Goal: Task Accomplishment & Management: Use online tool/utility

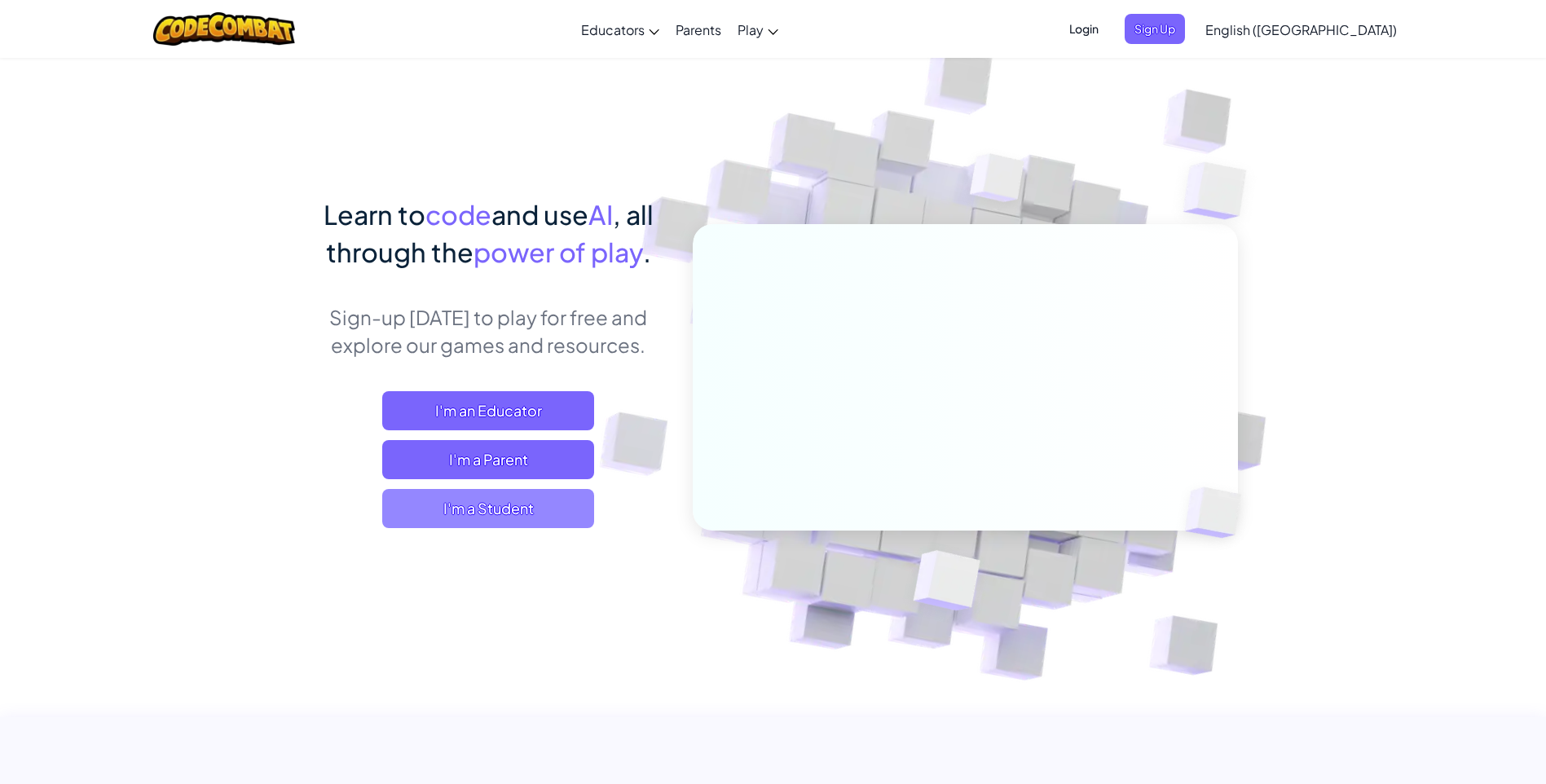
click at [500, 498] on span "I'm a Student" at bounding box center [487, 508] width 212 height 39
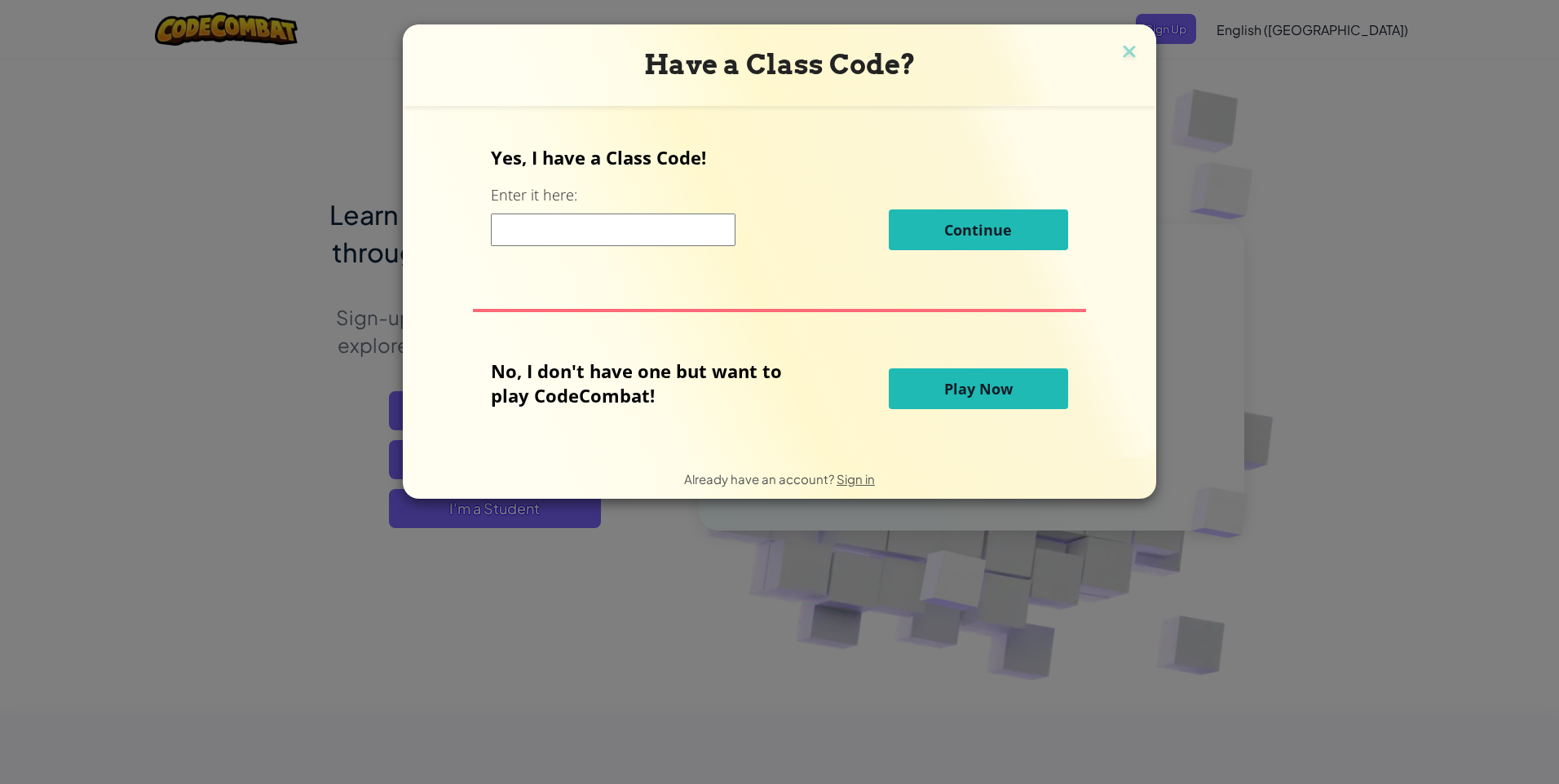
click at [629, 260] on div "Yes, I have a Class Code! Enter it here: Continue" at bounding box center [779, 203] width 576 height 117
click at [637, 240] on input at bounding box center [613, 229] width 244 height 32
drag, startPoint x: 1016, startPoint y: 188, endPoint x: 999, endPoint y: 211, distance: 28.6
click at [1006, 205] on div "Yes, I have a Class Code! Enter it here: Continue" at bounding box center [779, 203] width 576 height 117
drag, startPoint x: 583, startPoint y: 229, endPoint x: 582, endPoint y: 240, distance: 11.0
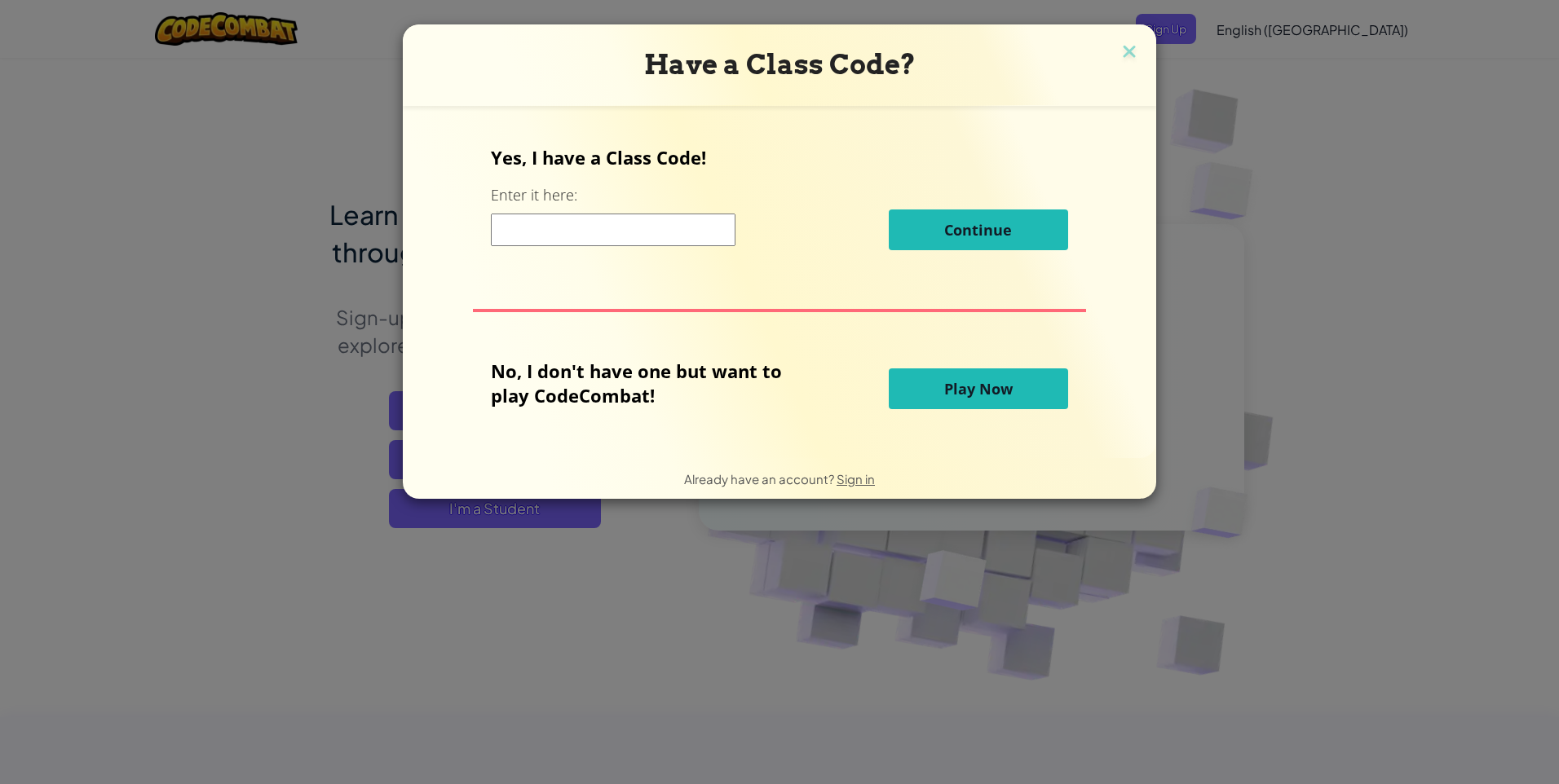
click at [583, 229] on input at bounding box center [613, 229] width 244 height 32
type input "WaterShelfFire"
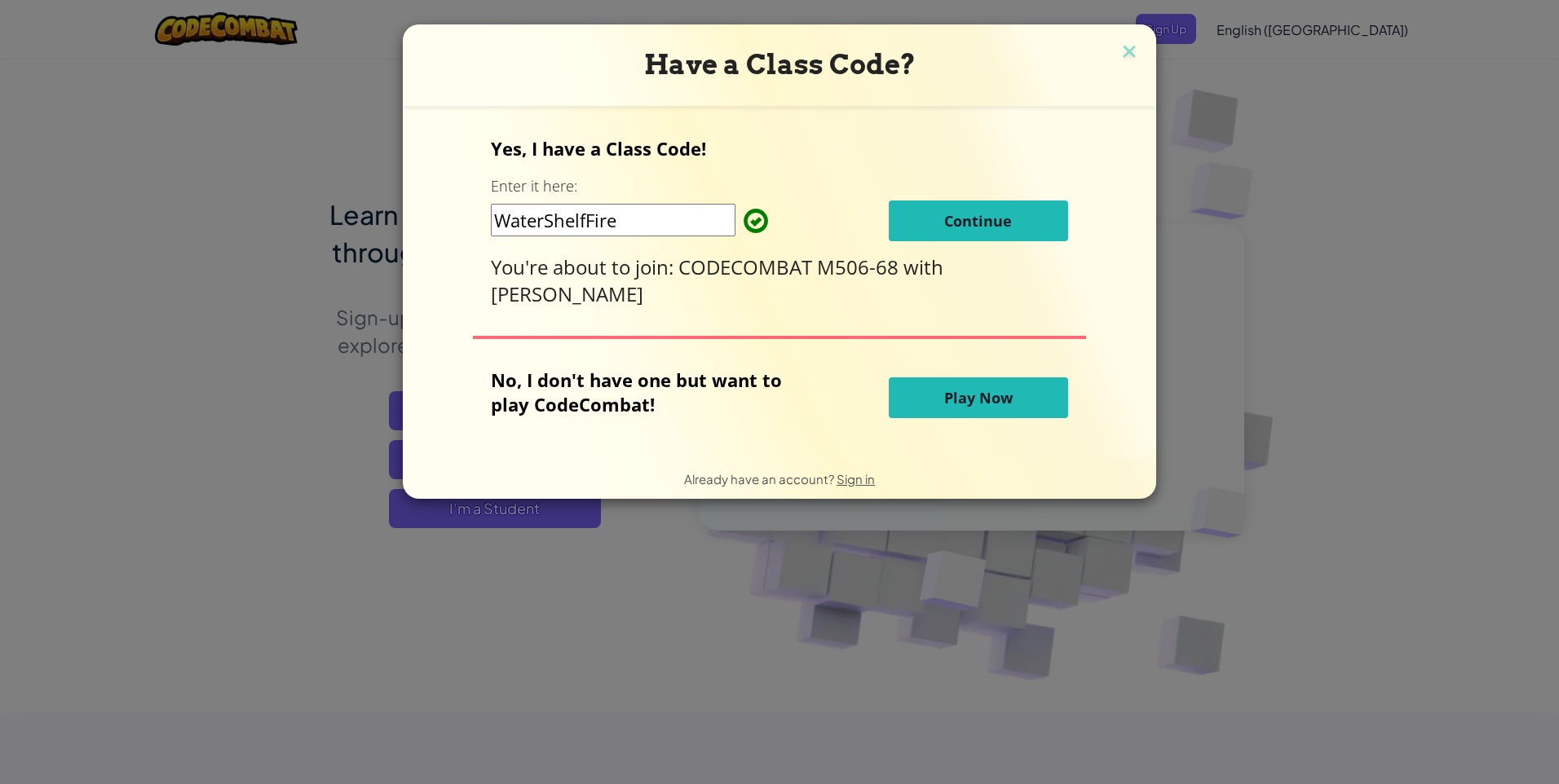
click at [1048, 221] on button "Continue" at bounding box center [978, 221] width 179 height 41
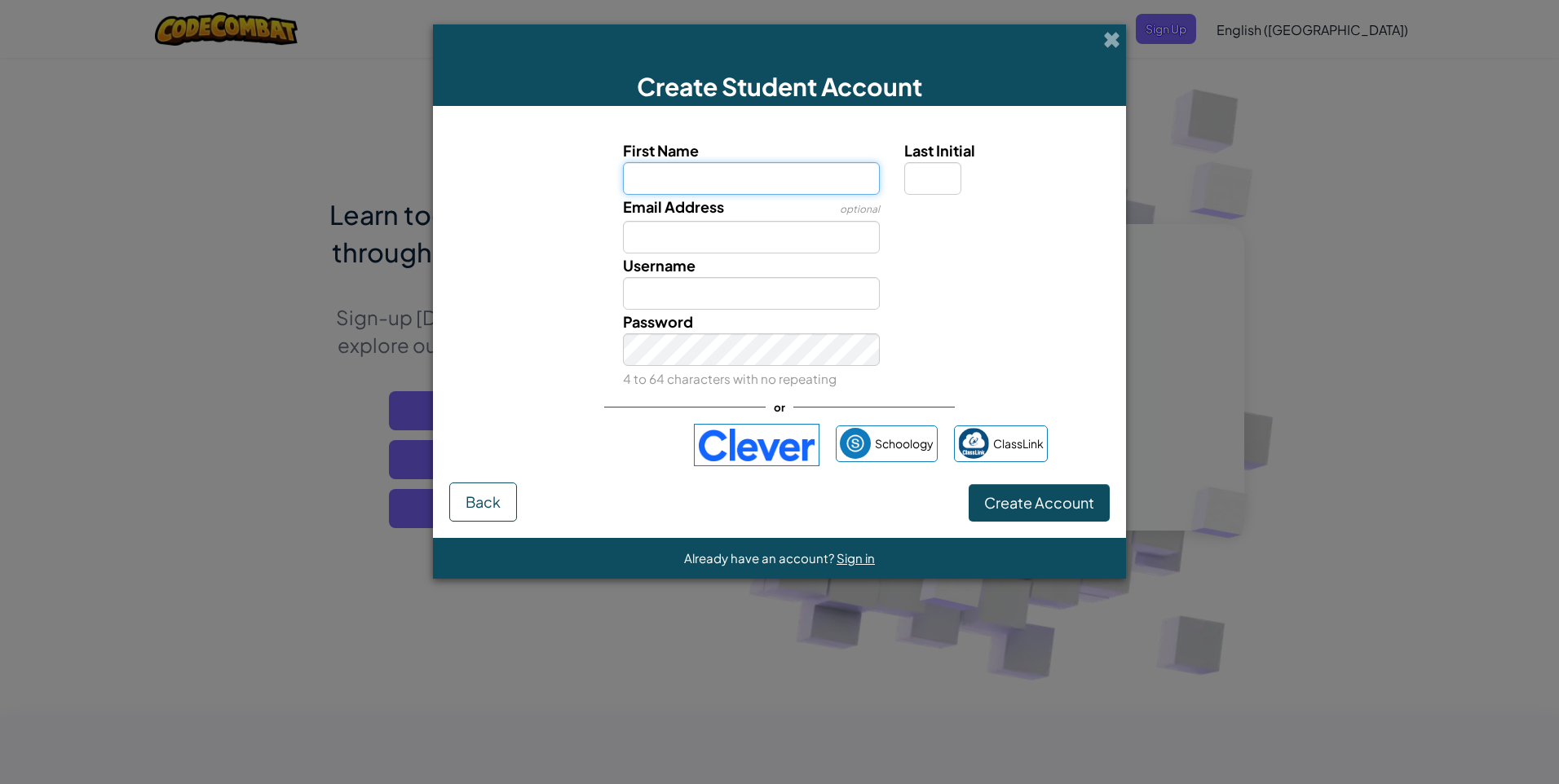
click at [816, 190] on input "First Name" at bounding box center [752, 178] width 258 height 32
type input "bank"
type input "5"
type input "kks34081@khukhan.ac.th"
click at [777, 275] on div "Username Bank5" at bounding box center [751, 281] width 282 height 56
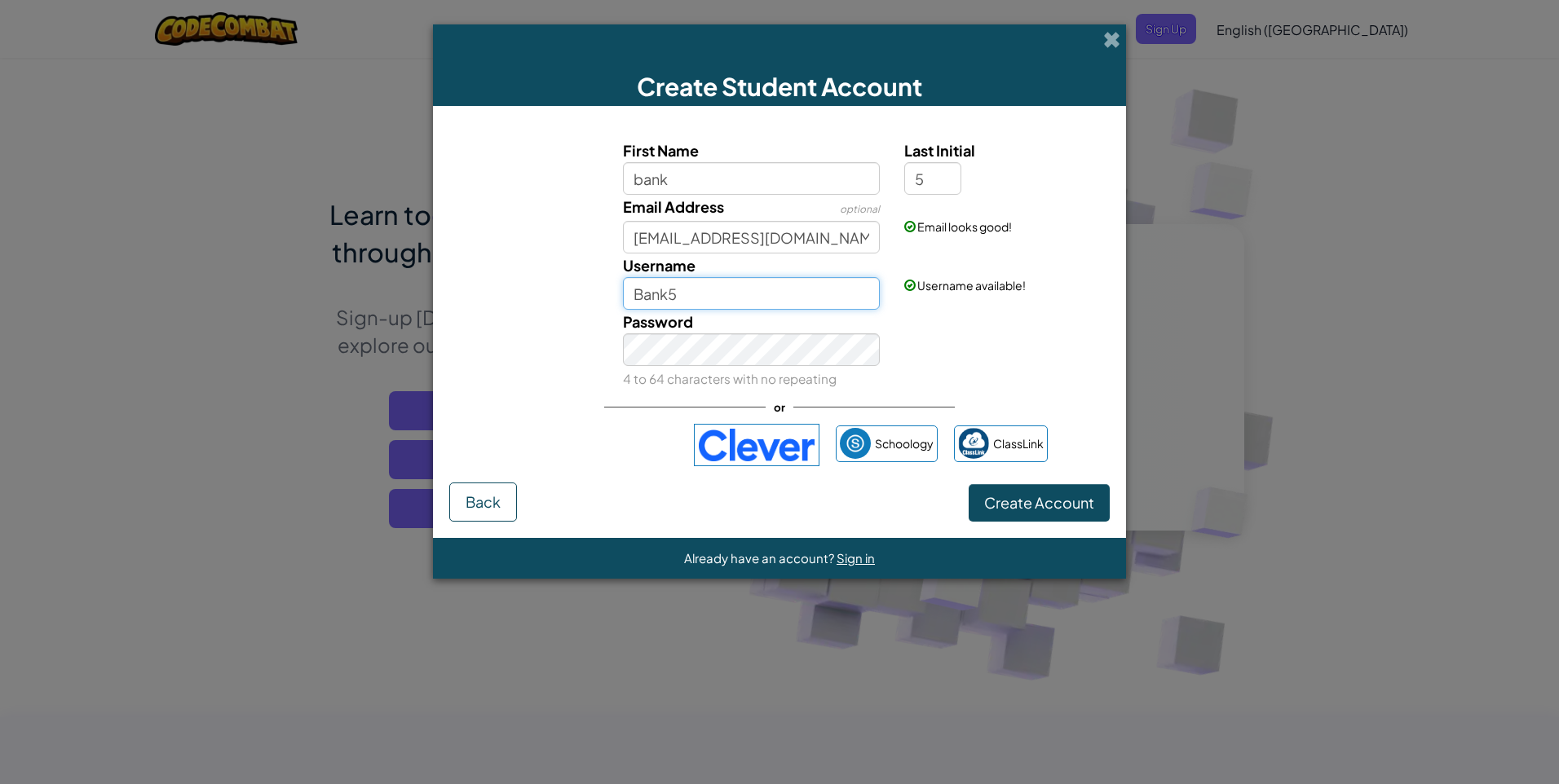
click at [768, 283] on input "Bank5" at bounding box center [752, 293] width 258 height 32
type input "Bankinwza008"
click at [1045, 505] on span "Create Account" at bounding box center [1038, 502] width 110 height 18
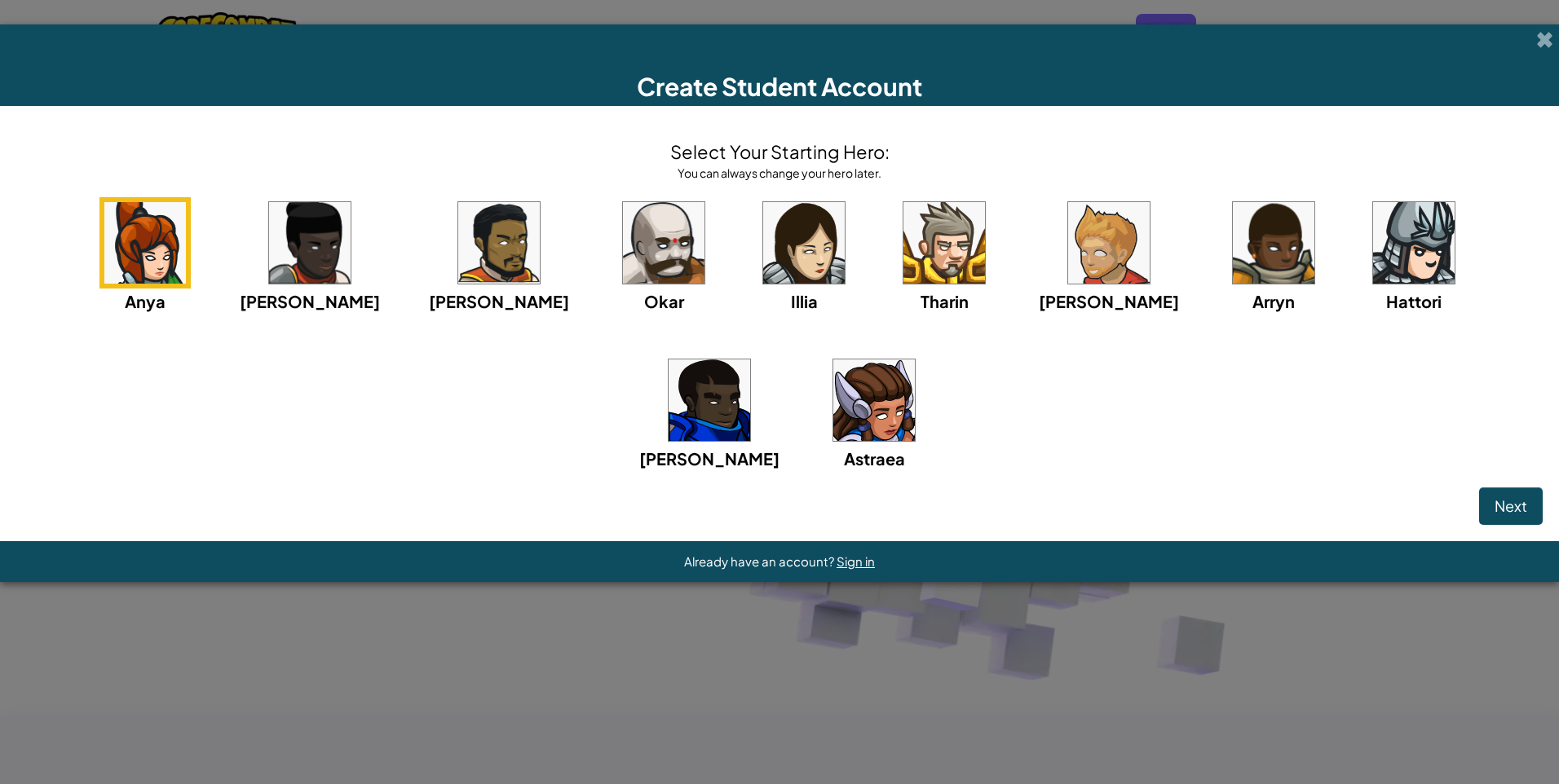
click at [1478, 270] on div "Anya Ida Alejandro Okar Illia Tharin Ned Arryn Hattori Gordon Astraea" at bounding box center [780, 354] width 1526 height 314
click at [750, 360] on img at bounding box center [709, 400] width 81 height 81
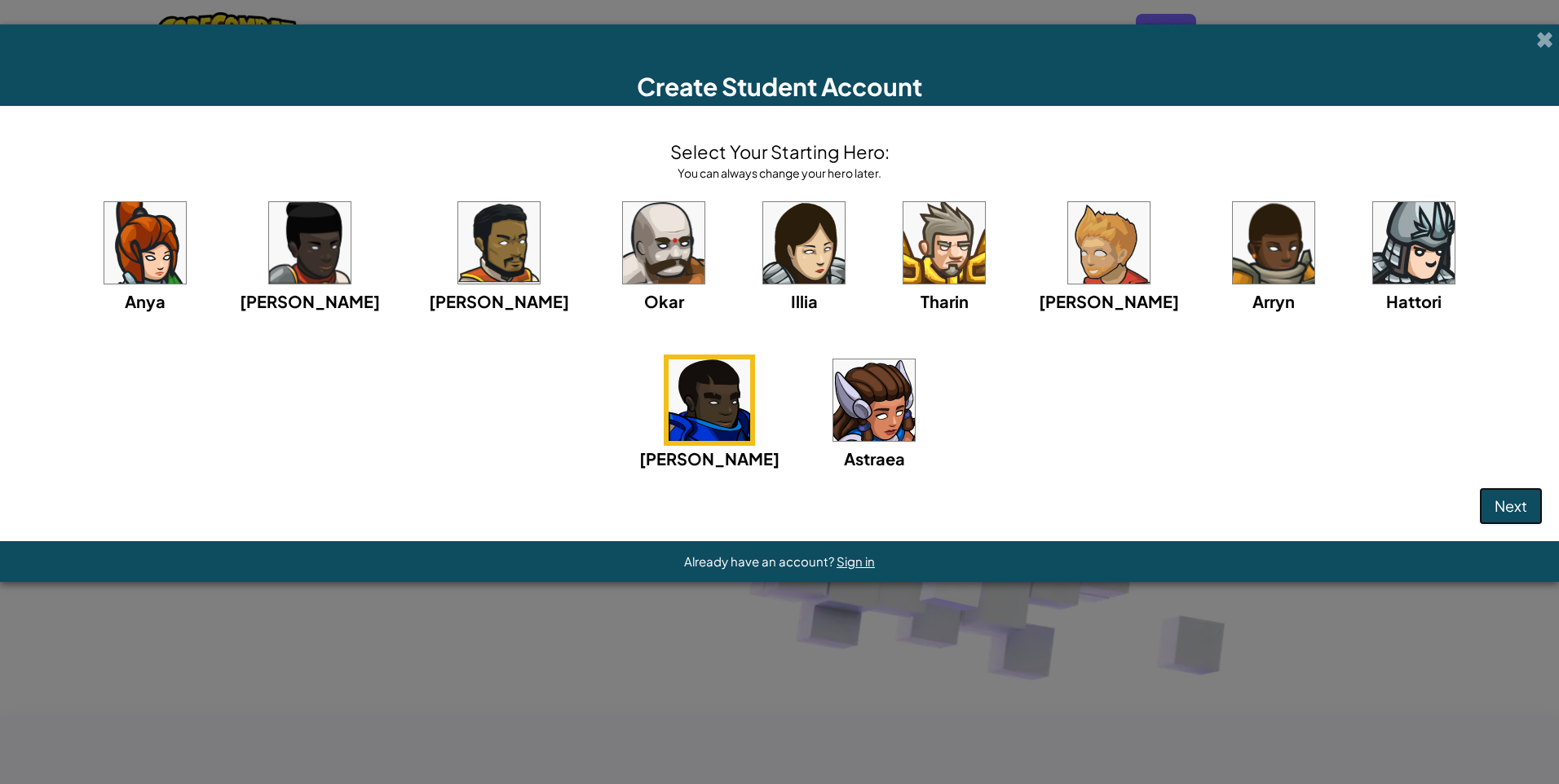
click at [1505, 507] on span "Next" at bounding box center [1510, 506] width 32 height 18
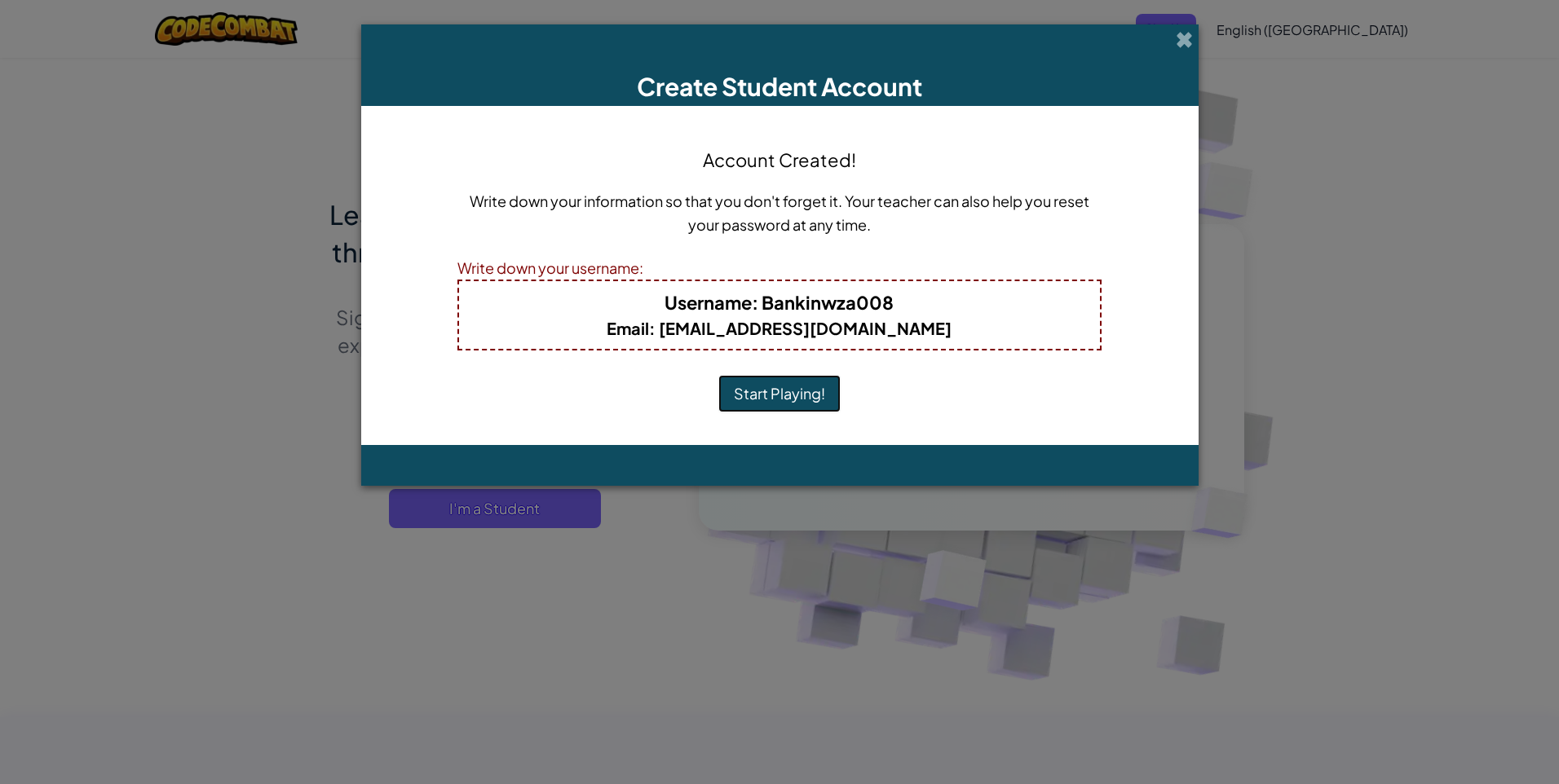
click at [807, 400] on button "Start Playing!" at bounding box center [780, 394] width 122 height 38
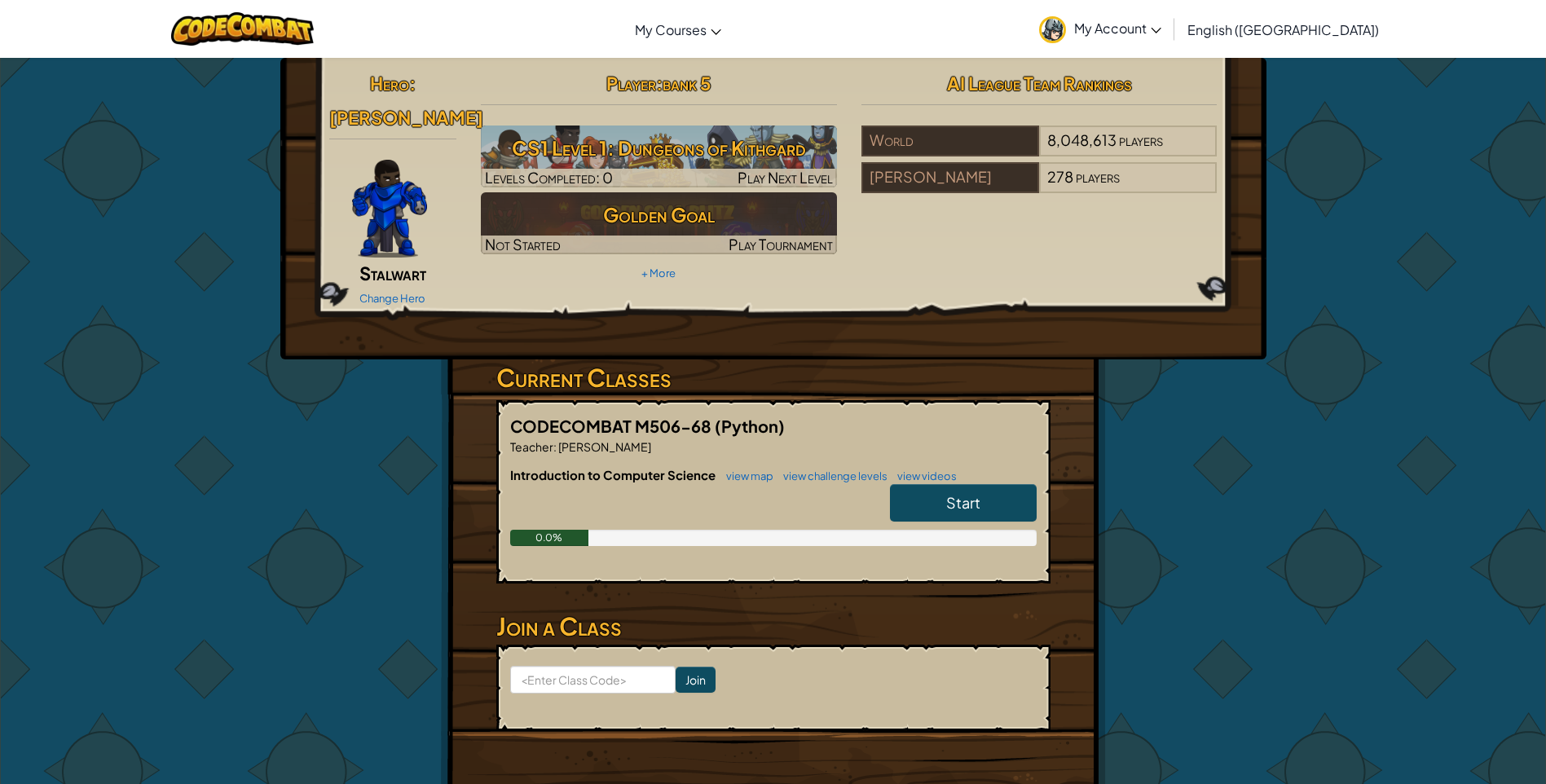
click at [1161, 30] on span "My Account" at bounding box center [1118, 28] width 87 height 18
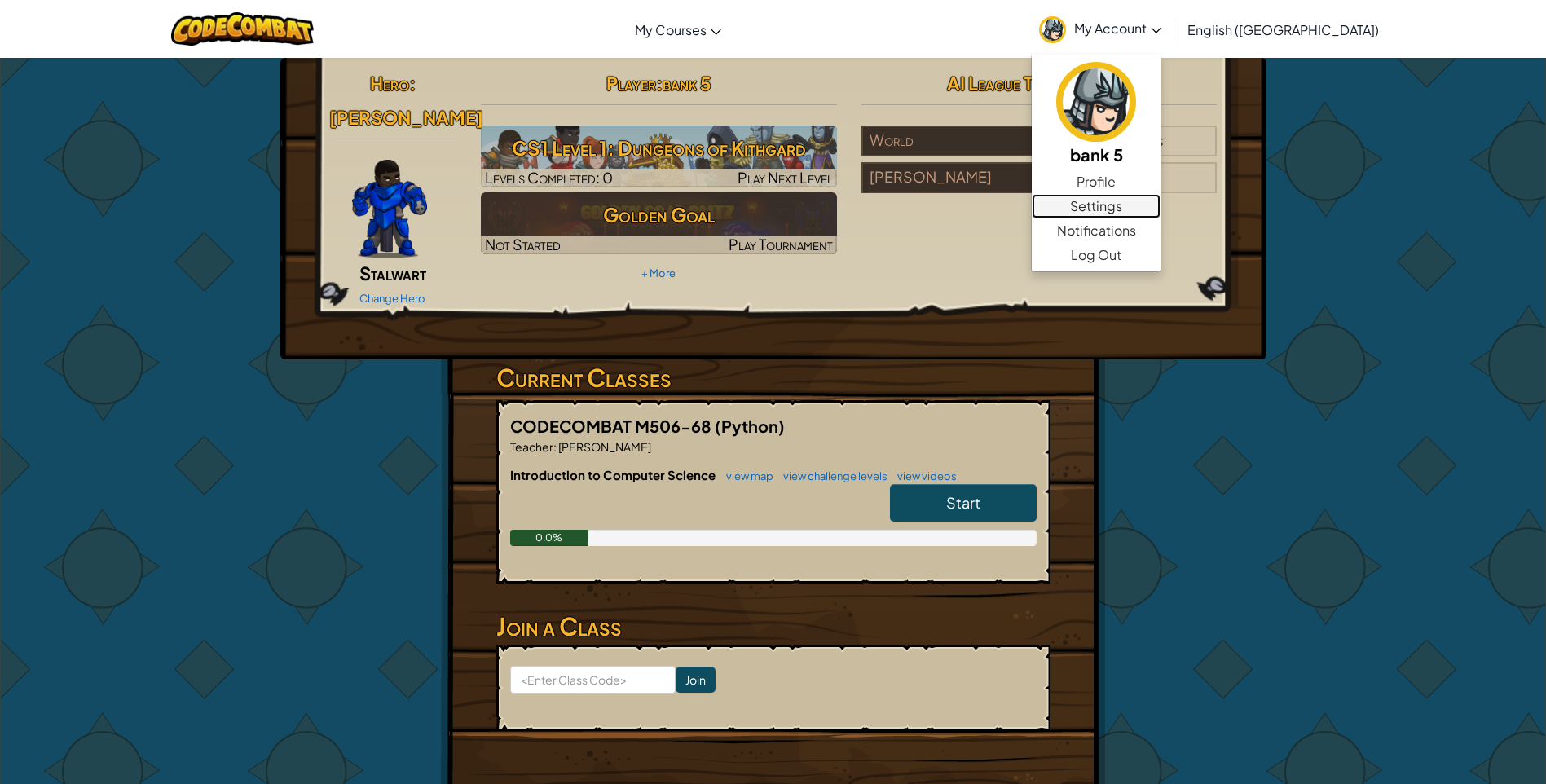
click at [1160, 212] on link "Settings" at bounding box center [1096, 206] width 129 height 24
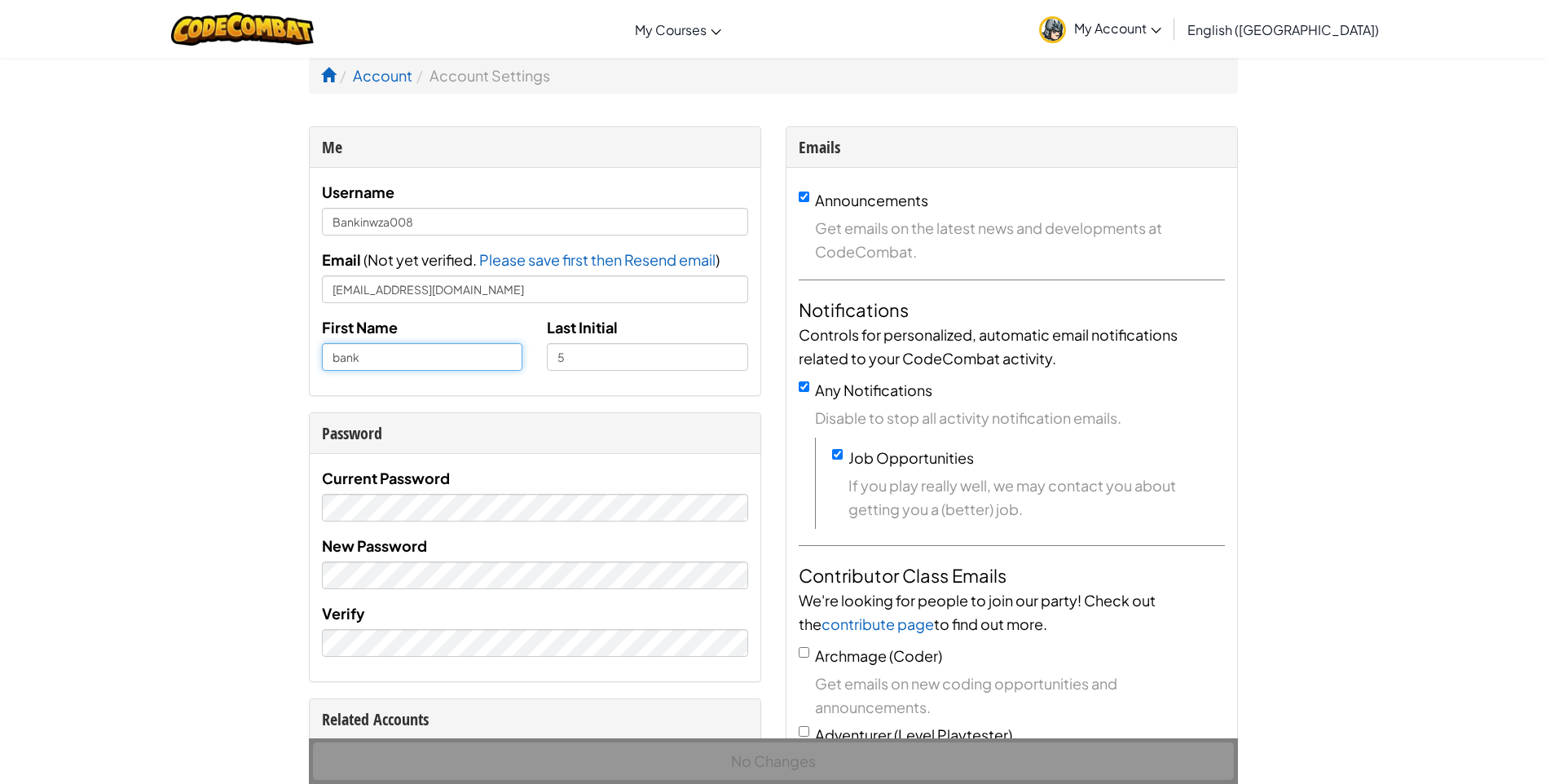
drag, startPoint x: 475, startPoint y: 349, endPoint x: 306, endPoint y: 369, distance: 170.2
click at [306, 369] on div "Me Username Bankinwza008 Email ( Not yet verified. Please save first then Resen…" at bounding box center [535, 710] width 477 height 1167
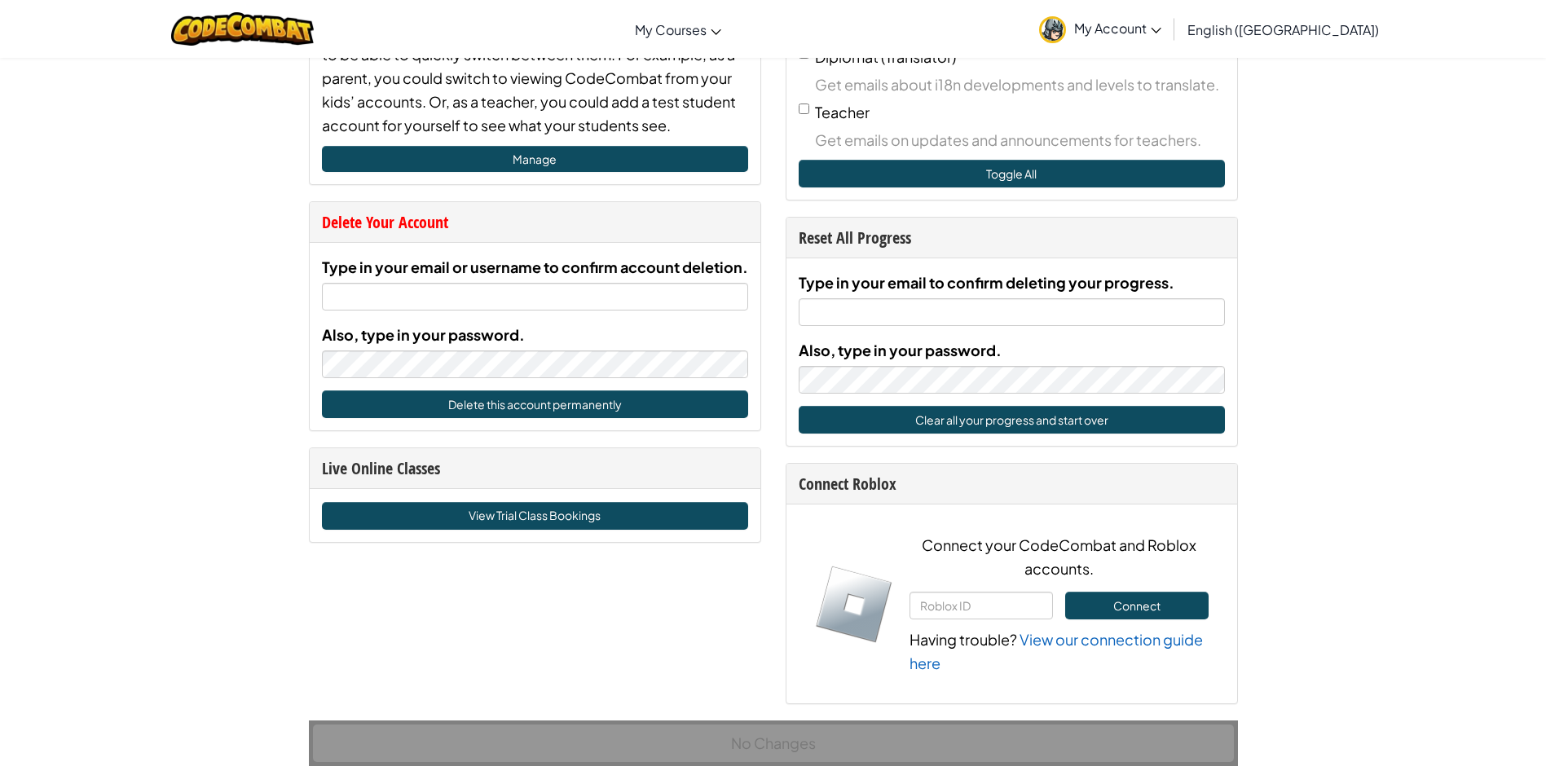
type input "RachaHaker"
click at [198, 531] on div "Account Account Settings Me Username Bankinwza008 Email ( Not yet verified. Ple…" at bounding box center [773, 485] width 1546 height 2325
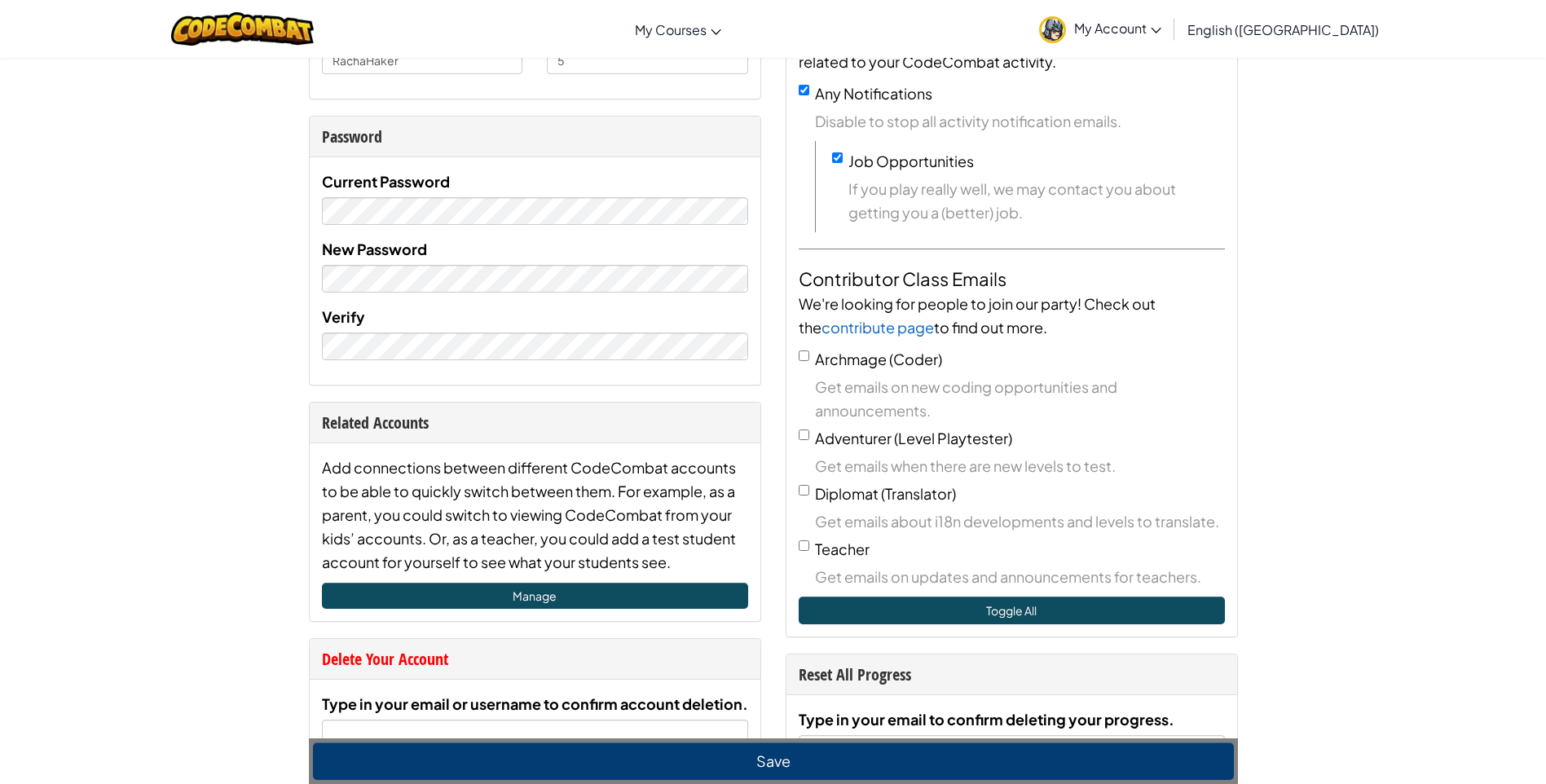
scroll to position [326, 0]
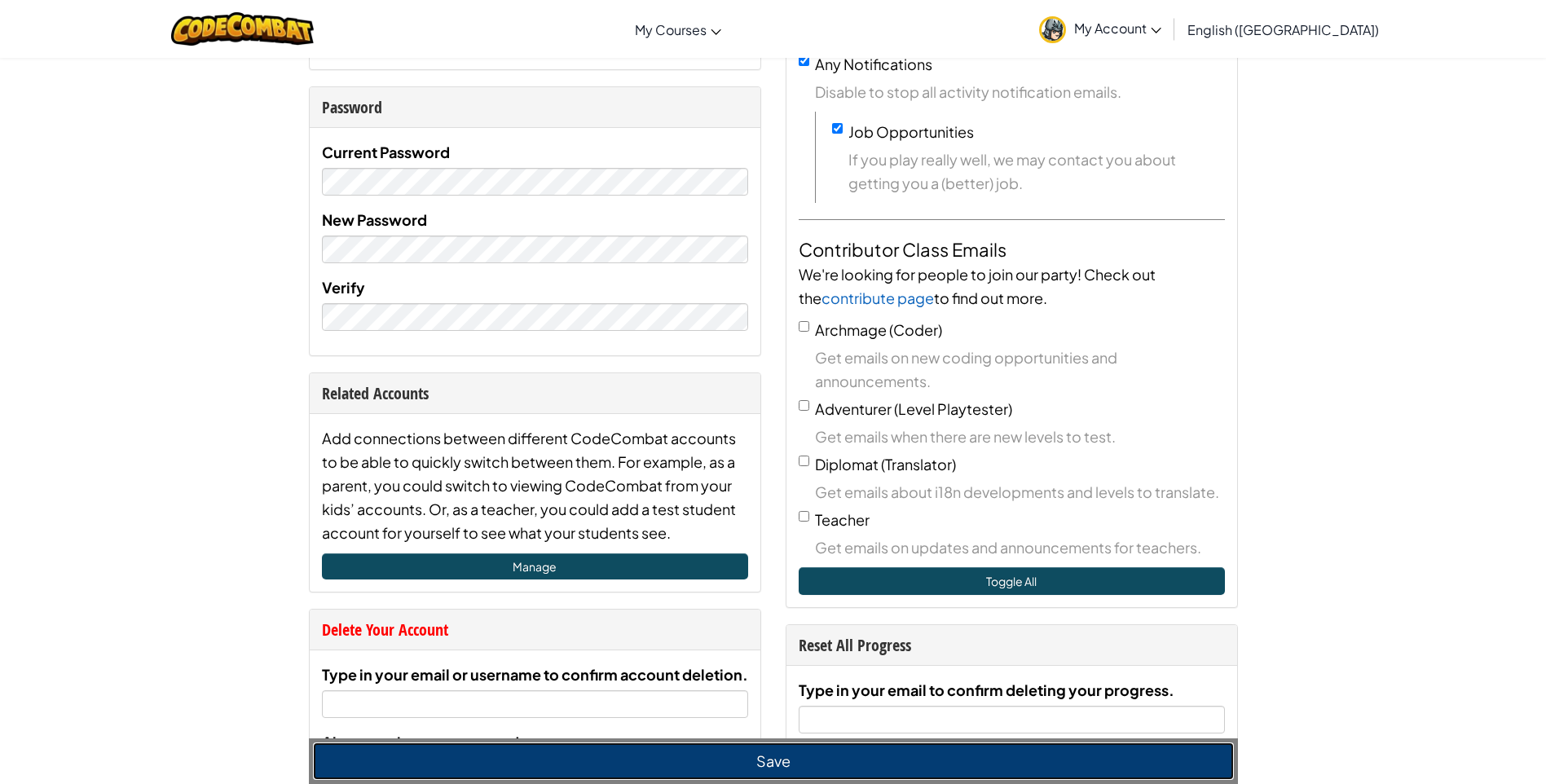
click at [844, 771] on button "Save" at bounding box center [774, 761] width 921 height 38
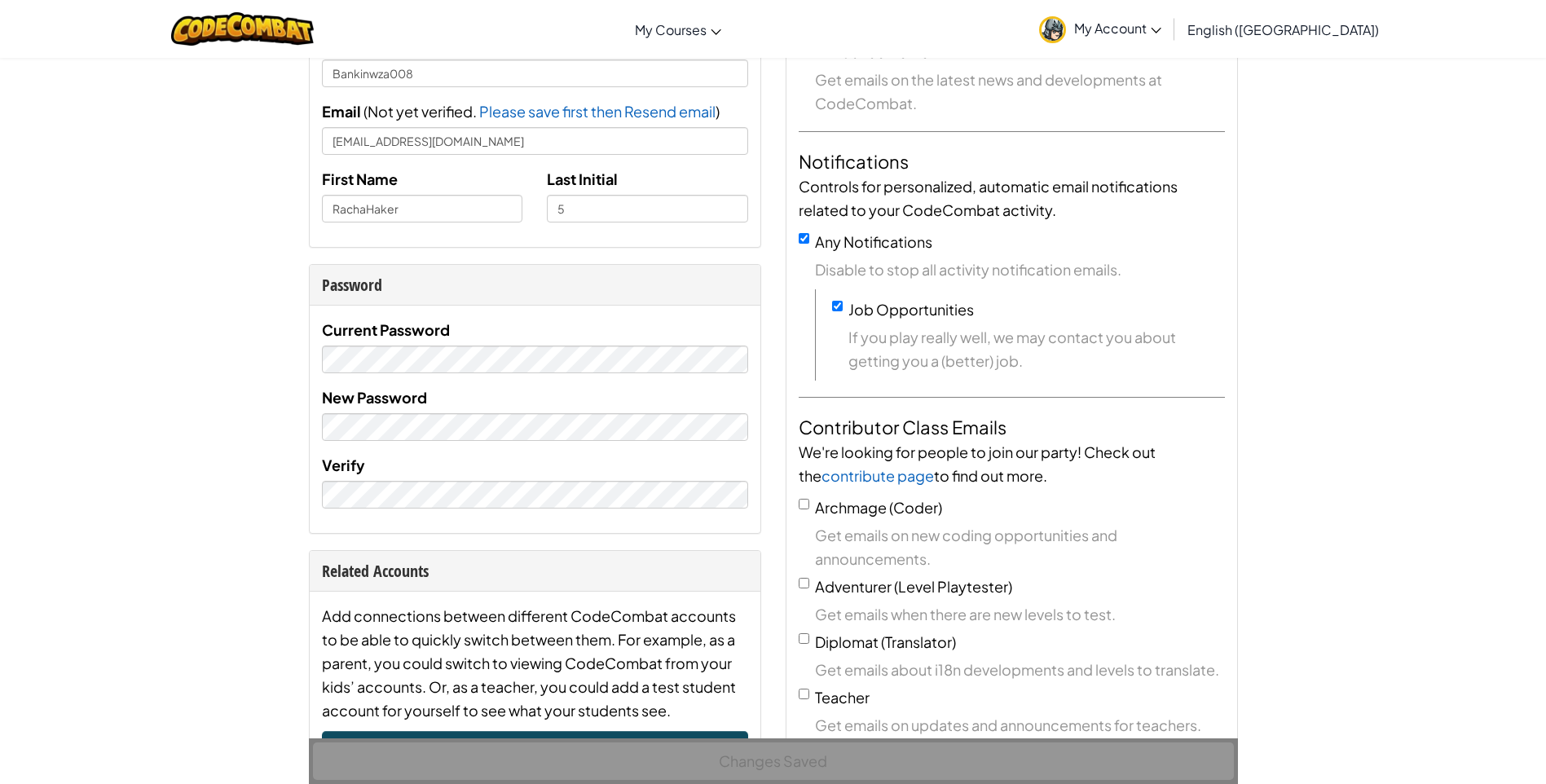
scroll to position [0, 0]
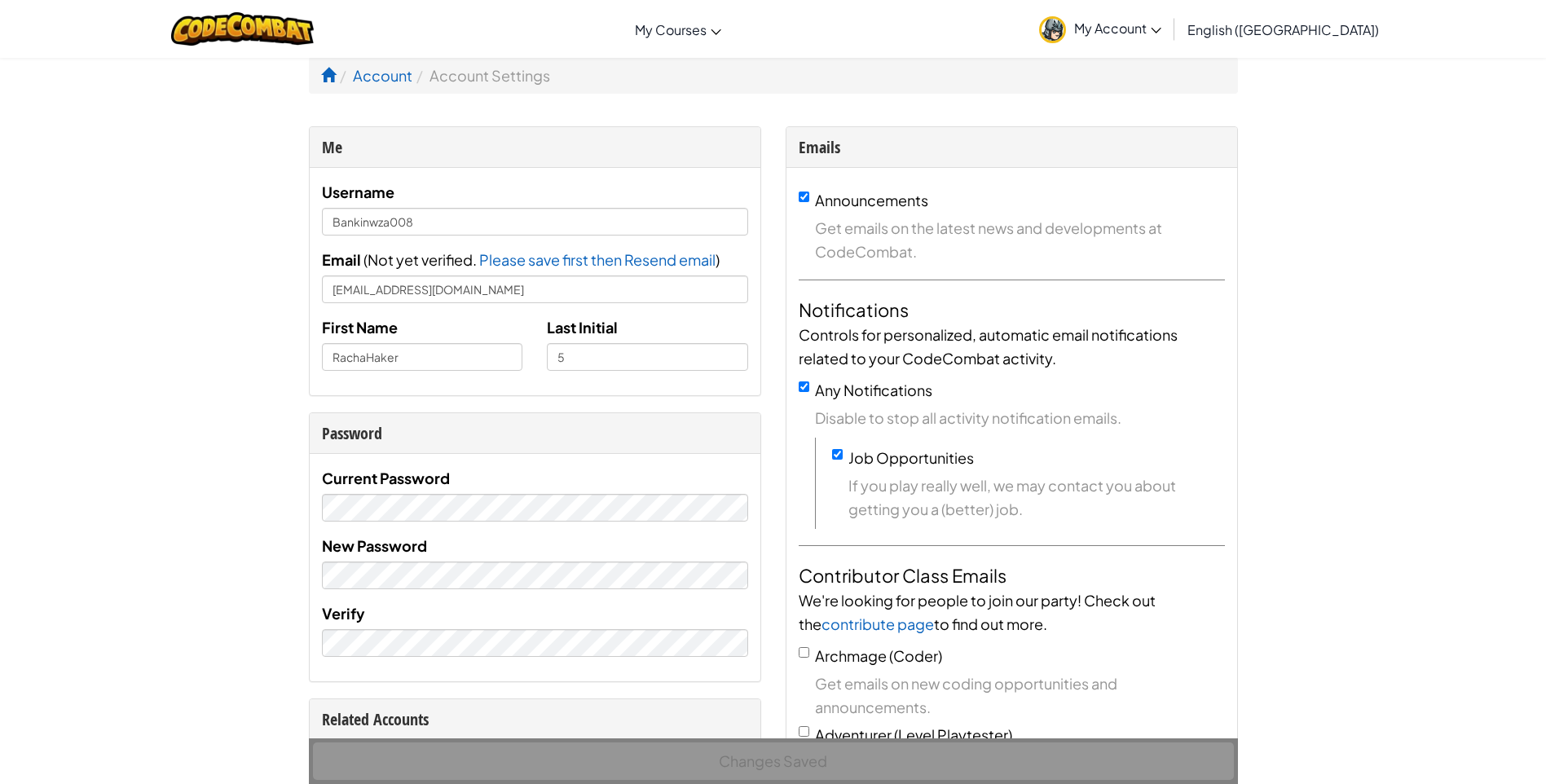
click at [1170, 38] on link "My Account" at bounding box center [1100, 30] width 139 height 52
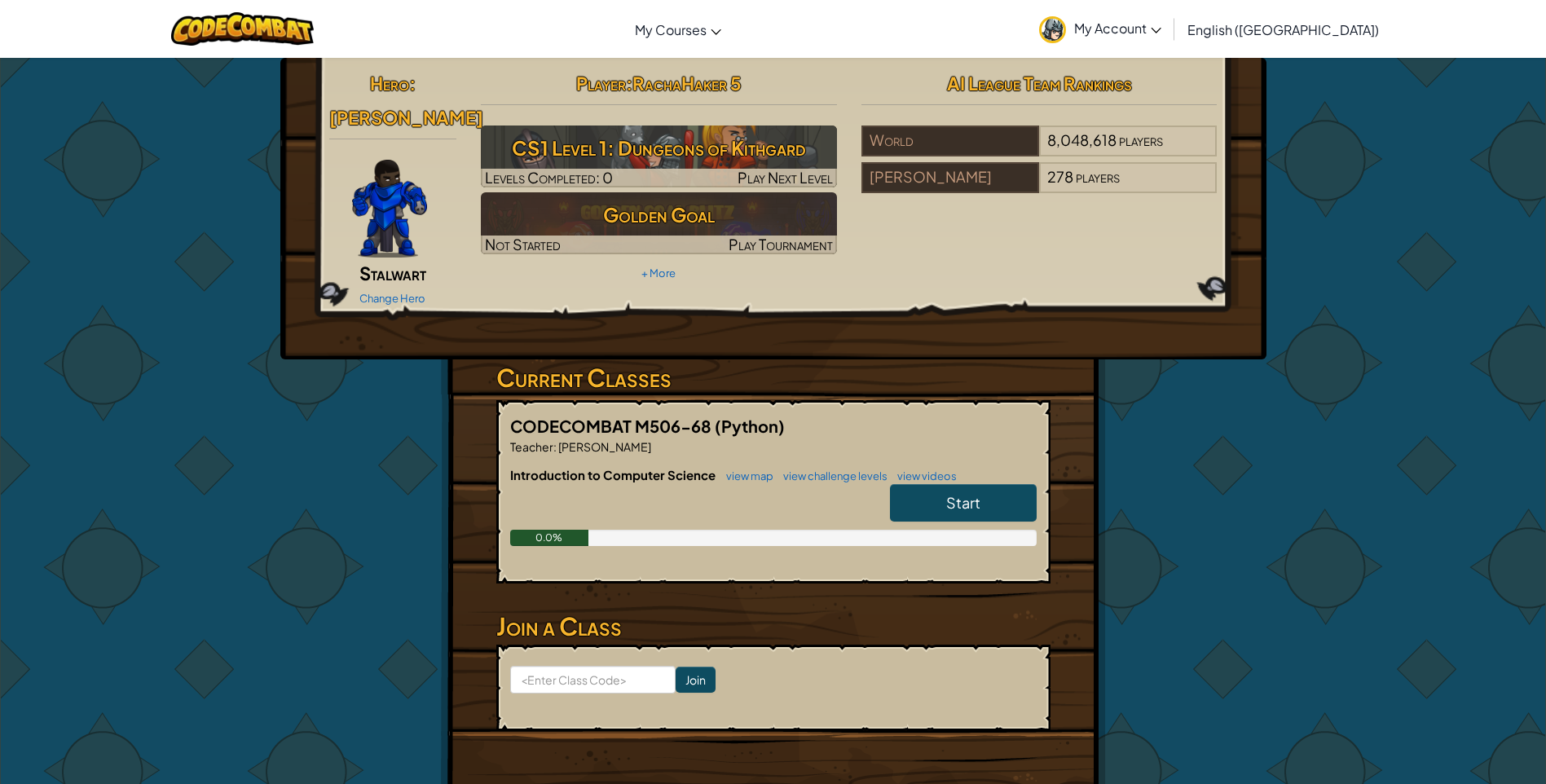
click at [1161, 22] on span "My Account" at bounding box center [1118, 28] width 87 height 18
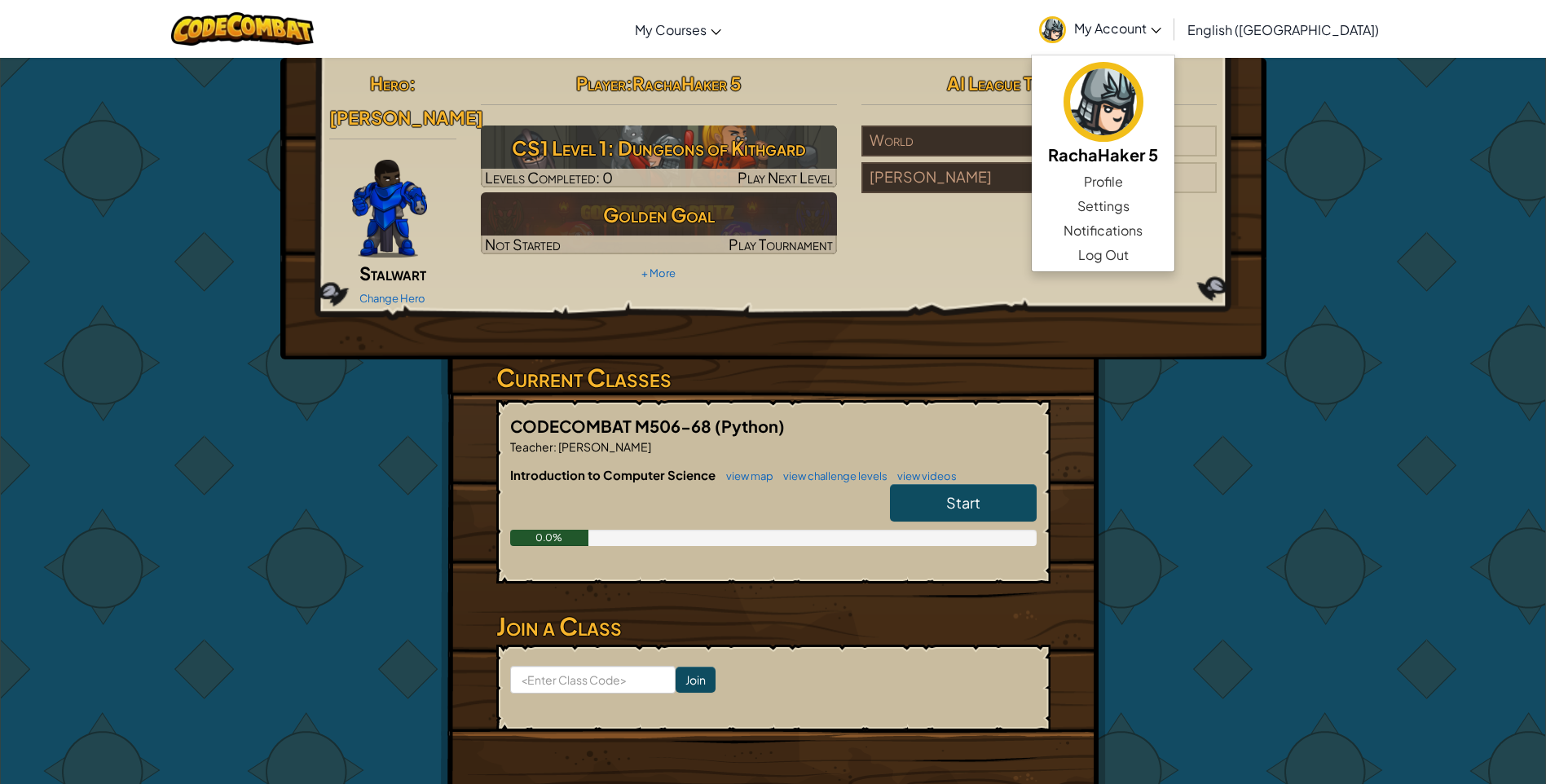
click at [1170, 40] on link "My Account" at bounding box center [1100, 30] width 139 height 52
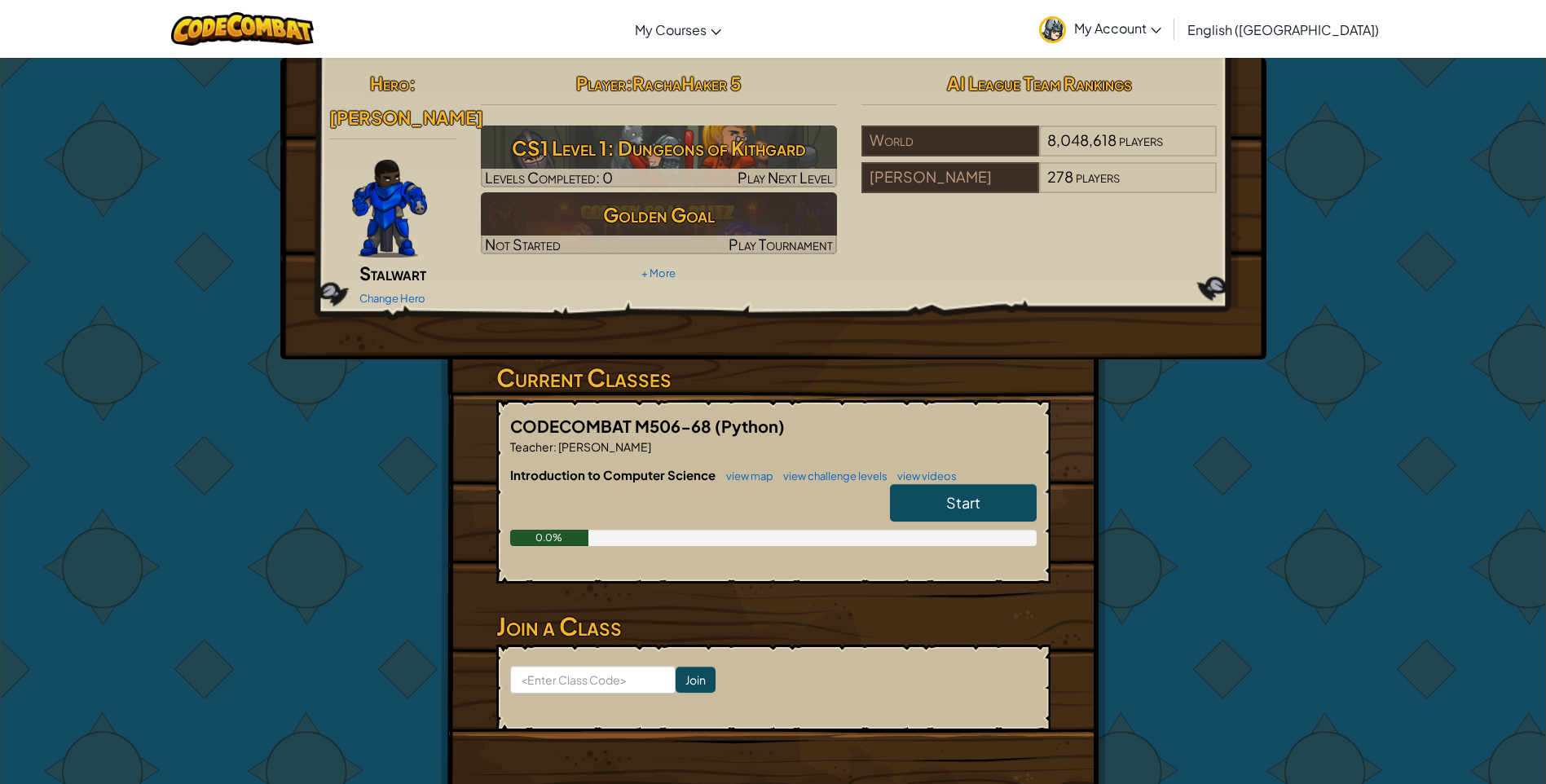
click at [1170, 40] on link "My Account" at bounding box center [1100, 30] width 139 height 52
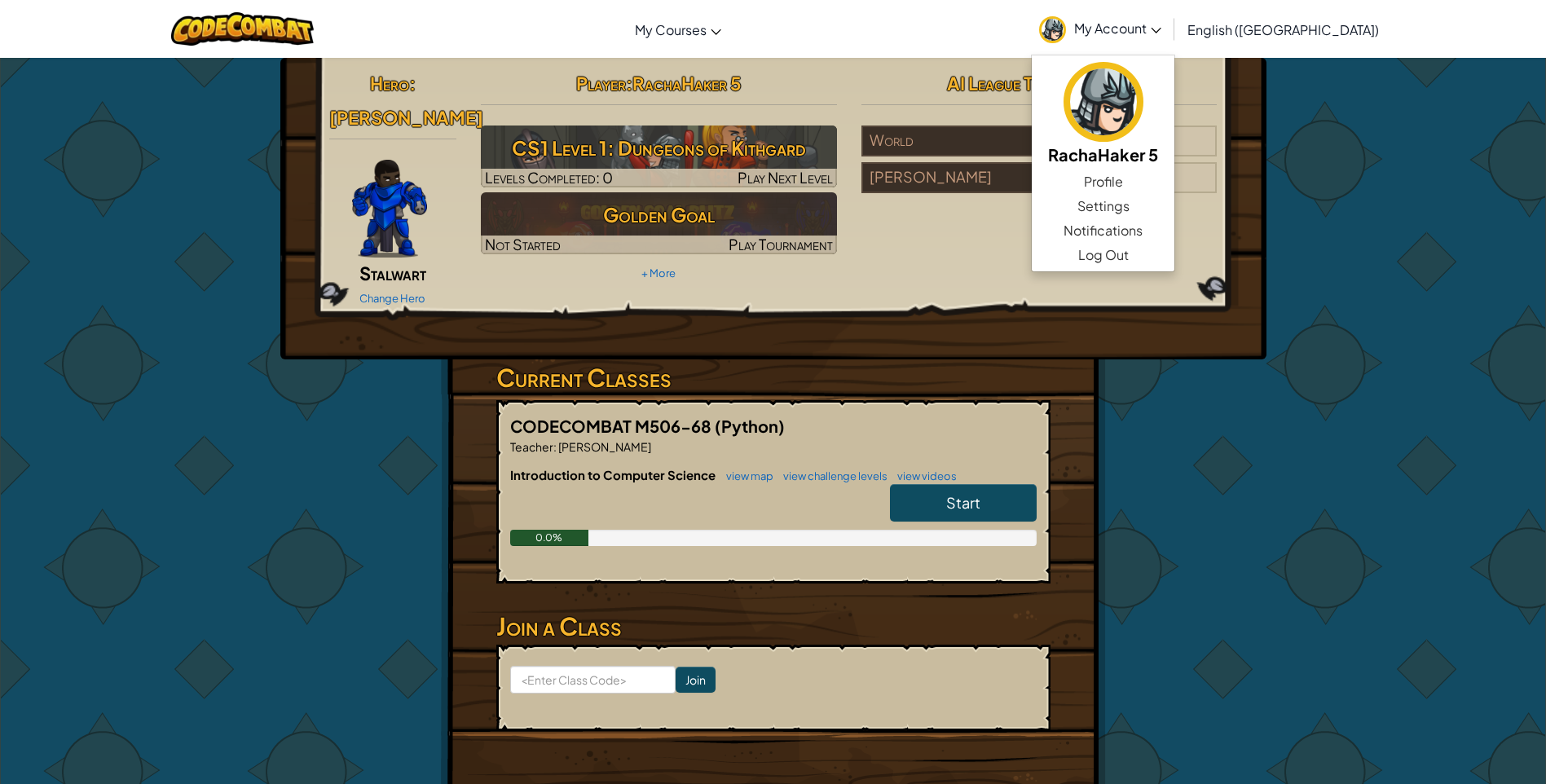
click at [377, 187] on img at bounding box center [389, 209] width 75 height 98
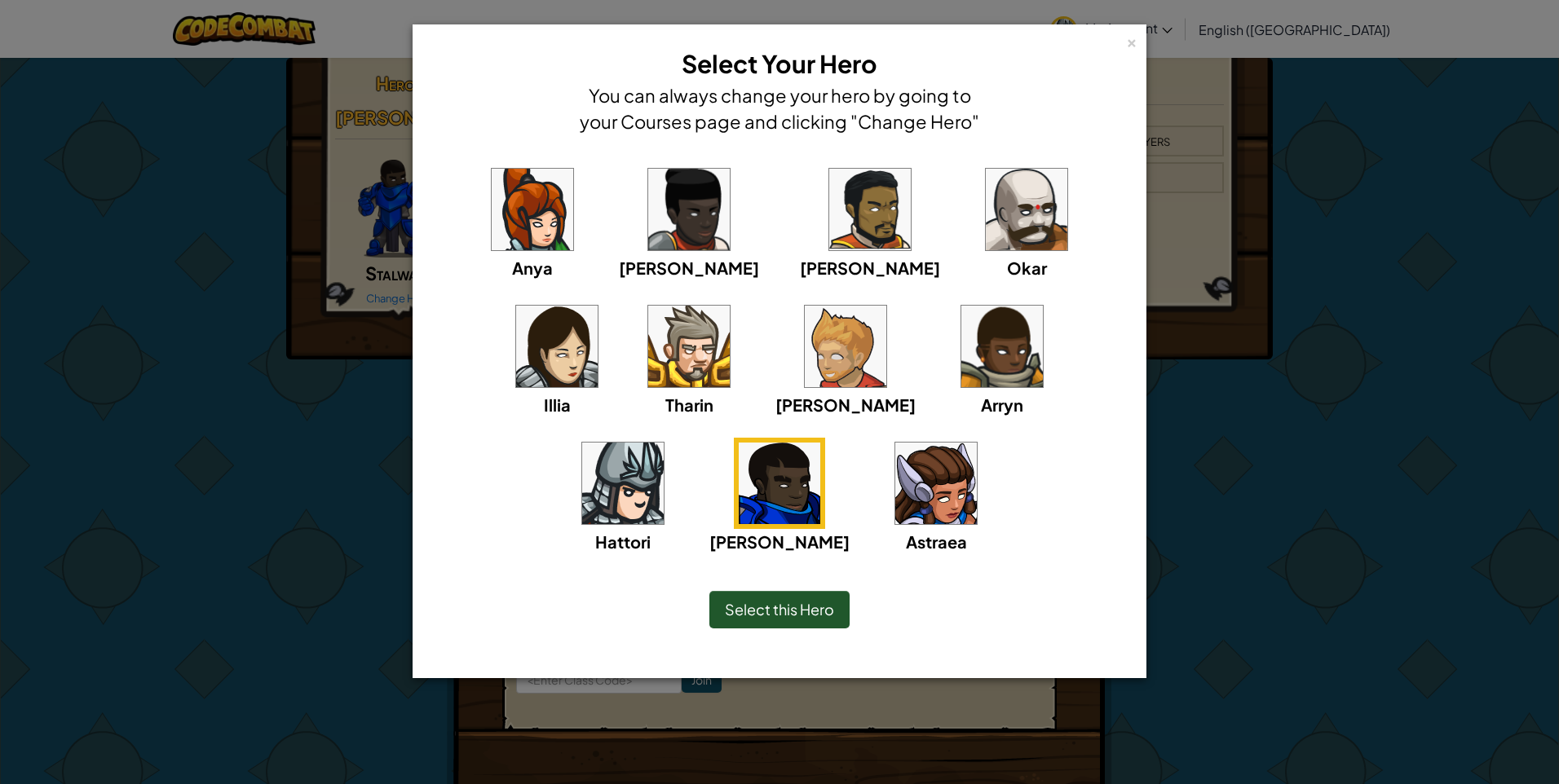
click at [986, 227] on img at bounding box center [1026, 209] width 81 height 81
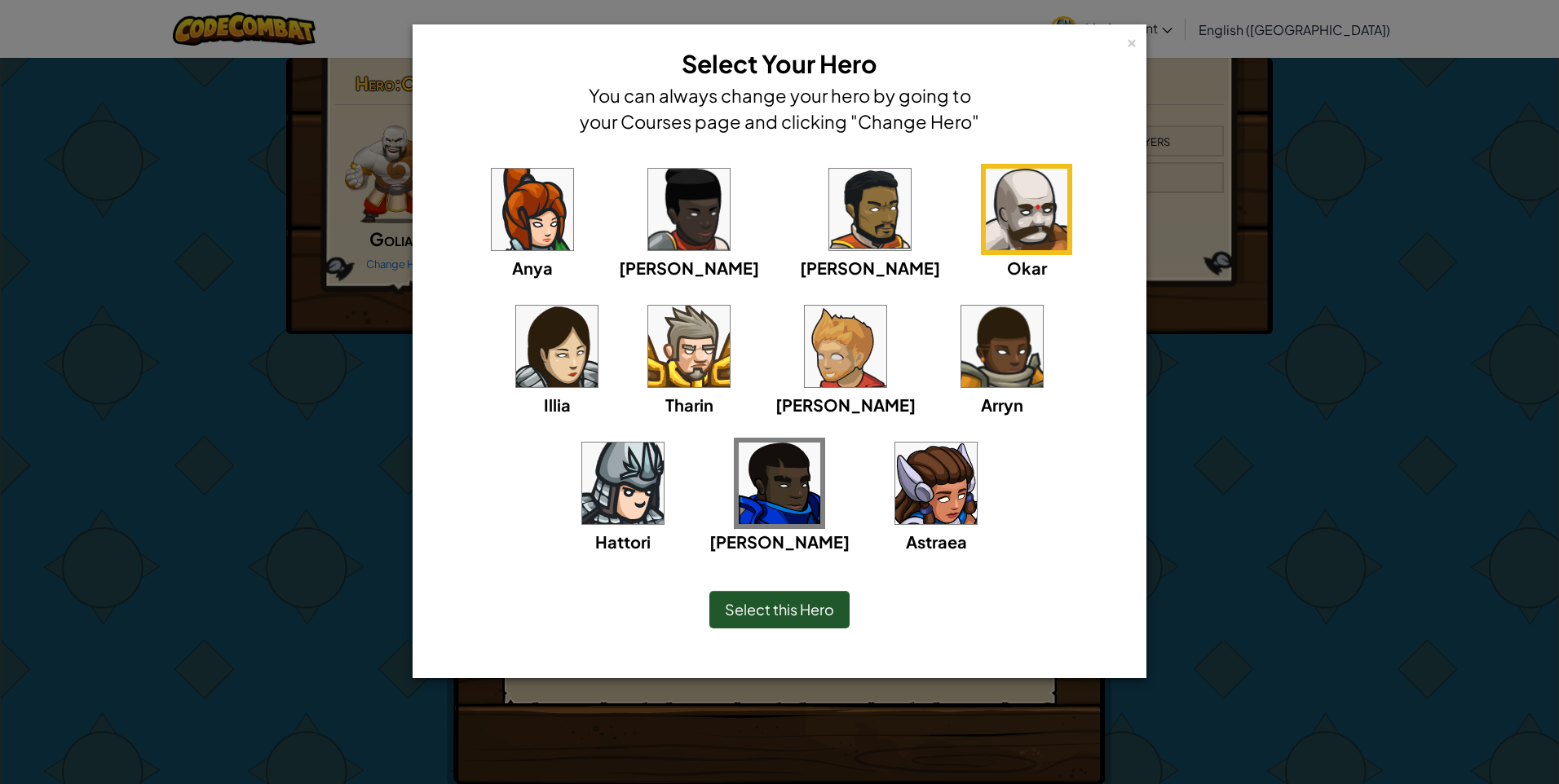
click at [829, 227] on img at bounding box center [870, 209] width 81 height 81
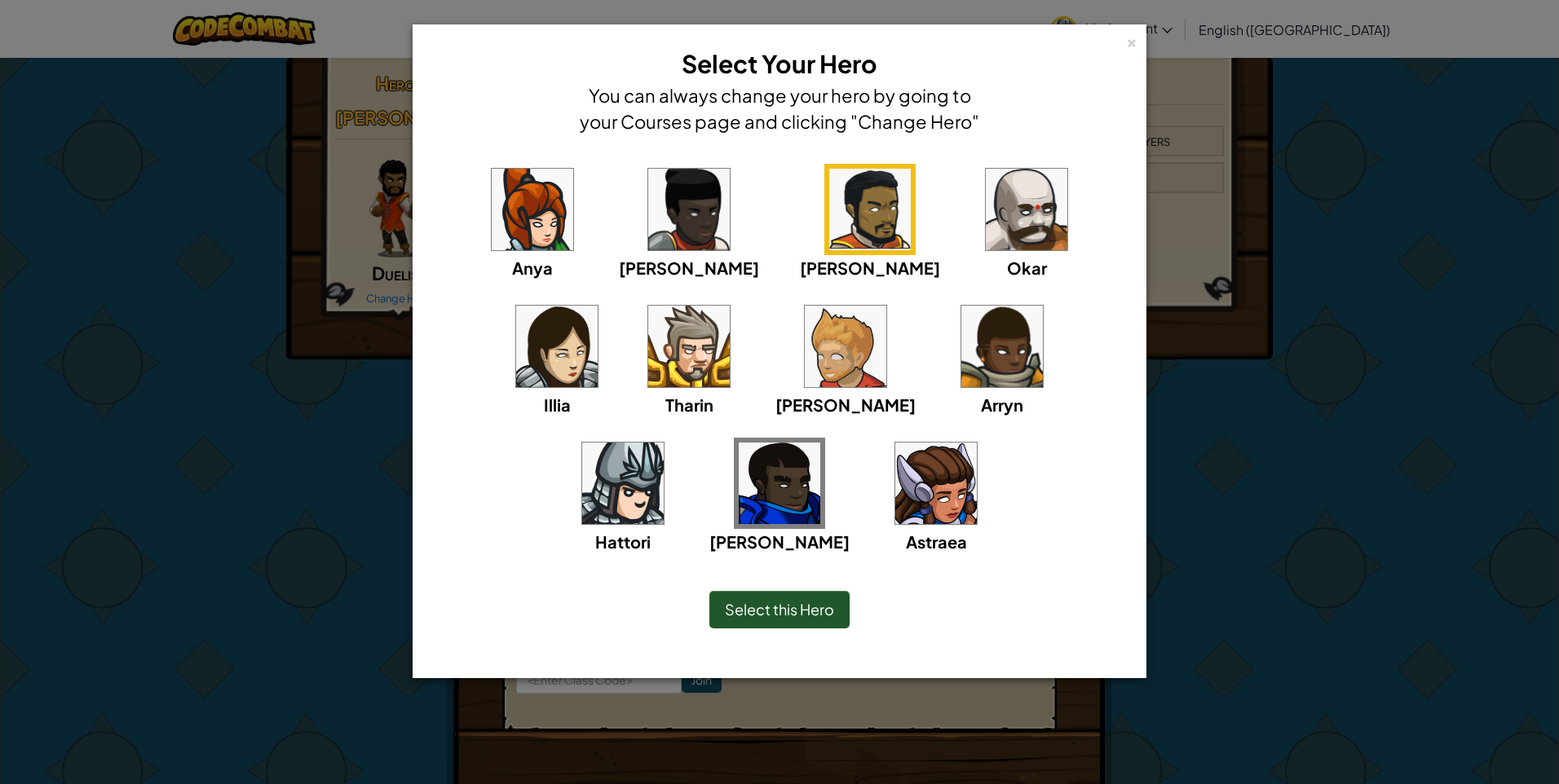
click at [804, 360] on img at bounding box center [845, 347] width 81 height 81
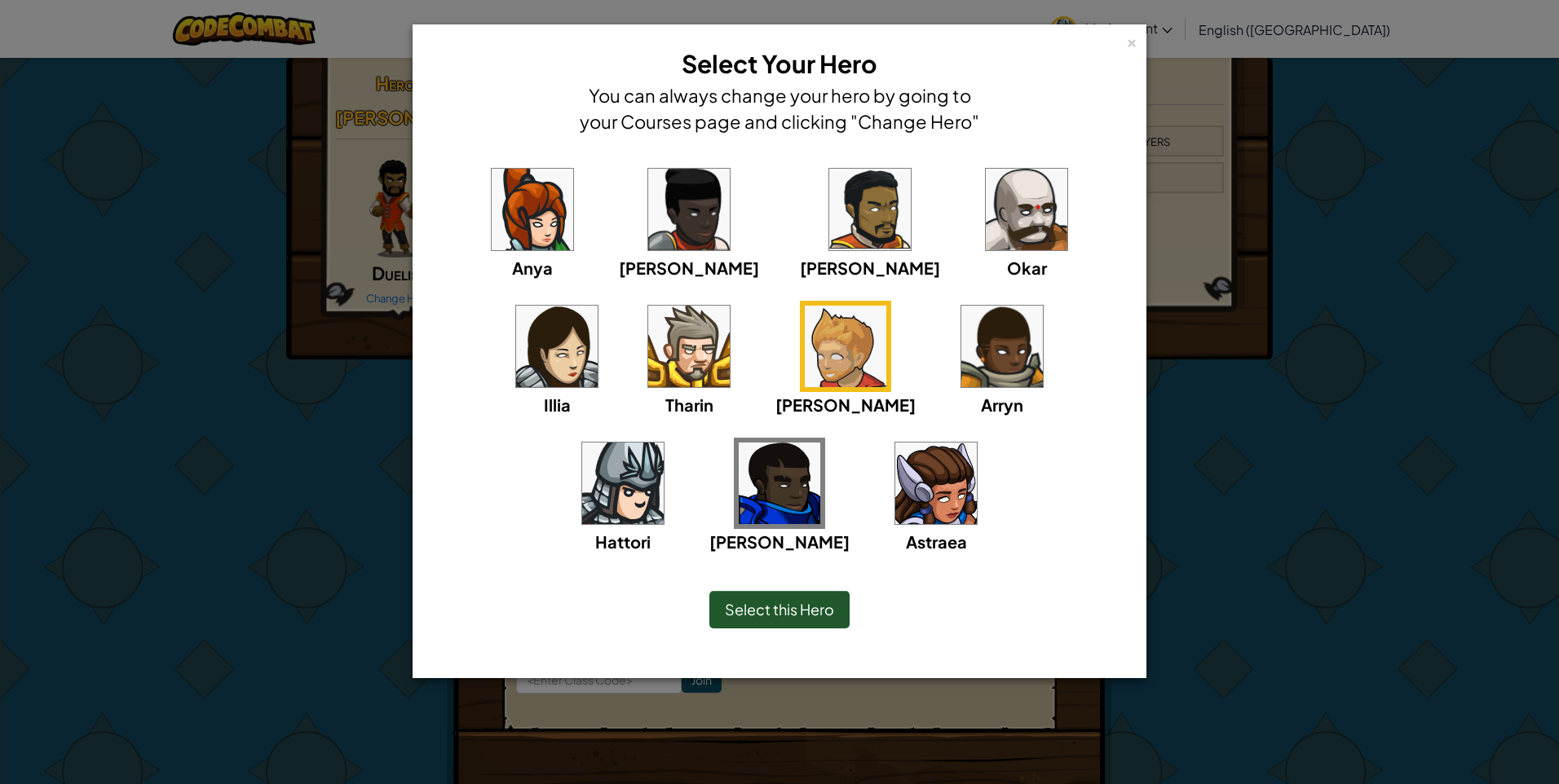
click at [648, 356] on img at bounding box center [689, 347] width 81 height 81
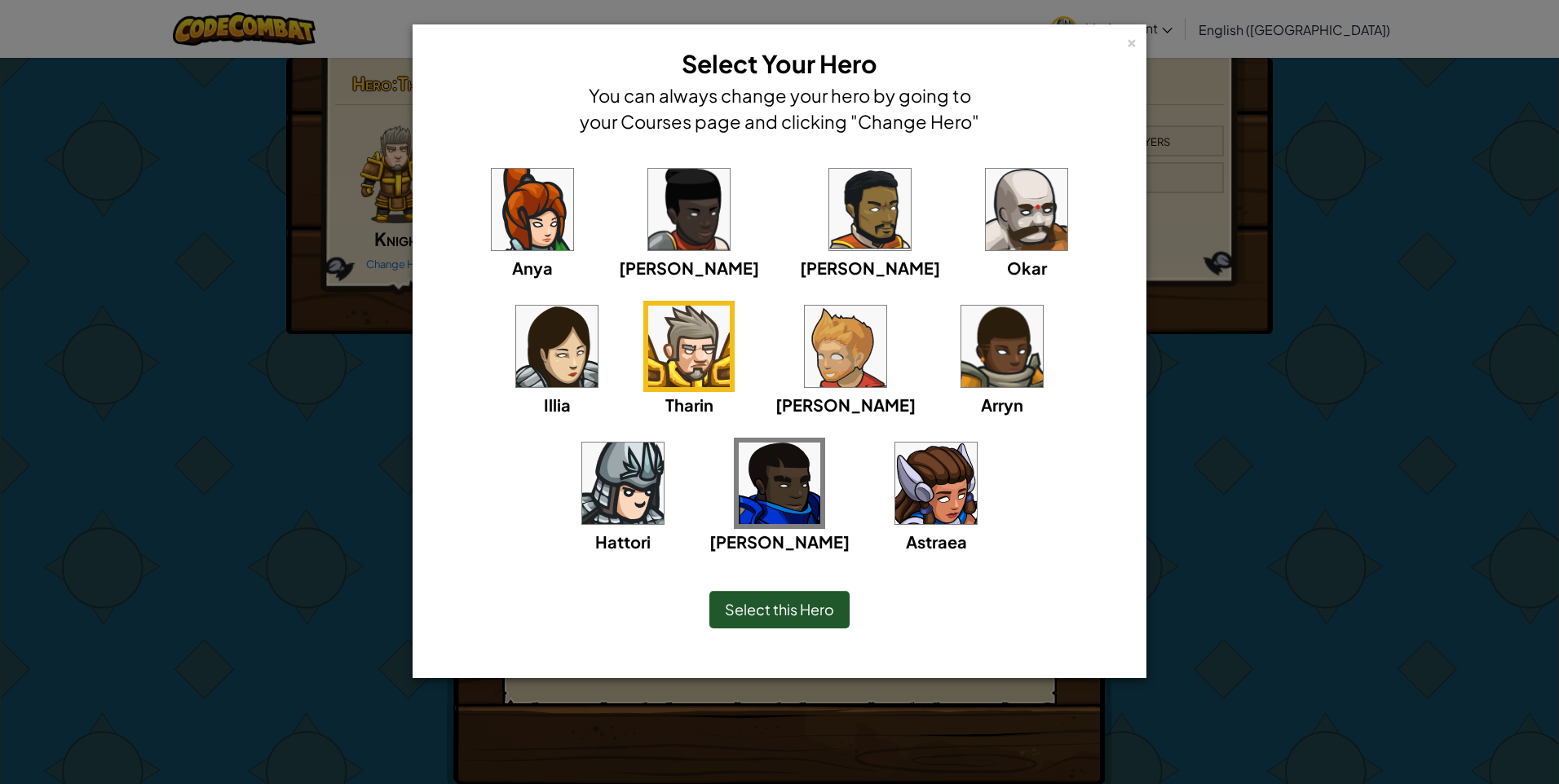
click at [961, 375] on img at bounding box center [1001, 347] width 81 height 81
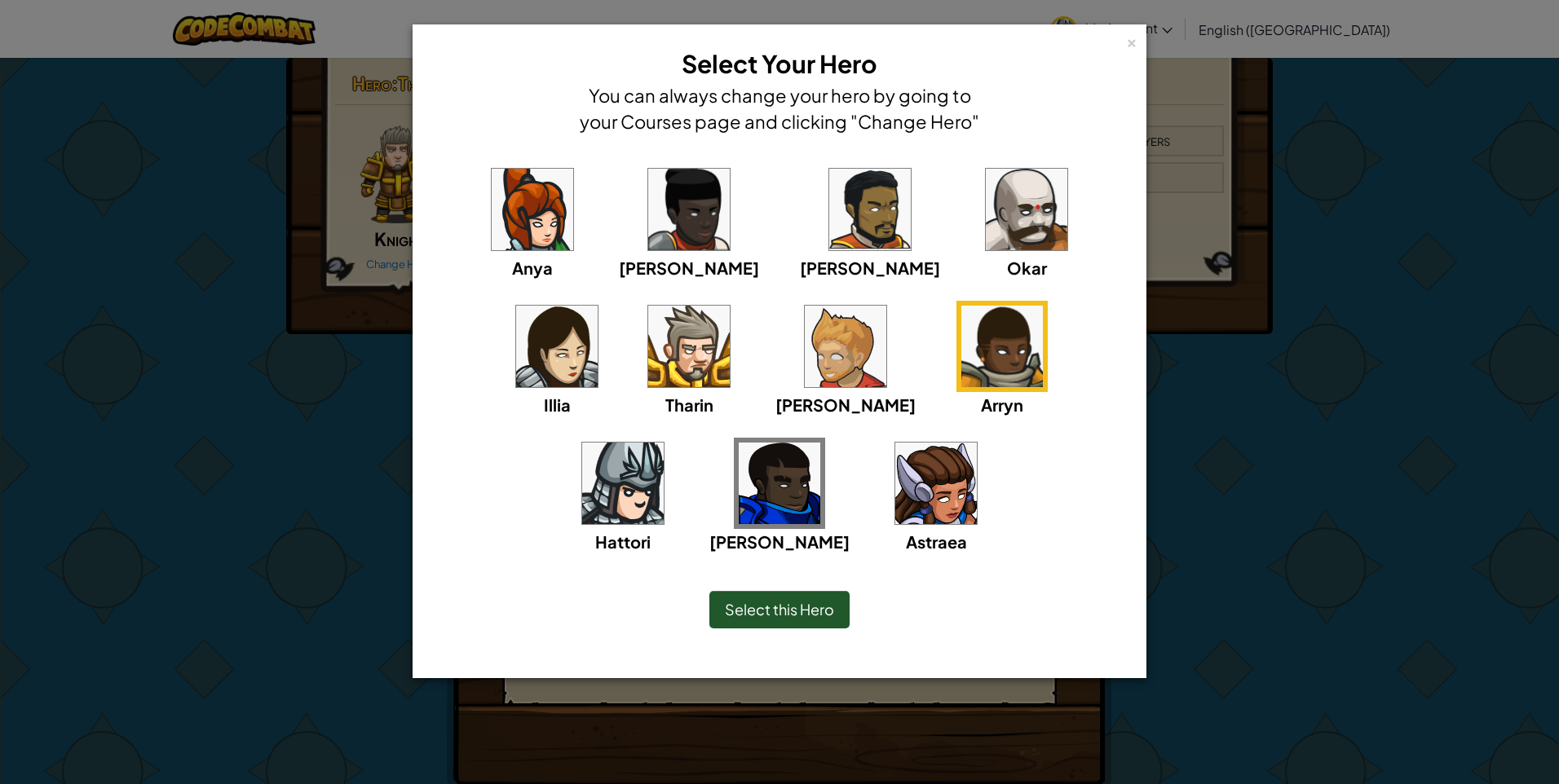
click at [597, 306] on img at bounding box center [557, 347] width 81 height 81
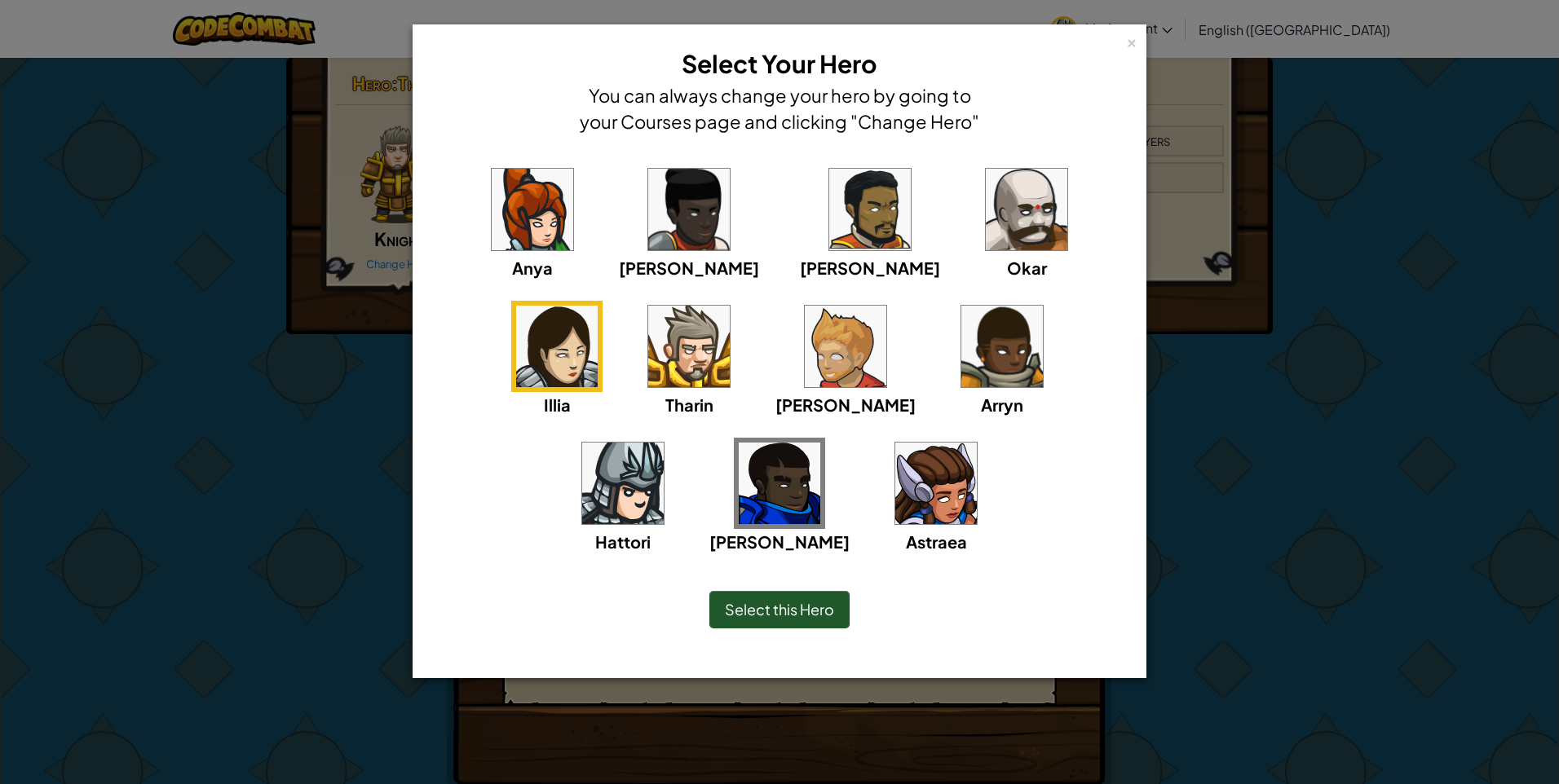
click at [986, 239] on img at bounding box center [1026, 209] width 81 height 81
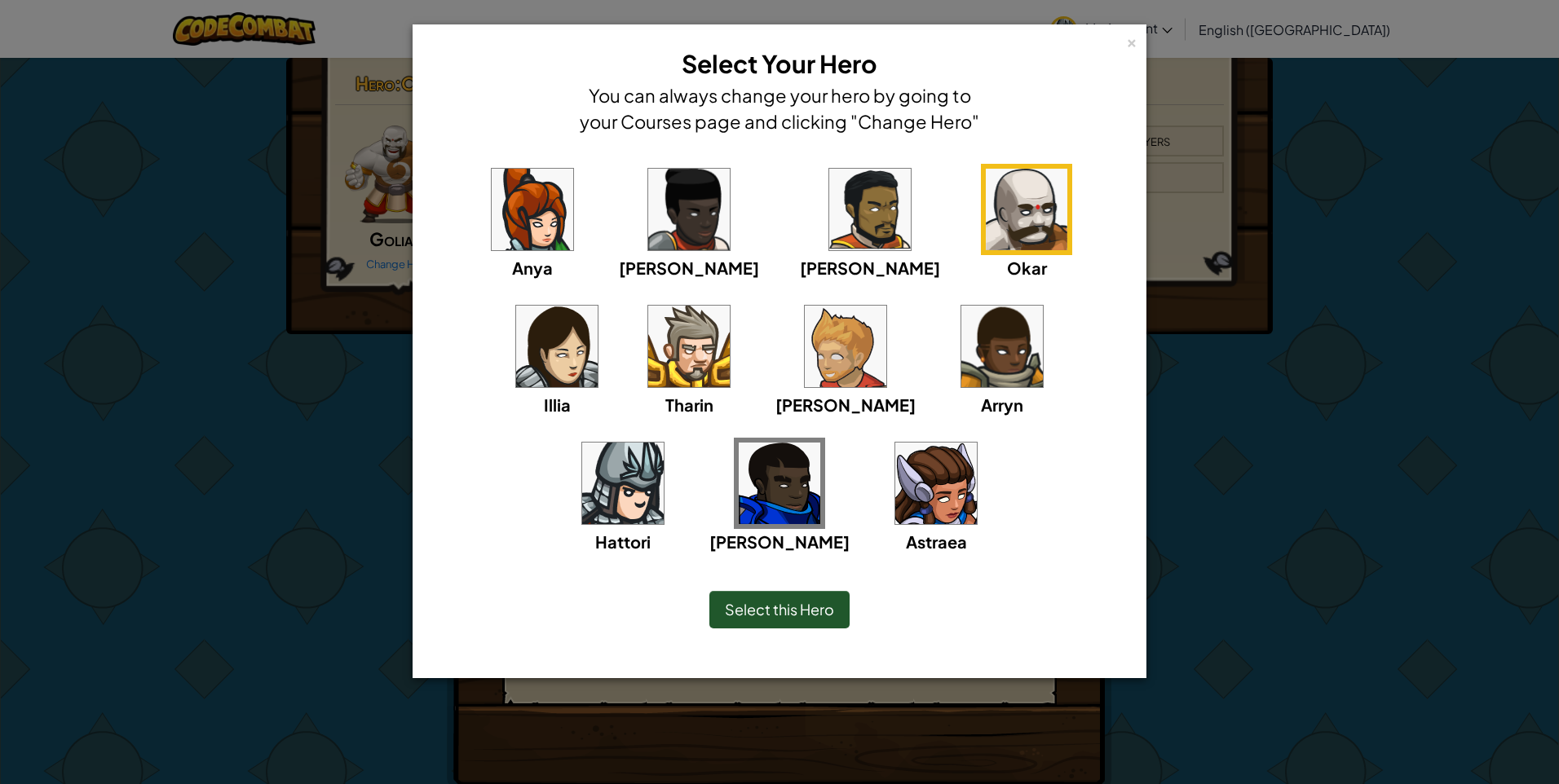
click at [829, 228] on img at bounding box center [870, 209] width 81 height 81
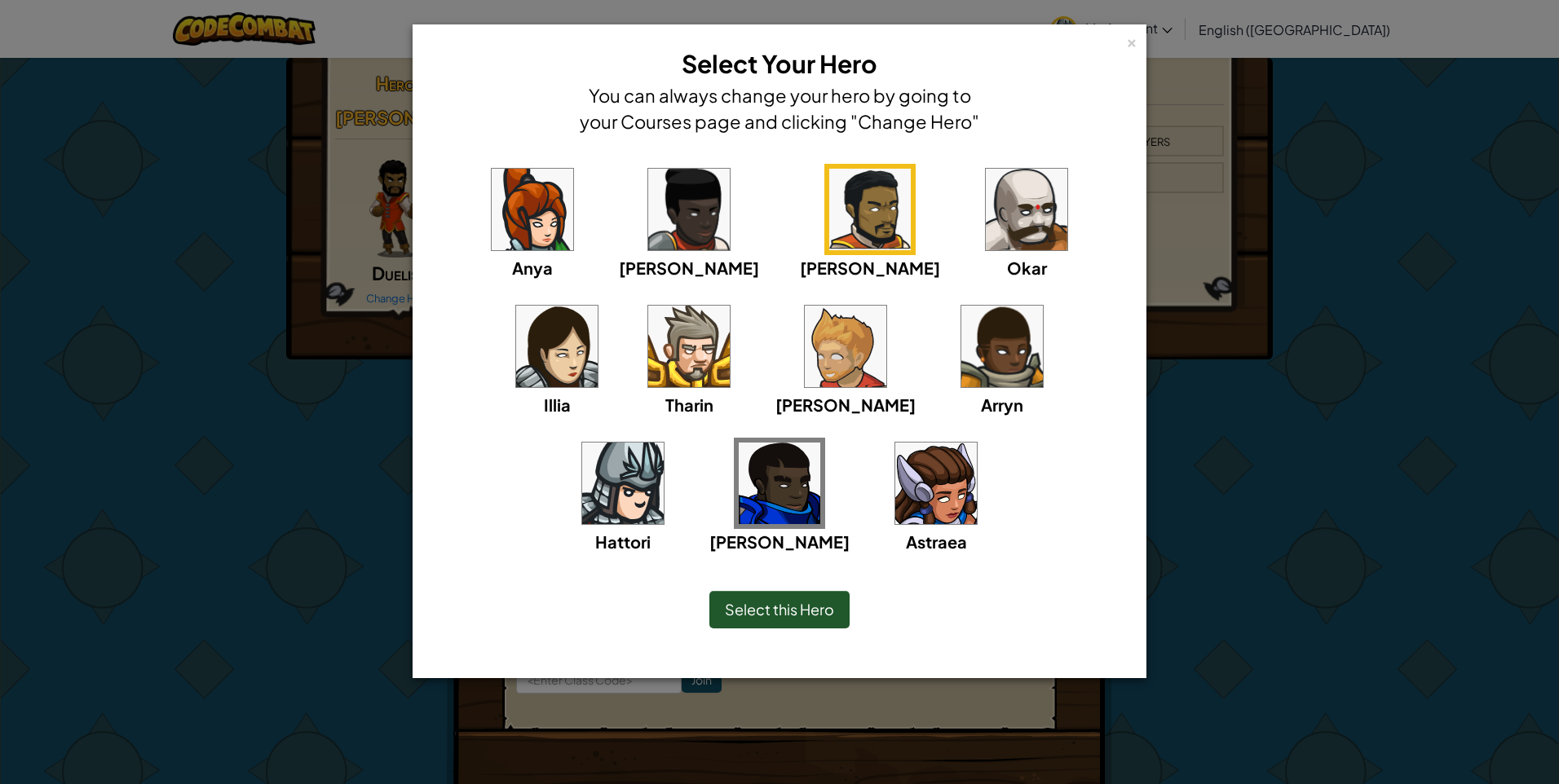
click at [792, 606] on span "Select this Hero" at bounding box center [780, 609] width 109 height 18
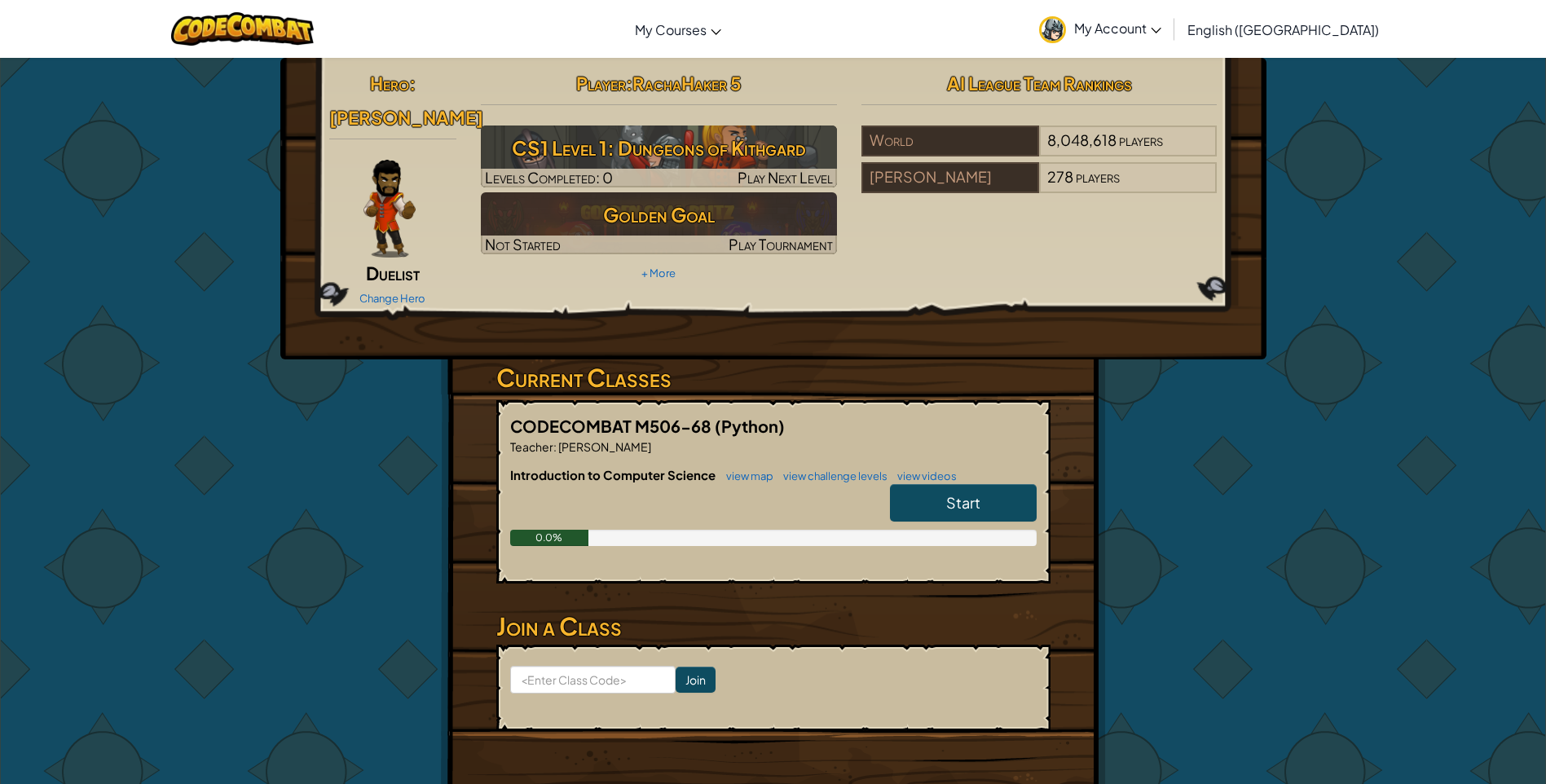
click at [1161, 34] on span "My Account" at bounding box center [1118, 28] width 87 height 18
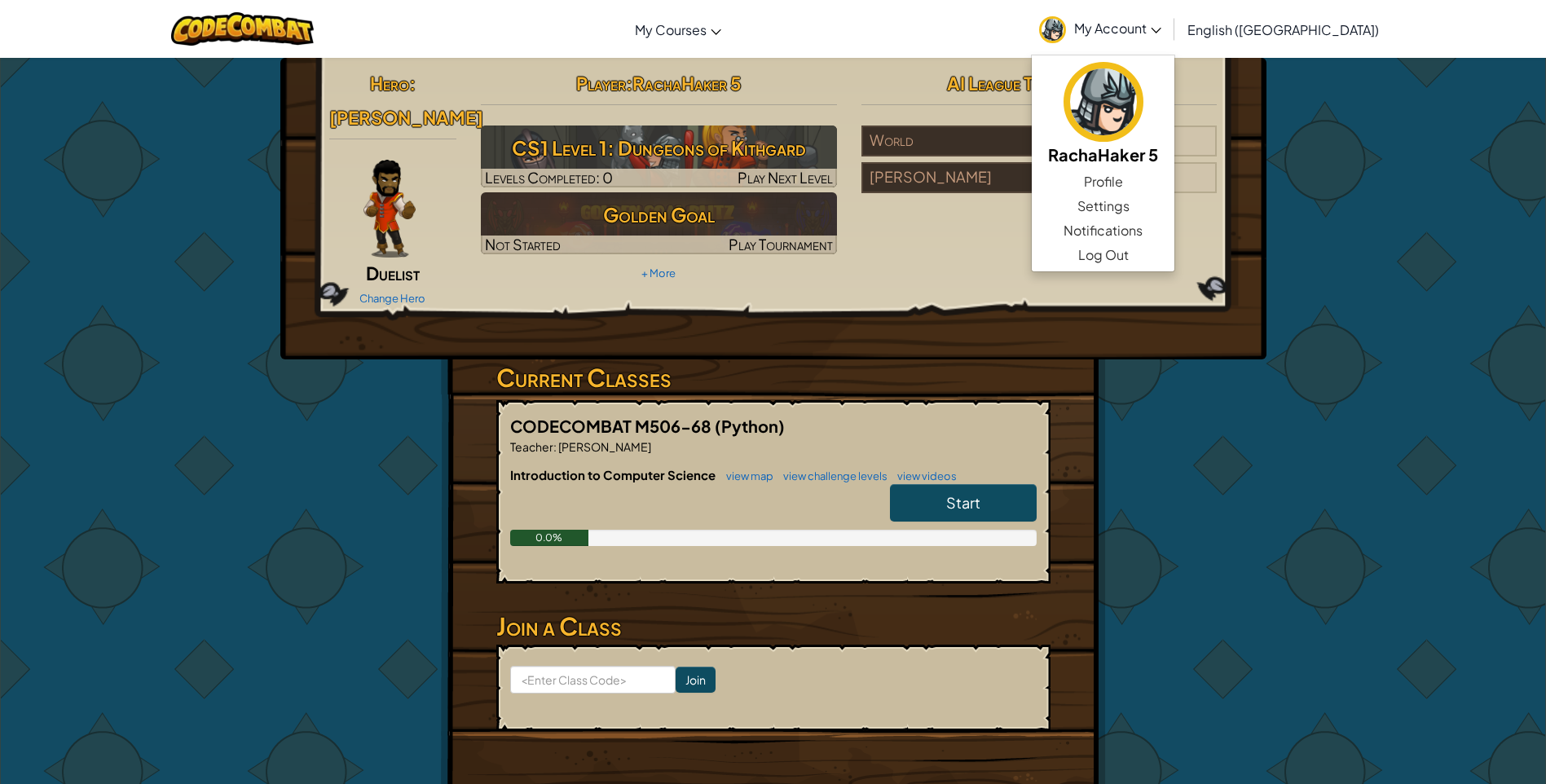
click at [1356, 198] on div "Hero : [PERSON_NAME] Duelist Change Hero Player : RachaHaker 5 CS1 Level 1: Dun…" at bounding box center [773, 439] width 1546 height 765
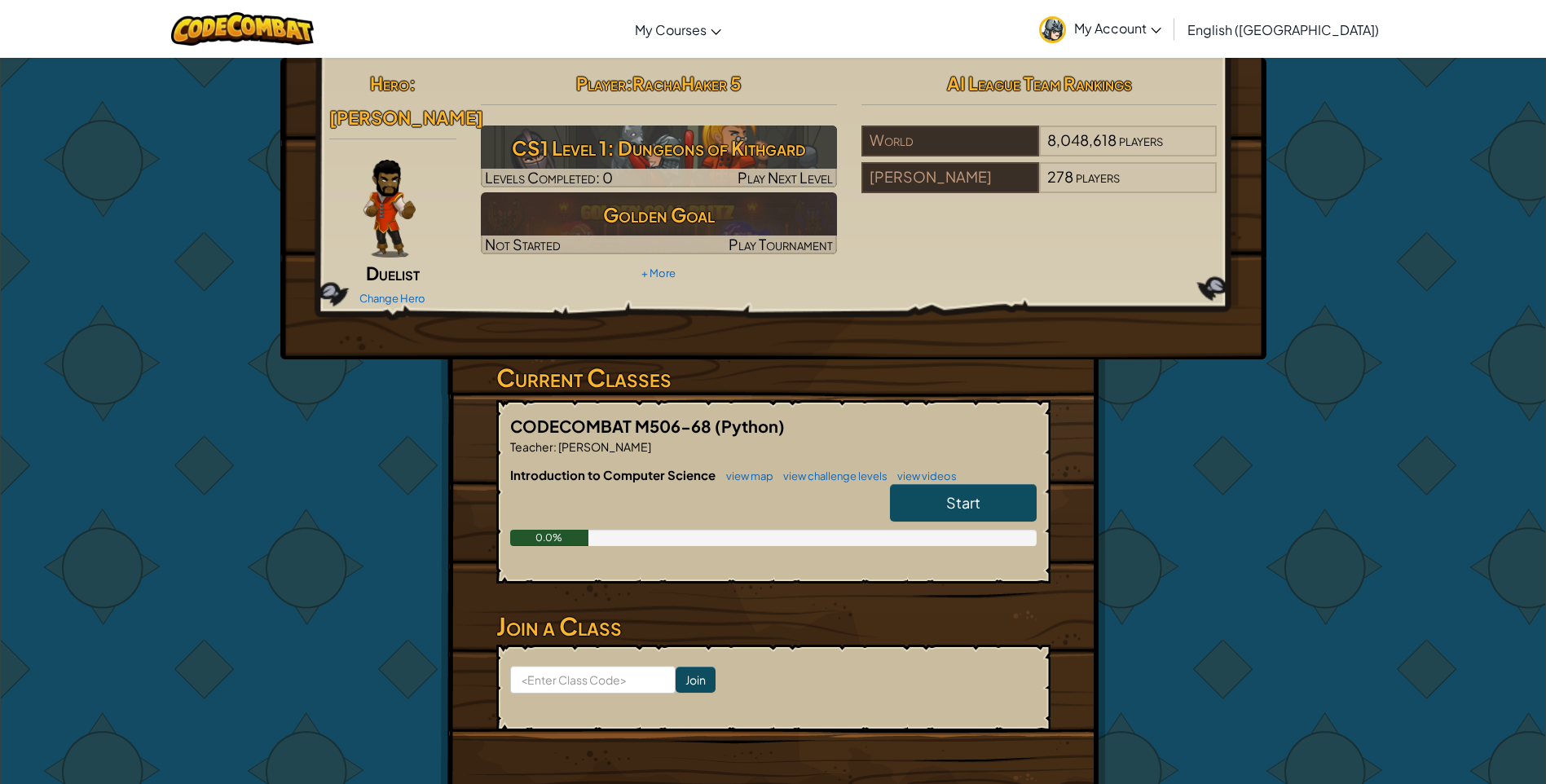
click at [1291, 36] on span "English ([GEOGRAPHIC_DATA])" at bounding box center [1283, 30] width 191 height 18
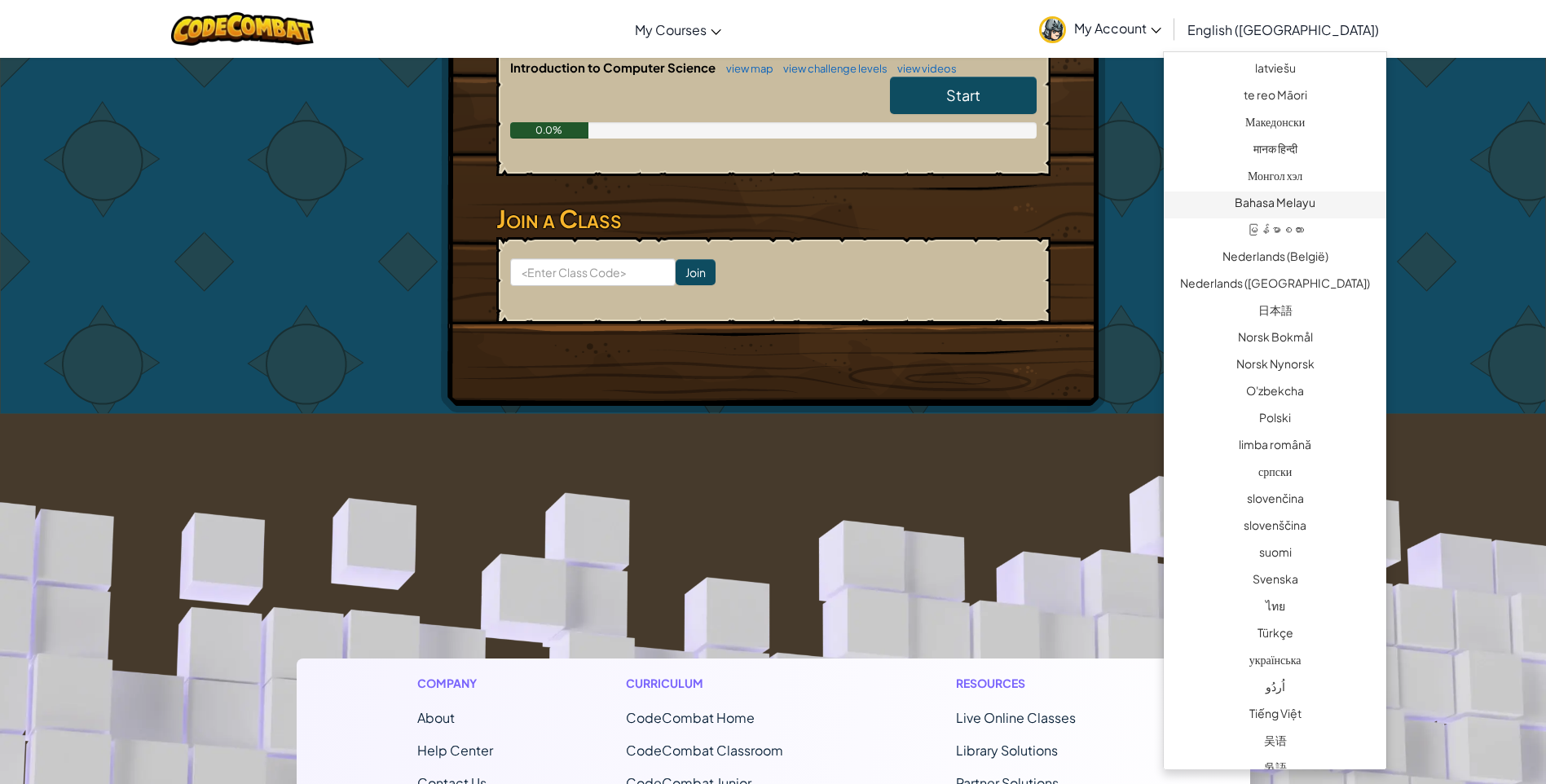
scroll to position [947, 0]
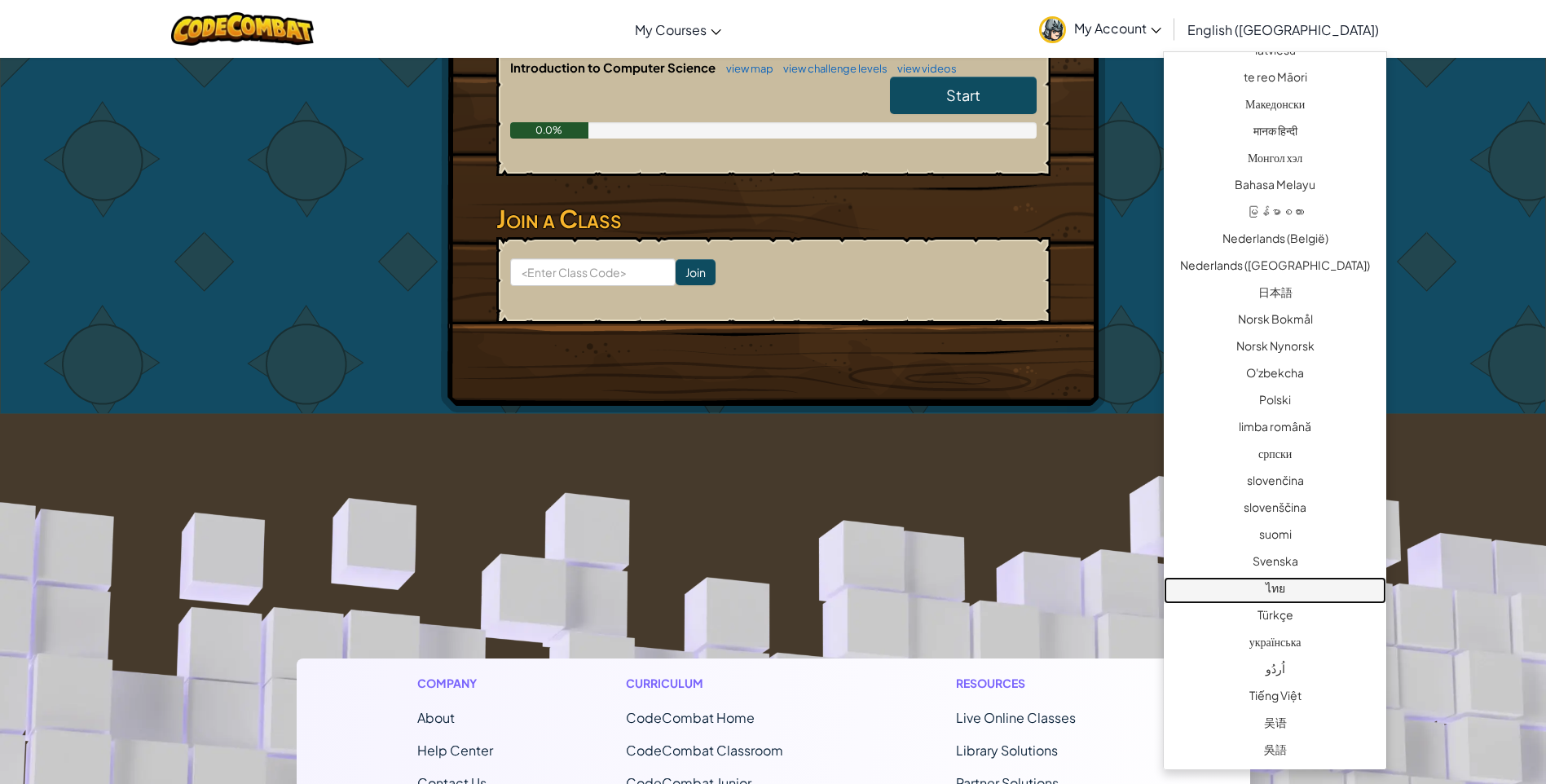
click at [1282, 585] on link "ไทย" at bounding box center [1275, 590] width 223 height 27
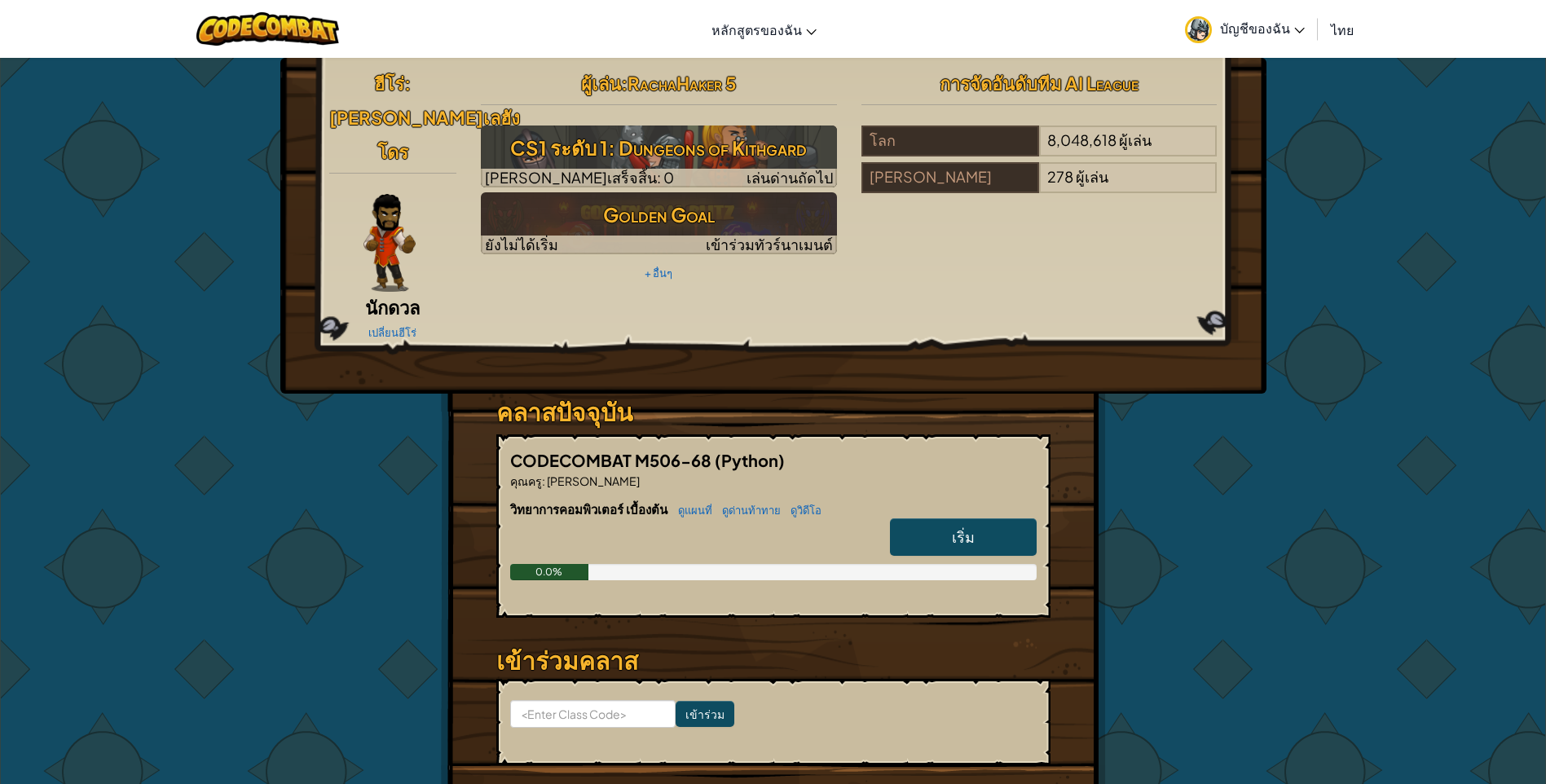
click at [1350, 32] on span "ไทย" at bounding box center [1343, 30] width 23 height 18
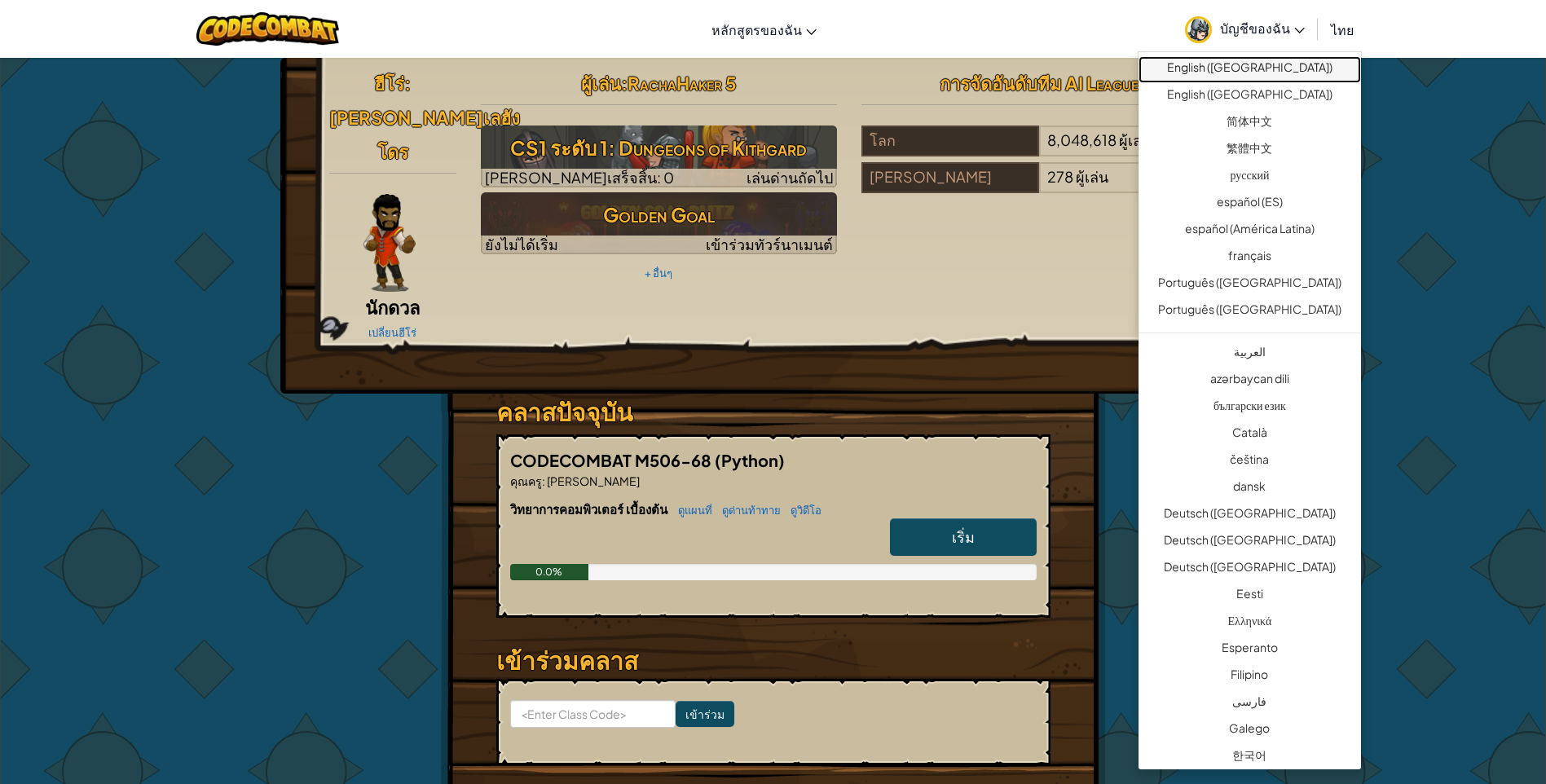
click at [1297, 73] on link "English ([GEOGRAPHIC_DATA])" at bounding box center [1250, 69] width 223 height 27
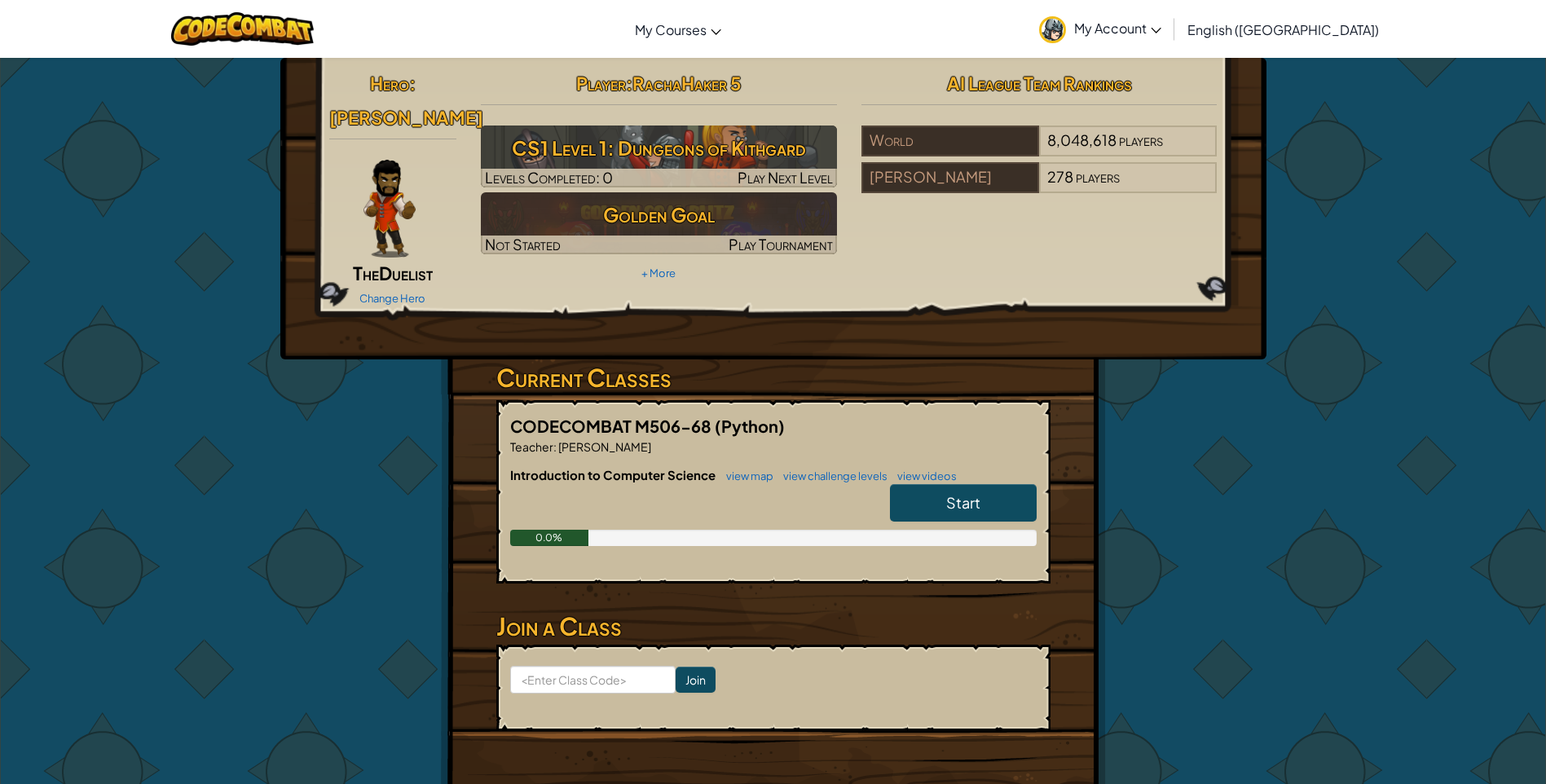
click at [985, 484] on link "Start" at bounding box center [963, 503] width 147 height 38
click at [1161, 34] on span "My Account" at bounding box center [1118, 28] width 87 height 18
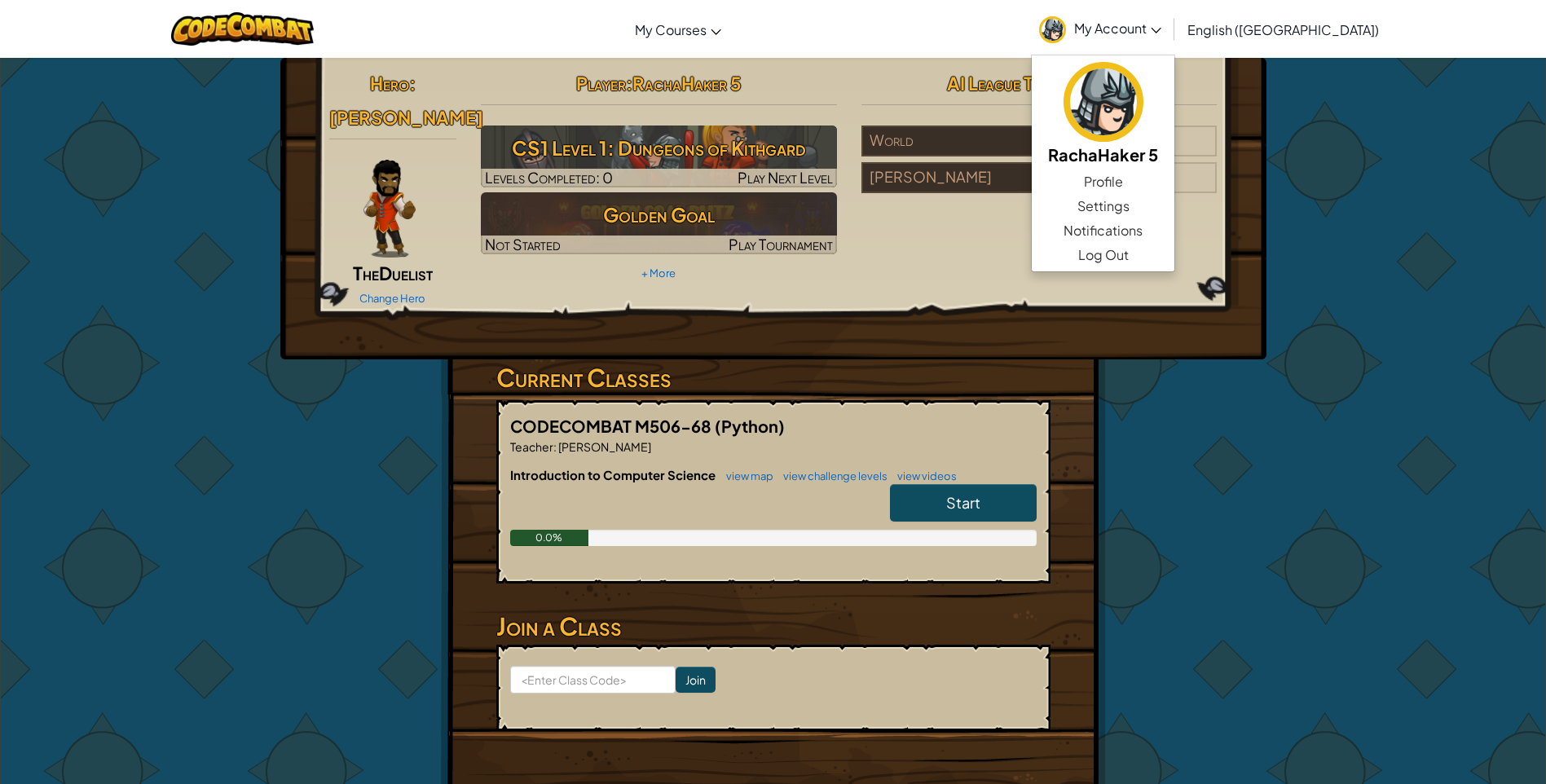
click at [374, 173] on img at bounding box center [389, 209] width 52 height 98
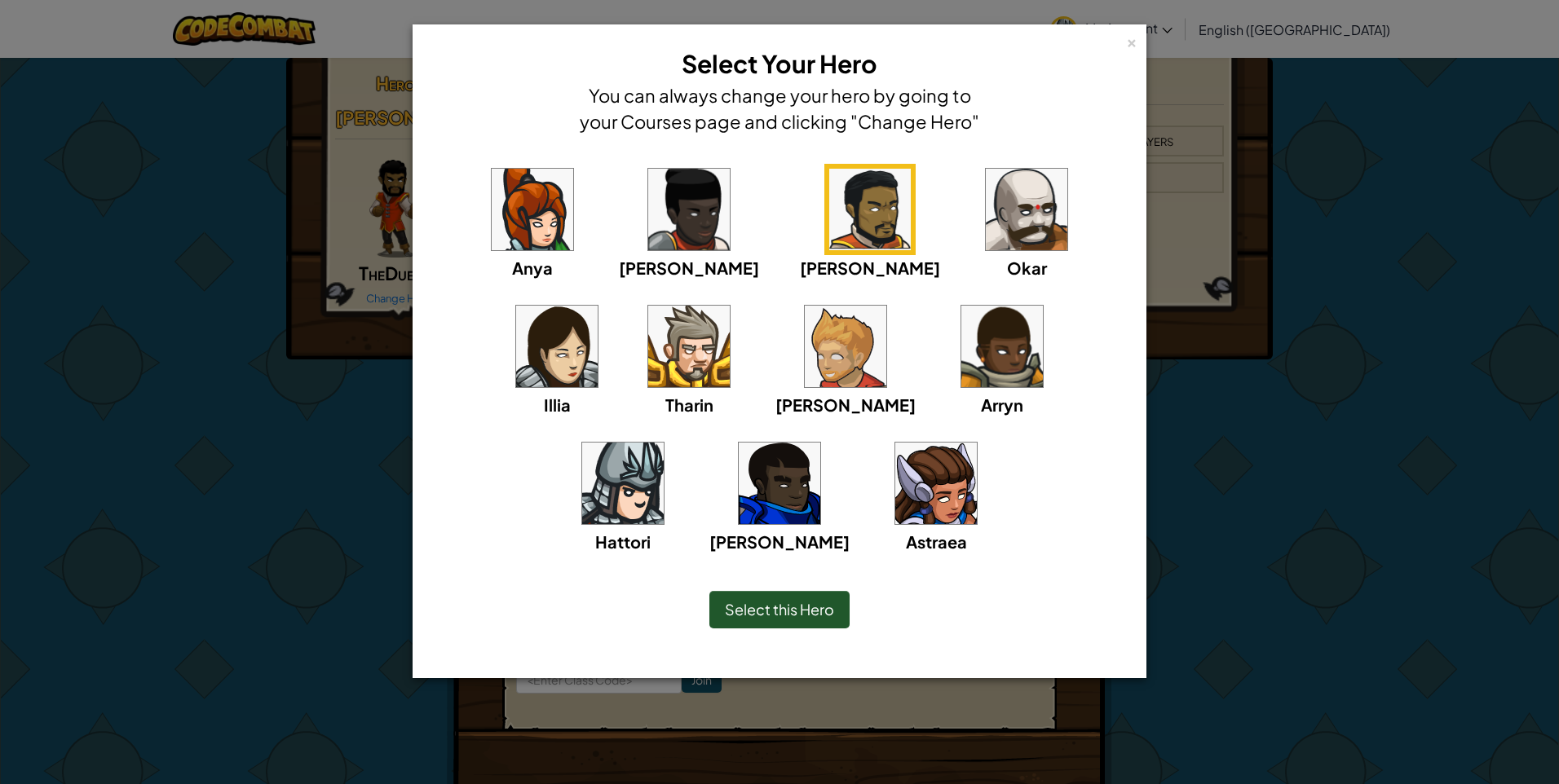
click at [648, 333] on img at bounding box center [689, 347] width 81 height 81
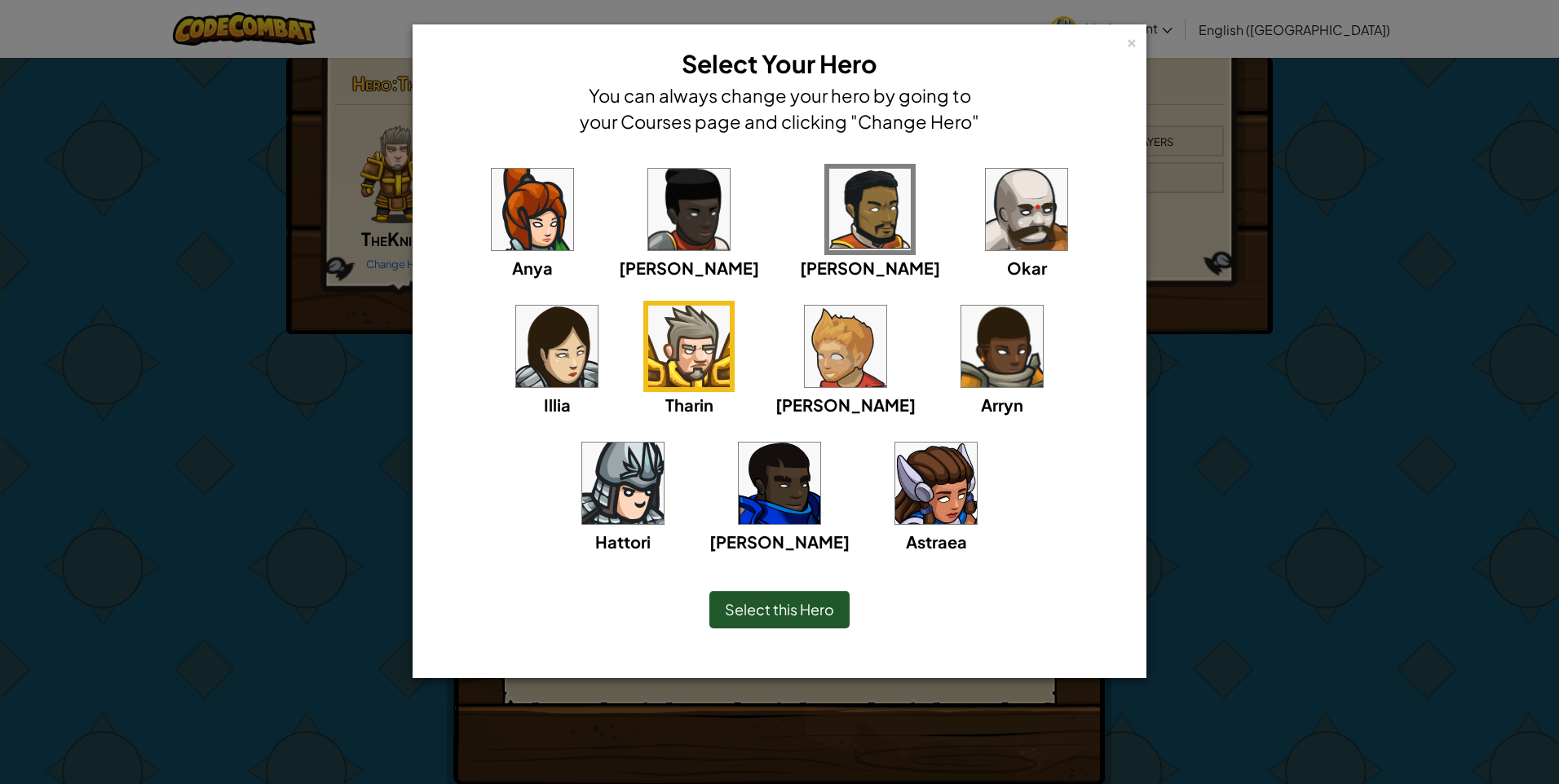
drag, startPoint x: 644, startPoint y: 337, endPoint x: 795, endPoint y: 320, distance: 152.0
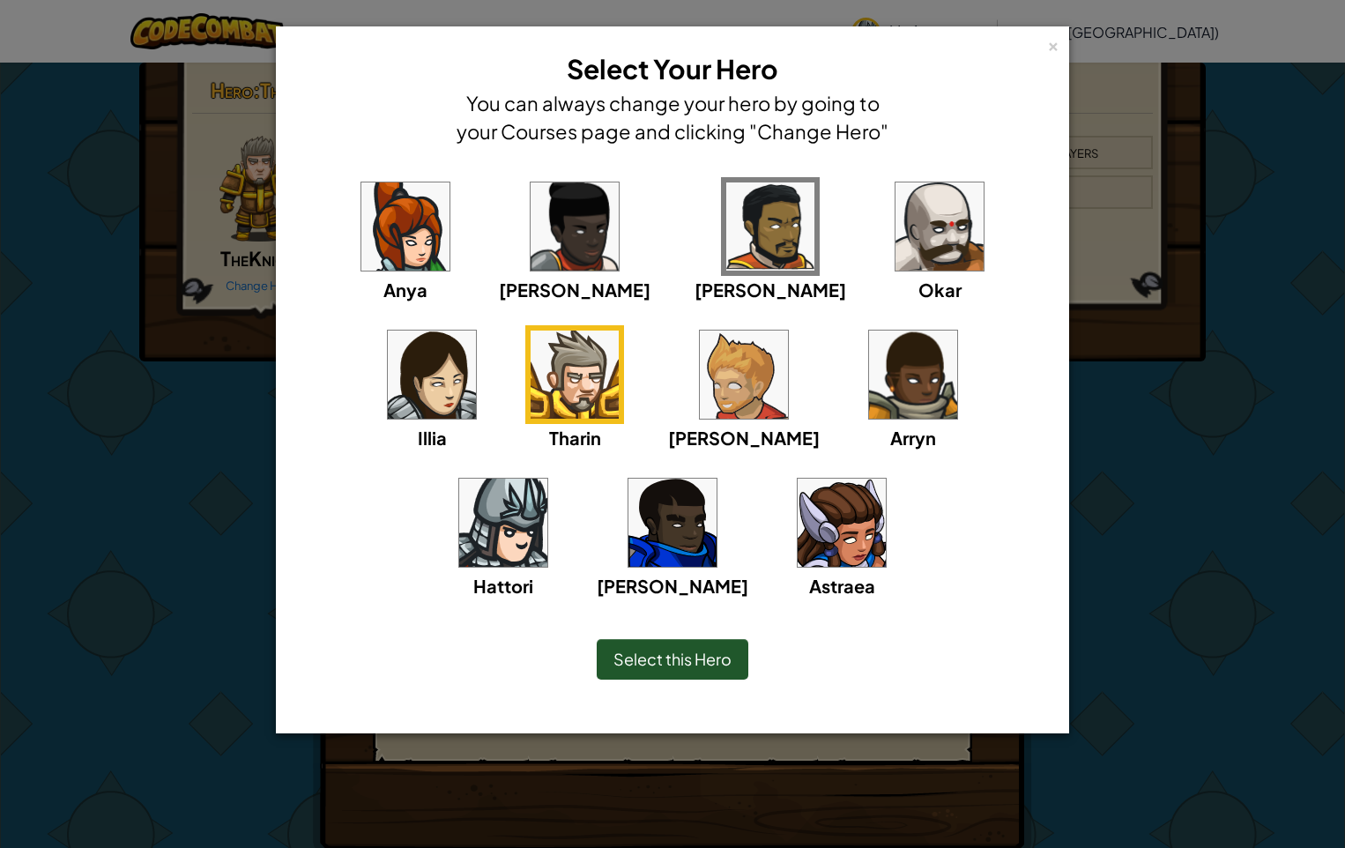
click at [476, 331] on img at bounding box center [432, 375] width 88 height 88
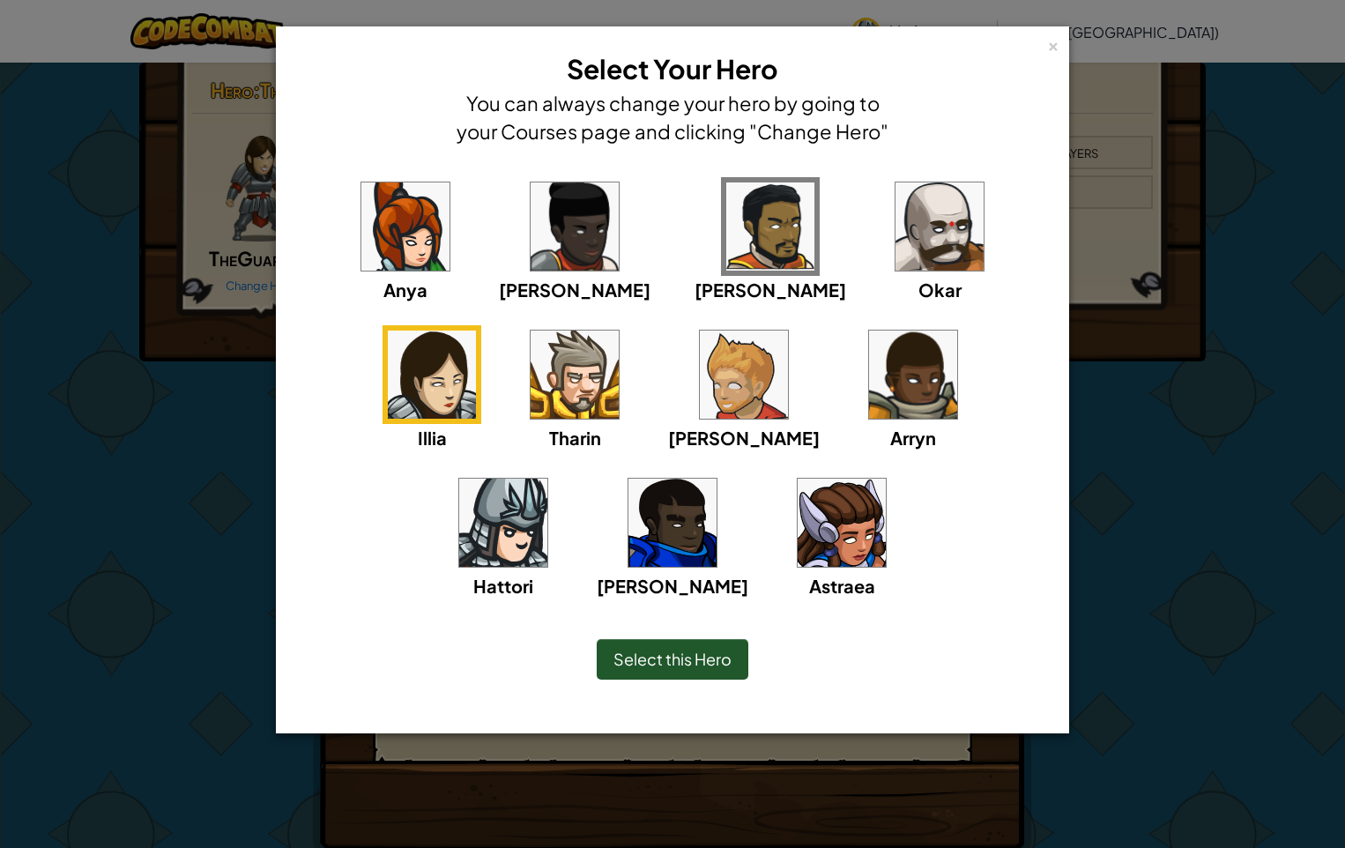
click at [610, 242] on div "Anya Ida Alejandro Okar Illia Tharin Ned Arryn Hattori Gordon Astraea" at bounding box center [672, 399] width 739 height 444
click at [550, 234] on img at bounding box center [575, 226] width 88 height 88
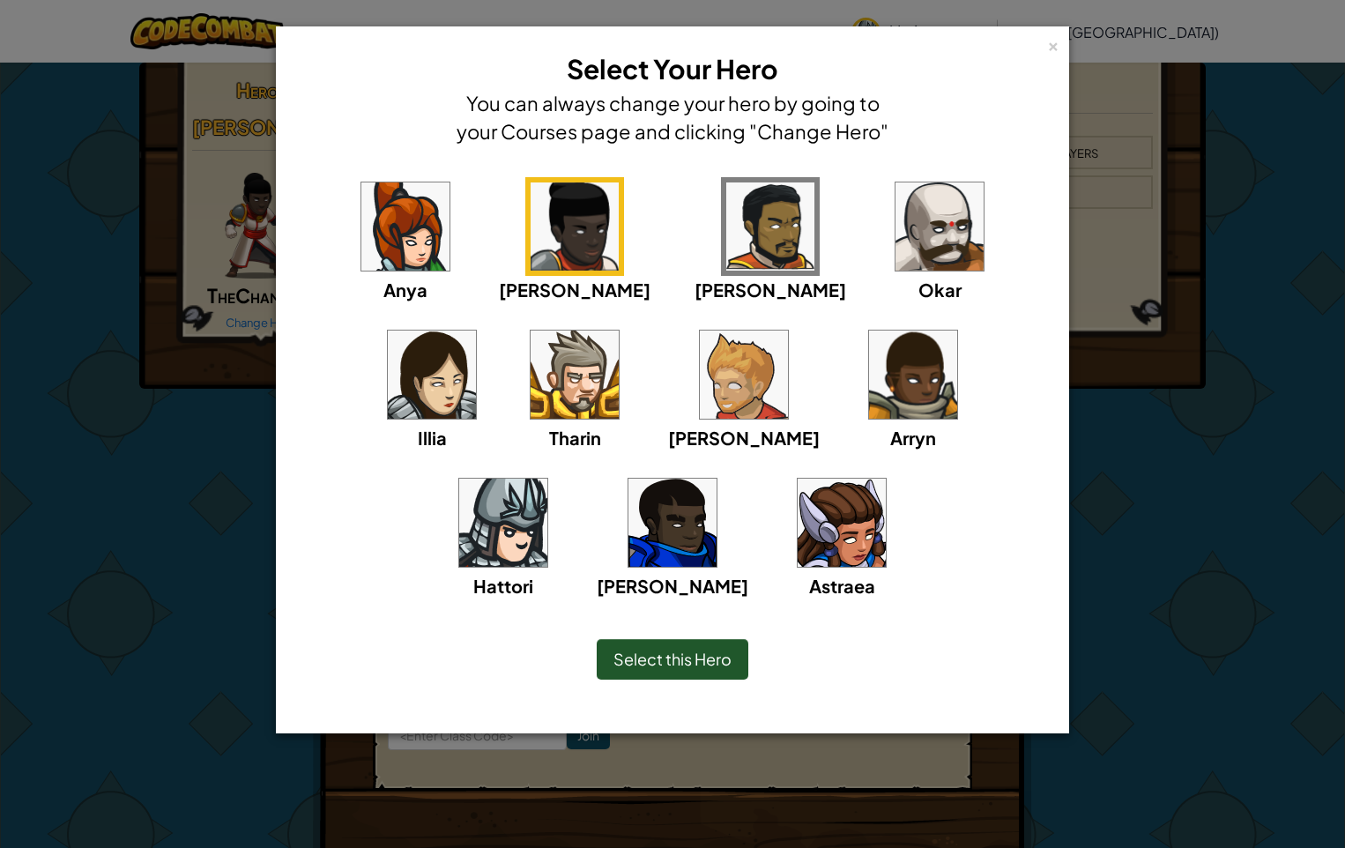
click at [869, 369] on img at bounding box center [913, 375] width 88 height 88
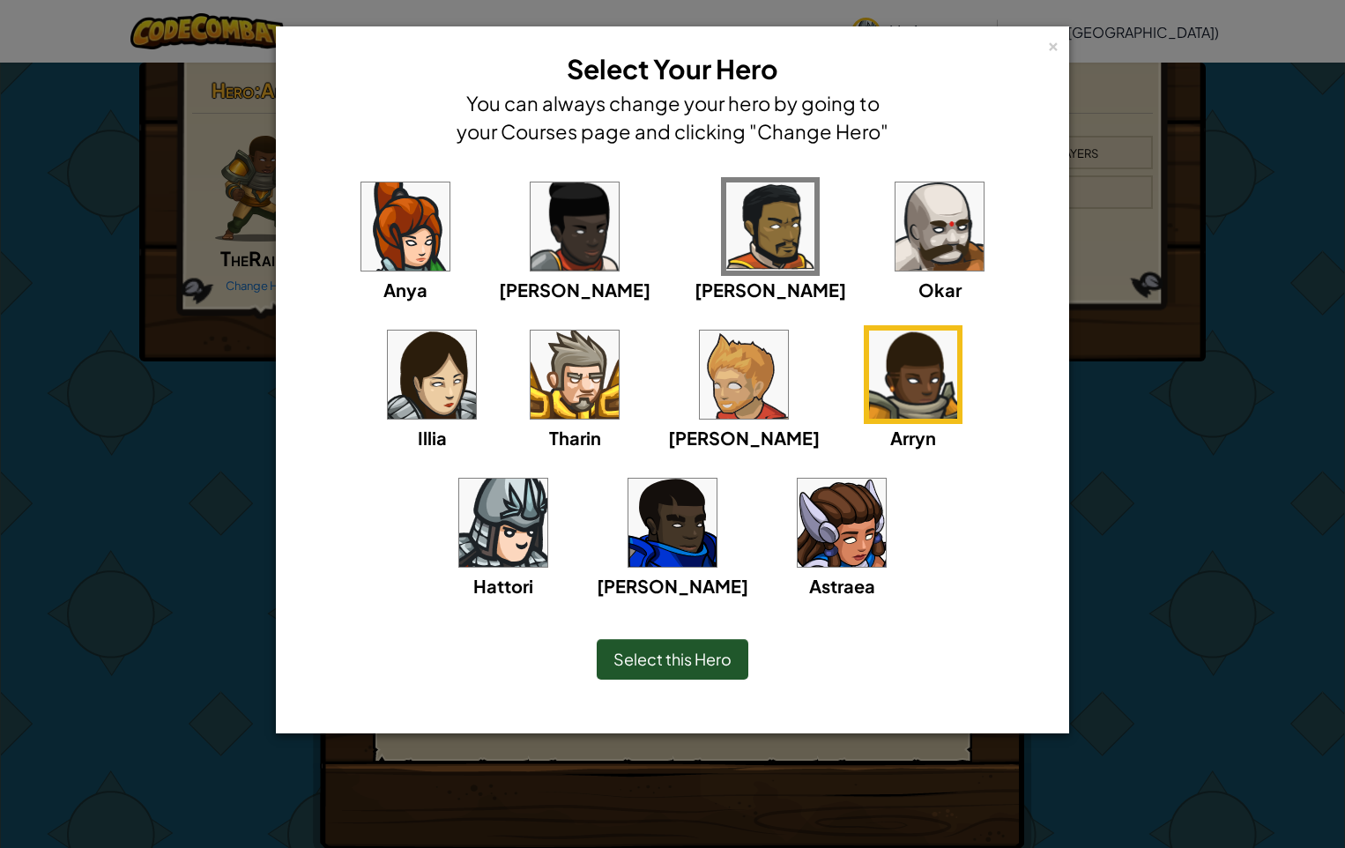
click at [809, 574] on div "Astraea" at bounding box center [842, 585] width 66 height 27
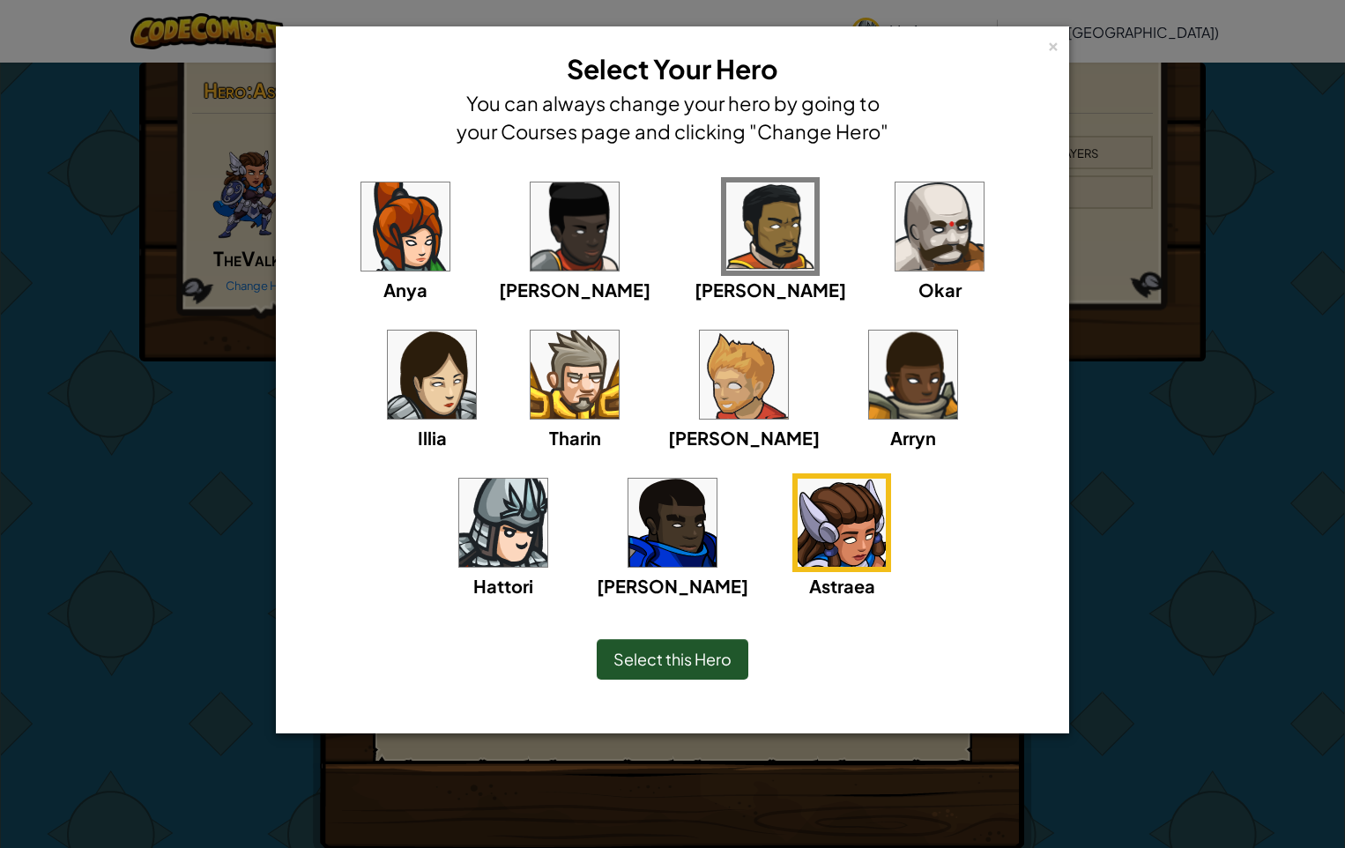
click at [476, 331] on img at bounding box center [432, 375] width 88 height 88
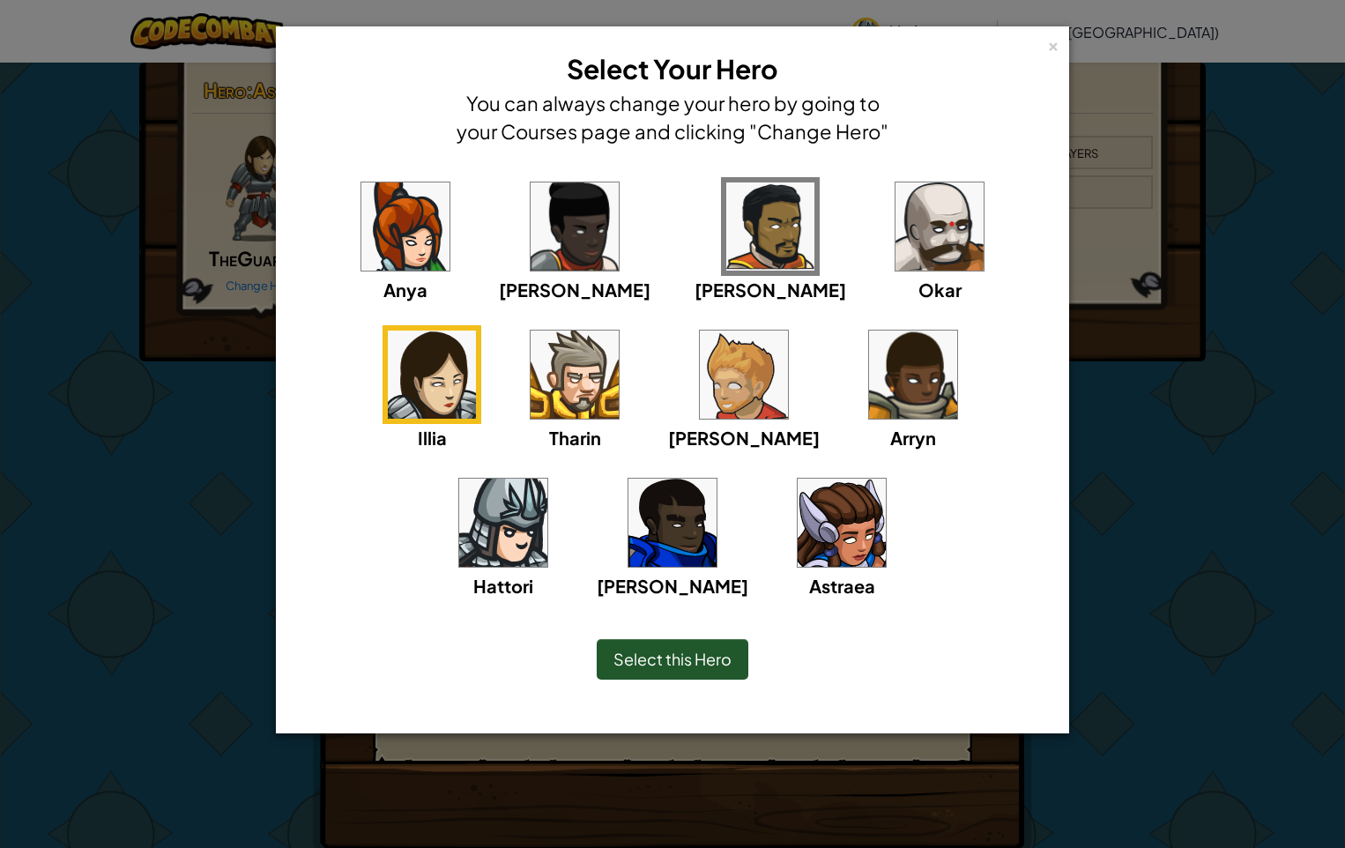
click at [726, 235] on img at bounding box center [770, 226] width 88 height 88
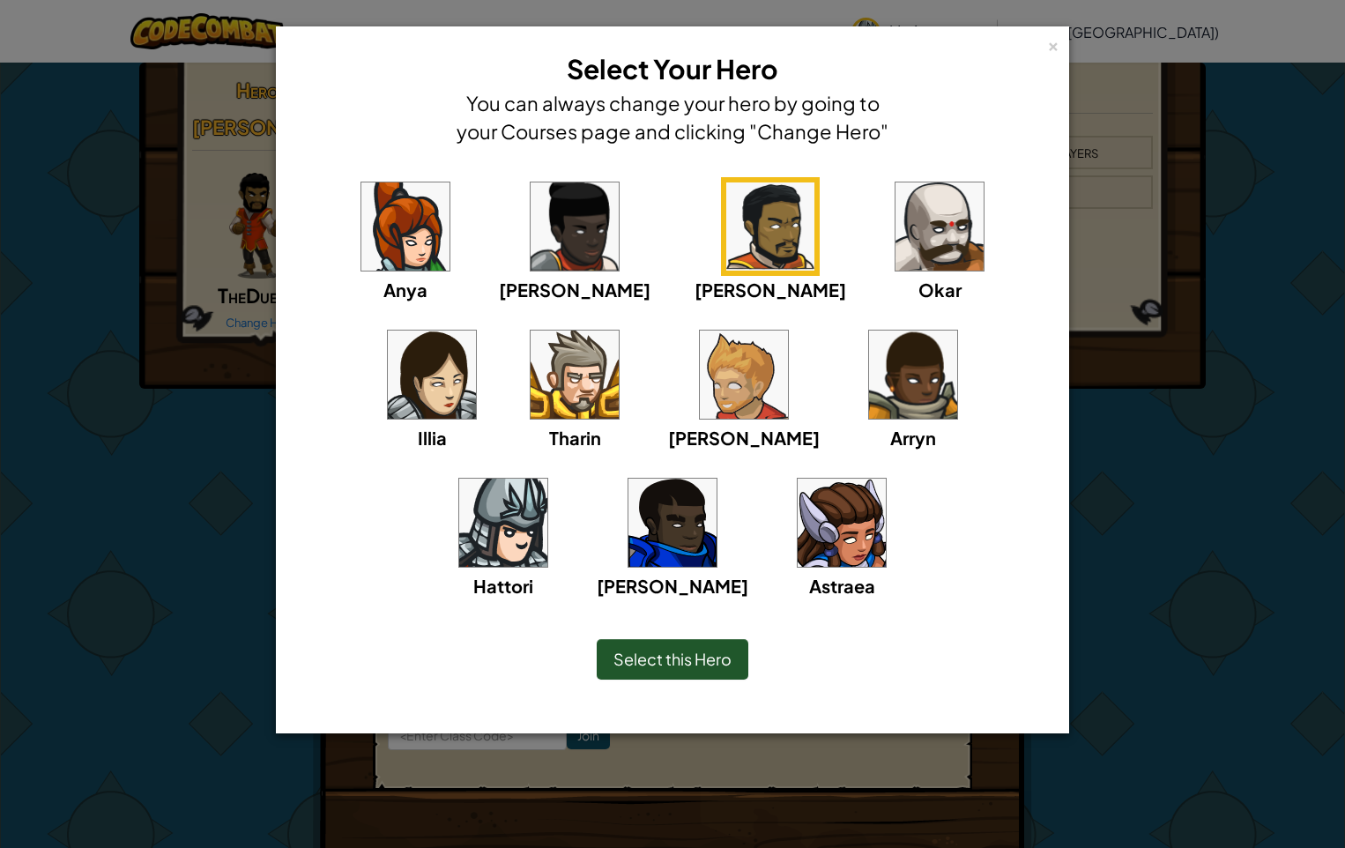
click at [547, 479] on img at bounding box center [503, 523] width 88 height 88
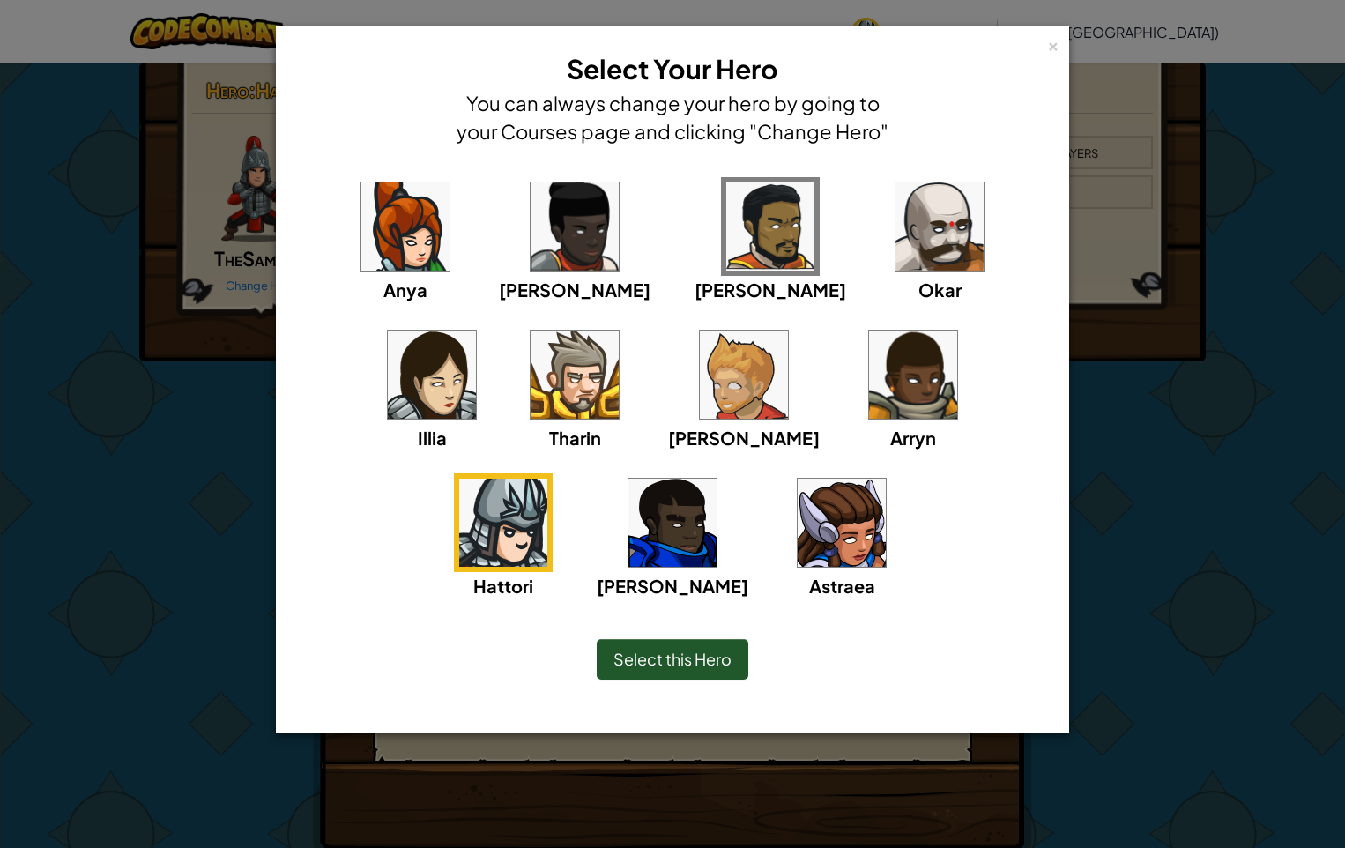
drag, startPoint x: 668, startPoint y: 658, endPoint x: 681, endPoint y: 649, distance: 15.9
click at [679, 654] on span "Select this Hero" at bounding box center [673, 659] width 118 height 20
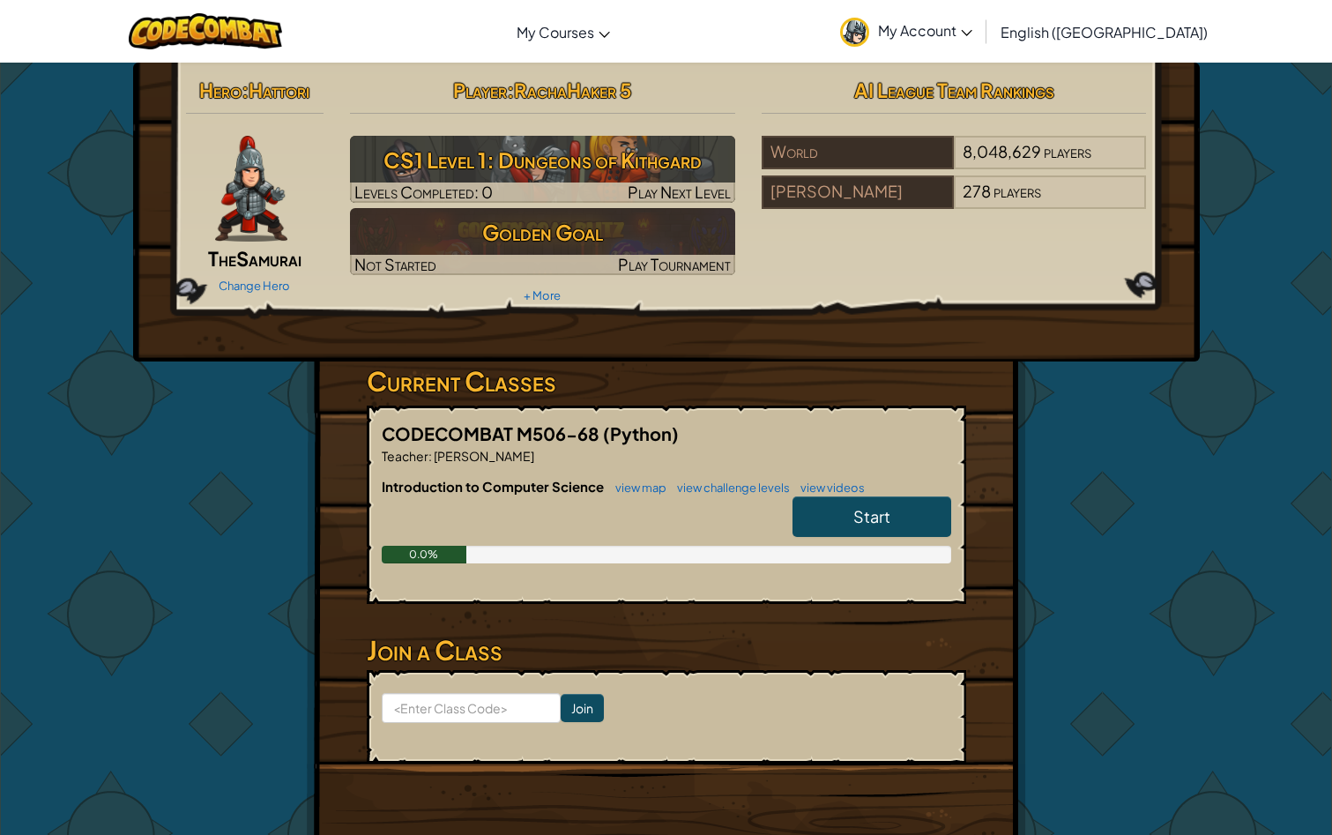
click at [869, 525] on span "Start" at bounding box center [871, 516] width 37 height 20
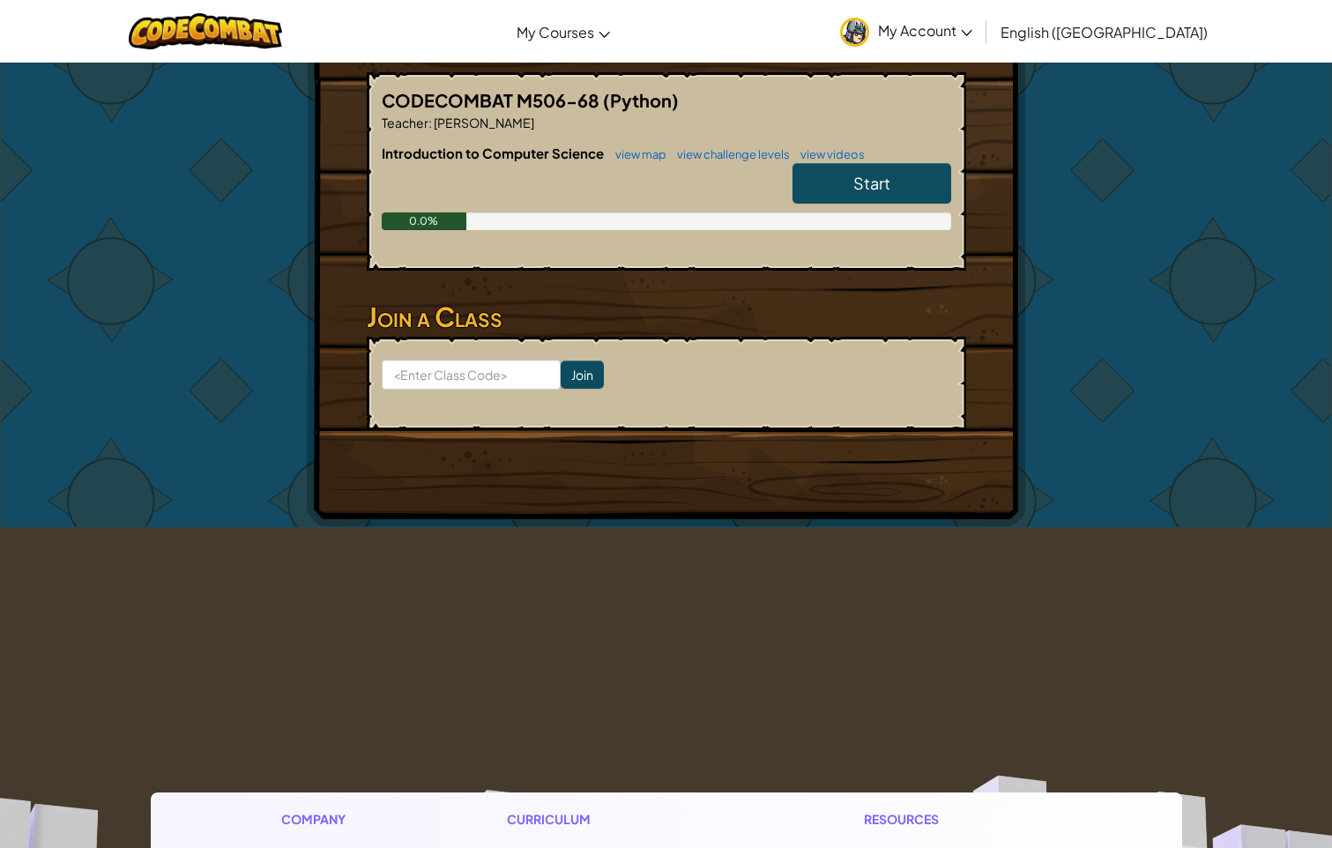
scroll to position [441, 0]
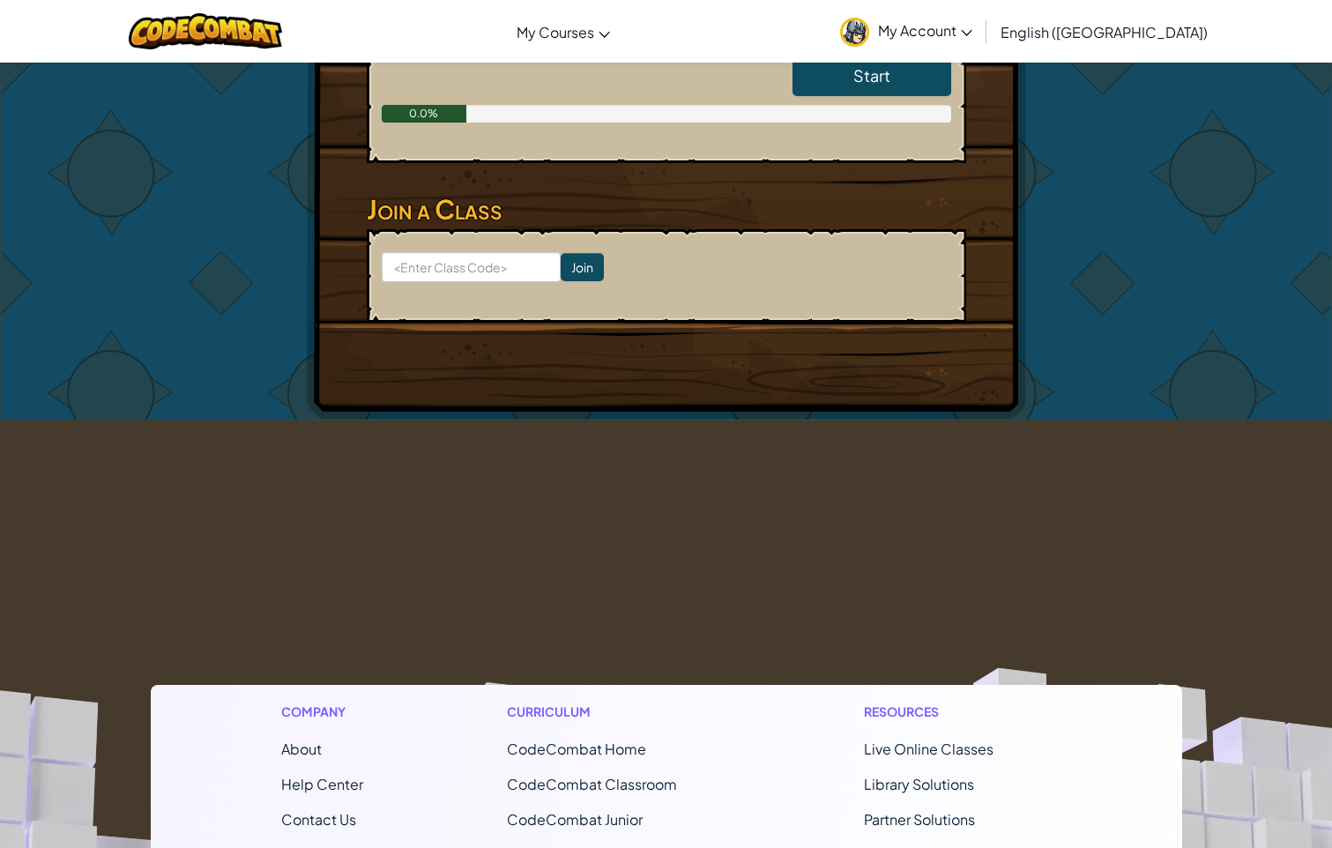
click at [927, 331] on div "Hero : Hattori The Samurai Change Hero Player : RachaHaker 5 CS1 Level 1: Dunge…" at bounding box center [666, 21] width 719 height 798
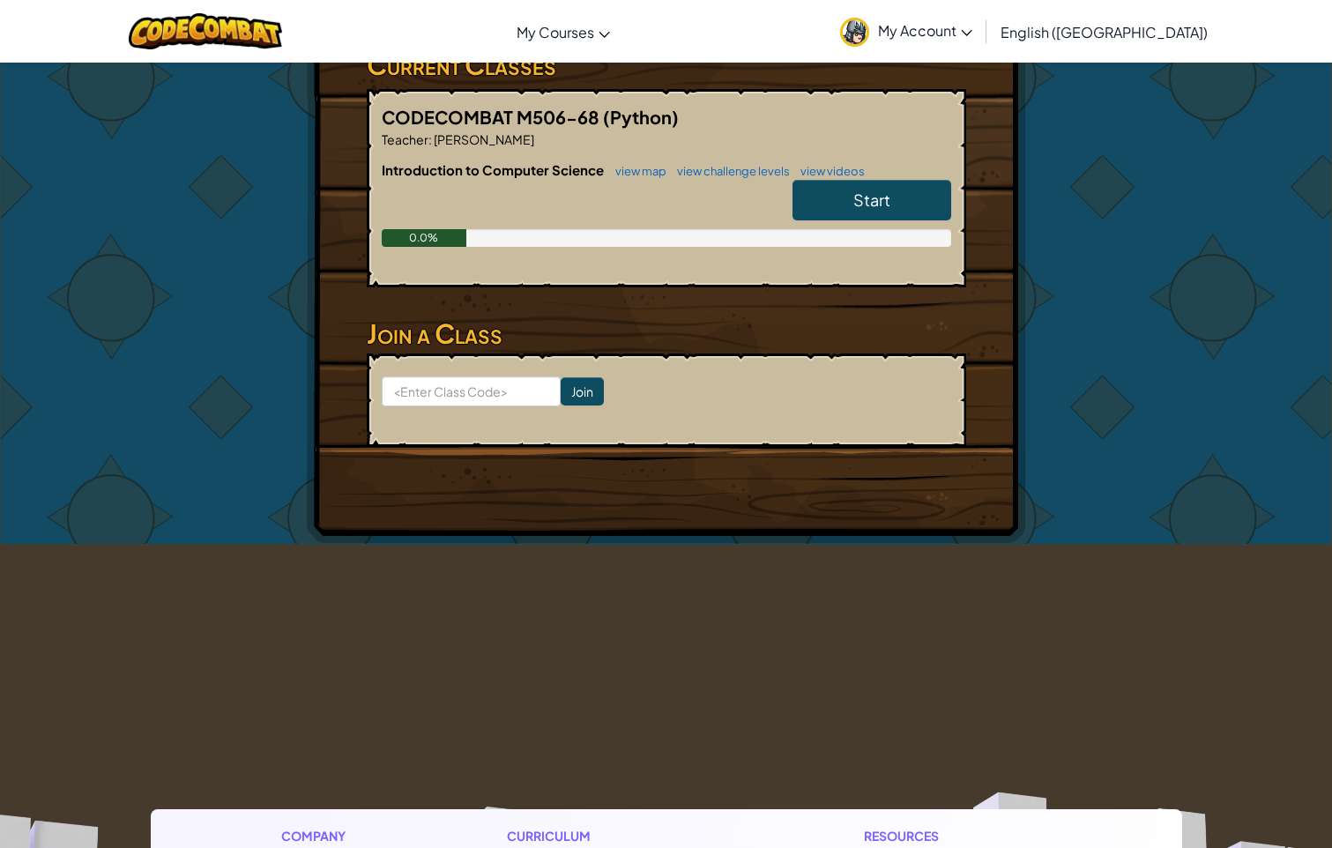
scroll to position [0, 0]
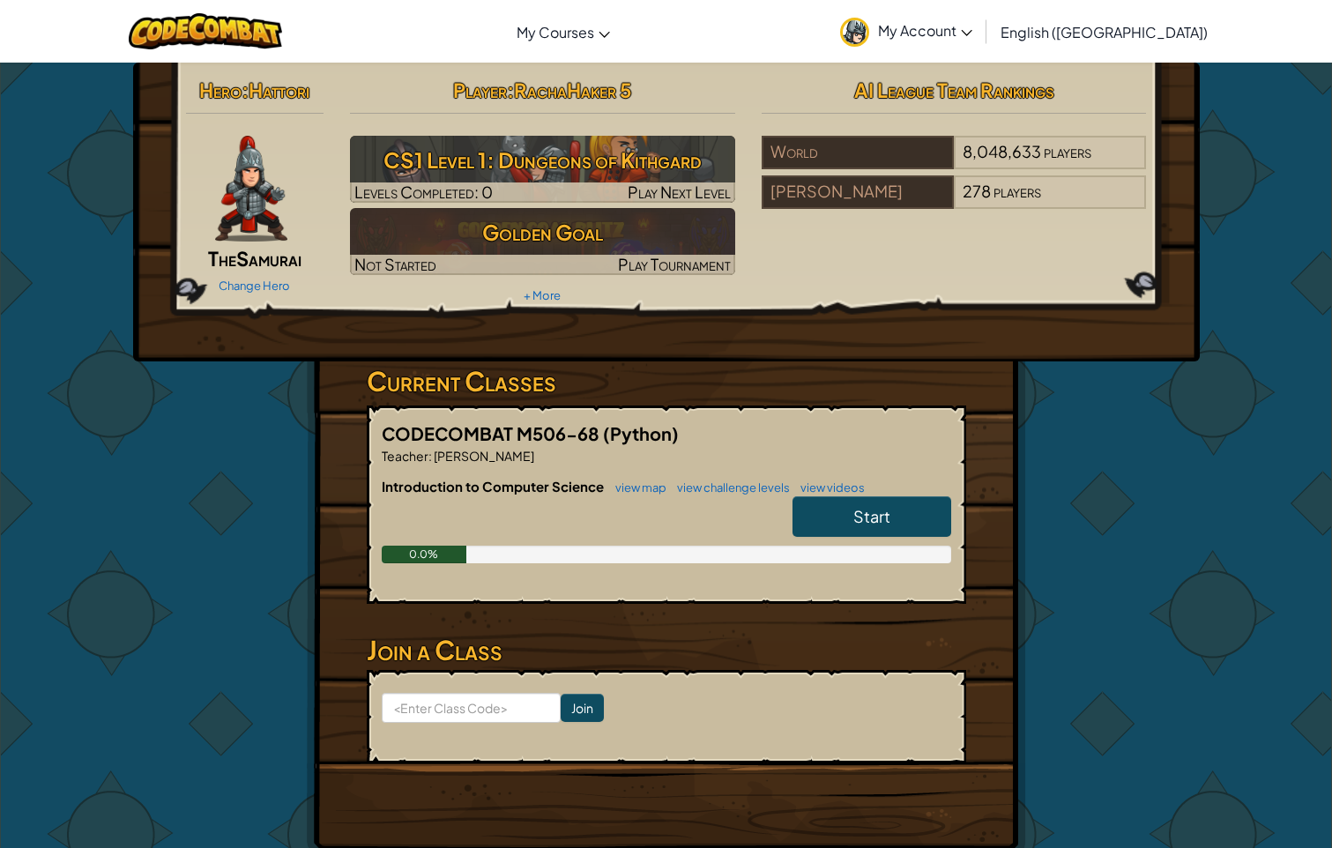
click at [1123, 38] on span "English ([GEOGRAPHIC_DATA])" at bounding box center [1104, 32] width 207 height 19
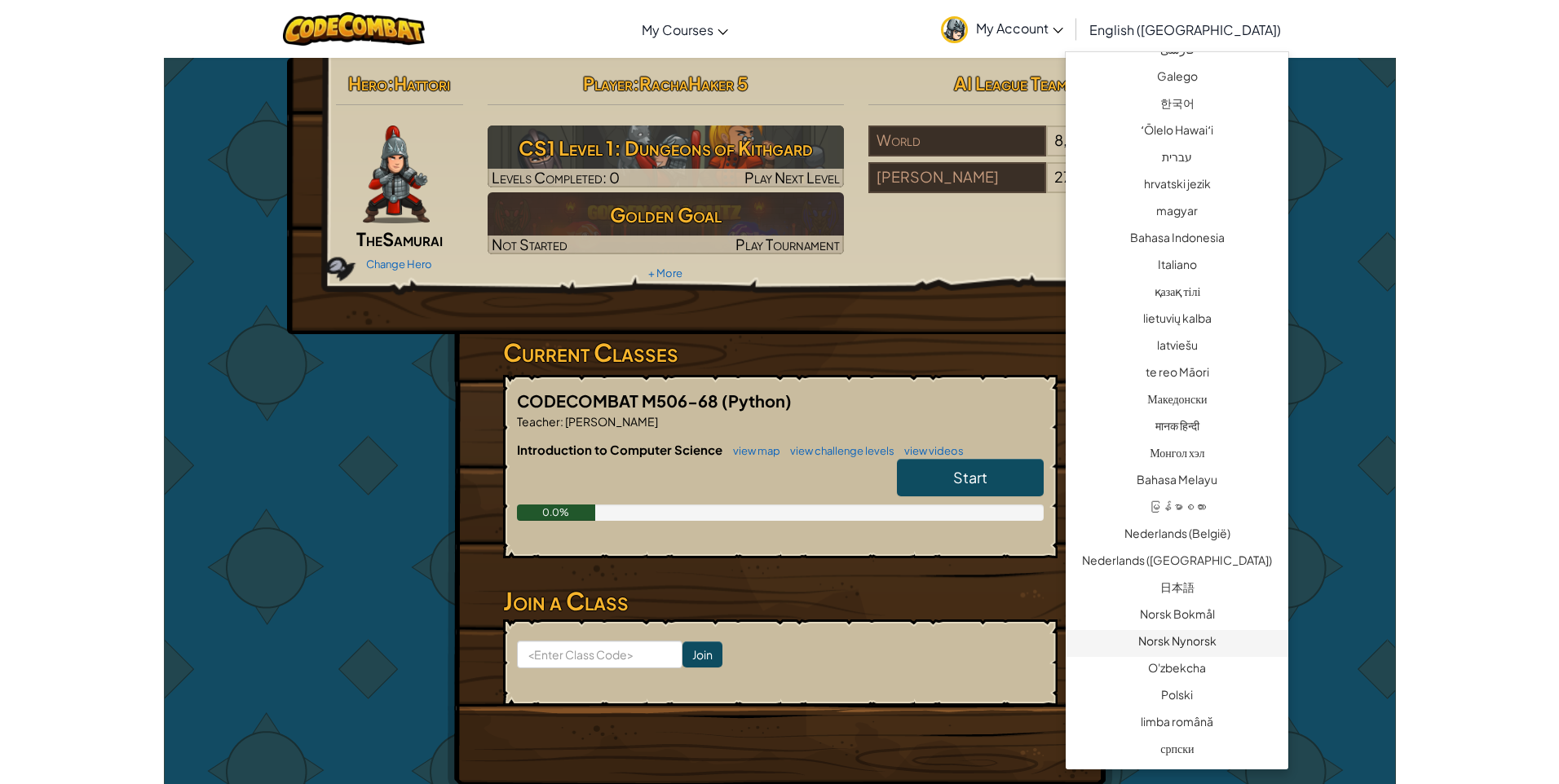
scroll to position [947, 0]
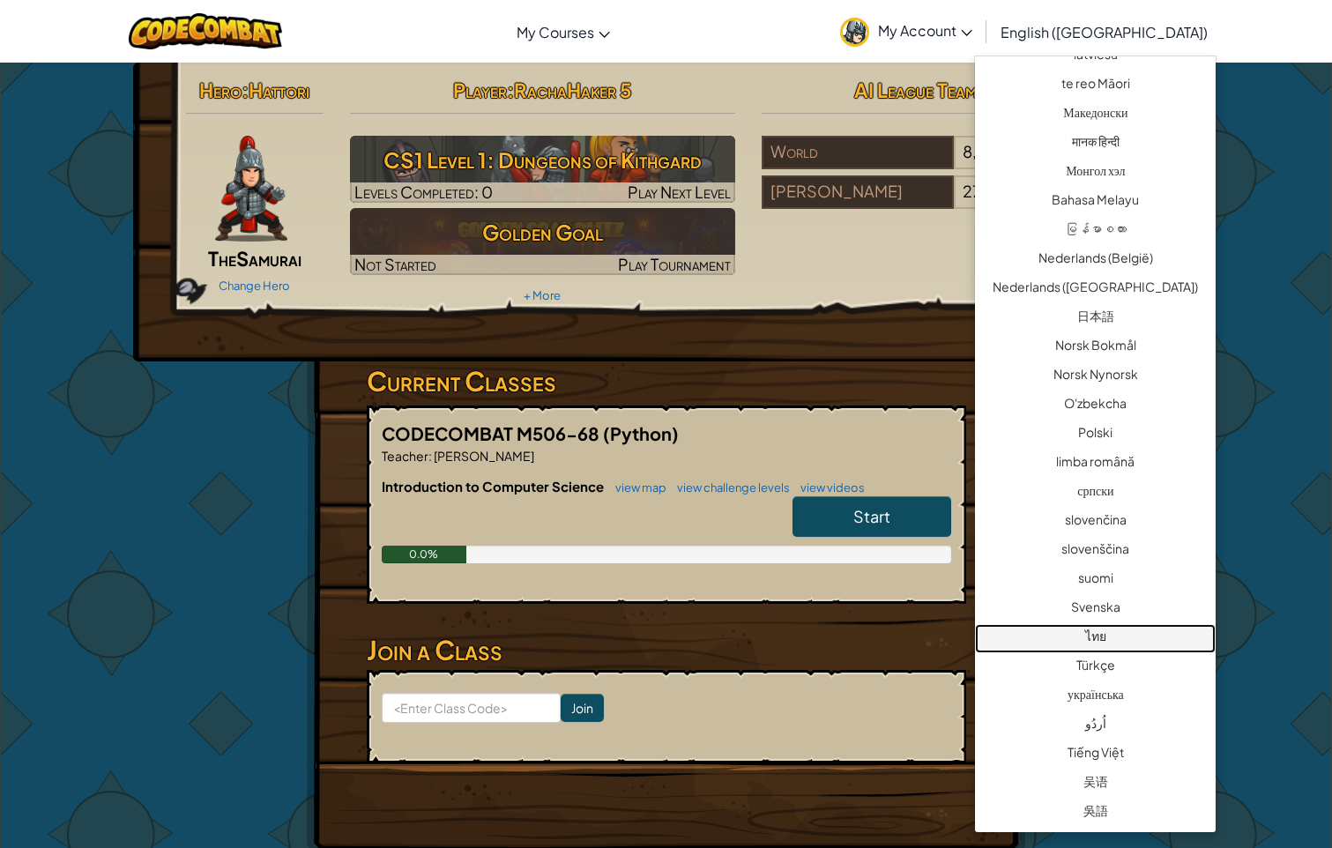
click at [1136, 644] on link "ไทย" at bounding box center [1095, 638] width 241 height 29
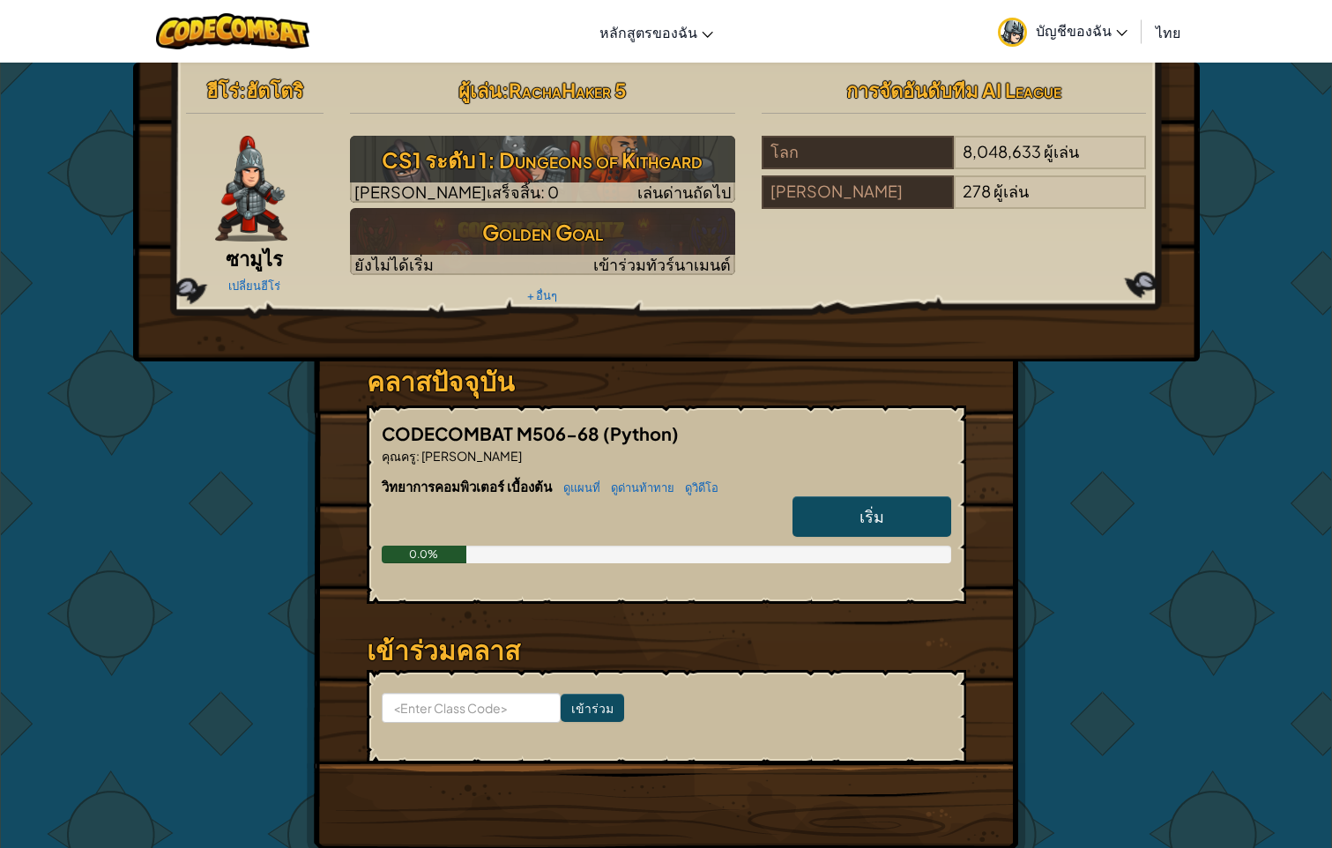
click at [890, 503] on link "เริ่ม" at bounding box center [872, 516] width 159 height 41
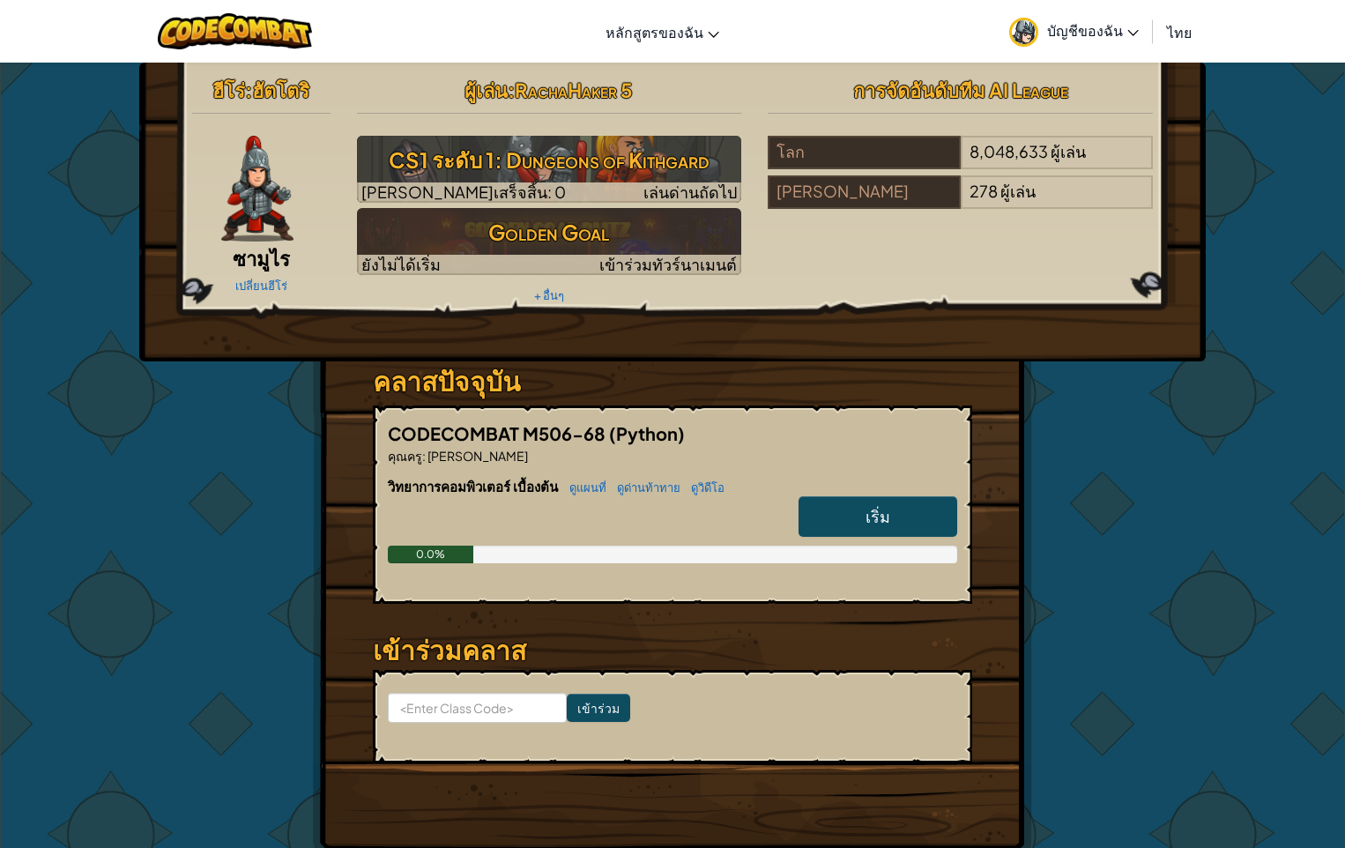
select select "th"
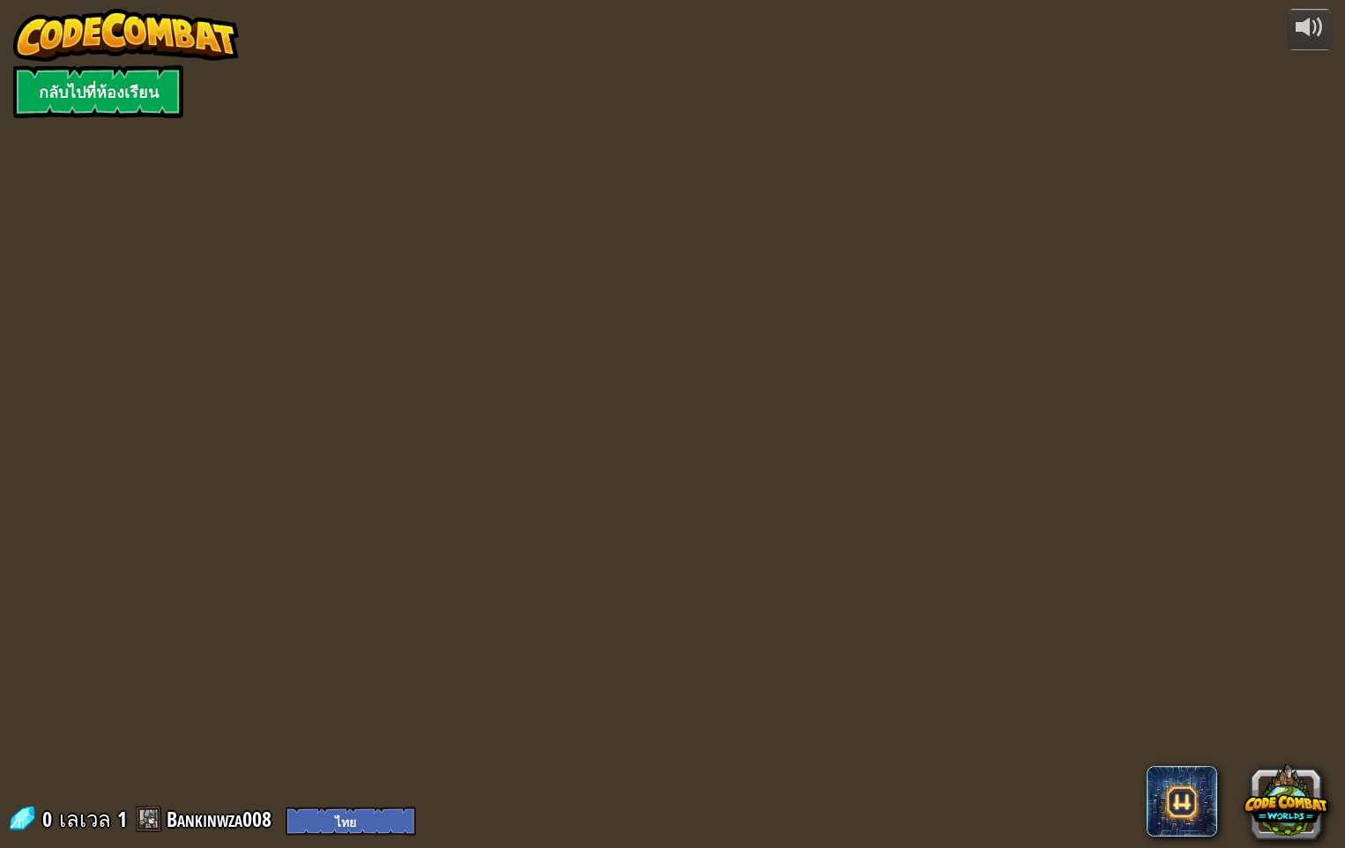
select select "th"
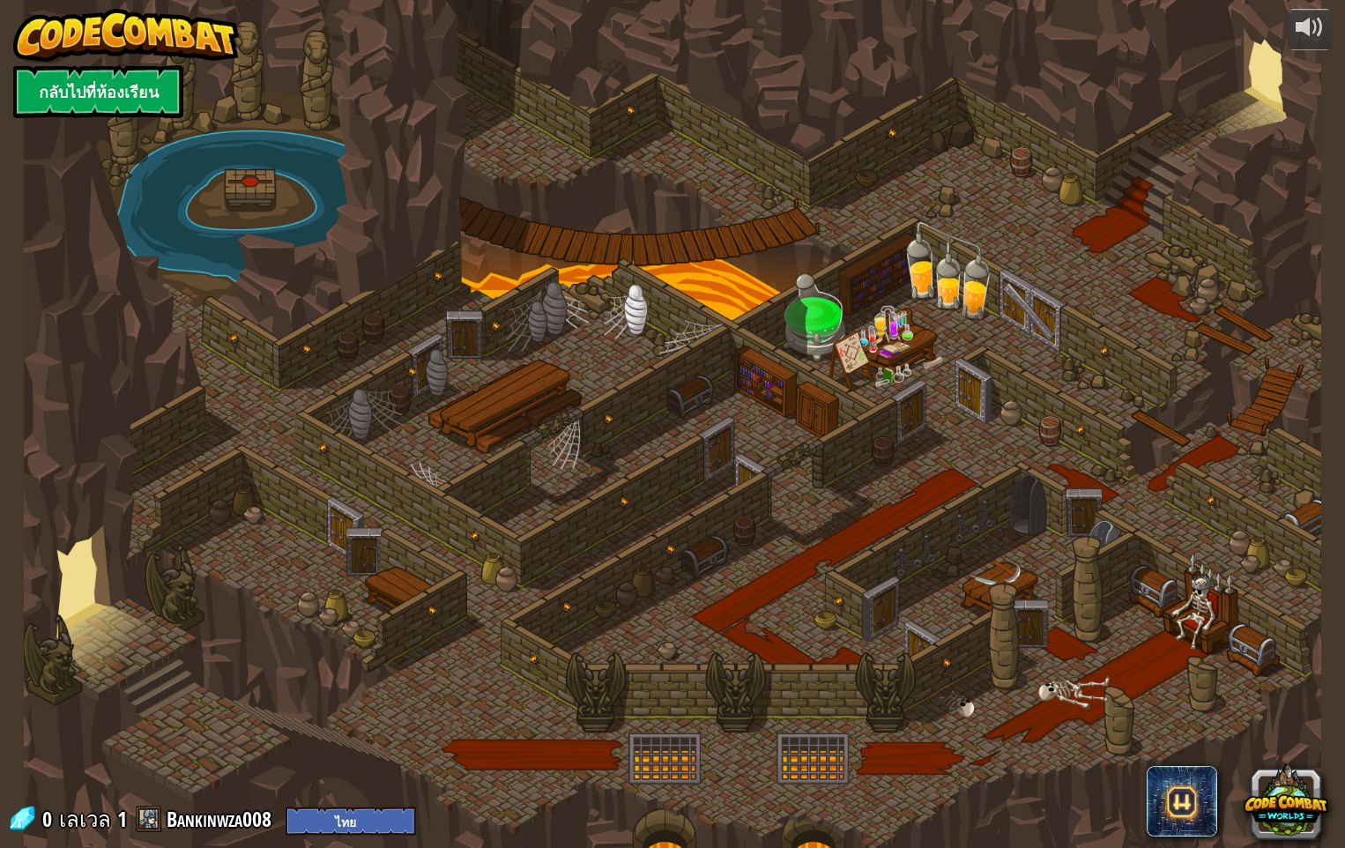
select select "th"
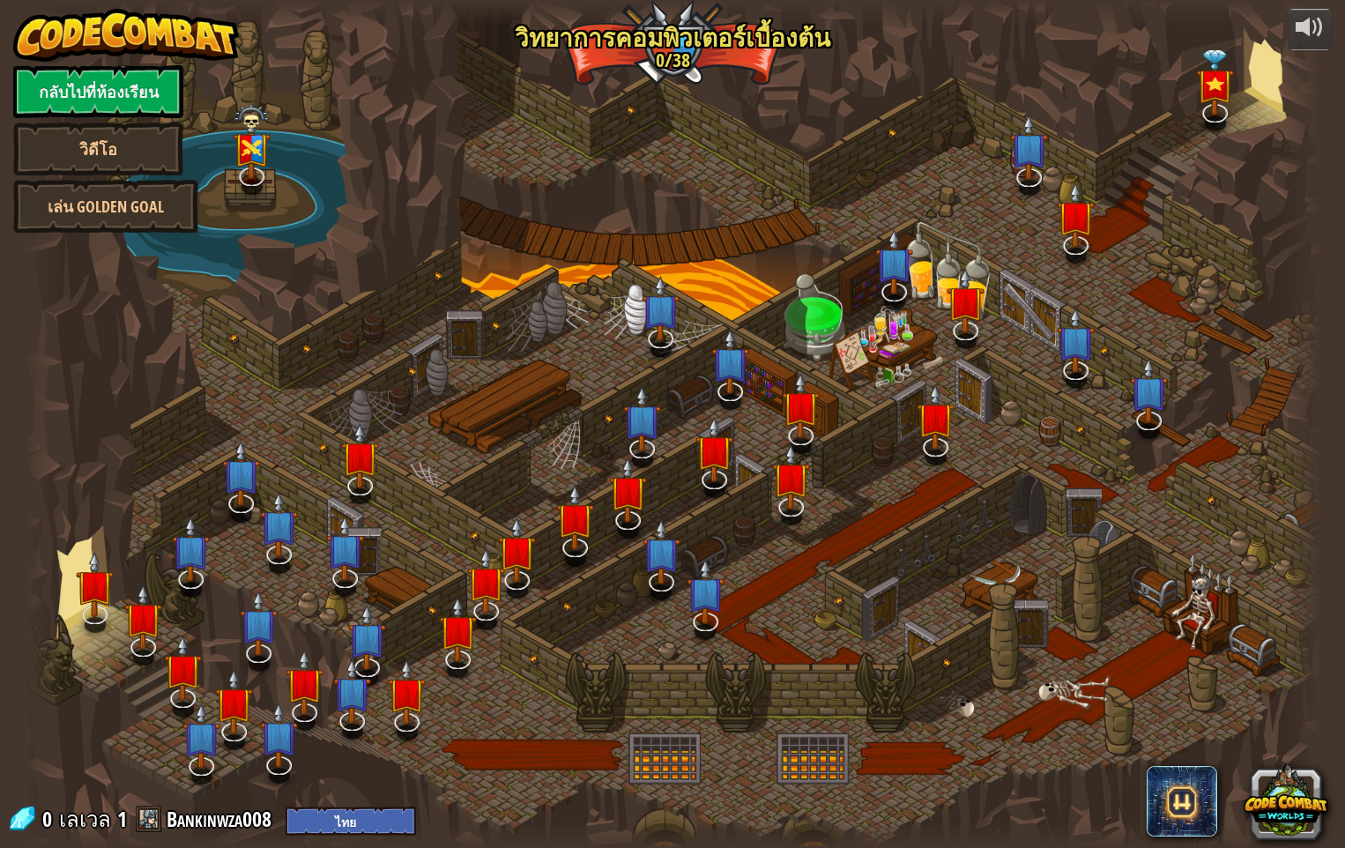
select select "th"
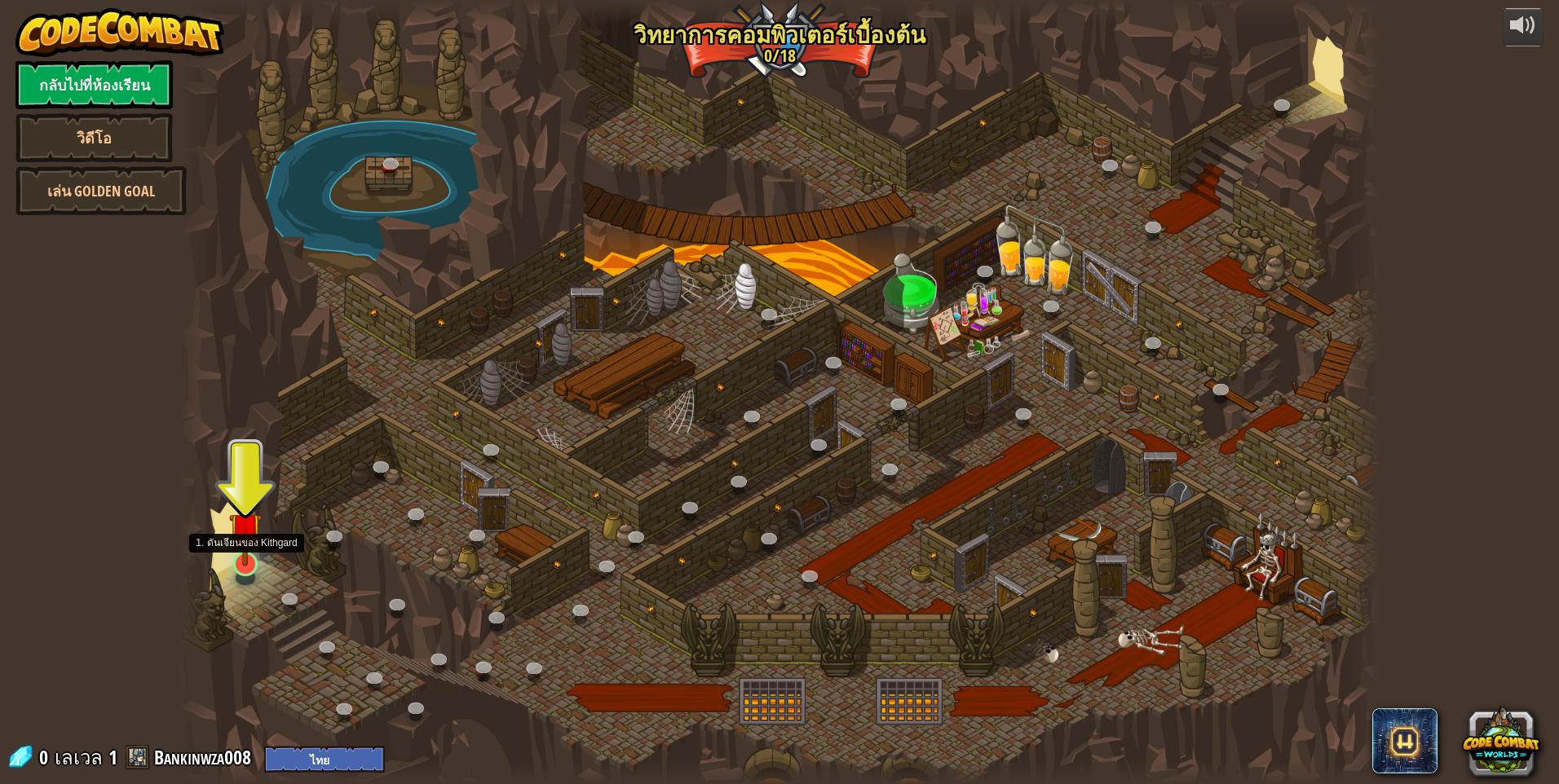
click at [238, 562] on img at bounding box center [245, 529] width 32 height 74
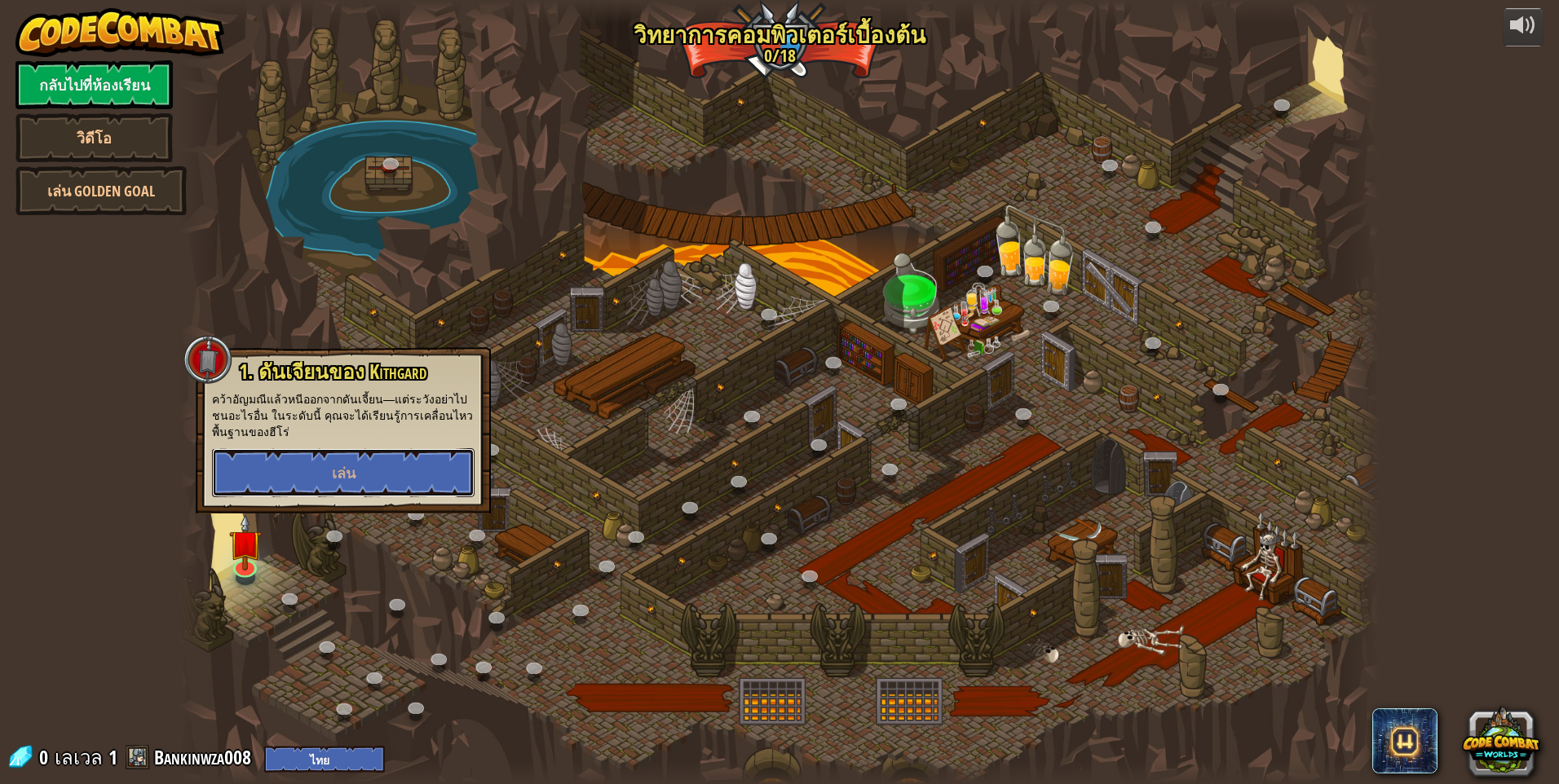
click at [367, 459] on button "เล่น" at bounding box center [343, 472] width 263 height 49
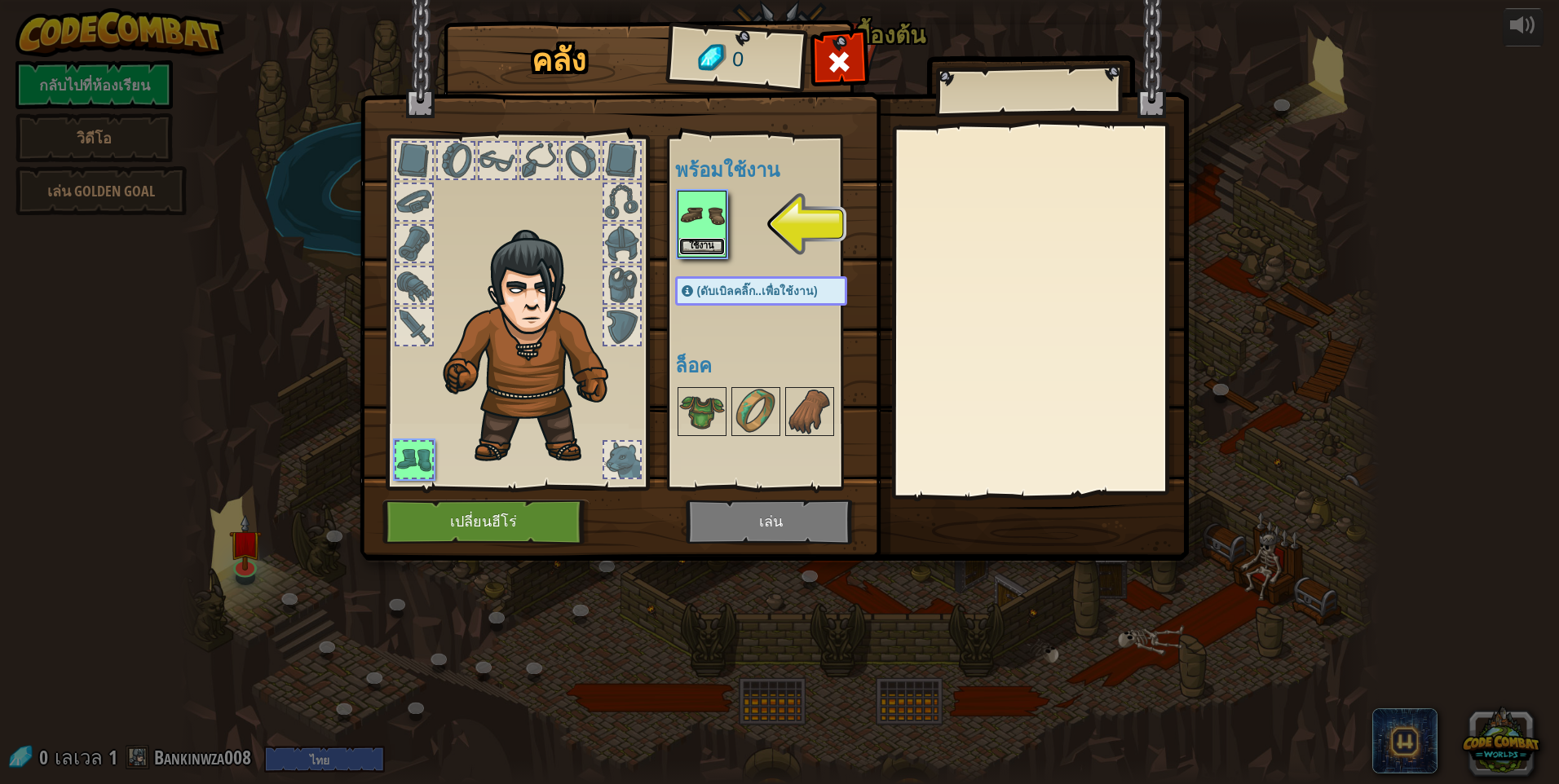
click at [691, 245] on button "ใช้งาน" at bounding box center [701, 246] width 45 height 18
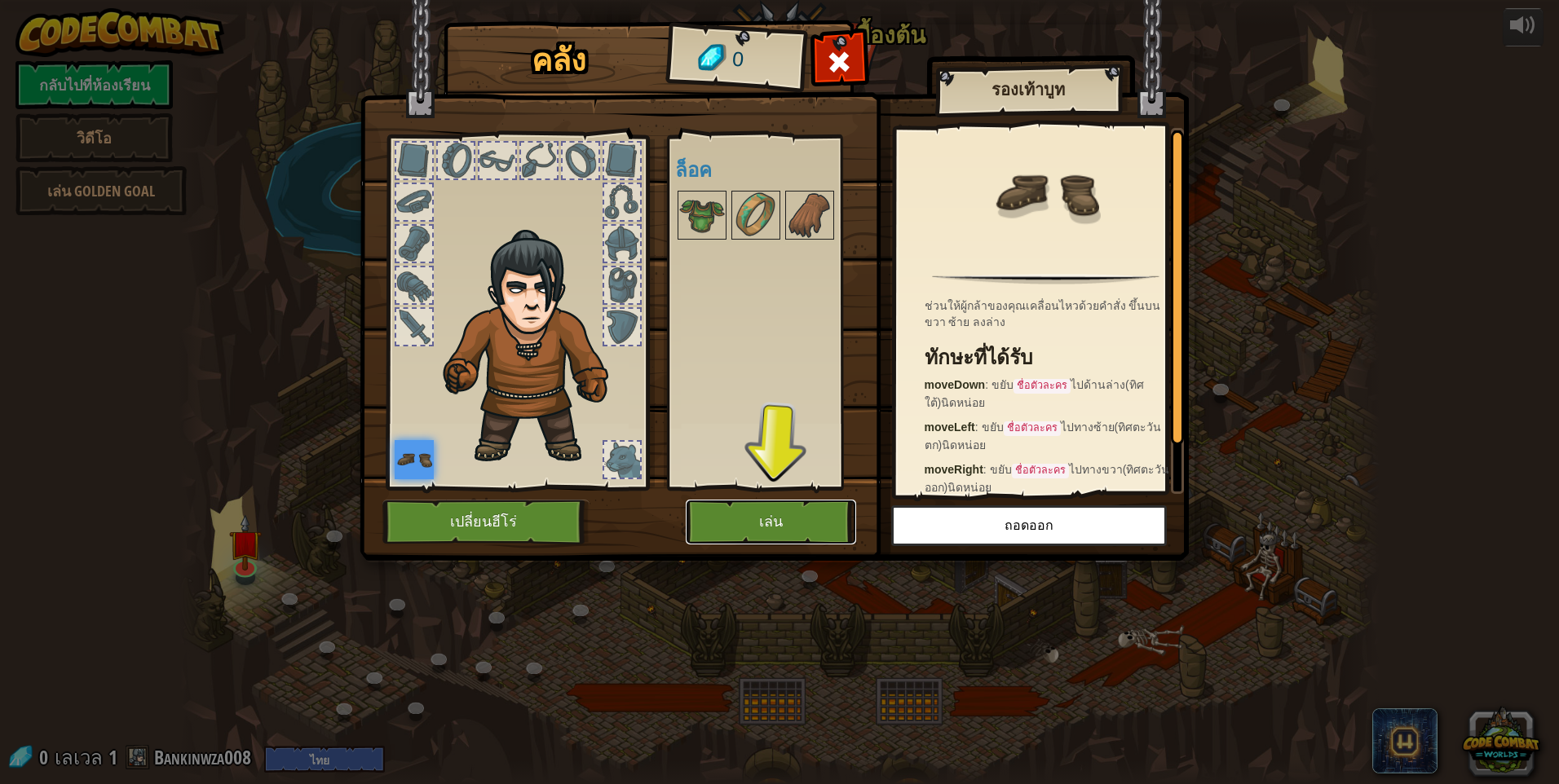
click at [797, 523] on button "เล่น" at bounding box center [770, 521] width 170 height 44
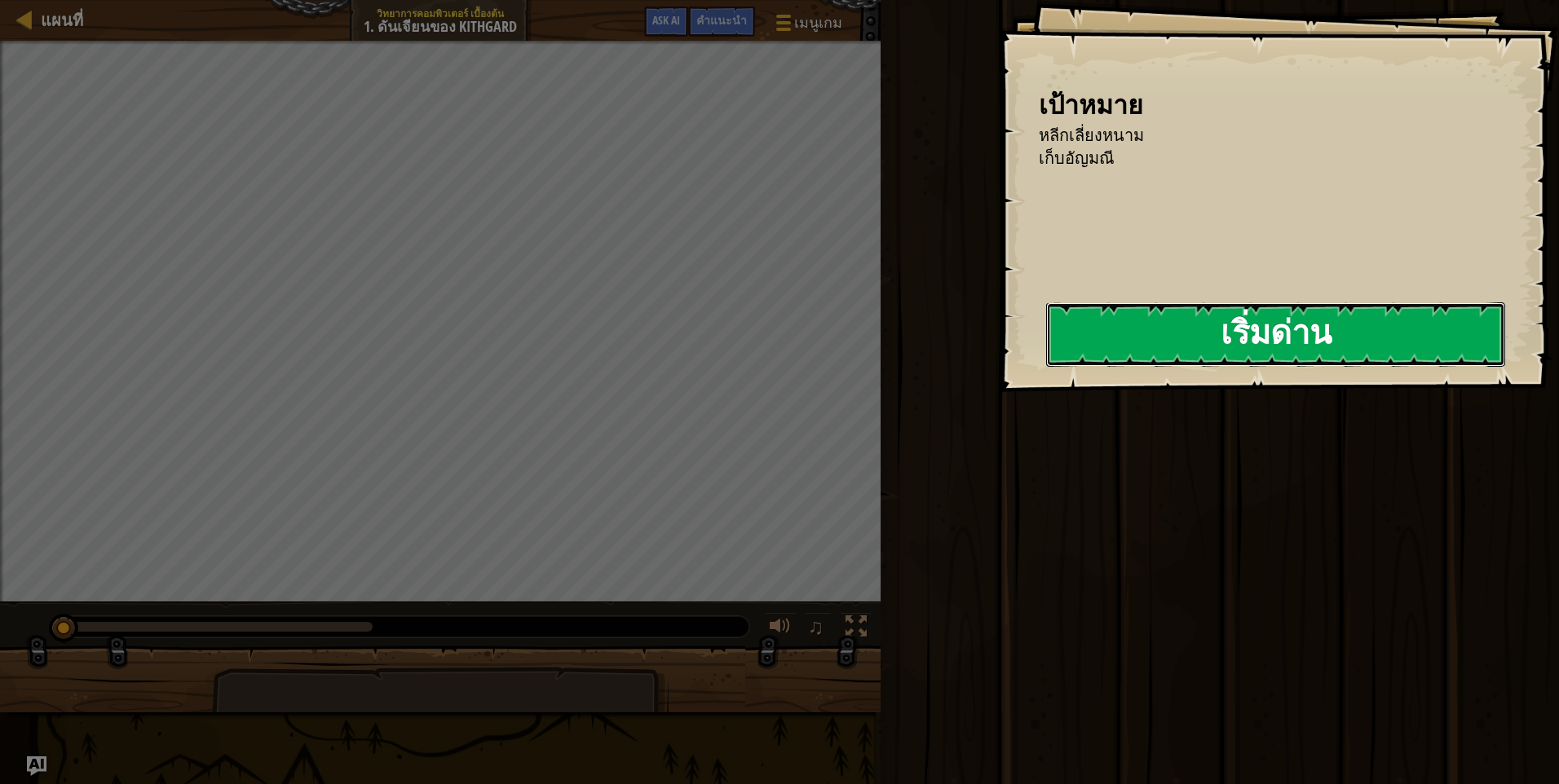
click at [1105, 329] on button "เริ่มด่าน" at bounding box center [1275, 335] width 459 height 65
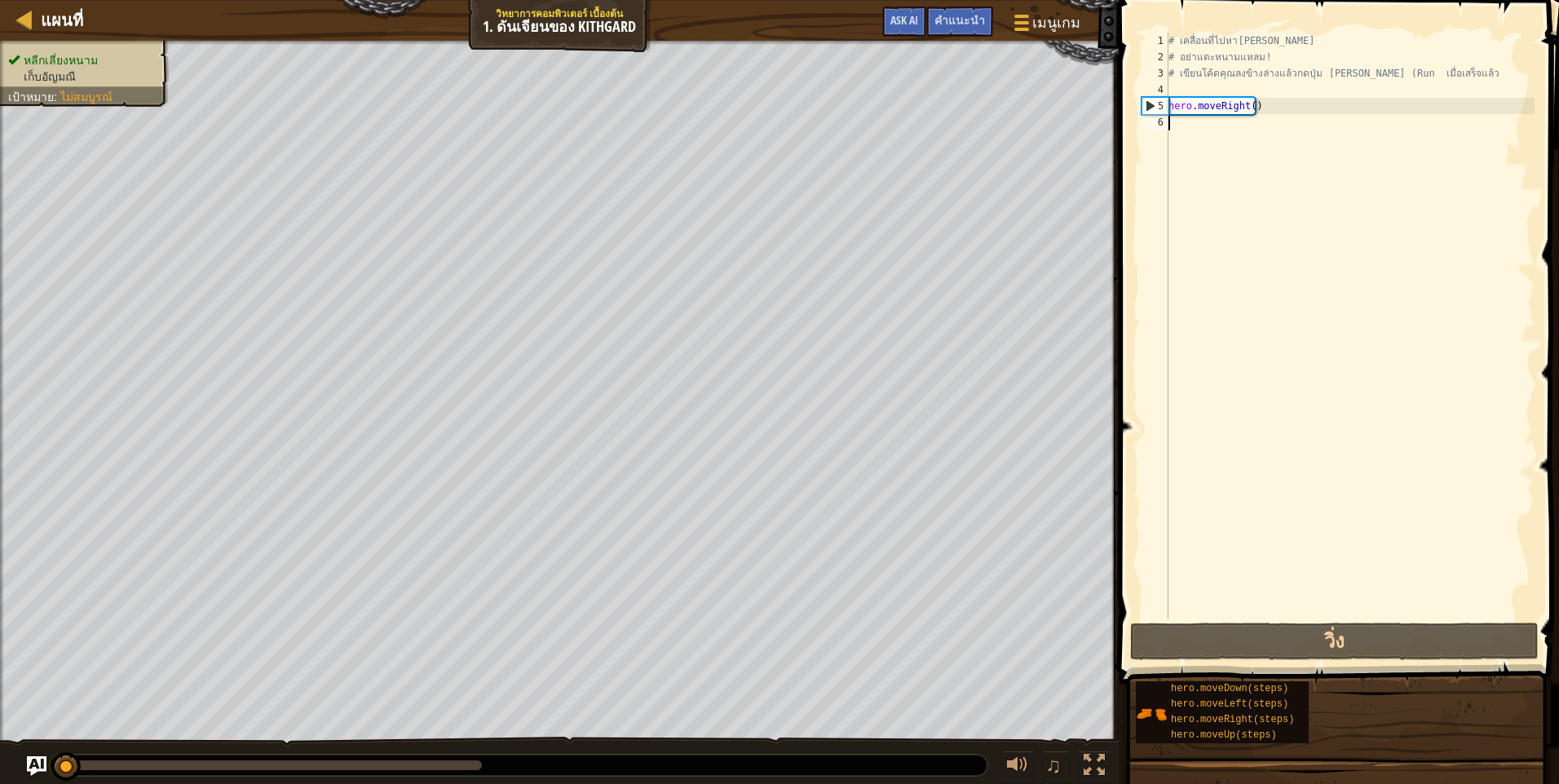
click at [1172, 129] on div "# เคลื่อนที่ไปหาอัญมณี # อย่าแตะหนามแหลม! # เขียนโค้ดคุณลงข้างล่างแล้วกดปุ่ม เล…" at bounding box center [1349, 342] width 369 height 619
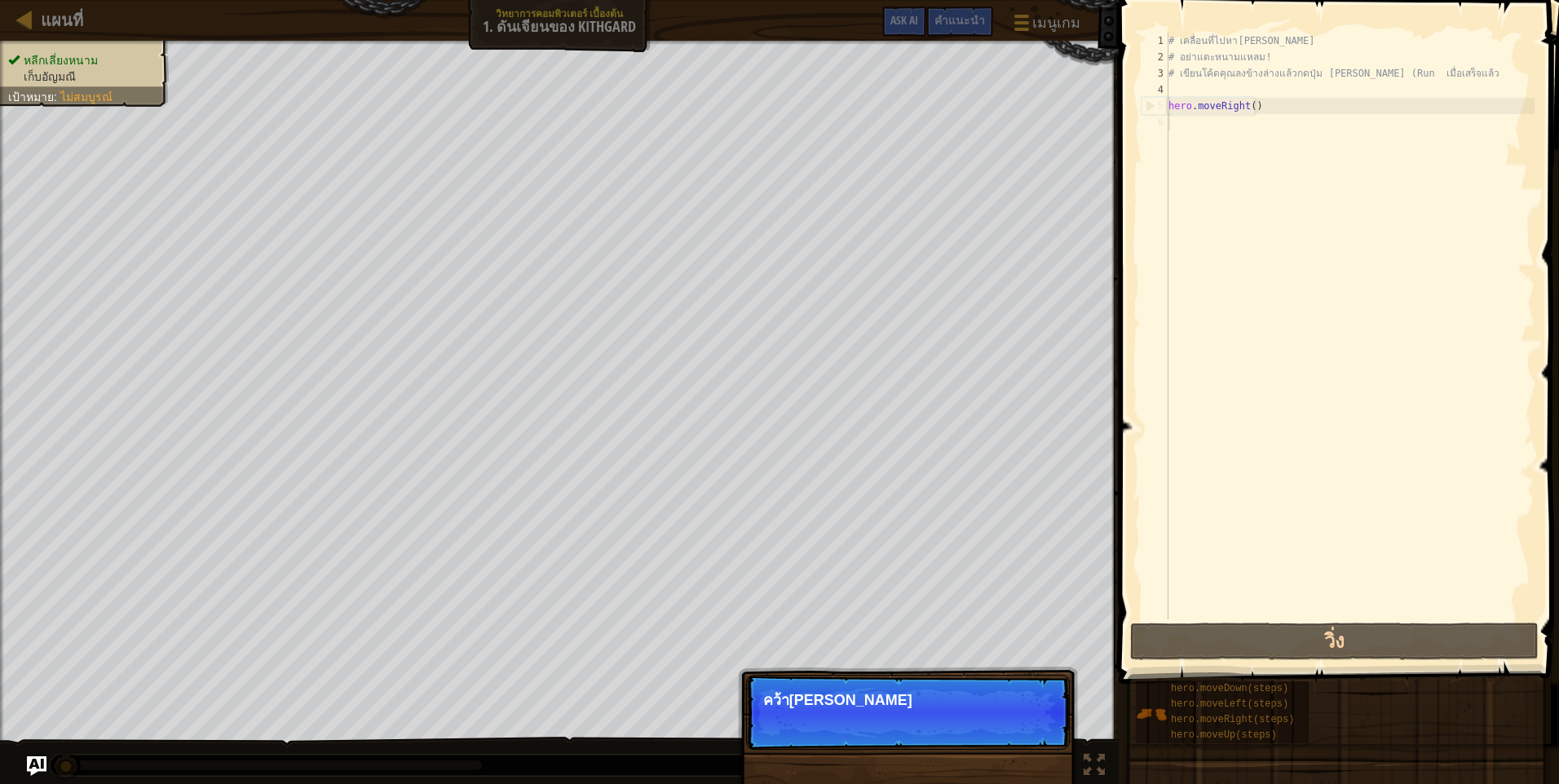
click at [1185, 121] on div "# เคลื่อนที่ไปหาอัญมณี # อย่าแตะหนามแหลม! # เขียนโค้ดคุณลงข้างล่างแล้วกดปุ่ม เล…" at bounding box center [1349, 342] width 369 height 619
click at [1037, 721] on button "ต่อไป" at bounding box center [1032, 722] width 49 height 21
click at [1033, 724] on p "ข้าม (esc) ต่อไป คว้าสมบัติ!" at bounding box center [908, 712] width 324 height 75
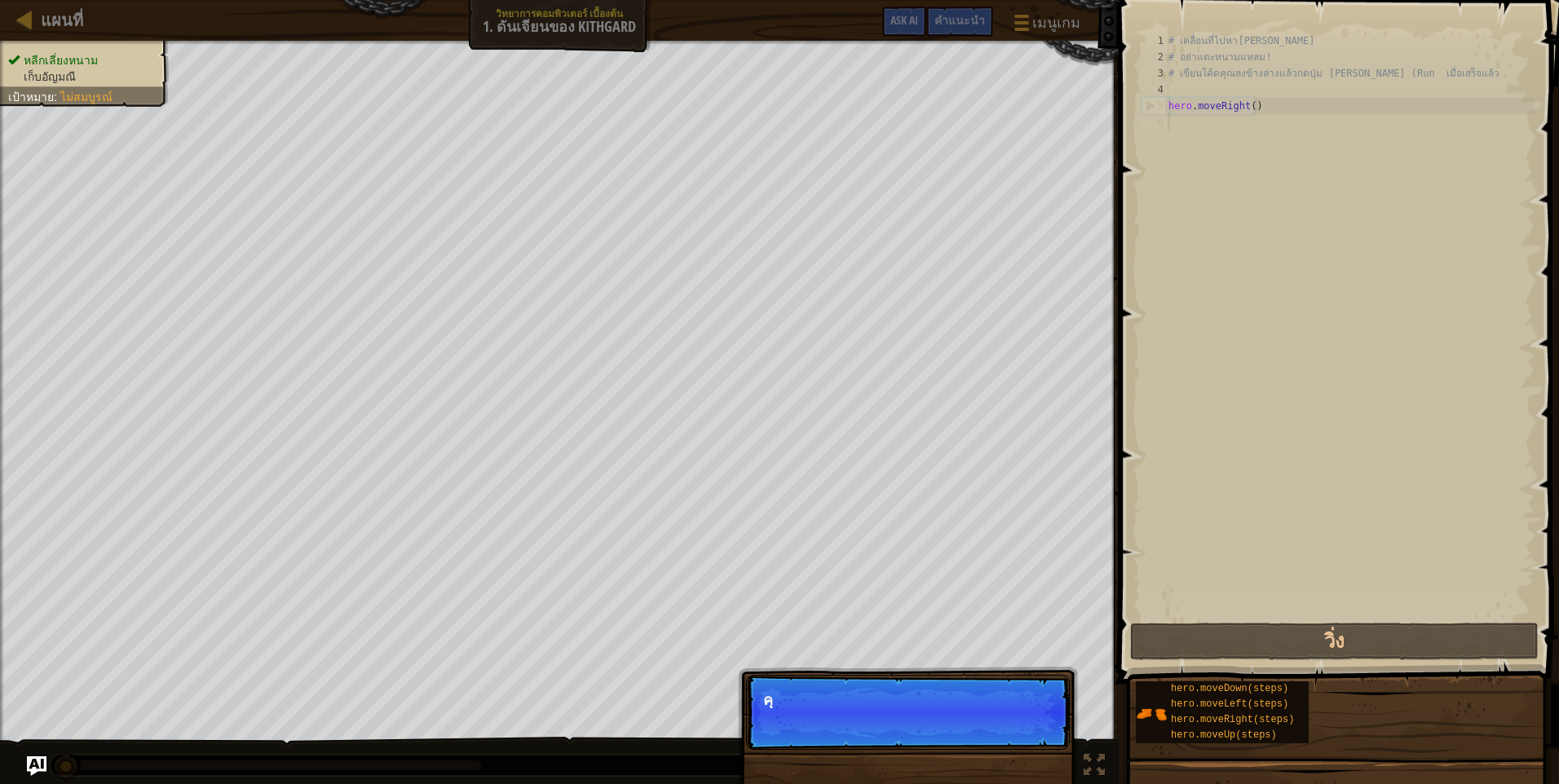
click at [1031, 724] on p "ข้าม (esc) ต่อไป คุ" at bounding box center [908, 712] width 324 height 75
click at [1031, 724] on p "ข้าม (esc) ต่อไป คุณสามารถใ" at bounding box center [908, 712] width 324 height 75
click at [1029, 724] on p "ข้าม (esc) ต่อไป คุณสามารถใช้วิธี" at bounding box center [908, 712] width 324 height 75
click at [1026, 723] on p "ข้าม (esc) ต่อไป คุณสามารถใช้วิธี" at bounding box center [908, 712] width 324 height 75
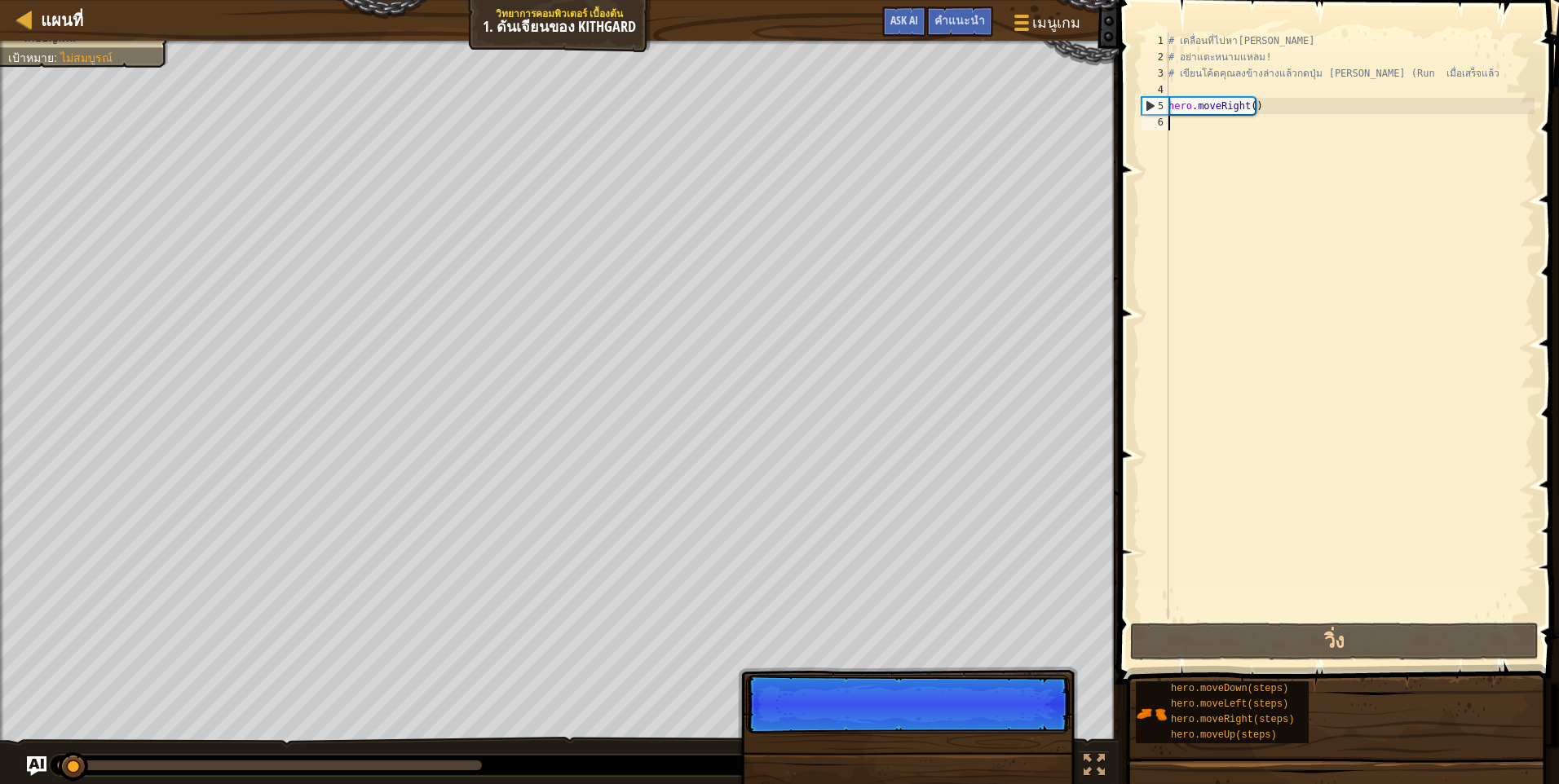
click at [1025, 723] on p "ข้าม (esc) ต่อไป" at bounding box center [908, 704] width 324 height 58
click at [1025, 723] on p "ข้าม (esc) ต่อไป พิมพ์โค" at bounding box center [908, 712] width 324 height 75
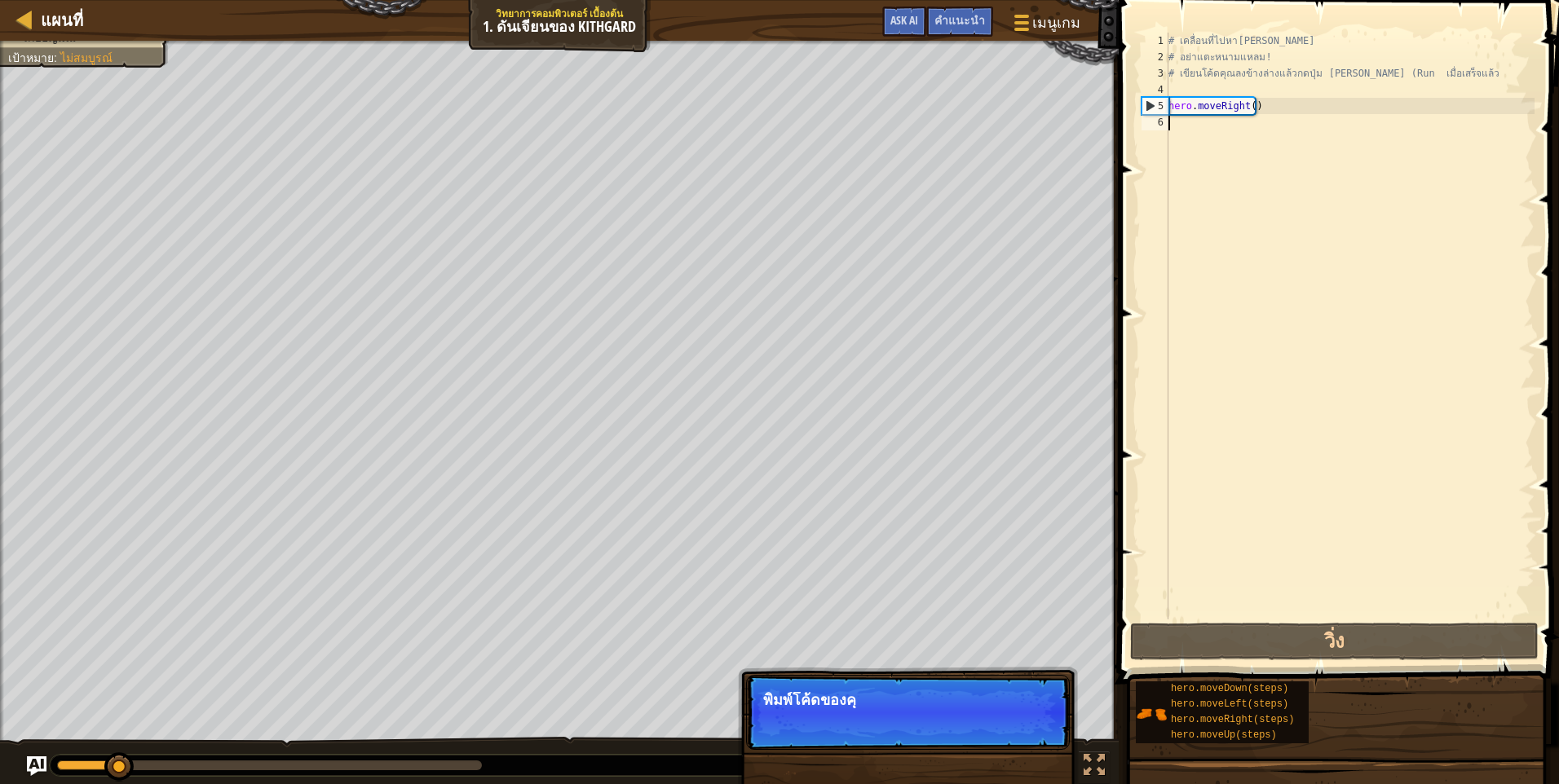
type textarea "m"
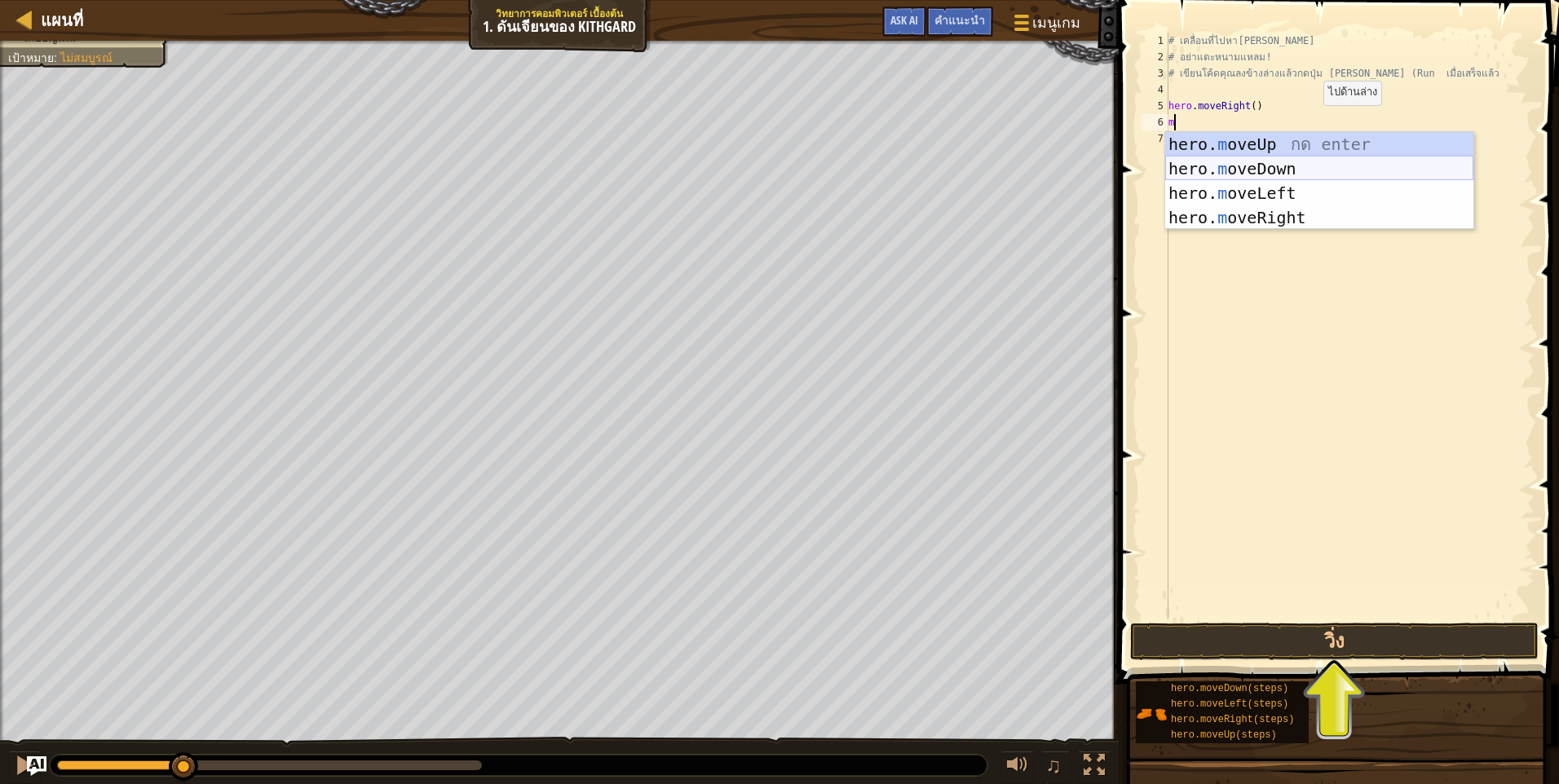
click at [1300, 165] on div "hero. m oveUp กด enter hero. m oveDown กด enter hero. m oveLeft กด enter hero. …" at bounding box center [1319, 205] width 308 height 147
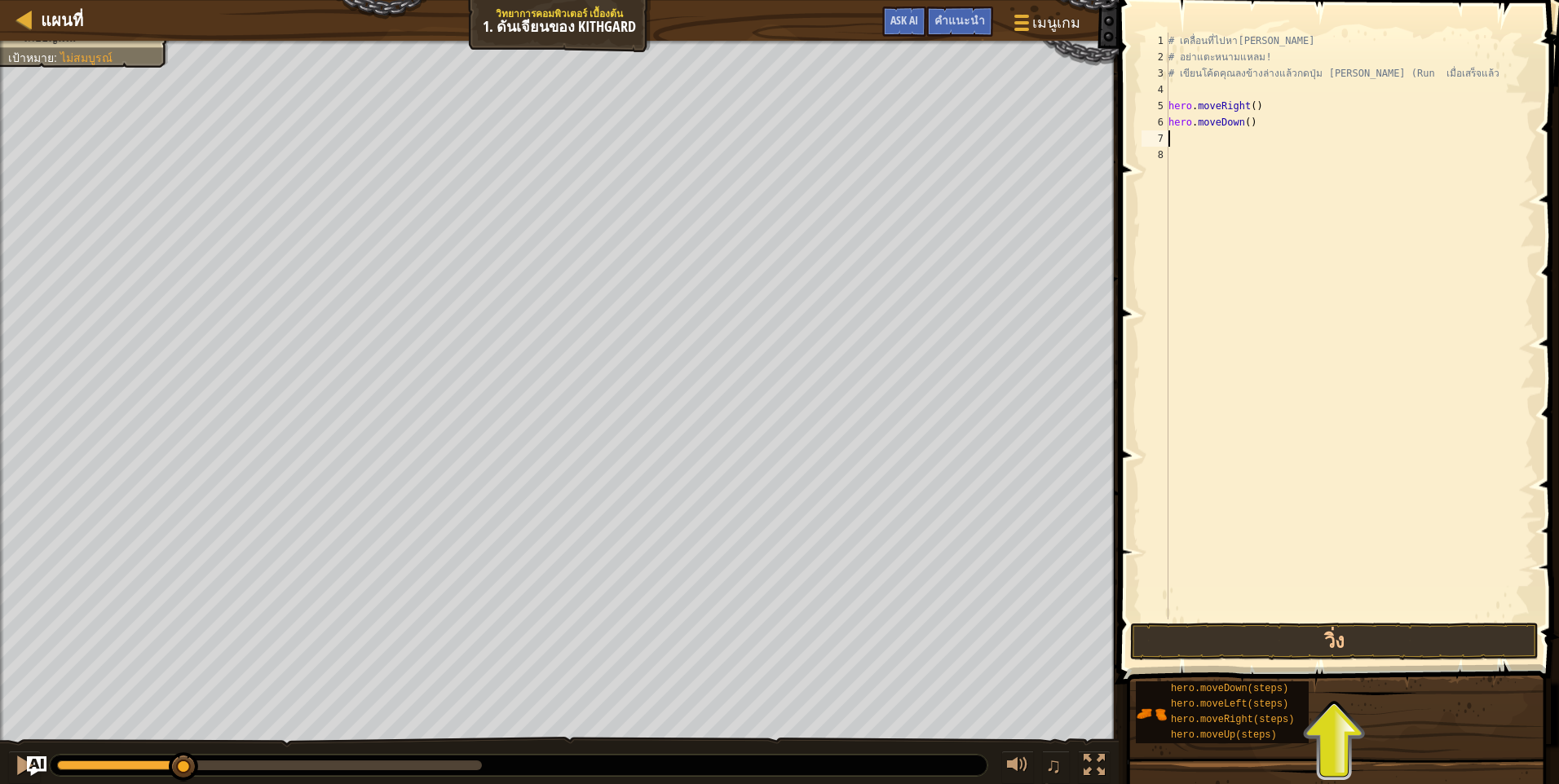
type textarea ","
type textarea "m"
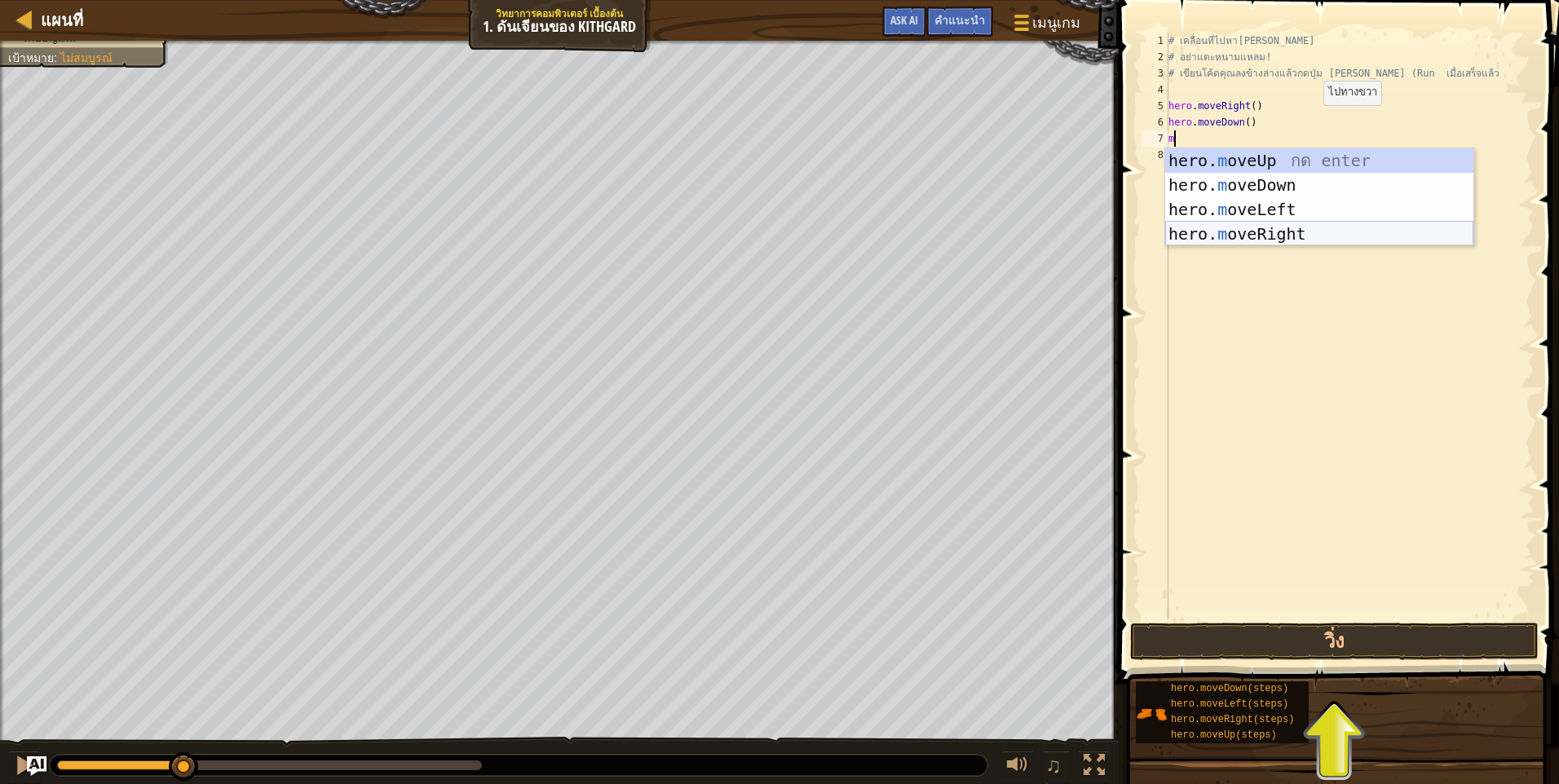
click at [1317, 235] on div "hero. m oveUp กด enter hero. m oveDown กด enter hero. m oveLeft กด enter hero. …" at bounding box center [1319, 221] width 308 height 147
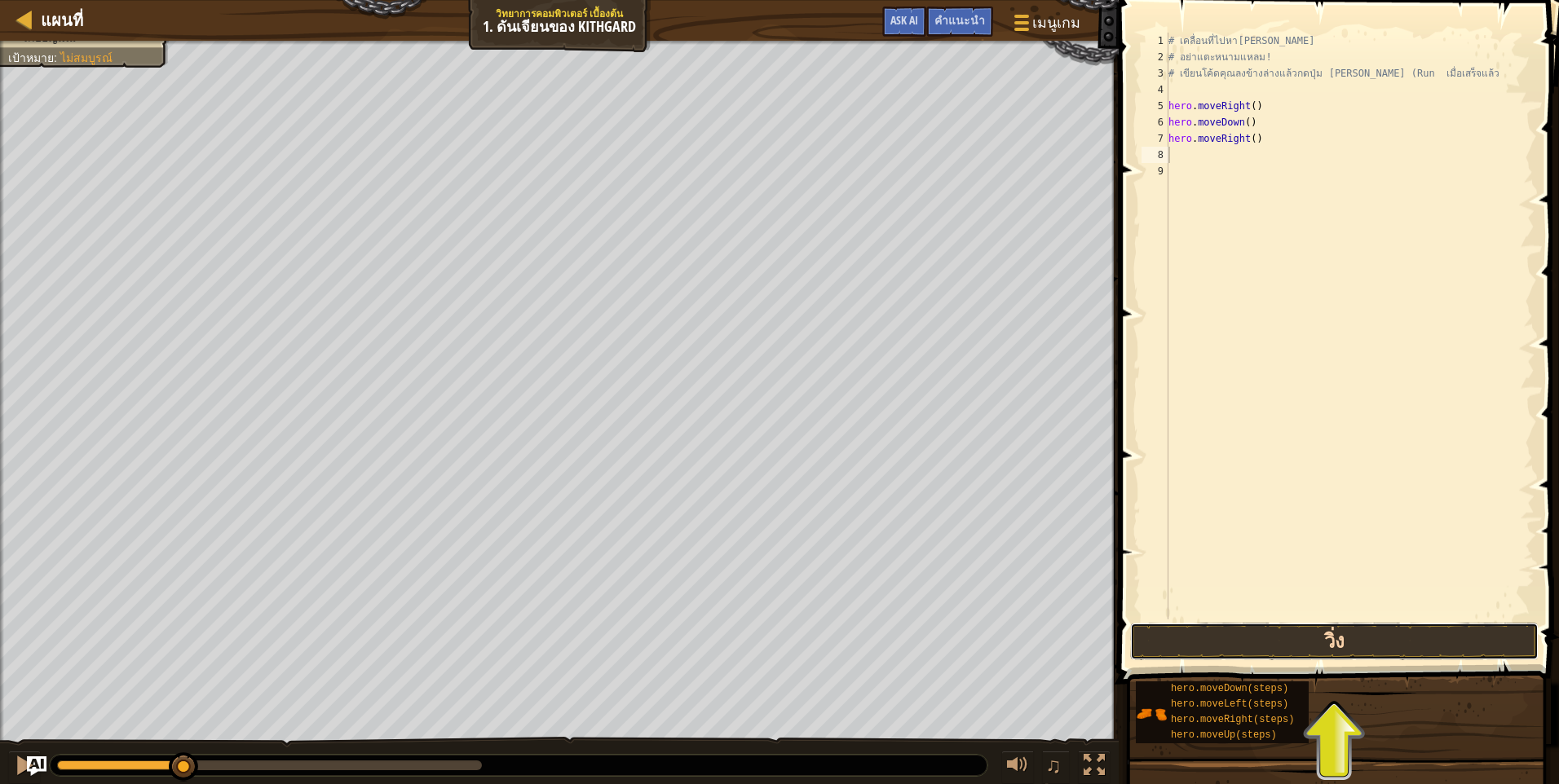
click at [1364, 647] on button "วิ่ง" at bounding box center [1334, 642] width 409 height 38
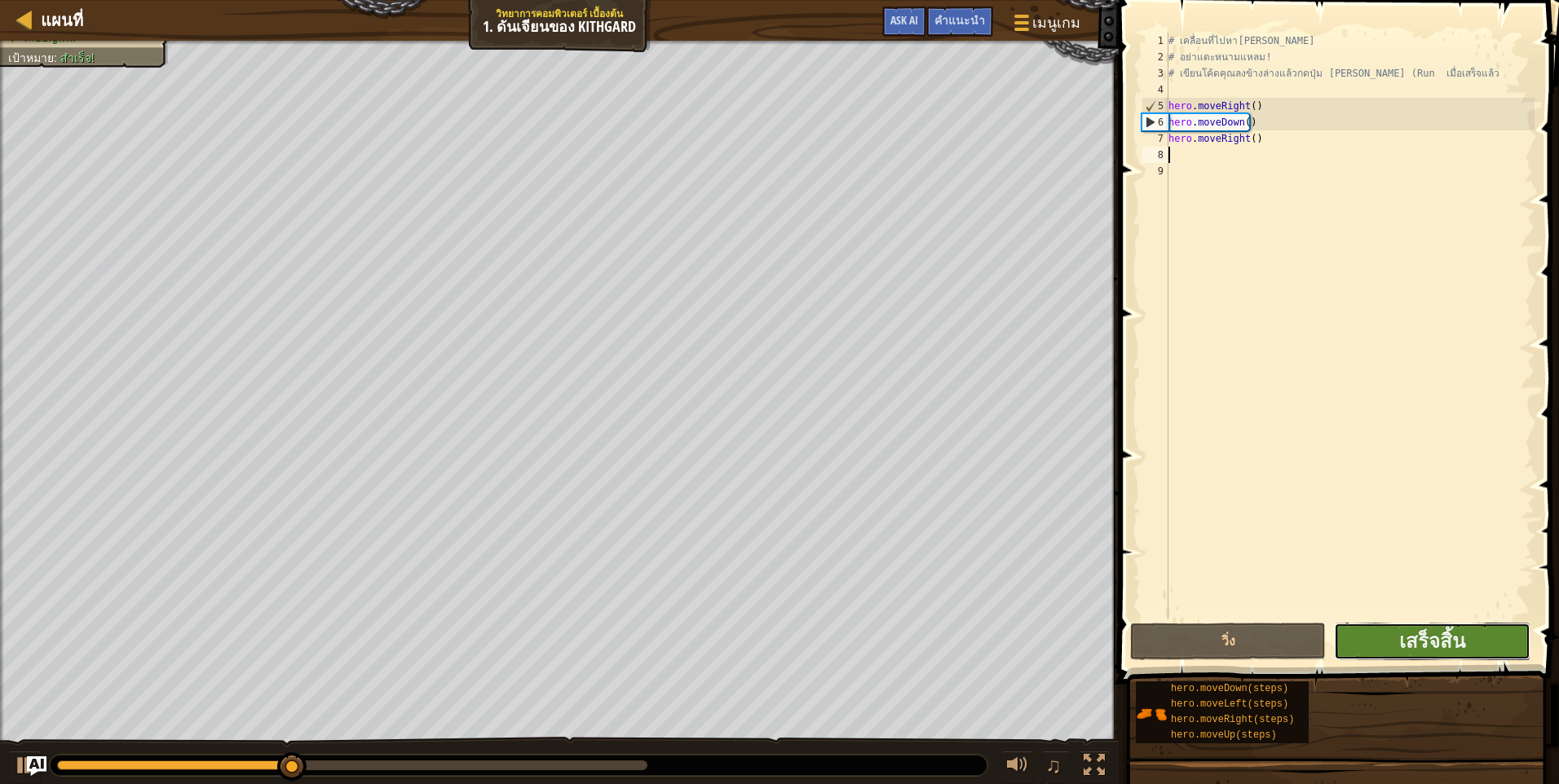
click at [1385, 643] on button "เสร็จสิ้น" at bounding box center [1431, 642] width 196 height 38
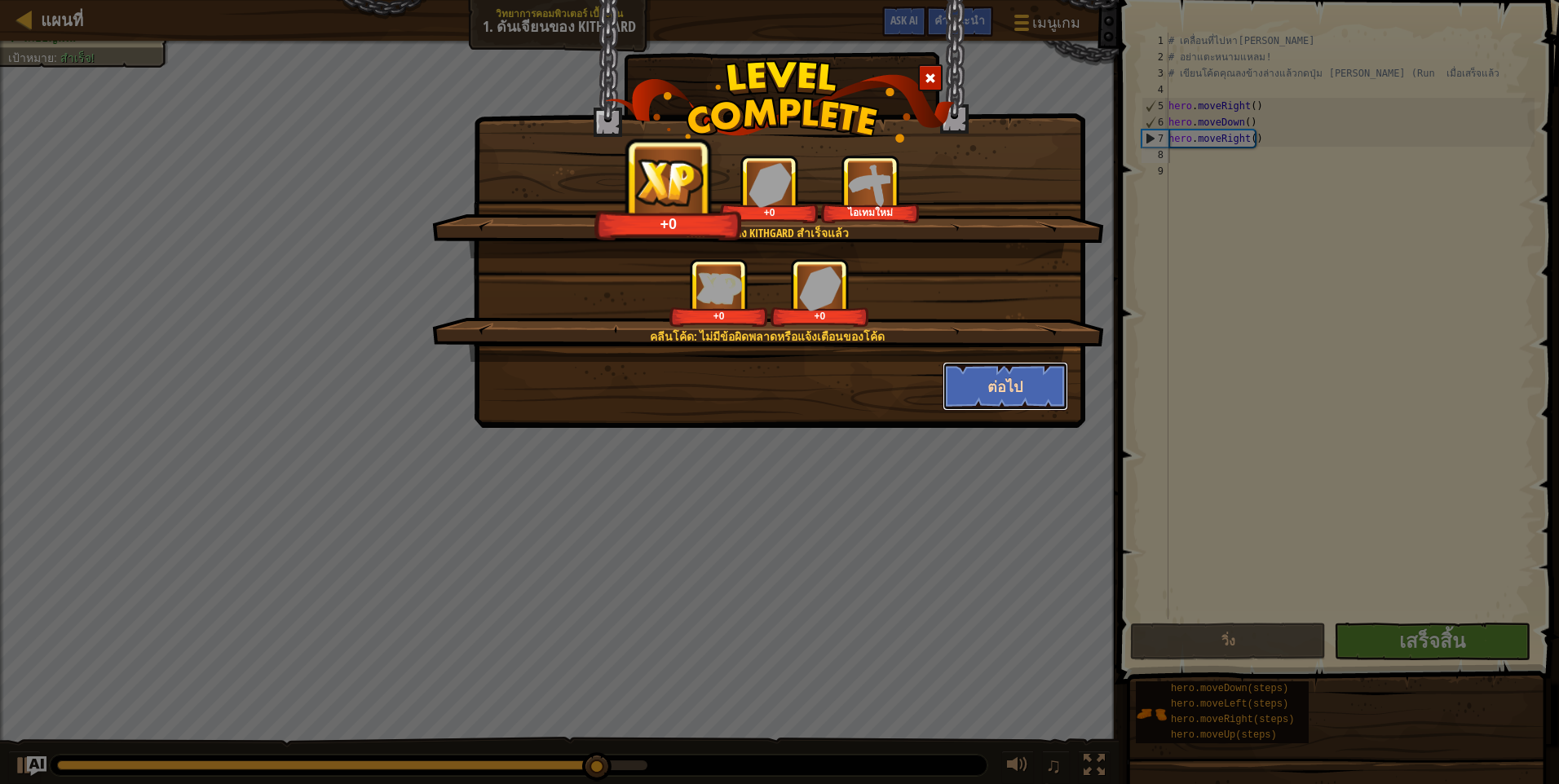
click at [986, 381] on button "ต่อไป" at bounding box center [1005, 386] width 127 height 49
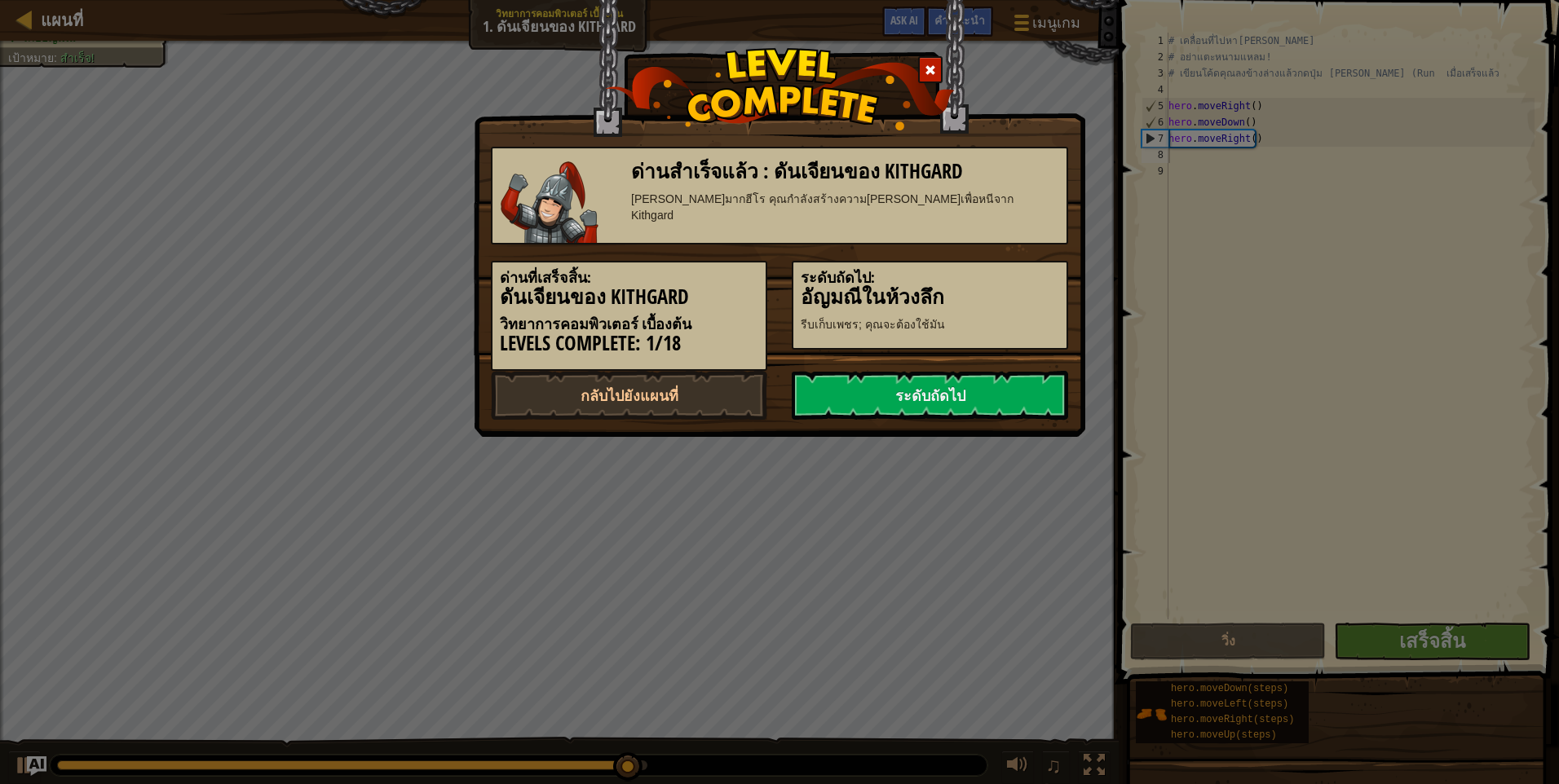
click at [986, 381] on link "ระดับถัดไป" at bounding box center [929, 395] width 276 height 49
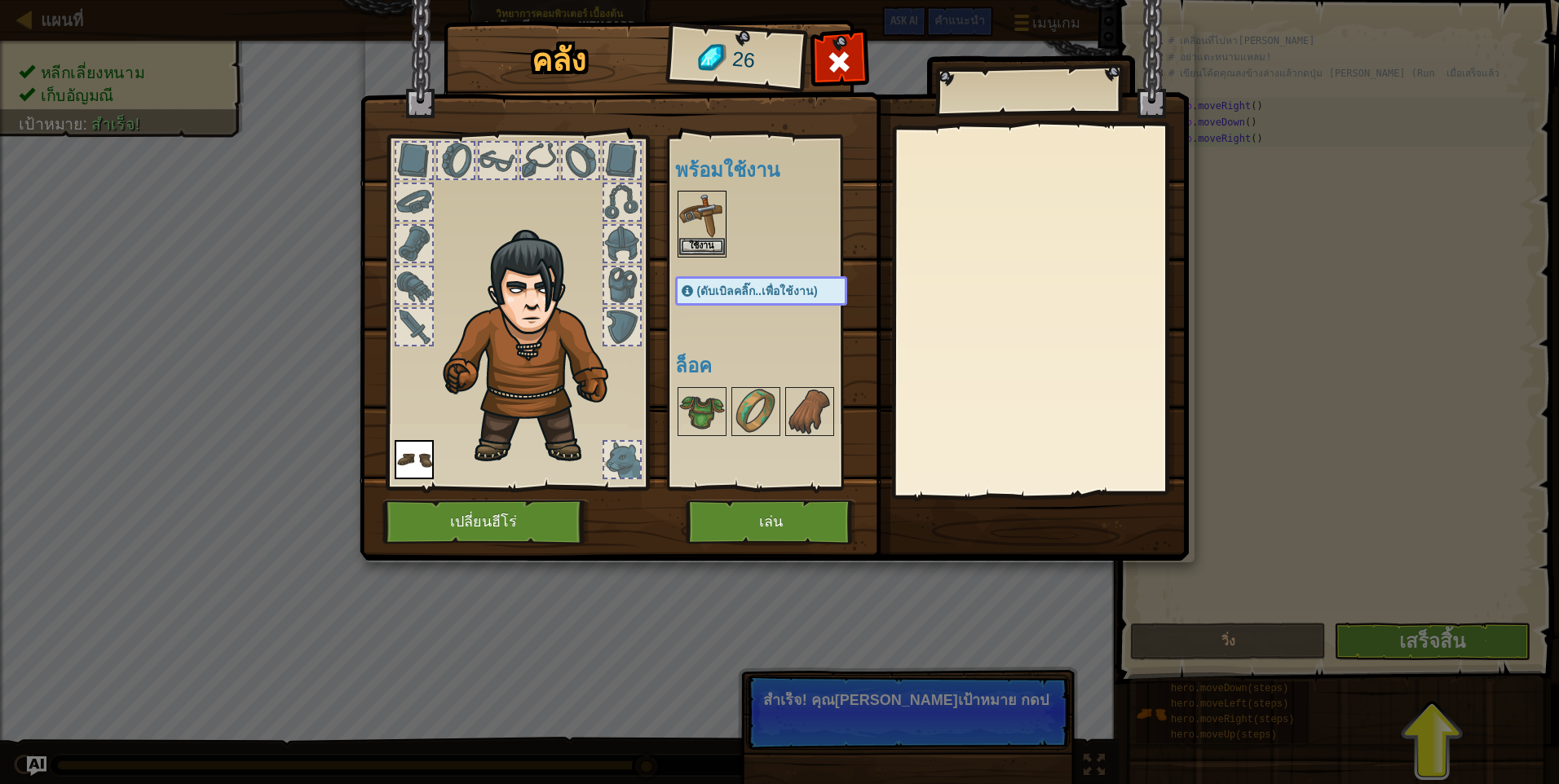
click at [694, 212] on img at bounding box center [701, 214] width 45 height 45
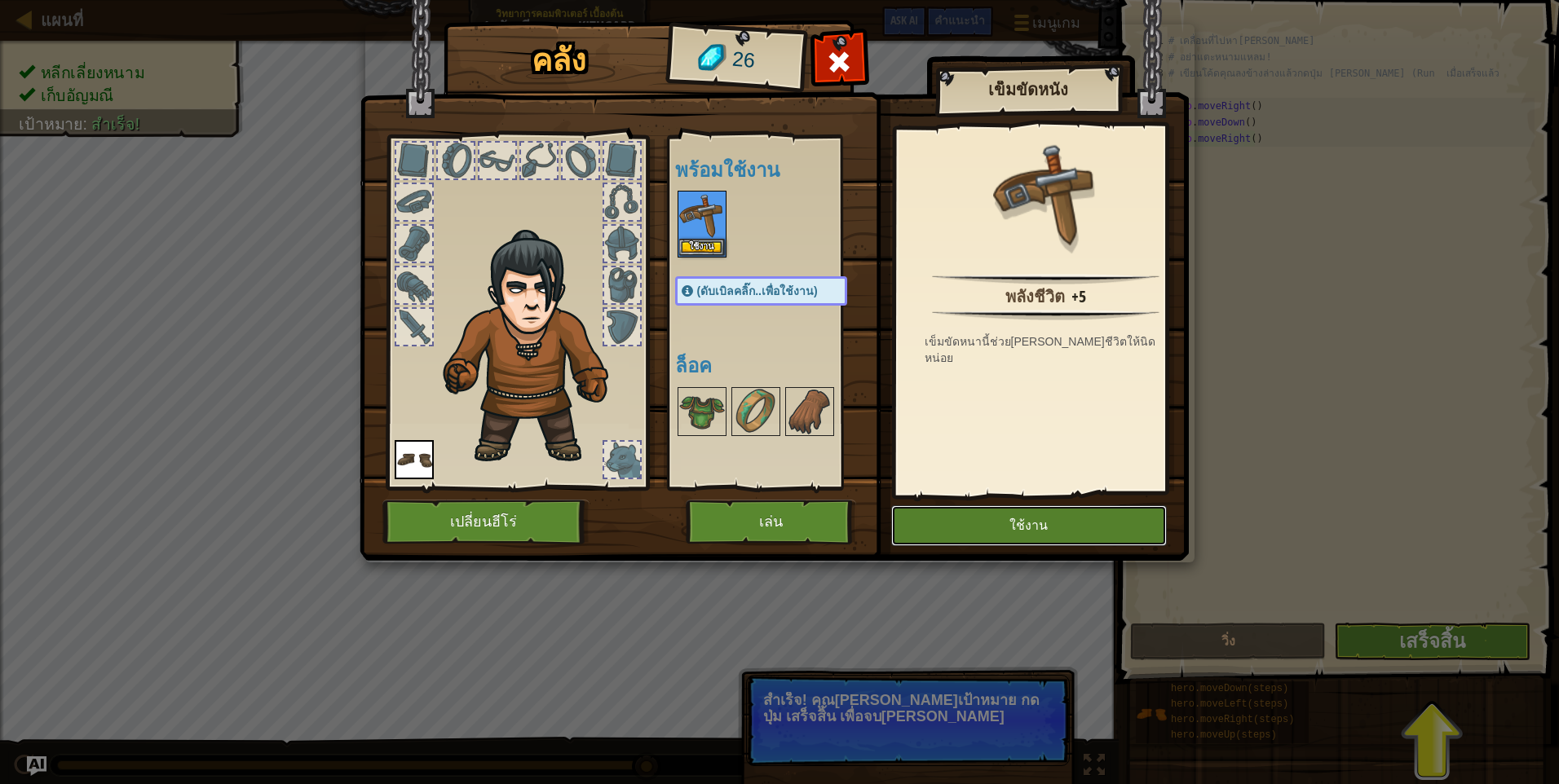
click at [929, 521] on button "ใช้งาน" at bounding box center [1029, 526] width 276 height 41
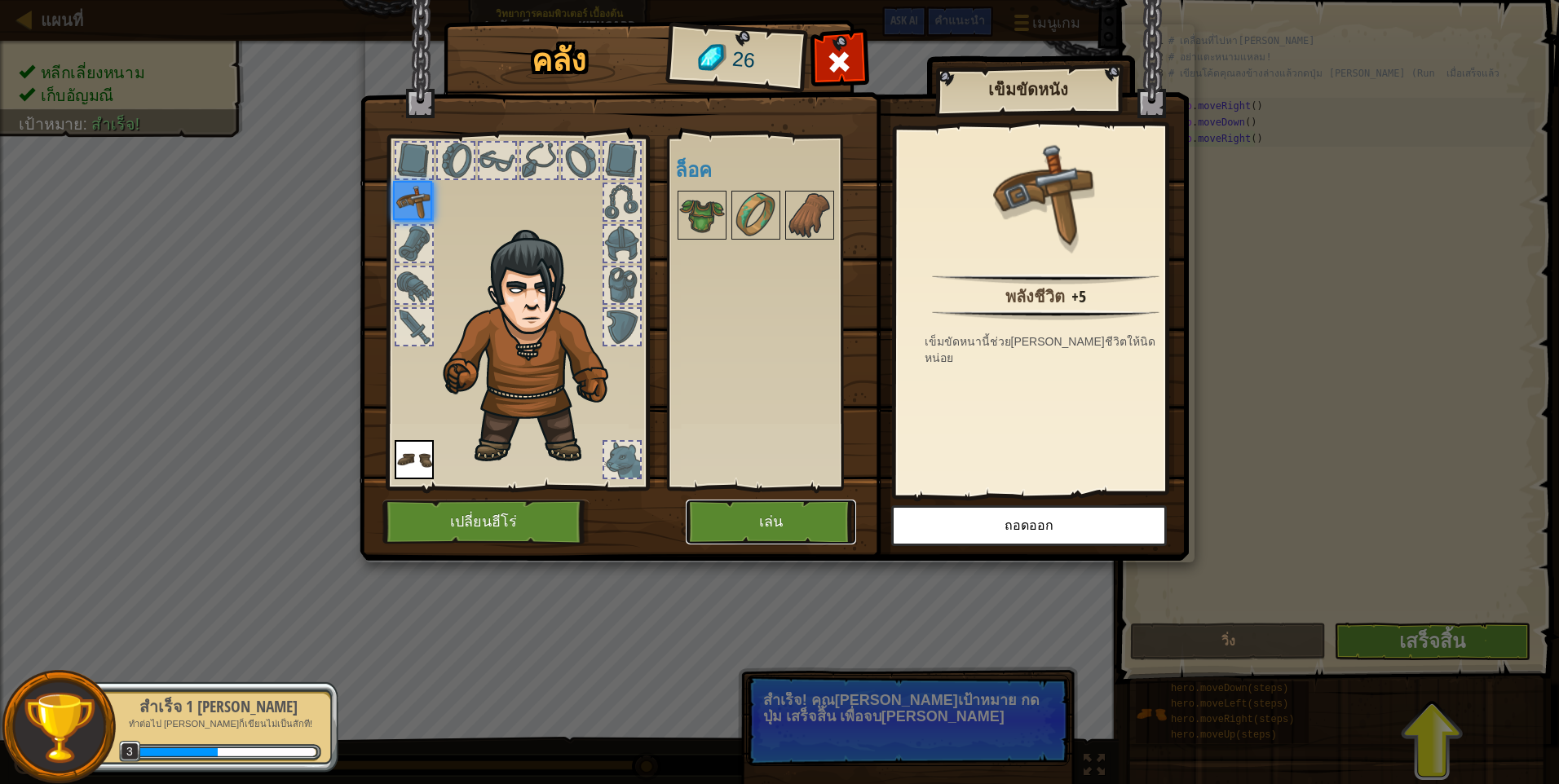
click at [805, 532] on button "เล่น" at bounding box center [770, 521] width 170 height 44
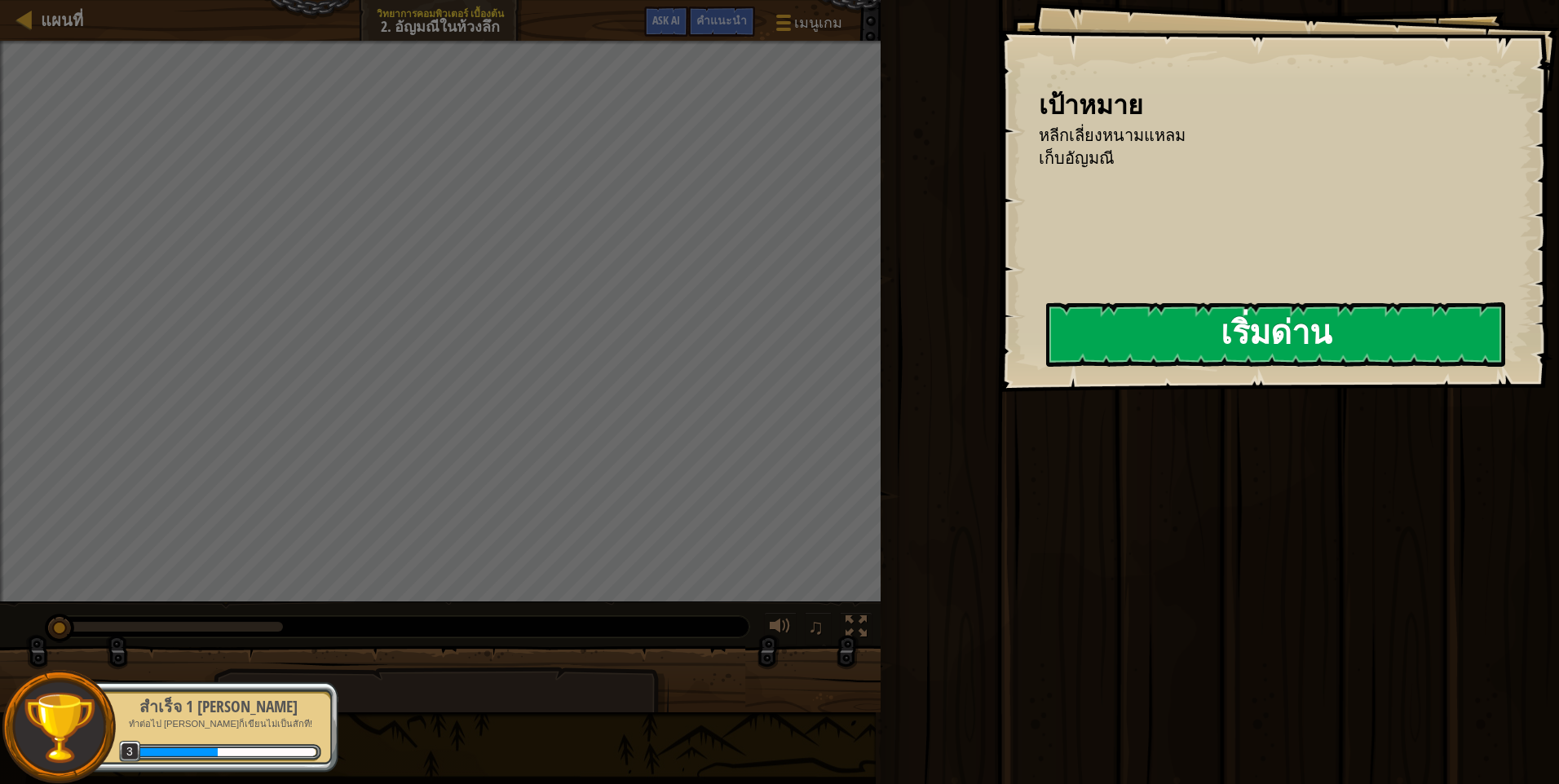
click at [1119, 347] on button "เริ่มด่าน" at bounding box center [1275, 335] width 459 height 65
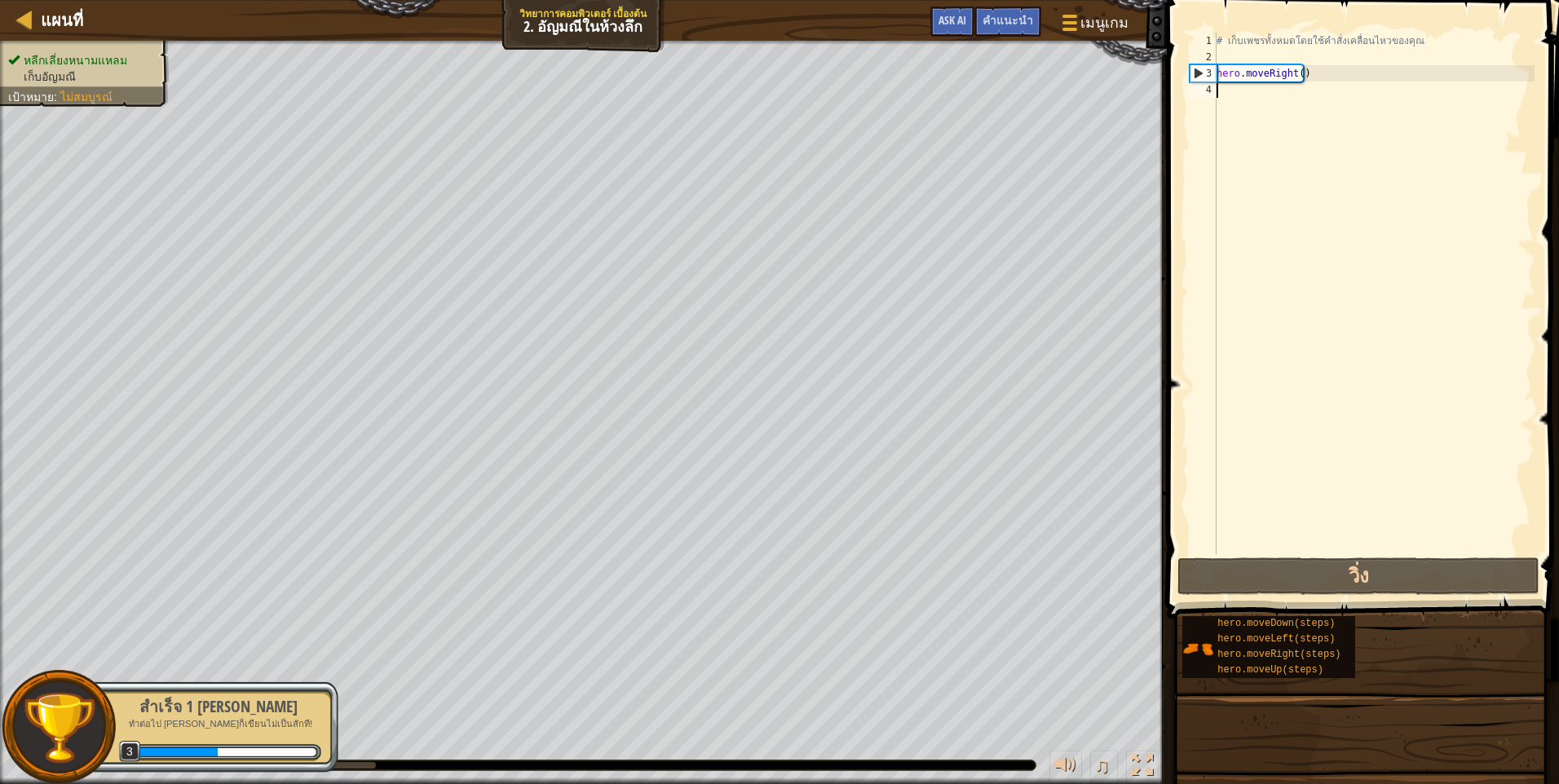
type textarea "m"
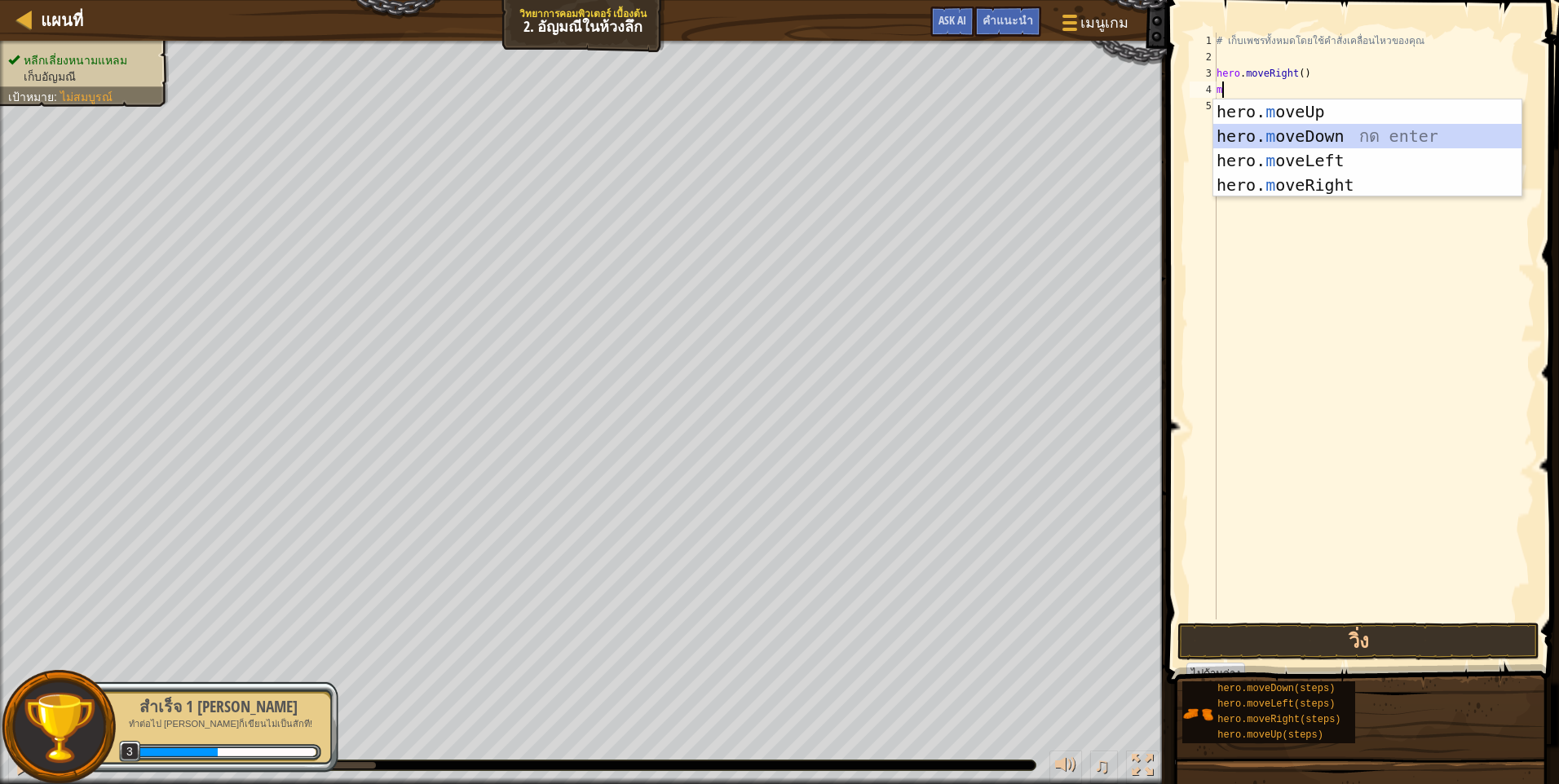
click at [1360, 136] on div "hero. m oveUp กด enter hero. m oveDown กด enter hero. m oveLeft กด enter hero. …" at bounding box center [1367, 173] width 308 height 147
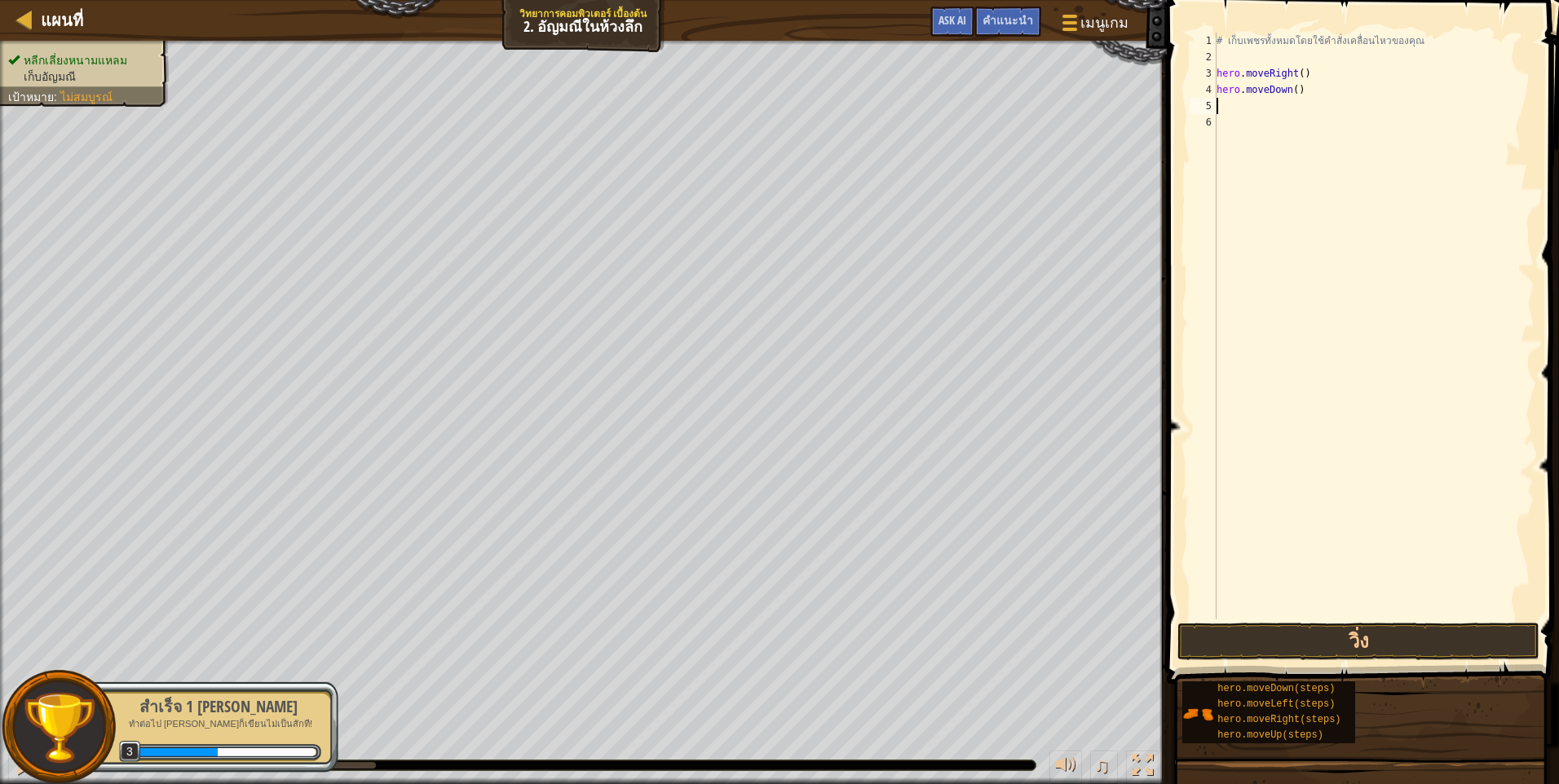
type textarea "m"
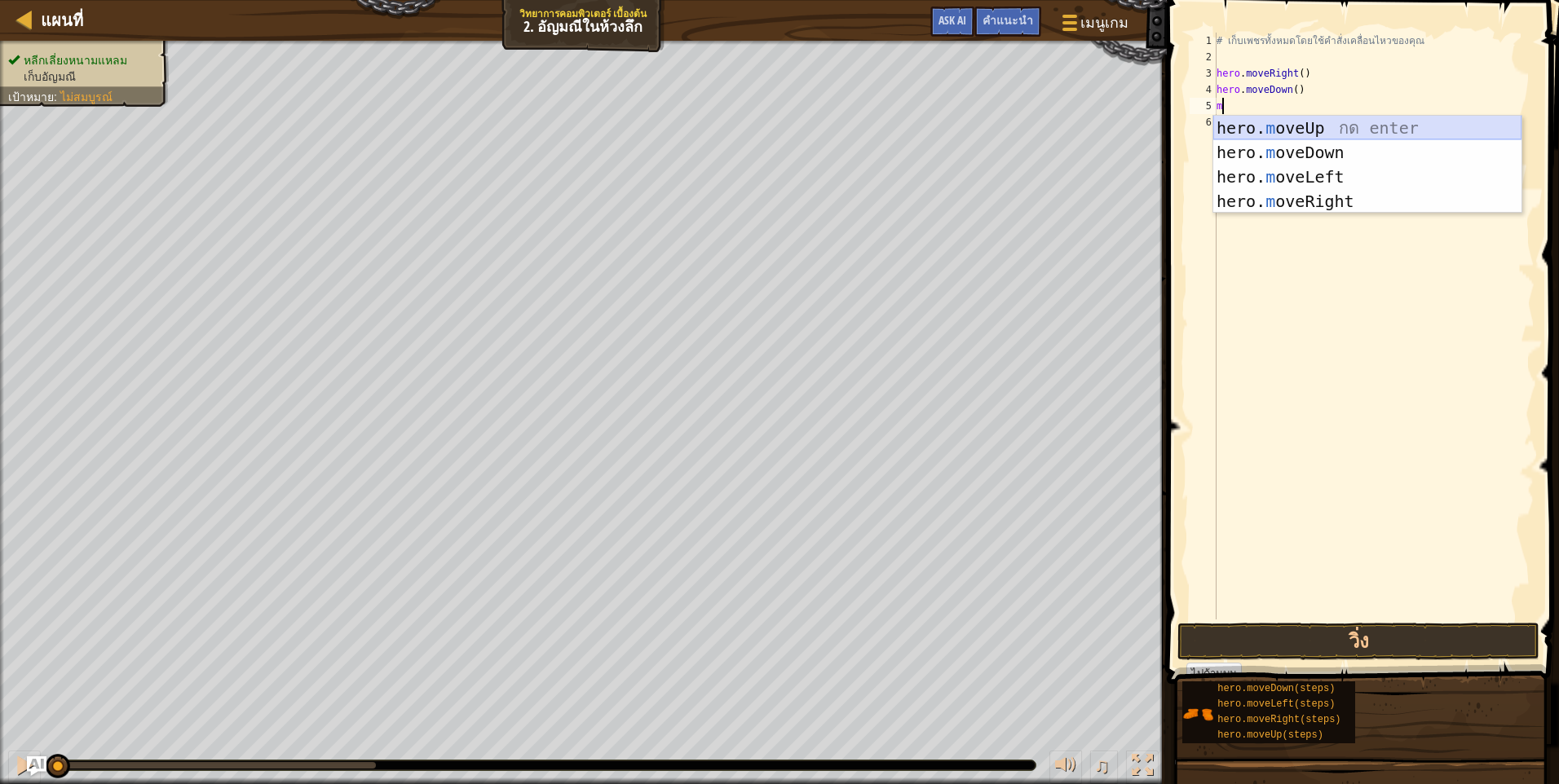
click at [1363, 130] on div "hero. m oveUp กด enter hero. m oveDown กด enter hero. m oveLeft กด enter hero. …" at bounding box center [1367, 189] width 308 height 147
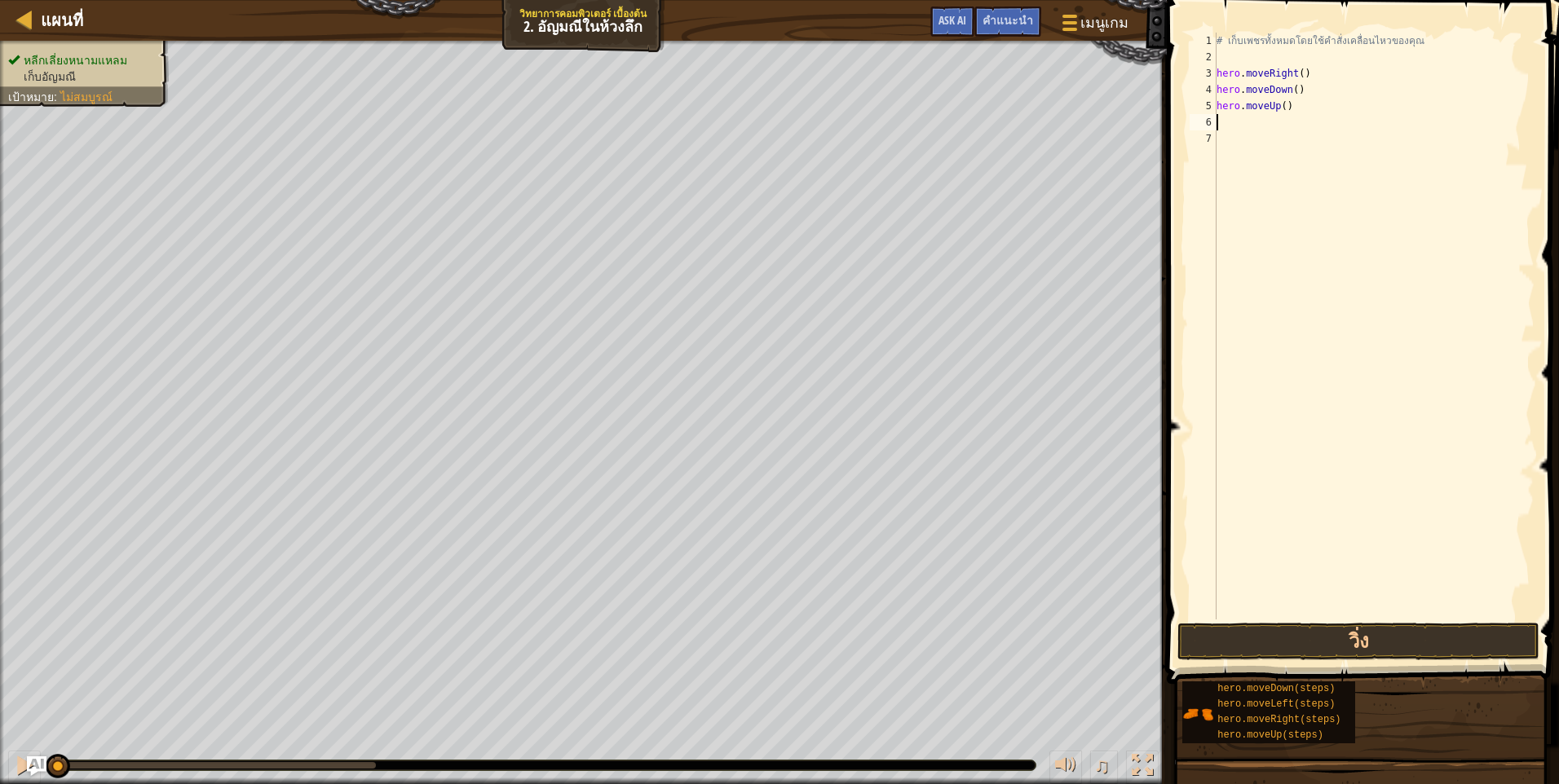
type textarea "m"
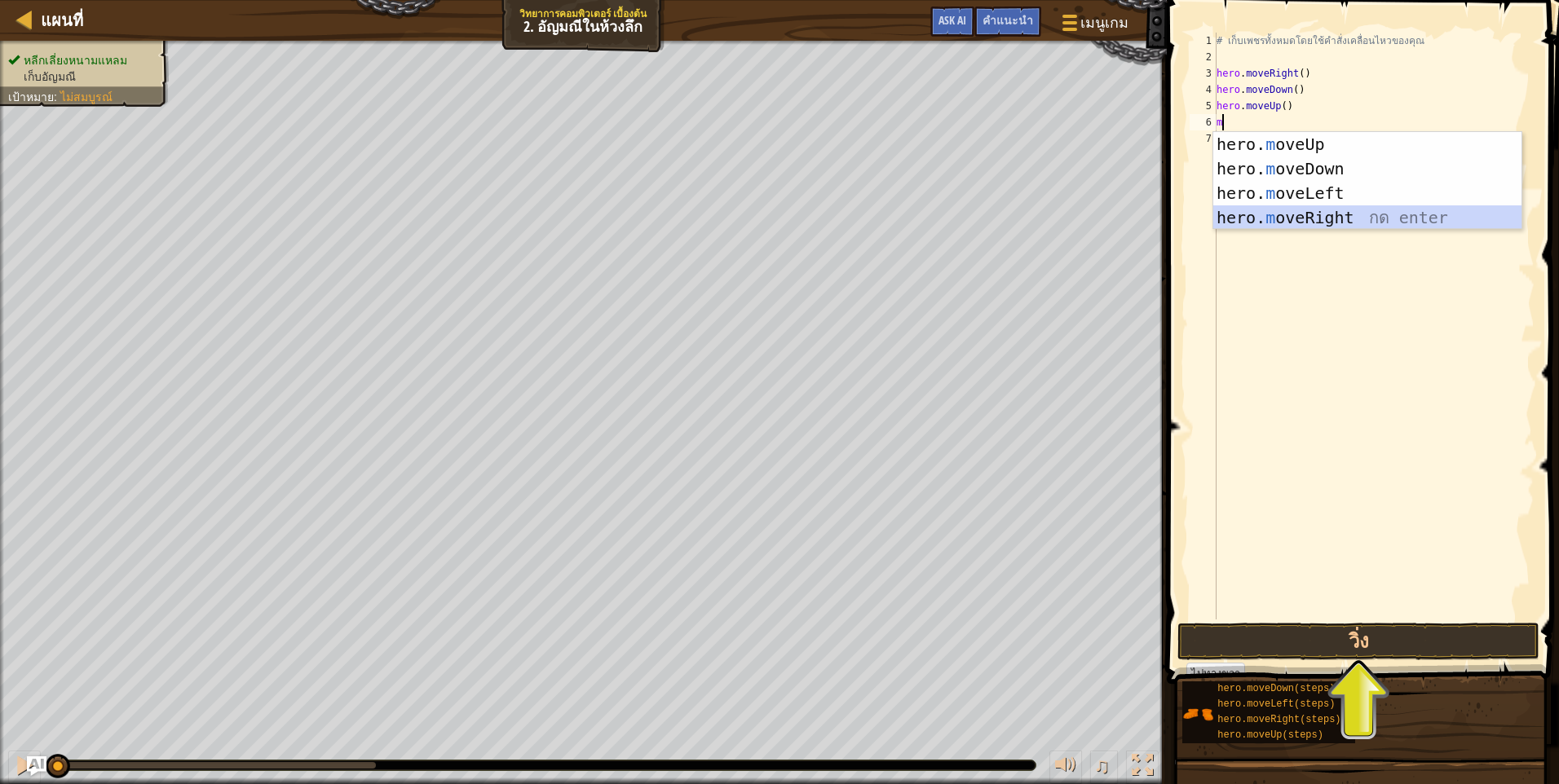
click at [1338, 214] on div "hero. m oveUp กด enter hero. m oveDown กด enter hero. m oveLeft กด enter hero. …" at bounding box center [1367, 205] width 308 height 147
type textarea "m"
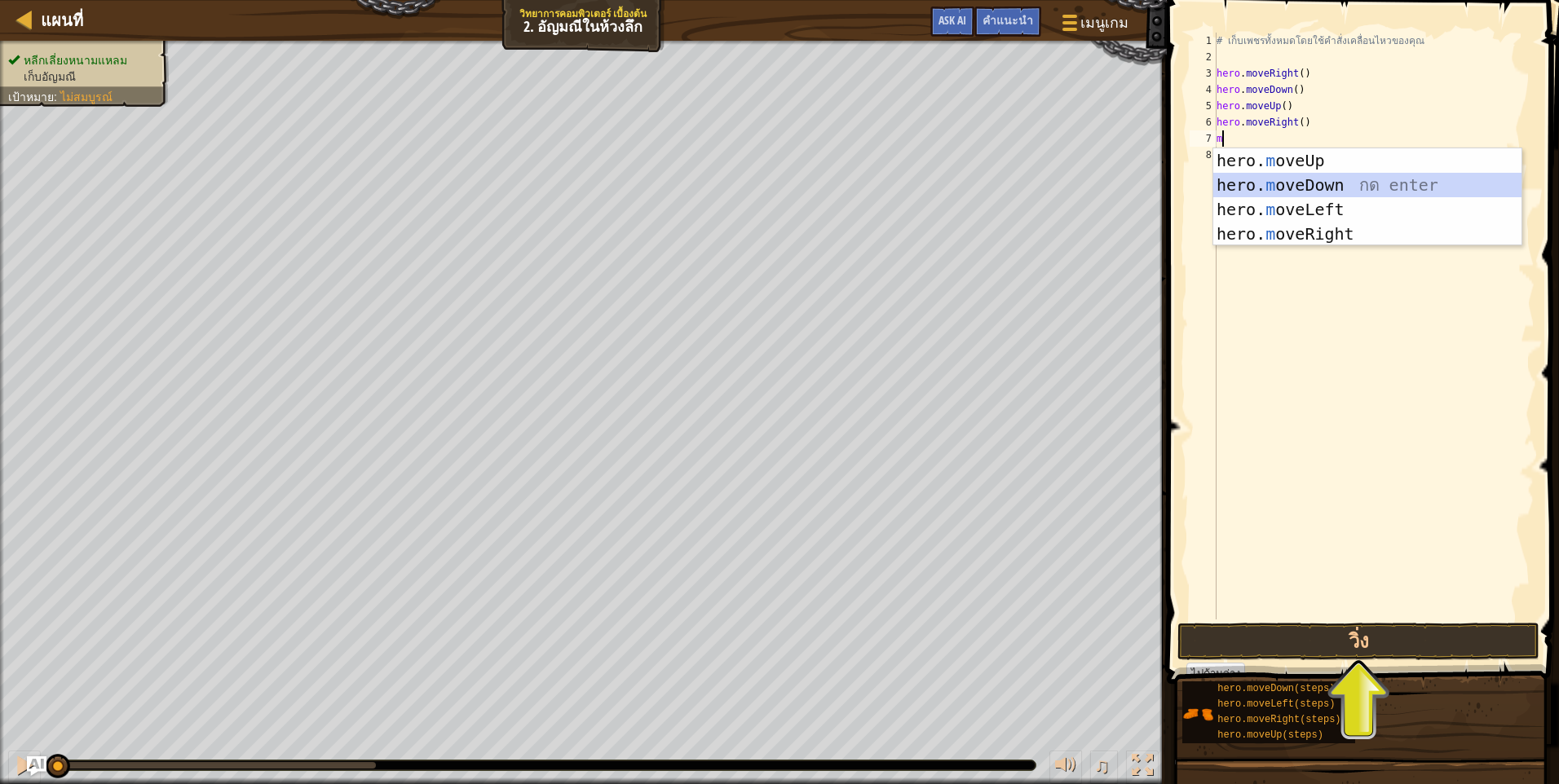
drag, startPoint x: 1364, startPoint y: 186, endPoint x: 1356, endPoint y: 215, distance: 30.1
click at [1364, 185] on div "hero. m oveUp กด enter hero. m oveDown กด enter hero. m oveLeft กด enter hero. …" at bounding box center [1367, 221] width 308 height 147
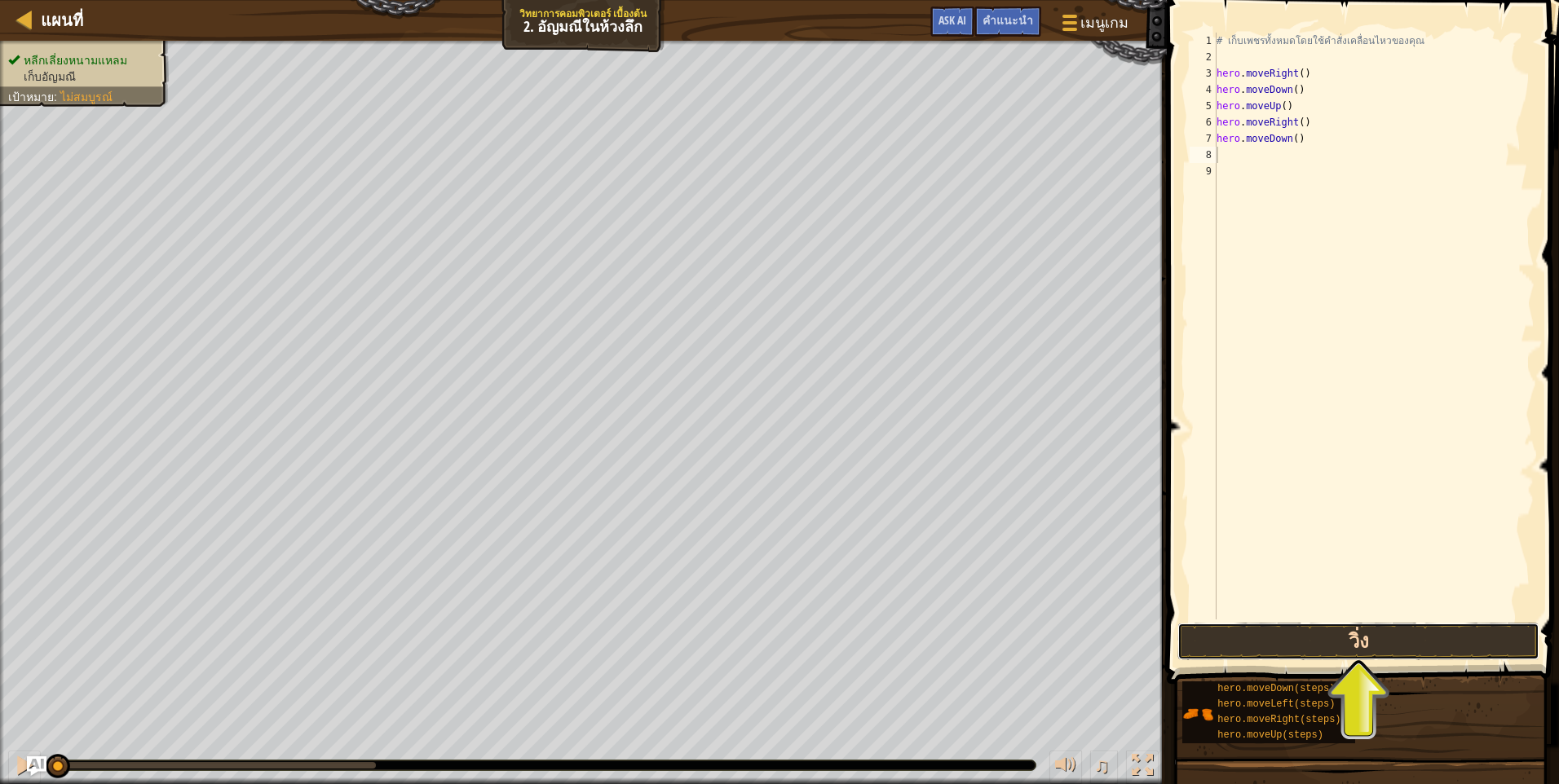
click at [1373, 642] on button "วิ่ง" at bounding box center [1357, 642] width 362 height 38
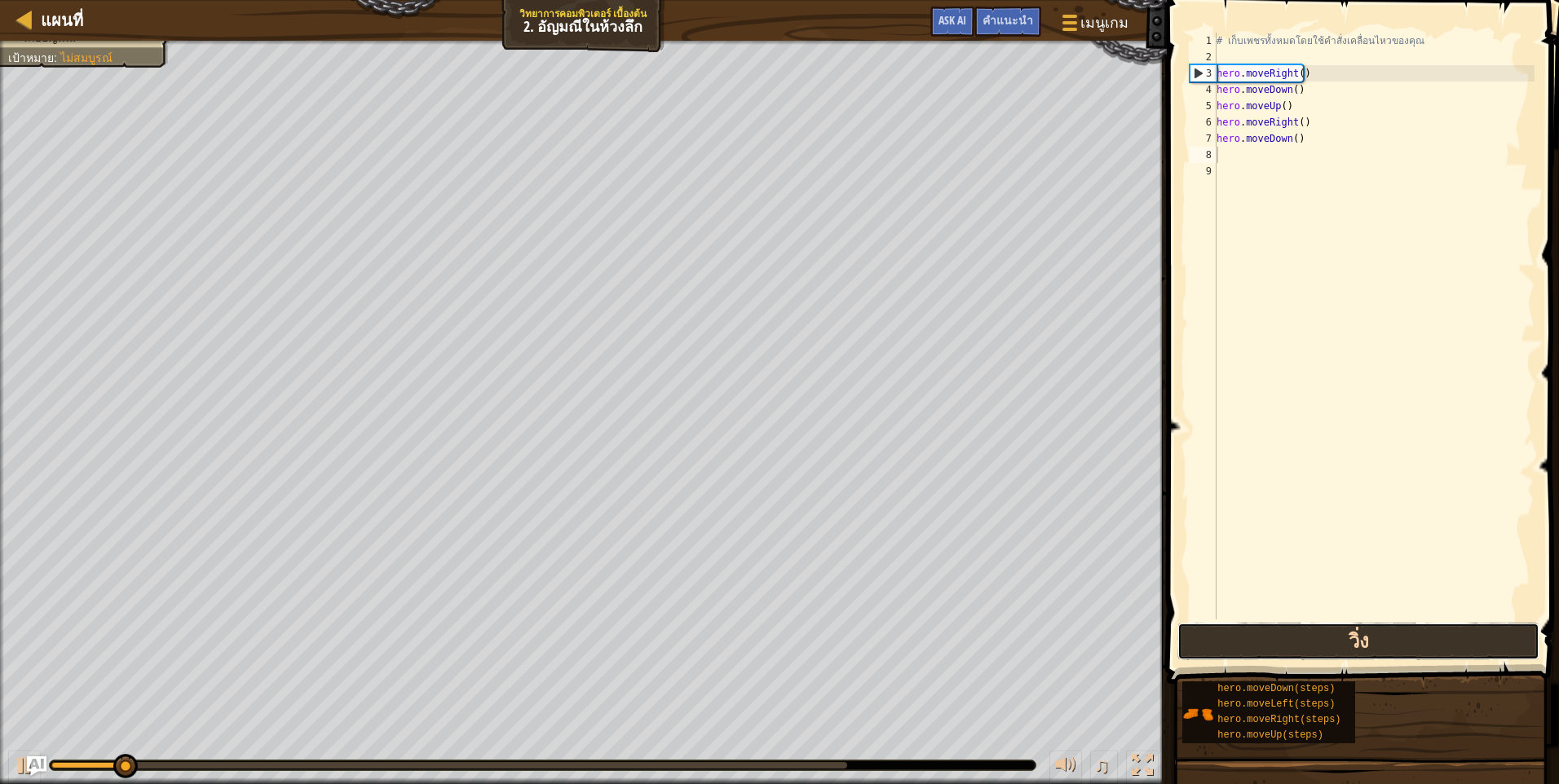
click at [1377, 656] on button "วิ่ง" at bounding box center [1357, 642] width 362 height 38
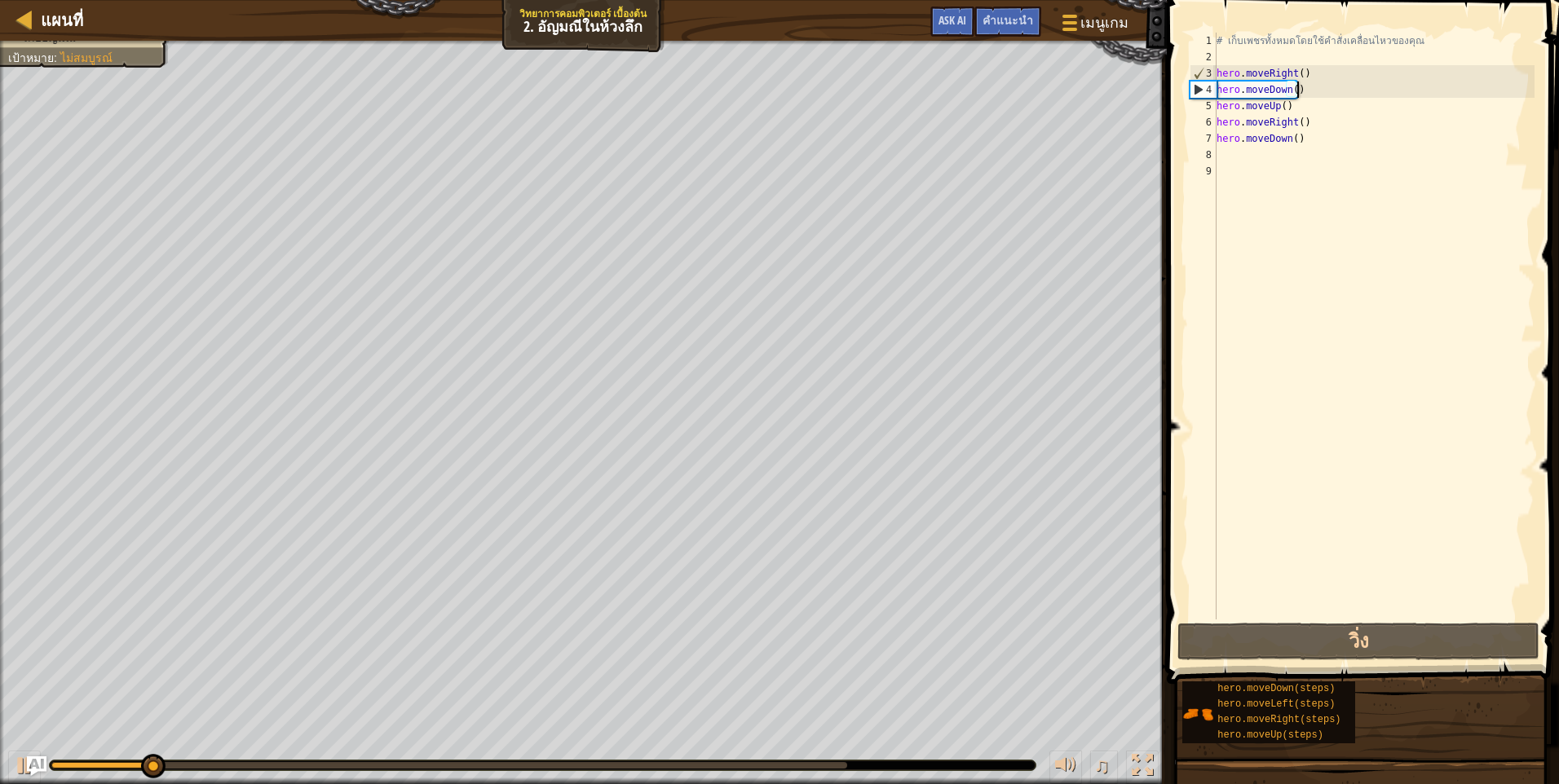
drag, startPoint x: 1305, startPoint y: 93, endPoint x: 1296, endPoint y: 96, distance: 9.5
click at [1296, 96] on div "# เก็บเพชรทั้งหมดโดยใช้คำสั่งเคลื่อนไหวของคุณ hero . moveRight ( ) hero . moveD…" at bounding box center [1373, 342] width 321 height 619
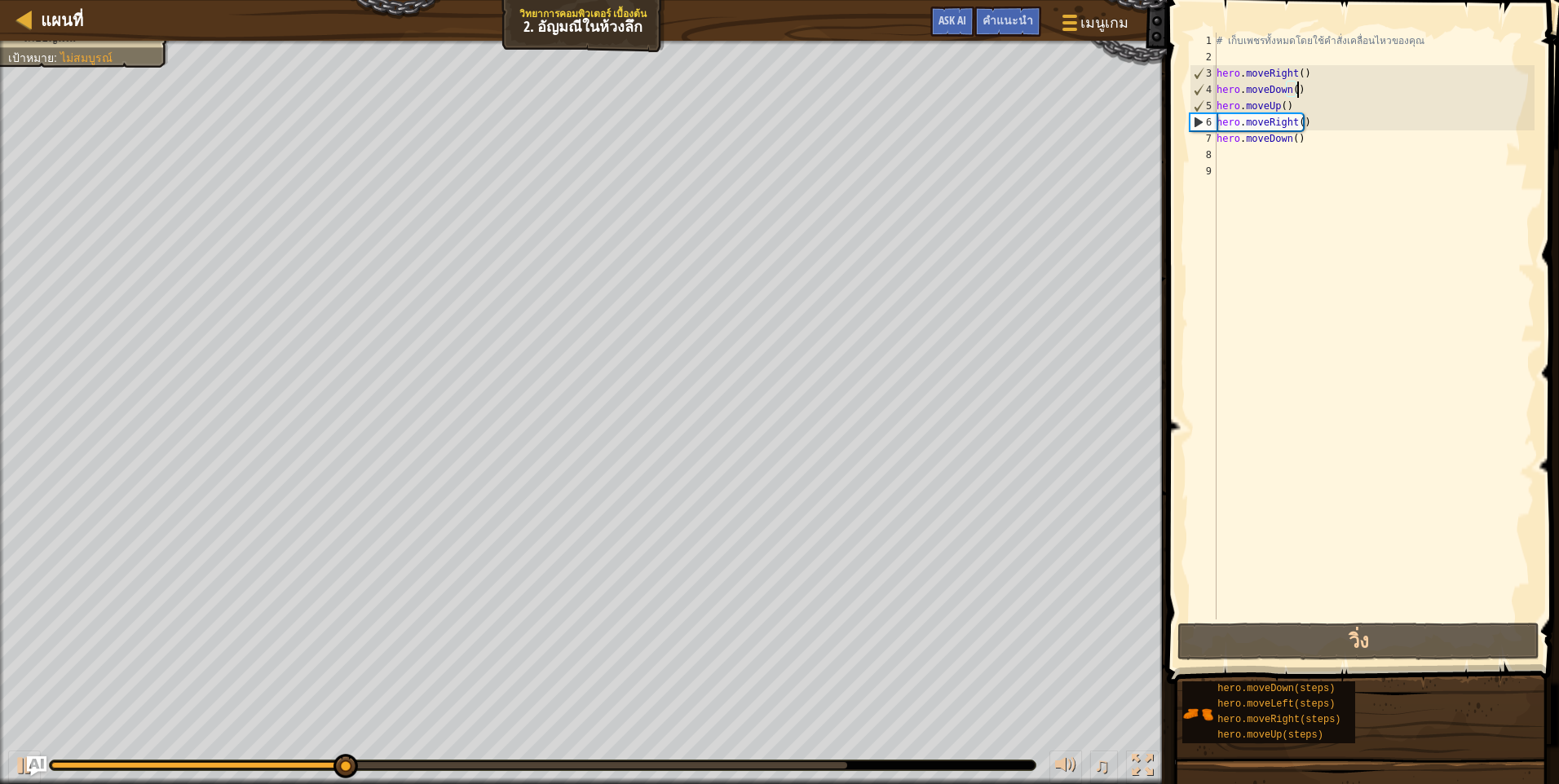
click at [1326, 140] on div "# เก็บเพชรทั้งหมดโดยใช้คำสั่งเคลื่อนไหวของคุณ hero . moveRight ( ) hero . moveD…" at bounding box center [1373, 342] width 321 height 619
click at [1321, 127] on div "# เก็บเพชรทั้งหมดโดยใช้คำสั่งเคลื่อนไหวของคุณ hero . moveRight ( ) hero . moveD…" at bounding box center [1373, 342] width 321 height 619
type textarea "hero.moveRight()"
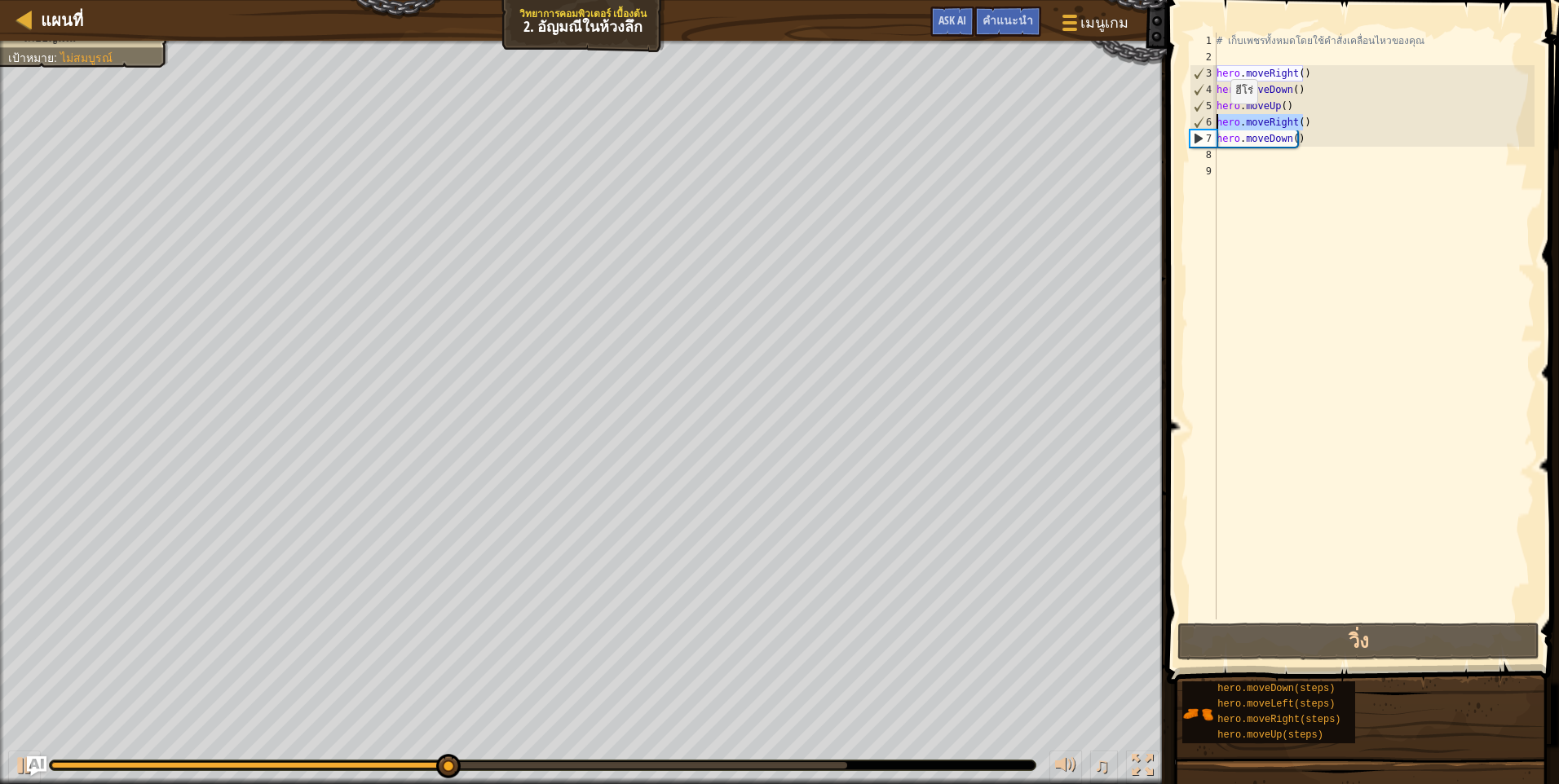
drag, startPoint x: 1306, startPoint y: 127, endPoint x: 1216, endPoint y: 120, distance: 90.3
click at [1216, 120] on div "hero.moveRight() 1 2 3 4 5 6 7 8 9 # เก็บเพชรทั้งหมดโดยใช้คำสั่งเคลื่อนไหวของคุ…" at bounding box center [1360, 325] width 348 height 587
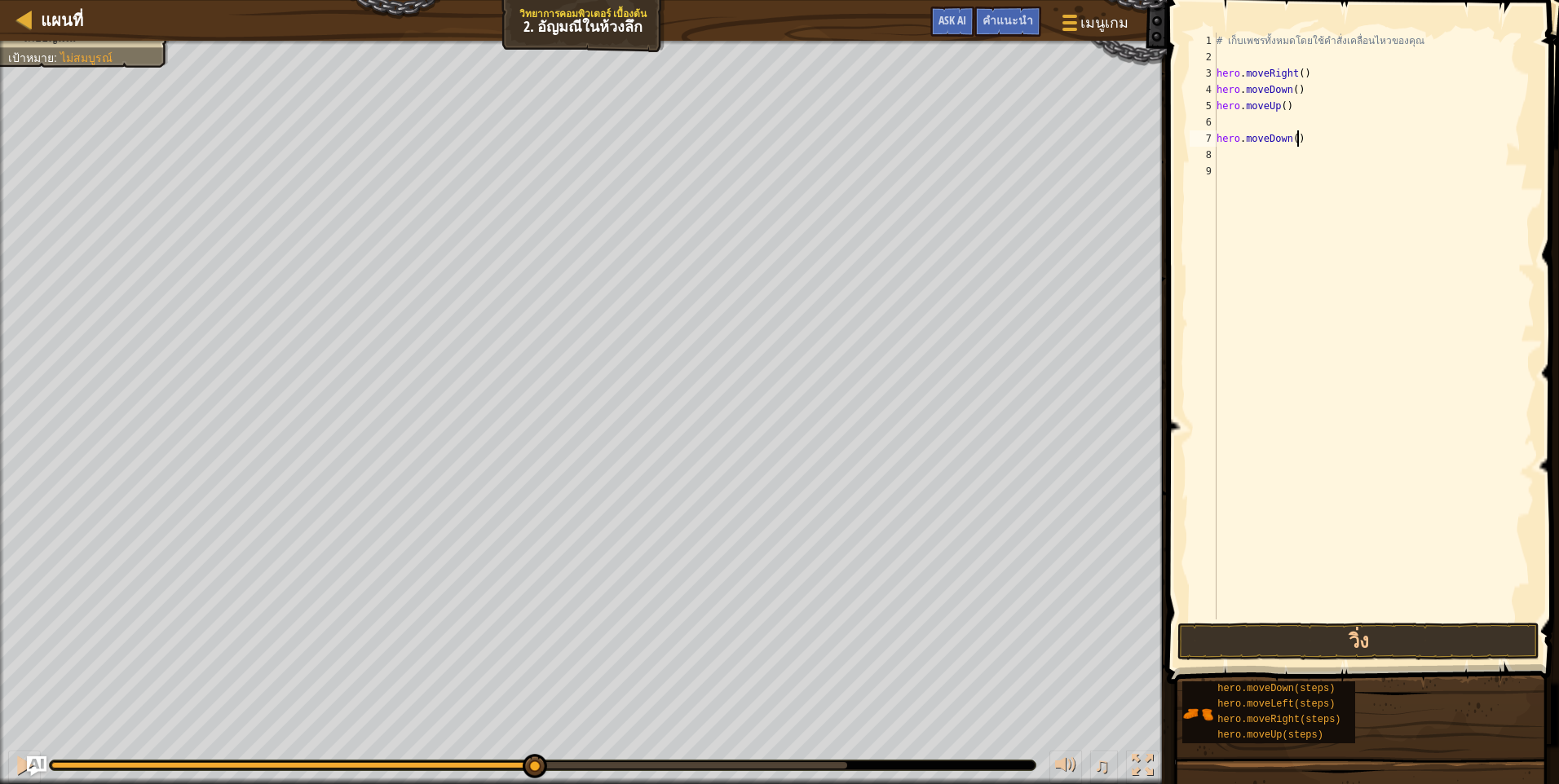
click at [1307, 139] on div "# เก็บเพชรทั้งหมดโดยใช้คำสั่งเคลื่อนไหวของคุณ hero . moveRight ( ) hero . moveD…" at bounding box center [1373, 342] width 321 height 619
type textarea "hero.moveDown()"
click at [1302, 153] on div "# เก็บเพชรทั้งหมดโดยใช้คำสั่งเคลื่อนไหวของคุณ hero . moveRight ( ) hero . moveD…" at bounding box center [1373, 342] width 321 height 619
drag, startPoint x: 1305, startPoint y: 141, endPoint x: 1218, endPoint y: 143, distance: 87.0
click at [1218, 143] on div "# เก็บเพชรทั้งหมดโดยใช้คำสั่งเคลื่อนไหวของคุณ hero . moveRight ( ) hero . moveD…" at bounding box center [1373, 342] width 321 height 619
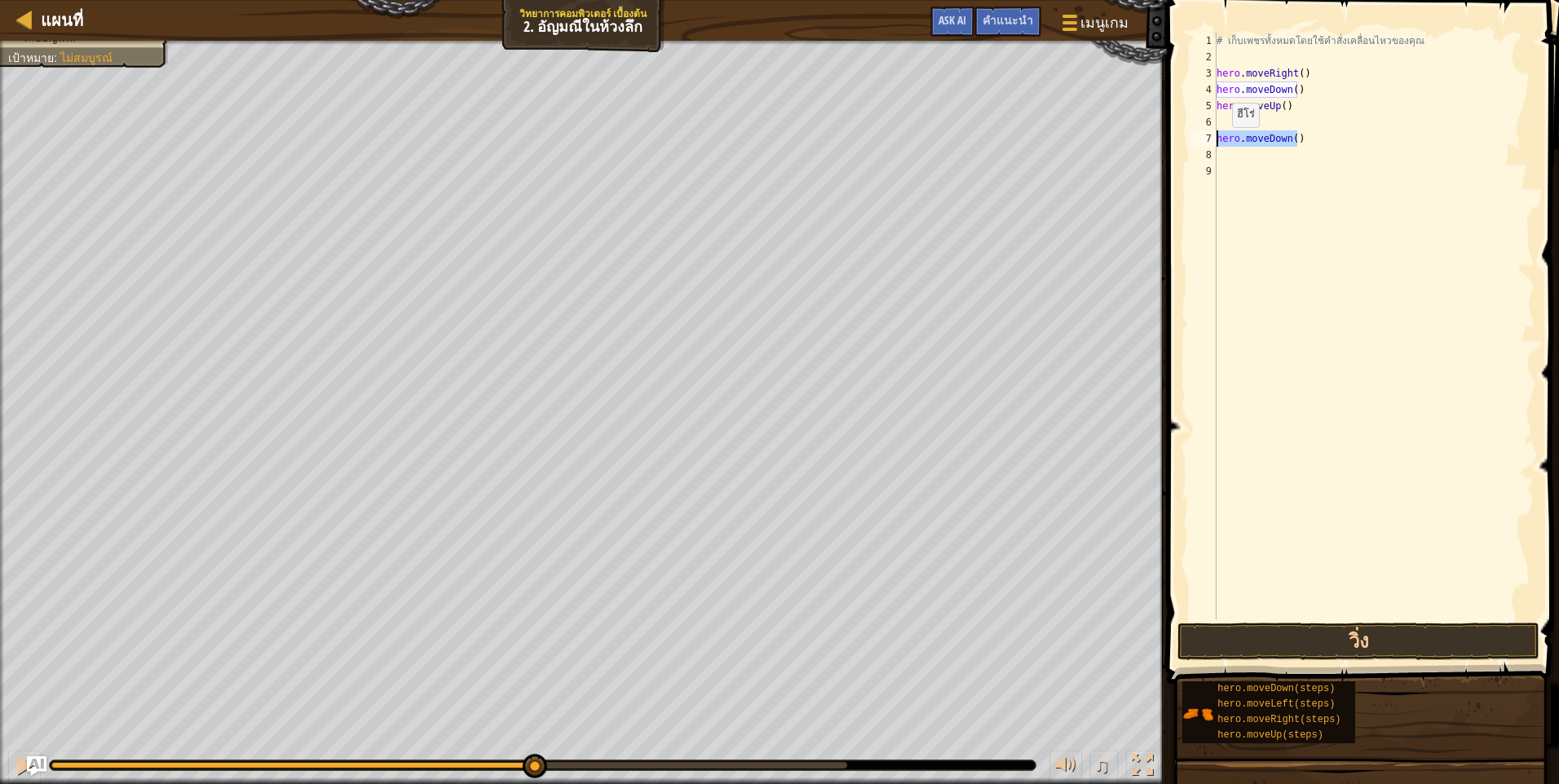
type textarea "hero.moveDown()"
click at [1250, 128] on div "# เก็บเพชรทั้งหมดโดยใช้คำสั่งเคลื่อนไหวของคุณ hero . moveRight ( ) hero . moveD…" at bounding box center [1373, 342] width 321 height 619
click at [1252, 126] on div "# เก็บเพชรทั้งหมดโดยใช้คำสั่งเคลื่อนไหวของคุณ hero . moveRight ( ) hero . moveD…" at bounding box center [1373, 342] width 321 height 619
type textarea "m"
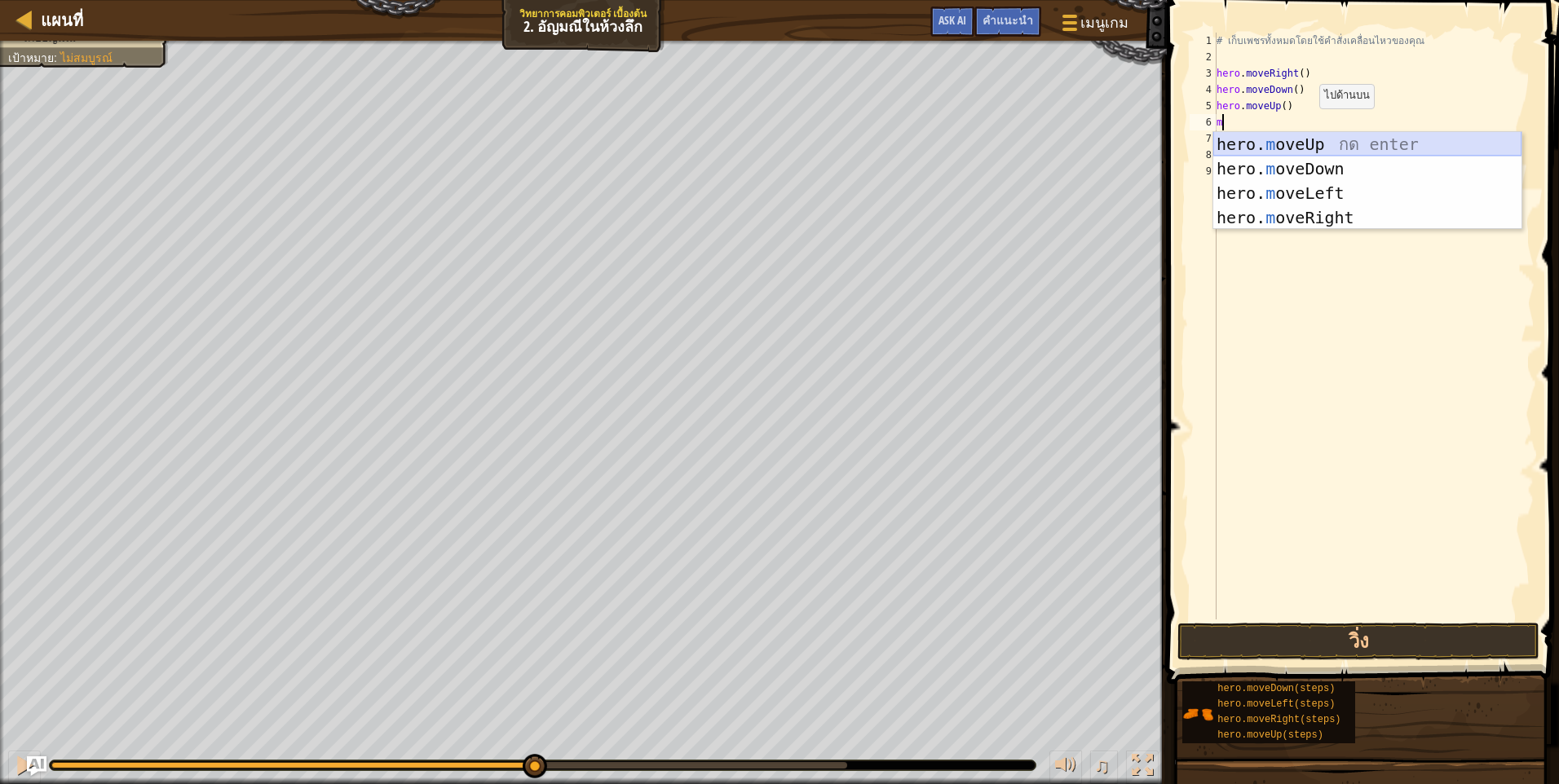
click at [1312, 143] on div "hero. m oveUp กด enter hero. m oveDown กด enter hero. m oveLeft กด enter hero. …" at bounding box center [1367, 205] width 308 height 147
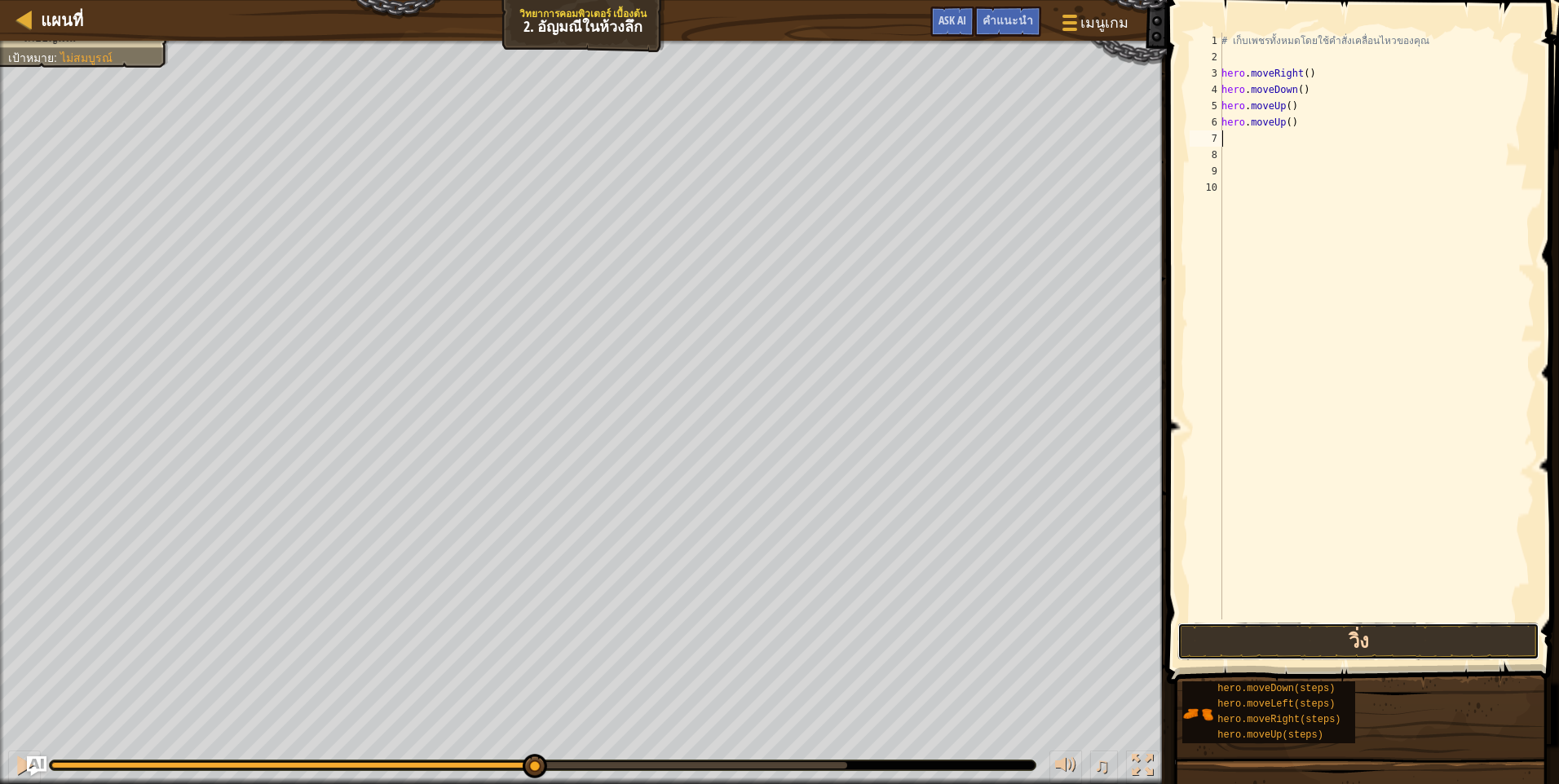
click at [1364, 637] on button "วิ่ง" at bounding box center [1357, 642] width 362 height 38
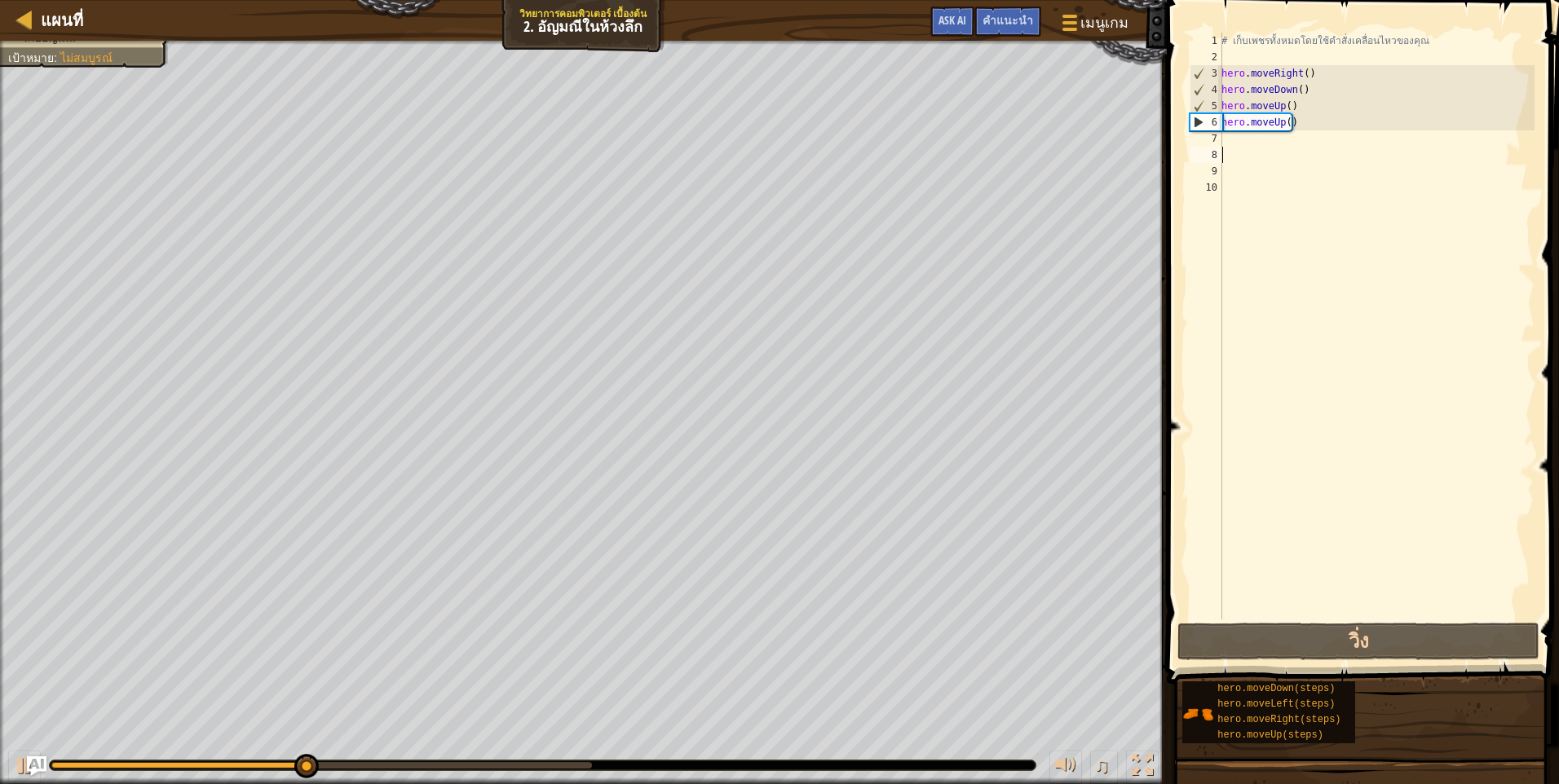
click at [1385, 161] on div "# เก็บเพชรทั้งหมดโดยใช้คำสั่งเคลื่อนไหวของคุณ hero . moveRight ( ) hero . moveD…" at bounding box center [1376, 342] width 316 height 619
click at [1387, 148] on div "# เก็บเพชรทั้งหมดโดยใช้คำสั่งเคลื่อนไหวของคุณ hero . moveRight ( ) hero . moveD…" at bounding box center [1376, 342] width 316 height 619
type textarea "m"
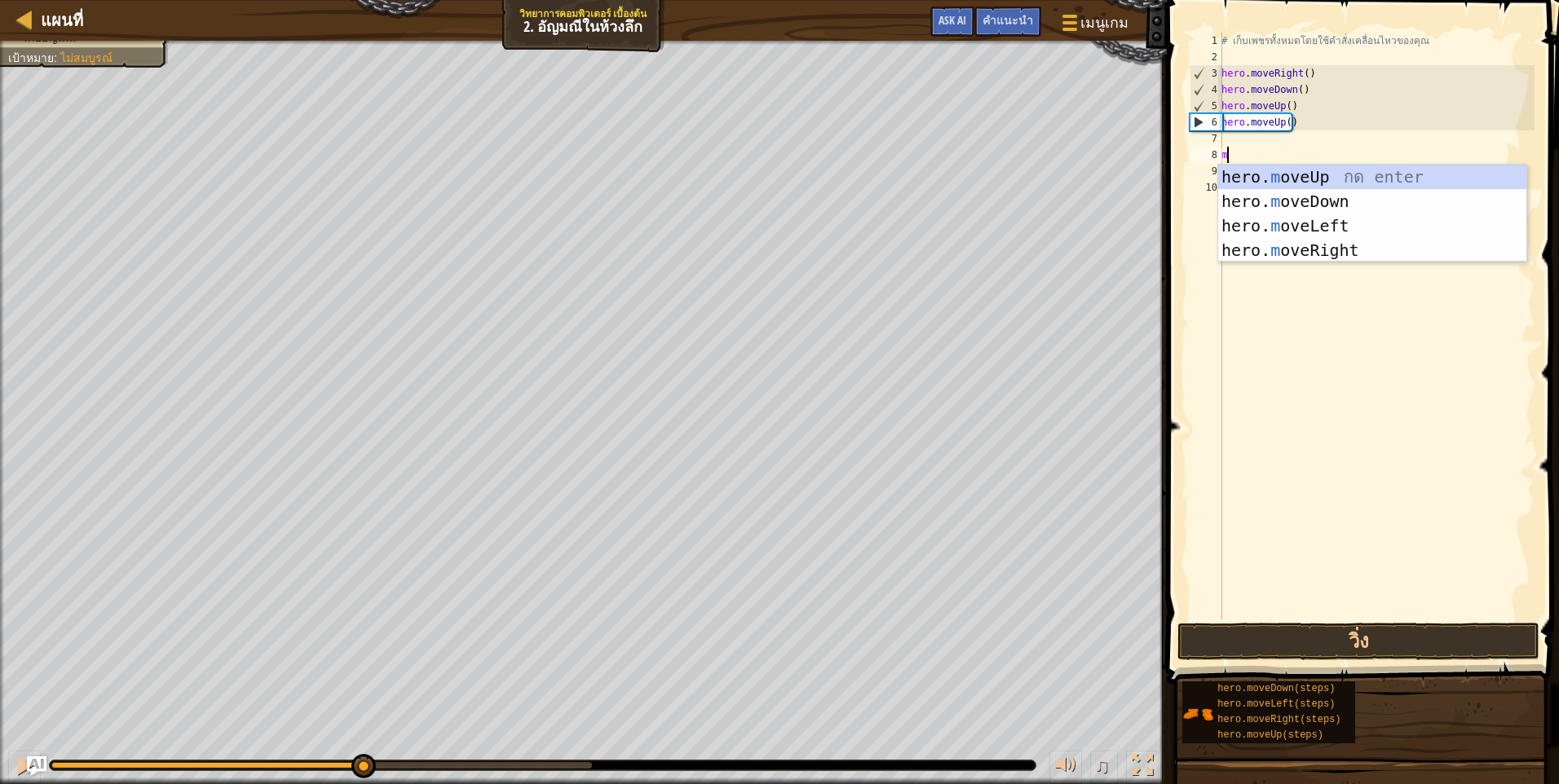
click at [1384, 141] on div "# เก็บเพชรทั้งหมดโดยใช้คำสั่งเคลื่อนไหวของคุณ hero . moveRight ( ) hero . moveD…" at bounding box center [1376, 342] width 316 height 619
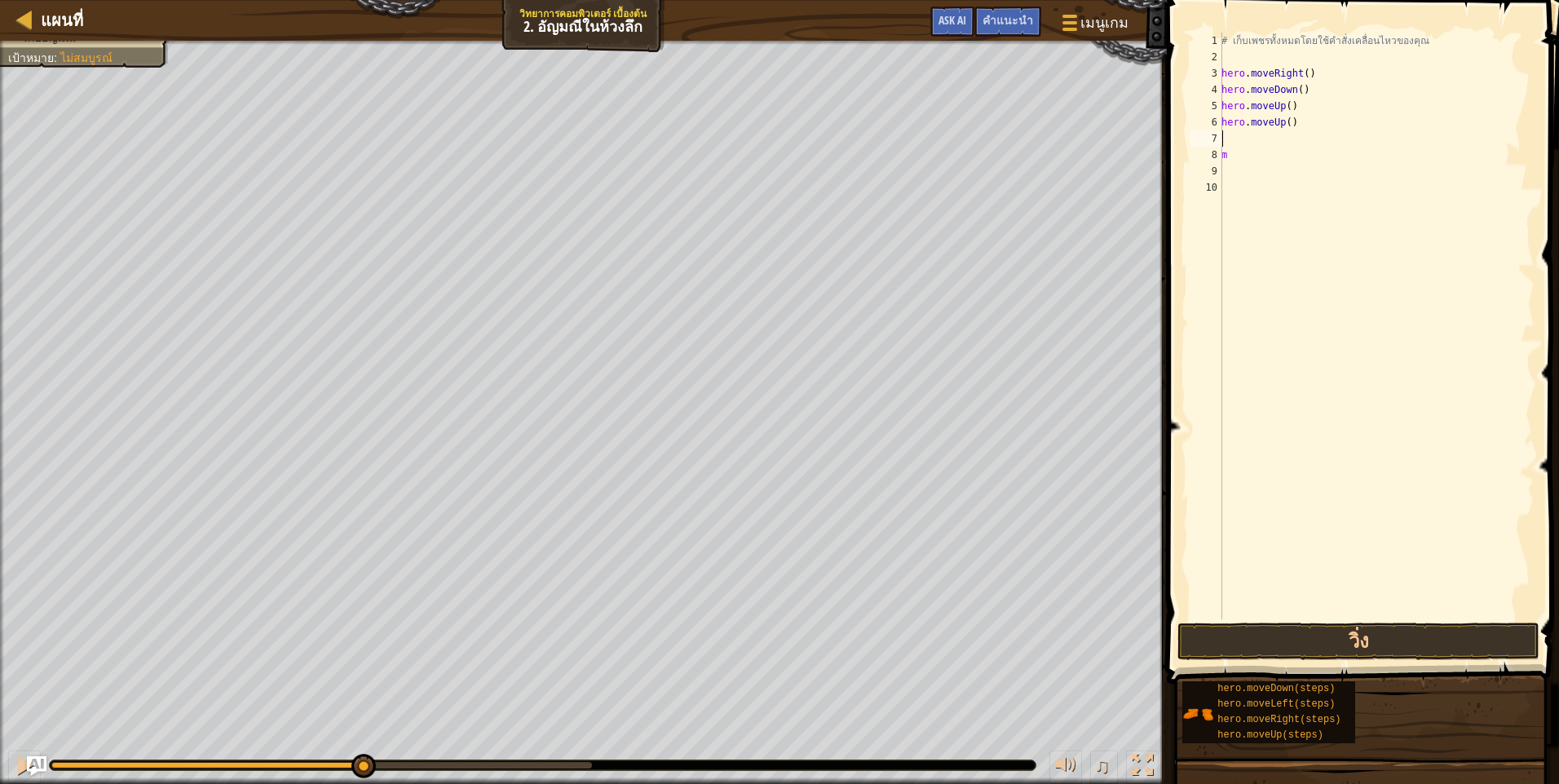
click at [1374, 132] on div "# เก็บเพชรทั้งหมดโดยใช้คำสั่งเคลื่อนไหวของคุณ hero . moveRight ( ) hero . moveD…" at bounding box center [1376, 342] width 316 height 619
click at [1360, 148] on div "# เก็บเพชรทั้งหมดโดยใช้คำสั่งเคลื่อนไหวของคุณ hero . moveRight ( ) hero . moveD…" at bounding box center [1376, 342] width 316 height 619
type textarea "m"
click at [1326, 131] on div "# เก็บเพชรทั้งหมดโดยใช้คำสั่งเคลื่อนไหวของคุณ hero . moveRight ( ) hero . moveD…" at bounding box center [1376, 342] width 316 height 619
type textarea ","
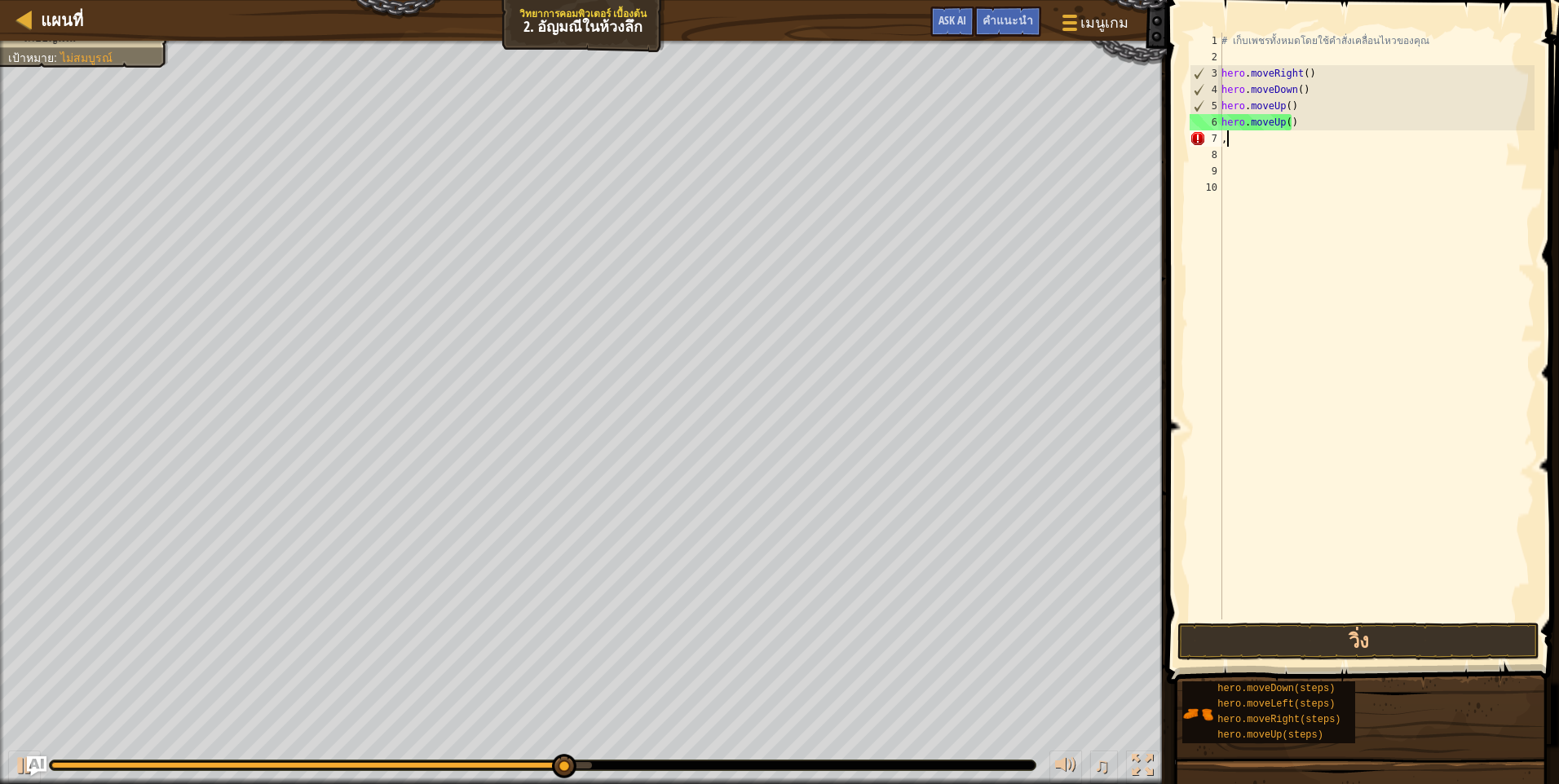
click at [1351, 141] on div "# เก็บเพชรทั้งหมดโดยใช้คำสั่งเคลื่อนไหวของคุณ hero . moveRight ( ) hero . moveD…" at bounding box center [1376, 342] width 316 height 619
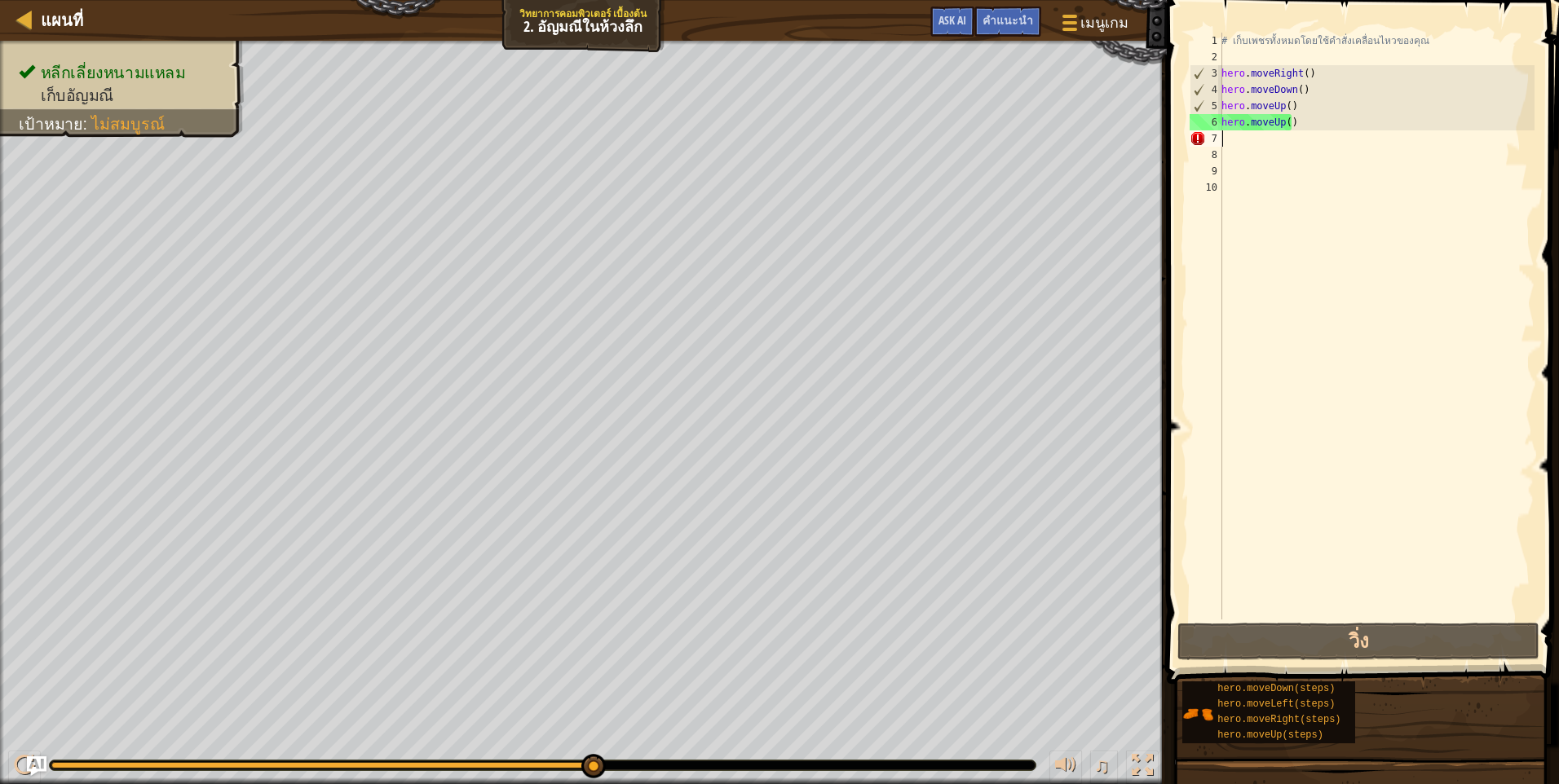
type textarea "m"
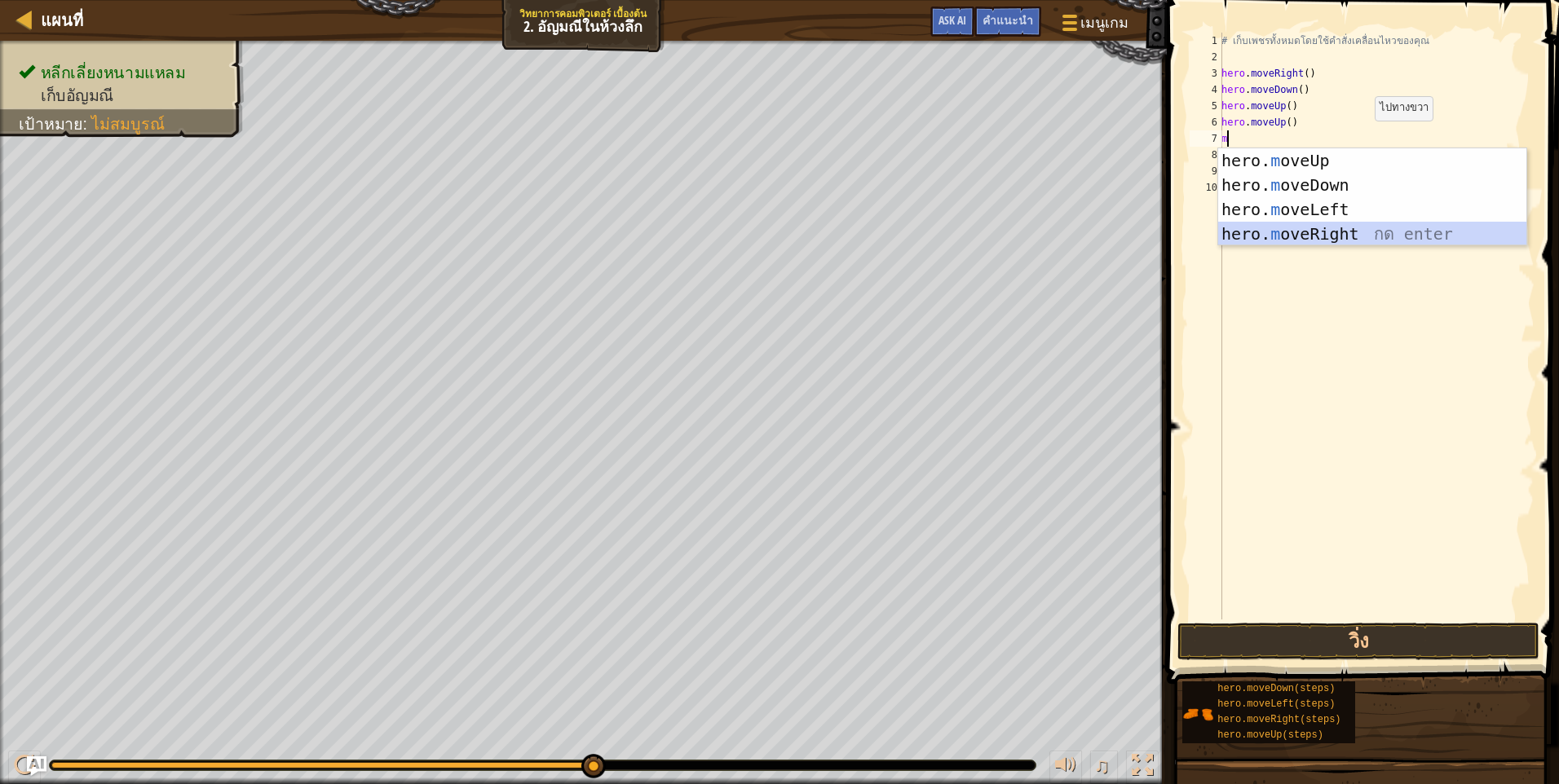
click at [1302, 234] on div "hero. m oveUp กด enter hero. m oveDown กด enter hero. m oveLeft กด enter hero. …" at bounding box center [1371, 221] width 308 height 147
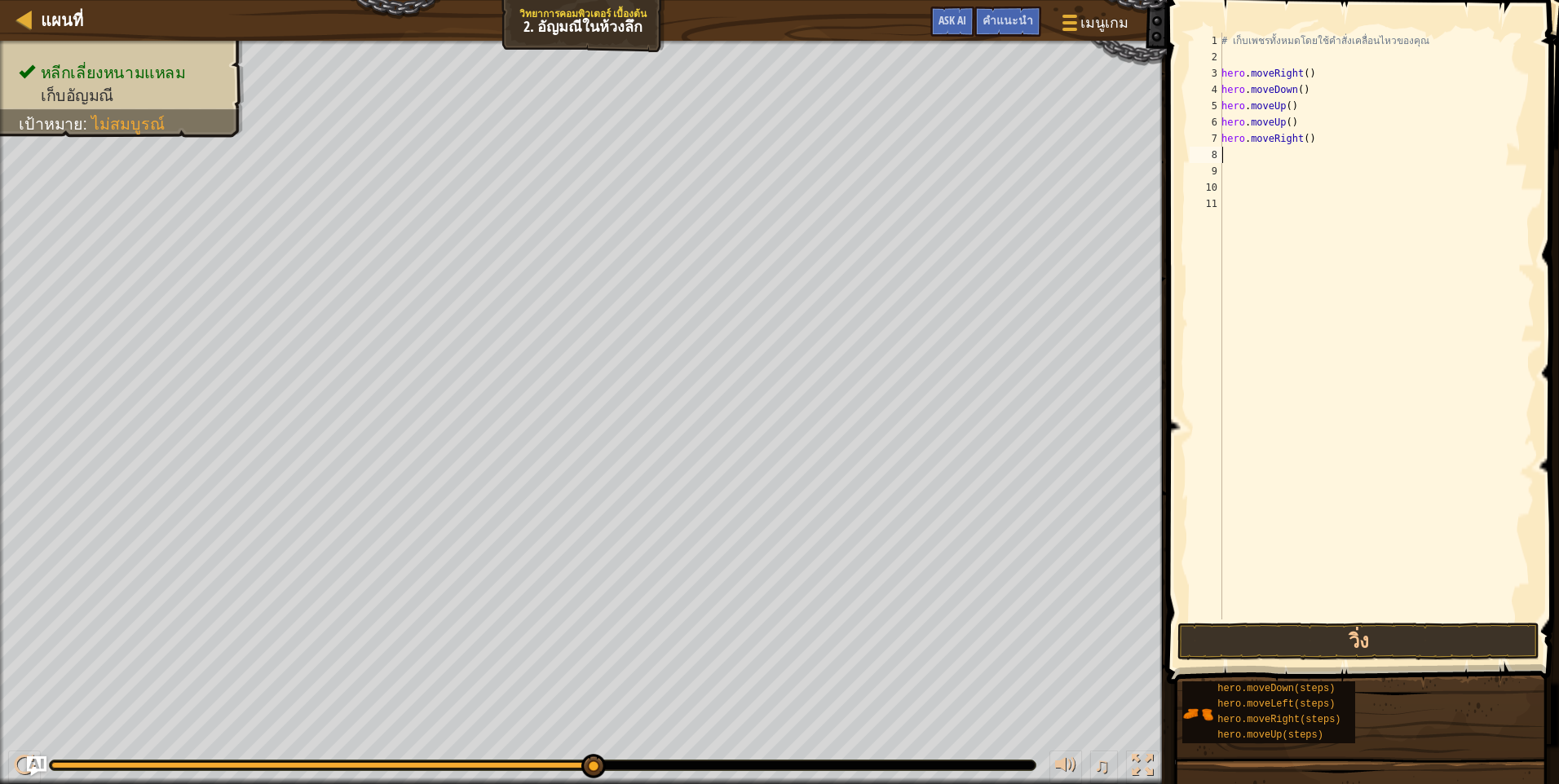
click at [1326, 155] on div "# เก็บเพชรทั้งหมดโดยใช้คำสั่งเคลื่อนไหวของคุณ hero . moveRight ( ) hero . moveD…" at bounding box center [1376, 342] width 316 height 619
type textarea "m"
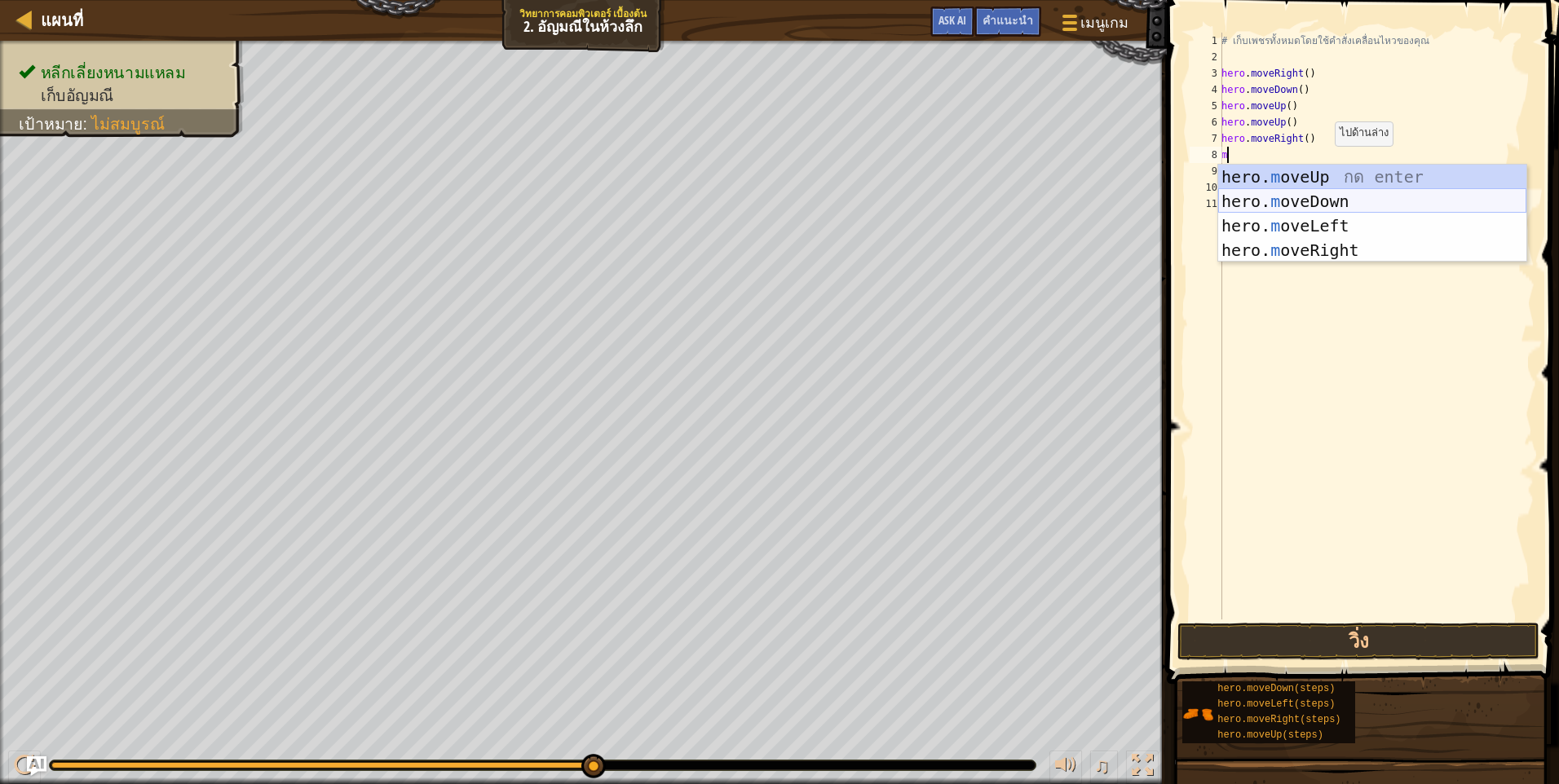
click at [1336, 210] on div "hero. m oveUp กด enter hero. m oveDown กด enter hero. m oveLeft กด enter hero. …" at bounding box center [1371, 238] width 308 height 147
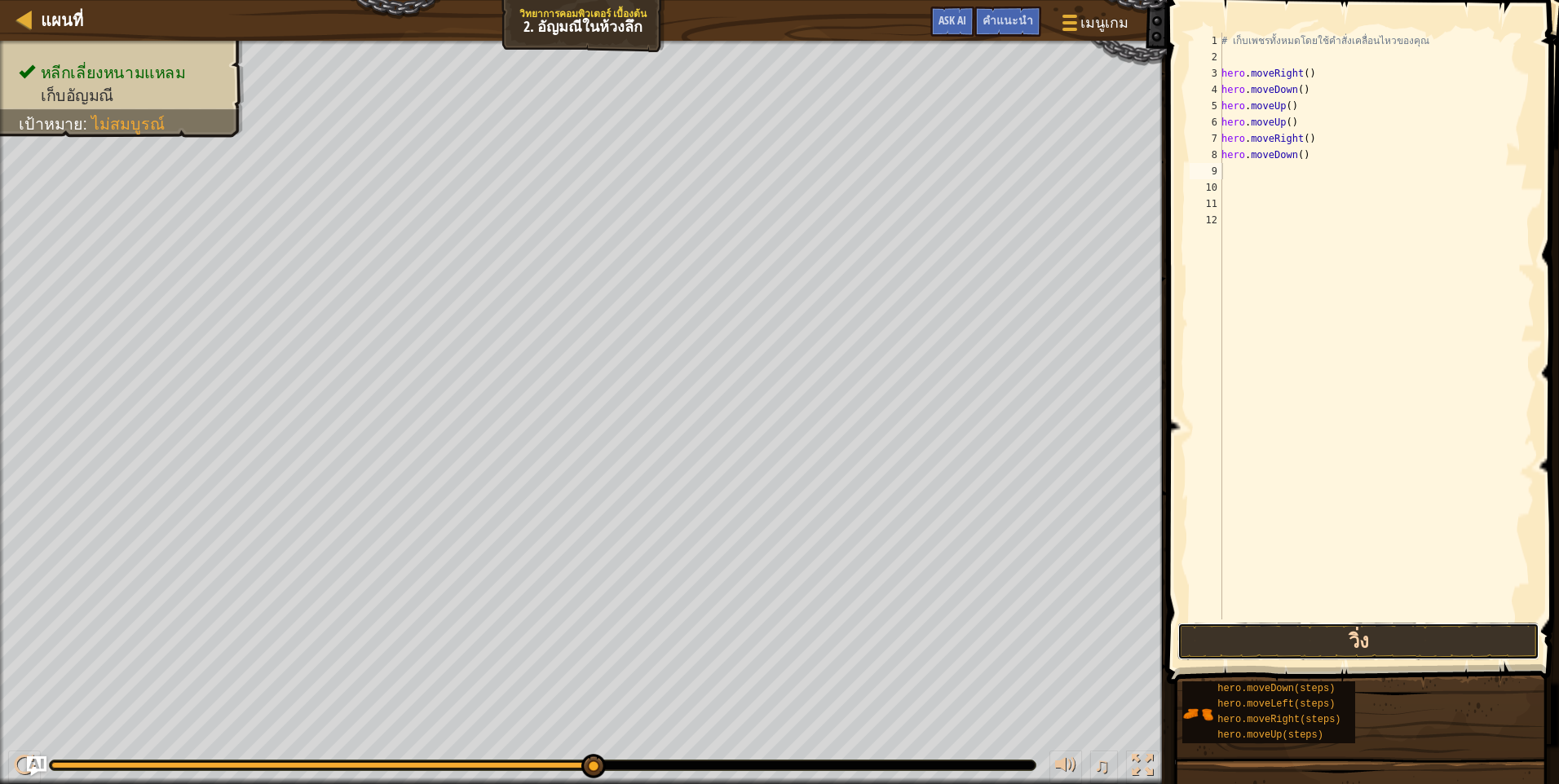
click at [1316, 641] on button "วิ่ง" at bounding box center [1357, 642] width 362 height 38
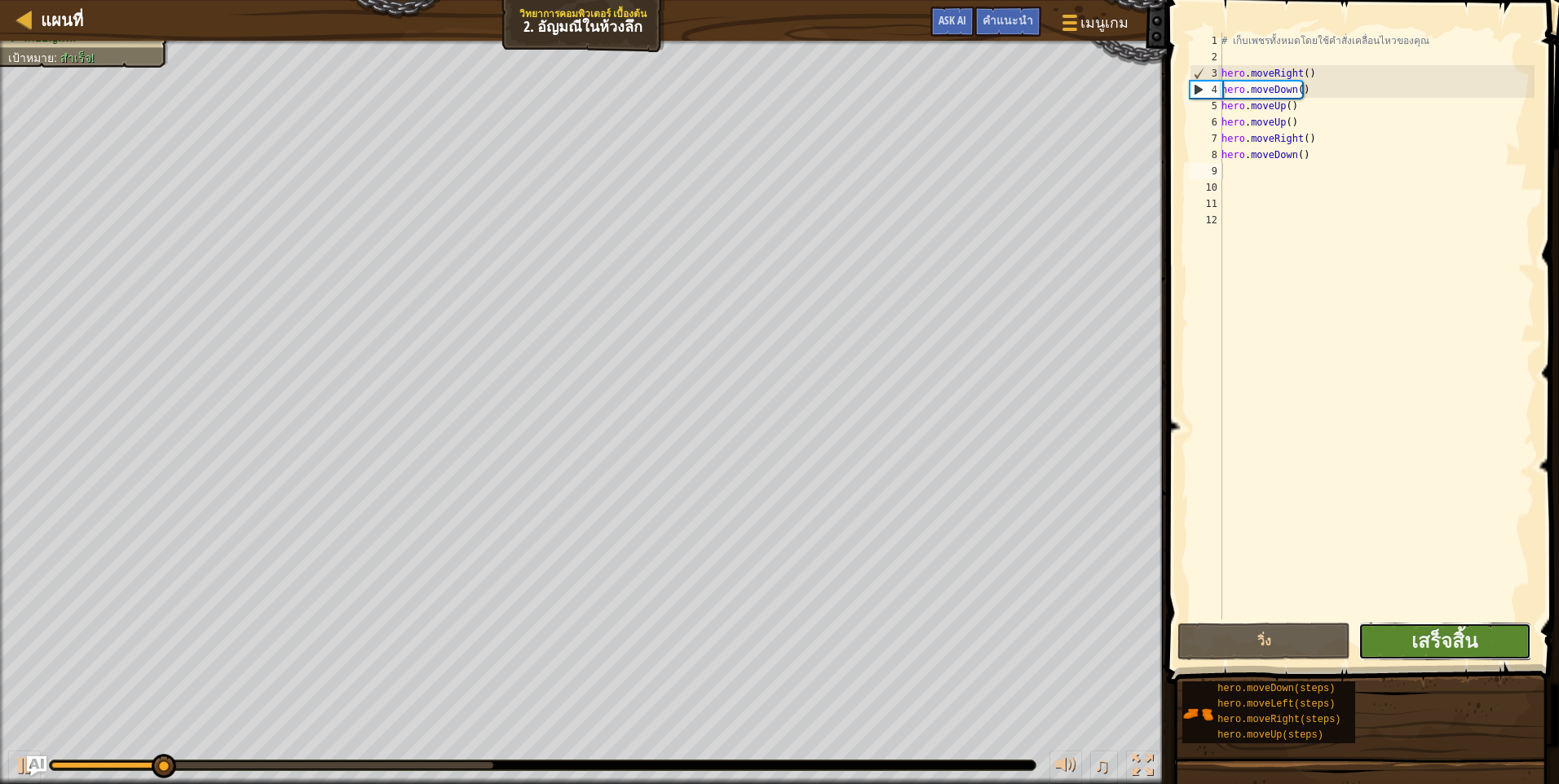
click at [1402, 637] on button "เสร็จสิ้น" at bounding box center [1444, 642] width 173 height 38
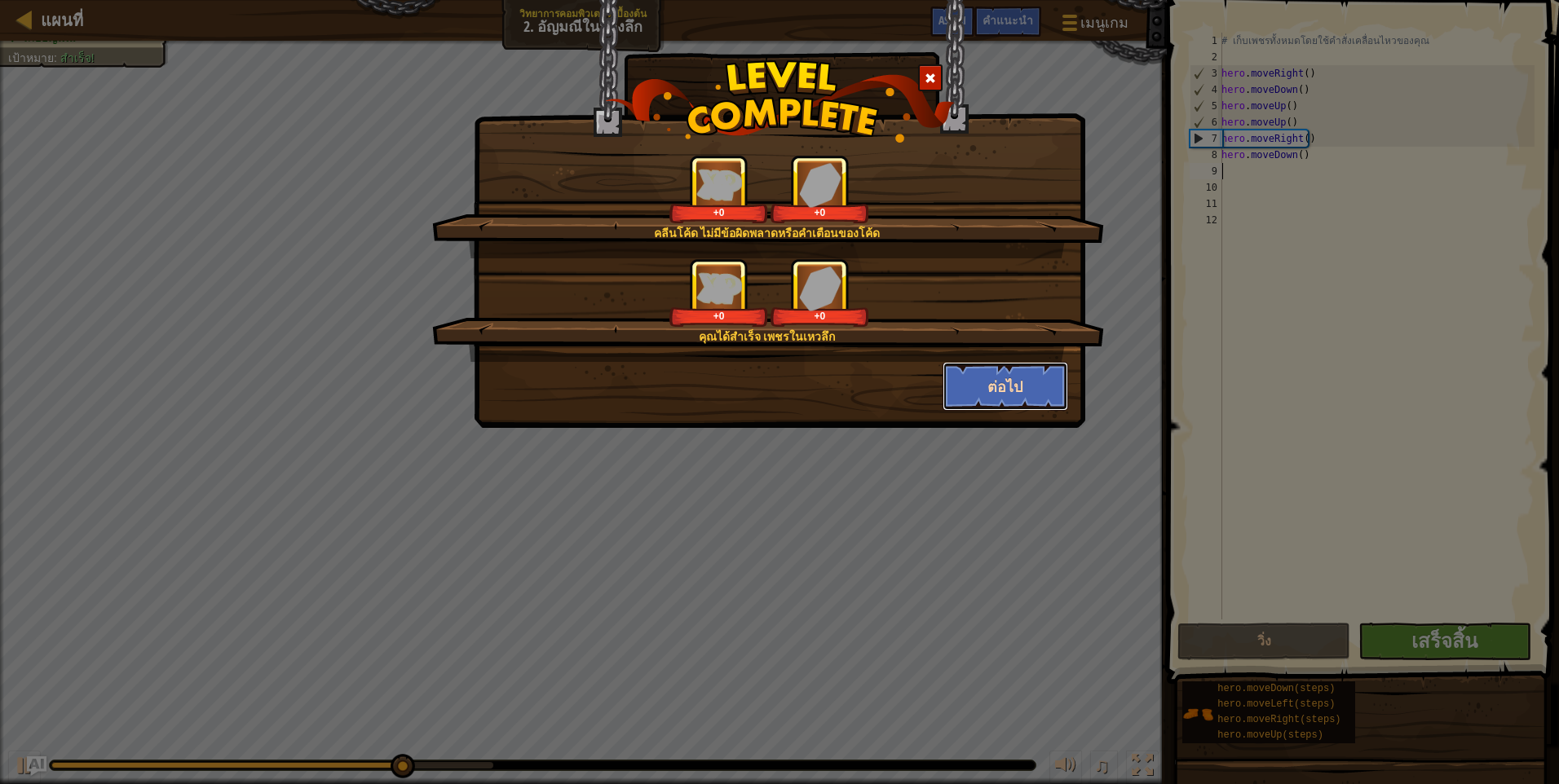
click at [1035, 386] on button "ต่อไป" at bounding box center [1005, 386] width 127 height 49
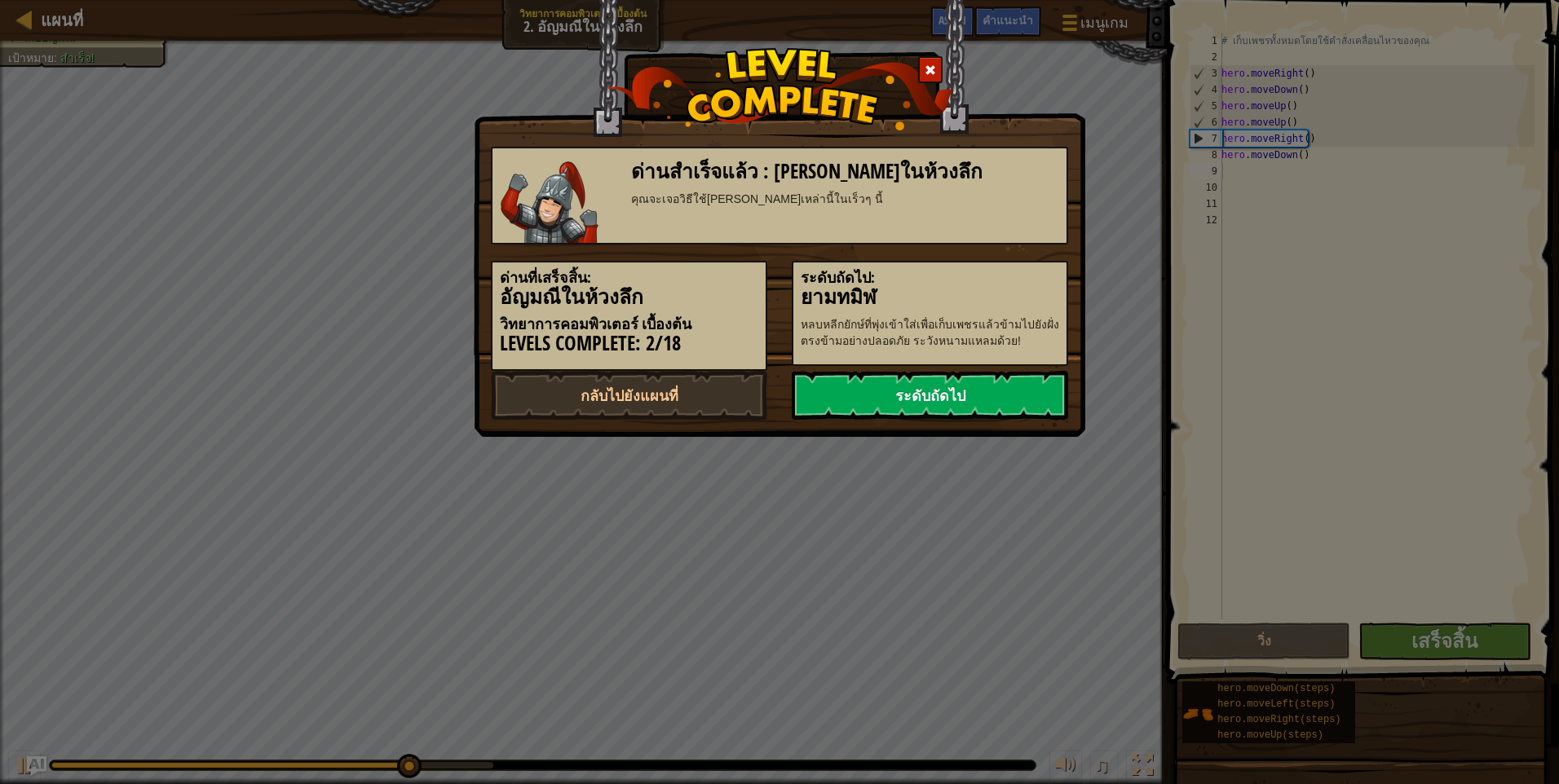
click at [1032, 387] on link "ระดับถัดไป" at bounding box center [929, 395] width 276 height 49
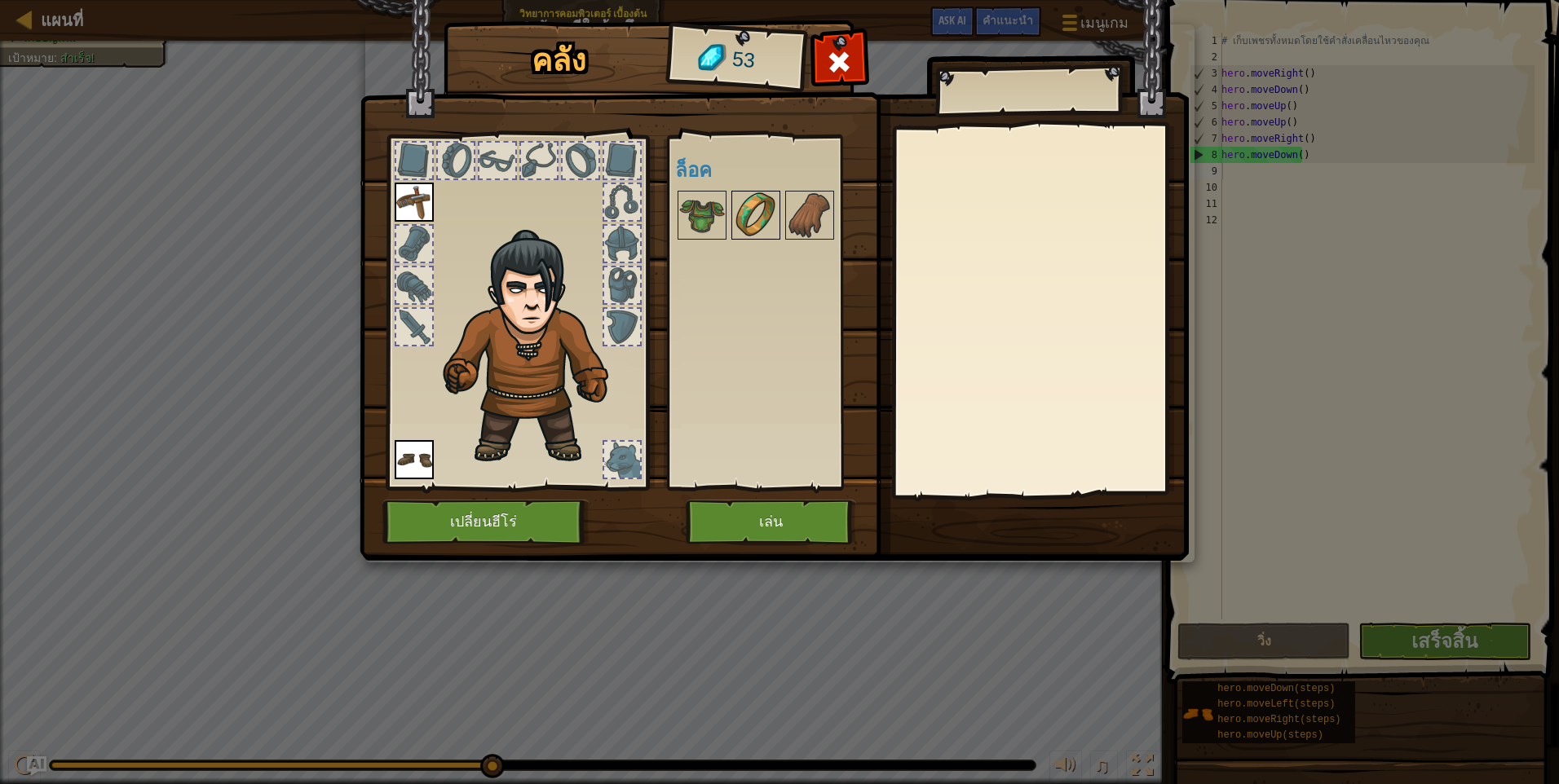
click at [742, 215] on img at bounding box center [755, 214] width 45 height 45
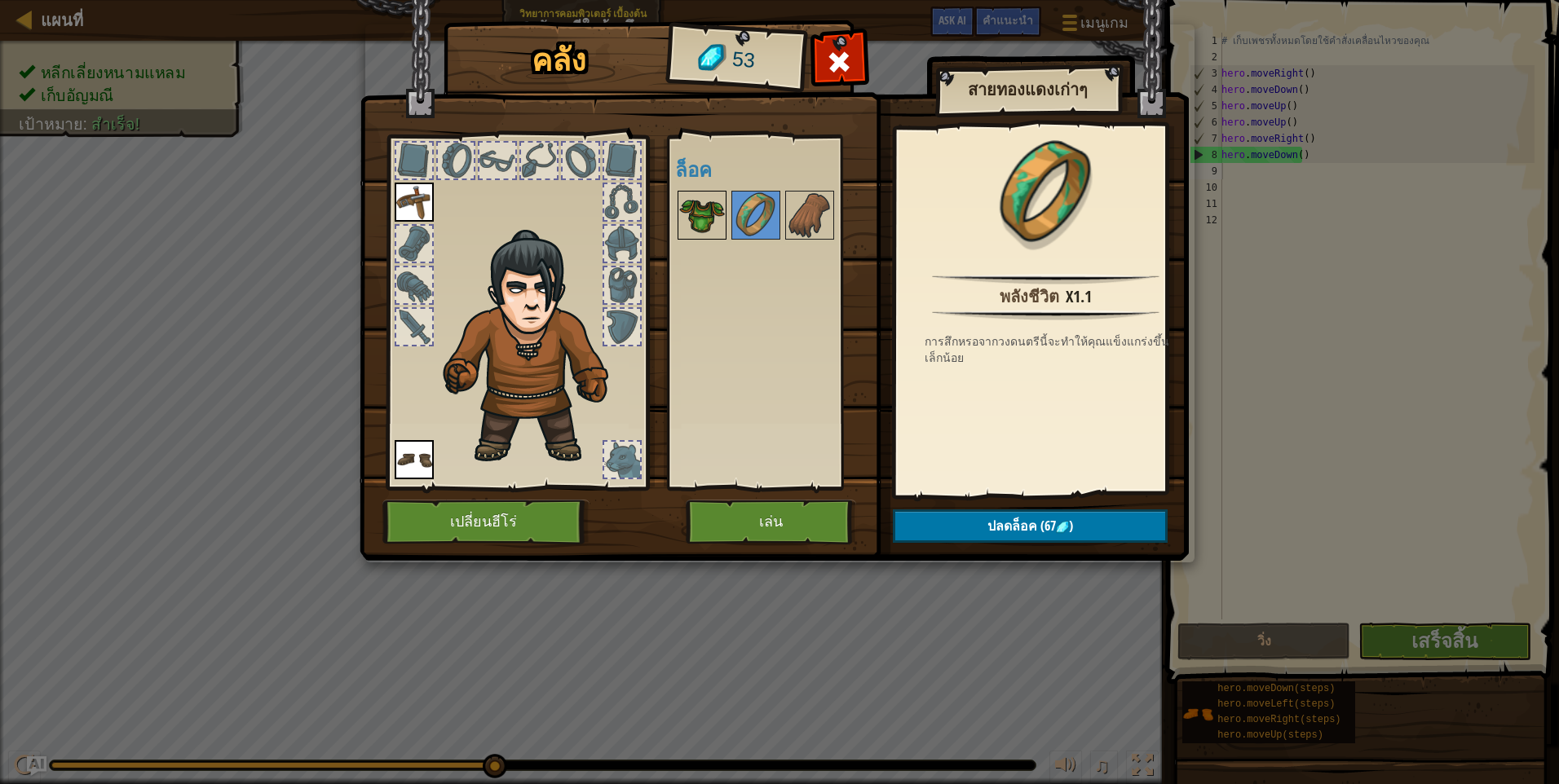
click at [710, 206] on img at bounding box center [701, 214] width 45 height 45
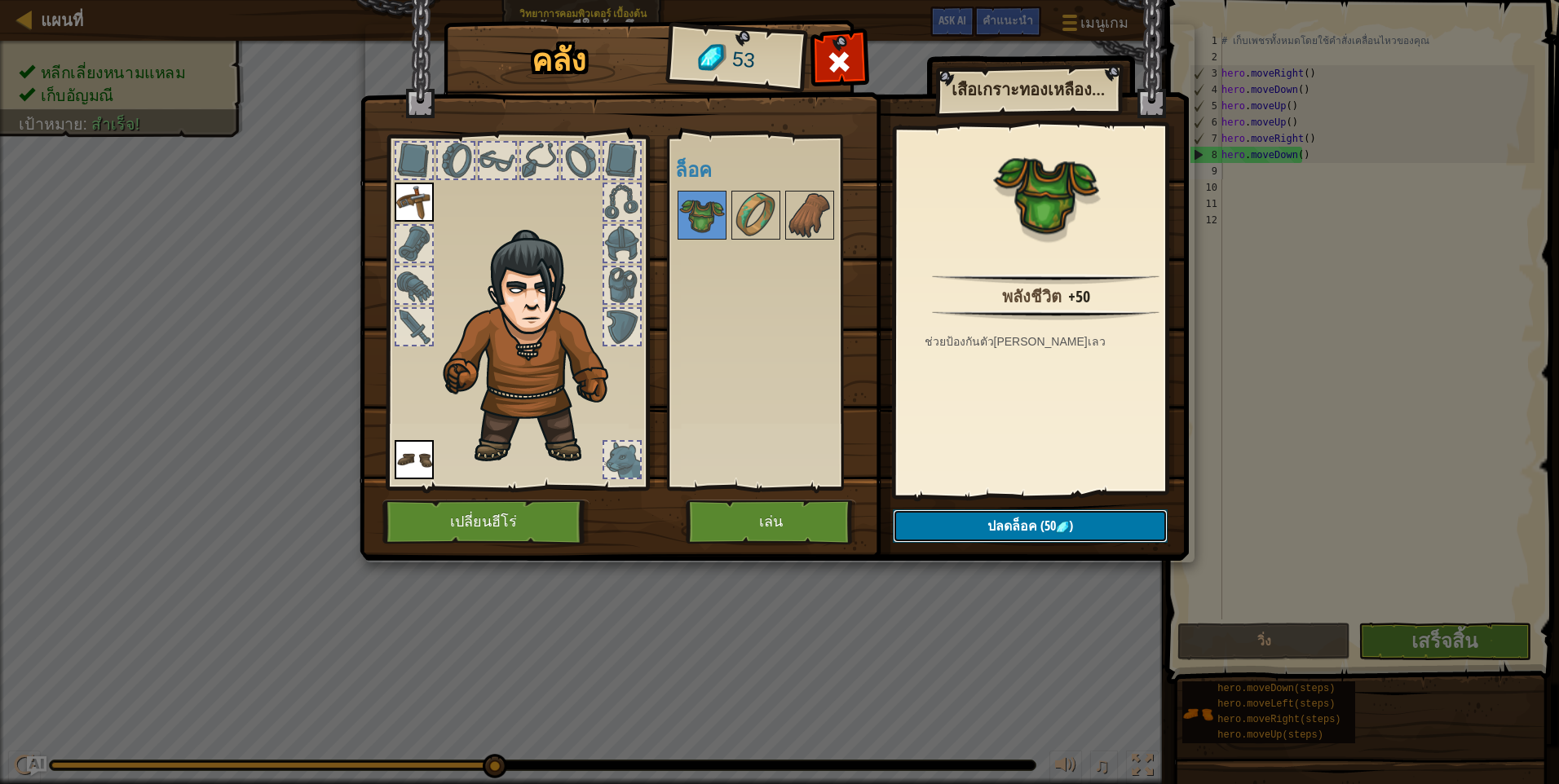
click at [997, 519] on span "ปลดล็อค" at bounding box center [1013, 525] width 50 height 18
click at [712, 220] on img at bounding box center [701, 214] width 45 height 45
click at [1028, 533] on span "ปลดล็อค" at bounding box center [1013, 525] width 50 height 18
click at [1028, 533] on button "ยืนยัน" at bounding box center [1029, 526] width 275 height 33
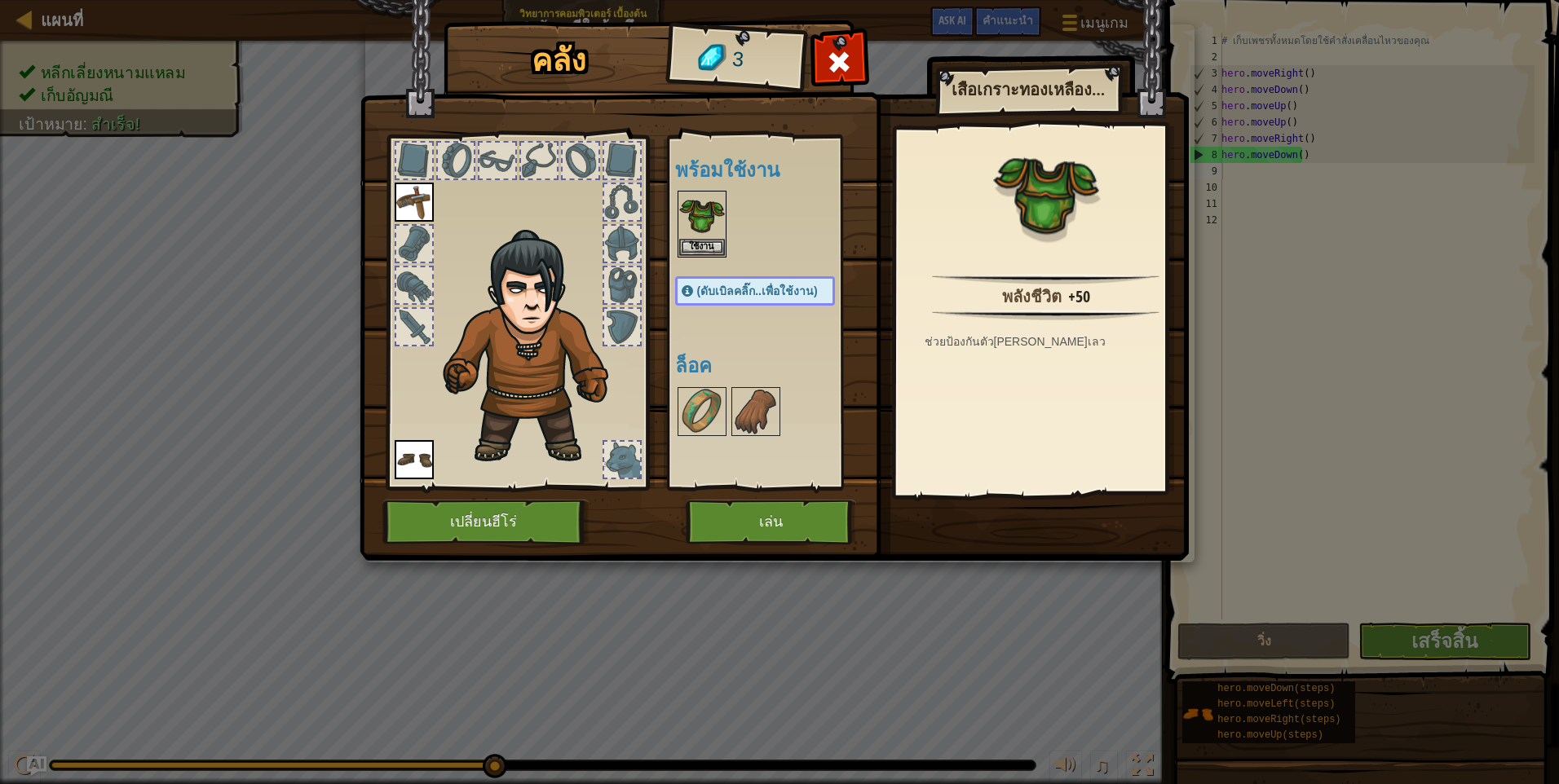
click at [1028, 533] on img at bounding box center [774, 264] width 829 height 592
click at [717, 410] on img at bounding box center [701, 411] width 45 height 45
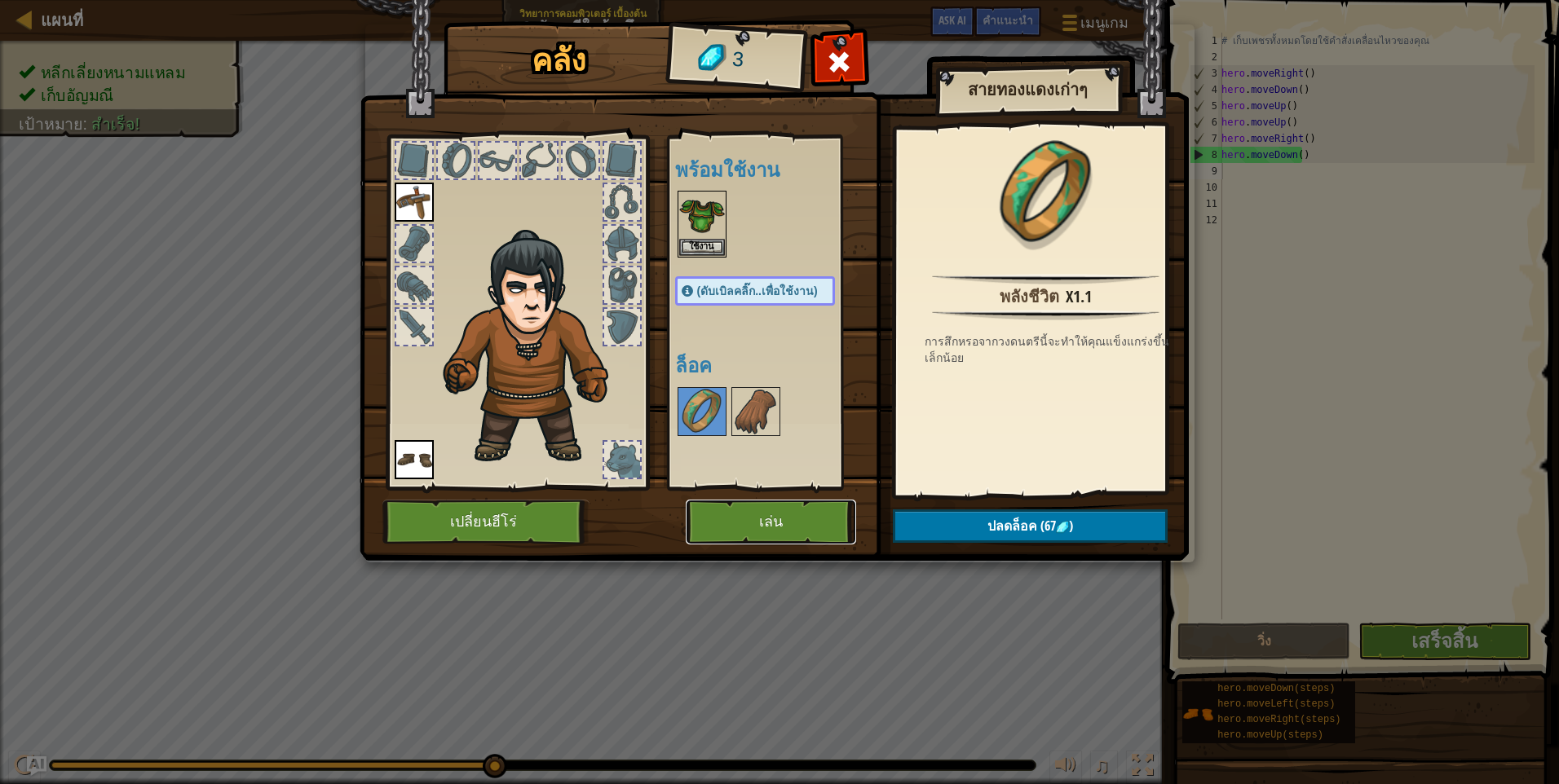
click at [783, 524] on button "เล่น" at bounding box center [770, 521] width 170 height 44
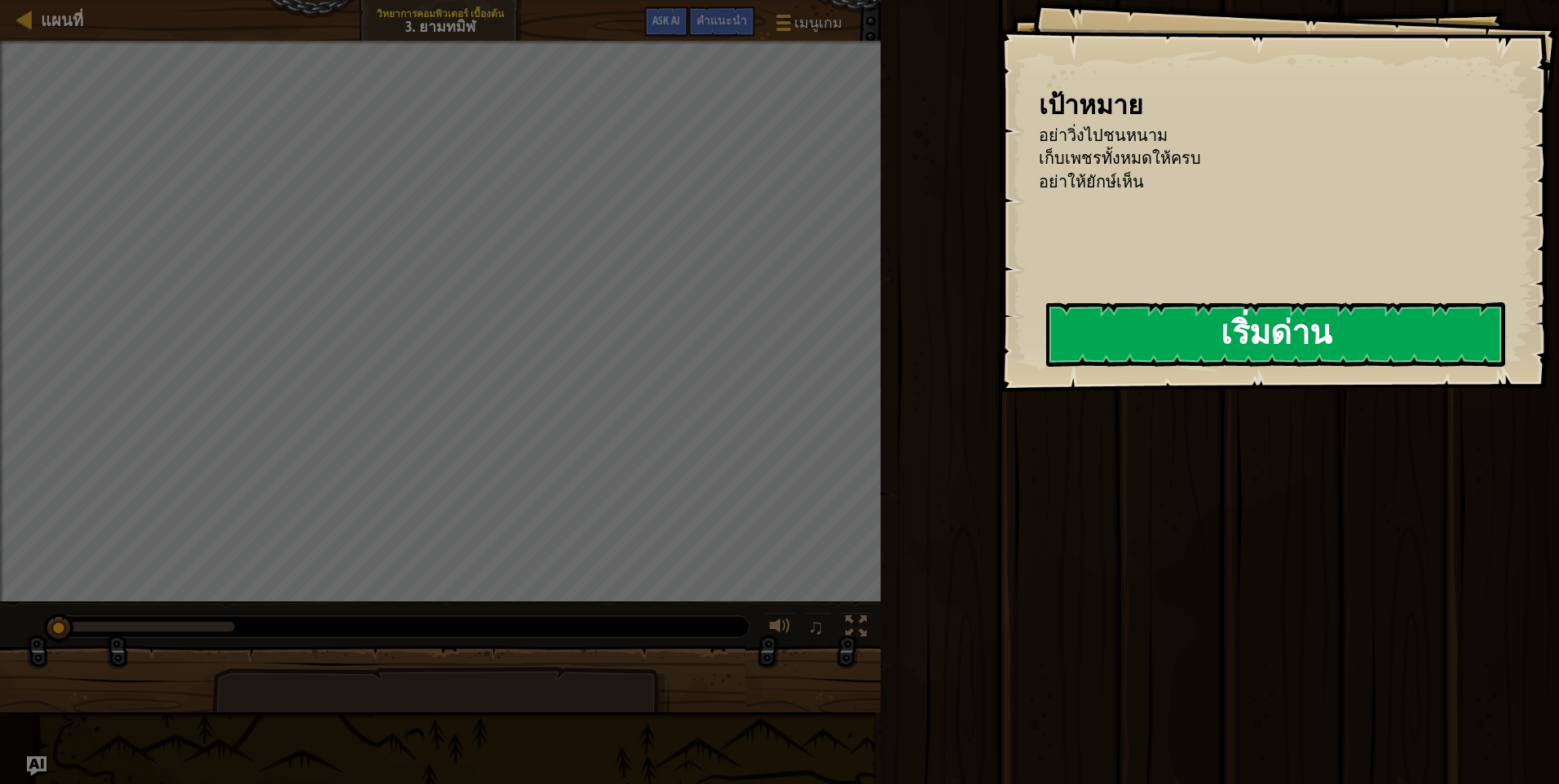
click at [1111, 332] on button "เริ่มด่าน" at bounding box center [1275, 335] width 459 height 65
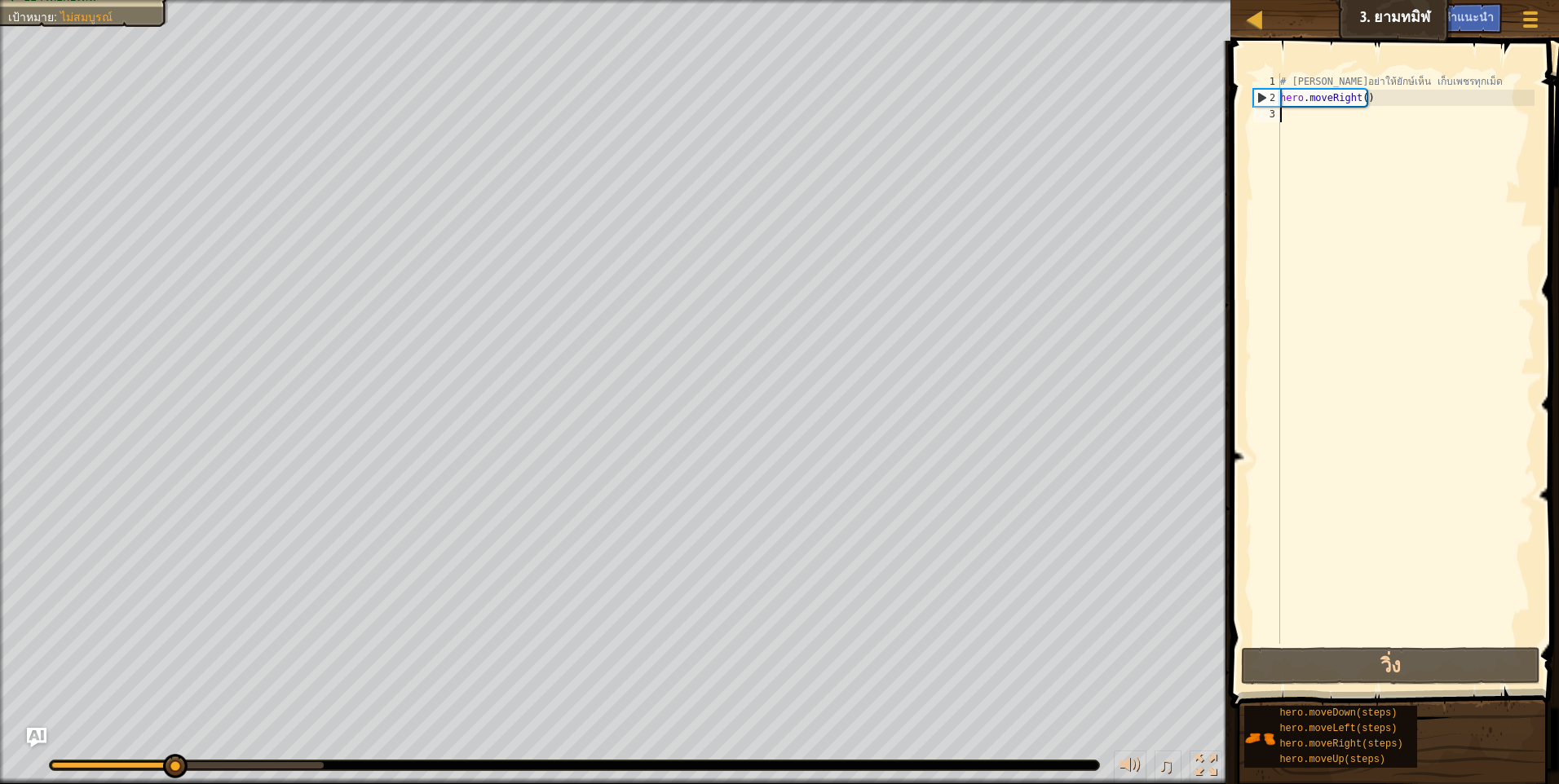
click at [1357, 116] on div "# พยายามอย่าให้ยักษ์เห็น เก็บเพชรทุกเม็ด hero . moveRight ( )" at bounding box center [1406, 374] width 258 height 603
type textarea "m"
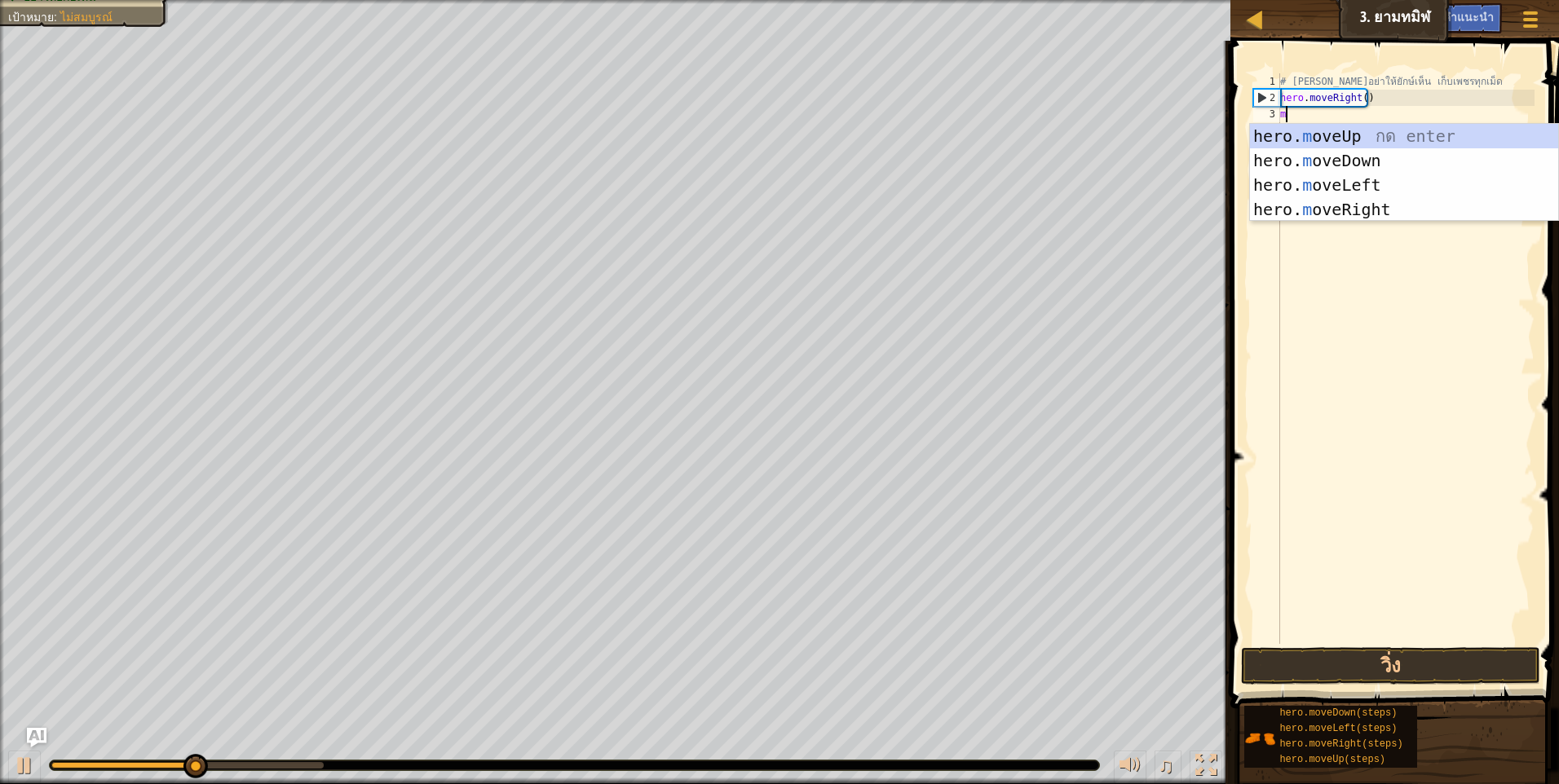
scroll to position [7, 0]
click at [1392, 145] on div "hero. m oveUp กด enter hero. m oveDown กด enter hero. m oveLeft กด enter hero. …" at bounding box center [1404, 197] width 308 height 147
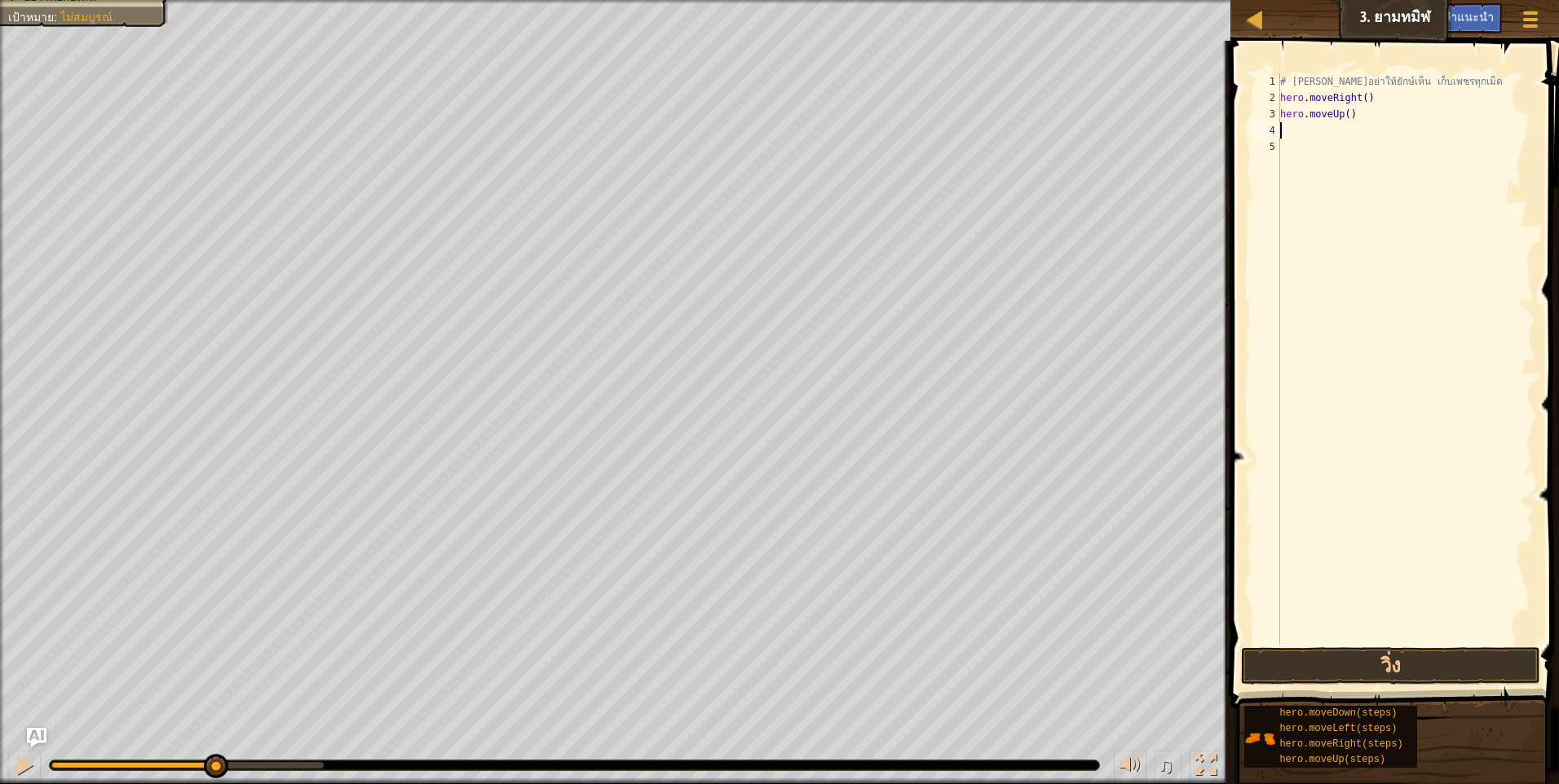
click at [1369, 129] on div "# พยายามอย่าให้ยักษ์เห็น เก็บเพชรทุกเม็ด hero . moveRight ( ) hero . moveUp ( )" at bounding box center [1406, 374] width 258 height 603
type textarea "m"
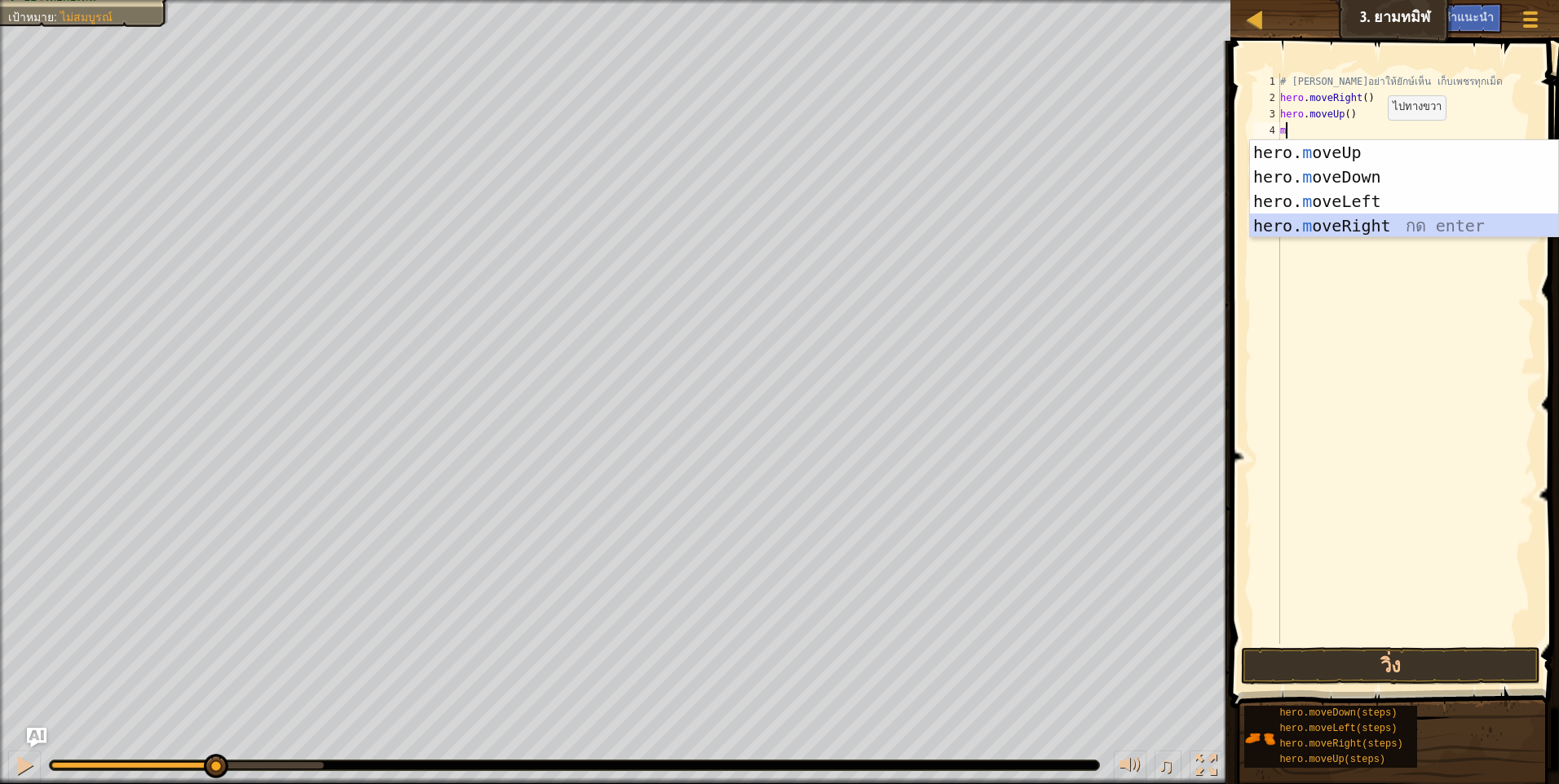
click at [1369, 226] on div "hero. m oveUp กด enter hero. m oveDown กด enter hero. m oveLeft กด enter hero. …" at bounding box center [1404, 214] width 308 height 147
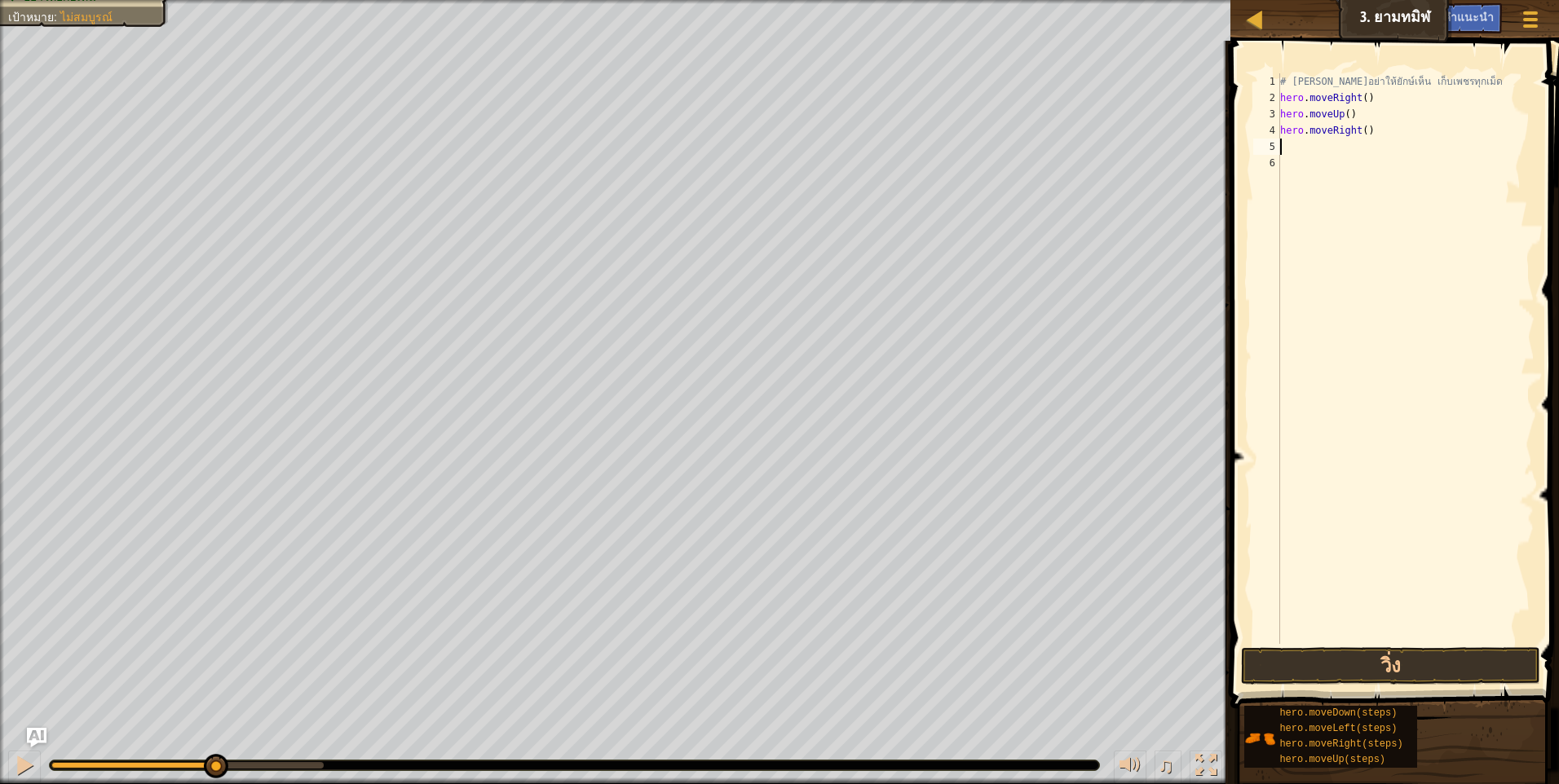
type textarea "m"
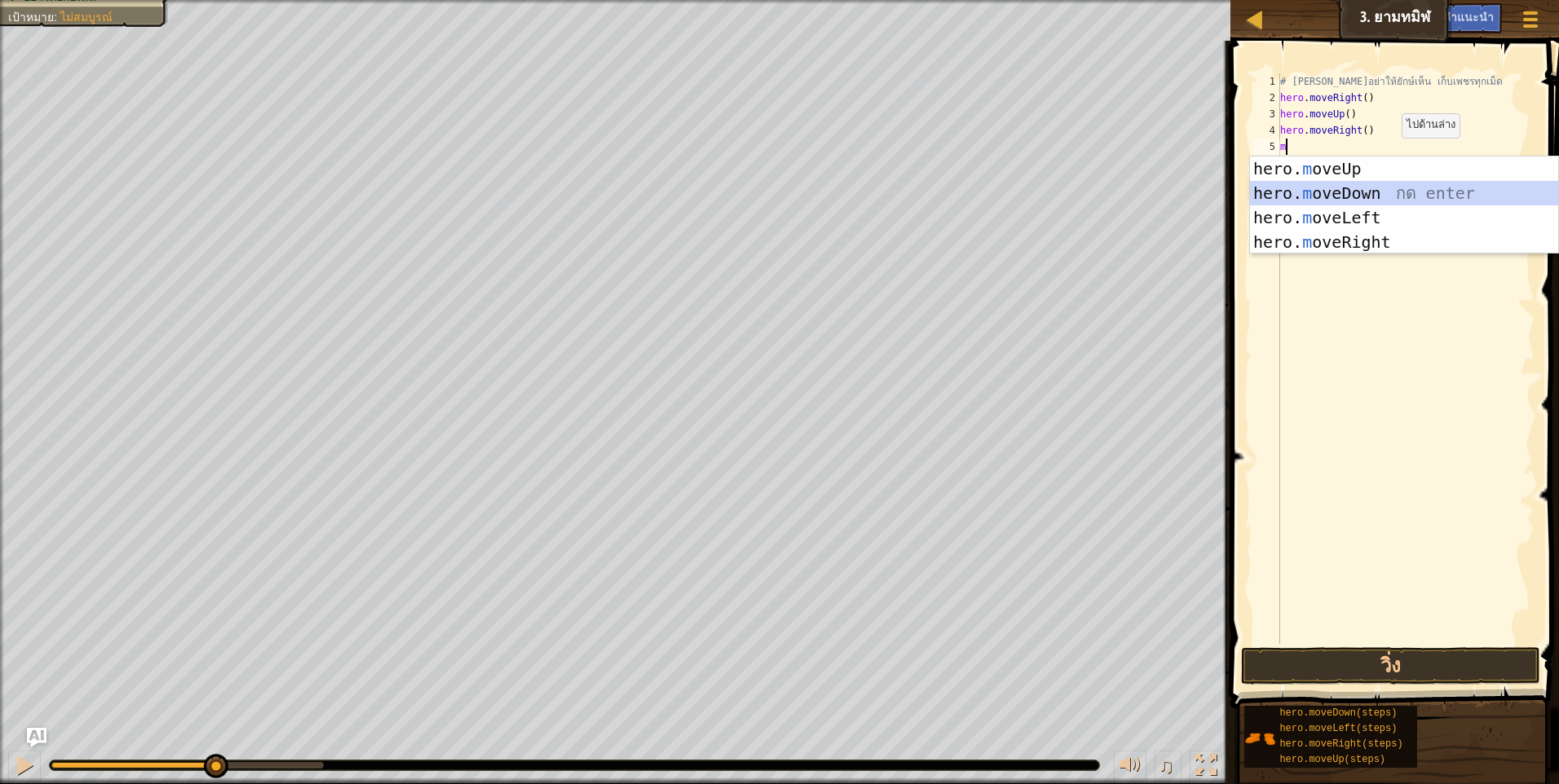
click at [1388, 193] on div "hero. m oveUp กด enter hero. m oveDown กด enter hero. m oveLeft กด enter hero. …" at bounding box center [1404, 229] width 308 height 147
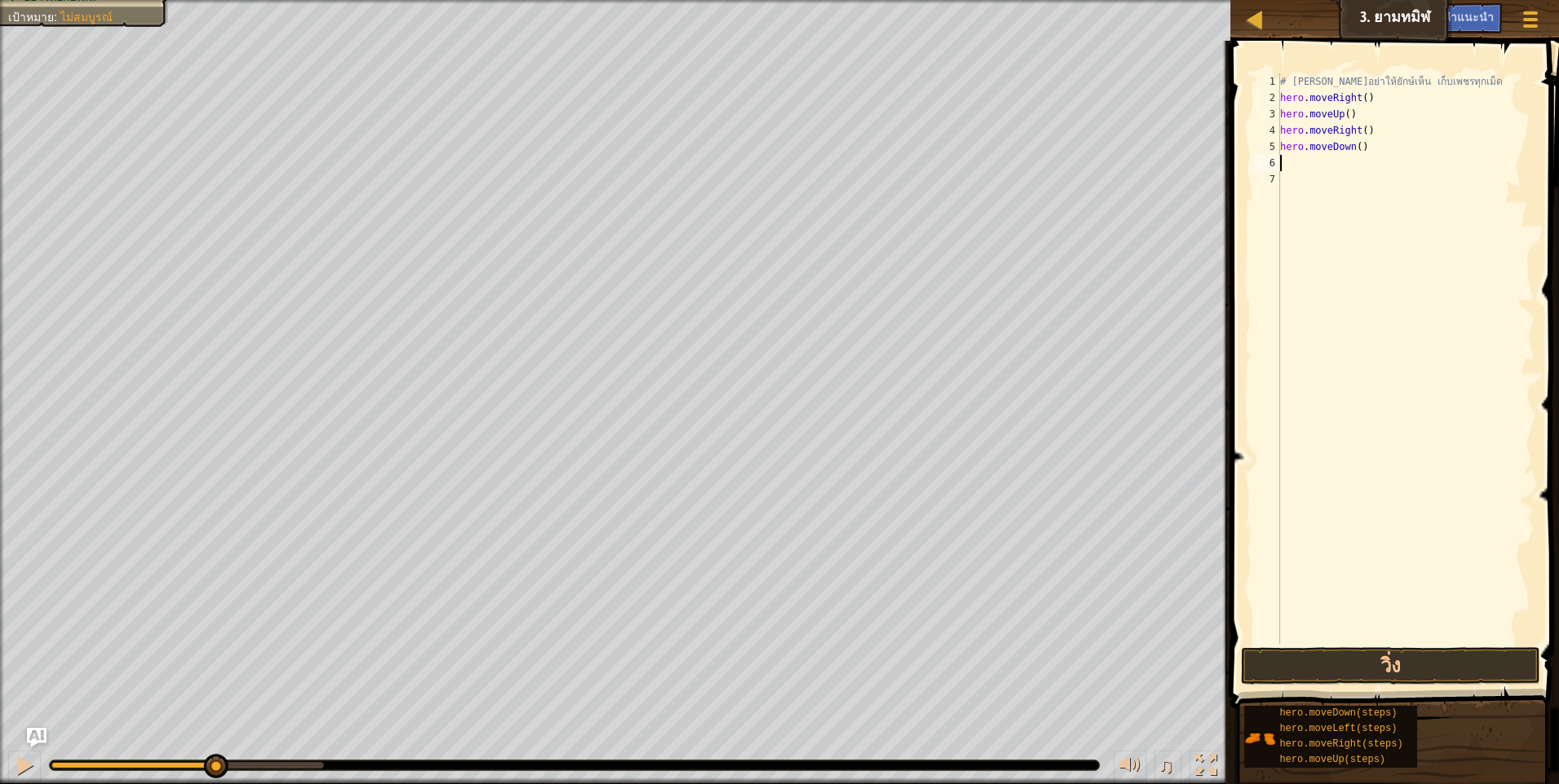
type textarea "m"
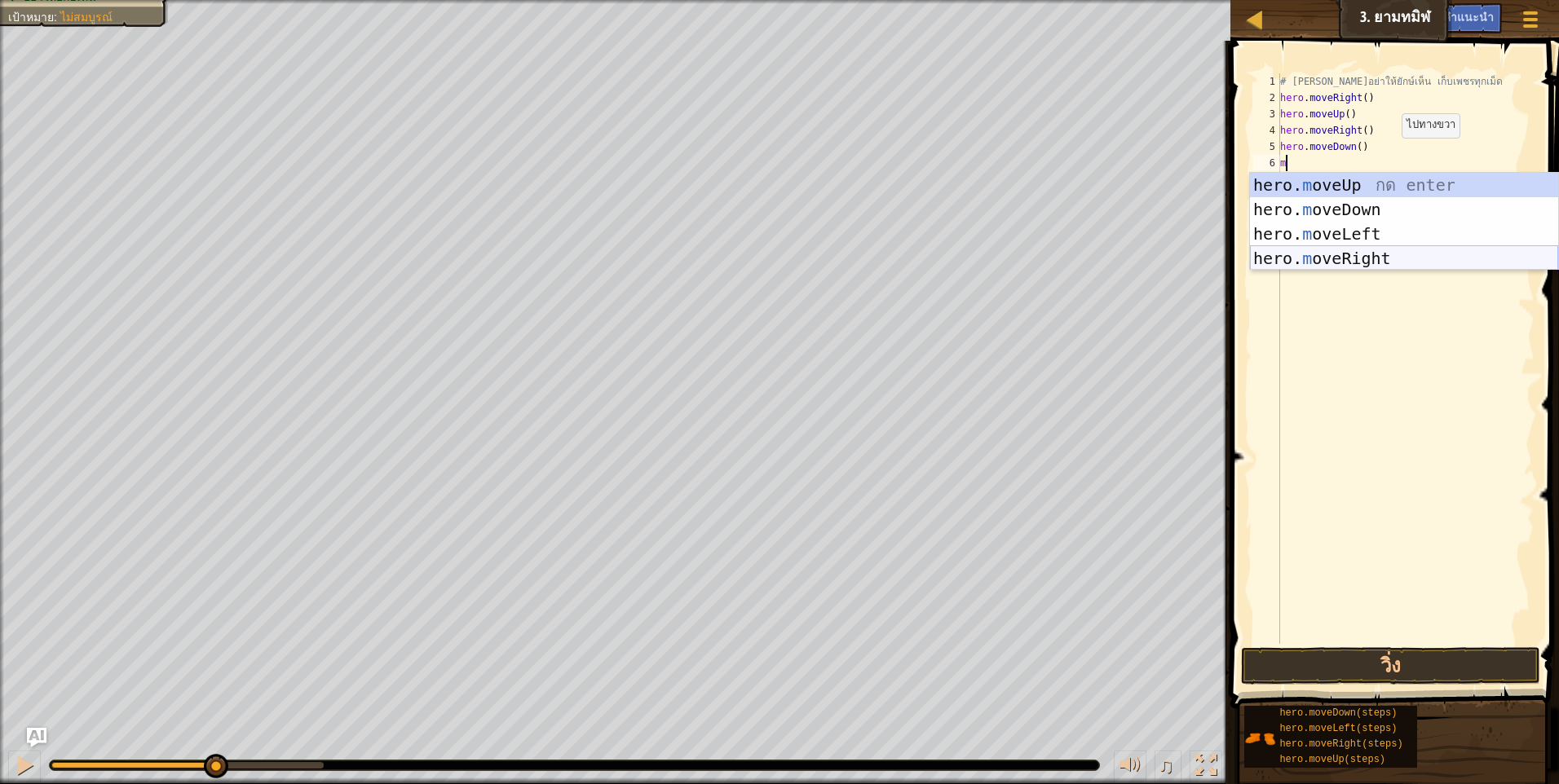
click at [1386, 262] on div "hero. m oveUp กด enter hero. m oveDown กด enter hero. m oveLeft กด enter hero. …" at bounding box center [1404, 246] width 308 height 147
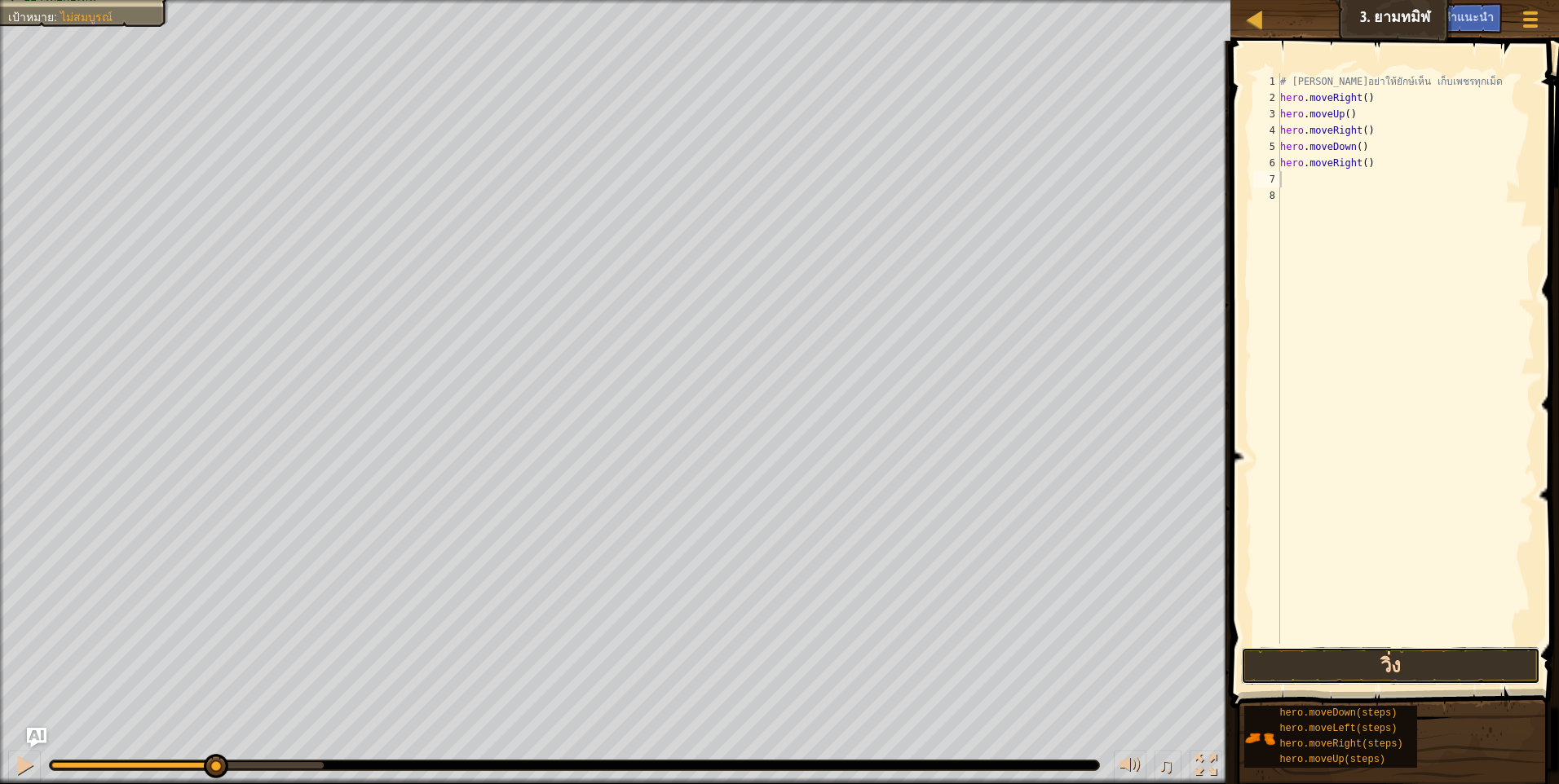
click at [1379, 659] on button "วิ่ง" at bounding box center [1391, 666] width 300 height 38
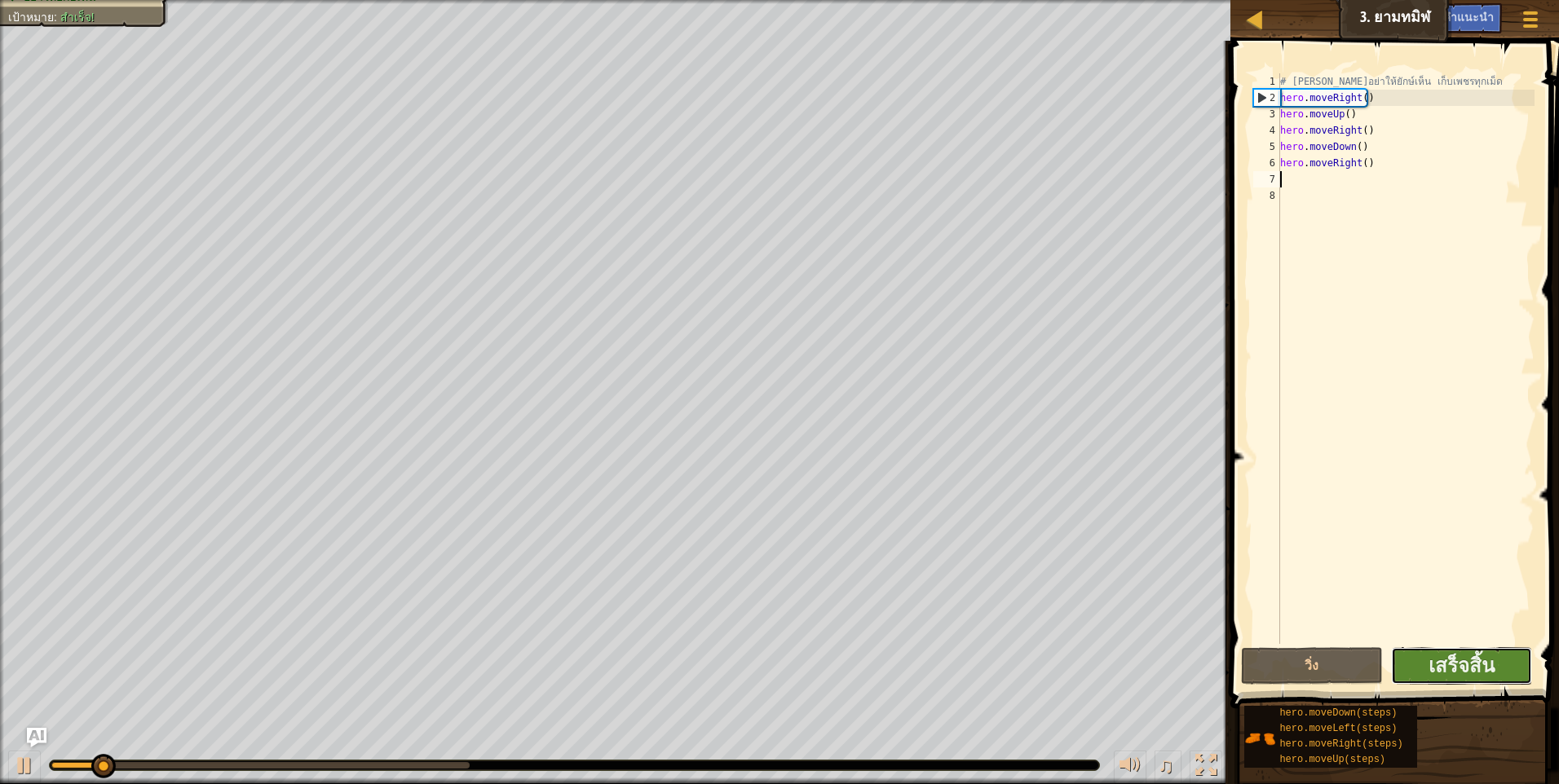
click at [1455, 679] on button "เสร็จสิ้น" at bounding box center [1461, 666] width 141 height 38
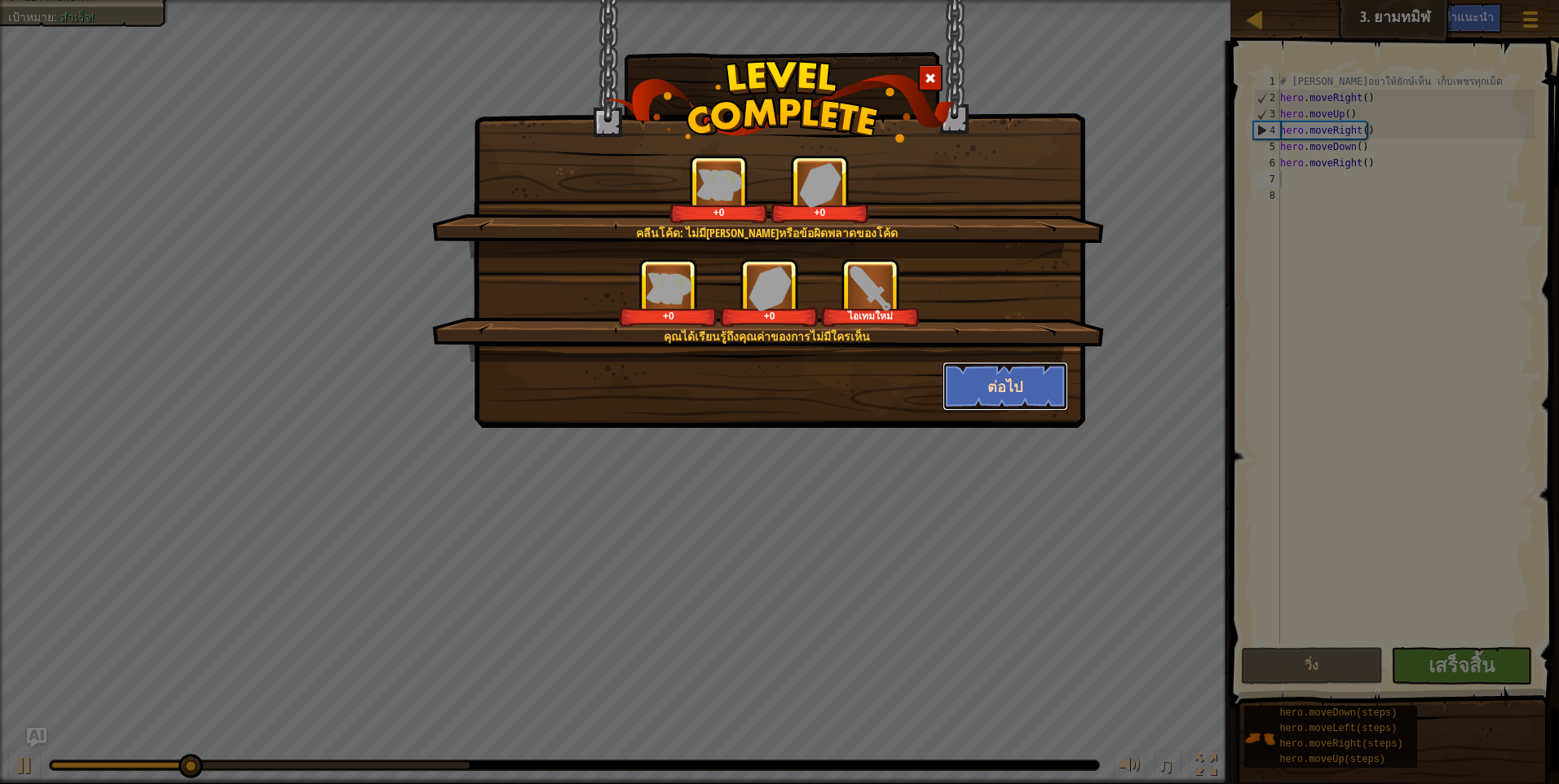
click at [978, 384] on button "ต่อไป" at bounding box center [1005, 386] width 127 height 49
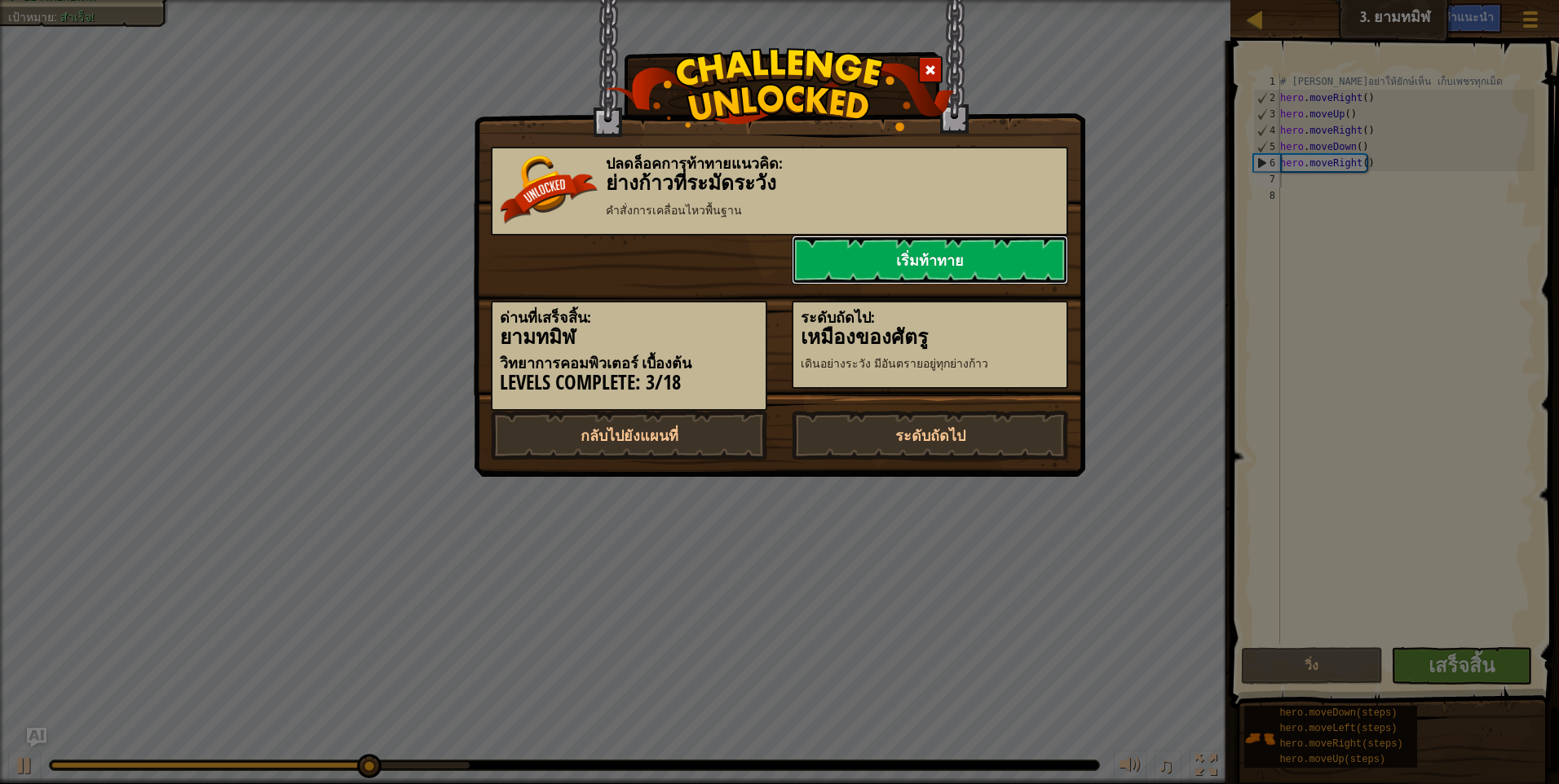
click at [933, 276] on link "เริ่มท้าทาย" at bounding box center [929, 260] width 276 height 49
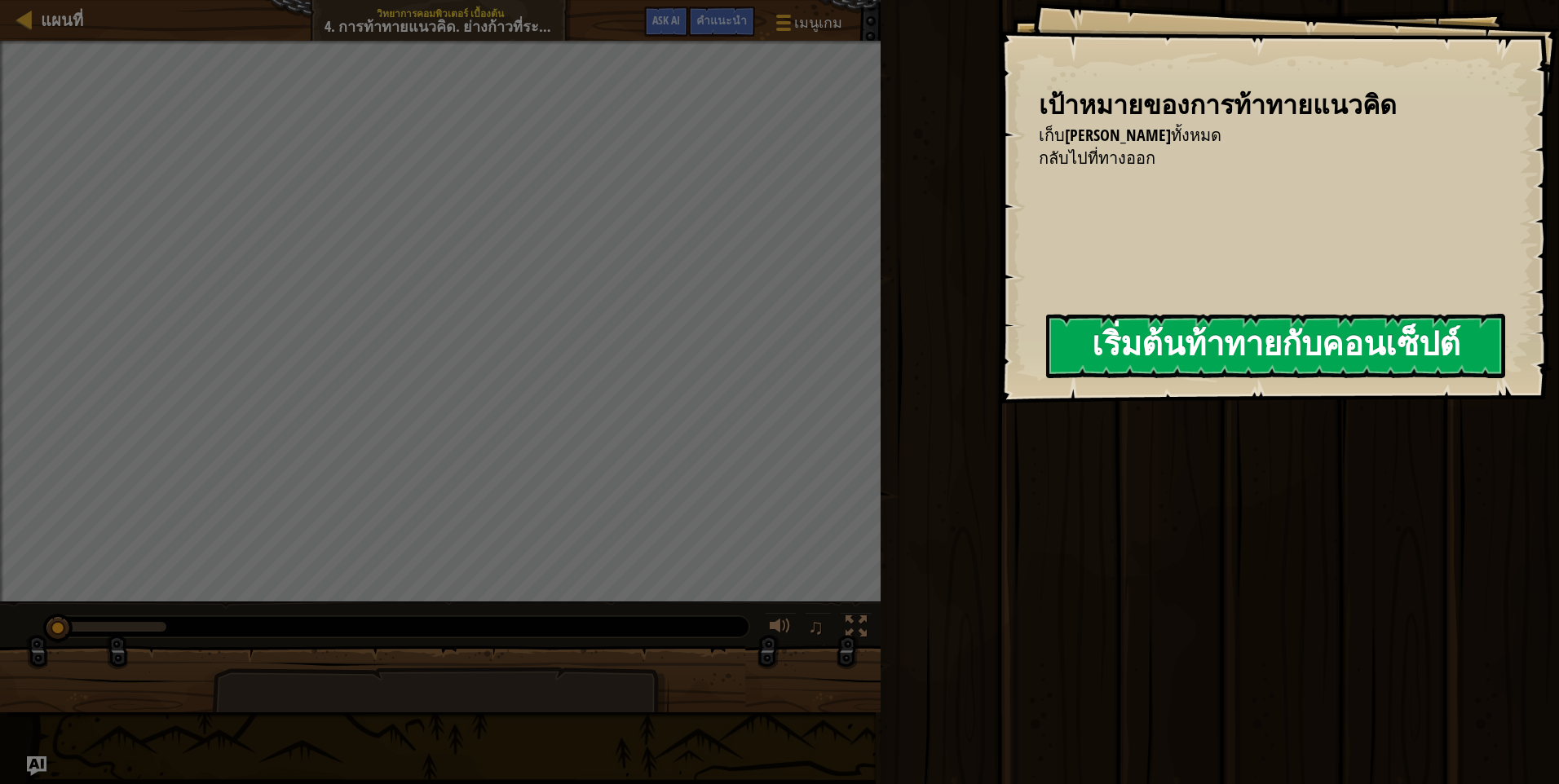
click at [1174, 346] on button "เริ่มต้นท้าทายกับคอนเซ็ปต์" at bounding box center [1275, 346] width 459 height 65
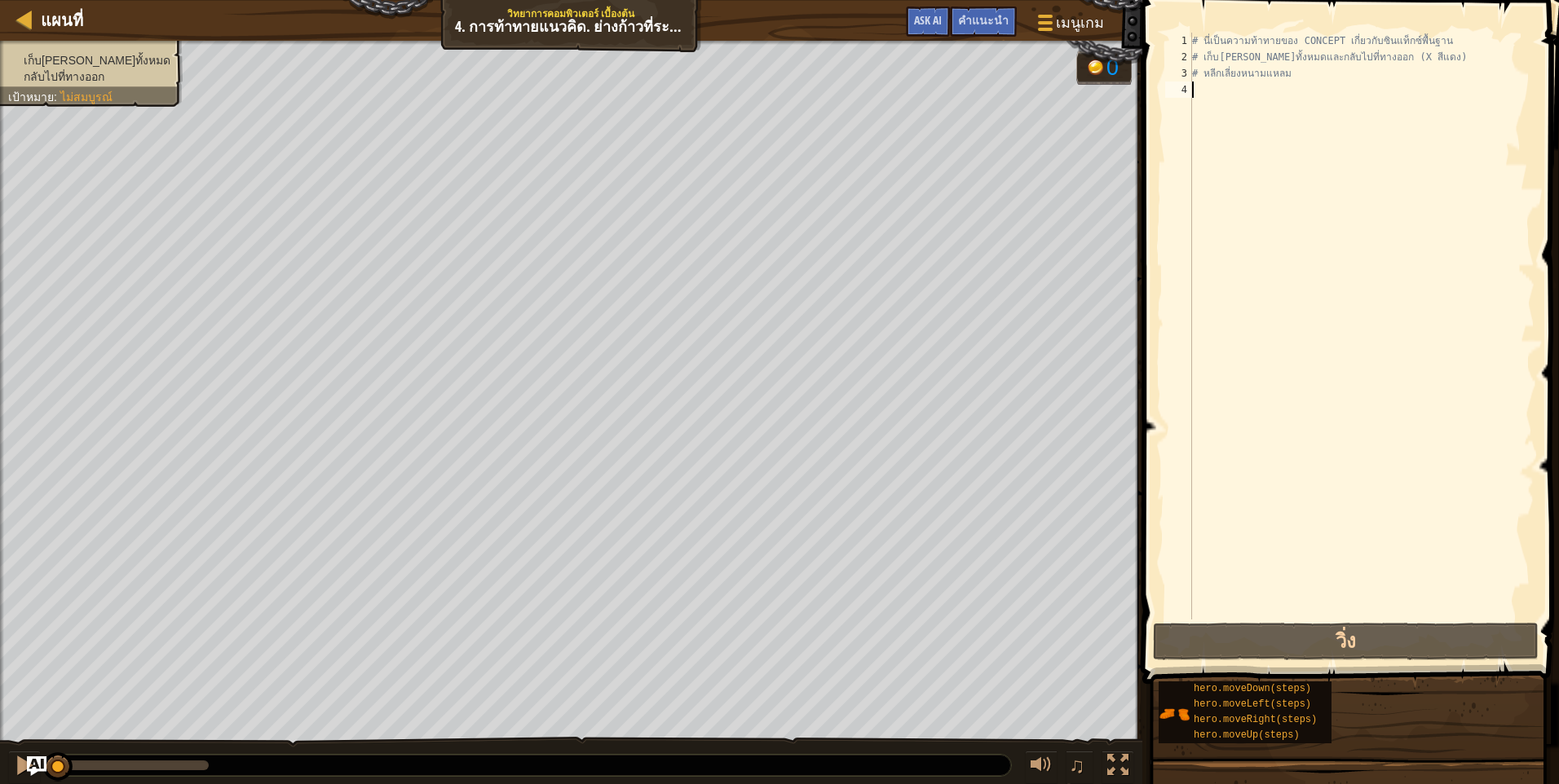
type textarea "m"
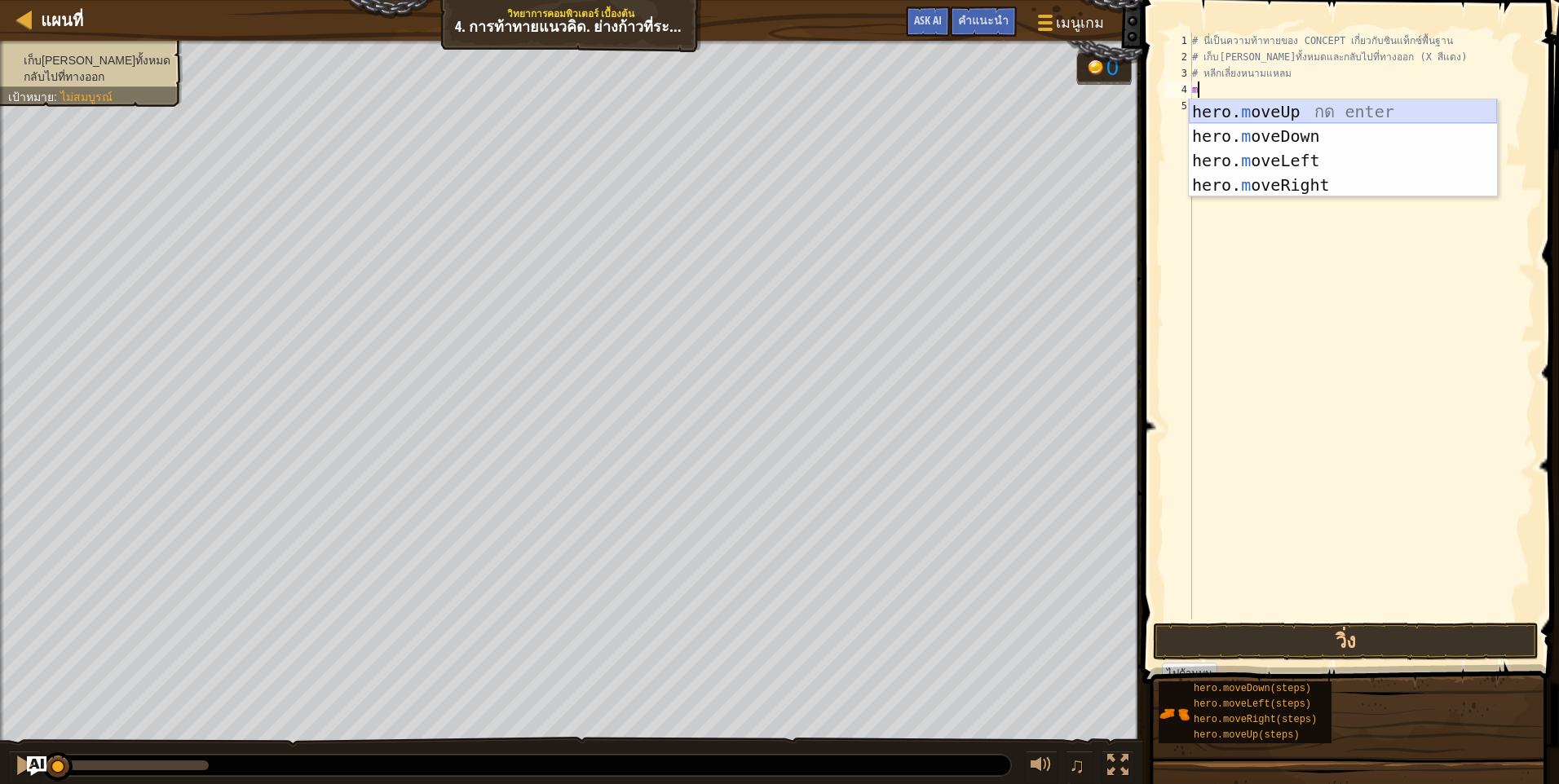
click at [1344, 103] on div "hero. m oveUp กด enter hero. m oveDown กด enter hero. m oveLeft กด enter hero. …" at bounding box center [1342, 173] width 308 height 147
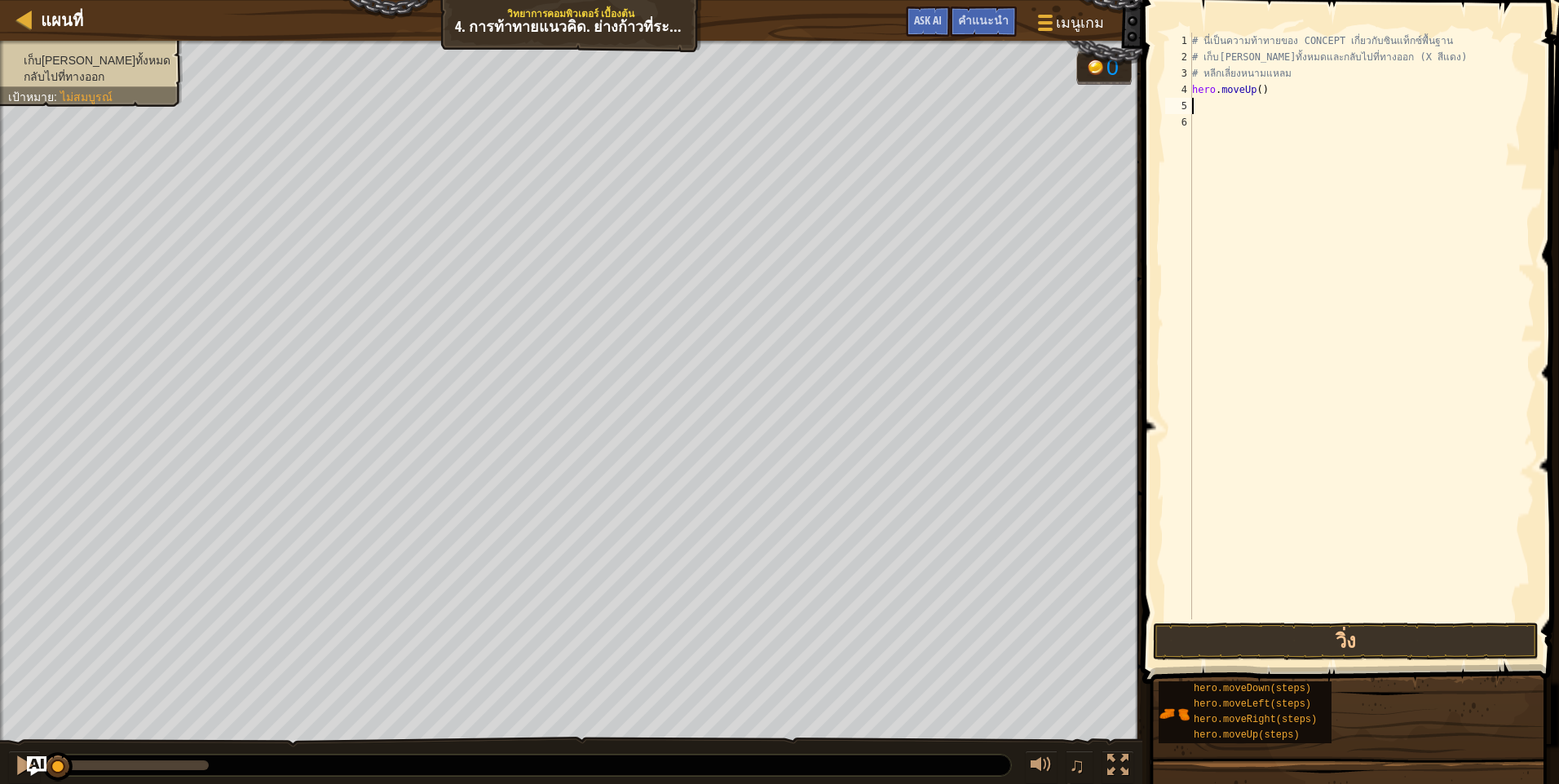
type textarea "m"
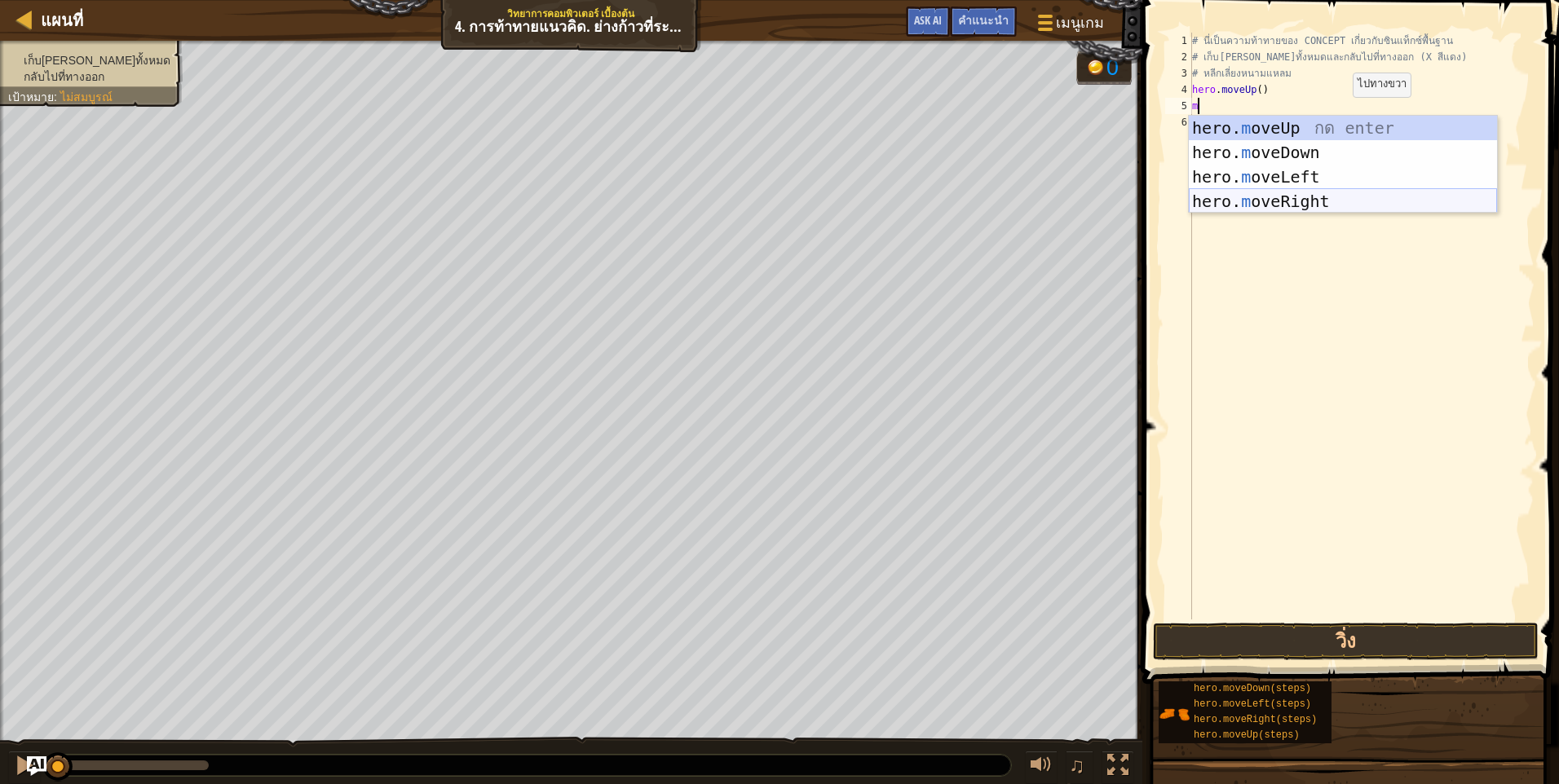
click at [1321, 206] on div "hero. m oveUp กด enter hero. m oveDown กด enter hero. m oveLeft กด enter hero. …" at bounding box center [1342, 189] width 308 height 147
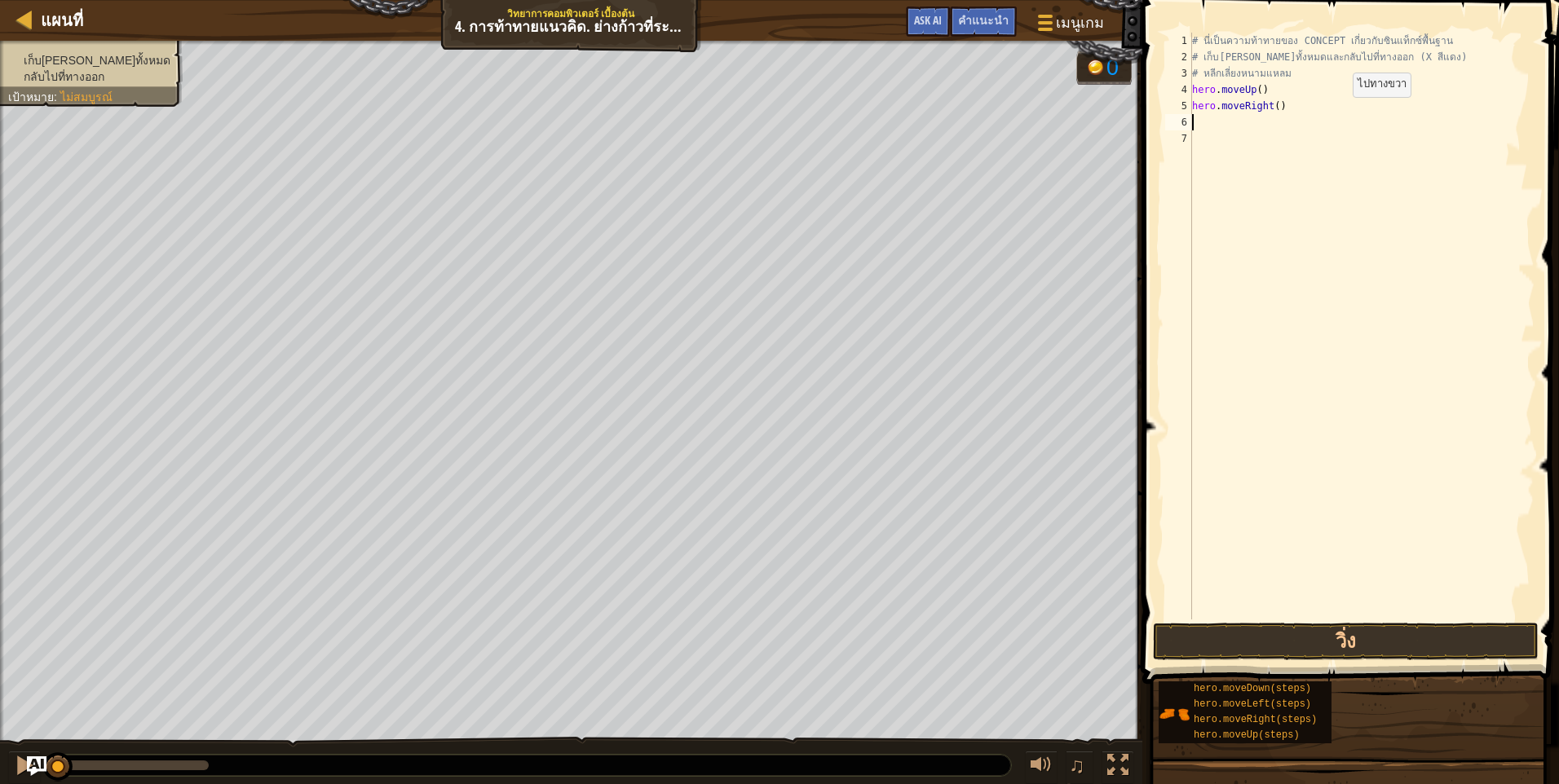
type textarea "m"
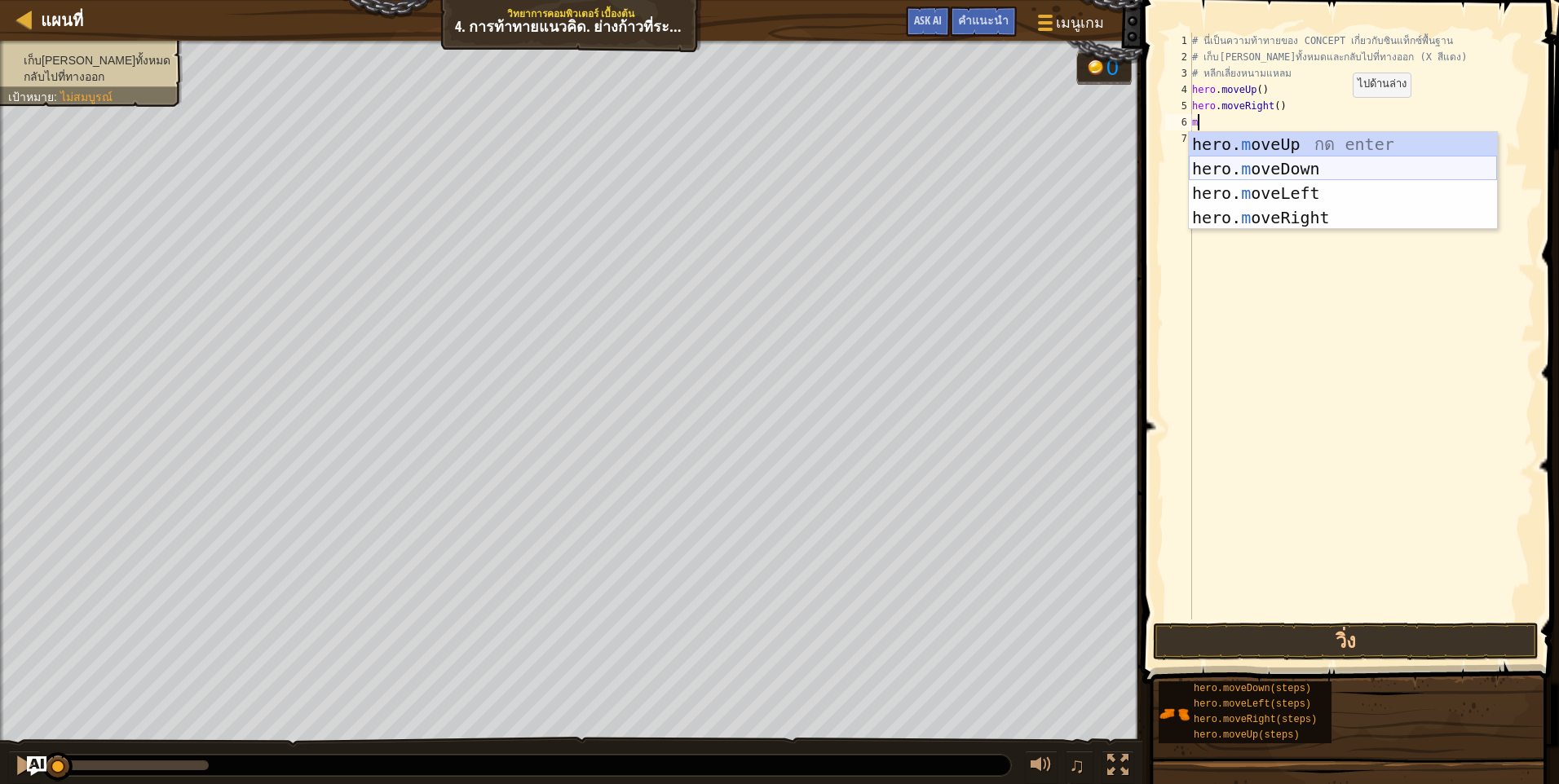
click at [1344, 173] on div "hero. m oveUp กด enter hero. m oveDown กด enter hero. m oveLeft กด enter hero. …" at bounding box center [1342, 205] width 308 height 147
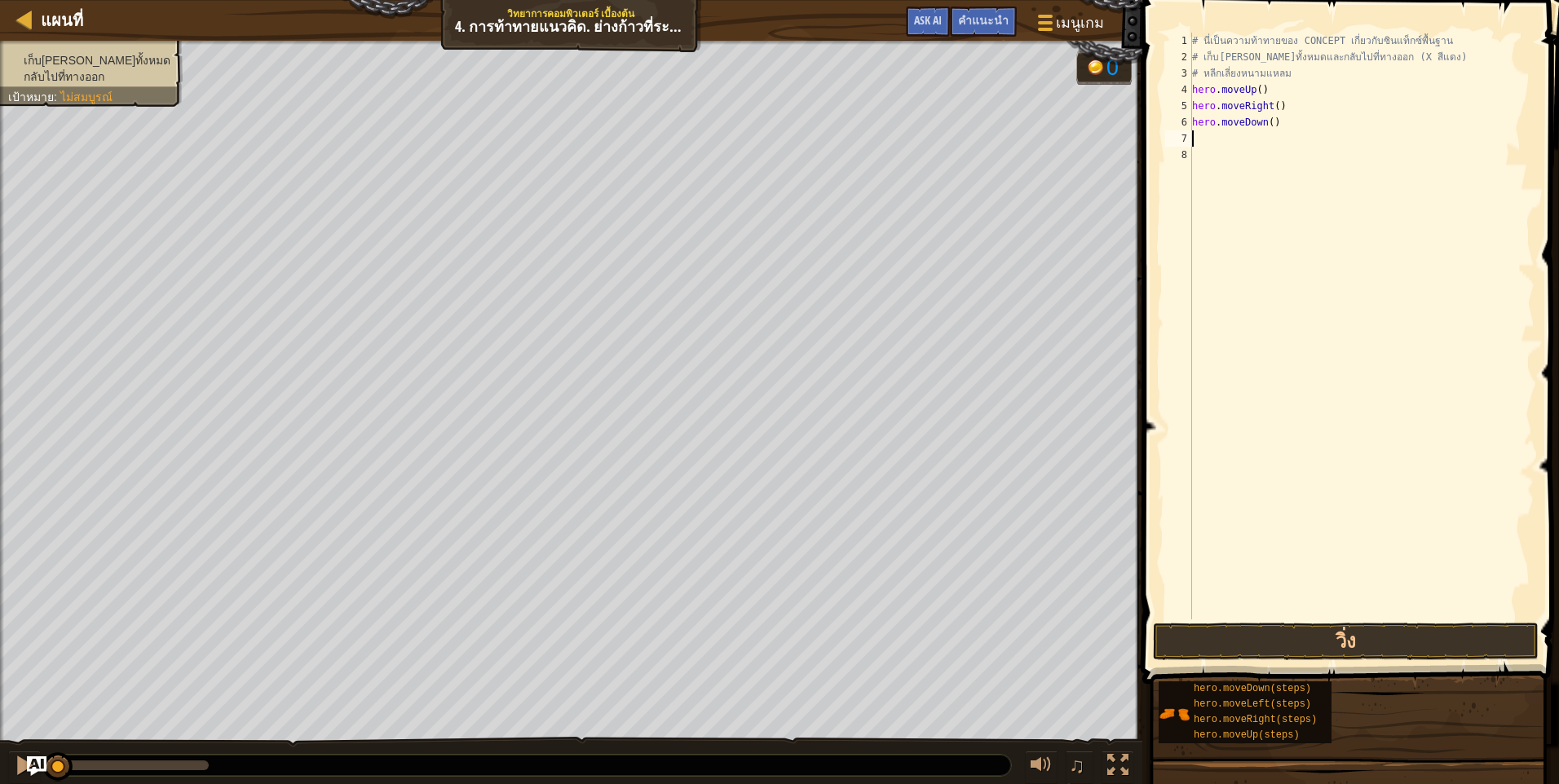
type textarea "m"
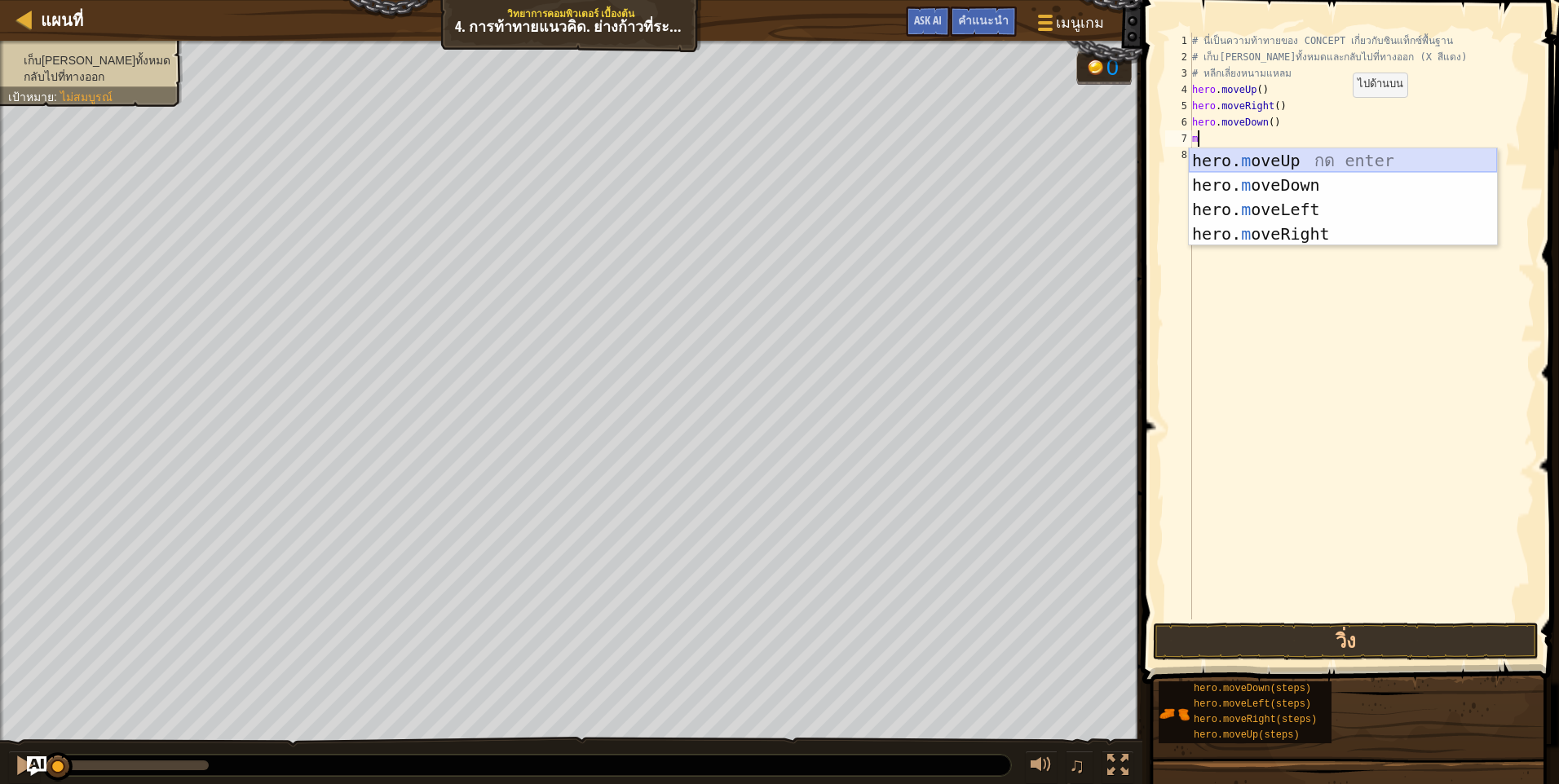
click at [1345, 165] on div "hero. m oveUp กด enter hero. m oveDown กด enter hero. m oveLeft กด enter hero. …" at bounding box center [1342, 221] width 308 height 147
type textarea "m"
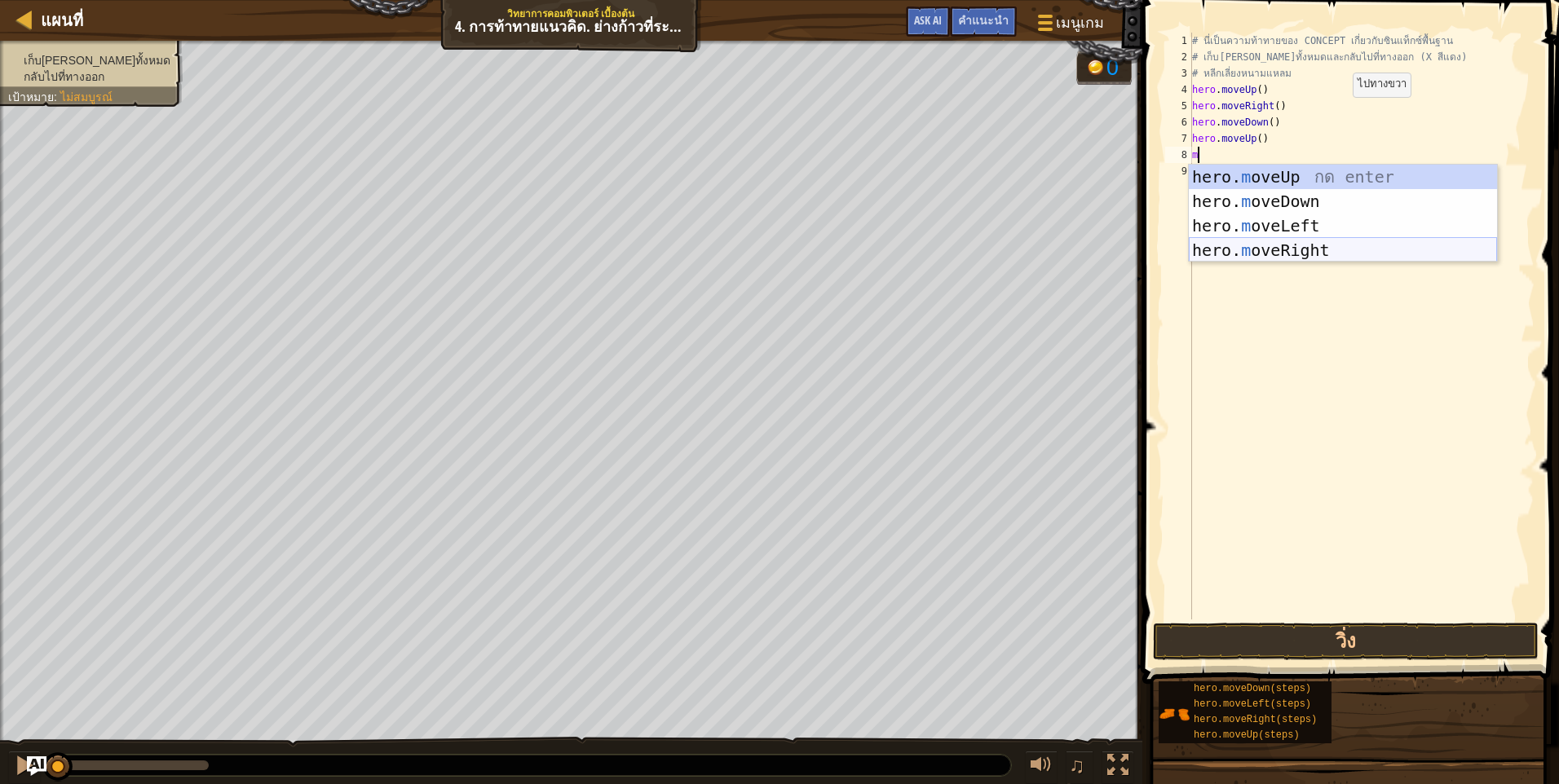
click at [1329, 246] on div "hero. m oveUp กด enter hero. m oveDown กด enter hero. m oveLeft กด enter hero. …" at bounding box center [1342, 238] width 308 height 147
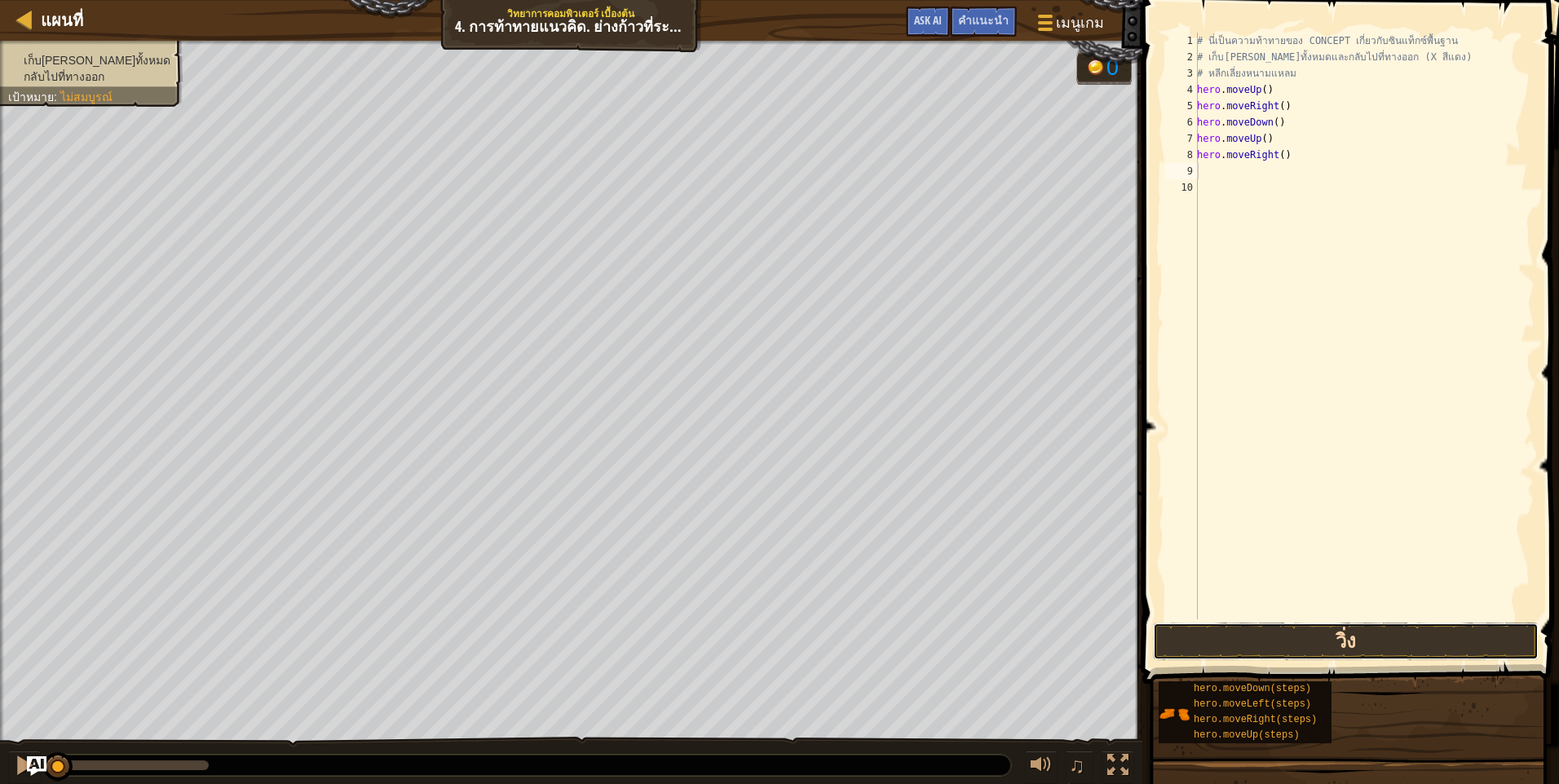
click at [1411, 637] on button "วิ่ง" at bounding box center [1345, 642] width 386 height 38
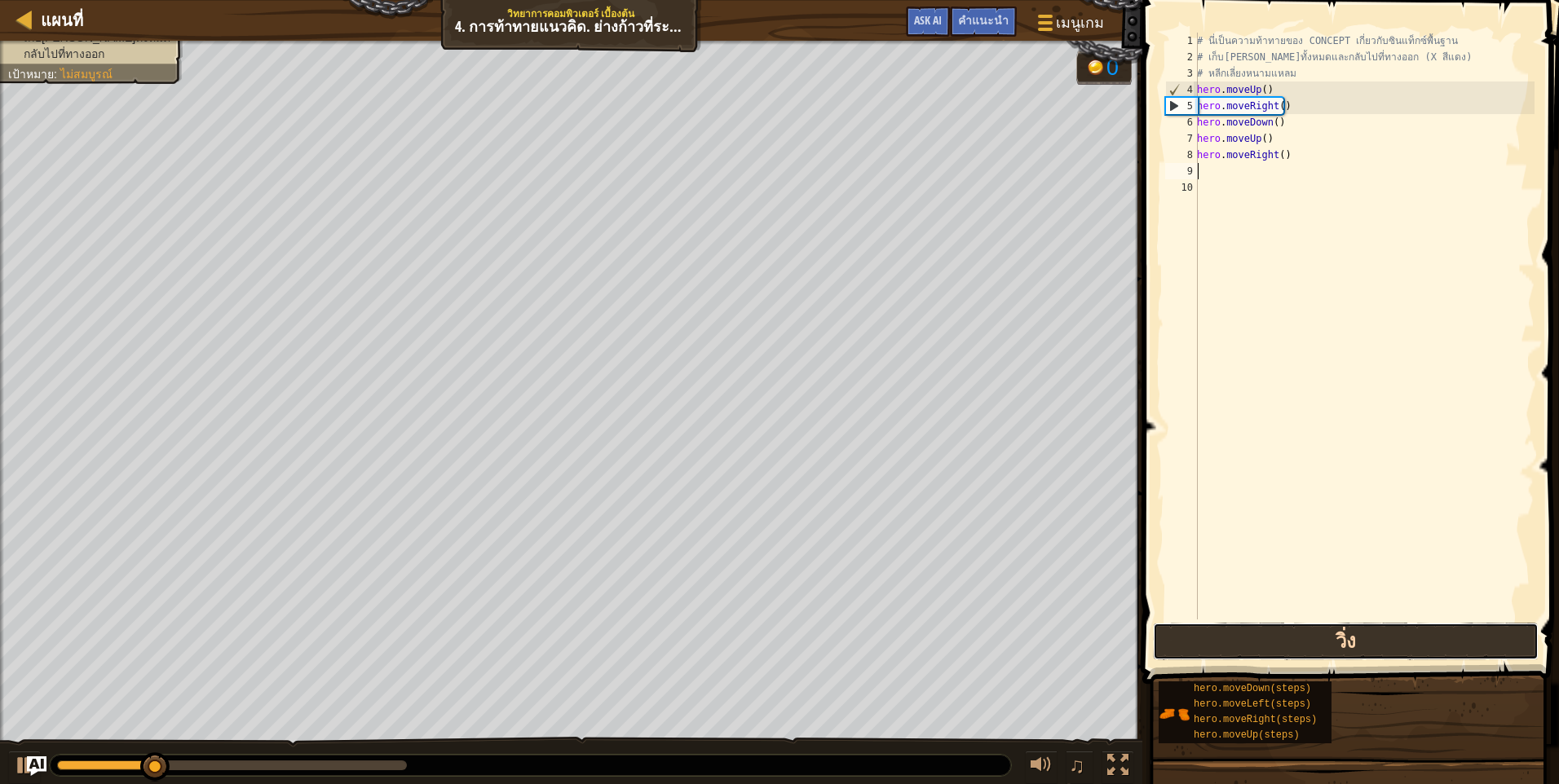
click at [1445, 638] on button "วิ่ง" at bounding box center [1345, 642] width 386 height 38
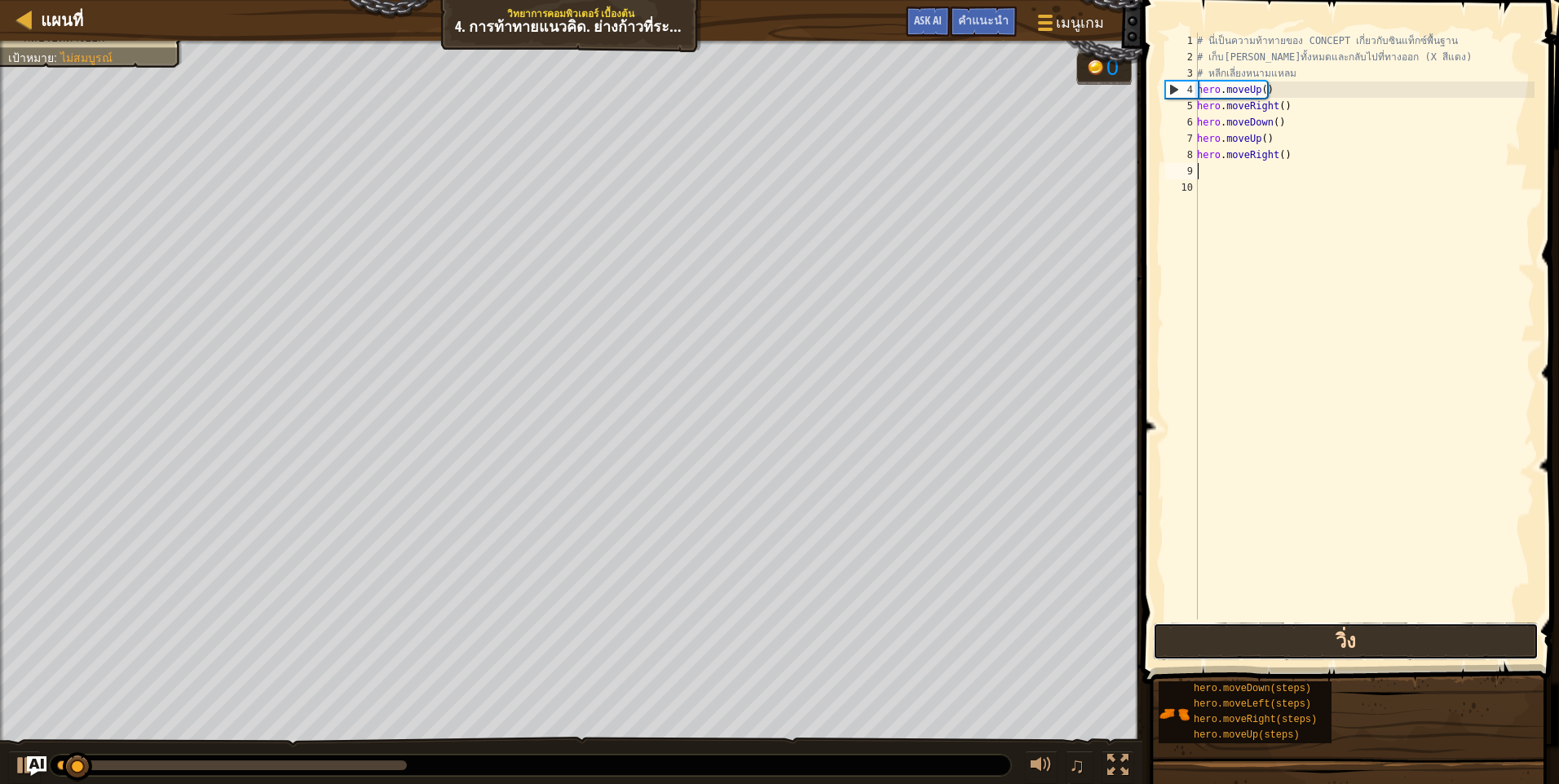
click at [1445, 639] on button "วิ่ง" at bounding box center [1345, 642] width 386 height 38
click at [1443, 639] on button "วิ่ง" at bounding box center [1345, 642] width 386 height 38
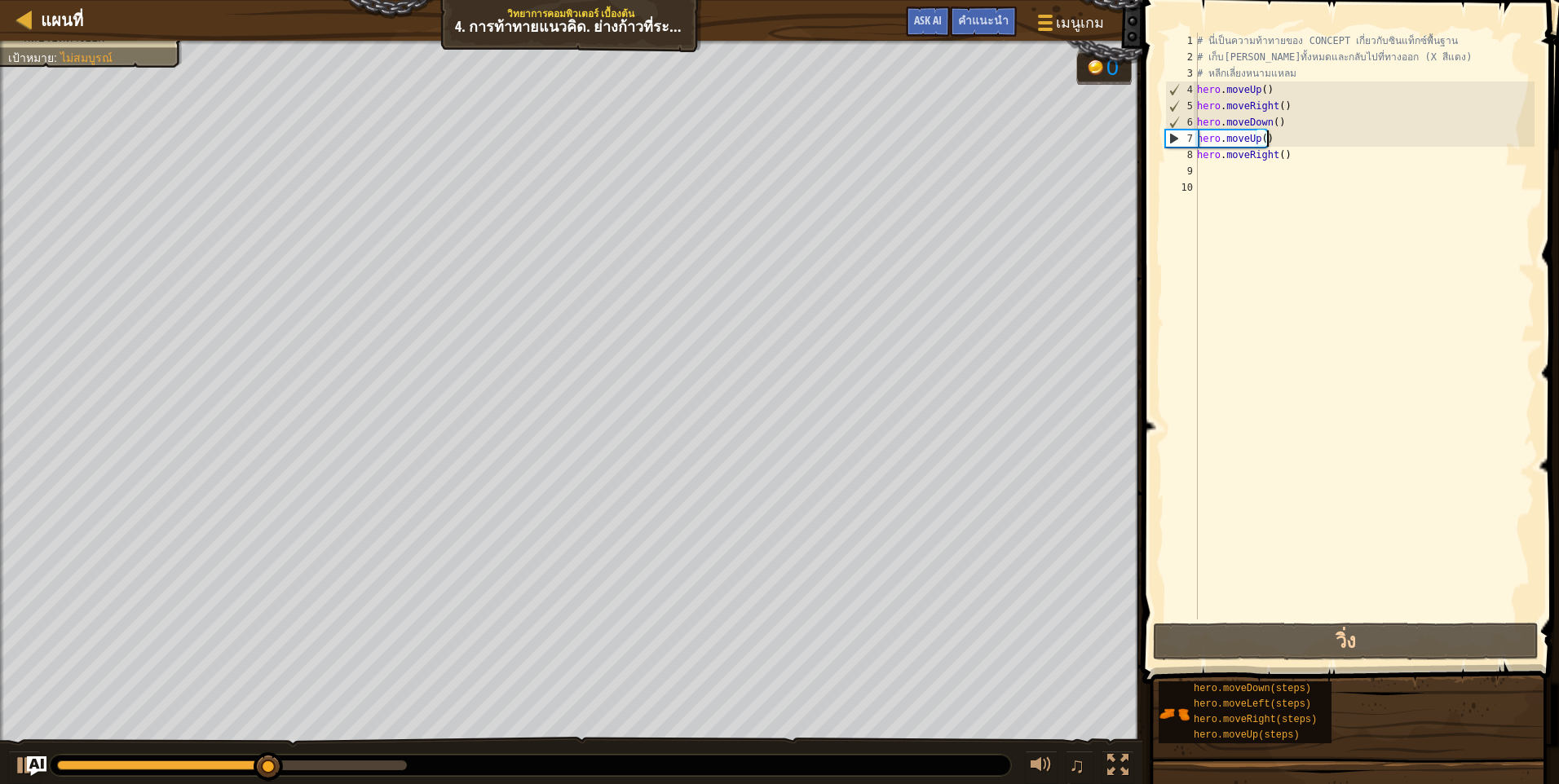
click at [1305, 141] on div "# นี่เป็นความท้าทายของ CONCEPT เกี่ยวกับซินแท็กซ์พื้นฐาน # เก็บอัญมณีทั้งหมดและ…" at bounding box center [1364, 342] width 341 height 619
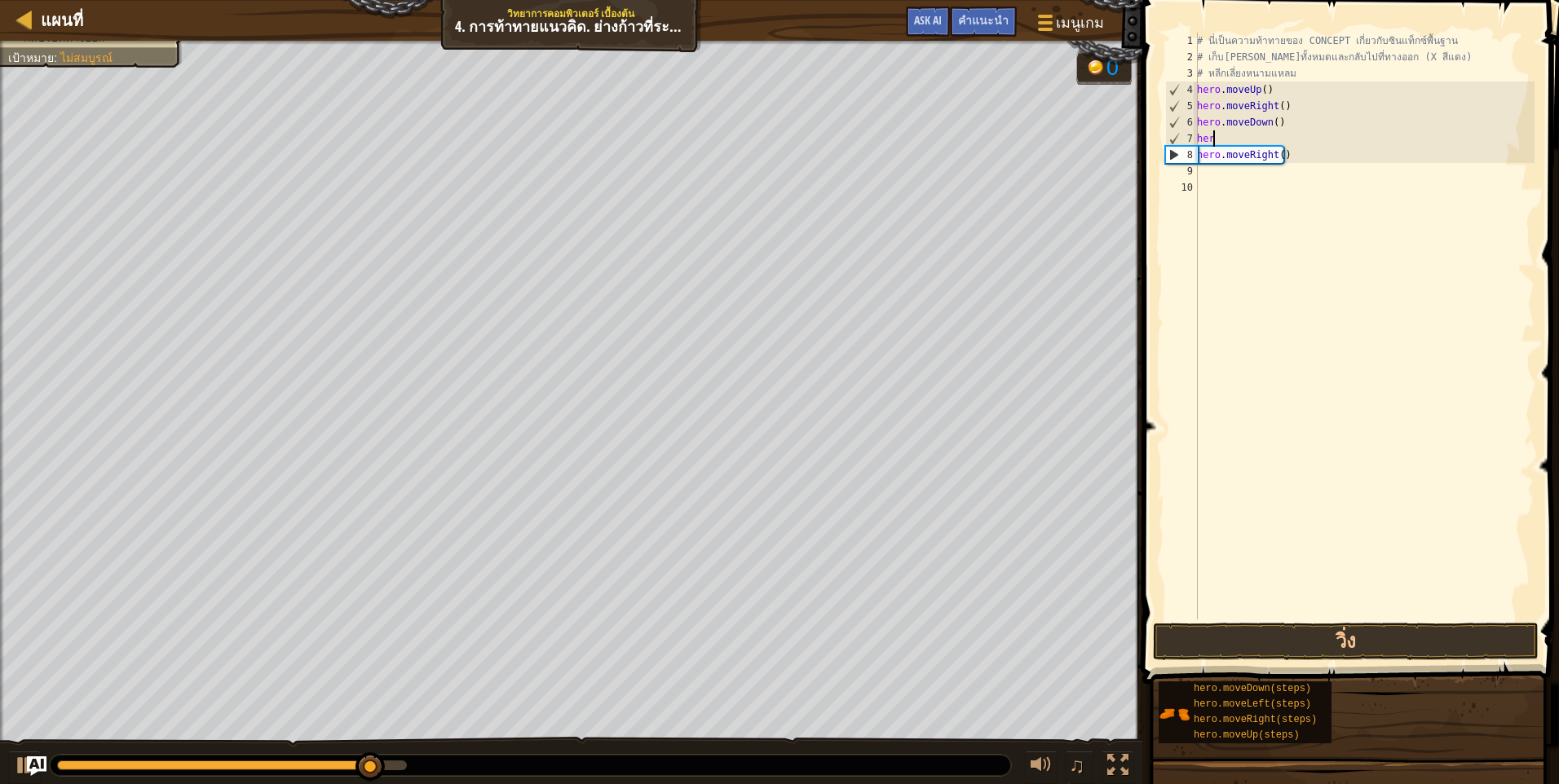
type textarea "h"
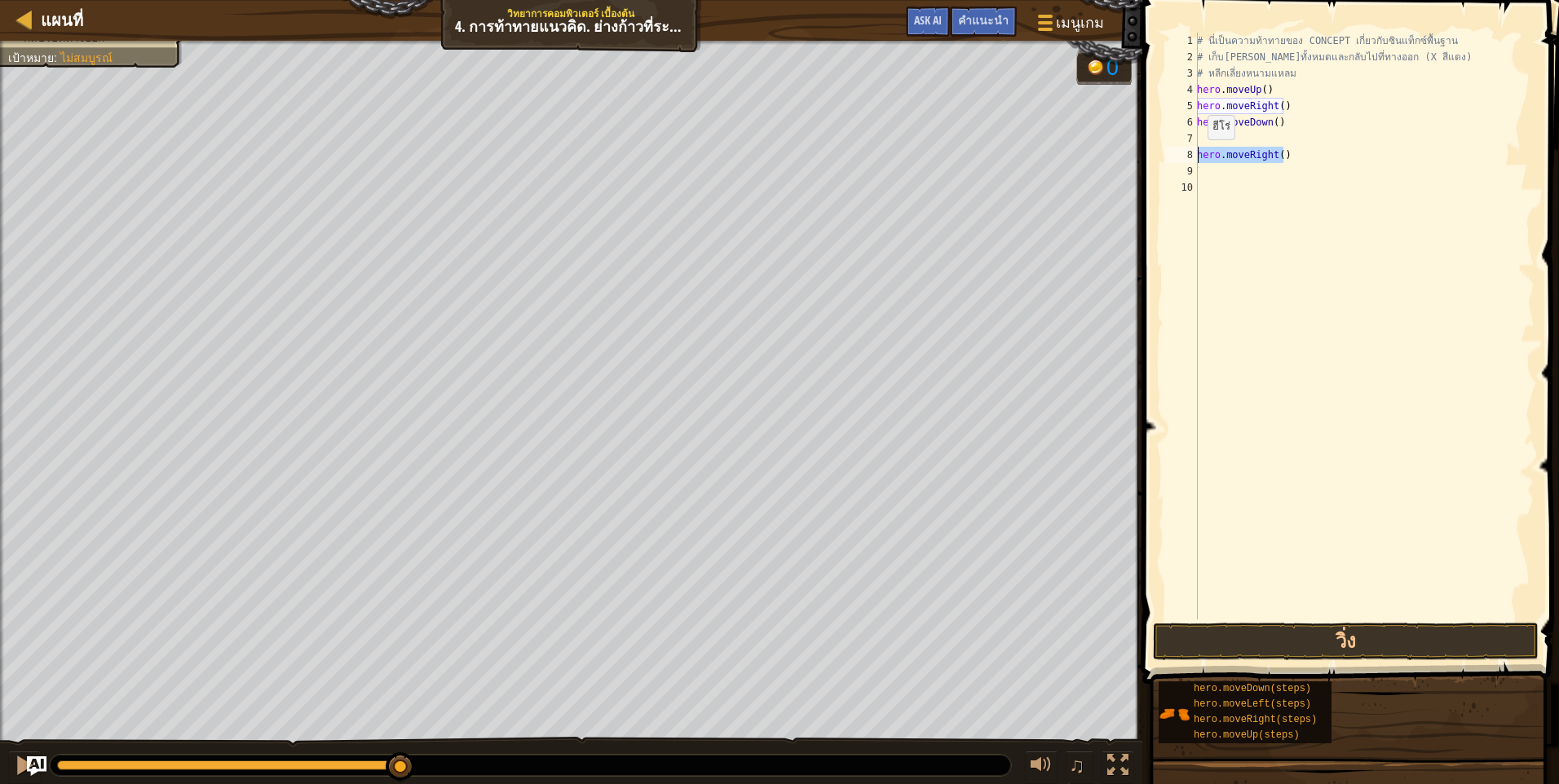
drag, startPoint x: 1298, startPoint y: 159, endPoint x: 1194, endPoint y: 154, distance: 104.1
click at [1194, 154] on div "1 2 3 4 5 6 7 8 9 10 # นี่เป็นความท้าทายของ CONCEPT เกี่ยวกับซินแท็กซ์พื้นฐาน #…" at bounding box center [1347, 325] width 373 height 587
type textarea "hero.moveRight()"
click at [1210, 141] on div "# นี่เป็นความท้าทายของ CONCEPT เกี่ยวกับซินแท็กซ์พื้นฐาน # เก็บอัญมณีทั้งหมดและ…" at bounding box center [1364, 342] width 341 height 619
type textarea "m"
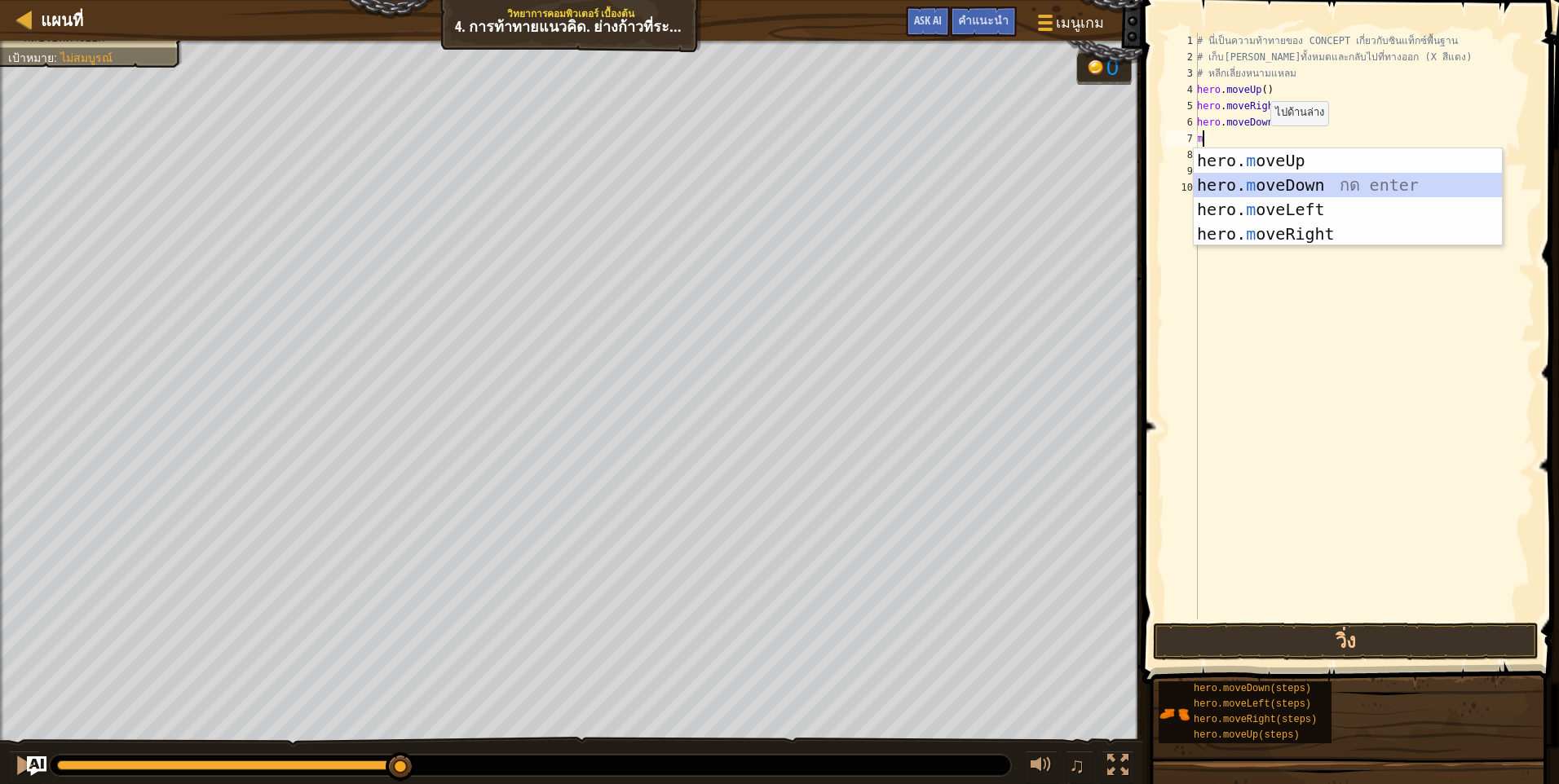
click at [1296, 176] on div "hero. m oveUp กด enter hero. m oveDown กด enter hero. m oveLeft กด enter hero. …" at bounding box center [1347, 221] width 308 height 147
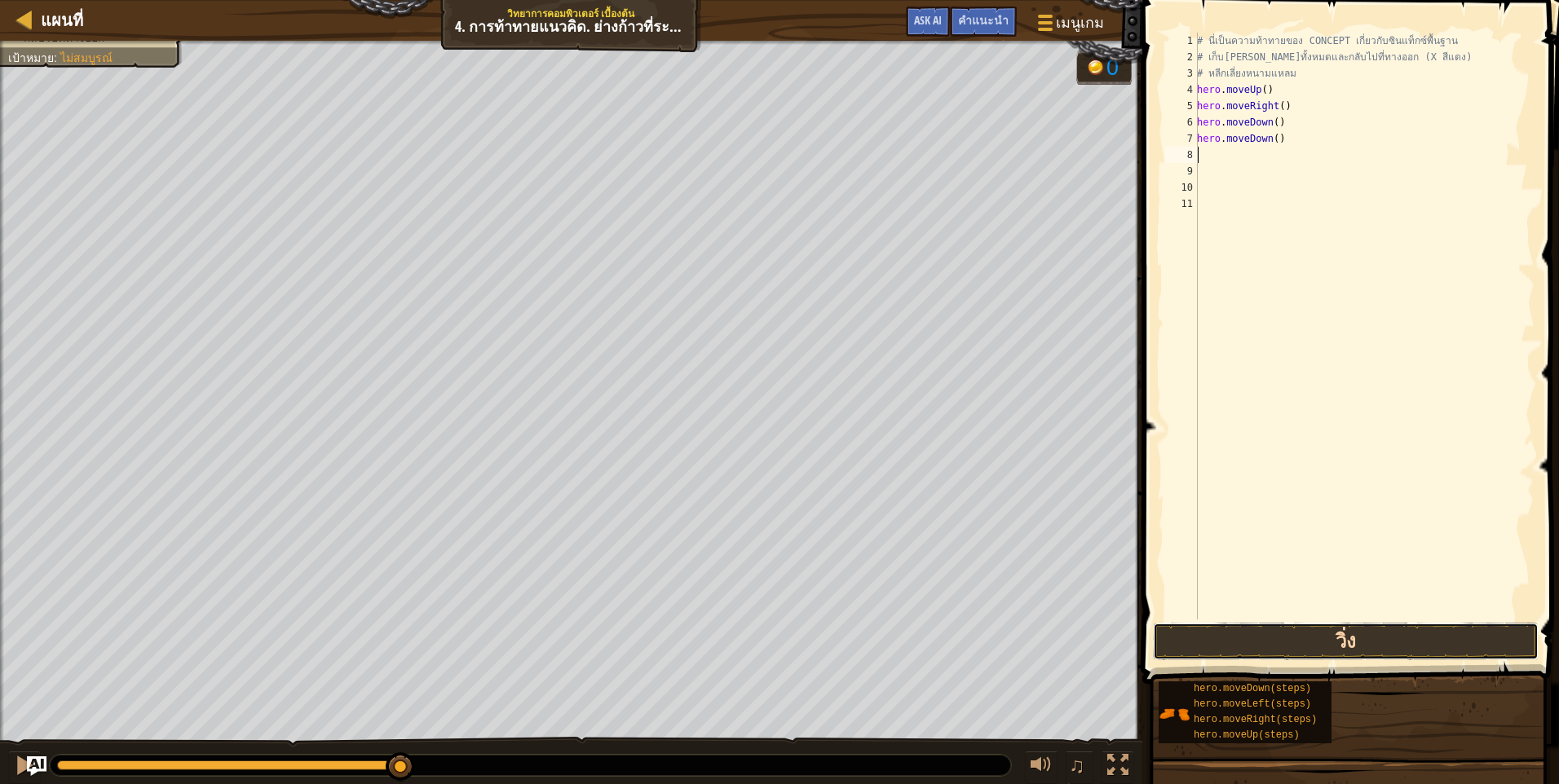
click at [1371, 630] on button "วิ่ง" at bounding box center [1345, 642] width 386 height 38
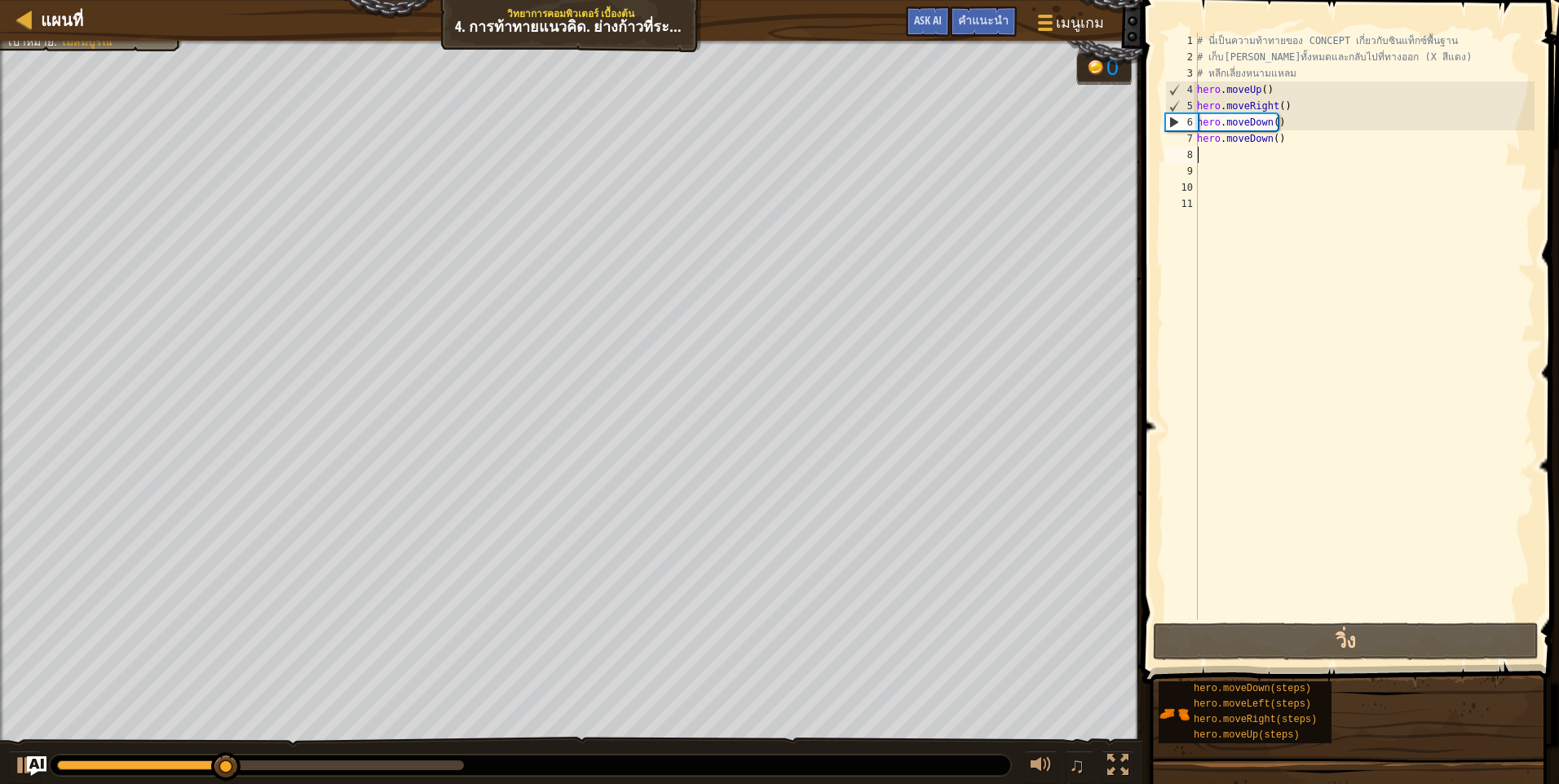
click at [1303, 163] on div "# นี่เป็นความท้าทายของ CONCEPT เกี่ยวกับซินแท็กซ์พื้นฐาน # เก็บอัญมณีทั้งหมดและ…" at bounding box center [1364, 342] width 341 height 619
click at [1301, 155] on div "# นี่เป็นความท้าทายของ CONCEPT เกี่ยวกับซินแท็กซ์พื้นฐาน # เก็บอัญมณีทั้งหมดและ…" at bounding box center [1364, 342] width 341 height 619
type textarea "m"
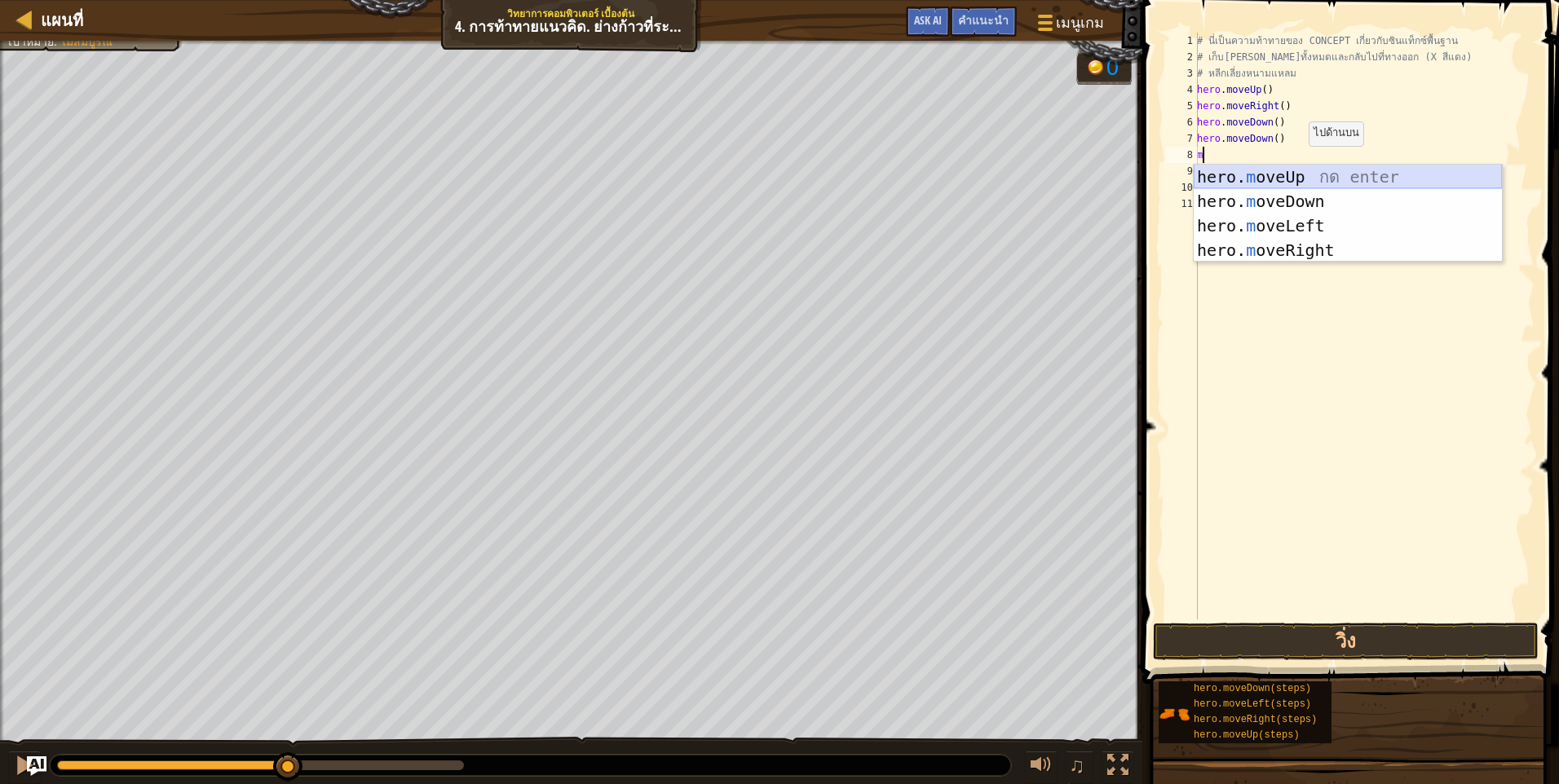
click at [1341, 182] on div "hero. m oveUp กด enter hero. m oveDown กด enter hero. m oveLeft กด enter hero. …" at bounding box center [1347, 238] width 308 height 147
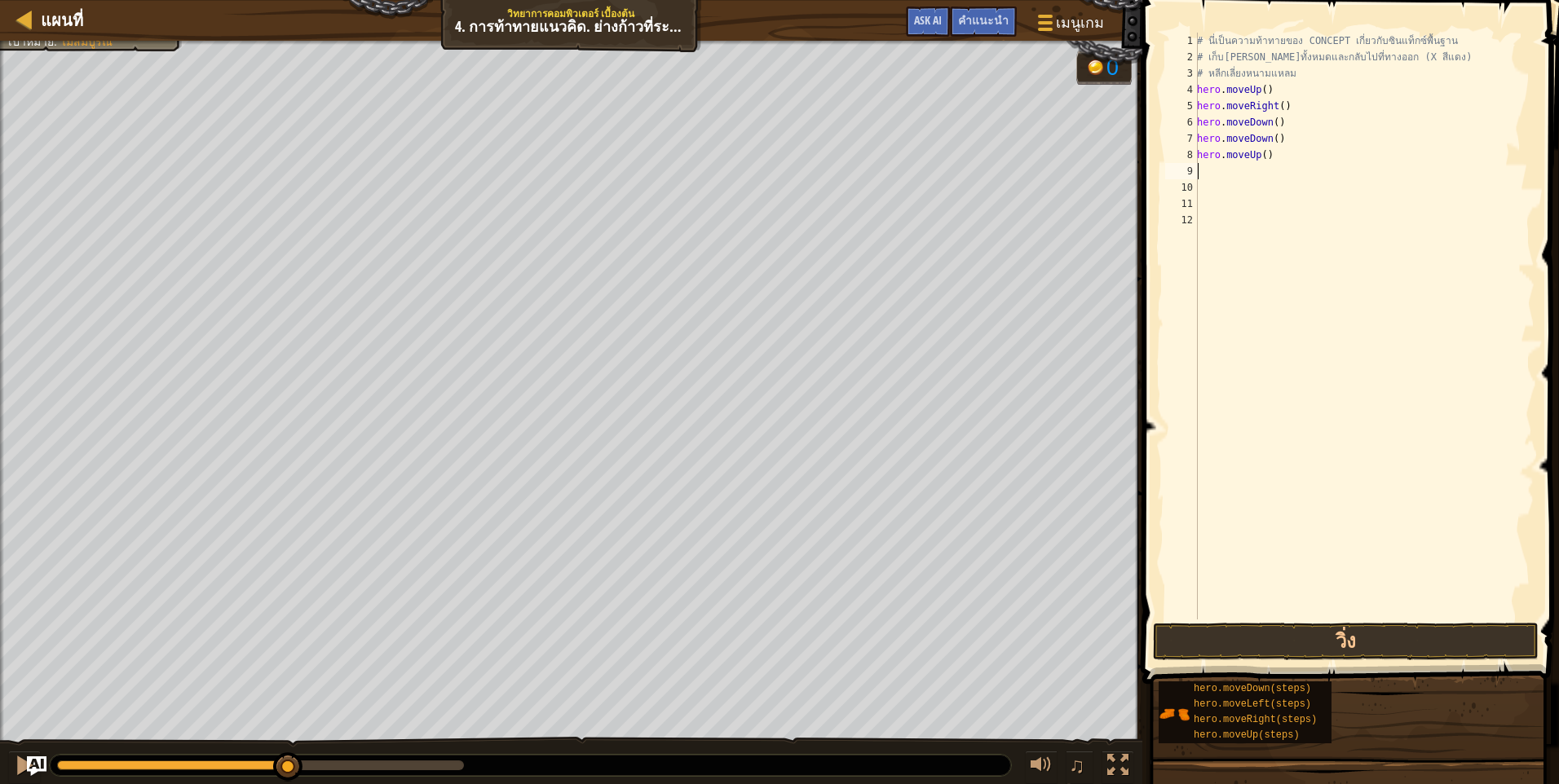
click at [1332, 171] on div "# นี่เป็นความท้าทายของ CONCEPT เกี่ยวกับซินแท็กซ์พื้นฐาน # เก็บอัญมณีทั้งหมดและ…" at bounding box center [1364, 342] width 341 height 619
type textarea "m"
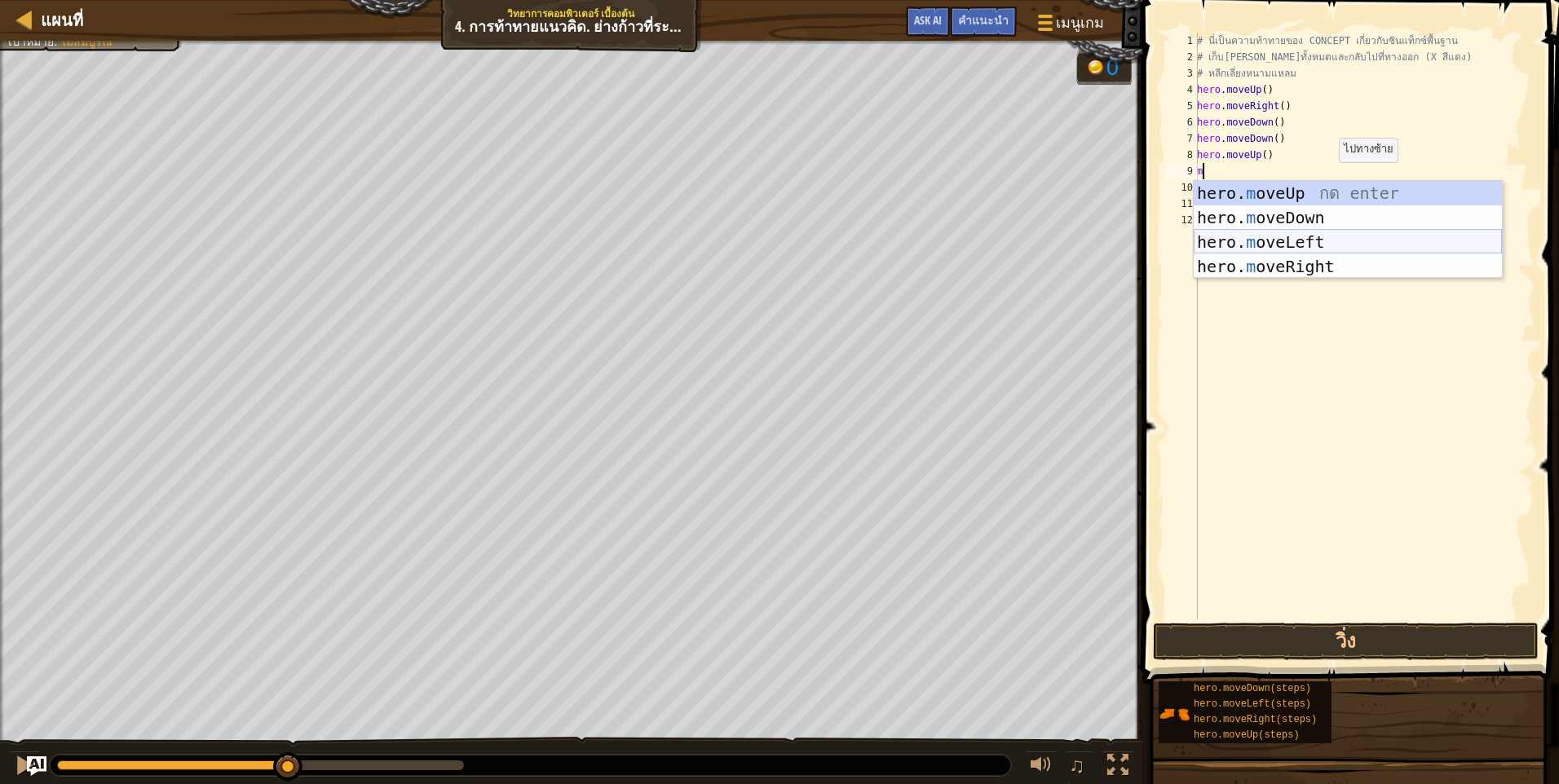
click at [1369, 244] on div "hero. m oveUp กด enter hero. m oveDown กด enter hero. m oveLeft กด enter hero. …" at bounding box center [1347, 254] width 308 height 147
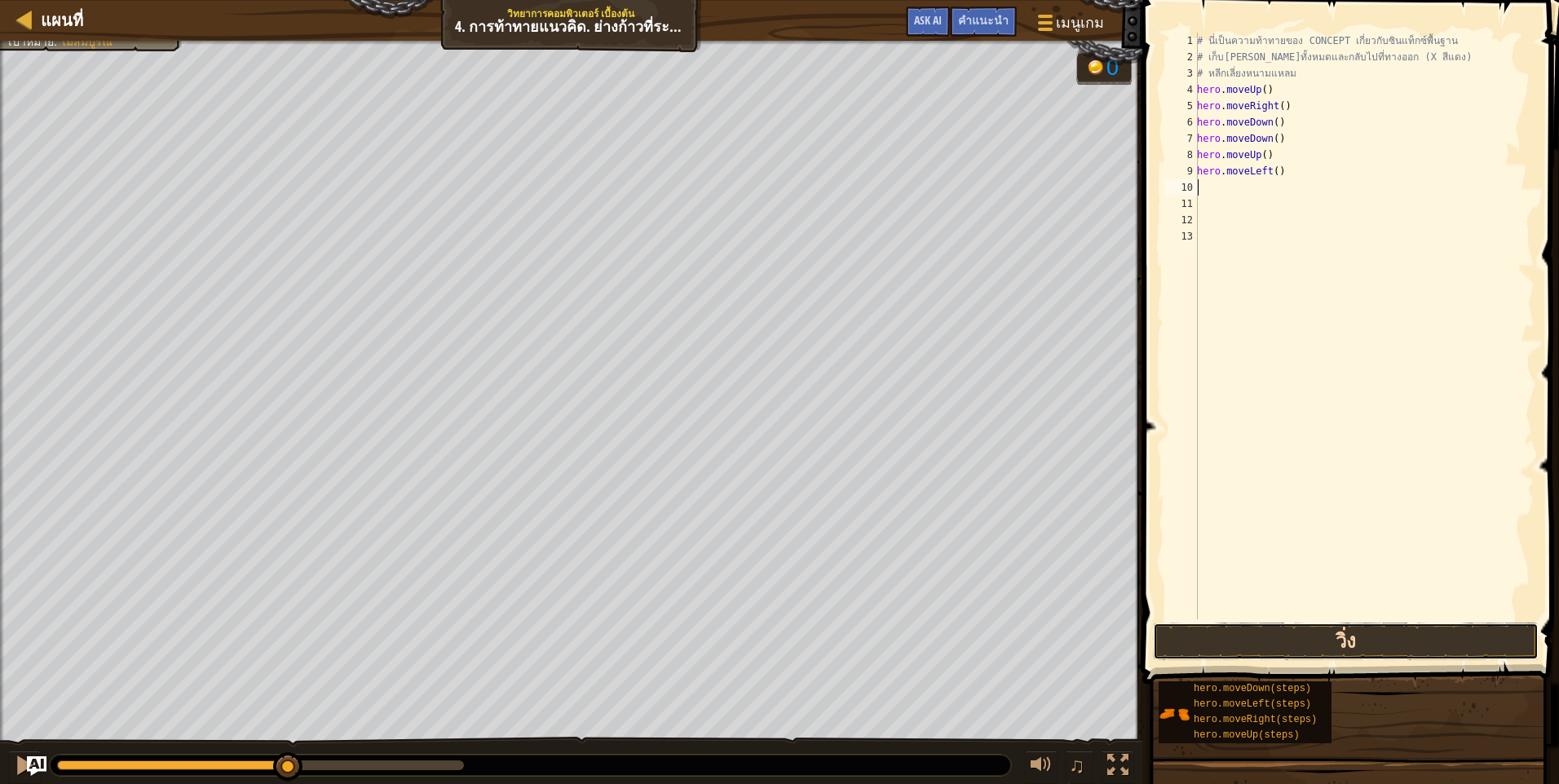
click at [1353, 644] on button "วิ่ง" at bounding box center [1345, 642] width 386 height 38
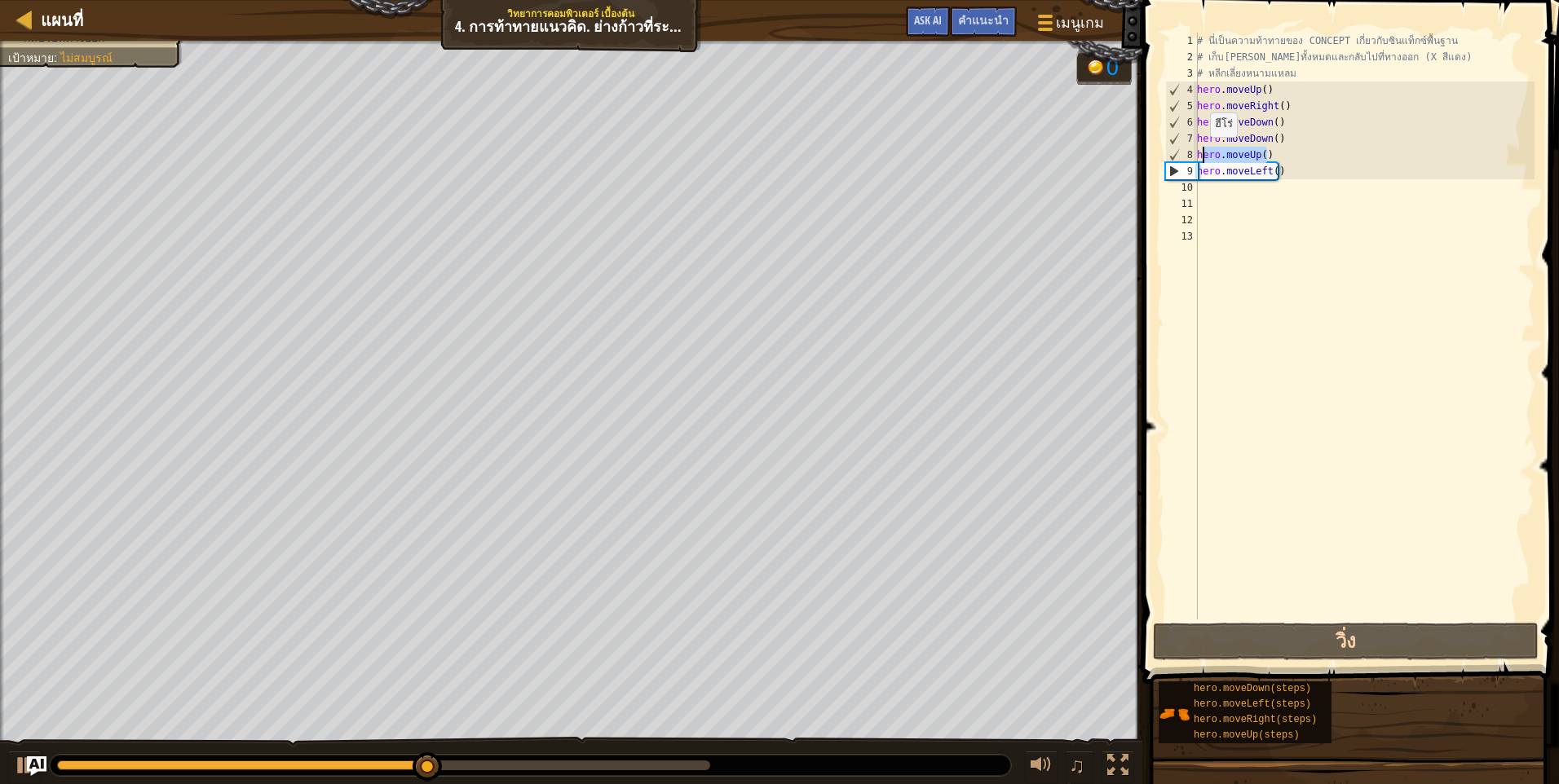
drag, startPoint x: 1276, startPoint y: 153, endPoint x: 1201, endPoint y: 153, distance: 75.0
click at [1201, 153] on div "# นี่เป็นความท้าทายของ CONCEPT เกี่ยวกับซินแท็กซ์พื้นฐาน # เก็บอัญมณีทั้งหมดและ…" at bounding box center [1364, 342] width 341 height 619
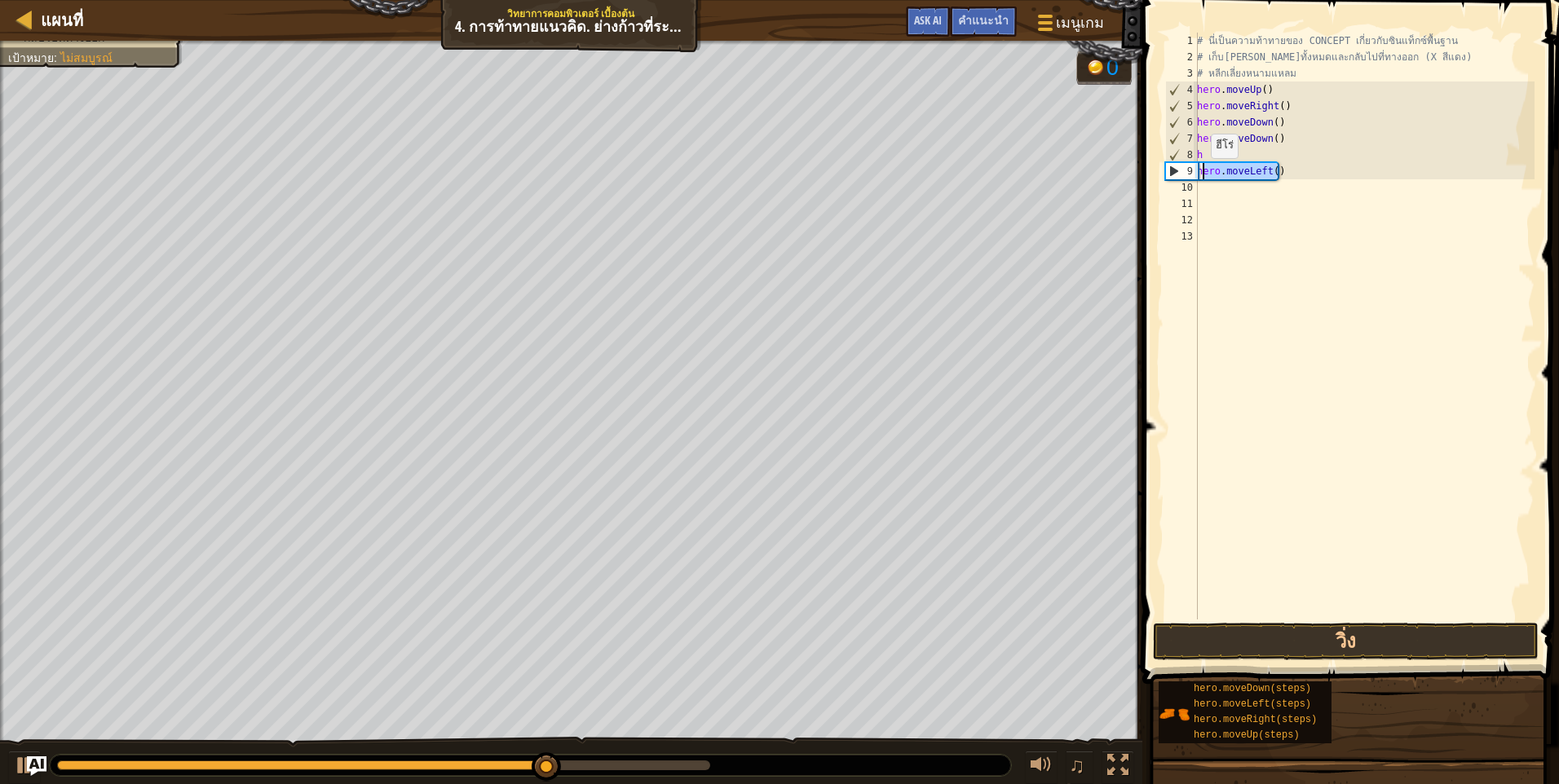
drag, startPoint x: 1292, startPoint y: 174, endPoint x: 1202, endPoint y: 175, distance: 90.0
click at [1202, 175] on div "# นี่เป็นความท้าทายของ CONCEPT เกี่ยวกับซินแท็กซ์พื้นฐาน # เก็บอัญมณีทั้งหมดและ…" at bounding box center [1364, 342] width 341 height 619
type textarea "h"
click at [1202, 159] on div "# นี่เป็นความท้าทายของ CONCEPT เกี่ยวกับซินแท็กซ์พื้นฐาน # เก็บอัญมณีทั้งหมดและ…" at bounding box center [1364, 342] width 341 height 619
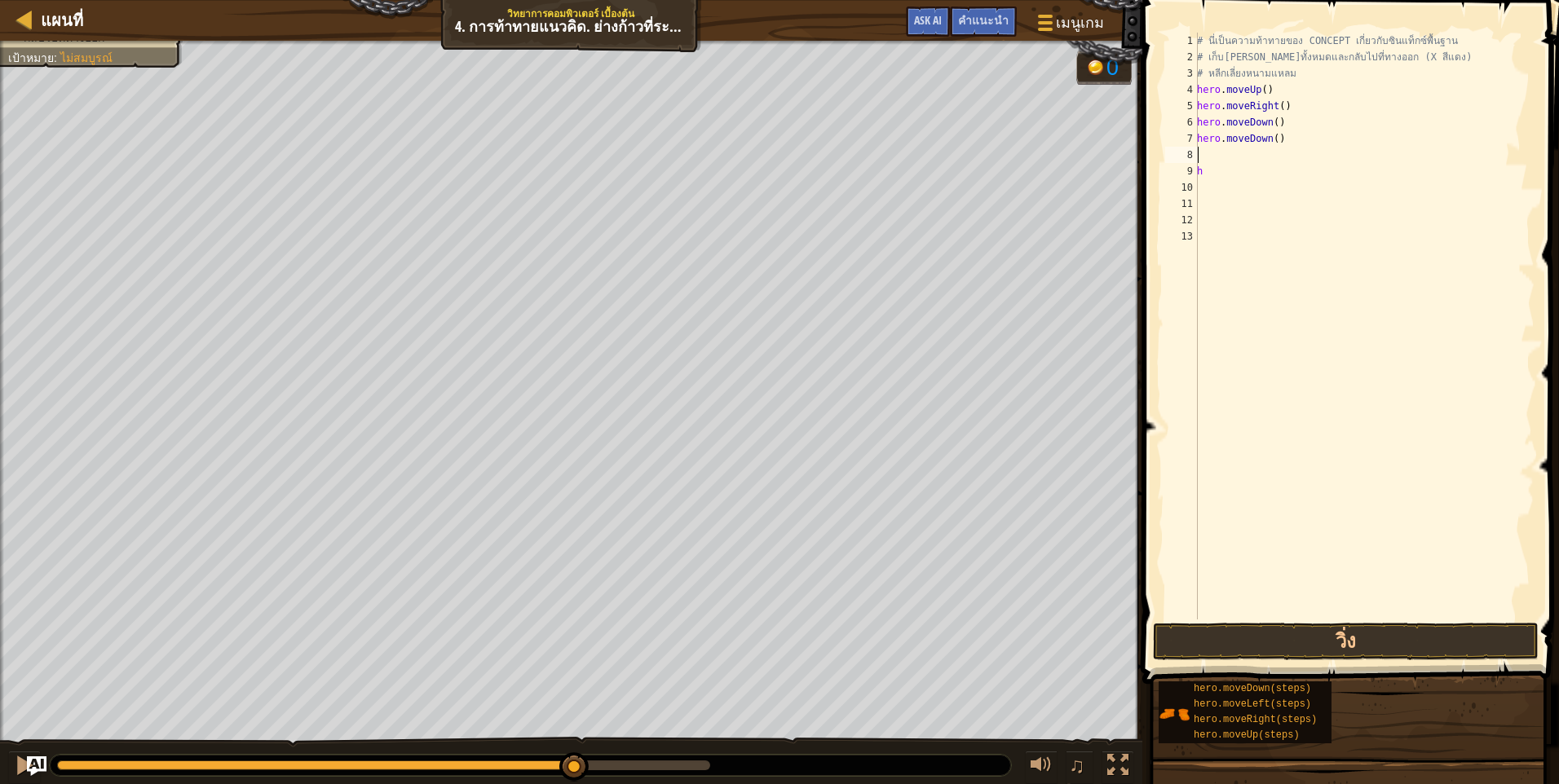
drag, startPoint x: 1221, startPoint y: 182, endPoint x: 1211, endPoint y: 182, distance: 10.0
click at [1211, 182] on div "# นี่เป็นความท้าทายของ CONCEPT เกี่ยวกับซินแท็กซ์พื้นฐาน # เก็บอัญมณีทั้งหมดและ…" at bounding box center [1364, 342] width 341 height 619
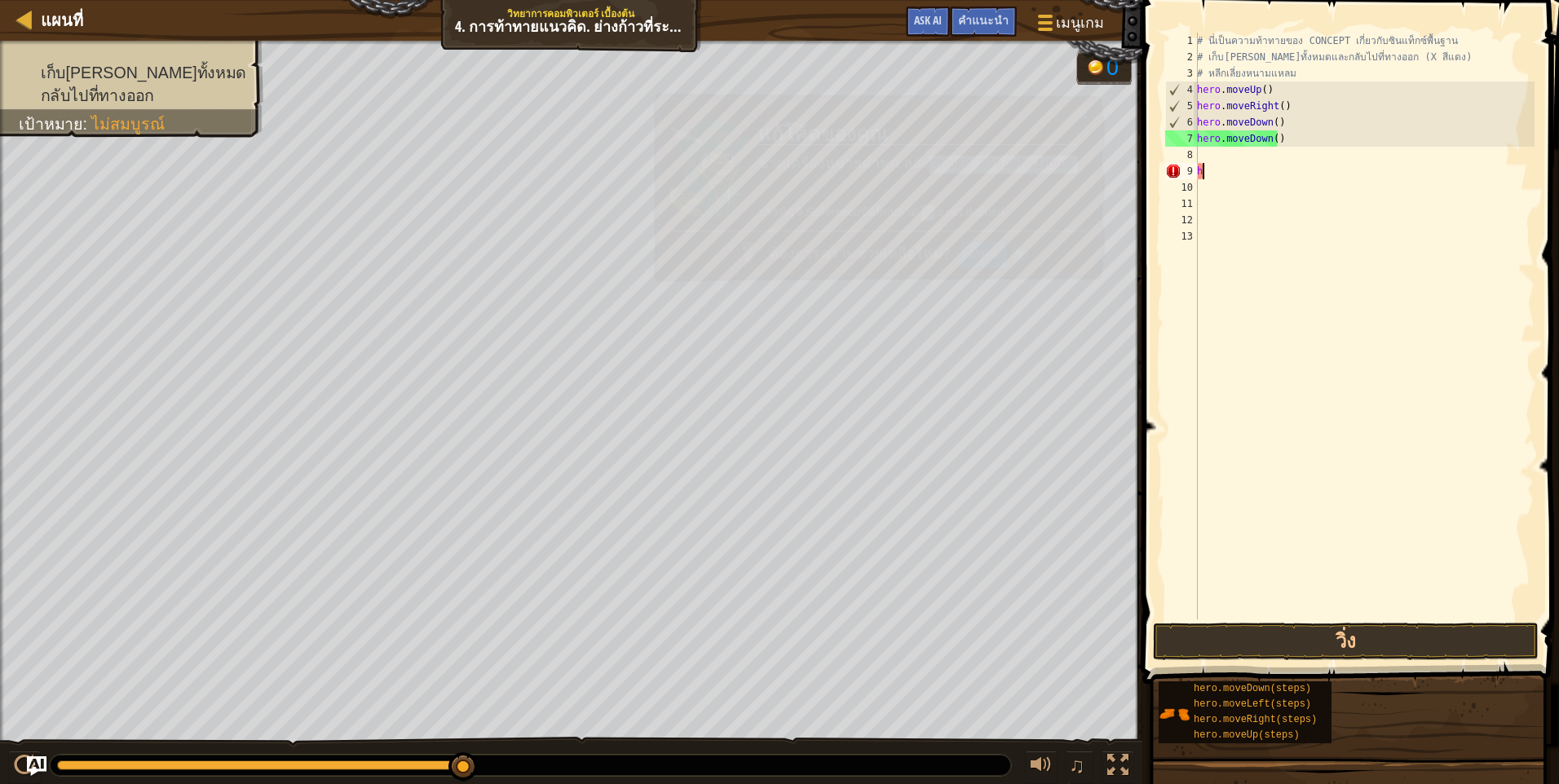
click at [1214, 172] on div "# นี่เป็นความท้าทายของ CONCEPT เกี่ยวกับซินแท็กซ์พื้นฐาน # เก็บอัญมณีทั้งหมดและ…" at bounding box center [1364, 342] width 341 height 619
type textarea "h"
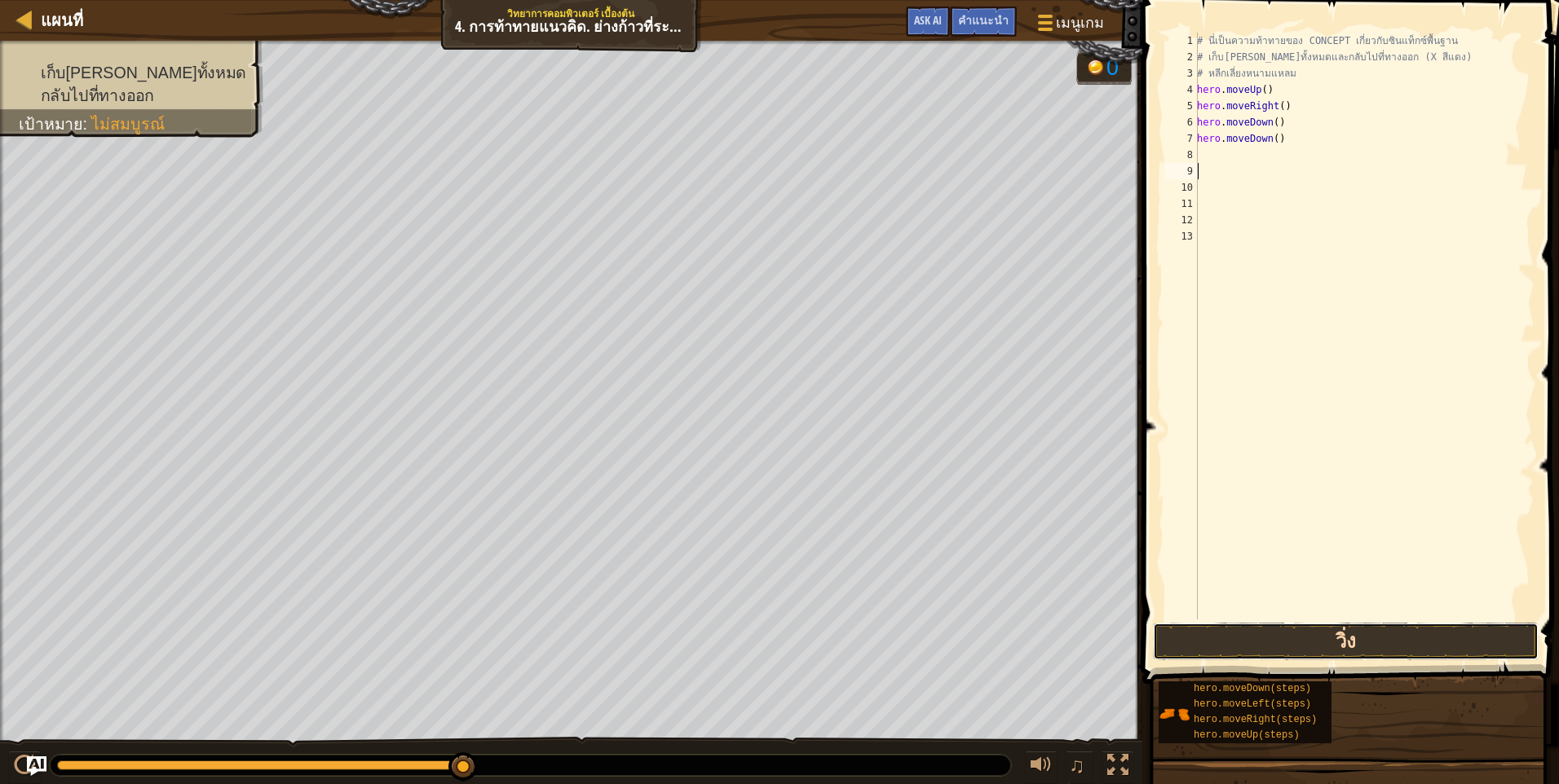
click at [1249, 651] on button "วิ่ง" at bounding box center [1345, 642] width 386 height 38
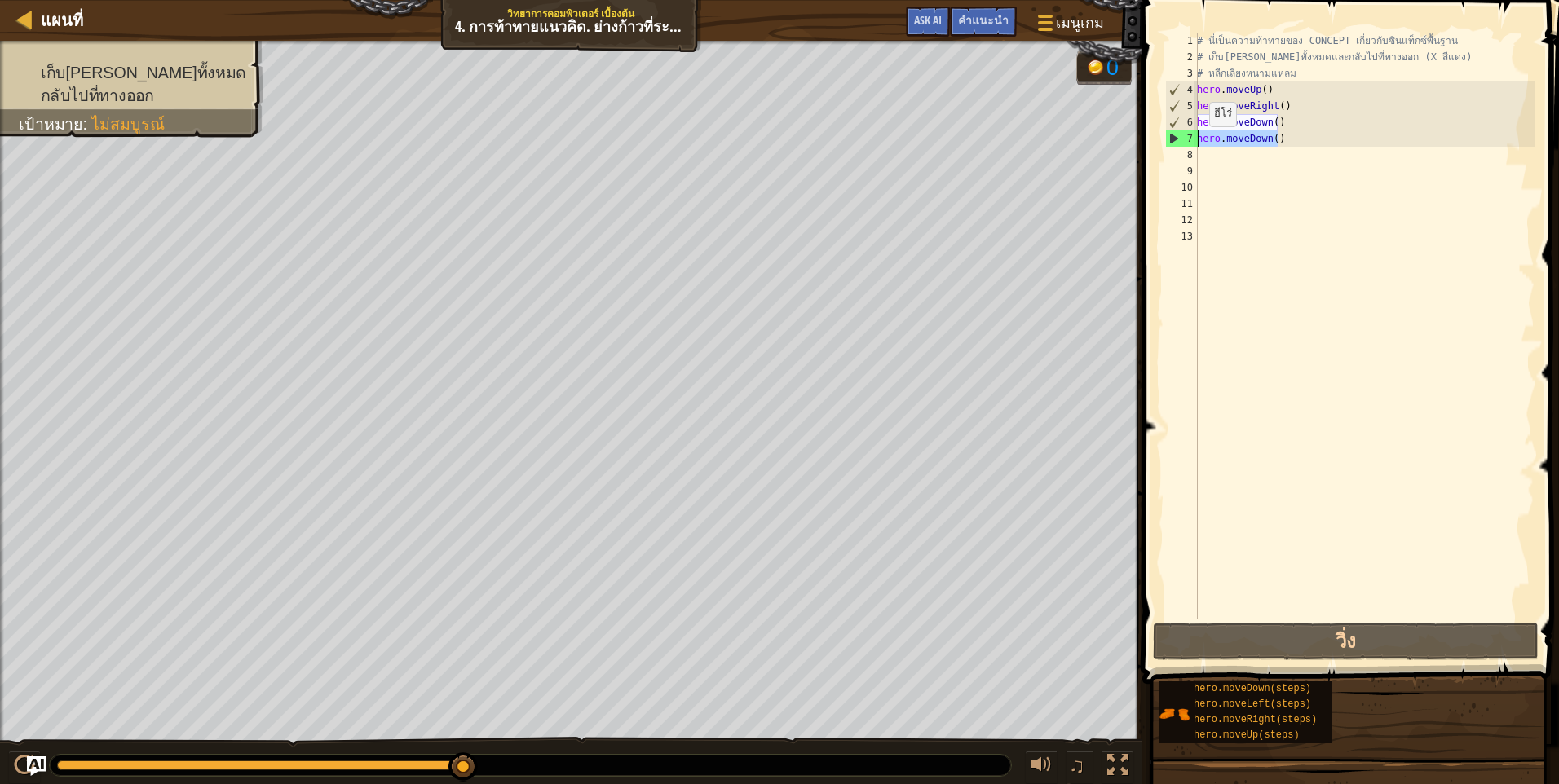
drag, startPoint x: 1295, startPoint y: 135, endPoint x: 1188, endPoint y: 143, distance: 107.3
click at [1188, 143] on div "1 2 3 4 5 6 7 8 9 10 11 12 13 # นี่เป็นความท้าทายของ CONCEPT เกี่ยวกับซินแท็กซ์…" at bounding box center [1347, 325] width 373 height 587
type textarea "hero.moveDown()"
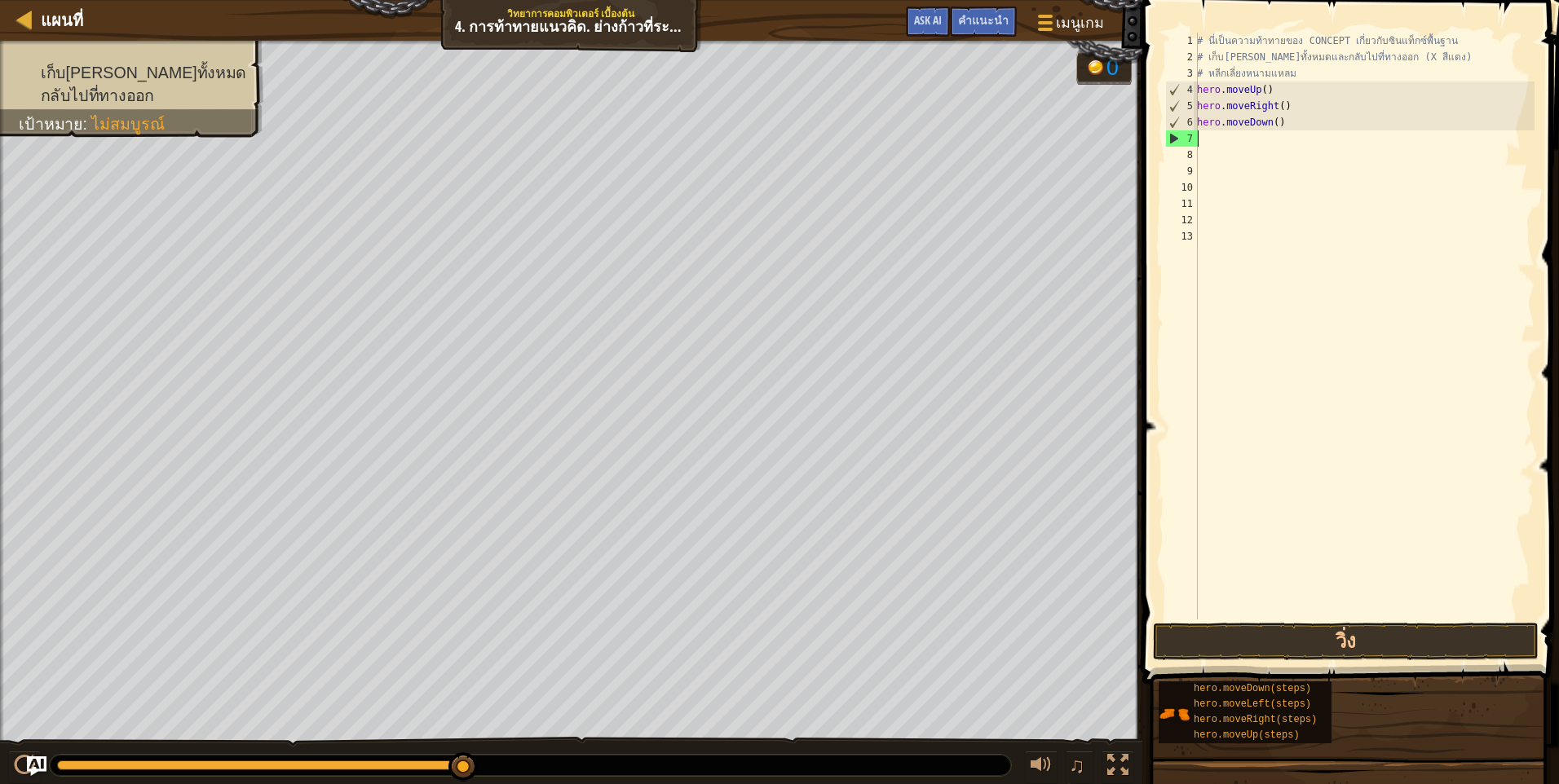
click at [1241, 137] on div "# นี่เป็นความท้าทายของ CONCEPT เกี่ยวกับซินแท็กซ์พื้นฐาน # เก็บอัญมณีทั้งหมดและ…" at bounding box center [1364, 342] width 341 height 619
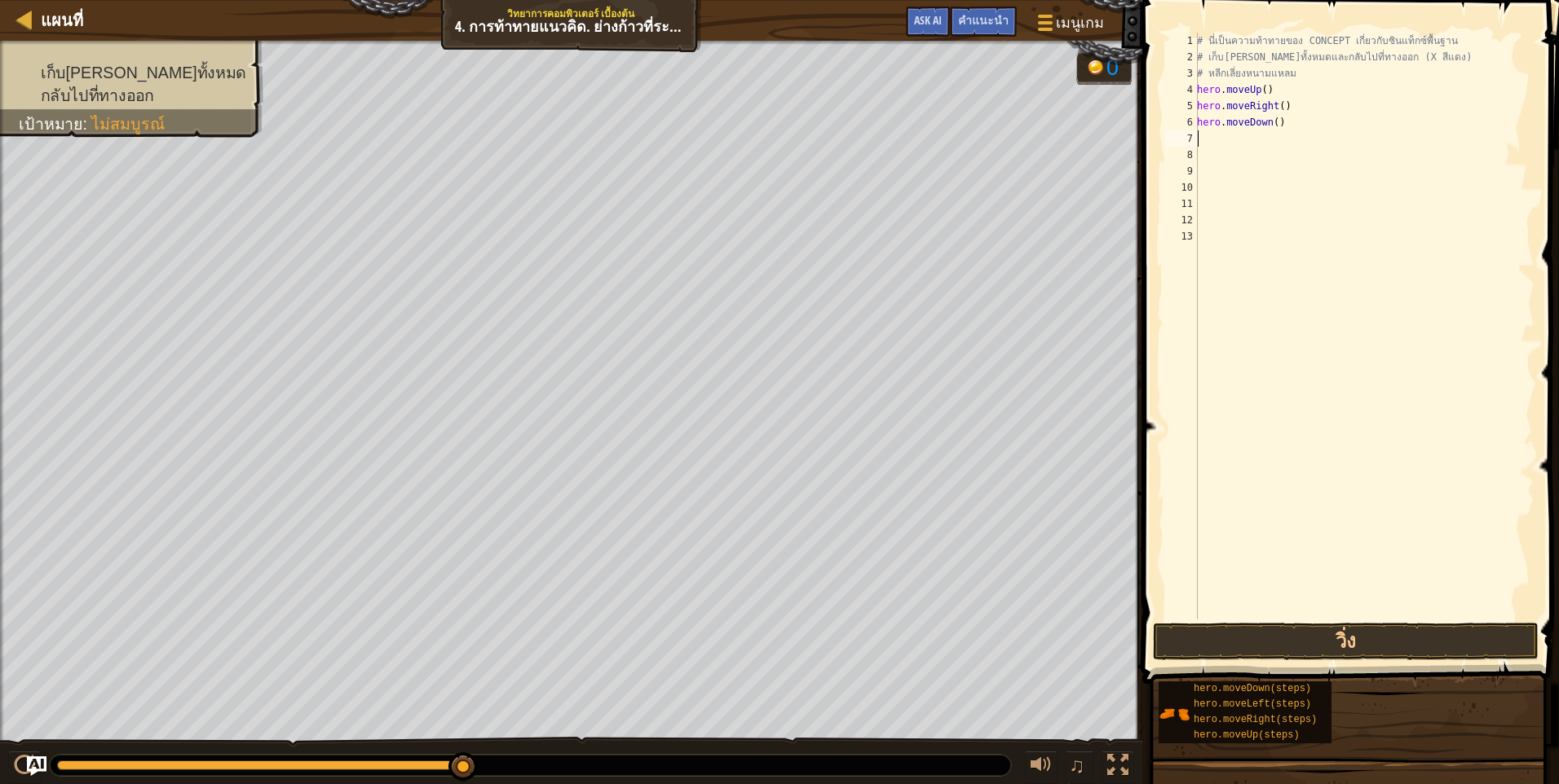
type textarea "m"
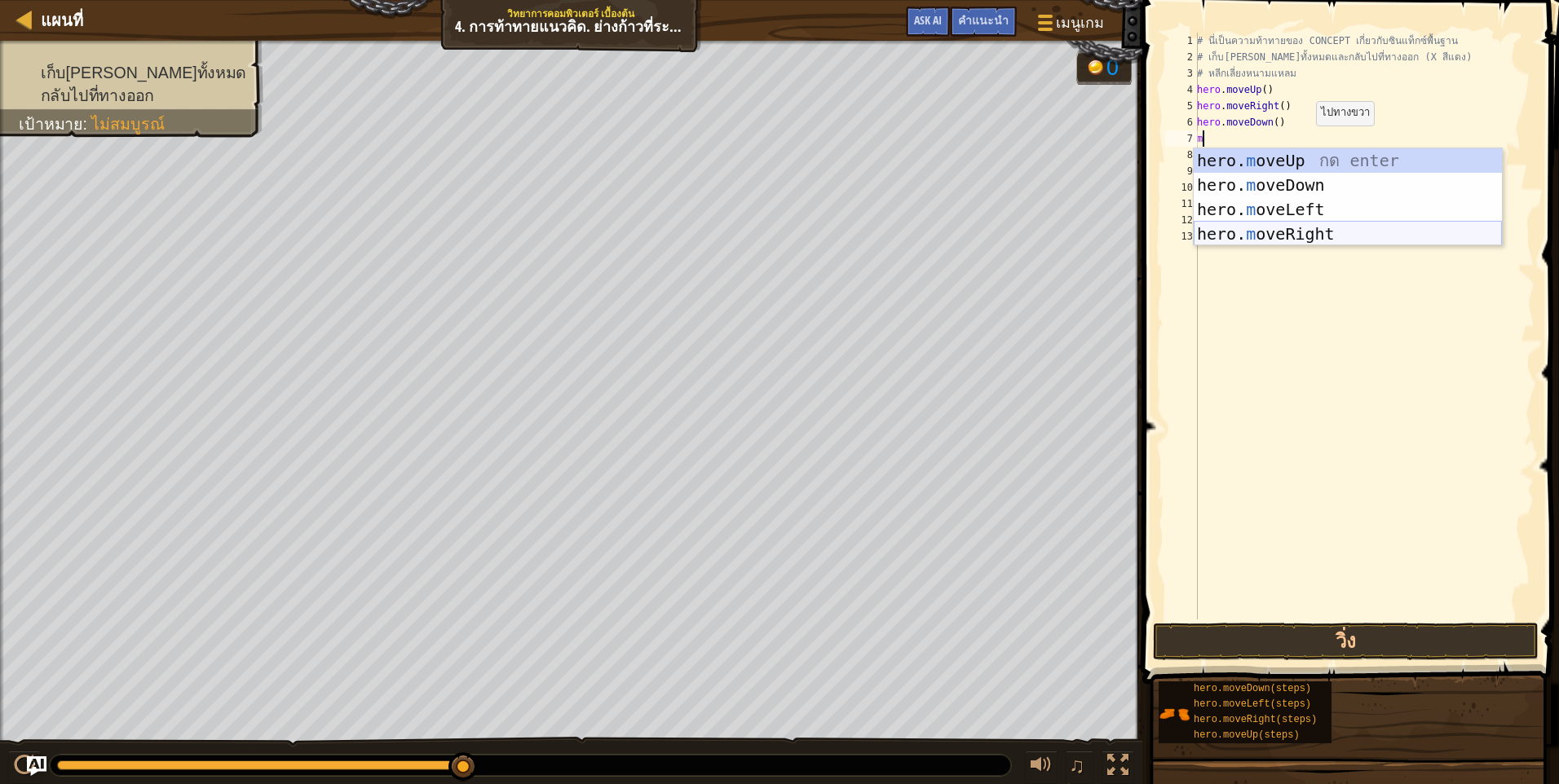
click at [1337, 232] on div "hero. m oveUp กด enter hero. m oveDown กด enter hero. m oveLeft กด enter hero. …" at bounding box center [1347, 221] width 308 height 147
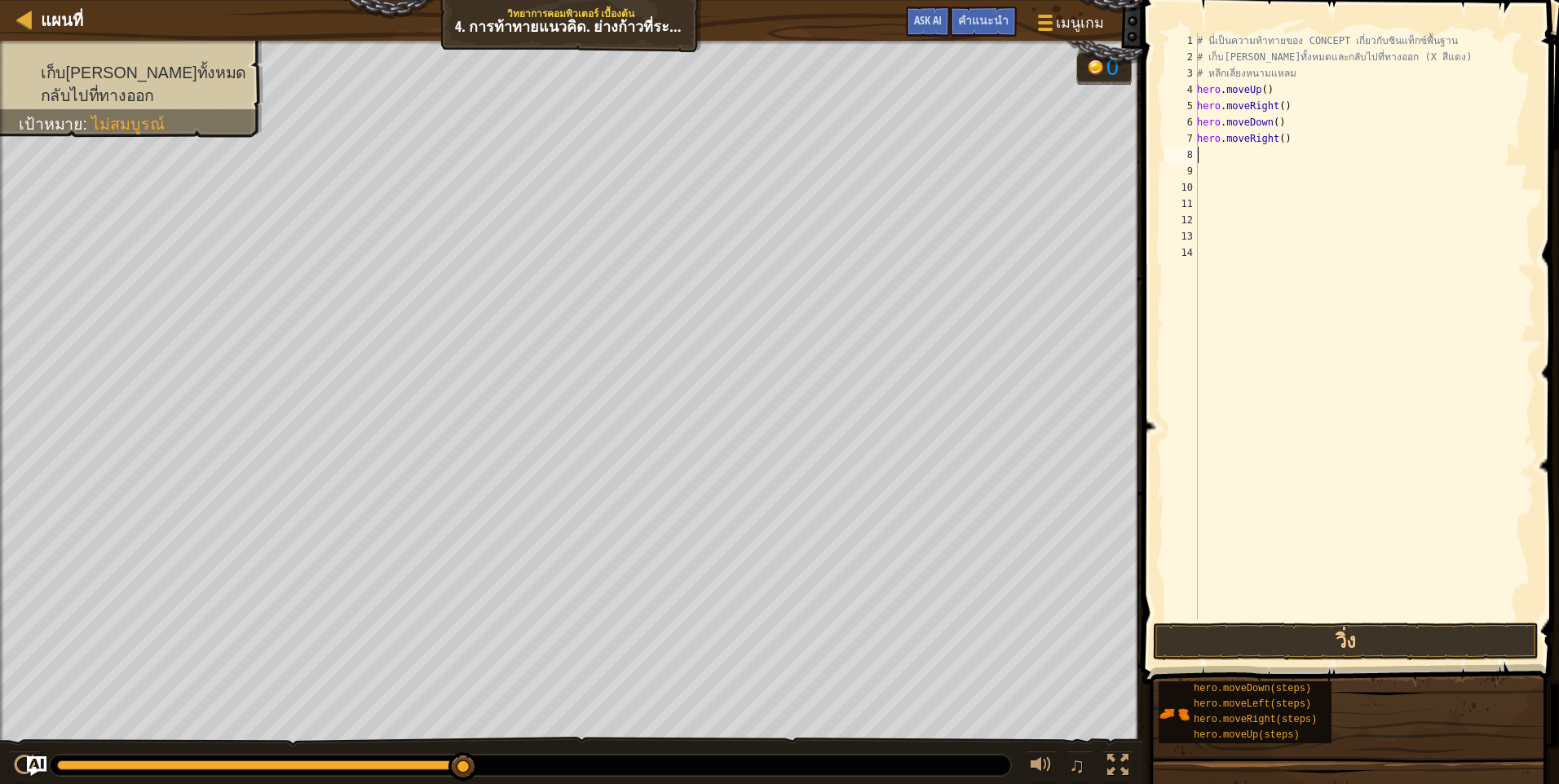
click at [1334, 160] on div "# นี่เป็นความท้าทายของ CONCEPT เกี่ยวกับซินแท็กซ์พื้นฐาน # เก็บอัญมณีทั้งหมดและ…" at bounding box center [1364, 342] width 341 height 619
type textarea "m"
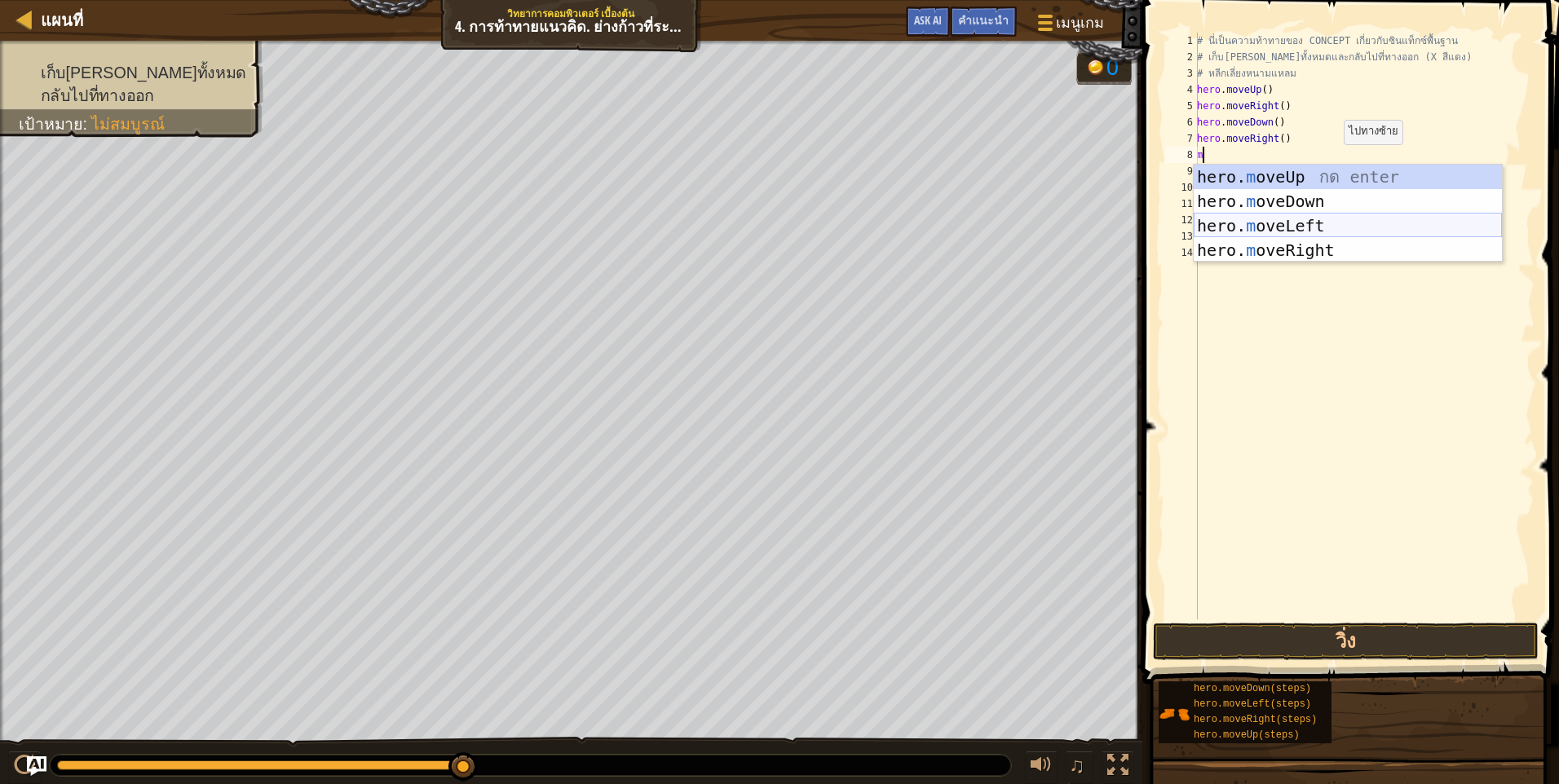
click at [1340, 225] on div "hero. m oveUp กด enter hero. m oveDown กด enter hero. m oveLeft กด enter hero. …" at bounding box center [1347, 238] width 308 height 147
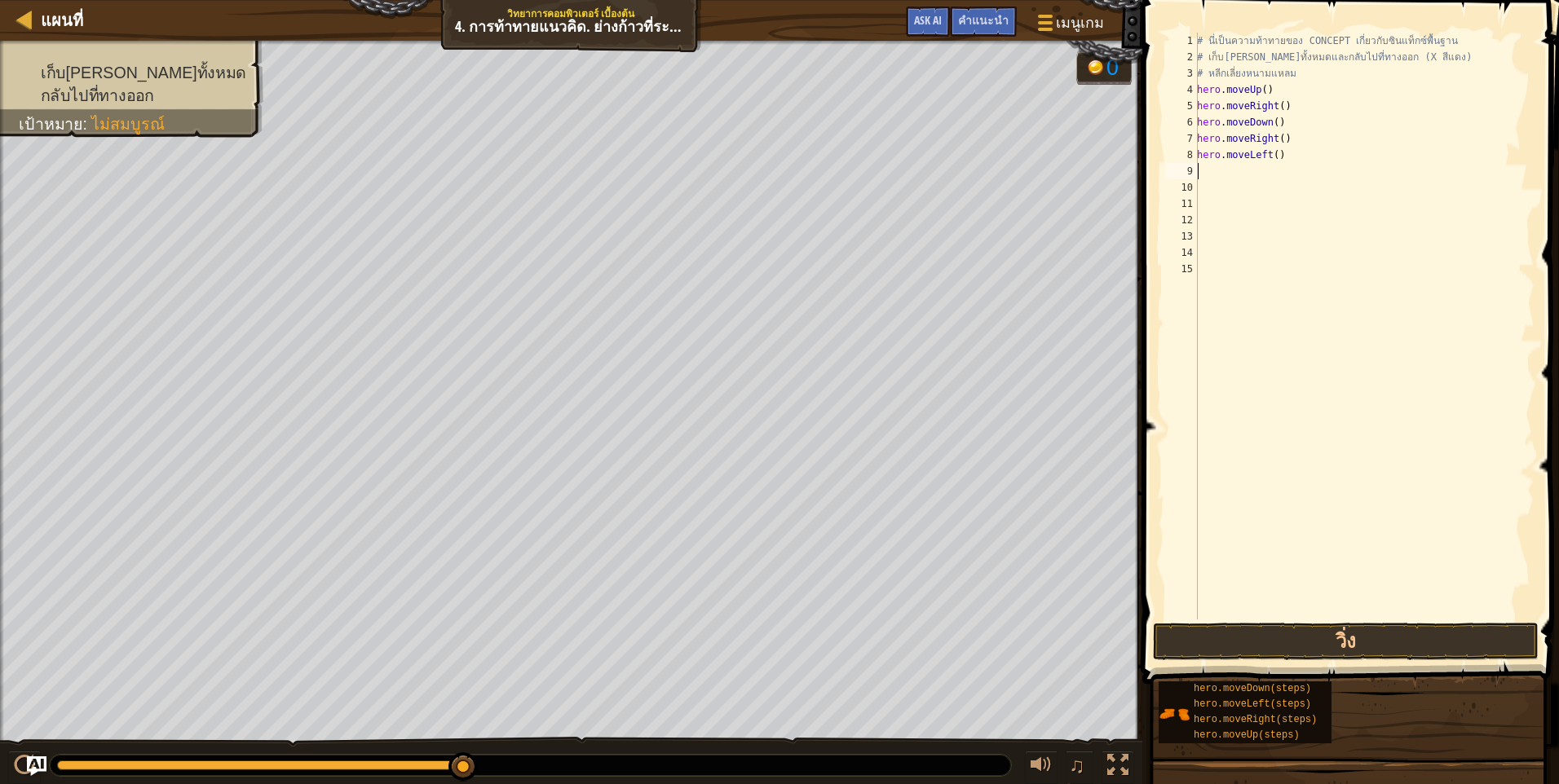
click at [1315, 176] on div "# นี่เป็นความท้าทายของ CONCEPT เกี่ยวกับซินแท็กซ์พื้นฐาน # เก็บอัญมณีทั้งหมดและ…" at bounding box center [1364, 342] width 341 height 619
type textarea "m"
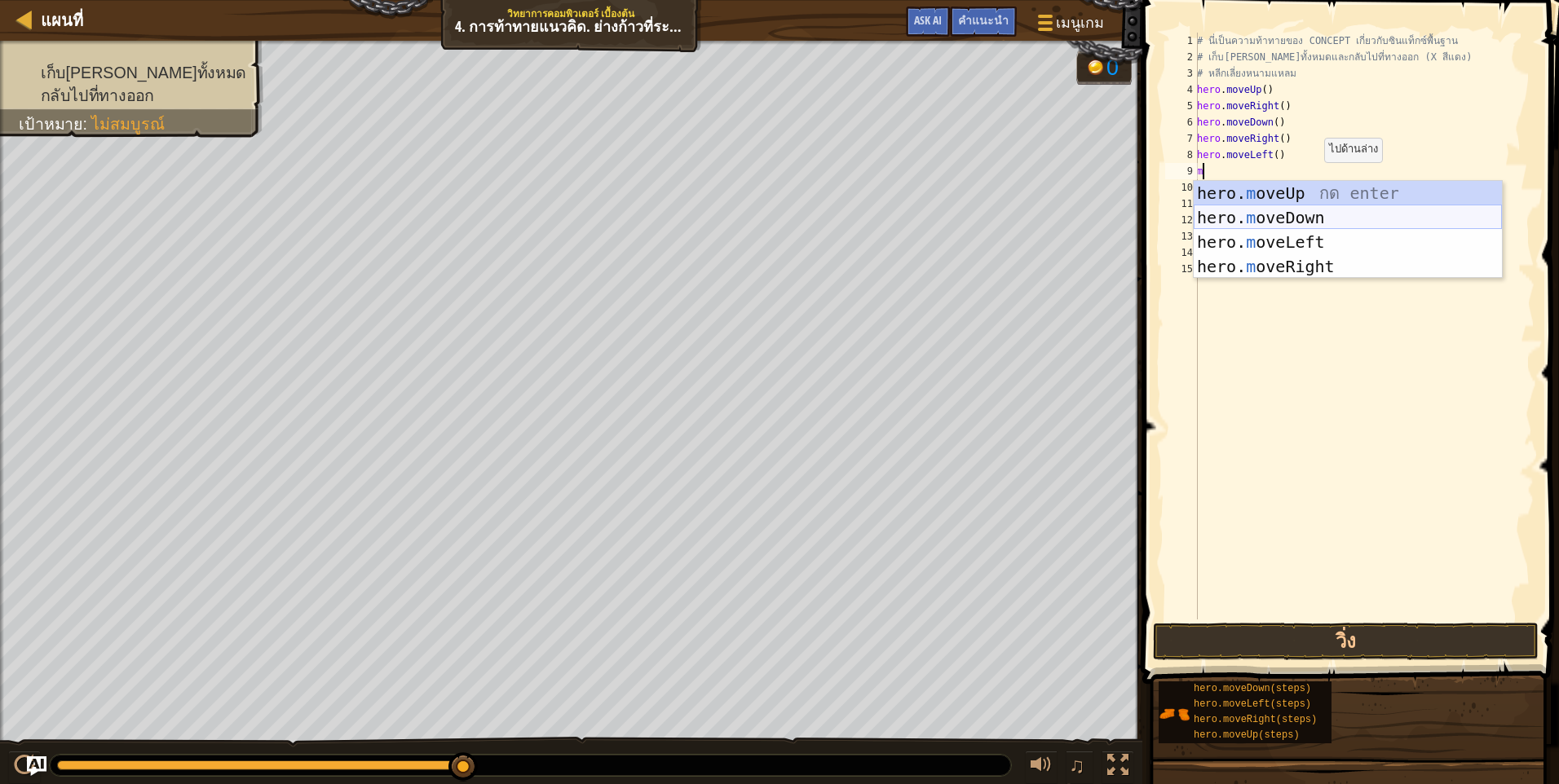
click at [1328, 217] on div "hero. m oveUp กด enter hero. m oveDown กด enter hero. m oveLeft กด enter hero. …" at bounding box center [1347, 254] width 308 height 147
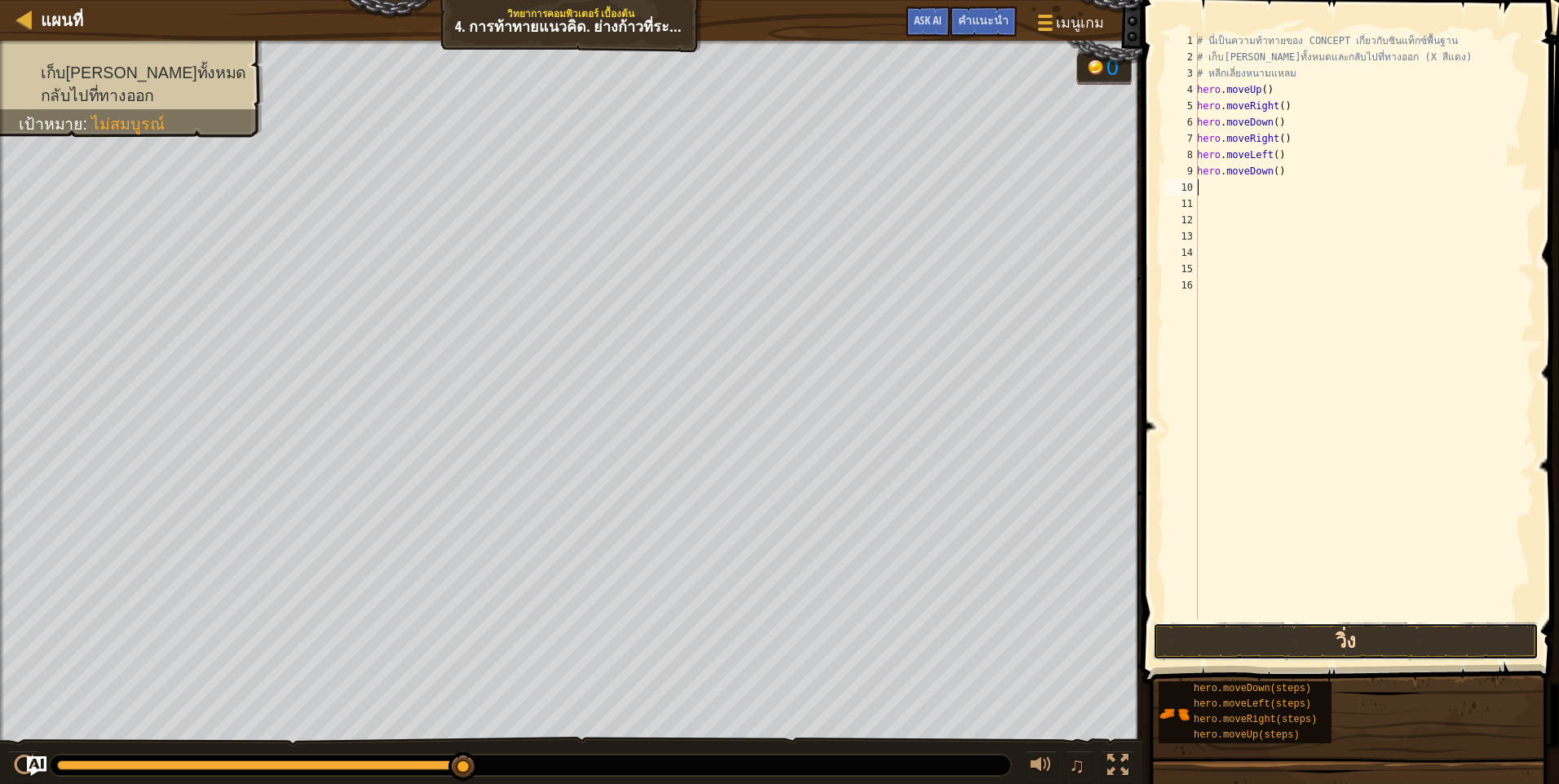
click at [1333, 630] on button "วิ่ง" at bounding box center [1345, 642] width 386 height 38
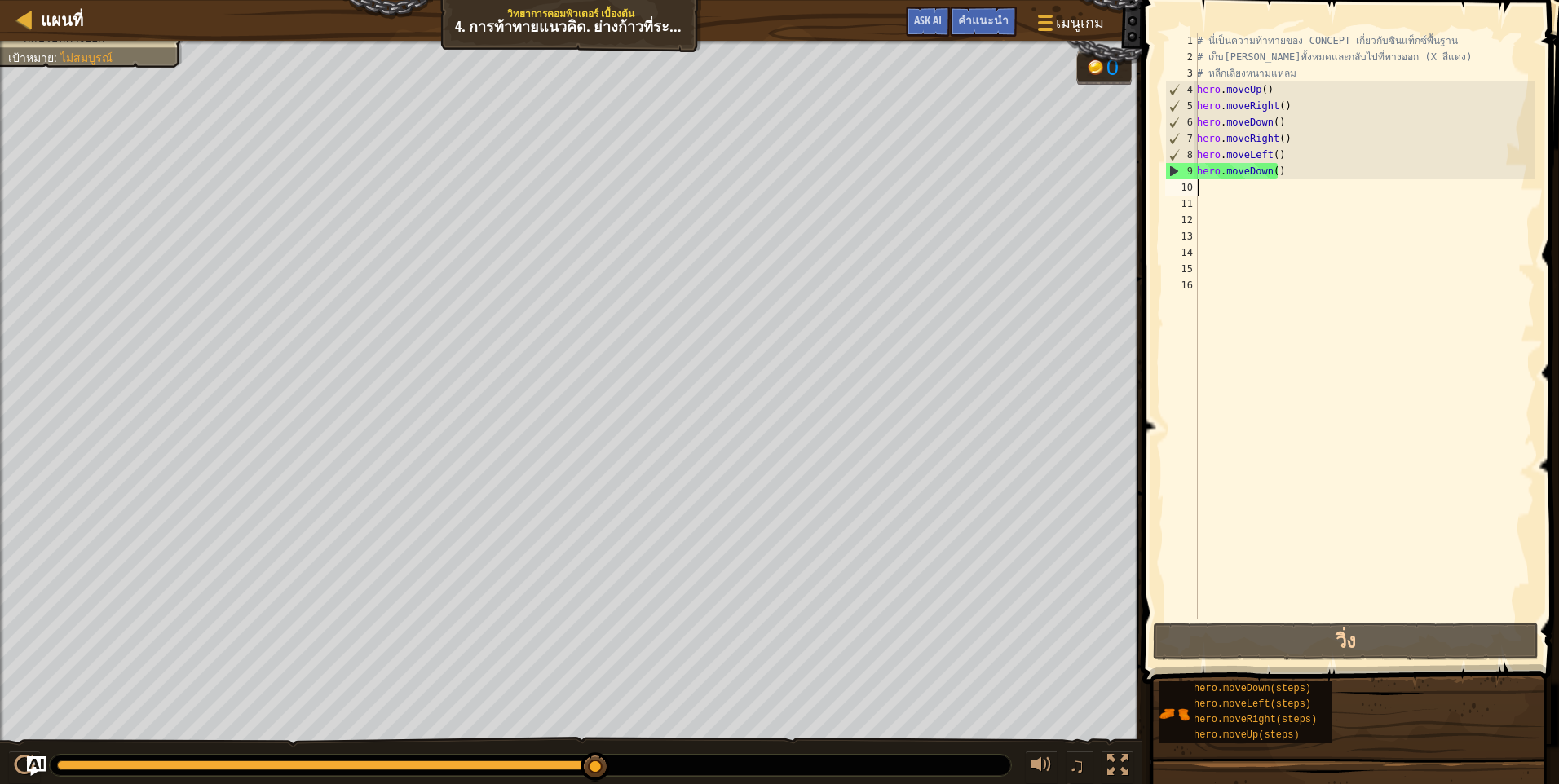
click at [1209, 183] on div "# นี่เป็นความท้าทายของ CONCEPT เกี่ยวกับซินแท็กซ์พื้นฐาน # เก็บอัญมณีทั้งหมดและ…" at bounding box center [1364, 342] width 341 height 619
type textarea "m"
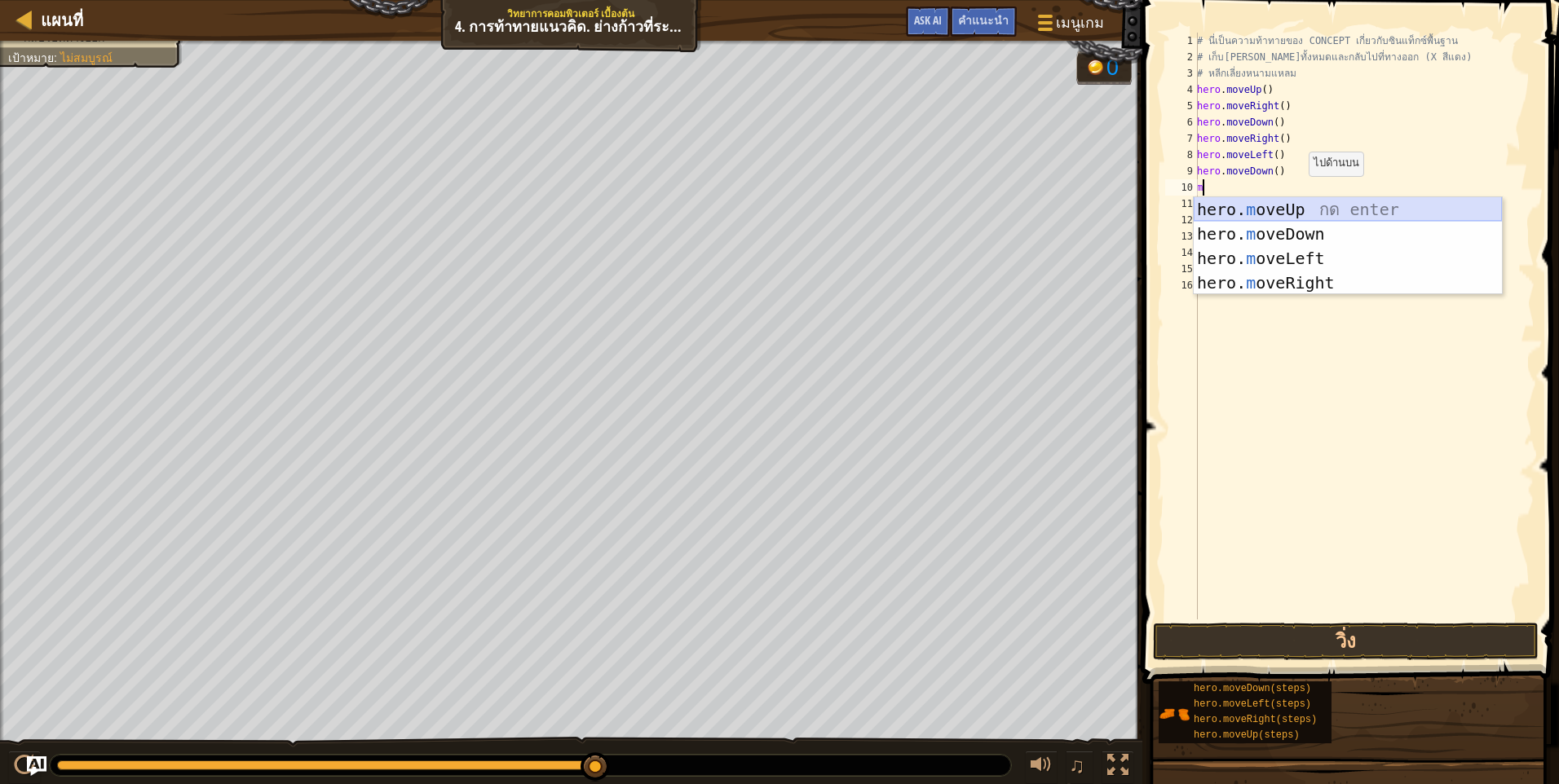
click at [1318, 203] on div "hero. m oveUp กด enter hero. m oveDown กด enter hero. m oveLeft กด enter hero. …" at bounding box center [1347, 270] width 308 height 147
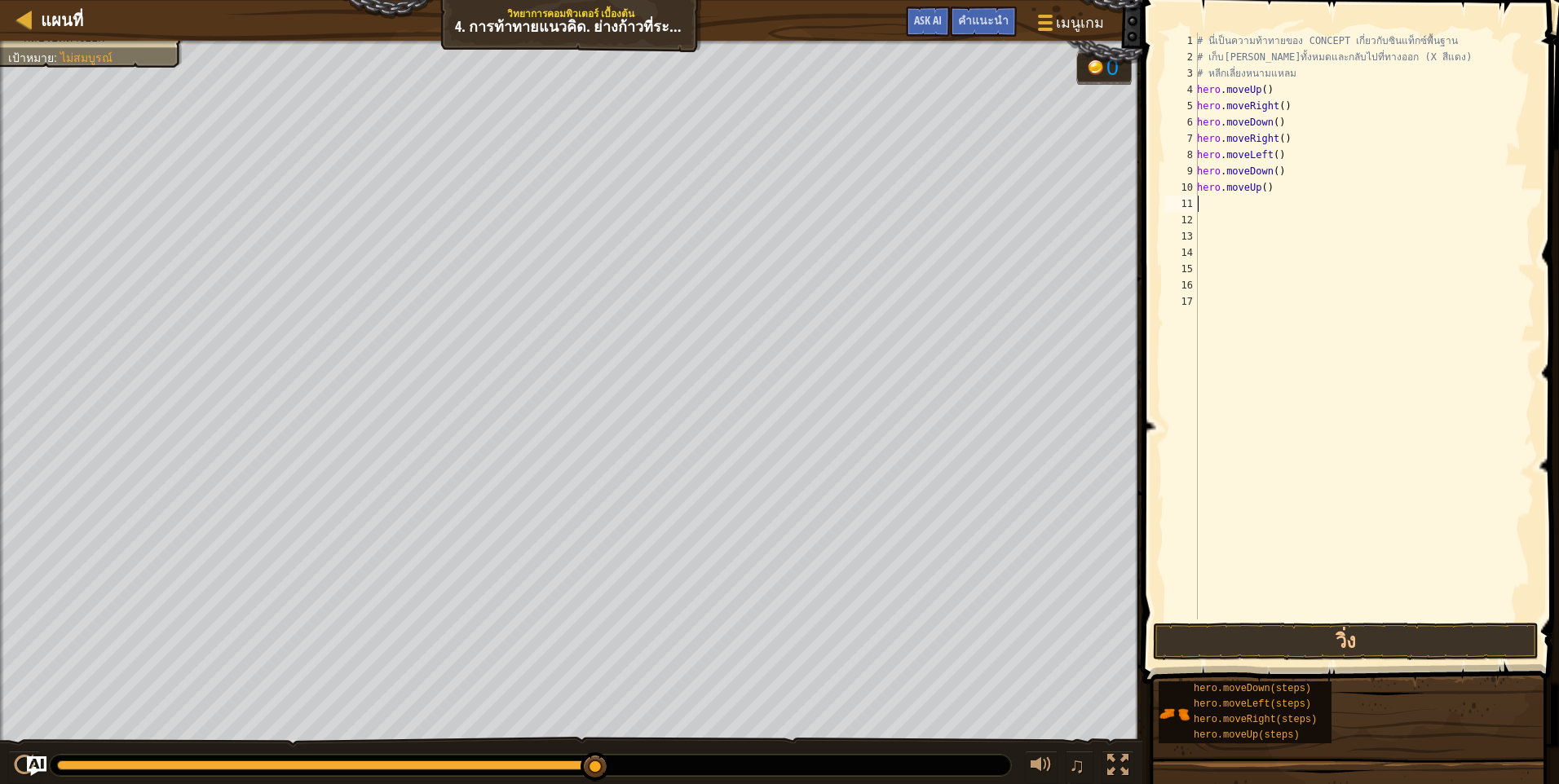
click at [1246, 202] on div "# นี่เป็นความท้าทายของ CONCEPT เกี่ยวกับซินแท็กซ์พื้นฐาน # เก็บอัญมณีทั้งหมดและ…" at bounding box center [1364, 342] width 341 height 619
type textarea "m"
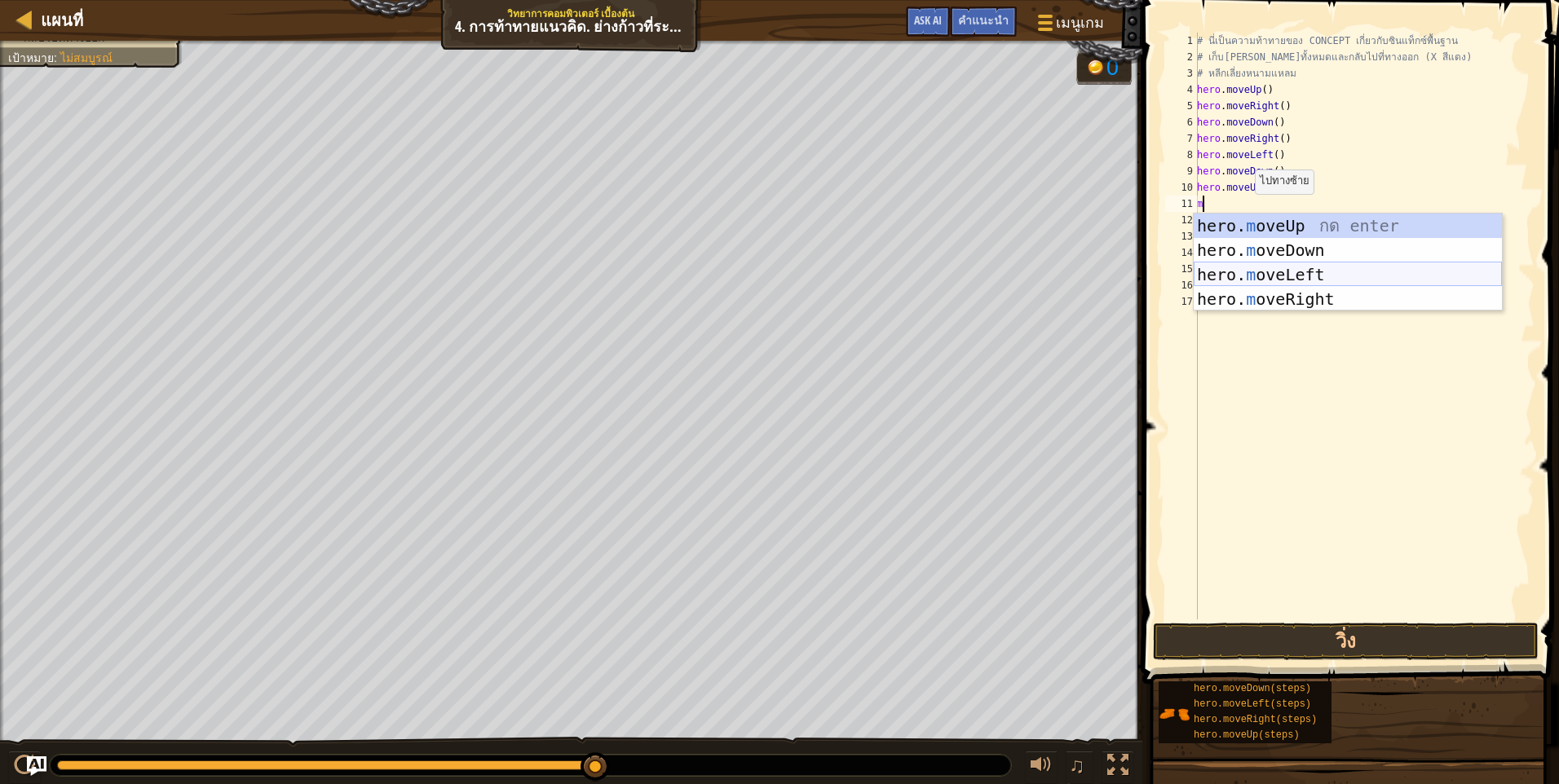
click at [1315, 272] on div "hero. m oveUp กด enter hero. m oveDown กด enter hero. m oveLeft กด enter hero. …" at bounding box center [1347, 287] width 308 height 147
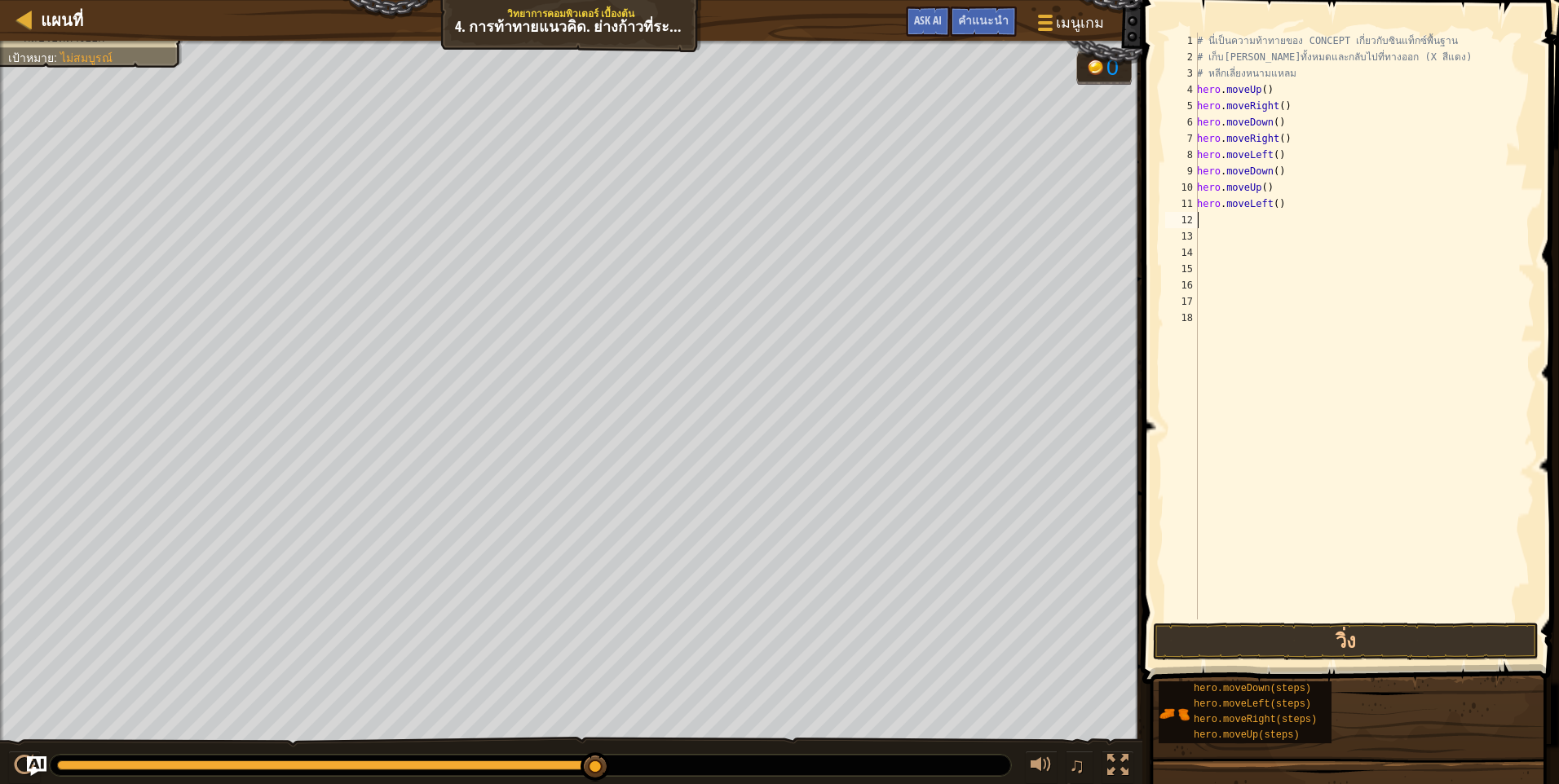
click at [1262, 220] on div "# นี่เป็นความท้าทายของ CONCEPT เกี่ยวกับซินแท็กซ์พื้นฐาน # เก็บอัญมณีทั้งหมดและ…" at bounding box center [1364, 342] width 341 height 619
type textarea "m"
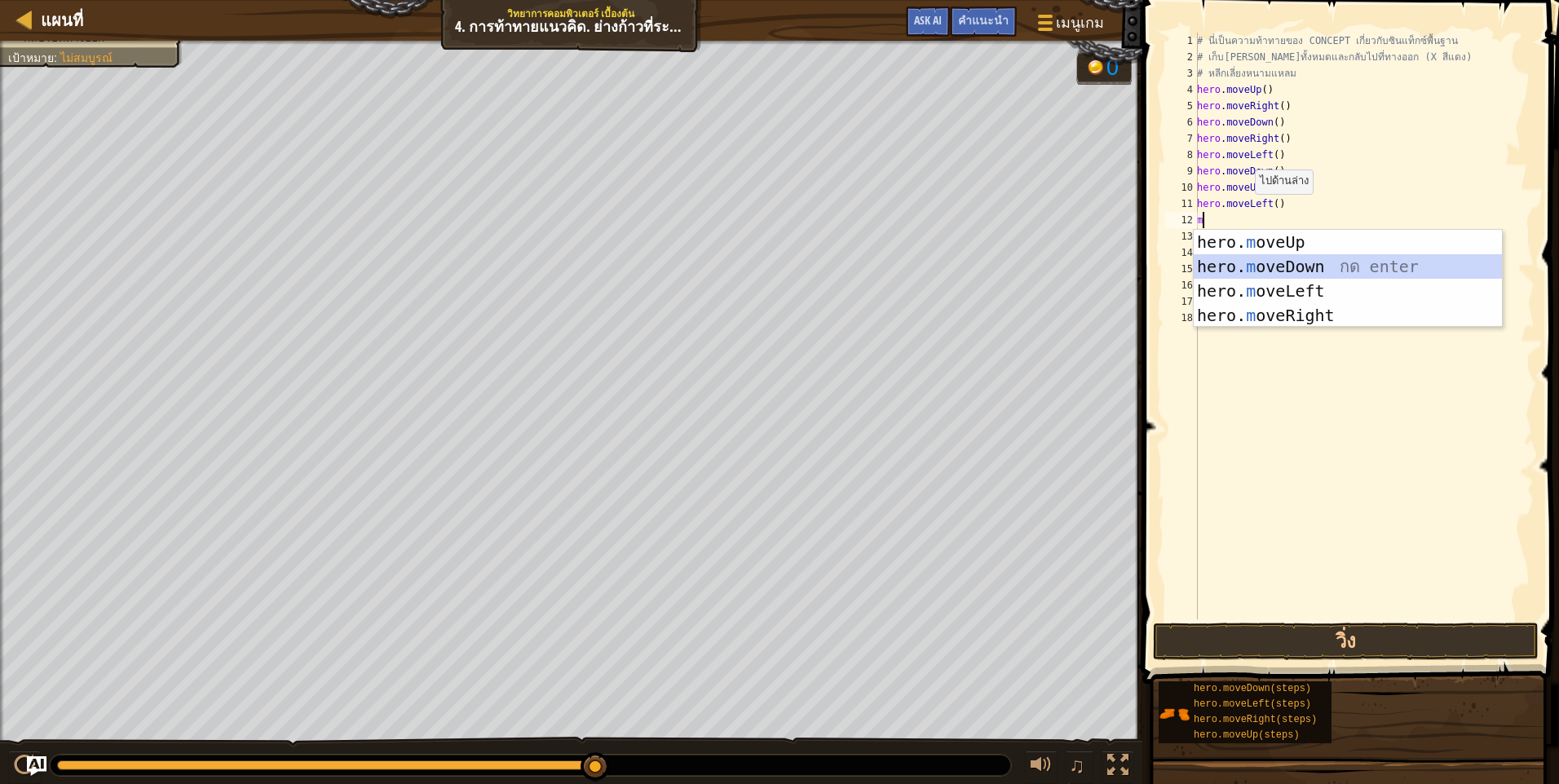
click at [1284, 263] on div "hero. m oveUp กด enter hero. m oveDown กด enter hero. m oveLeft กด enter hero. …" at bounding box center [1347, 303] width 308 height 147
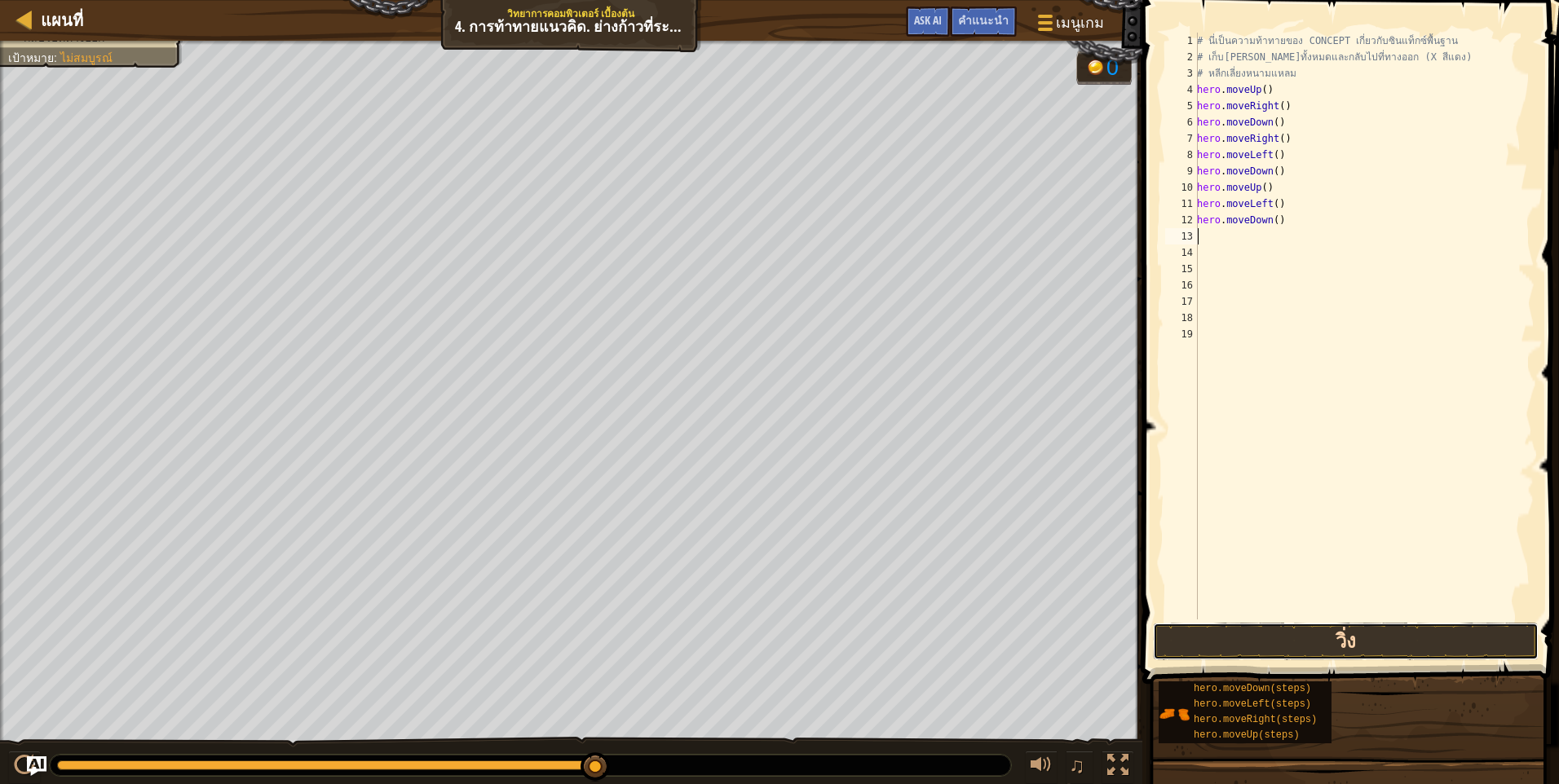
click at [1287, 630] on button "วิ่ง" at bounding box center [1345, 642] width 386 height 38
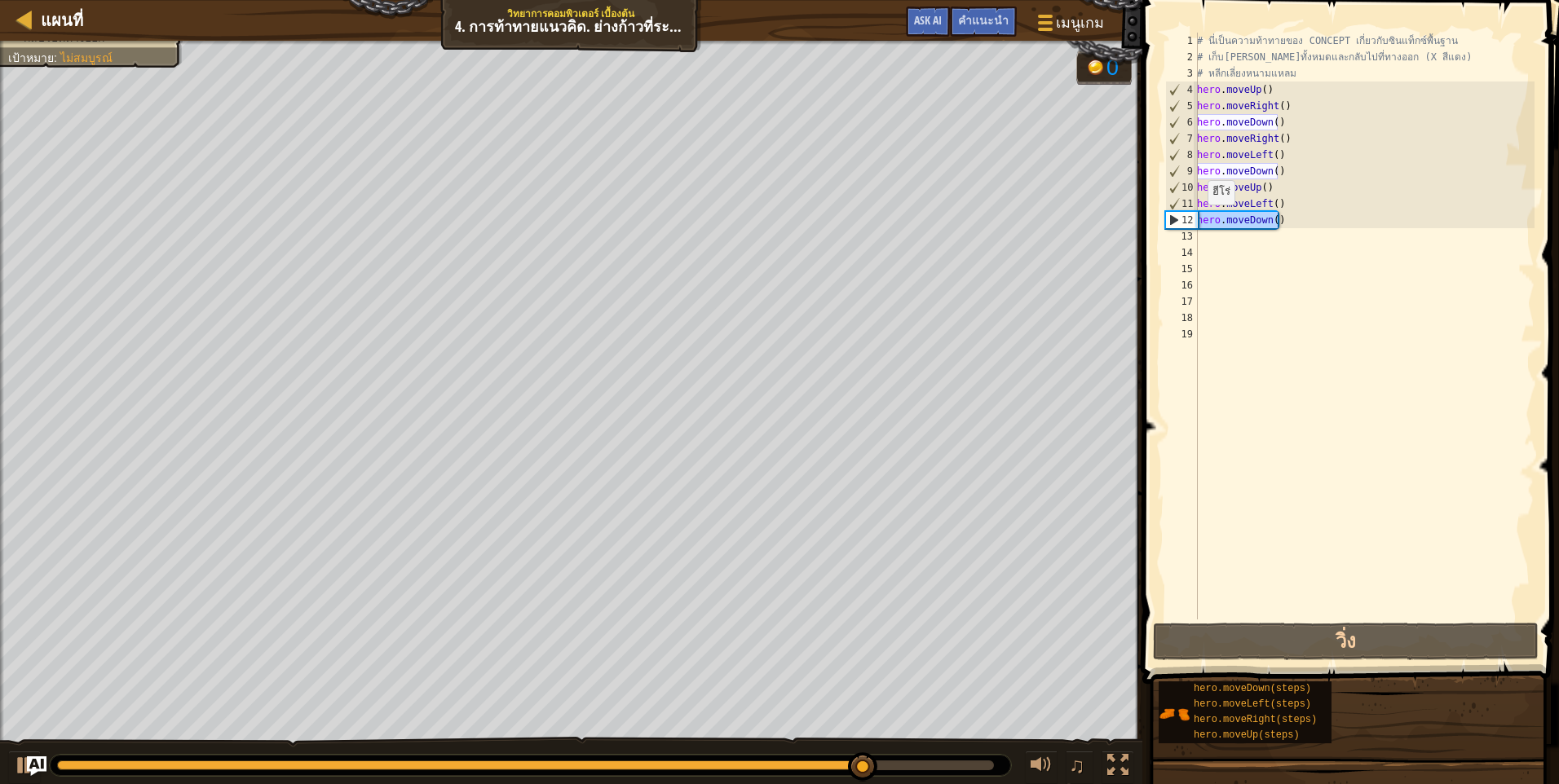
drag, startPoint x: 1258, startPoint y: 222, endPoint x: 1198, endPoint y: 221, distance: 60.0
click at [1198, 221] on div "# นี่เป็นความท้าทายของ CONCEPT เกี่ยวกับซินแท็กซ์พื้นฐาน # เก็บอัญมณีทั้งหมดและ…" at bounding box center [1364, 342] width 341 height 619
type textarea "hero.moveDown()"
click at [1209, 244] on div "# นี่เป็นความท้าทายของ CONCEPT เกี่ยวกับซินแท็กซ์พื้นฐาน # เก็บอัญมณีทั้งหมดและ…" at bounding box center [1364, 342] width 341 height 619
click at [1218, 233] on div "# นี่เป็นความท้าทายของ CONCEPT เกี่ยวกับซินแท็กซ์พื้นฐาน # เก็บอัญมณีทั้งหมดและ…" at bounding box center [1364, 342] width 341 height 619
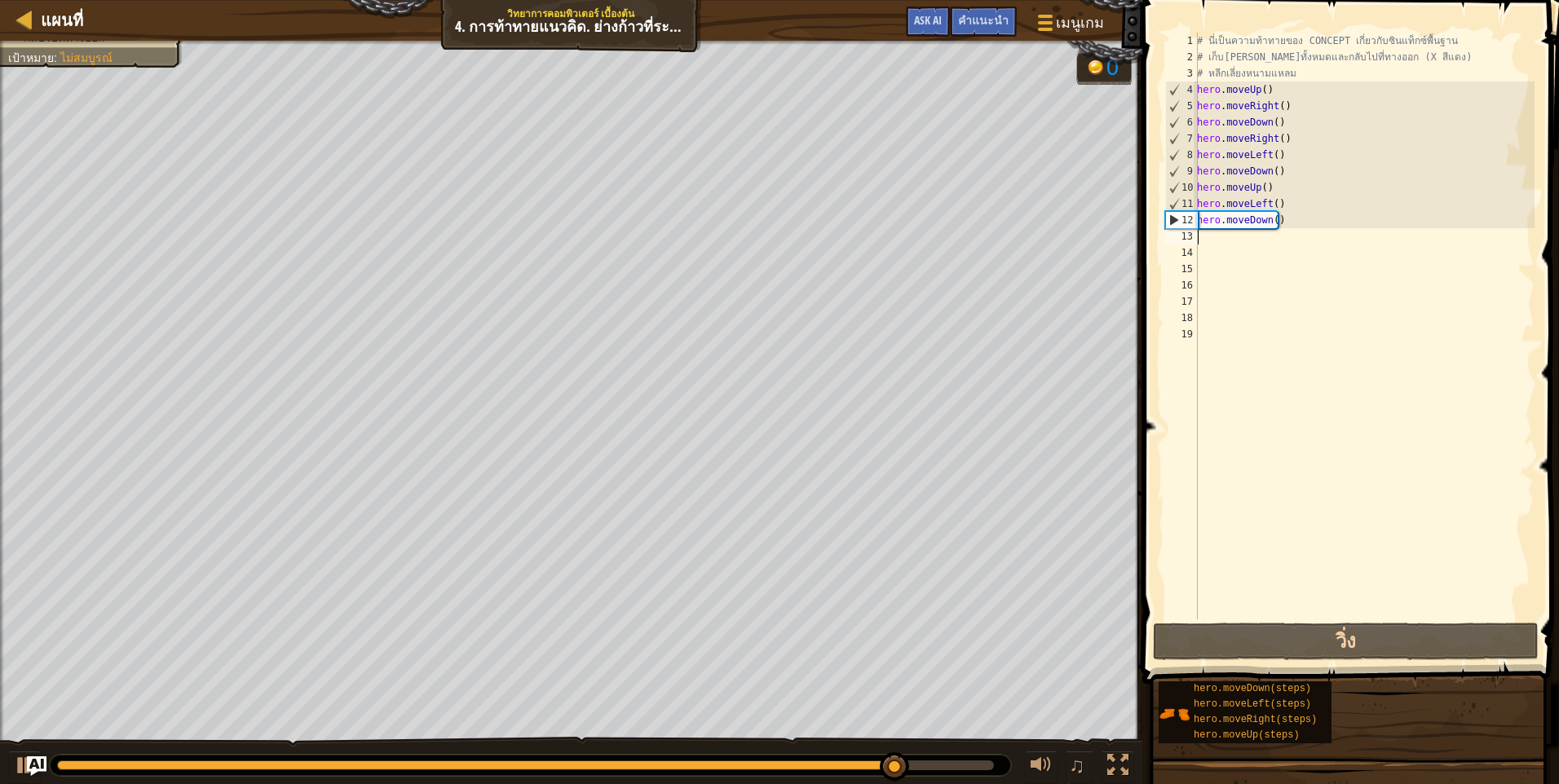
type textarea "m"
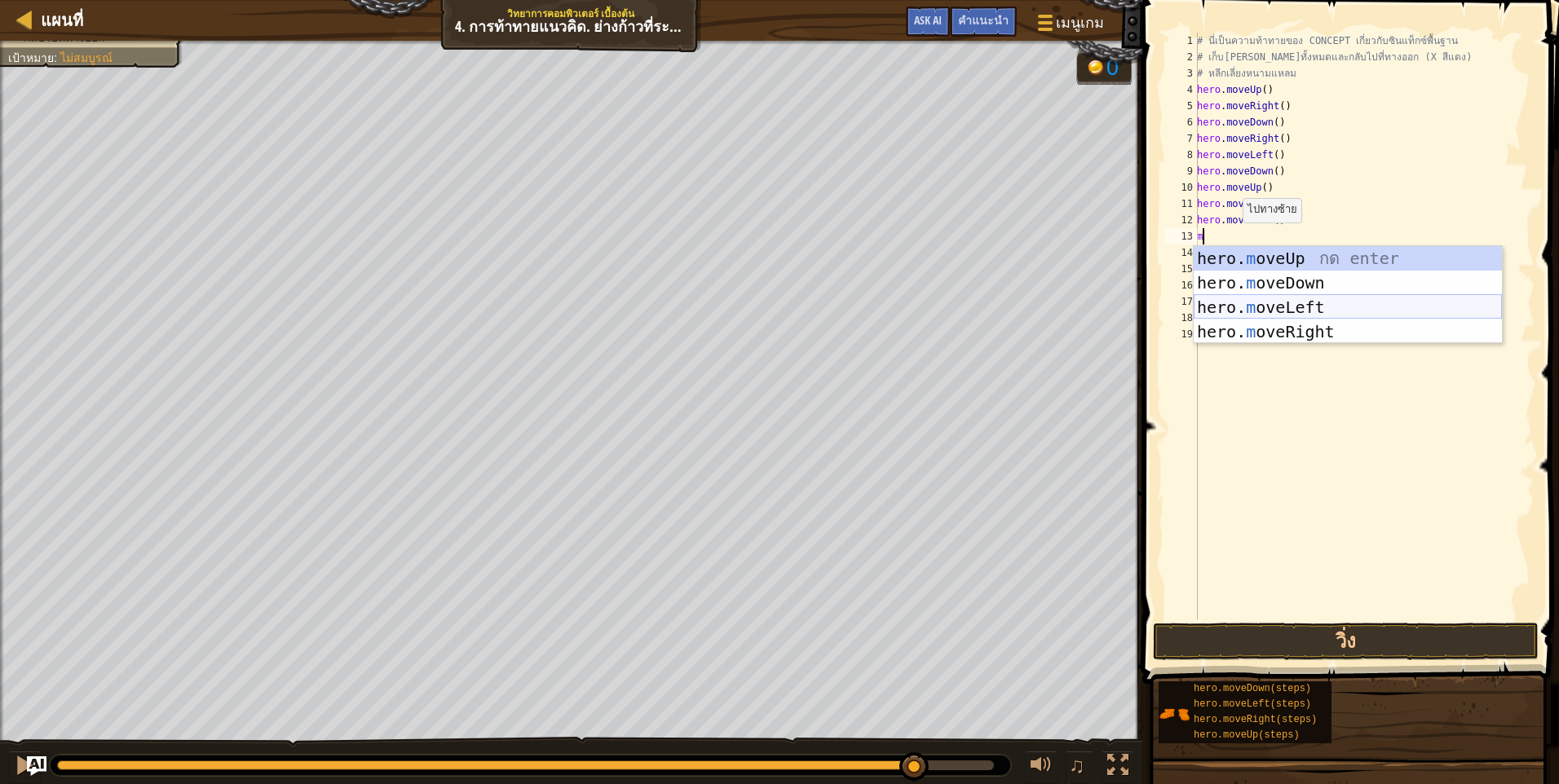
click at [1276, 311] on div "hero. m oveUp กด enter hero. m oveDown กด enter hero. m oveLeft กด enter hero. …" at bounding box center [1347, 319] width 308 height 147
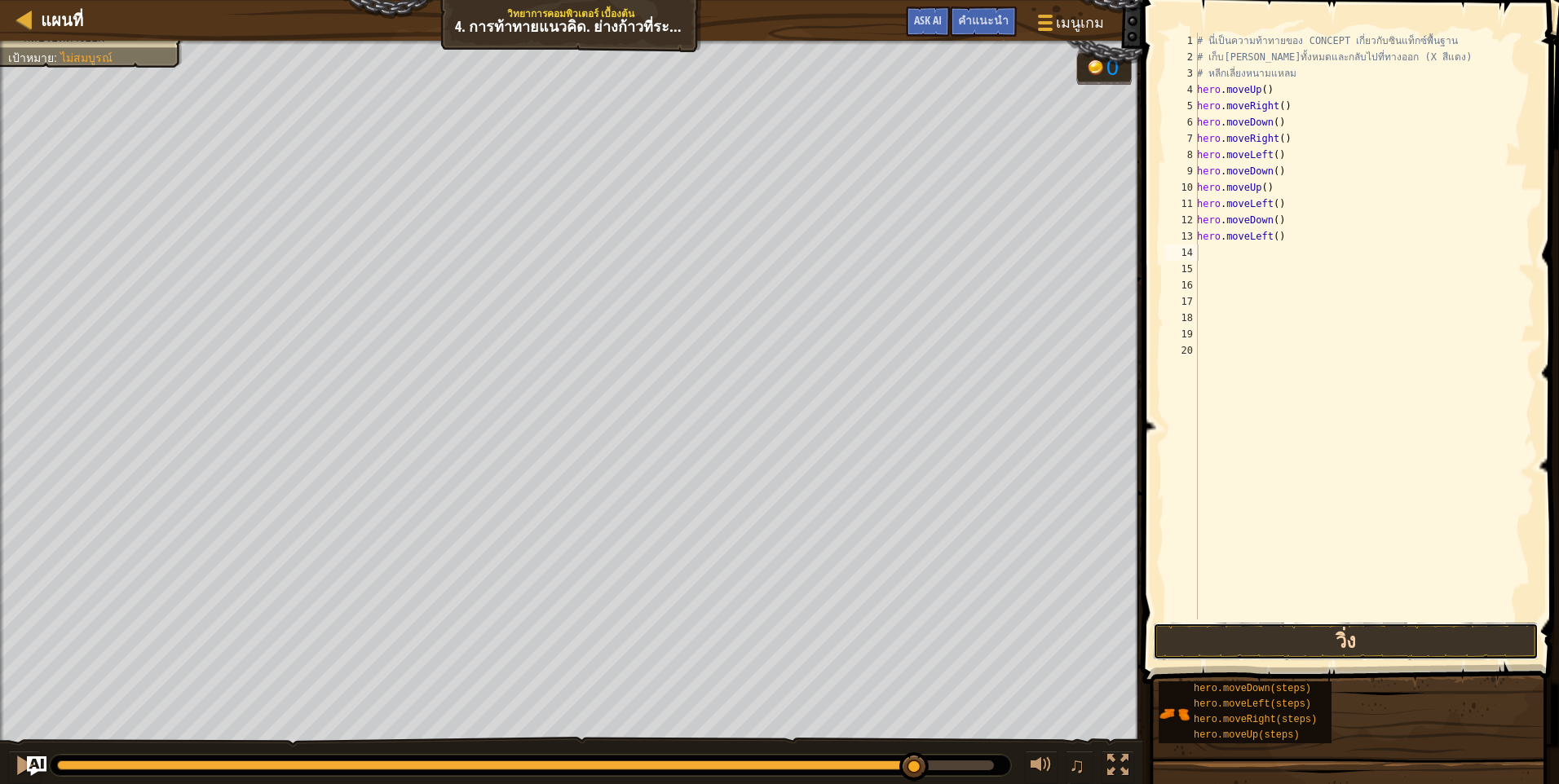
click at [1272, 642] on button "วิ่ง" at bounding box center [1345, 642] width 386 height 38
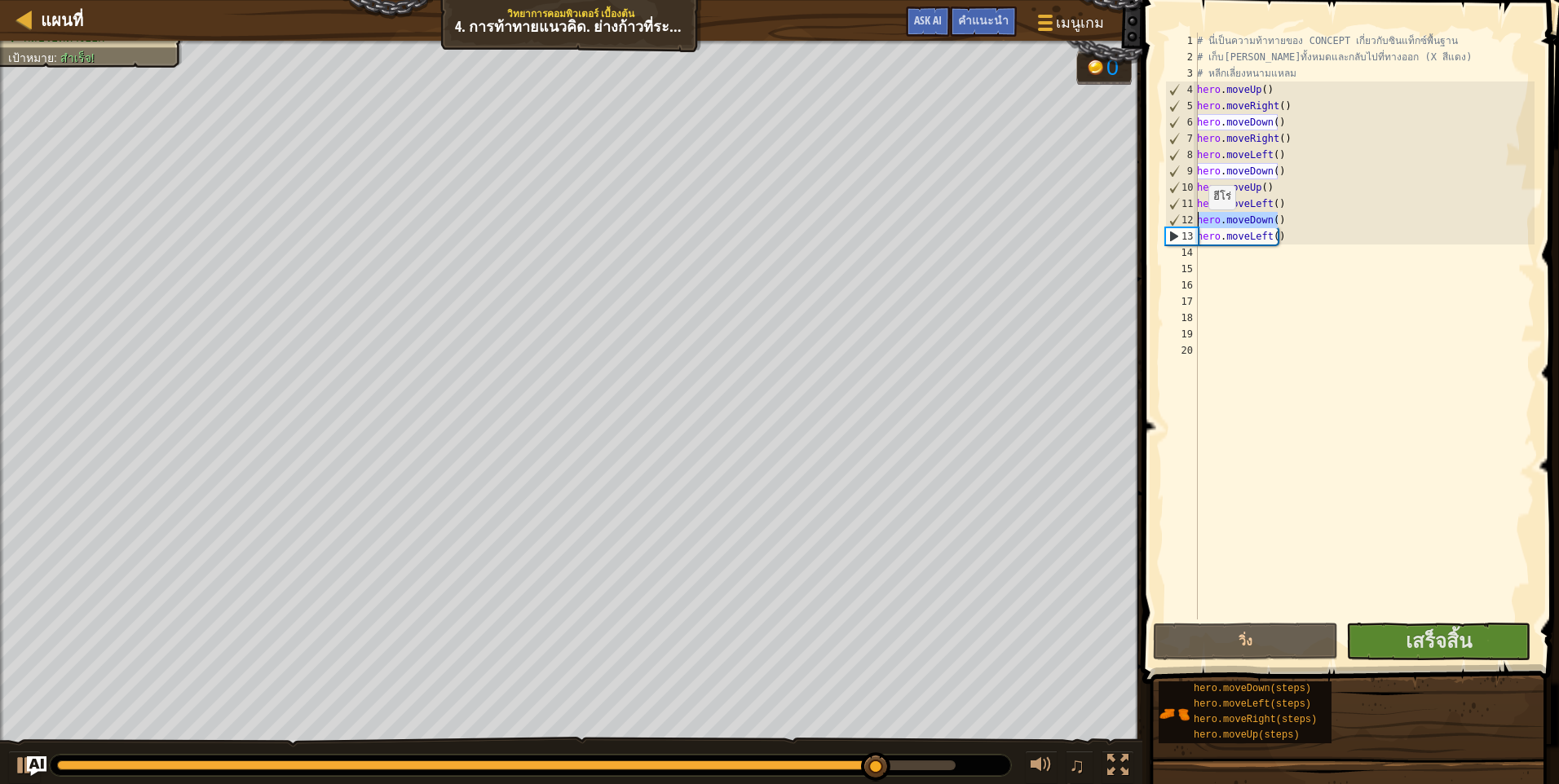
drag, startPoint x: 1296, startPoint y: 221, endPoint x: 1197, endPoint y: 224, distance: 99.0
click at [1197, 224] on div "1 2 3 4 5 6 7 8 9 10 11 12 13 14 15 16 17 18 19 20 # นี่เป็นความท้าทายของ CONCE…" at bounding box center [1347, 325] width 373 height 587
type textarea "hero.moveDown()"
click at [1454, 637] on span "เสร็จสิ้น" at bounding box center [1438, 641] width 66 height 26
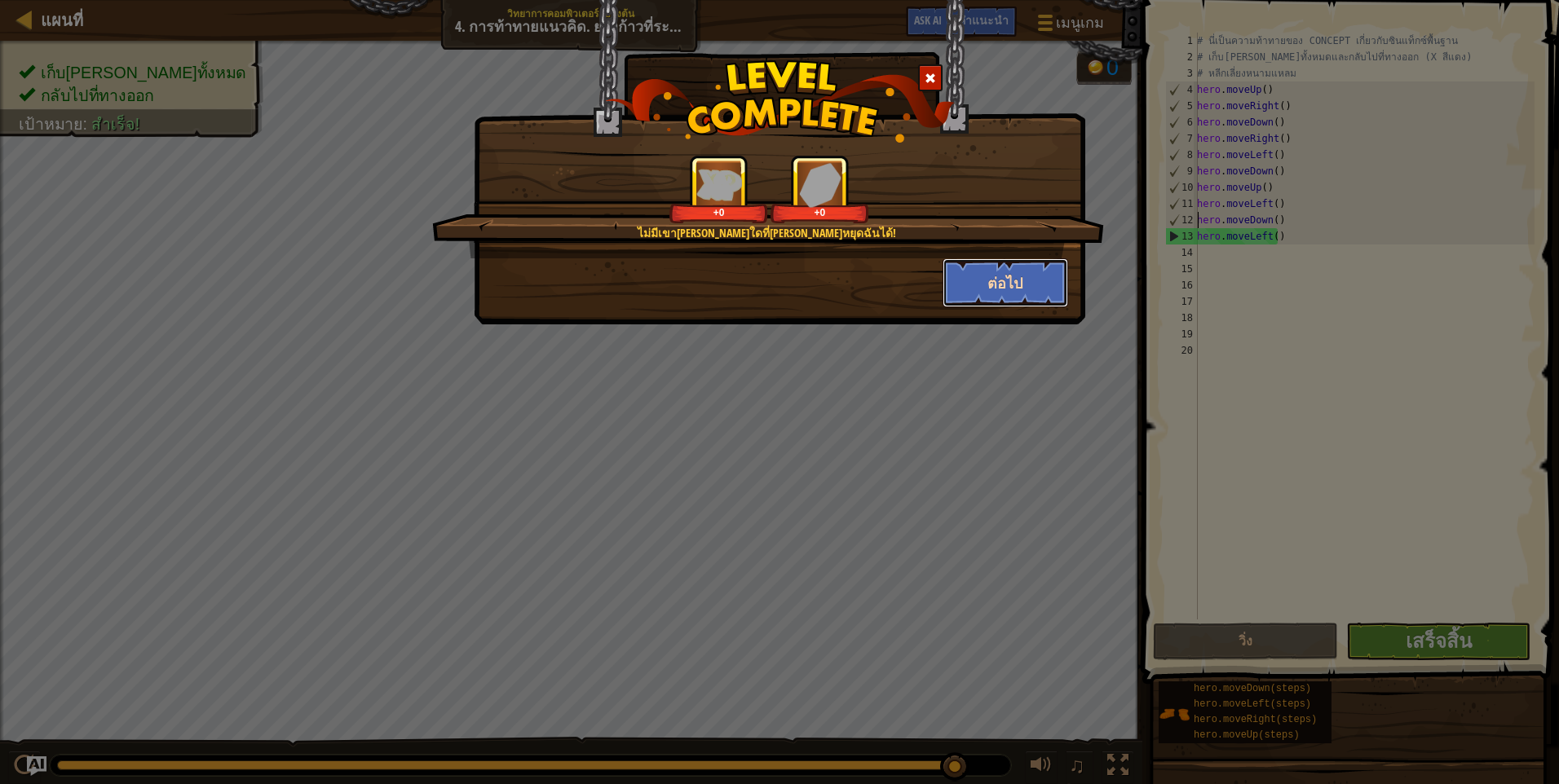
click at [1011, 293] on button "ต่อไป" at bounding box center [1005, 282] width 127 height 49
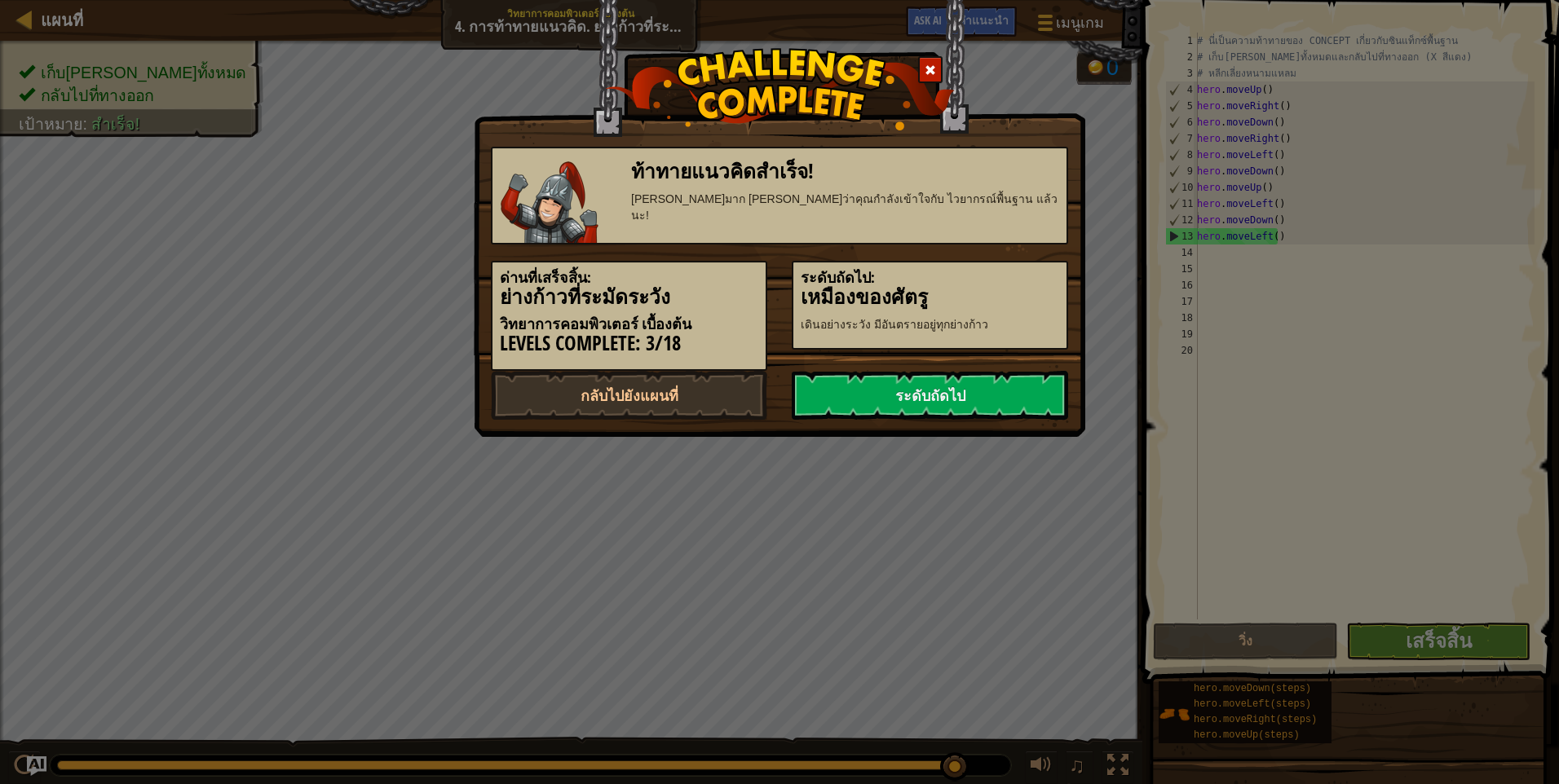
click at [1017, 285] on h5 "ระดับถัดไป:" at bounding box center [929, 278] width 258 height 17
click at [1004, 392] on link "ระดับถัดไป" at bounding box center [929, 395] width 276 height 49
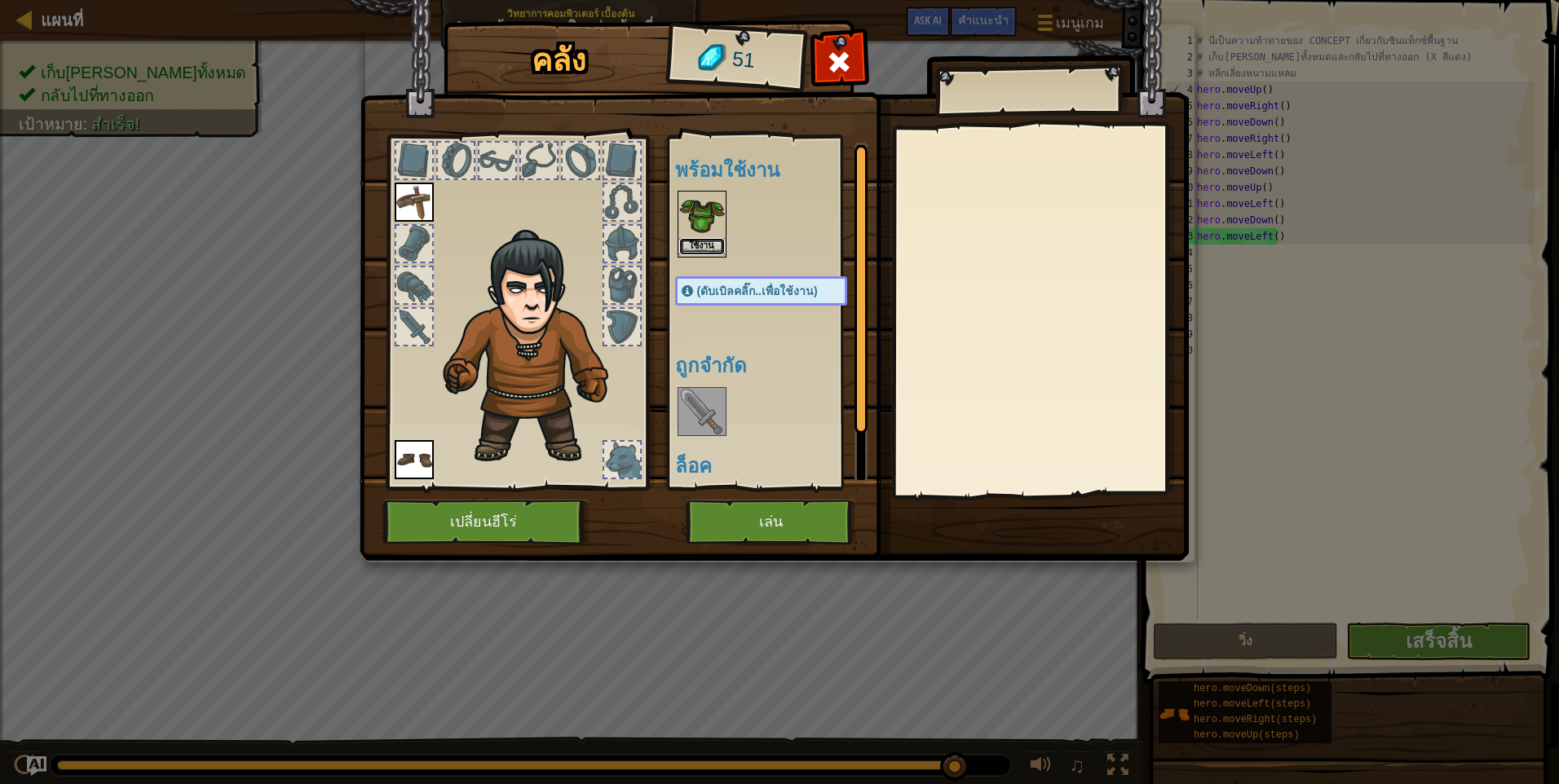
click at [699, 238] on button "ใช้งาน" at bounding box center [701, 246] width 45 height 18
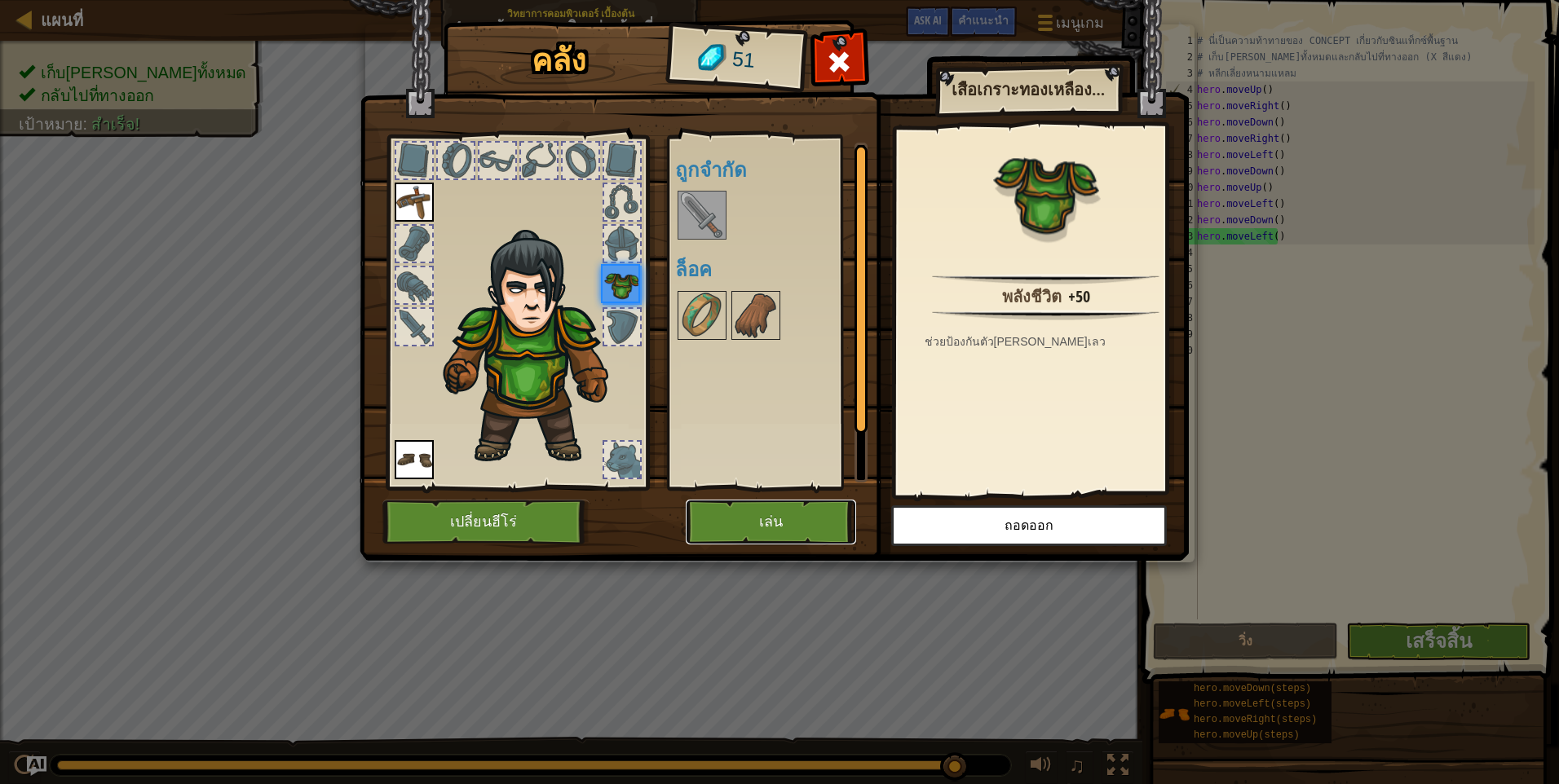
click at [782, 524] on button "เล่น" at bounding box center [770, 521] width 170 height 44
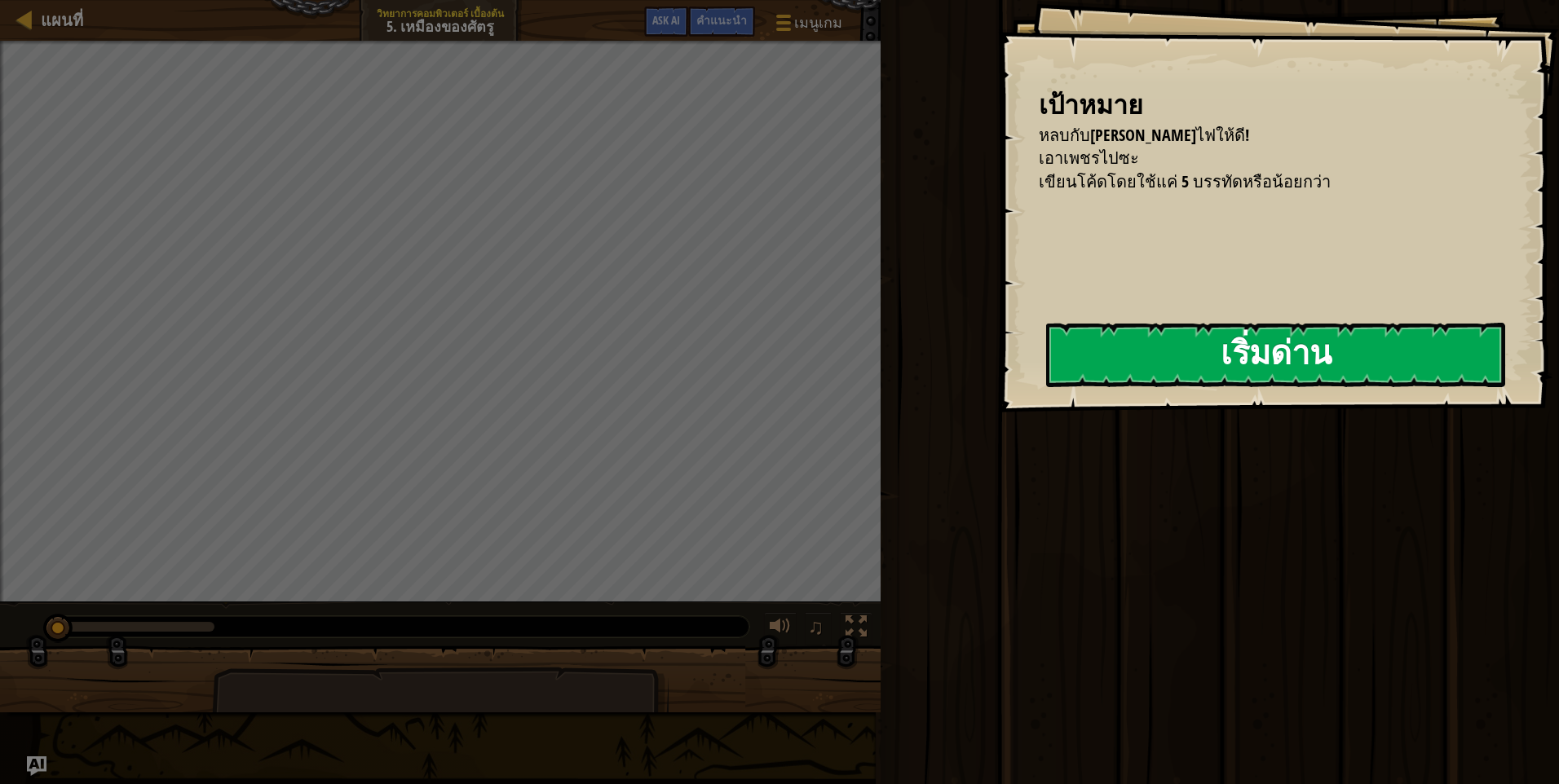
click at [1086, 352] on button "เริ่มด่าน" at bounding box center [1275, 355] width 459 height 65
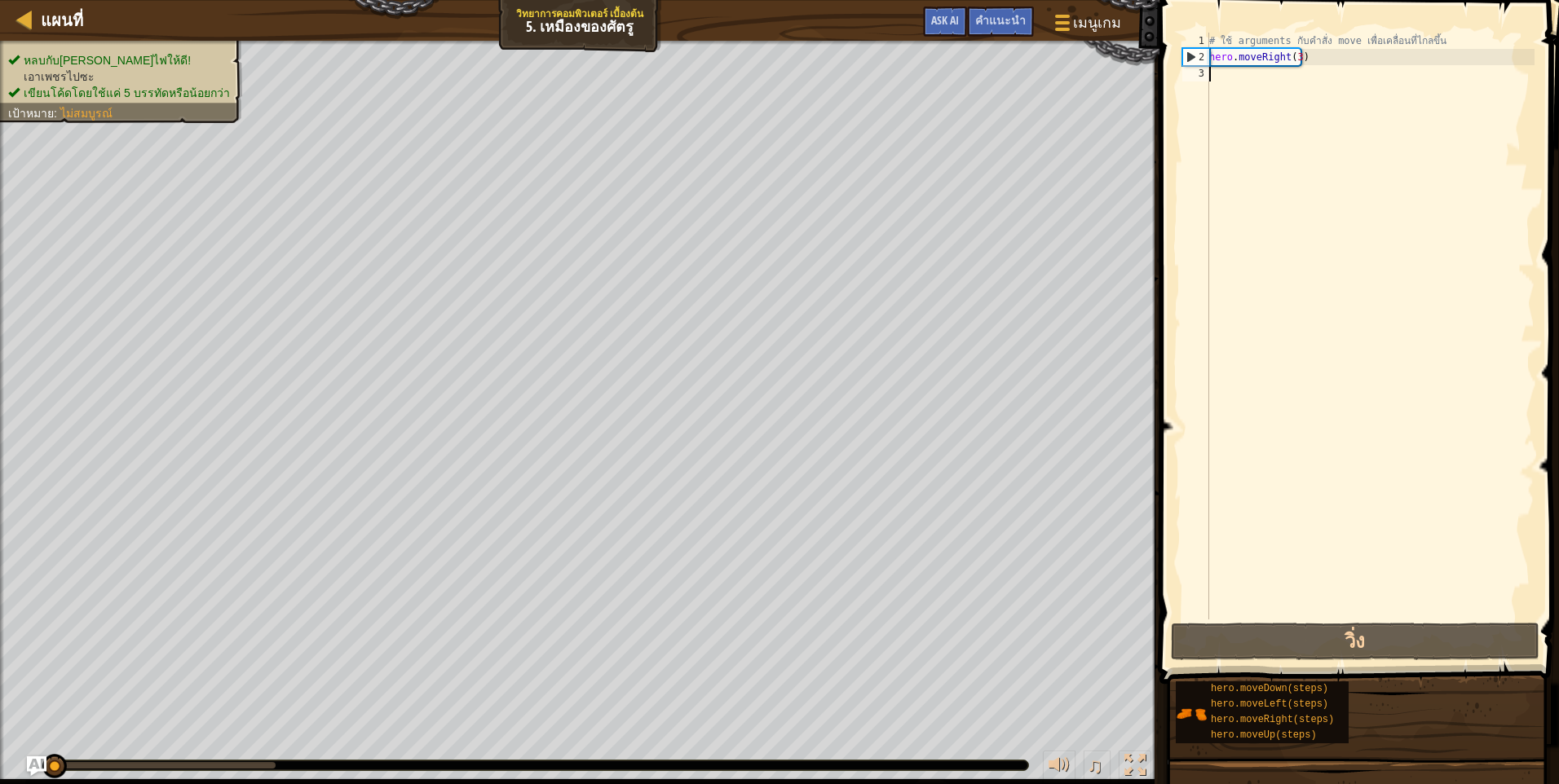
click at [1331, 73] on div "# ใช้ arguments กับคำสั่ง move เพื่อเคลื่อนที่ไกลขึ้น hero . moveRight ( 3 )" at bounding box center [1369, 342] width 328 height 619
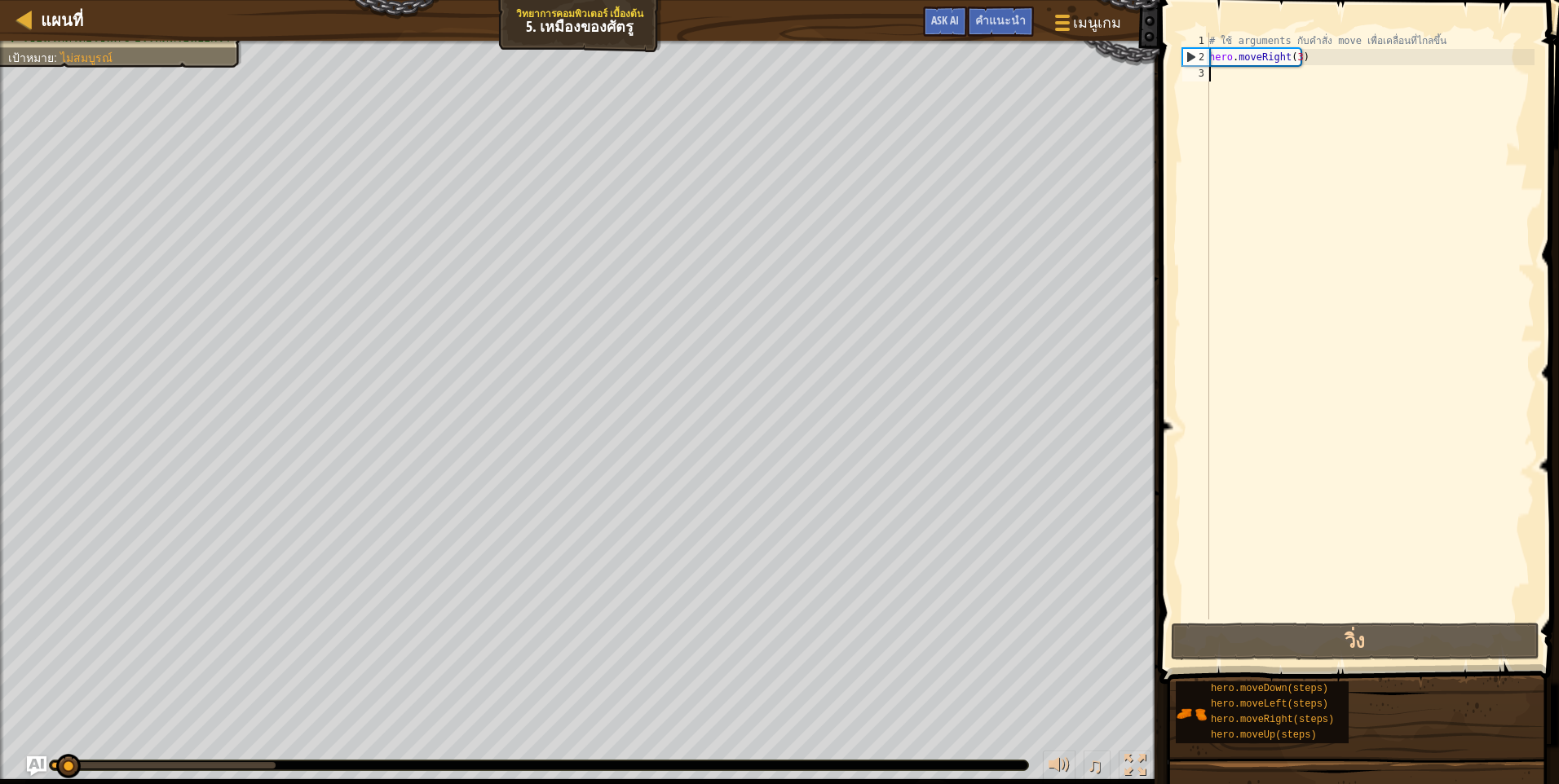
click at [1310, 84] on div "# ใช้ arguments กับคำสั่ง move เพื่อเคลื่อนที่ไกลขึ้น hero . moveRight ( 3 )" at bounding box center [1369, 342] width 328 height 619
type textarea "m"
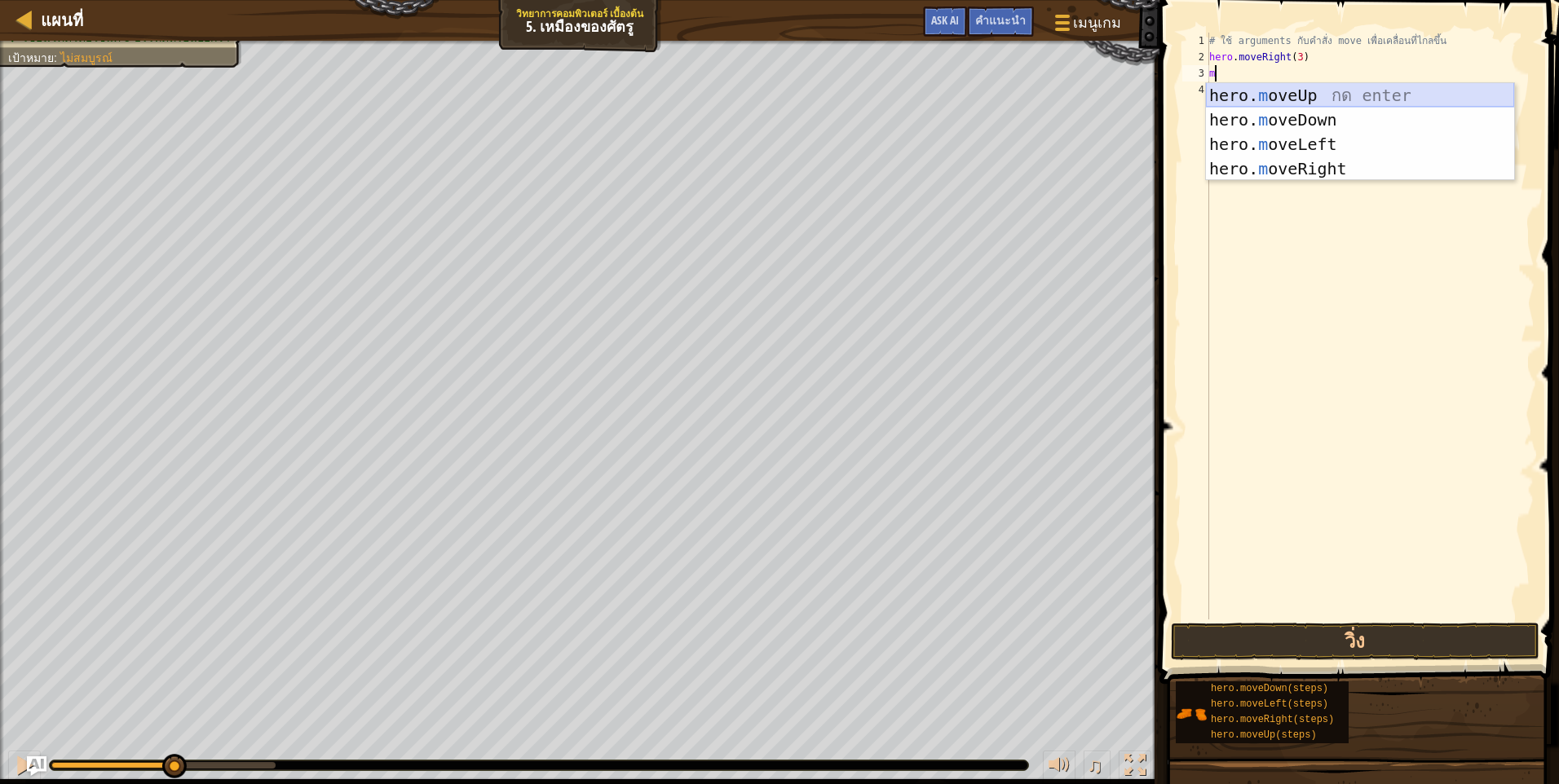
click at [1335, 96] on div "hero. m oveUp กด enter hero. m oveDown กด enter hero. m oveLeft กด enter hero. …" at bounding box center [1359, 156] width 308 height 147
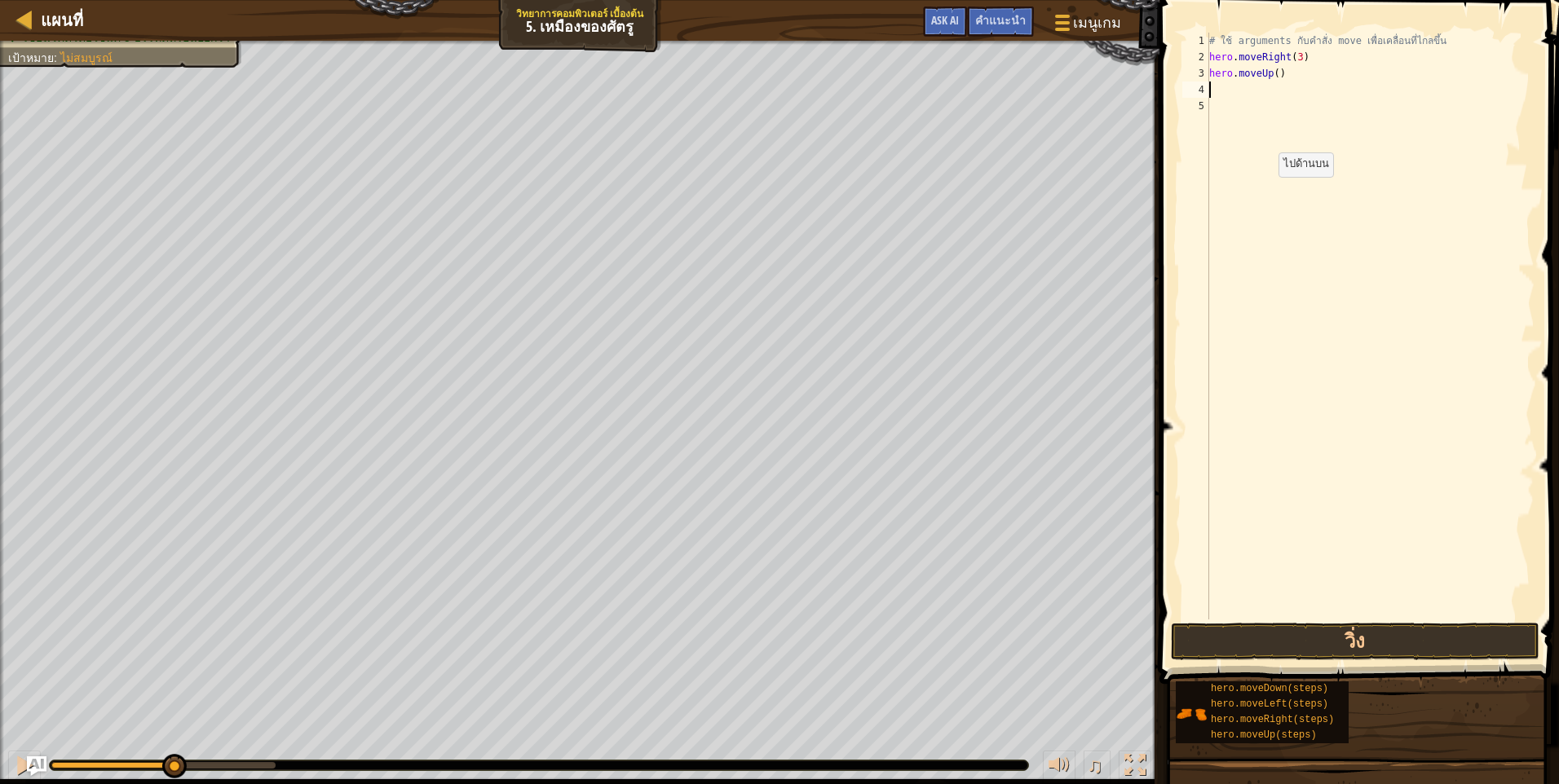
type textarea "m"
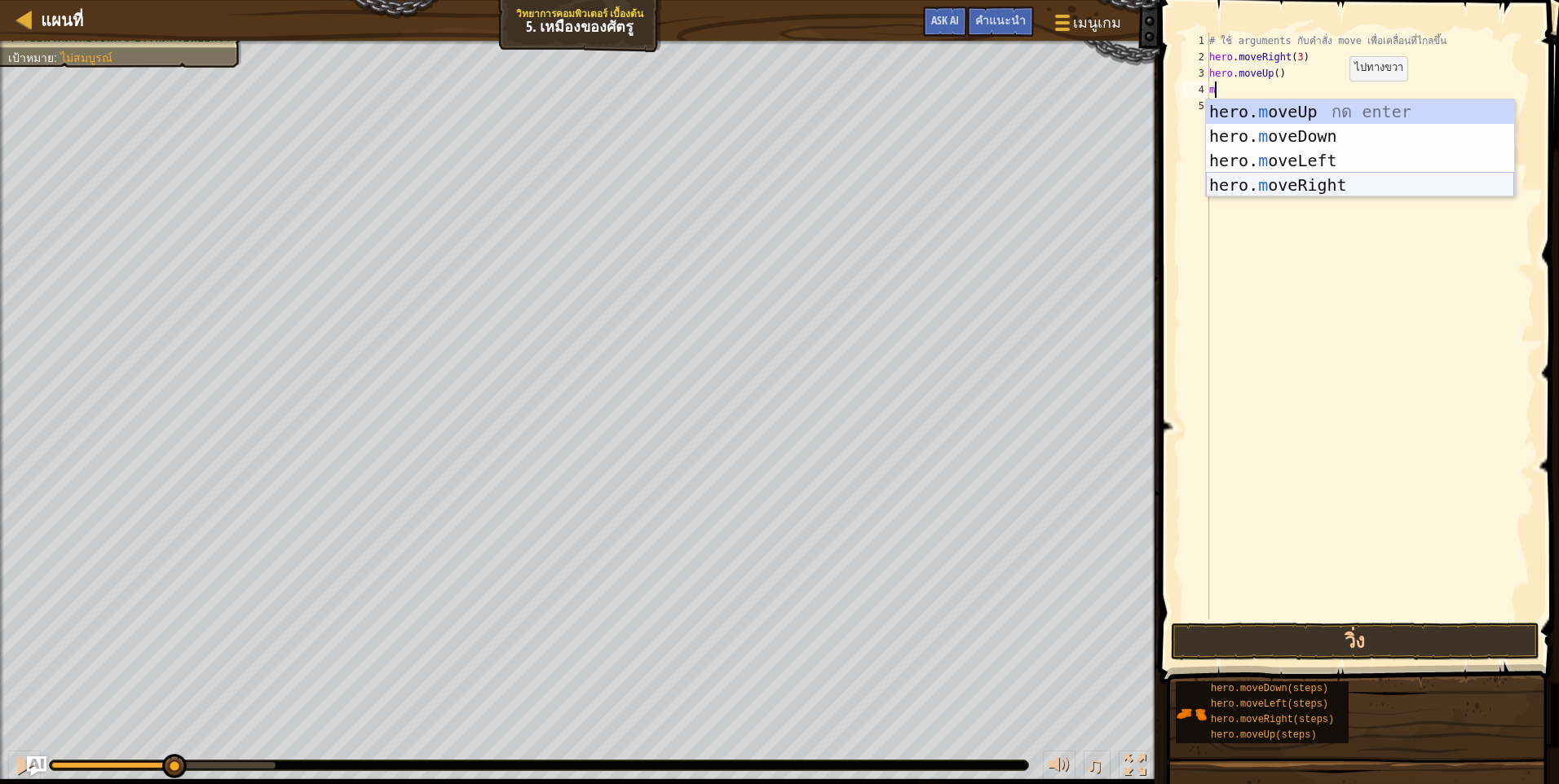
click at [1323, 189] on div "hero. m oveUp กด enter hero. m oveDown กด enter hero. m oveLeft กด enter hero. …" at bounding box center [1359, 173] width 308 height 147
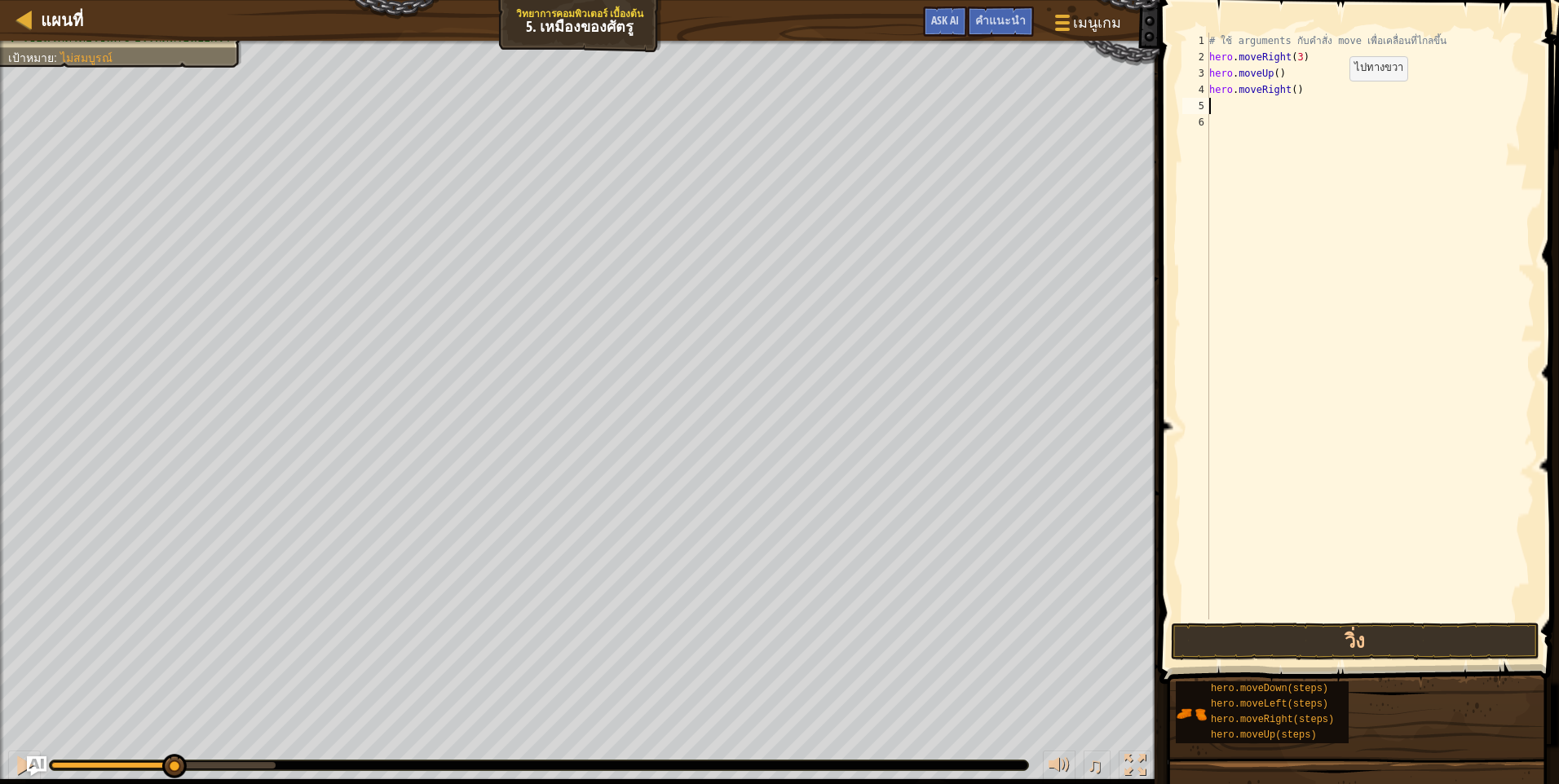
type textarea "m"
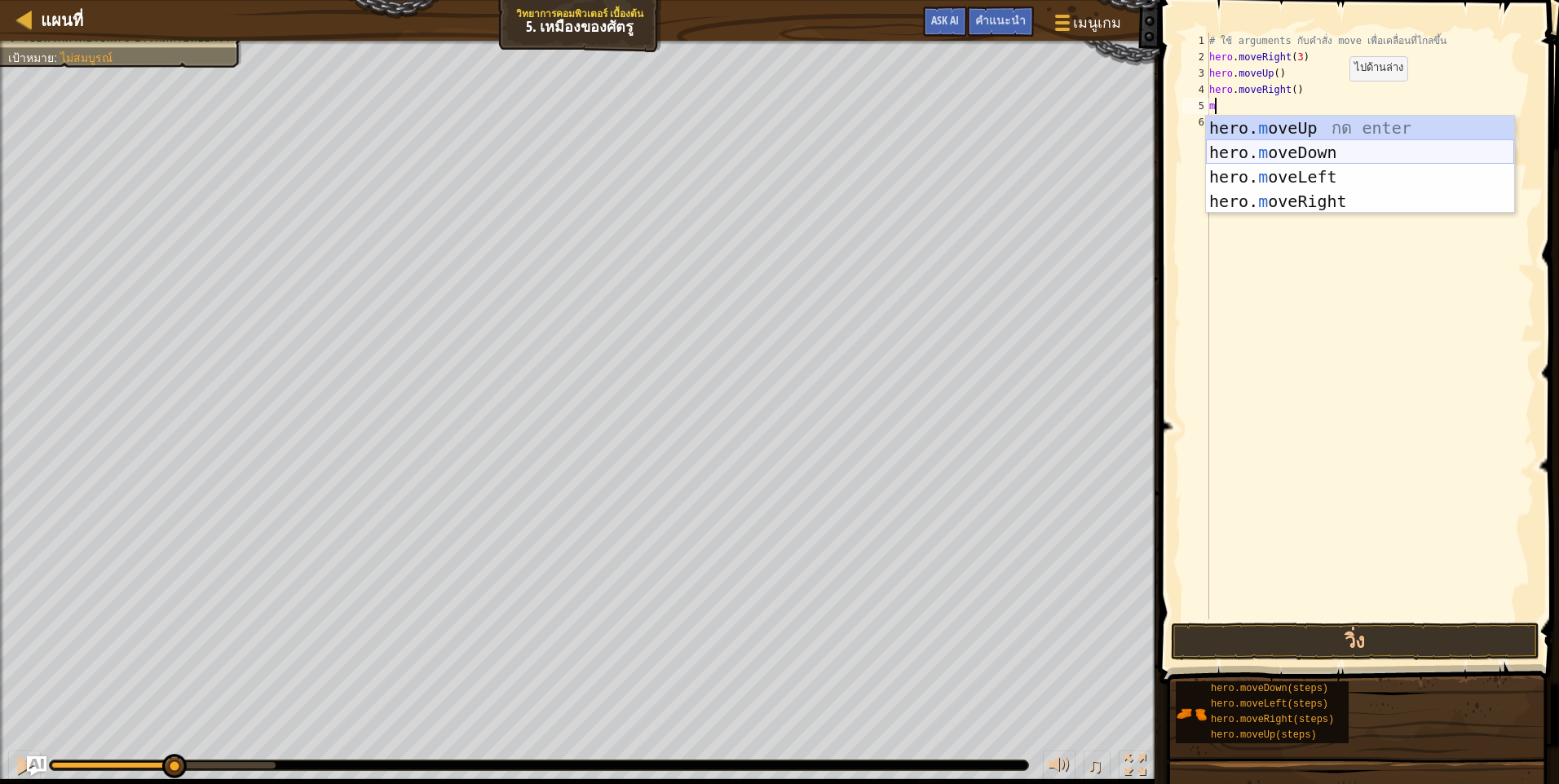
click at [1352, 151] on div "hero. m oveUp กด enter hero. m oveDown กด enter hero. m oveLeft กด enter hero. …" at bounding box center [1359, 189] width 308 height 147
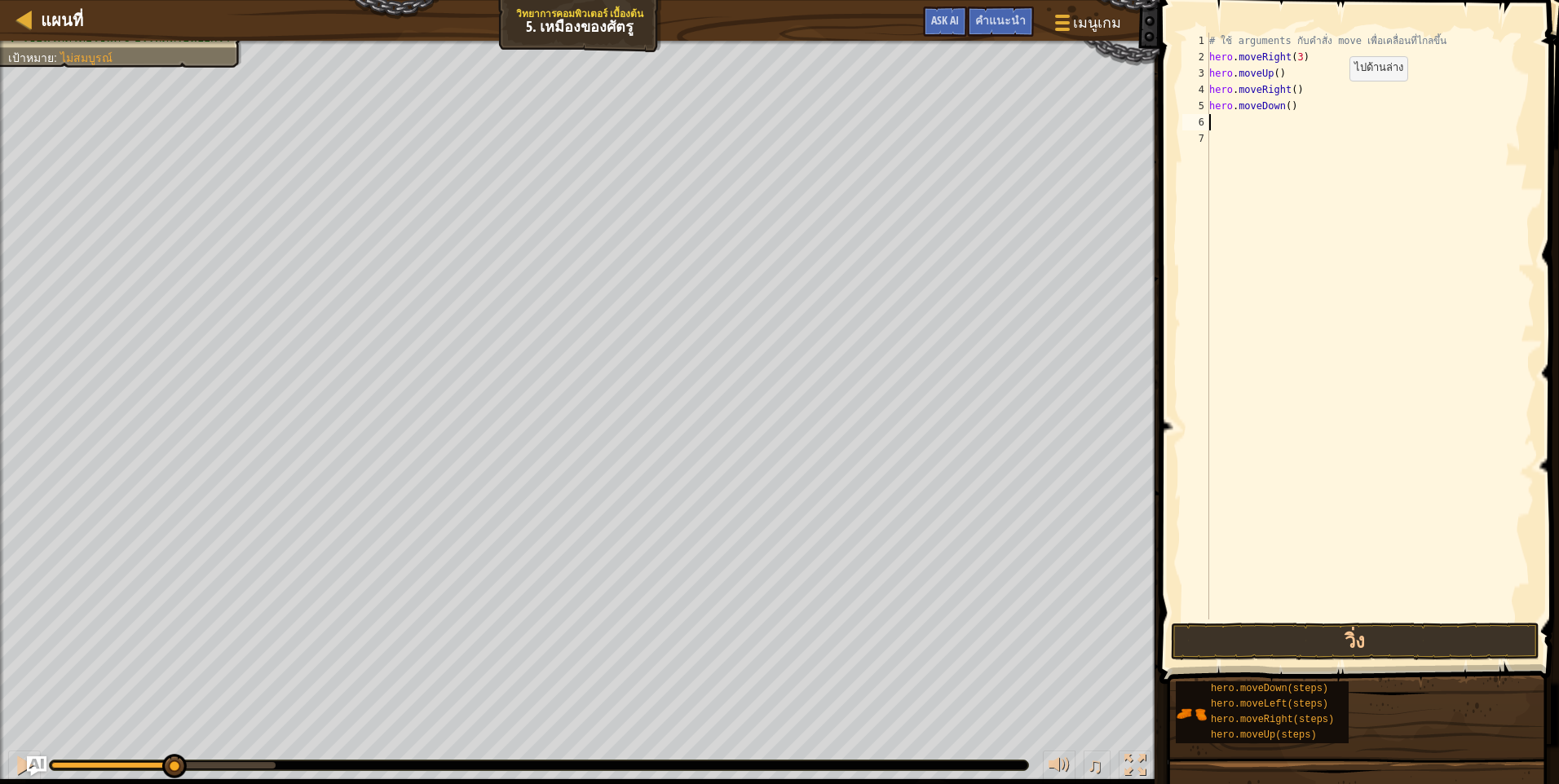
type textarea "m"
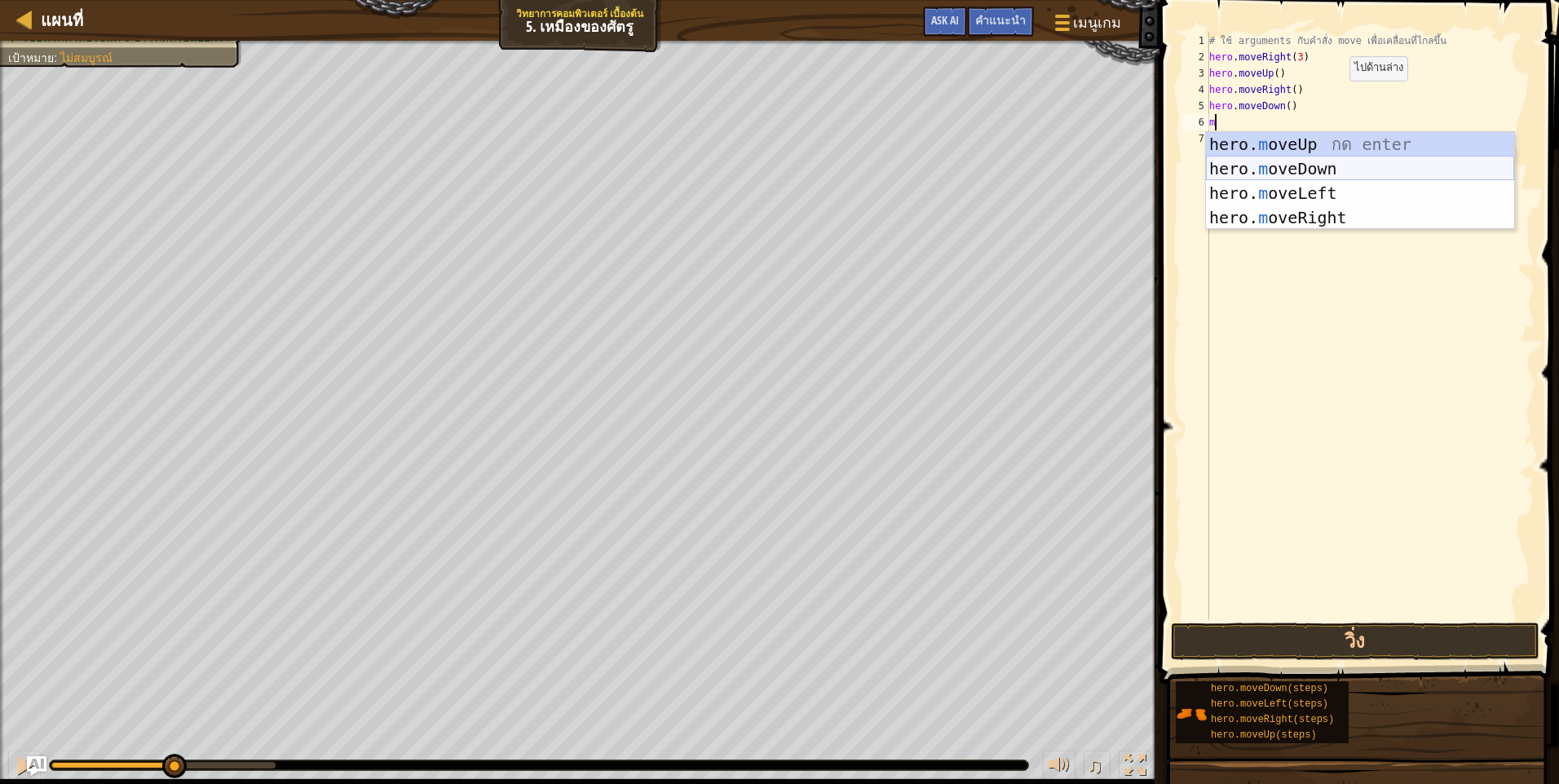
click at [1344, 168] on div "hero. m oveUp กด enter hero. m oveDown กด enter hero. m oveLeft กด enter hero. …" at bounding box center [1359, 205] width 308 height 147
type textarea "m"
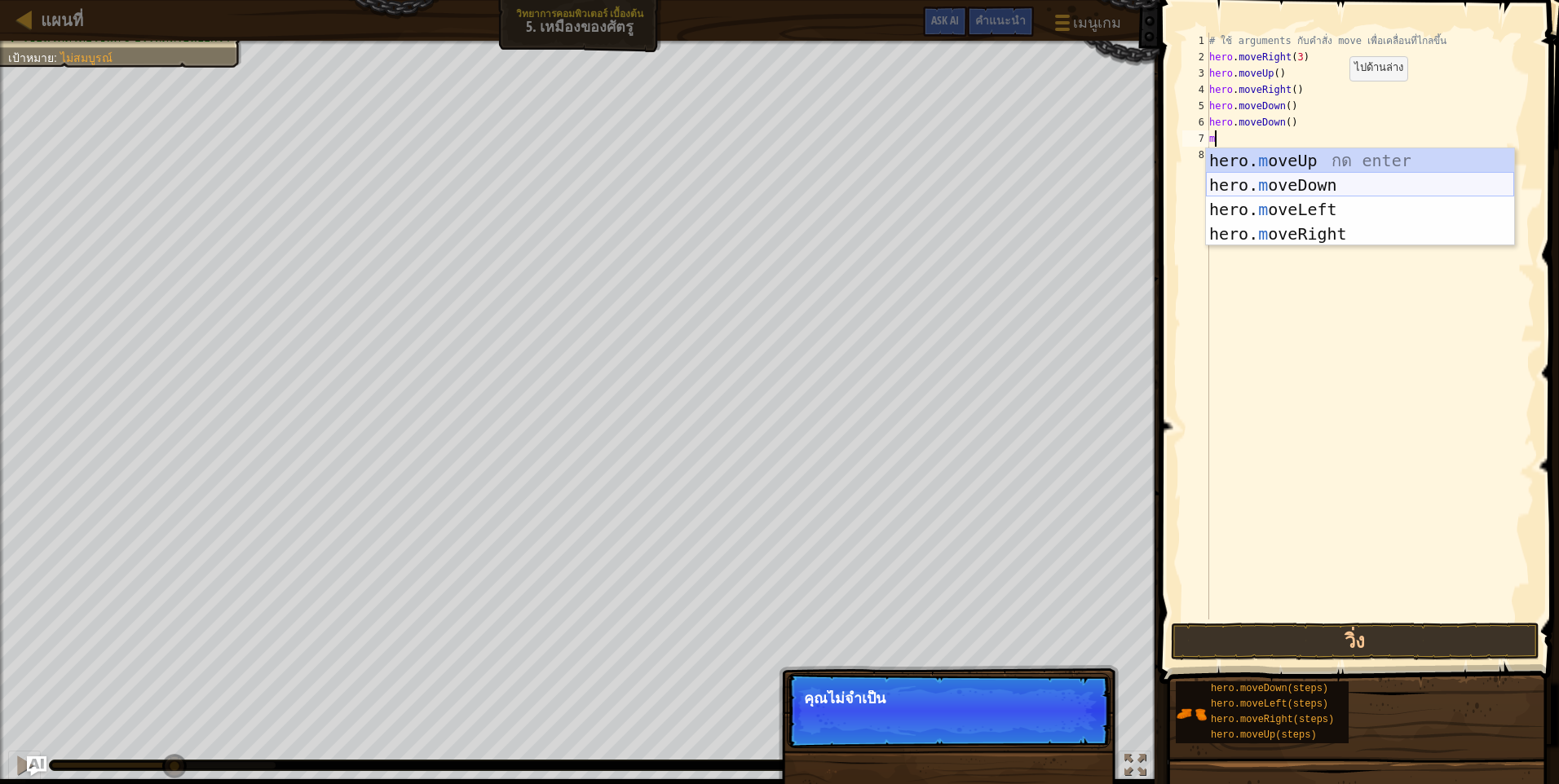
click at [1336, 177] on div "hero. m oveUp กด enter hero. m oveDown กด enter hero. m oveLeft กด enter hero. …" at bounding box center [1359, 221] width 308 height 147
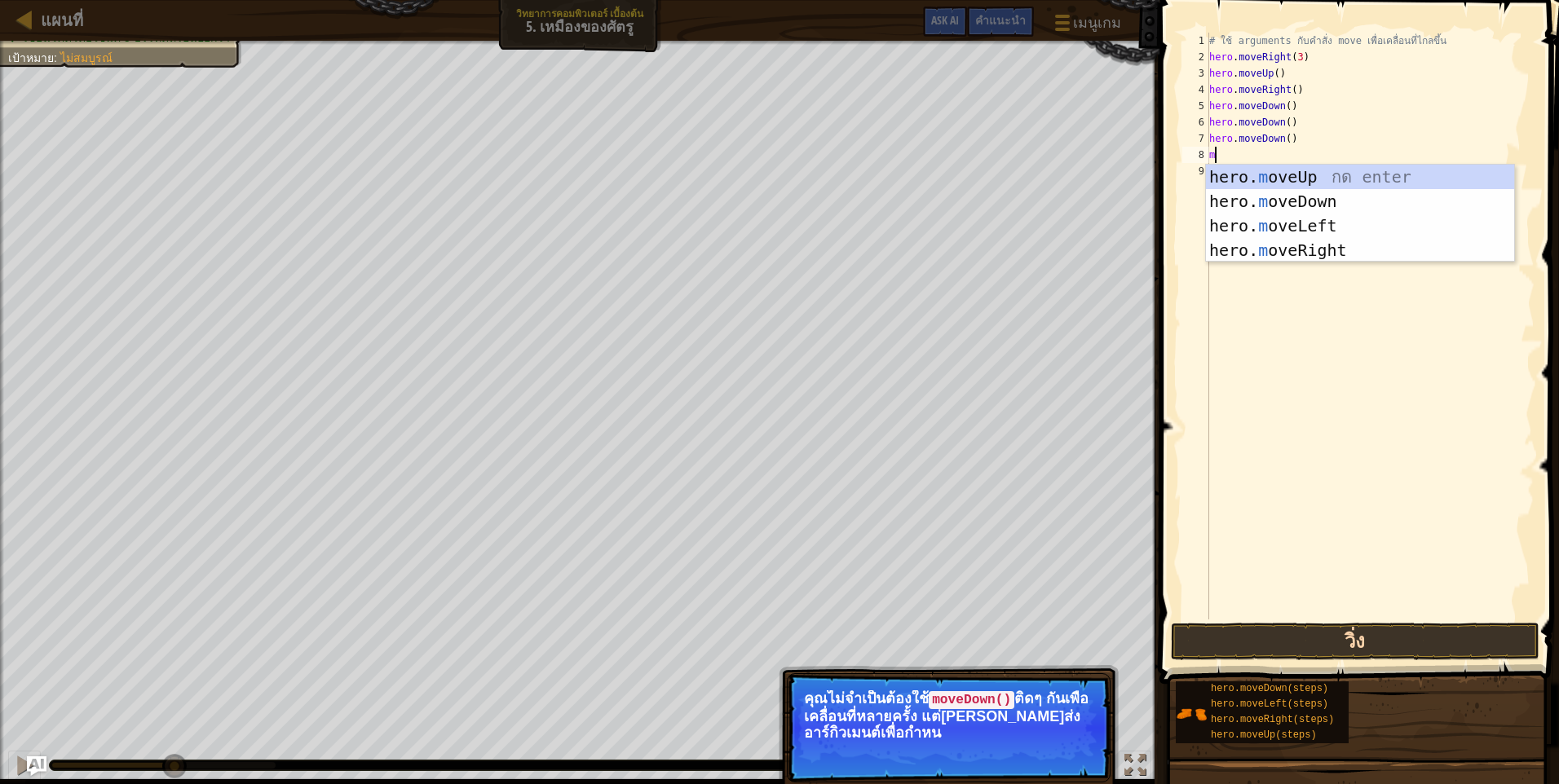
type textarea "m"
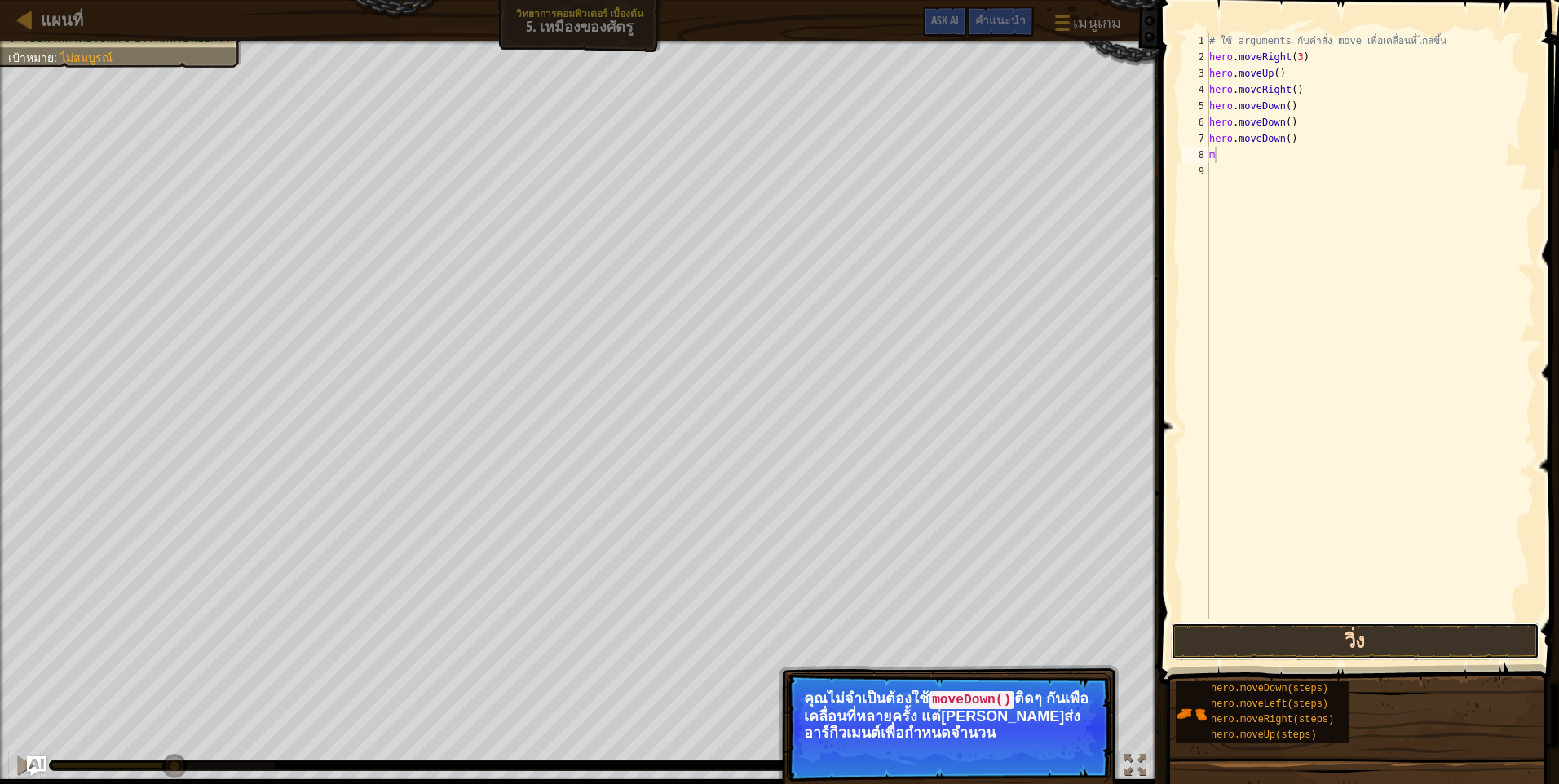
click at [1285, 651] on button "วิ่ง" at bounding box center [1355, 642] width 368 height 38
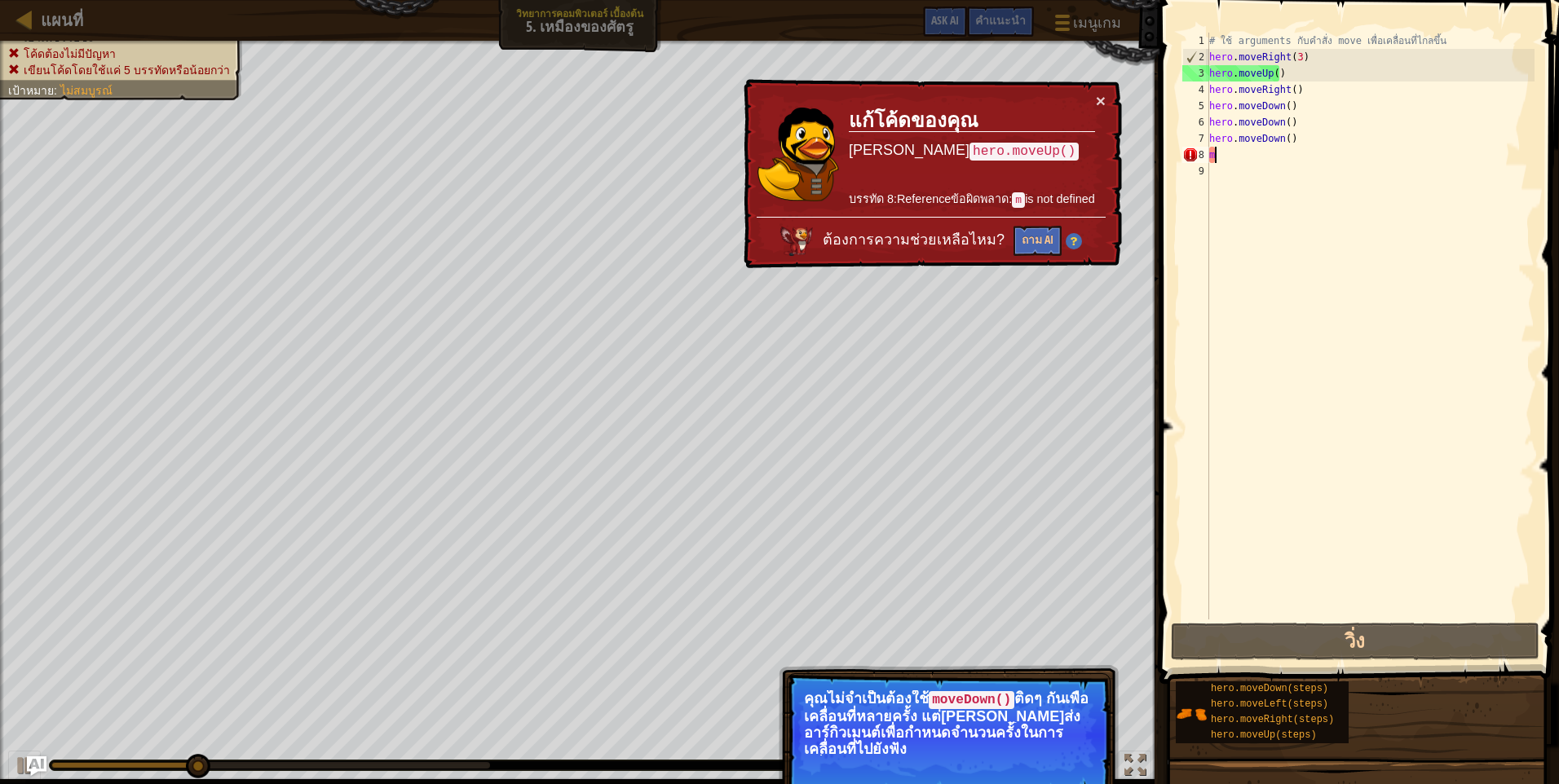
click at [1245, 162] on div "# ใช้ arguments กับคำสั่ง move เพื่อเคลื่อนที่ไกลขึ้น hero . moveRight ( 3 ) he…" at bounding box center [1369, 342] width 328 height 619
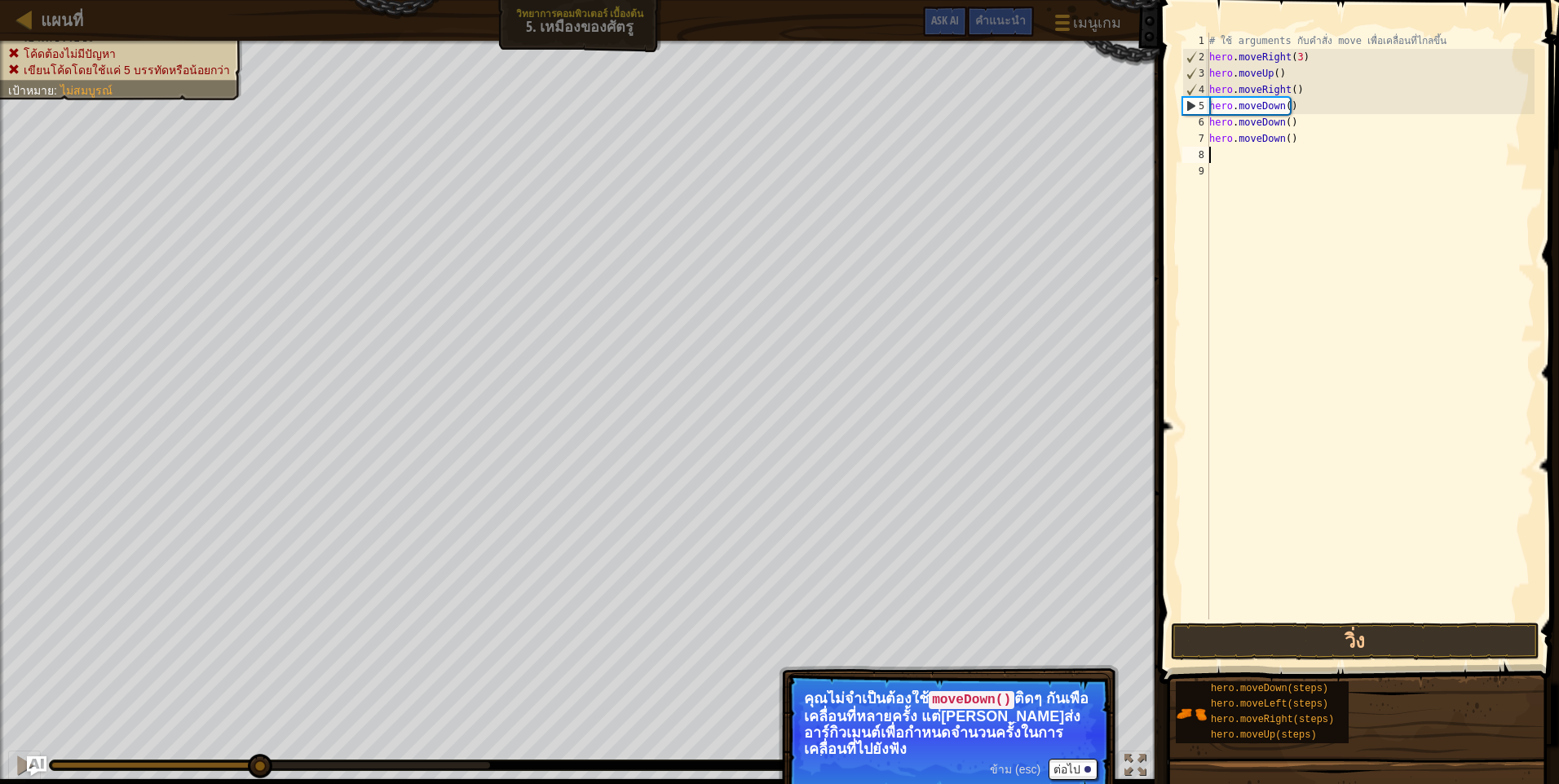
type textarea "m"
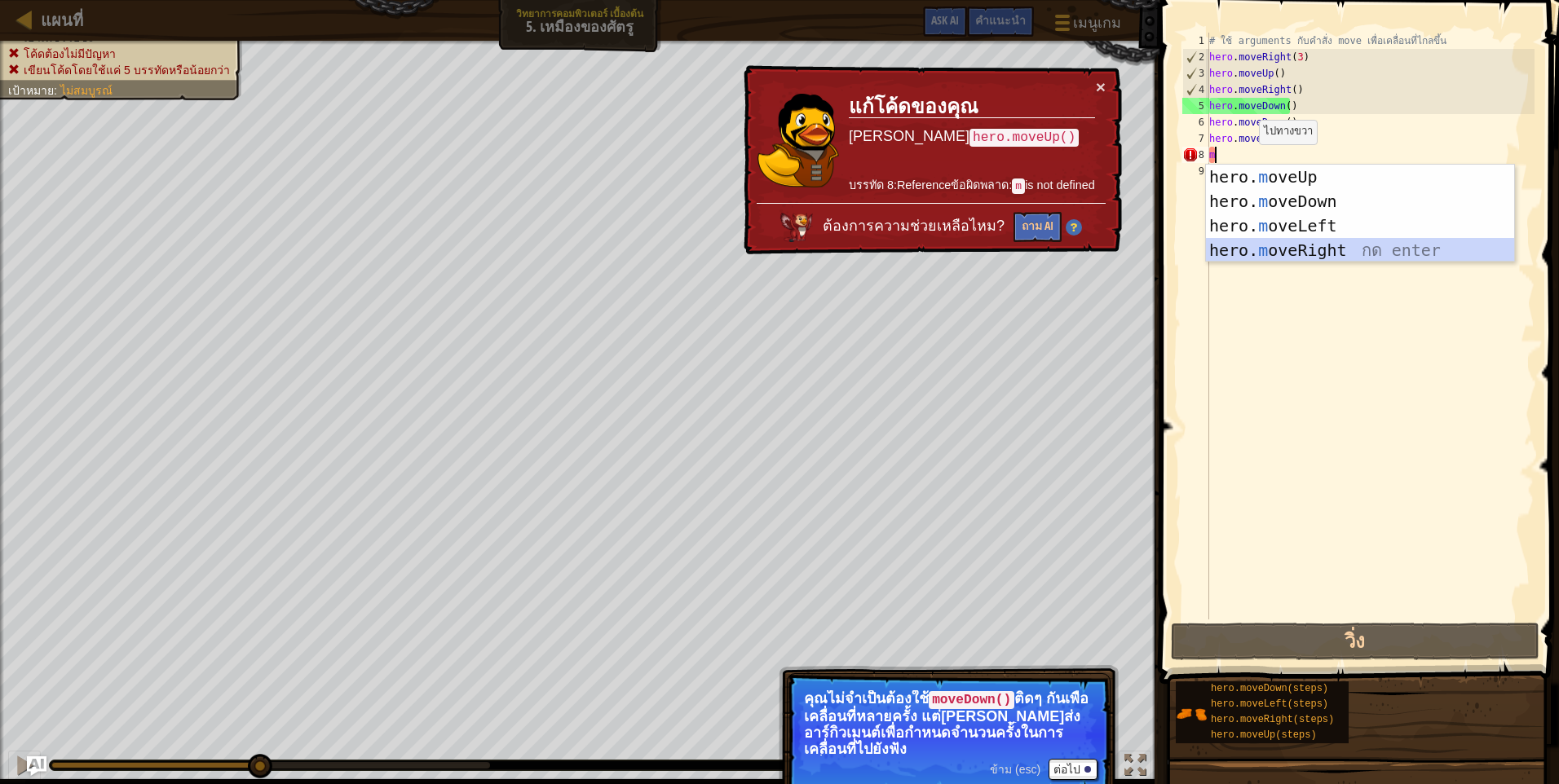
click at [1320, 255] on div "hero. m oveUp กด enter hero. m oveDown กด enter hero. m oveLeft กด enter hero. …" at bounding box center [1359, 238] width 308 height 147
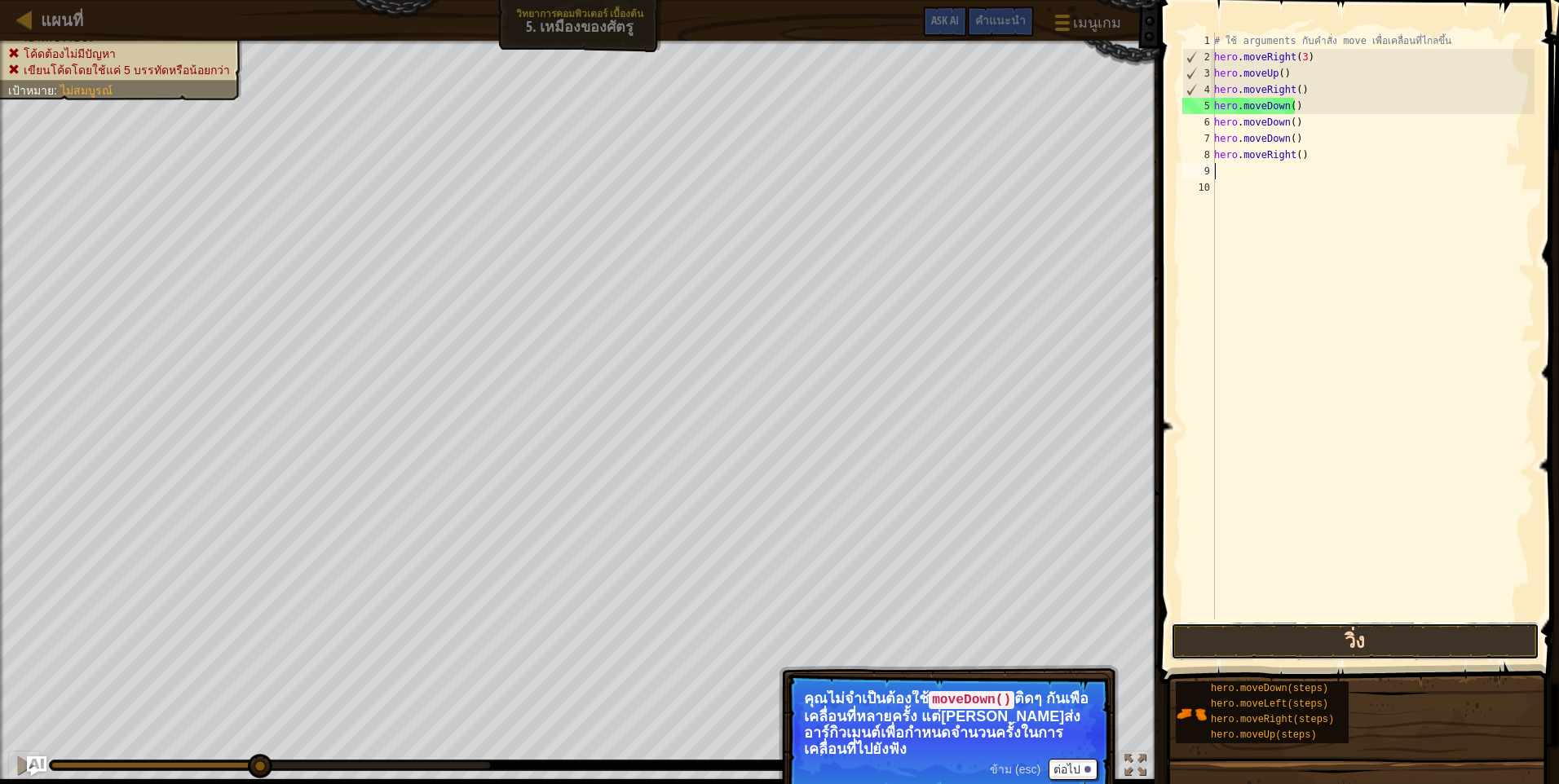
click at [1321, 648] on button "วิ่ง" at bounding box center [1355, 642] width 368 height 38
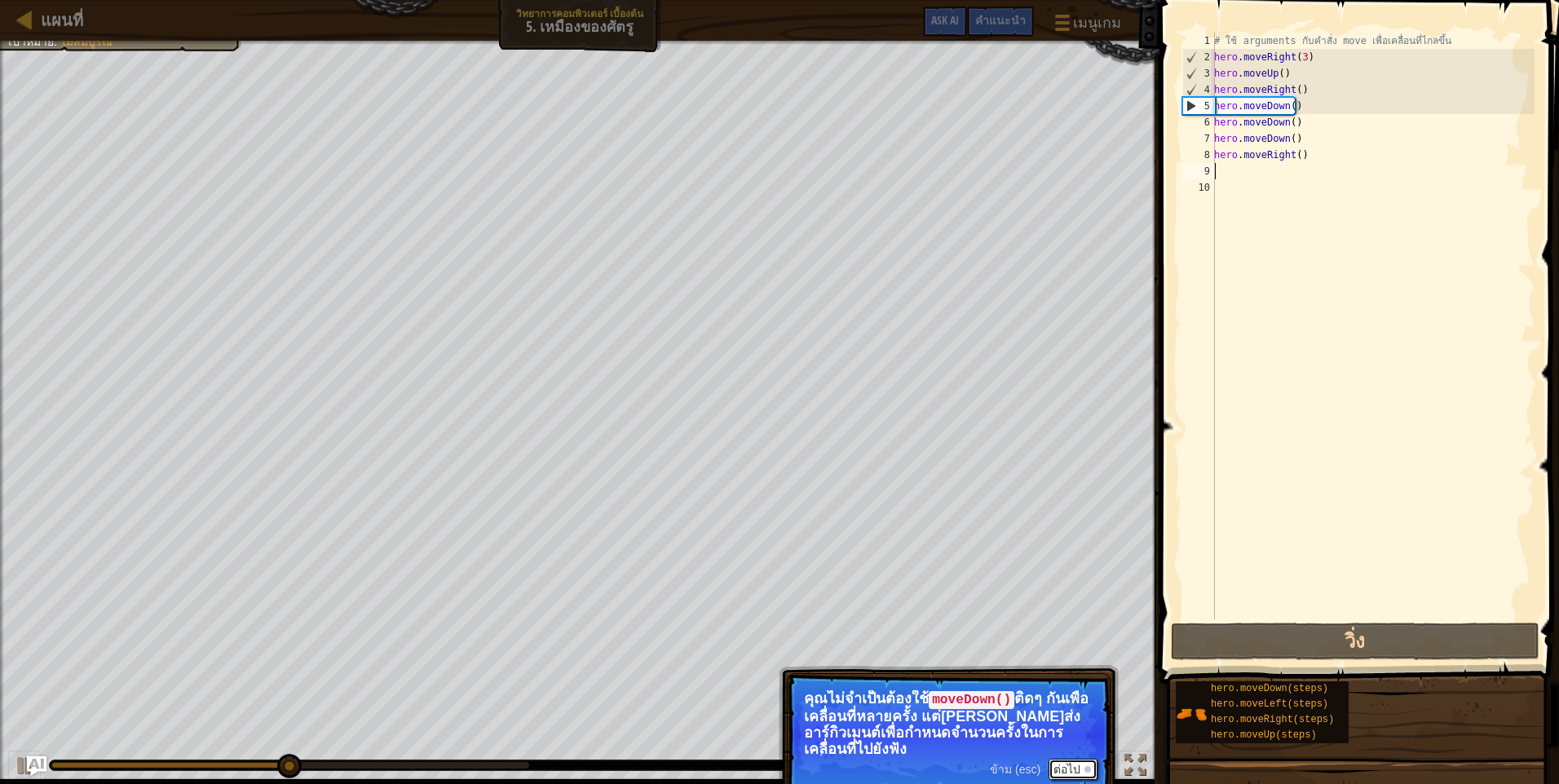
click at [1074, 764] on button "ต่อไป" at bounding box center [1073, 769] width 49 height 21
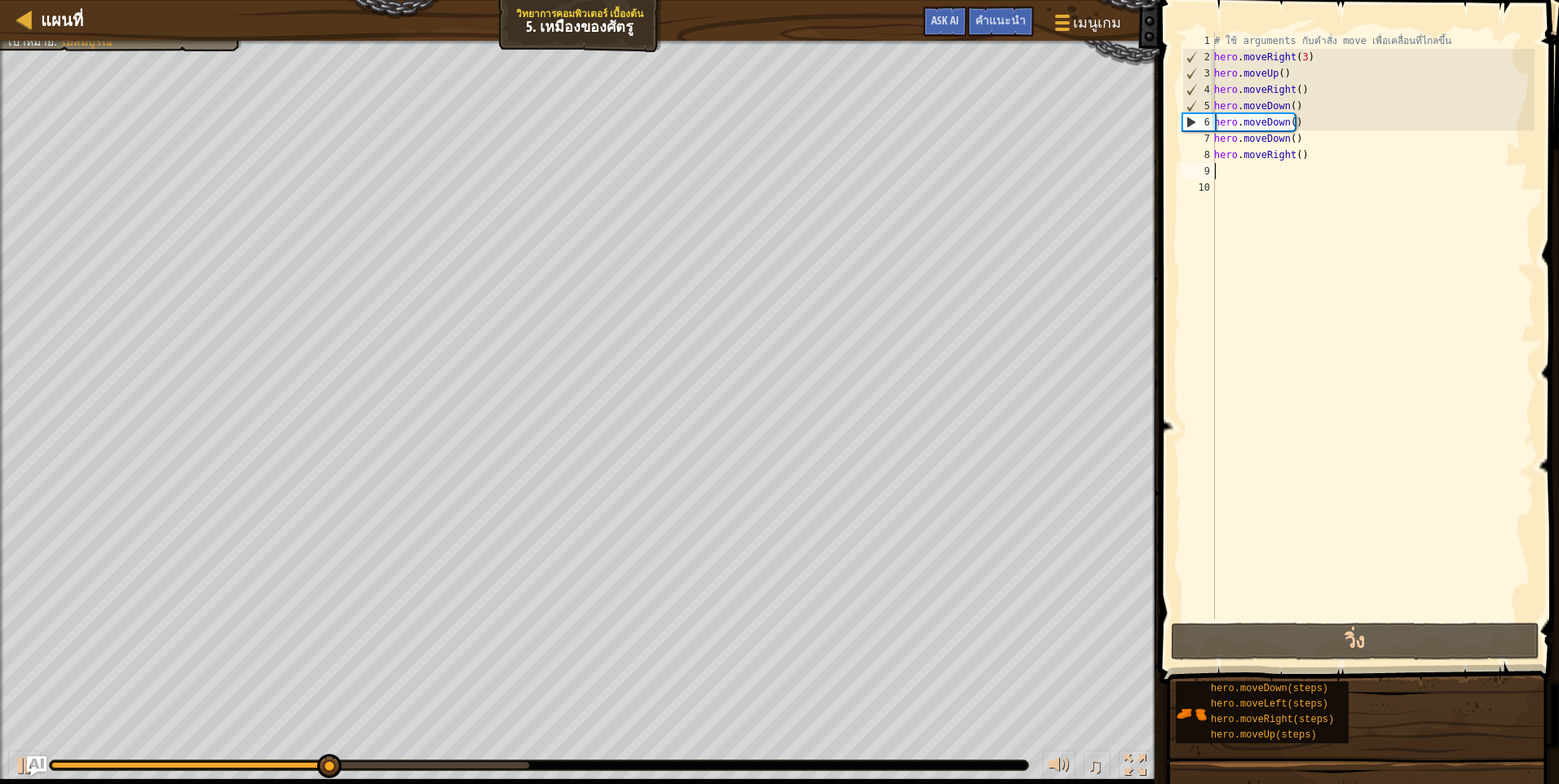
click at [1234, 169] on div "# ใช้ arguments กับคำสั่ง move เพื่อเคลื่อนที่ไกลขึ้น hero . moveRight ( 3 ) he…" at bounding box center [1372, 342] width 324 height 619
type textarea "m"
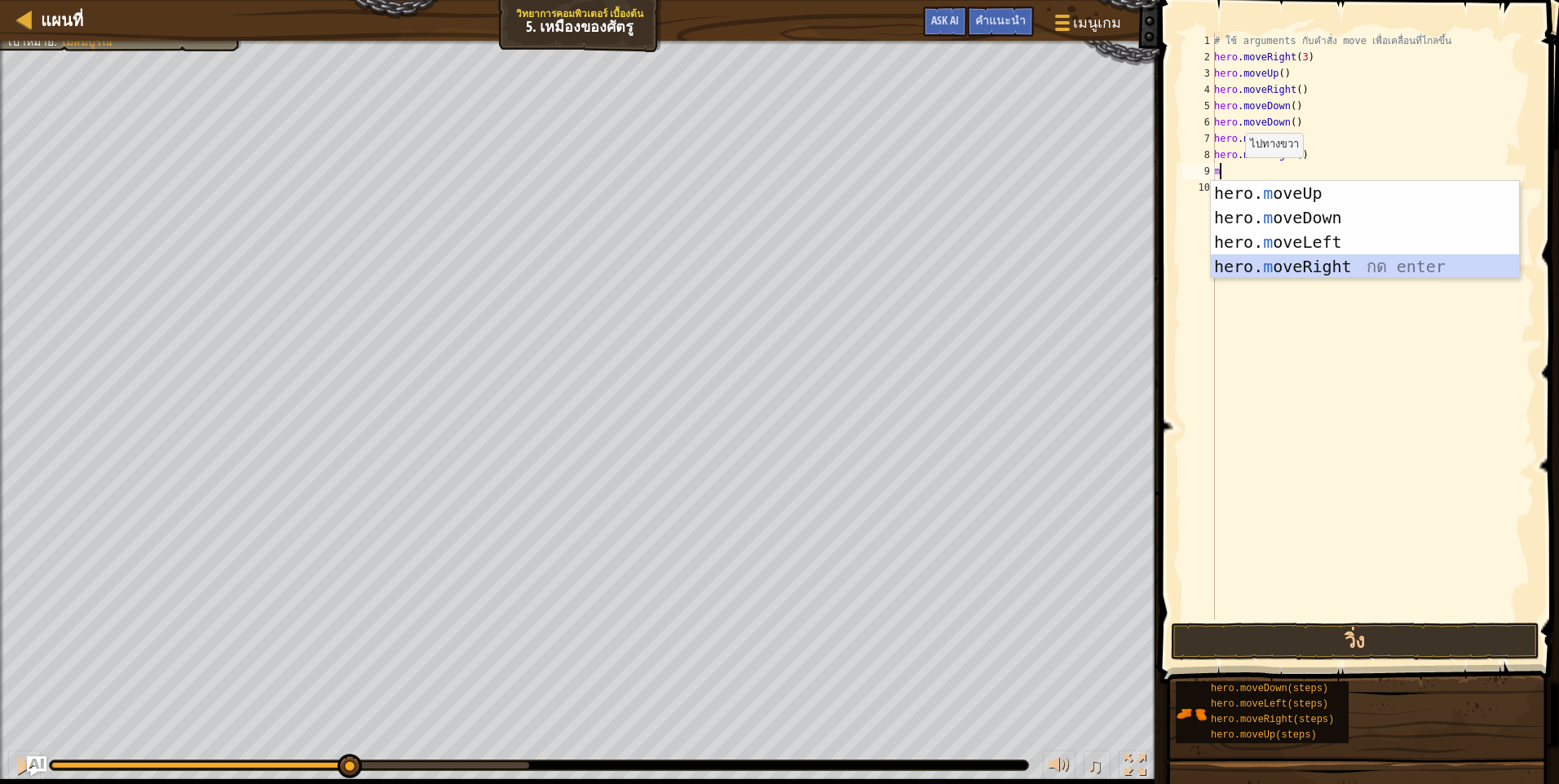
click at [1365, 272] on div "hero. m oveUp กด enter hero. m oveDown กด enter hero. m oveLeft กด enter hero. …" at bounding box center [1364, 254] width 308 height 147
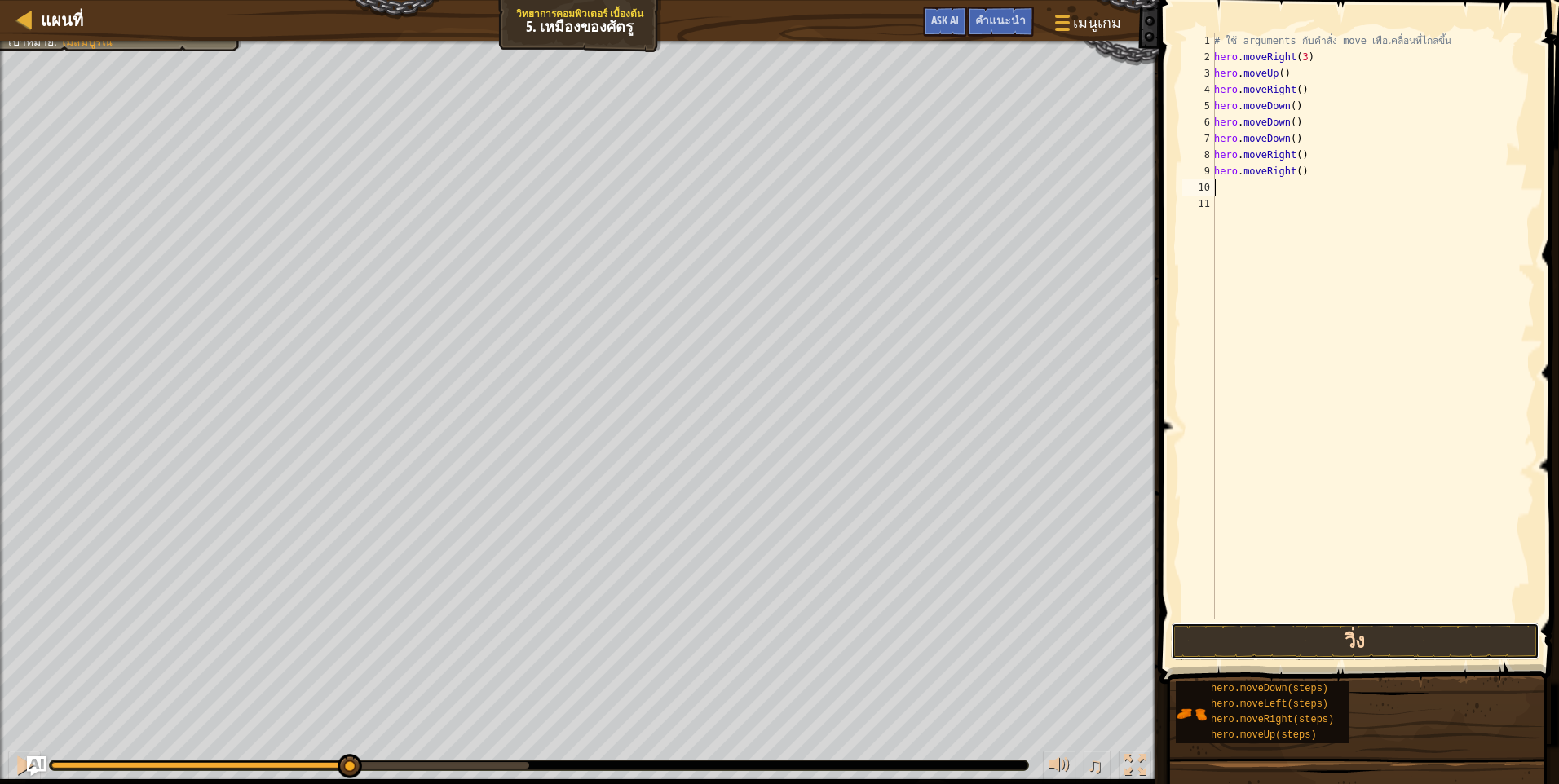
click at [1365, 643] on button "วิ่ง" at bounding box center [1355, 642] width 368 height 38
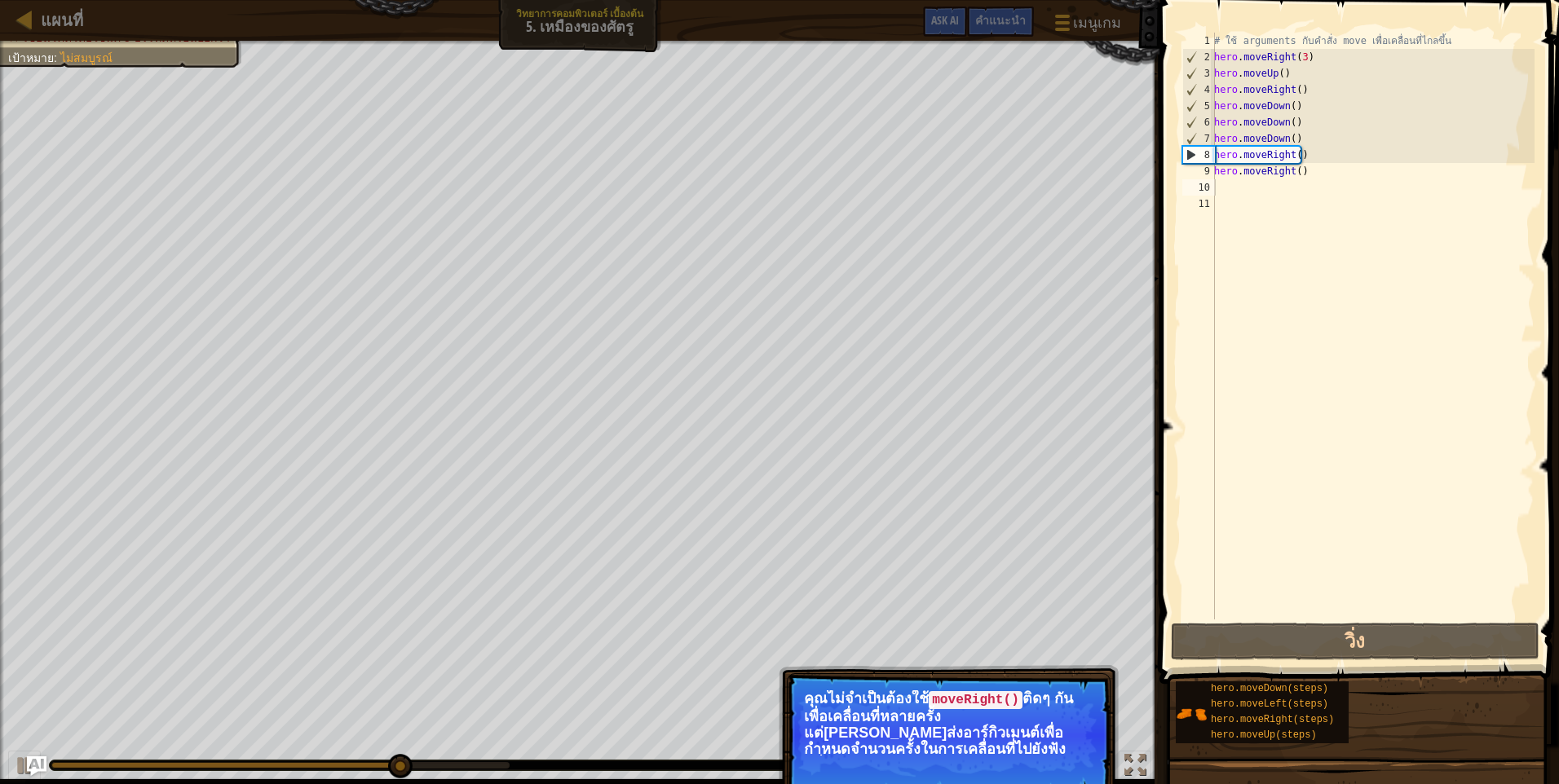
click at [1074, 741] on p "คุณไม่จำเป็นต้องใช้ moveRight() ติดๆ กันเพื่อเคลื่อนที่หลายครั้ง แต่สามารถส่งอา…" at bounding box center [948, 723] width 289 height 66
click at [1064, 772] on button "ต่อไป" at bounding box center [1073, 769] width 49 height 21
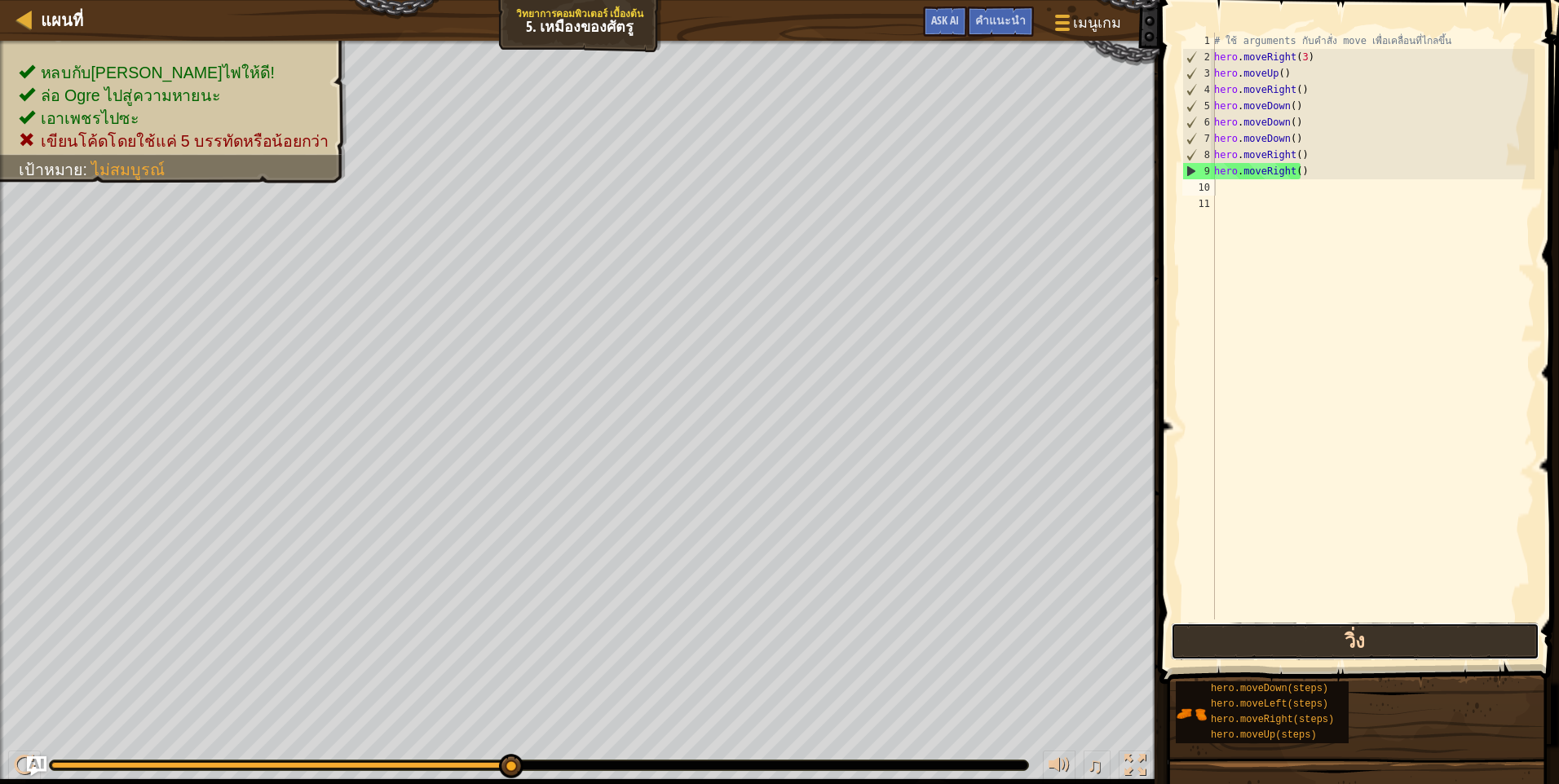
click at [1205, 647] on button "วิ่ง" at bounding box center [1355, 642] width 368 height 38
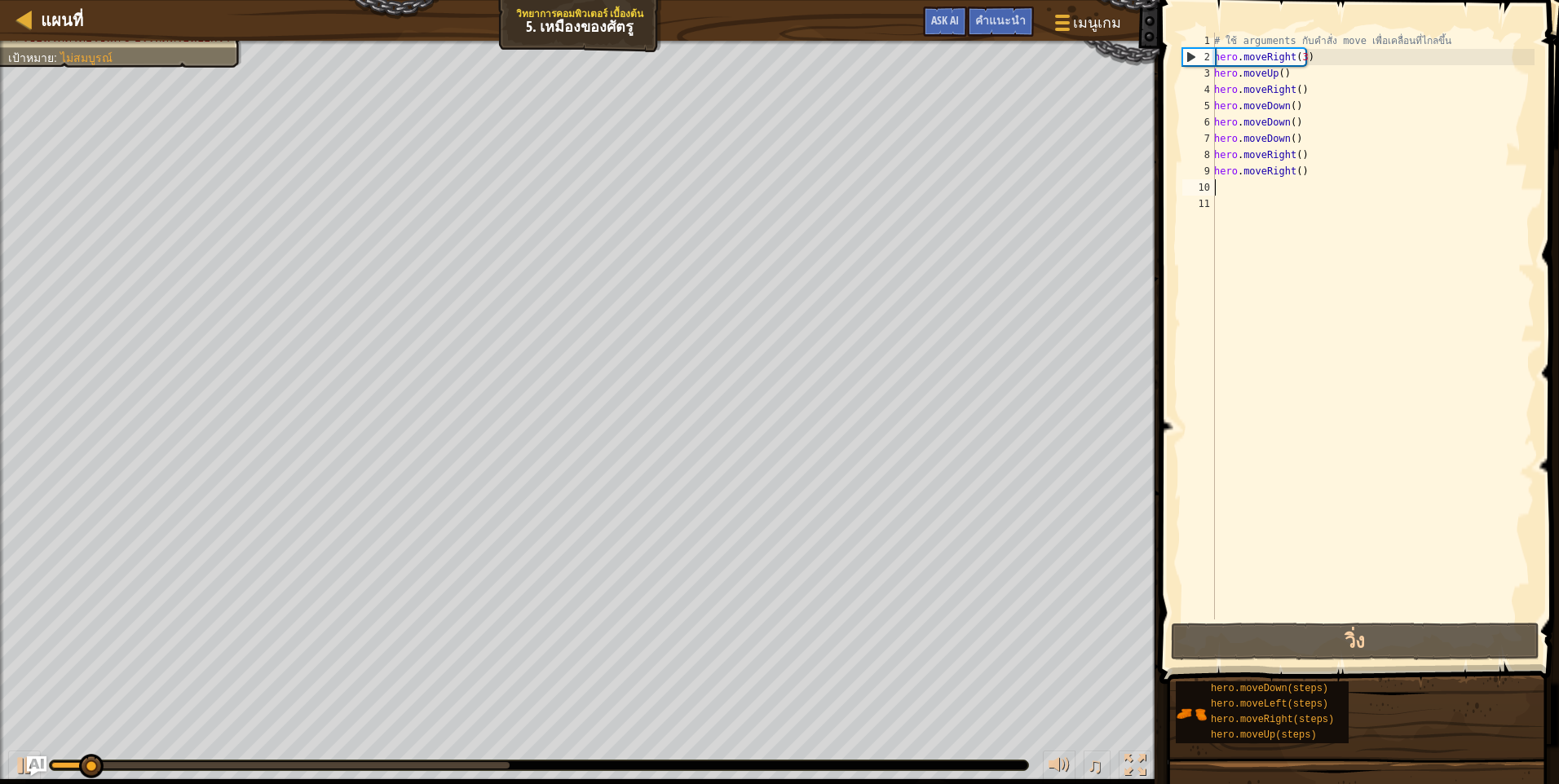
click at [1264, 192] on div "# ใช้ arguments กับคำสั่ง move เพื่อเคลื่อนที่ไกลขึ้น hero . moveRight ( 3 ) he…" at bounding box center [1372, 342] width 324 height 619
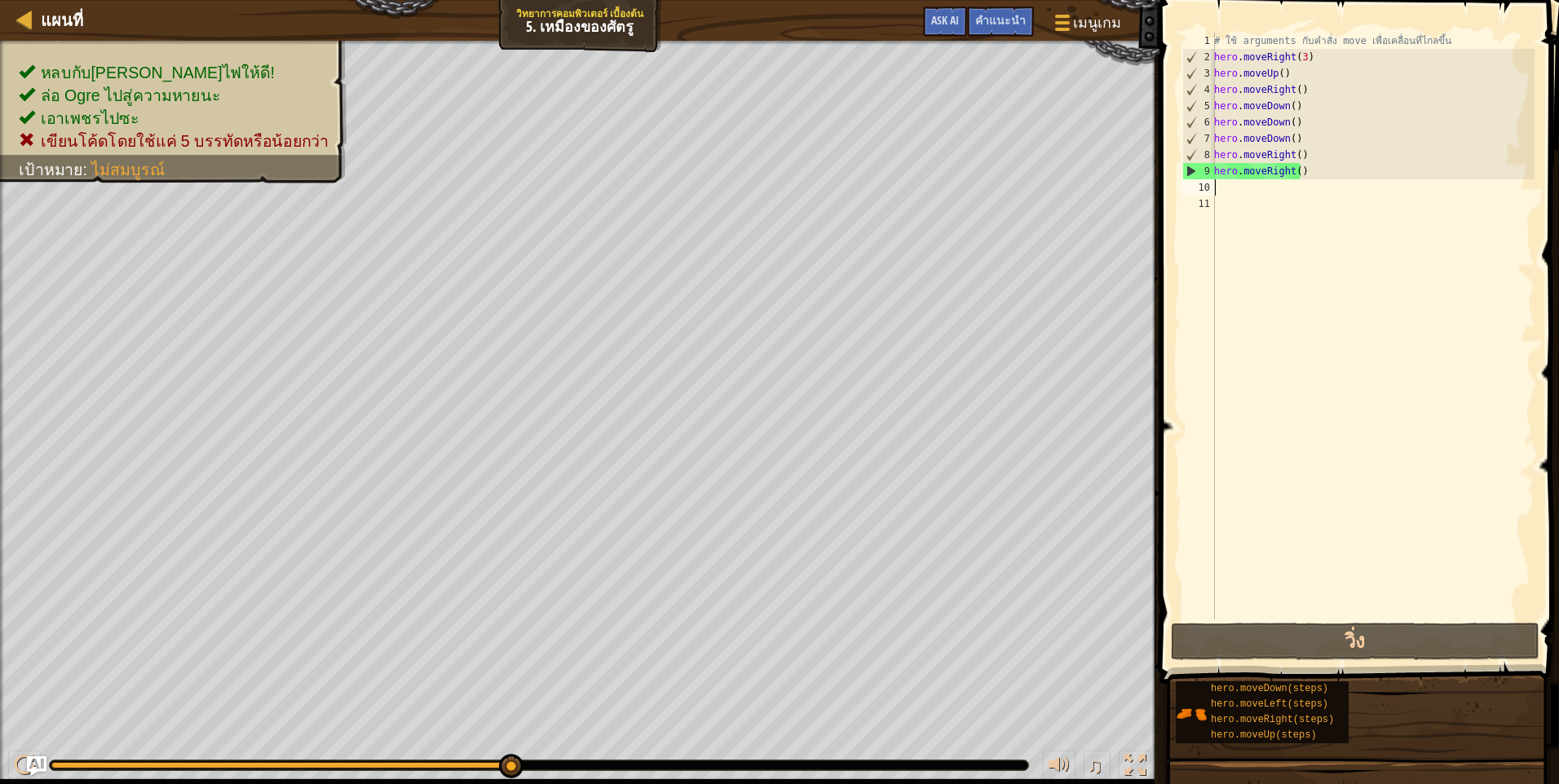
click at [1260, 192] on div "# ใช้ arguments กับคำสั่ง move เพื่อเคลื่อนที่ไกลขึ้น hero . moveRight ( 3 ) he…" at bounding box center [1372, 342] width 324 height 619
type textarea "m"
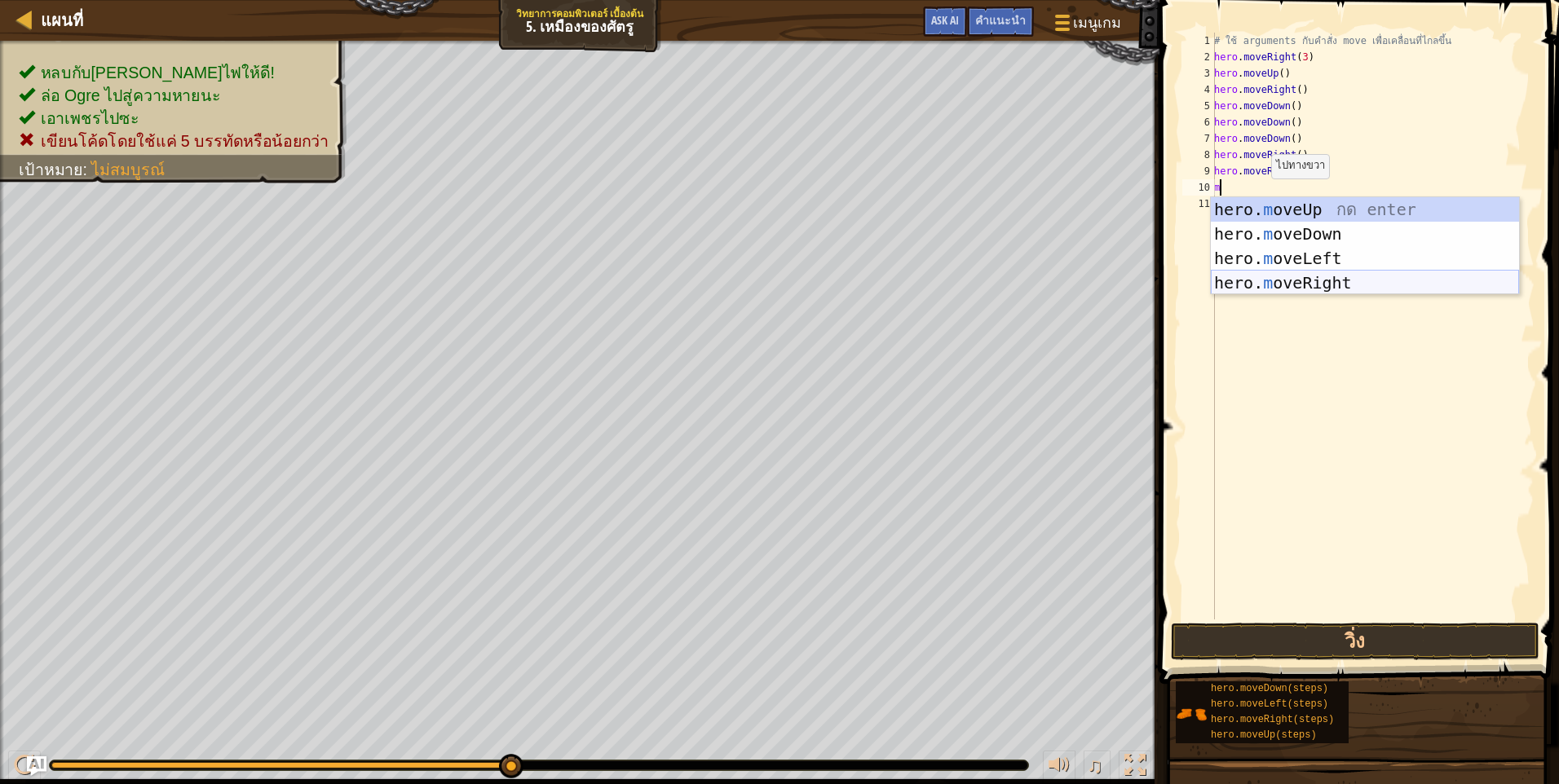
drag, startPoint x: 1339, startPoint y: 278, endPoint x: 1328, endPoint y: 299, distance: 23.7
click at [1339, 279] on div "hero. m oveUp กด enter hero. m oveDown กด enter hero. m oveLeft กด enter hero. …" at bounding box center [1364, 270] width 308 height 147
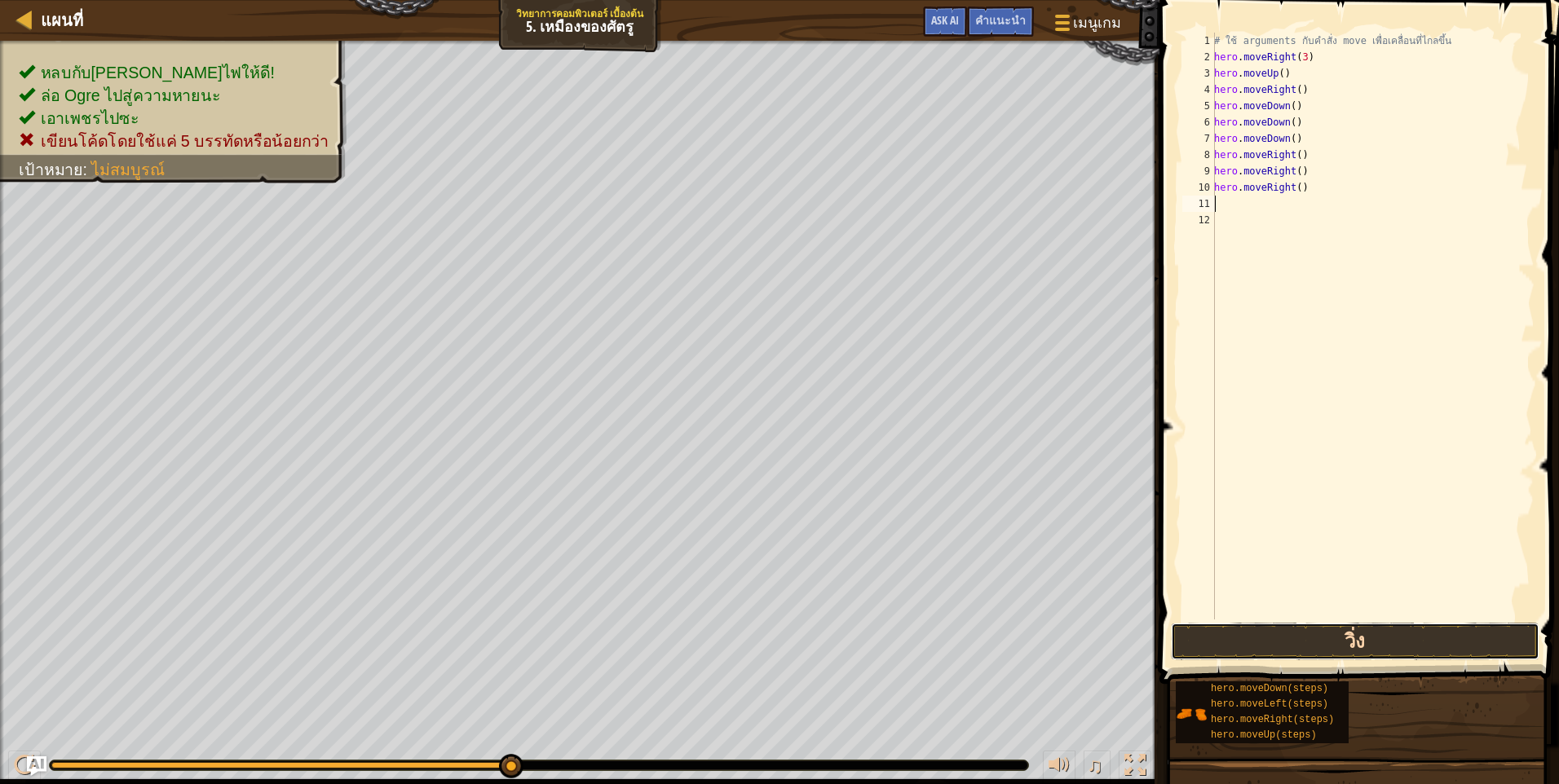
click at [1220, 652] on button "วิ่ง" at bounding box center [1355, 642] width 368 height 38
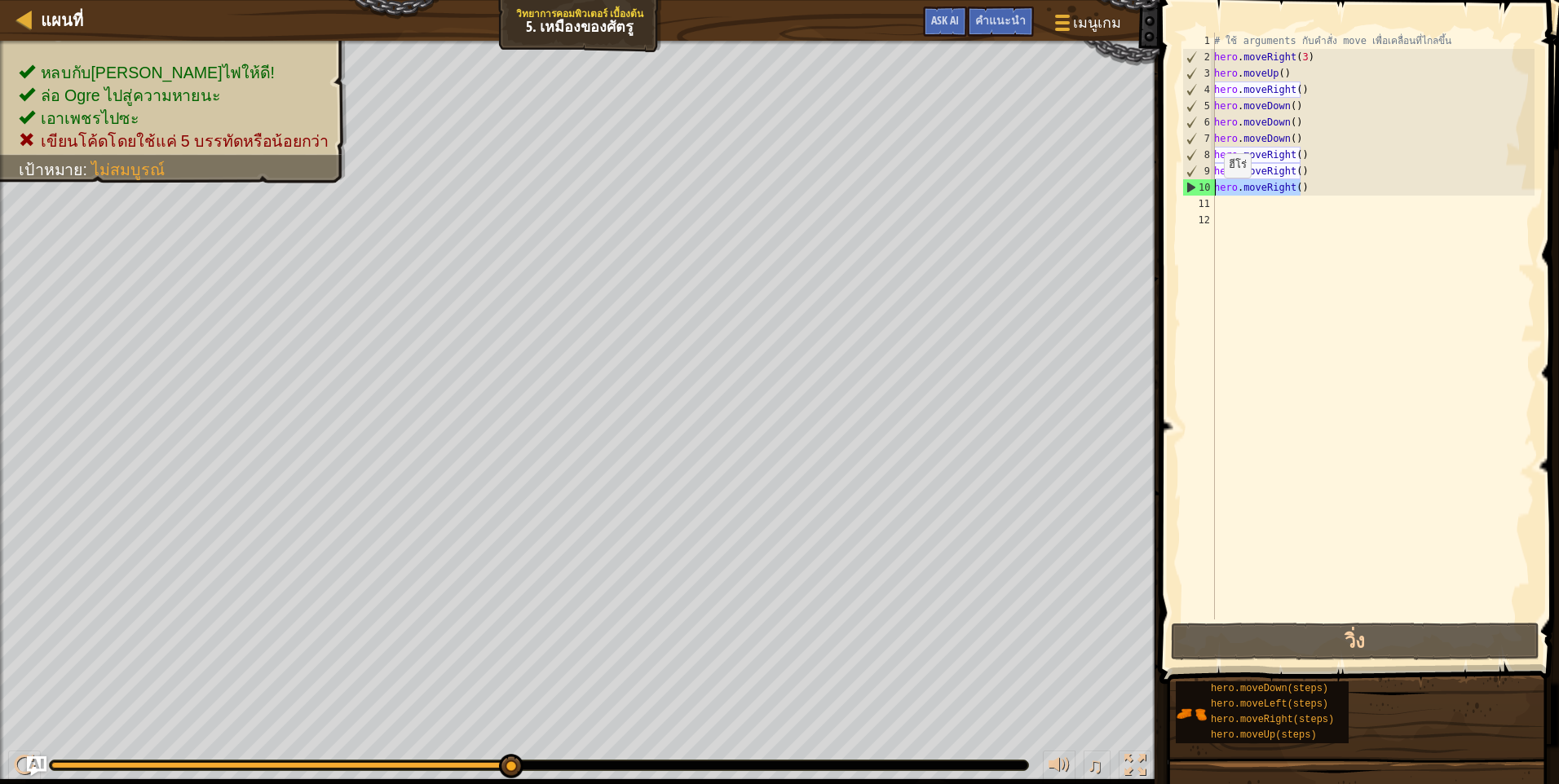
drag, startPoint x: 1349, startPoint y: 194, endPoint x: 1214, endPoint y: 194, distance: 135.0
click at [1214, 194] on div "1 2 3 4 5 6 7 8 9 10 11 12 # ใช้ arguments กับคำสั่ง move เพื่อเคลื่อนที่ไกลขึ้…" at bounding box center [1356, 325] width 355 height 587
type textarea "\"
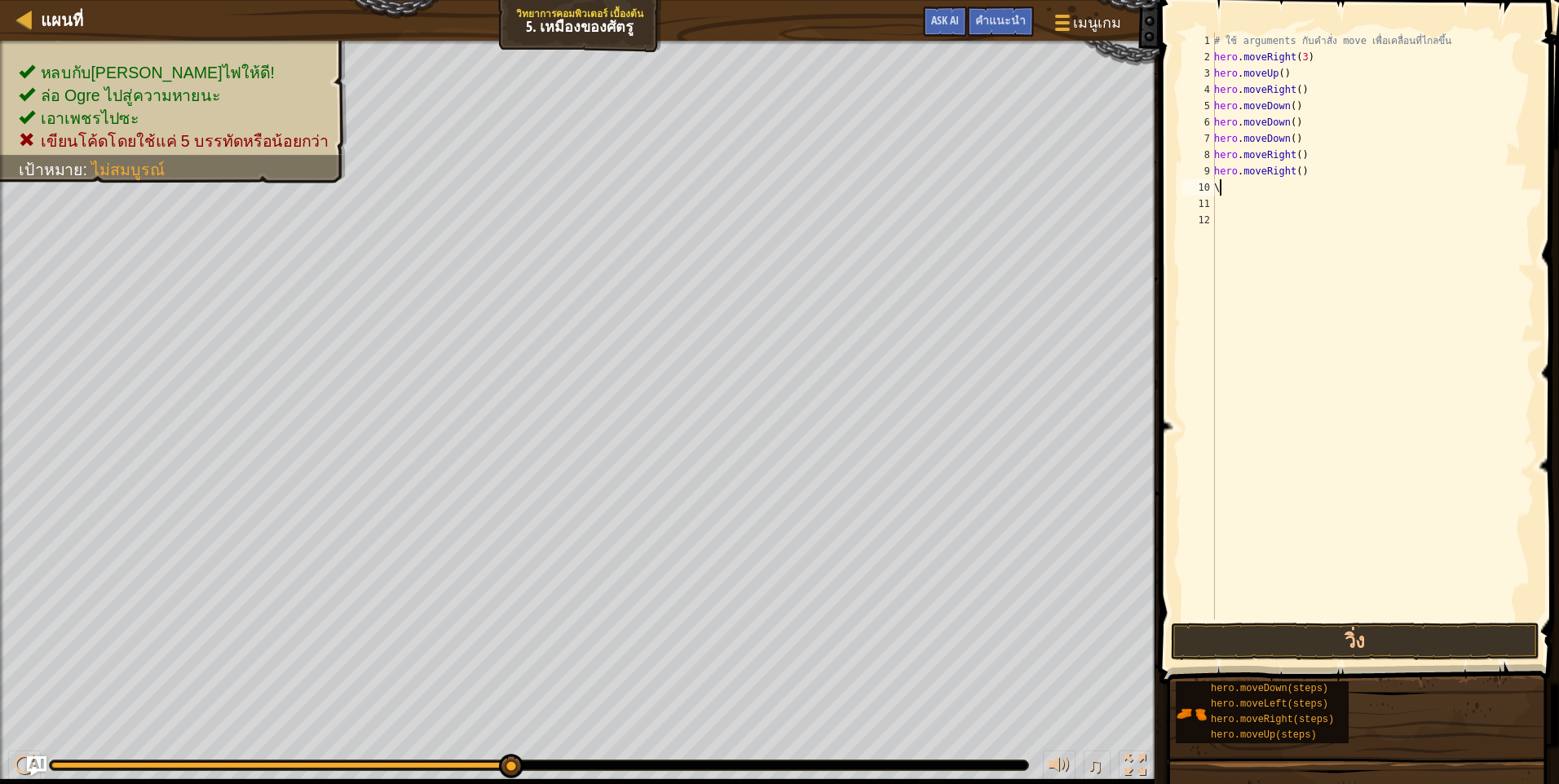
click at [1289, 196] on div "# ใช้ arguments กับคำสั่ง move เพื่อเคลื่อนที่ไกลขึ้น hero . moveRight ( 3 ) he…" at bounding box center [1372, 342] width 324 height 619
type textarea "m"
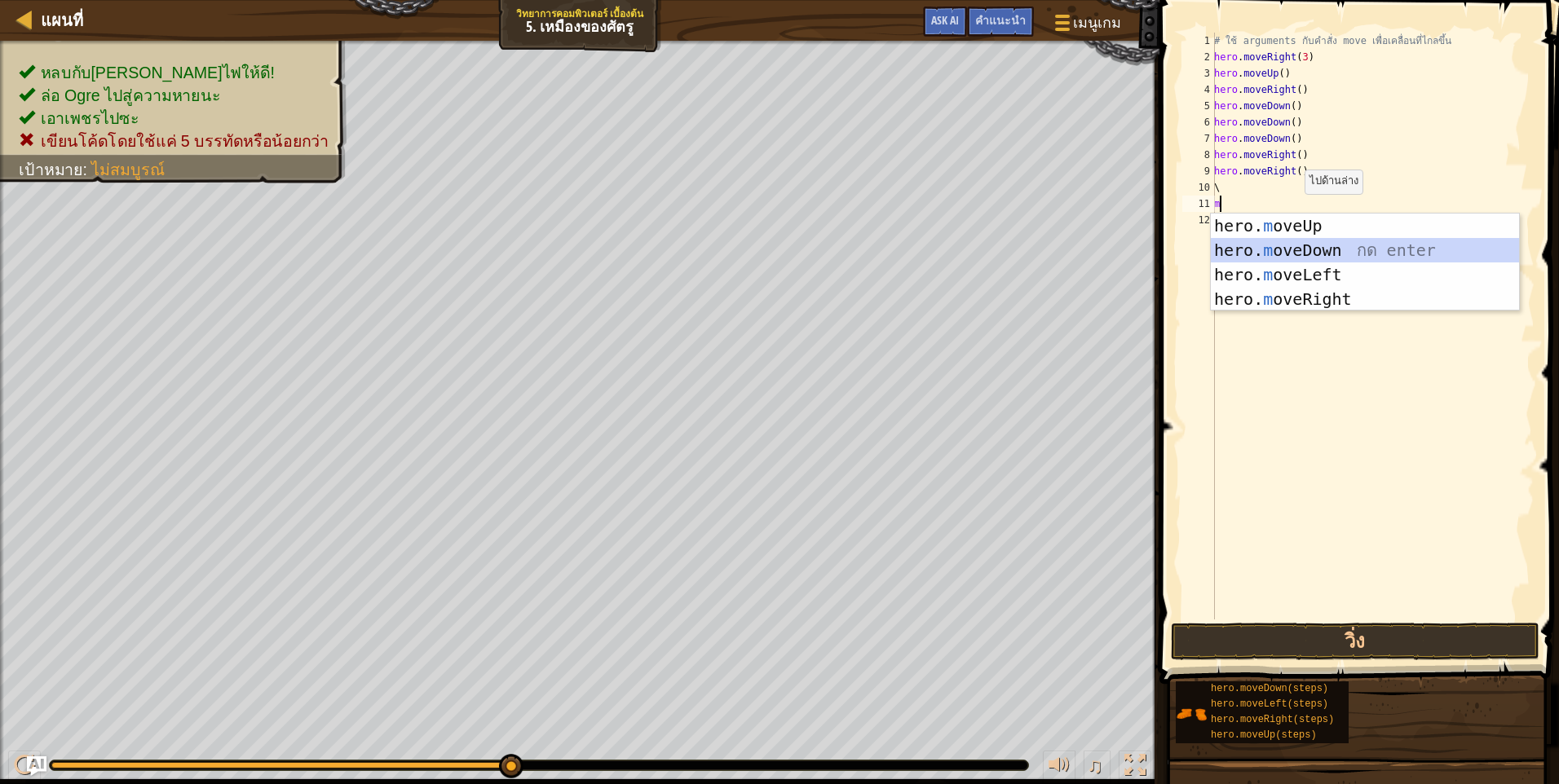
drag, startPoint x: 1309, startPoint y: 252, endPoint x: 1300, endPoint y: 244, distance: 12.0
click at [1308, 252] on div "hero. m oveUp กด enter hero. m oveDown กด enter hero. m oveLeft กด enter hero. …" at bounding box center [1364, 287] width 308 height 147
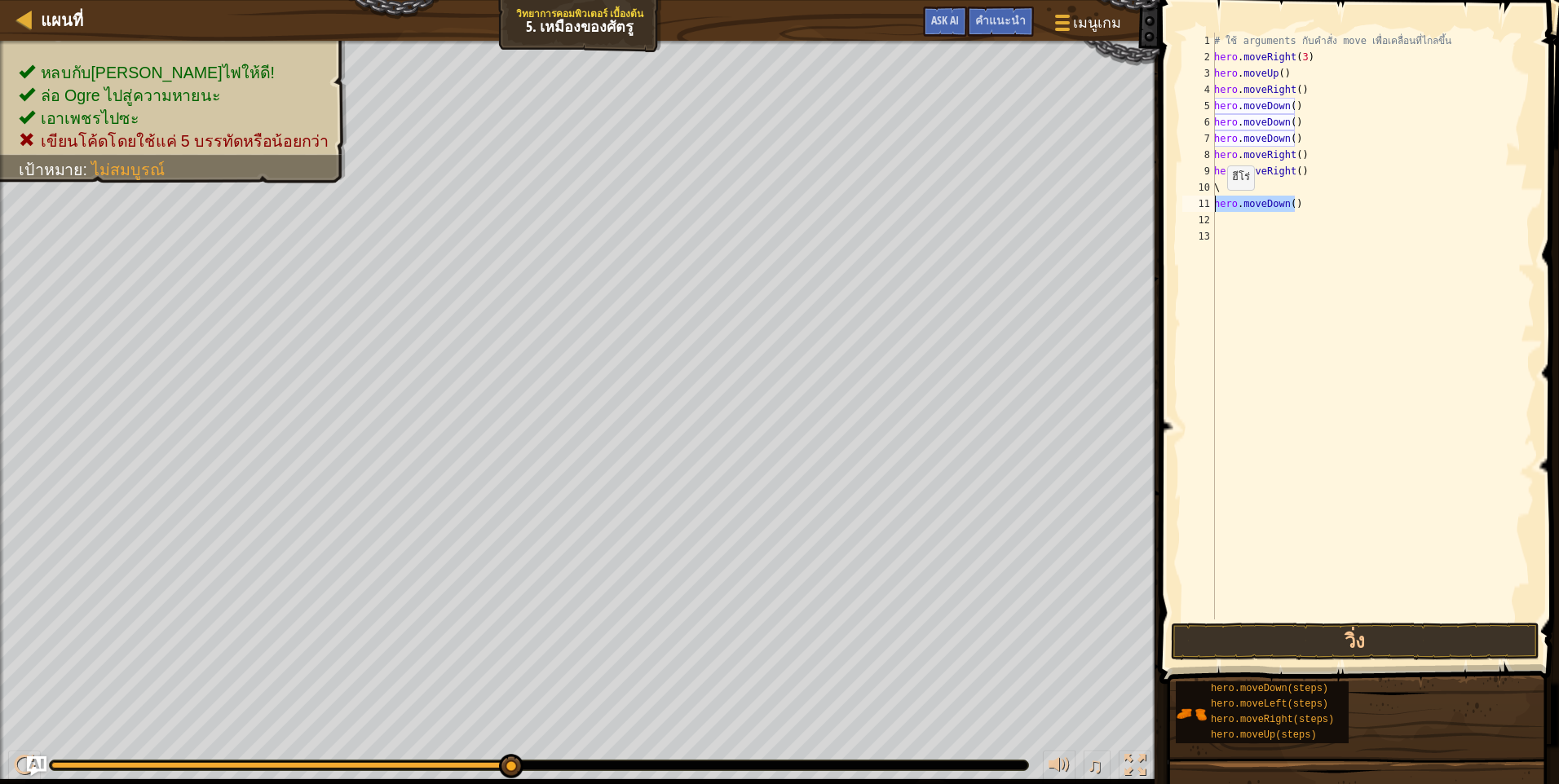
drag, startPoint x: 1303, startPoint y: 197, endPoint x: 1206, endPoint y: 207, distance: 97.5
click at [1206, 207] on div "1 2 3 4 5 6 7 8 9 10 11 12 13 # ใช้ arguments กับคำสั่ง move เพื่อเคลื่อนที่ไกล…" at bounding box center [1356, 325] width 355 height 587
type textarea "hero.moveDown()"
click at [1258, 190] on div "# ใช้ arguments กับคำสั่ง move เพื่อเคลื่อนที่ไกลขึ้น hero . moveRight ( 3 ) he…" at bounding box center [1372, 342] width 324 height 619
type textarea "\"
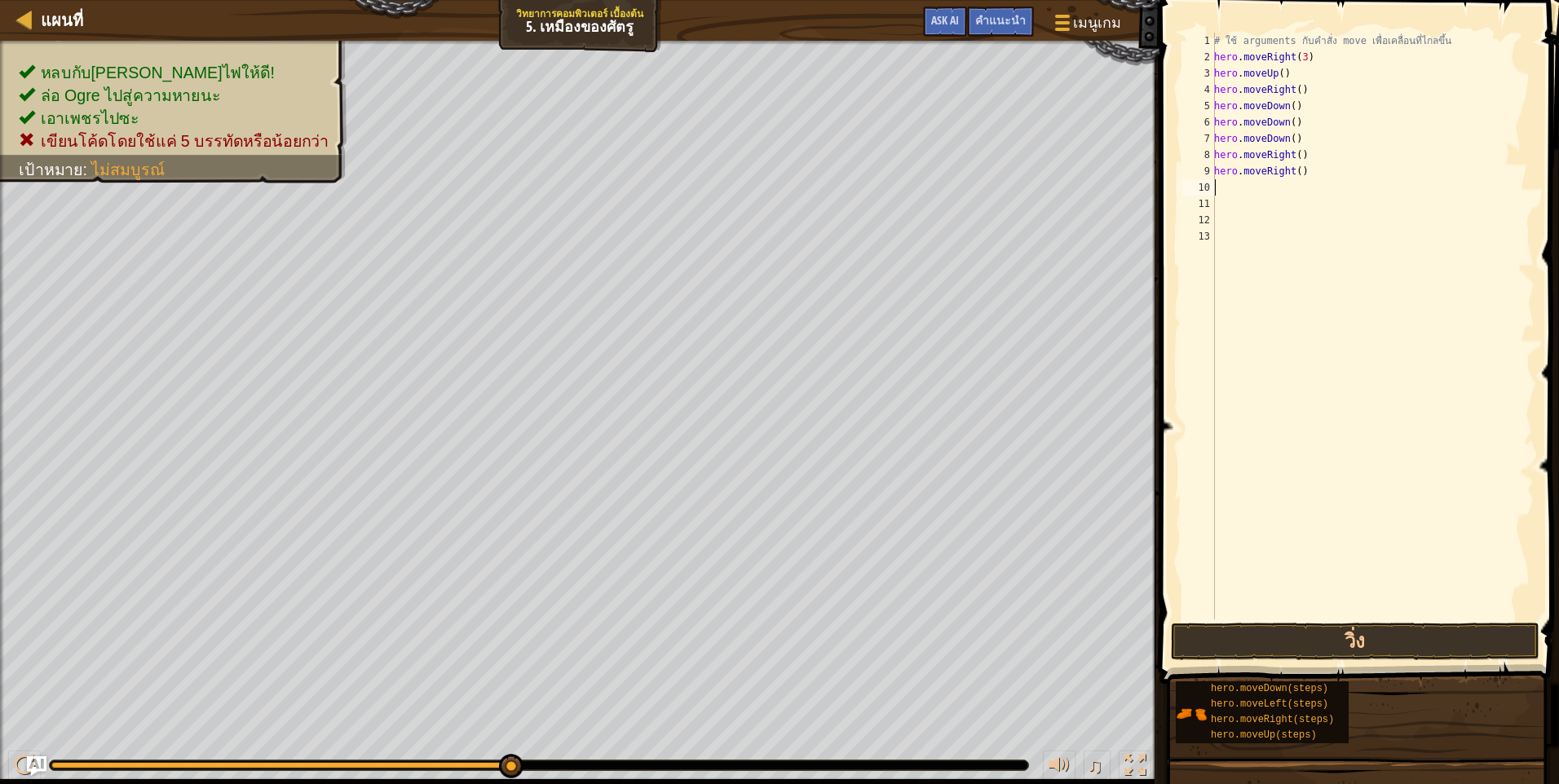
type textarea "m"
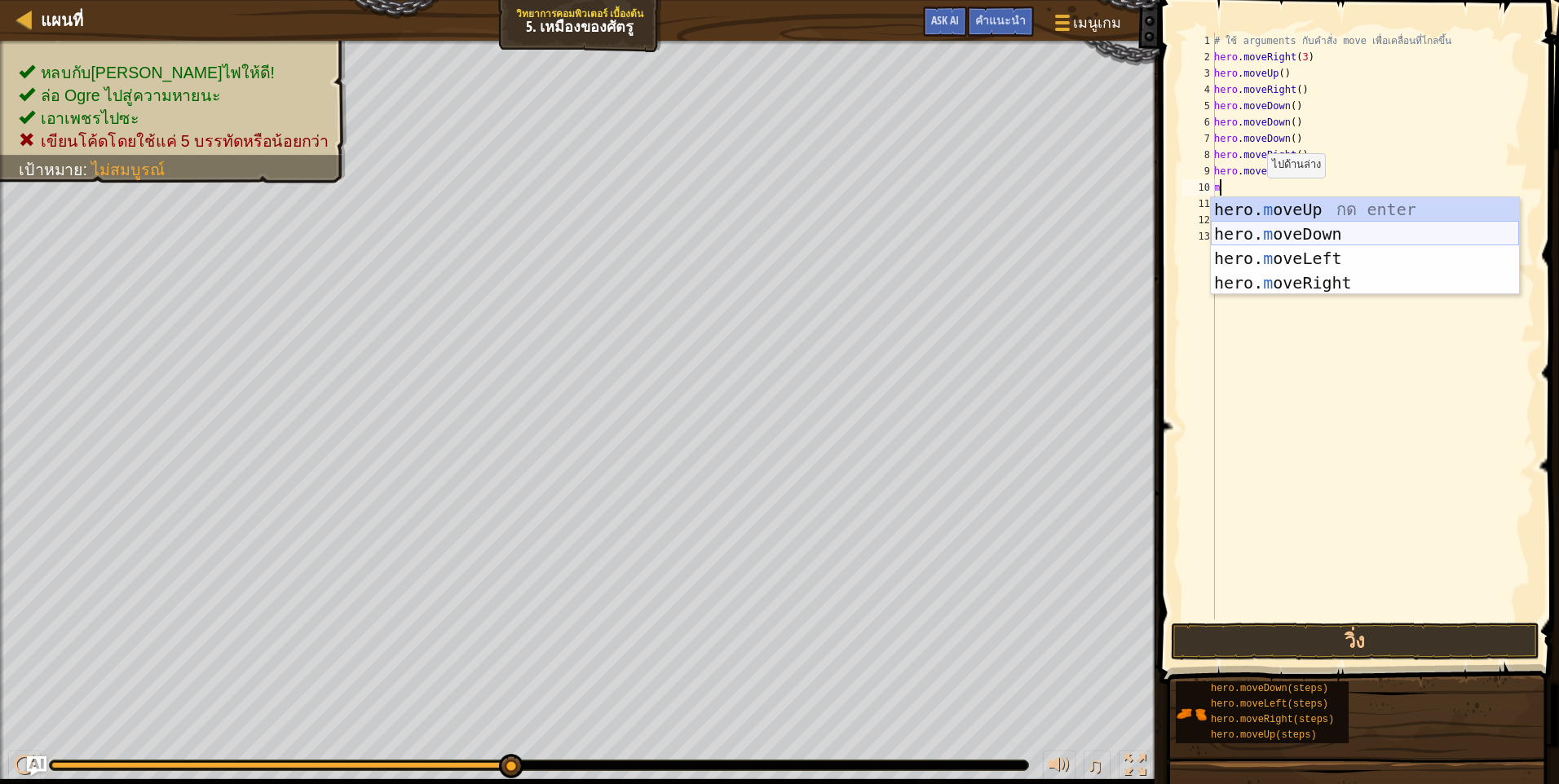
click at [1271, 233] on div "hero. m oveUp กด enter hero. m oveDown กด enter hero. m oveLeft กด enter hero. …" at bounding box center [1364, 270] width 308 height 147
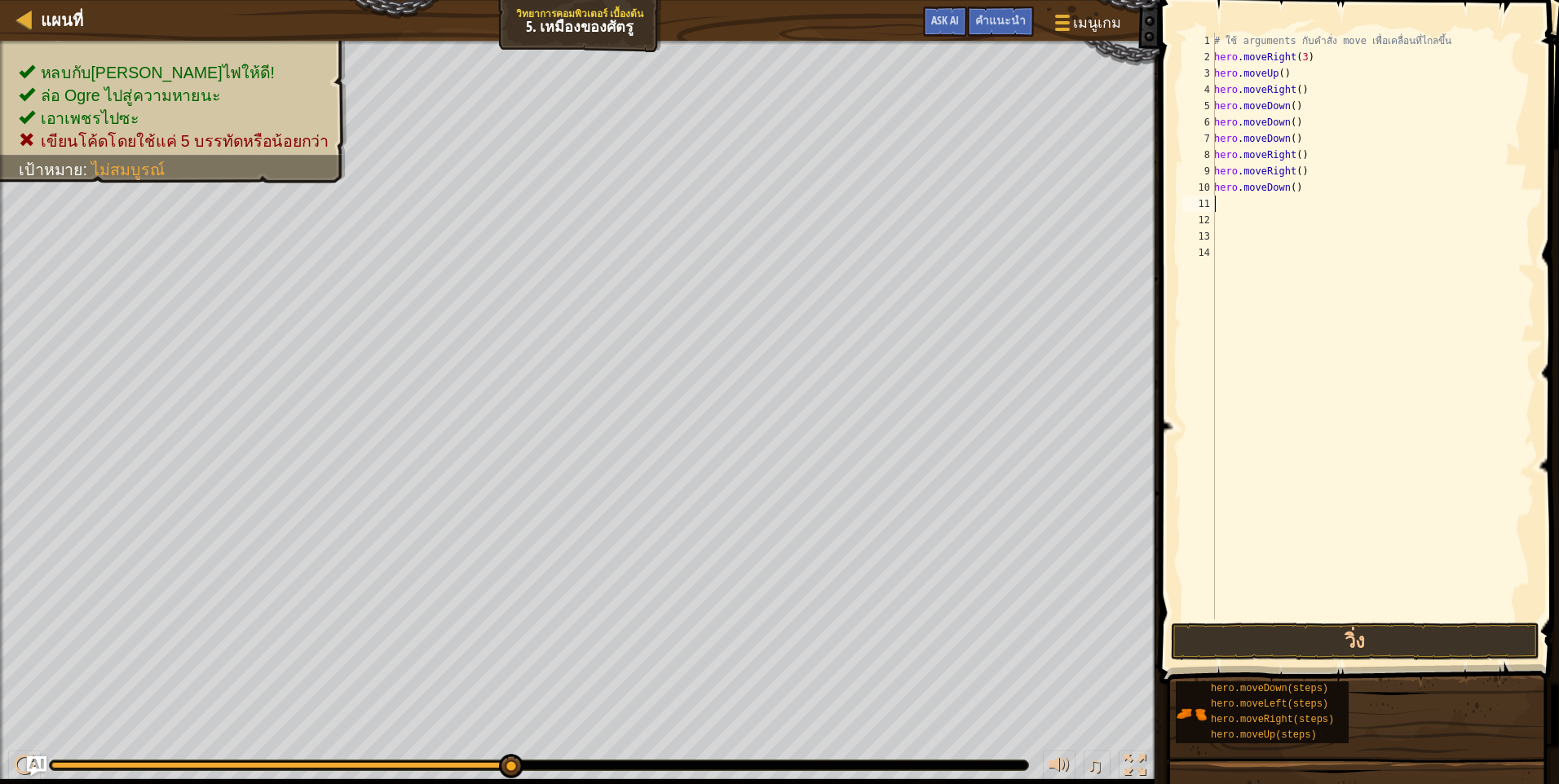
click at [1259, 208] on div "# ใช้ arguments กับคำสั่ง move เพื่อเคลื่อนที่ไกลขึ้น hero . moveRight ( 3 ) he…" at bounding box center [1372, 342] width 324 height 619
type textarea "m"
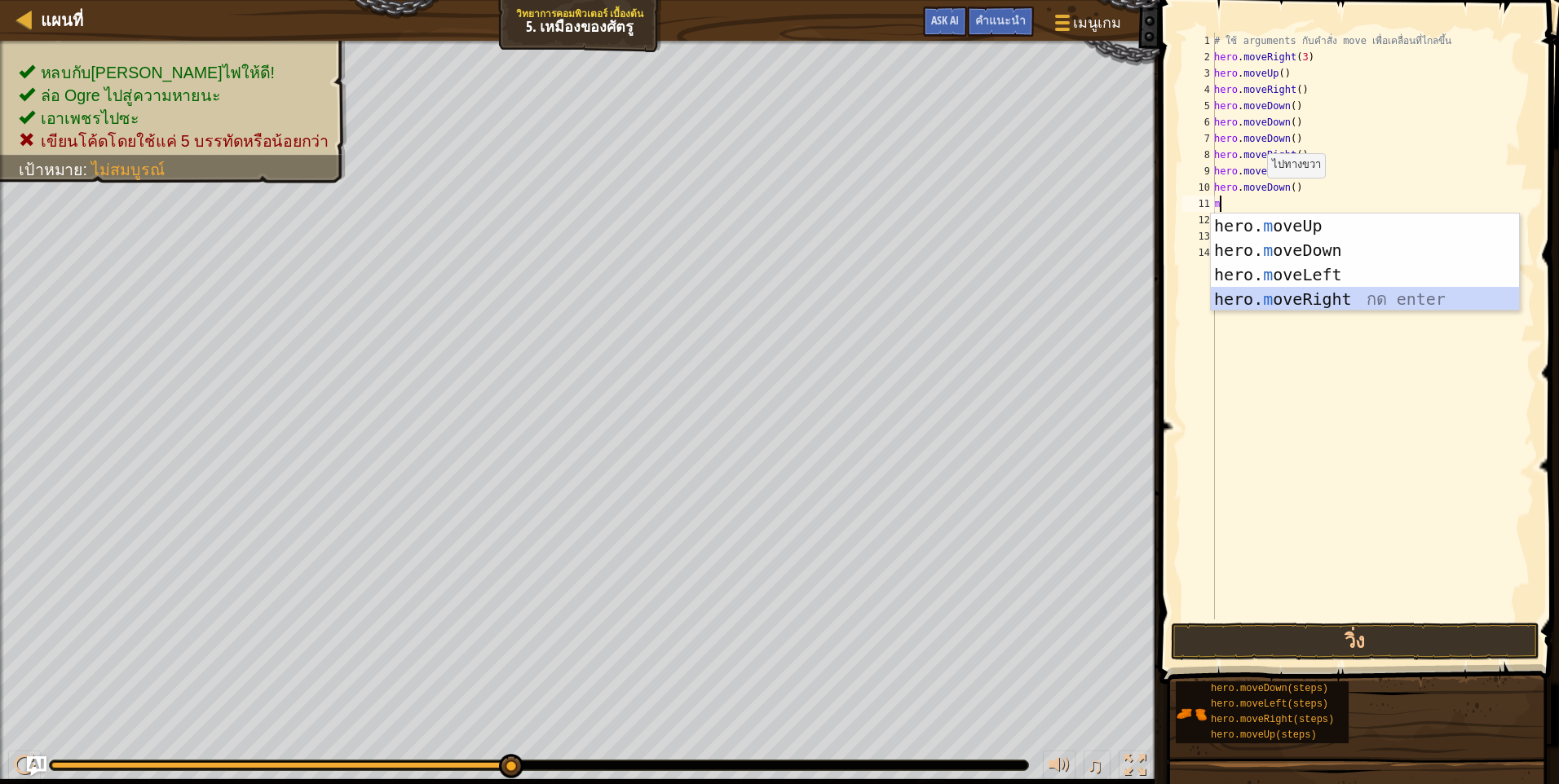
click at [1306, 297] on div "hero. m oveUp กด enter hero. m oveDown กด enter hero. m oveLeft กด enter hero. …" at bounding box center [1364, 287] width 308 height 147
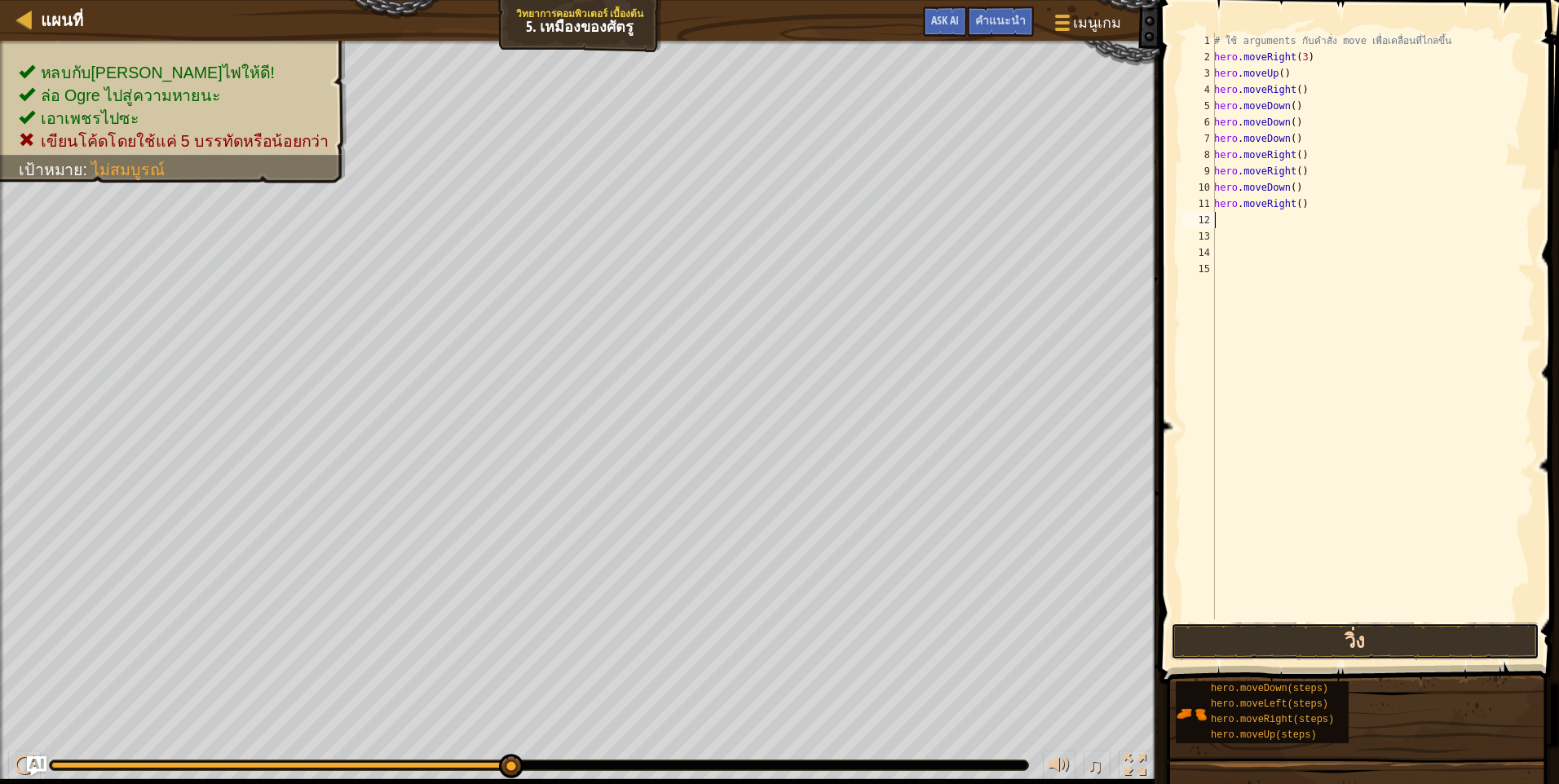
click at [1231, 633] on button "วิ่ง" at bounding box center [1355, 642] width 368 height 38
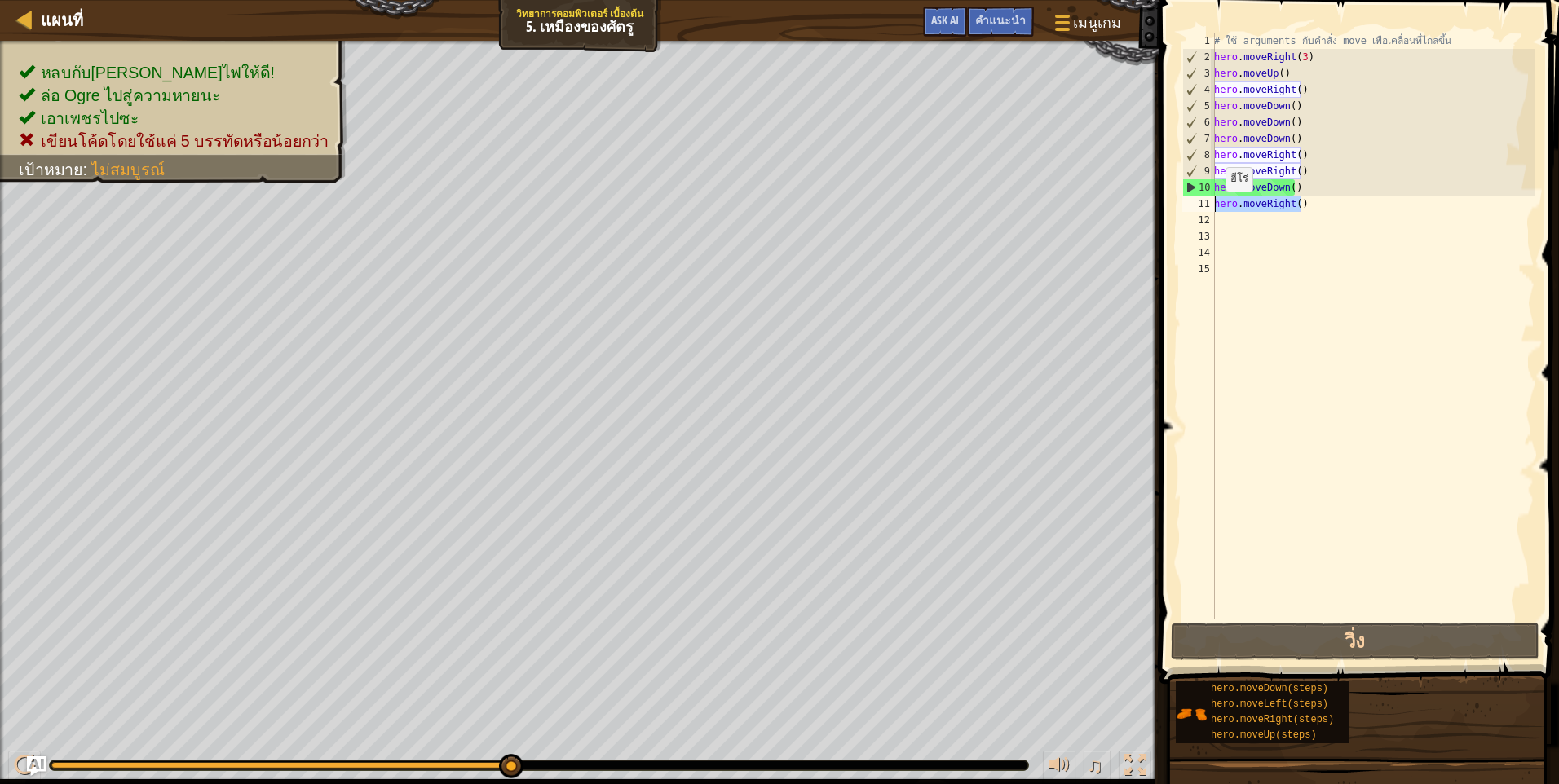
drag, startPoint x: 1316, startPoint y: 209, endPoint x: 1216, endPoint y: 208, distance: 100.0
click at [1216, 208] on div "# ใช้ arguments กับคำสั่ง move เพื่อเคลื่อนที่ไกลขึ้น hero . moveRight ( 3 ) he…" at bounding box center [1372, 342] width 324 height 619
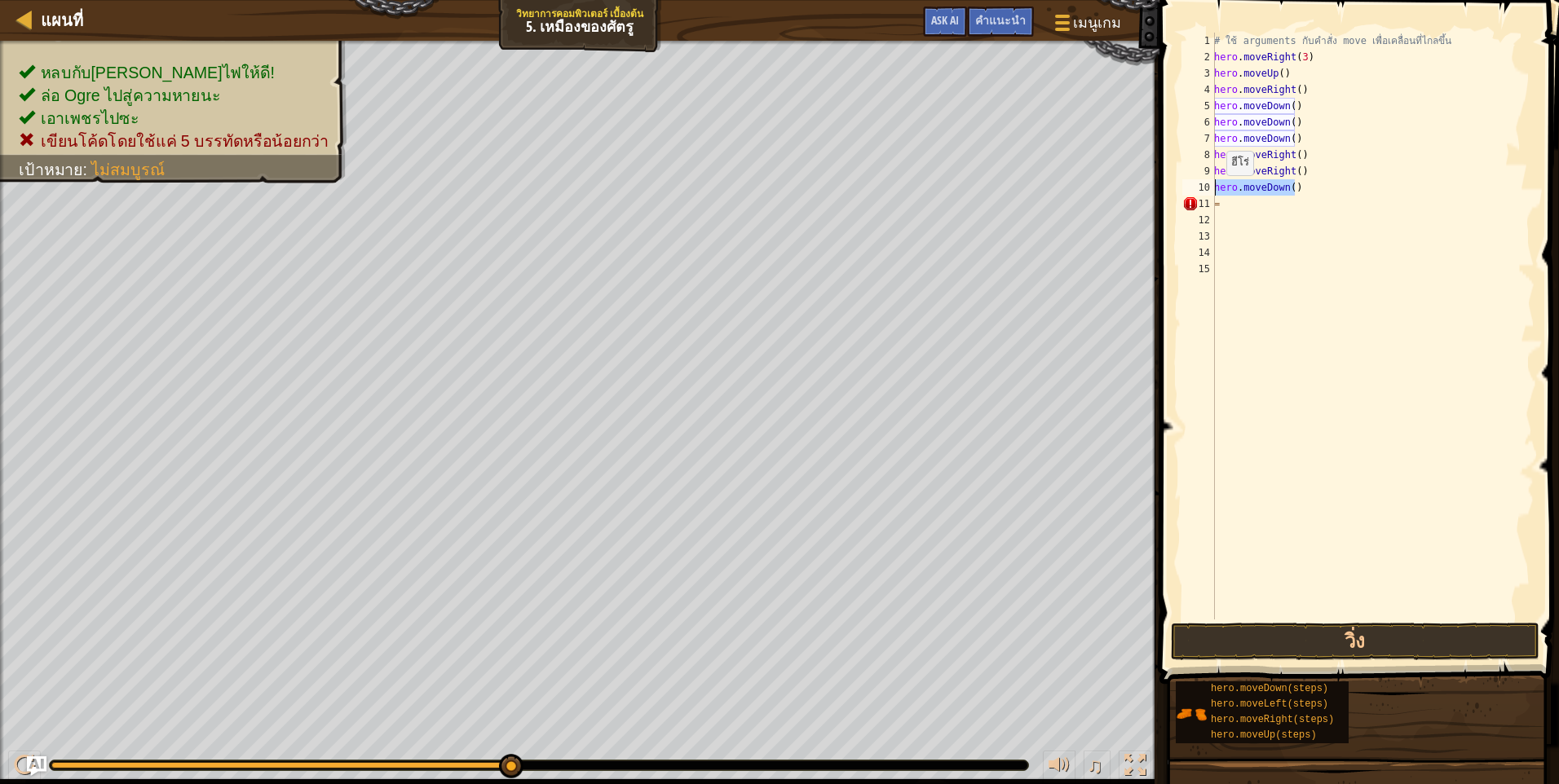
drag, startPoint x: 1312, startPoint y: 191, endPoint x: 1202, endPoint y: 188, distance: 110.0
click at [1202, 188] on div "= 1 2 3 4 5 6 7 8 9 10 11 12 13 14 15 # ใช้ arguments กับคำสั่ง move เพื่อเคลื่…" at bounding box center [1356, 325] width 355 height 587
drag, startPoint x: 1276, startPoint y: 173, endPoint x: 1193, endPoint y: 183, distance: 83.6
click at [1193, 183] on div "= 1 2 3 4 5 6 7 8 9 10 11 12 13 14 15 # ใช้ arguments กับคำสั่ง move เพื่อเคลื่…" at bounding box center [1356, 325] width 355 height 587
type textarea "hero.moveRight()=="
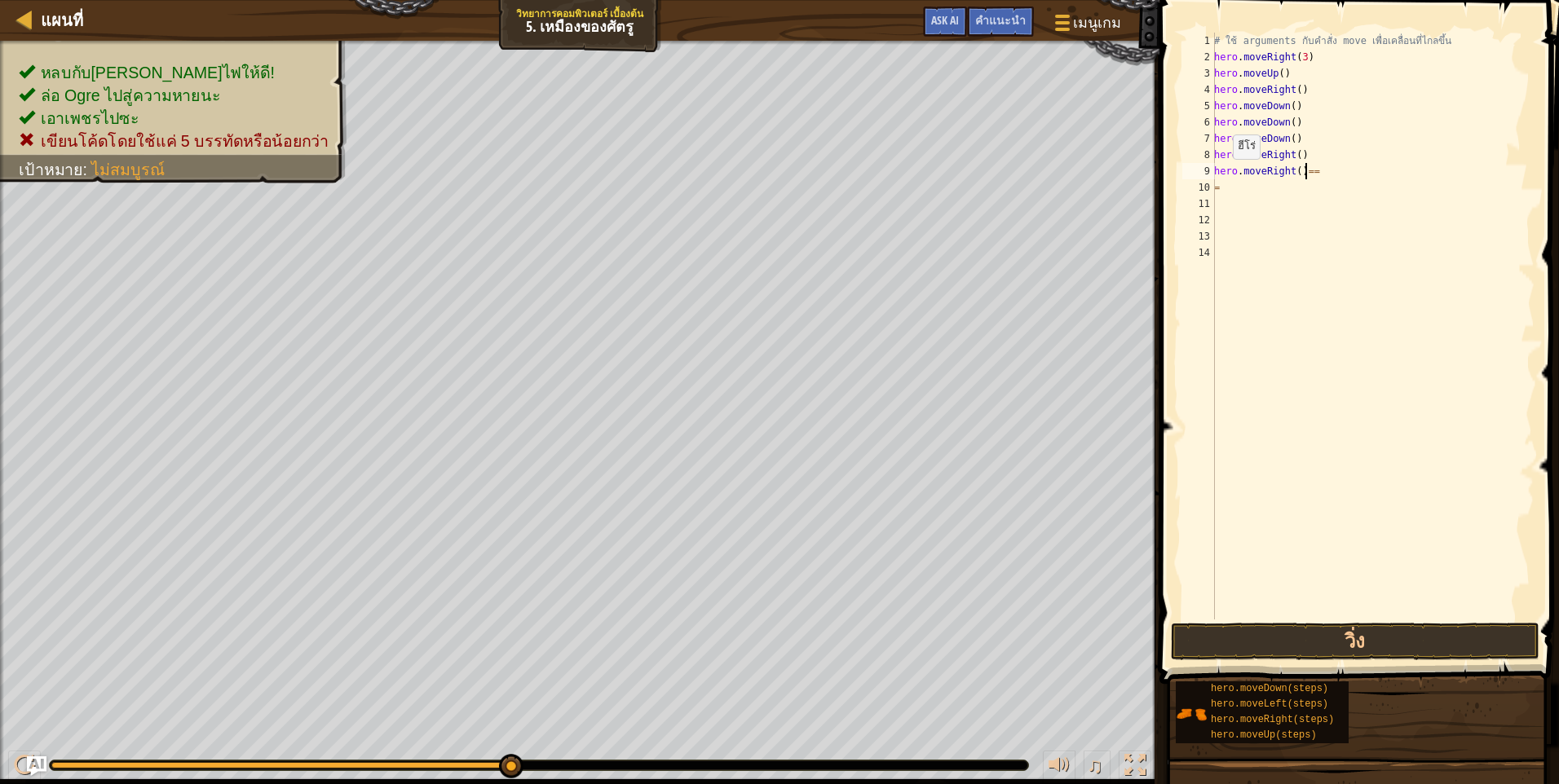
scroll to position [7, 7]
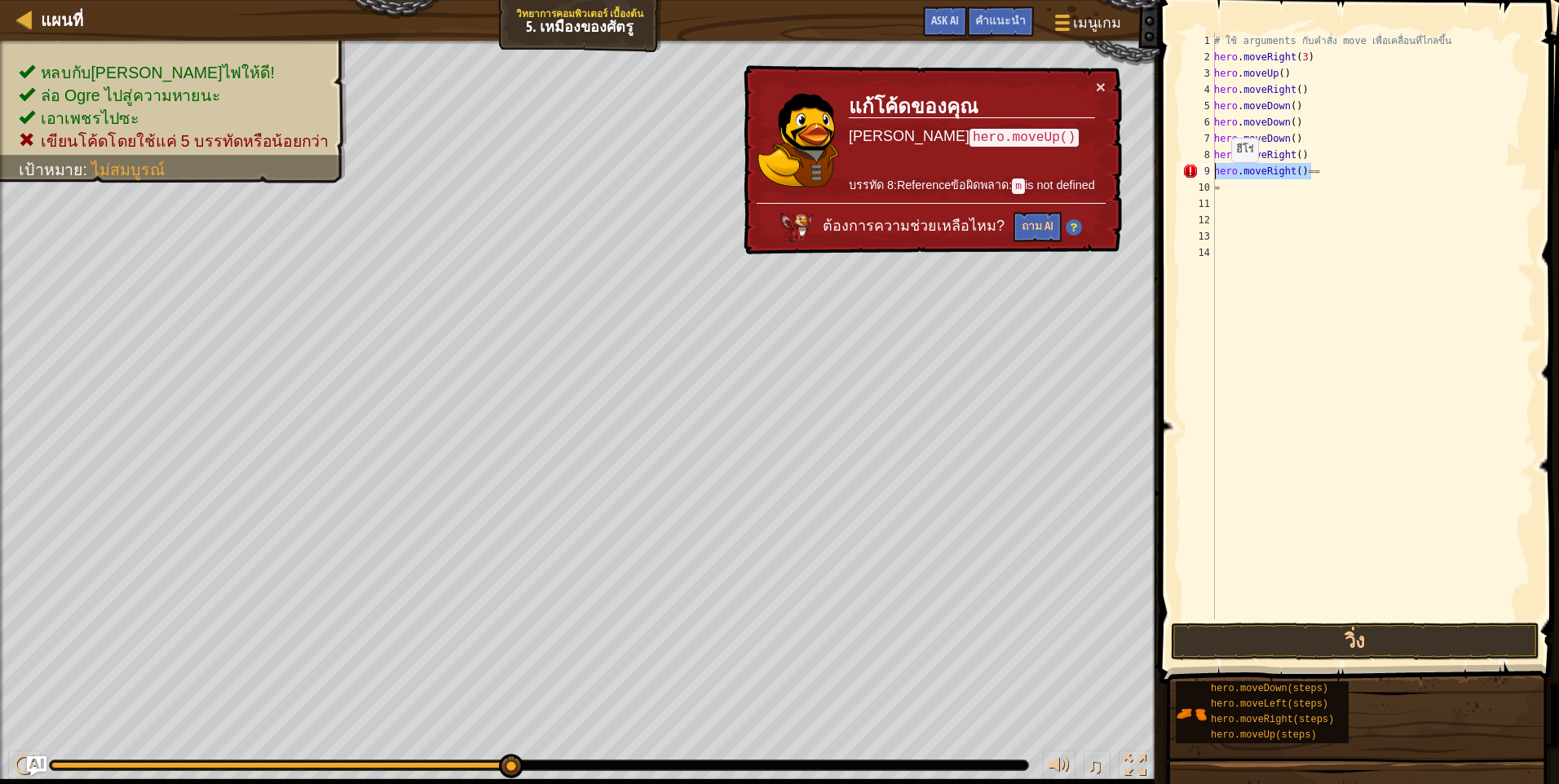
drag, startPoint x: 1318, startPoint y: 171, endPoint x: 1196, endPoint y: 178, distance: 122.2
click at [1196, 178] on div "hero.moveRight()== 1 2 3 4 5 6 7 8 9 10 11 12 13 14 # ใช้ arguments กับคำสั่ง m…" at bounding box center [1356, 325] width 355 height 587
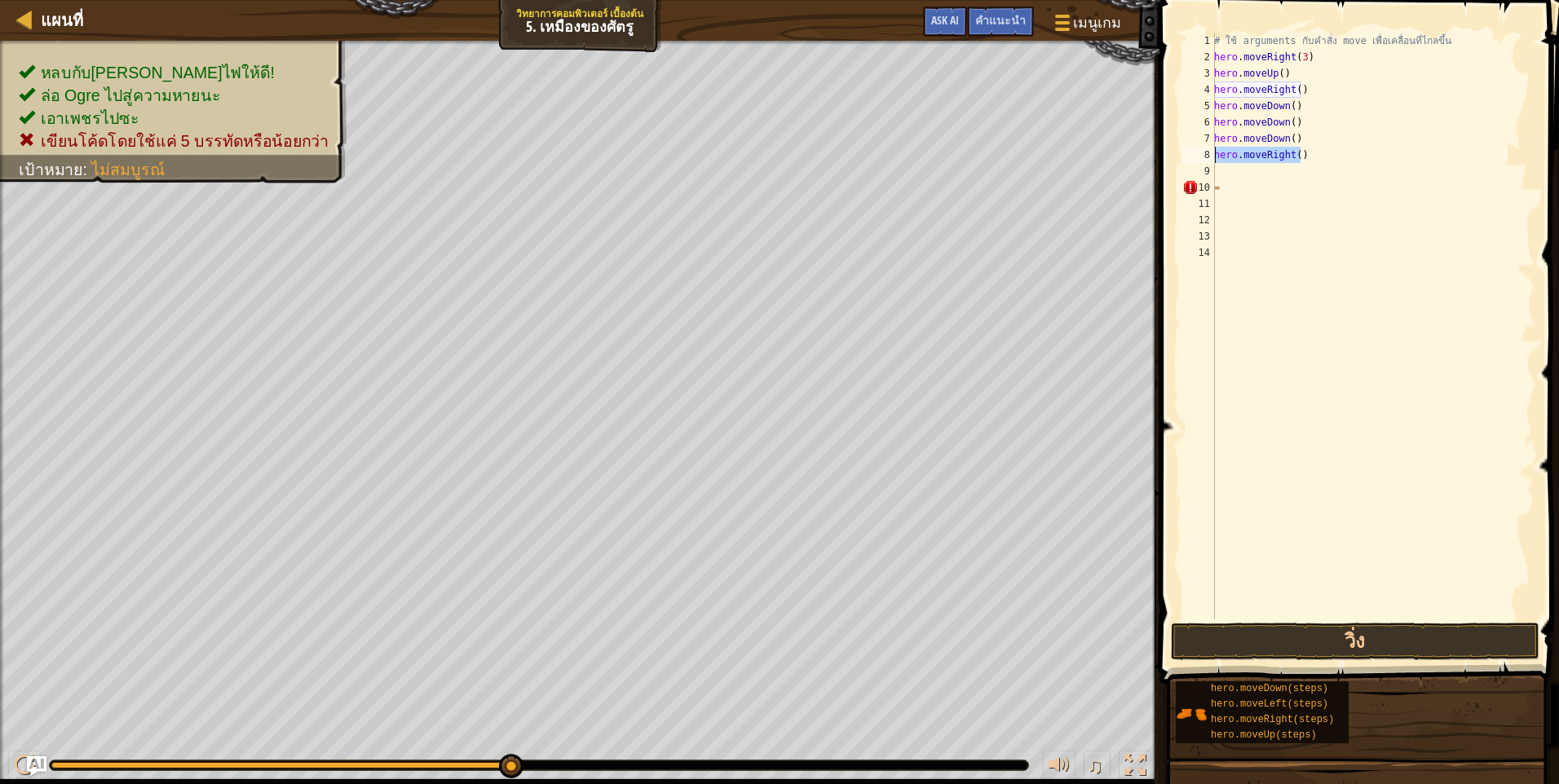
drag, startPoint x: 1318, startPoint y: 164, endPoint x: 1202, endPoint y: 158, distance: 116.2
click at [1202, 158] on div "1 2 3 4 5 6 7 8 9 10 11 12 13 14 # ใช้ arguments กับคำสั่ง move เพื่อเคลื่อนที่…" at bounding box center [1356, 325] width 355 height 587
type textarea "hero.moveRight()"
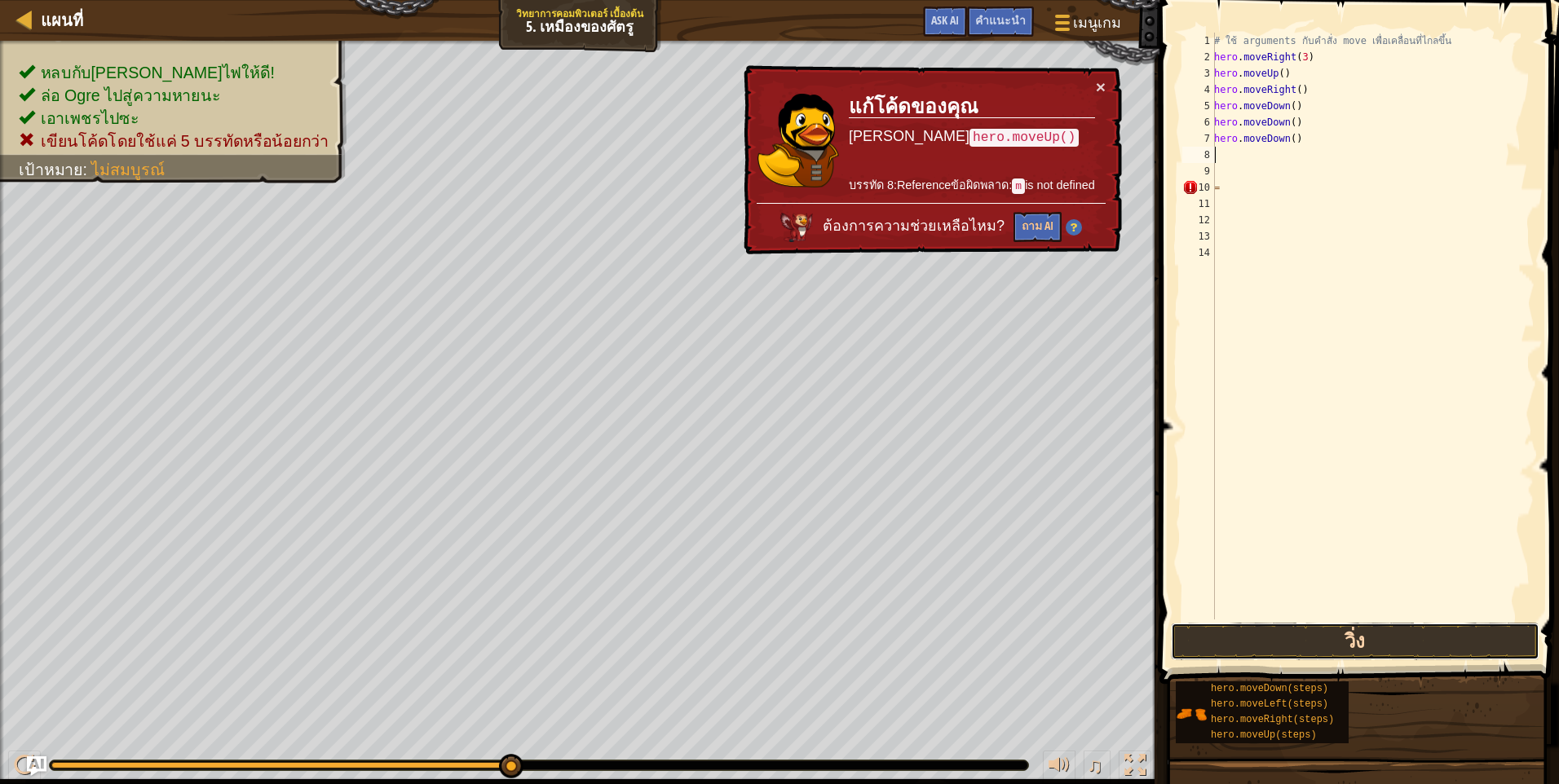
click at [1248, 630] on button "วิ่ง" at bounding box center [1355, 642] width 368 height 38
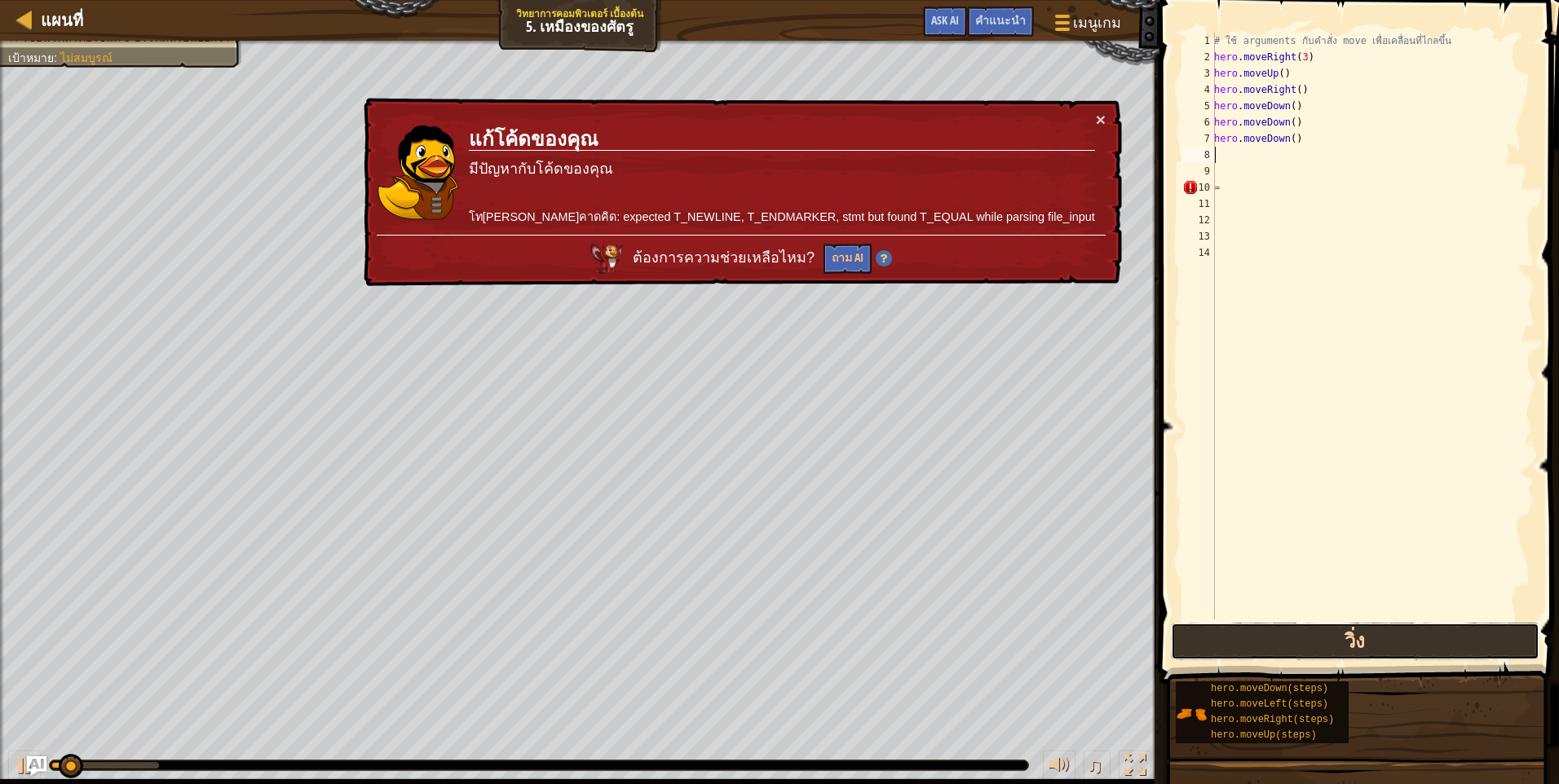
click at [1242, 641] on button "วิ่ง" at bounding box center [1355, 642] width 368 height 38
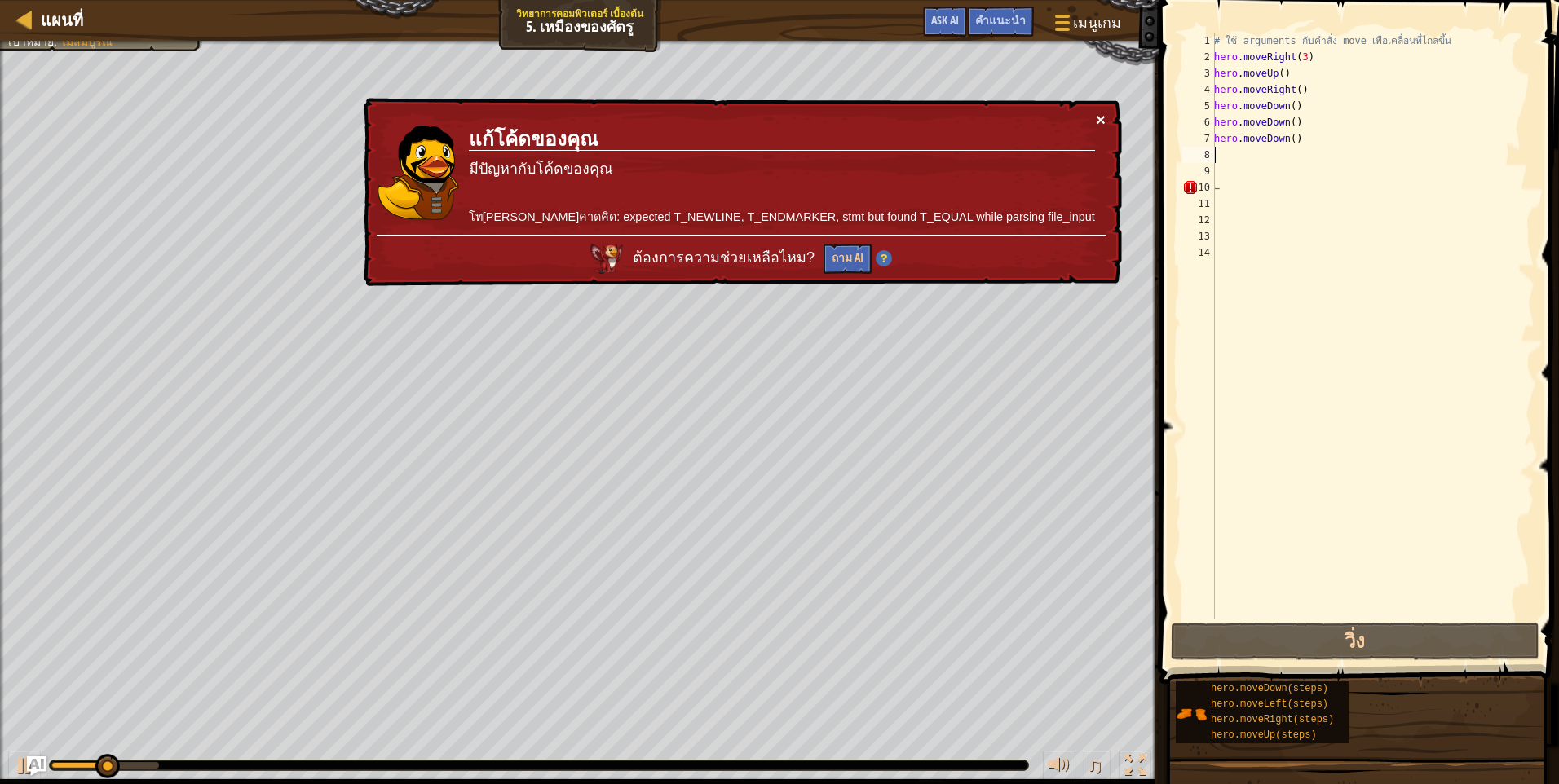
click at [1099, 120] on button "×" at bounding box center [1101, 126] width 10 height 18
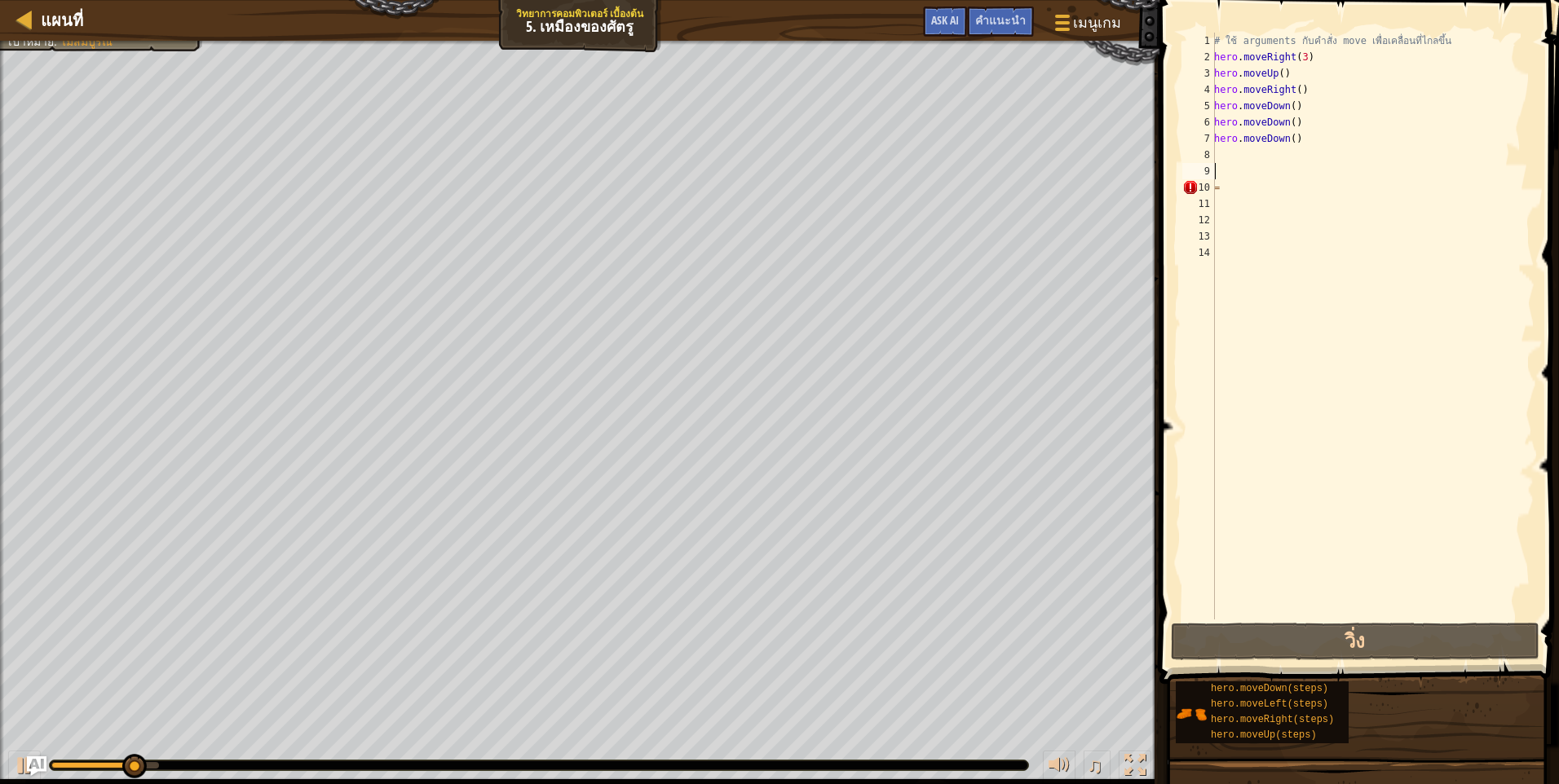
click at [1333, 178] on div "# ใช้ arguments กับคำสั่ง move เพื่อเคลื่อนที่ไกลขึ้น hero . moveRight ( 3 ) he…" at bounding box center [1372, 342] width 324 height 619
click at [1328, 193] on div "# ใช้ arguments กับคำสั่ง move เพื่อเคลื่อนที่ไกลขึ้น hero . moveRight ( 3 ) he…" at bounding box center [1372, 342] width 324 height 619
type textarea "="
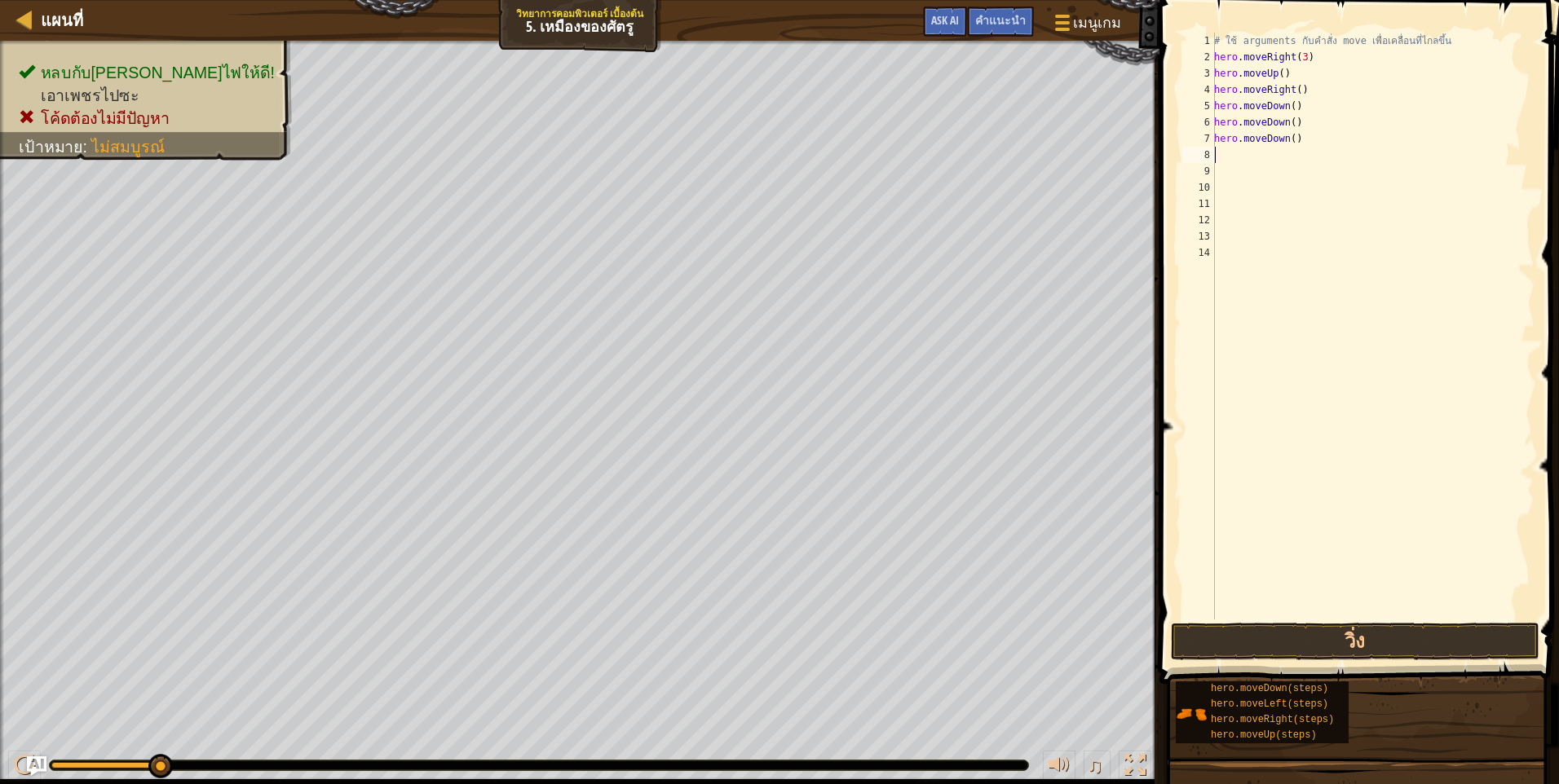
click at [1325, 160] on div "# ใช้ arguments กับคำสั่ง move เพื่อเคลื่อนที่ไกลขึ้น hero . moveRight ( 3 ) he…" at bounding box center [1372, 342] width 324 height 619
click at [1277, 637] on button "วิ่ง" at bounding box center [1355, 642] width 368 height 38
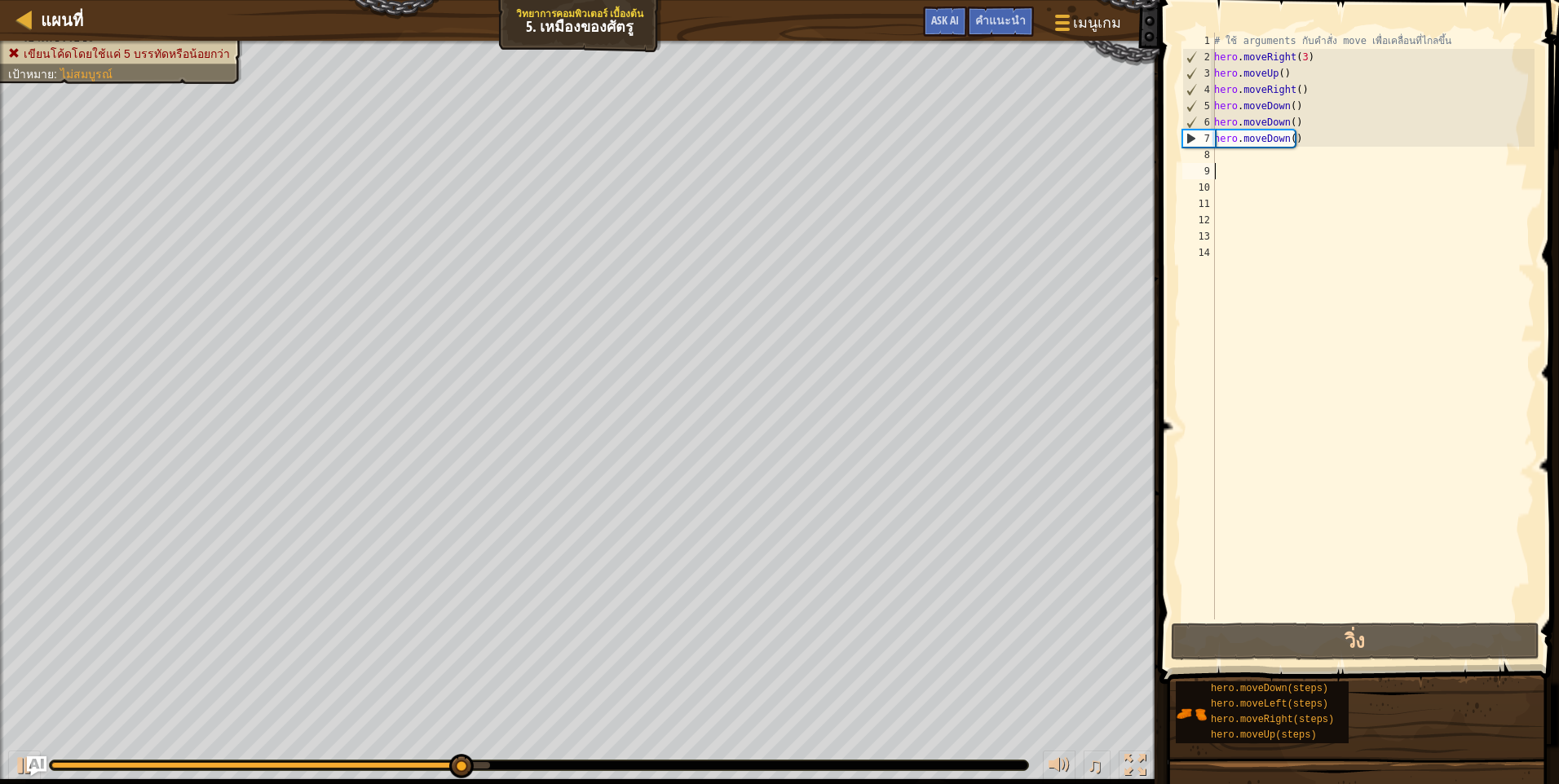
click at [1295, 175] on div "# ใช้ arguments กับคำสั่ง move เพื่อเคลื่อนที่ไกลขึ้น hero . moveRight ( 3 ) he…" at bounding box center [1372, 342] width 324 height 619
click at [1284, 161] on div "# ใช้ arguments กับคำสั่ง move เพื่อเคลื่อนที่ไกลขึ้น hero . moveRight ( 3 ) he…" at bounding box center [1372, 342] width 324 height 619
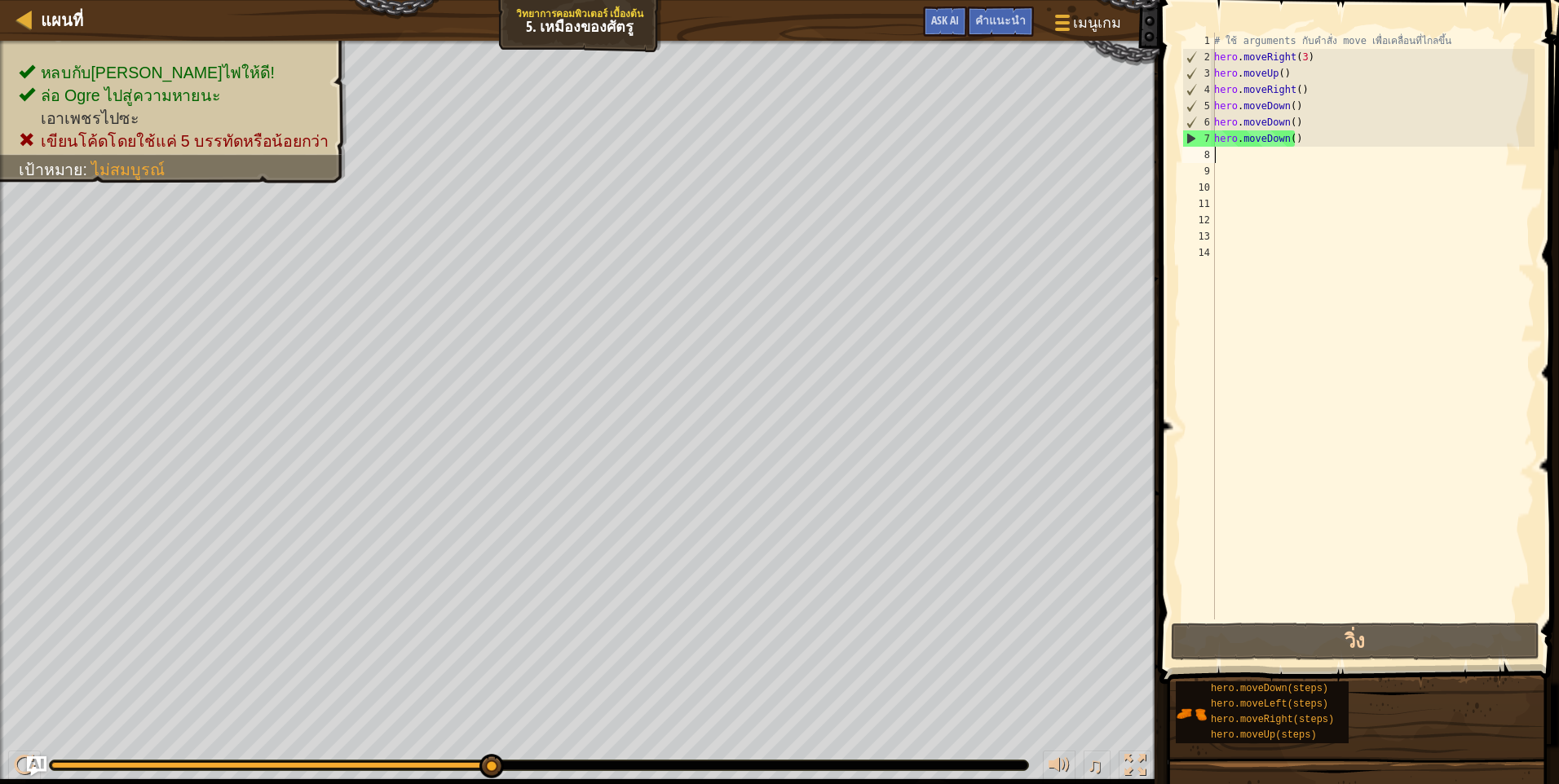
click at [1321, 140] on div "# ใช้ arguments กับคำสั่ง move เพื่อเคลื่อนที่ไกลขึ้น hero . moveRight ( 3 ) he…" at bounding box center [1372, 342] width 324 height 619
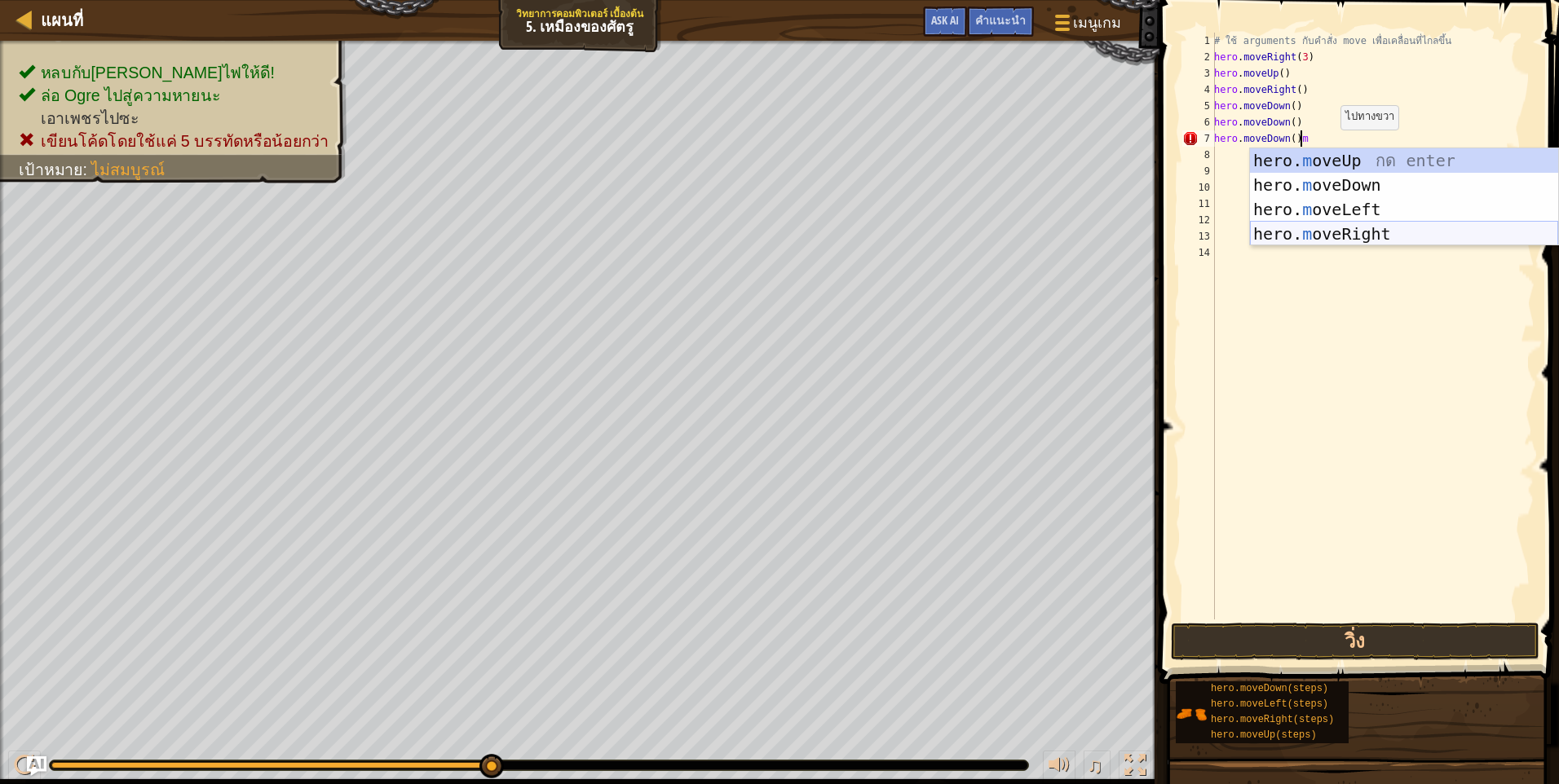
drag, startPoint x: 1381, startPoint y: 229, endPoint x: 1394, endPoint y: 196, distance: 35.5
click at [1381, 230] on div "hero. m oveUp กด enter hero. m oveDown กด enter hero. m oveLeft กด enter hero. …" at bounding box center [1404, 221] width 308 height 147
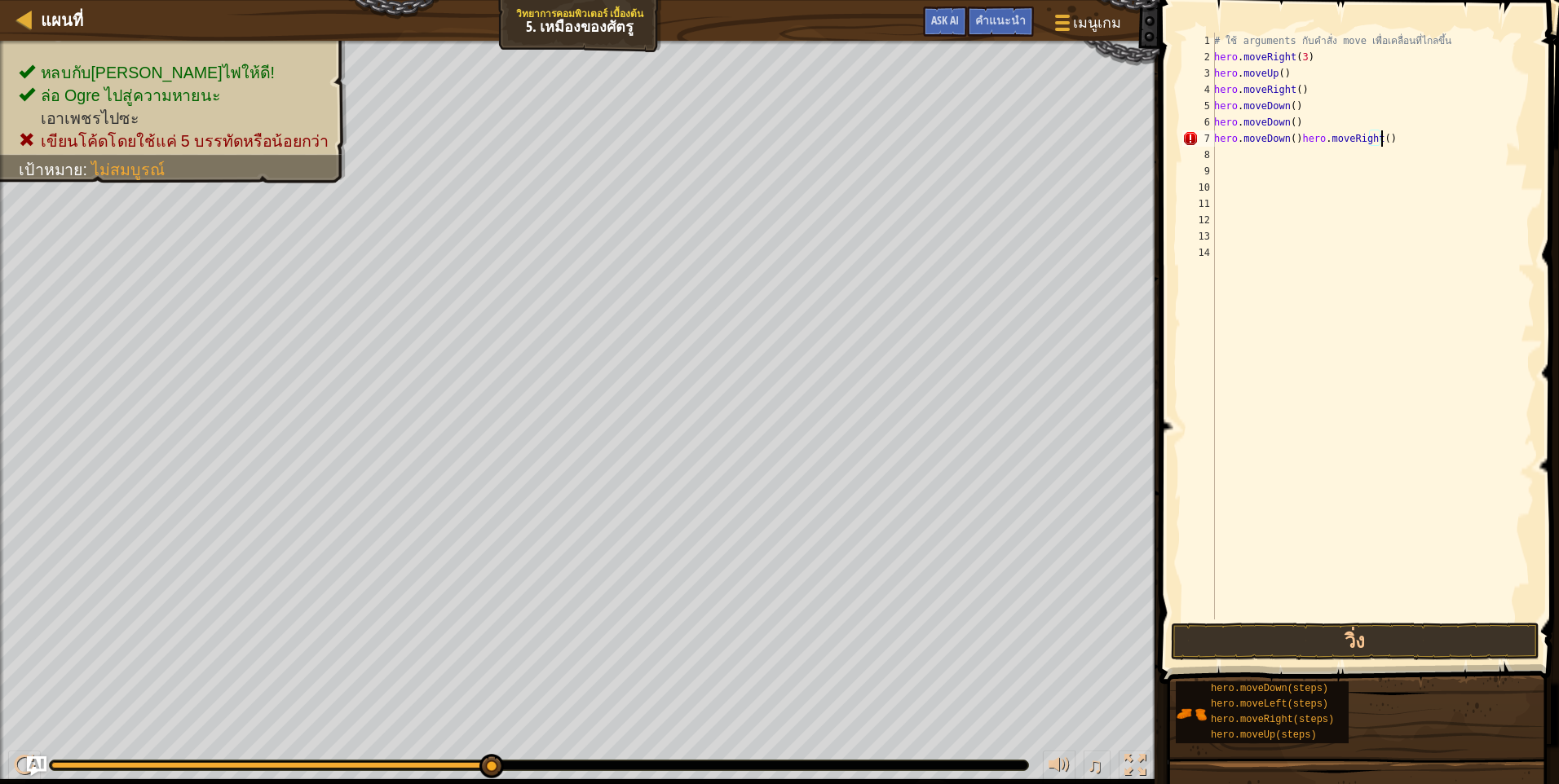
click at [1418, 143] on div "# ใช้ arguments กับคำสั่ง move เพื่อเคลื่อนที่ไกลขึ้น hero . moveRight ( 3 ) he…" at bounding box center [1372, 342] width 324 height 619
click at [1401, 663] on span at bounding box center [1360, 319] width 412 height 732
click at [1403, 643] on button "วิ่ง" at bounding box center [1355, 642] width 368 height 38
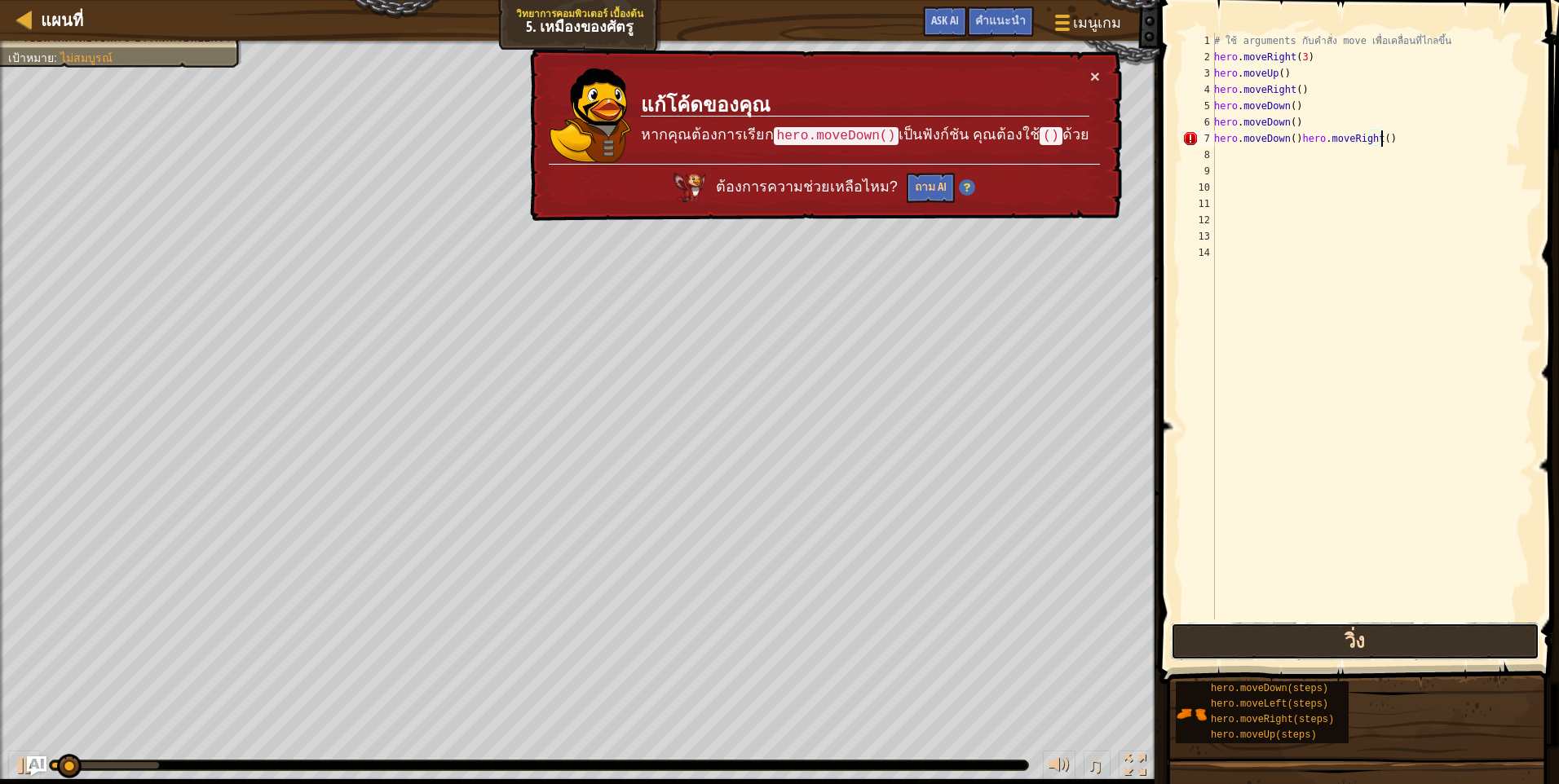
click at [1402, 643] on button "วิ่ง" at bounding box center [1355, 642] width 368 height 38
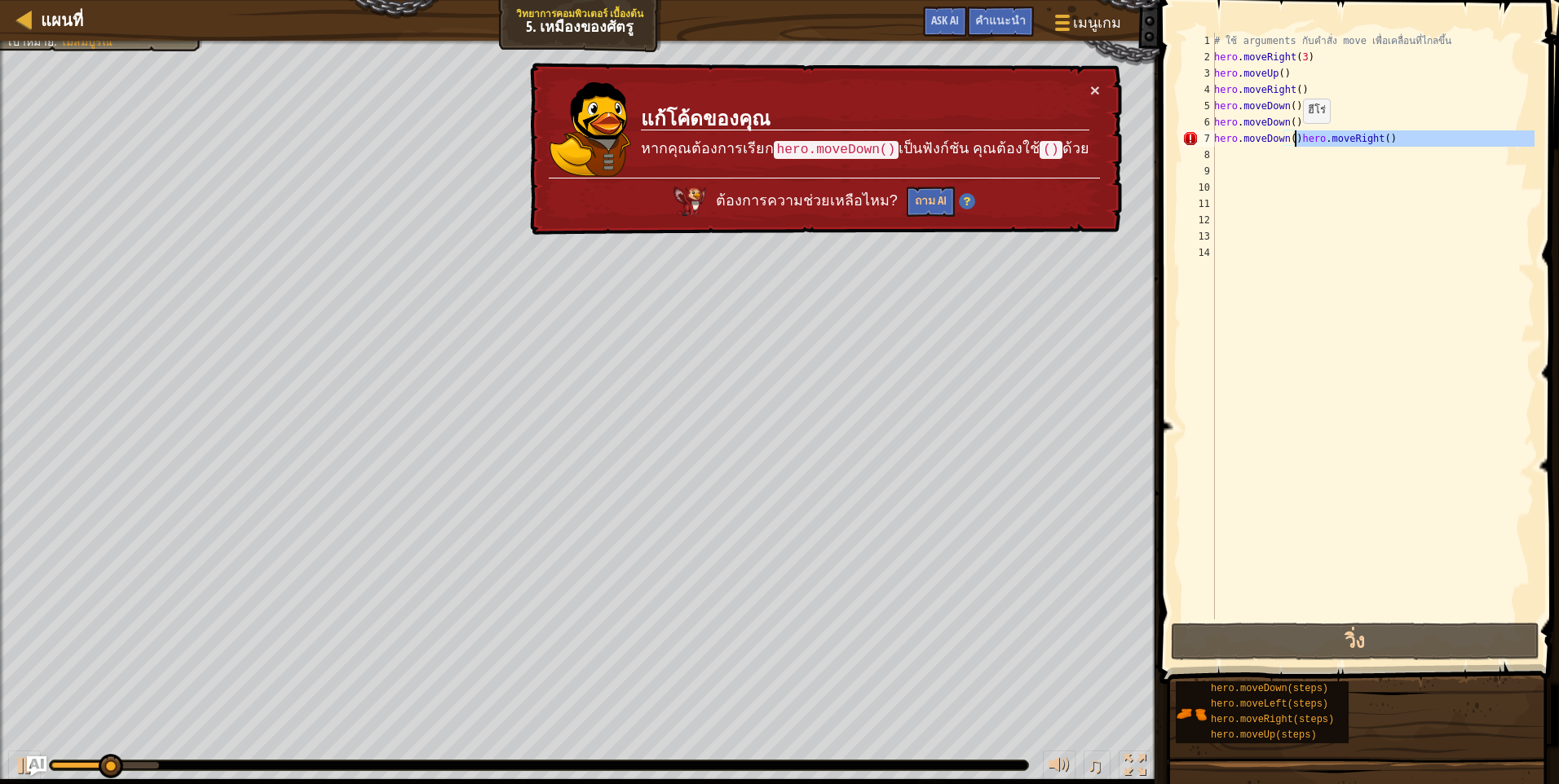
drag, startPoint x: 1421, startPoint y: 148, endPoint x: 1294, endPoint y: 140, distance: 127.3
click at [1294, 140] on div "# ใช้ arguments กับคำสั่ง move เพื่อเคลื่อนที่ไกลขึ้น hero . moveRight ( 3 ) he…" at bounding box center [1372, 342] width 324 height 619
type textarea "hero.moveDown()"
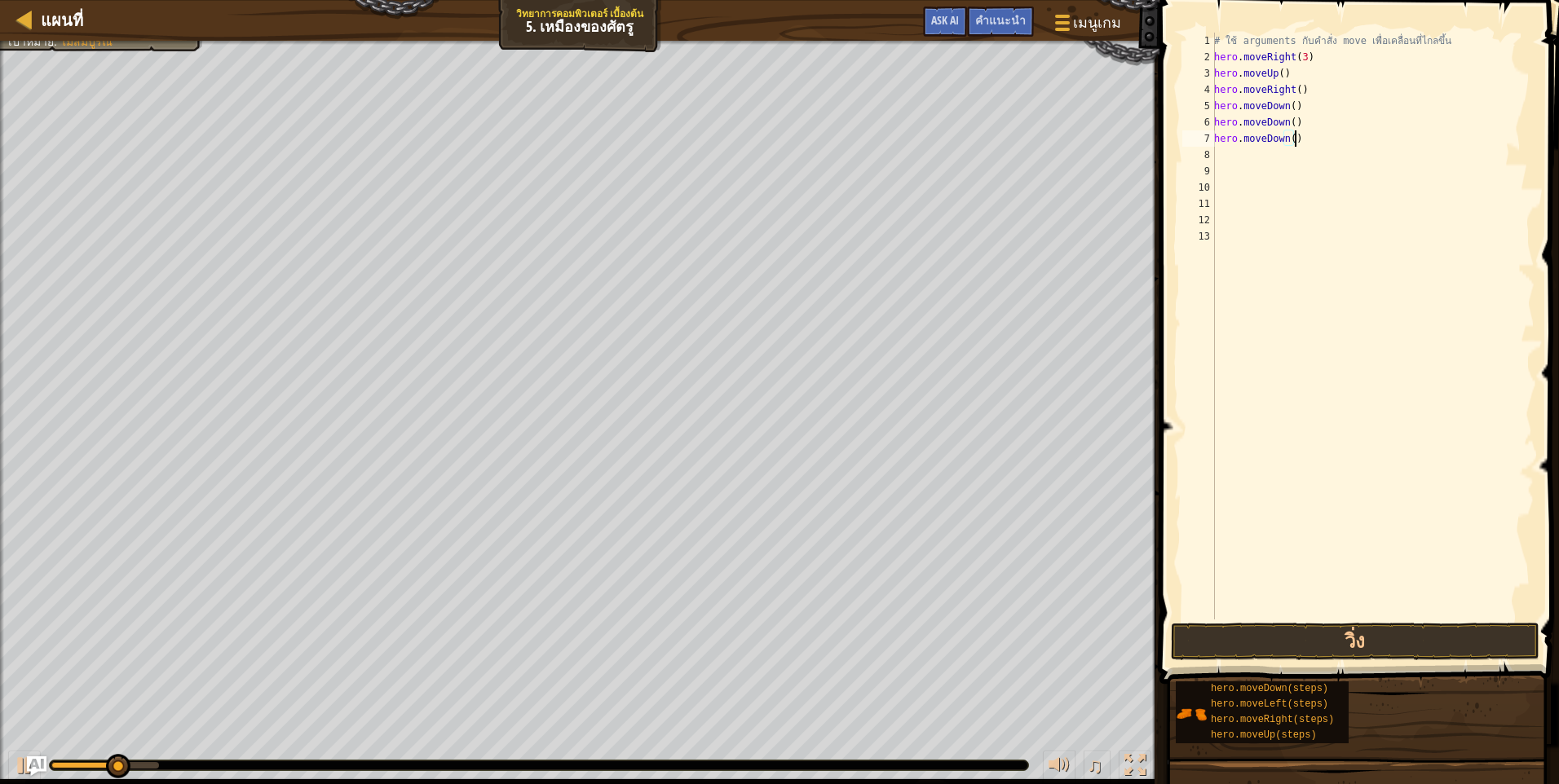
scroll to position [7, 6]
click at [1301, 162] on div "# ใช้ arguments กับคำสั่ง move เพื่อเคลื่อนที่ไกลขึ้น hero . moveRight ( 3 ) he…" at bounding box center [1372, 342] width 324 height 619
type textarea "m"
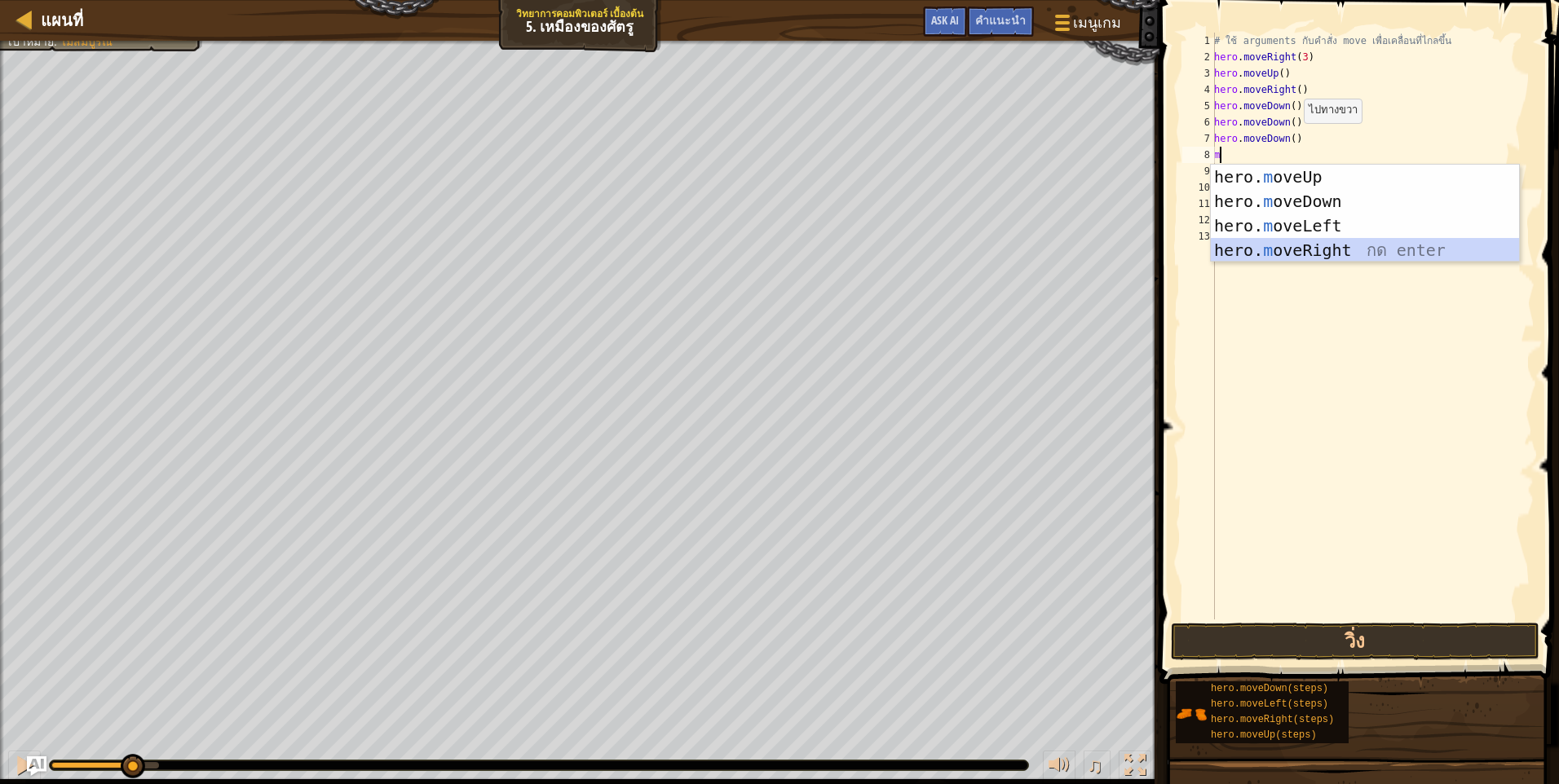
click at [1343, 245] on div "hero. m oveUp กด enter hero. m oveDown กด enter hero. m oveLeft กด enter hero. …" at bounding box center [1364, 238] width 308 height 147
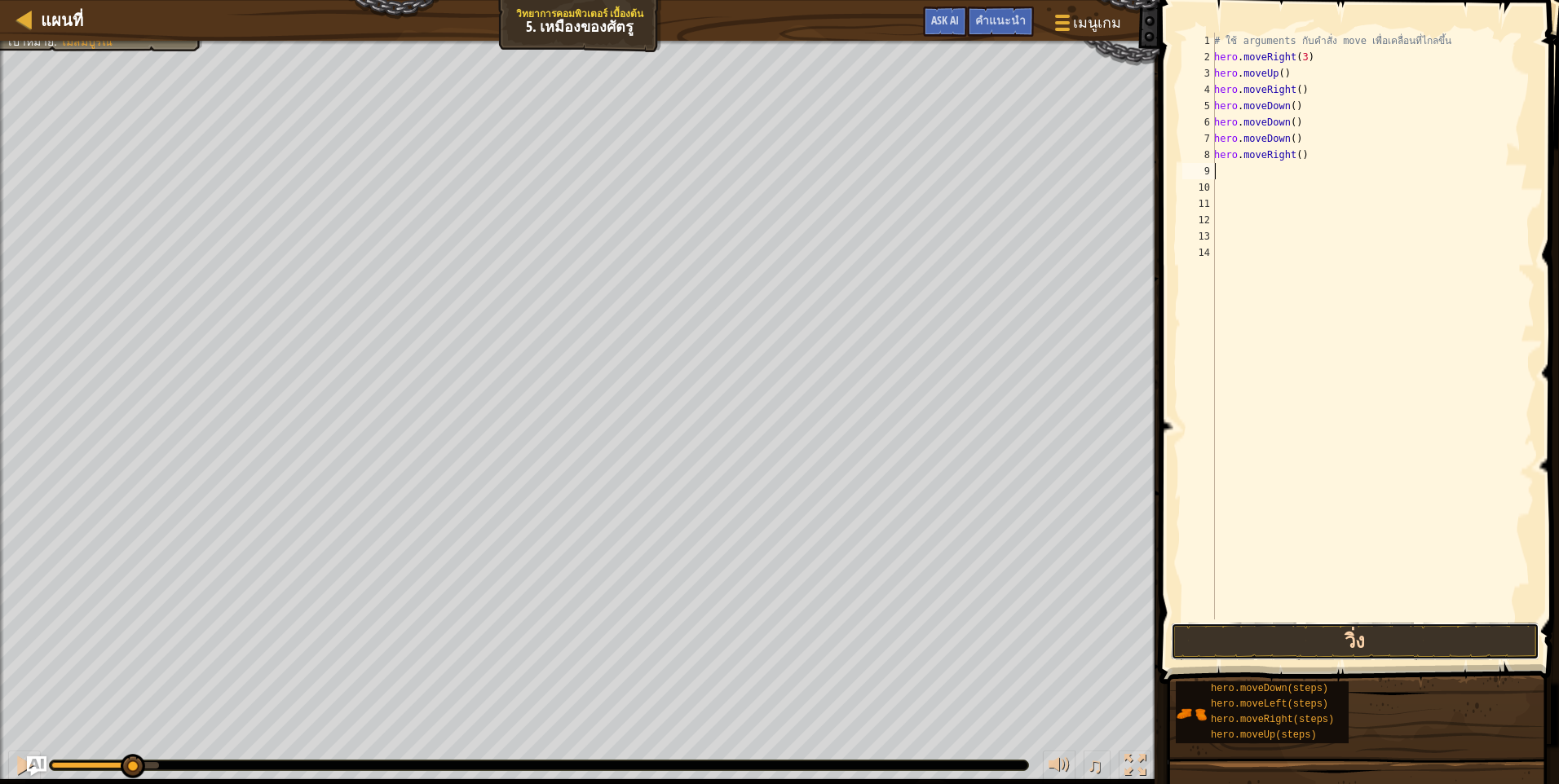
click at [1293, 636] on button "วิ่ง" at bounding box center [1355, 642] width 368 height 38
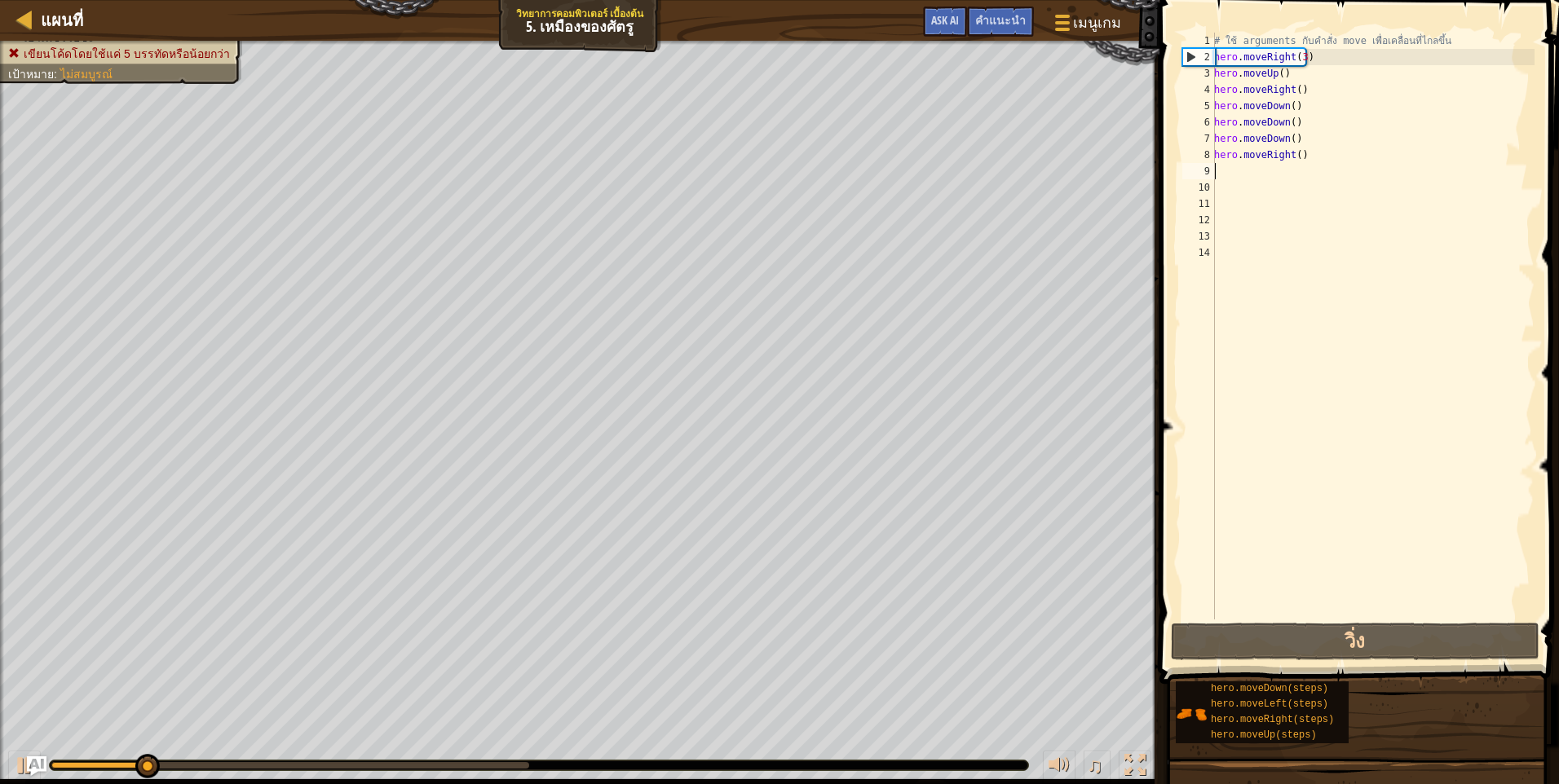
click at [1346, 184] on div "# ใช้ arguments กับคำสั่ง move เพื่อเคลื่อนที่ไกลขึ้น hero . moveRight ( 3 ) he…" at bounding box center [1372, 342] width 324 height 619
click at [1349, 175] on div "# ใช้ arguments กับคำสั่ง move เพื่อเคลื่อนที่ไกลขึ้น hero . moveRight ( 3 ) he…" at bounding box center [1372, 342] width 324 height 619
type textarea "m"
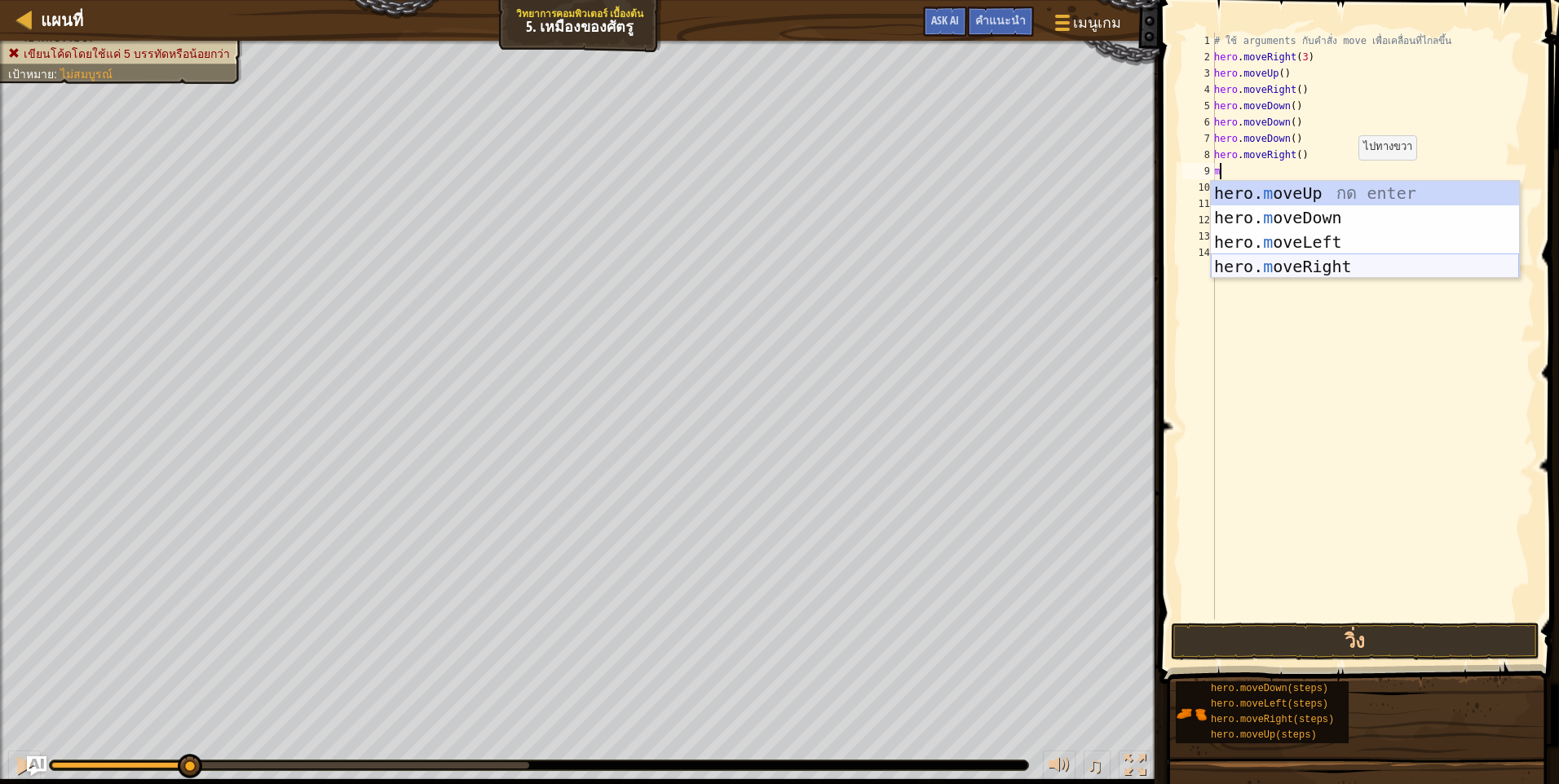
click at [1350, 267] on div "hero. m oveUp กด enter hero. m oveDown กด enter hero. m oveLeft กด enter hero. …" at bounding box center [1364, 254] width 308 height 147
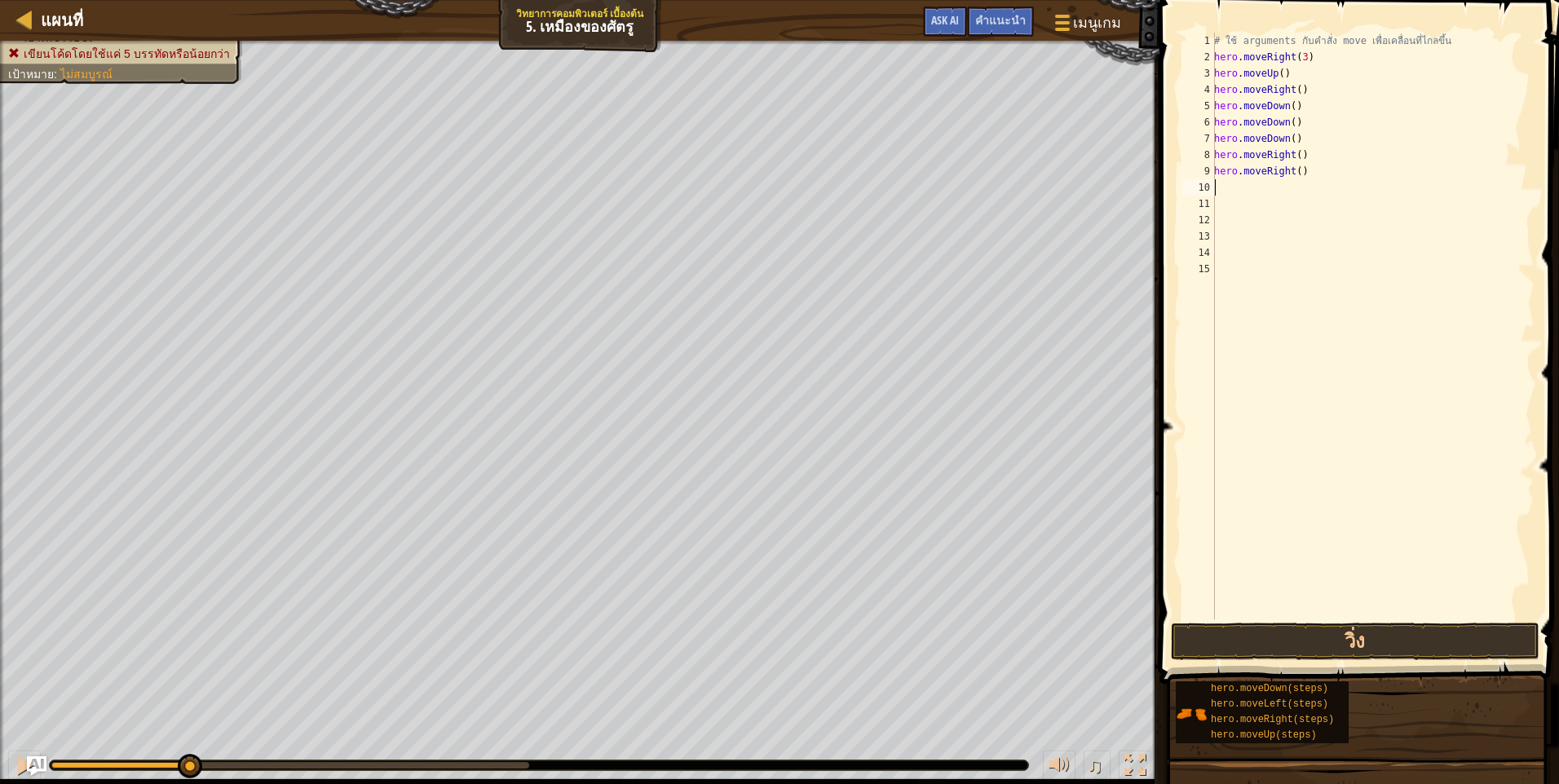
click at [1347, 190] on div "# ใช้ arguments กับคำสั่ง move เพื่อเคลื่อนที่ไกลขึ้น hero . moveRight ( 3 ) he…" at bounding box center [1372, 342] width 324 height 619
type textarea "m"
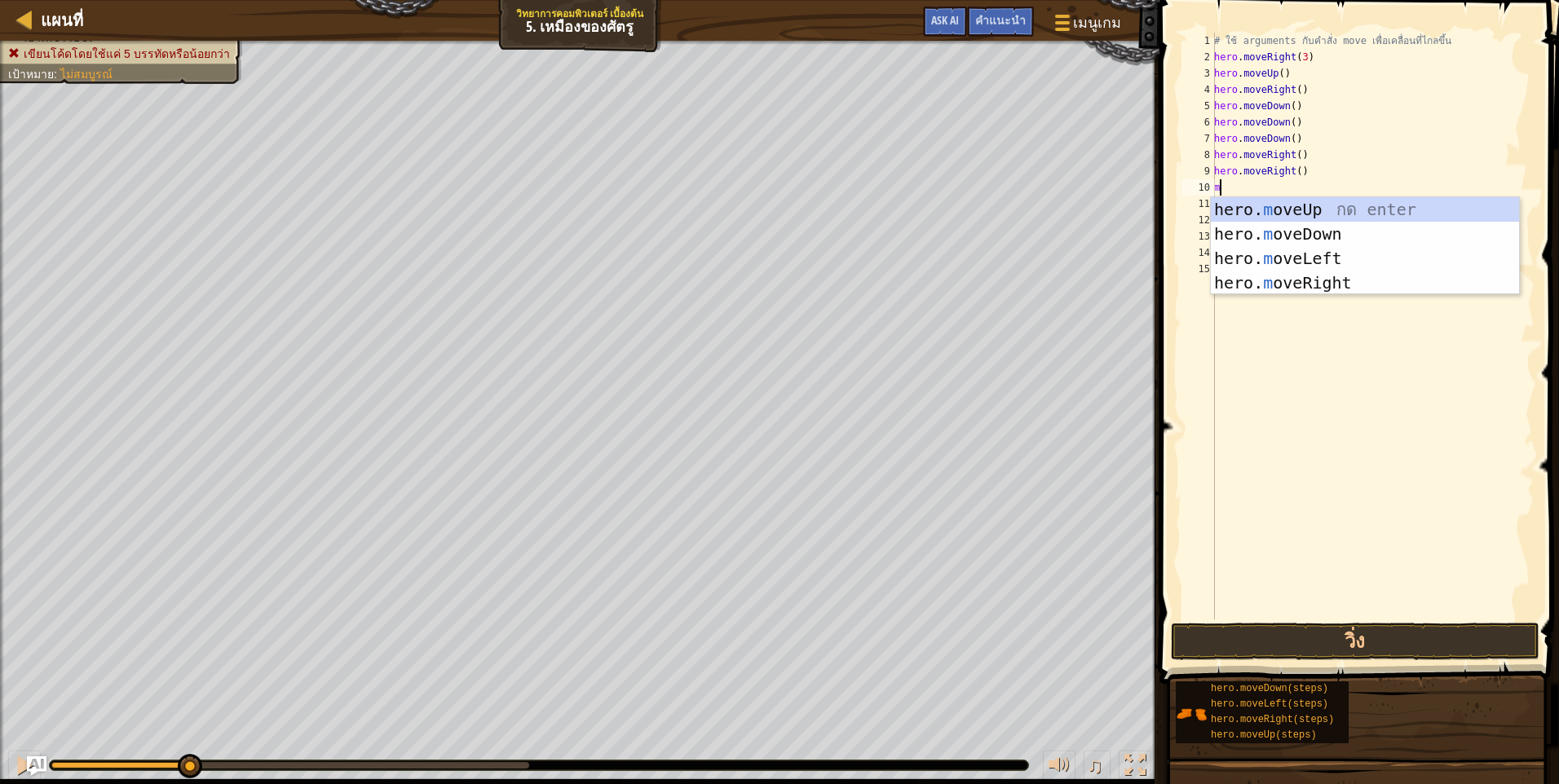
click at [1367, 294] on div "# ใช้ arguments กับคำสั่ง move เพื่อเคลื่อนที่ไกลขึ้น hero . moveRight ( 3 ) he…" at bounding box center [1372, 342] width 324 height 619
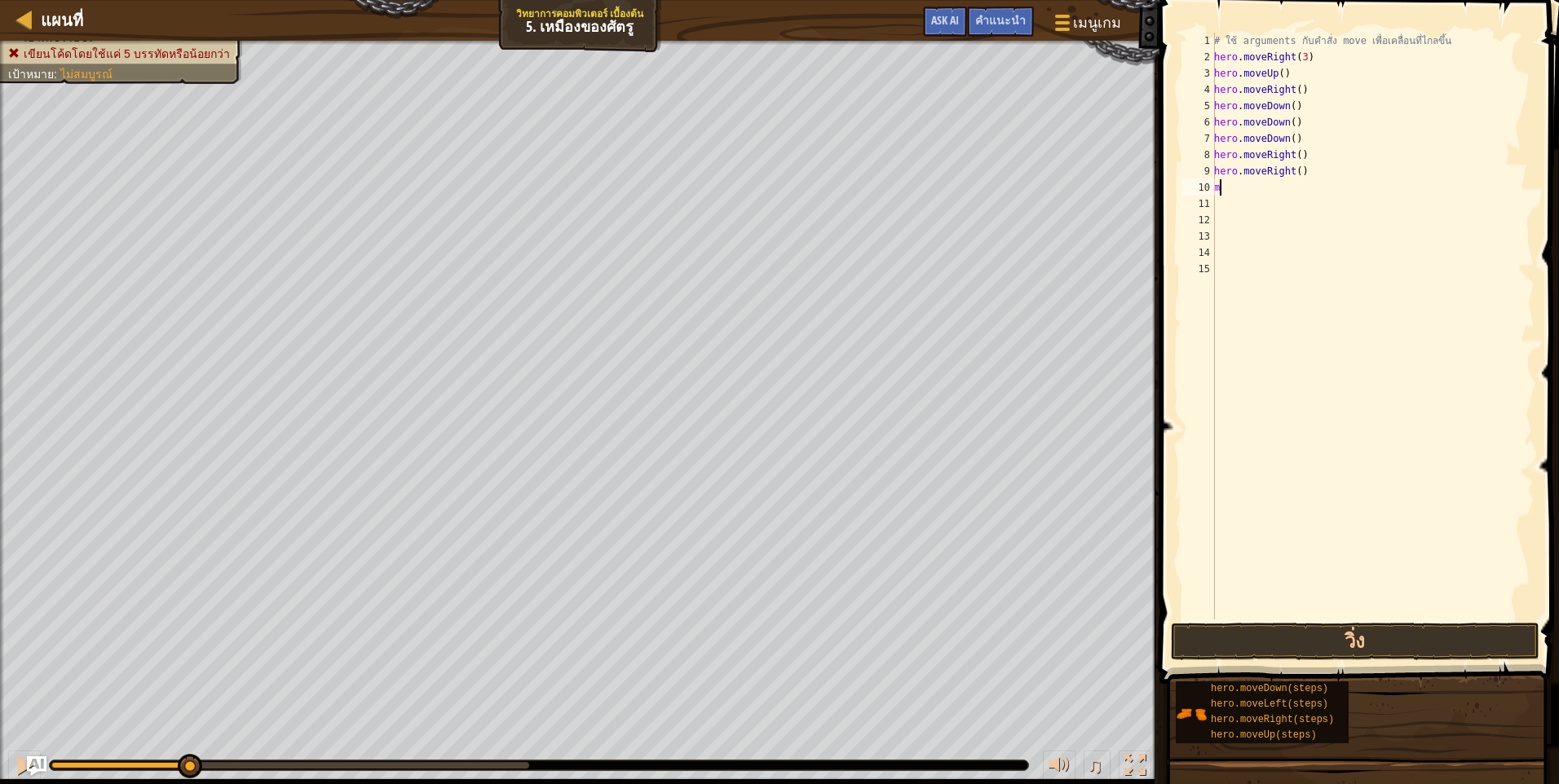
click at [1313, 192] on div "# ใช้ arguments กับคำสั่ง move เพื่อเคลื่อนที่ไกลขึ้น hero . moveRight ( 3 ) he…" at bounding box center [1372, 342] width 324 height 619
type textarea "m"
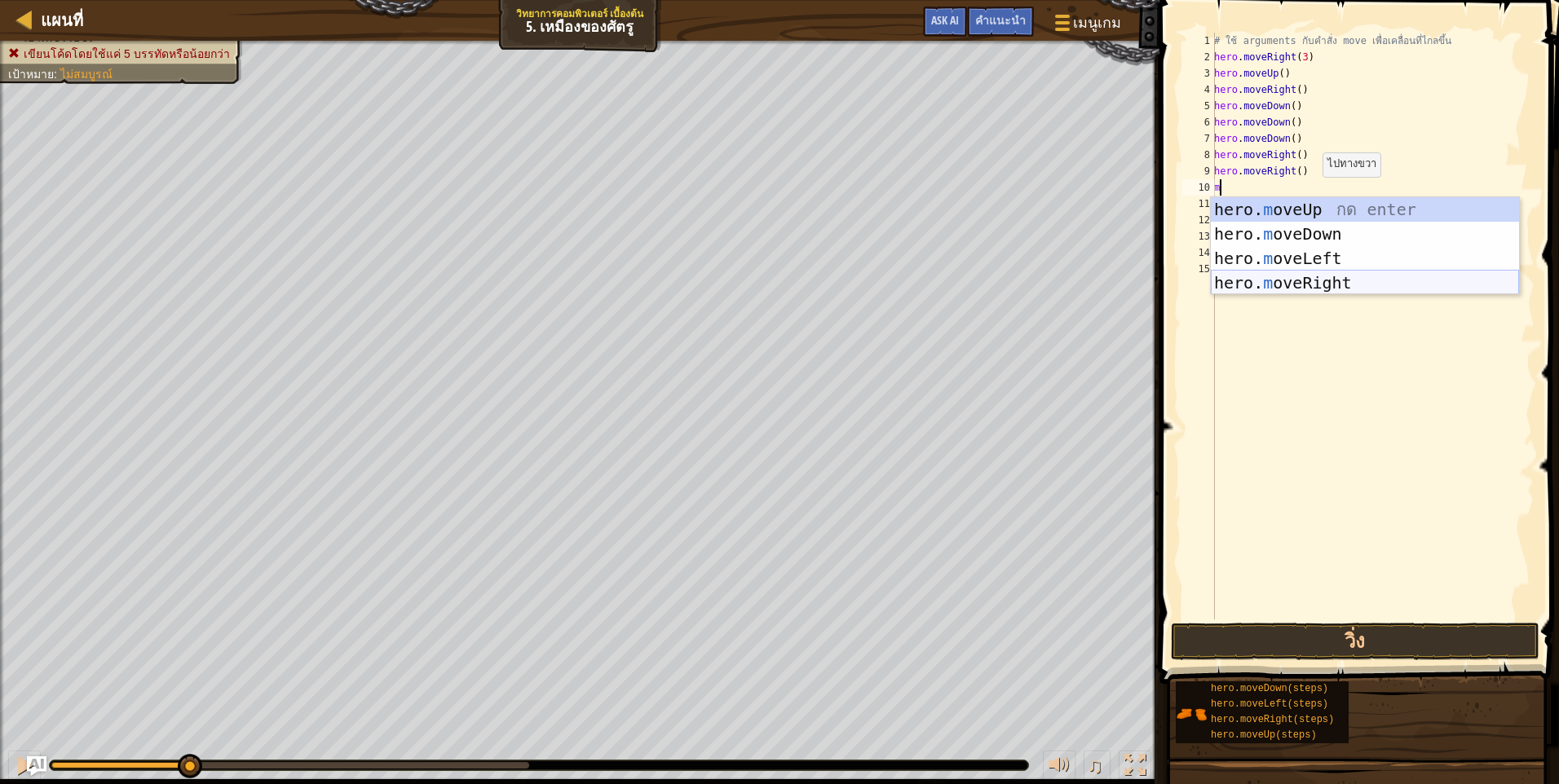
click at [1298, 289] on div "hero. m oveUp กด enter hero. m oveDown กด enter hero. m oveLeft กด enter hero. …" at bounding box center [1364, 270] width 308 height 147
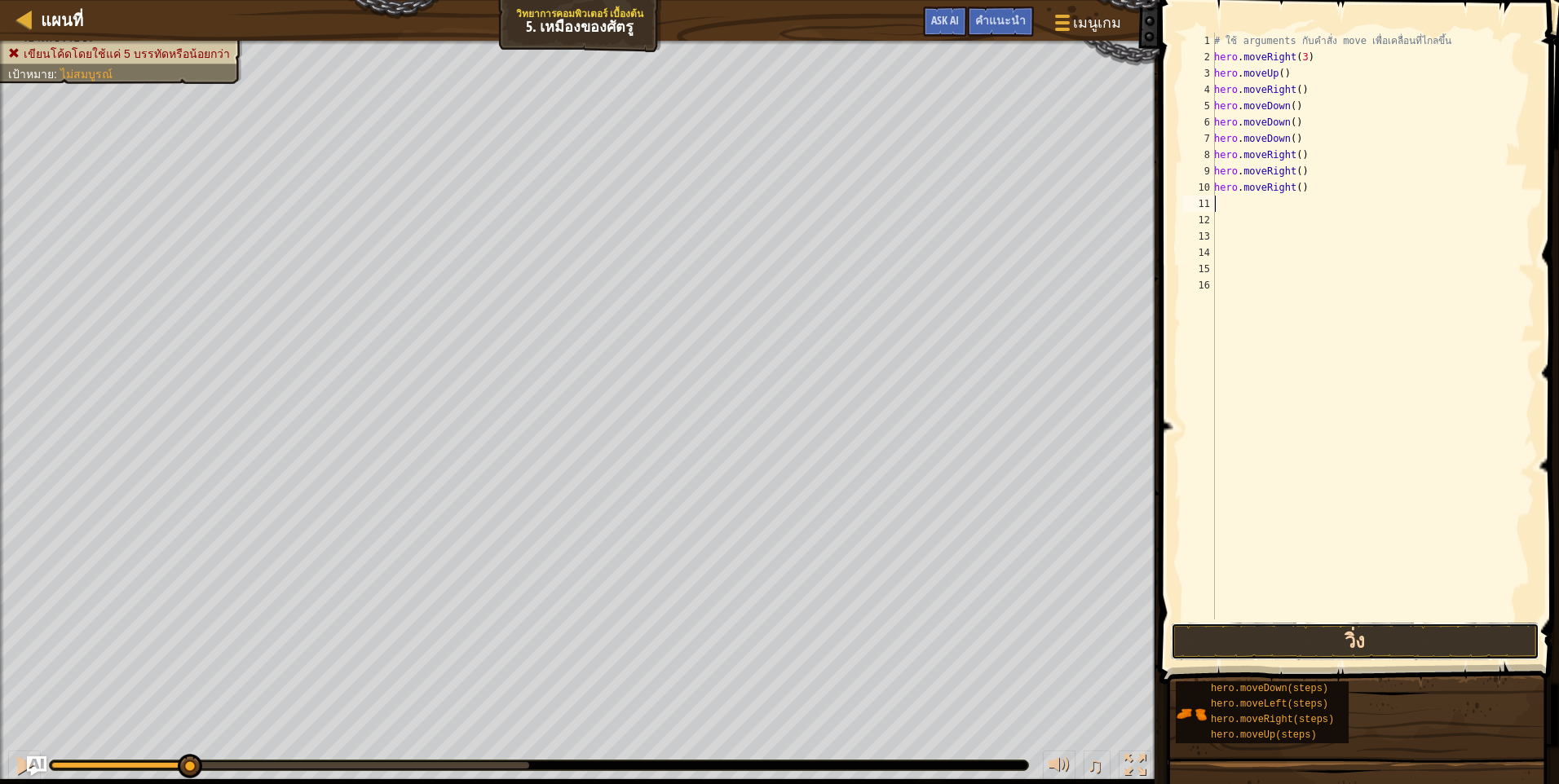
click at [1256, 640] on button "วิ่ง" at bounding box center [1355, 642] width 368 height 38
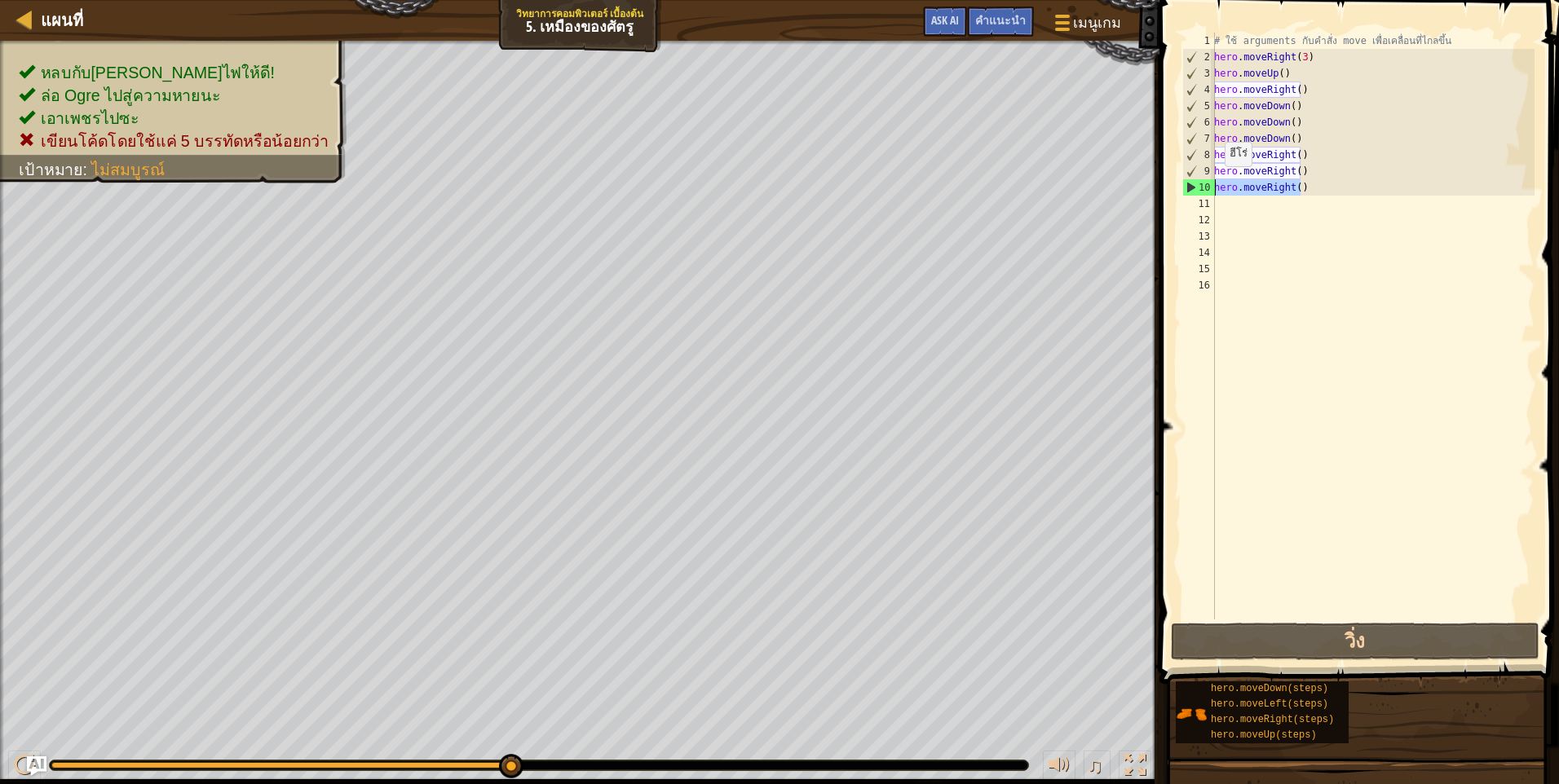
drag, startPoint x: 1343, startPoint y: 185, endPoint x: 1216, endPoint y: 182, distance: 127.0
click at [1216, 182] on div "# ใช้ arguments กับคำสั่ง move เพื่อเคลื่อนที่ไกลขึ้น hero . moveRight ( 3 ) he…" at bounding box center [1372, 342] width 324 height 619
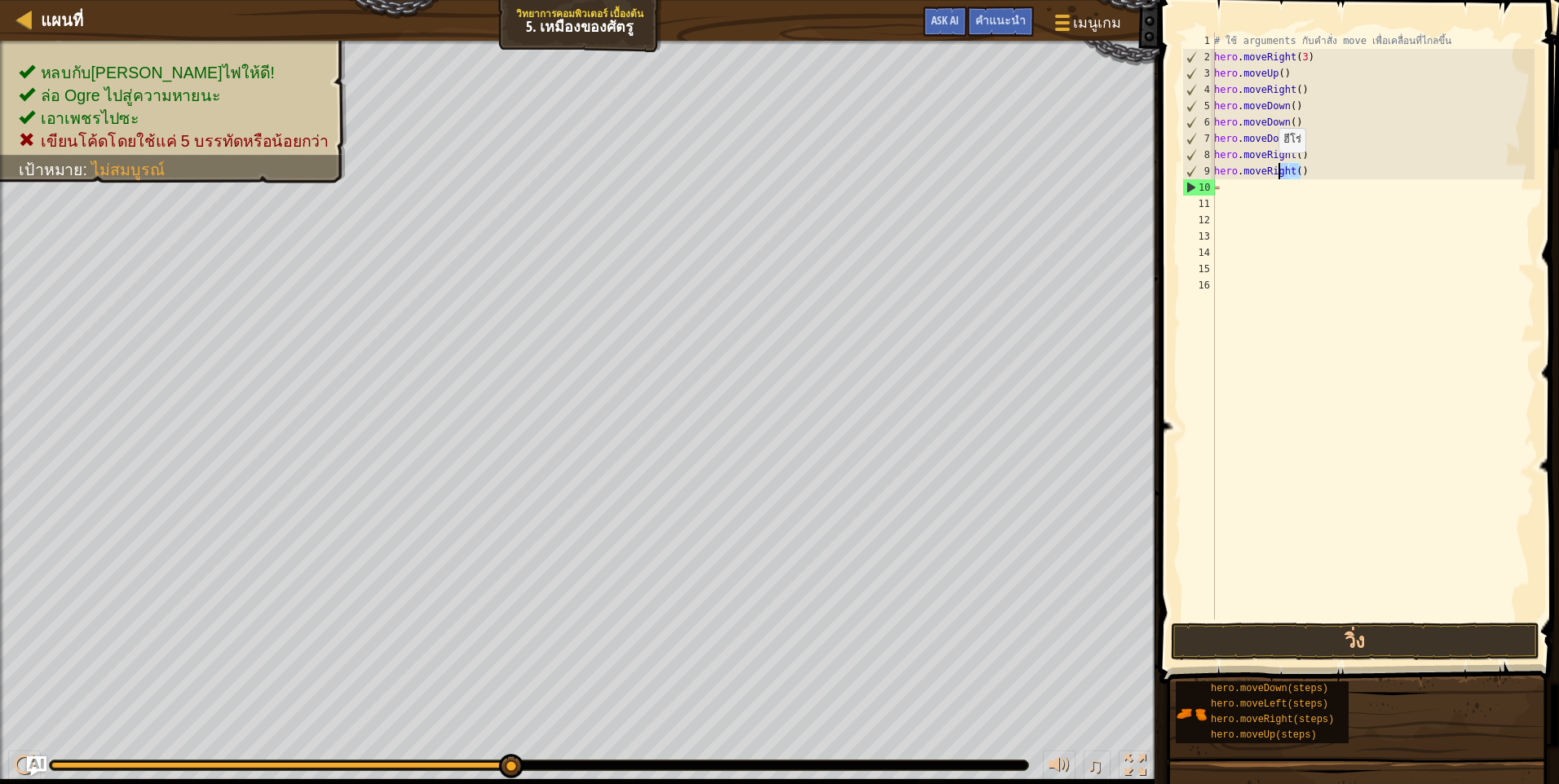
drag, startPoint x: 1270, startPoint y: 168, endPoint x: 1236, endPoint y: 173, distance: 34.4
click at [1236, 173] on div "# ใช้ arguments กับคำสั่ง move เพื่อเคลื่อนที่ไกลขึ้น hero . moveRight ( 3 ) he…" at bounding box center [1372, 342] width 324 height 619
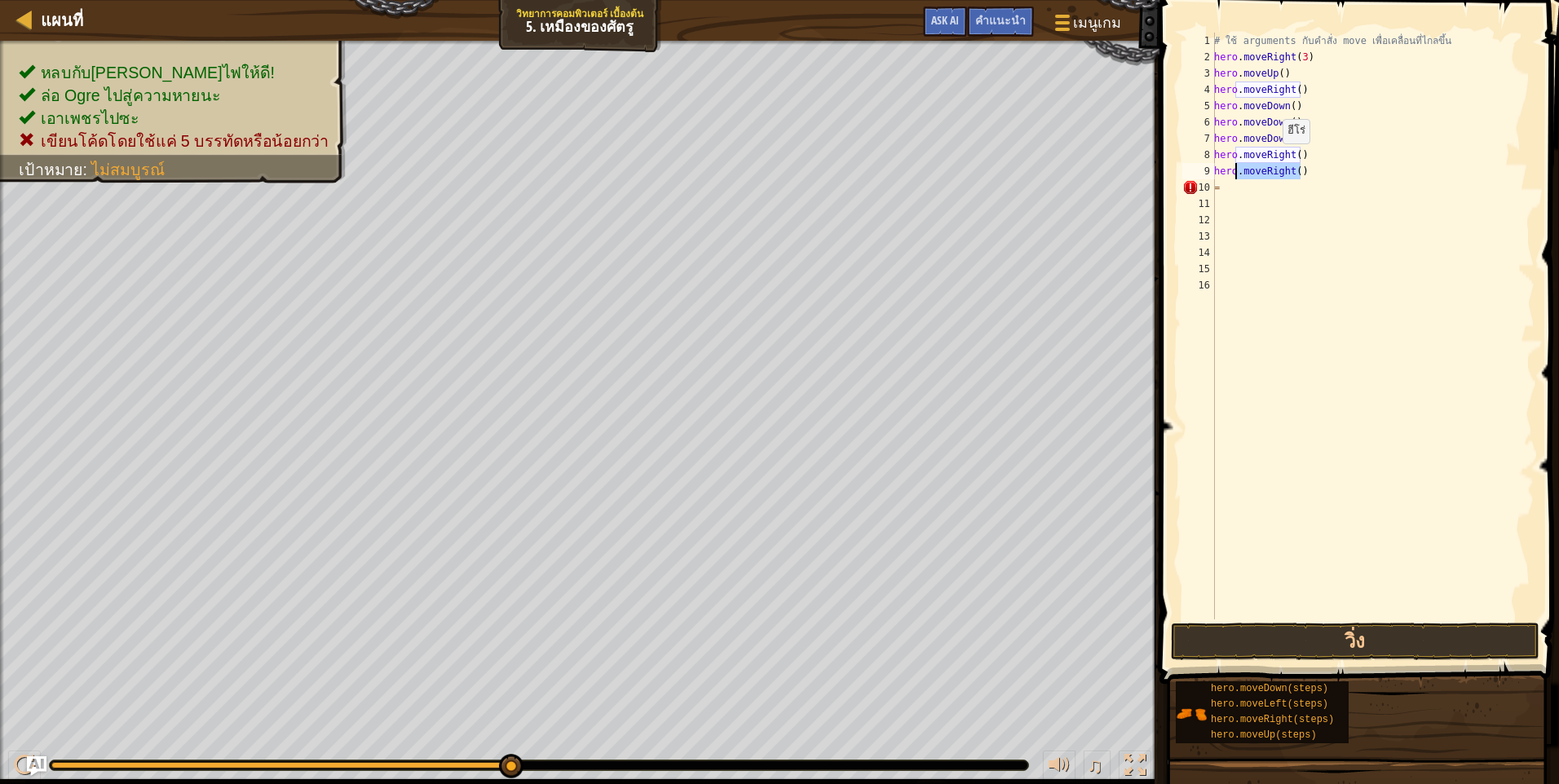
scroll to position [7, 2]
drag, startPoint x: 1307, startPoint y: 148, endPoint x: 1214, endPoint y: 160, distance: 93.8
click at [1214, 160] on div "hero= 1 2 3 4 5 6 7 8 9 10 11 12 13 14 15 16 # ใช้ arguments กับคำสั่ง move เพื…" at bounding box center [1356, 325] width 355 height 587
drag, startPoint x: 1251, startPoint y: 172, endPoint x: 1192, endPoint y: 173, distance: 59.0
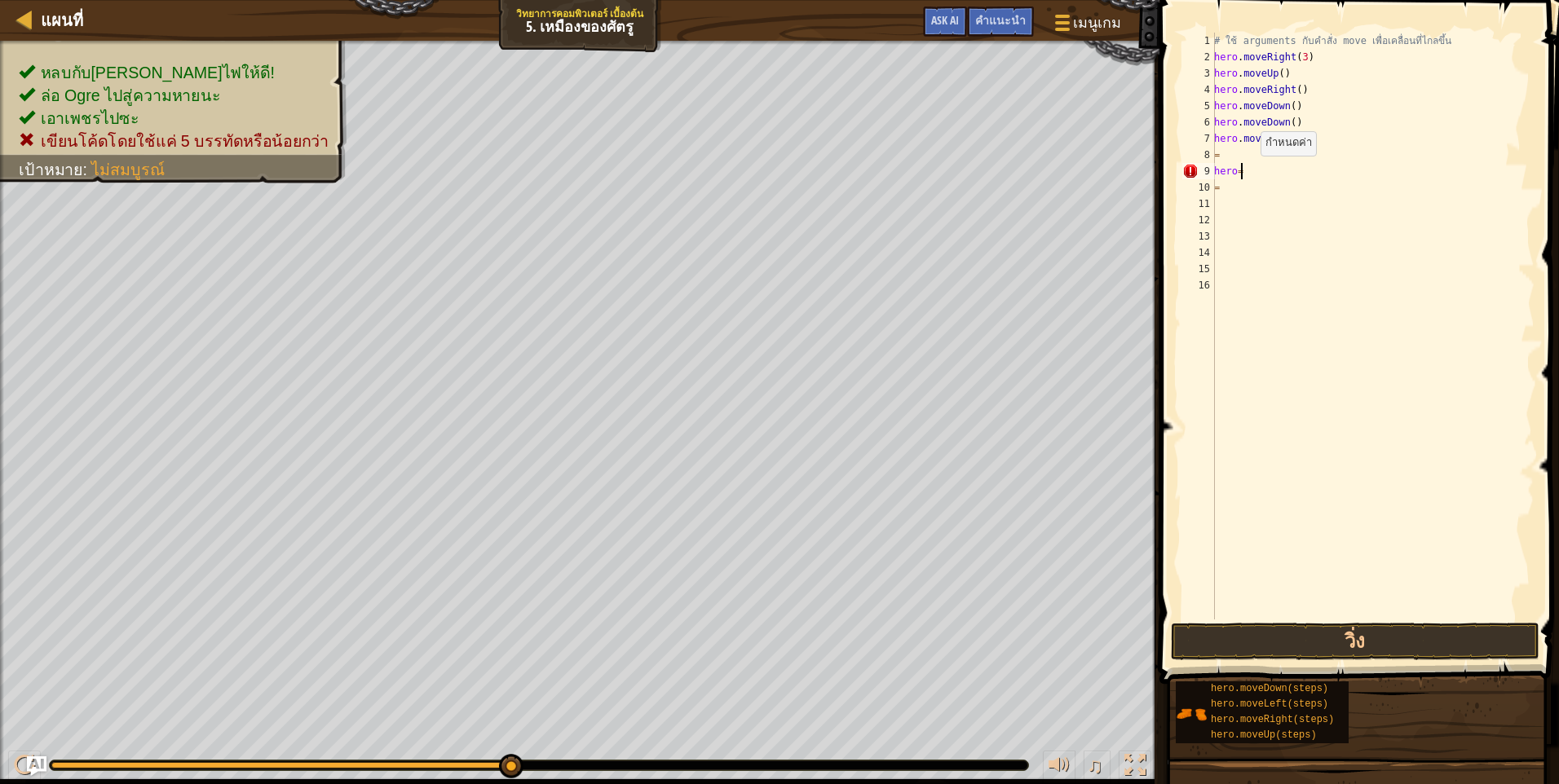
click at [1192, 173] on div "= 1 2 3 4 5 6 7 8 9 10 11 12 13 14 15 16 # ใช้ arguments กับคำสั่ง move เพื่อเค…" at bounding box center [1356, 325] width 355 height 587
click at [1229, 151] on div "# ใช้ arguments กับคำสั่ง move เพื่อเคลื่อนที่ไกลขึ้น hero . moveRight ( 3 ) he…" at bounding box center [1372, 342] width 324 height 619
click at [1229, 175] on div "# ใช้ arguments กับคำสั่ง move เพื่อเคลื่อนที่ไกลขึ้น hero . moveRight ( 3 ) he…" at bounding box center [1372, 342] width 324 height 619
click at [1238, 150] on div "# ใช้ arguments กับคำสั่ง move เพื่อเคลื่อนที่ไกลขึ้น hero . moveRight ( 3 ) he…" at bounding box center [1372, 342] width 324 height 619
type textarea "="
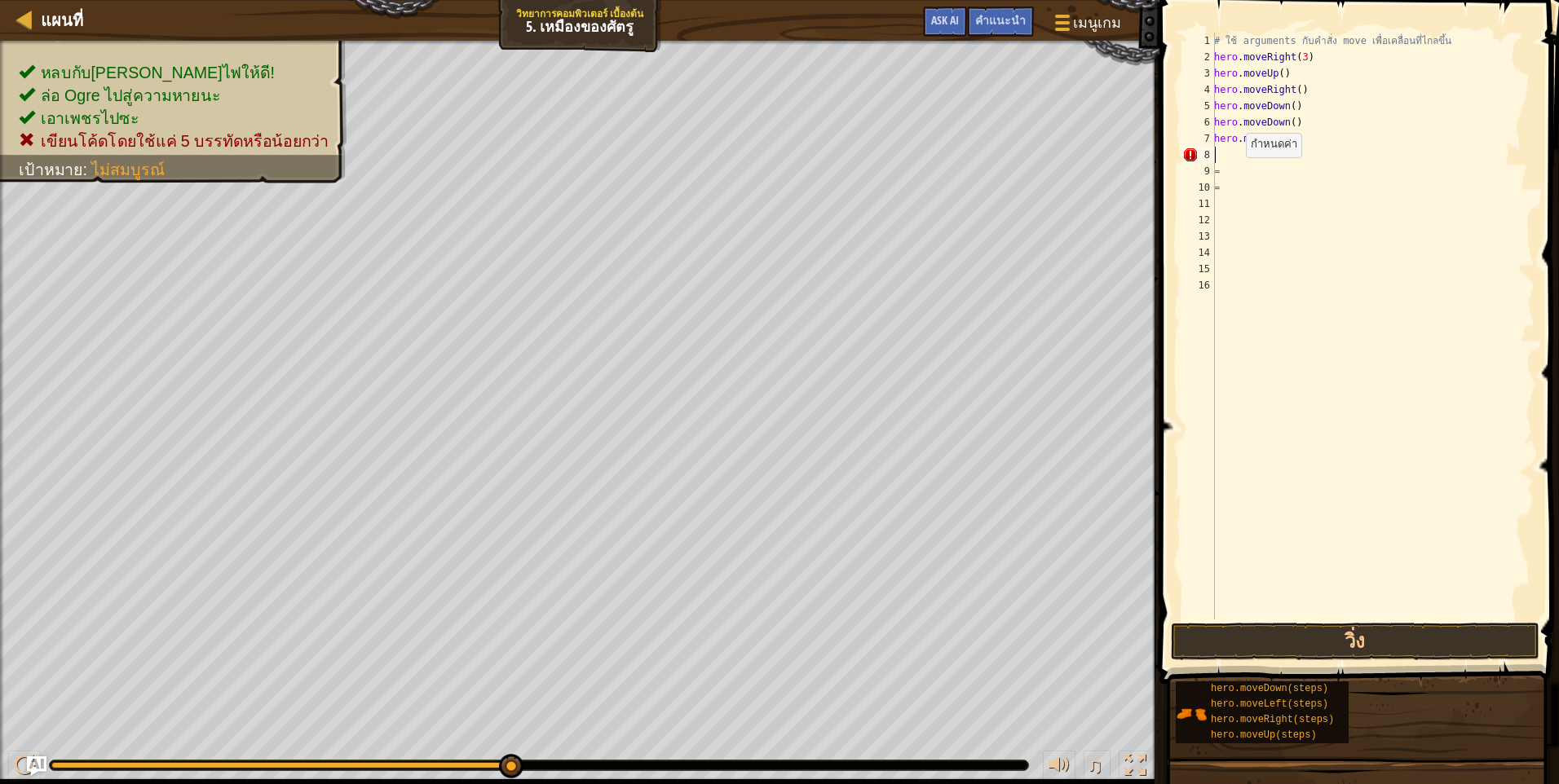
click at [1236, 174] on div "# ใช้ arguments กับคำสั่ง move เพื่อเคลื่อนที่ไกลขึ้น hero . moveRight ( 3 ) he…" at bounding box center [1372, 342] width 324 height 619
type textarea "="
click at [1233, 193] on div "# ใช้ arguments กับคำสั่ง move เพื่อเคลื่อนที่ไกลขึ้น hero . moveRight ( 3 ) he…" at bounding box center [1372, 342] width 324 height 619
type textarea "="
drag, startPoint x: 1312, startPoint y: 139, endPoint x: 1204, endPoint y: 143, distance: 108.1
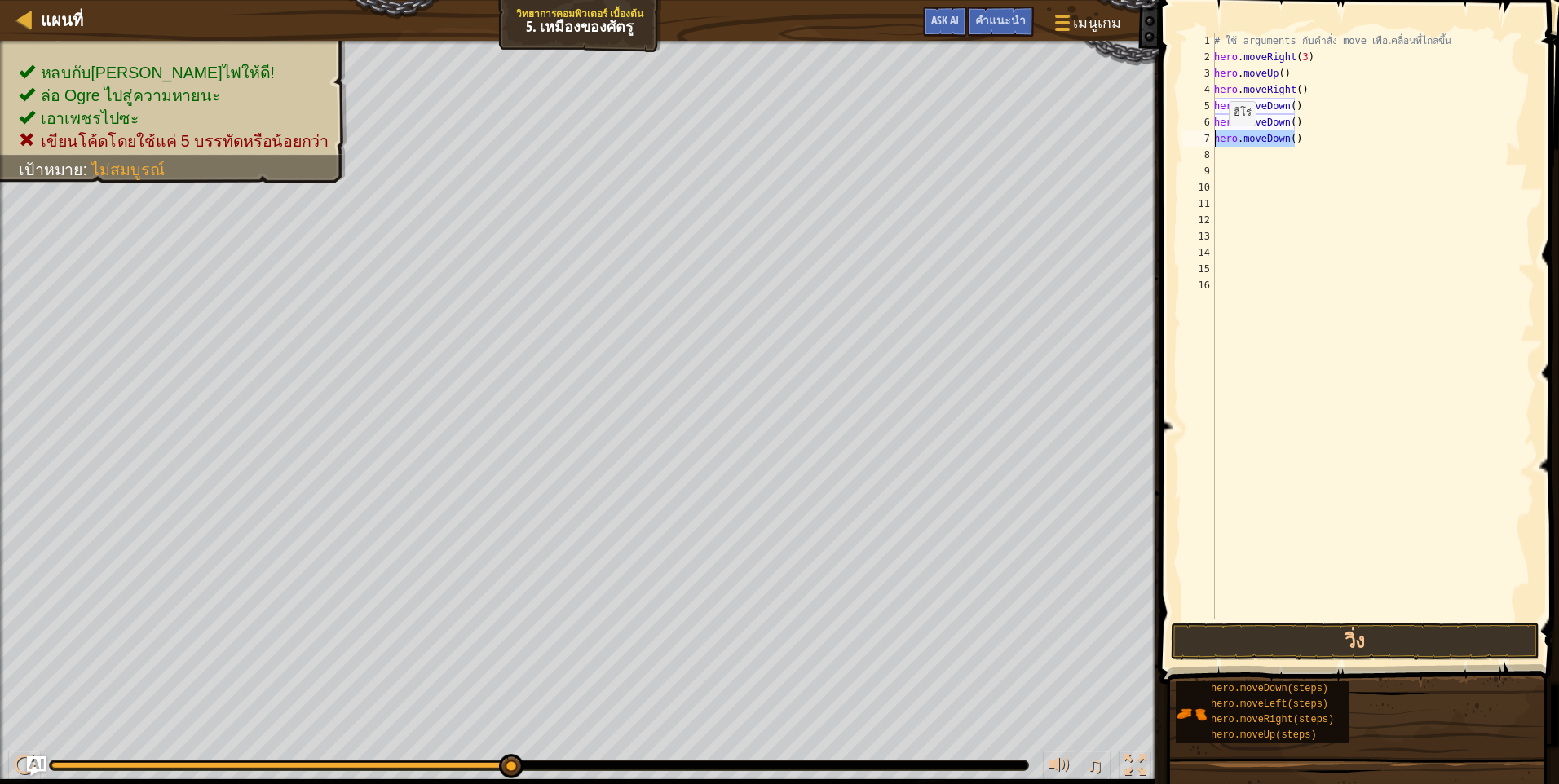
click at [1204, 143] on div "1 2 3 4 5 6 7 8 9 10 11 12 13 14 15 16 # ใช้ arguments กับคำสั่ง move เพื่อเคลื…" at bounding box center [1356, 325] width 355 height 587
type textarea "hero.moveDown()"
drag, startPoint x: 1250, startPoint y: 638, endPoint x: 1277, endPoint y: 583, distance: 61.3
click at [1249, 639] on button "วิ่ง" at bounding box center [1355, 642] width 368 height 38
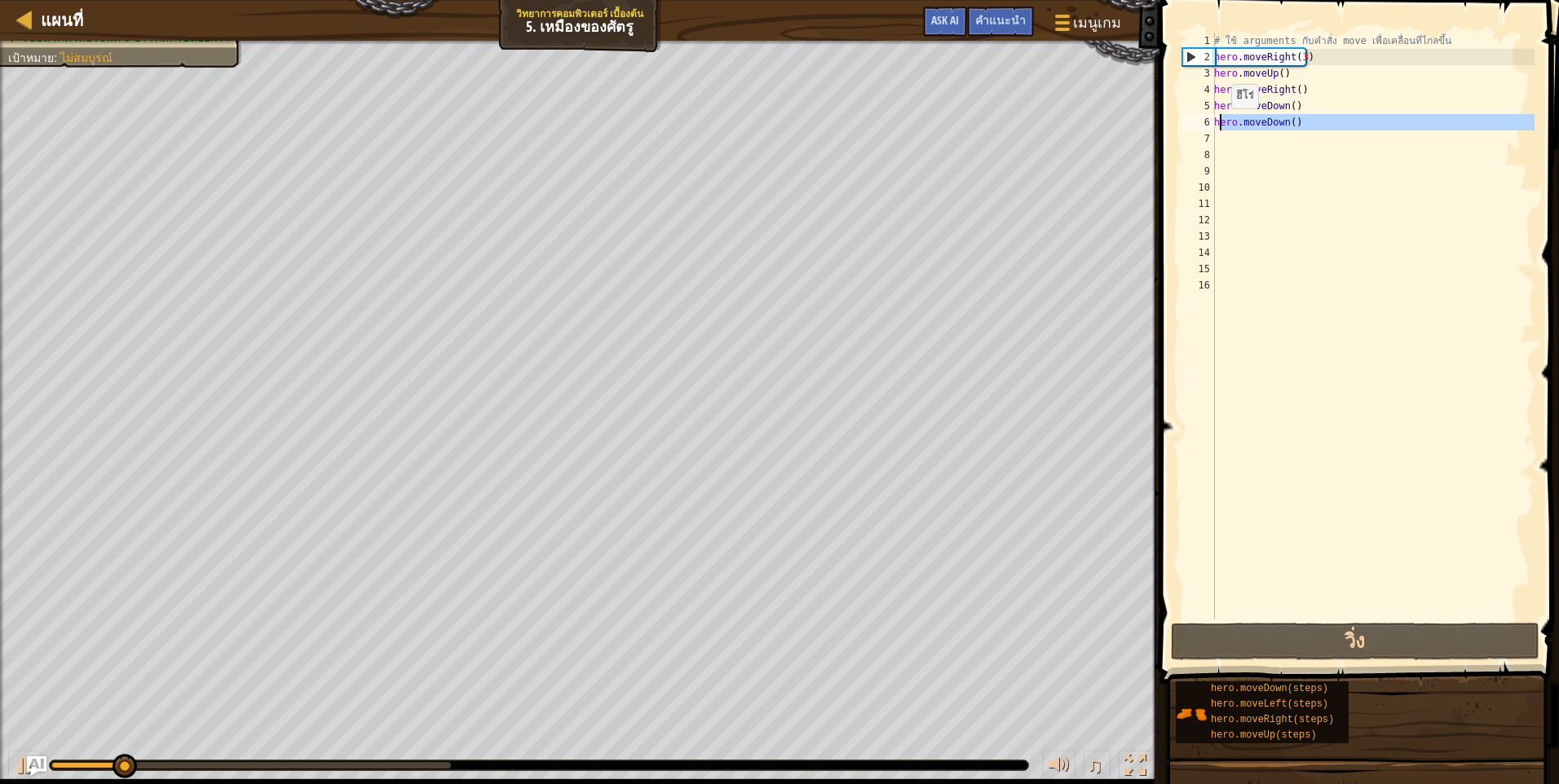
drag, startPoint x: 1322, startPoint y: 133, endPoint x: 1286, endPoint y: 113, distance: 41.2
click at [1222, 124] on div "# ใช้ arguments กับคำสั่ง move เพื่อเคลื่อนที่ไกลขึ้น hero . moveRight ( 3 ) he…" at bounding box center [1372, 342] width 324 height 619
type textarea "h"
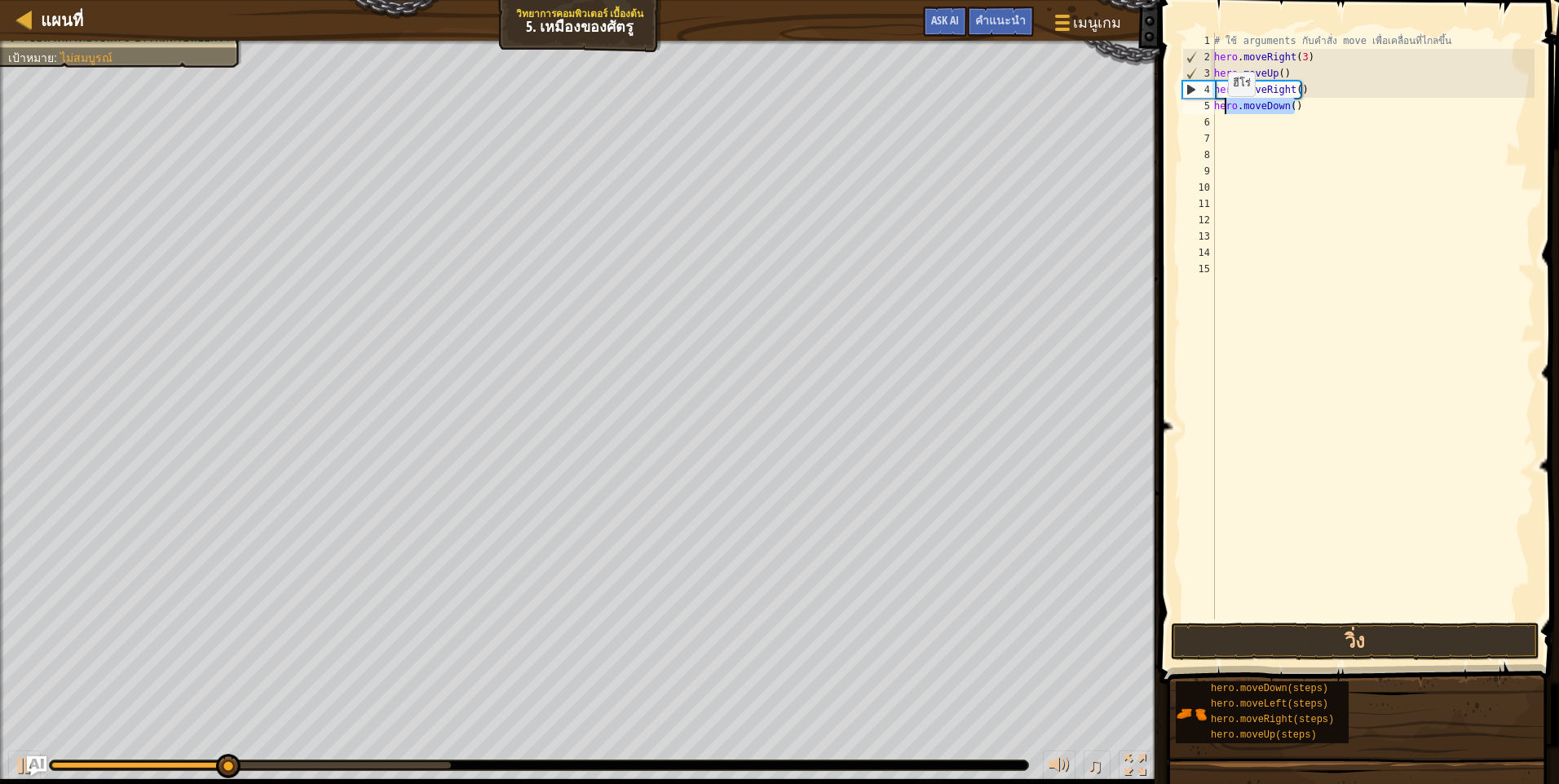
drag, startPoint x: 1305, startPoint y: 104, endPoint x: 1215, endPoint y: 113, distance: 90.4
click at [1215, 113] on div "# ใช้ arguments กับคำสั่ง move เพื่อเคลื่อนที่ไกลขึ้น hero . moveRight ( 3 ) he…" at bounding box center [1372, 342] width 324 height 619
type textarea "hero.moveDown()"
drag, startPoint x: 1240, startPoint y: 94, endPoint x: 1221, endPoint y: 96, distance: 19.1
click at [1221, 96] on div "# ใช้ arguments กับคำสั่ง move เพื่อเคลื่อนที่ไกลขึ้น hero . moveRight ( 3 ) he…" at bounding box center [1372, 342] width 324 height 619
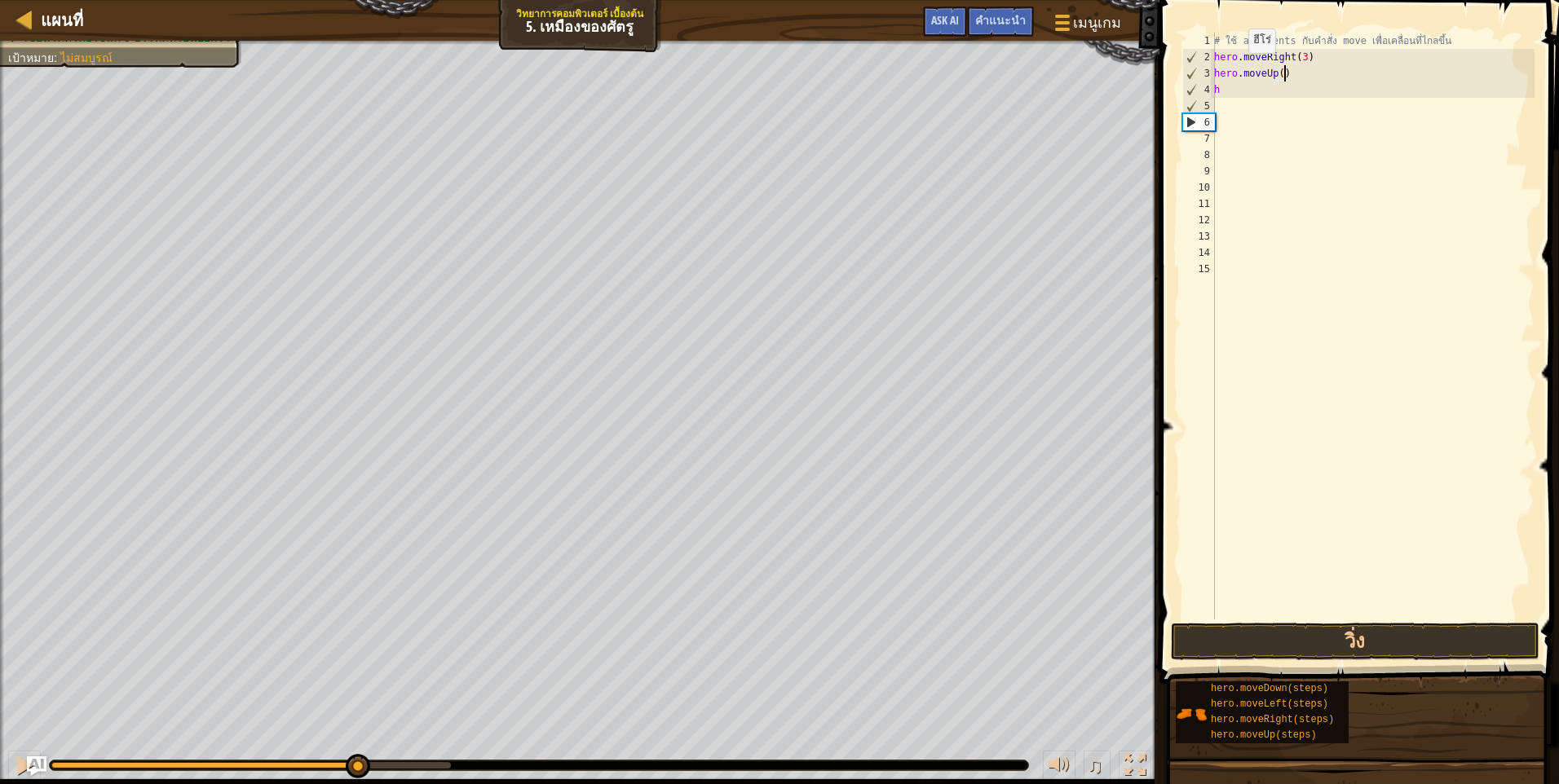
drag, startPoint x: 1283, startPoint y: 67, endPoint x: 1216, endPoint y: 78, distance: 67.9
click at [1209, 74] on div "h 1 2 3 4 5 6 7 8 9 10 11 12 13 14 15 # ใช้ arguments กับคำสั่ง move เพื่อเคลื่…" at bounding box center [1356, 325] width 355 height 587
type textarea "hero.moveUp()"
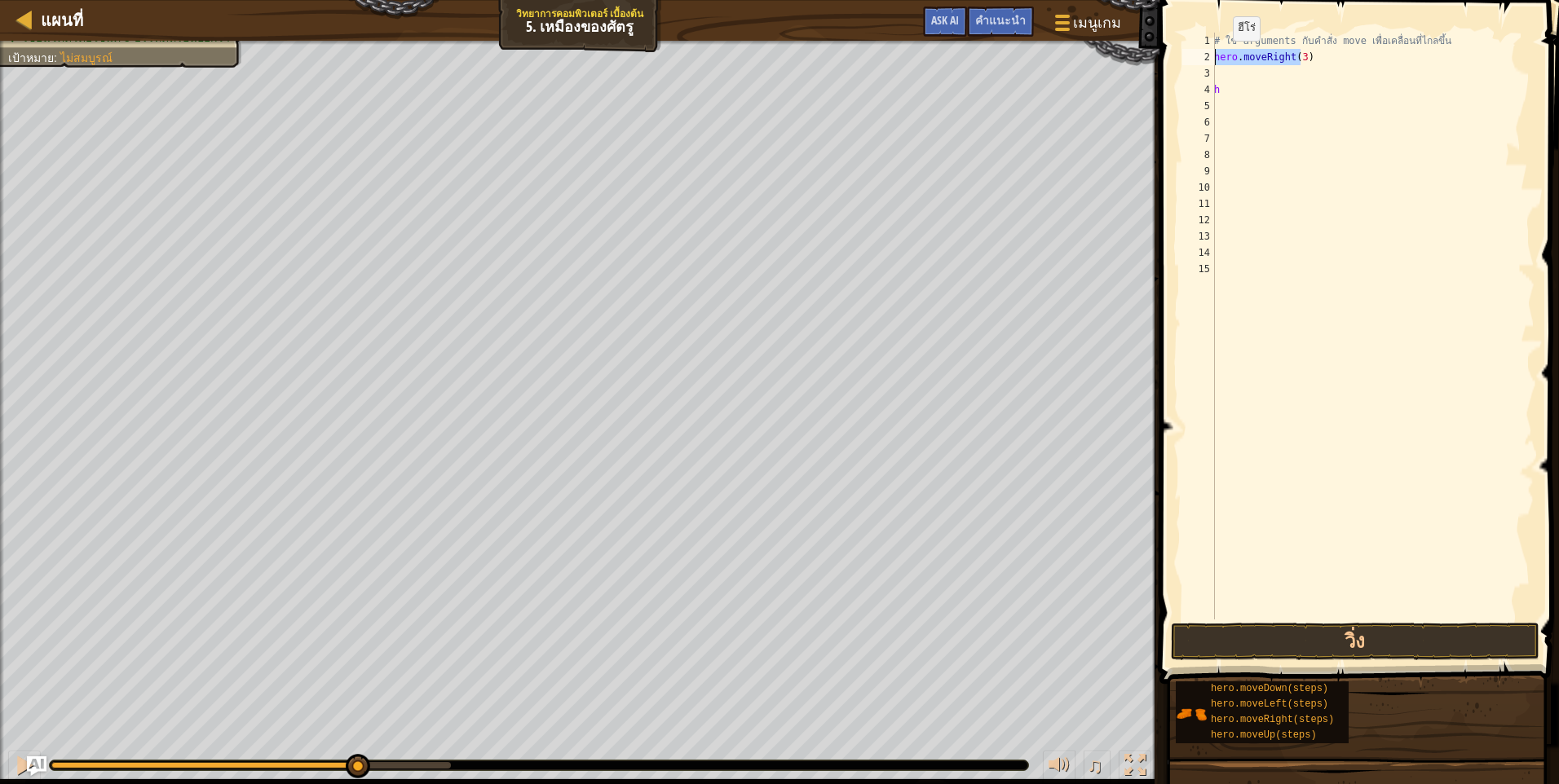
drag, startPoint x: 1292, startPoint y: 59, endPoint x: 1199, endPoint y: 62, distance: 93.0
click at [1193, 59] on div "1 2 3 4 5 6 7 8 9 10 11 12 13 14 15 # ใช้ arguments กับคำสั่ง move เพื่อเคลื่อน…" at bounding box center [1356, 325] width 355 height 587
type textarea "hero.moveRight(3)"
click at [1362, 100] on div "# ใช้ arguments กับคำสั่ง move เพื่อเคลื่อนที่ไกลขึ้น hero . moveRight ( 3 ) h" at bounding box center [1372, 342] width 324 height 619
click at [1320, 631] on button "วิ่ง" at bounding box center [1355, 642] width 368 height 38
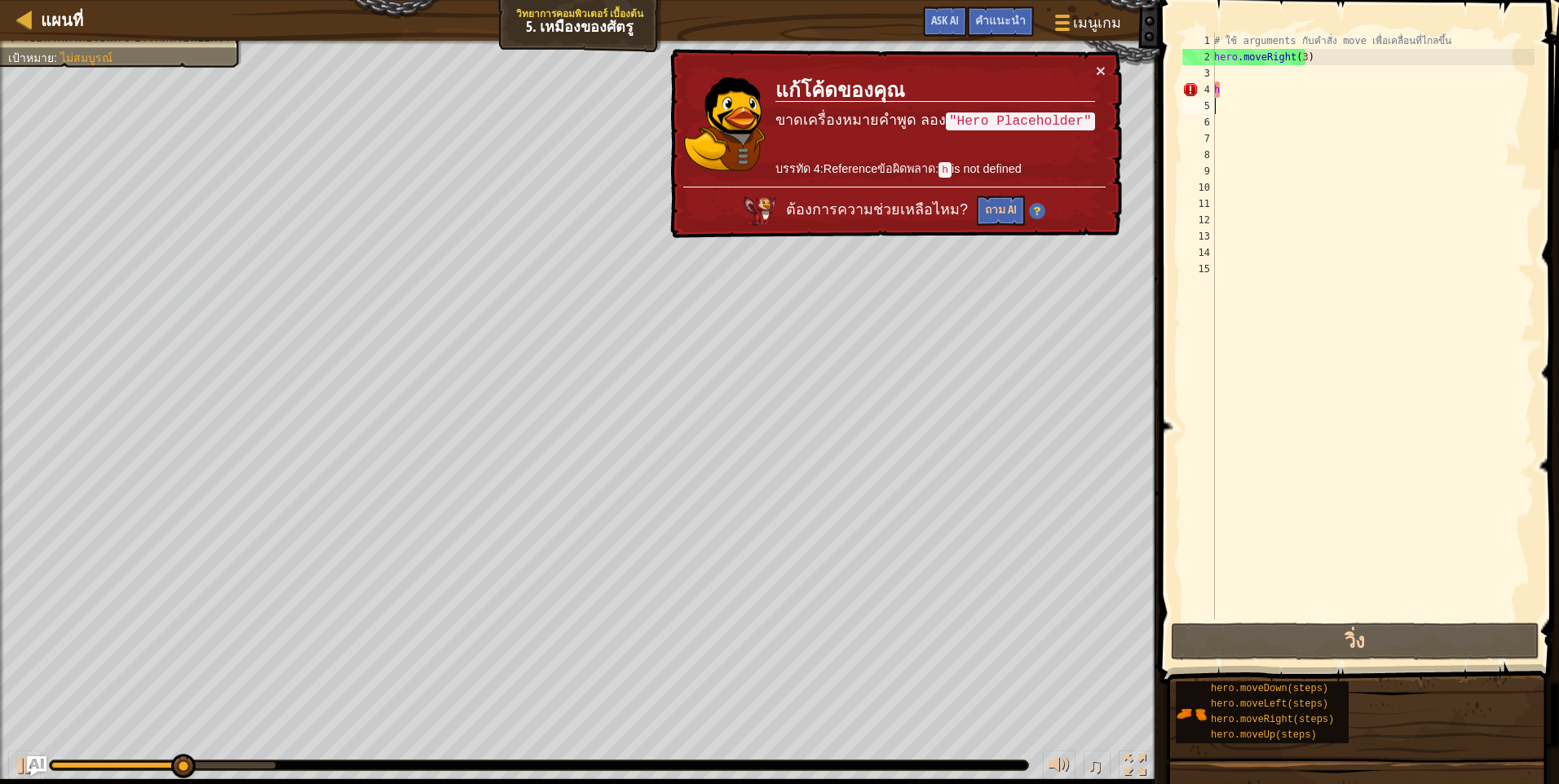
click at [1282, 77] on div "# ใช้ arguments กับคำสั่ง move เพื่อเคลื่อนที่ไกลขึ้น hero . moveRight ( 3 ) h" at bounding box center [1372, 342] width 324 height 619
type textarea "m"
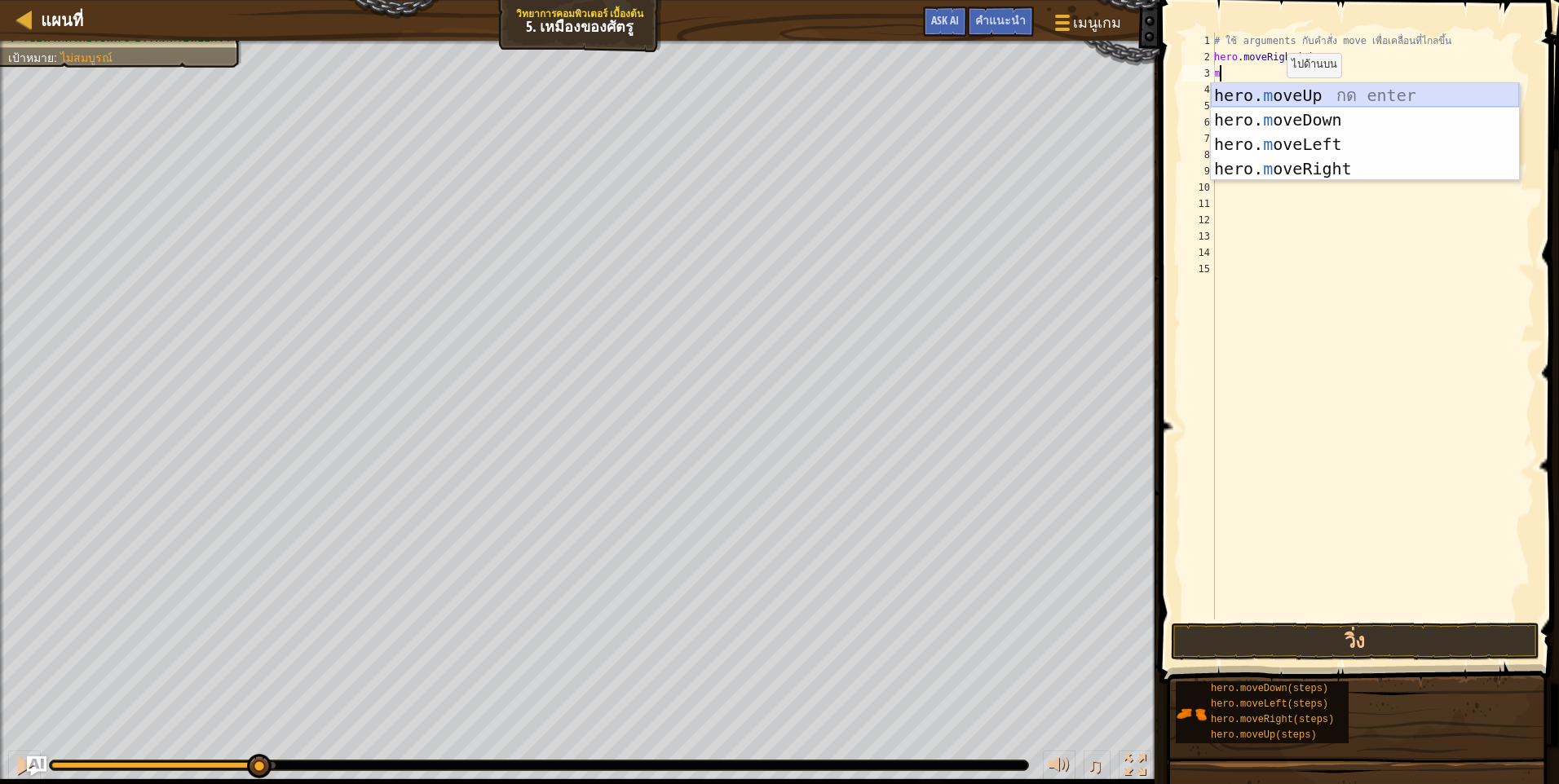
click at [1343, 96] on div "hero. m oveUp กด enter hero. m oveDown กด enter hero. m oveLeft กด enter hero. …" at bounding box center [1364, 156] width 308 height 147
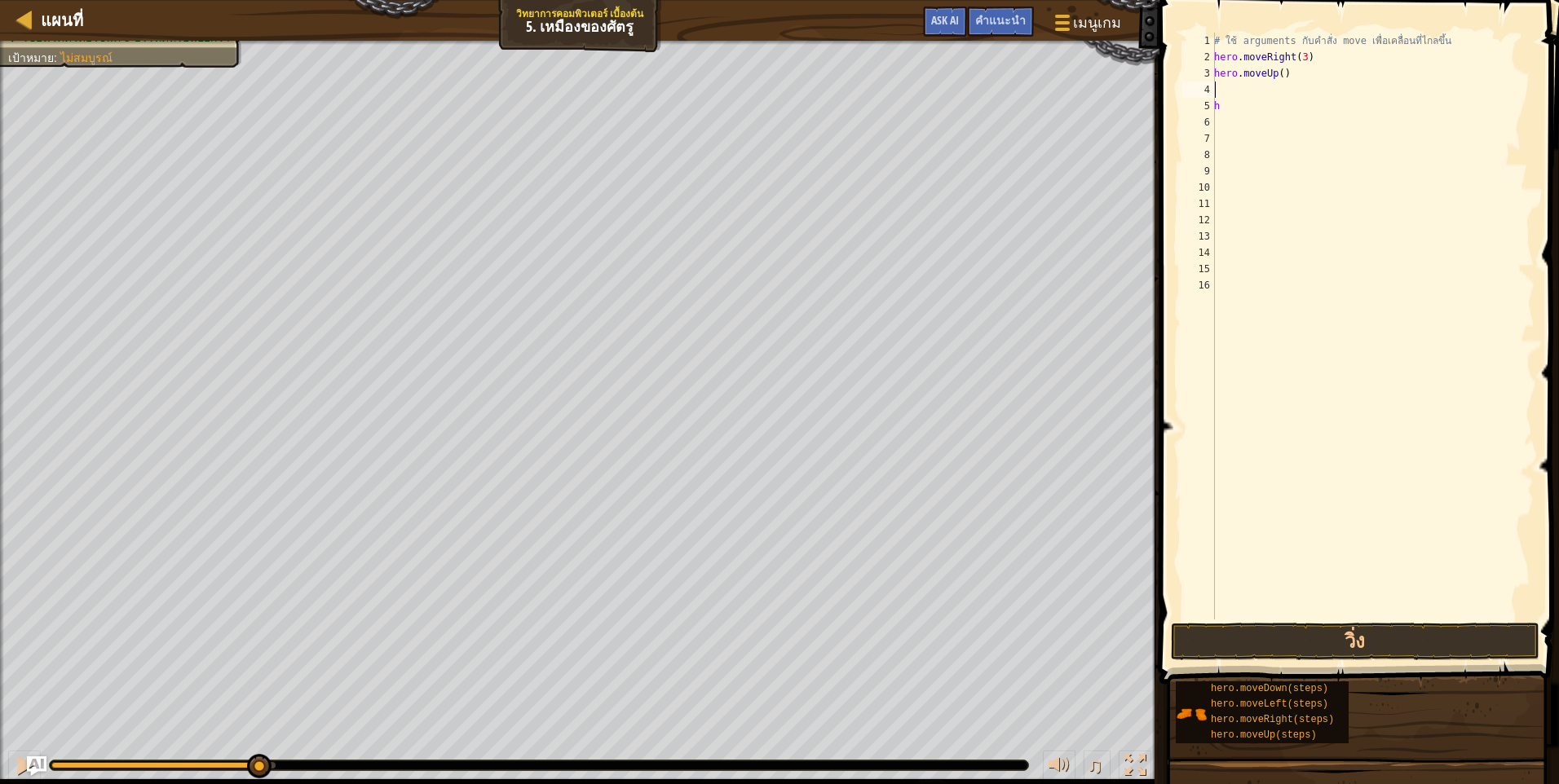
click at [1322, 96] on div "# ใช้ arguments กับคำสั่ง move เพื่อเคลื่อนที่ไกลขึ้น hero . moveRight ( 3 ) he…" at bounding box center [1372, 342] width 324 height 619
type textarea "m"
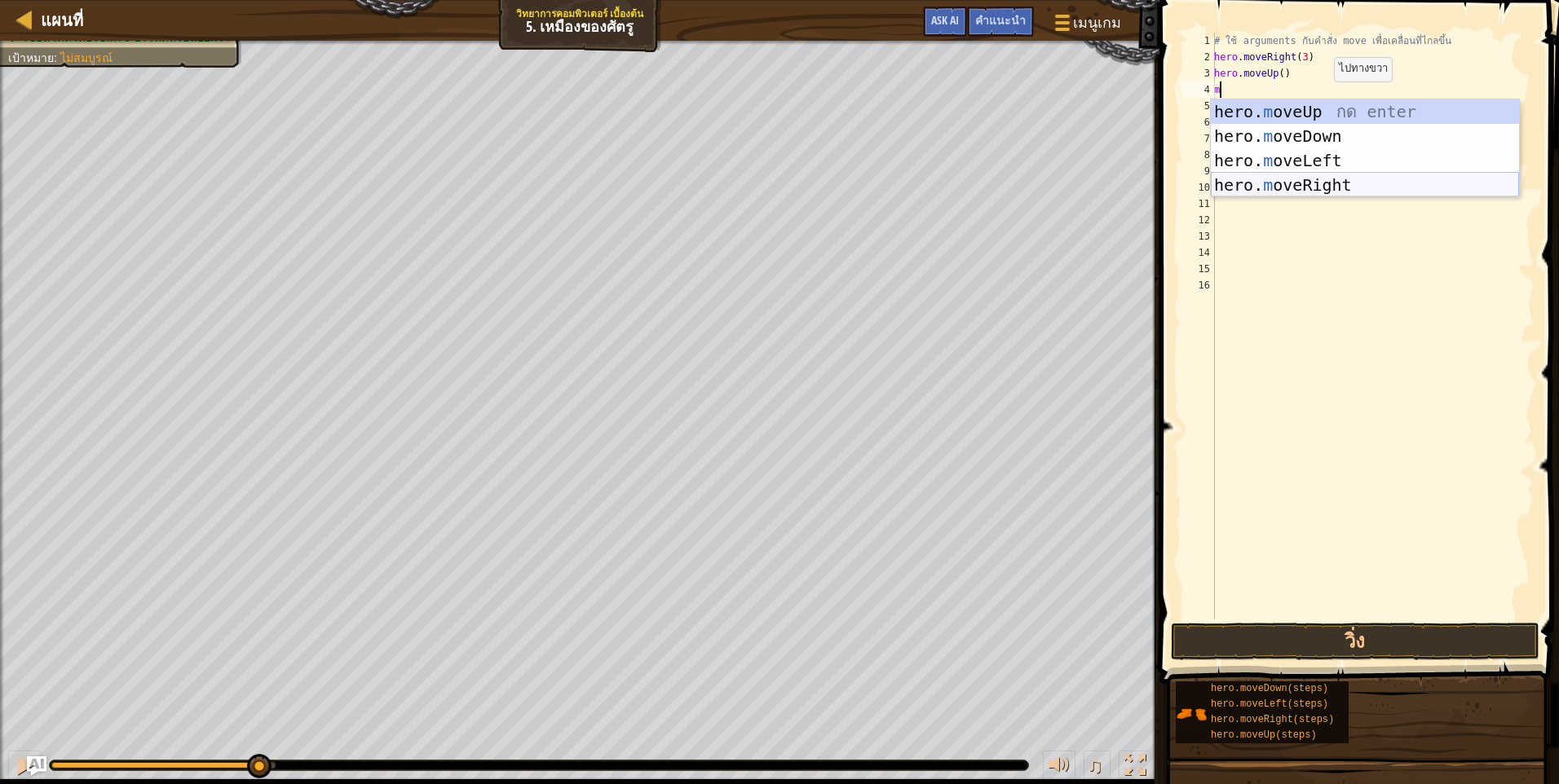
click at [1332, 184] on div "hero. m oveUp กด enter hero. m oveDown กด enter hero. m oveLeft กด enter hero. …" at bounding box center [1364, 173] width 308 height 147
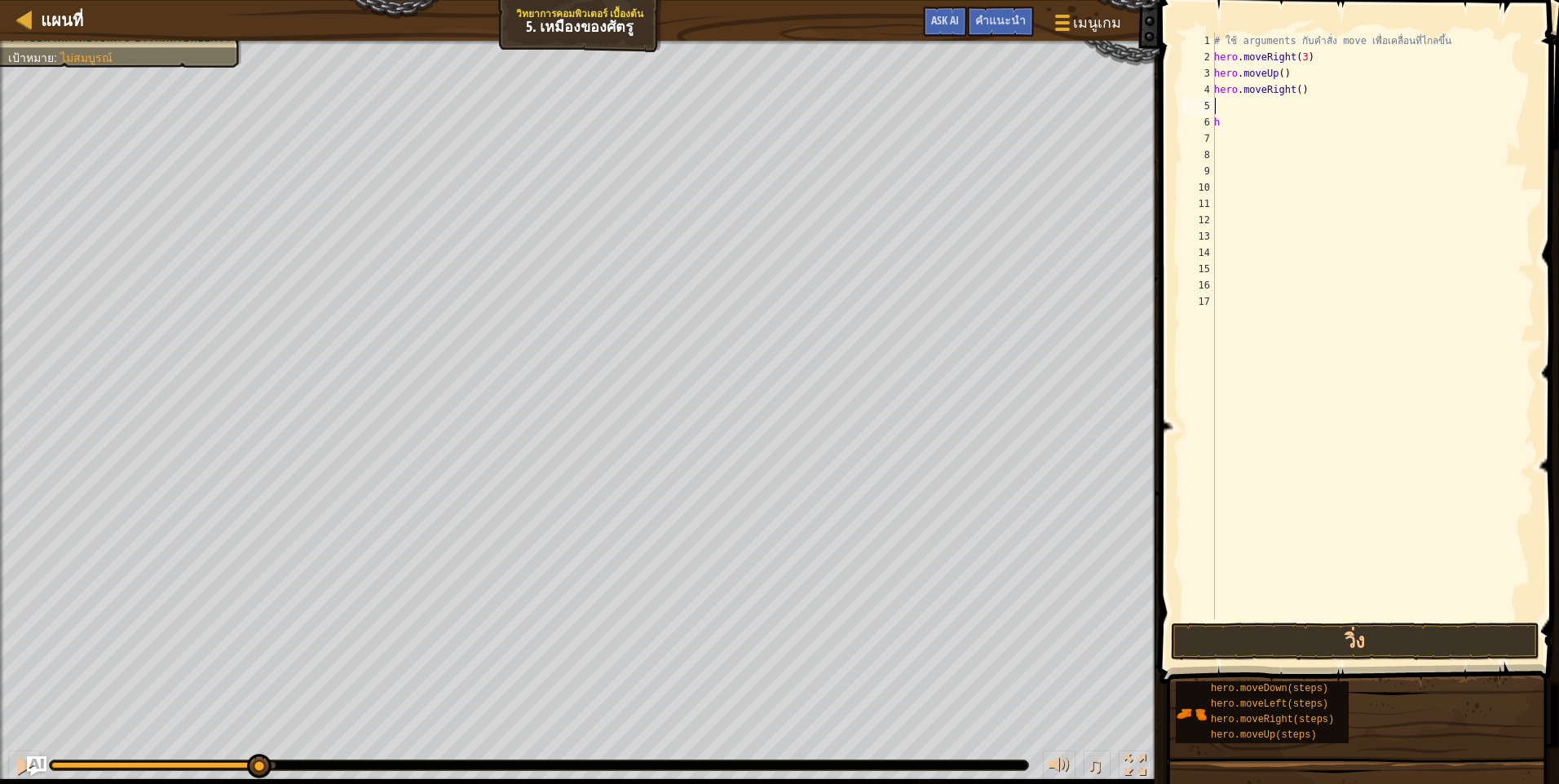
click at [1314, 106] on div "# ใช้ arguments กับคำสั่ง move เพื่อเคลื่อนที่ไกลขึ้น hero . moveRight ( 3 ) he…" at bounding box center [1372, 342] width 324 height 619
type textarea "m"
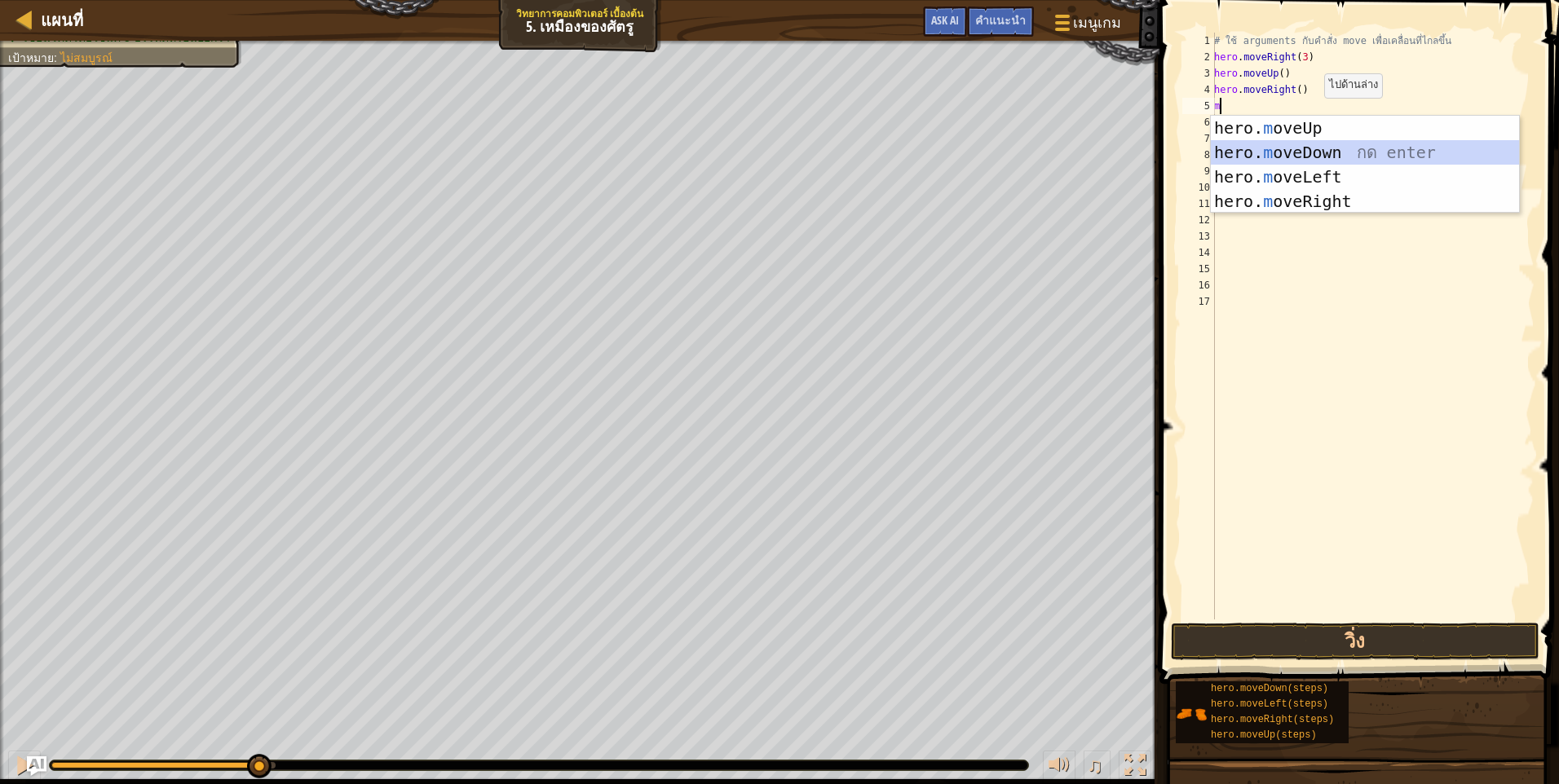
click at [1332, 152] on div "hero. m oveUp กด enter hero. m oveDown กด enter hero. m oveLeft กด enter hero. …" at bounding box center [1364, 189] width 308 height 147
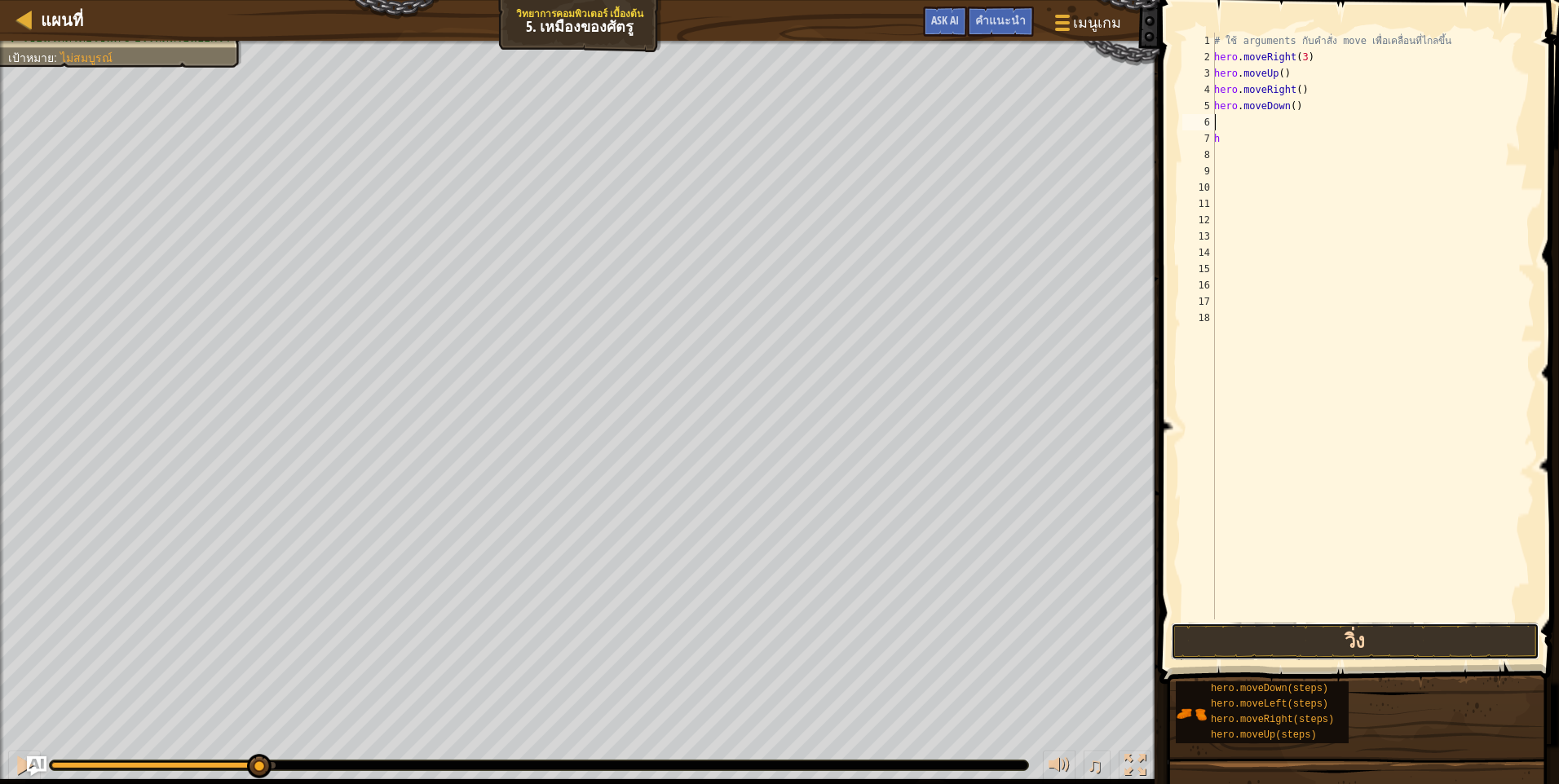
click at [1346, 625] on button "วิ่ง" at bounding box center [1355, 642] width 368 height 38
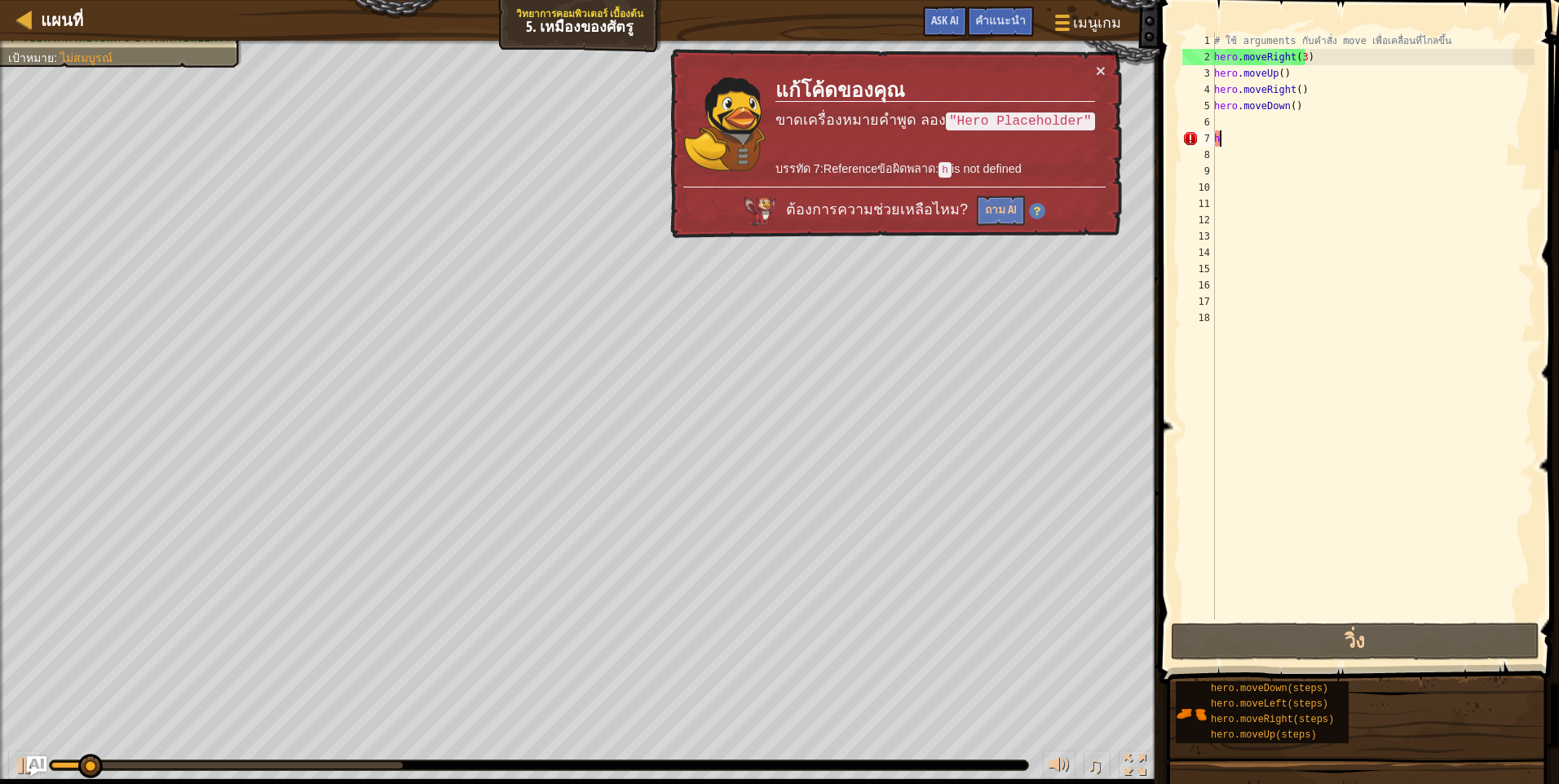
click at [1240, 136] on div "# ใช้ arguments กับคำสั่ง move เพื่อเคลื่อนที่ไกลขึ้น hero . moveRight ( 3 ) he…" at bounding box center [1372, 342] width 324 height 619
type textarea "h"
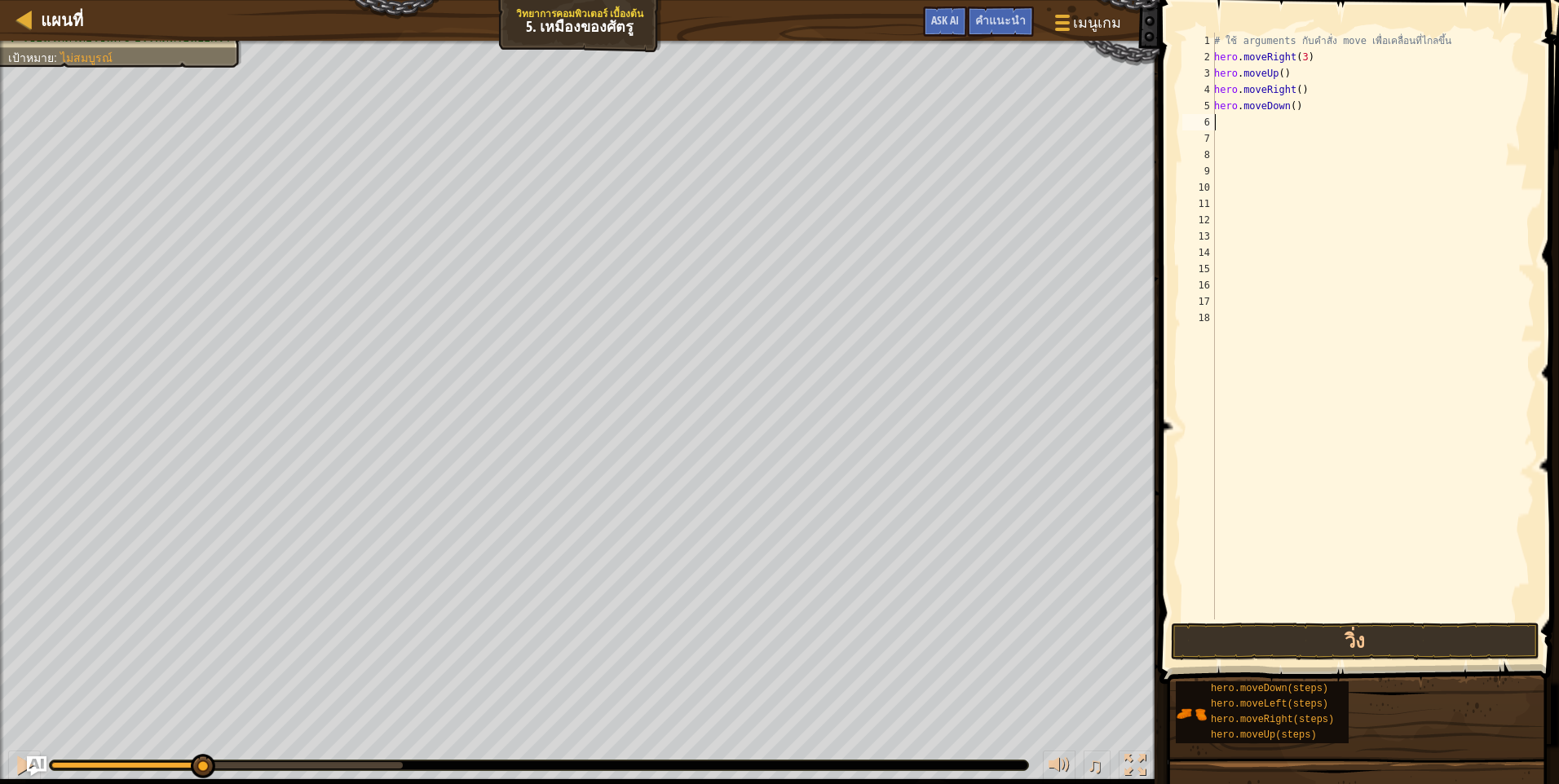
click at [1289, 128] on div "# ใช้ arguments กับคำสั่ง move เพื่อเคลื่อนที่ไกลขึ้น hero . moveRight ( 3 ) he…" at bounding box center [1372, 342] width 324 height 619
click at [1342, 649] on button "วิ่ง" at bounding box center [1355, 642] width 368 height 38
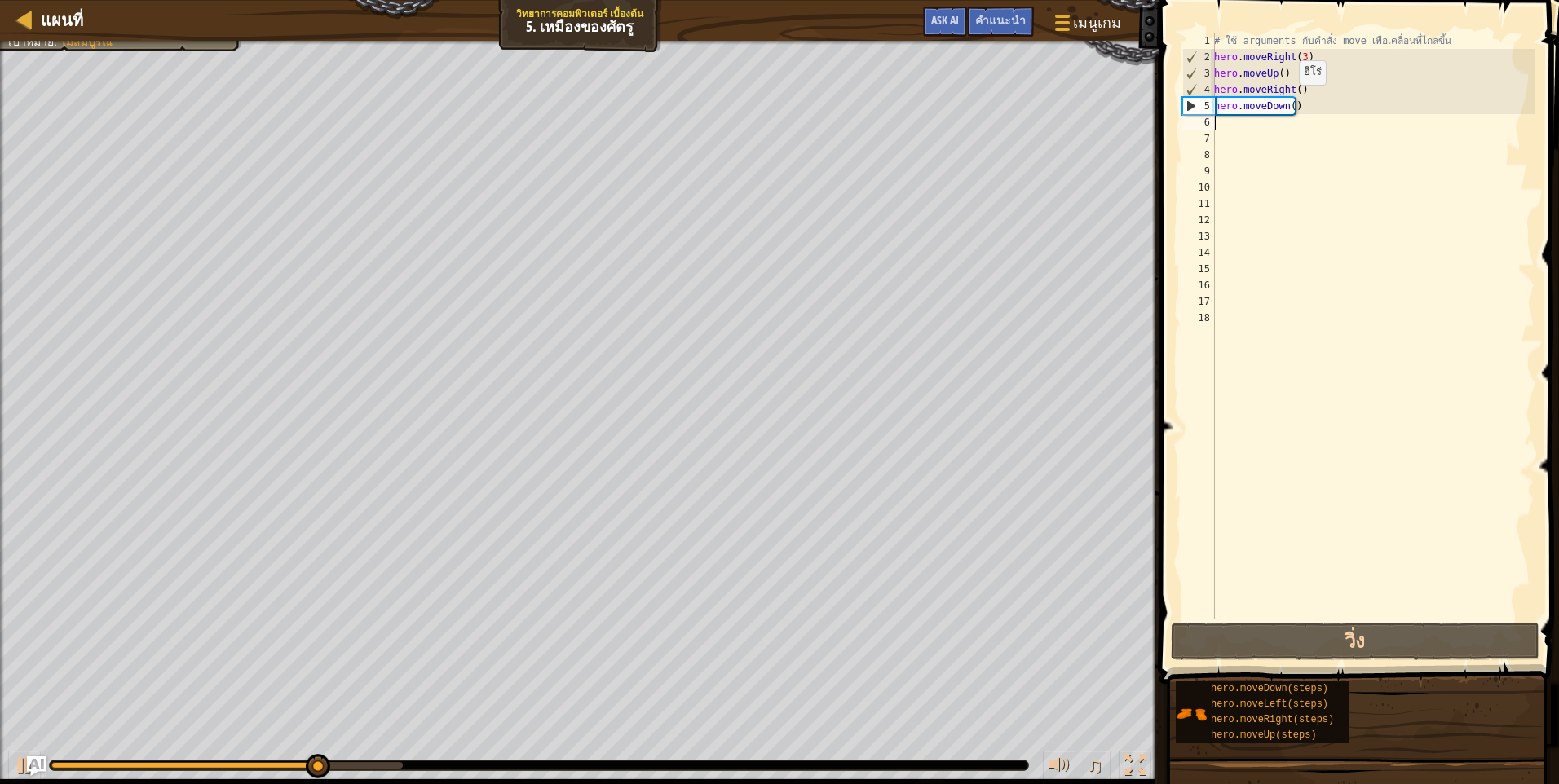
click at [1290, 101] on div "# ใช้ arguments กับคำสั่ง move เพื่อเคลื่อนที่ไกลขึ้น hero . moveRight ( 3 ) he…" at bounding box center [1372, 342] width 324 height 619
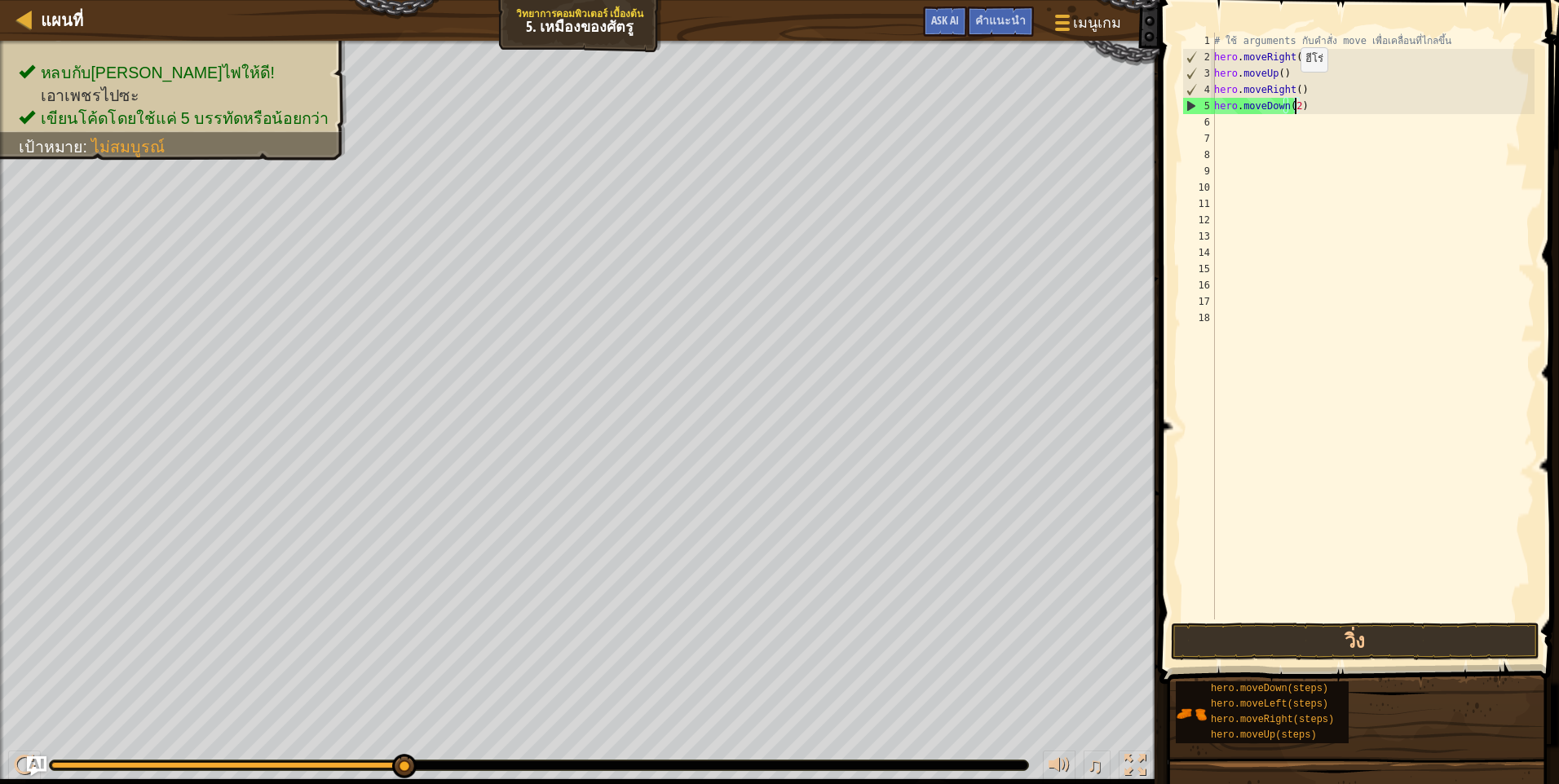
click at [1291, 88] on div "# ใช้ arguments กับคำสั่ง move เพื่อเคลื่อนที่ไกลขึ้น hero . moveRight ( 3 ) he…" at bounding box center [1372, 342] width 324 height 619
click at [1298, 90] on div "# ใช้ arguments กับคำสั่ง move เพื่อเคลื่อนที่ไกลขึ้น hero . moveRight ( 3 ) he…" at bounding box center [1372, 342] width 324 height 619
click at [1415, 652] on button "วิ่ง" at bounding box center [1355, 642] width 368 height 38
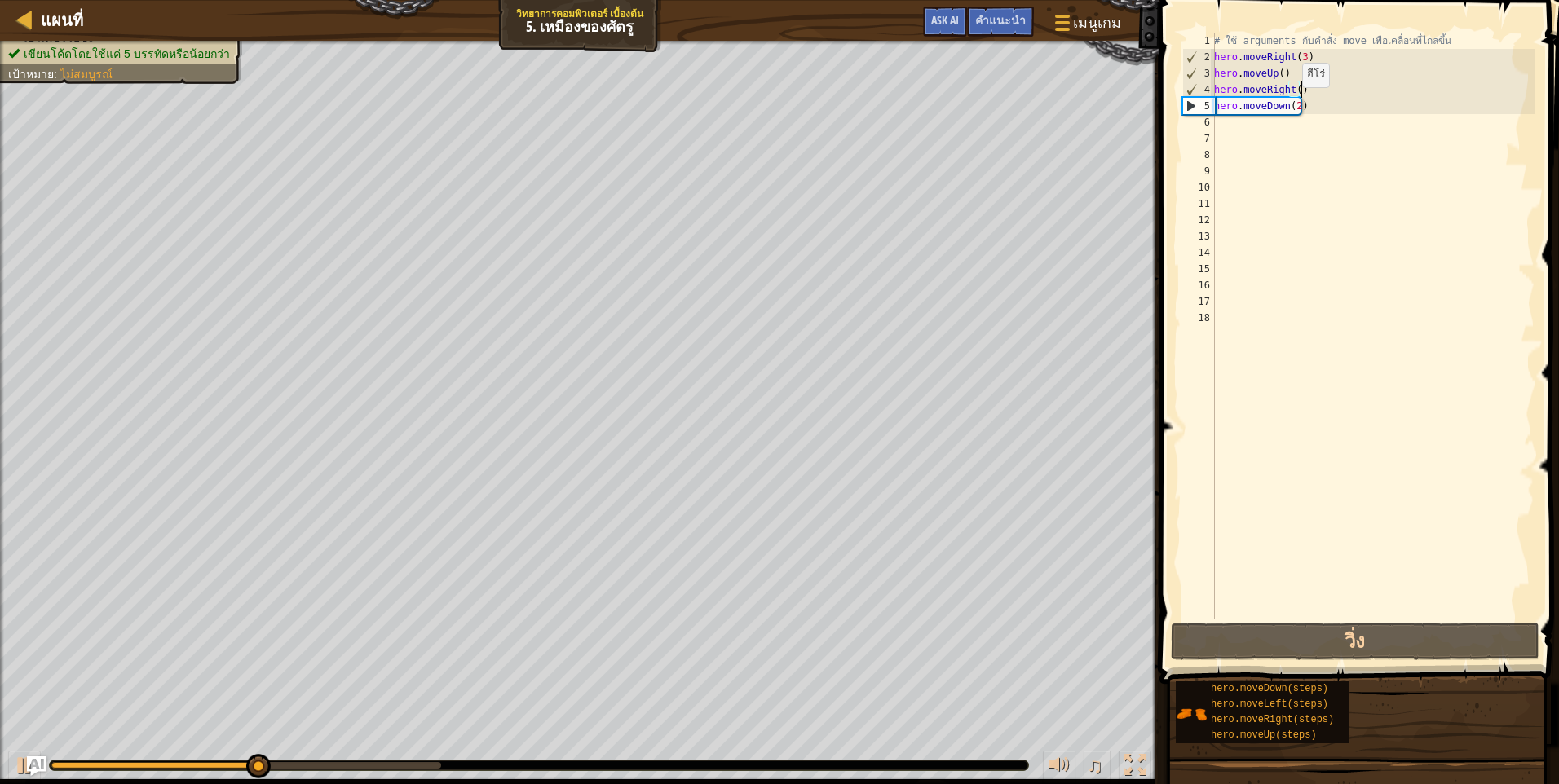
click at [1293, 104] on div "# ใช้ arguments กับคำสั่ง move เพื่อเคลื่อนที่ไกลขึ้น hero . moveRight ( 3 ) he…" at bounding box center [1372, 342] width 324 height 619
click at [1292, 104] on div "# ใช้ arguments กับคำสั่ง move เพื่อเคลื่อนที่ไกลขึ้น hero . moveRight ( 3 ) he…" at bounding box center [1372, 342] width 324 height 619
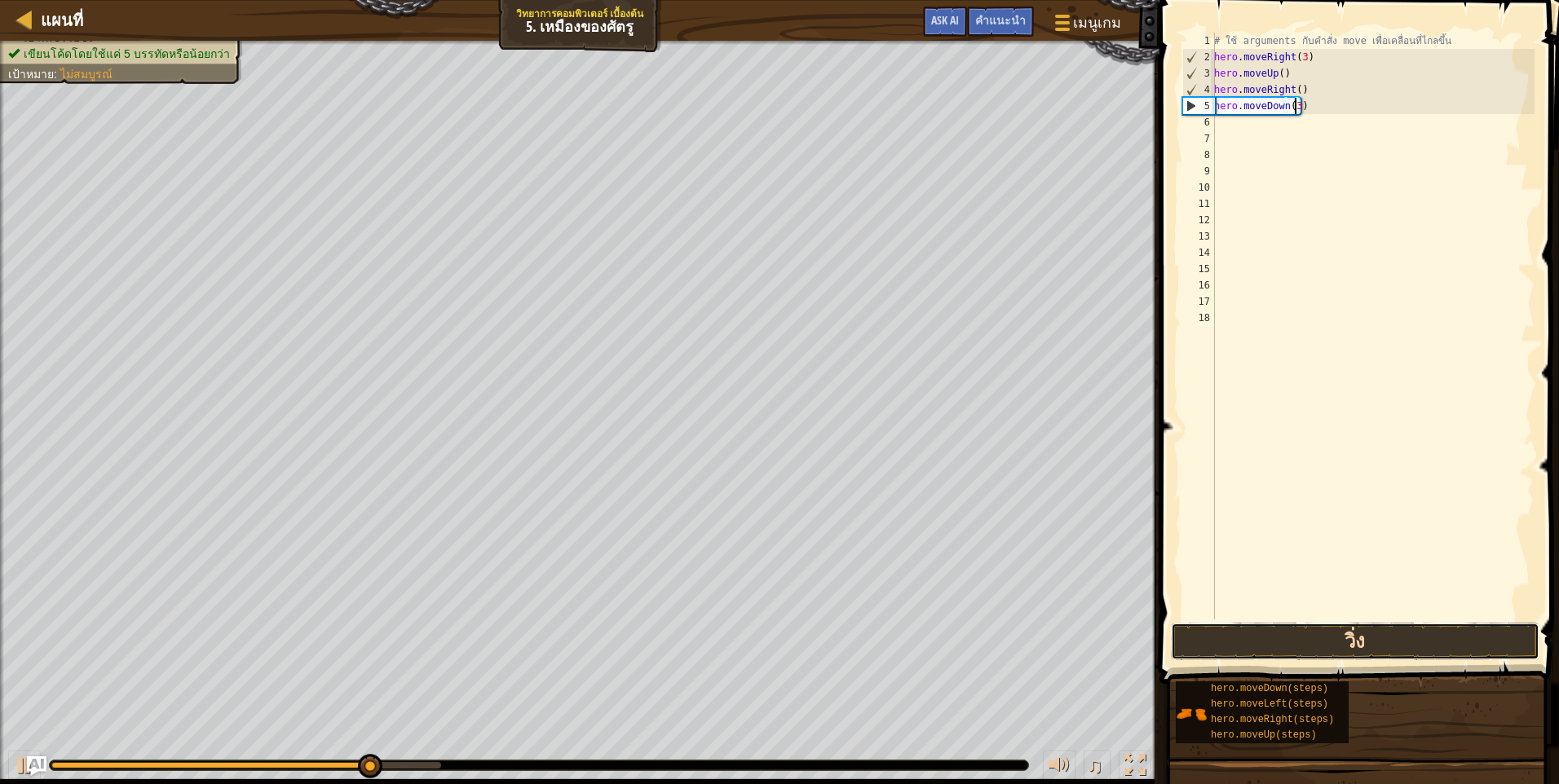
click at [1392, 631] on button "วิ่ง" at bounding box center [1355, 642] width 368 height 38
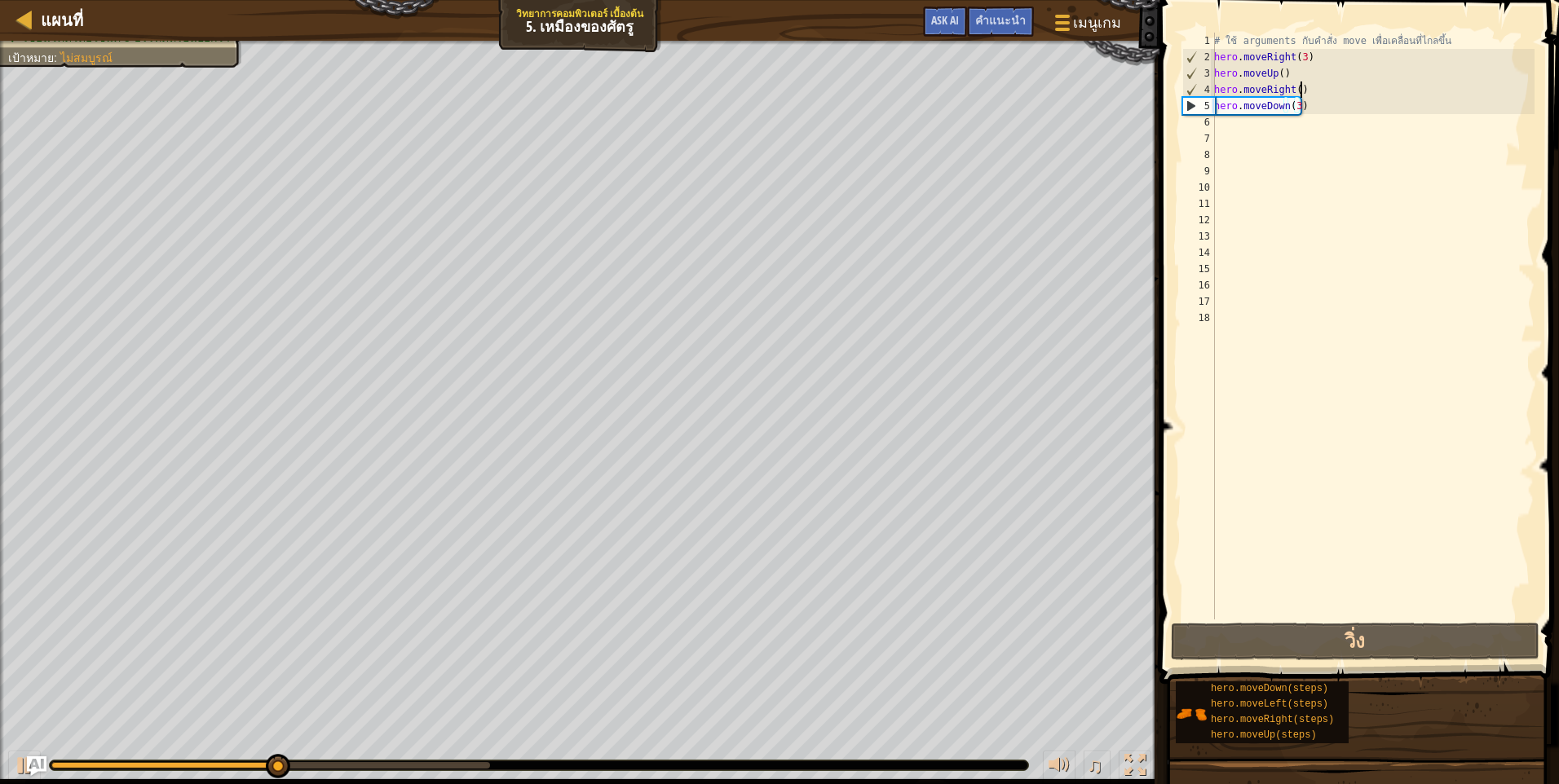
click at [1332, 92] on div "# ใช้ arguments กับคำสั่ง move เพื่อเคลื่อนที่ไกลขึ้น hero . moveRight ( 3 ) he…" at bounding box center [1372, 342] width 324 height 619
type textarea "hero.moveRight()"
click at [1280, 131] on div "# ใช้ arguments กับคำสั่ง move เพื่อเคลื่อนที่ไกลขึ้น hero . moveRight ( 3 ) he…" at bounding box center [1372, 342] width 324 height 619
click at [1280, 127] on div "# ใช้ arguments กับคำสั่ง move เพื่อเคลื่อนที่ไกลขึ้น hero . moveRight ( 3 ) he…" at bounding box center [1372, 342] width 324 height 619
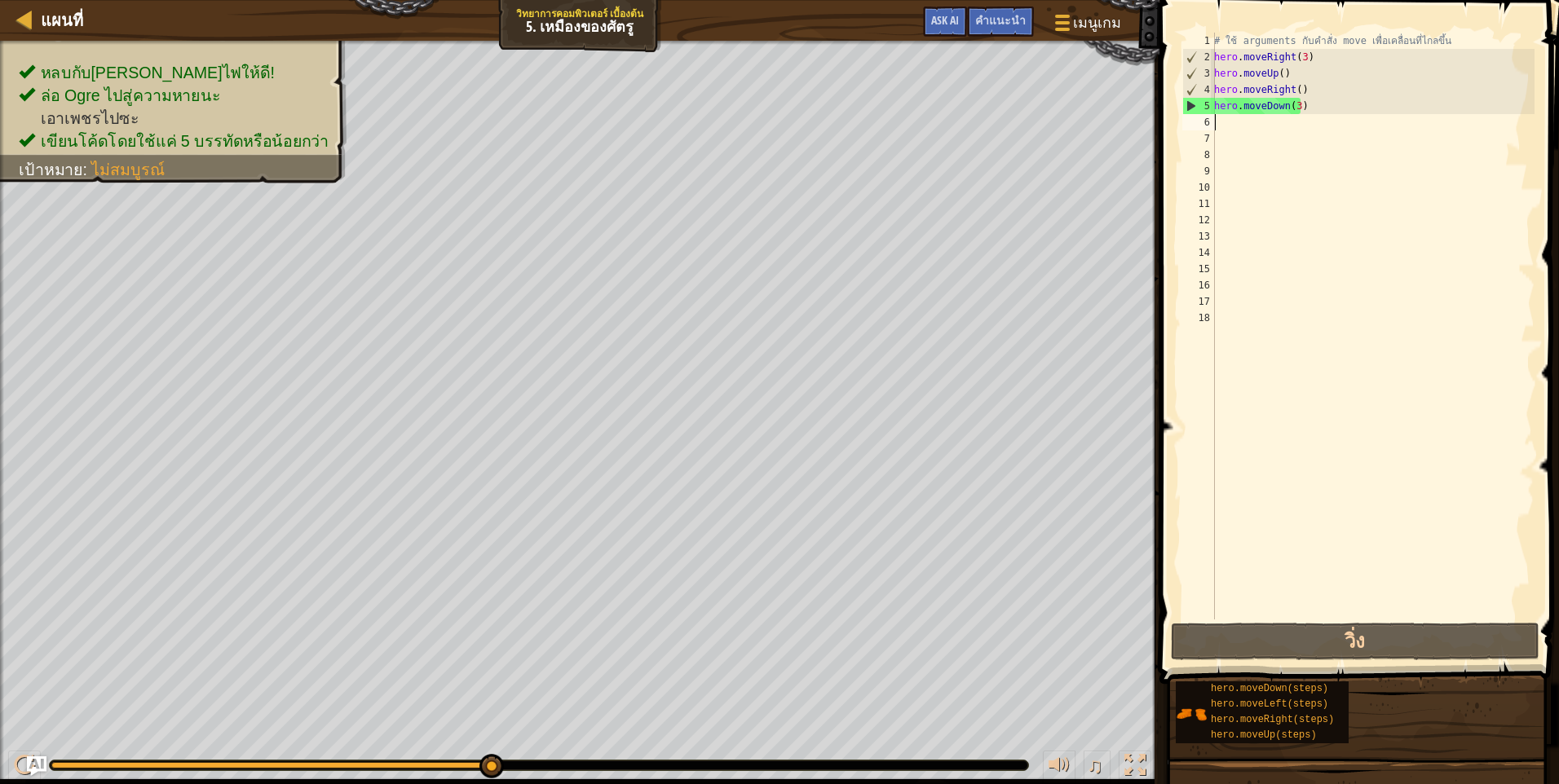
click at [1309, 86] on div "# ใช้ arguments กับคำสั่ง move เพื่อเคลื่อนที่ไกลขึ้น hero . moveRight ( 3 ) he…" at bounding box center [1372, 342] width 324 height 619
type textarea "hero.moveRight()"
click at [1301, 87] on div "# ใช้ arguments กับคำสั่ง move เพื่อเคลื่อนที่ไกลขึ้น hero . moveRight ( 3 ) he…" at bounding box center [1372, 342] width 324 height 619
drag, startPoint x: 1301, startPoint y: 87, endPoint x: 1193, endPoint y: 84, distance: 108.0
click at [1193, 84] on div "hero.moveRight() 1 2 3 4 5 6 7 8 9 10 11 12 13 14 15 16 17 18 # ใช้ arguments ก…" at bounding box center [1356, 325] width 355 height 587
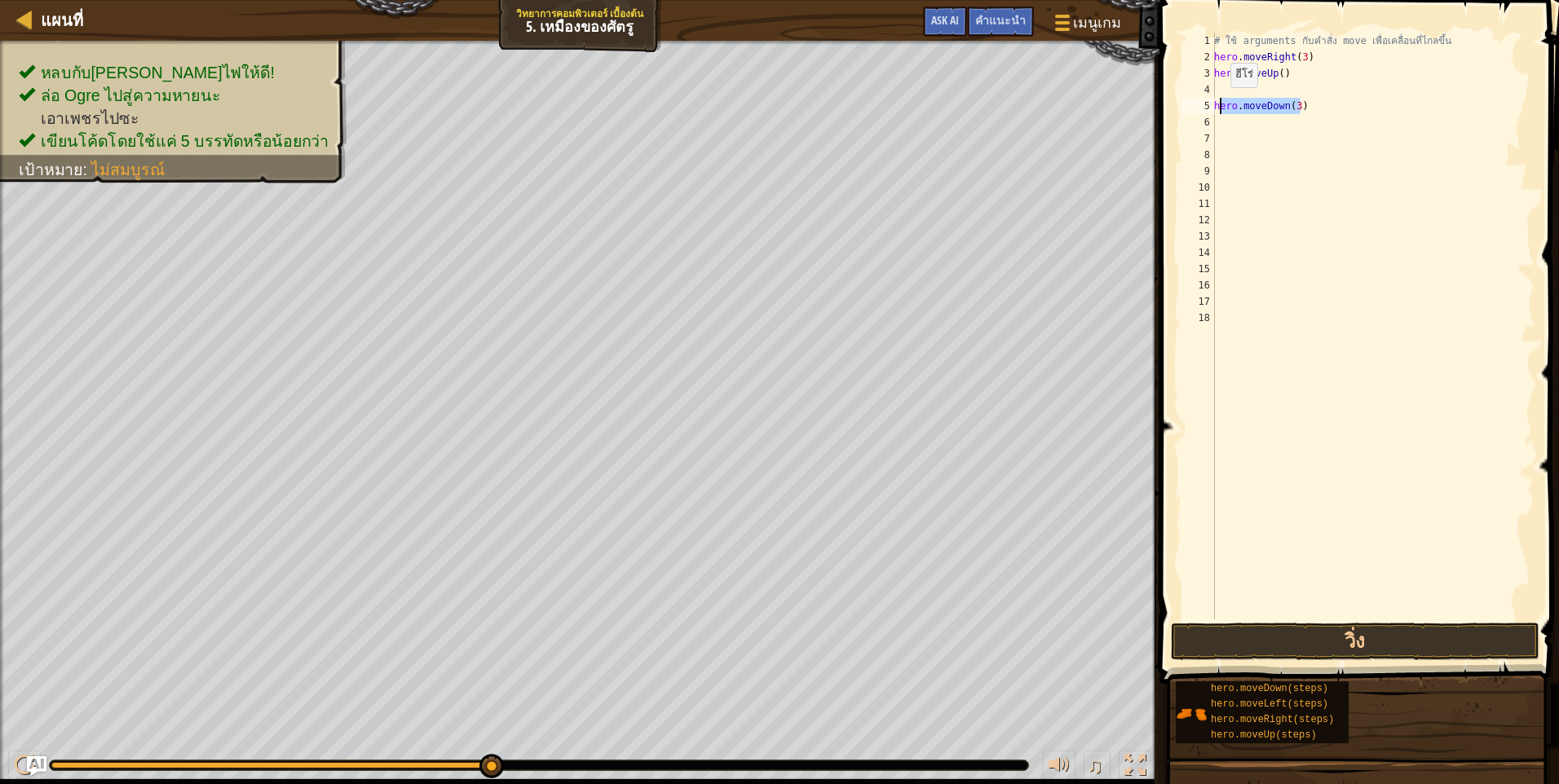
drag, startPoint x: 1275, startPoint y: 104, endPoint x: 1221, endPoint y: 104, distance: 54.0
click at [1221, 104] on div "# ใช้ arguments กับคำสั่ง move เพื่อเคลื่อนที่ไกลขึ้น hero . moveRight ( 3 ) he…" at bounding box center [1372, 342] width 324 height 619
type textarea "h"
click at [1312, 617] on div "# ใช้ arguments กับคำสั่ง move เพื่อเคลื่อนที่ไกลขึ้น hero . moveRight ( 3 ) he…" at bounding box center [1372, 342] width 324 height 619
click at [1302, 630] on button "วิ่ง" at bounding box center [1355, 642] width 368 height 38
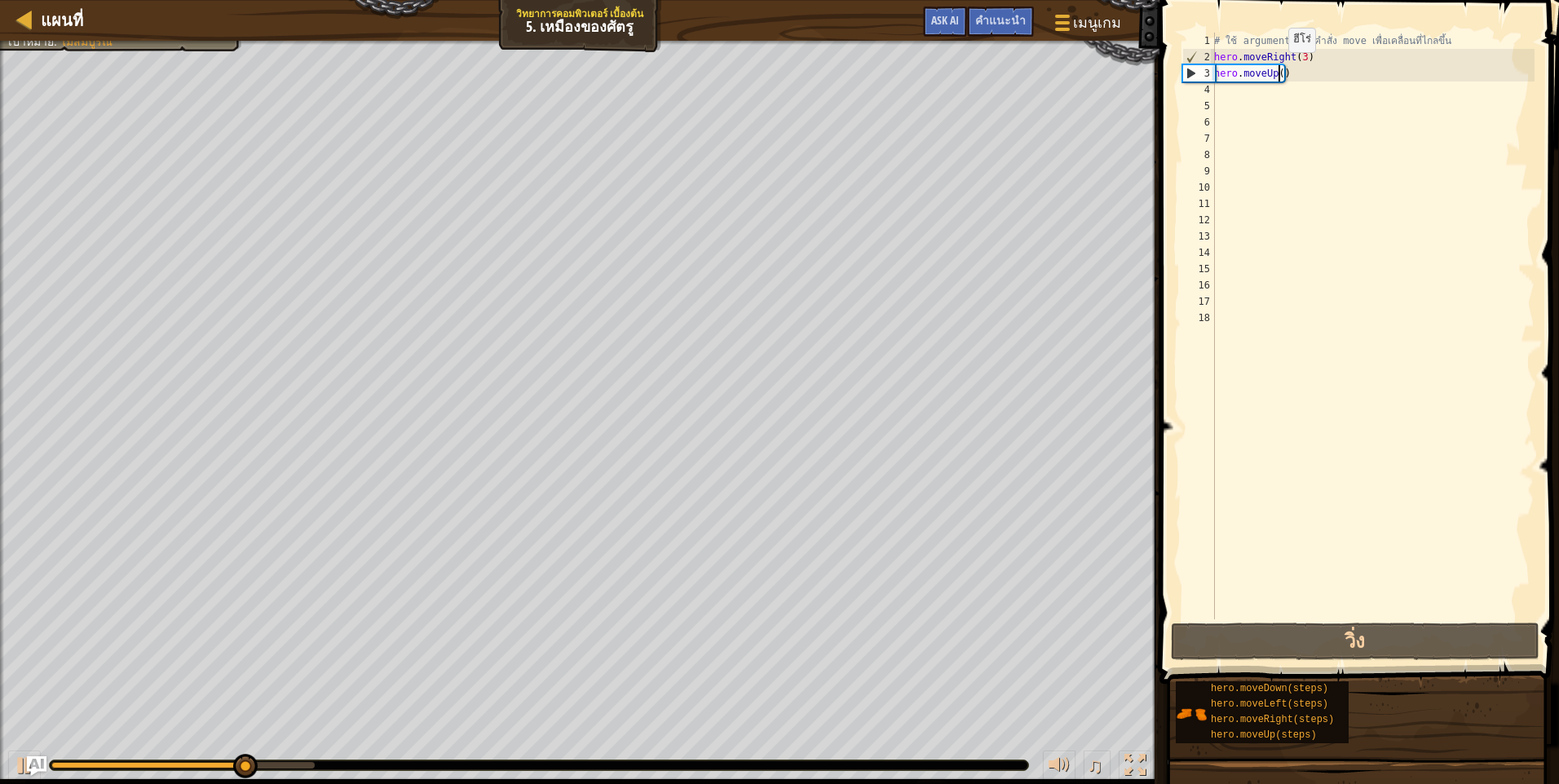
click at [1279, 68] on div "# ใช้ arguments กับคำสั่ง move เพื่อเคลื่อนที่ไกลขึ้น hero . moveRight ( 3 ) he…" at bounding box center [1372, 342] width 324 height 619
click at [1291, 55] on div "# ใช้ arguments กับคำสั่ง move เพื่อเคลื่อนที่ไกลขึ้น hero . moveRight ( 3 ) he…" at bounding box center [1372, 342] width 324 height 619
type textarea "hero.moveRight(3)"
click at [1295, 54] on div "# ใช้ arguments กับคำสั่ง move เพื่อเคลื่อนที่ไกลขึ้น hero . moveRight ( 3 ) he…" at bounding box center [1372, 325] width 324 height 587
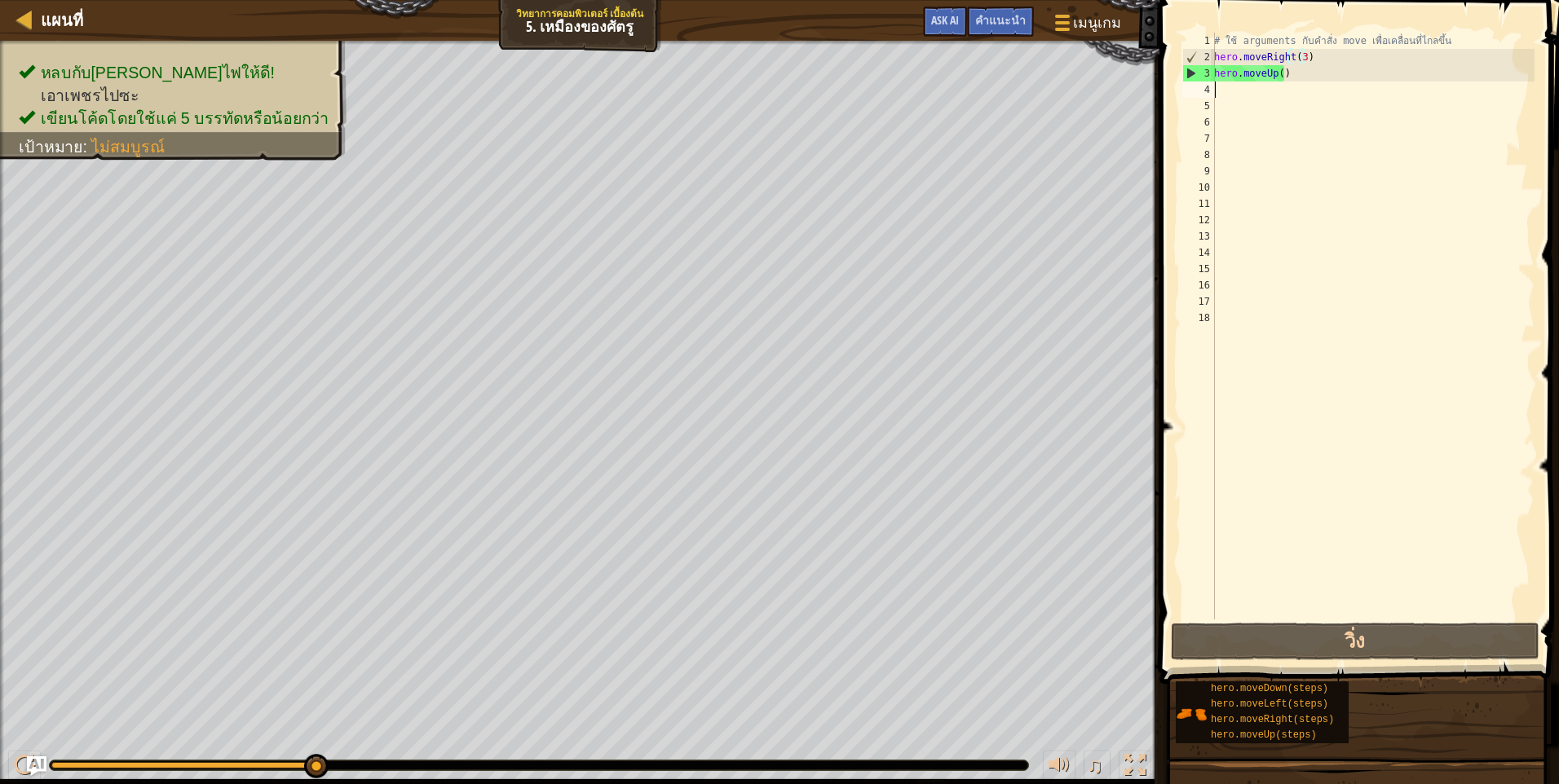
click at [1287, 92] on div "# ใช้ arguments กับคำสั่ง move เพื่อเคลื่อนที่ไกลขึ้น hero . moveRight ( 3 ) he…" at bounding box center [1372, 342] width 324 height 619
click at [1296, 54] on div "# ใช้ arguments กับคำสั่ง move เพื่อเคลื่อนที่ไกลขึ้น hero . moveRight ( 3 ) he…" at bounding box center [1372, 342] width 324 height 619
click at [1299, 53] on div "# ใช้ arguments กับคำสั่ง move เพื่อเคลื่อนที่ไกลขึ้น hero . moveRight ( 3 ) he…" at bounding box center [1372, 342] width 324 height 619
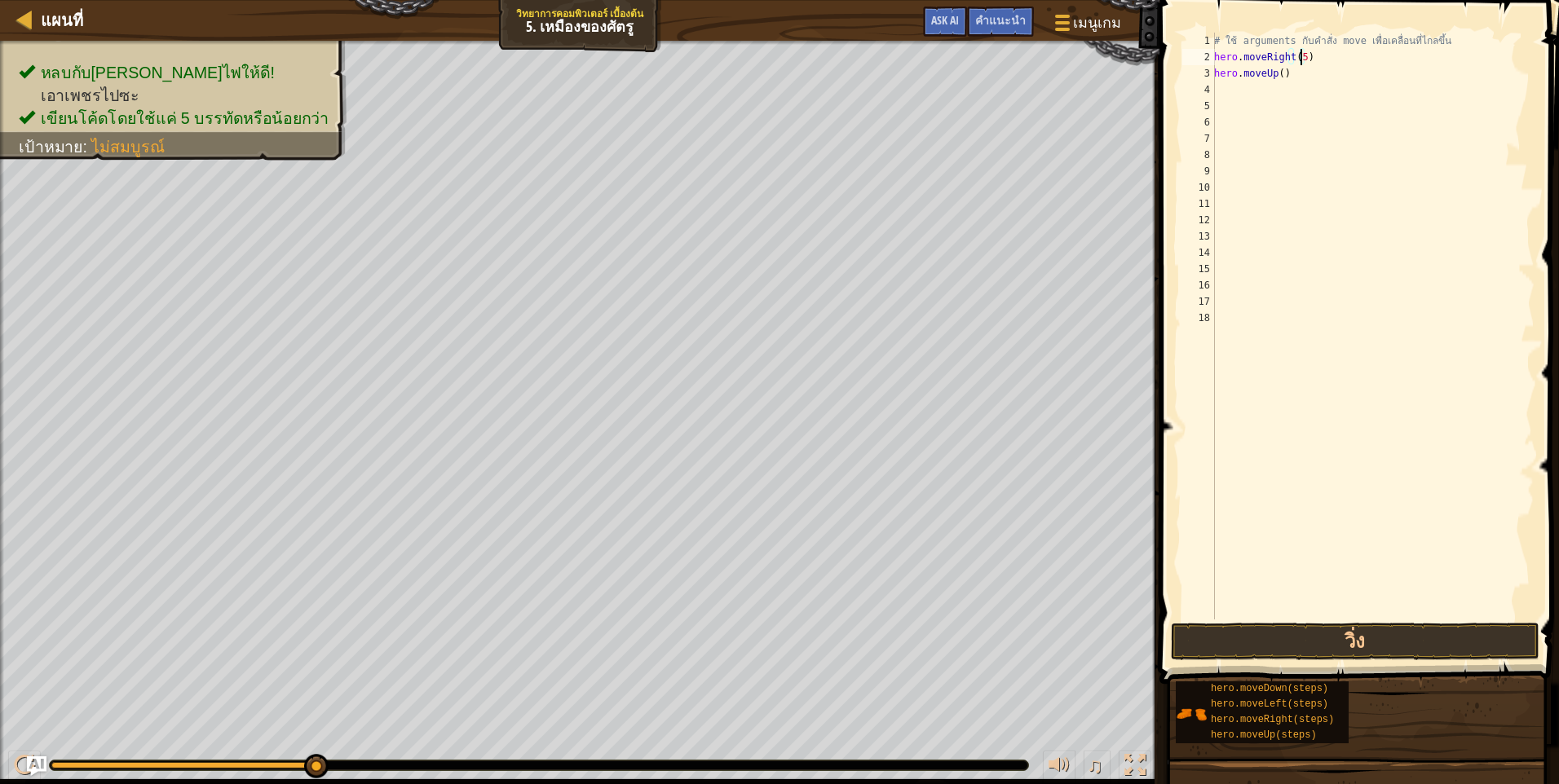
scroll to position [7, 6]
click at [1263, 636] on button "วิ่ง" at bounding box center [1355, 642] width 368 height 38
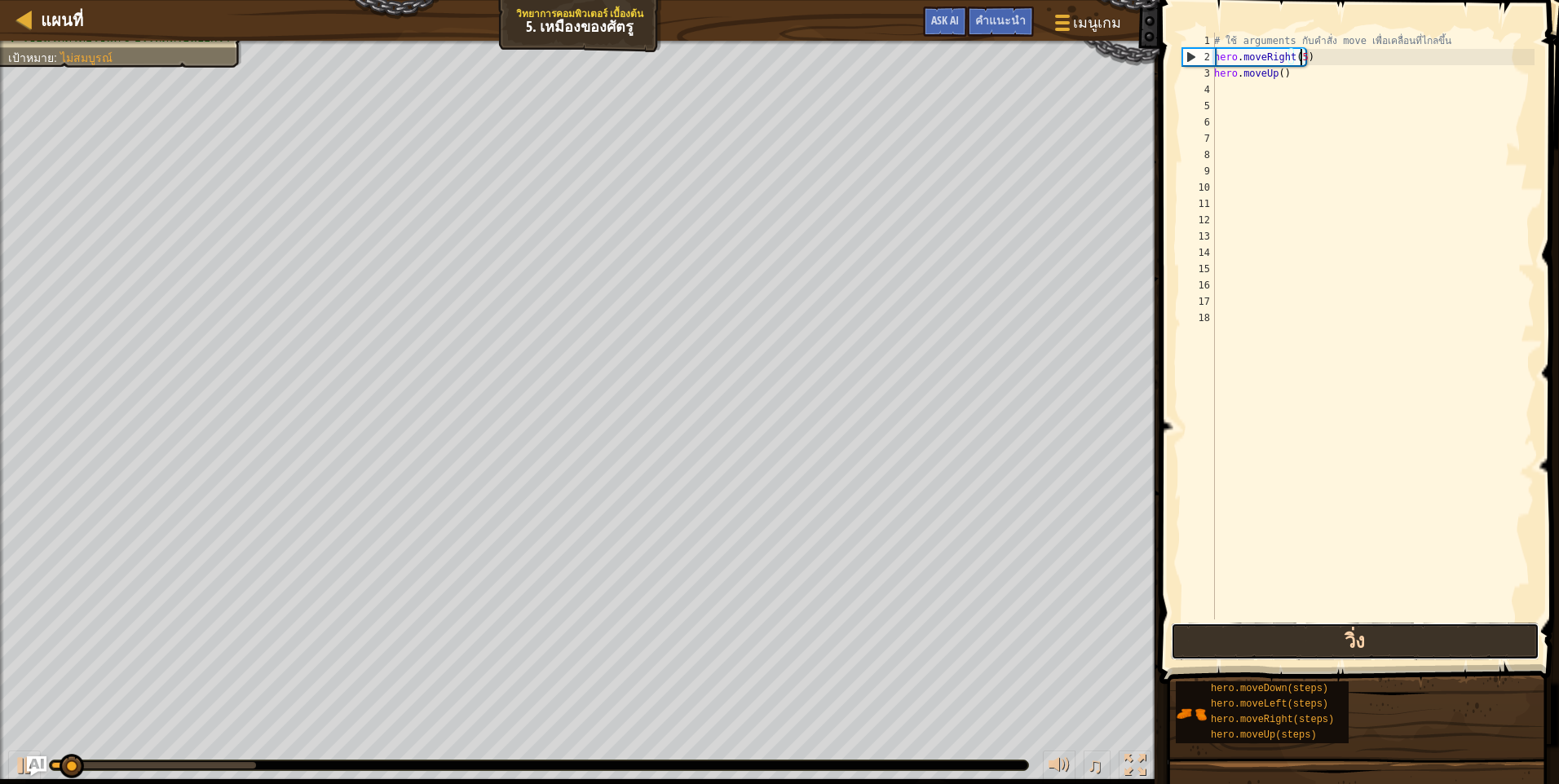
click at [1260, 634] on button "วิ่ง" at bounding box center [1355, 642] width 368 height 38
click at [1262, 634] on button "วิ่ง" at bounding box center [1355, 642] width 368 height 38
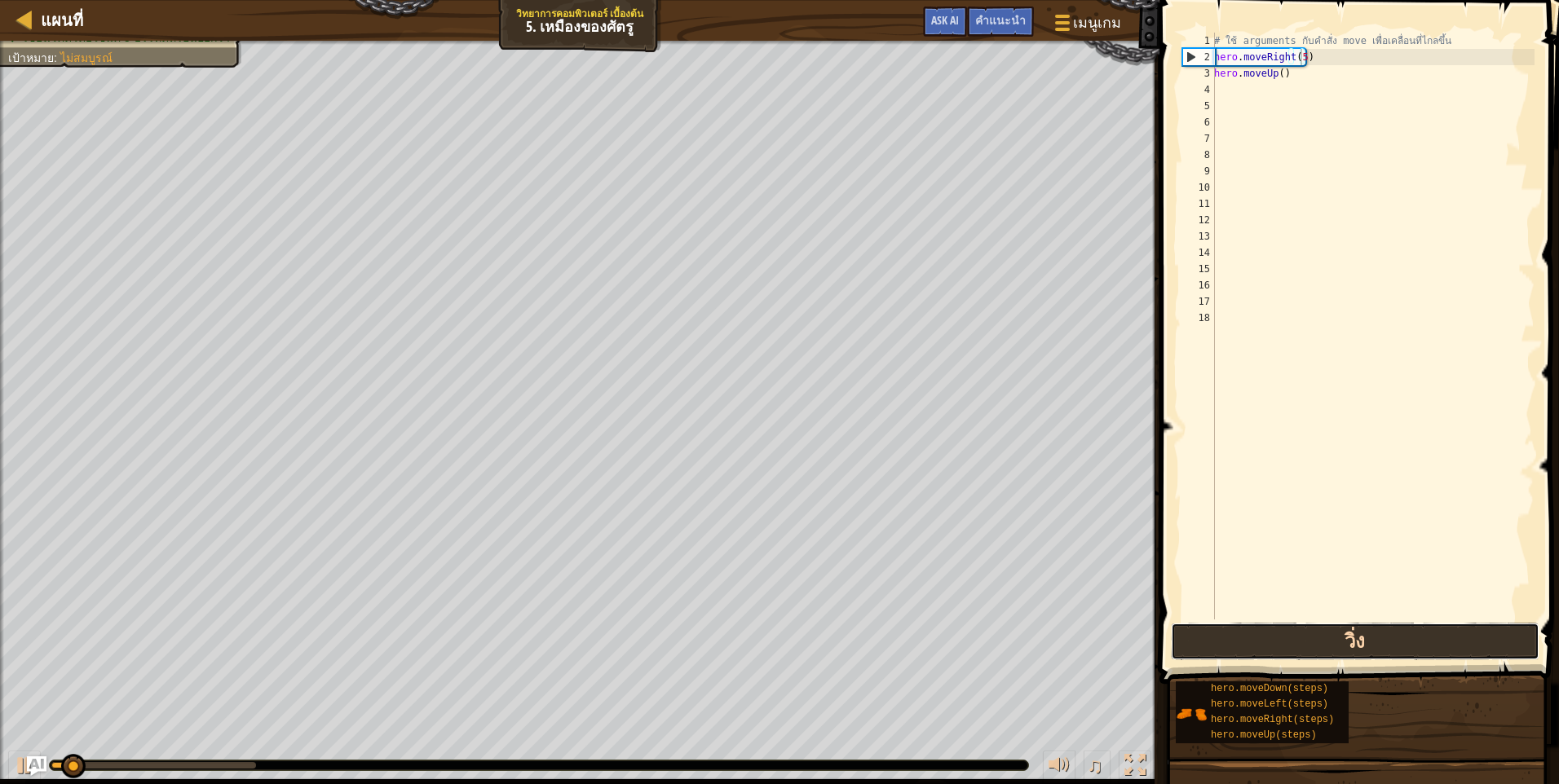
click at [1261, 634] on button "วิ่ง" at bounding box center [1355, 642] width 368 height 38
click at [1261, 635] on button "วิ่ง" at bounding box center [1355, 642] width 368 height 38
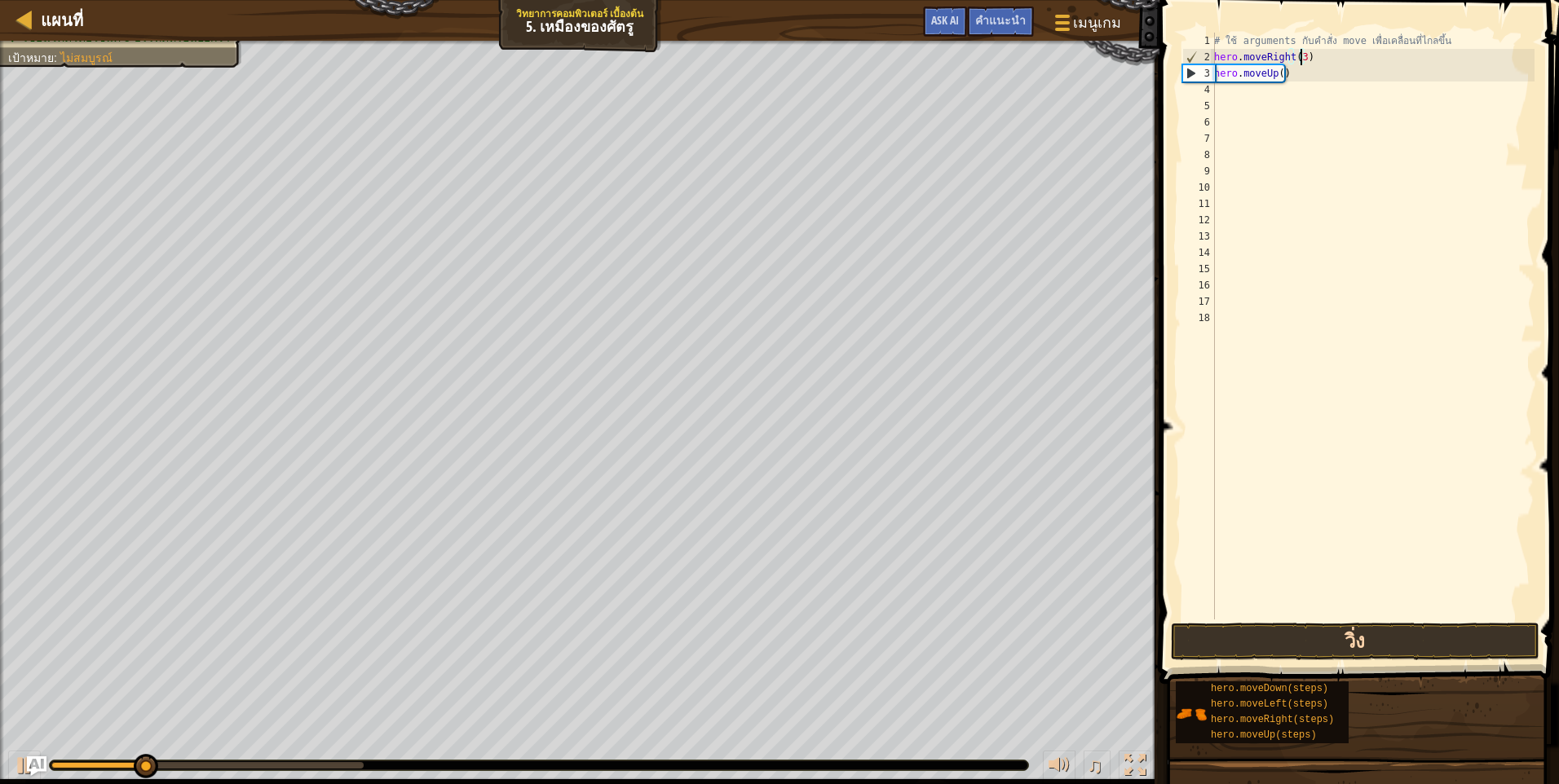
type textarea "hero.moveRight(3)"
click at [1281, 652] on button "วิ่ง" at bounding box center [1355, 642] width 368 height 38
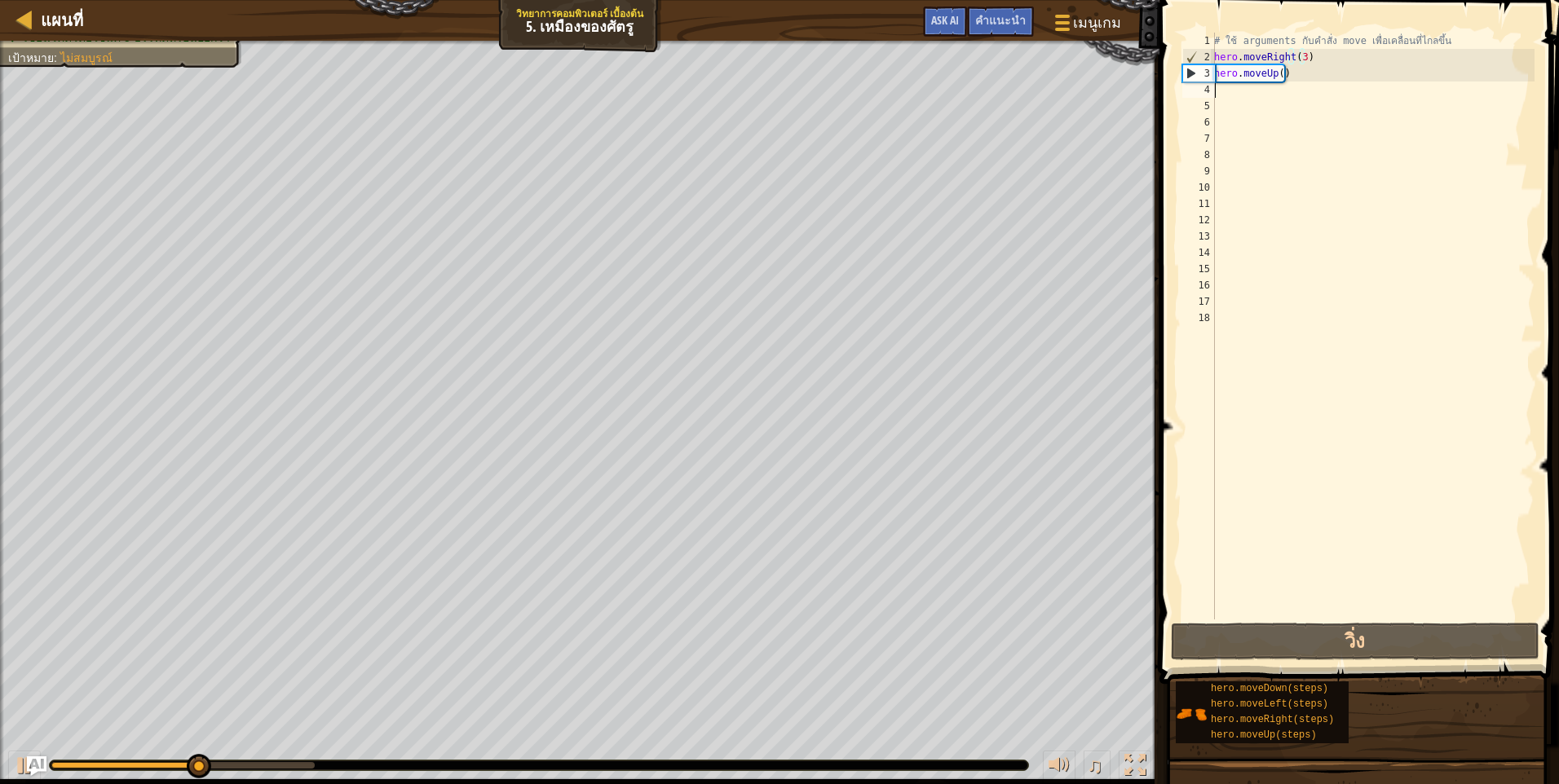
click at [1265, 93] on div "# ใช้ arguments กับคำสั่ง move เพื่อเคลื่อนที่ไกลขึ้น hero . moveRight ( 3 ) he…" at bounding box center [1372, 342] width 324 height 619
type textarea "m"
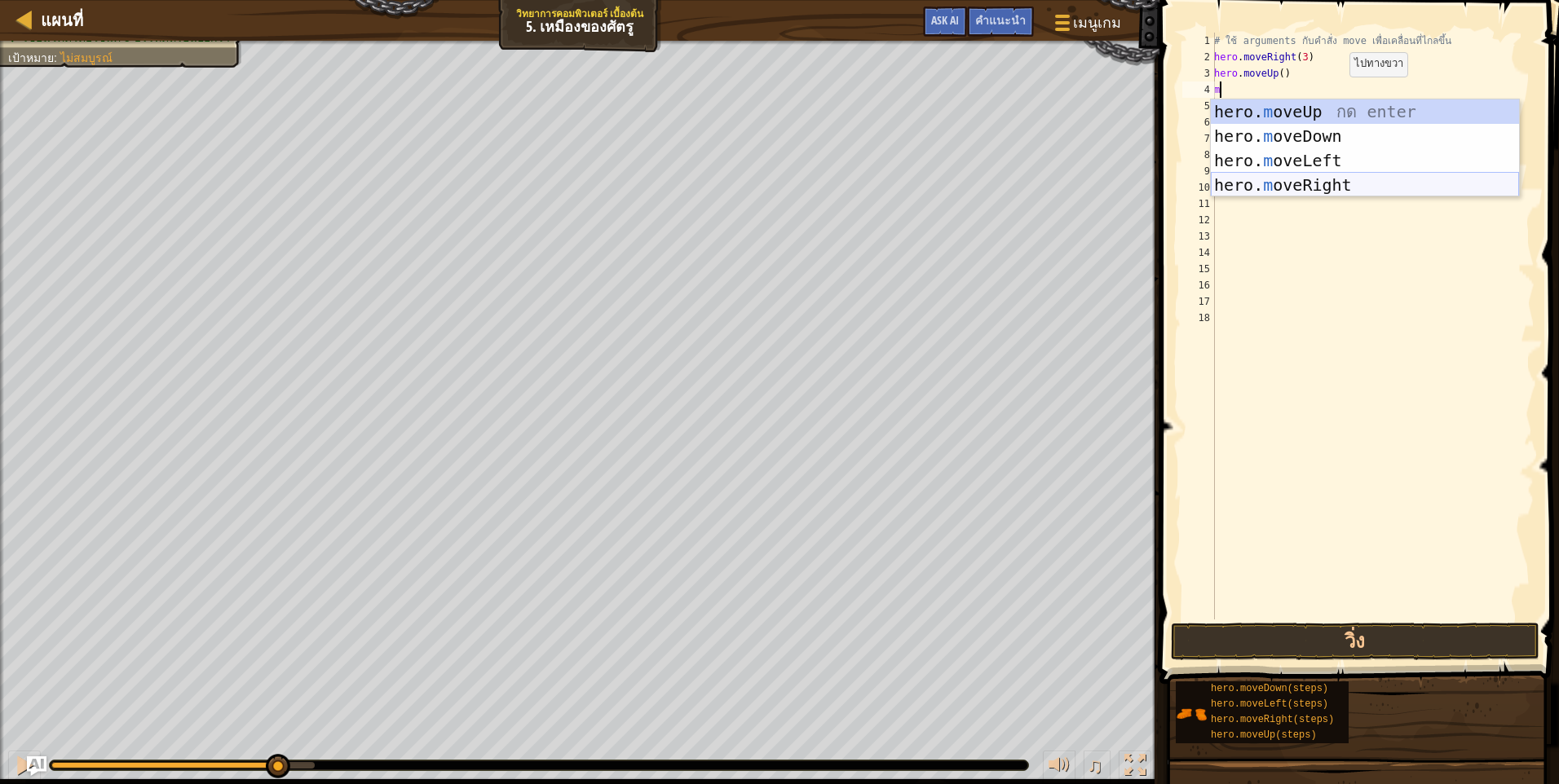
click at [1338, 186] on div "hero. m oveUp กด enter hero. m oveDown กด enter hero. m oveLeft กด enter hero. …" at bounding box center [1364, 173] width 308 height 147
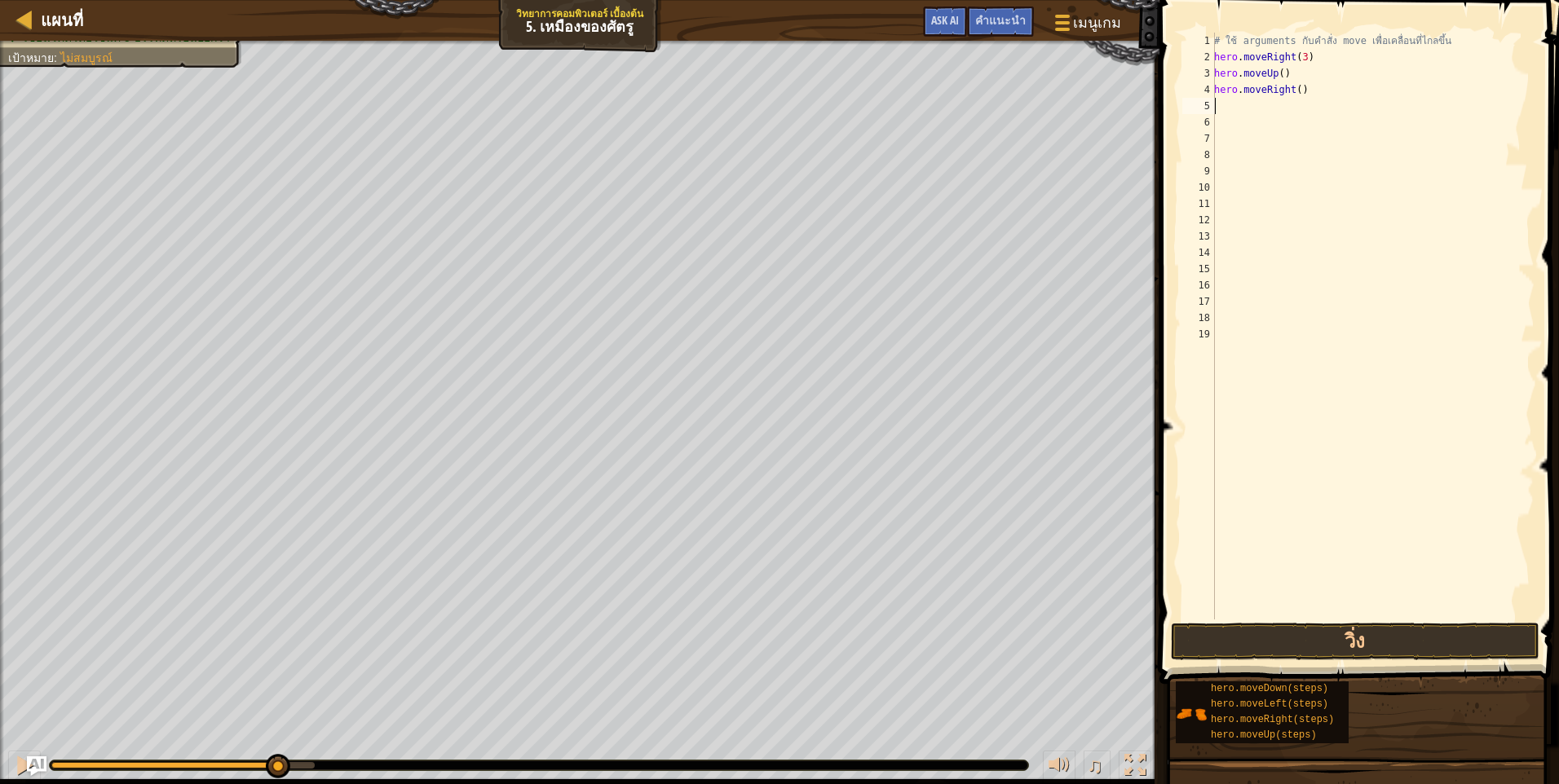
click at [1308, 111] on div "# ใช้ arguments กับคำสั่ง move เพื่อเคลื่อนที่ไกลขึ้น hero . moveRight ( 3 ) he…" at bounding box center [1372, 342] width 324 height 619
type textarea "m"
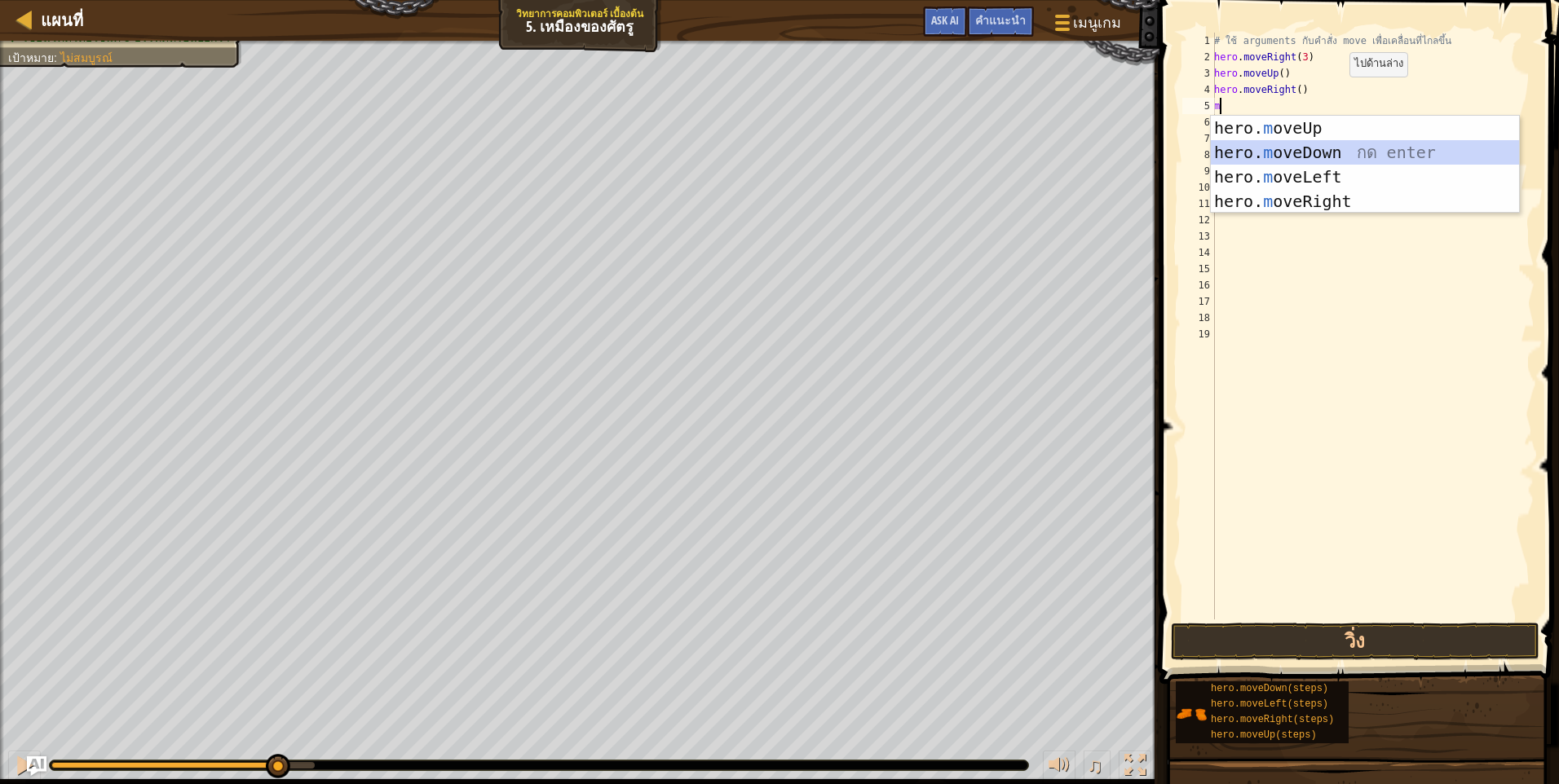
click at [1360, 155] on div "hero. m oveUp กด enter hero. m oveDown กด enter hero. m oveLeft กด enter hero. …" at bounding box center [1364, 189] width 308 height 147
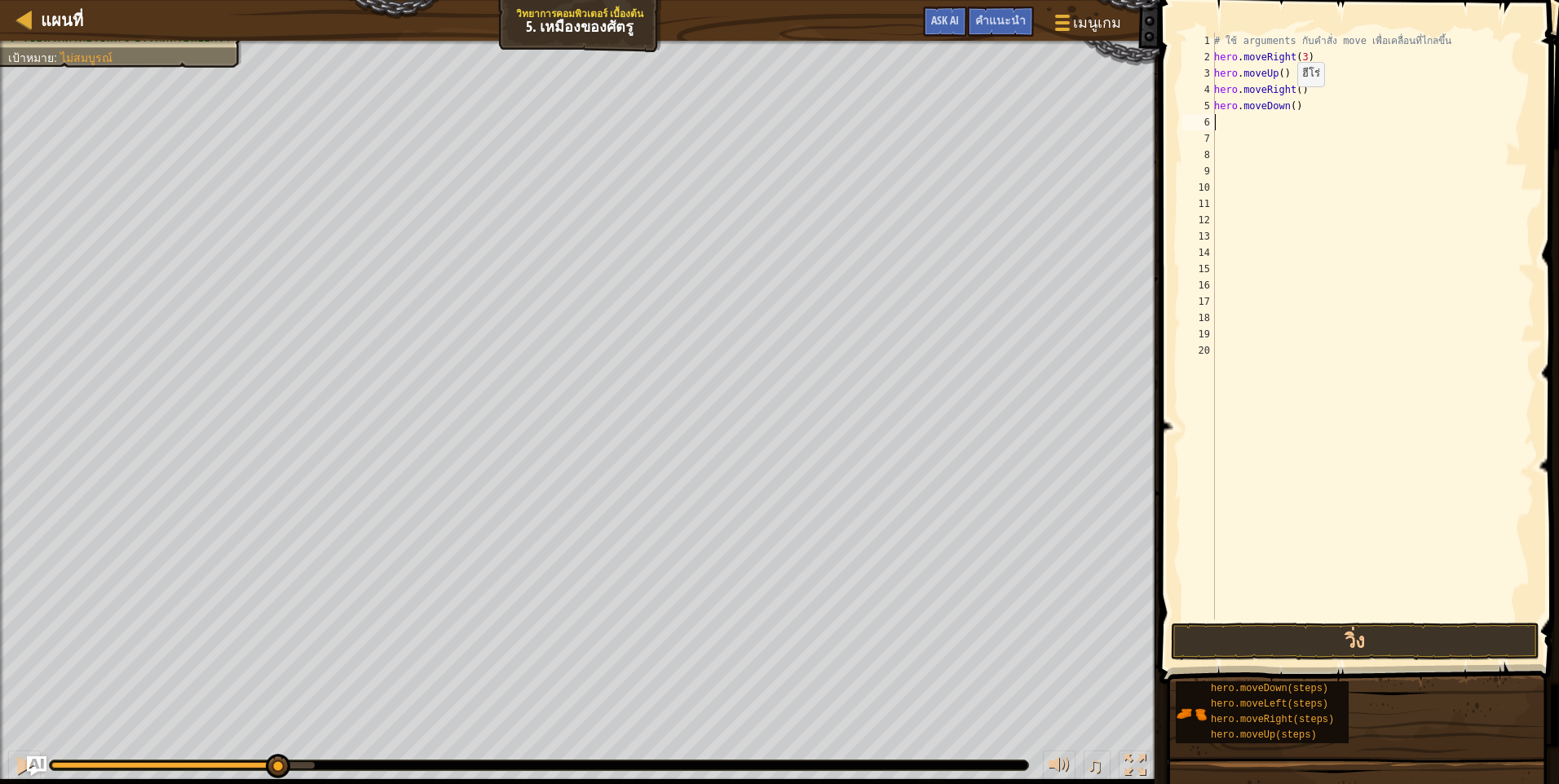
click at [1288, 106] on div "# ใช้ arguments กับคำสั่ง move เพื่อเคลื่อนที่ไกลขึ้น hero . moveRight ( 3 ) he…" at bounding box center [1372, 342] width 324 height 619
type textarea "hero.moveDown(3)"
click at [1332, 641] on button "วิ่ง" at bounding box center [1355, 642] width 368 height 38
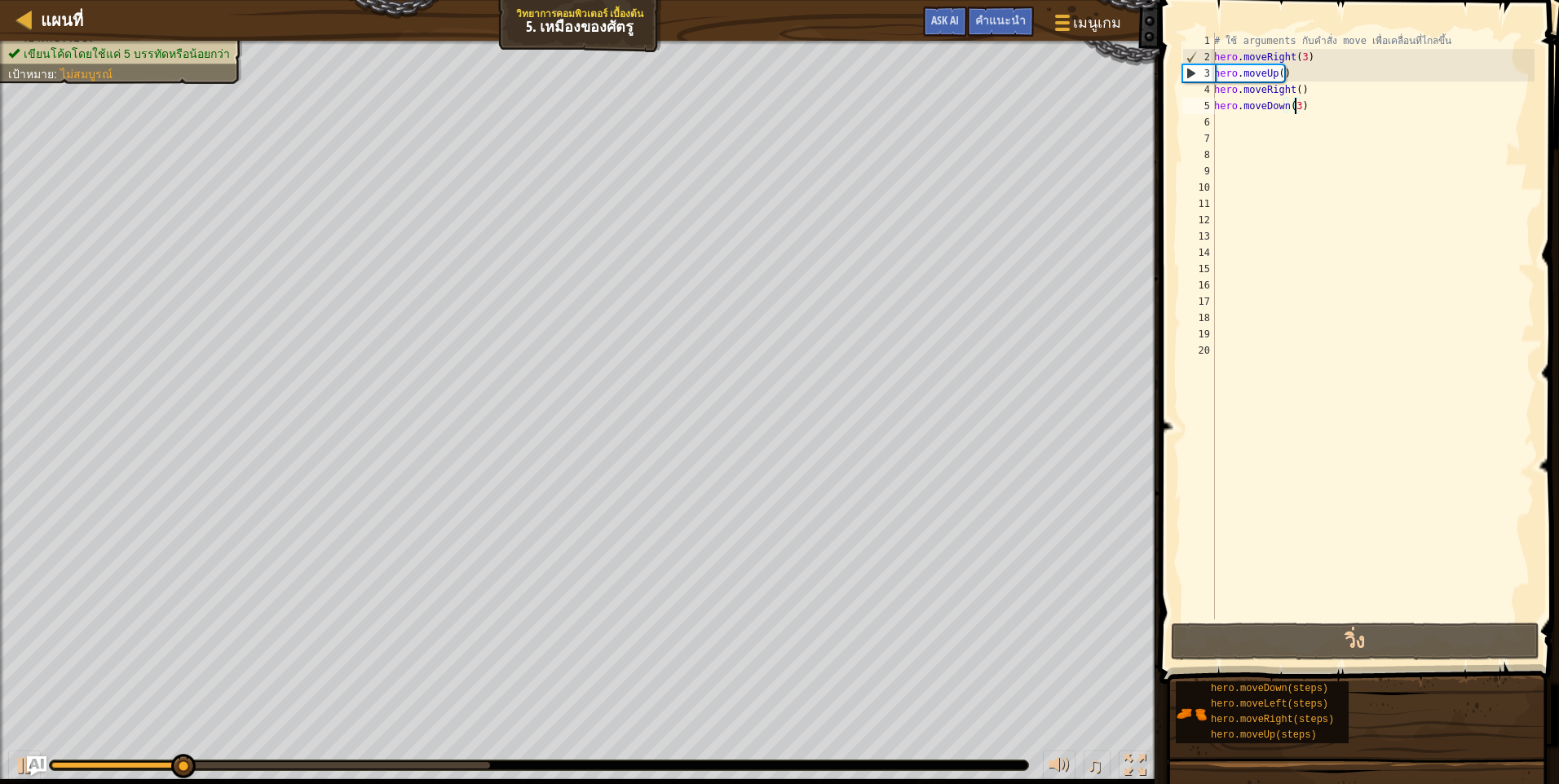
click at [1284, 117] on div "# ใช้ arguments กับคำสั่ง move เพื่อเคลื่อนที่ไกลขึ้น hero . moveRight ( 3 ) he…" at bounding box center [1372, 342] width 324 height 619
type textarea "m"
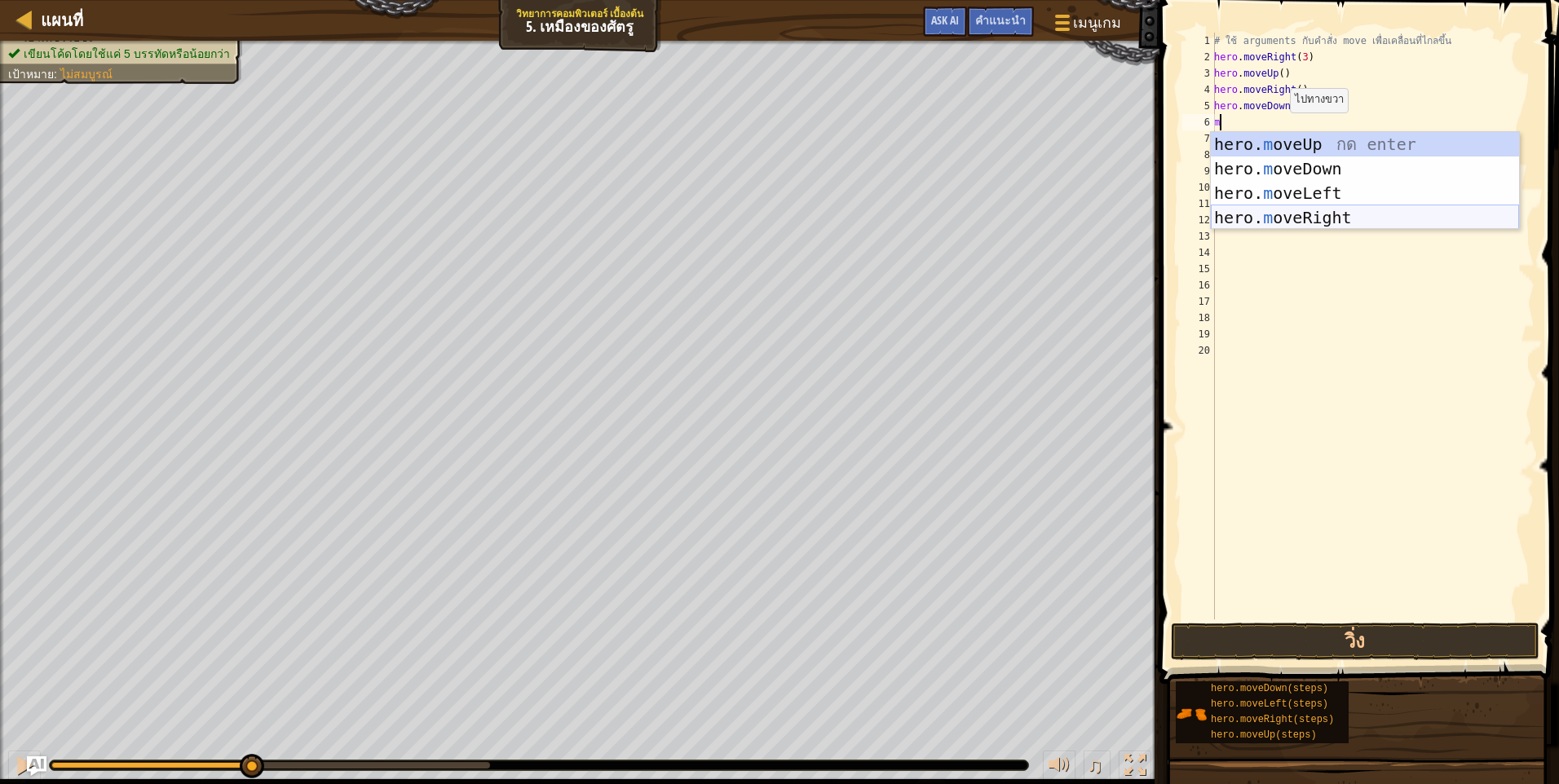
click at [1312, 217] on div "hero. m oveUp กด enter hero. m oveDown กด enter hero. m oveLeft กด enter hero. …" at bounding box center [1364, 205] width 308 height 147
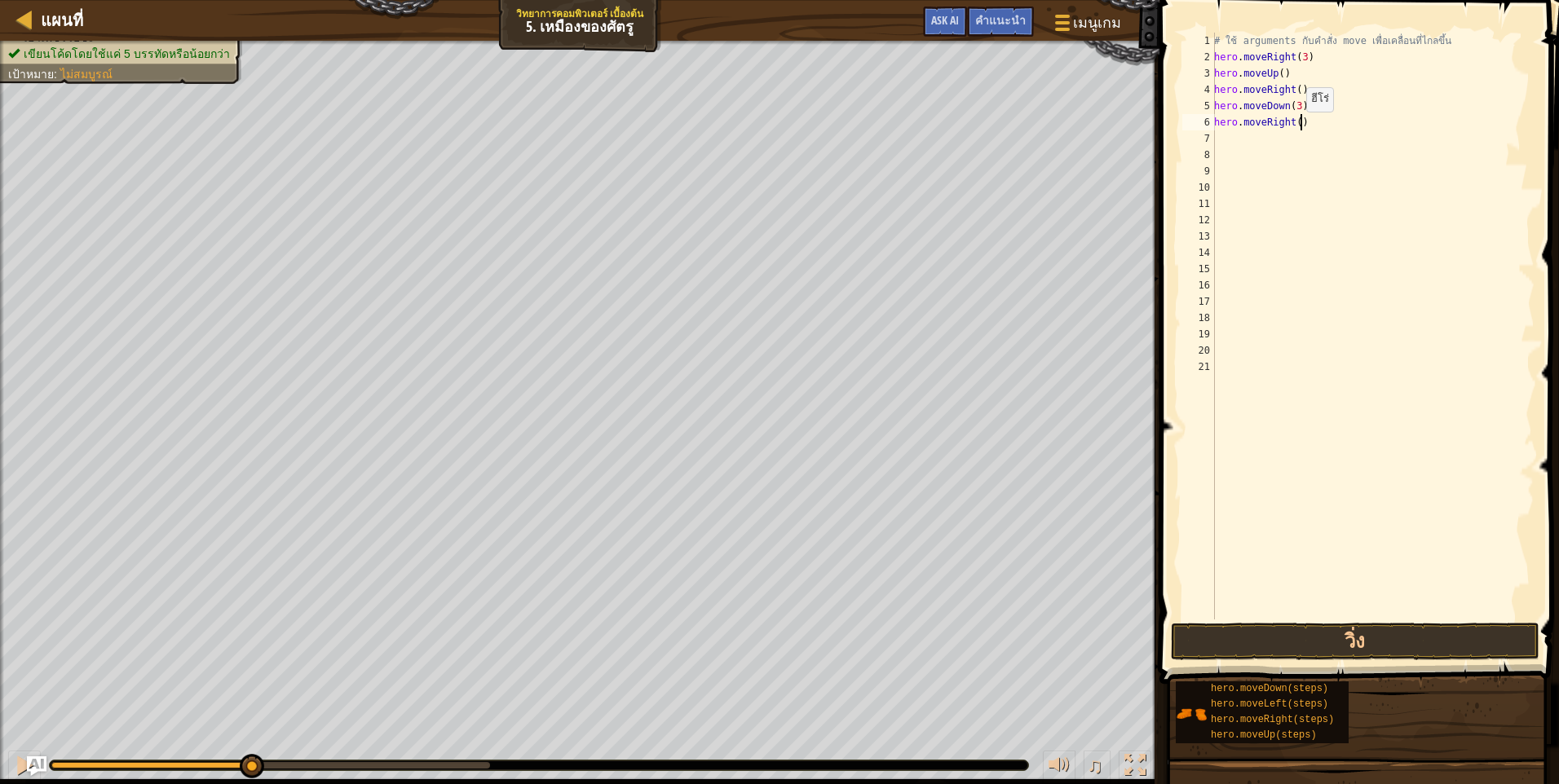
click at [1297, 128] on div "# ใช้ arguments กับคำสั่ง move เพื่อเคลื่อนที่ไกลขึ้น hero . moveRight ( 3 ) he…" at bounding box center [1372, 342] width 324 height 619
click at [1292, 129] on div "# ใช้ arguments กับคำสั่ง move เพื่อเคลื่อนที่ไกลขึ้น hero . moveRight ( 3 ) he…" at bounding box center [1372, 325] width 324 height 587
type textarea "hero.moveRight(2)"
click at [1362, 619] on div "# ใช้ arguments กับคำสั่ง move เพื่อเคลื่อนที่ไกลขึ้น hero . moveRight ( 3 ) he…" at bounding box center [1372, 342] width 324 height 619
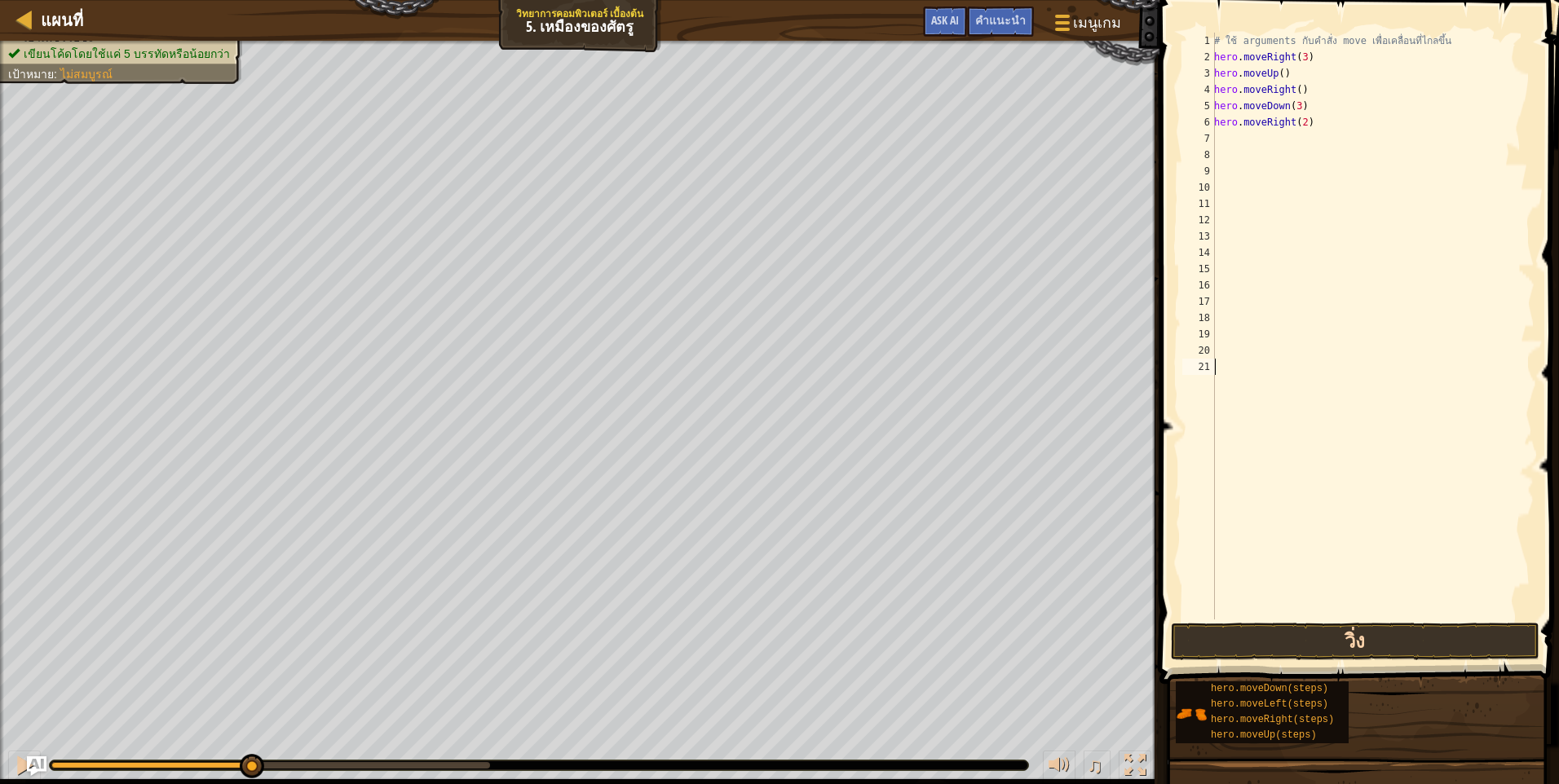
scroll to position [7, 0]
click at [1350, 643] on button "วิ่ง" at bounding box center [1355, 642] width 368 height 38
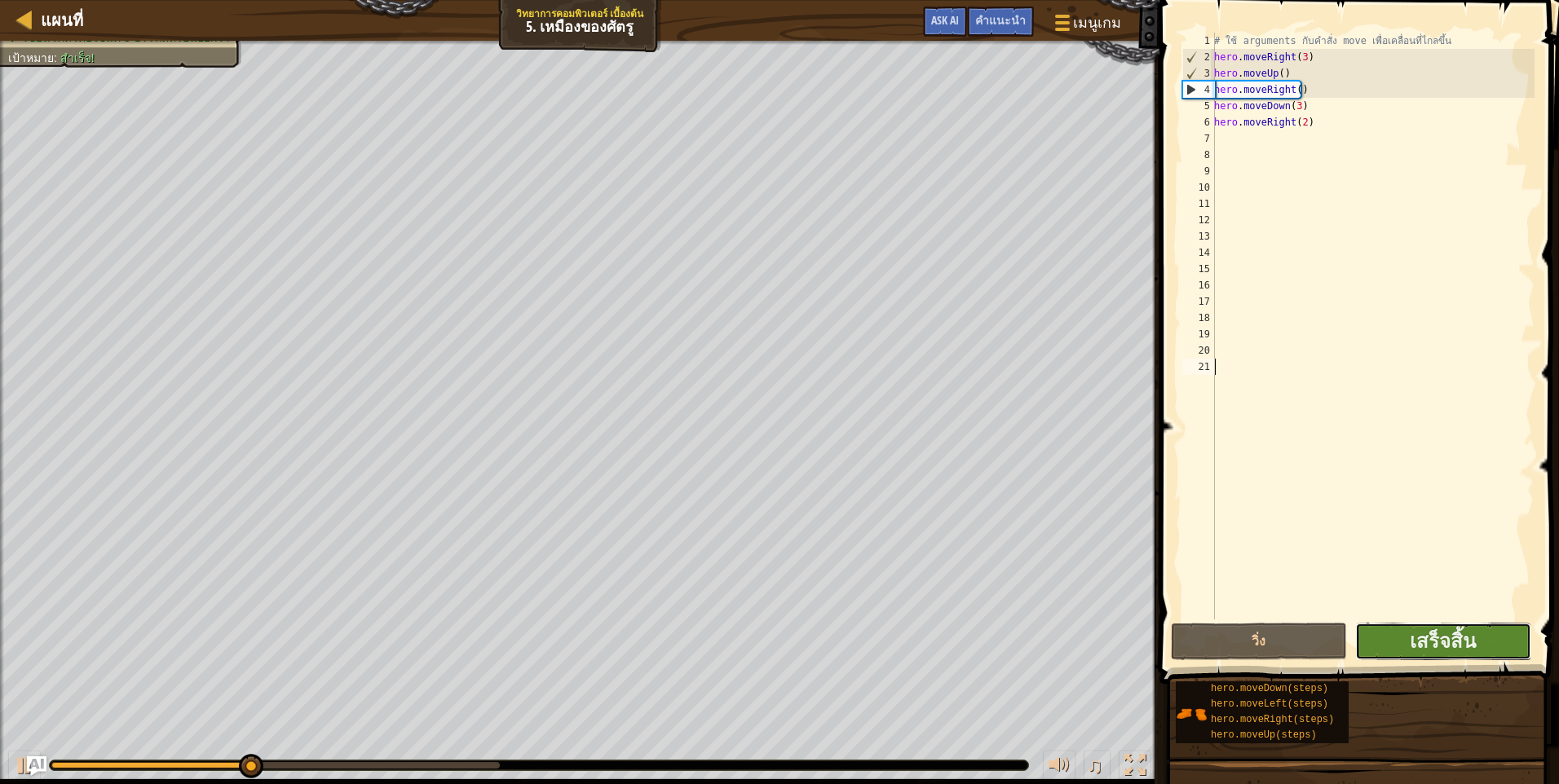
click at [1484, 636] on button "เสร็จสิ้น" at bounding box center [1442, 642] width 176 height 38
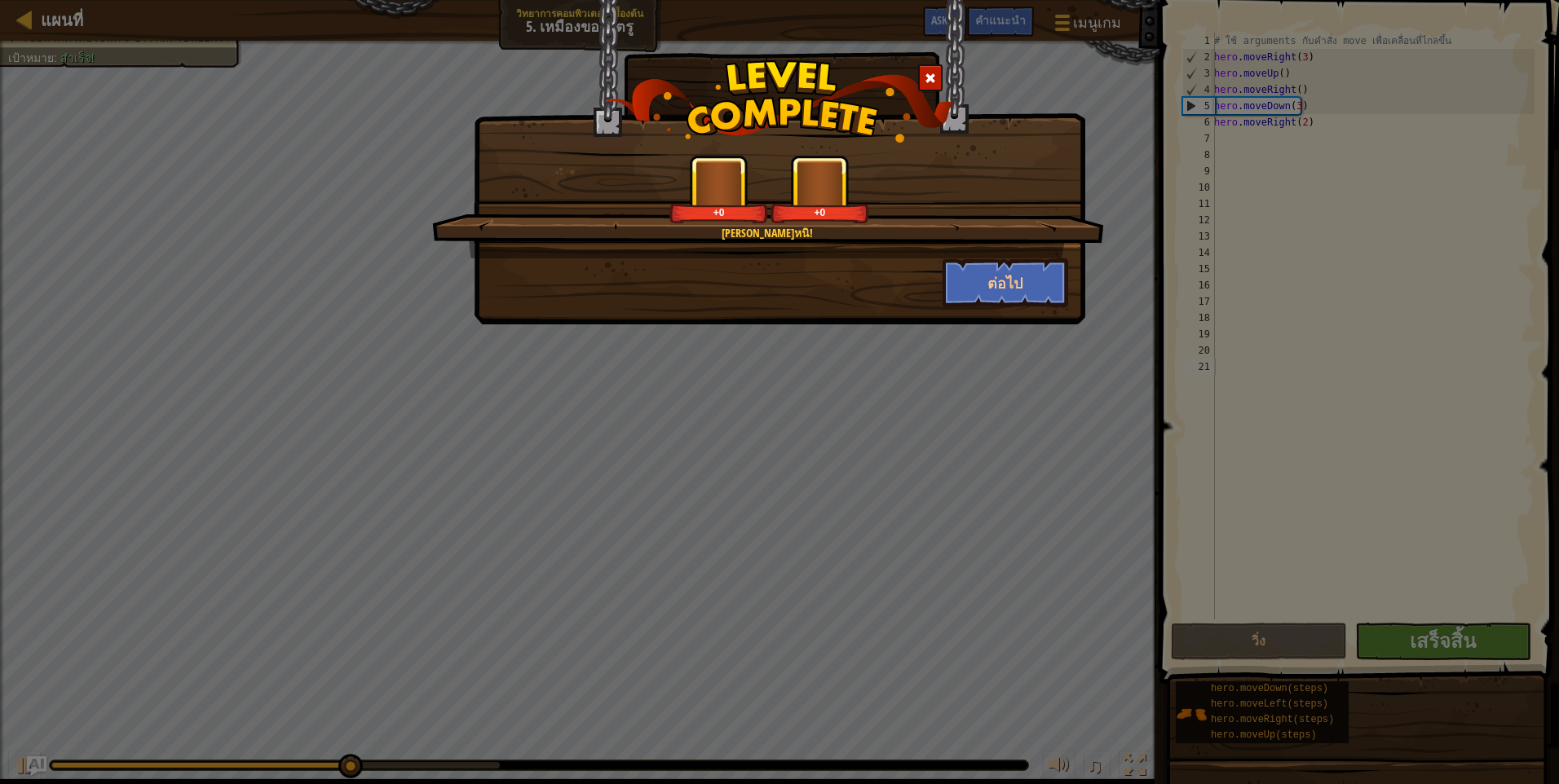
click at [1013, 307] on div "ทำได้ดีหนิ! +0 +0 ต่อไป" at bounding box center [779, 162] width 611 height 325
click at [1015, 293] on button "ต่อไป" at bounding box center [1005, 282] width 127 height 49
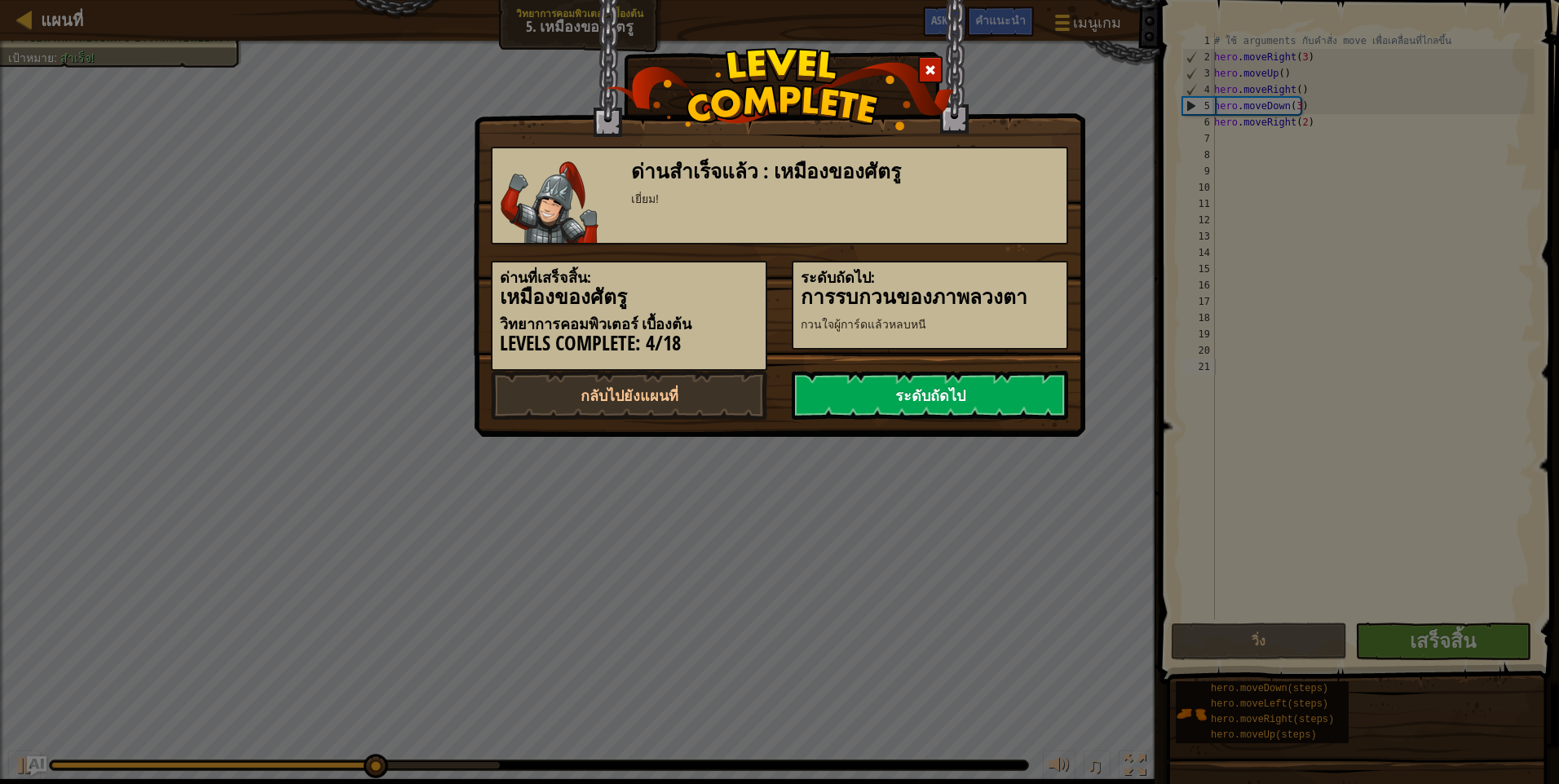
click at [945, 392] on link "ระดับถัดไป" at bounding box center [929, 395] width 276 height 49
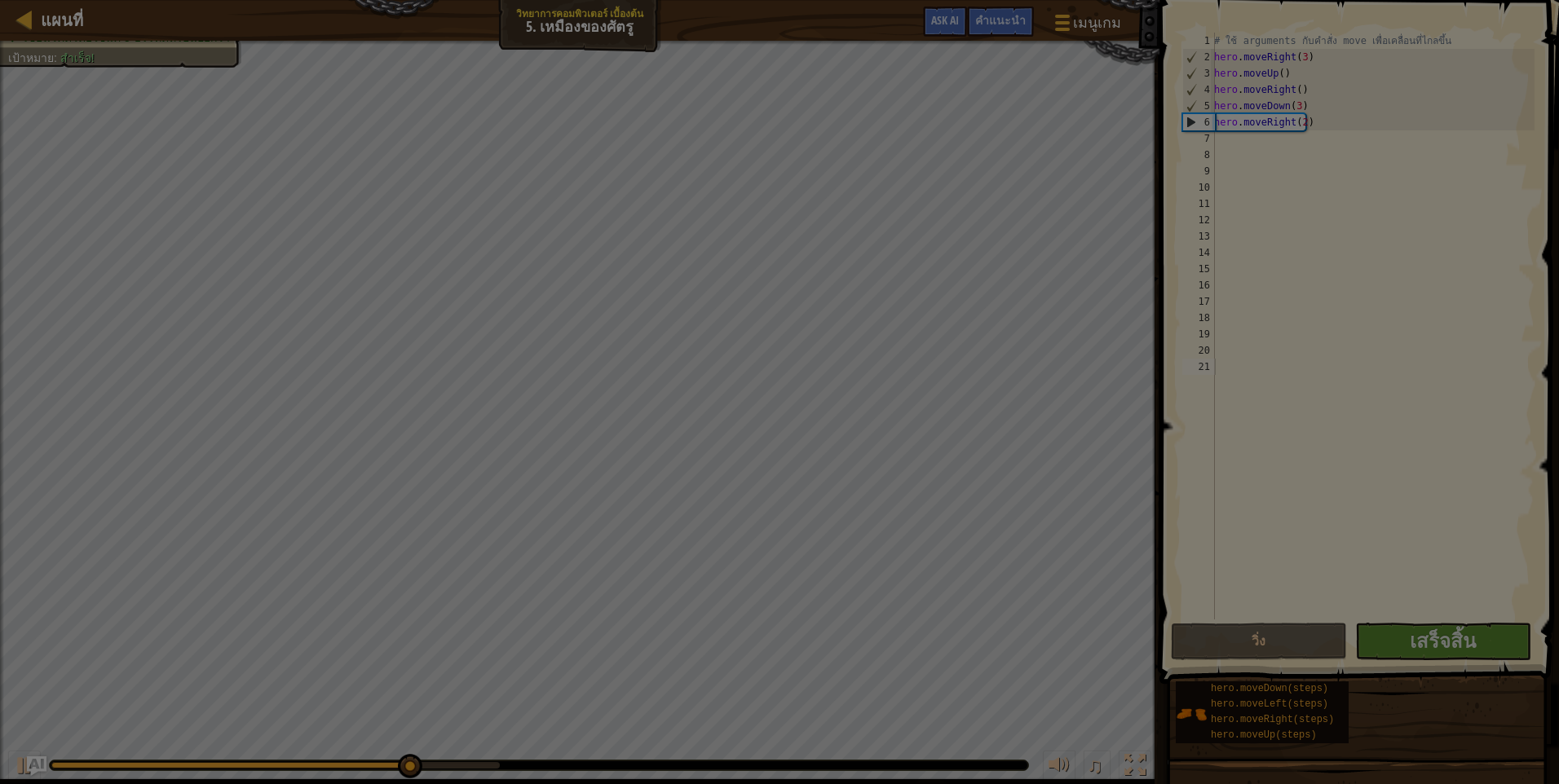
click at [945, 392] on div at bounding box center [780, 392] width 1559 height 784
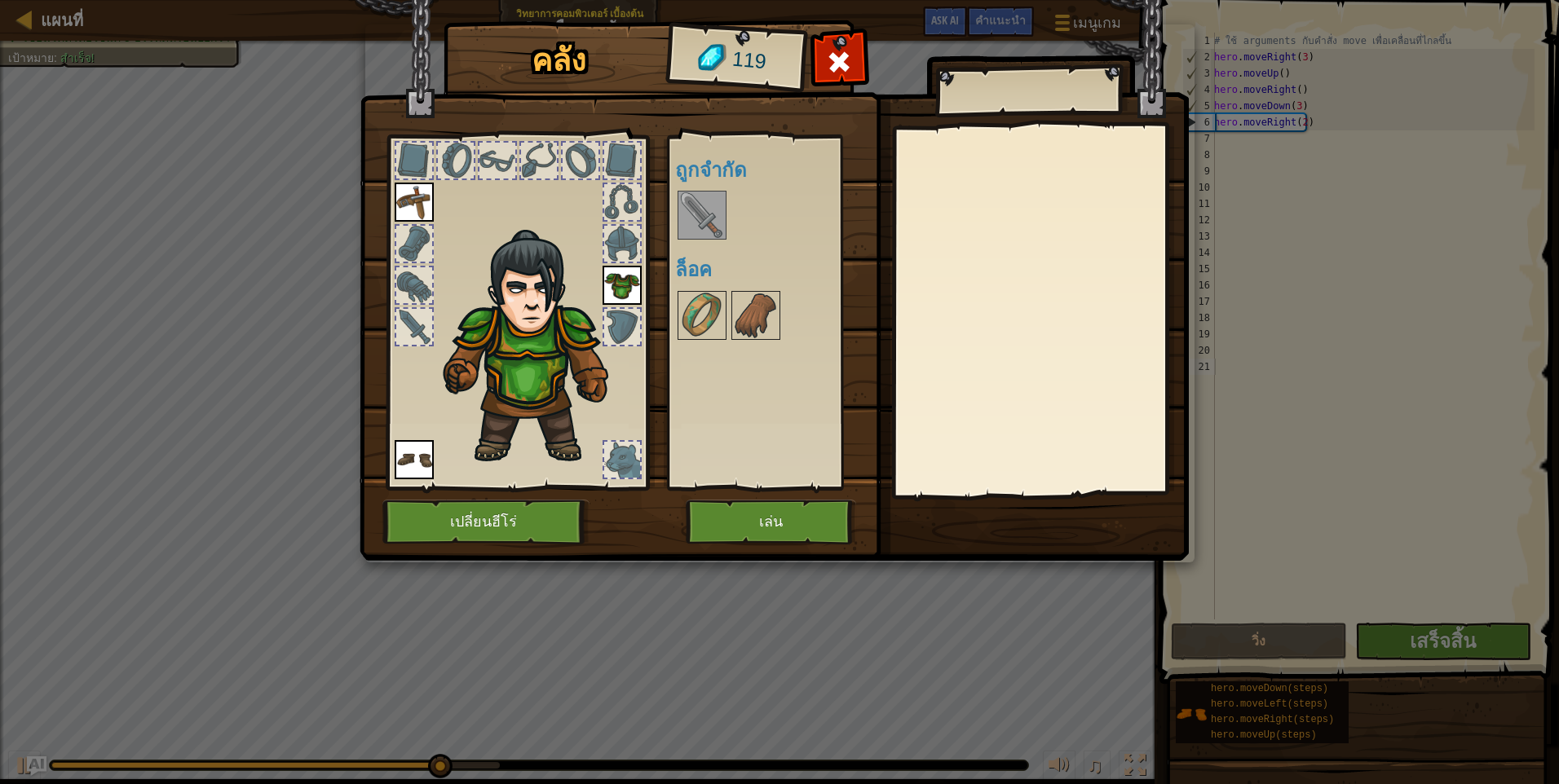
click at [714, 220] on img at bounding box center [701, 214] width 45 height 45
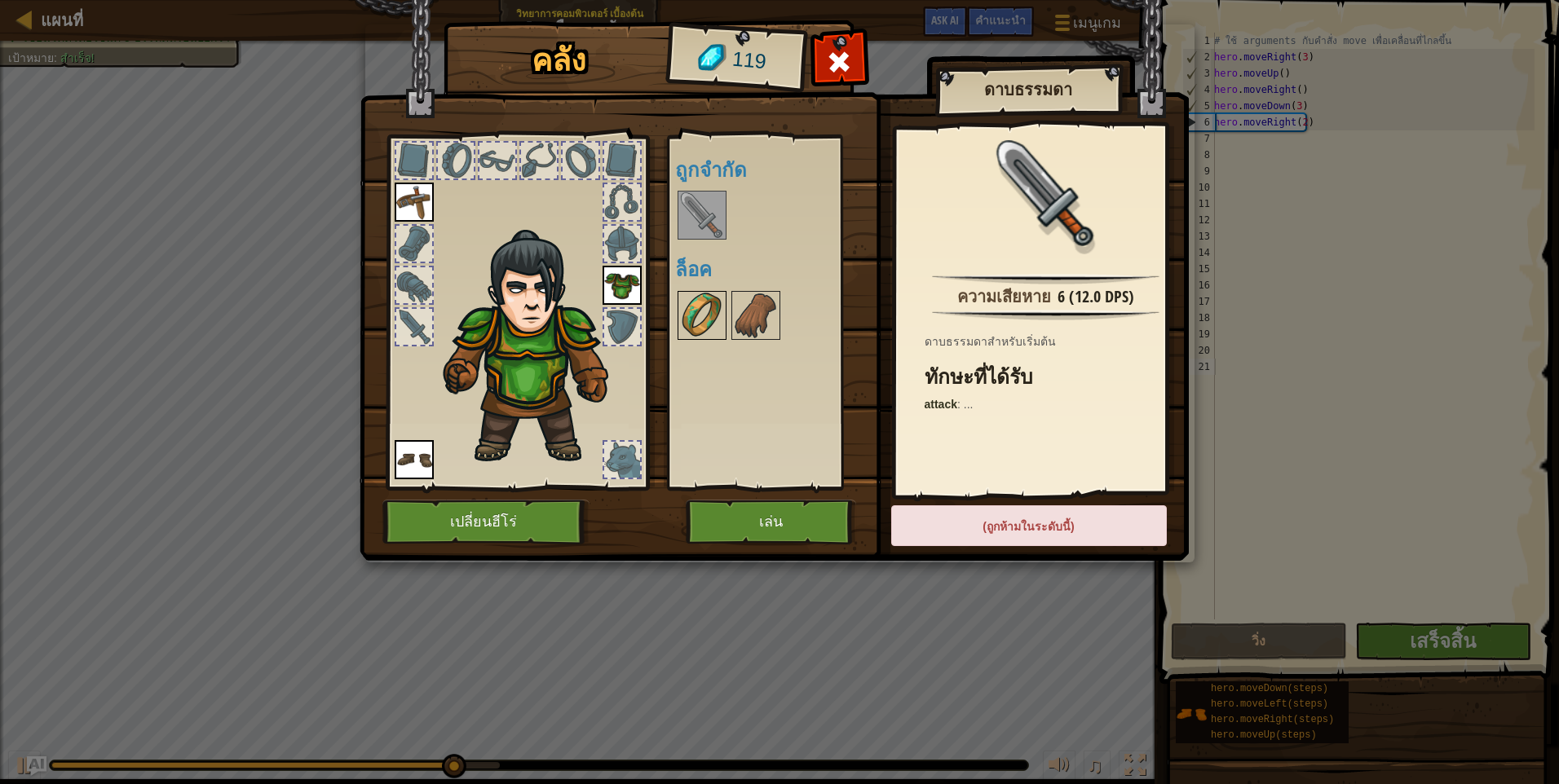
click at [708, 291] on div at bounding box center [702, 315] width 49 height 49
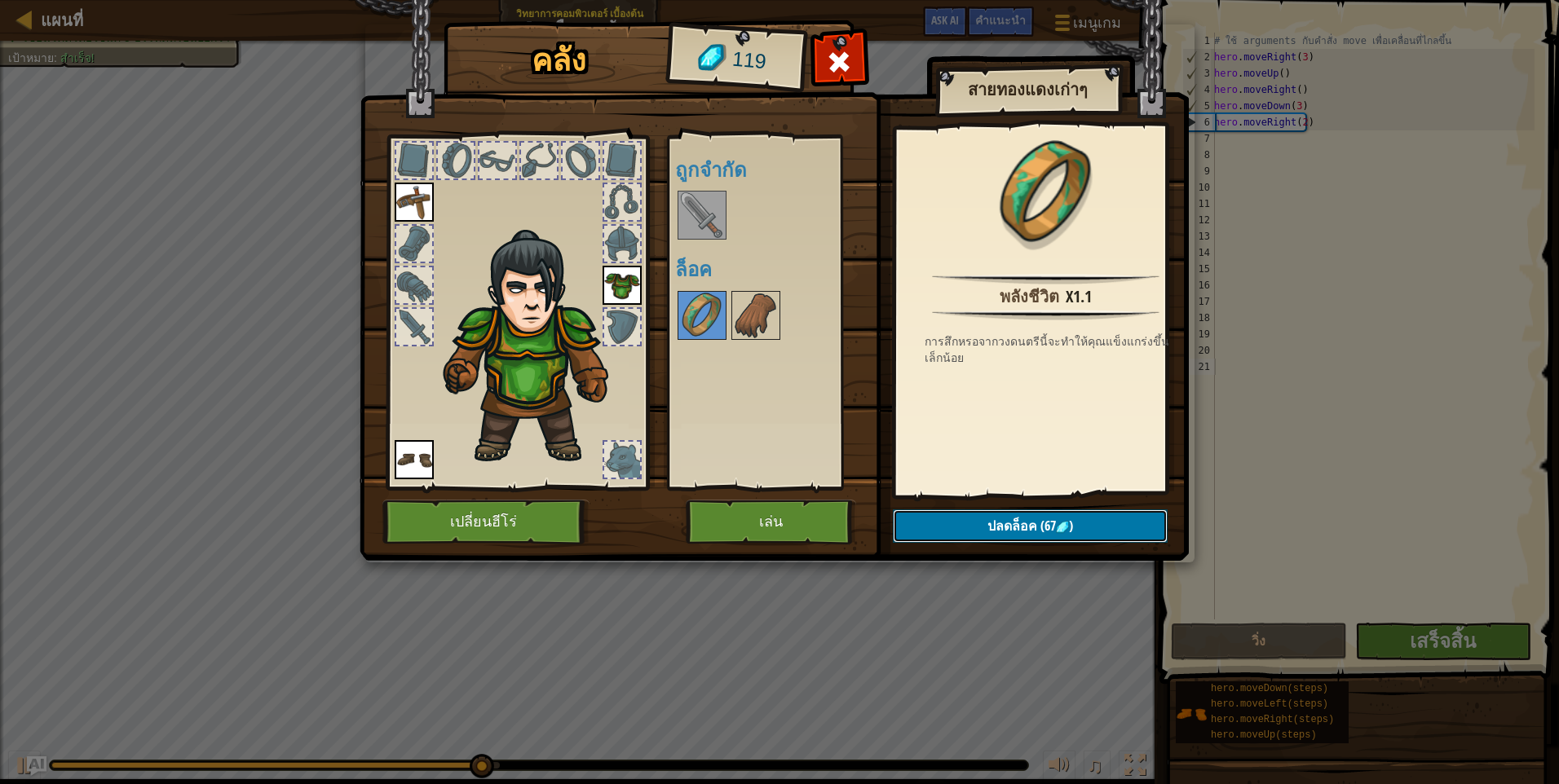
click at [954, 509] on button "ปลดล็อค (67 )" at bounding box center [1029, 526] width 275 height 33
click at [954, 515] on button "ยืนยัน" at bounding box center [1029, 526] width 275 height 33
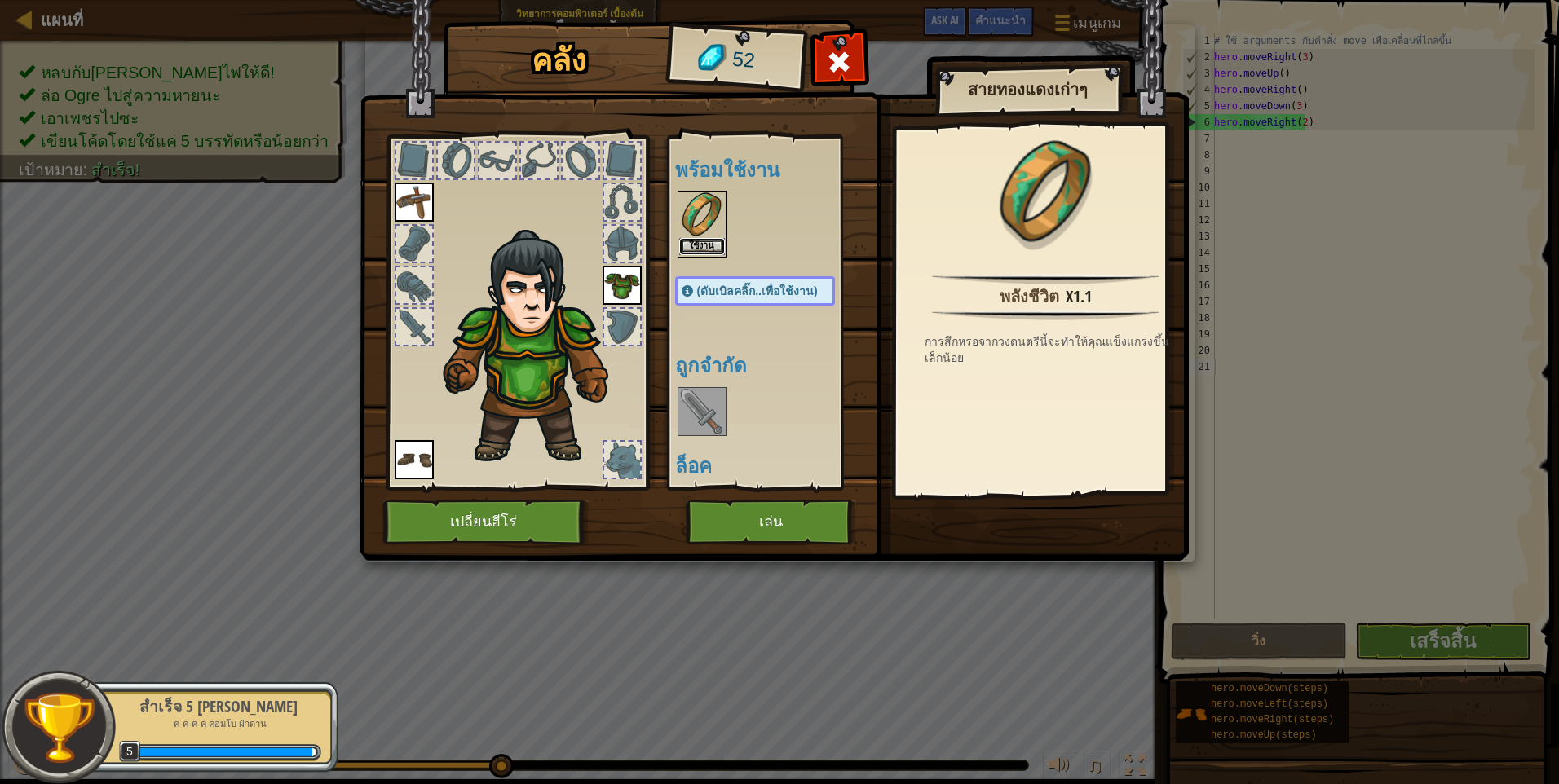
click at [710, 245] on button "ใช้งาน" at bounding box center [701, 246] width 45 height 18
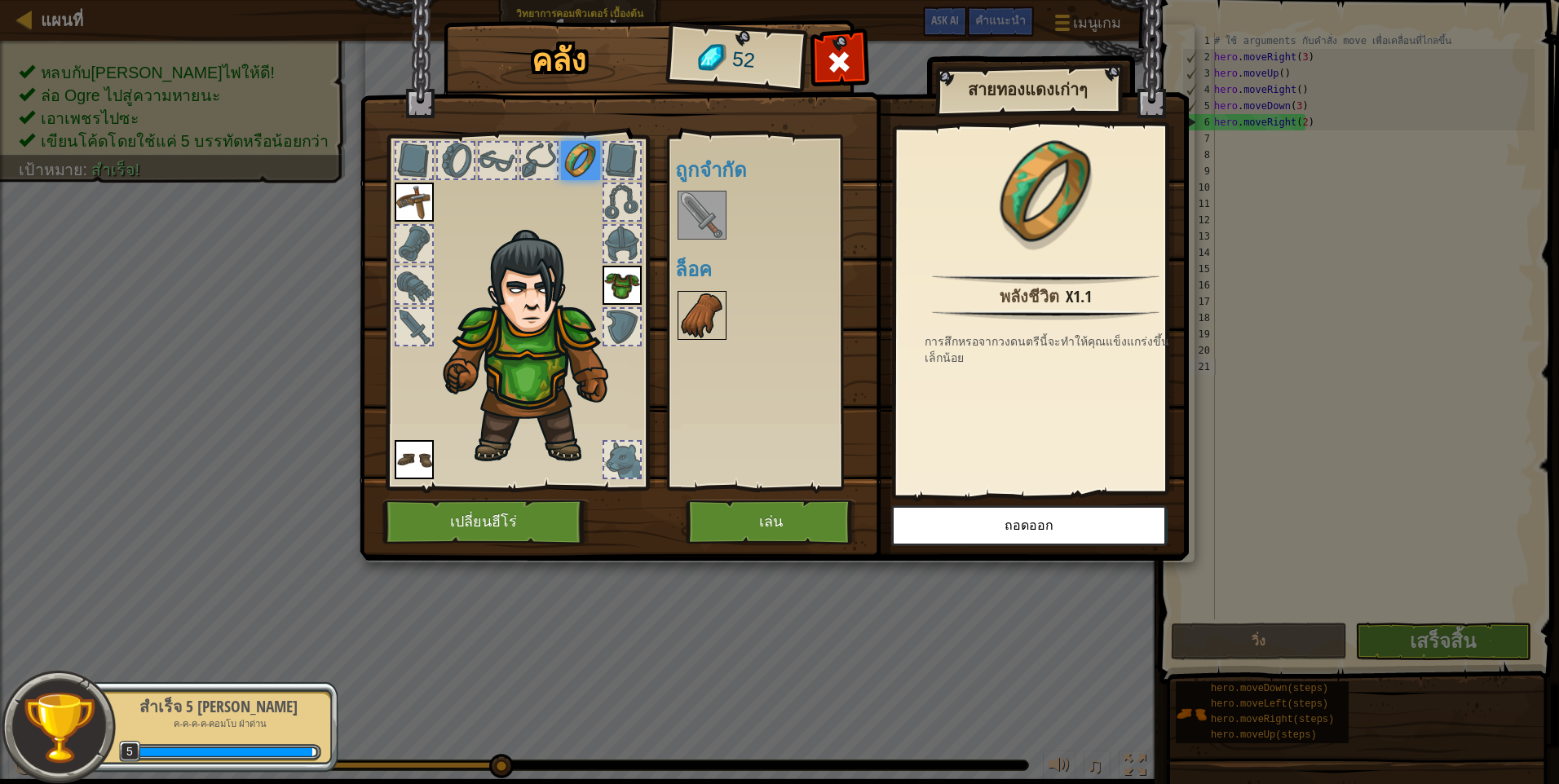
drag, startPoint x: 706, startPoint y: 326, endPoint x: 718, endPoint y: 328, distance: 12.2
click at [709, 326] on img at bounding box center [701, 315] width 45 height 45
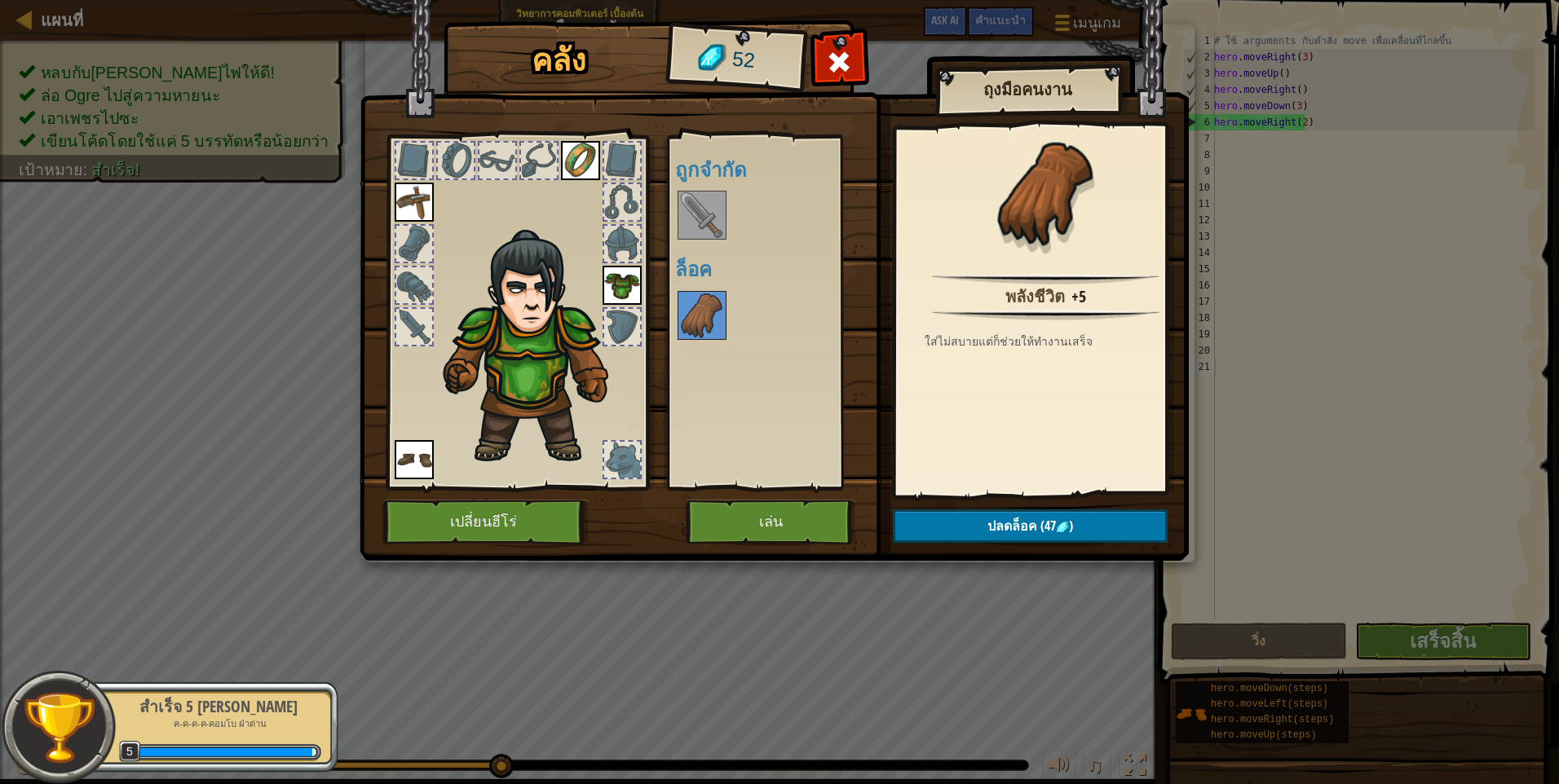
click at [1095, 560] on div "คลัง 52 พร้อมใช้งาน ใช้งาน ใช้งาน ใช้งาน ใช้งาน (ดับเบิลคลิ๊ก..เพื่อใช้งาน) ถูก…" at bounding box center [780, 293] width 829 height 538
click at [1093, 537] on button "ปลดล็อค (47 )" at bounding box center [1029, 526] width 275 height 33
drag, startPoint x: 925, startPoint y: 493, endPoint x: 951, endPoint y: 527, distance: 42.8
click at [926, 494] on div "คลัง 52 พร้อมใช้งาน ใช้งาน ใช้งาน ใช้งาน ใช้งาน (ดับเบิลคลิ๊ก..เพื่อใช้งาน) ถูก…" at bounding box center [780, 293] width 829 height 538
click at [951, 526] on button "ปลดล็อค" at bounding box center [1029, 526] width 275 height 33
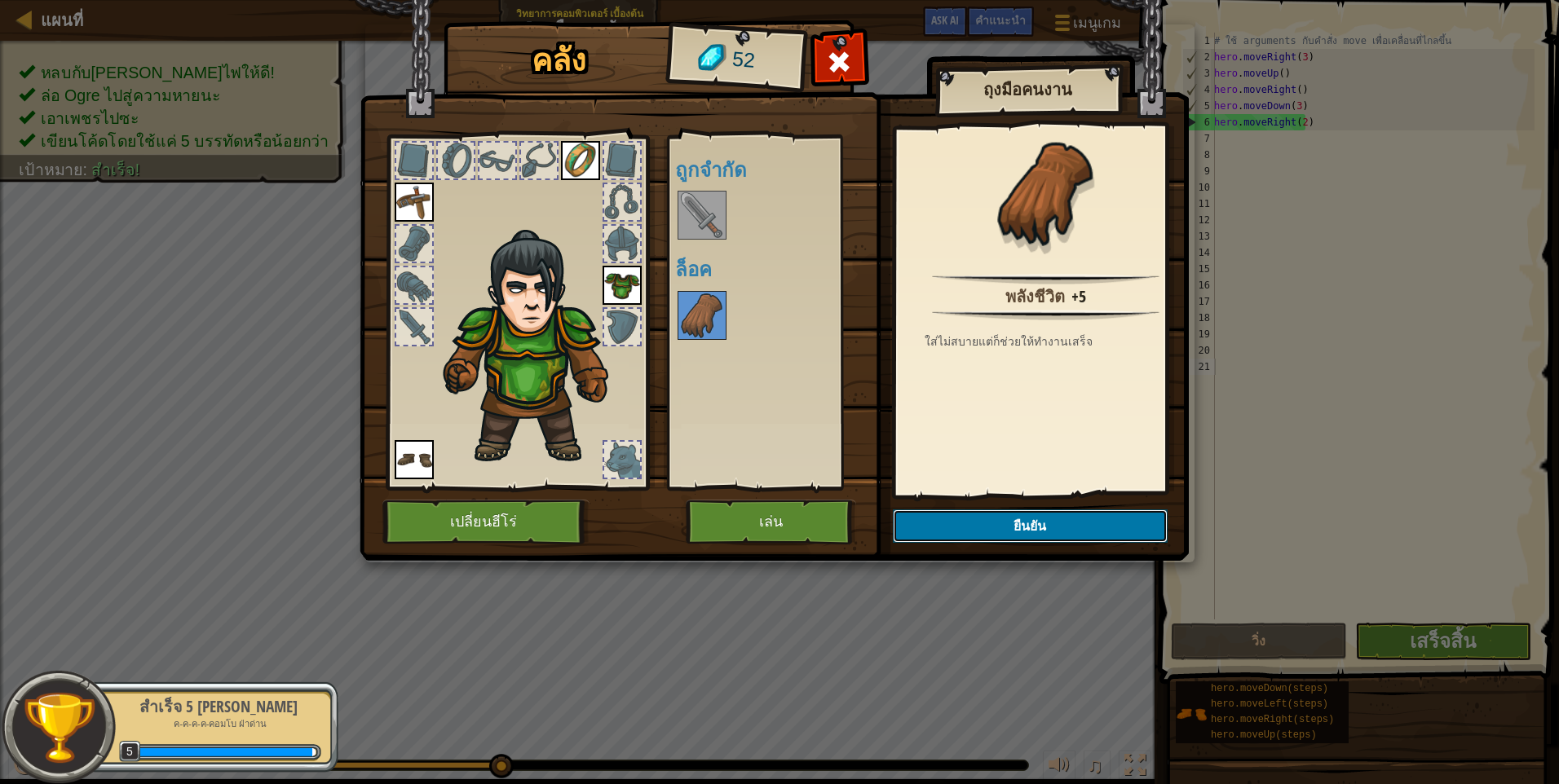
click at [948, 525] on button "ยืนยัน" at bounding box center [1029, 526] width 275 height 33
click at [948, 525] on img at bounding box center [774, 264] width 829 height 592
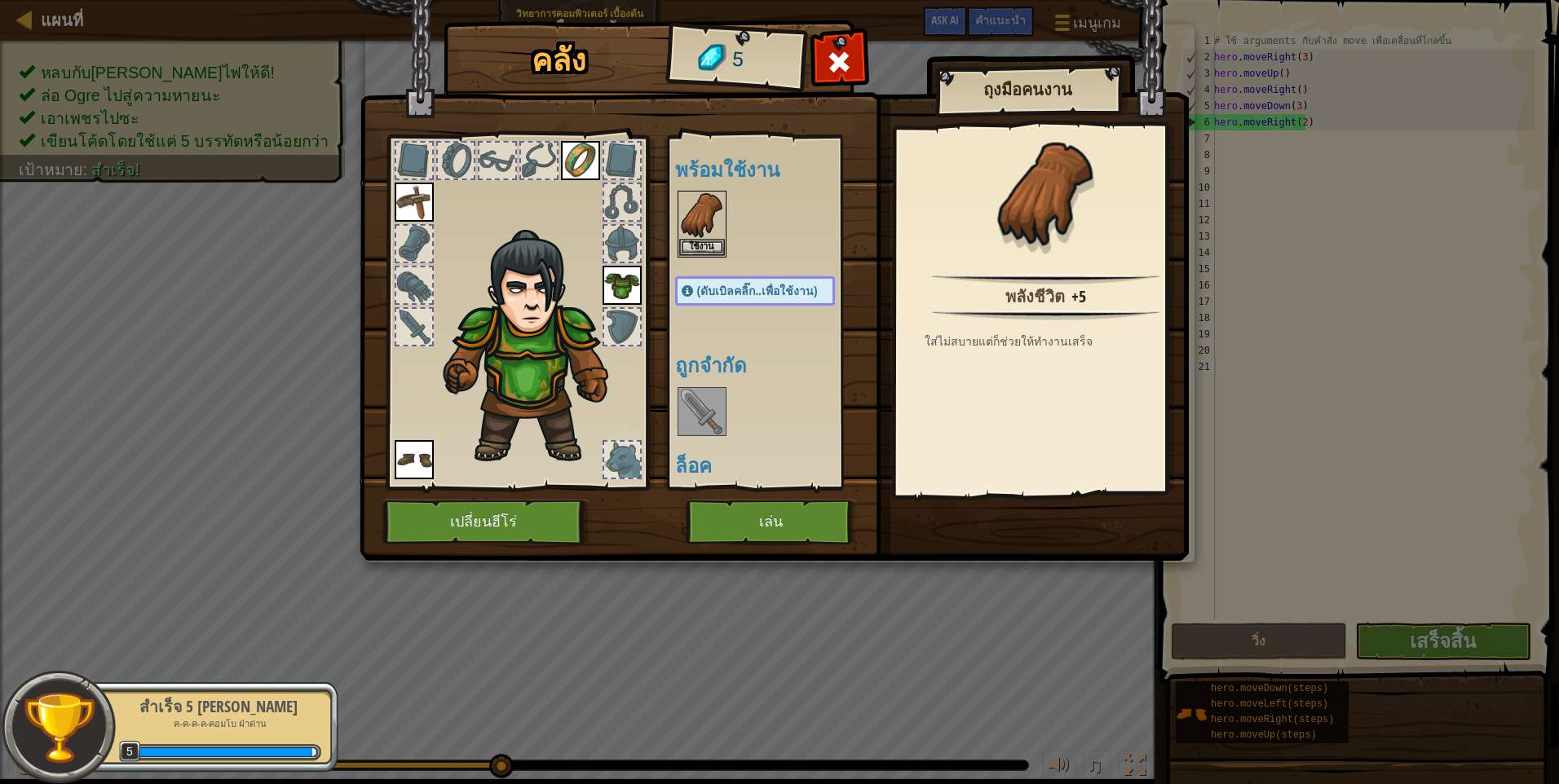
click at [948, 525] on img at bounding box center [774, 264] width 829 height 592
click at [700, 238] on button "ใช้งาน" at bounding box center [701, 246] width 45 height 18
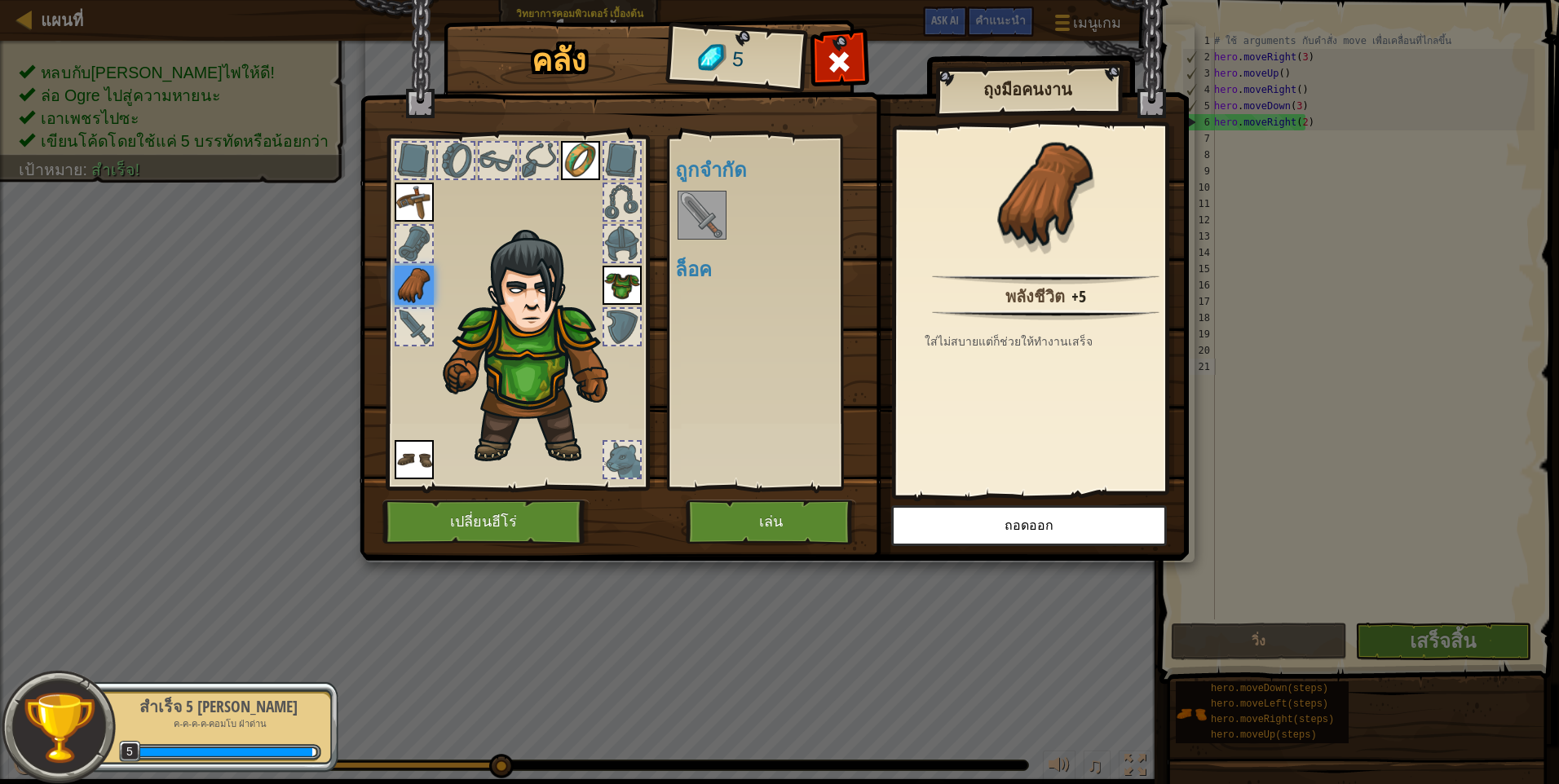
click at [756, 496] on img at bounding box center [774, 264] width 829 height 592
click at [760, 530] on button "เล่น" at bounding box center [770, 521] width 170 height 44
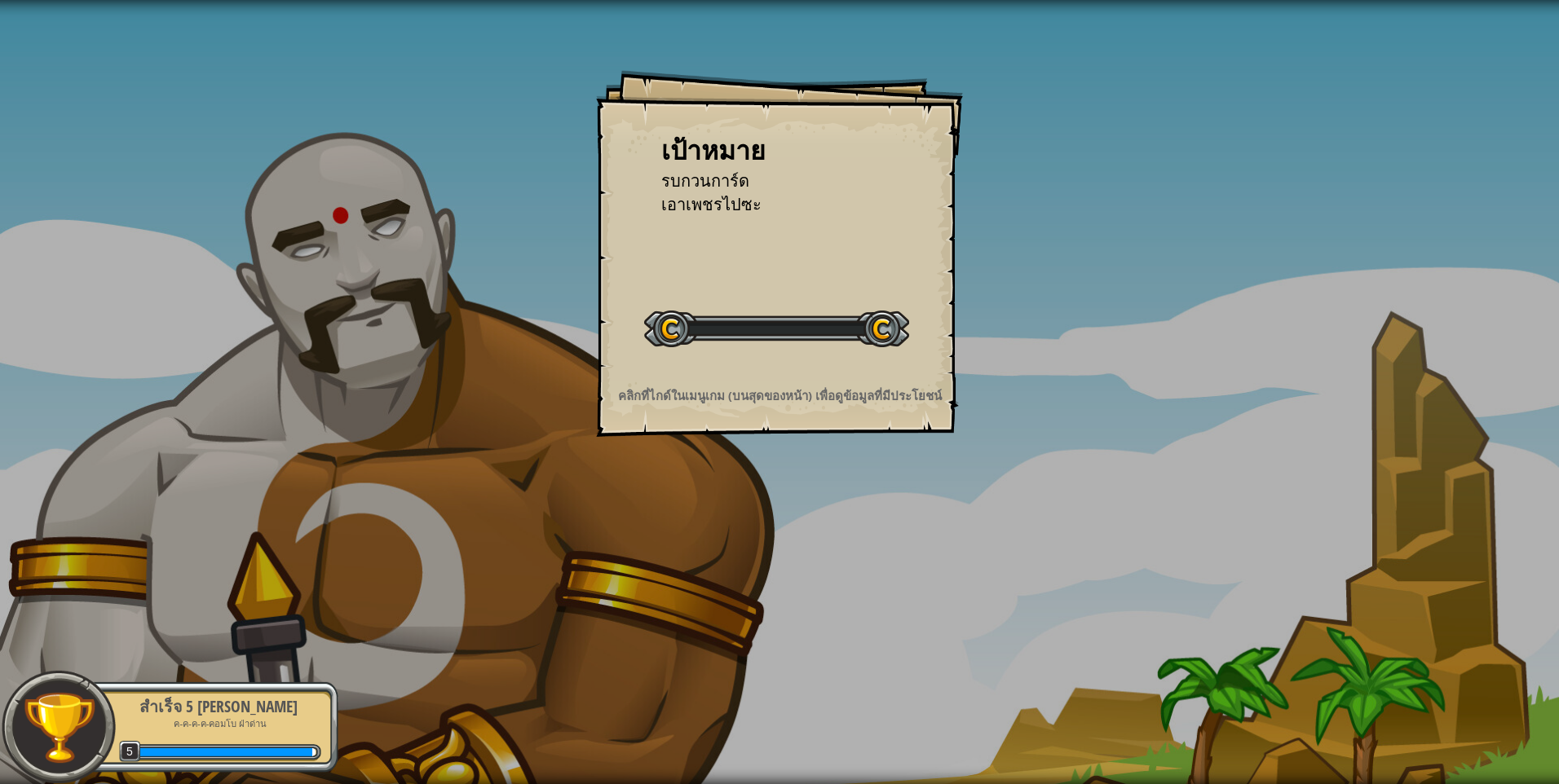
click at [760, 522] on div "เป้าหมาย รบกวนการ์ด เอาเพชรไปซะ เริ่มด่าน เกิดข้อผิดพลาดในการโหลดจากเซิร์ฟเวอร์…" at bounding box center [780, 392] width 1559 height 784
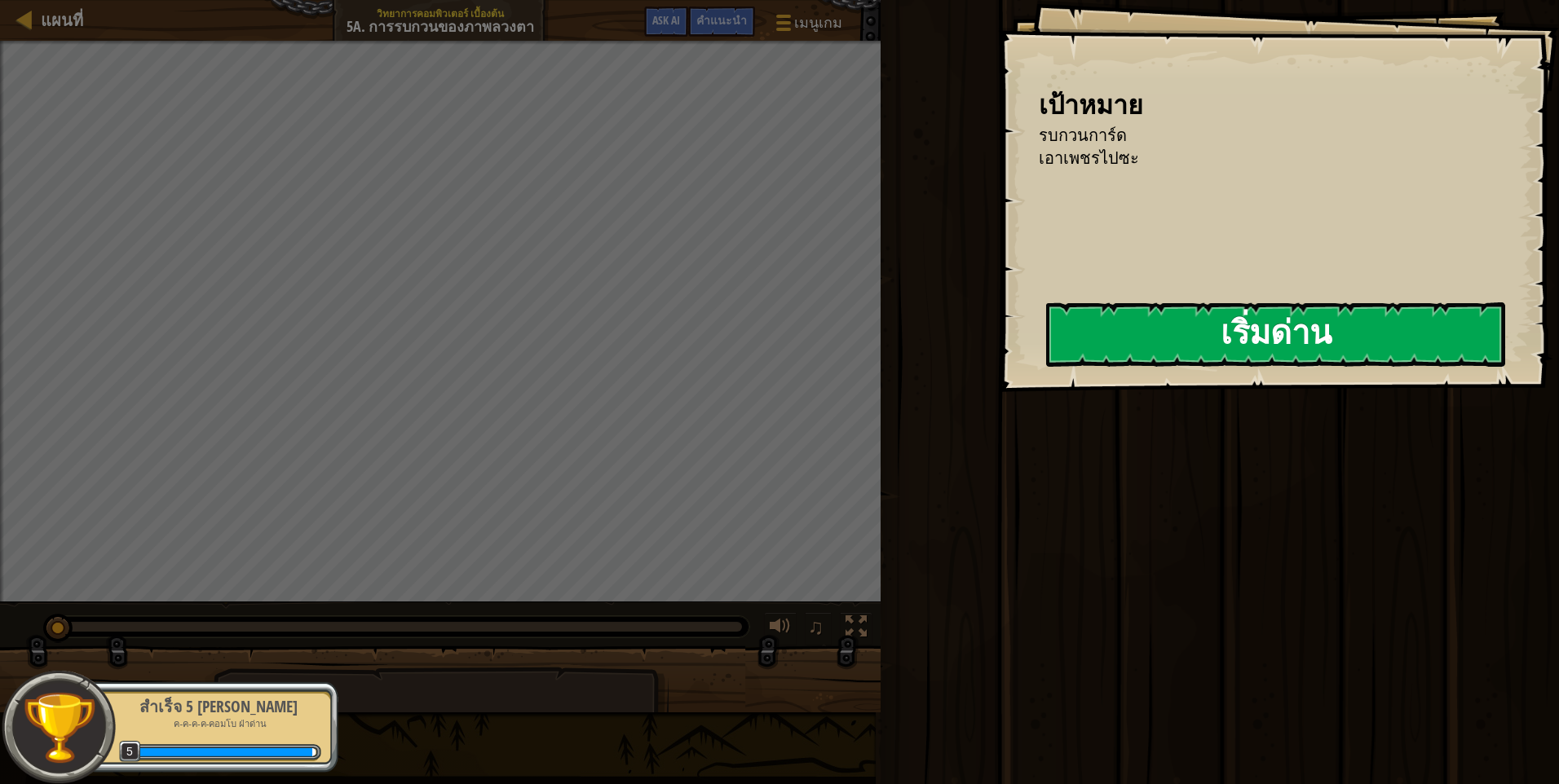
click at [1018, 350] on div "เป้าหมาย รบกวนการ์ด เอาเพชรไปซะ เริ่มด่าน เกิดข้อผิดพลาดในการโหลดจากเซิร์ฟเวอร์…" at bounding box center [1278, 196] width 561 height 392
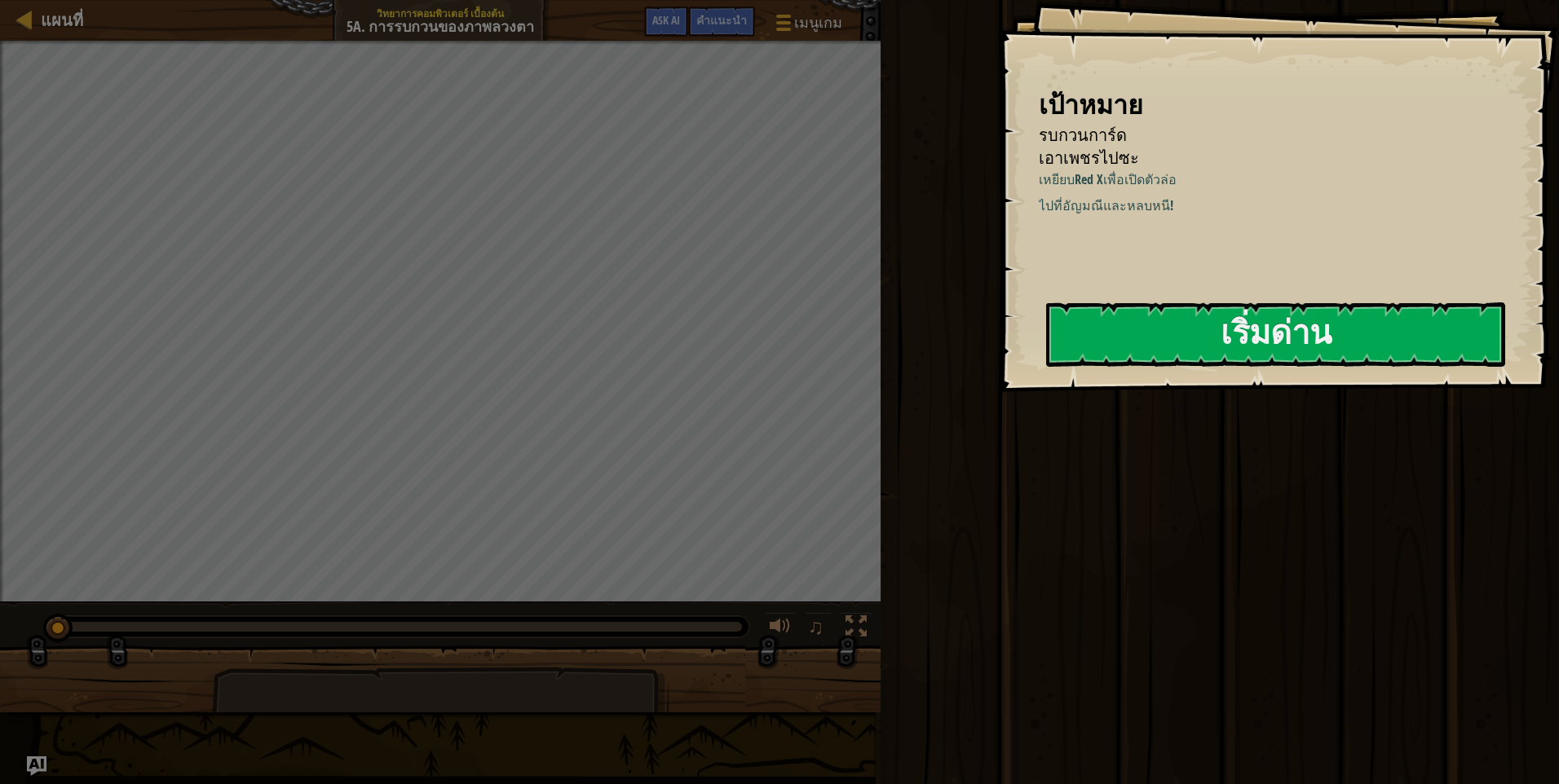
drag, startPoint x: 1028, startPoint y: 341, endPoint x: 1037, endPoint y: 351, distance: 13.5
click at [1029, 341] on div "เป้าหมาย รบกวนการ์ด เอาเพชรไปซะ เหยียบ Red X เพื่อเปิดตัวล่อ ไปที่อัญมณีและหลบห…" at bounding box center [1278, 196] width 561 height 392
click at [1084, 350] on button "เริ่มด่าน" at bounding box center [1275, 335] width 459 height 65
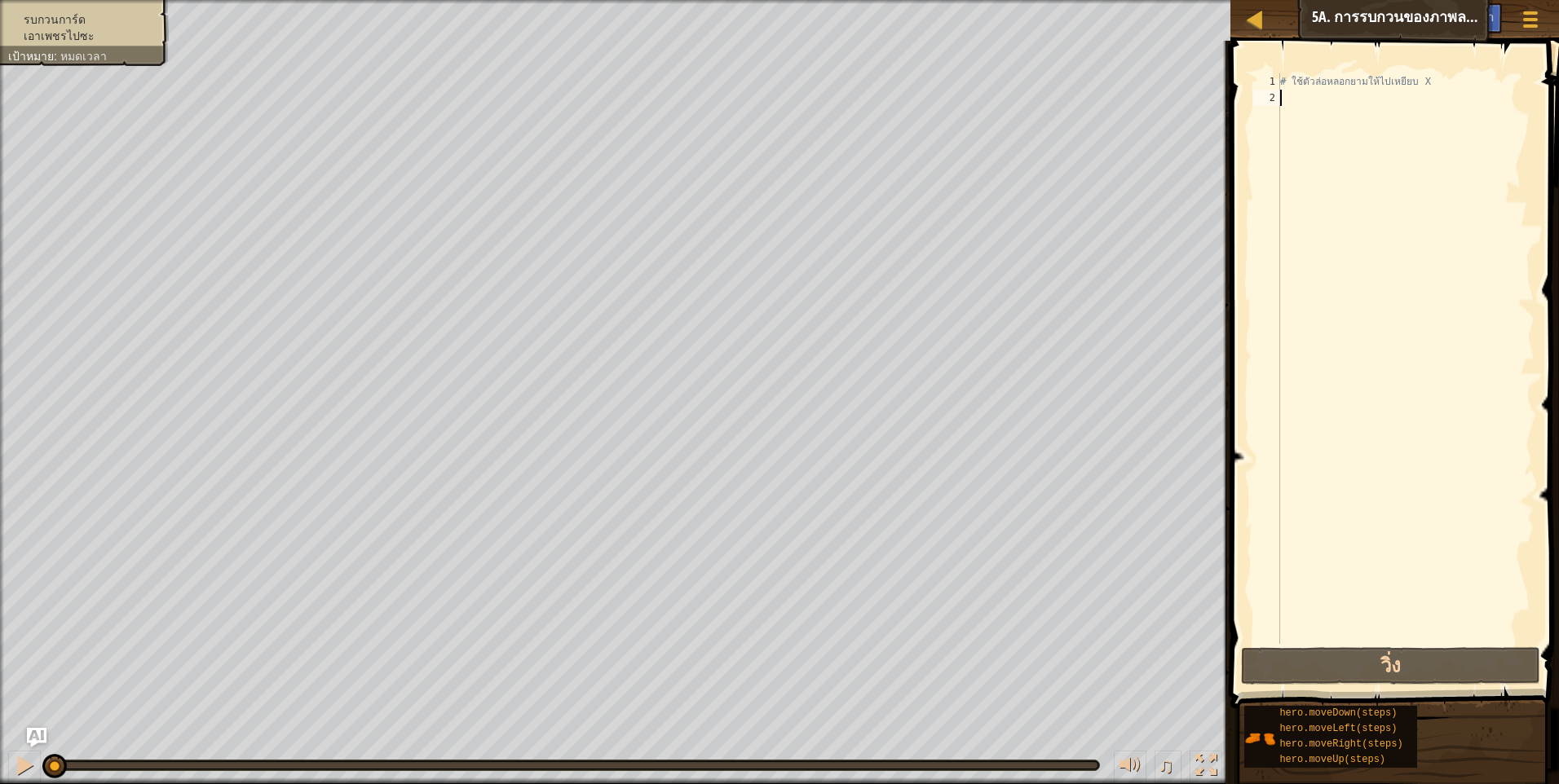
type textarea "m"
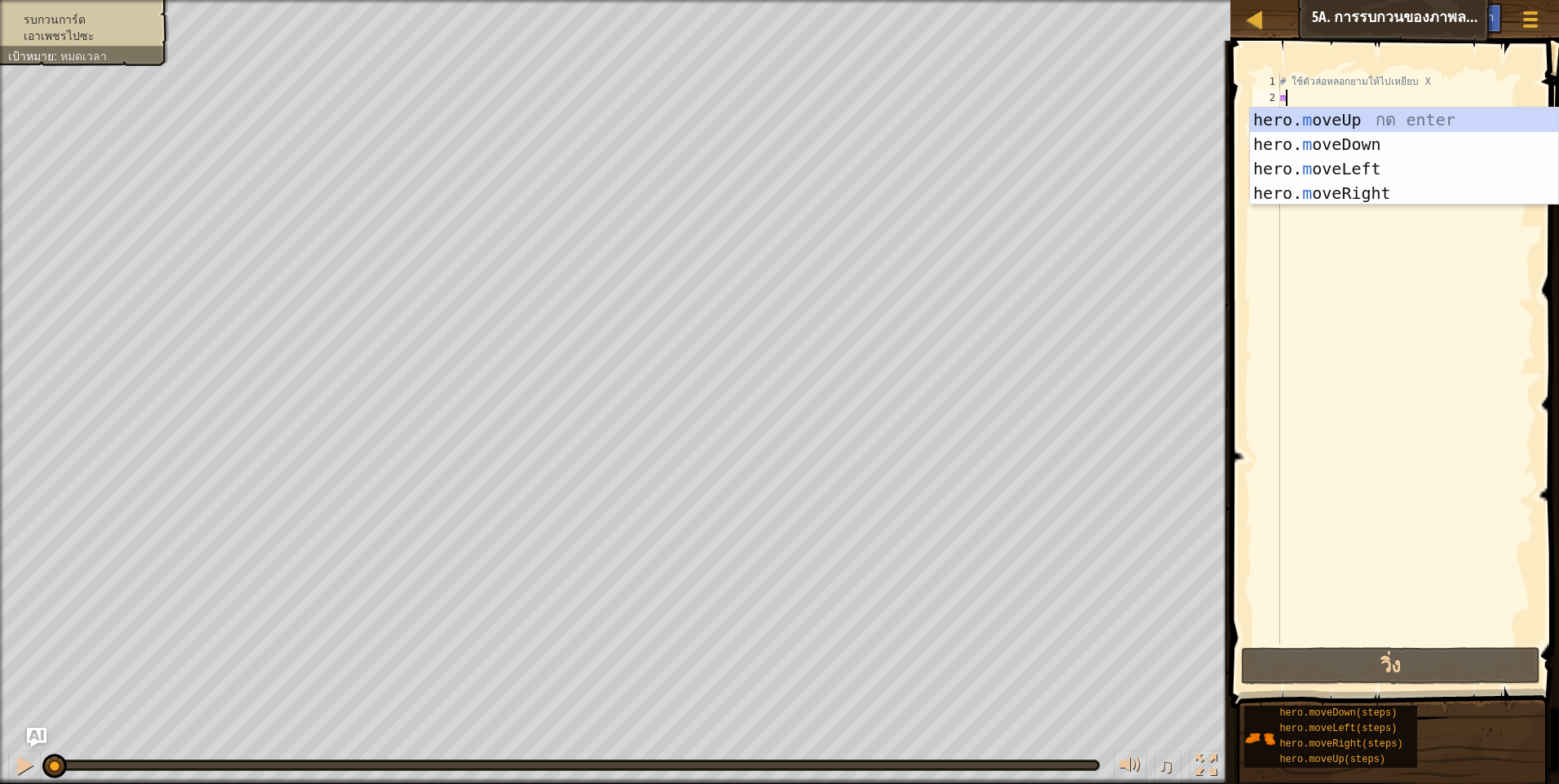
scroll to position [7, 0]
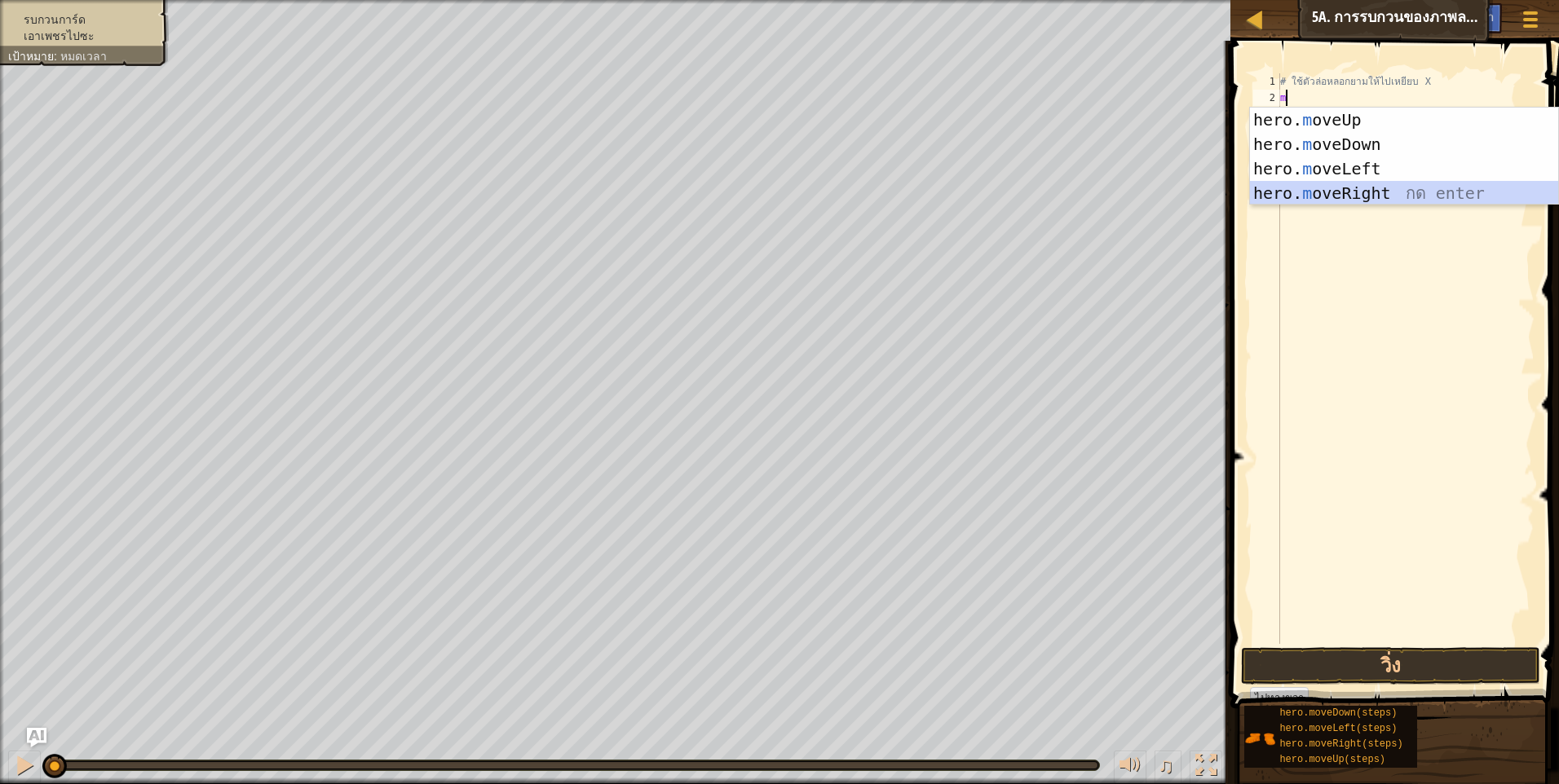
click at [1369, 194] on div "hero. m oveUp กด enter hero. m oveDown กด enter hero. m oveLeft กด enter hero. …" at bounding box center [1404, 180] width 308 height 147
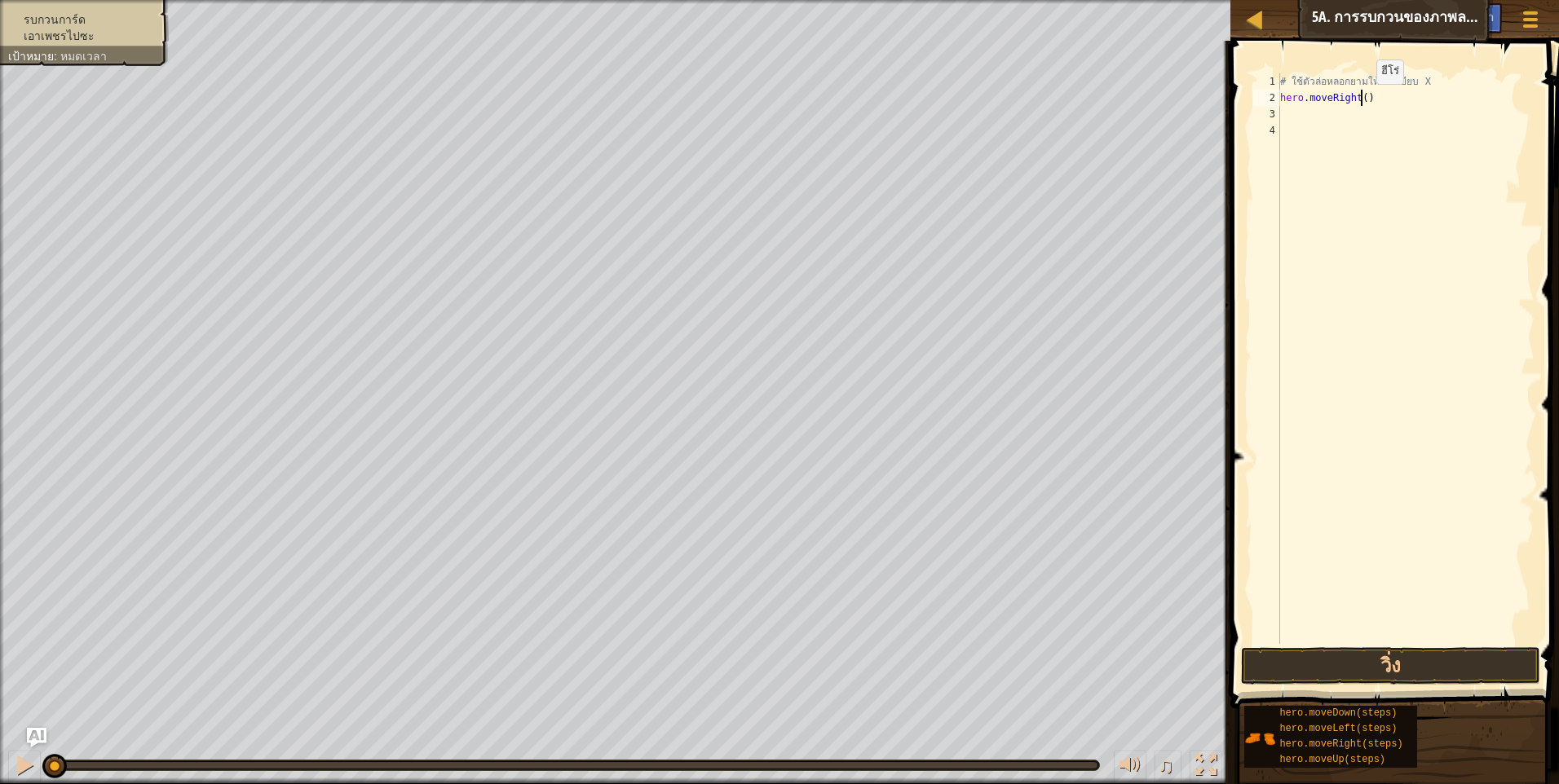
click at [1362, 100] on div "# ใช้ตัวล่อหลอกยามให้ไปเหยียบ X hero . moveRight ( )" at bounding box center [1406, 374] width 258 height 603
type textarea "hero.moveRight()"
click at [1432, 681] on button "วิ่ง" at bounding box center [1391, 666] width 300 height 38
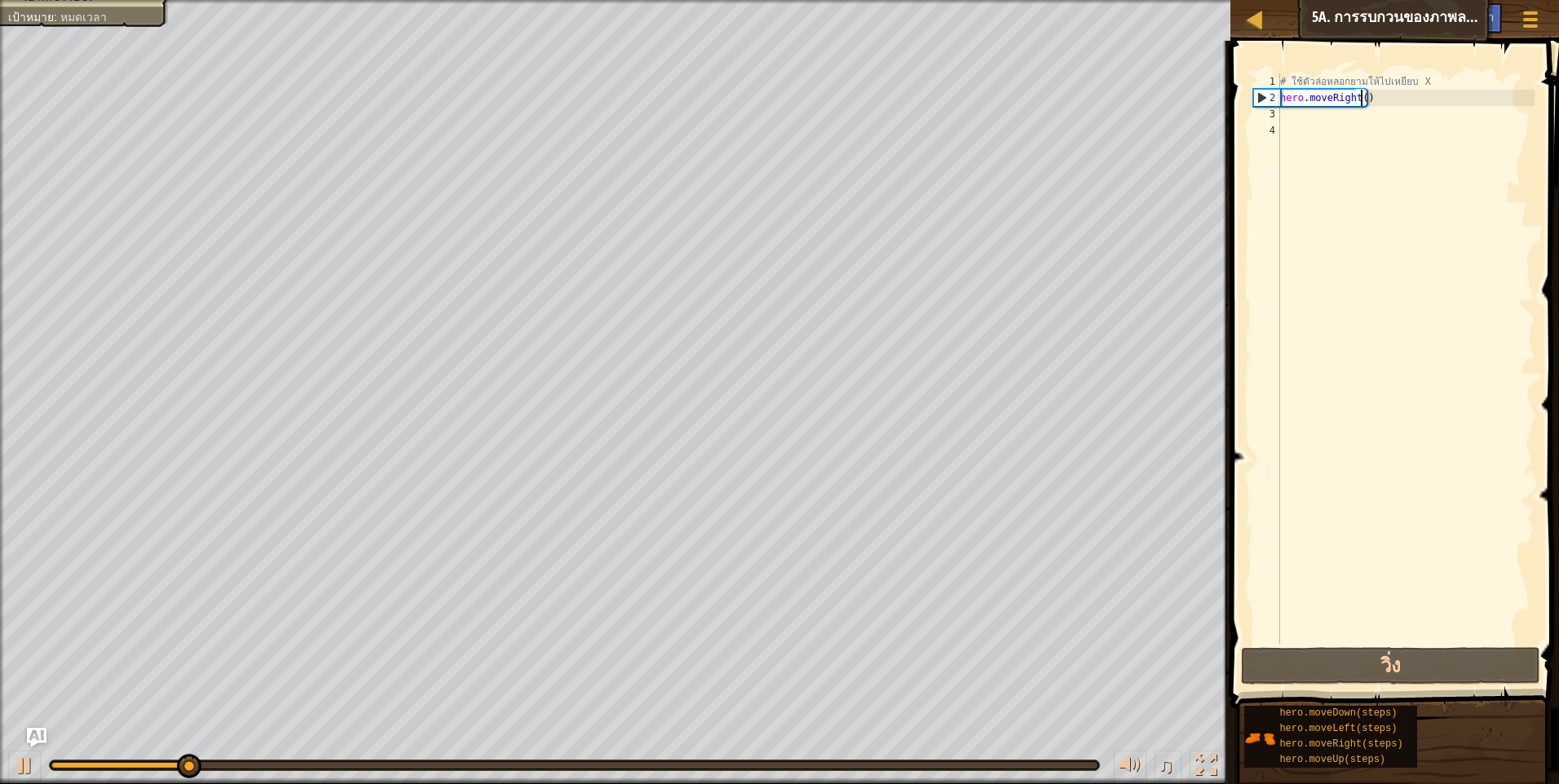
click at [1324, 123] on div "# ใช้ตัวล่อหลอกยามให้ไปเหยียบ X hero . moveRight ( )" at bounding box center [1406, 374] width 258 height 603
click at [1332, 115] on div "# ใช้ตัวล่อหลอกยามให้ไปเหยียบ X hero . moveRight ( )" at bounding box center [1406, 374] width 258 height 603
click at [1356, 99] on div "# ใช้ตัวล่อหลอกยามให้ไปเหยียบ X hero . moveRight ( )" at bounding box center [1406, 374] width 258 height 603
type textarea "hero.moveRight()"
click at [1359, 100] on div "# ใช้ตัวล่อหลอกยามให้ไปเหยียบ X hero . moveRight ( )" at bounding box center [1406, 374] width 258 height 603
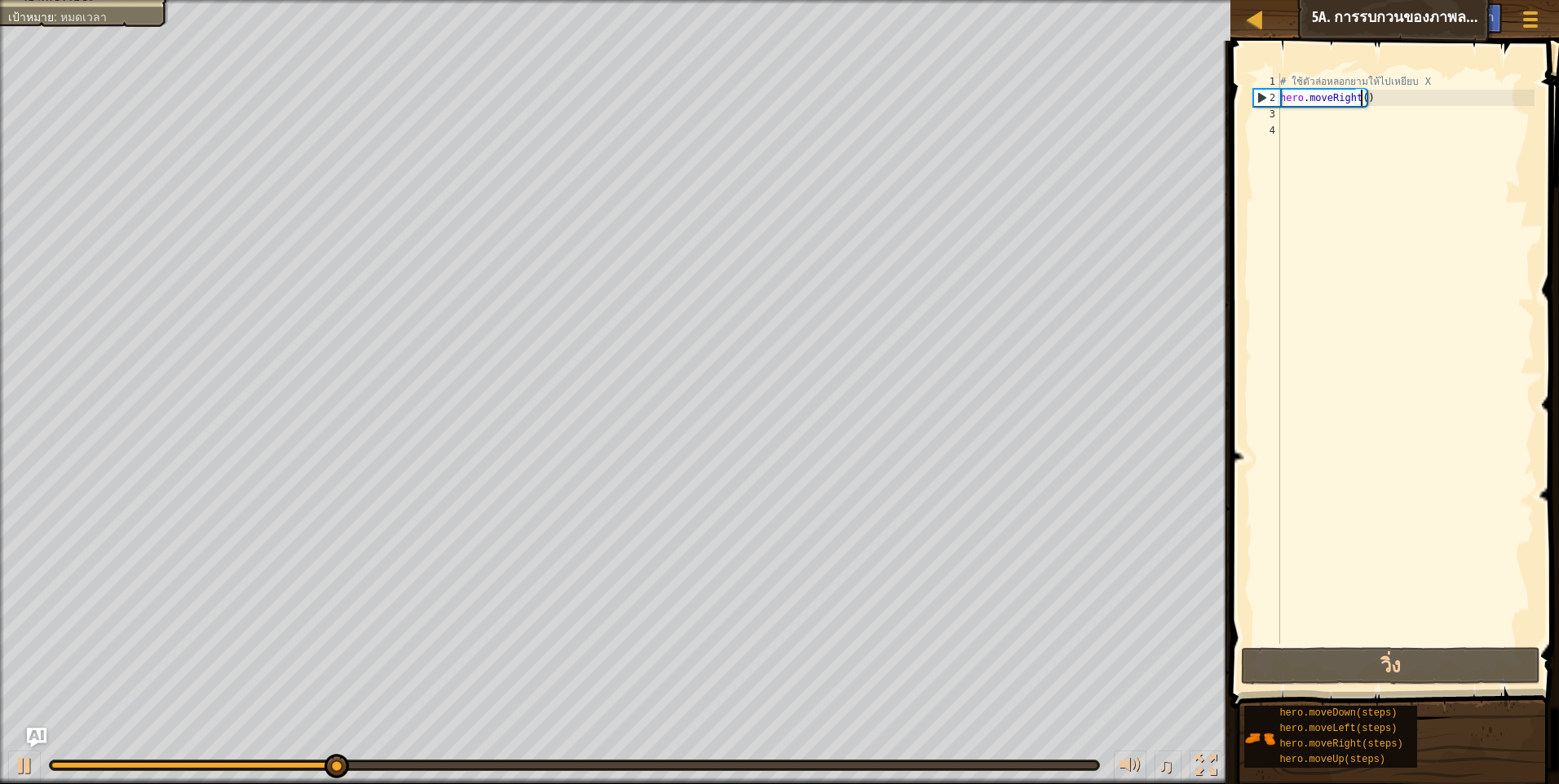
click at [1342, 125] on div "# ใช้ตัวล่อหลอกยามให้ไปเหยียบ X hero . moveRight ( )" at bounding box center [1406, 374] width 258 height 603
type textarea "m"
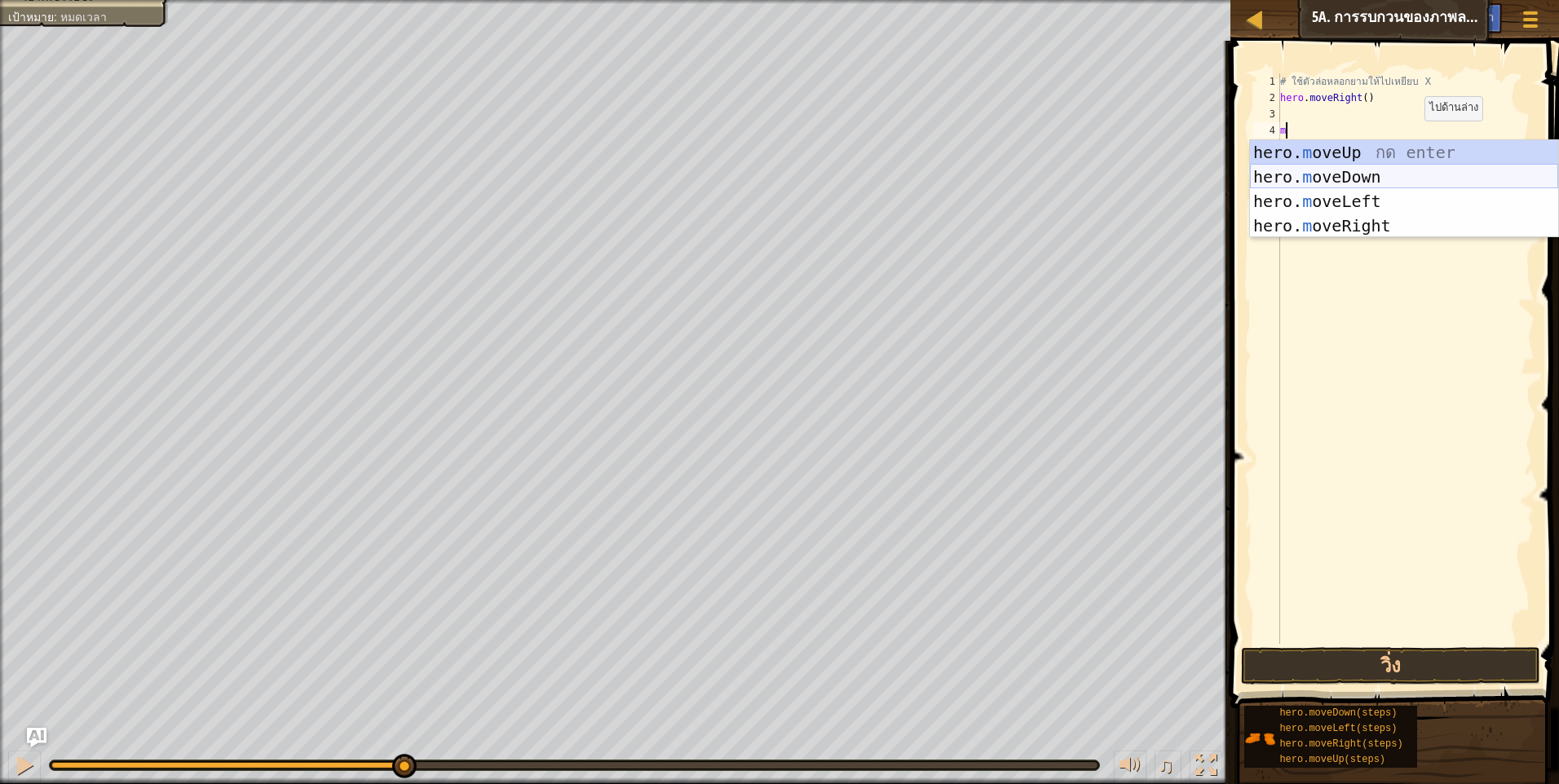
click at [1412, 175] on div "hero. m oveUp กด enter hero. m oveDown กด enter hero. m oveLeft กด enter hero. …" at bounding box center [1404, 214] width 308 height 147
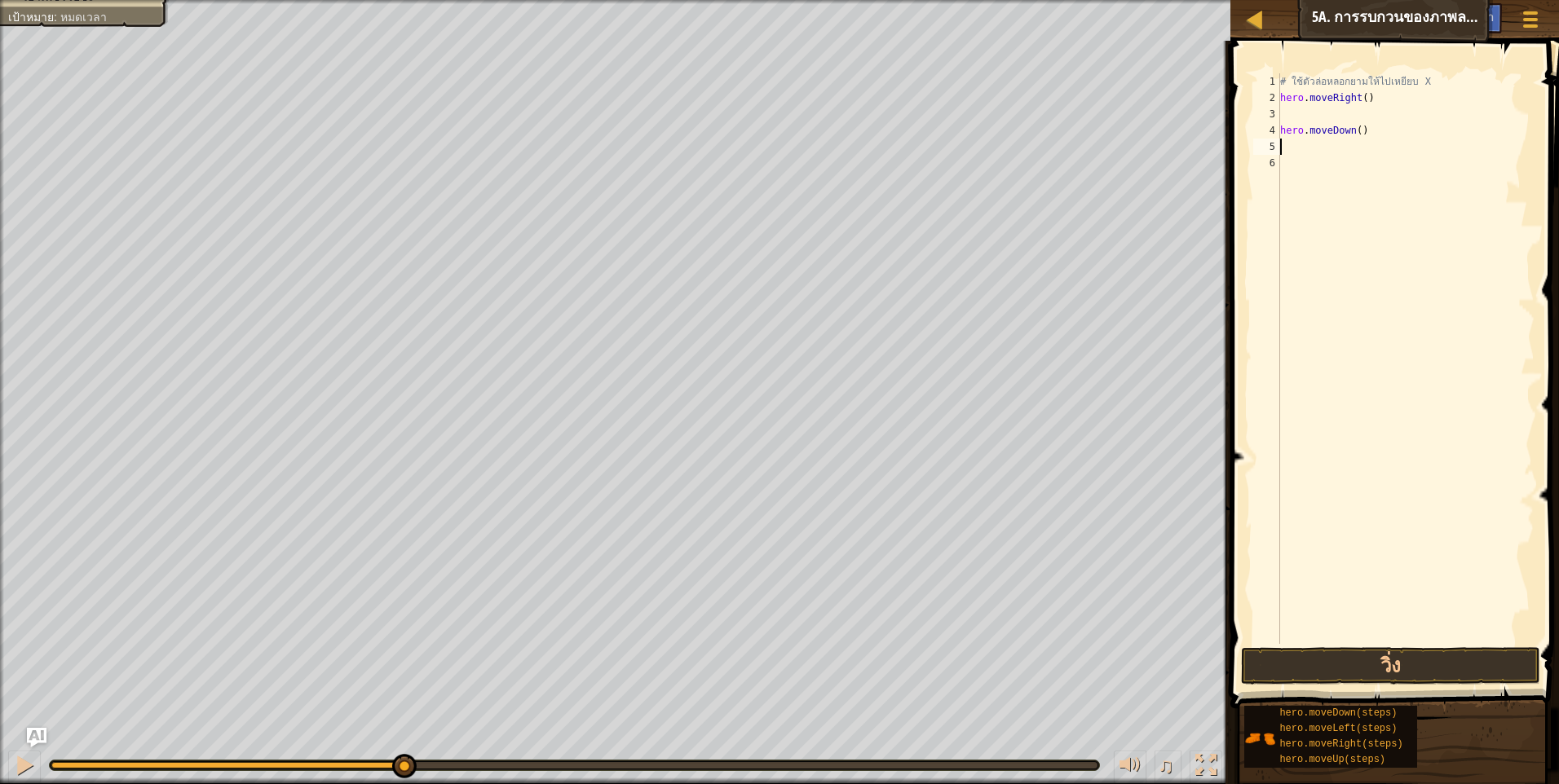
drag, startPoint x: 1358, startPoint y: 150, endPoint x: 1368, endPoint y: 133, distance: 19.7
click at [1368, 133] on div "# ใช้ตัวล่อหลอกยามให้ไปเหยียบ X hero . moveRight ( ) hero . moveDown ( )" at bounding box center [1406, 374] width 258 height 603
type textarea "hero.moveDown()"
type textarea "he ro.moveDown()"
click at [1381, 121] on div "# ใช้ตัวล่อหลอกยามให้ไปเหยียบ X hero . moveRight ( ) he ro . moveDown ( )" at bounding box center [1406, 374] width 258 height 603
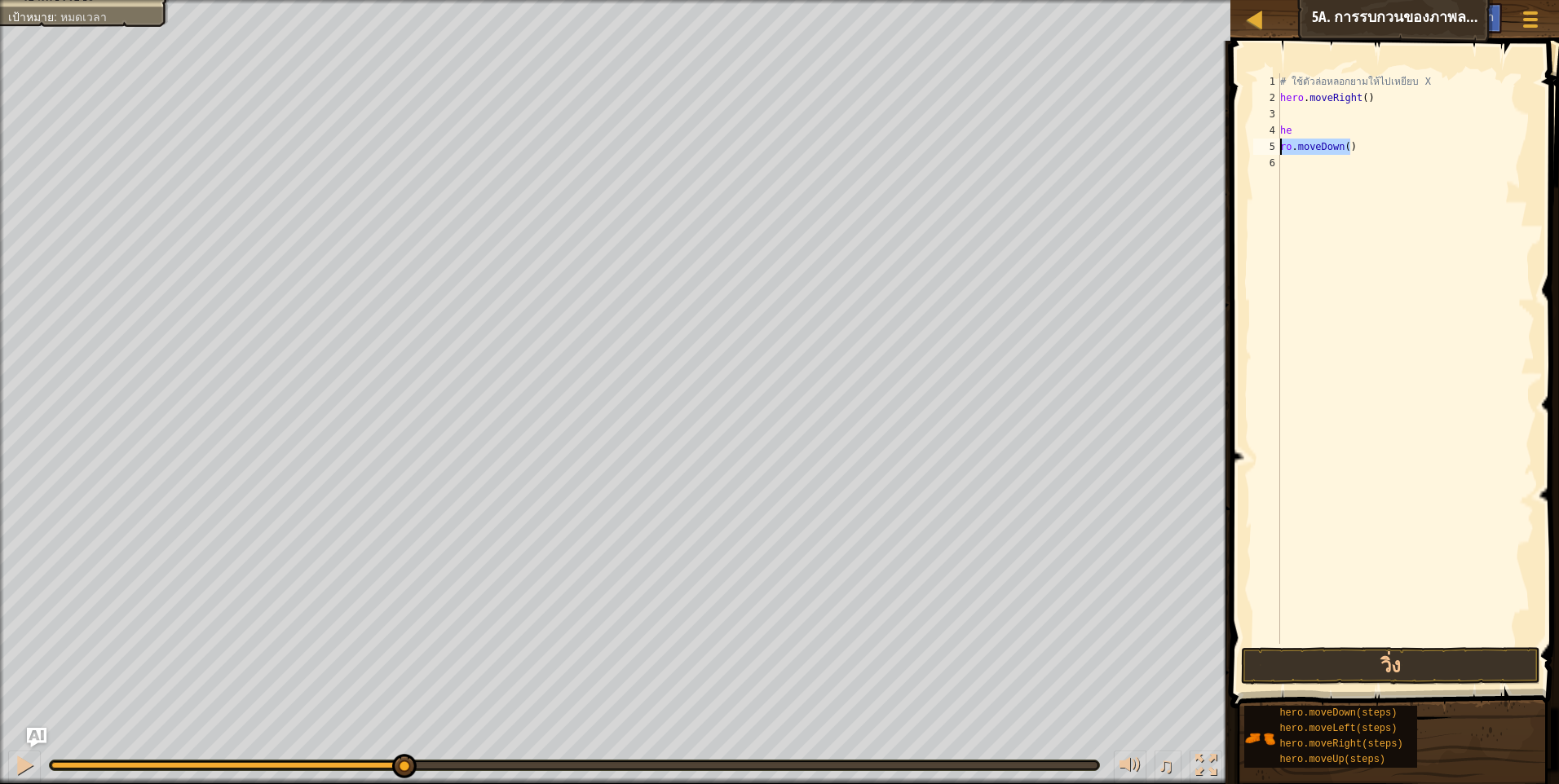
drag, startPoint x: 1361, startPoint y: 144, endPoint x: 1278, endPoint y: 150, distance: 83.2
click at [1278, 150] on div "1 2 3 4 5 6 # ใช้ตัวล่อหลอกยามให้ไปเหยียบ X hero . moveRight ( ) he ro . moveDo…" at bounding box center [1393, 358] width 285 height 570
type textarea "ro.moveDown()"
click at [1313, 129] on div "# ใช้ตัวล่อหลอกยามให้ไปเหยียบ X hero . moveRight ( ) he" at bounding box center [1406, 374] width 258 height 603
type textarea "h"
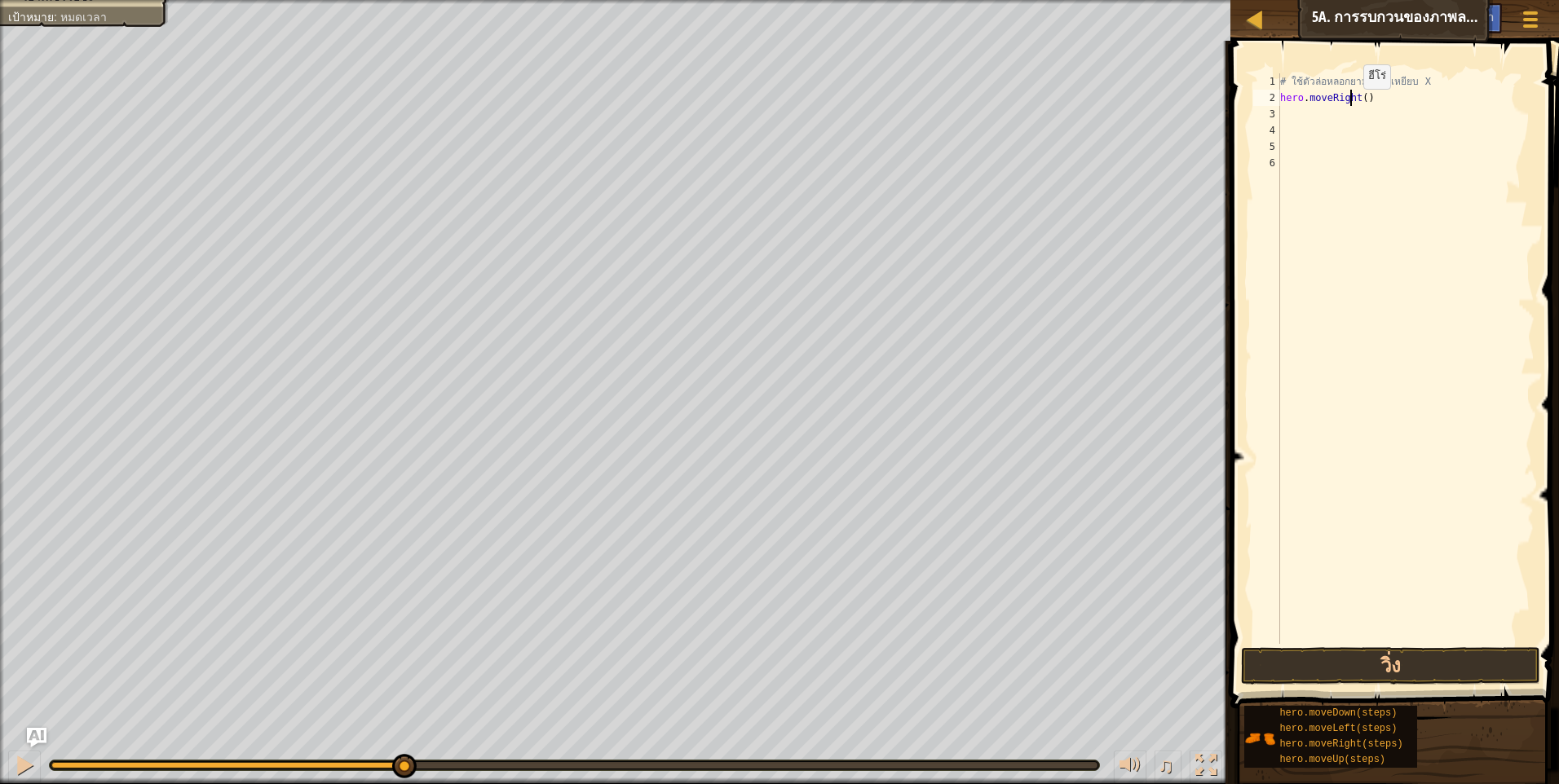
click at [1349, 105] on div "# ใช้ตัวล่อหลอกยามให้ไปเหยียบ X hero . moveRight ( )" at bounding box center [1406, 374] width 258 height 603
type textarea "hero.moveRight()"
click at [1342, 120] on div "# ใช้ตัวล่อหลอกยามให้ไปเหยียบ X hero . moveRight ( )" at bounding box center [1406, 374] width 258 height 603
type textarea "m"
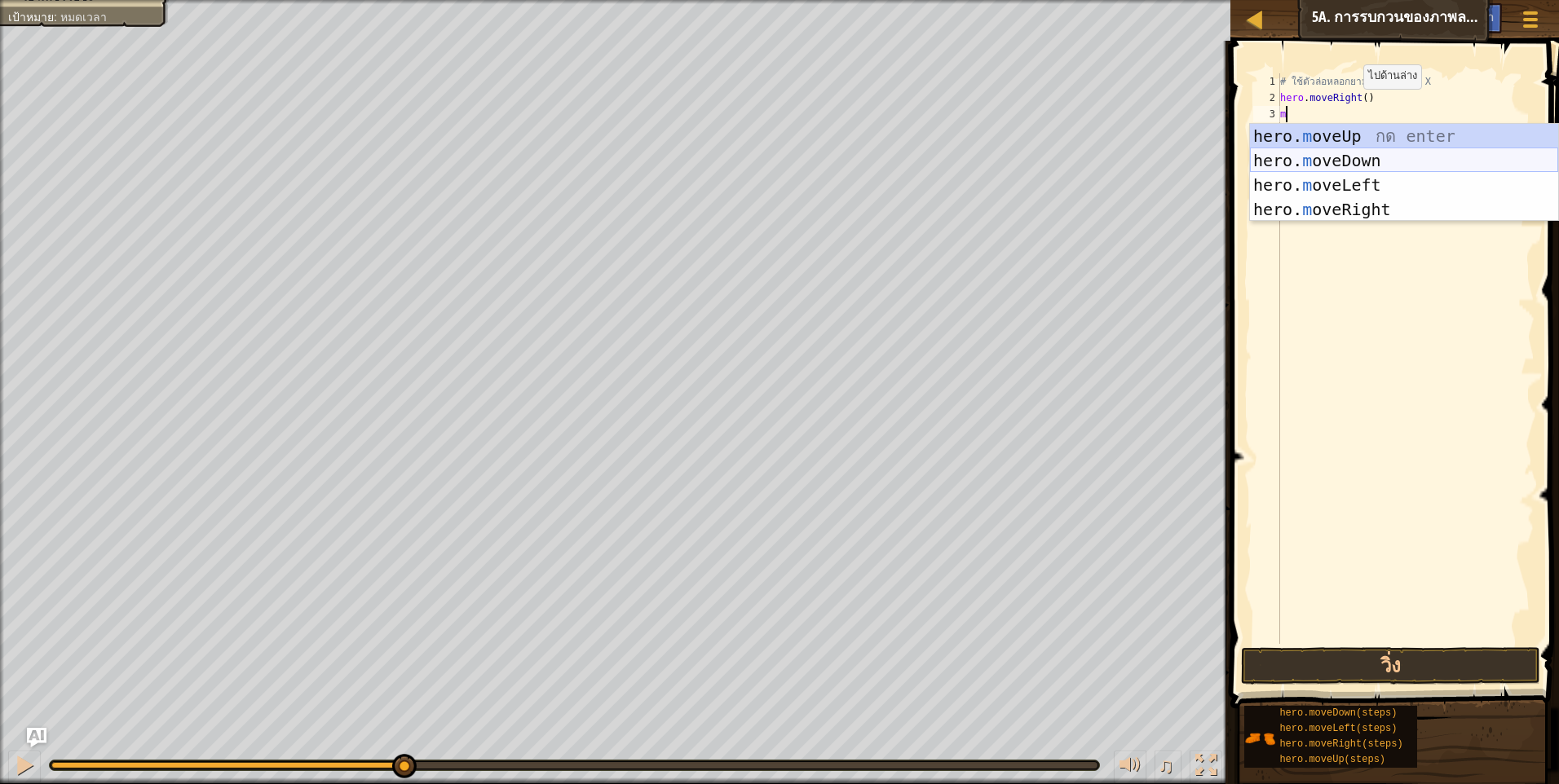
click at [1364, 165] on div "hero. m oveUp กด enter hero. m oveDown กด enter hero. m oveLeft กด enter hero. …" at bounding box center [1404, 197] width 308 height 147
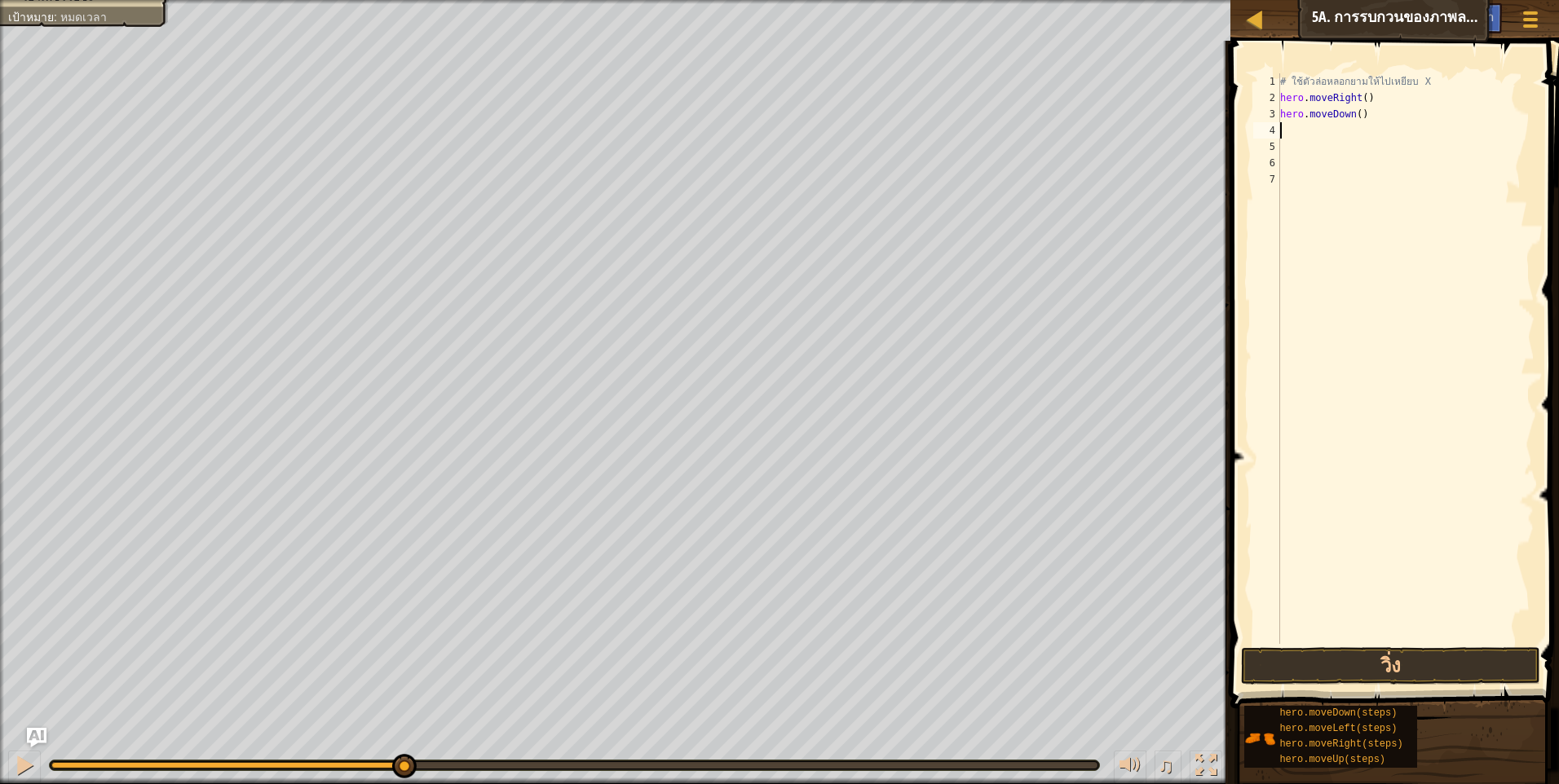
click at [1354, 686] on span at bounding box center [1395, 351] width 341 height 716
click at [1361, 678] on button "วิ่ง" at bounding box center [1391, 666] width 300 height 38
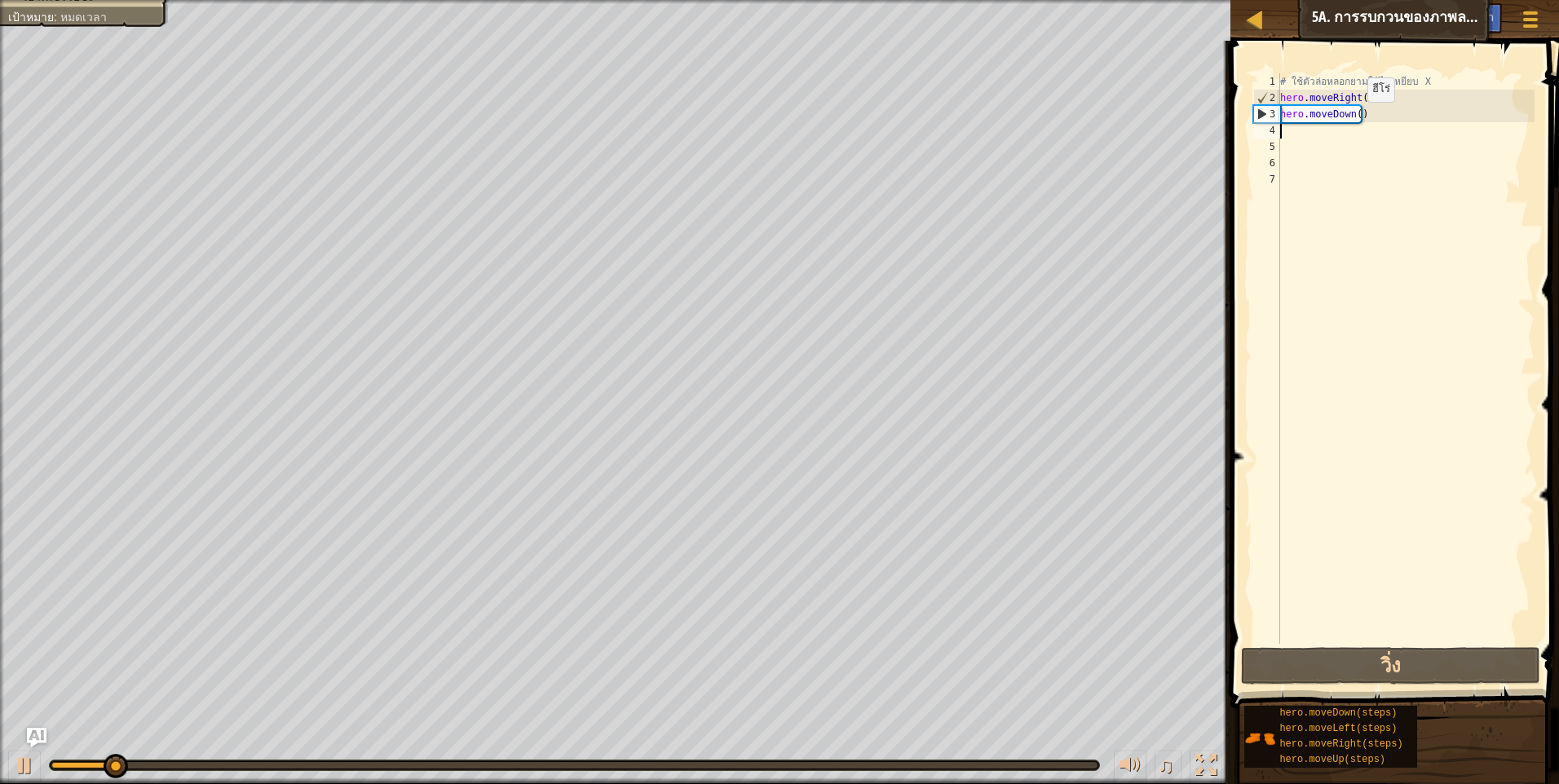
click at [1352, 115] on div "# ใช้ตัวล่อหลอกยามให้ไปเหยียบ X hero . moveRight ( ) hero . moveDown ( )" at bounding box center [1406, 374] width 258 height 603
click at [1355, 114] on div "# ใช้ตัวล่อหลอกยามให้ไปเหยียบ X hero . moveRight ( ) hero . moveDown ( )" at bounding box center [1406, 374] width 258 height 603
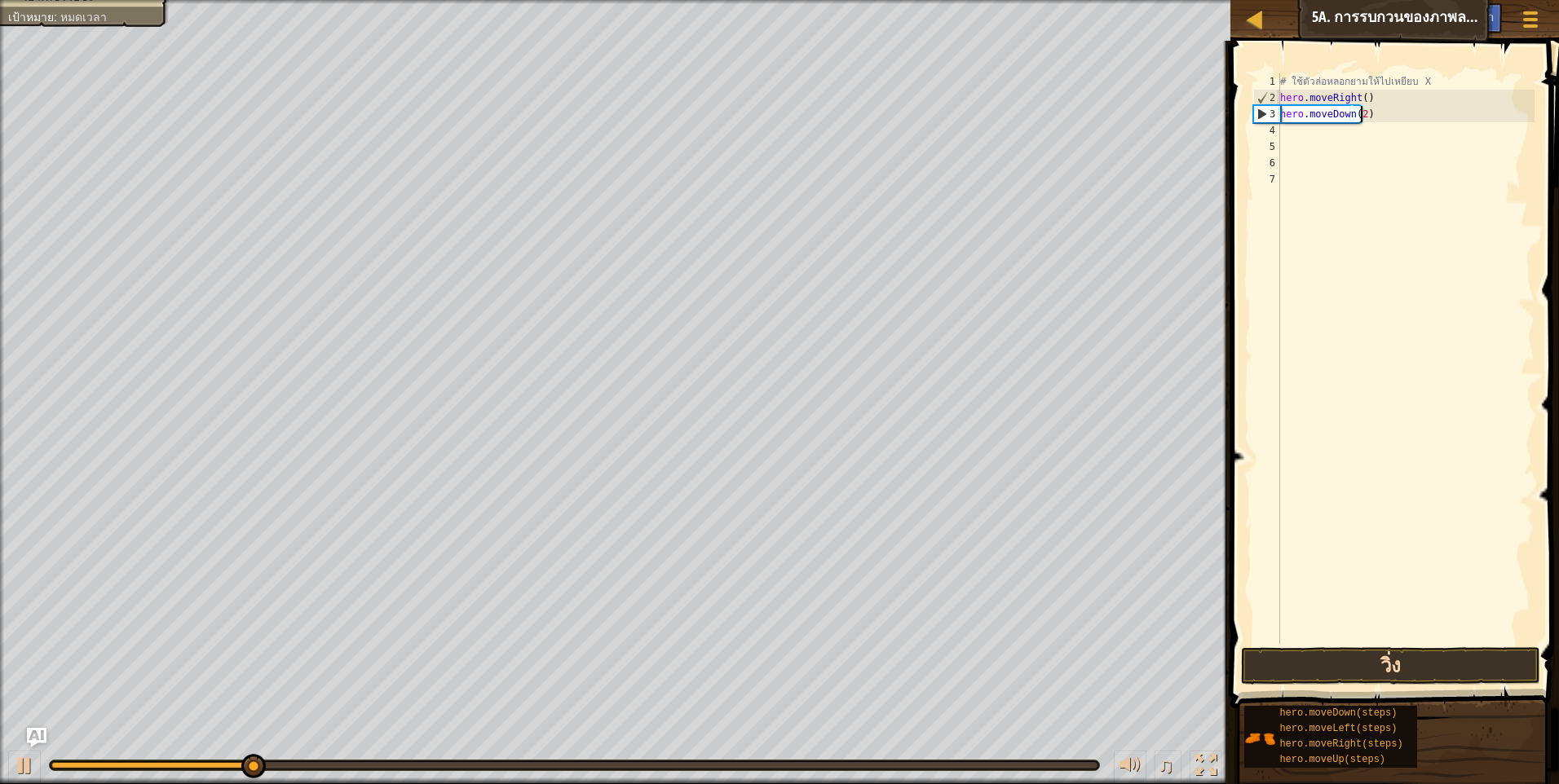
type textarea "hero.moveDown(2)"
click at [1355, 676] on button "วิ่ง" at bounding box center [1391, 666] width 300 height 38
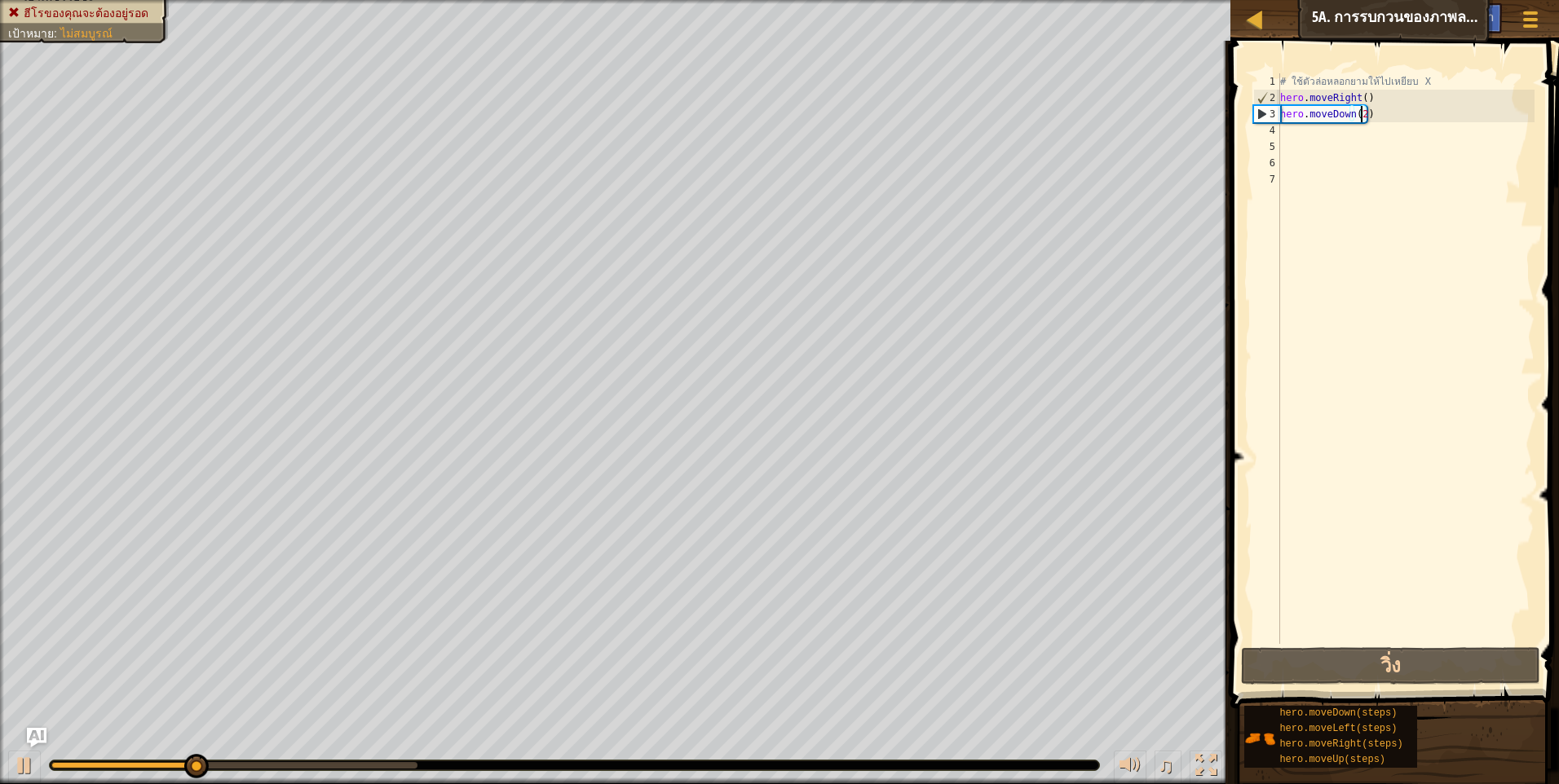
click at [1314, 143] on div "# ใช้ตัวล่อหลอกยามให้ไปเหยียบ X hero . moveRight ( ) hero . moveDown ( 2 )" at bounding box center [1406, 374] width 258 height 603
click at [1314, 134] on div "# ใช้ตัวล่อหลอกยามให้ไปเหยียบ X hero . moveRight ( ) hero . moveDown ( 2 )" at bounding box center [1406, 374] width 258 height 603
type textarea "m"
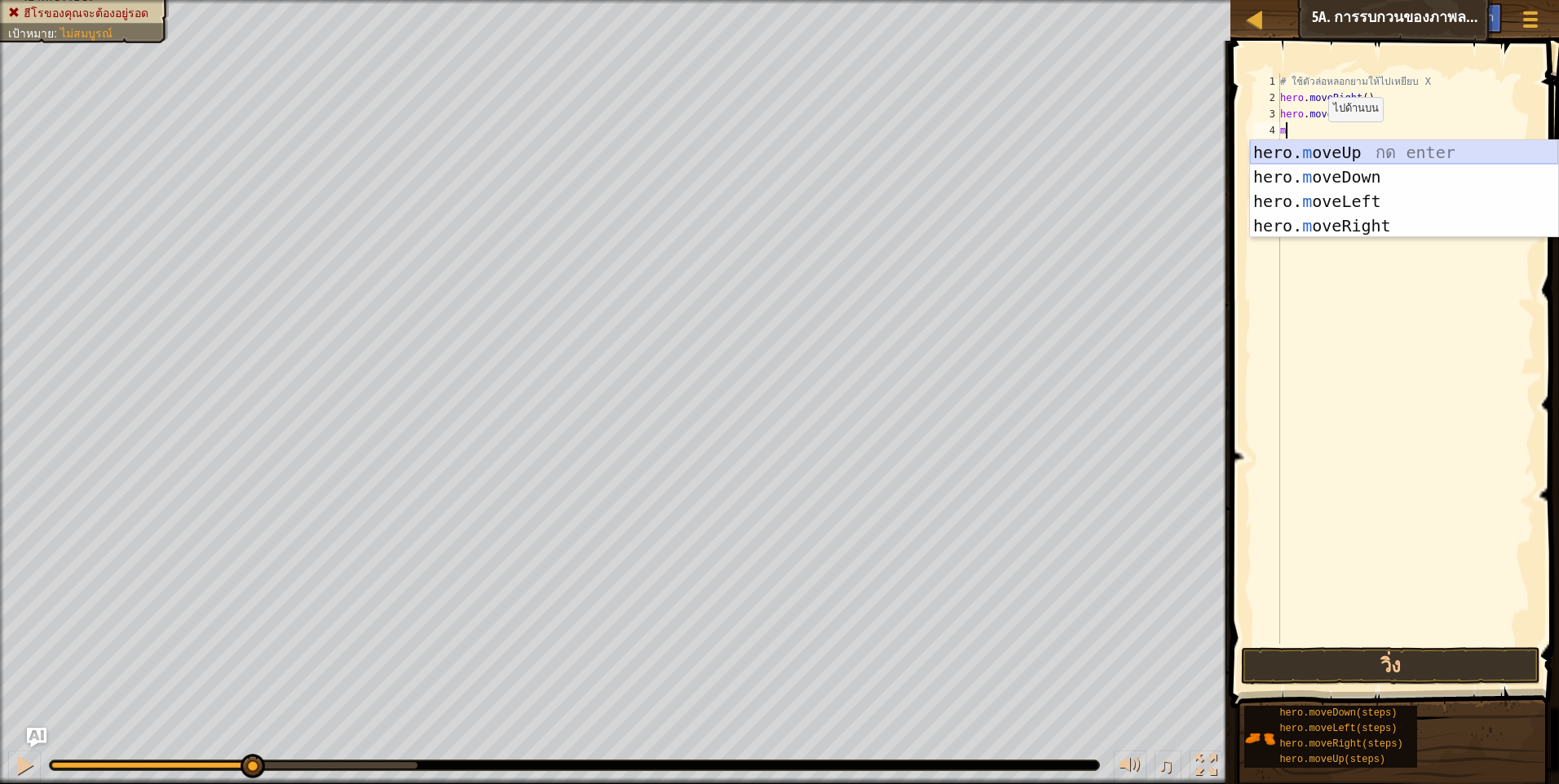
click at [1391, 156] on div "hero. m oveUp กด enter hero. m oveDown กด enter hero. m oveLeft กด enter hero. …" at bounding box center [1404, 214] width 308 height 147
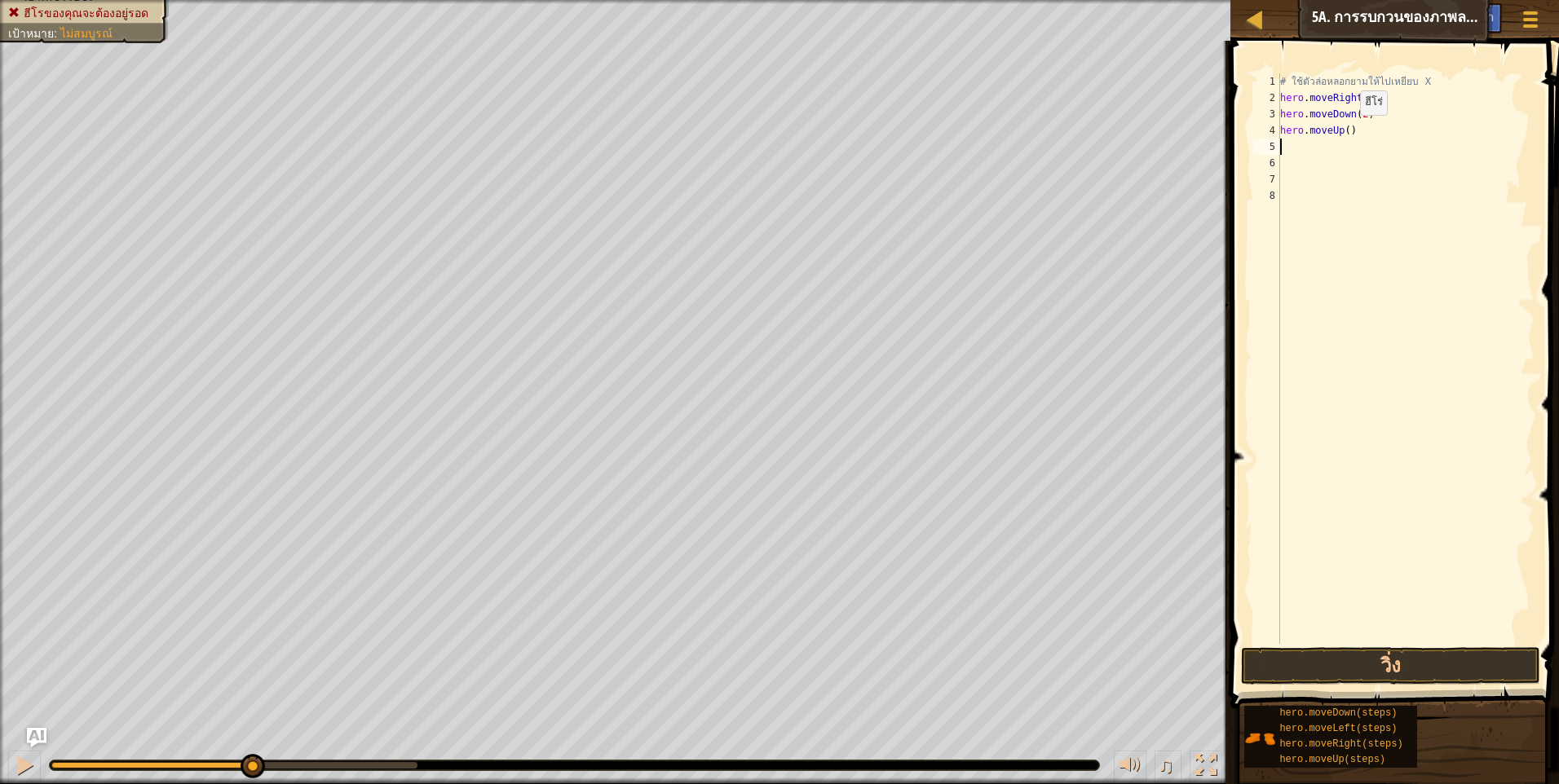
click at [1344, 132] on div "# ใช้ตัวล่อหลอกยามให้ไปเหยียบ X hero . moveRight ( ) hero . moveDown ( 2 ) hero…" at bounding box center [1406, 374] width 258 height 603
type textarea "hero.moveUp(2)"
click at [1367, 139] on div "# ใช้ตัวล่อหลอกยามให้ไปเหยียบ X hero . moveRight ( ) hero . moveDown ( 2 ) hero…" at bounding box center [1406, 374] width 258 height 603
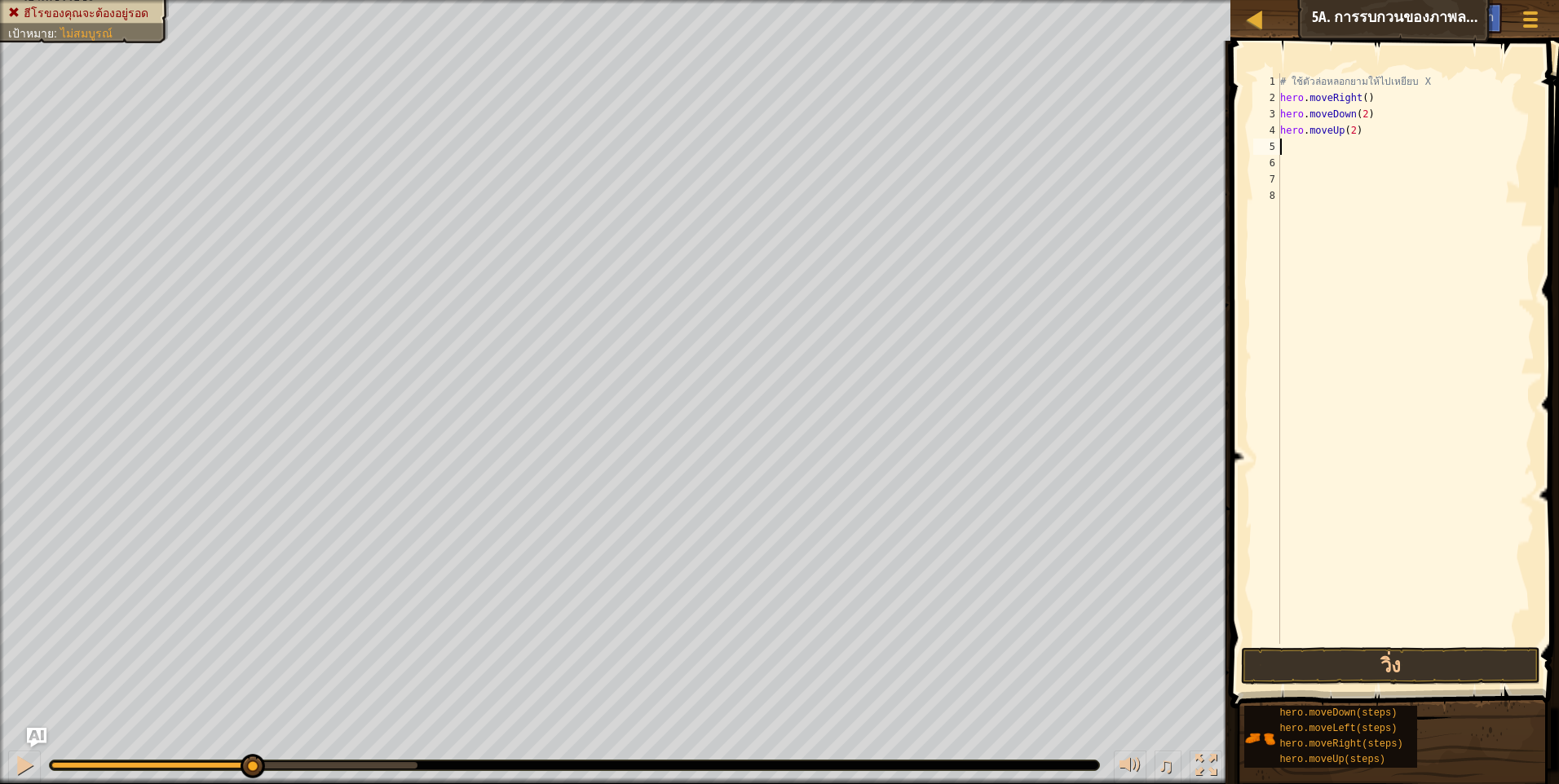
type textarea "m"
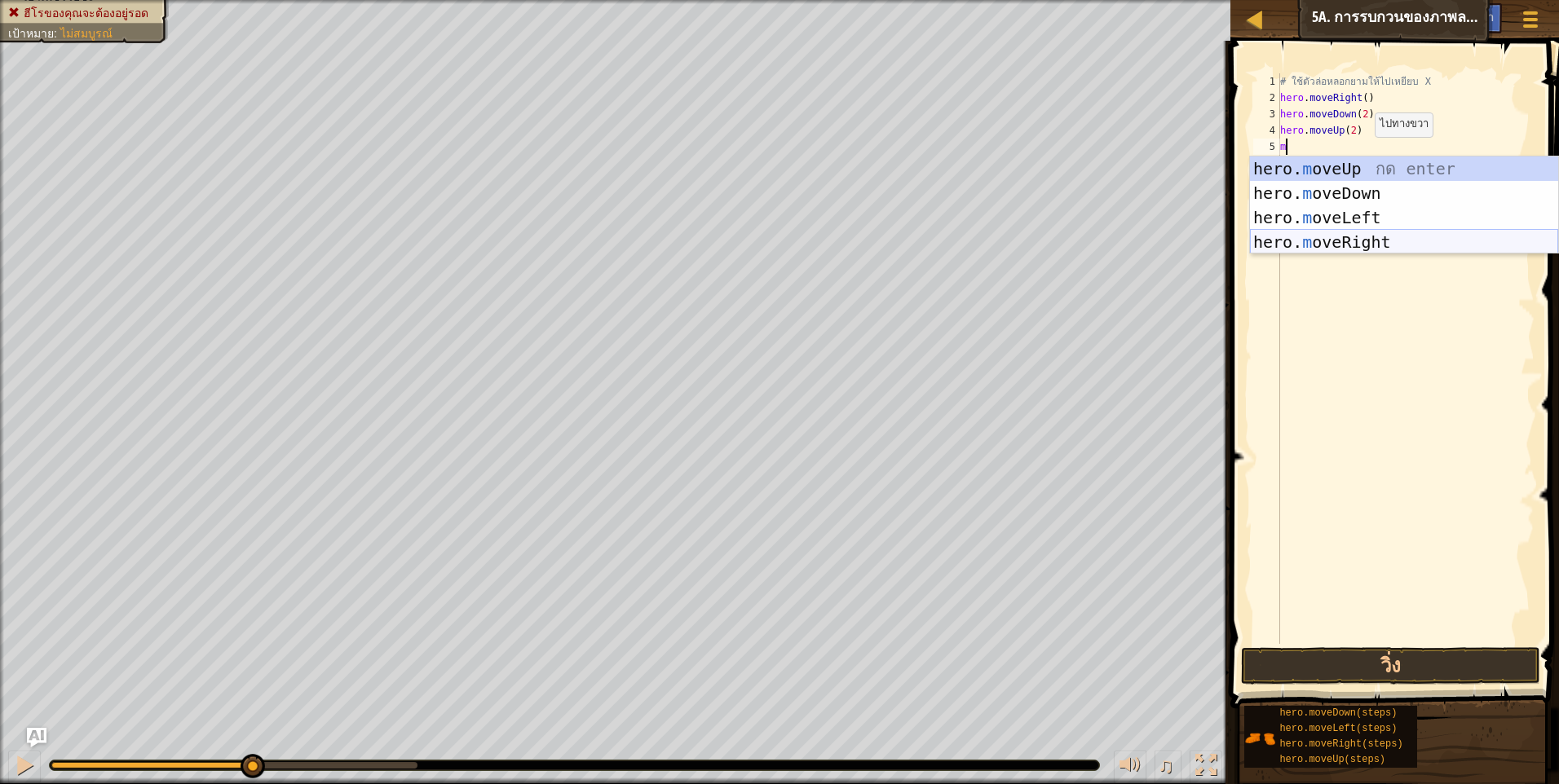
click at [1347, 251] on div "hero. m oveUp กด enter hero. m oveDown กด enter hero. m oveLeft กด enter hero. …" at bounding box center [1404, 229] width 308 height 147
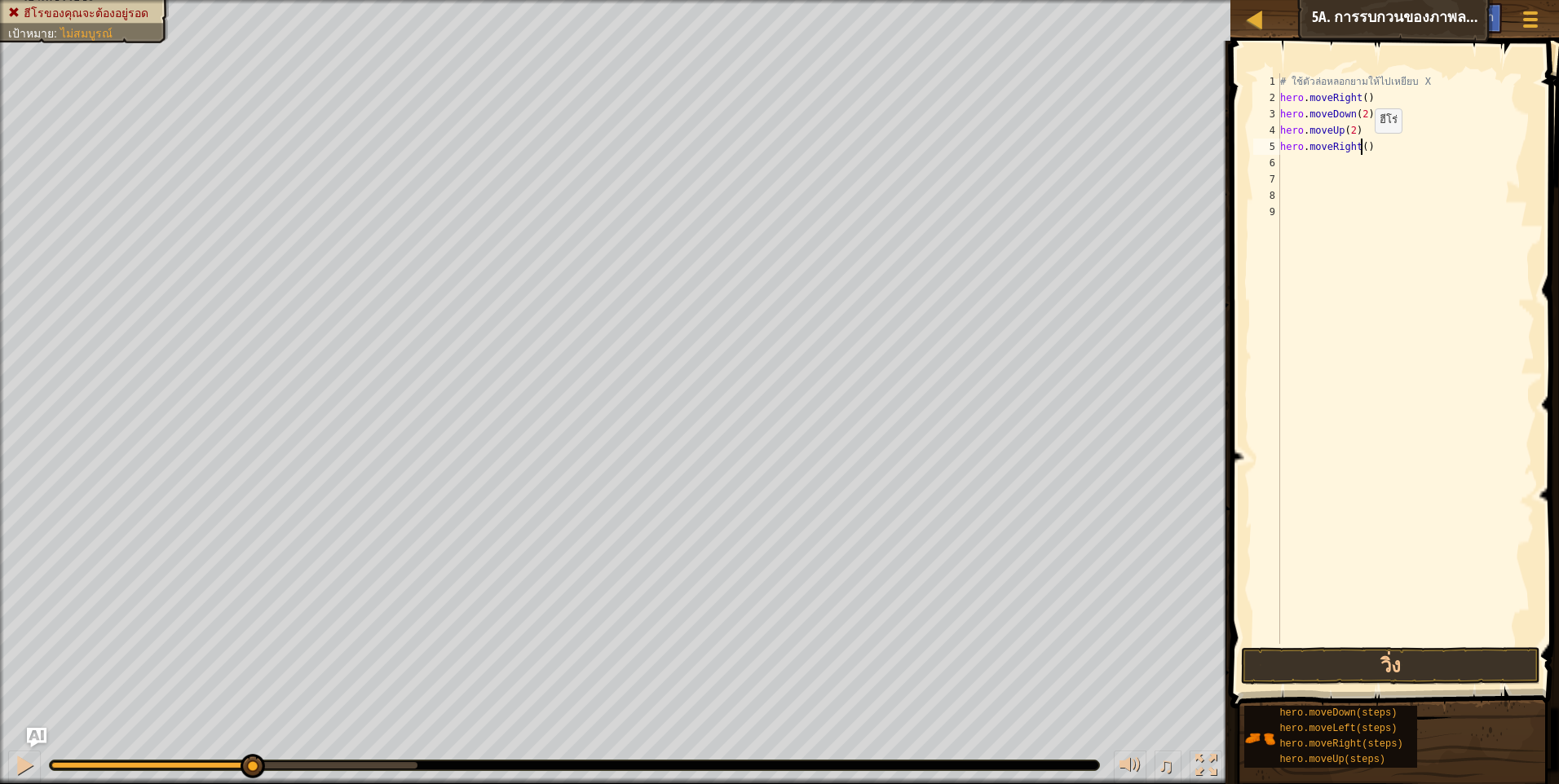
click at [1360, 149] on div "# ใช้ตัวล่อหลอกยามให้ไปเหยียบ X hero . moveRight ( ) hero . moveDown ( 2 ) hero…" at bounding box center [1406, 374] width 258 height 603
type textarea "hero.moveRight(3)"
click at [1450, 659] on button "วิ่ง" at bounding box center [1391, 666] width 300 height 38
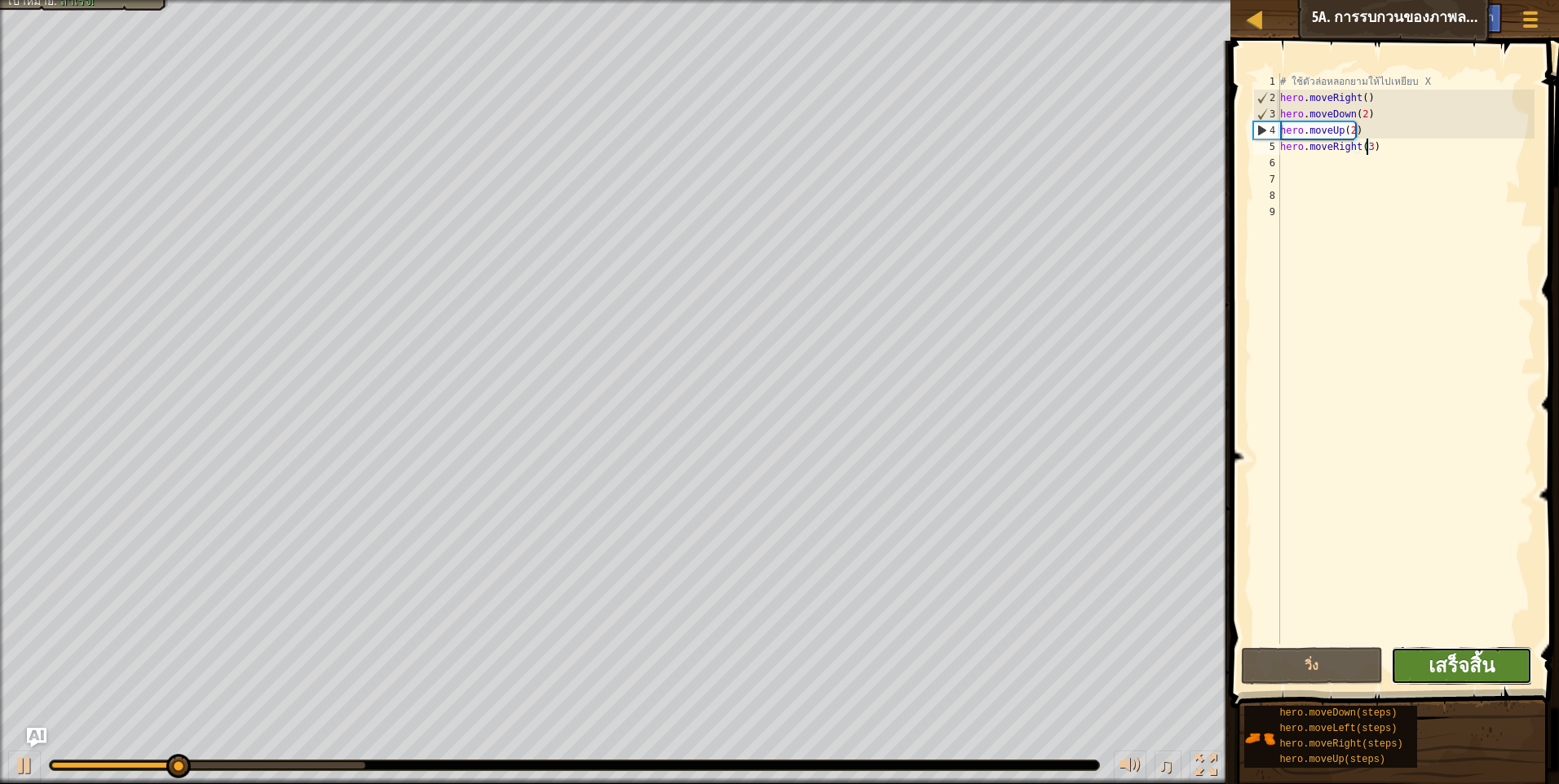
click at [1448, 668] on span "เสร็จสิ้น" at bounding box center [1461, 665] width 66 height 26
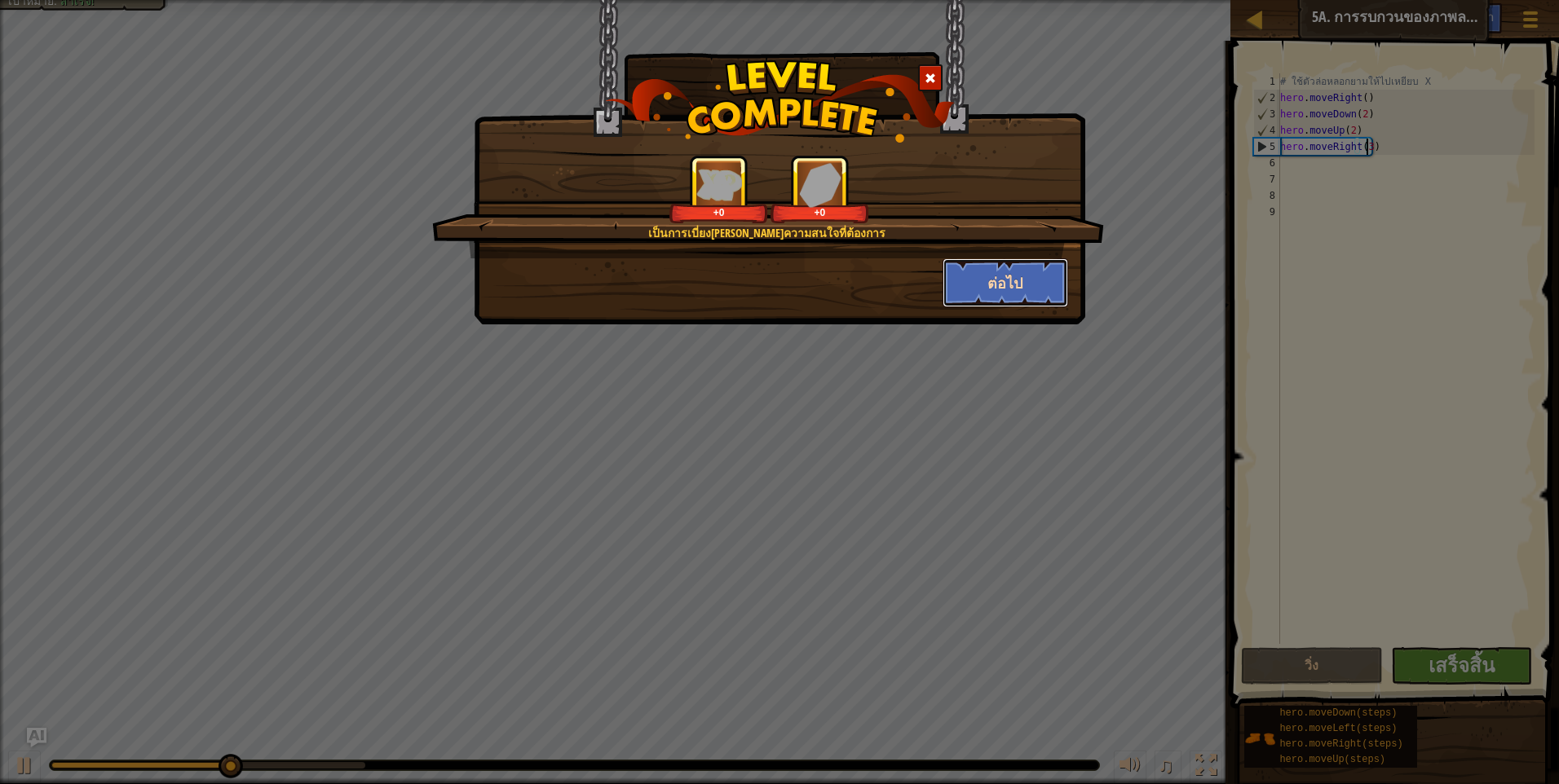
click at [964, 278] on button "ต่อไป" at bounding box center [1005, 282] width 127 height 49
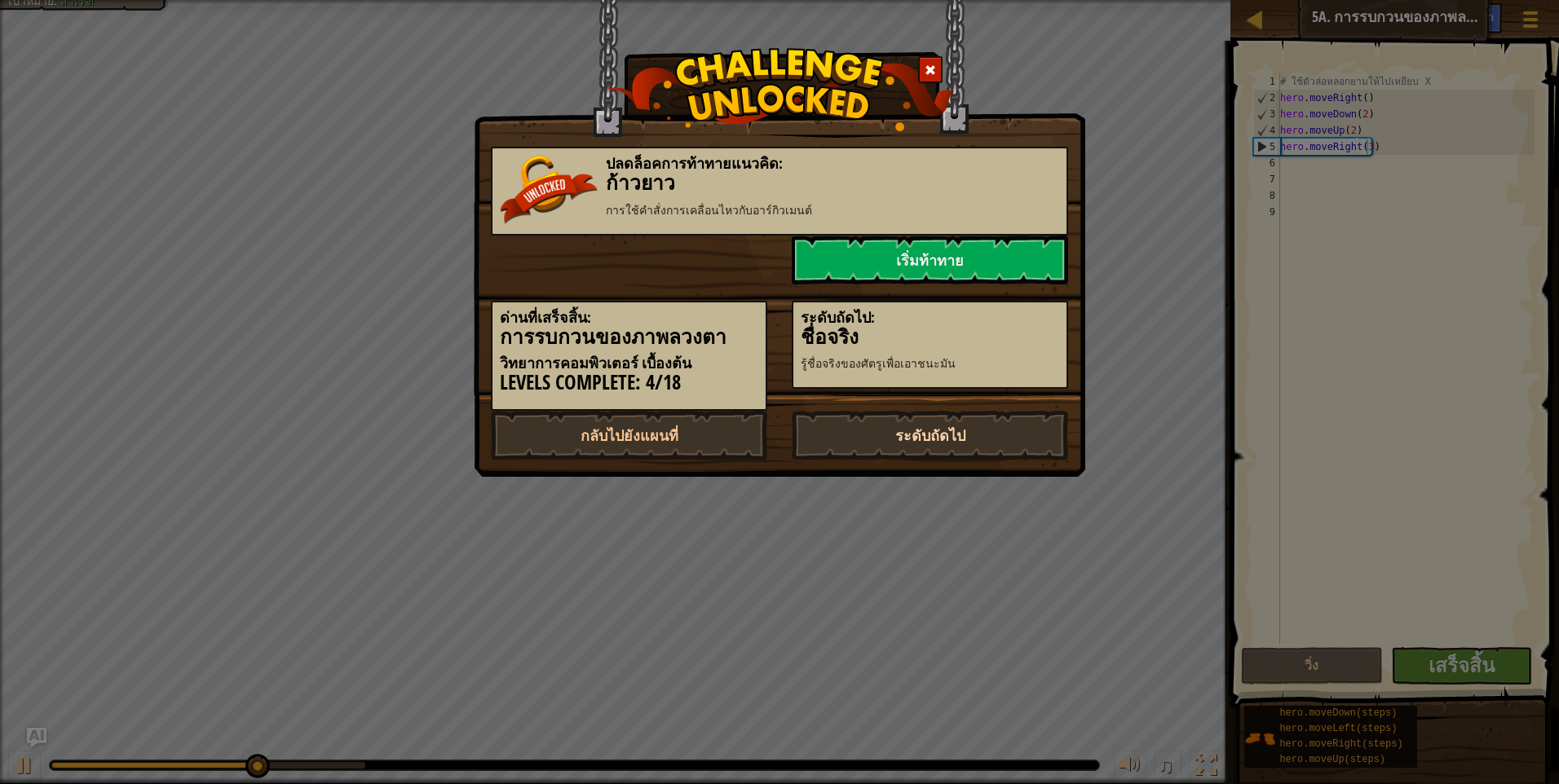
click at [964, 423] on link "ระดับถัดไป" at bounding box center [929, 435] width 276 height 49
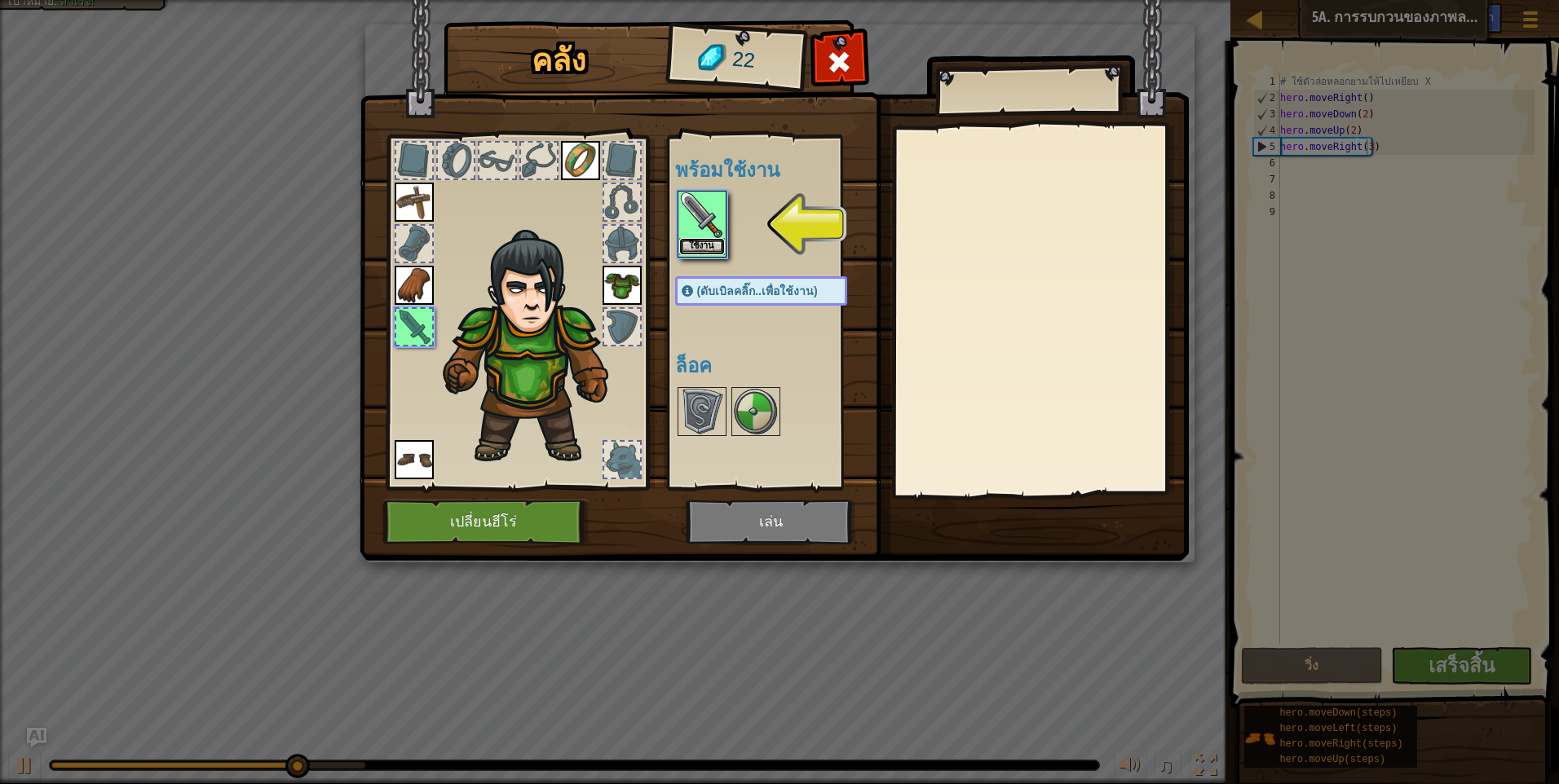
click at [694, 243] on button "ใช้งาน" at bounding box center [701, 246] width 45 height 18
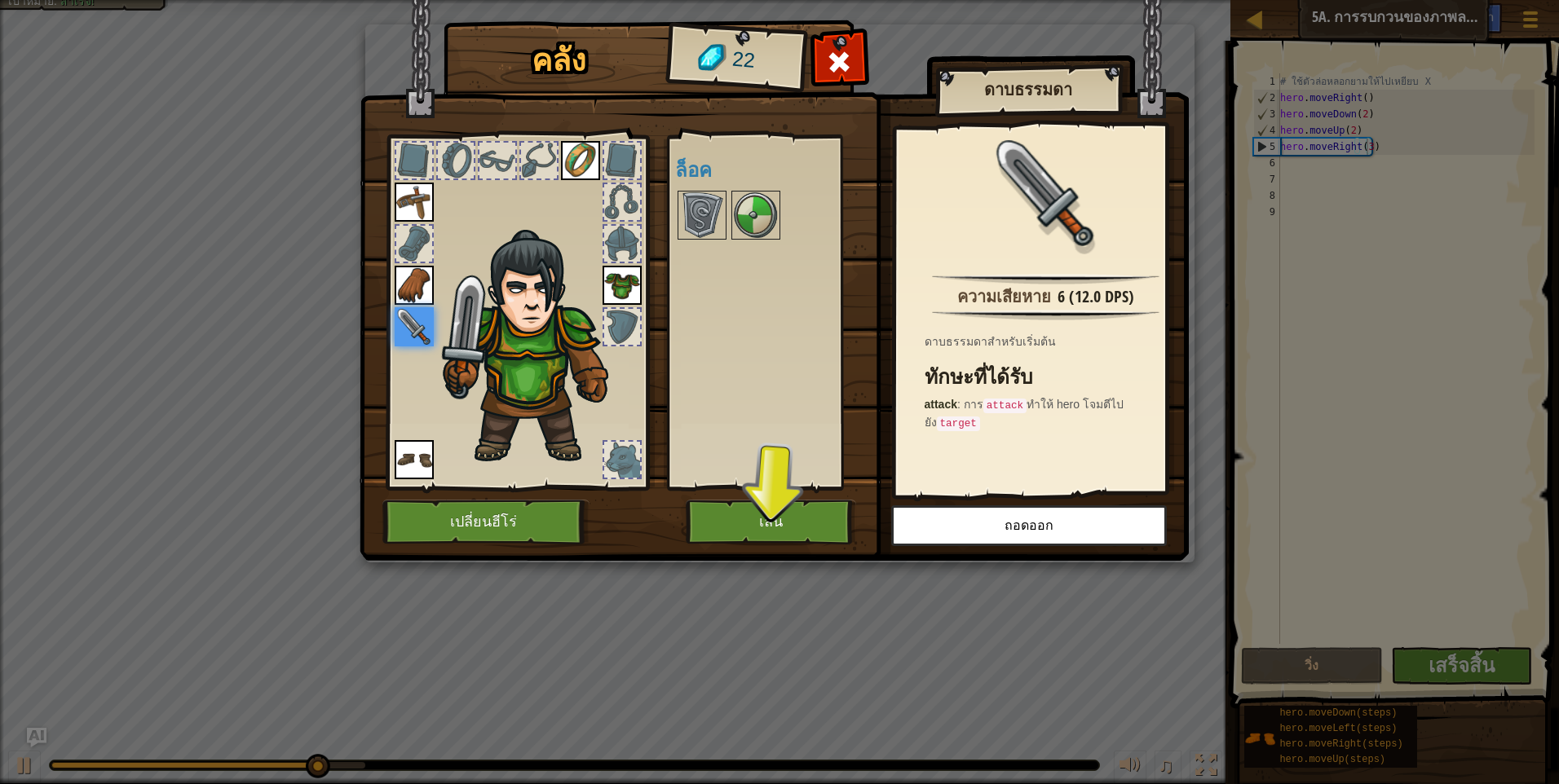
click at [818, 555] on img at bounding box center [774, 264] width 829 height 592
click at [820, 543] on button "เล่น" at bounding box center [770, 521] width 170 height 44
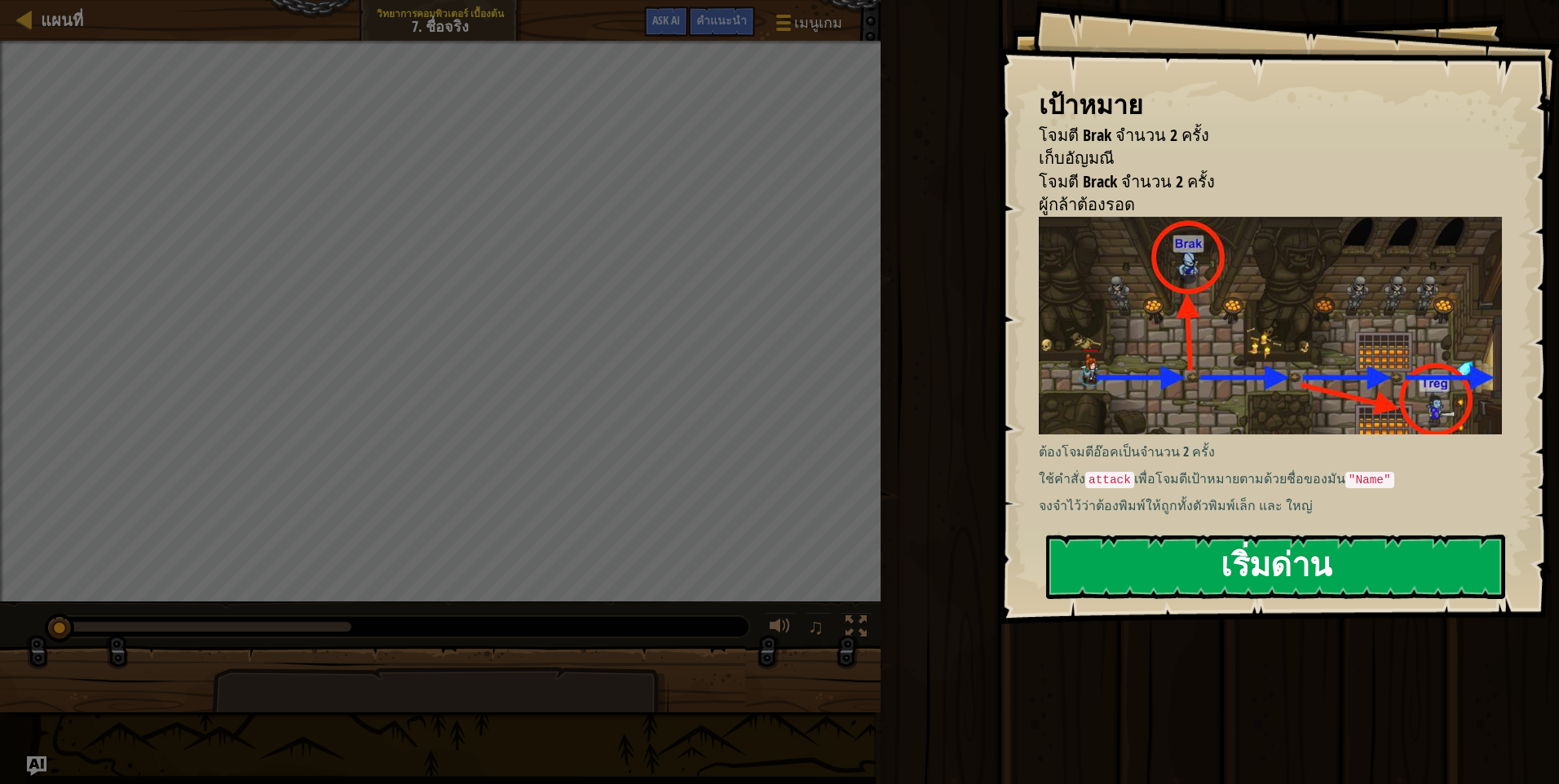
click at [1143, 534] on button "เริ่มด่าน" at bounding box center [1275, 567] width 459 height 65
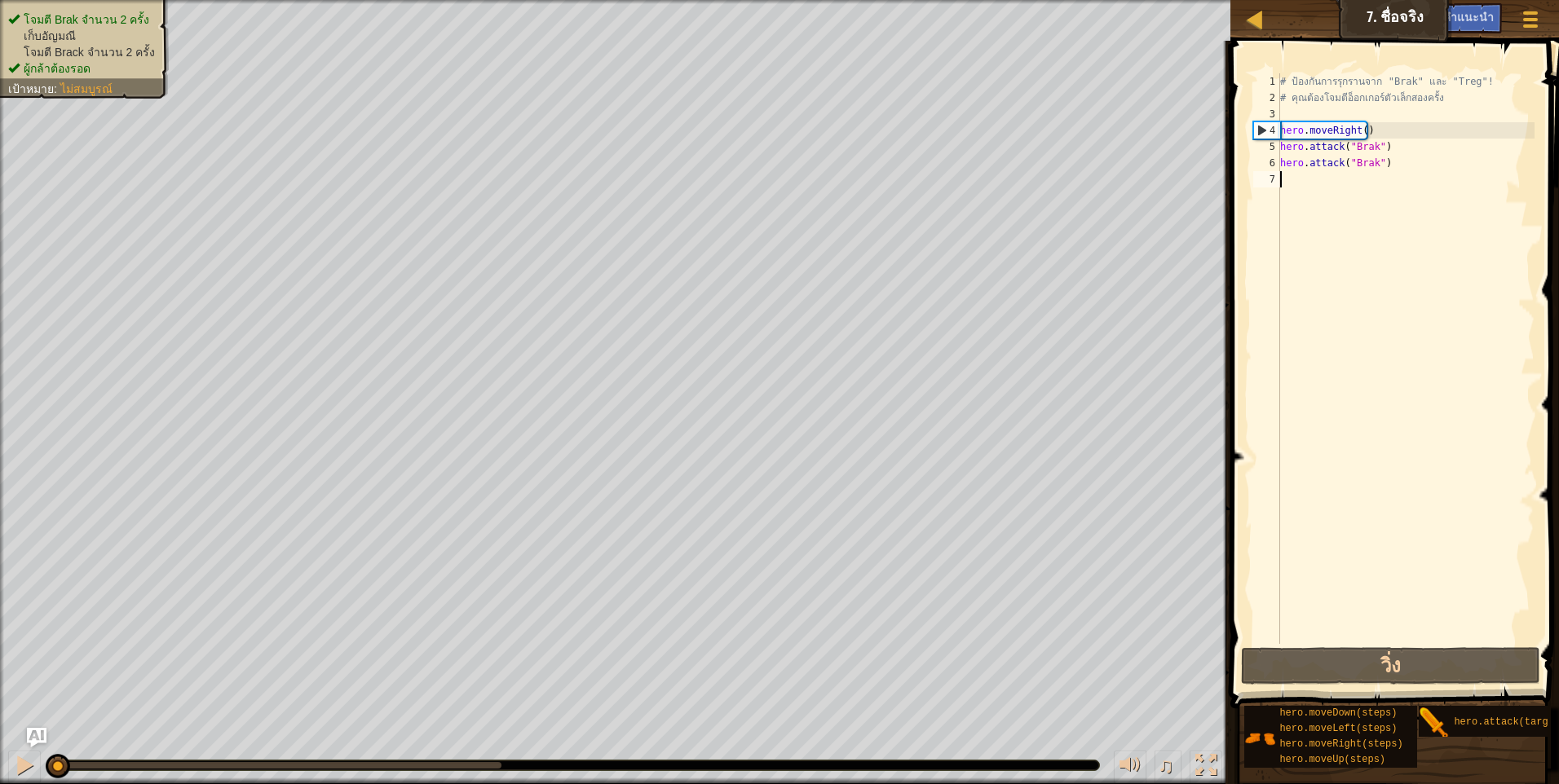
click at [1357, 196] on div "# ป้องกันการรุกรานจาก "Brak" และ "Treg"! # คุณต้องโจมตีอ็อกเกอร์ตัวเล็กสองครั้ง…" at bounding box center [1406, 374] width 258 height 603
click at [1362, 184] on div "# ป้องกันการรุกรานจาก "Brak" และ "Treg"! # คุณต้องโจมตีอ็อกเกอร์ตัวเล็กสองครั้ง…" at bounding box center [1406, 374] width 258 height 603
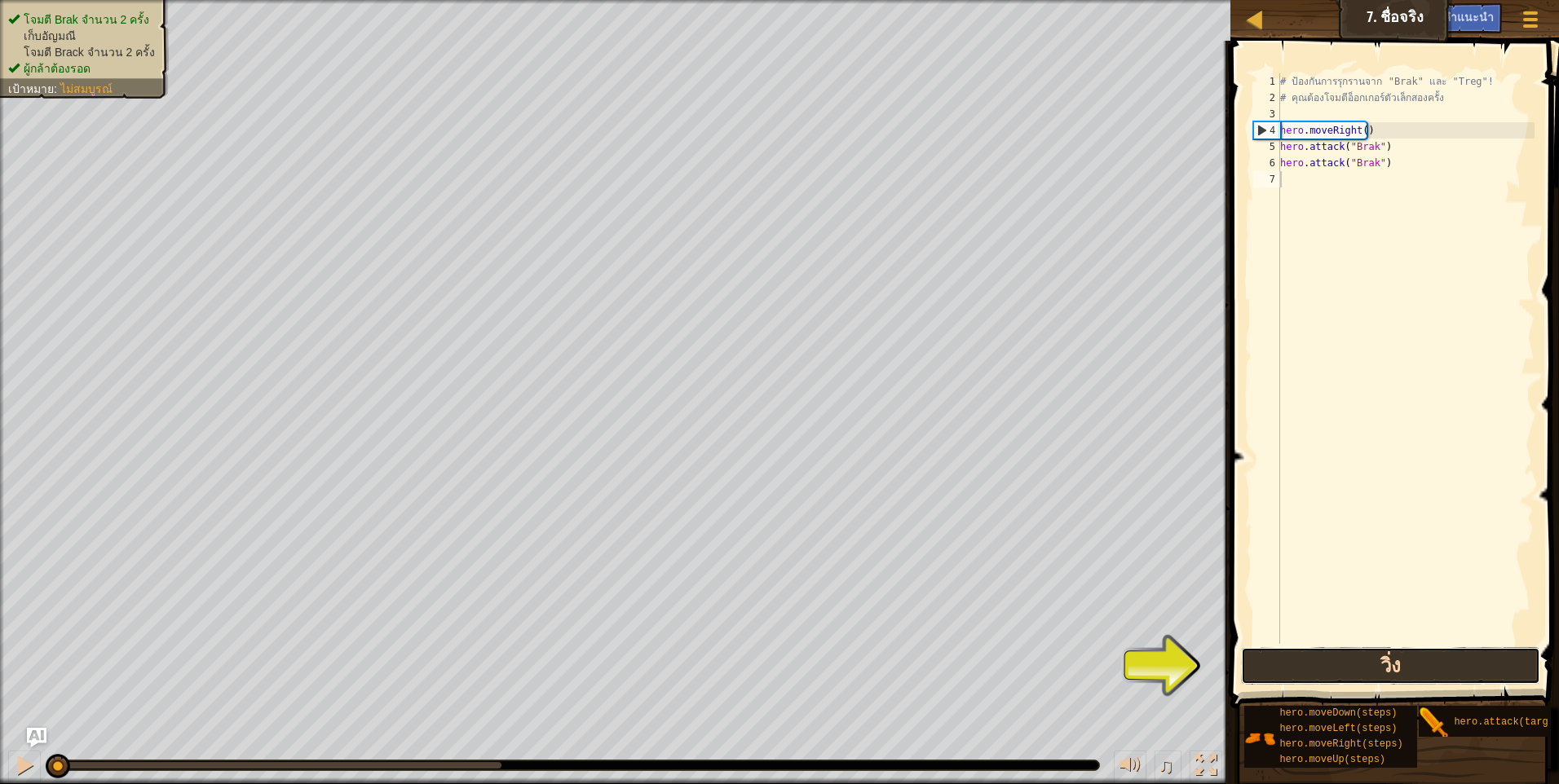
click at [1448, 676] on button "วิ่ง" at bounding box center [1391, 666] width 300 height 38
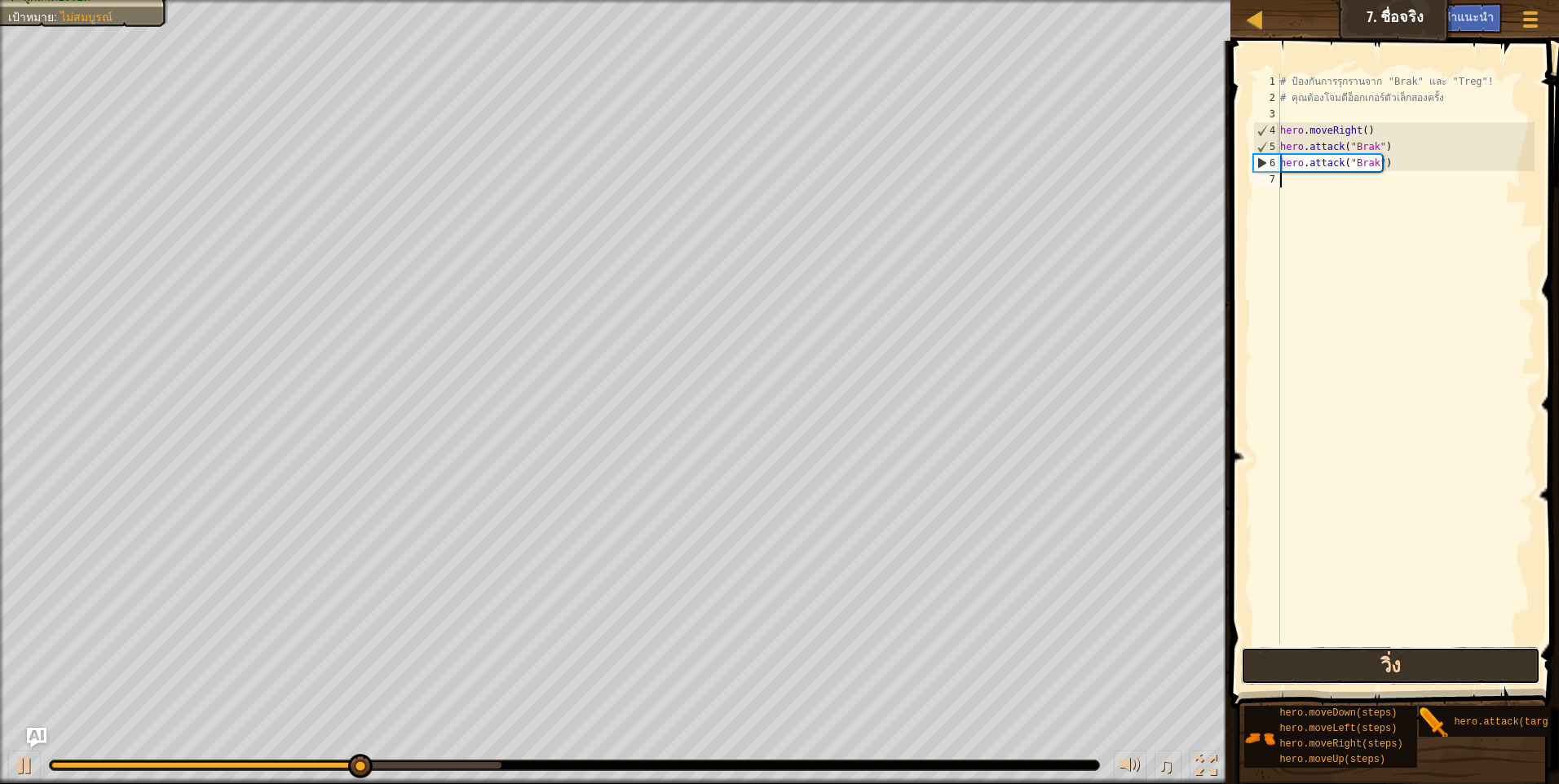
click at [1390, 671] on button "วิ่ง" at bounding box center [1391, 666] width 300 height 38
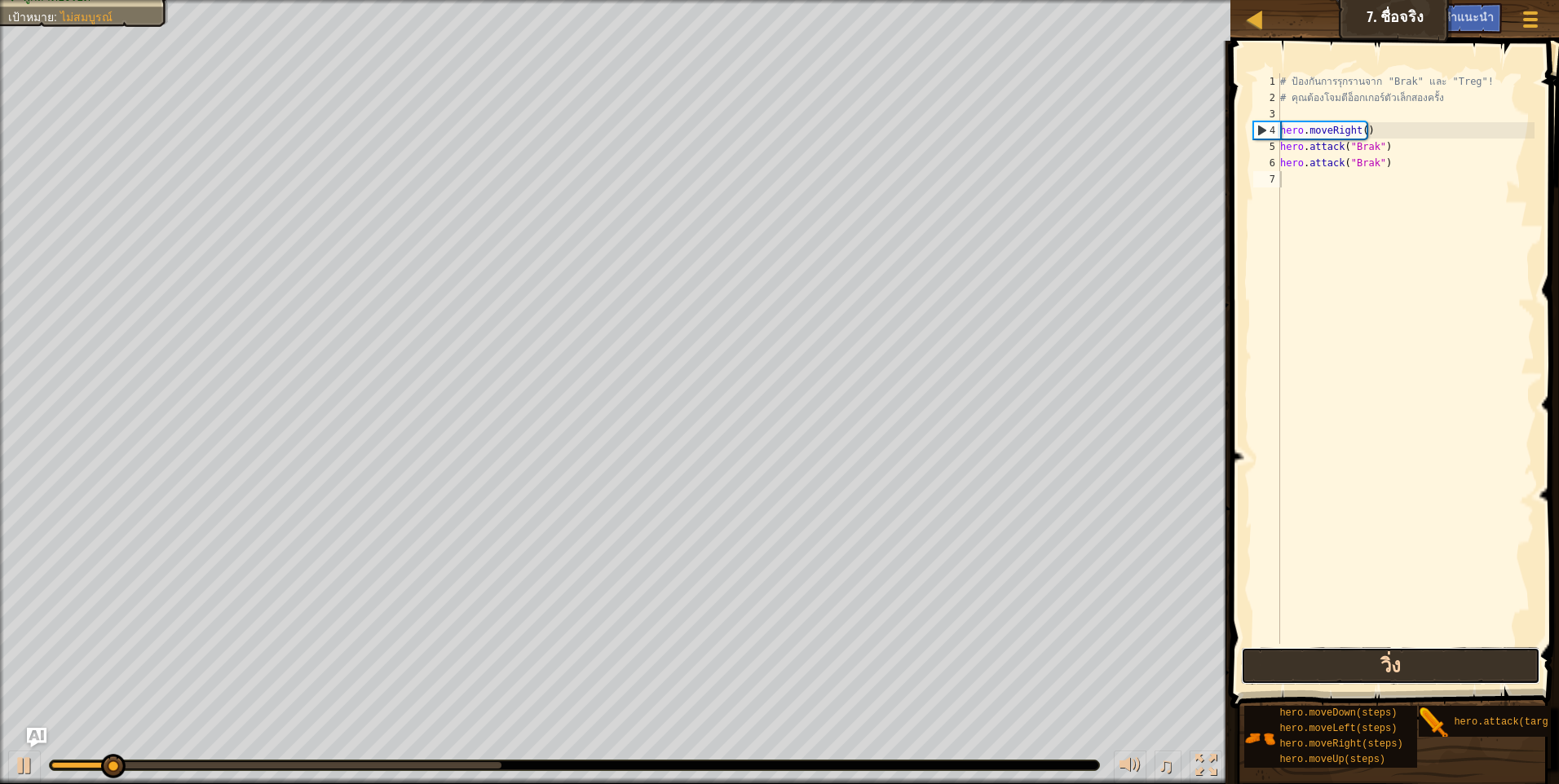
click at [1389, 671] on button "วิ่ง" at bounding box center [1391, 666] width 300 height 38
click at [1384, 670] on button "วิ่ง" at bounding box center [1391, 666] width 300 height 38
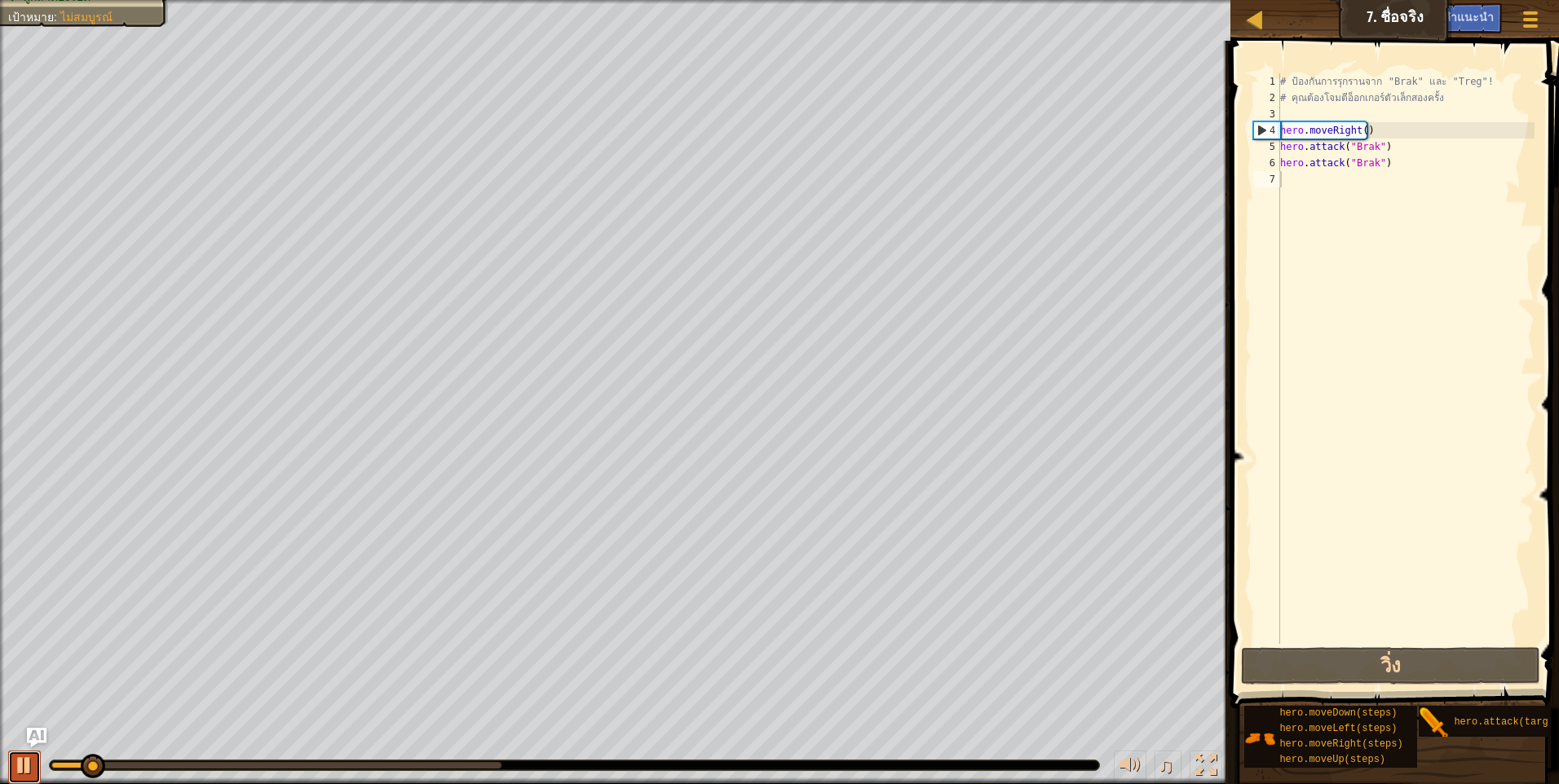
click at [22, 770] on div at bounding box center [24, 765] width 21 height 21
click at [1320, 185] on div "# ป้องกันการรุกรานจาก "Brak" และ "Treg"! # คุณต้องโจมตีอ็อกเกอร์ตัวเล็กสองครั้ง…" at bounding box center [1406, 374] width 258 height 603
type textarea "/"
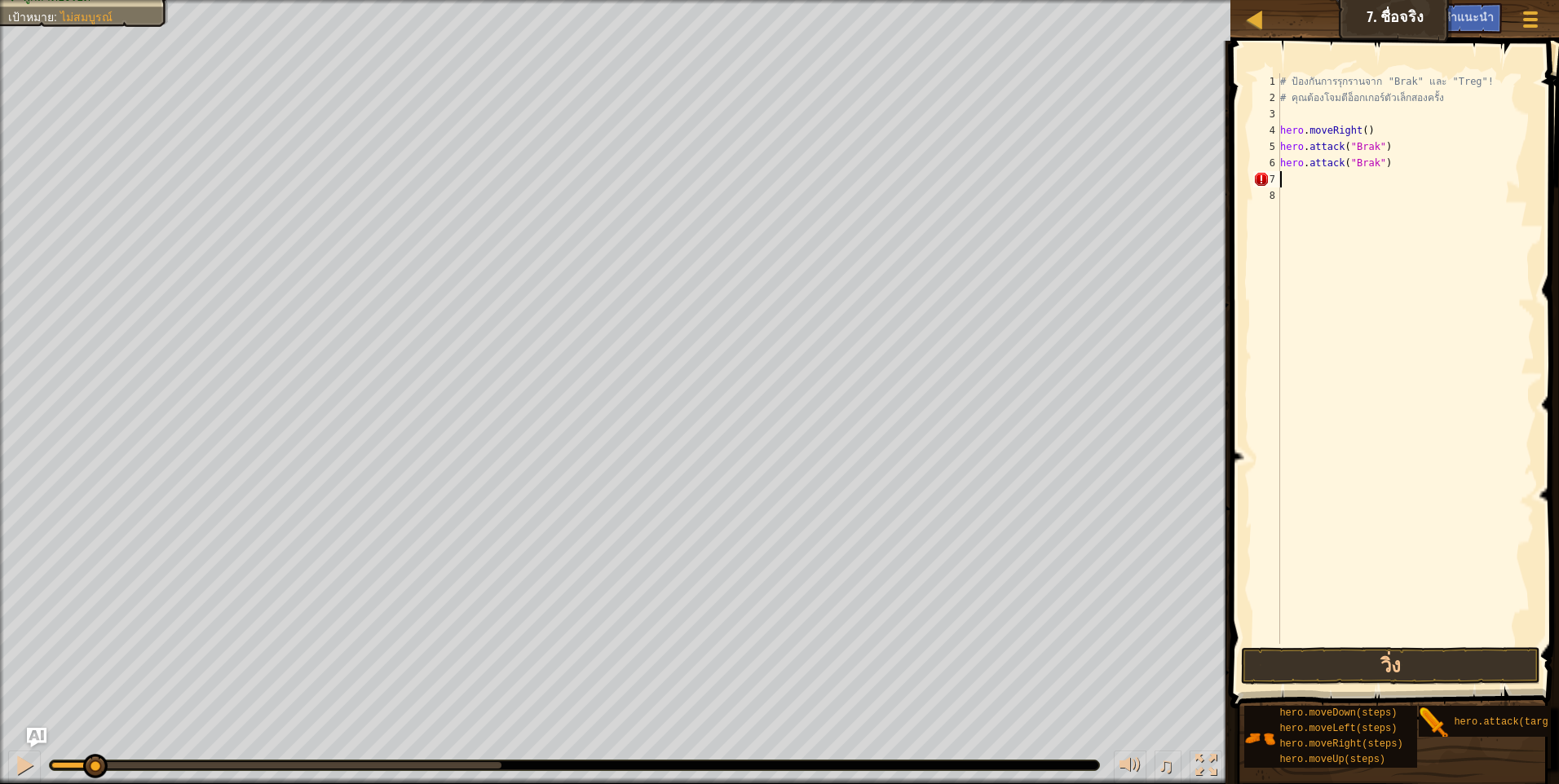
type textarea "m"
click at [1429, 197] on div "hero. a ttack กด enter" at bounding box center [1404, 226] width 308 height 73
click at [1360, 685] on div "hero.attack("Enemy Name") 1 2 3 4 5 6 7 8 # ป้องกันการรุกรานจาก "Brak" และ "Tre…" at bounding box center [1392, 407] width 334 height 716
click at [1359, 673] on button "วิ่ง" at bounding box center [1391, 666] width 300 height 38
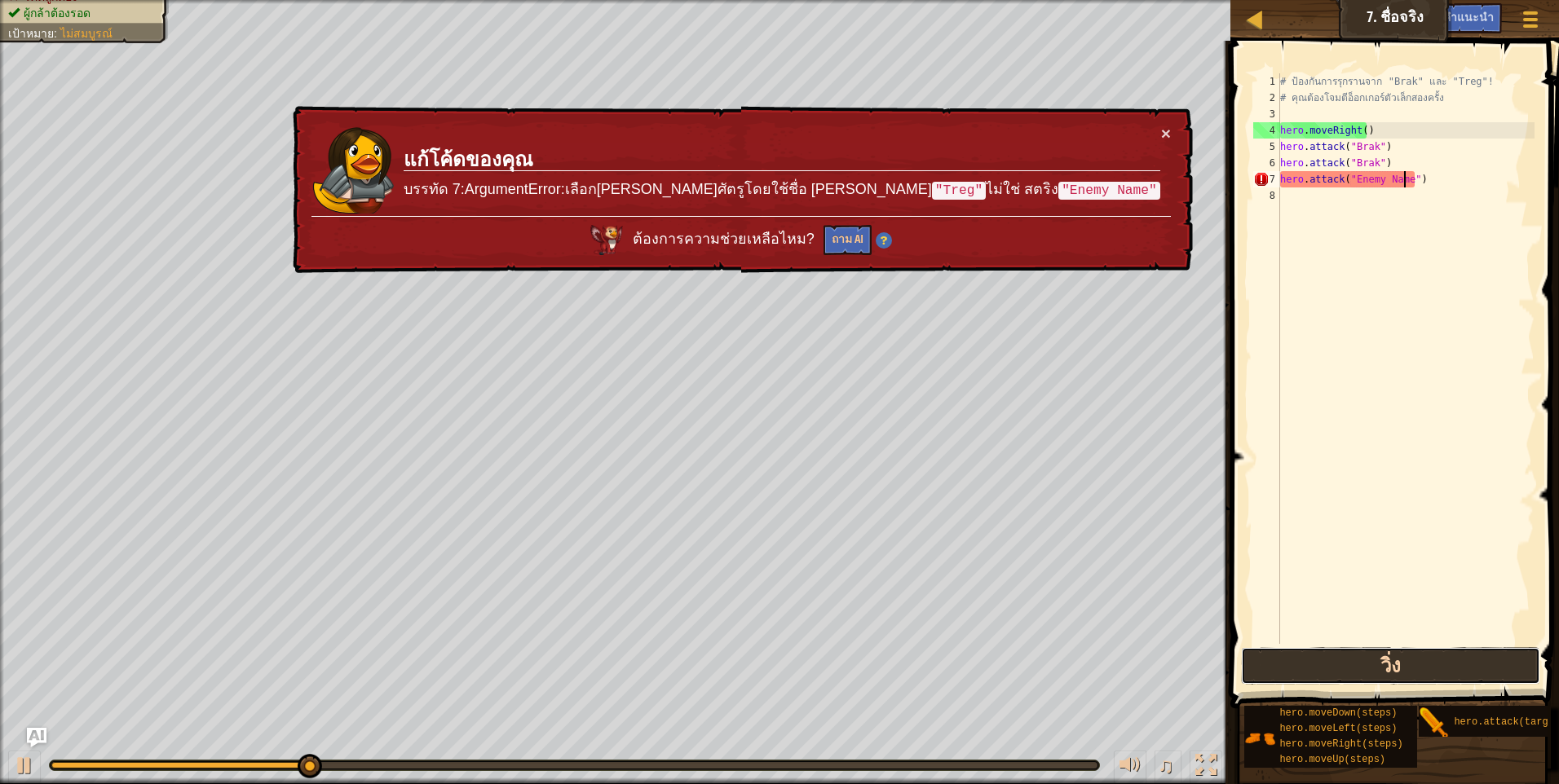
click at [1377, 654] on button "วิ่ง" at bounding box center [1391, 666] width 300 height 38
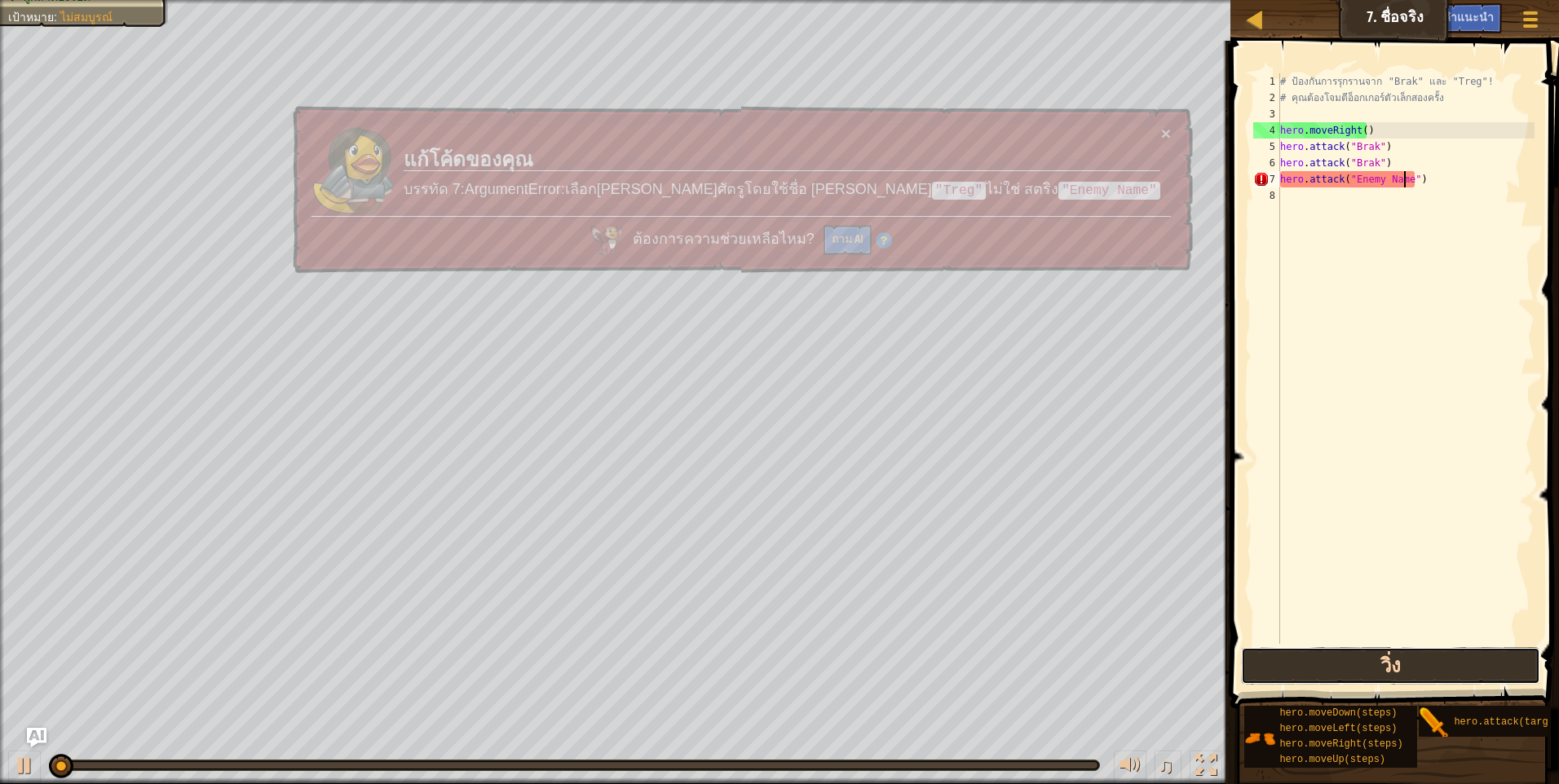
click at [1377, 654] on button "วิ่ง" at bounding box center [1391, 666] width 300 height 38
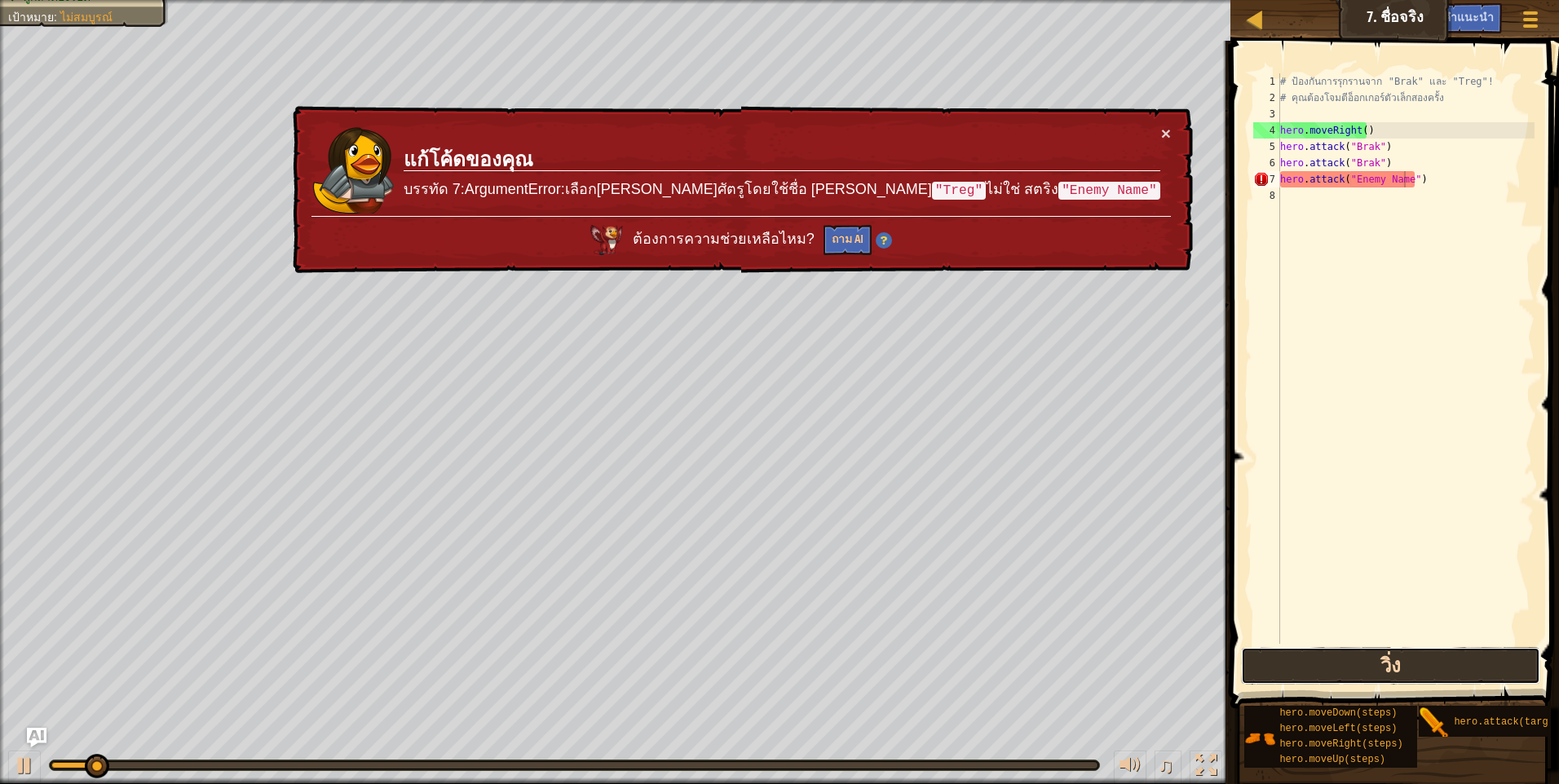
click at [1377, 654] on button "วิ่ง" at bounding box center [1391, 666] width 300 height 38
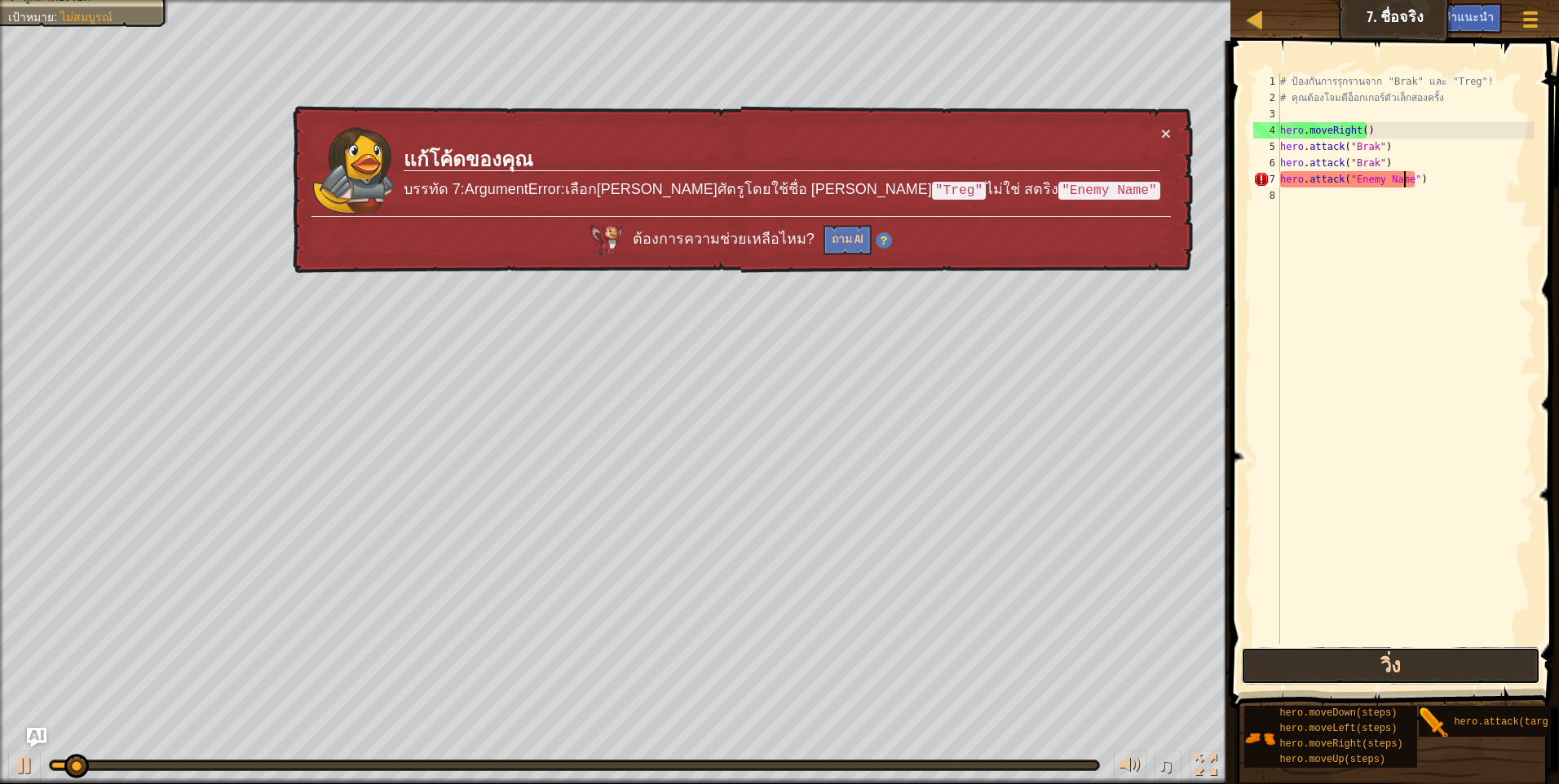
click at [1377, 654] on button "วิ่ง" at bounding box center [1391, 666] width 300 height 38
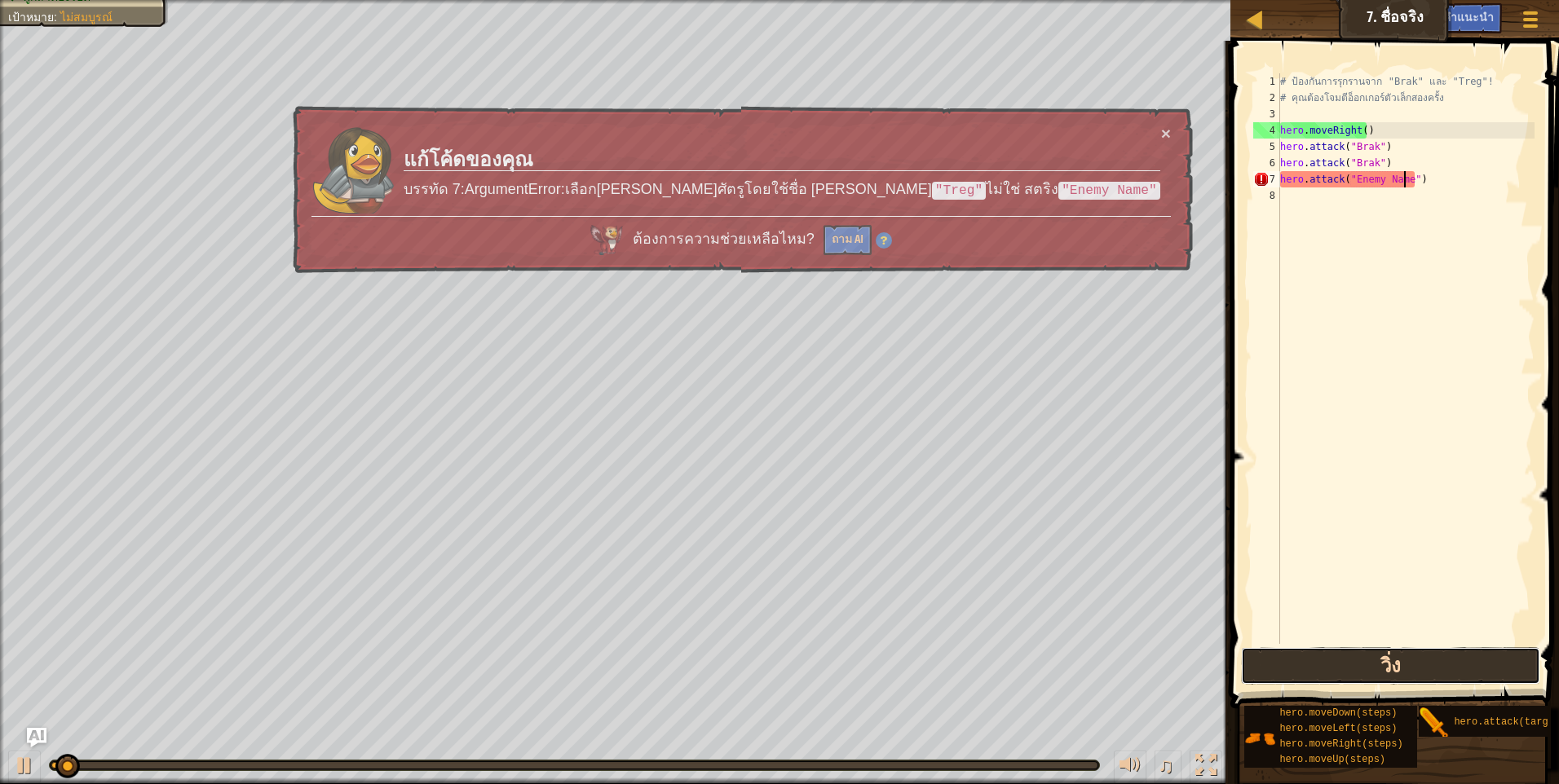
click at [1377, 654] on button "วิ่ง" at bounding box center [1391, 666] width 300 height 38
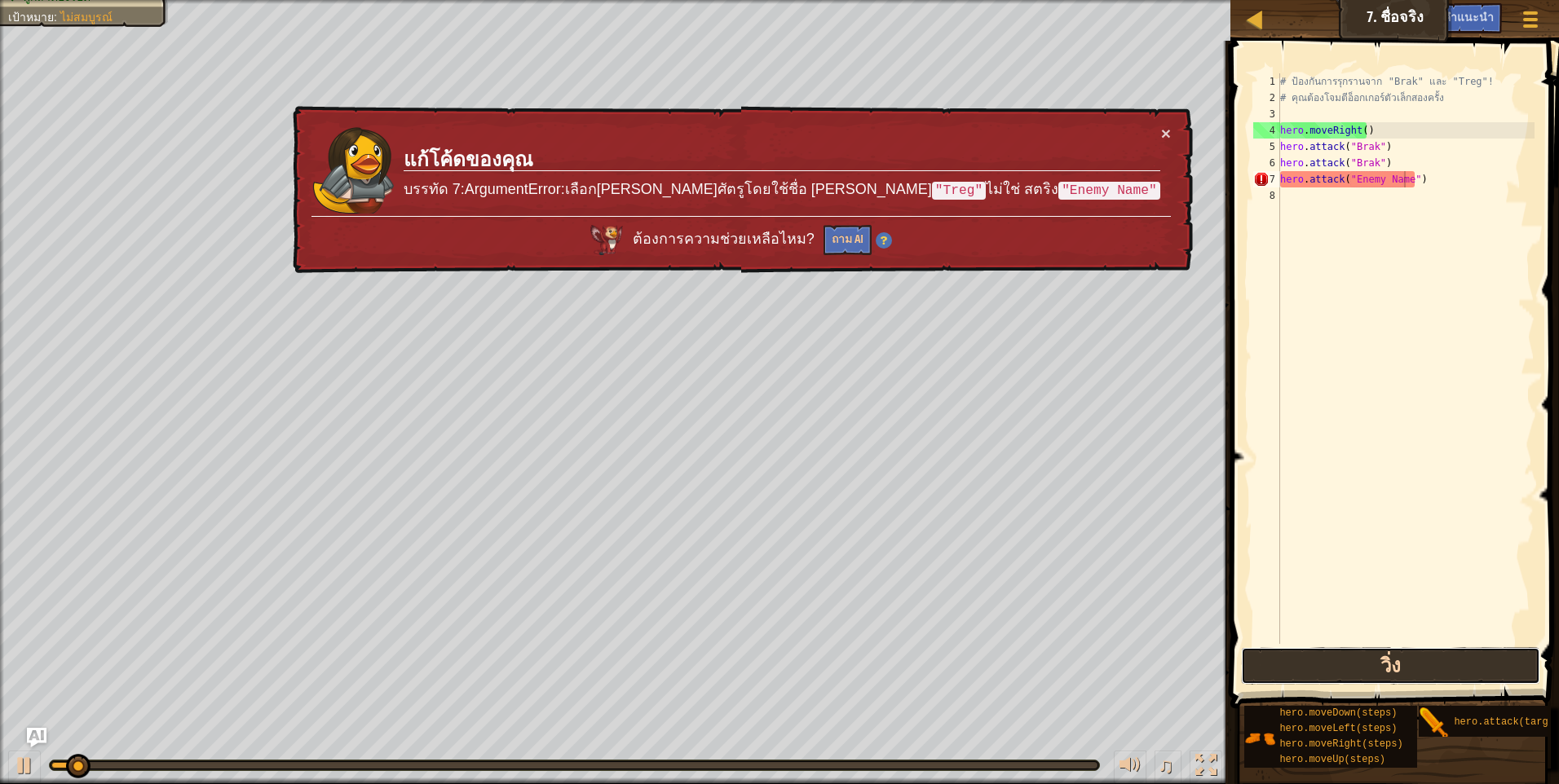
click at [1377, 654] on button "วิ่ง" at bounding box center [1391, 666] width 300 height 38
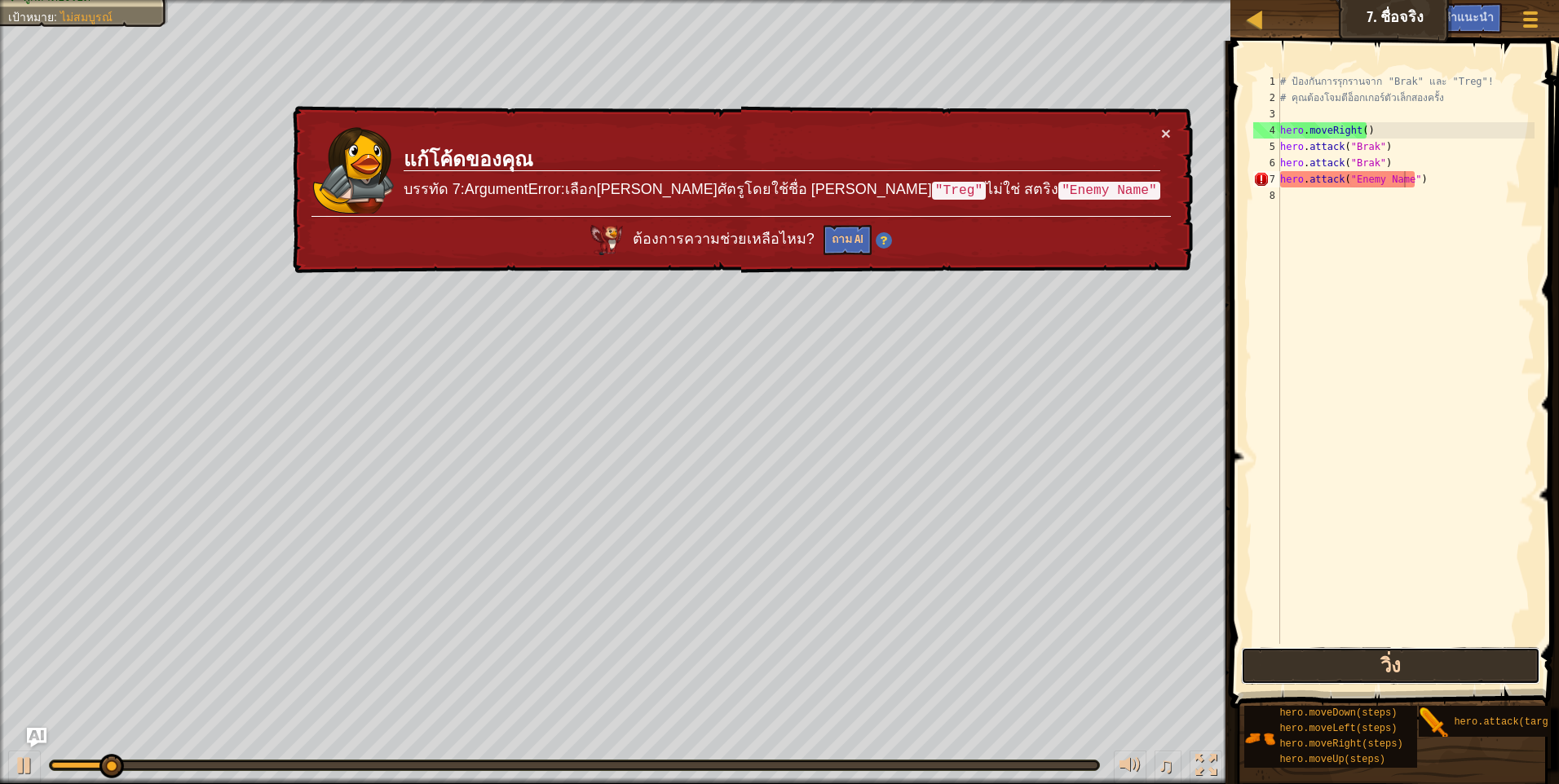
click at [1377, 654] on button "วิ่ง" at bounding box center [1391, 666] width 300 height 38
click at [1305, 658] on button "วิ่ง" at bounding box center [1391, 666] width 300 height 38
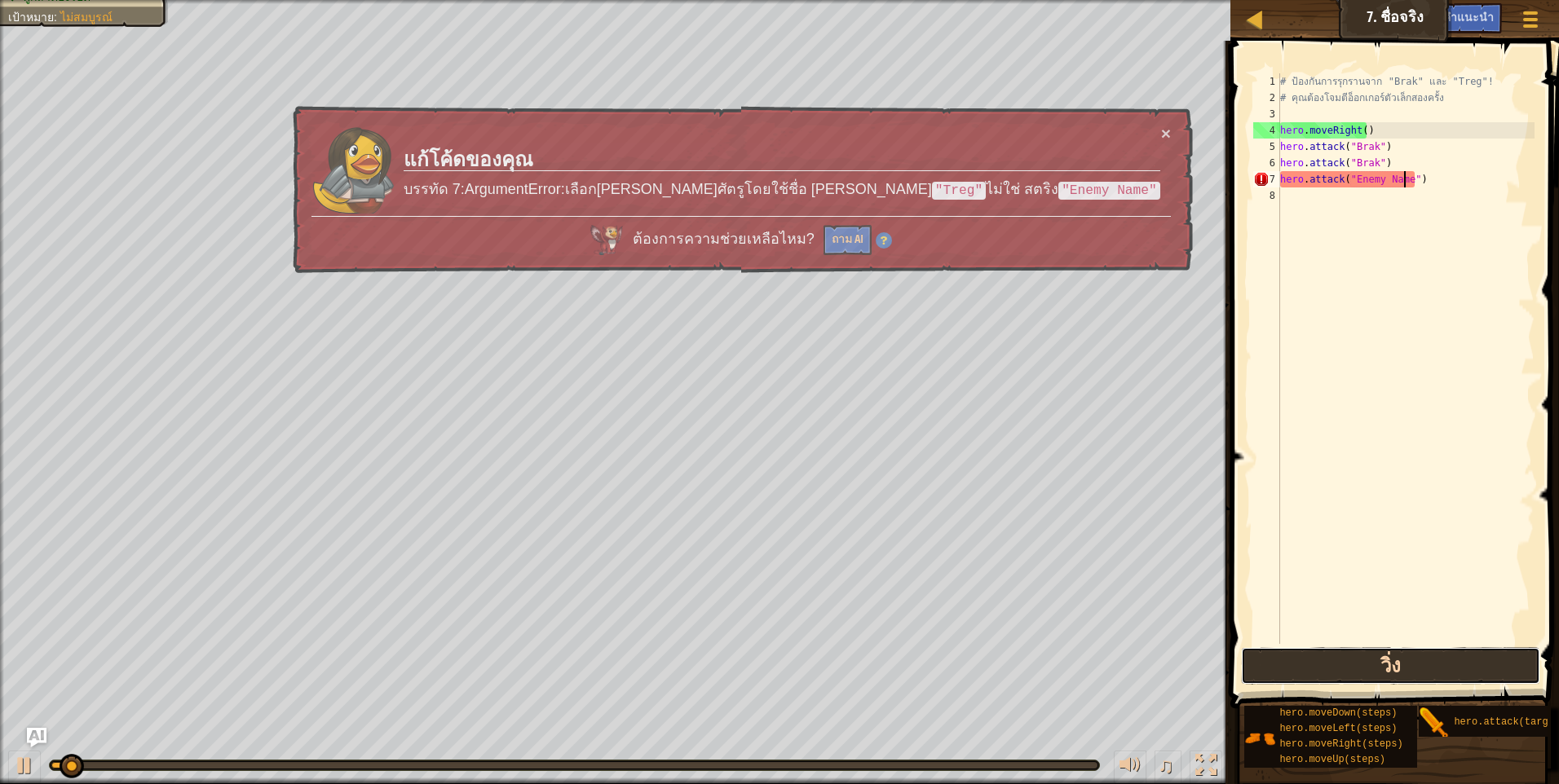
click at [1305, 658] on button "วิ่ง" at bounding box center [1391, 666] width 300 height 38
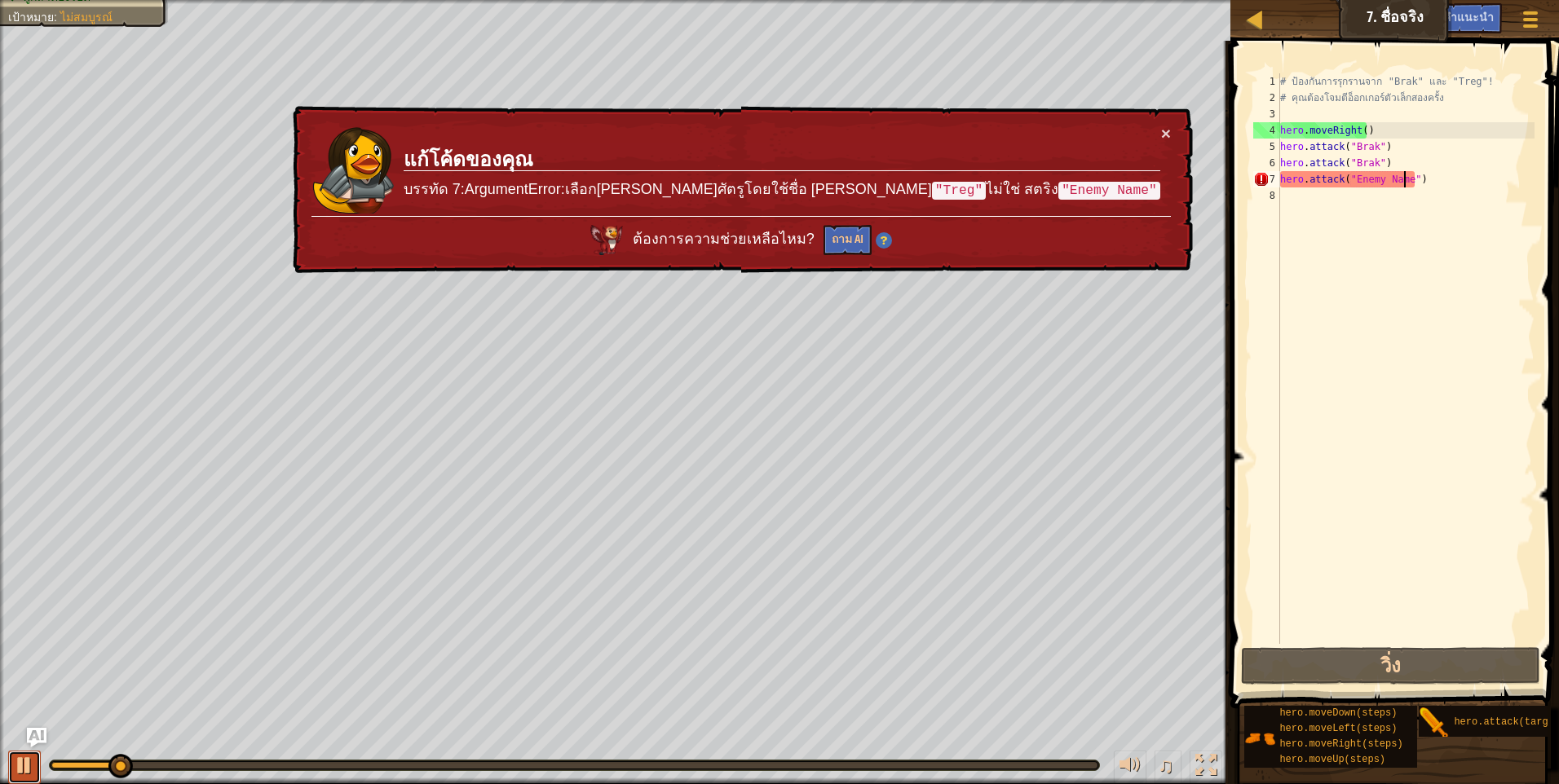
click at [23, 763] on div at bounding box center [24, 765] width 21 height 21
drag, startPoint x: 1402, startPoint y: 179, endPoint x: 1349, endPoint y: 186, distance: 53.5
click at [1349, 186] on div "# ป้องกันการรุกรานจาก "Brak" และ "Treg"! # คุณต้องโจมตีอ็อกเกอร์ตัวเล็กสองครั้ง…" at bounding box center [1406, 374] width 258 height 603
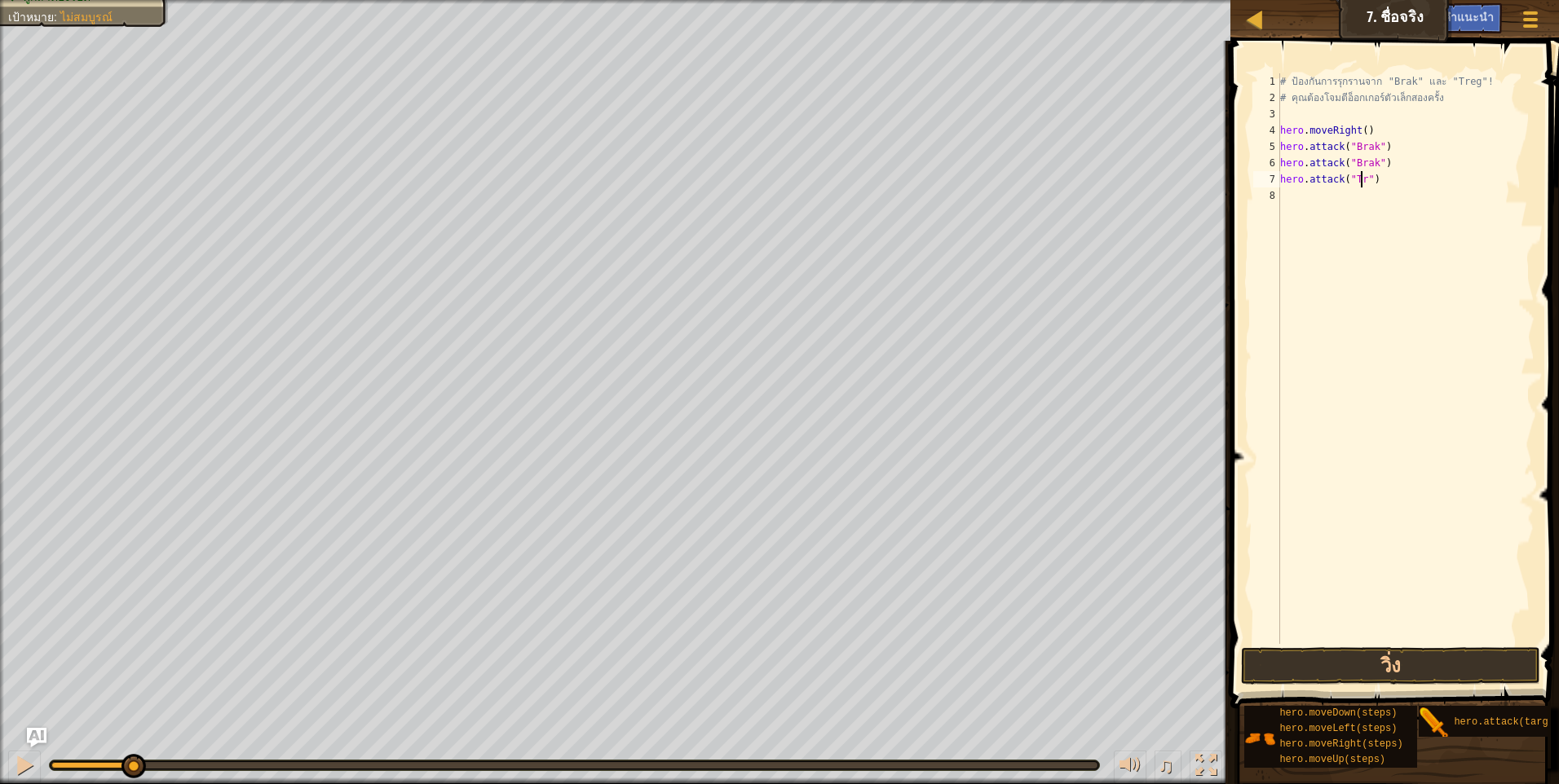
scroll to position [7, 7]
type textarea "hero.attack("Treg")"
drag, startPoint x: 1291, startPoint y: 191, endPoint x: 1274, endPoint y: 178, distance: 21.4
click at [1274, 178] on div "hero.attack("Treg") 1 2 3 4 5 6 7 8 # ป้องกันการรุกรานจาก "Brak" และ "Treg"! # …" at bounding box center [1393, 358] width 285 height 570
click at [1333, 203] on div "# ป้องกันการรุกรานจาก "Brak" และ "Treg"! # คุณต้องโจมตีอ็อกเกอร์ตัวเล็กสองครั้ง…" at bounding box center [1406, 374] width 258 height 603
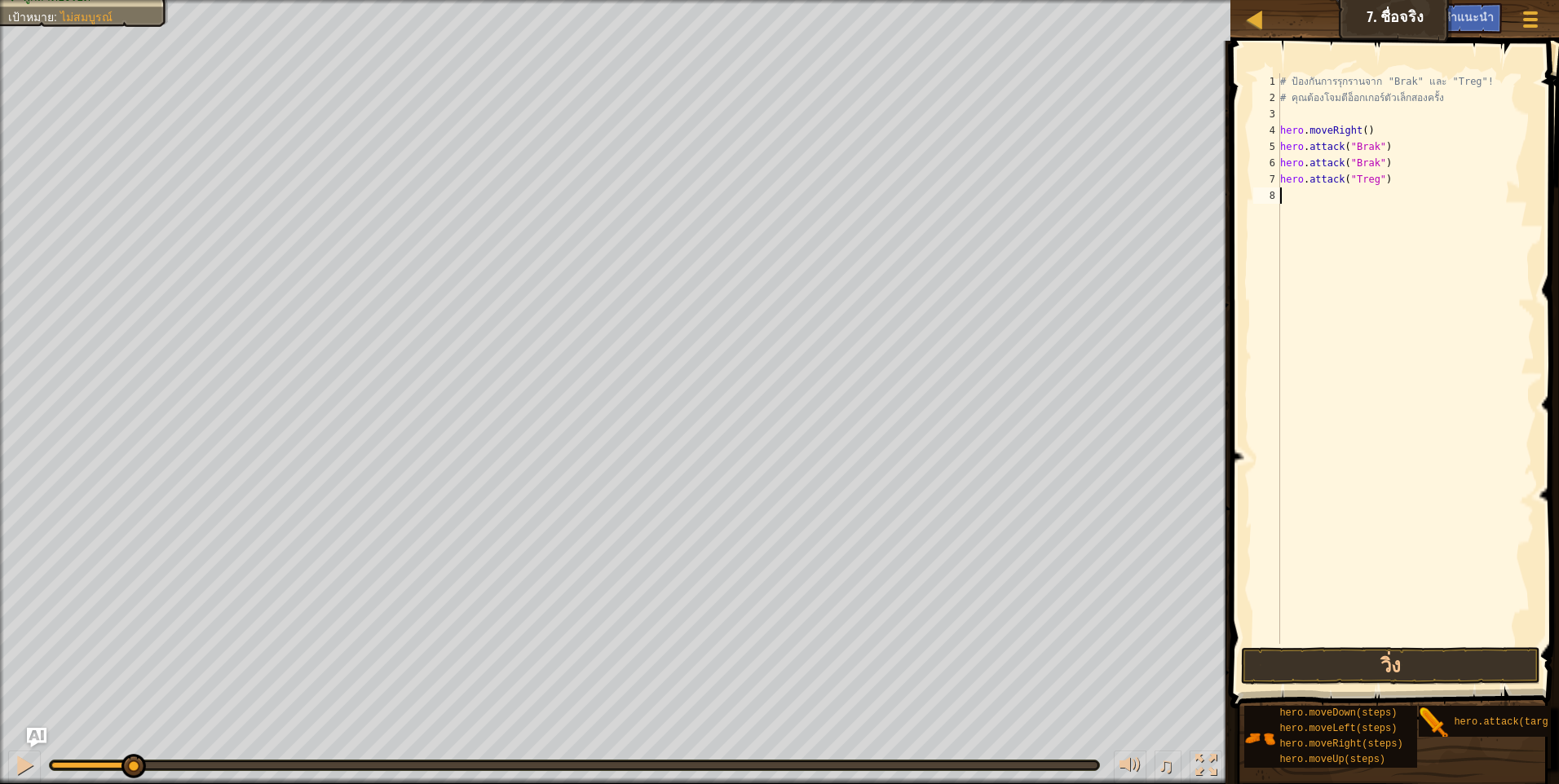
scroll to position [7, 0]
paste textarea "hero.attack("Treg")"
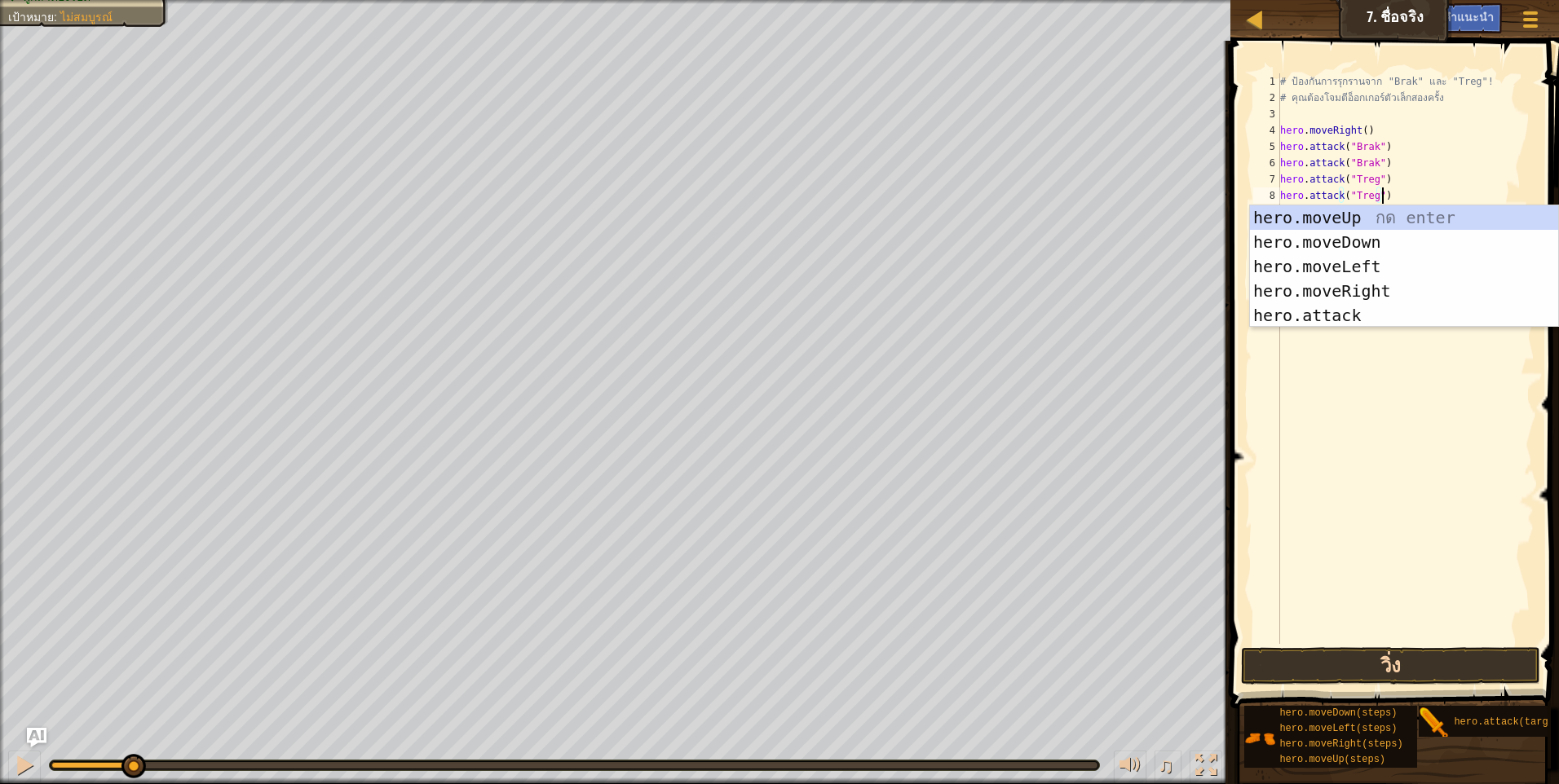
type textarea "hero.attack("Treg")"
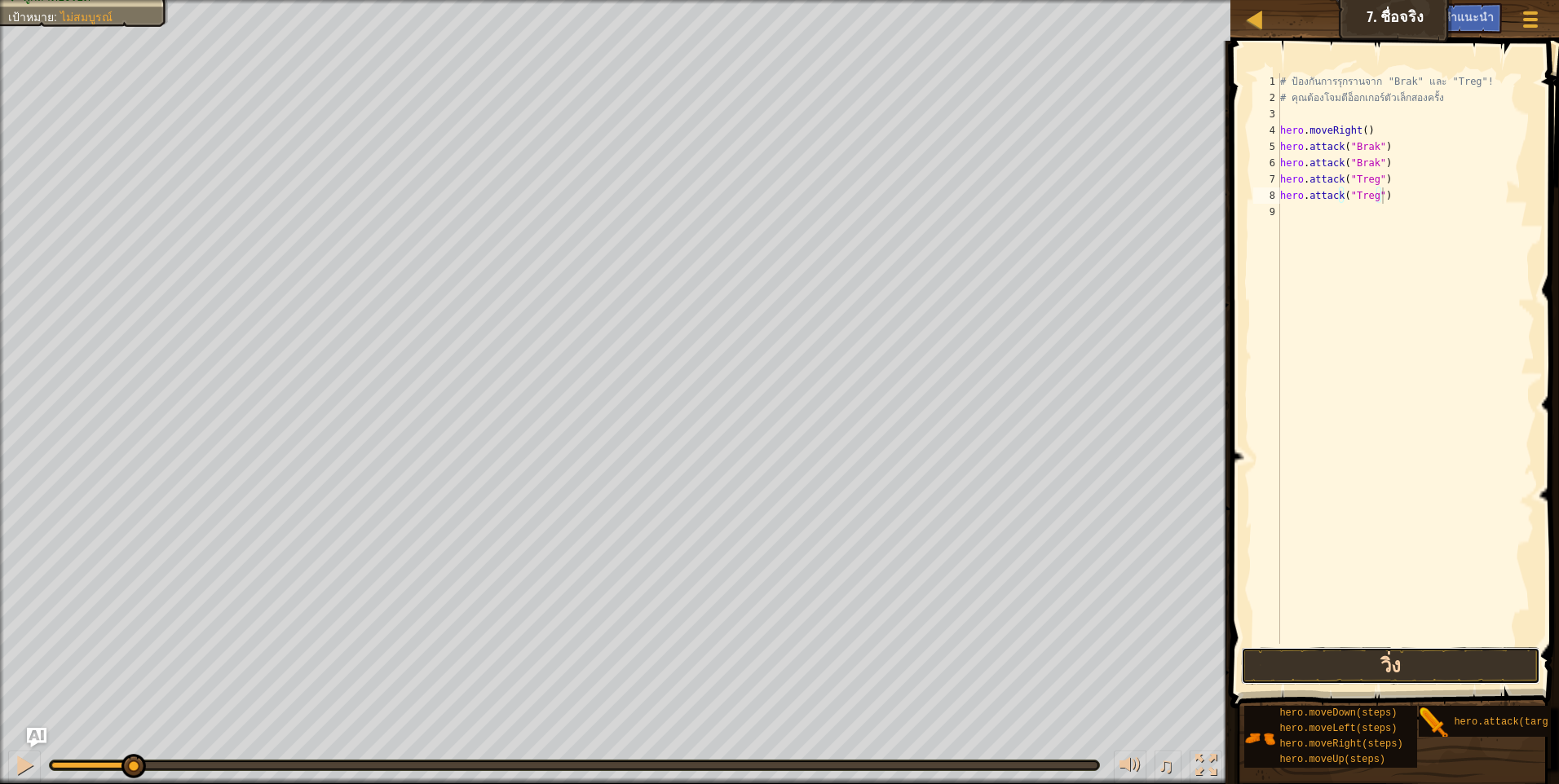
click at [1362, 656] on button "วิ่ง" at bounding box center [1391, 666] width 300 height 38
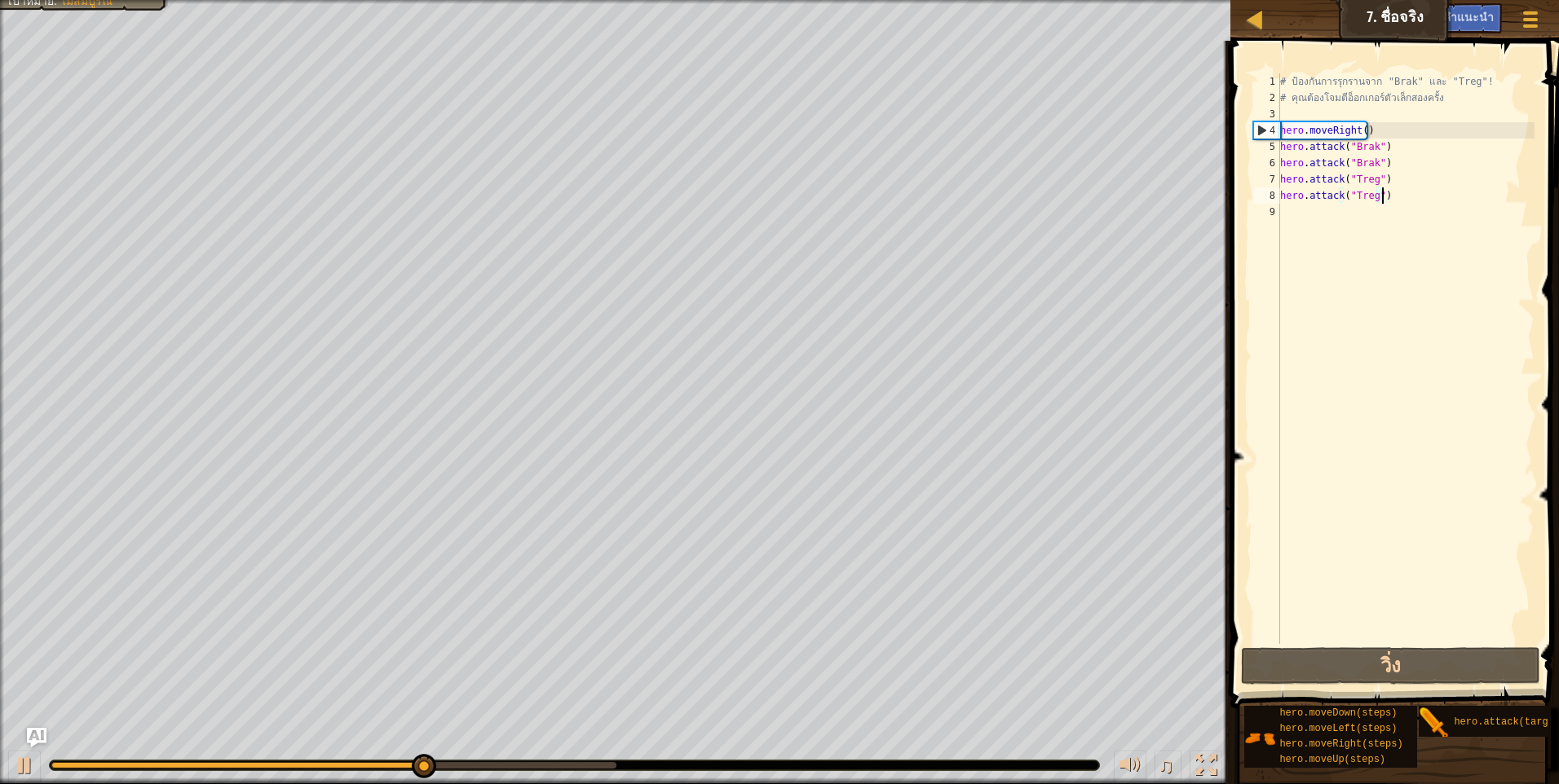
click at [1316, 207] on div "# ป้องกันการรุกรานจาก "Brak" และ "Treg"! # คุณต้องโจมตีอ็อกเกอร์ตัวเล็กสองครั้ง…" at bounding box center [1406, 374] width 258 height 603
type textarea "m"
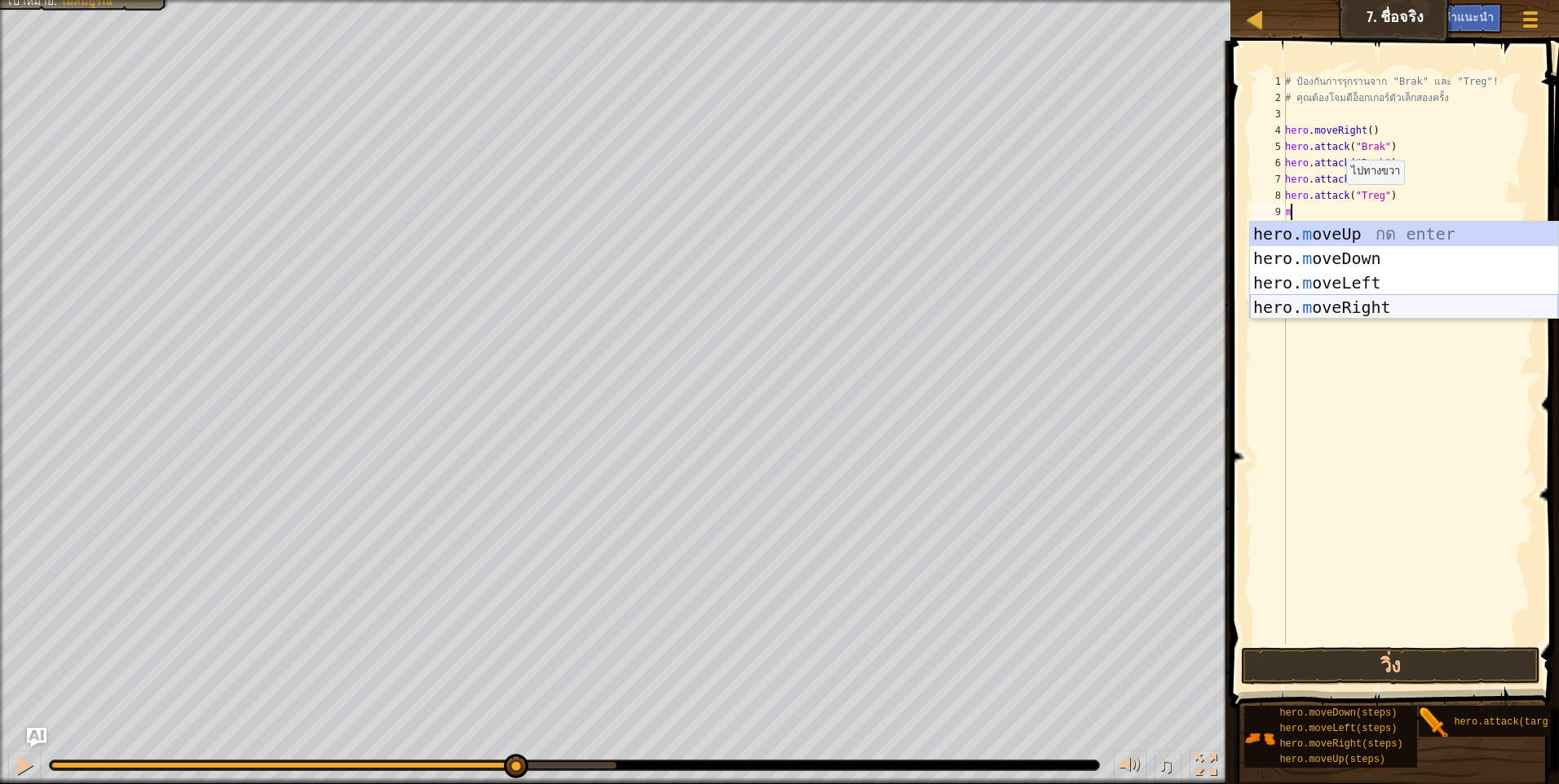
click at [1406, 312] on div "hero. m oveUp กด enter hero. m oveDown กด enter hero. m oveLeft กด enter hero. …" at bounding box center [1404, 295] width 308 height 147
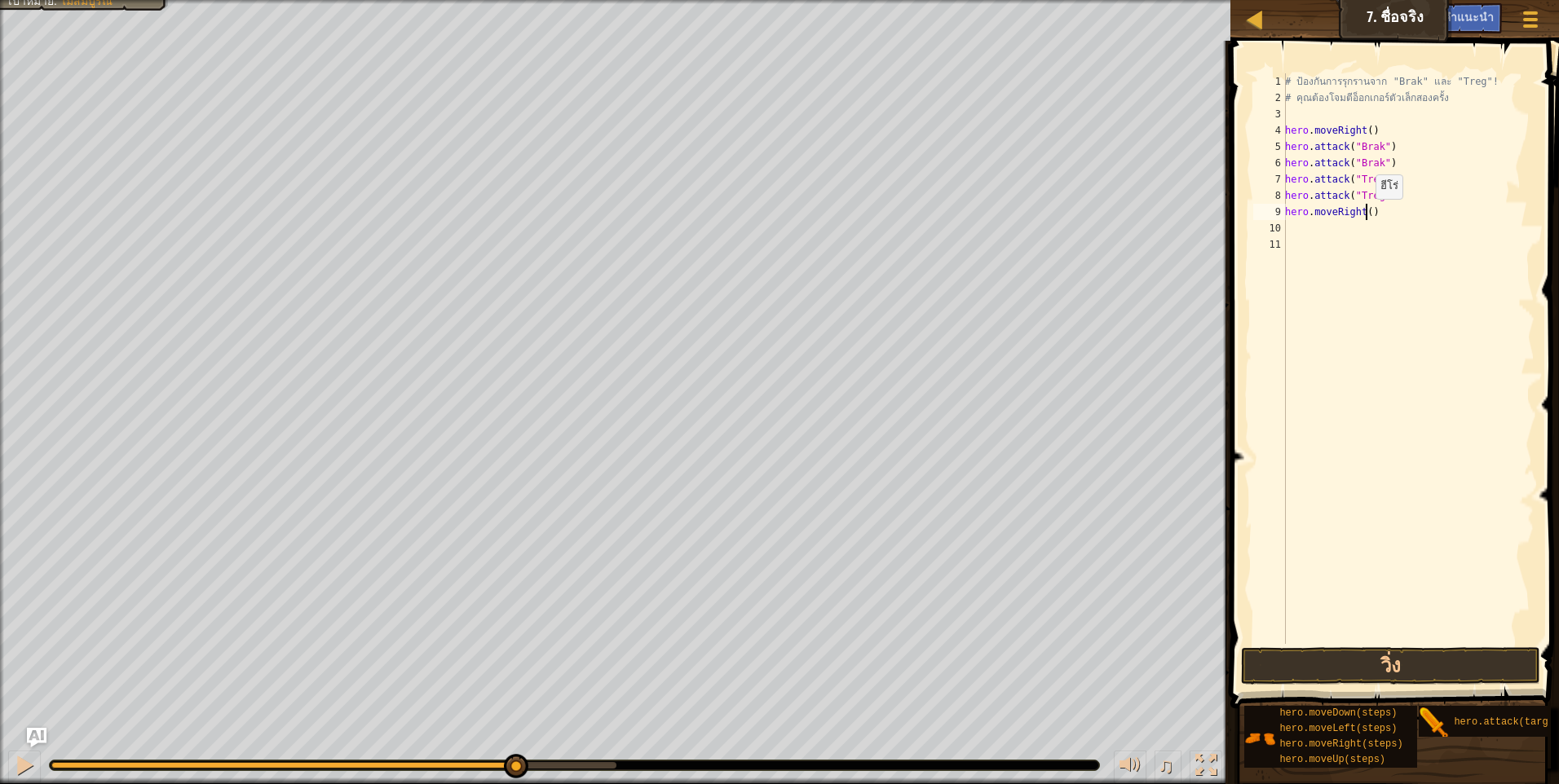
click at [1367, 215] on div "# ป้องกันการรุกรานจาก "Brak" และ "Treg"! # คุณต้องโจมตีอ็อกเกอร์ตัวเล็กสองครั้ง…" at bounding box center [1407, 374] width 252 height 603
type textarea "hero.moveRight(2)"
click at [1438, 643] on div "# ป้องกันการรุกรานจาก "Brak" และ "Treg"! # คุณต้องโจมตีอ็อกเกอร์ตัวเล็กสองครั้ง…" at bounding box center [1407, 374] width 252 height 603
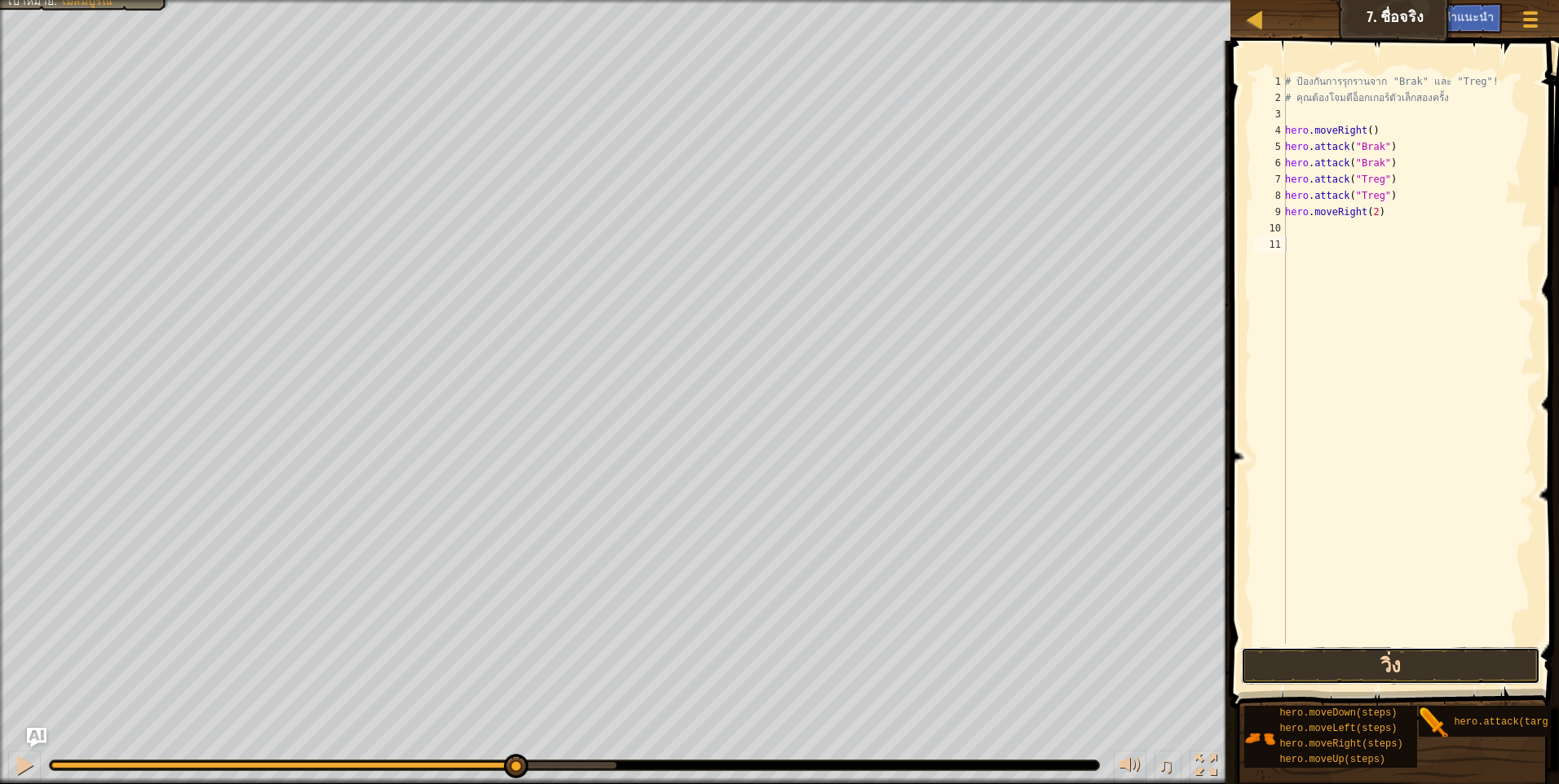
click at [1434, 664] on button "วิ่ง" at bounding box center [1391, 666] width 300 height 38
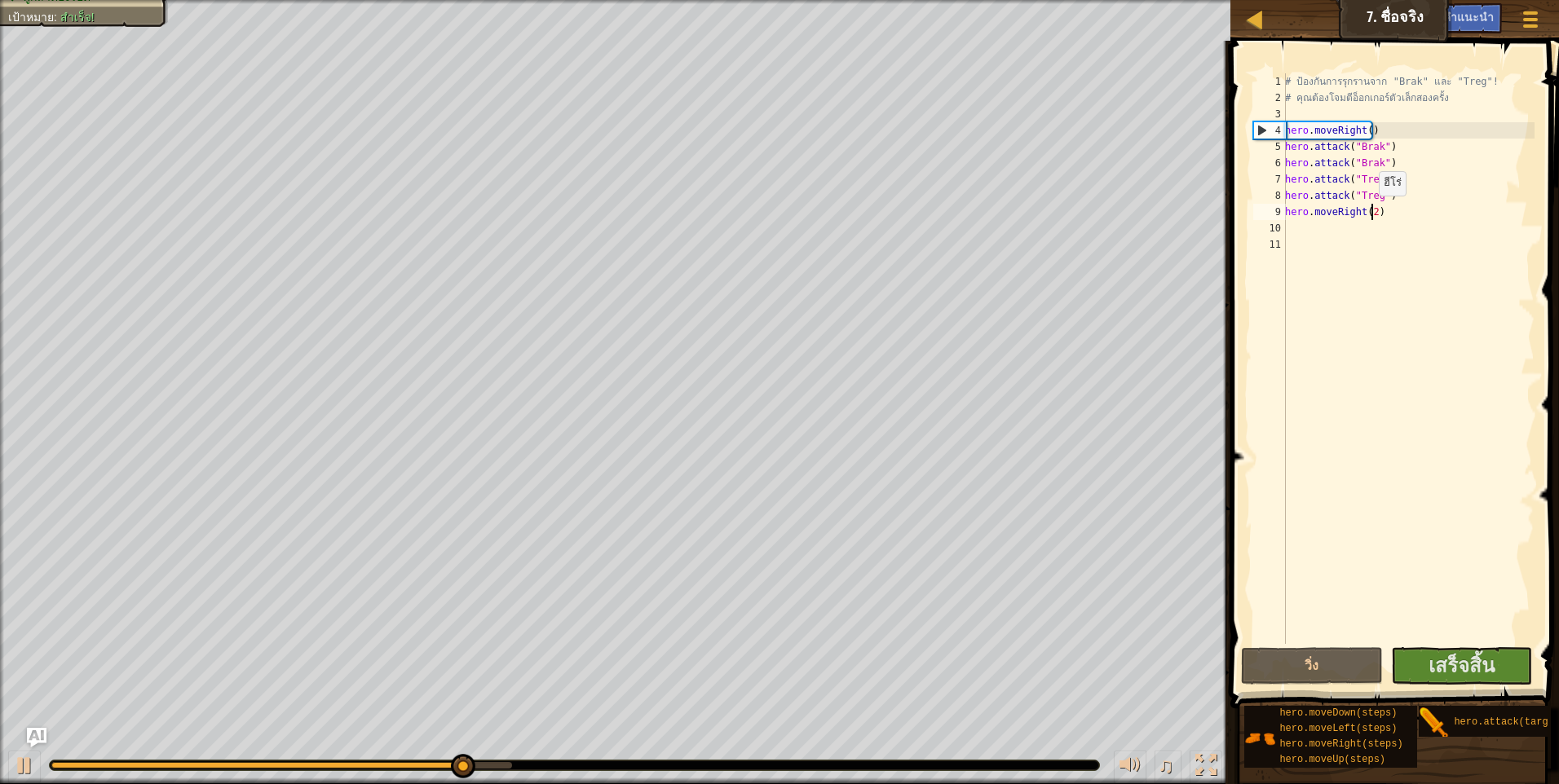
click at [1369, 212] on div "# ป้องกันการรุกรานจาก "Brak" และ "Treg"! # คุณต้องโจมตีอ็อกเกอร์ตัวเล็กสองครั้ง…" at bounding box center [1407, 374] width 252 height 603
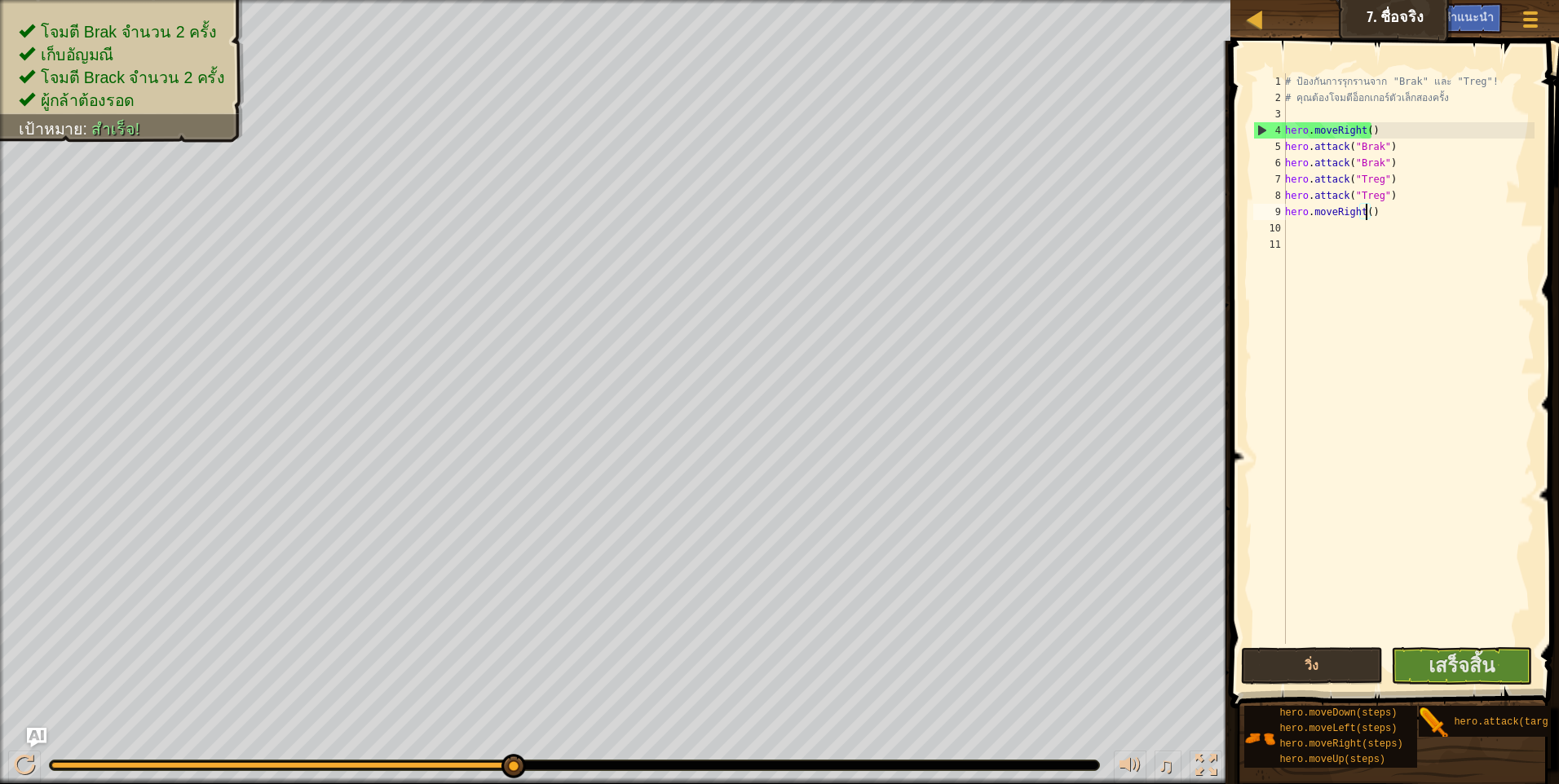
scroll to position [7, 6]
type textarea "hero.moveRight(3)"
click at [1466, 669] on span "เสร็จสิ้น" at bounding box center [1461, 665] width 66 height 26
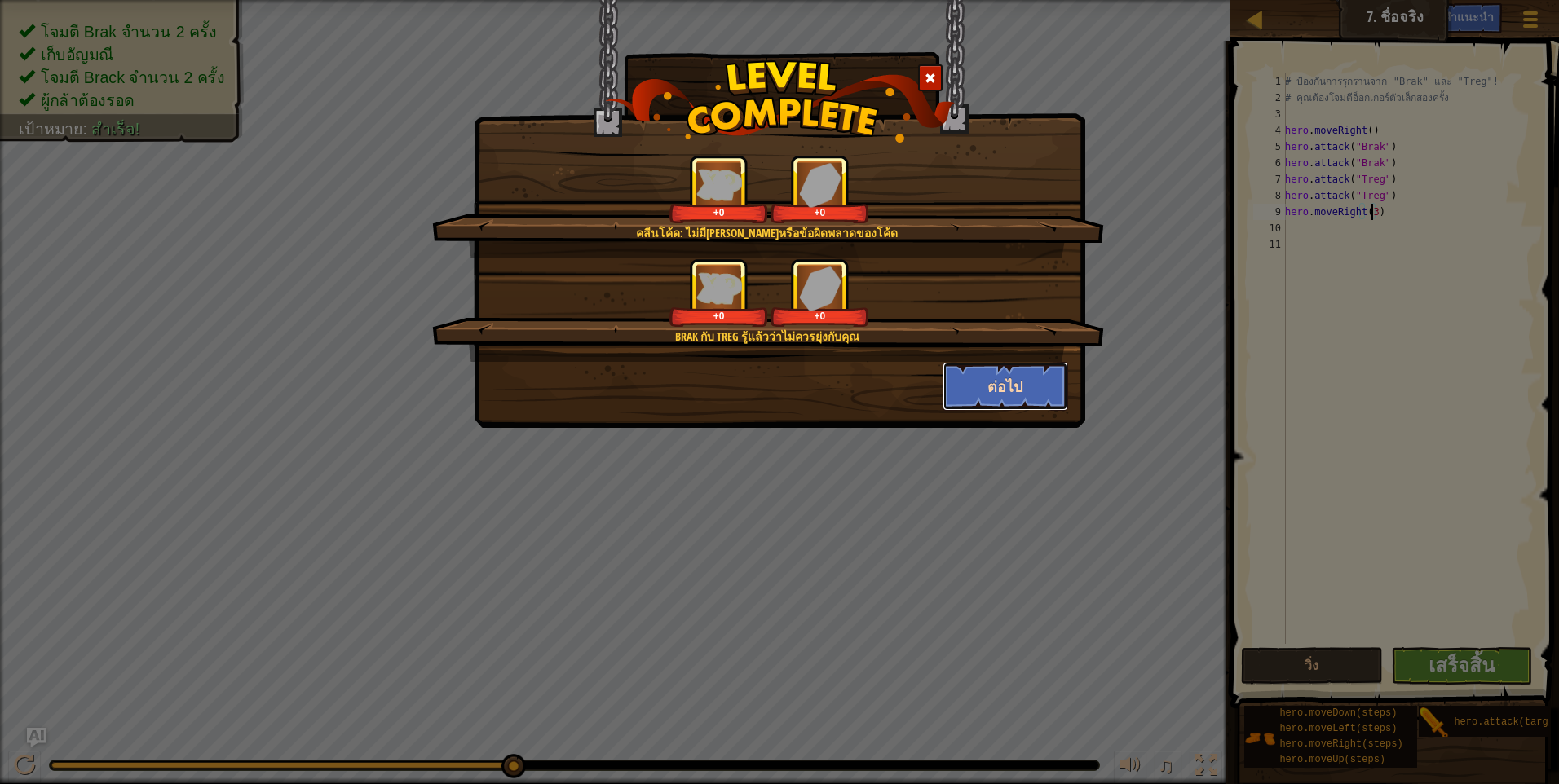
click at [1004, 401] on button "ต่อไป" at bounding box center [1005, 386] width 127 height 49
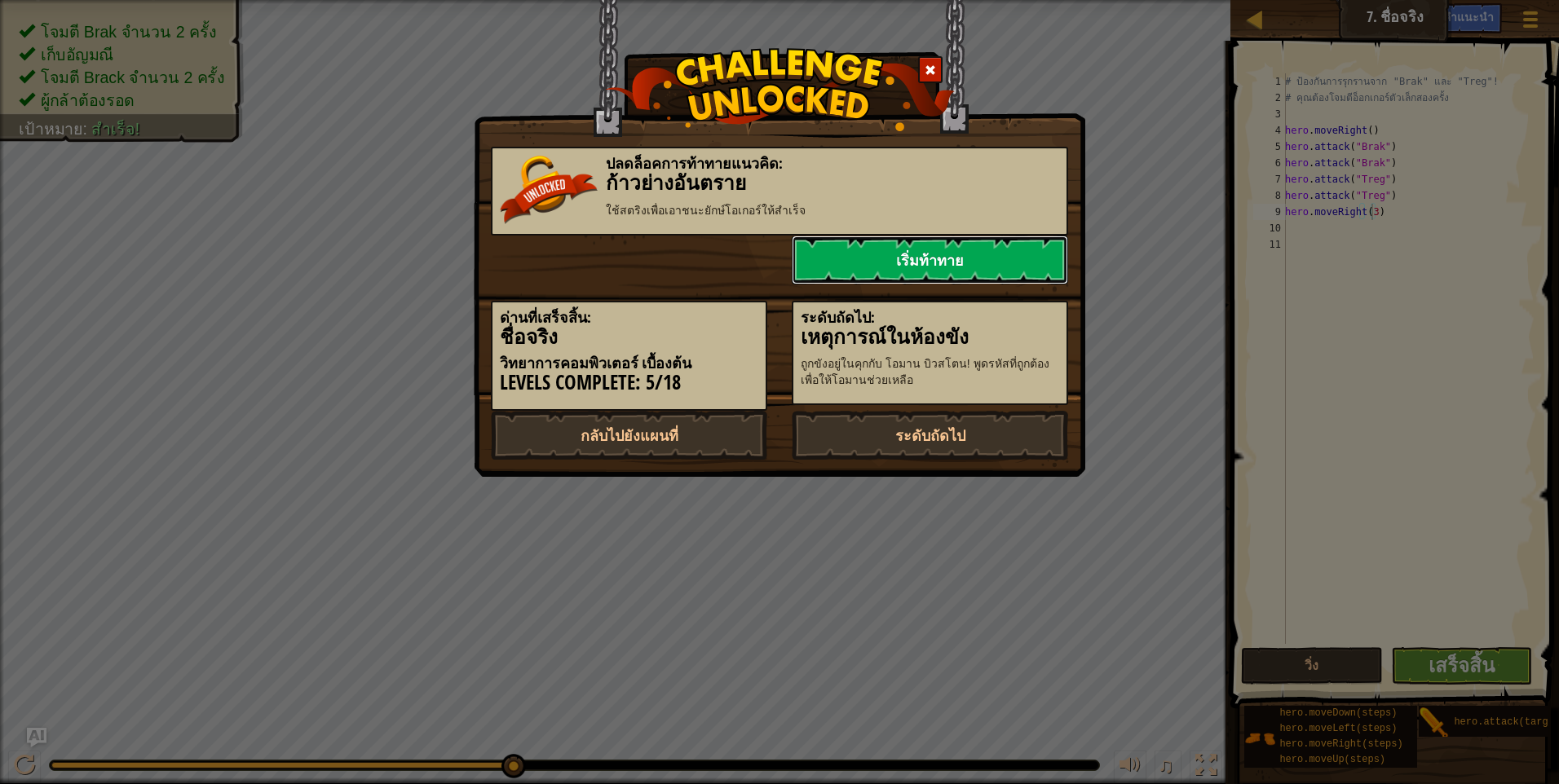
click at [1009, 277] on link "เริ่มท้าทาย" at bounding box center [929, 260] width 276 height 49
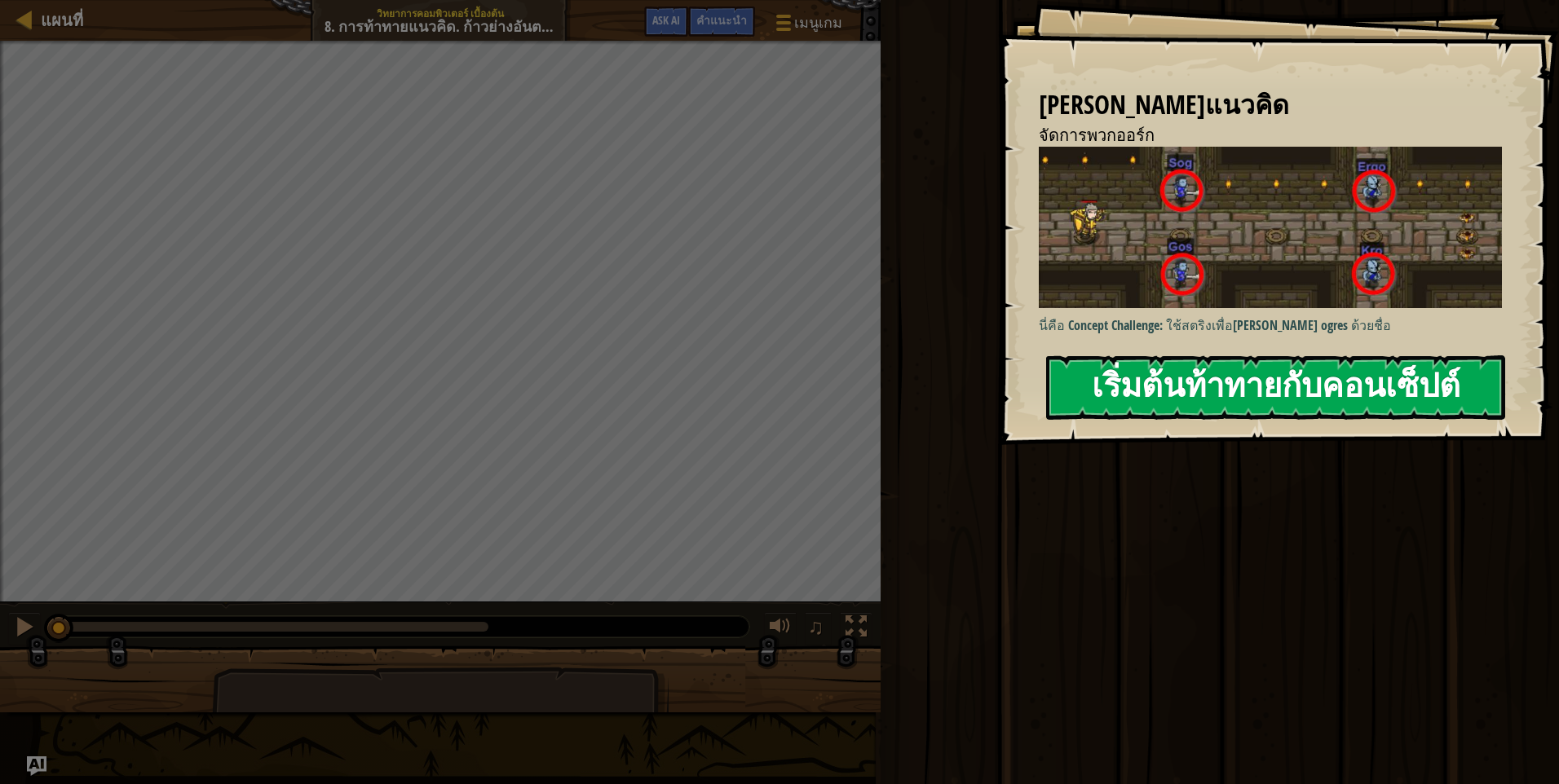
click at [1202, 392] on button "เริ่มต้นท้าทายกับคอนเซ็ปต์" at bounding box center [1275, 387] width 459 height 65
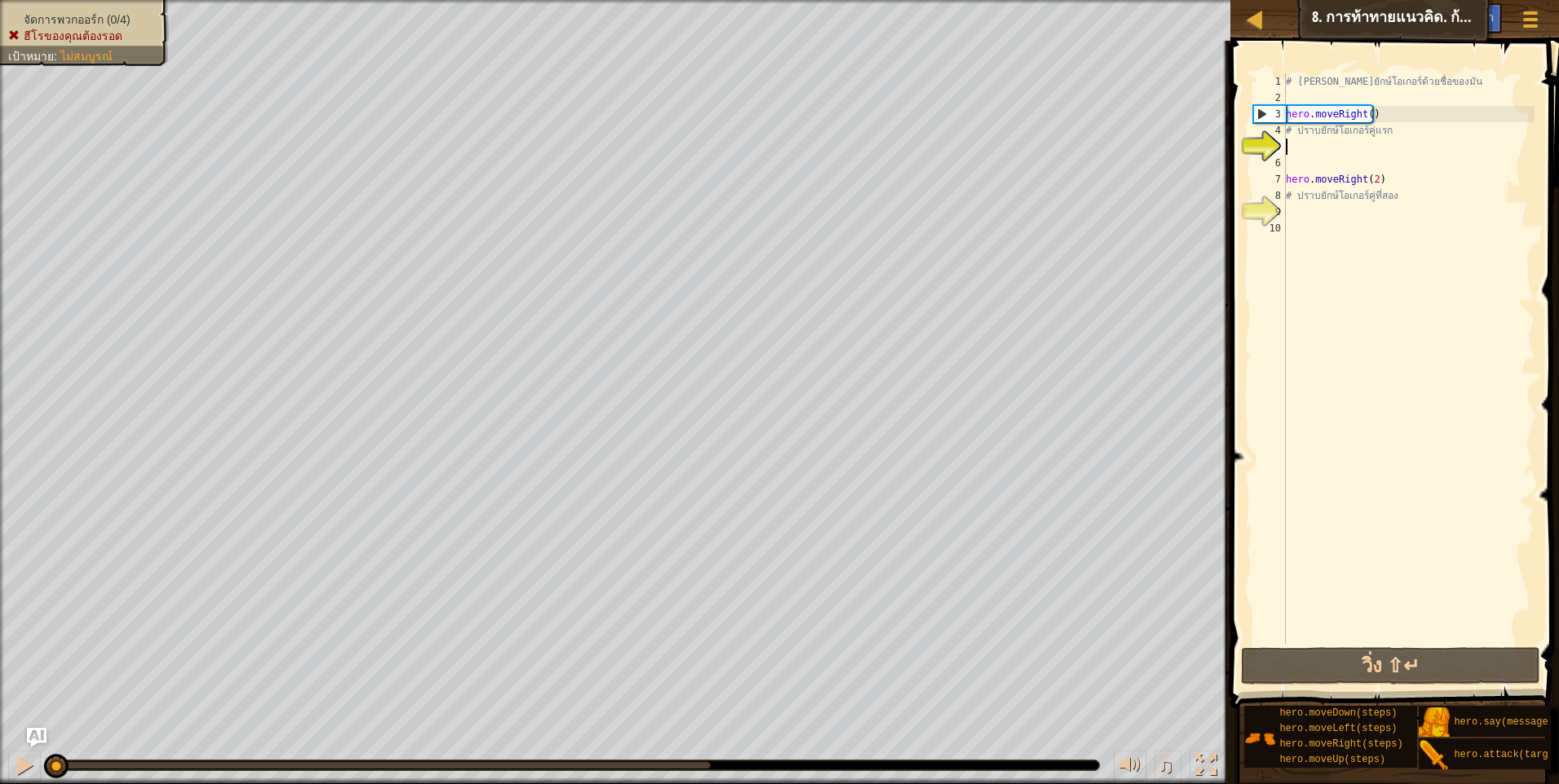
click at [1305, 151] on div "# เอาชนะยักษ์โอเกอร์ด้วยชื่อของมัน hero . moveRight ( ) # ปราบยักษ์โอเกอร์คู่แร…" at bounding box center [1408, 374] width 252 height 603
click at [1384, 662] on button "วิ่ง ⇧↵" at bounding box center [1391, 666] width 300 height 38
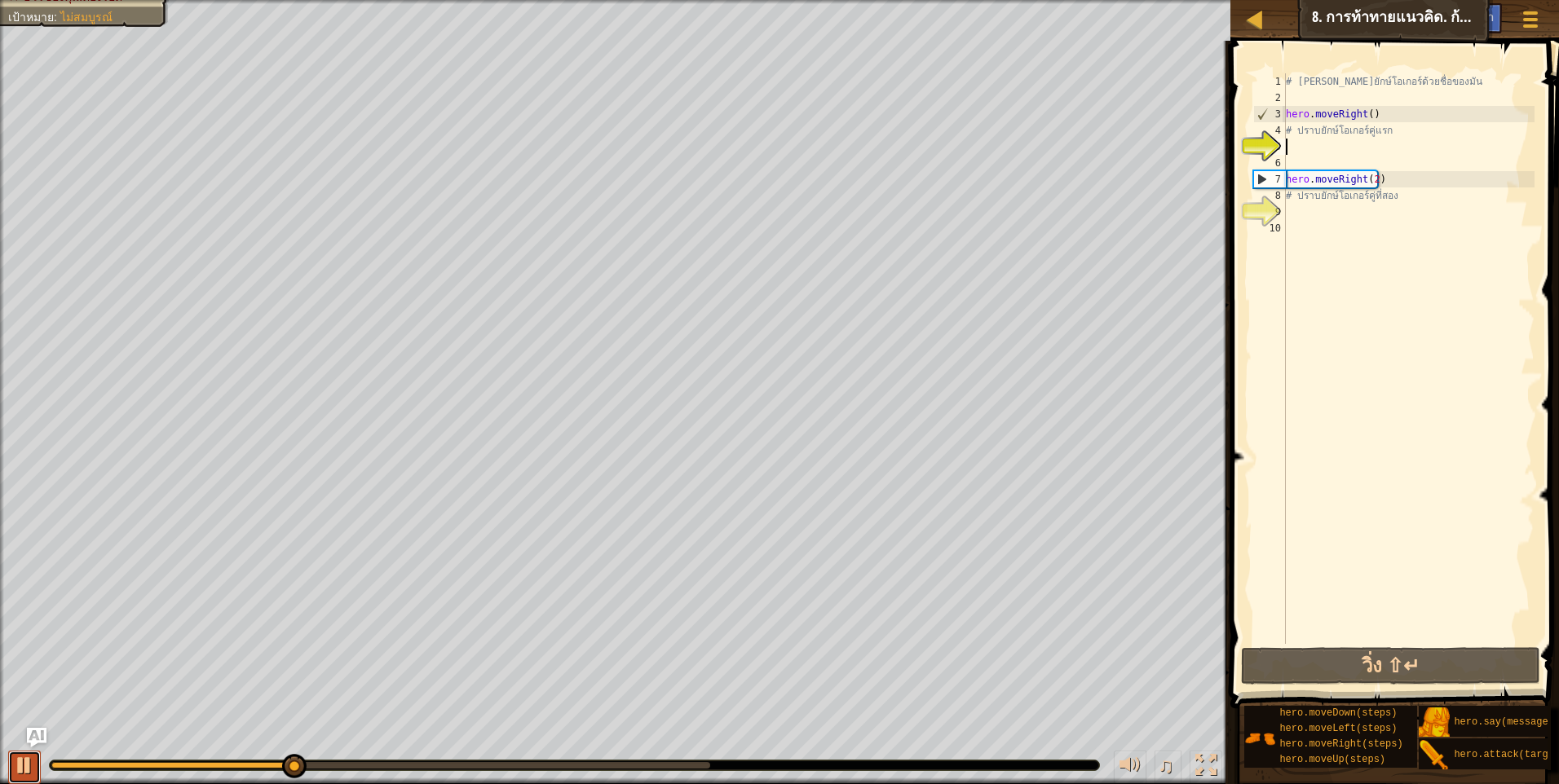
click at [14, 774] on div at bounding box center [24, 765] width 21 height 21
drag, startPoint x: 1286, startPoint y: 154, endPoint x: 1295, endPoint y: 149, distance: 10.3
click at [1287, 154] on div "# เอาชนะยักษ์โอเกอร์ด้วยชื่อของมัน hero . moveRight ( ) # ปราบยักษ์โอเกอร์คู่แร…" at bounding box center [1408, 374] width 252 height 603
click at [1301, 141] on div "# เอาชนะยักษ์โอเกอร์ด้วยชื่อของมัน hero . moveRight ( ) # ปราบยักษ์โอเกอร์คู่แร…" at bounding box center [1408, 374] width 252 height 603
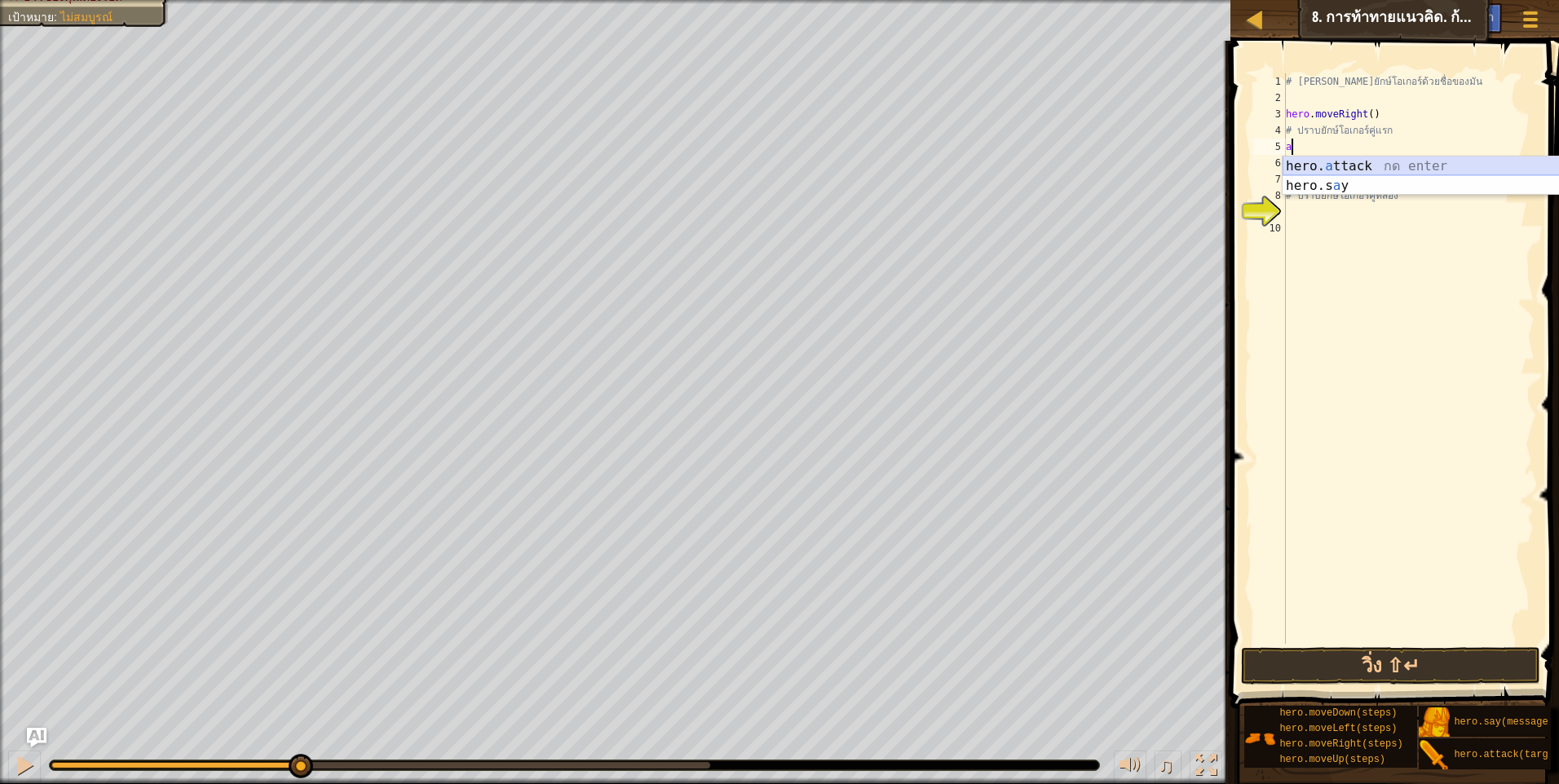
click at [1391, 168] on div "hero. a ttack กด enter hero.s a y กด enter" at bounding box center [1436, 195] width 308 height 79
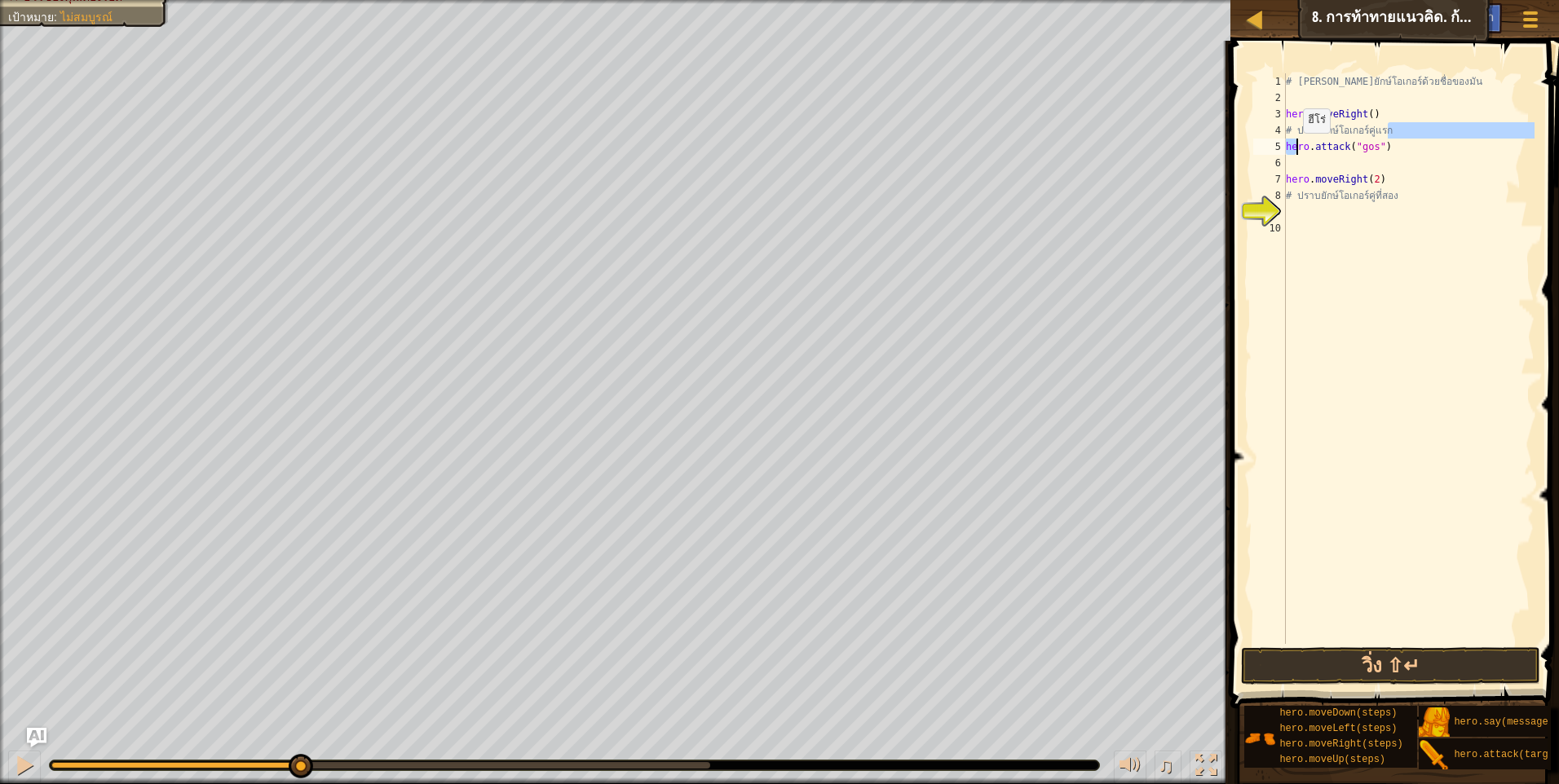
drag, startPoint x: 1388, startPoint y: 137, endPoint x: 1373, endPoint y: 143, distance: 16.2
click at [1295, 149] on div "# เอาชนะยักษ์โอเกอร์ด้วยชื่อของมัน hero . moveRight ( ) # ปราบยักษ์โอเกอร์คู่แร…" at bounding box center [1408, 374] width 252 height 603
click at [1396, 142] on div "# เอาชนะยักษ์โอเกอร์ด้วยชื่อของมัน hero . moveRight ( ) # ปราบยักษ์โอเกอร์คู่แร…" at bounding box center [1408, 374] width 252 height 603
type textarea "hero.attack("gos")"
drag, startPoint x: 1396, startPoint y: 153, endPoint x: 1282, endPoint y: 151, distance: 114.0
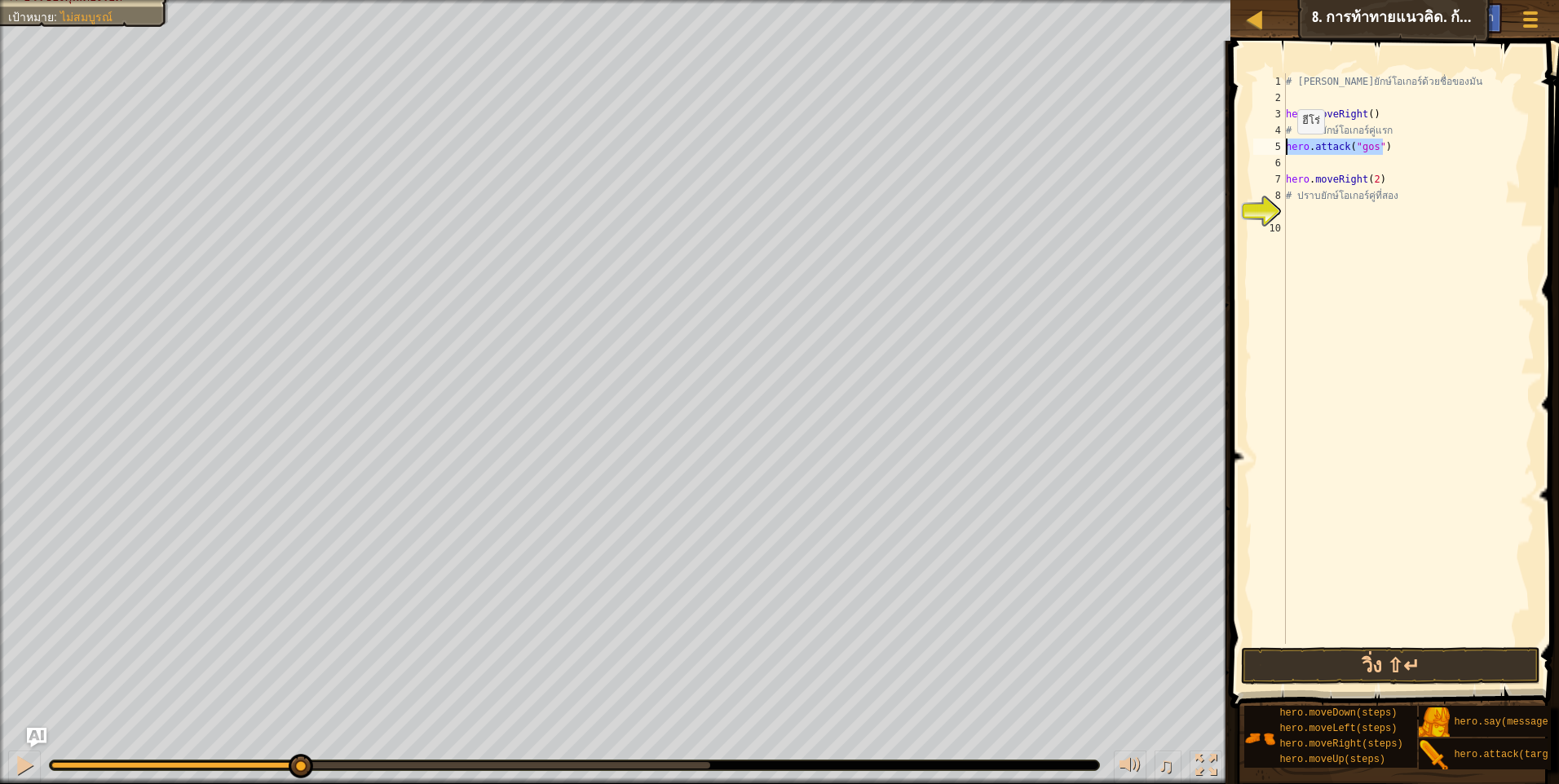
click at [1282, 151] on div "hero.attack("gos") 1 2 3 4 5 6 7 8 9 10 # เอาชนะยักษ์โอเกอร์ด้วยชื่อของมัน hero…" at bounding box center [1393, 358] width 285 height 570
click at [1319, 160] on div "# เอาชนะยักษ์โอเกอร์ด้วยชื่อของมัน hero . moveRight ( ) # ปราบยักษ์โอเกอร์คู่แร…" at bounding box center [1408, 374] width 252 height 603
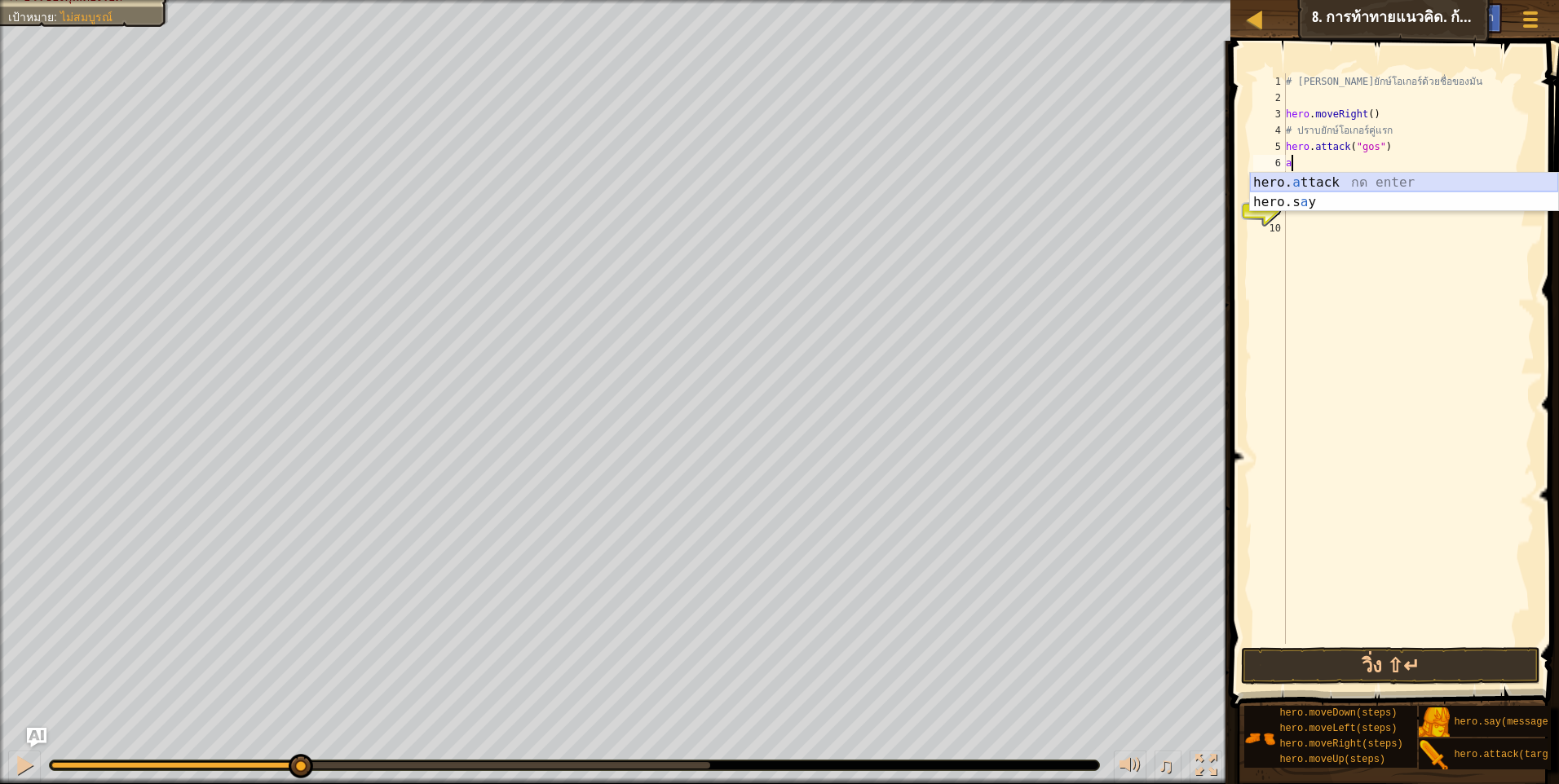
click at [1367, 183] on div "hero. a ttack กด enter hero.s a y กด enter" at bounding box center [1404, 212] width 308 height 79
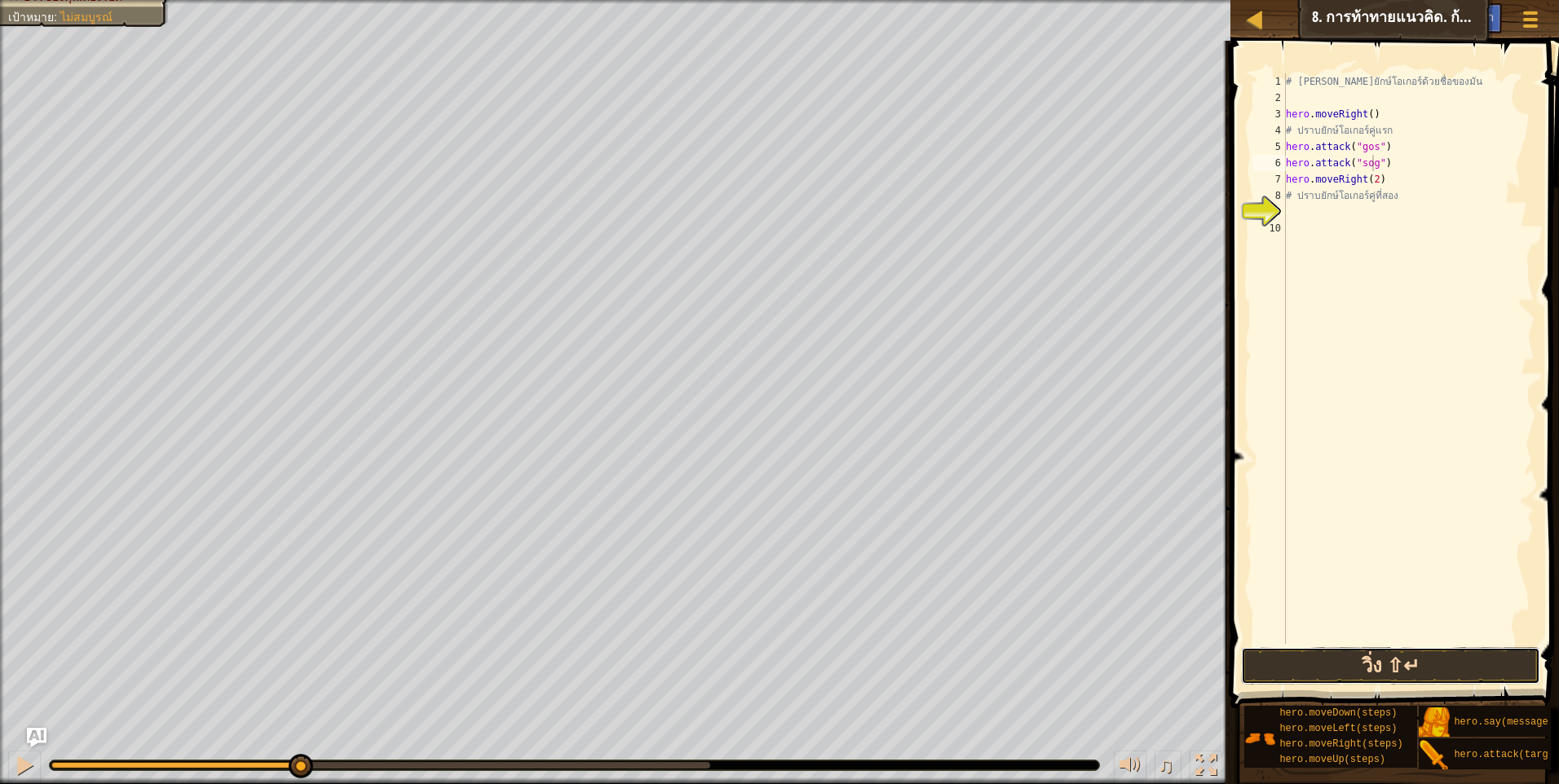
click at [1356, 658] on button "วิ่ง ⇧↵" at bounding box center [1391, 666] width 300 height 38
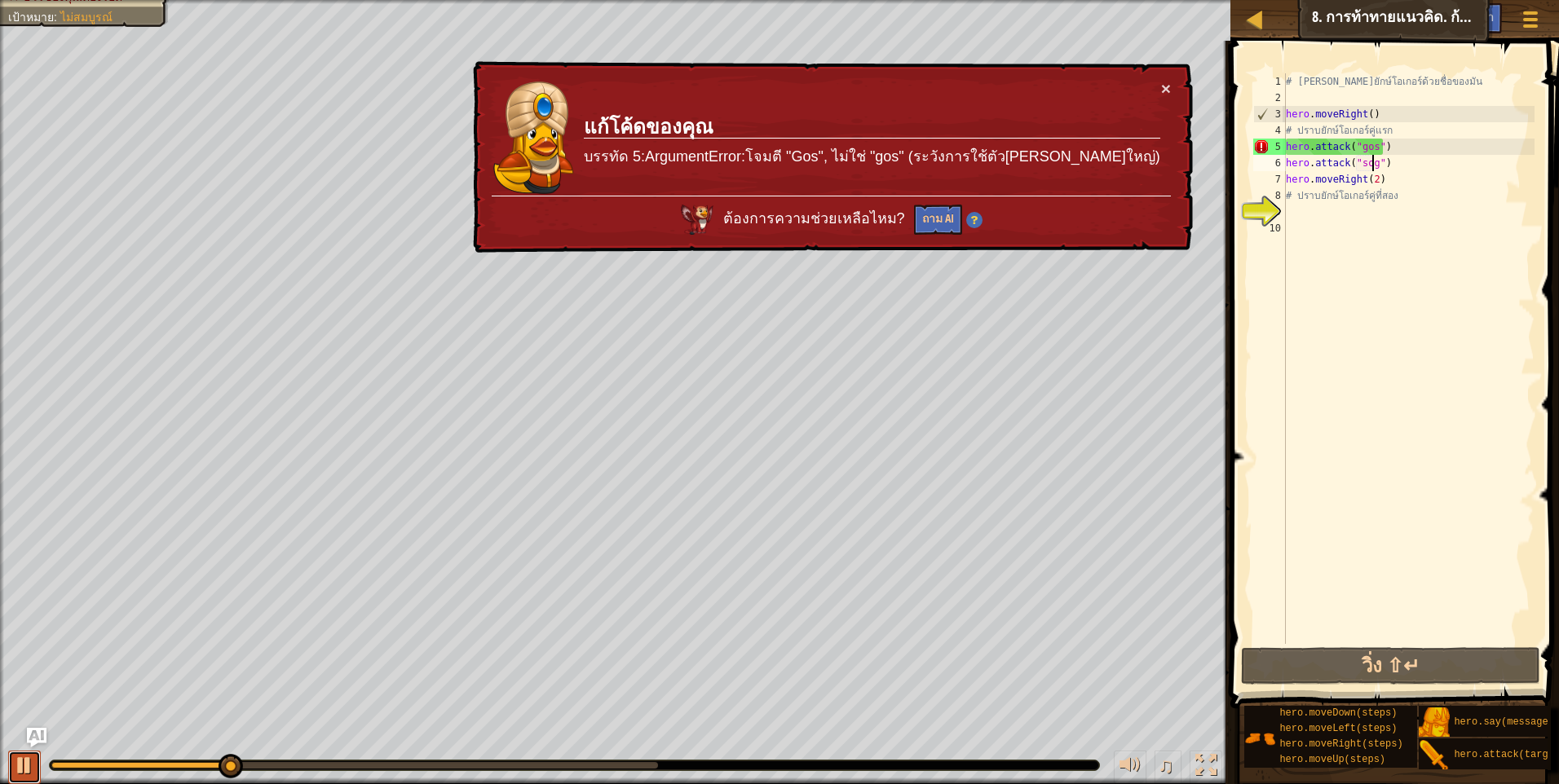
click at [15, 768] on div at bounding box center [24, 765] width 21 height 21
click at [1359, 145] on div "# เอาชนะยักษ์โอเกอร์ด้วยชื่อของมัน hero . moveRight ( ) # ปราบยักษ์โอเกอร์คู่แร…" at bounding box center [1408, 374] width 252 height 603
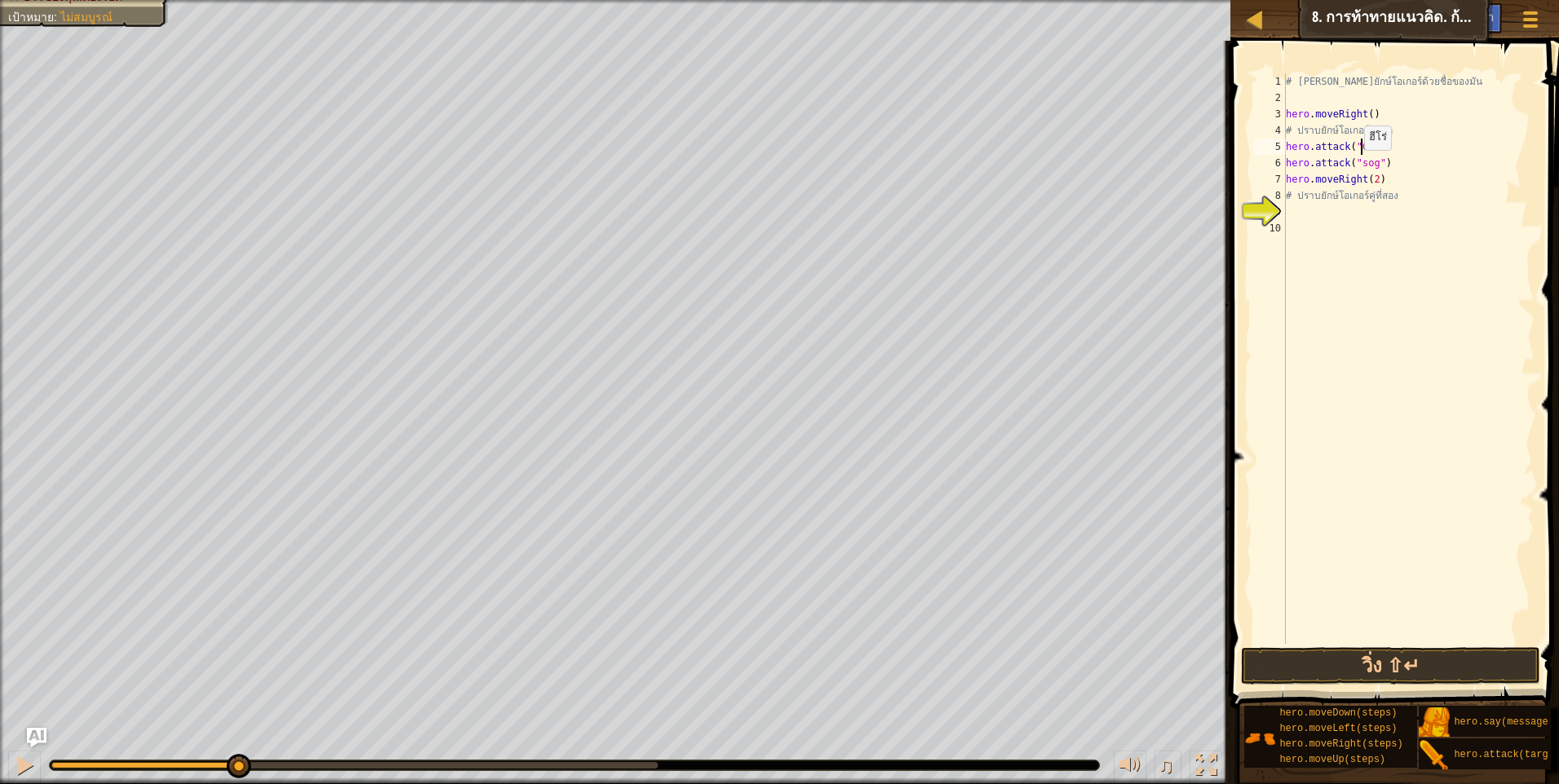
click at [1358, 165] on div "# เอาชนะยักษ์โอเกอร์ด้วยชื่อของมัน hero . moveRight ( ) # ปราบยักษ์โอเกอร์คู่แร…" at bounding box center [1408, 374] width 252 height 603
click at [1362, 158] on div "# เอาชนะยักษ์โอเกอร์ด้วยชื่อของมัน hero . moveRight ( ) # ปราบยักษ์โอเกอร์คู่แร…" at bounding box center [1408, 374] width 252 height 603
click at [1316, 662] on button "วิ่ง ⇧↵" at bounding box center [1391, 666] width 300 height 38
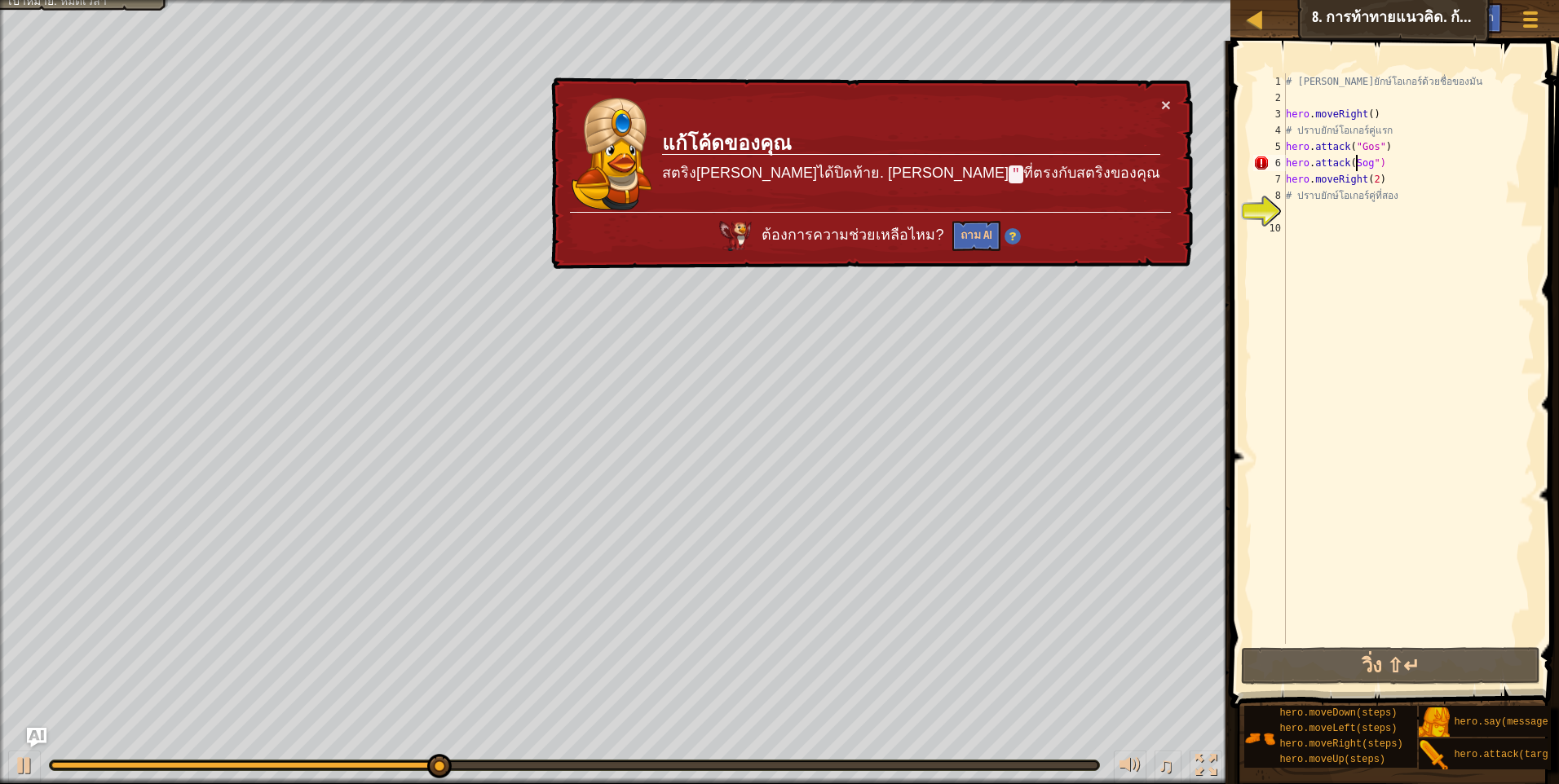
click at [1354, 165] on div "# เอาชนะยักษ์โอเกอร์ด้วยชื่อของมัน hero . moveRight ( ) # ปราบยักษ์โอเกอร์คู่แร…" at bounding box center [1408, 374] width 252 height 603
click at [1347, 167] on div "# เอาชนะยักษ์โอเกอร์ด้วยชื่อของมัน hero . moveRight ( ) # ปราบยักษ์โอเกอร์คู่แร…" at bounding box center [1408, 358] width 252 height 570
click at [1352, 158] on div "# เอาชนะยักษ์โอเกอร์ด้วยชื่อของมัน hero . moveRight ( ) # ปราบยักษ์โอเกอร์คู่แร…" at bounding box center [1408, 374] width 252 height 603
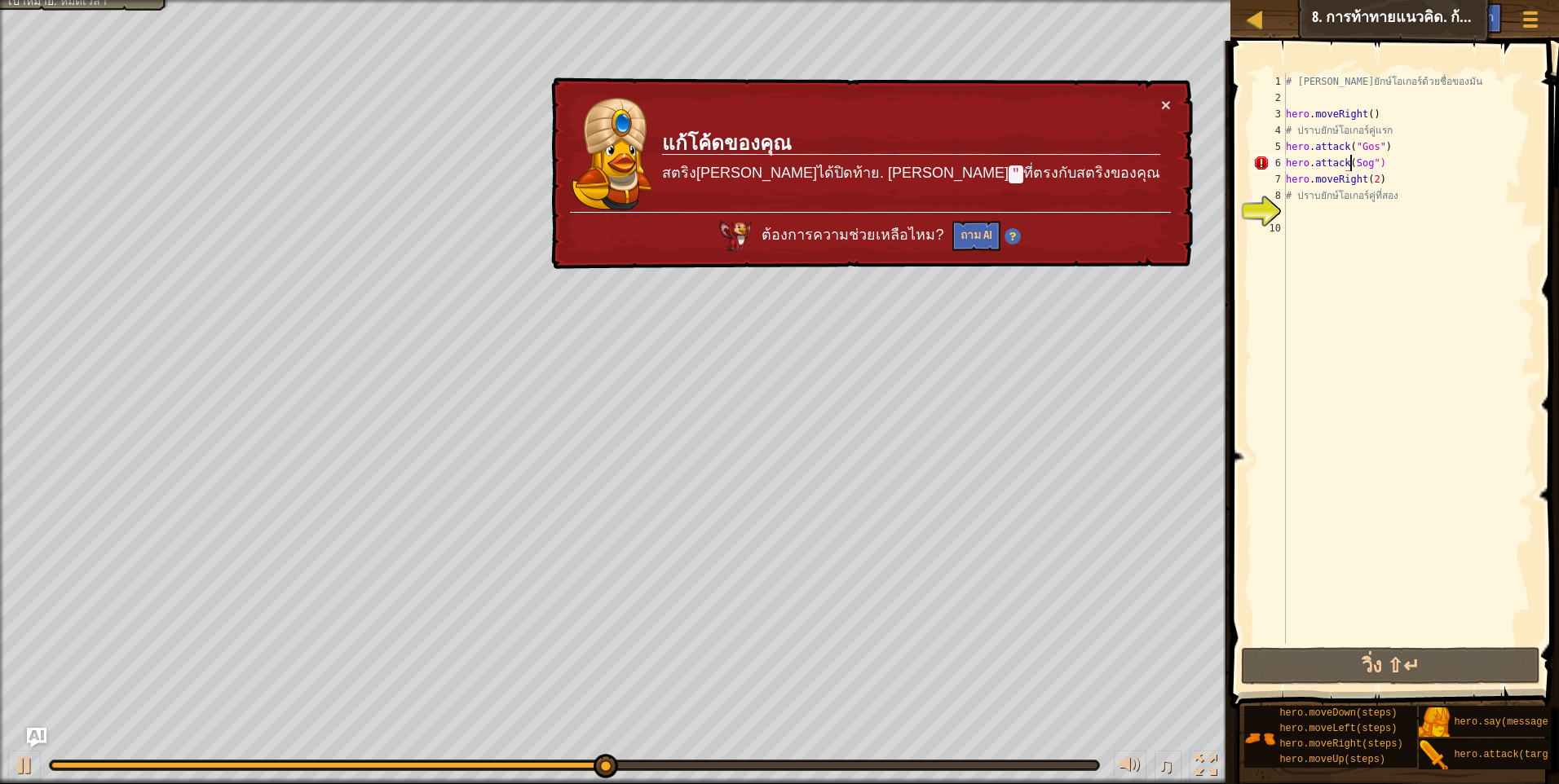
type textarea "hero.attack("Sog")"
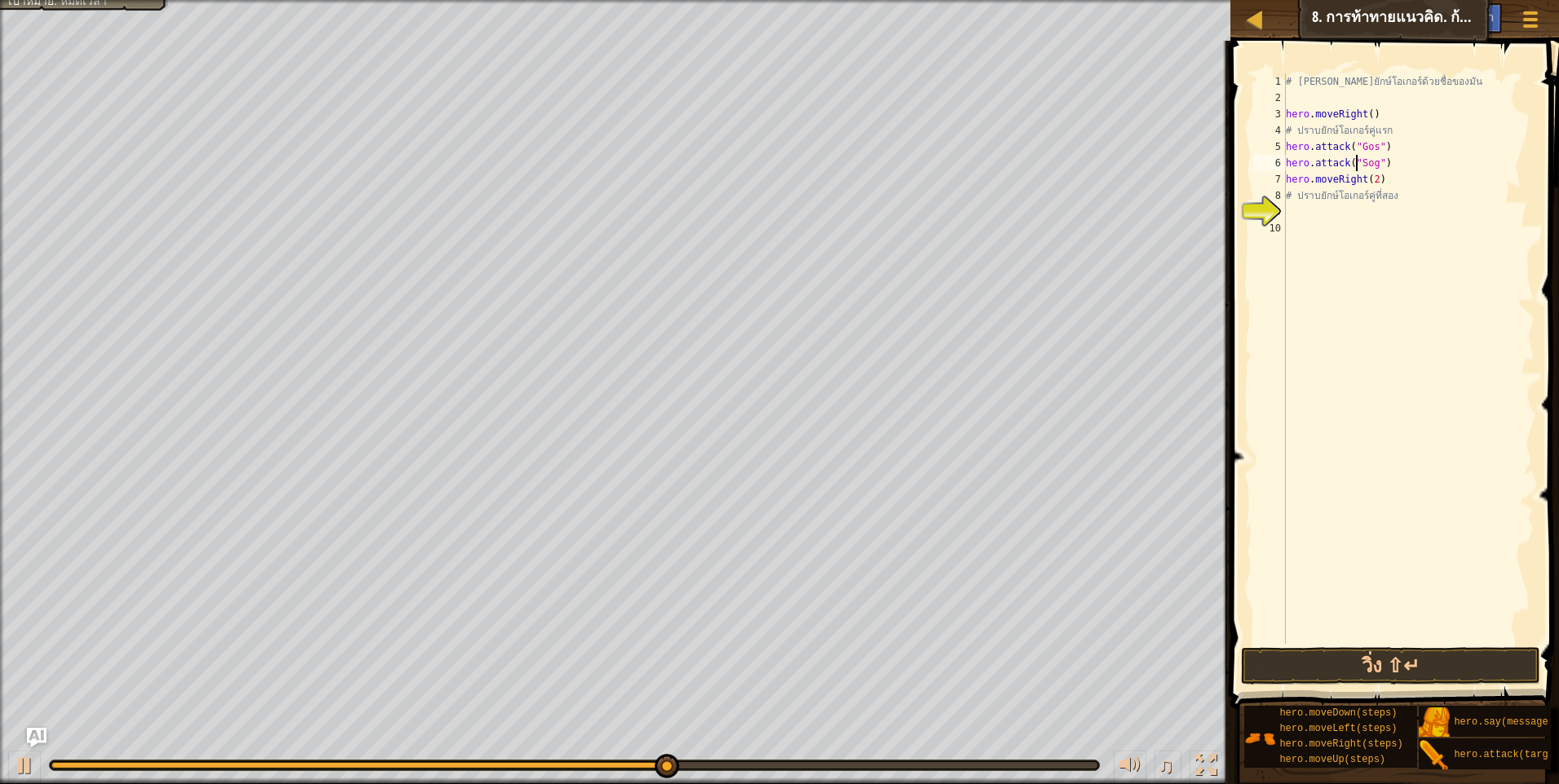
click at [1252, 668] on button "วิ่ง ⇧↵" at bounding box center [1391, 666] width 300 height 38
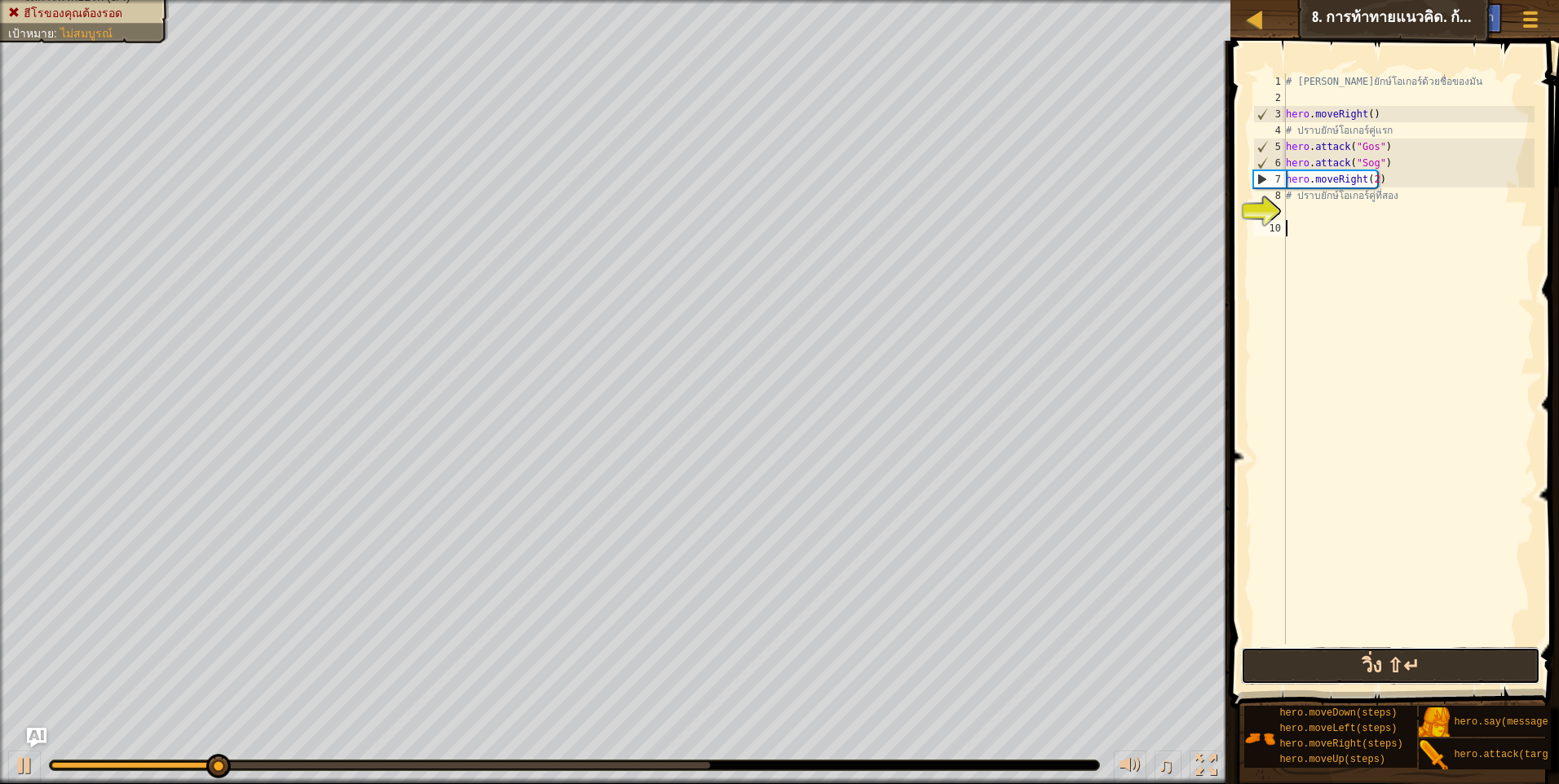
click at [1415, 661] on button "วิ่ง ⇧↵" at bounding box center [1391, 666] width 300 height 38
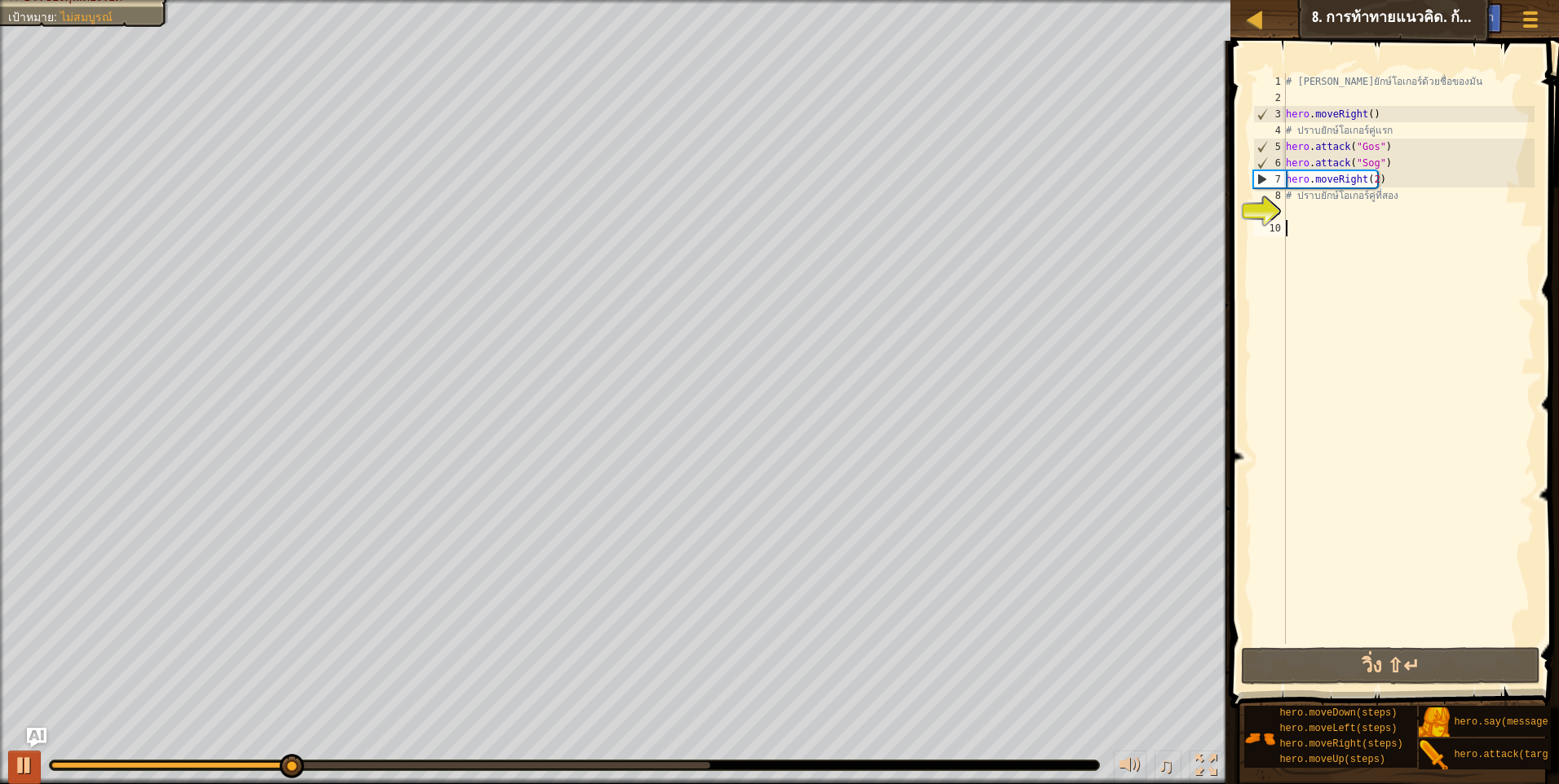
click at [7, 771] on div "♫" at bounding box center [615, 761] width 1230 height 49
click at [15, 768] on div at bounding box center [24, 765] width 21 height 21
click at [1379, 165] on div "# เอาชนะยักษ์โอเกอร์ด้วยชื่อของมัน hero . moveRight ( ) # ปราบยักษ์โอเกอร์คู่แร…" at bounding box center [1408, 374] width 252 height 603
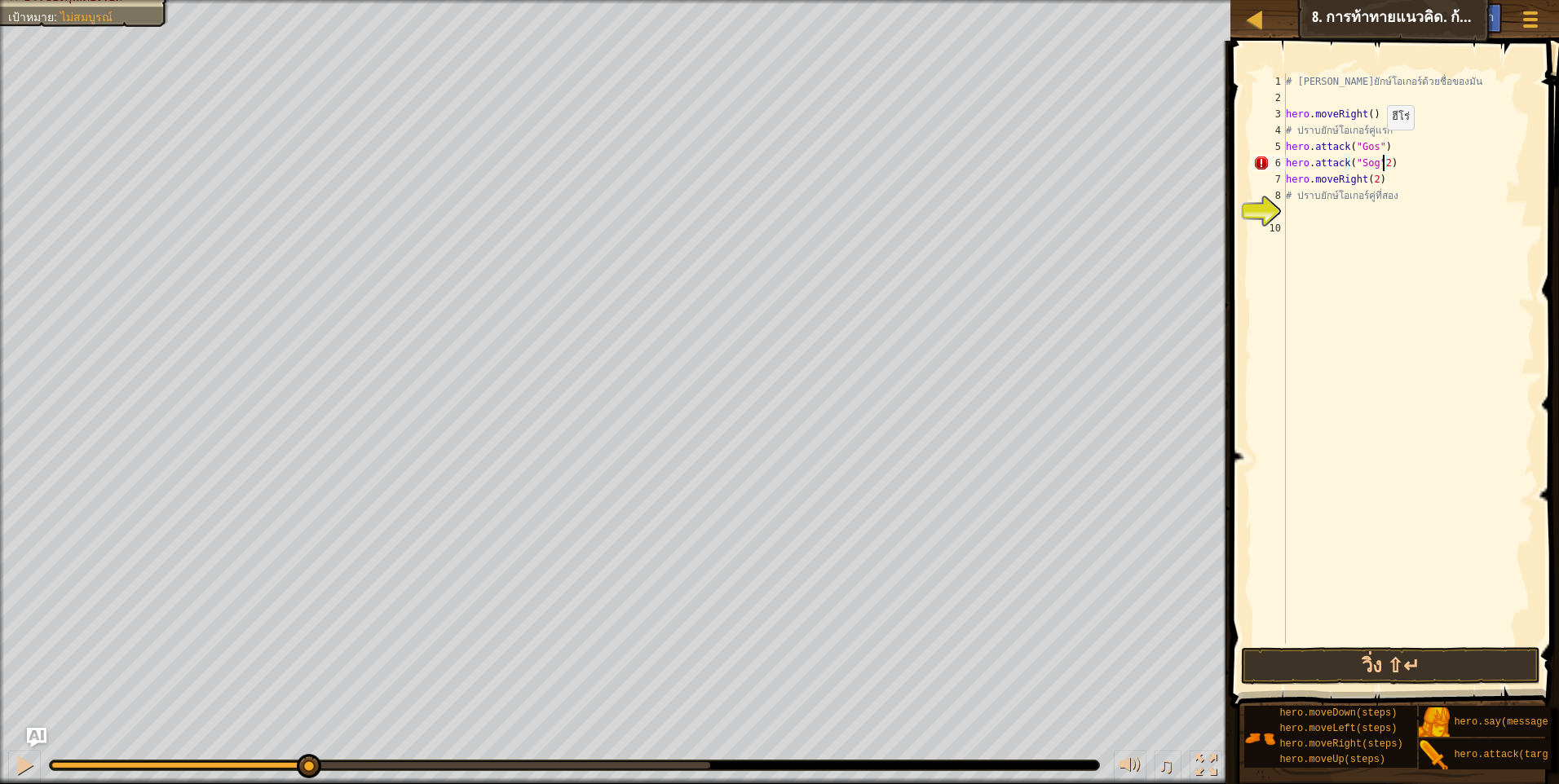
click at [1378, 147] on div "# เอาชนะยักษ์โอเกอร์ด้วยชื่อของมัน hero . moveRight ( ) # ปราบยักษ์โอเกอร์คู่แร…" at bounding box center [1408, 374] width 252 height 603
click at [1381, 168] on div "# เอาชนะยักษ์โอเกอร์ด้วยชื่อของมัน hero . moveRight ( ) # ปราบยักษ์โอเกอร์คู่แร…" at bounding box center [1408, 374] width 252 height 603
click at [1375, 169] on div "# เอาชนะยักษ์โอเกอร์ด้วยชื่อของมัน hero . moveRight ( ) # ปราบยักษ์โอเกอร์คู่แร…" at bounding box center [1408, 374] width 252 height 603
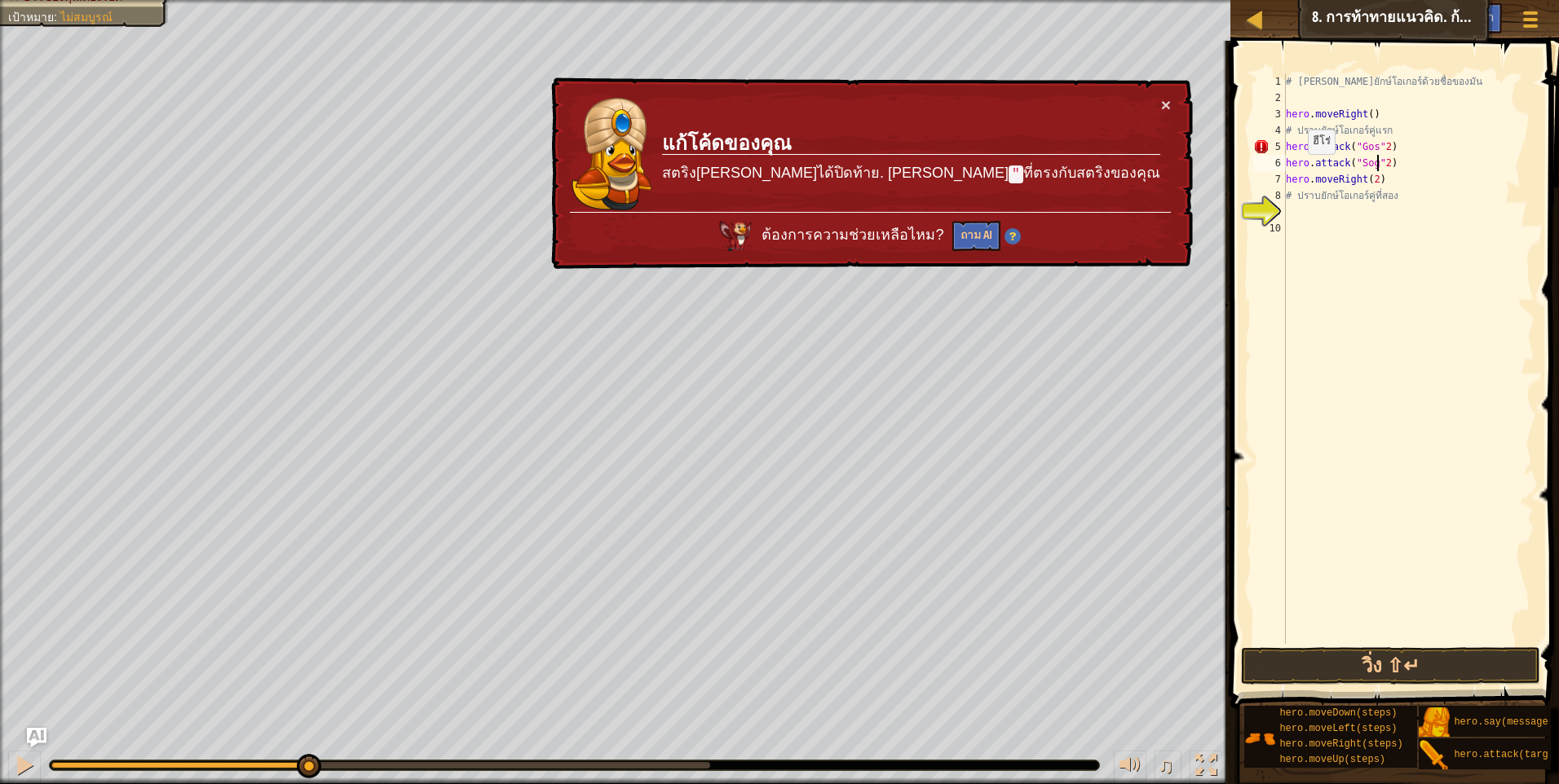
scroll to position [7, 8]
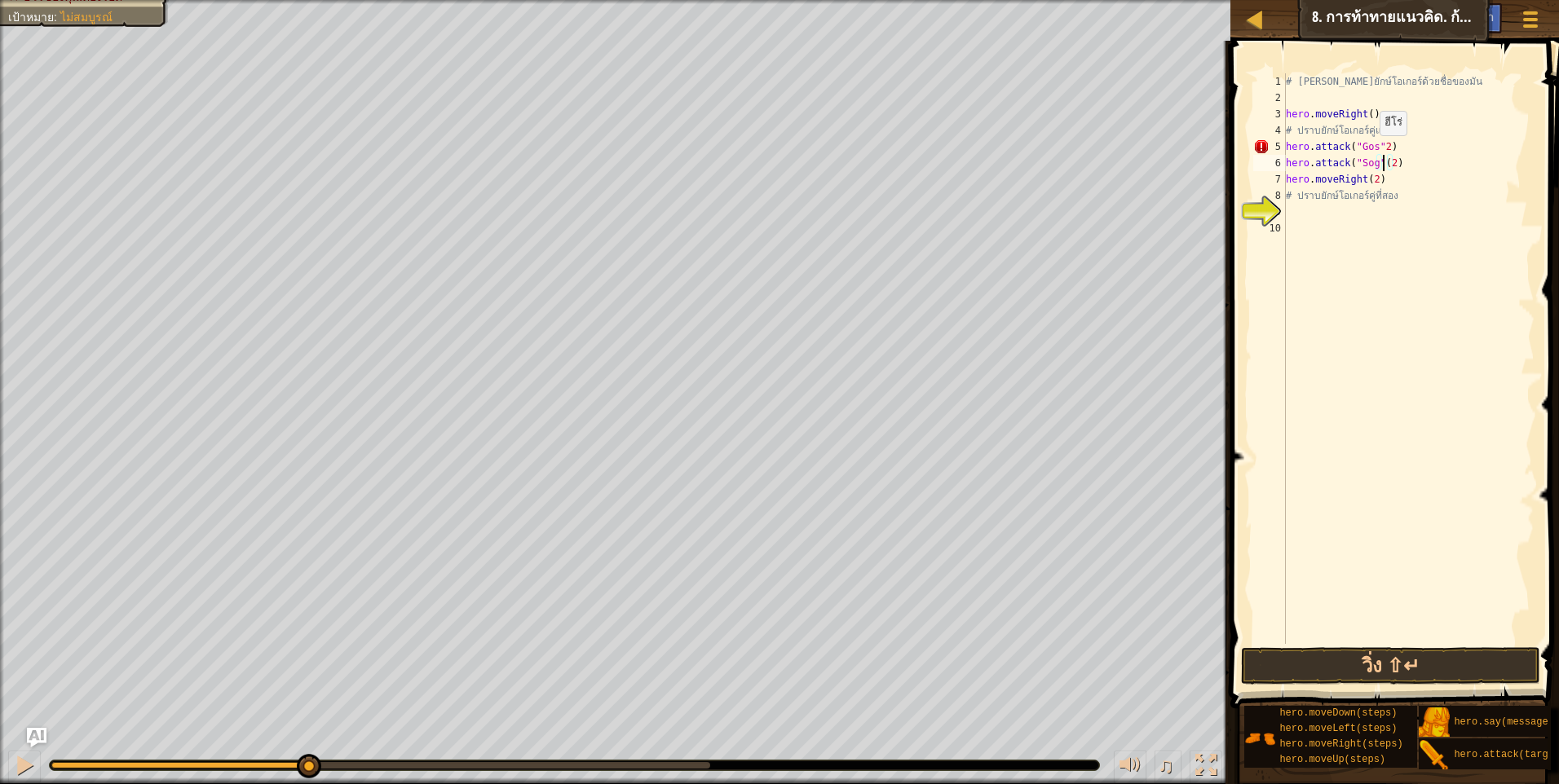
click at [1371, 150] on div "# เอาชนะยักษ์โอเกอร์ด้วยชื่อของมัน hero . moveRight ( ) # ปราบยักษ์โอเกอร์คู่แร…" at bounding box center [1408, 374] width 252 height 603
click at [1376, 147] on div "# เอาชนะยักษ์โอเกอร์ด้วยชื่อของมัน hero . moveRight ( ) # ปราบยักษ์โอเกอร์คู่แร…" at bounding box center [1408, 374] width 252 height 603
click at [1367, 648] on button "วิ่ง ⇧↵" at bounding box center [1391, 666] width 300 height 38
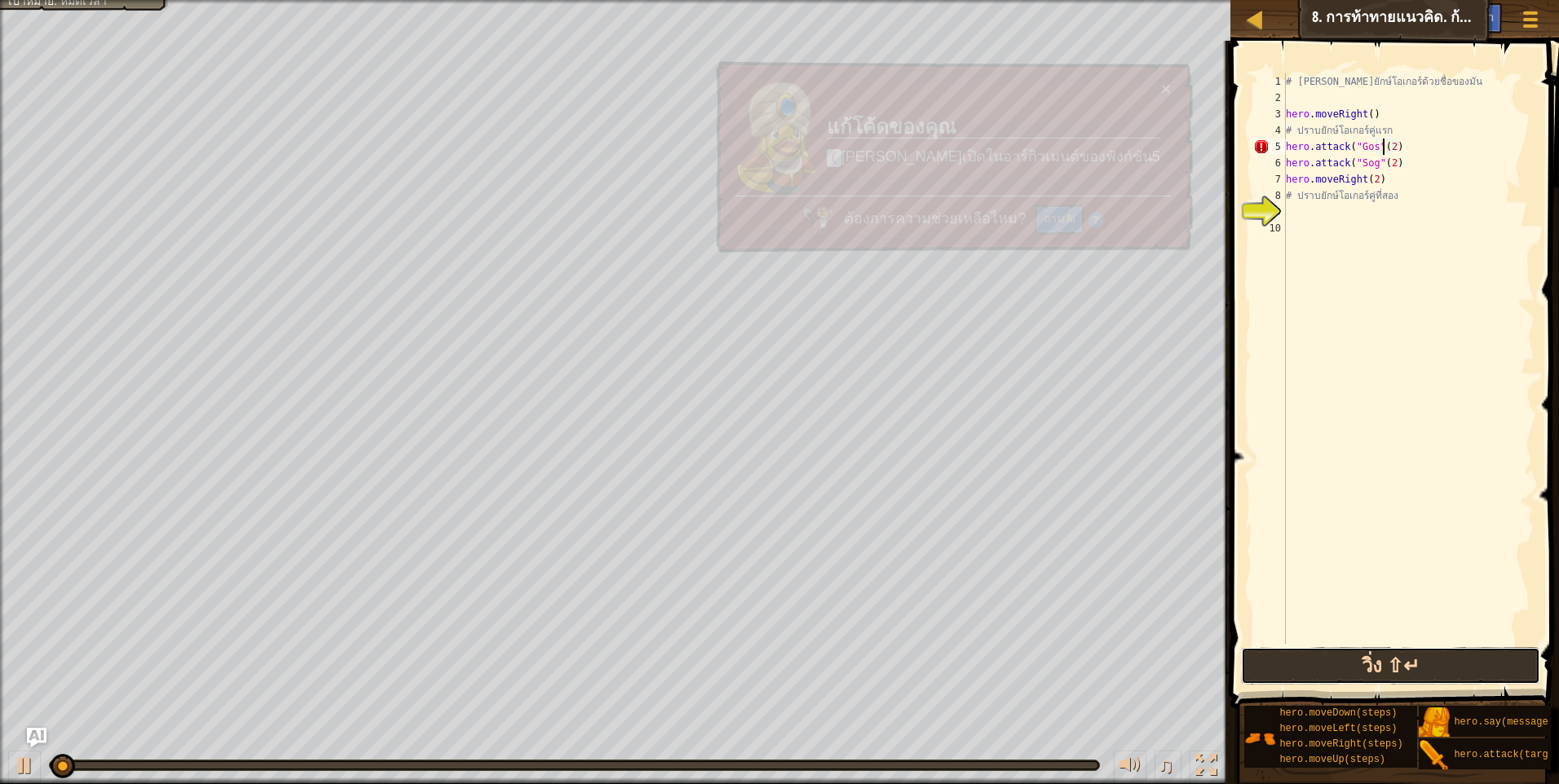
click at [1359, 655] on button "วิ่ง ⇧↵" at bounding box center [1391, 666] width 300 height 38
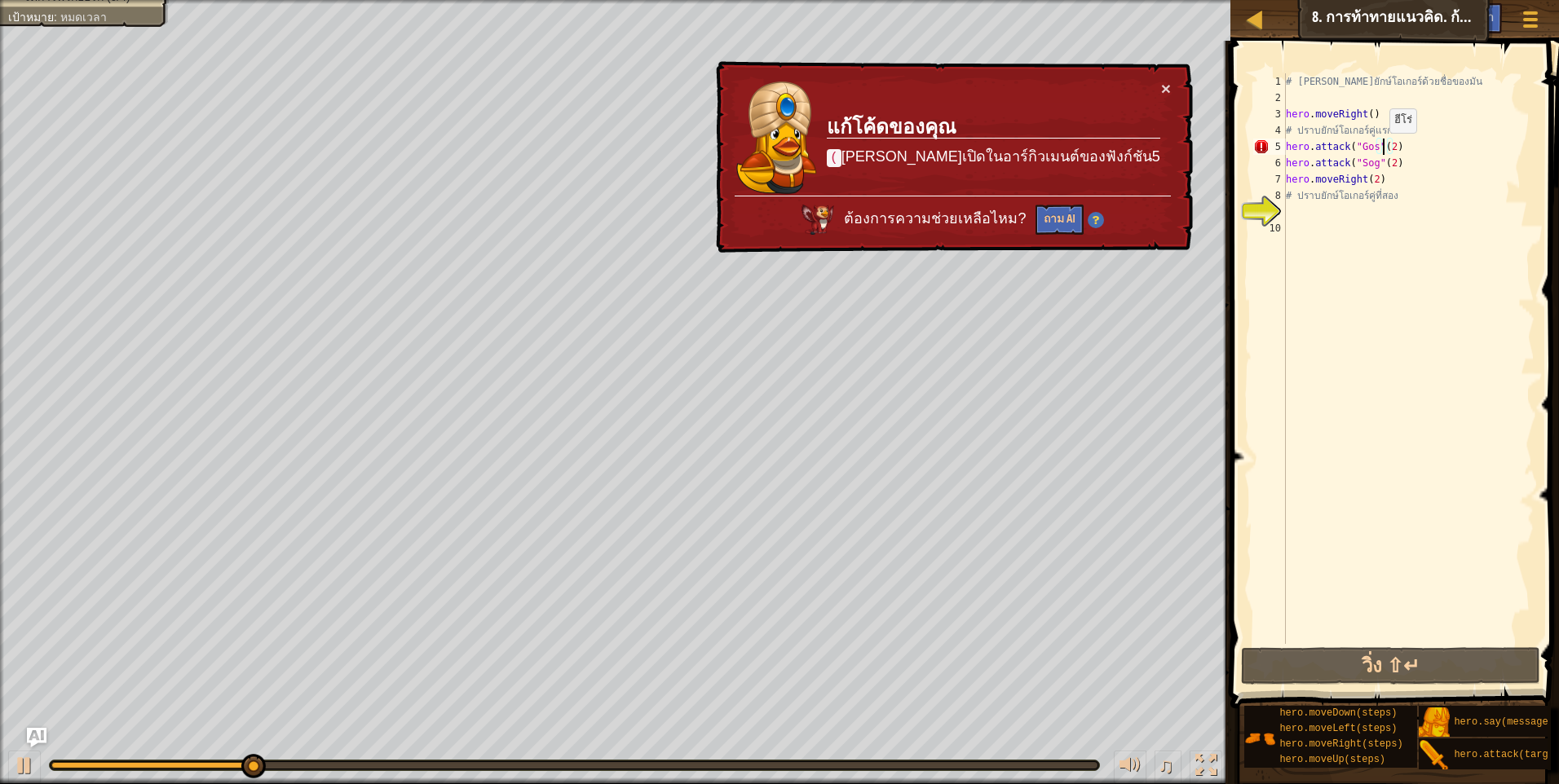
click at [1381, 149] on div "# เอาชนะยักษ์โอเกอร์ด้วยชื่อของมัน hero . moveRight ( ) # ปราบยักษ์โอเกอร์คู่แร…" at bounding box center [1408, 374] width 252 height 603
click at [1375, 149] on div "# เอาชนะยักษ์โอเกอร์ด้วยชื่อของมัน hero . moveRight ( ) # ปราบยักษ์โอเกอร์คู่แร…" at bounding box center [1408, 374] width 252 height 603
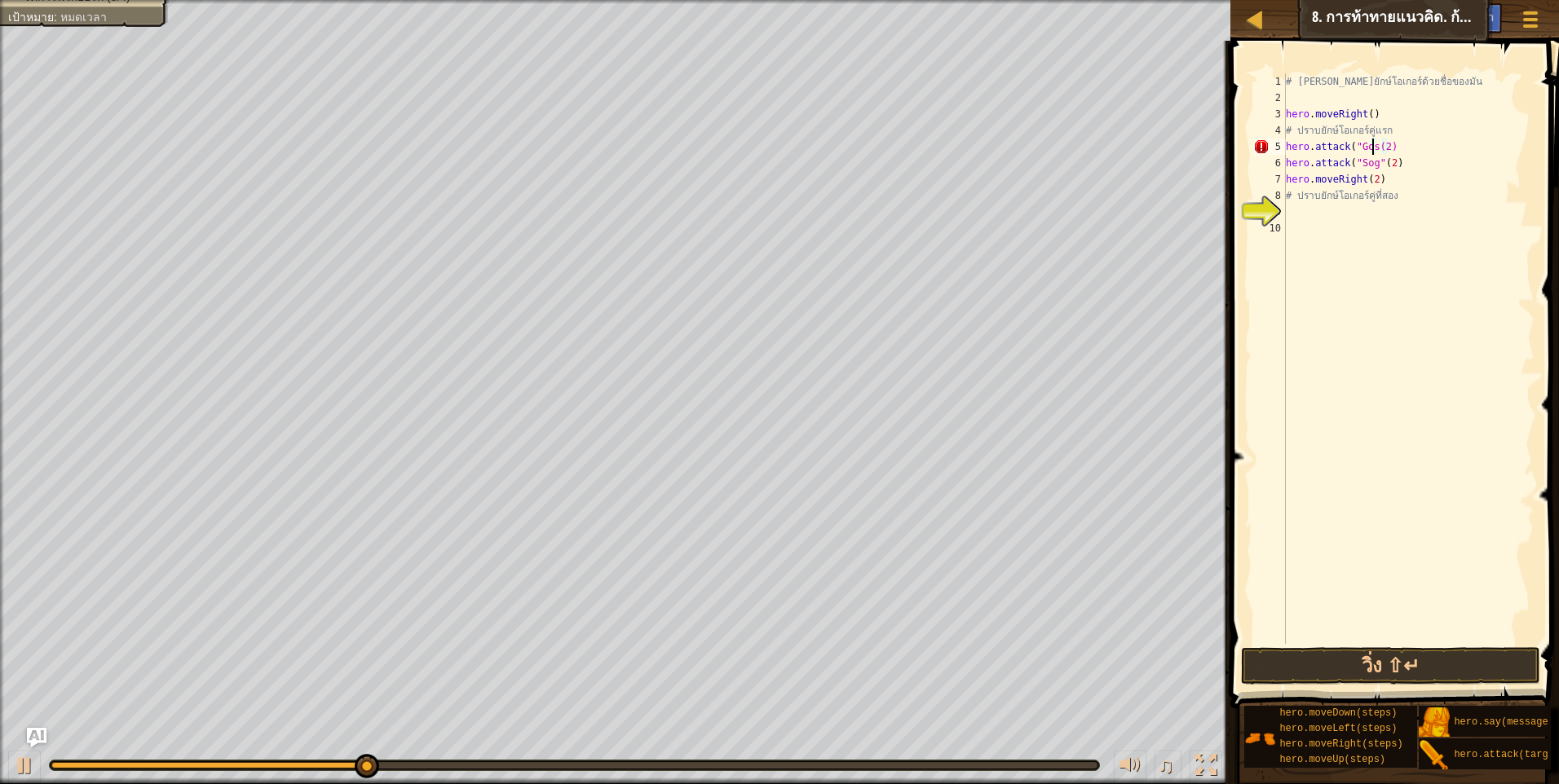
click at [1356, 150] on div "# เอาชนะยักษ์โอเกอร์ด้วยชื่อของมัน hero . moveRight ( ) # ปราบยักษ์โอเกอร์คู่แร…" at bounding box center [1408, 374] width 252 height 603
click at [1384, 148] on div "# เอาชนะยักษ์โอเกอร์ด้วยชื่อของมัน hero . moveRight ( ) # ปราบยักษ์โอเกอร์คู่แร…" at bounding box center [1408, 374] width 252 height 603
click at [1388, 142] on div "# เอาชนะยักษ์โอเกอร์ด้วยชื่อของมัน hero . moveRight ( ) # ปราบยักษ์โอเกอร์คู่แร…" at bounding box center [1408, 374] width 252 height 603
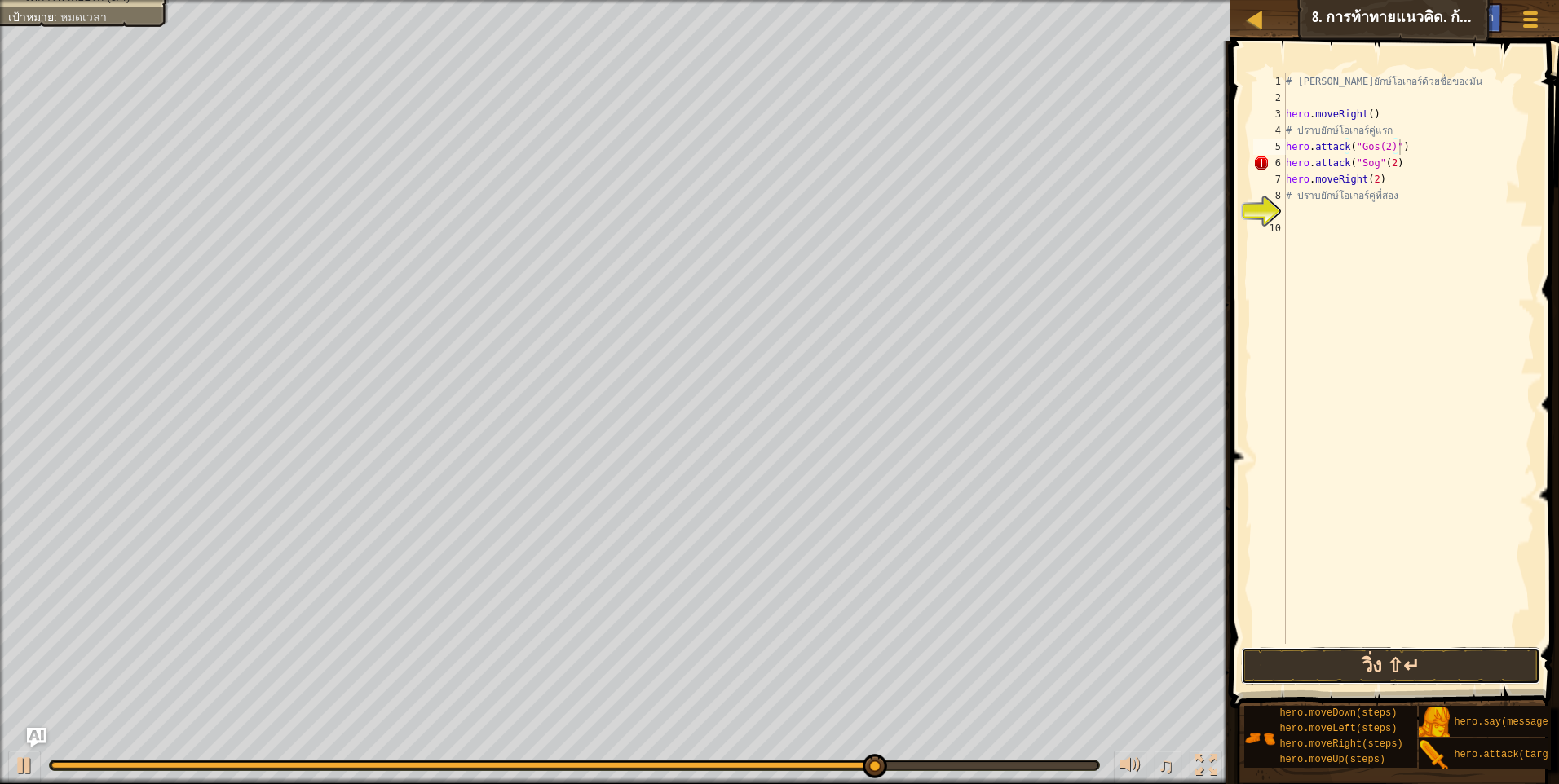
click at [1293, 673] on button "วิ่ง ⇧↵" at bounding box center [1391, 666] width 300 height 38
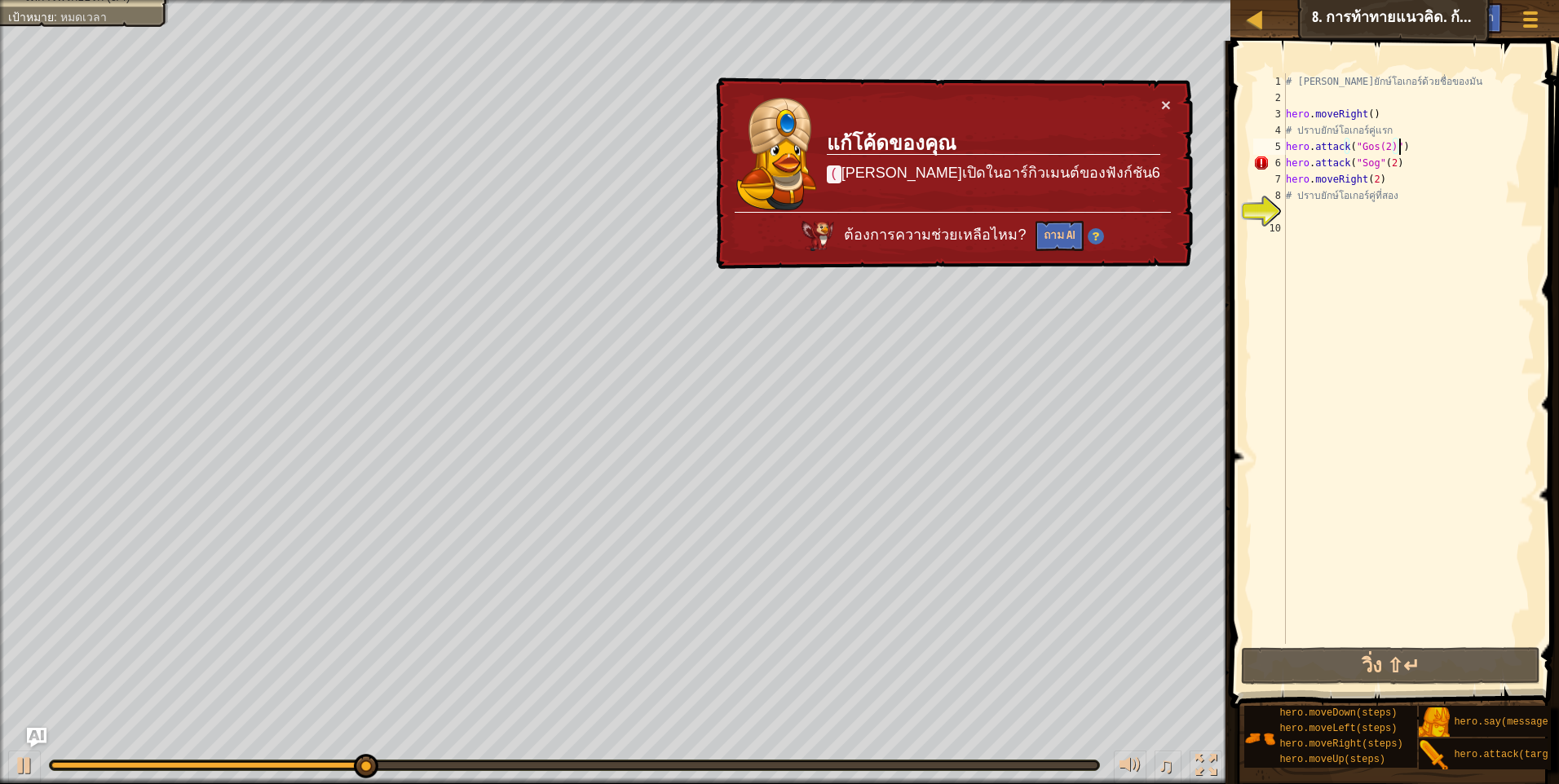
click at [1399, 169] on div "# เอาชนะยักษ์โอเกอร์ด้วยชื่อของมัน hero . moveRight ( ) # ปราบยักษ์โอเกอร์คู่แร…" at bounding box center [1408, 374] width 252 height 603
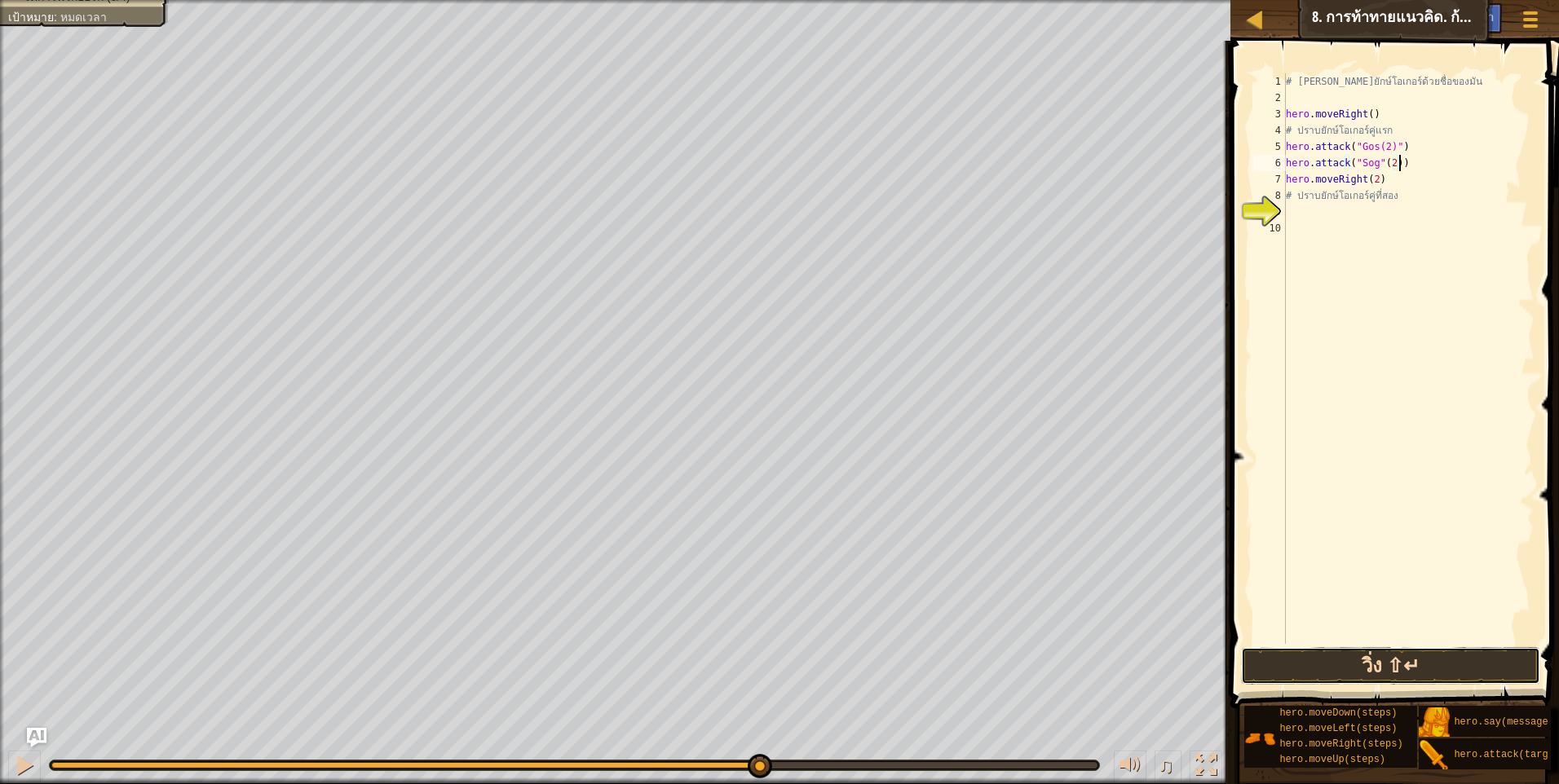
click at [1357, 679] on button "วิ่ง ⇧↵" at bounding box center [1391, 666] width 300 height 38
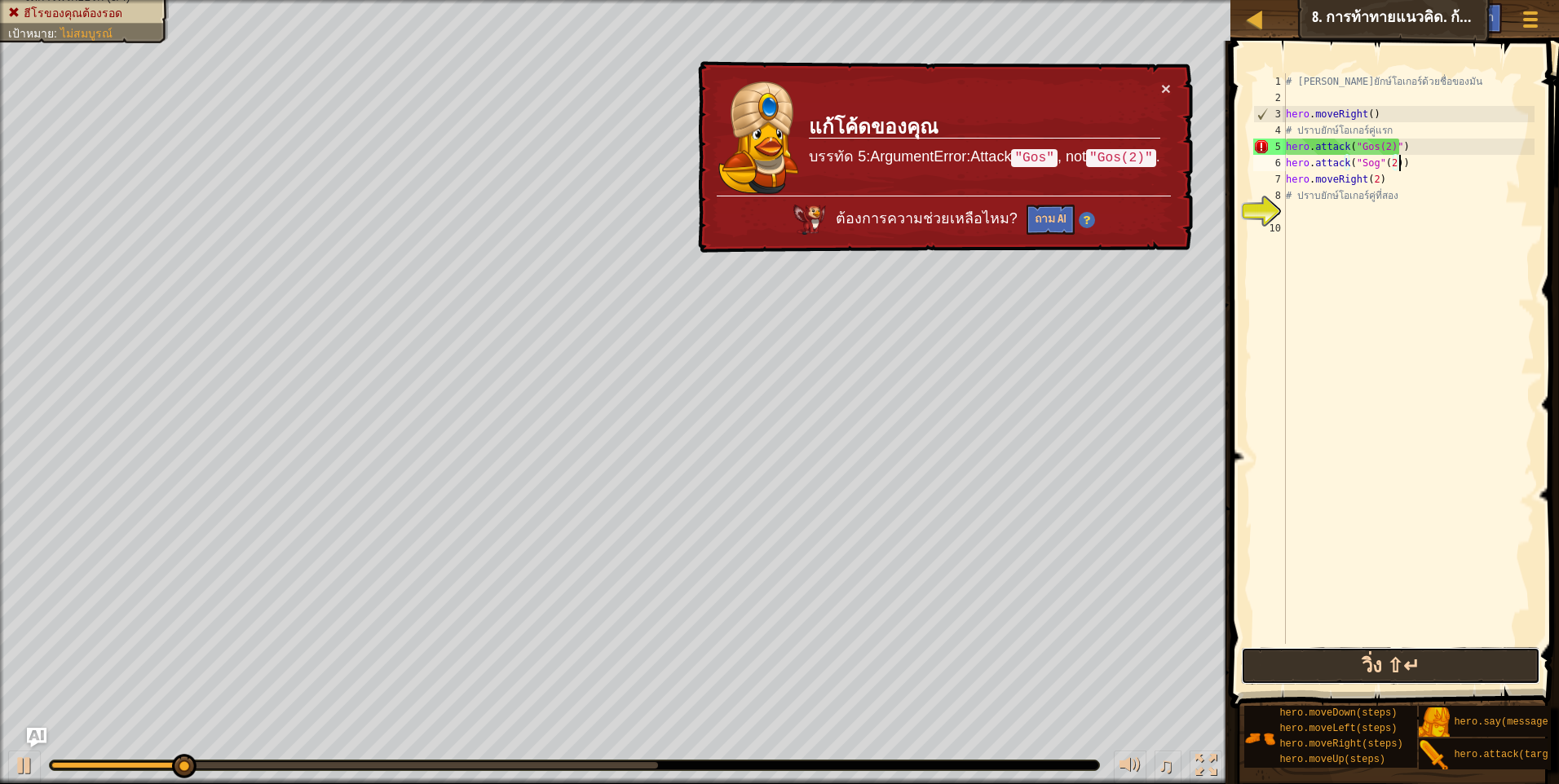
click at [1332, 668] on button "วิ่ง ⇧↵" at bounding box center [1391, 666] width 300 height 38
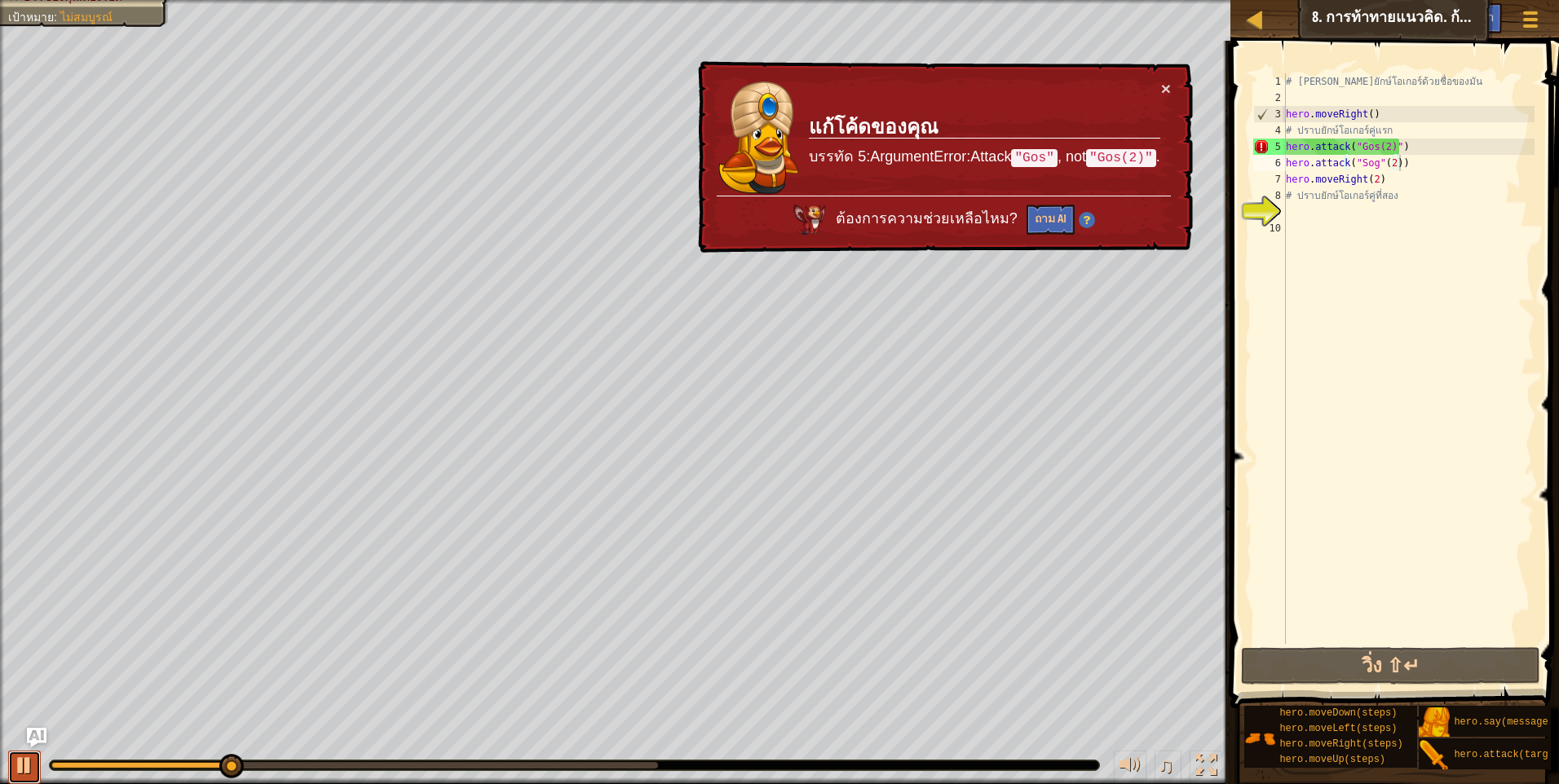
click at [13, 762] on button at bounding box center [24, 767] width 32 height 33
click at [1385, 148] on div "# เอาชนะยักษ์โอเกอร์ด้วยชื่อของมัน hero . moveRight ( ) # ปราบยักษ์โอเกอร์คู่แร…" at bounding box center [1408, 374] width 252 height 603
click at [1392, 143] on div "# เอาชนะยักษ์โอเกอร์ด้วยชื่อของมัน hero . moveRight ( ) # ปราบยักษ์โอเกอร์คู่แร…" at bounding box center [1408, 374] width 252 height 603
click at [1388, 149] on div "# เอาชนะยักษ์โอเกอร์ด้วยชื่อของมัน hero . moveRight ( ) # ปราบยักษ์โอเกอร์คู่แร…" at bounding box center [1408, 374] width 252 height 603
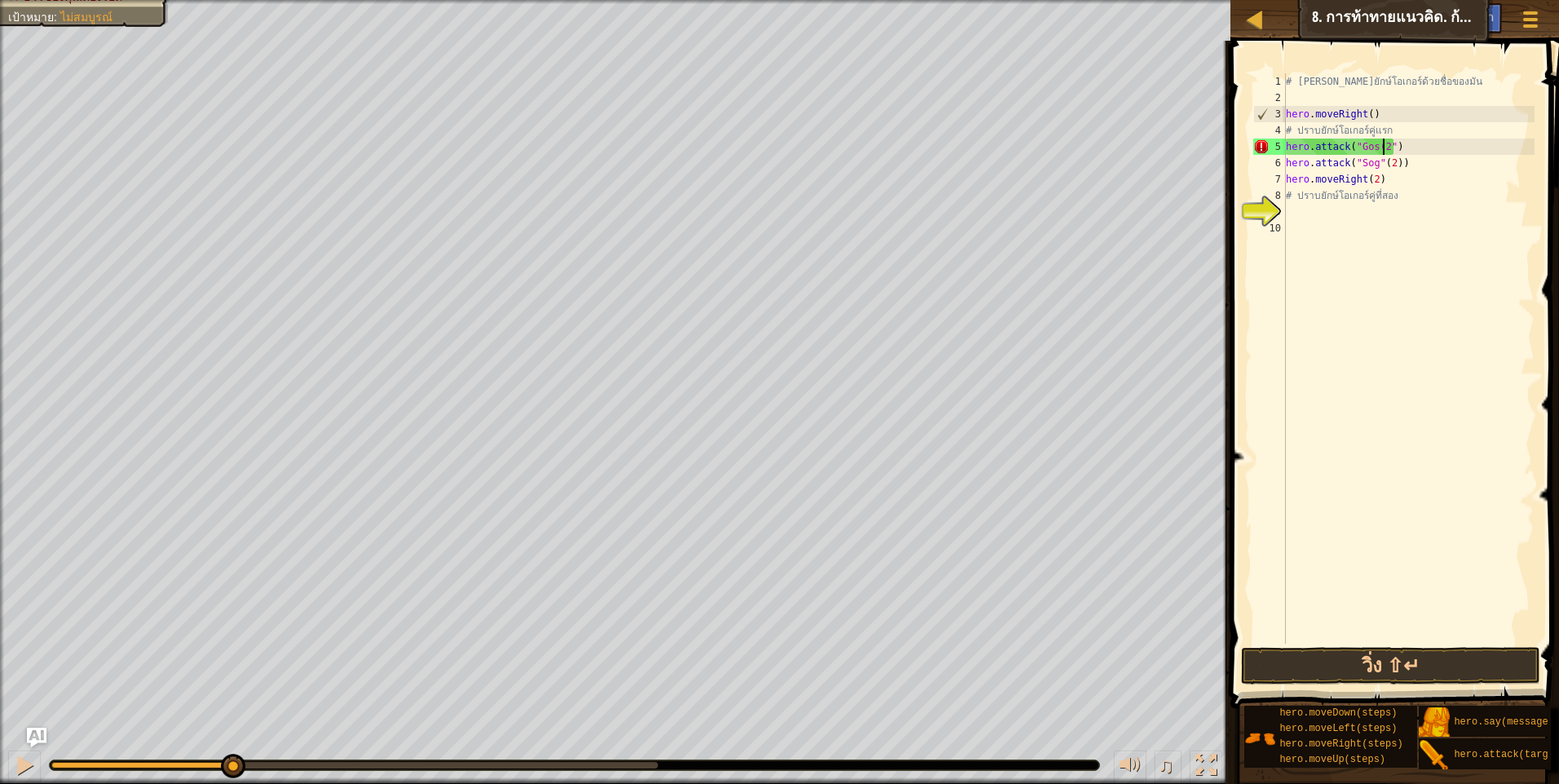
scroll to position [7, 7]
click at [1391, 162] on div "# เอาชนะยักษ์โอเกอร์ด้วยชื่อของมัน hero . moveRight ( ) # ปราบยักษ์โอเกอร์คู่แร…" at bounding box center [1408, 374] width 252 height 603
click at [1376, 147] on div "# เอาชนะยักษ์โอเกอร์ด้วยชื่อของมัน hero . moveRight ( ) # ปราบยักษ์โอเกอร์คู่แร…" at bounding box center [1408, 374] width 252 height 603
click at [1375, 157] on div "# เอาชนะยักษ์โอเกอร์ด้วยชื่อของมัน hero . moveRight ( ) # ปราบยักษ์โอเกอร์คู่แร…" at bounding box center [1408, 374] width 252 height 603
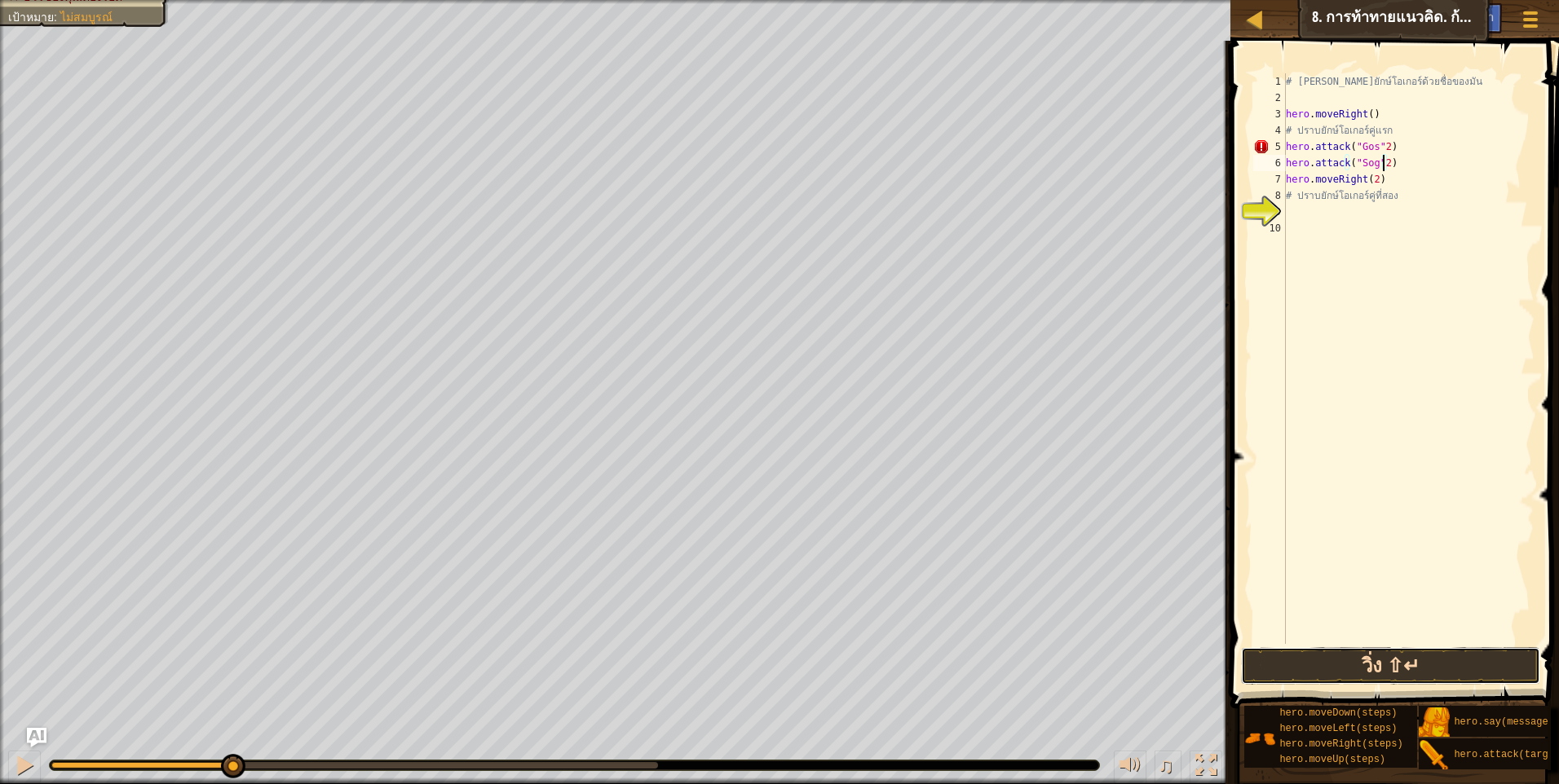
click at [1394, 668] on button "วิ่ง ⇧↵" at bounding box center [1391, 666] width 300 height 38
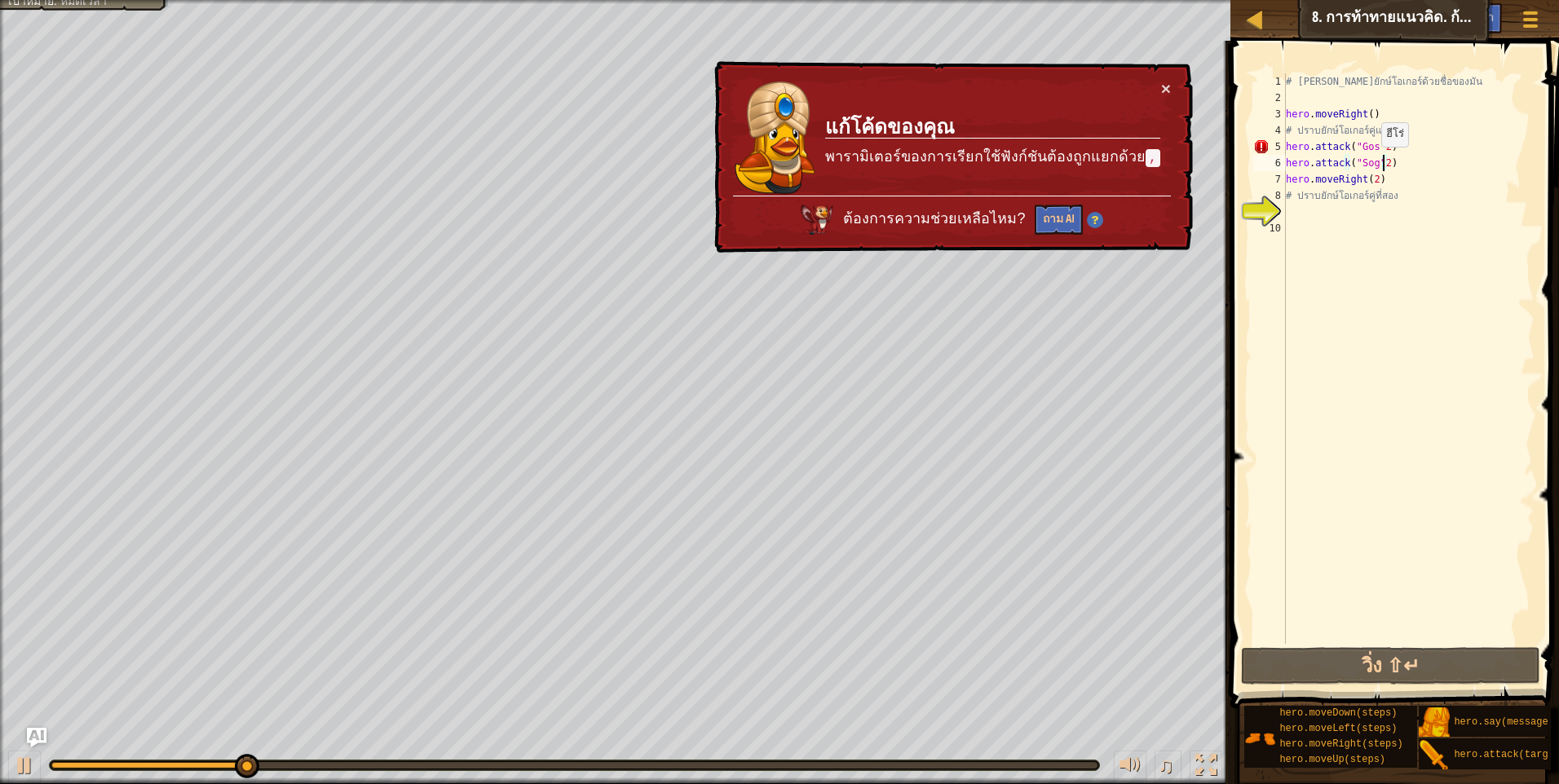
click at [1373, 163] on div "# เอาชนะยักษ์โอเกอร์ด้วยชื่อของมัน hero . moveRight ( ) # ปราบยักษ์โอเกอร์คู่แร…" at bounding box center [1408, 374] width 252 height 603
click at [1376, 165] on div "# เอาชนะยักษ์โอเกอร์ด้วยชื่อของมัน hero . moveRight ( ) # ปราบยักษ์โอเกอร์คู่แร…" at bounding box center [1408, 374] width 252 height 603
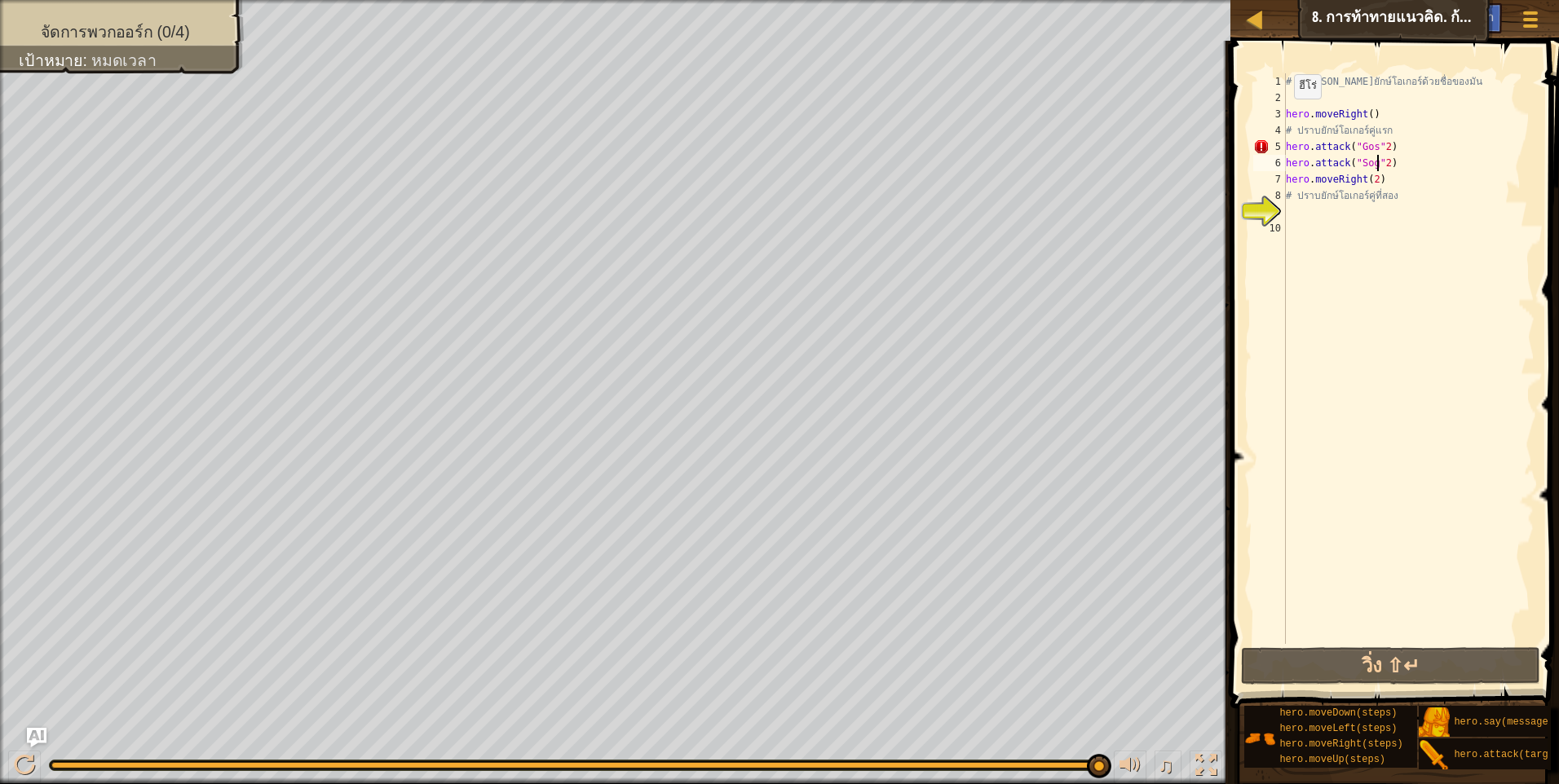
scroll to position [7, 8]
click at [1375, 145] on div "# เอาชนะยักษ์โอเกอร์ด้วยชื่อของมัน hero . moveRight ( ) # ปราบยักษ์โอเกอร์คู่แร…" at bounding box center [1408, 374] width 252 height 603
click at [1415, 679] on button "วิ่ง ⇧↵" at bounding box center [1391, 666] width 300 height 38
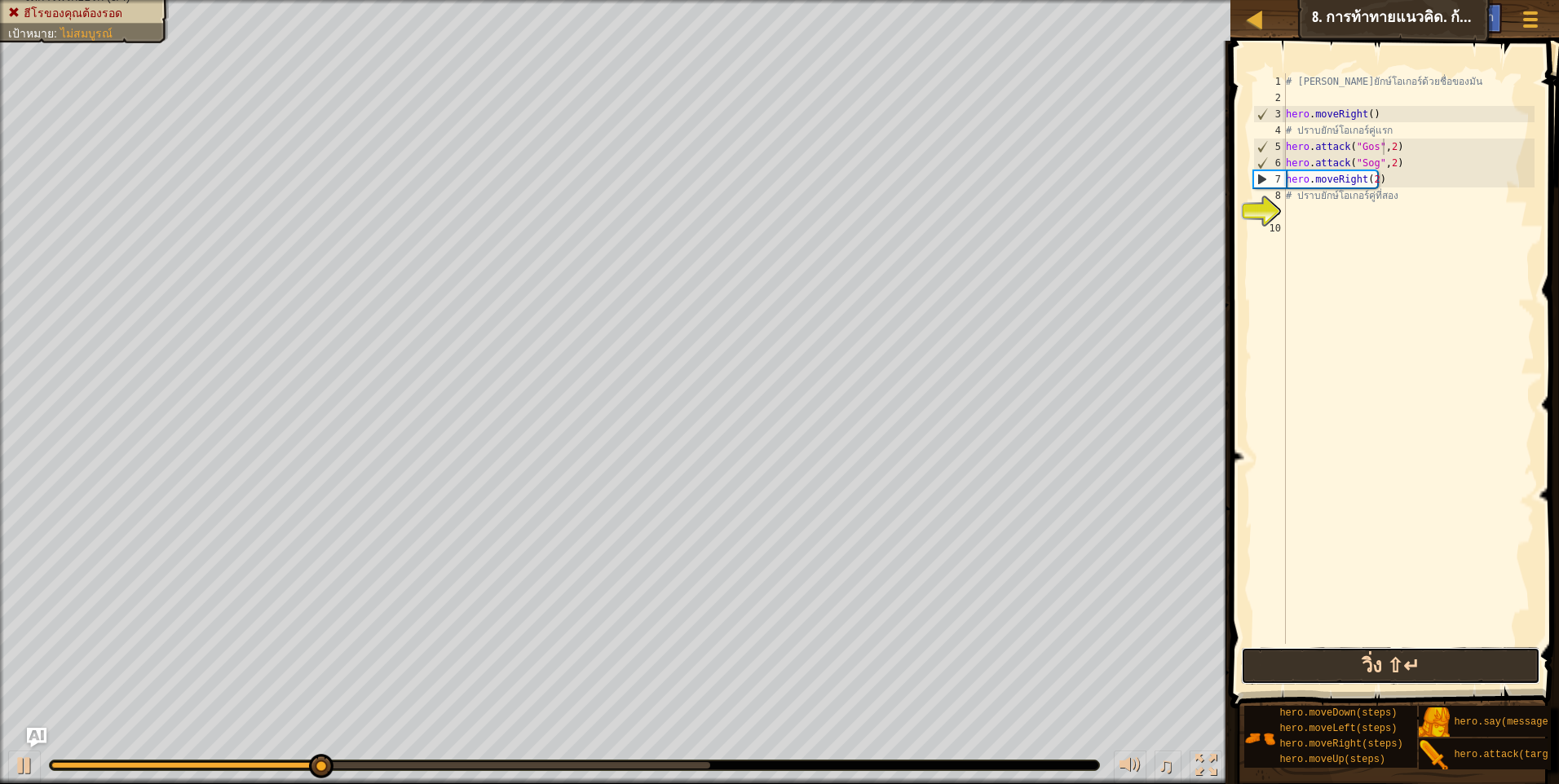
click at [1397, 672] on button "วิ่ง ⇧↵" at bounding box center [1391, 666] width 300 height 38
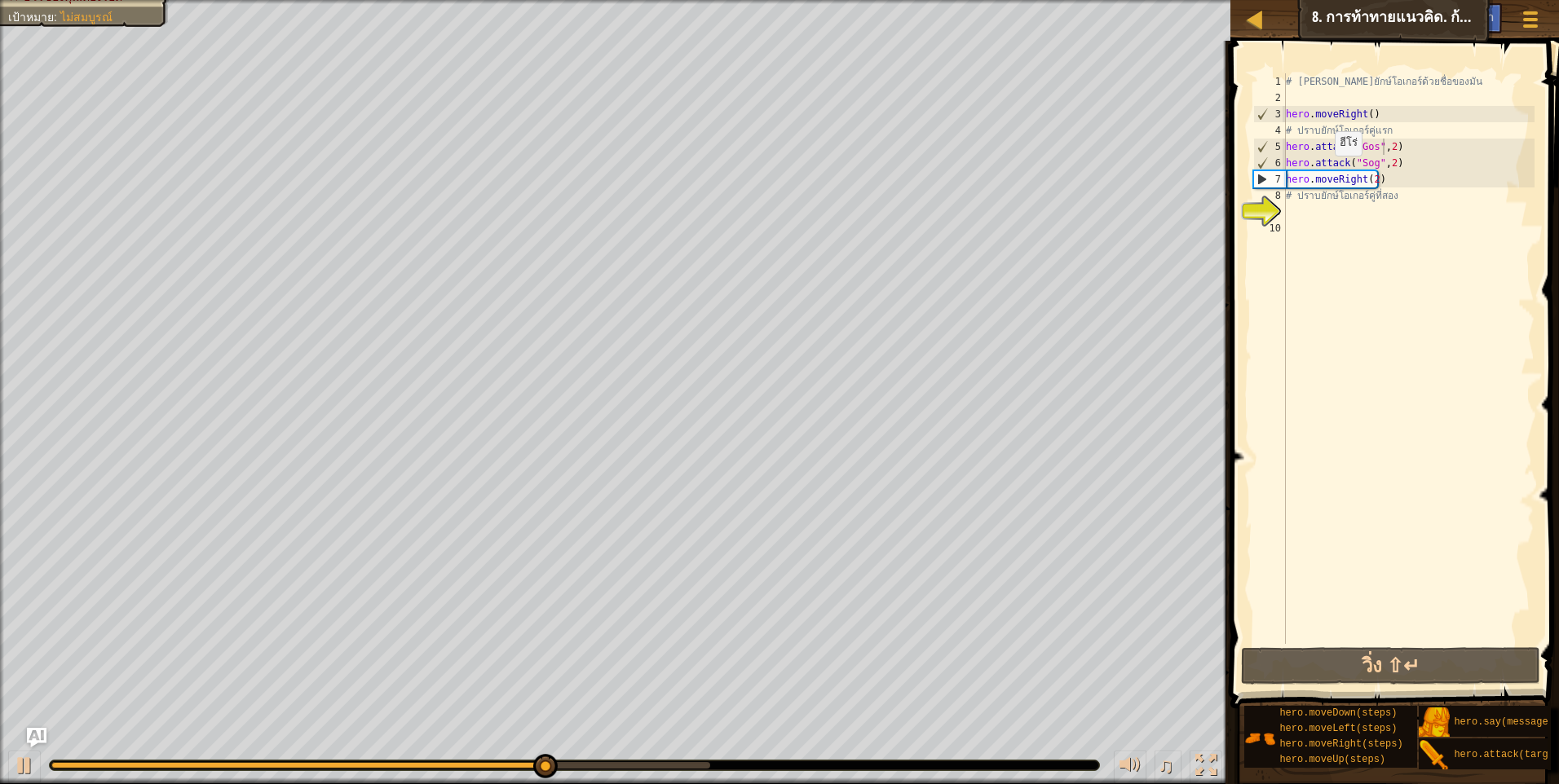
click at [24, 737] on div "♫" at bounding box center [615, 761] width 1230 height 49
click at [31, 735] on img "Ask AI" at bounding box center [36, 737] width 21 height 21
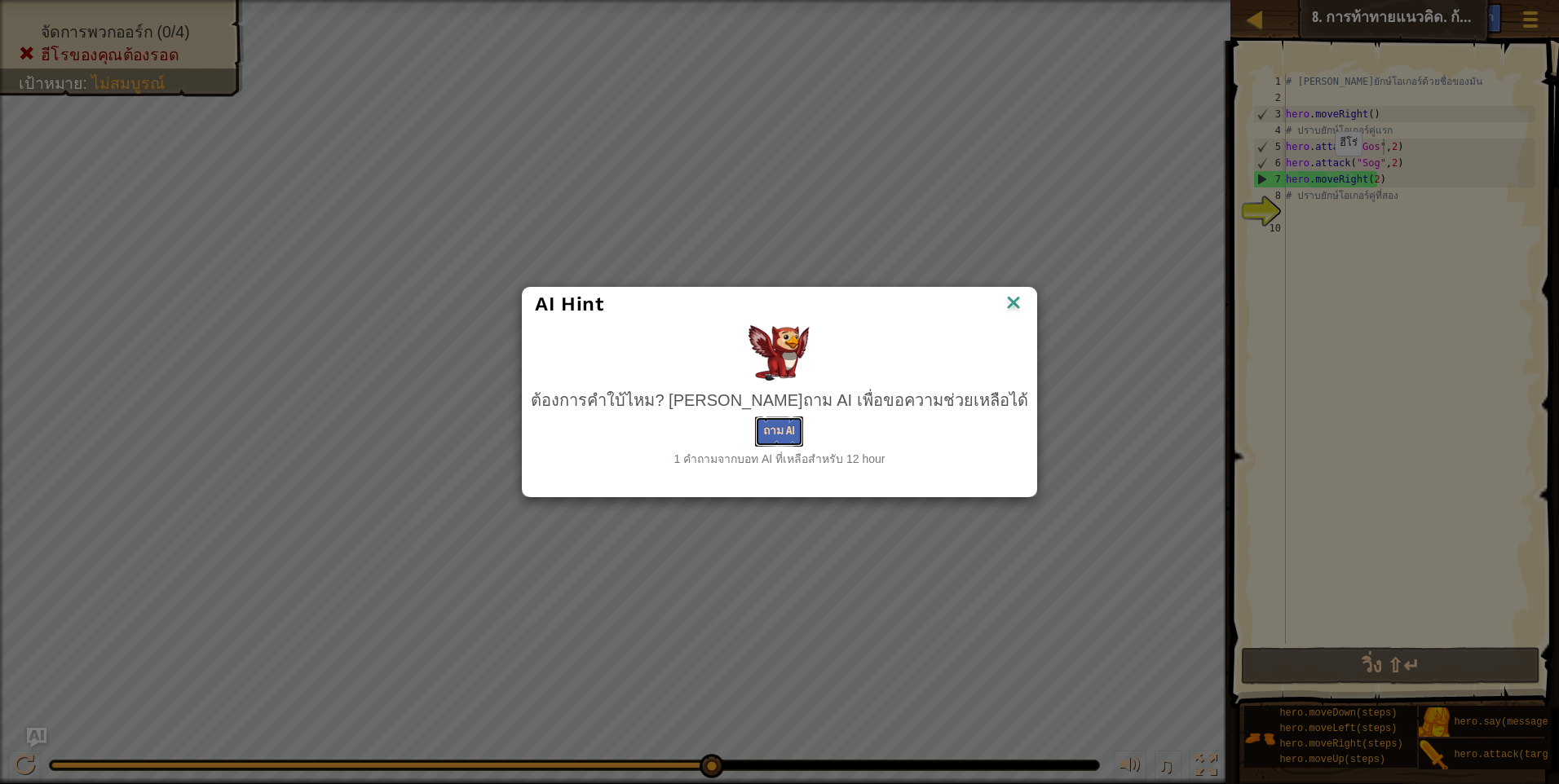
click at [767, 434] on button "ถาม AI" at bounding box center [779, 432] width 48 height 31
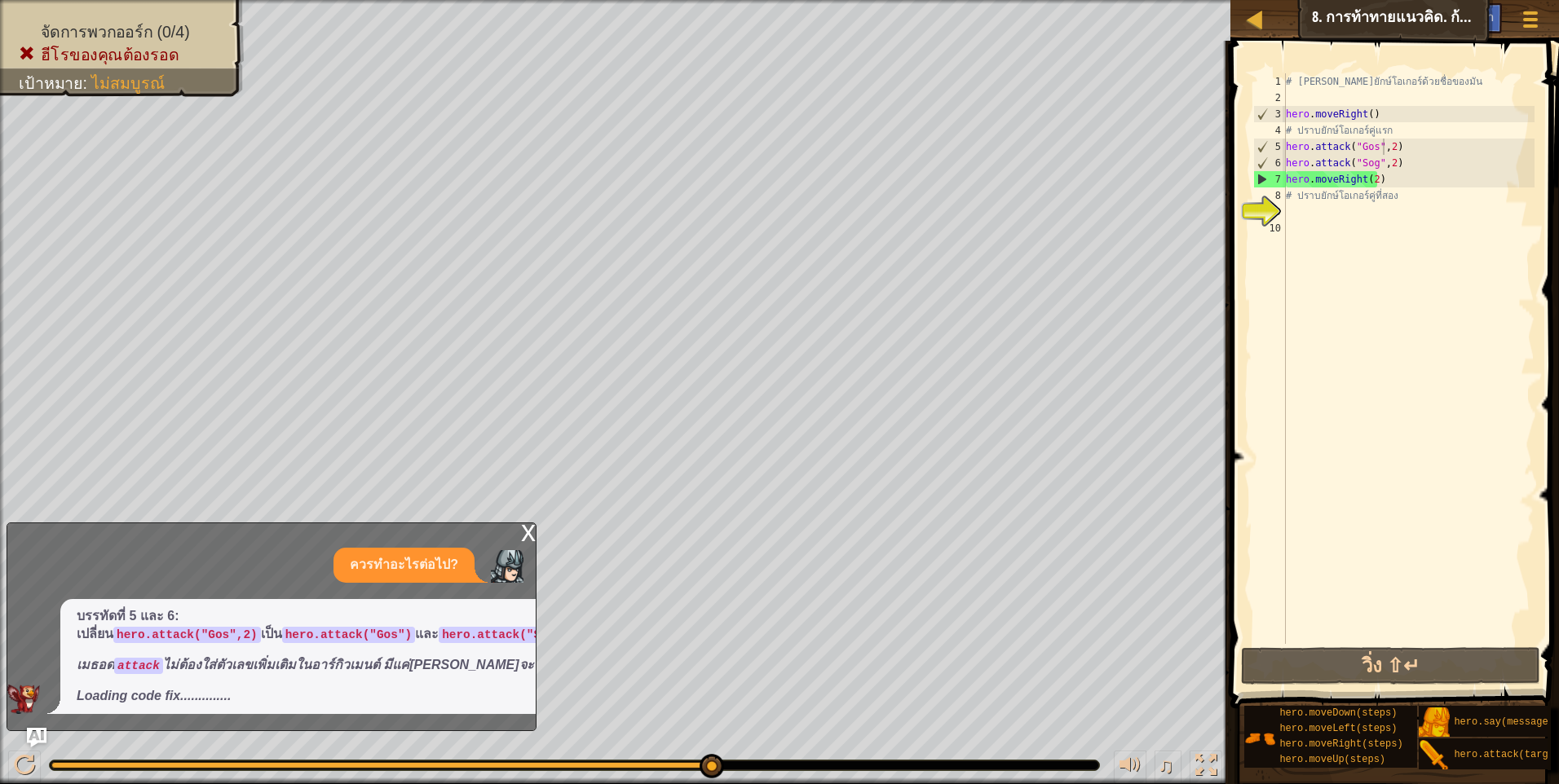
drag, startPoint x: 195, startPoint y: 598, endPoint x: 136, endPoint y: 604, distance: 59.3
click at [282, 627] on code "hero.attack("Gos")" at bounding box center [349, 635] width 133 height 17
click at [1393, 163] on div "# เอาชนะยักษ์โอเกอร์ด้วยชื่อของมัน hero . moveRight ( ) # ปราบยักษ์โอเกอร์คู่แร…" at bounding box center [1408, 374] width 252 height 603
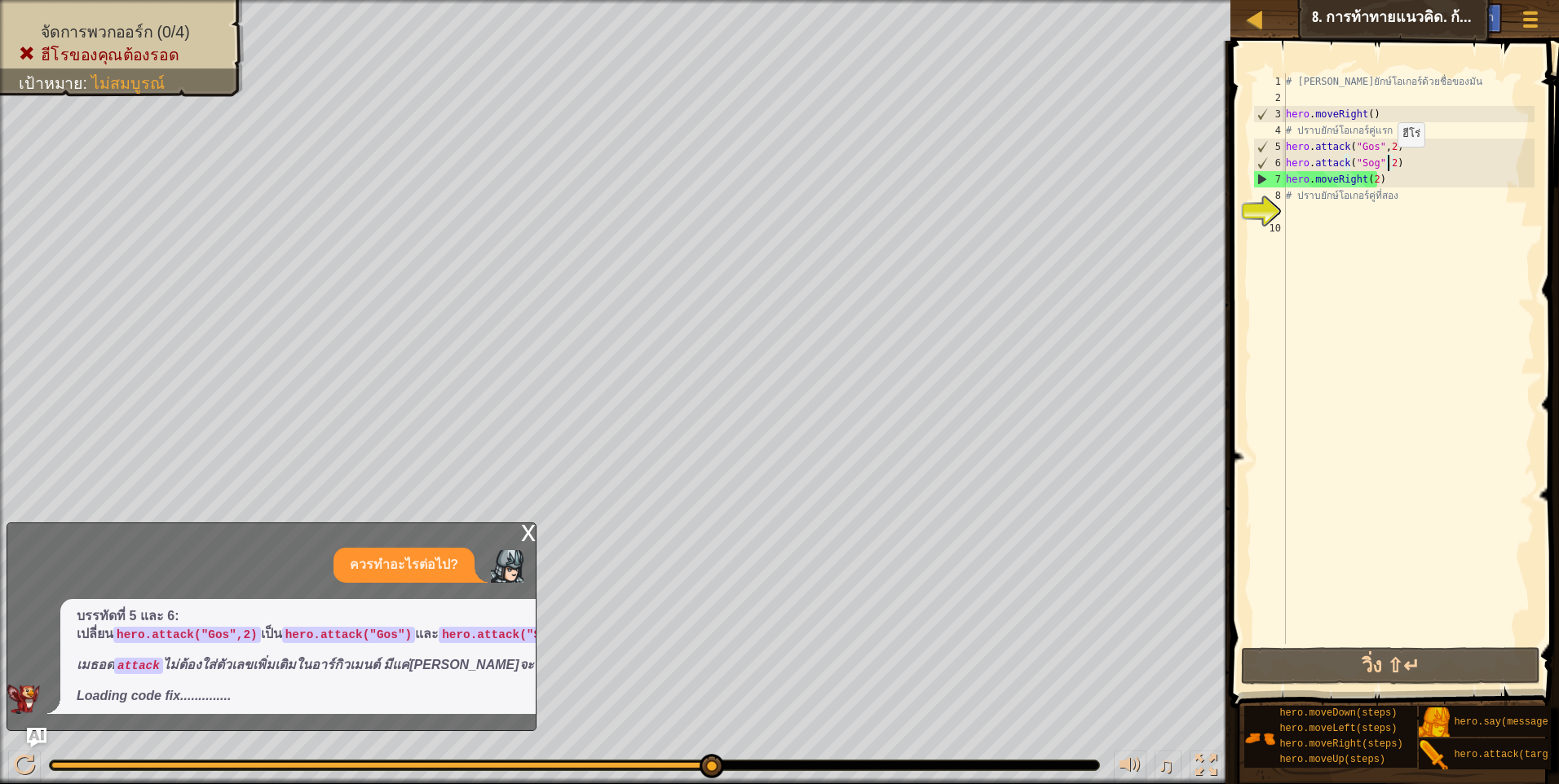
click at [1389, 163] on div "# เอาชนะยักษ์โอเกอร์ด้วยชื่อของมัน hero . moveRight ( ) # ปราบยักษ์โอเกอร์คู่แร…" at bounding box center [1408, 374] width 252 height 603
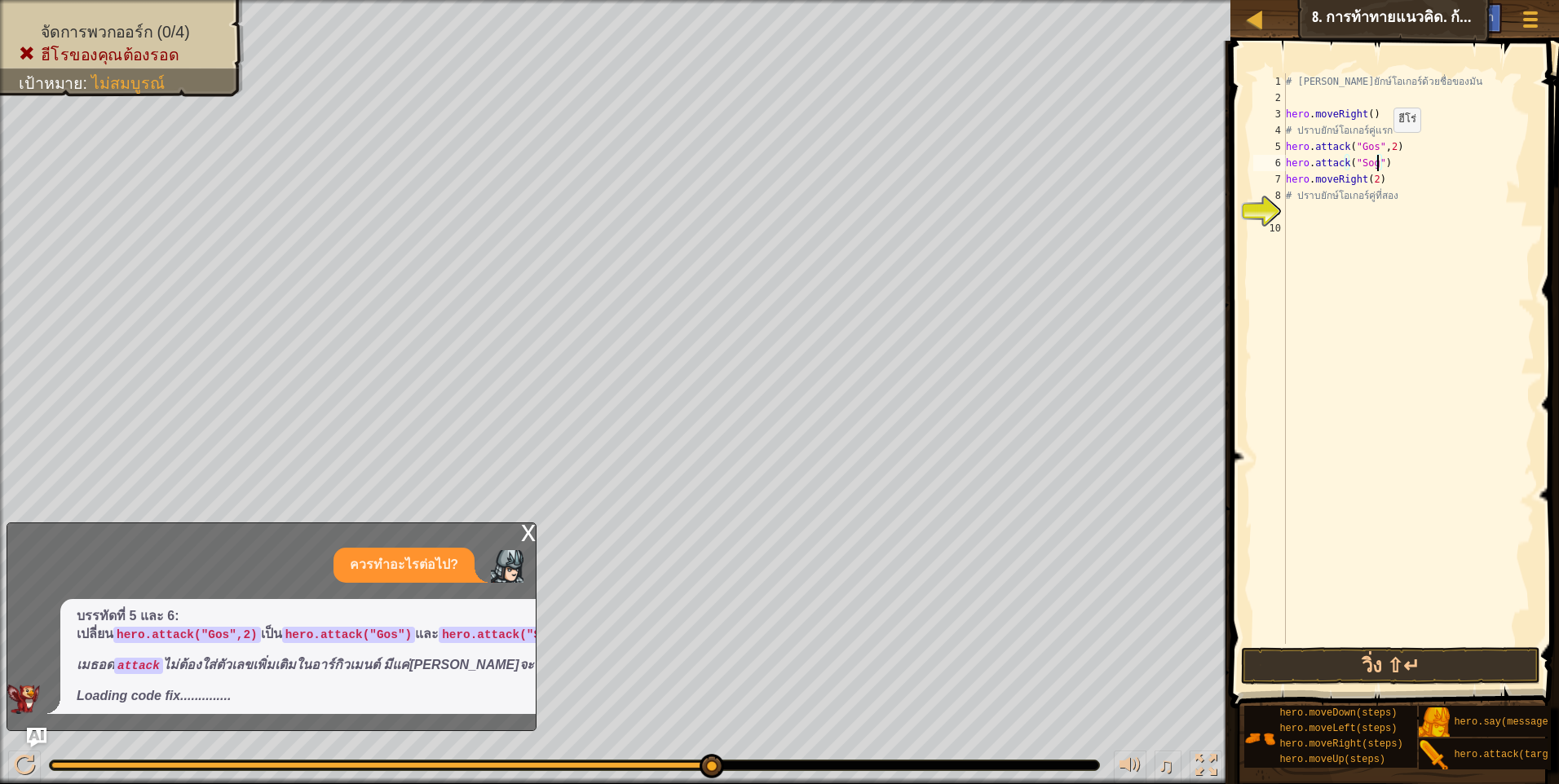
click at [1384, 148] on div "# เอาชนะยักษ์โอเกอร์ด้วยชื่อของมัน hero . moveRight ( ) # ปราบยักษ์โอเกอร์คู่แร…" at bounding box center [1408, 374] width 252 height 603
click at [1387, 145] on div "# เอาชนะยักษ์โอเกอร์ด้วยชื่อของมัน hero . moveRight ( ) # ปราบยักษ์โอเกอร์คู่แร…" at bounding box center [1408, 374] width 252 height 603
click at [1349, 677] on button "วิ่ง ⇧↵" at bounding box center [1391, 666] width 300 height 38
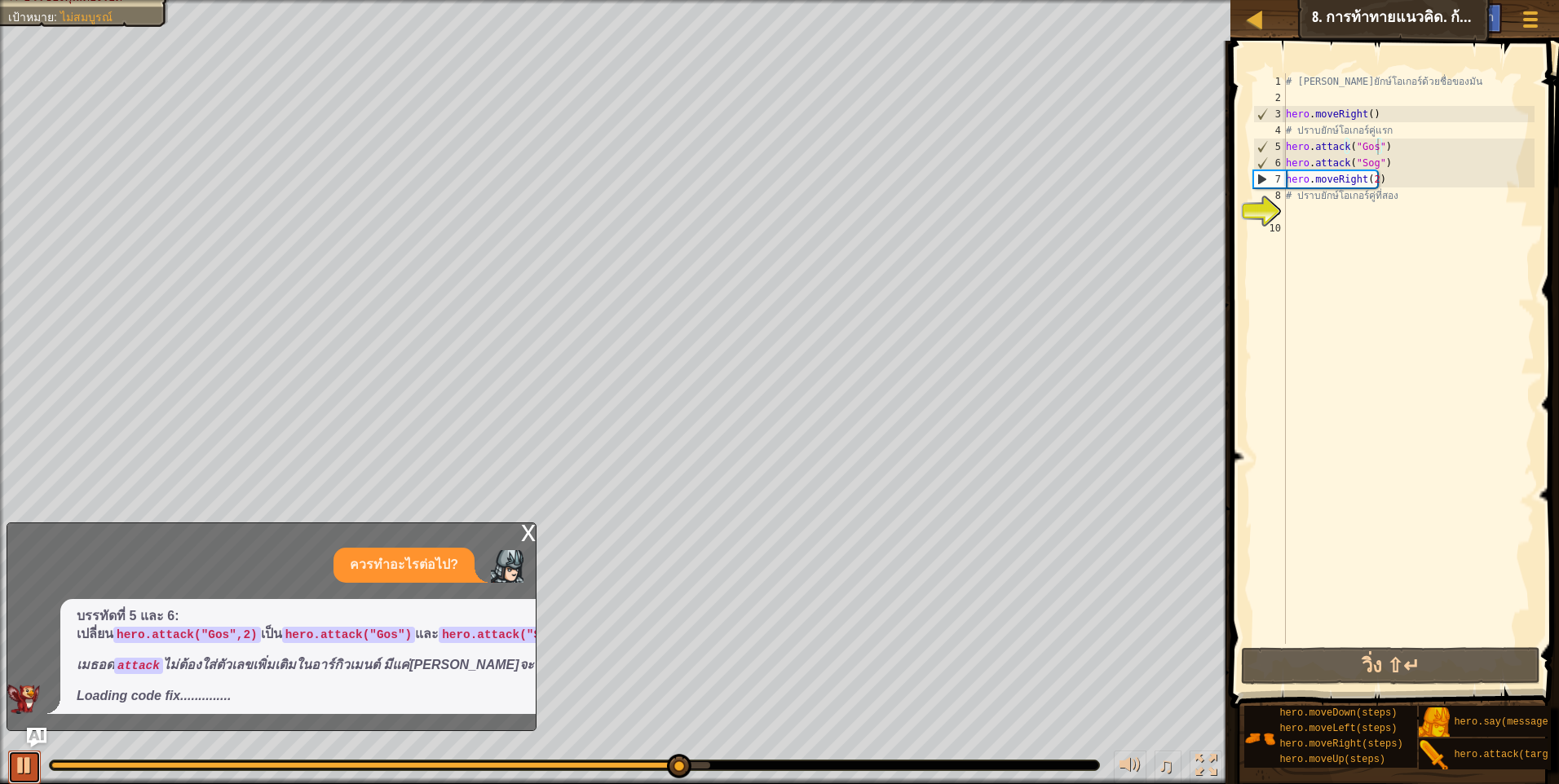
click at [26, 772] on div at bounding box center [24, 765] width 21 height 21
click at [1387, 166] on div "# เอาชนะยักษ์โอเกอร์ด้วยชื่อของมัน hero . moveRight ( ) # ปราบยักษ์โอเกอร์คู่แร…" at bounding box center [1408, 374] width 252 height 603
click at [1362, 168] on div "# เอาชนะยักษ์โอเกอร์ด้วยชื่อของมัน hero . moveRight ( ) # ปราบยักษ์โอเกอร์คู่แร…" at bounding box center [1408, 374] width 252 height 603
click at [1369, 168] on div "# เอาชนะยักษ์โอเกอร์ด้วยชื่อของมัน hero . moveRight ( ) # ปราบยักษ์โอเกอร์คู่แร…" at bounding box center [1408, 374] width 252 height 603
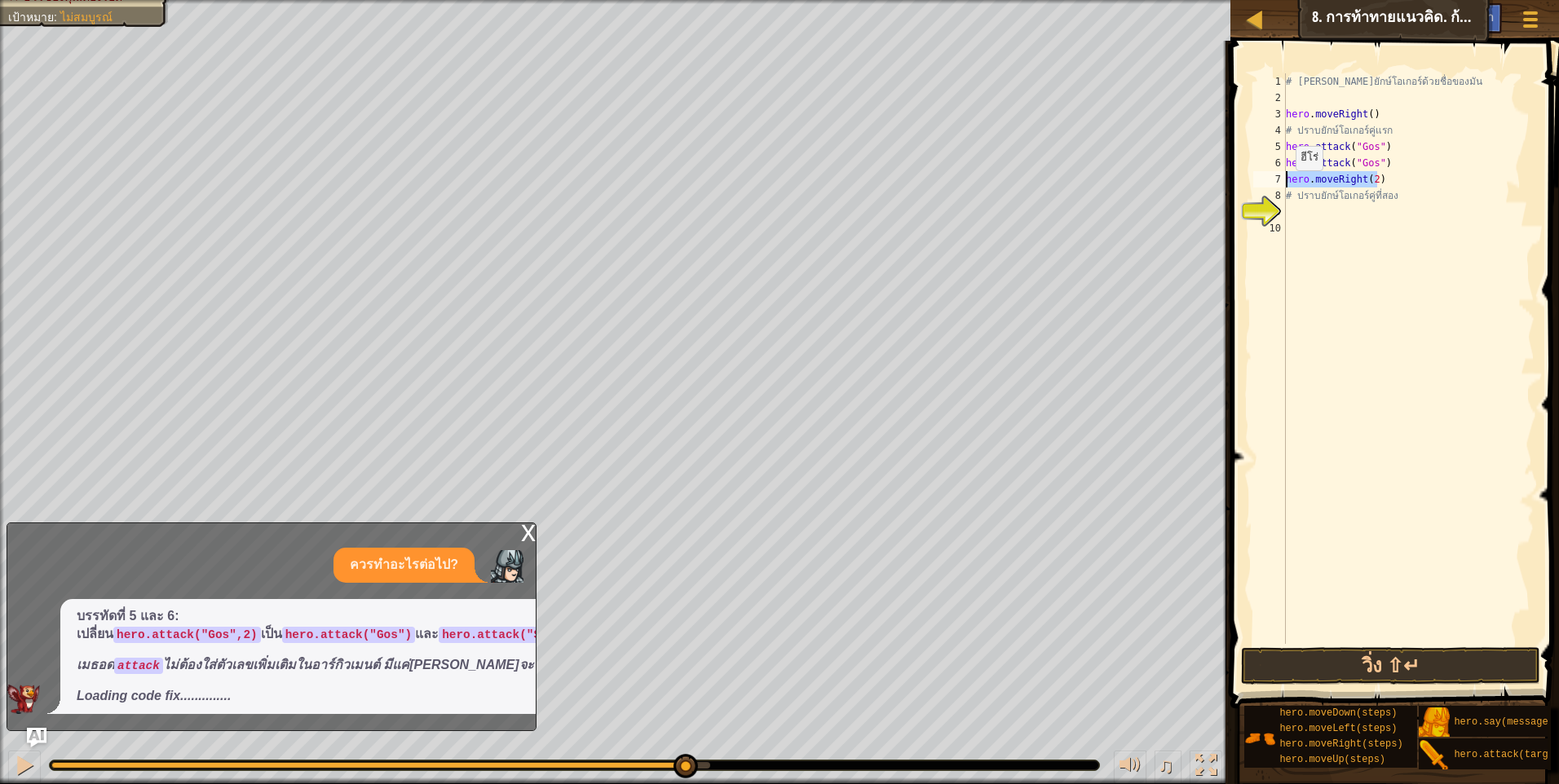
drag, startPoint x: 1406, startPoint y: 184, endPoint x: 1287, endPoint y: 187, distance: 119.0
click at [1287, 187] on div "# เอาชนะยักษ์โอเกอร์ด้วยชื่อของมัน hero . moveRight ( ) # ปราบยักษ์โอเกอร์คู่แร…" at bounding box center [1408, 374] width 252 height 603
type textarea "hero.moveRight(2)"
click at [1339, 664] on button "วิ่ง ⇧↵" at bounding box center [1391, 666] width 300 height 38
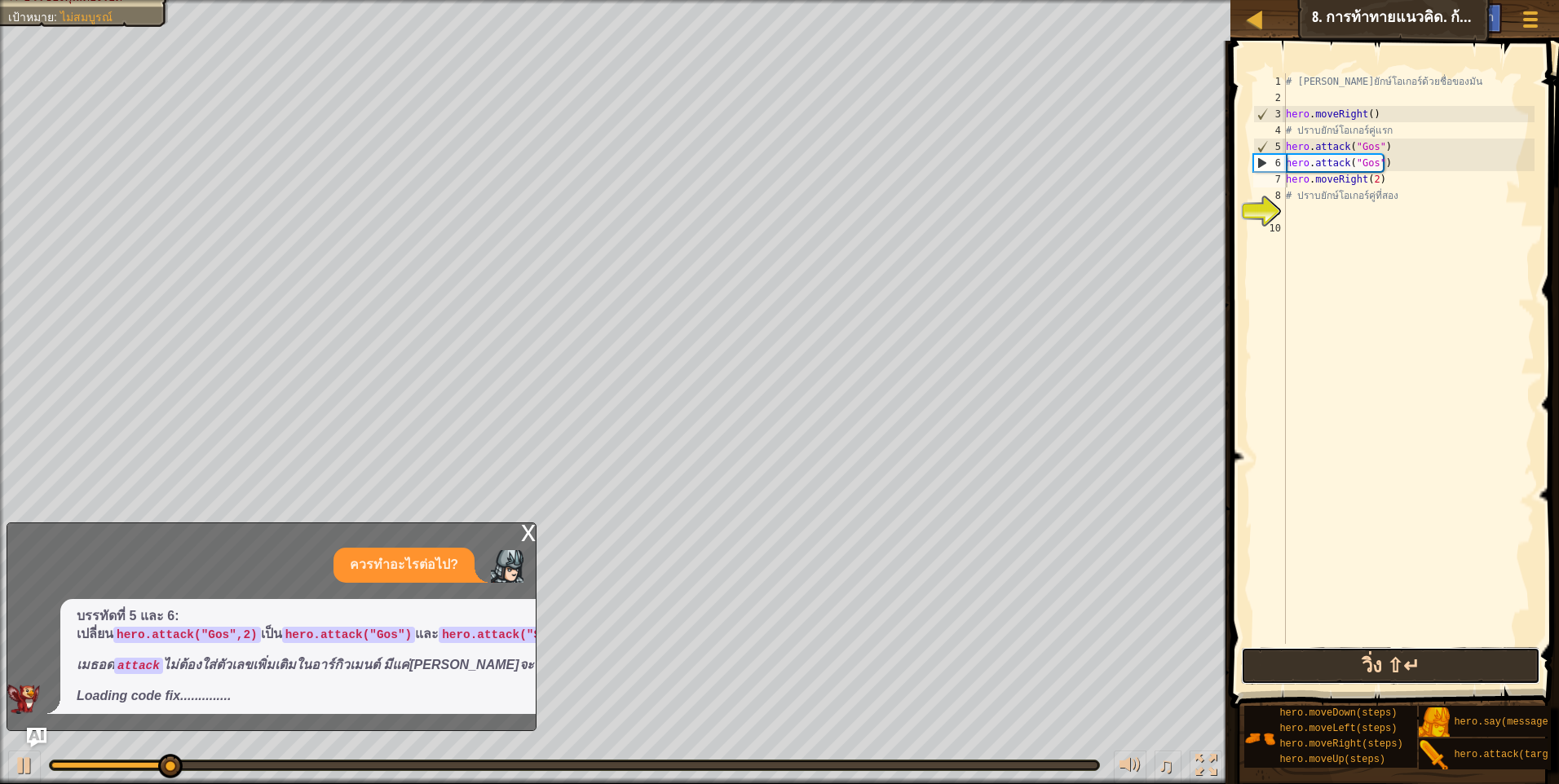
click at [1340, 653] on button "วิ่ง ⇧↵" at bounding box center [1391, 666] width 300 height 38
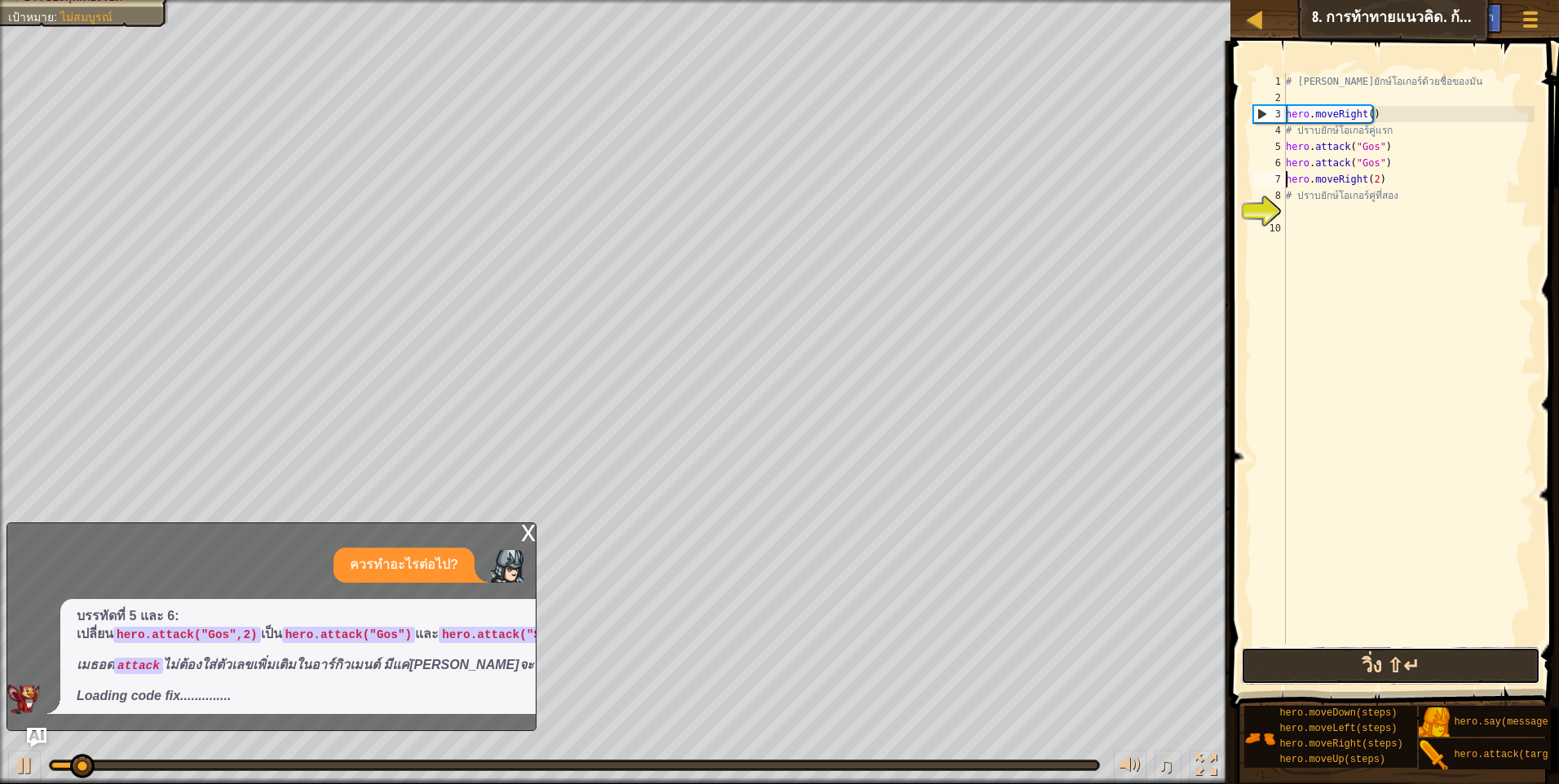
click at [1340, 653] on button "วิ่ง ⇧↵" at bounding box center [1391, 666] width 300 height 38
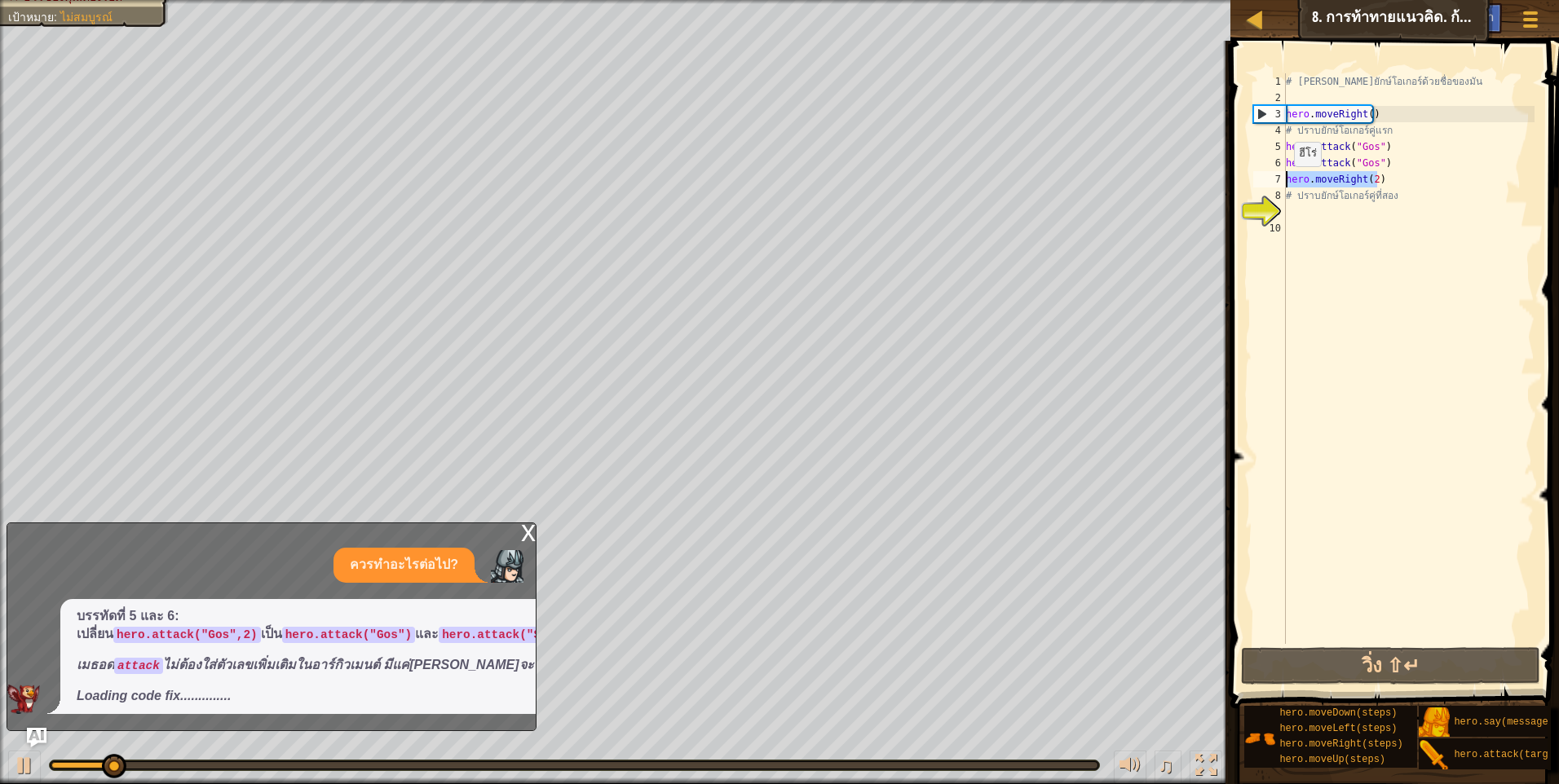
drag, startPoint x: 1418, startPoint y: 174, endPoint x: 1284, endPoint y: 182, distance: 134.2
click at [1284, 182] on div "hero.moveRight(2) 1 2 3 4 5 6 7 8 9 10 # เอาชนะยักษ์โอเกอร์ด้วยชื่อของมัน hero …" at bounding box center [1393, 358] width 285 height 570
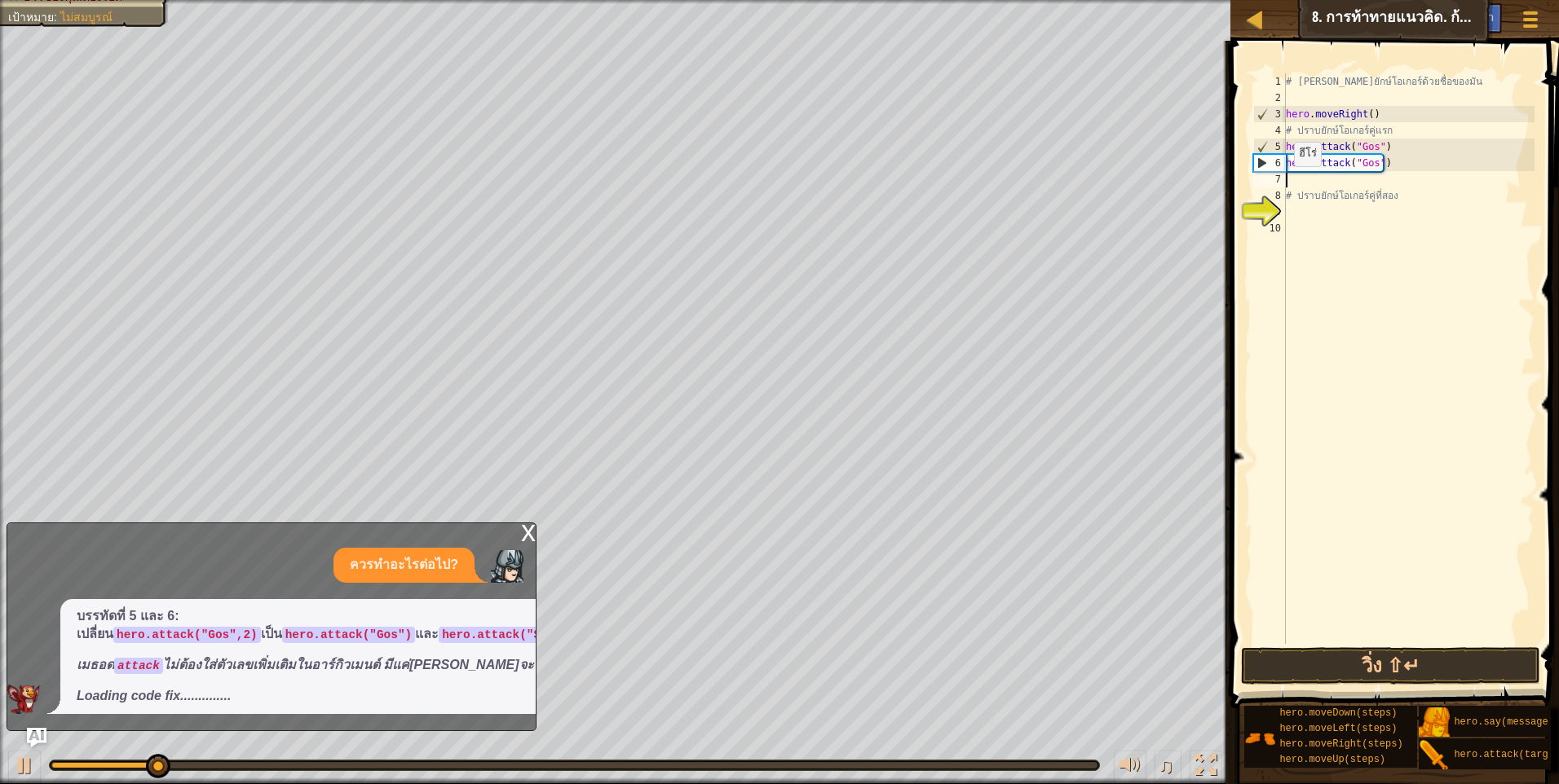
scroll to position [7, 0]
type textarea "m"
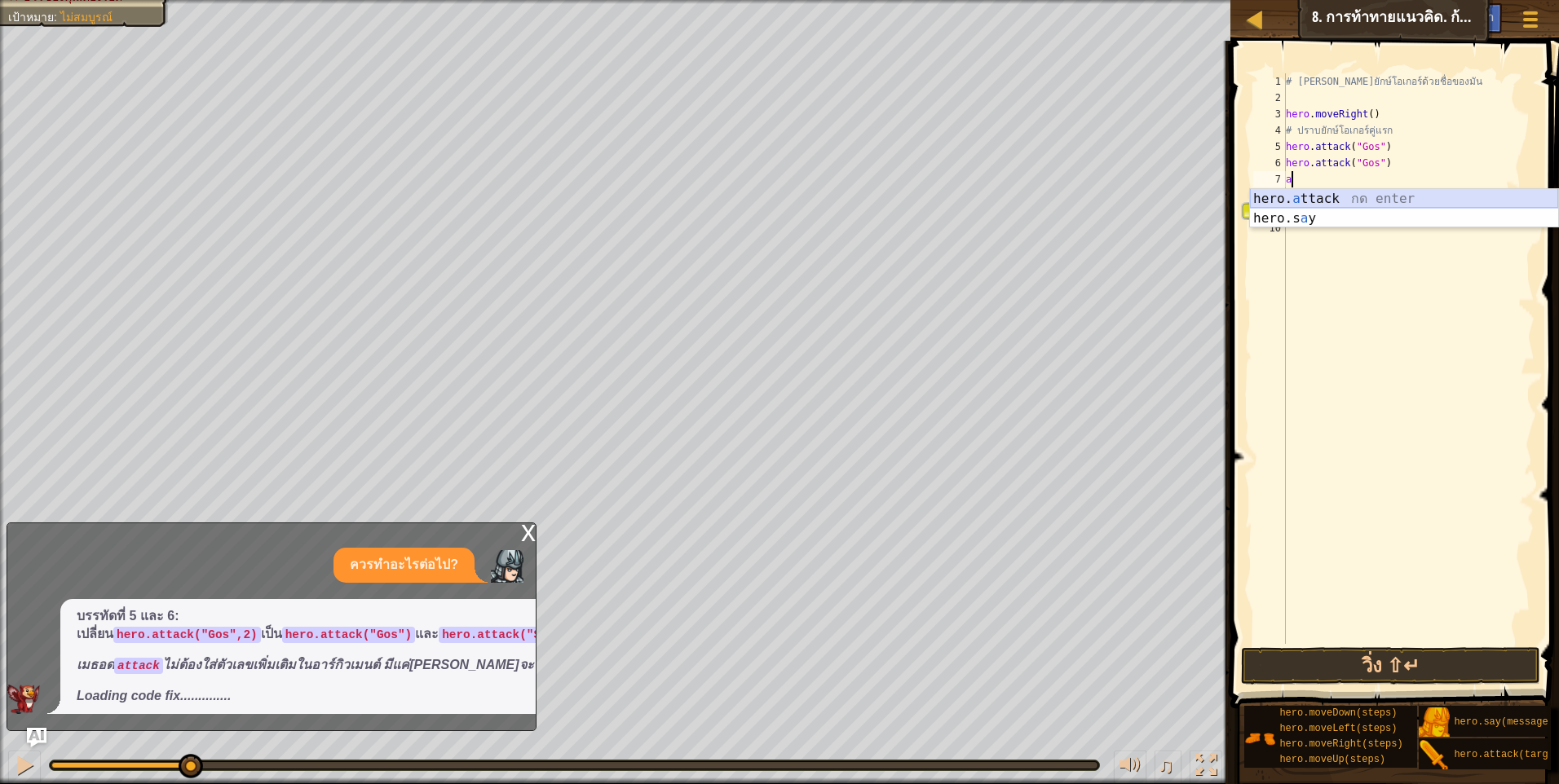
click at [1395, 195] on div "hero. a ttack กด enter hero.s a y กด enter" at bounding box center [1404, 228] width 308 height 79
type textarea "hero.attack("Sog")"
drag, startPoint x: 1396, startPoint y: 183, endPoint x: 1288, endPoint y: 182, distance: 108.0
click at [1288, 182] on div "# เอาชนะยักษ์โอเกอร์ด้วยชื่อของมัน hero . moveRight ( ) # ปราบยักษ์โอเกอร์คู่แร…" at bounding box center [1408, 374] width 252 height 603
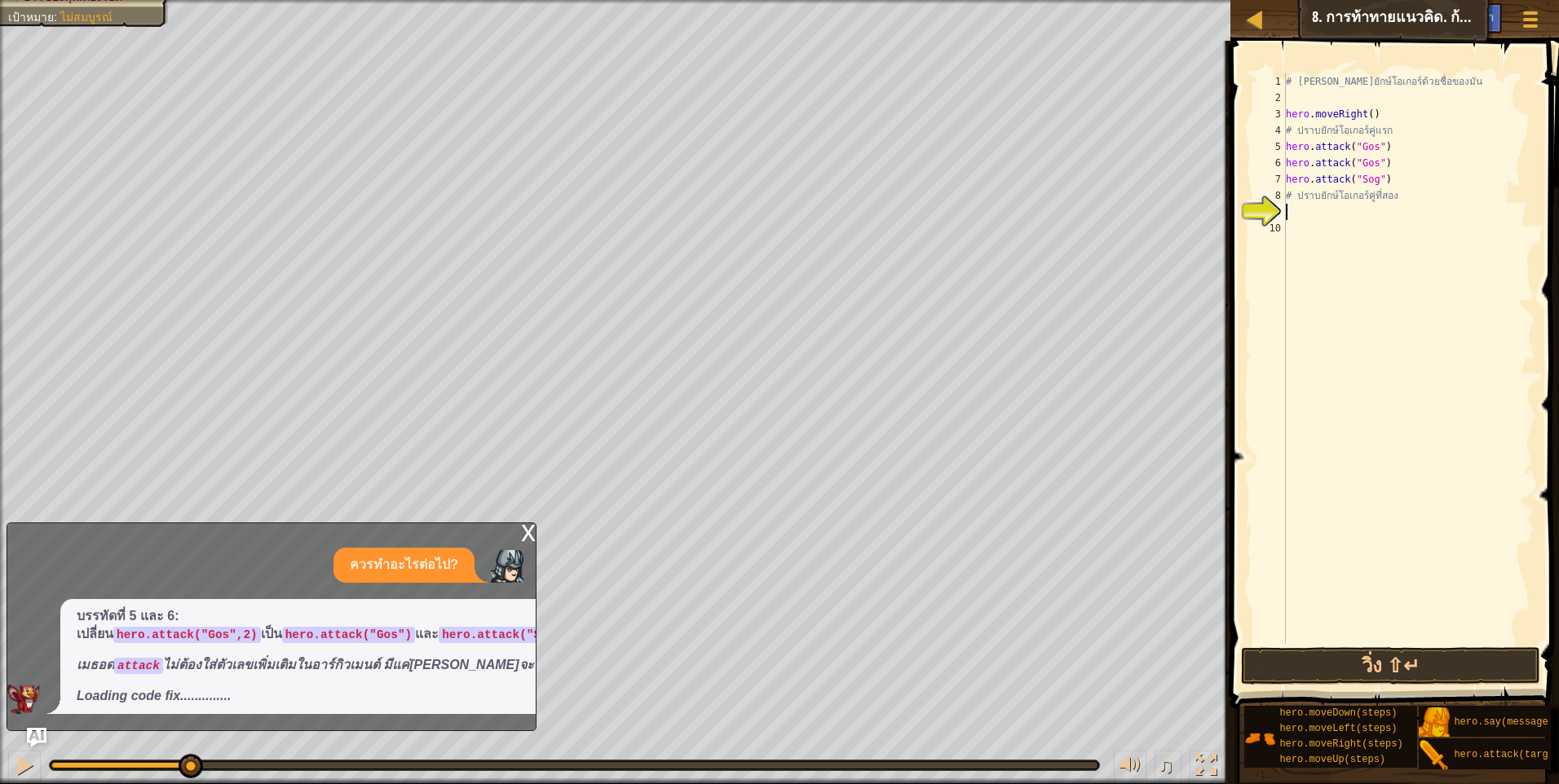
click at [1366, 217] on div "# เอาชนะยักษ์โอเกอร์ด้วยชื่อของมัน hero . moveRight ( ) # ปราบยักษ์โอเกอร์คู่แร…" at bounding box center [1408, 374] width 252 height 603
click at [1400, 190] on div "# เอาชนะยักษ์โอเกอร์ด้วยชื่อของมัน hero . moveRight ( ) # ปราบยักษ์โอเกอร์คู่แร…" at bounding box center [1408, 374] width 252 height 603
type textarea "# ปราบยักษ์โอเกอร์คู่ที่สอง"
click at [1392, 217] on div "# เอาชนะยักษ์โอเกอร์ด้วยชื่อของมัน hero . moveRight ( ) # ปราบยักษ์โอเกอร์คู่แร…" at bounding box center [1408, 374] width 252 height 603
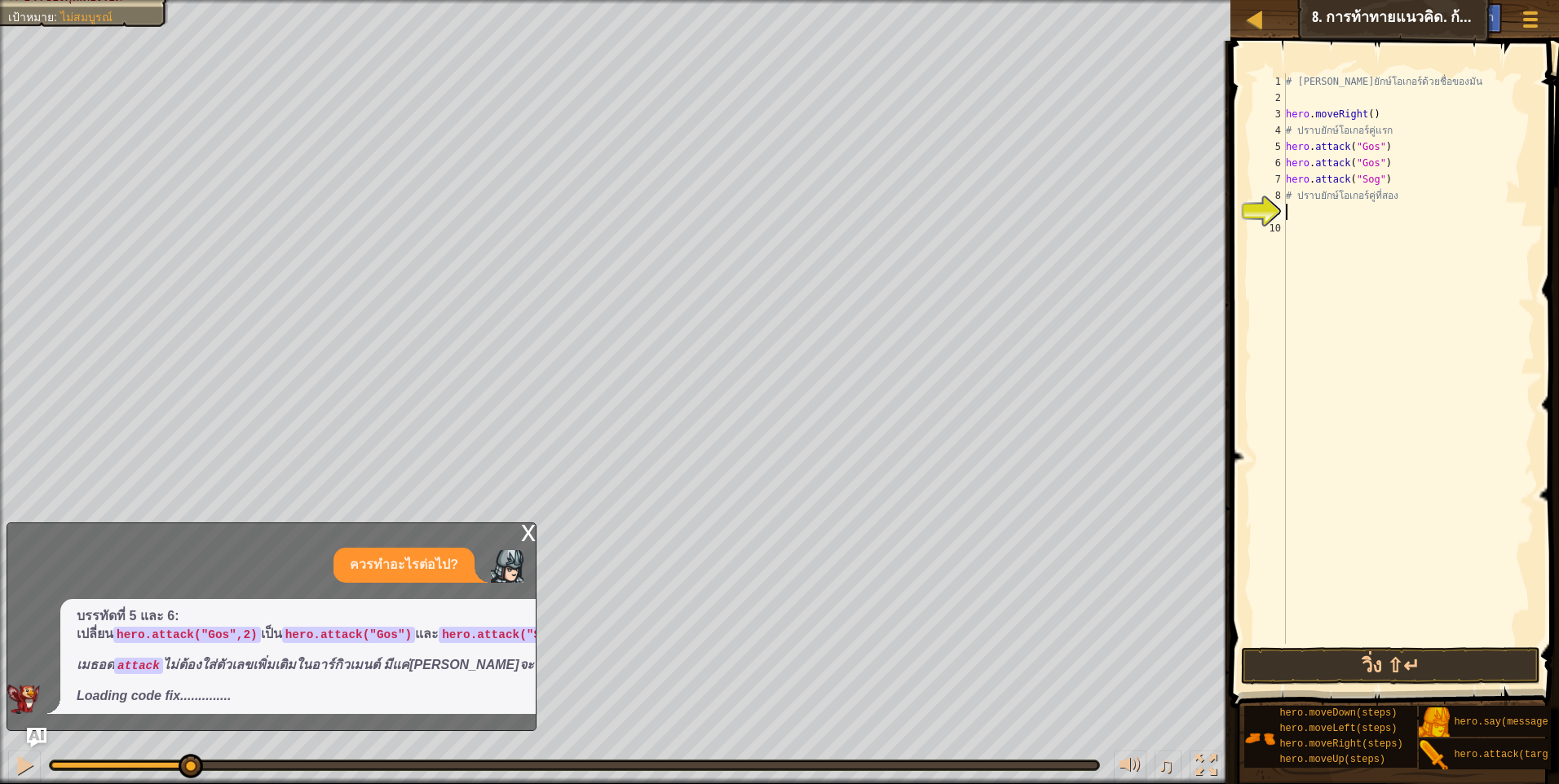
click at [1397, 199] on div "# เอาชนะยักษ์โอเกอร์ด้วยชื่อของมัน hero . moveRight ( ) # ปราบยักษ์โอเกอร์คู่แร…" at bounding box center [1408, 374] width 252 height 603
drag, startPoint x: 1403, startPoint y: 195, endPoint x: 1257, endPoint y: 196, distance: 146.0
click at [1257, 196] on div "# ปราบยักษ์โอเกอร์คู่ที่สอง 1 2 3 4 5 6 7 8 9 10 # เอาชนะยักษ์โอเกอร์ด้วยชื่อขอ…" at bounding box center [1393, 358] width 285 height 570
paste textarea "hero.attack("Sog")"
type textarea "hero.attack("Sog")ี่สอง"
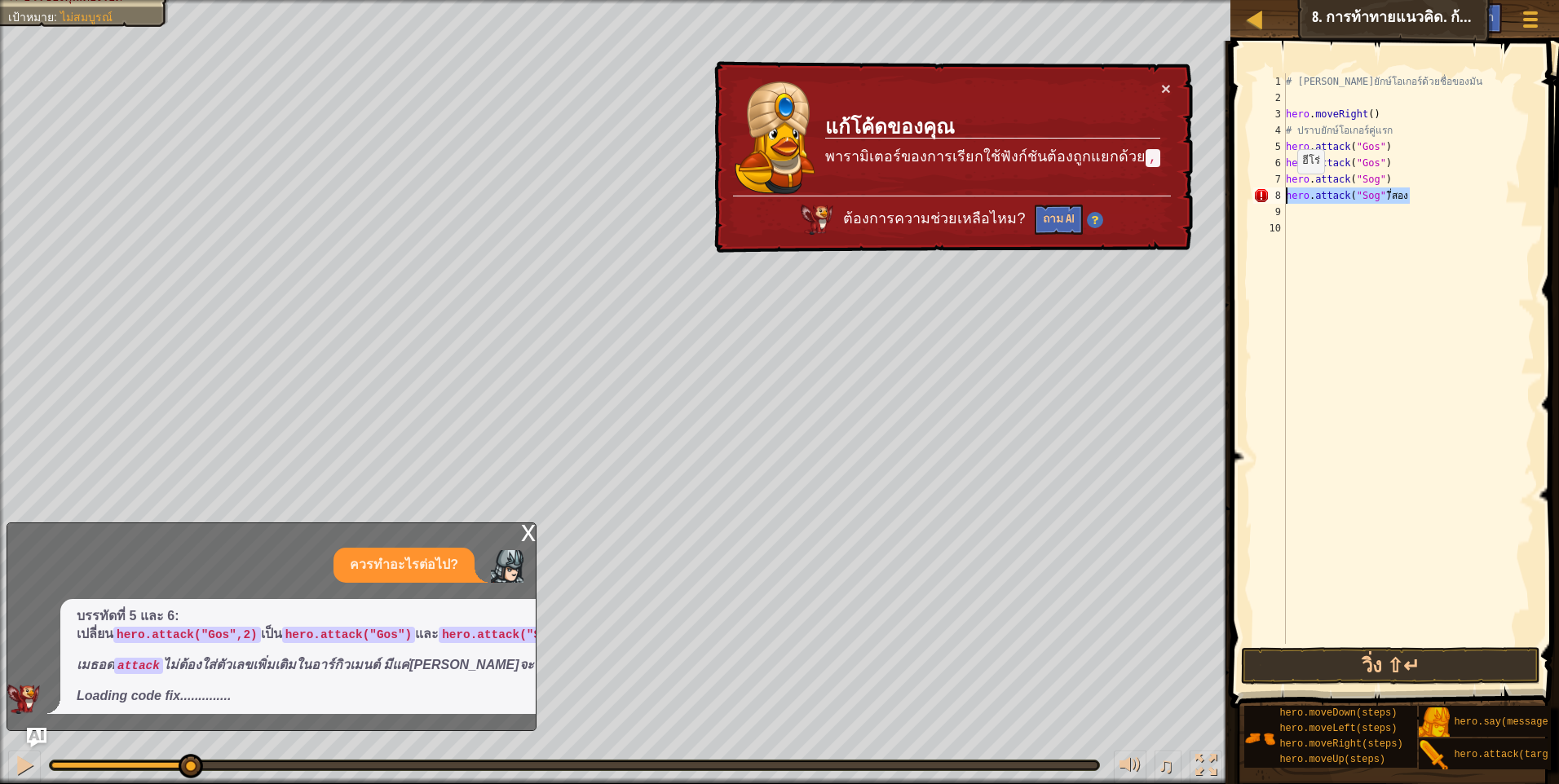
drag, startPoint x: 1445, startPoint y: 200, endPoint x: 1264, endPoint y: 202, distance: 181.0
click at [1264, 202] on div "hero.attack("Sog")ี่สอง 1 2 3 4 5 6 7 8 9 10 # เอาชนะยักษ์โอเกอร์ด้วยชื่อของมัน…" at bounding box center [1393, 358] width 285 height 570
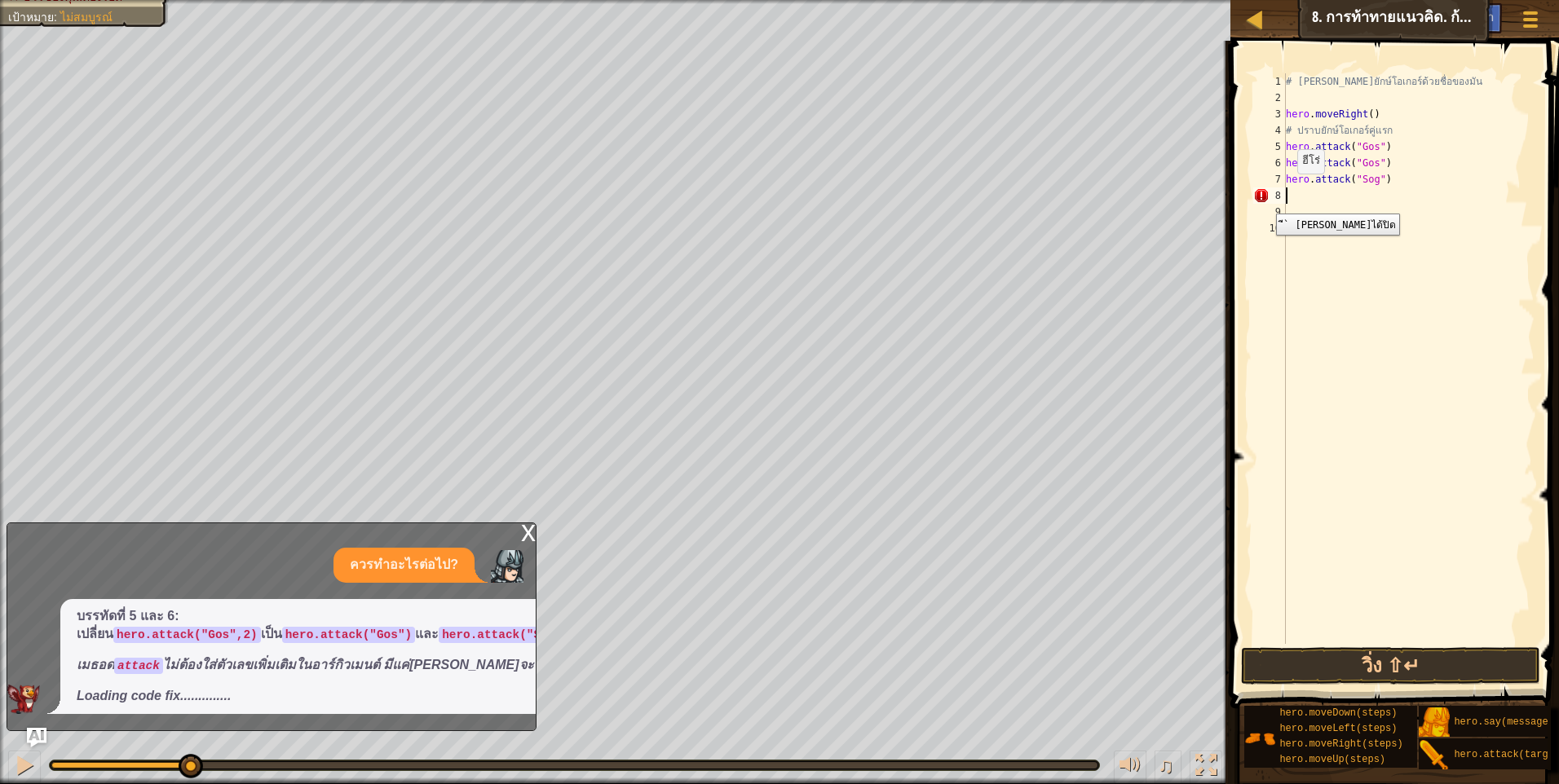
paste textarea "hero.attack("Sog")"
type textarea "hero.attack("Sog")"
click at [1374, 668] on button "วิ่ง ⇧↵" at bounding box center [1391, 666] width 300 height 38
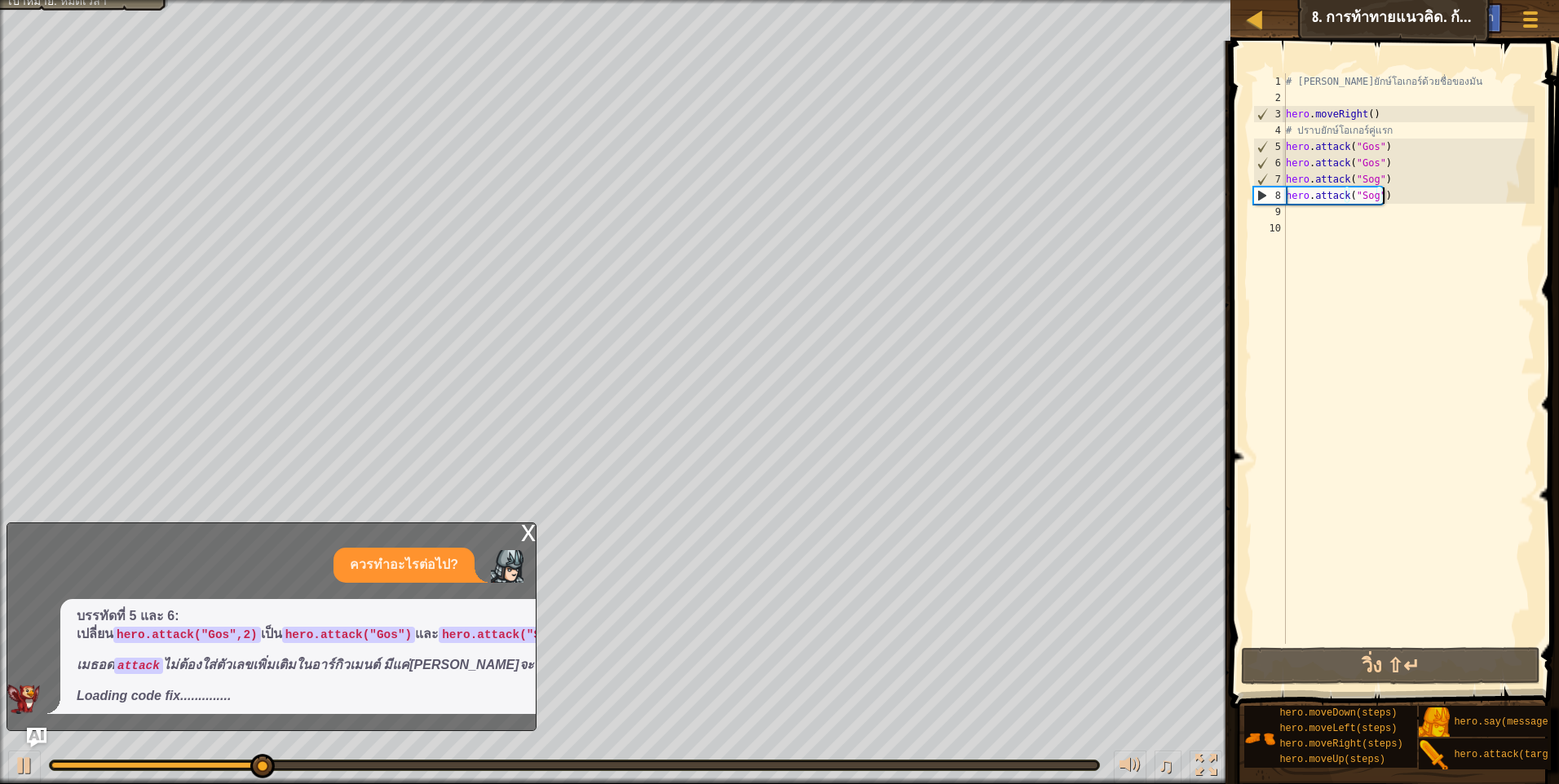
click at [1367, 221] on div "# เอาชนะยักษ์โอเกอร์ด้วยชื่อของมัน hero . moveRight ( ) # ปราบยักษ์โอเกอร์คู่แร…" at bounding box center [1408, 374] width 252 height 603
click at [1362, 215] on div "# เอาชนะยักษ์โอเกอร์ด้วยชื่อของมัน hero . moveRight ( ) # ปราบยักษ์โอเกอร์คู่แร…" at bounding box center [1408, 374] width 252 height 603
type textarea "m"
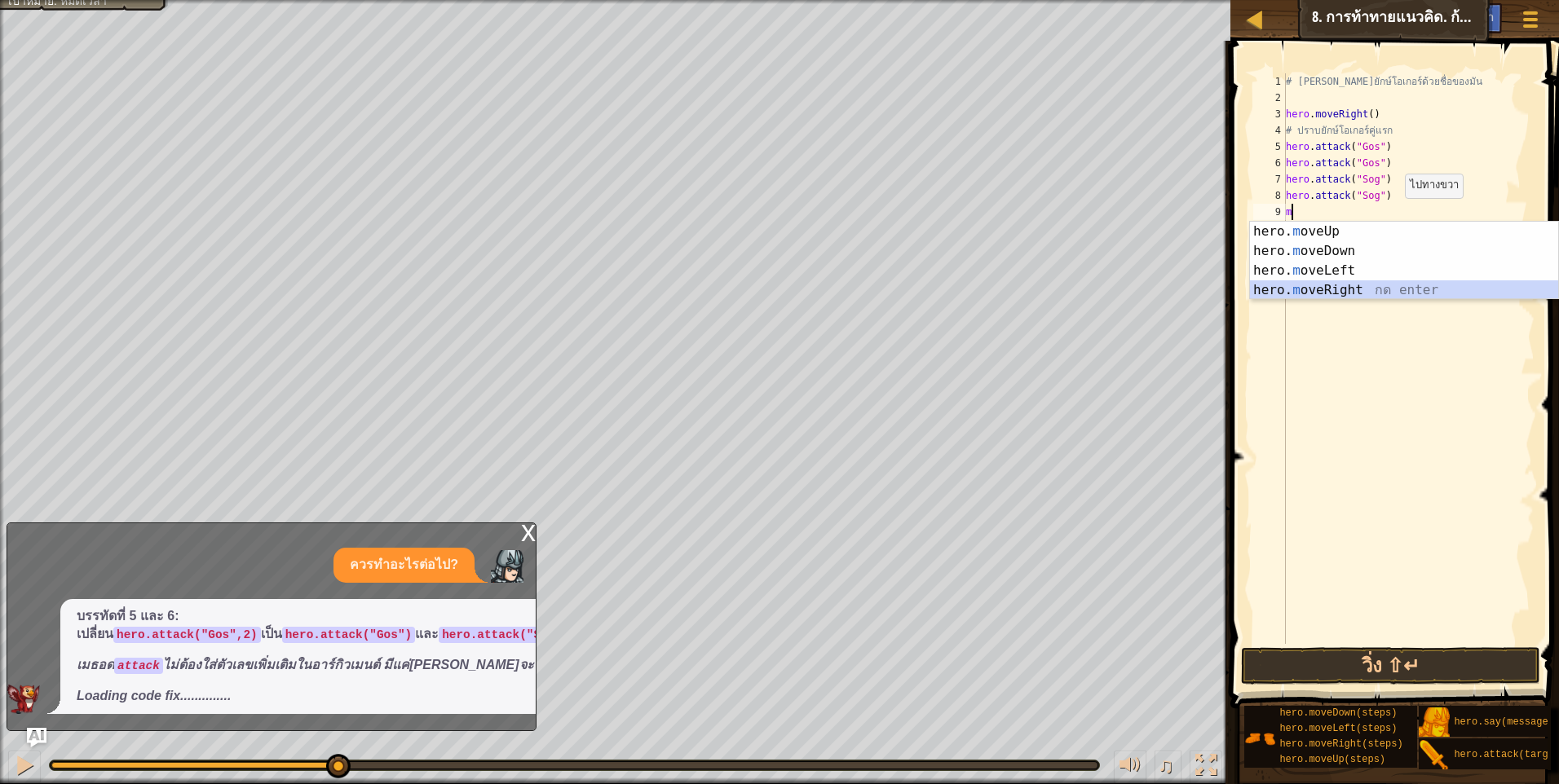
click at [1370, 281] on div "hero. m oveUp กด enter hero. m oveDown กด enter hero. m oveLeft กด enter hero. …" at bounding box center [1404, 280] width 308 height 117
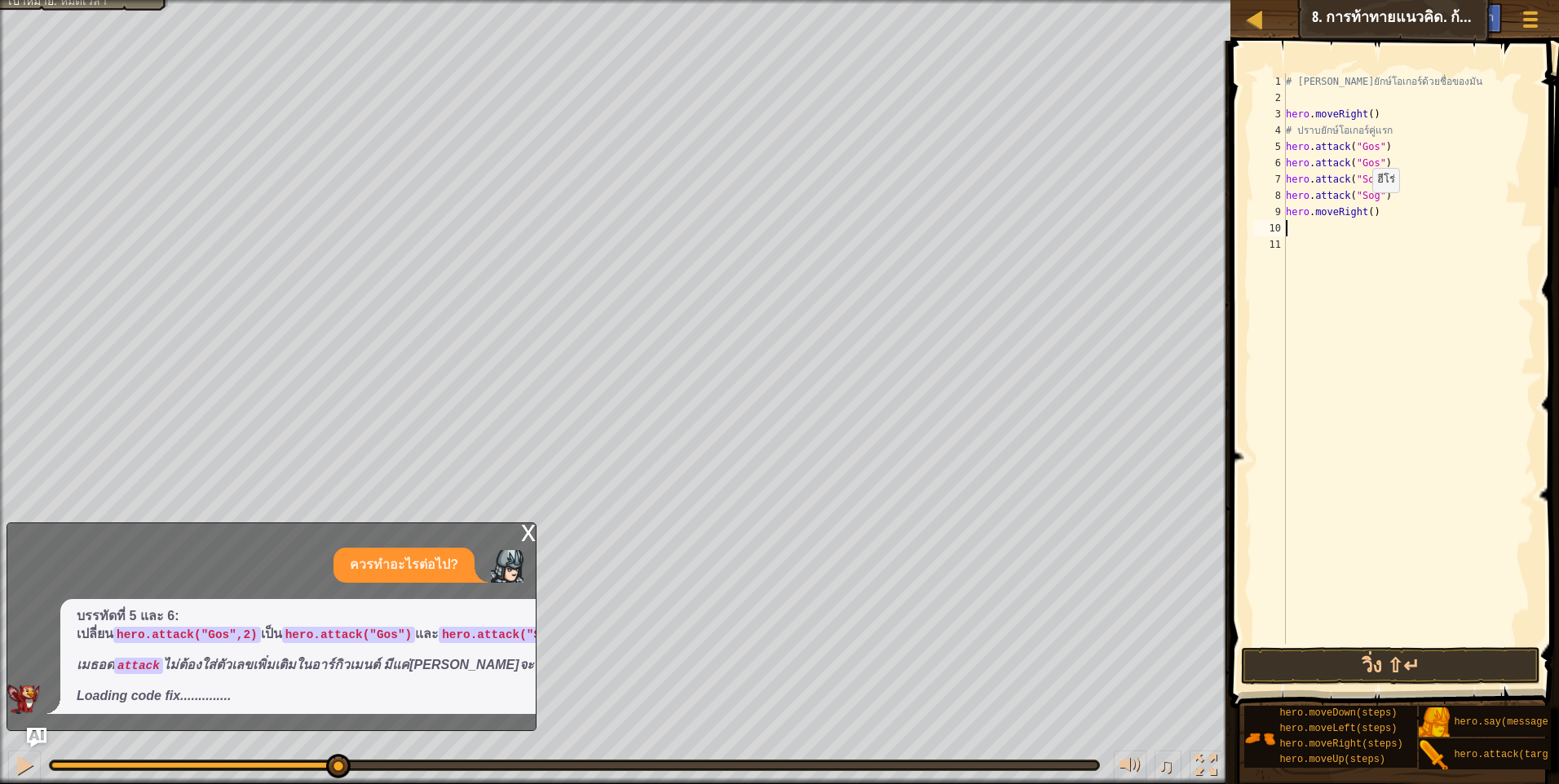
click at [1365, 210] on div "# เอาชนะยักษ์โอเกอร์ด้วยชื่อของมัน hero . moveRight ( ) # ปราบยักษ์โอเกอร์คู่แร…" at bounding box center [1408, 374] width 252 height 603
type textarea "hero.moveRight(2)"
click at [1352, 228] on div "# เอาชนะยักษ์โอเกอร์ด้วยชื่อของมัน hero . moveRight ( ) # ปราบยักษ์โอเกอร์คู่แร…" at bounding box center [1408, 374] width 252 height 603
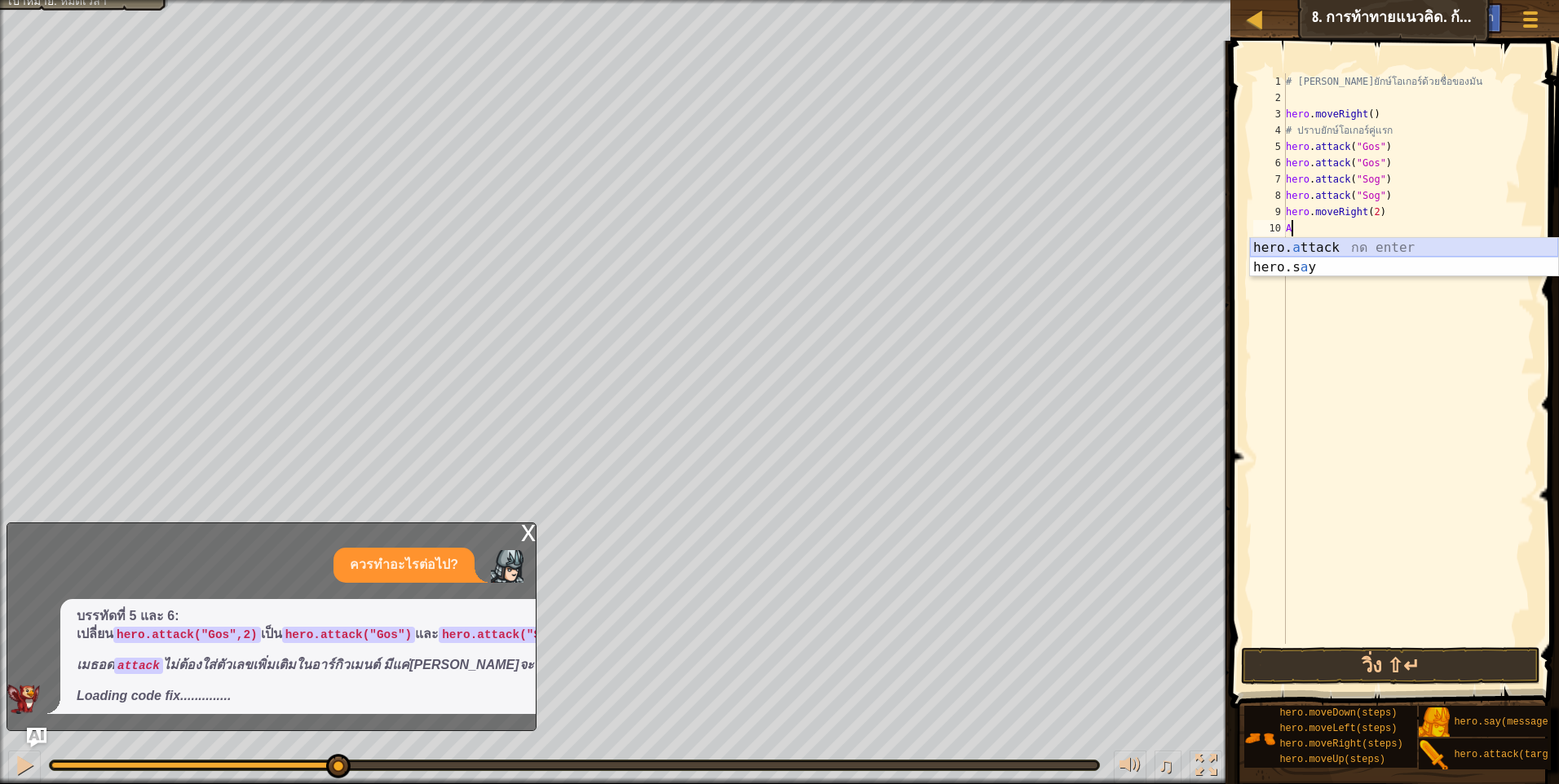
click at [1354, 251] on div "hero. a ttack กด enter hero.s a y กด enter" at bounding box center [1404, 276] width 308 height 79
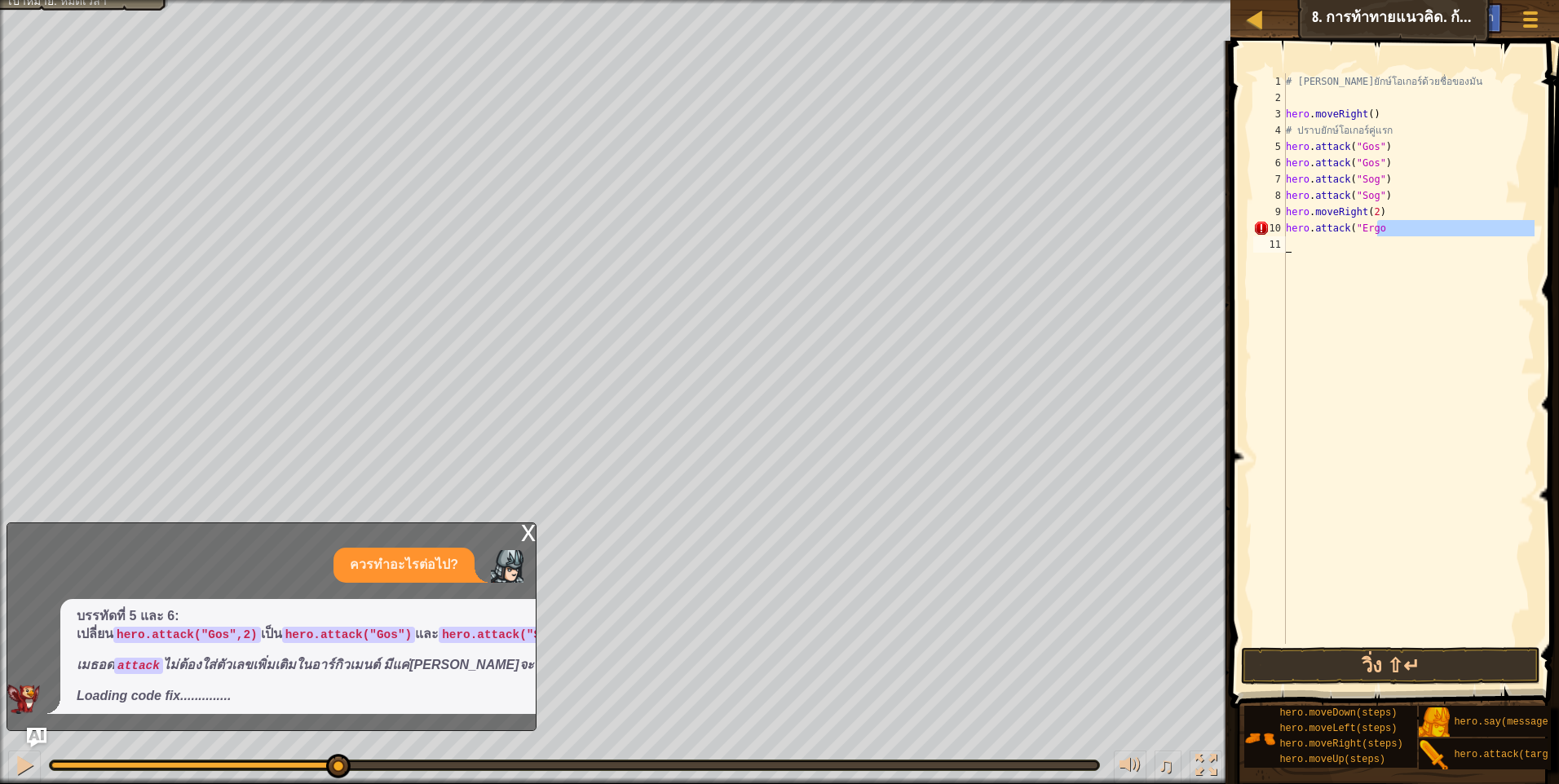
drag, startPoint x: 1399, startPoint y: 236, endPoint x: 1307, endPoint y: 229, distance: 92.3
click at [1299, 232] on div "# เอาชนะยักษ์โอเกอร์ด้วยชื่อของมัน hero . moveRight ( ) # ปราบยักษ์โอเกอร์คู่แร…" at bounding box center [1408, 374] width 252 height 603
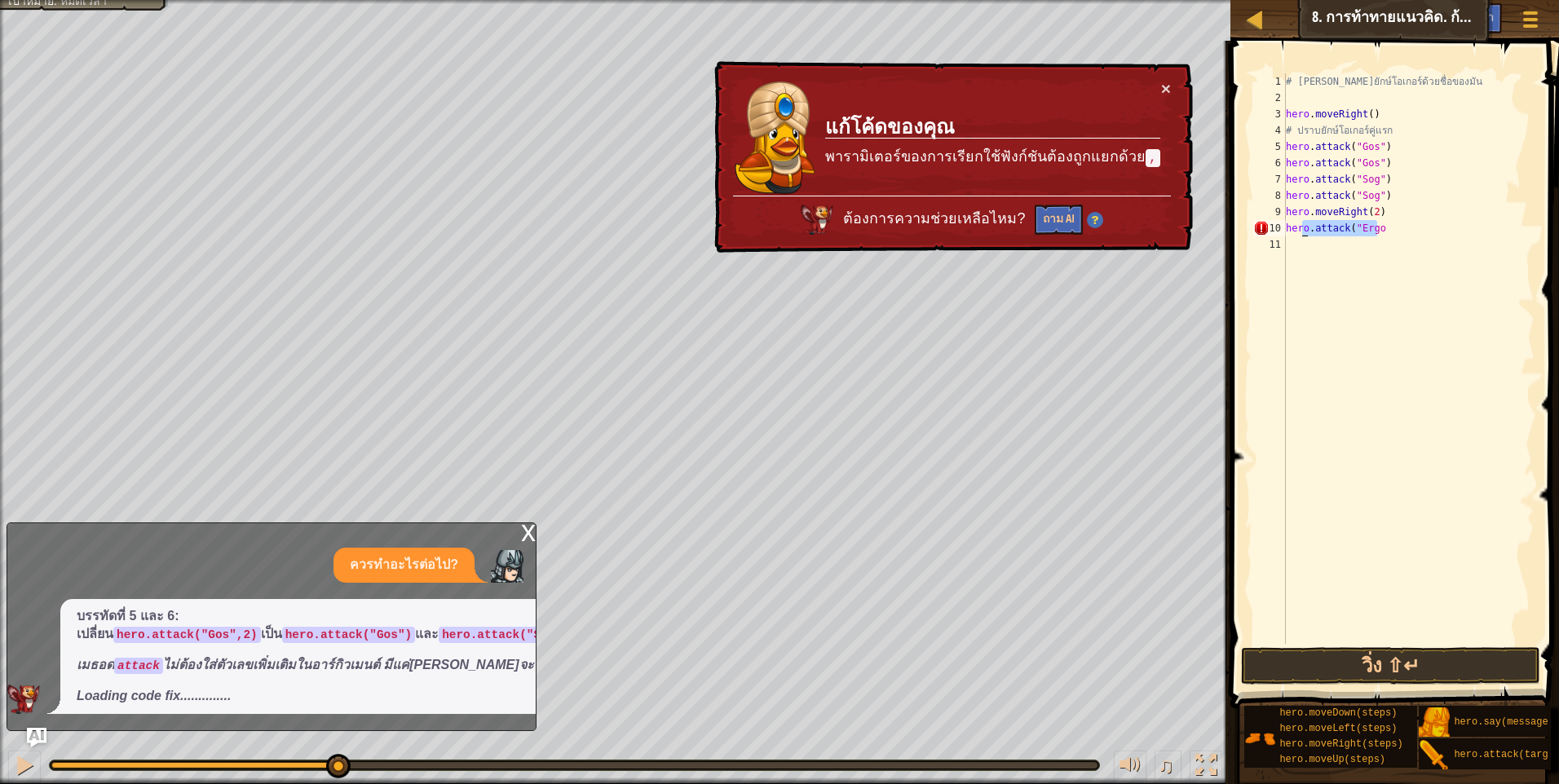
click at [1408, 225] on div "# เอาชนะยักษ์โอเกอร์ด้วยชื่อของมัน hero . moveRight ( ) # ปราบยักษ์โอเกอร์คู่แร…" at bounding box center [1408, 358] width 252 height 570
click at [1396, 226] on div "# เอาชนะยักษ์โอเกอร์ด้วยชื่อของมัน hero . moveRight ( ) # ปราบยักษ์โอเกอร์คู่แร…" at bounding box center [1408, 374] width 252 height 603
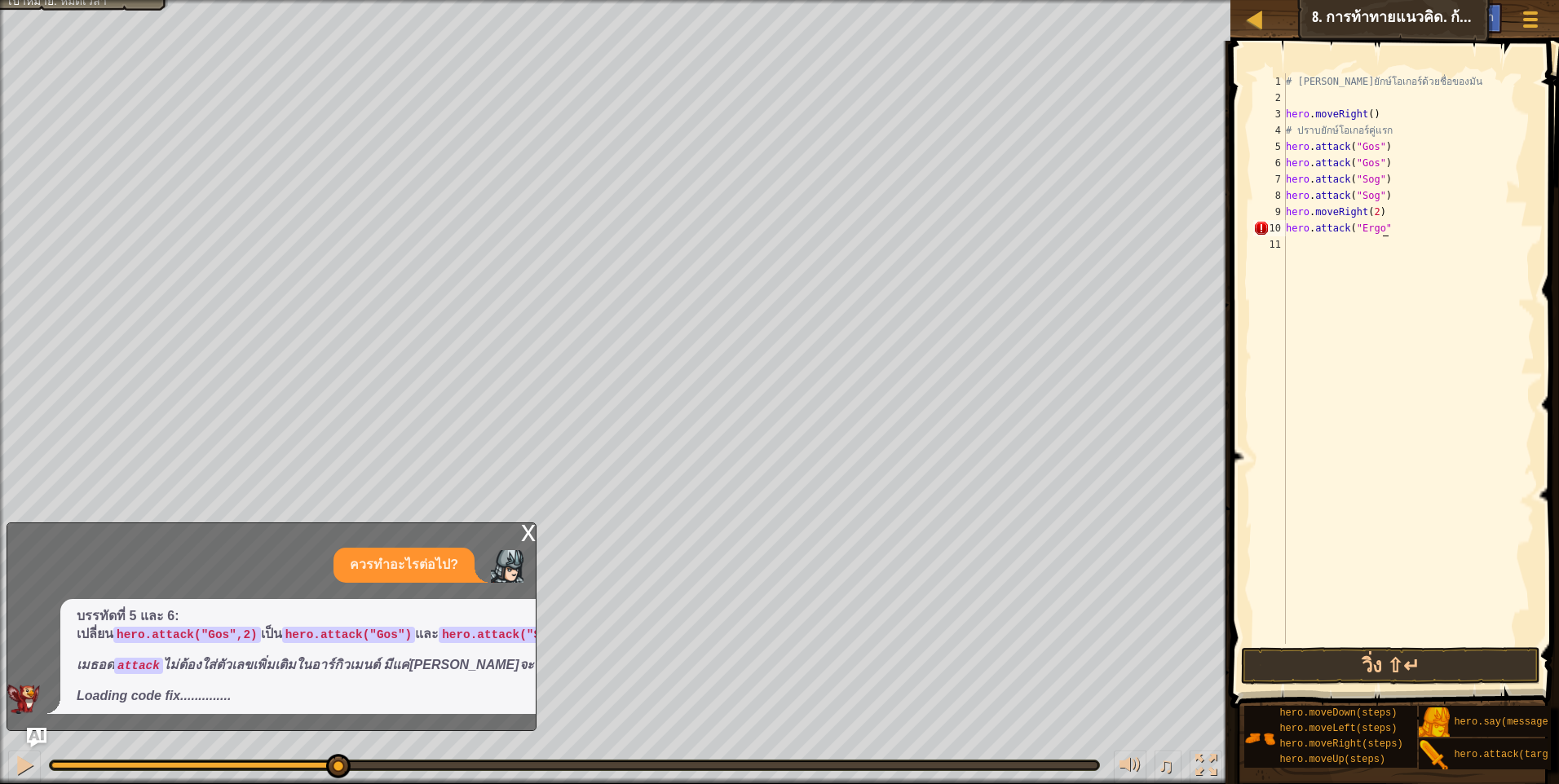
scroll to position [7, 7]
type textarea "hero.attack("Ergo")"
drag, startPoint x: 1402, startPoint y: 232, endPoint x: 1243, endPoint y: 225, distance: 159.2
click at [1243, 225] on div "hero.attack("Ergo") 1 2 3 4 5 6 7 8 9 10 11 # เอาชนะยักษ์โอเกอร์ด้วยชื่อของมัน …" at bounding box center [1392, 407] width 334 height 716
click at [1358, 243] on div "# เอาชนะยักษ์โอเกอร์ด้วยชื่อของมัน hero . moveRight ( ) # ปราบยักษ์โอเกอร์คู่แร…" at bounding box center [1408, 374] width 252 height 603
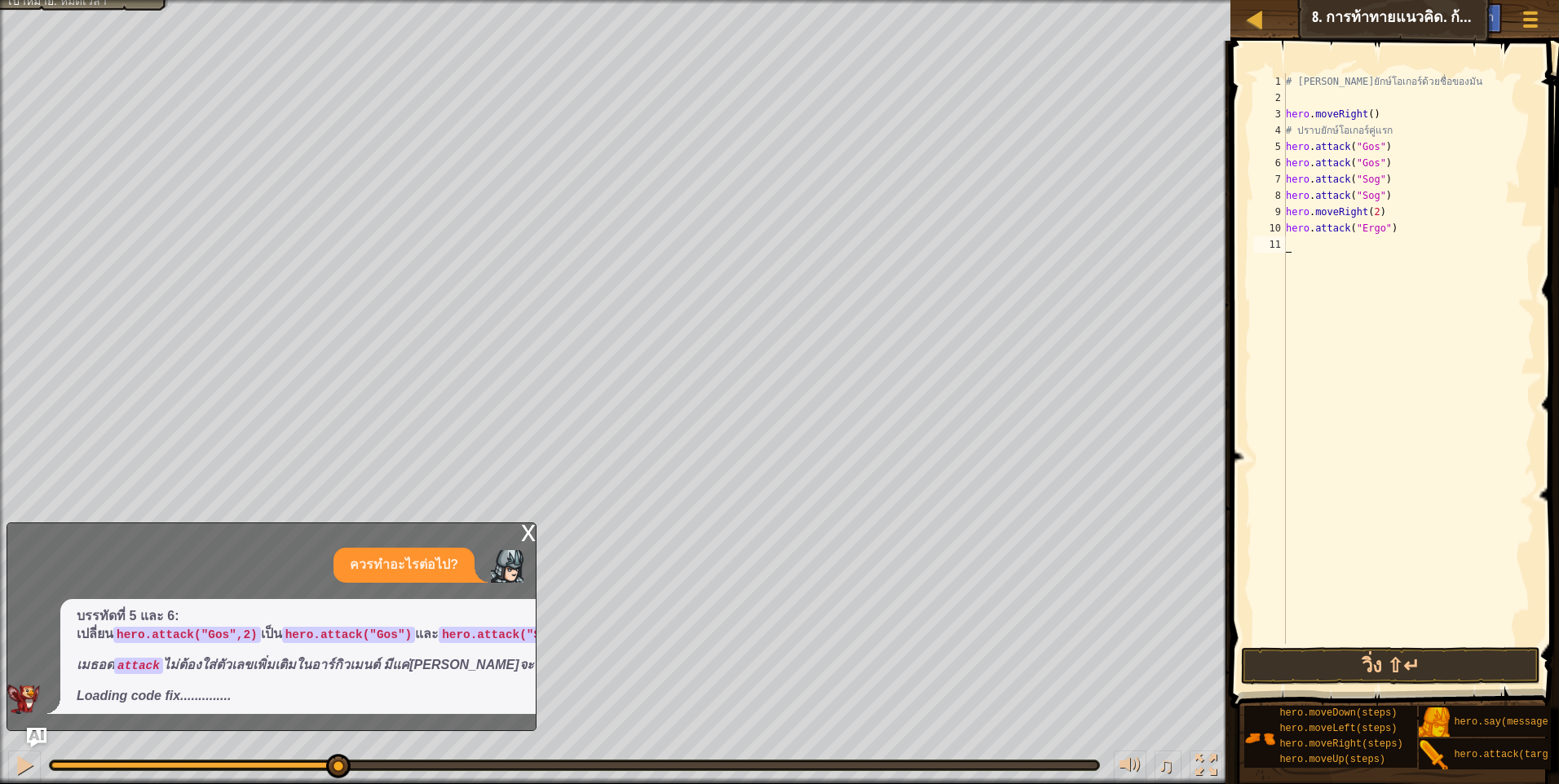
scroll to position [7, 0]
paste textarea "hero.attack("Ergo")"
type textarea "hero.attack("Ergo")"
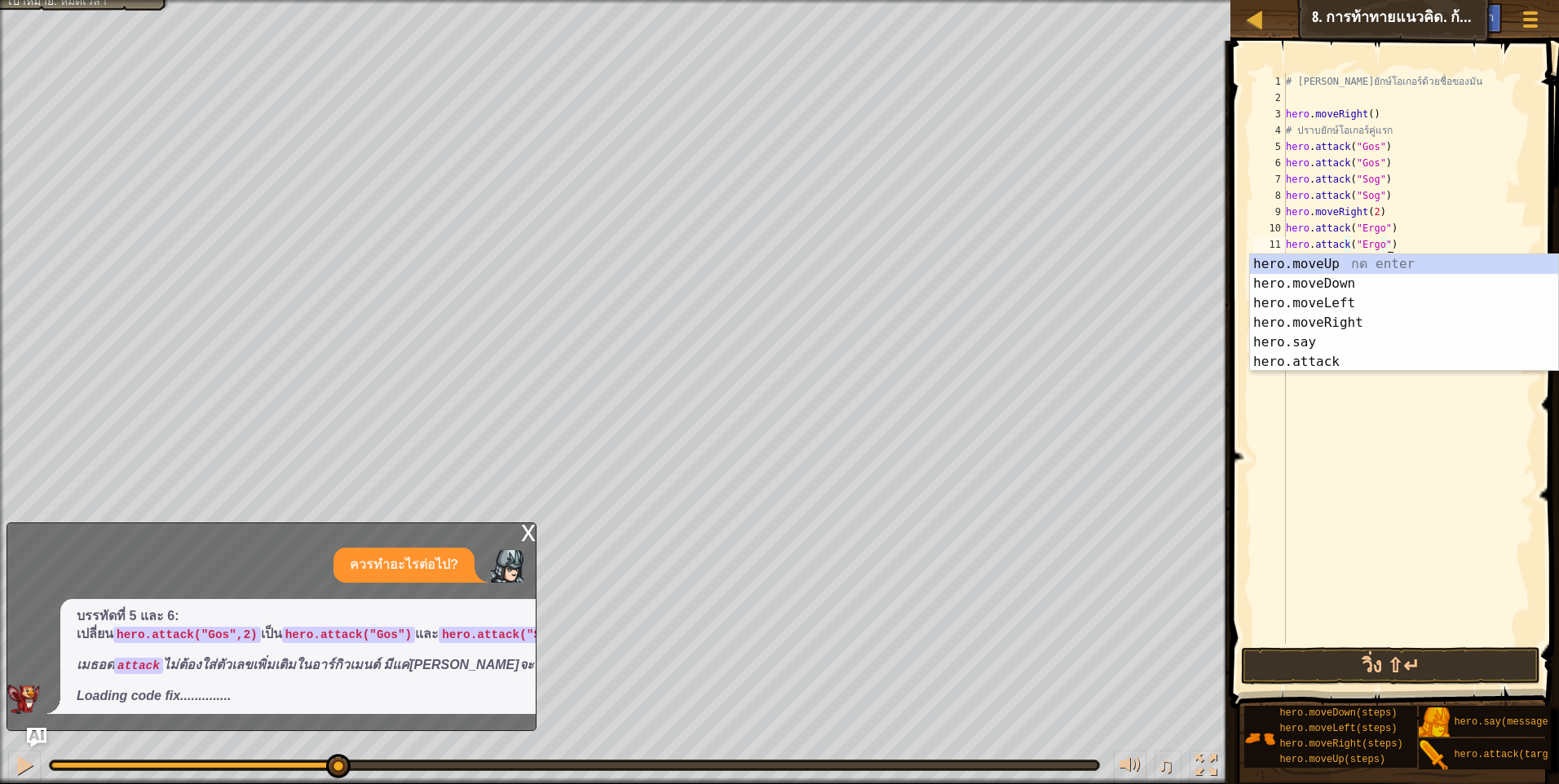
click at [1447, 227] on div "# เอาชนะยักษ์โอเกอร์ด้วยชื่อของมัน hero . moveRight ( ) # ปราบยักษ์โอเกอร์คู่แร…" at bounding box center [1408, 374] width 252 height 603
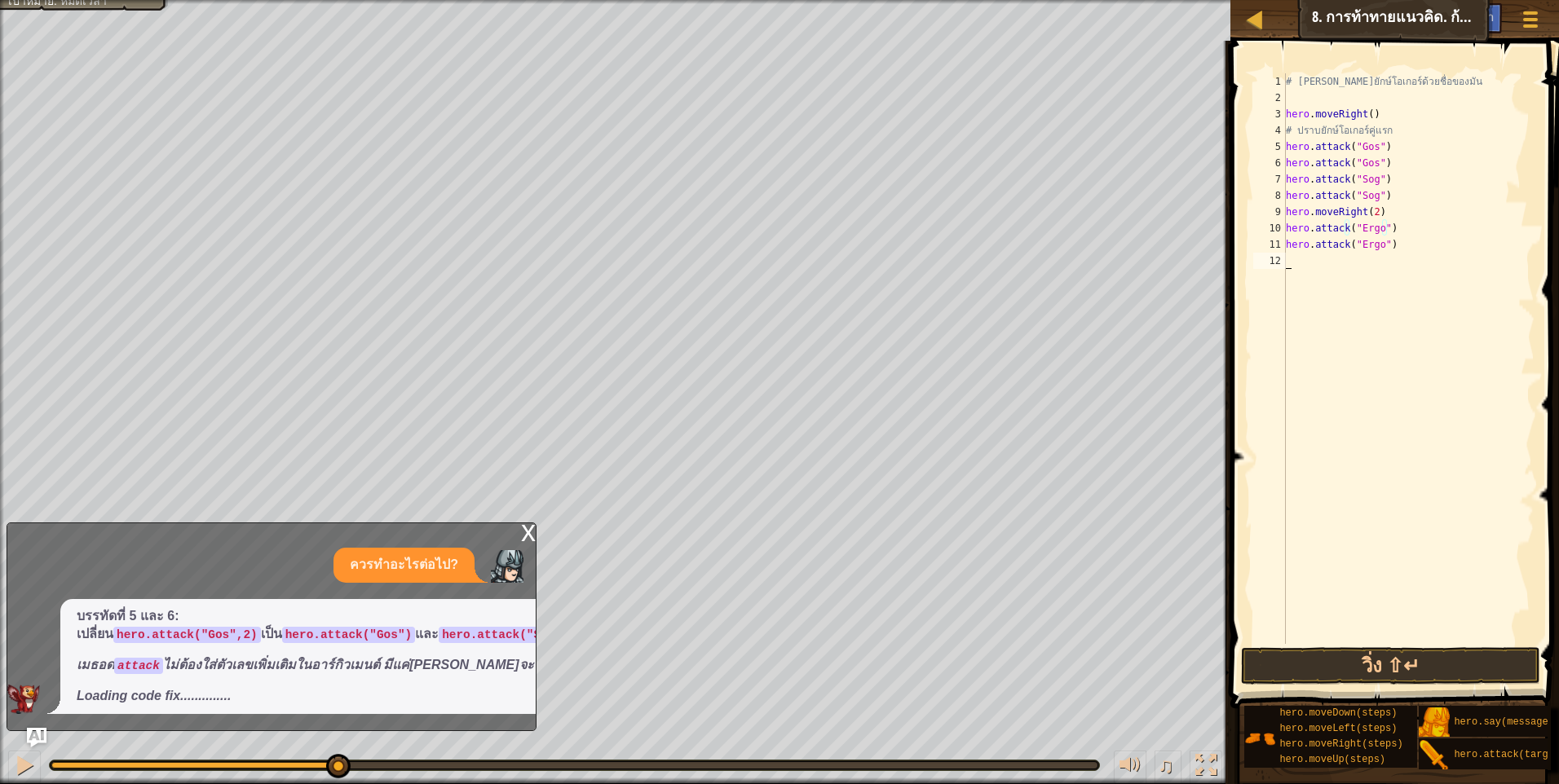
click at [1409, 261] on div "# เอาชนะยักษ์โอเกอร์ด้วยชื่อของมัน hero . moveRight ( ) # ปราบยักษ์โอเกอร์คู่แร…" at bounding box center [1408, 374] width 252 height 603
click at [1409, 258] on div "# เอาชนะยักษ์โอเกอร์ด้วยชื่อของมัน hero . moveRight ( ) # ปราบยักษ์โอเกอร์คู่แร…" at bounding box center [1408, 374] width 252 height 603
paste textarea "hero.attack("Ergo")"
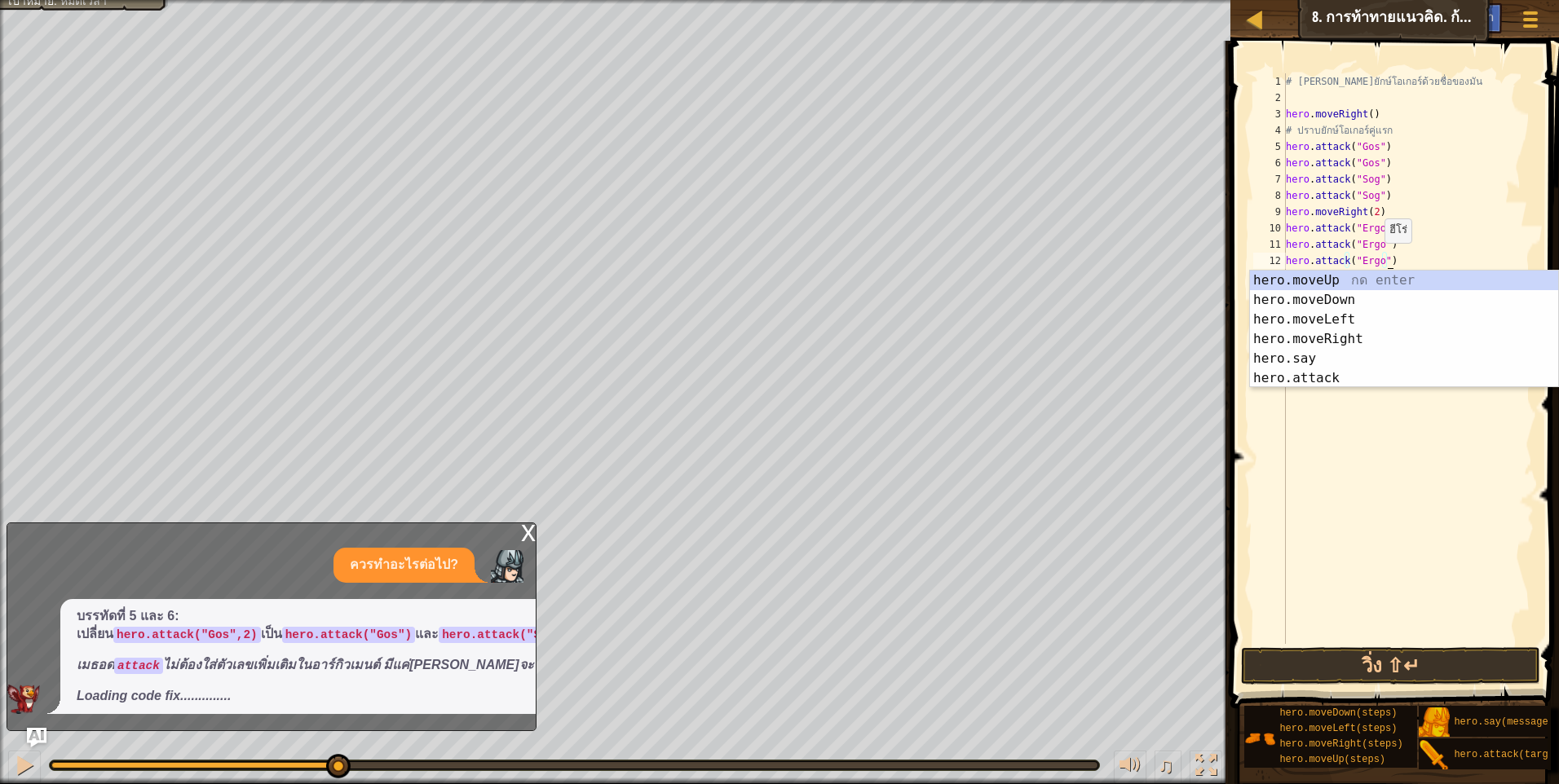
click at [1374, 258] on div "# เอาชนะยักษ์โอเกอร์ด้วยชื่อของมัน hero . moveRight ( ) # ปราบยักษ์โอเกอร์คู่แร…" at bounding box center [1408, 374] width 252 height 603
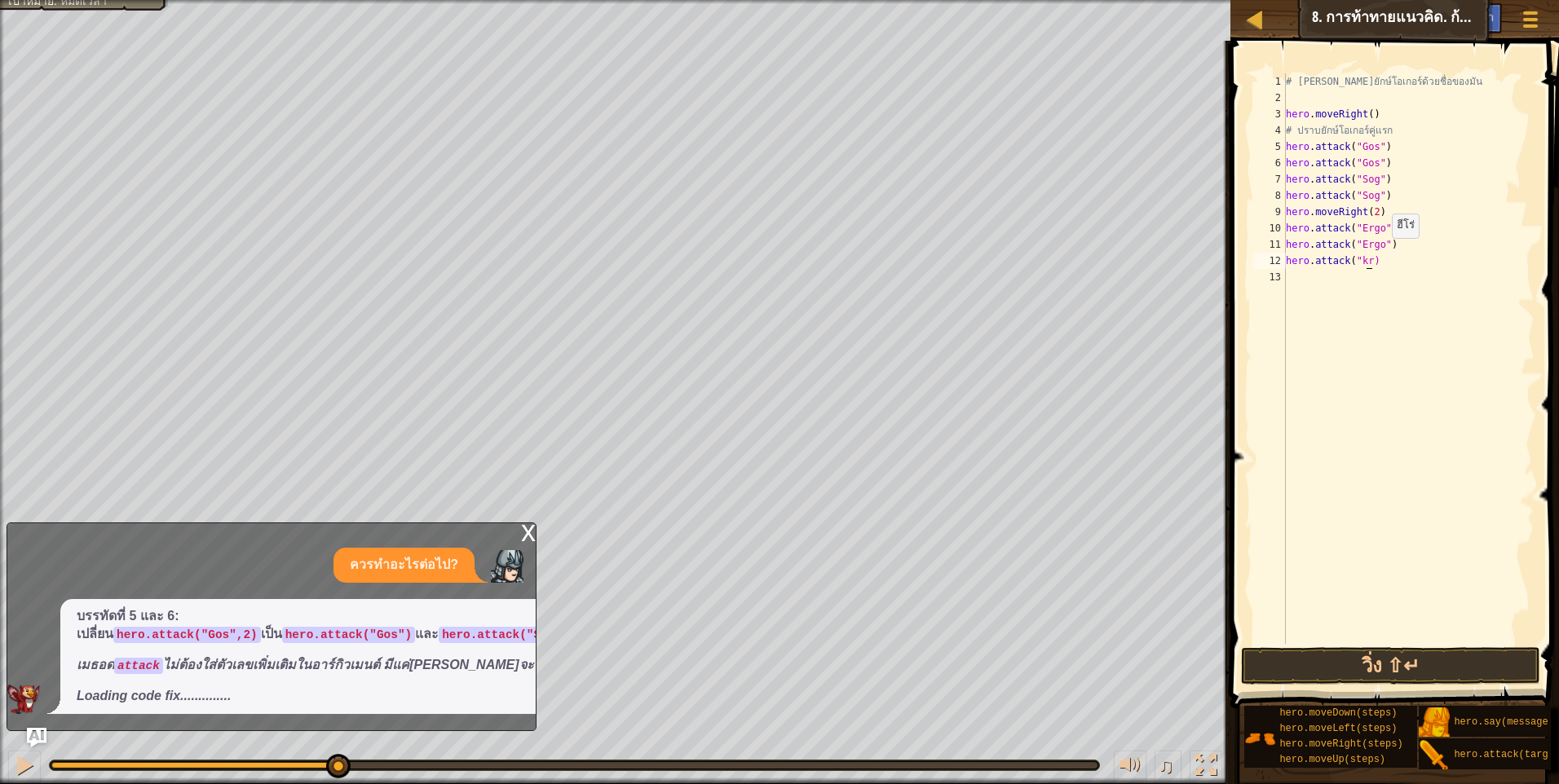
scroll to position [7, 7]
click at [1396, 258] on div "# เอาชนะยักษ์โอเกอร์ด้วยชื่อของมัน hero . moveRight ( ) # ปราบยักษ์โอเกอร์คู่แร…" at bounding box center [1408, 374] width 252 height 603
click at [1381, 265] on div "# เอาชนะยักษ์โอเกอร์ด้วยชื่อของมัน hero . moveRight ( ) # ปราบยักษ์โอเกอร์คู่แร…" at bounding box center [1408, 374] width 252 height 603
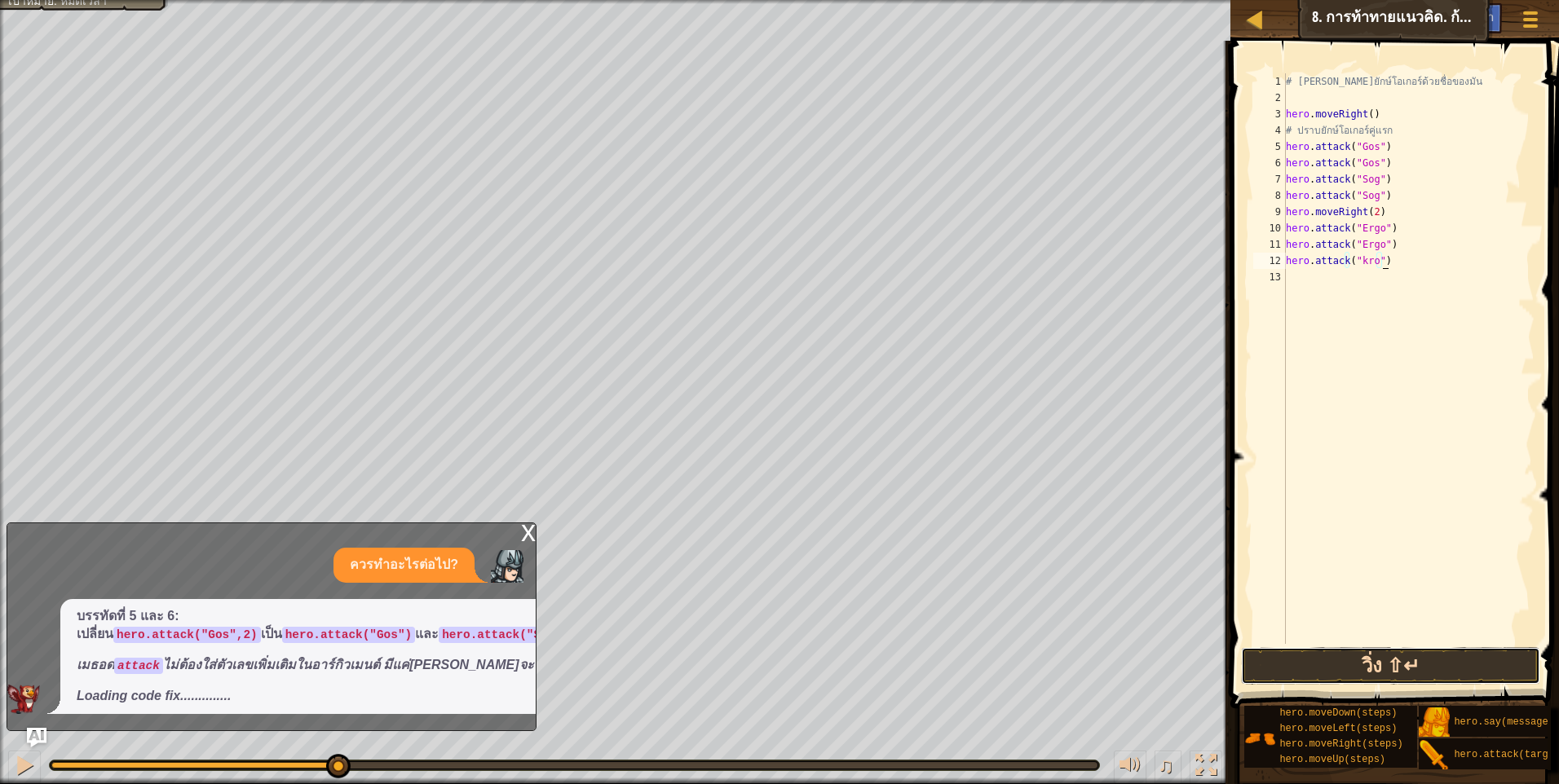
click at [1434, 682] on button "วิ่ง ⇧↵" at bounding box center [1391, 666] width 300 height 38
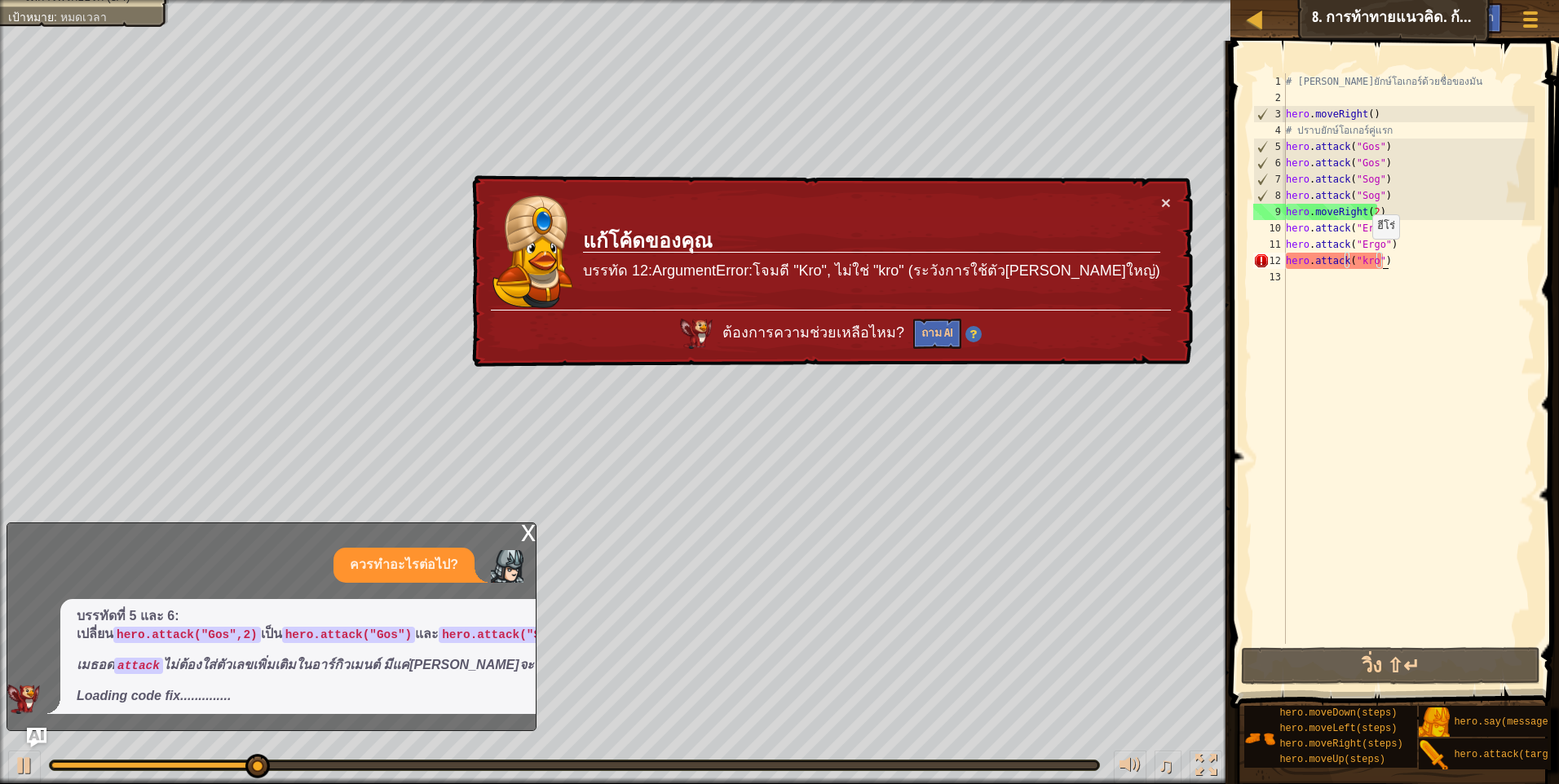
click at [1369, 254] on div "# เอาชนะยักษ์โอเกอร์ด้วยชื่อของมัน hero . moveRight ( ) # ปราบยักษ์โอเกอร์คู่แร…" at bounding box center [1408, 374] width 252 height 603
click at [1369, 262] on div "# เอาชนะยักษ์โอเกอร์ด้วยชื่อของมัน hero . moveRight ( ) # ปราบยักษ์โอเกอร์คู่แร…" at bounding box center [1408, 374] width 252 height 603
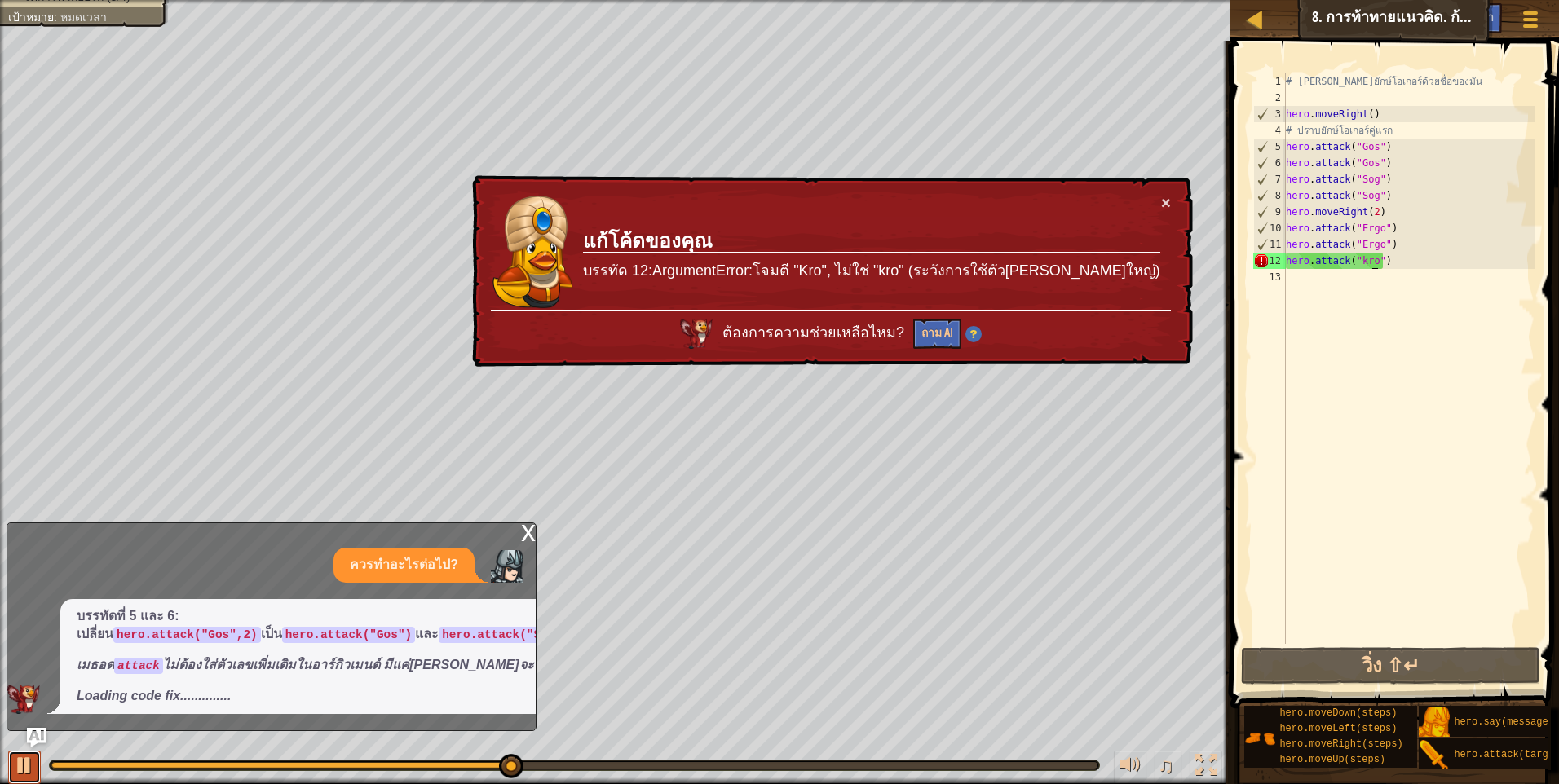
click at [15, 767] on div at bounding box center [24, 765] width 21 height 21
click at [1369, 262] on div "# เอาชนะยักษ์โอเกอร์ด้วยชื่อของมัน hero . moveRight ( ) # ปราบยักษ์โอเกอร์คู่แร…" at bounding box center [1408, 374] width 252 height 603
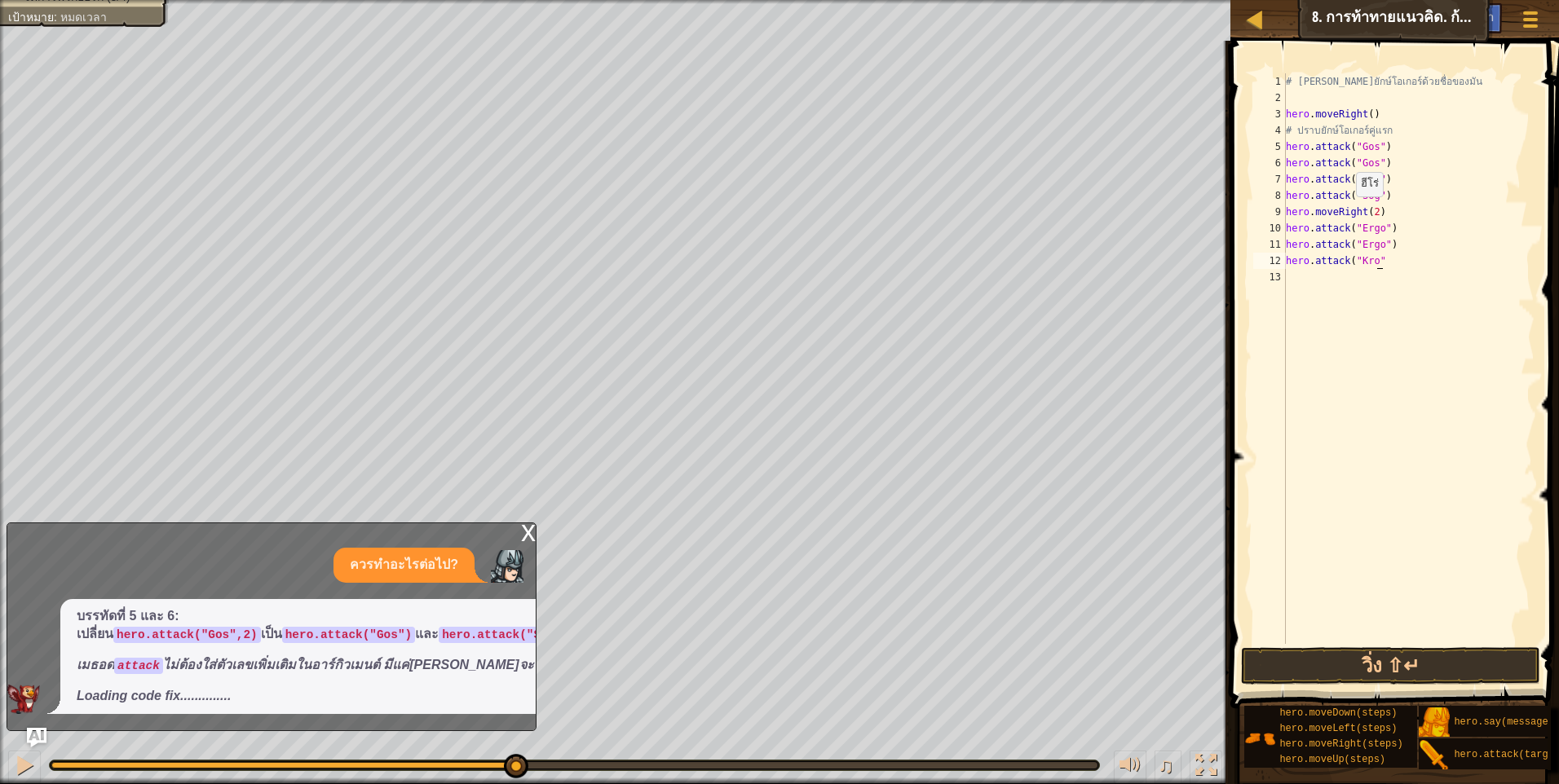
scroll to position [7, 8]
click at [1376, 658] on button "วิ่ง ⇧↵" at bounding box center [1391, 666] width 300 height 38
type textarea "hero.attack("Kro")"
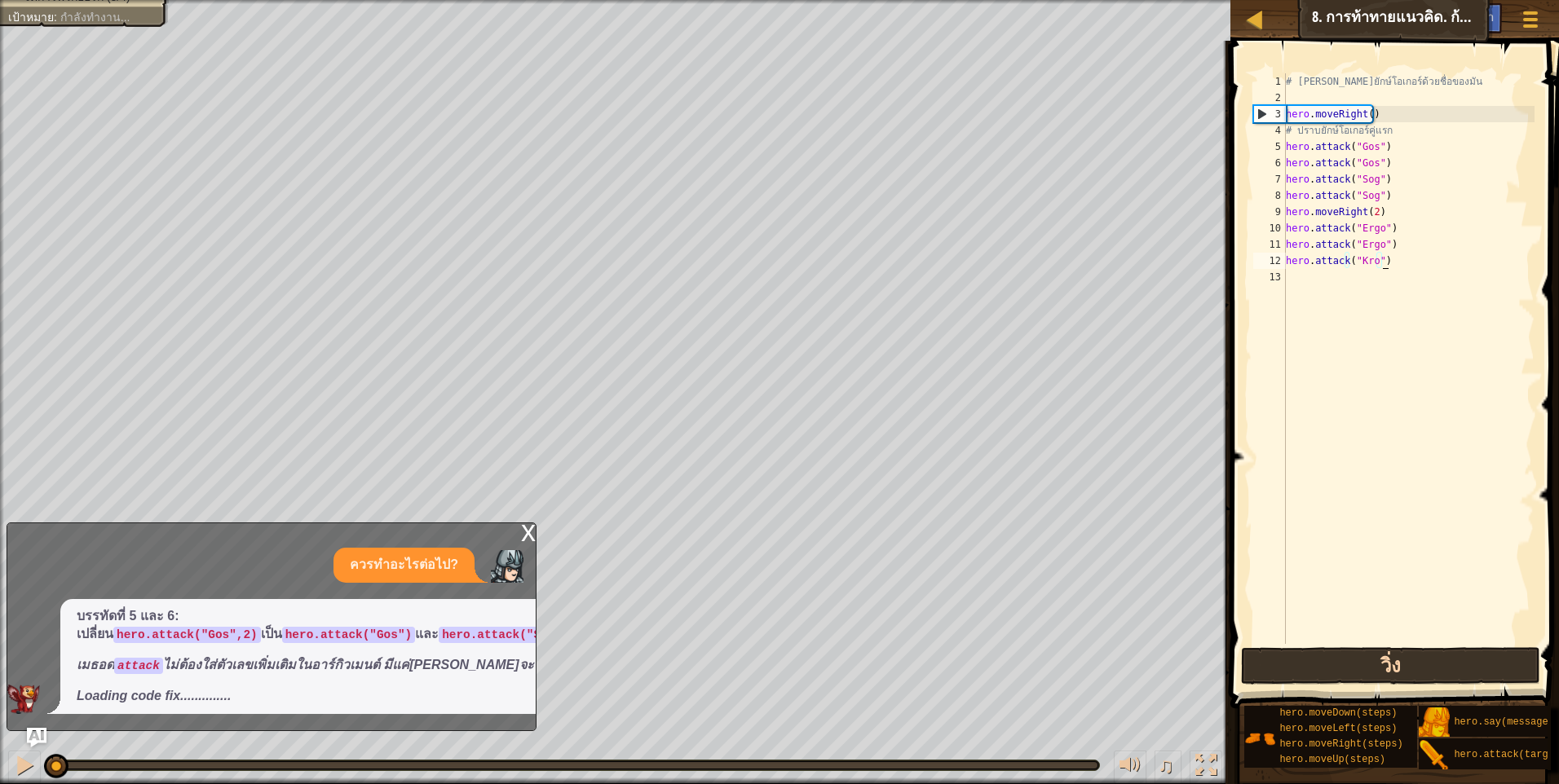
scroll to position [7, 7]
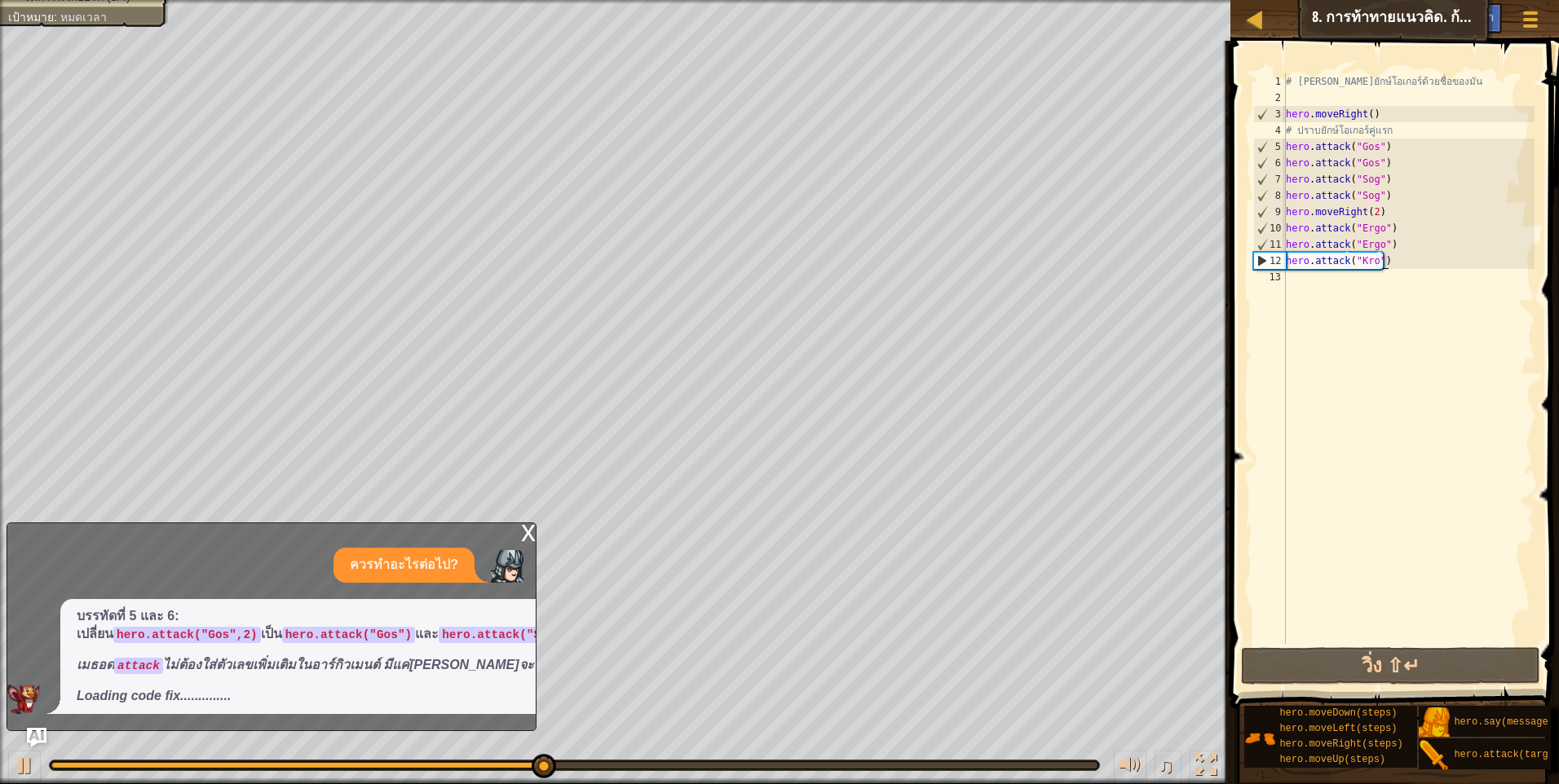
click at [1377, 275] on div "# เอาชนะยักษ์โอเกอร์ด้วยชื่อของมัน hero . moveRight ( ) # ปราบยักษ์โอเกอร์คู่แร…" at bounding box center [1408, 374] width 252 height 603
drag, startPoint x: 1384, startPoint y: 260, endPoint x: 1228, endPoint y: 255, distance: 156.1
click at [1228, 255] on div "1 2 3 4 5 6 7 8 9 10 11 12 13 # เอาชนะยักษ์โอเกอร์ด้วยชื่อของมัน hero . moveRig…" at bounding box center [1392, 407] width 334 height 716
type textarea "hero.attack("Kro")"
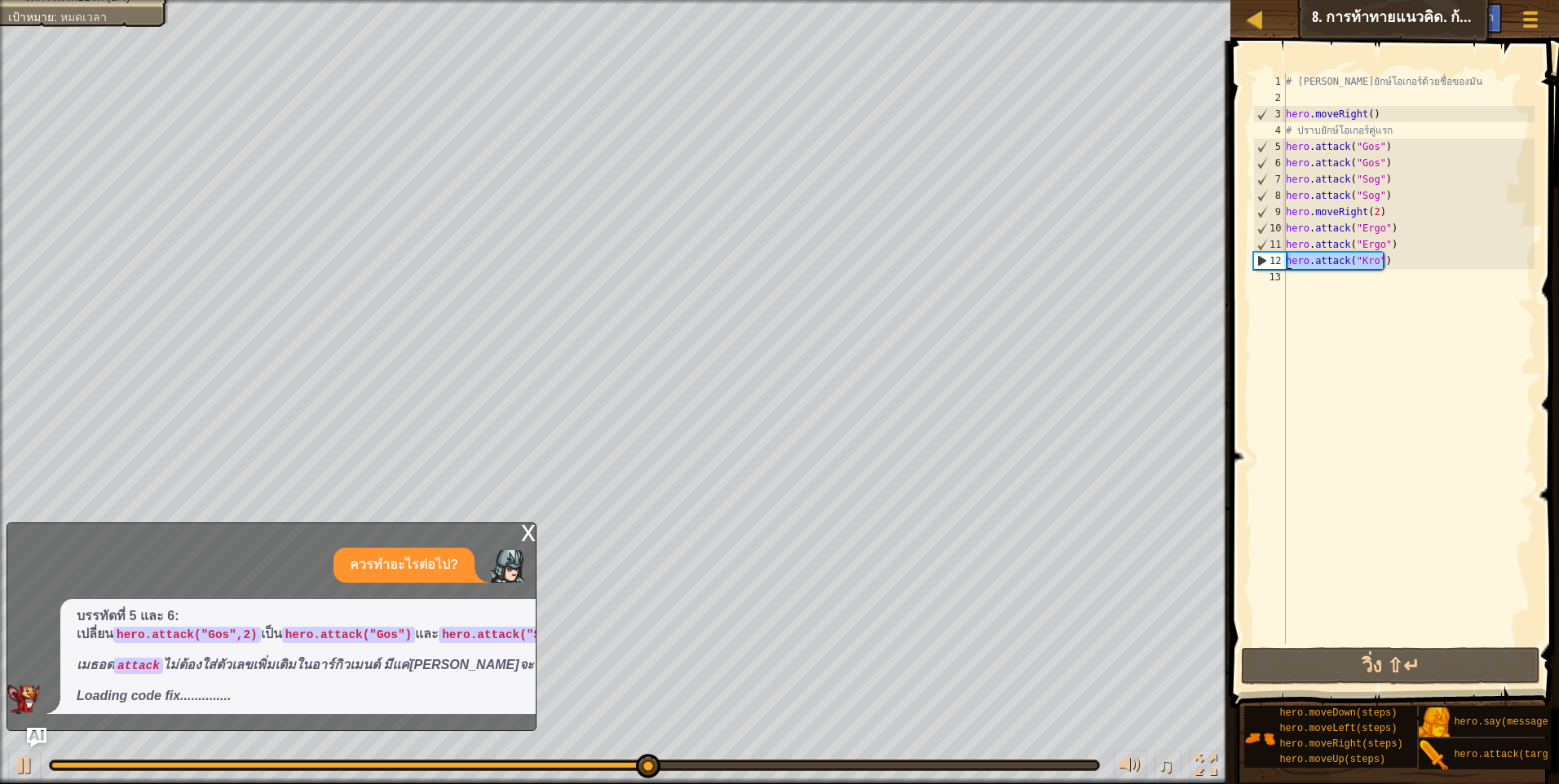
click at [1346, 283] on div "# เอาชนะยักษ์โอเกอร์ด้วยชื่อของมัน hero . moveRight ( ) # ปราบยักษ์โอเกอร์คู่แร…" at bounding box center [1408, 374] width 252 height 603
paste textarea "hero.attack("Kro")"
type textarea "hero.attack("Kro")"
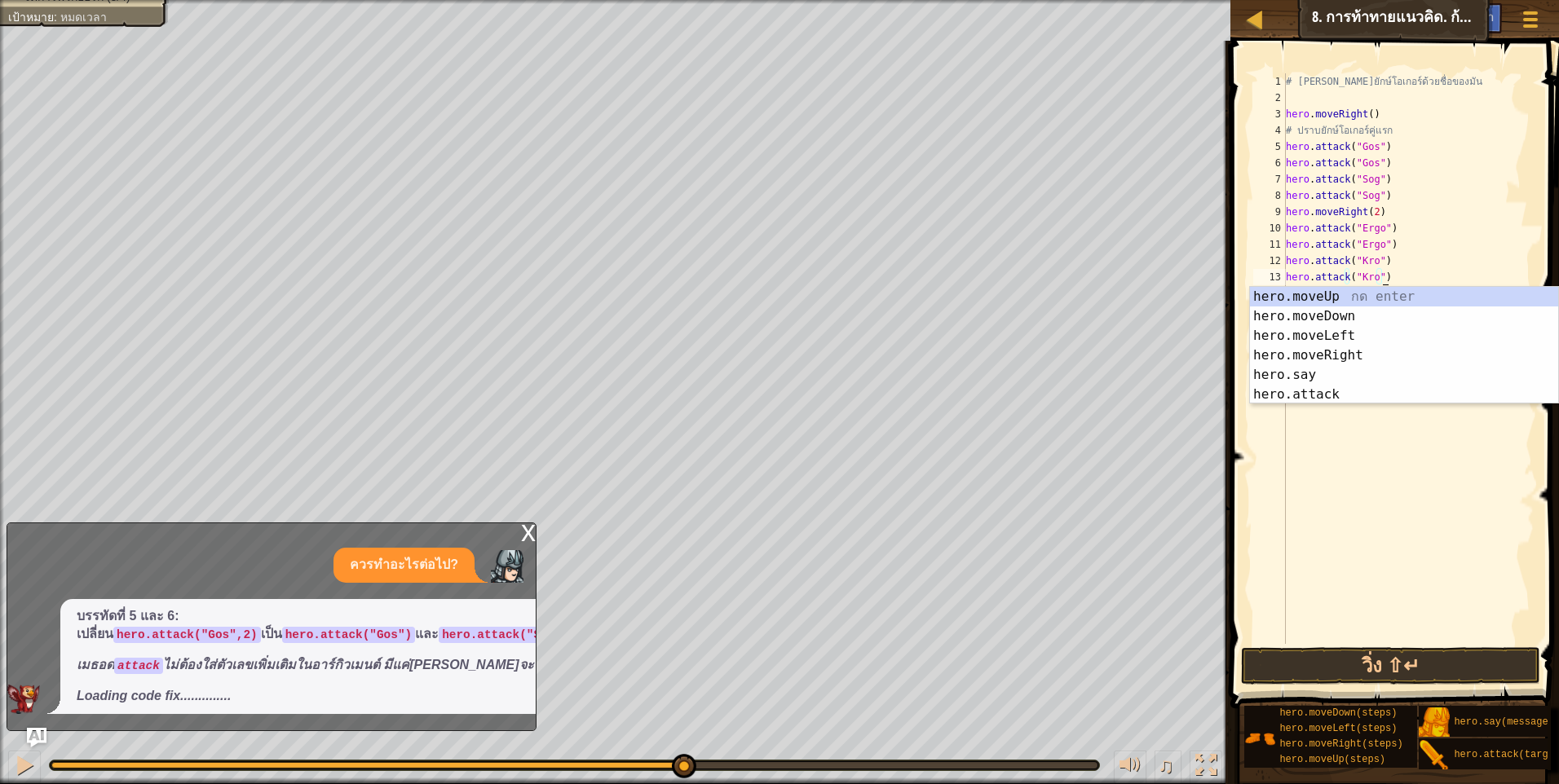
click at [1416, 253] on div "# เอาชนะยักษ์โอเกอร์ด้วยชื่อของมัน hero . moveRight ( ) # ปราบยักษ์โอเกอร์คู่แร…" at bounding box center [1408, 374] width 252 height 603
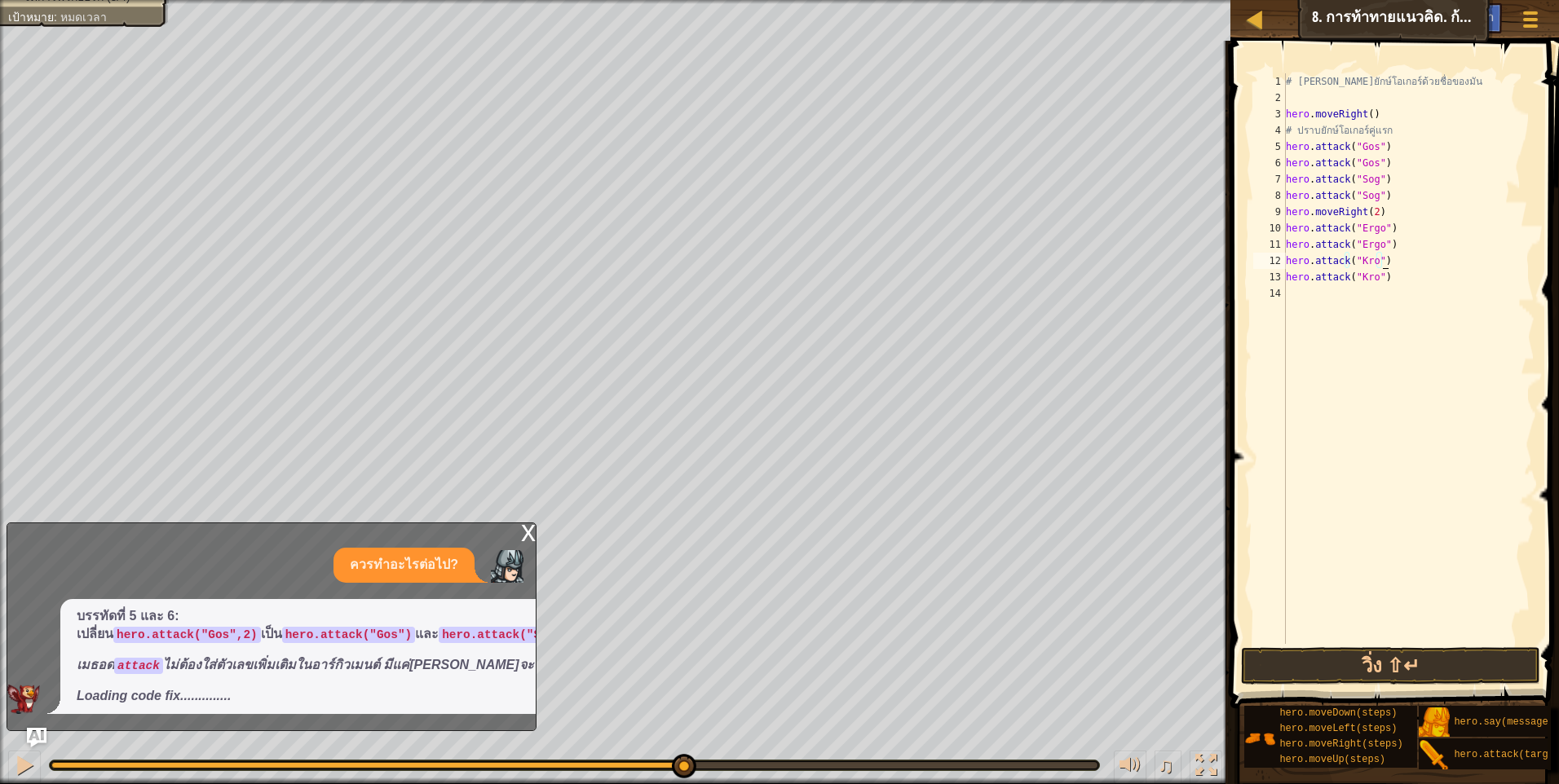
click at [1391, 286] on div "# เอาชนะยักษ์โอเกอร์ด้วยชื่อของมัน hero . moveRight ( ) # ปราบยักษ์โอเกอร์คู่แร…" at bounding box center [1408, 374] width 252 height 603
type textarea "m"
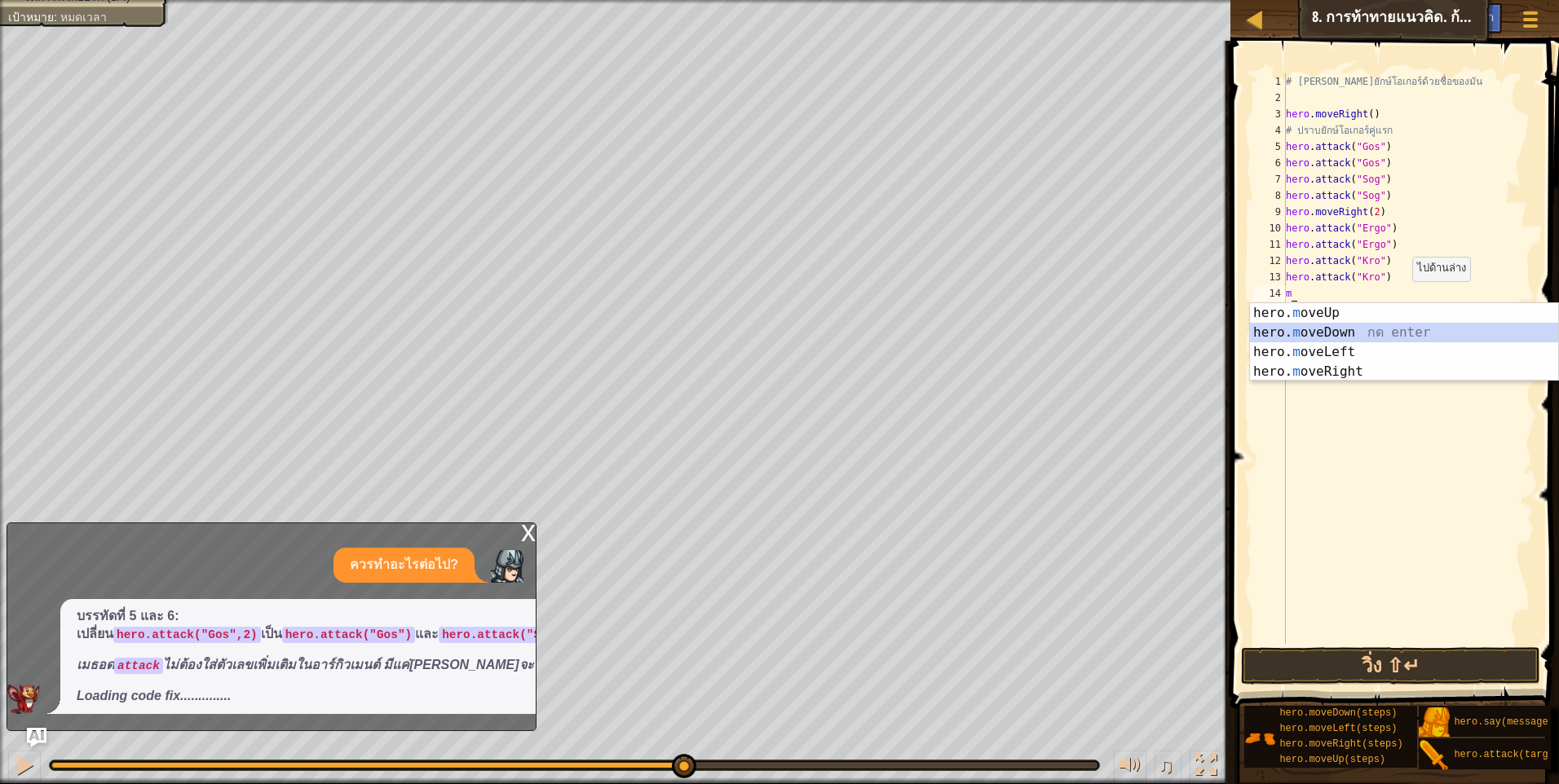
click at [1432, 334] on div "hero. m oveUp กด enter hero. m oveDown กด enter hero. m oveLeft กด enter hero. …" at bounding box center [1404, 361] width 308 height 117
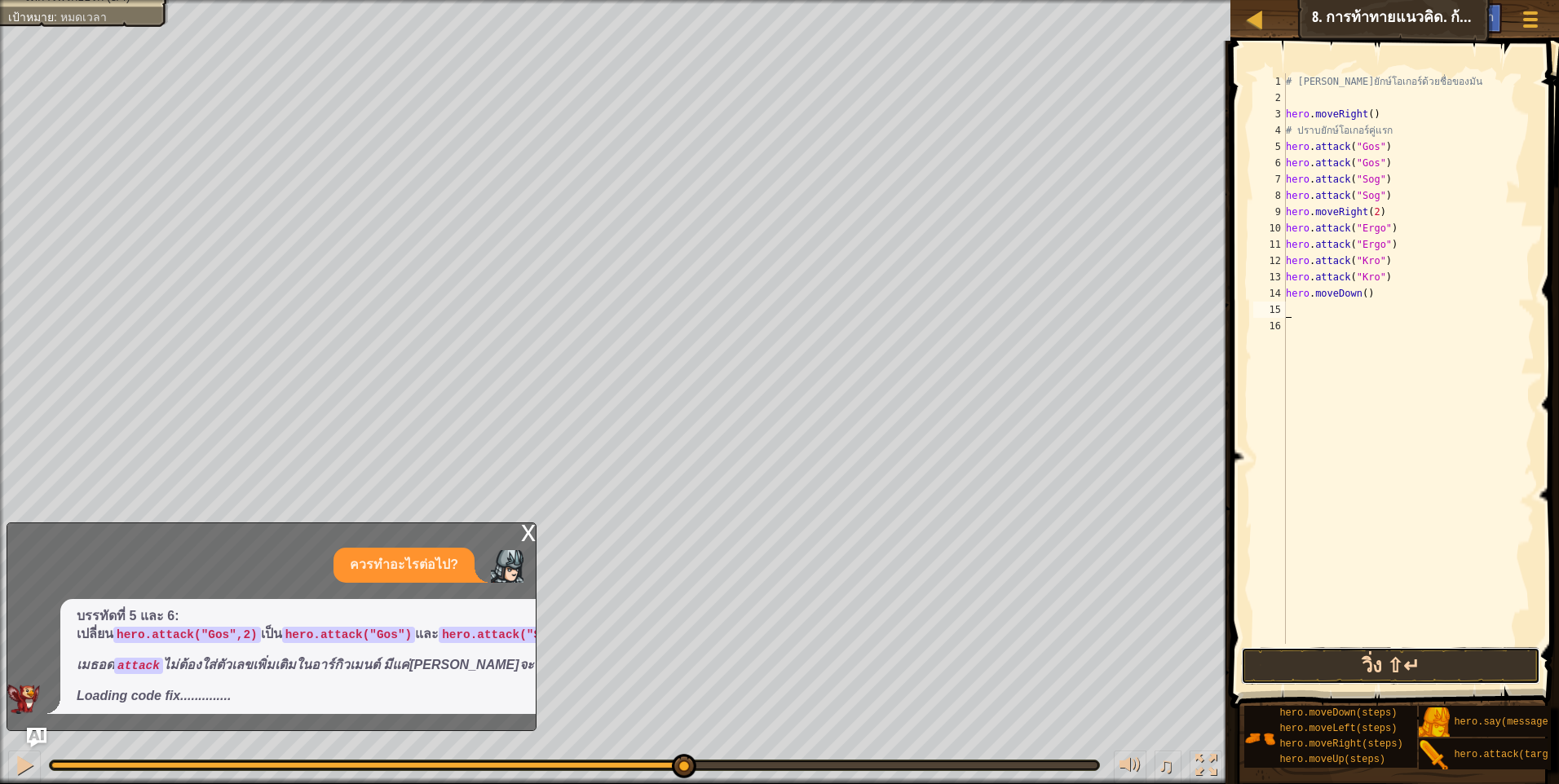
click at [1416, 667] on button "วิ่ง ⇧↵" at bounding box center [1391, 666] width 300 height 38
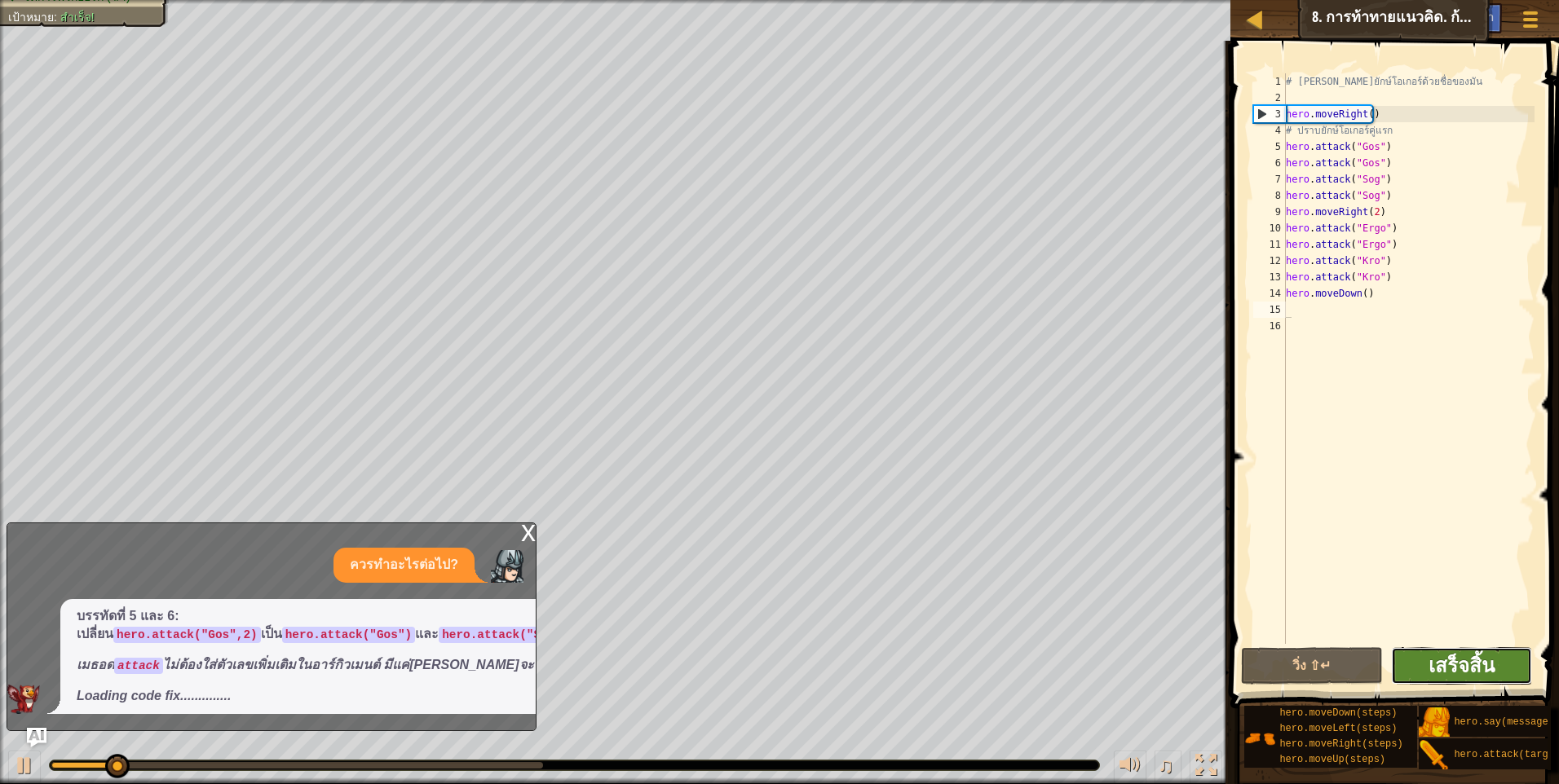
click at [1457, 662] on span "เสร็จสิ้น" at bounding box center [1461, 665] width 66 height 26
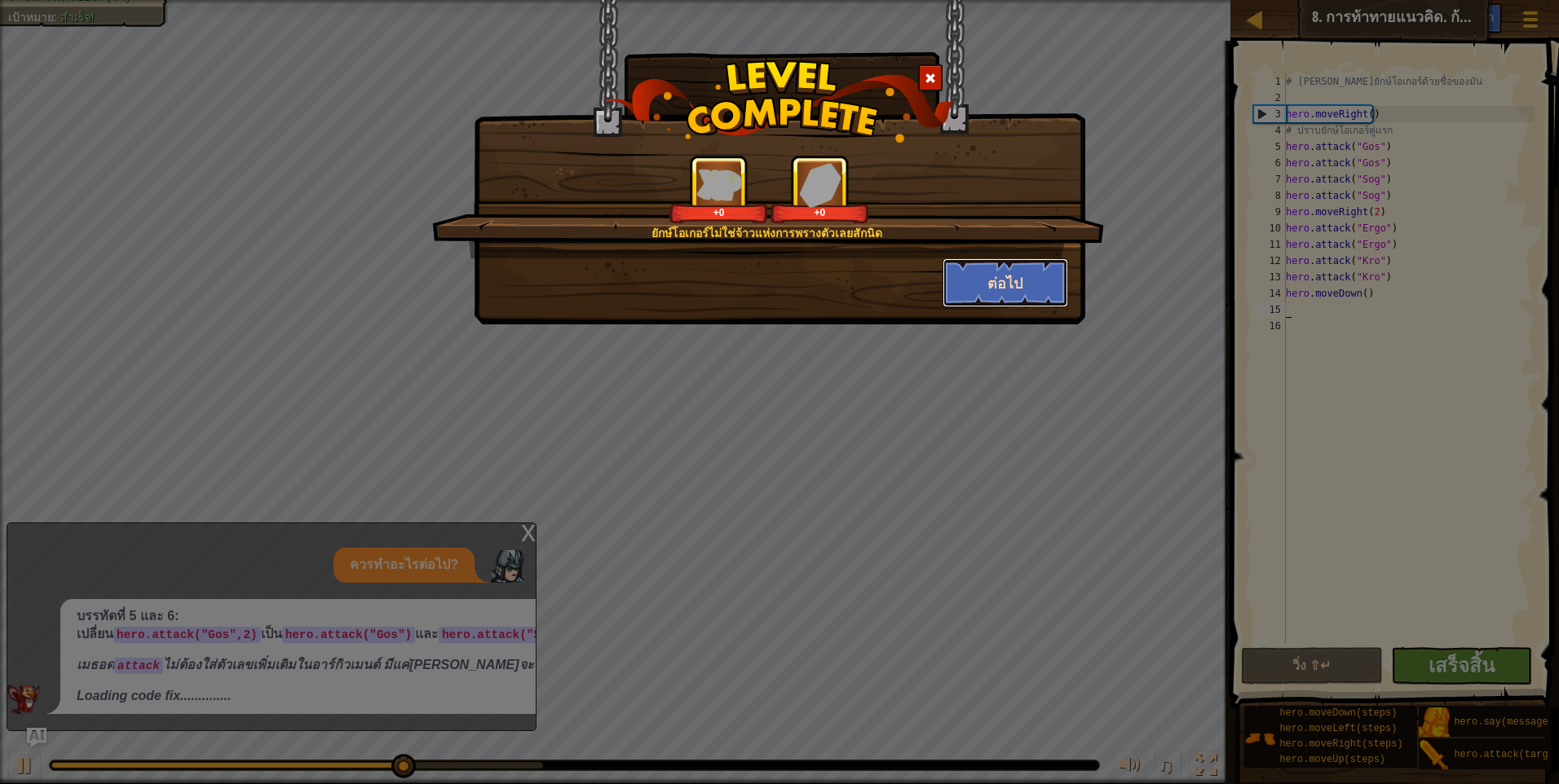
click at [967, 272] on button "ต่อไป" at bounding box center [1005, 282] width 127 height 49
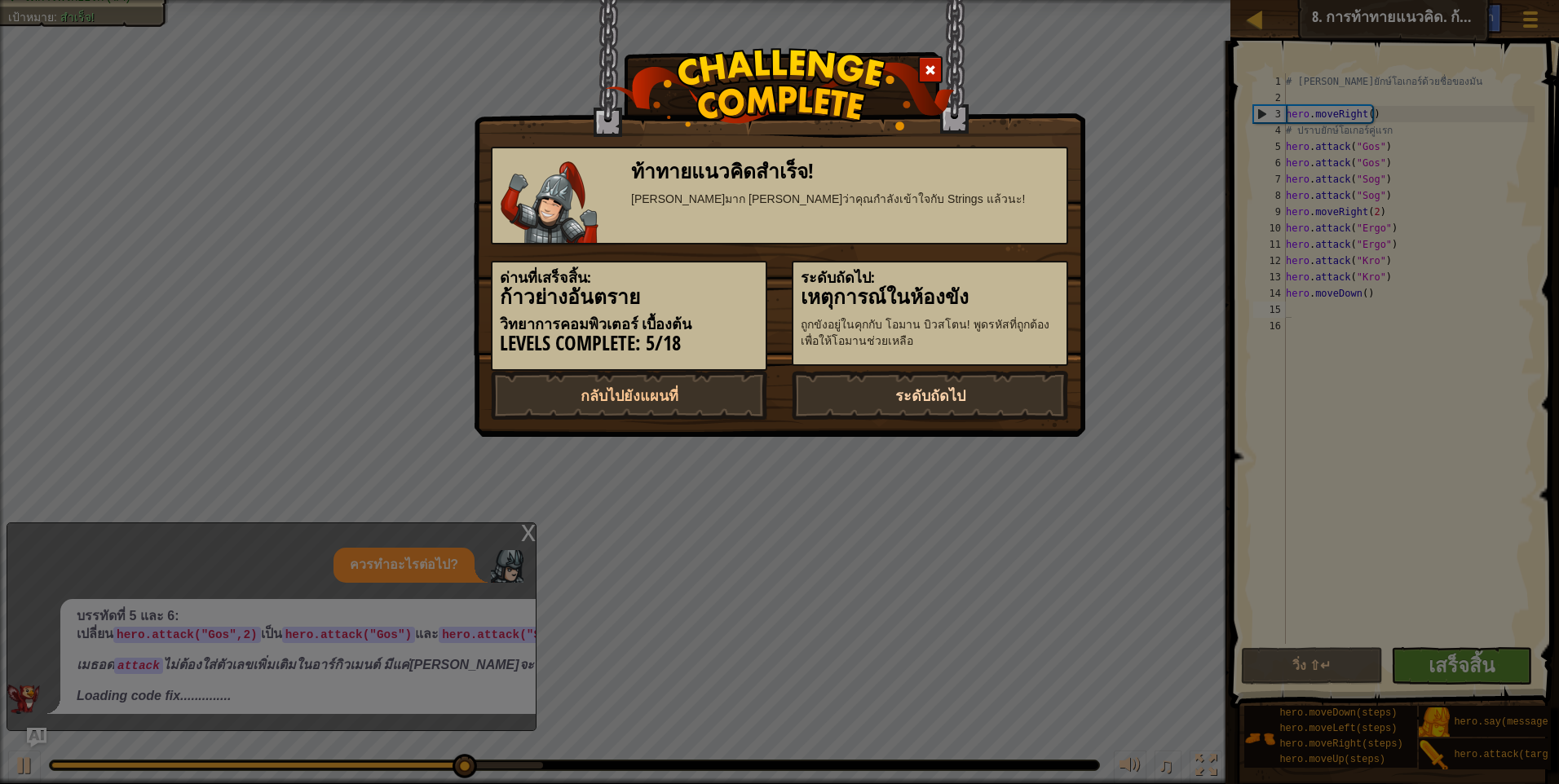
click at [988, 391] on link "ระดับถัดไป" at bounding box center [929, 395] width 276 height 49
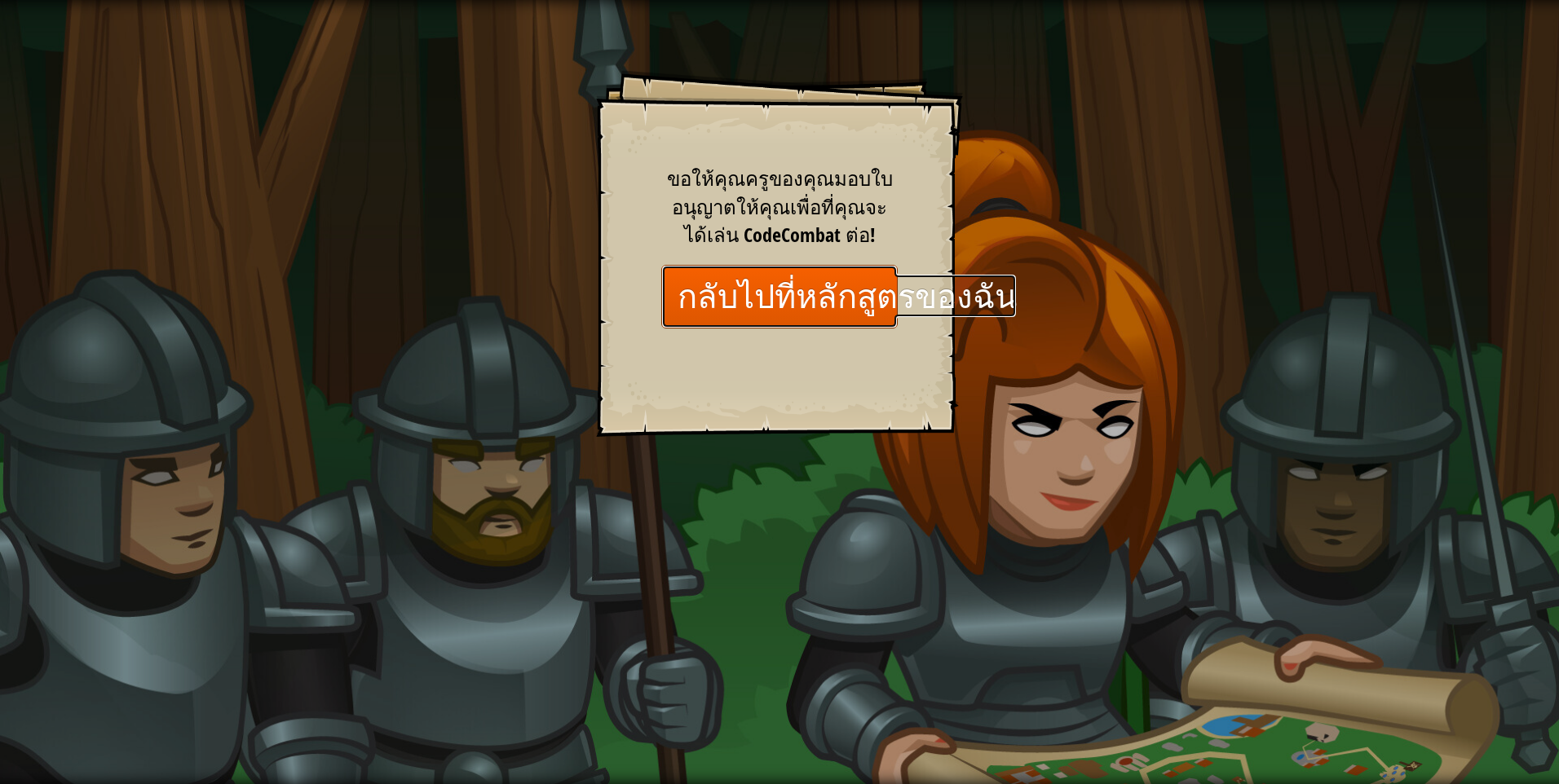
click at [865, 307] on link "กลับไปที่หลักสูตรของฉัน" at bounding box center [780, 297] width 237 height 63
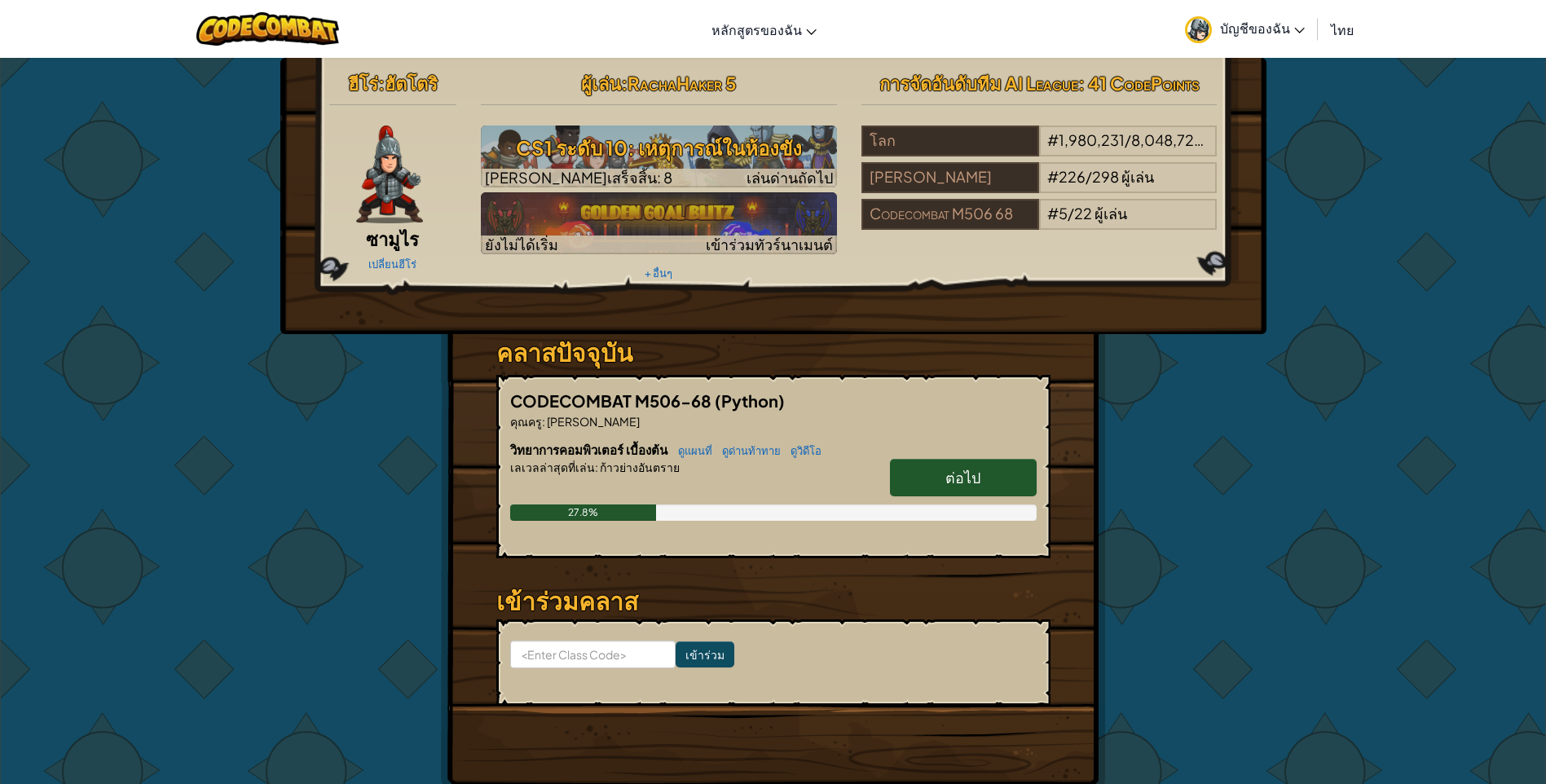
click at [938, 484] on link "ต่อไป" at bounding box center [963, 477] width 147 height 38
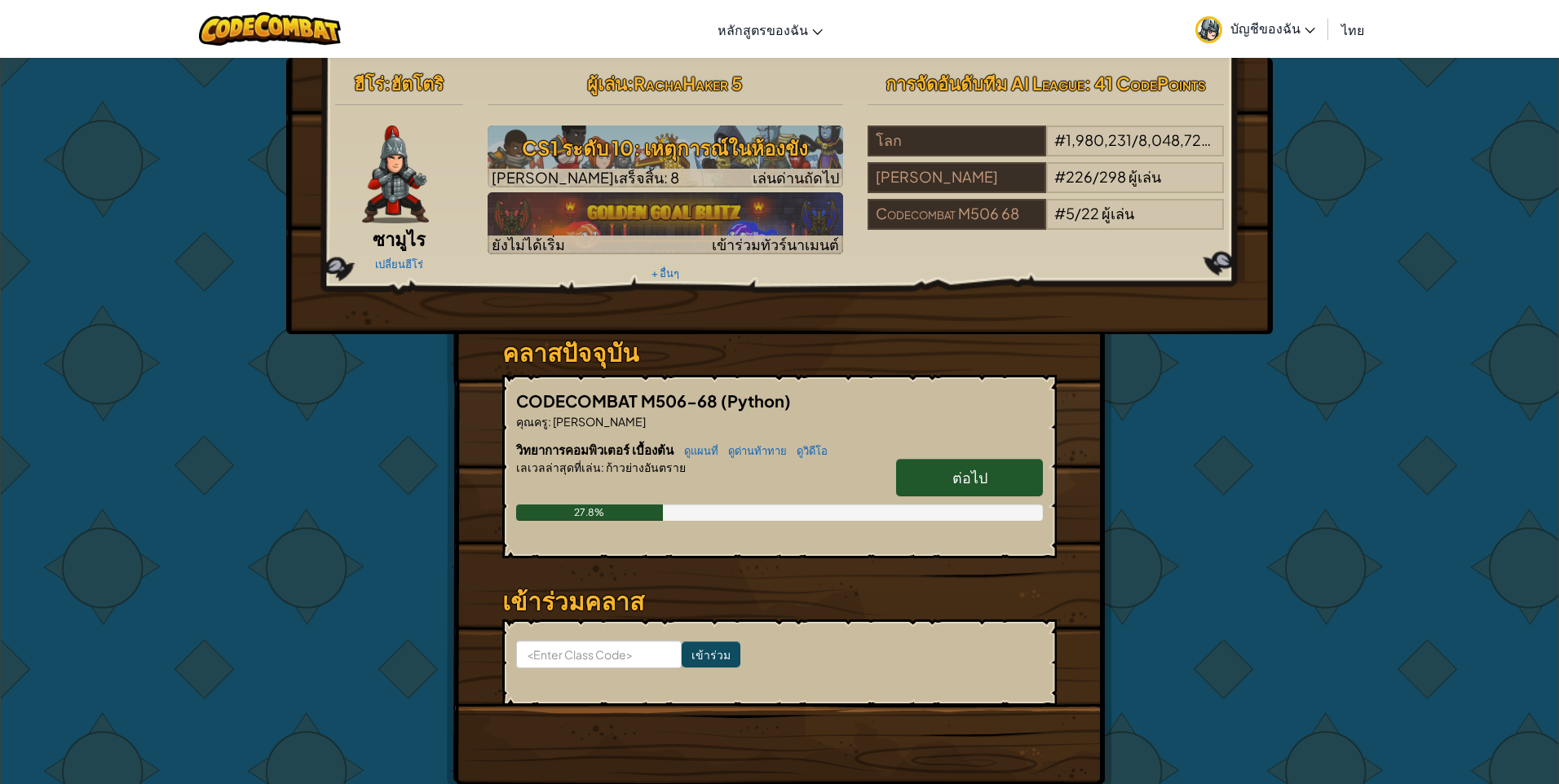
select select "th"
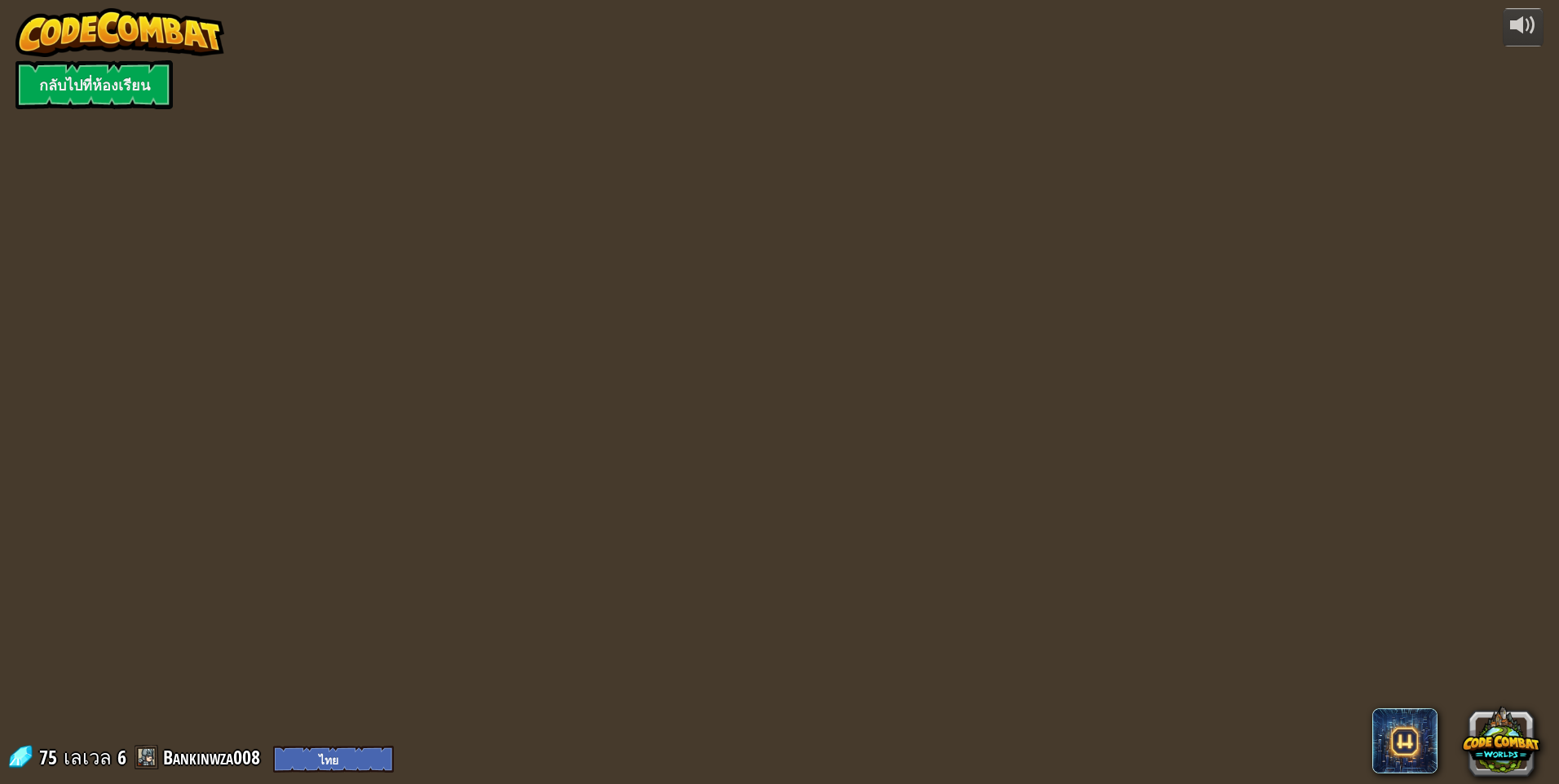
select select "th"
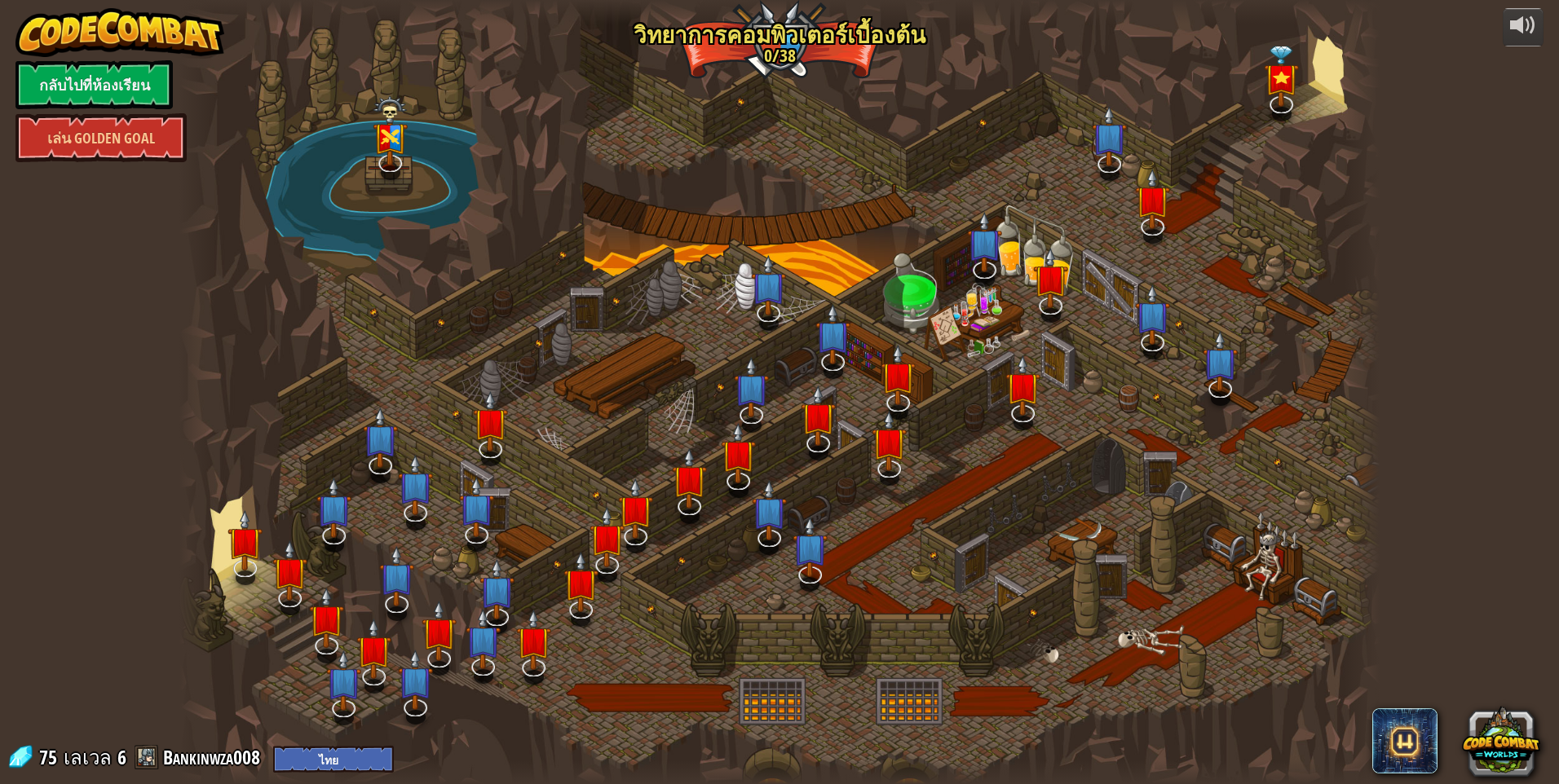
select select "th"
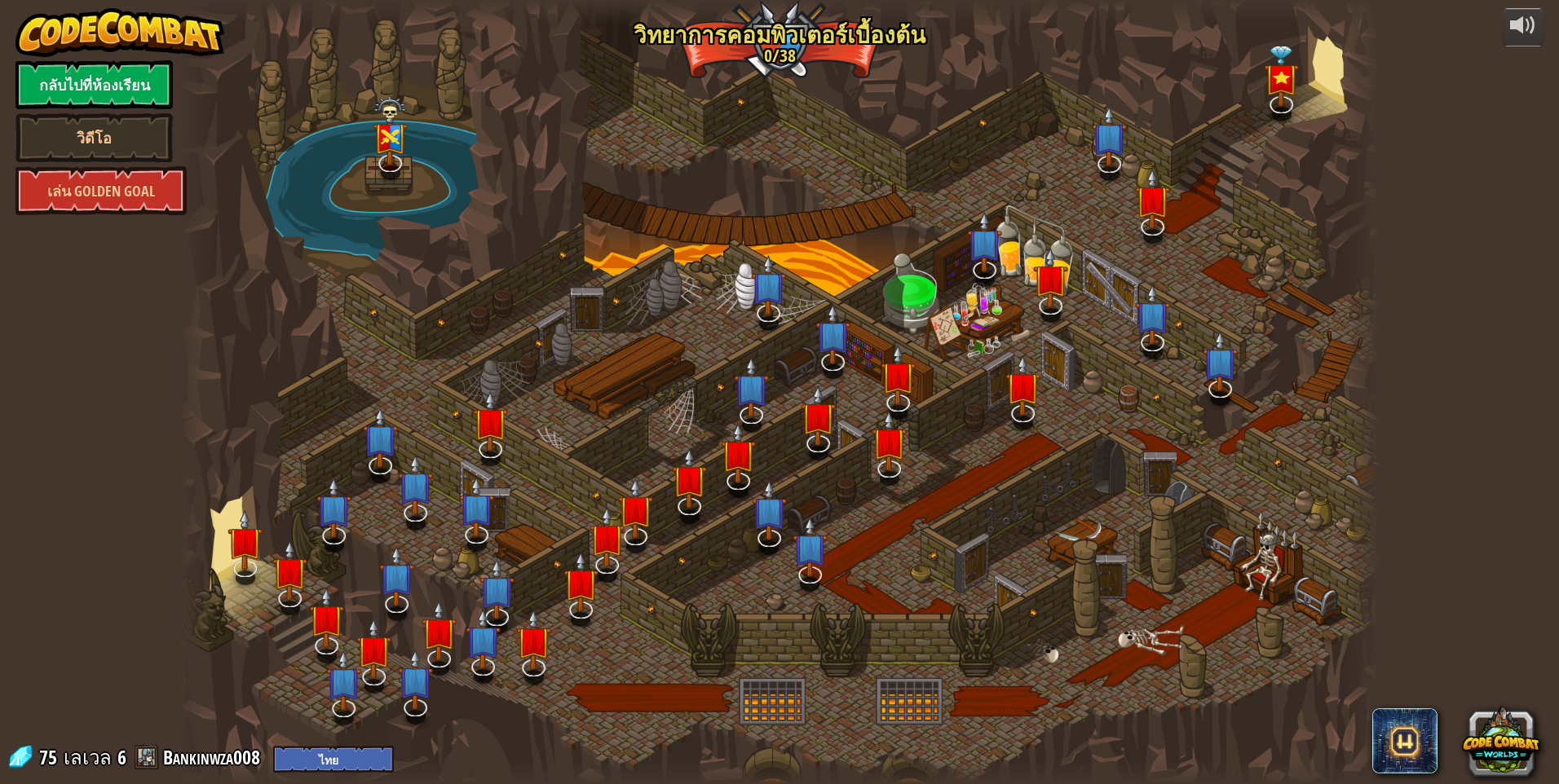
select select "th"
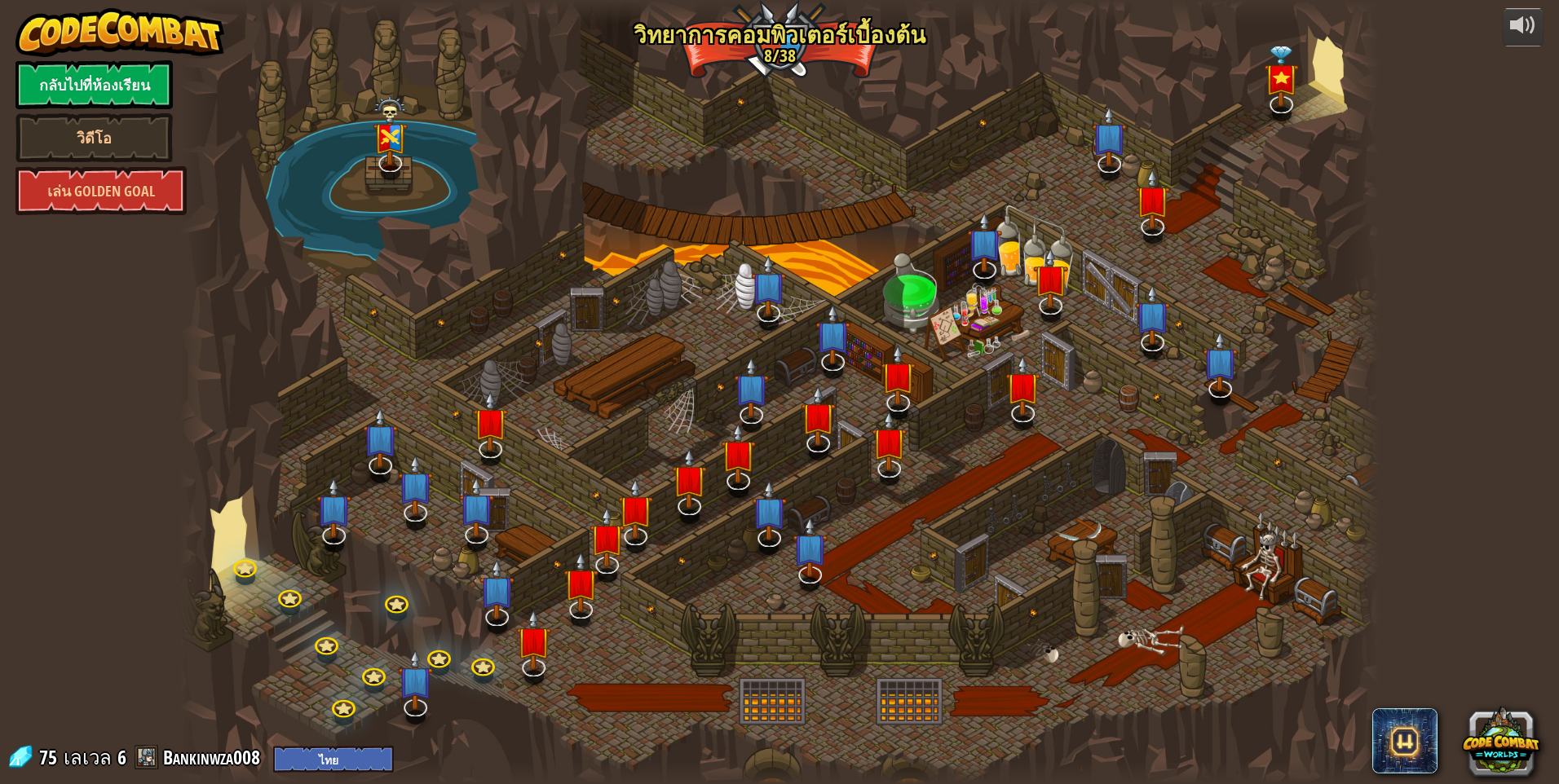
select select "th"
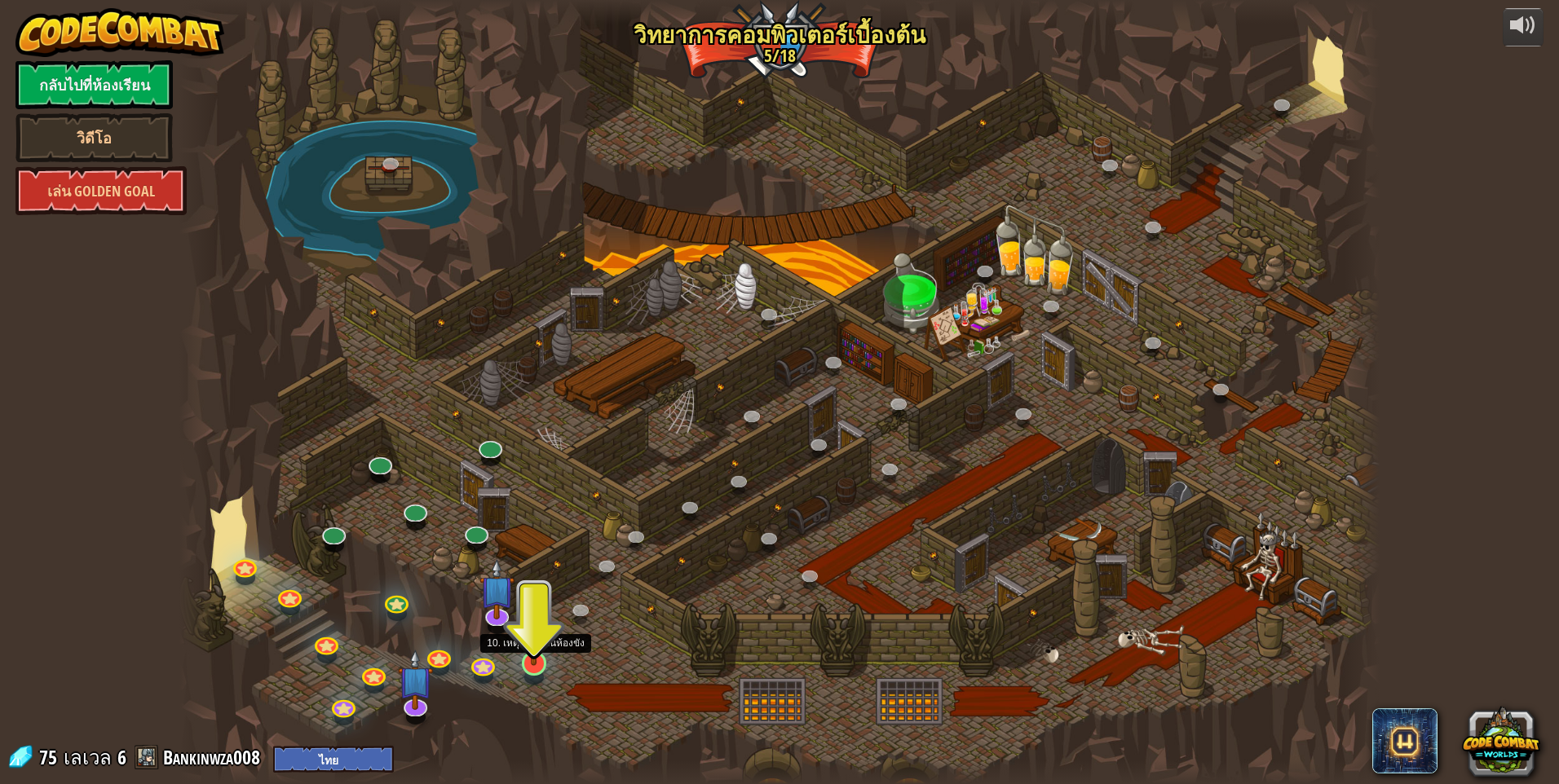
click at [530, 643] on img at bounding box center [534, 629] width 32 height 74
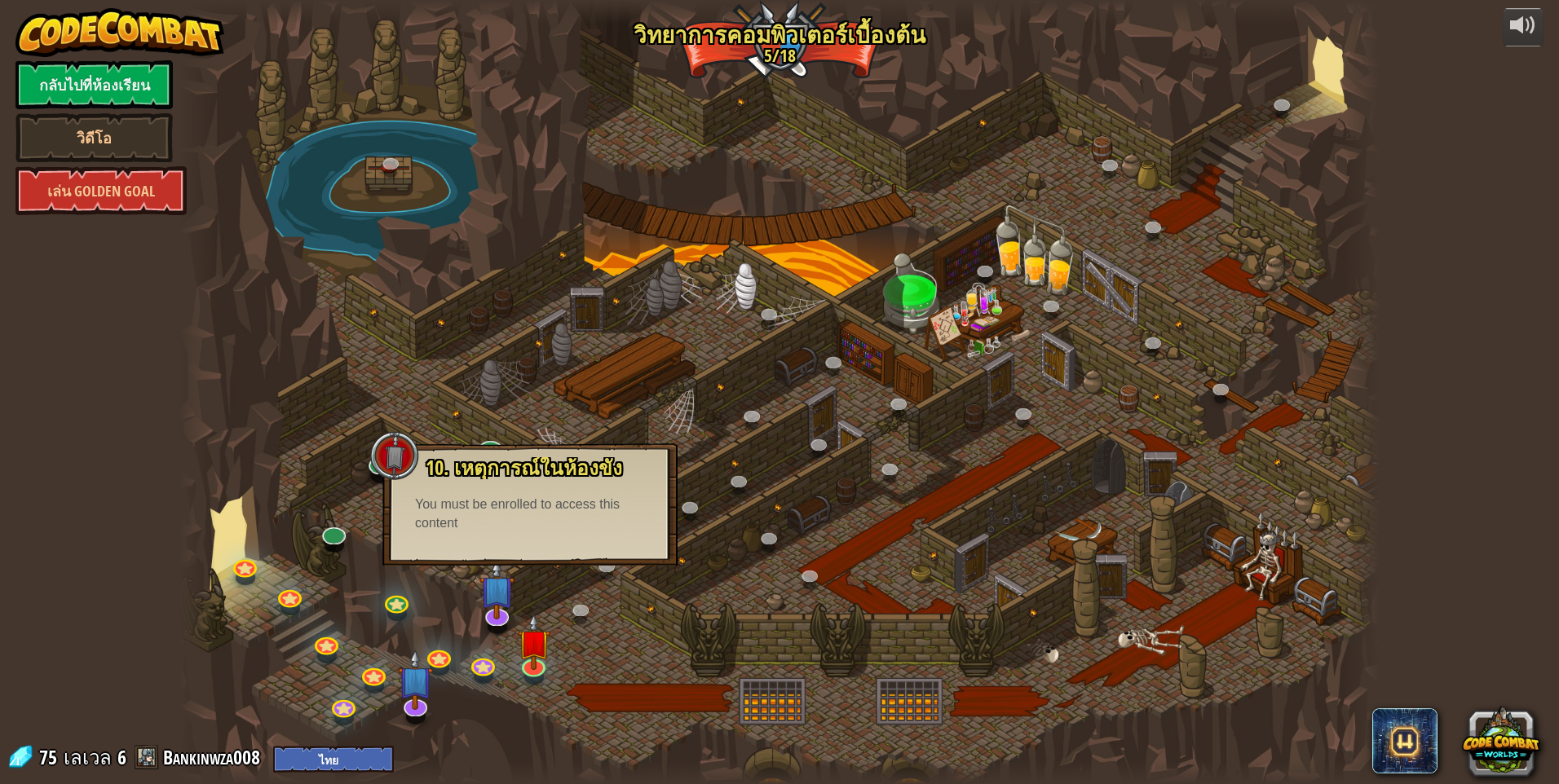
click at [565, 555] on div "10. เหตุการณ์ในห้องขัง ถูกขังอยู่ในคุกกับ โอมาน บิวสโตน! พูดรหัสที่ถูกต้องเพื่อ…" at bounding box center [529, 505] width 295 height 122
click at [743, 501] on div at bounding box center [780, 392] width 1200 height 784
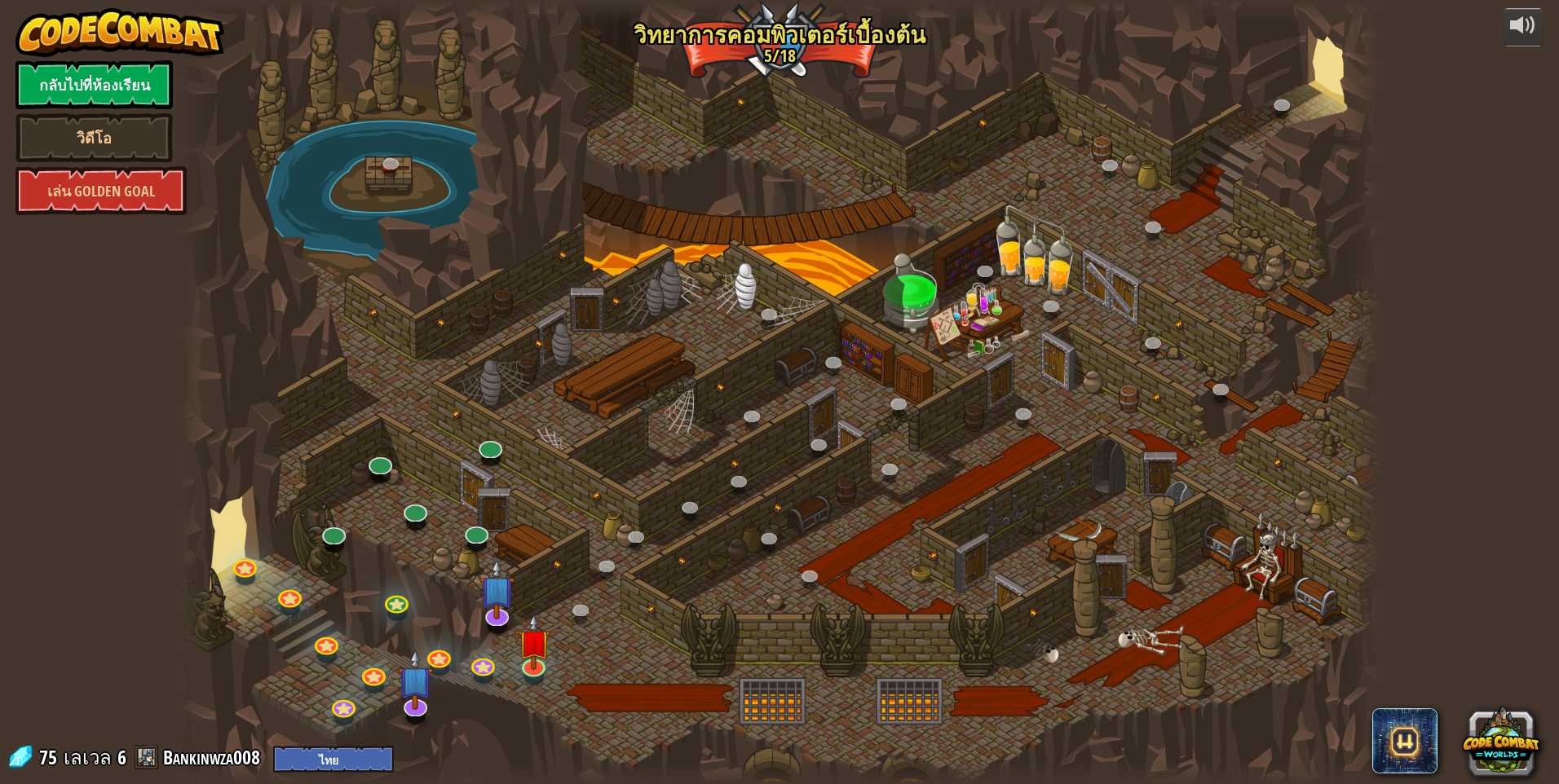
drag, startPoint x: 847, startPoint y: 509, endPoint x: 821, endPoint y: 495, distance: 29.5
click at [821, 495] on div at bounding box center [780, 392] width 1200 height 784
click at [523, 643] on img at bounding box center [534, 629] width 32 height 74
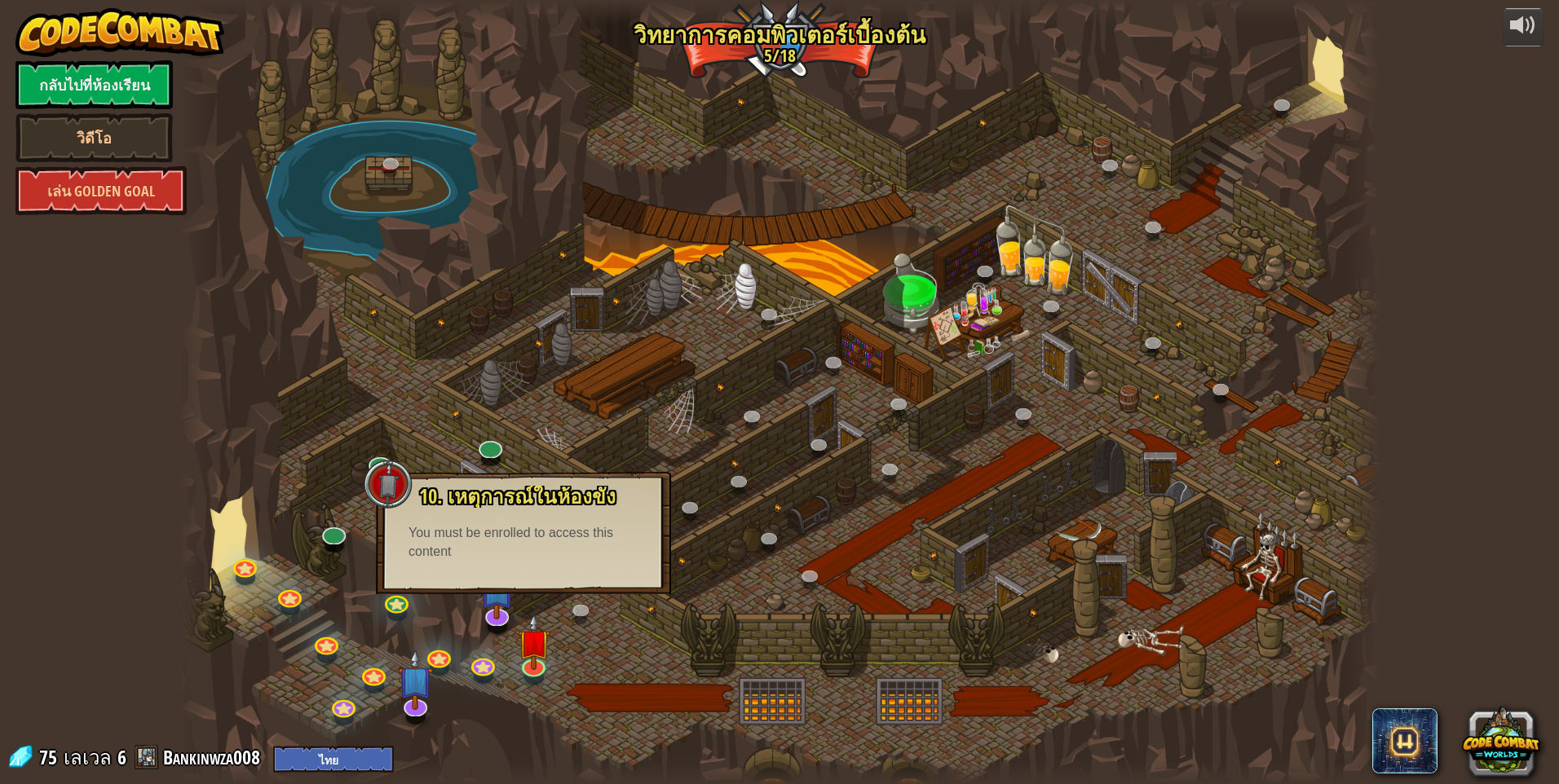
click at [539, 575] on div "10. เหตุการณ์ในห้องขัง ถูกขังอยู่ในคุกกับ โอมาน บิวสโตน! พูดรหัสที่ถูกต้องเพื่อ…" at bounding box center [522, 533] width 295 height 122
click at [502, 521] on div "10. เหตุการณ์ในห้องขัง ถูกขังอยู่ในคุกกับ โอมาน บิวสโตน! พูดรหัสที่ถูกต้องเพื่อ…" at bounding box center [523, 523] width 263 height 76
click at [781, 379] on div at bounding box center [780, 392] width 1200 height 784
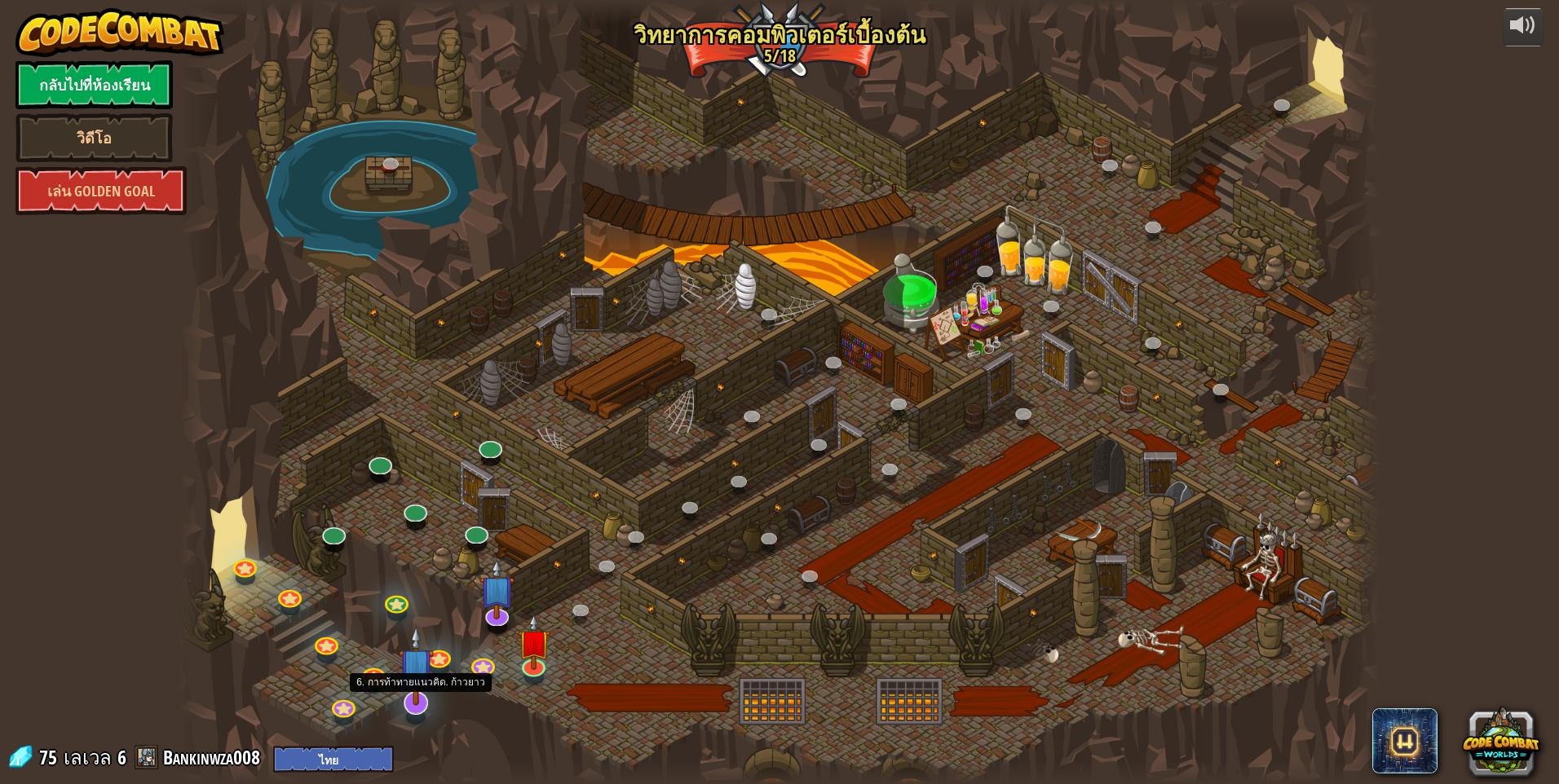
click at [407, 688] on img at bounding box center [416, 665] width 35 height 80
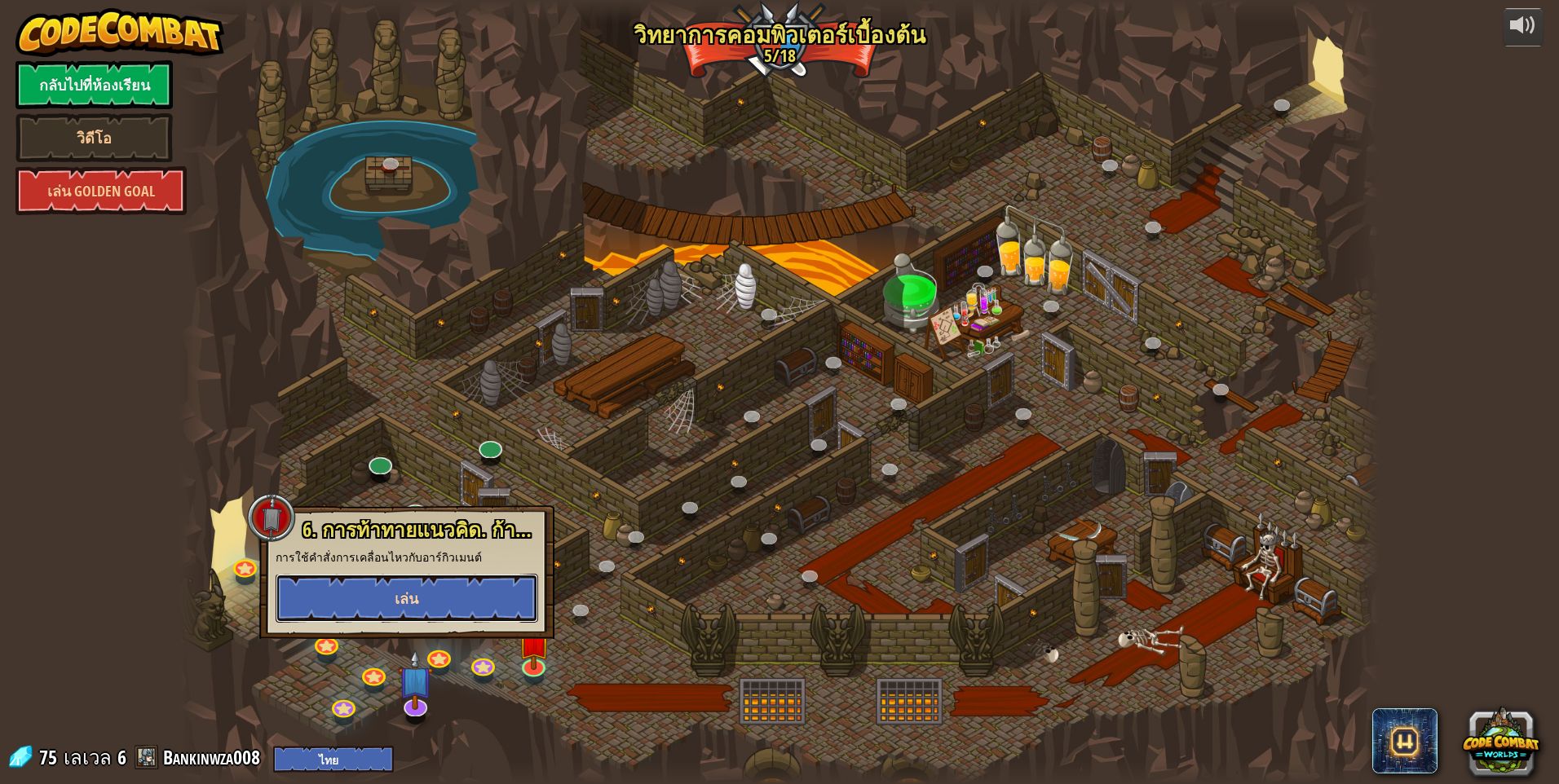
click at [431, 591] on button "เล่น" at bounding box center [407, 598] width 263 height 49
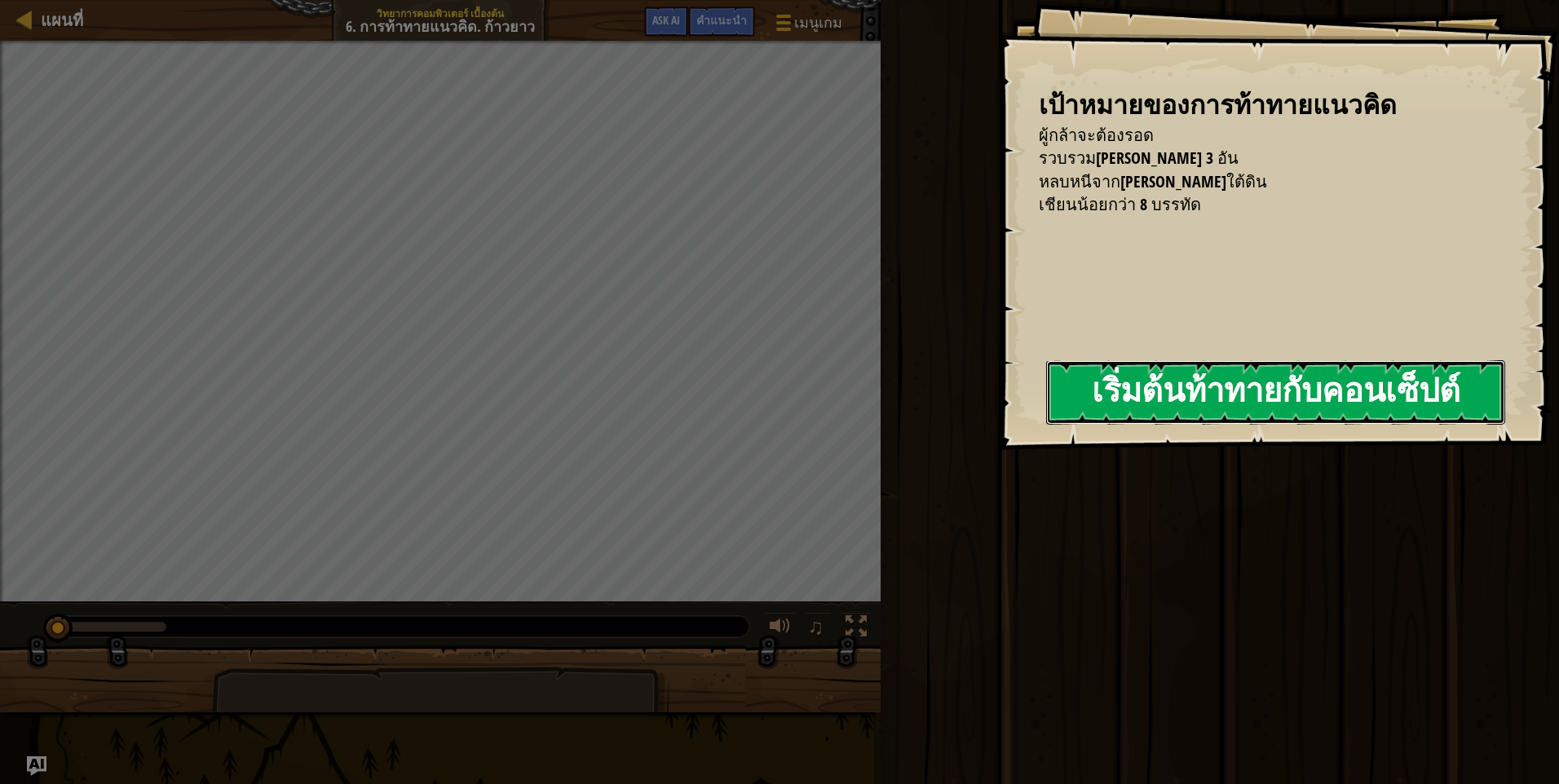
click at [1318, 379] on button "เริ่มต้นท้าทายกับคอนเซ็ปต์" at bounding box center [1275, 393] width 459 height 65
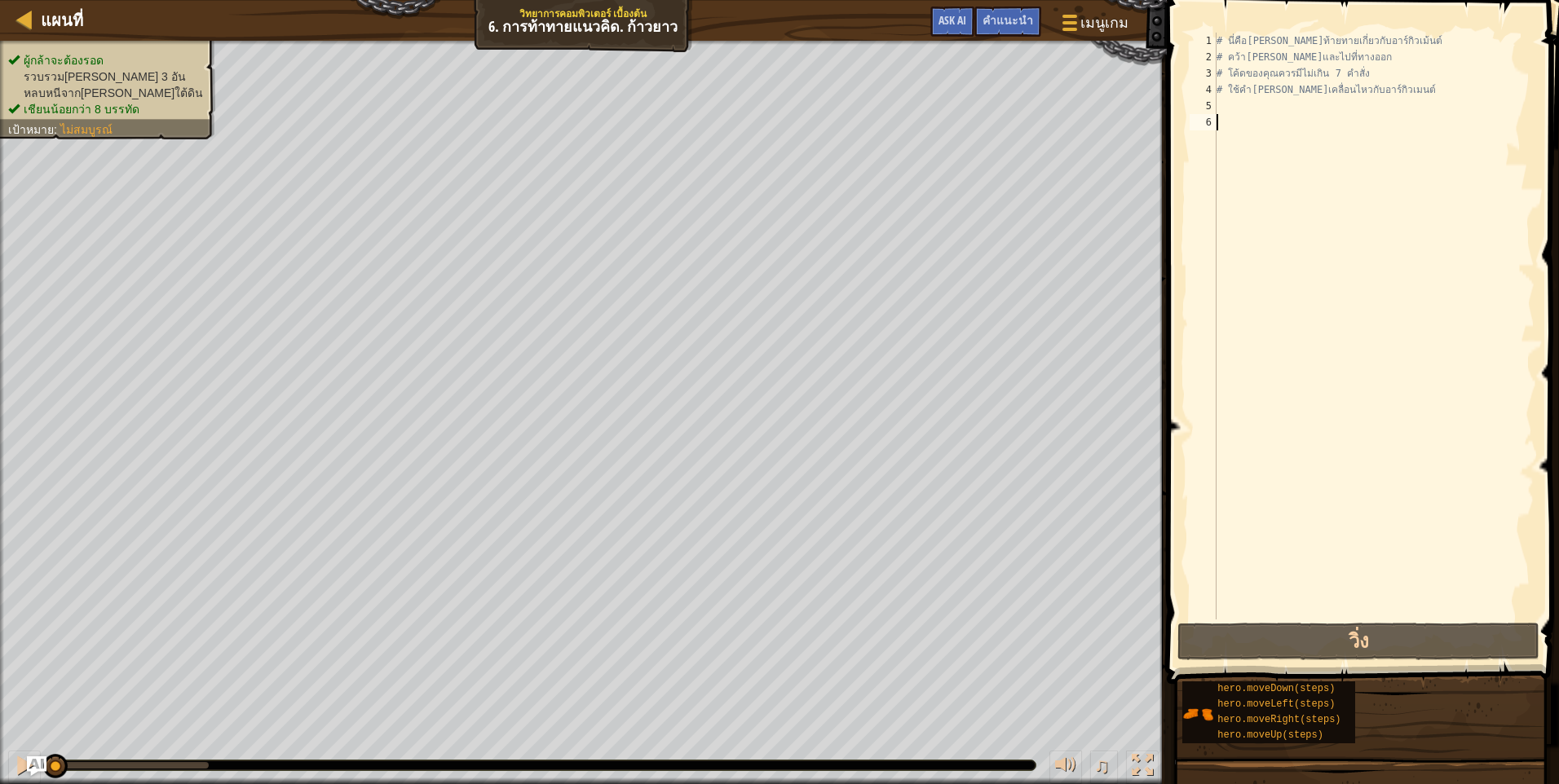
click at [1331, 104] on div "# นี่คือเลเวลท้ายทายเกี่ยวกับอาร์กิวเม้นต์ # คว้าอัญมณีและไปที่ทางออก # โค้ดของ…" at bounding box center [1373, 342] width 321 height 619
type textarea "m"
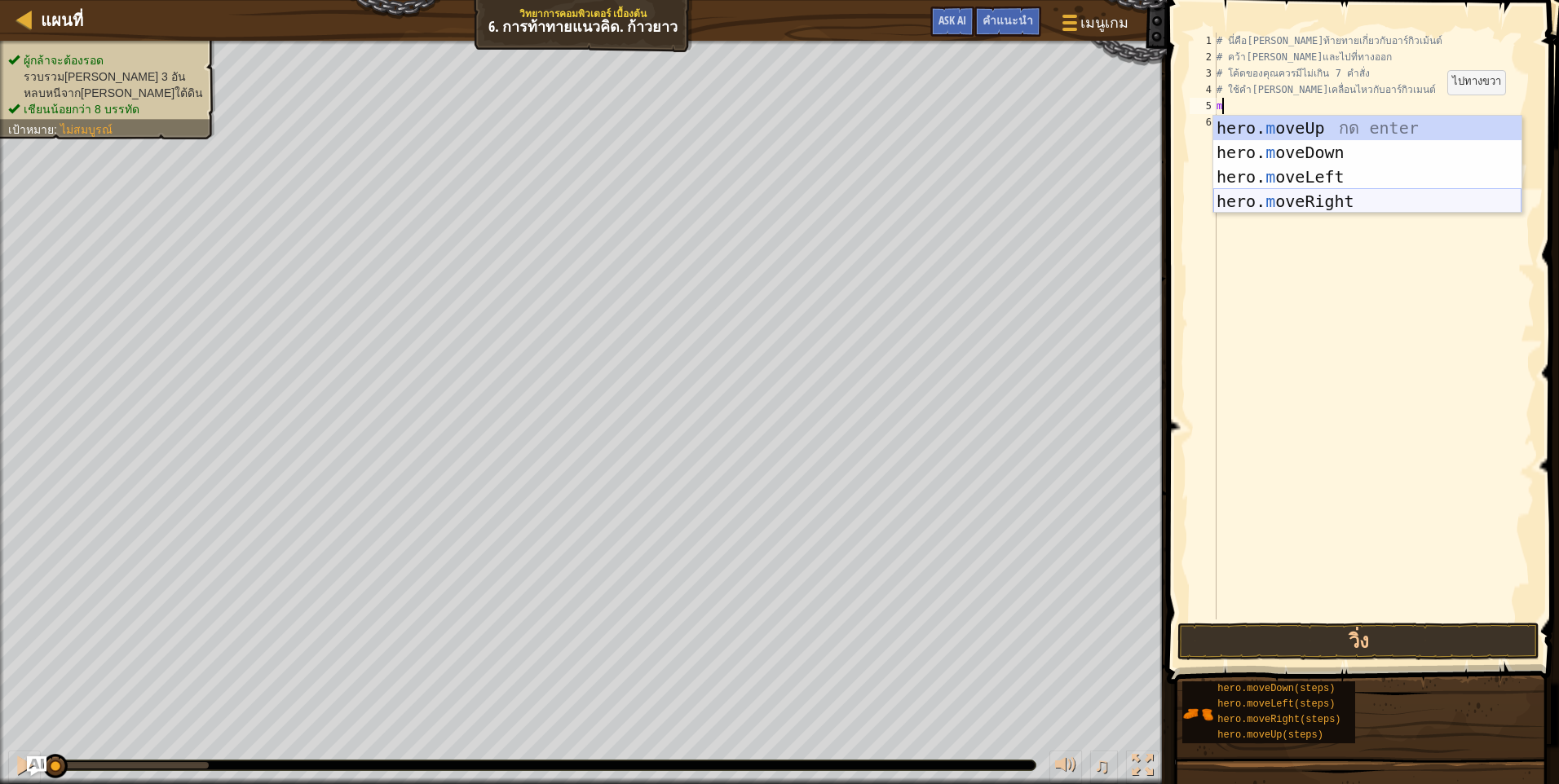
click at [1400, 198] on div "hero. m oveUp กด enter hero. m oveDown กด enter hero. m oveLeft กด enter hero. …" at bounding box center [1367, 189] width 308 height 147
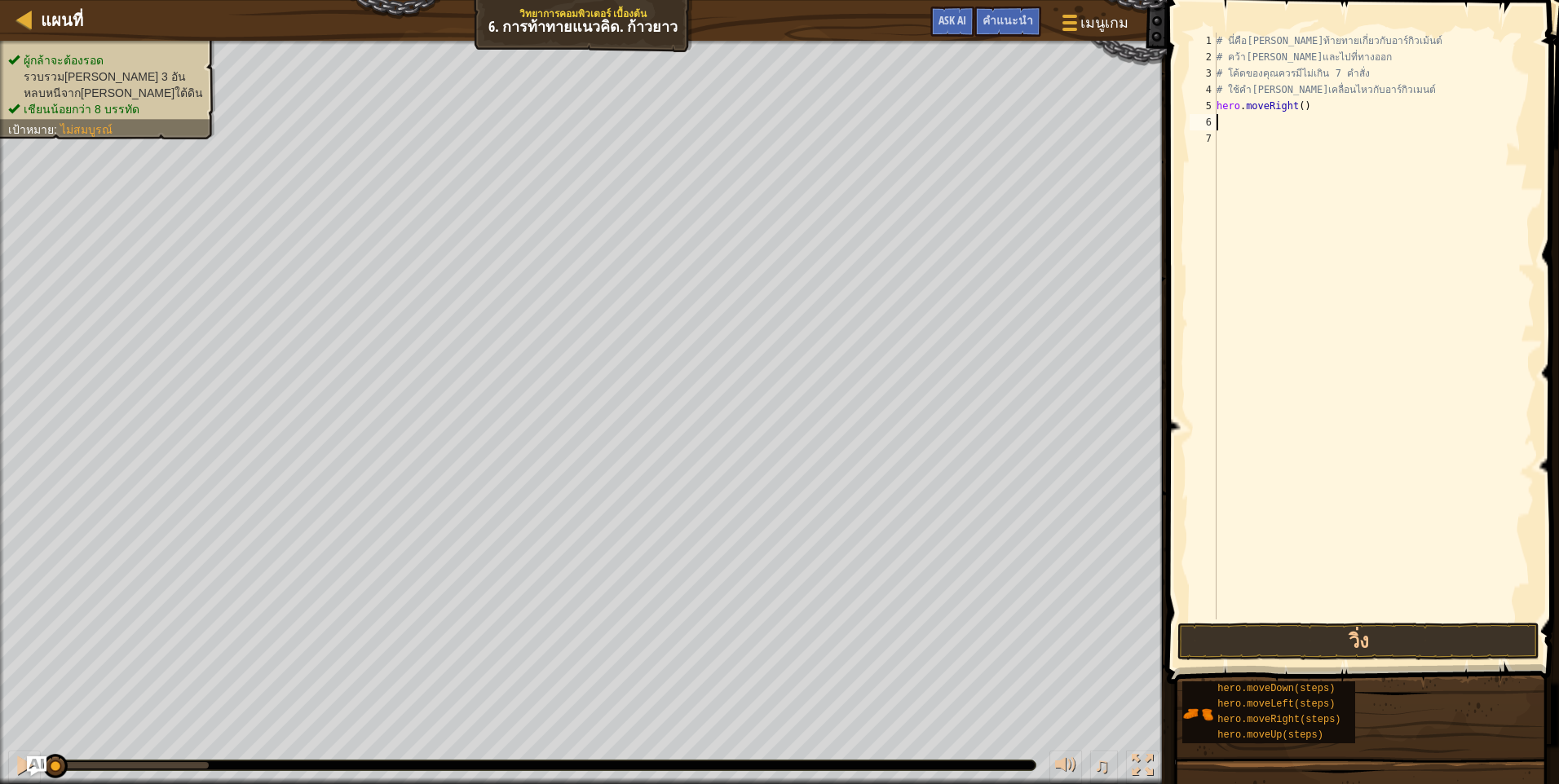
type textarea "m"
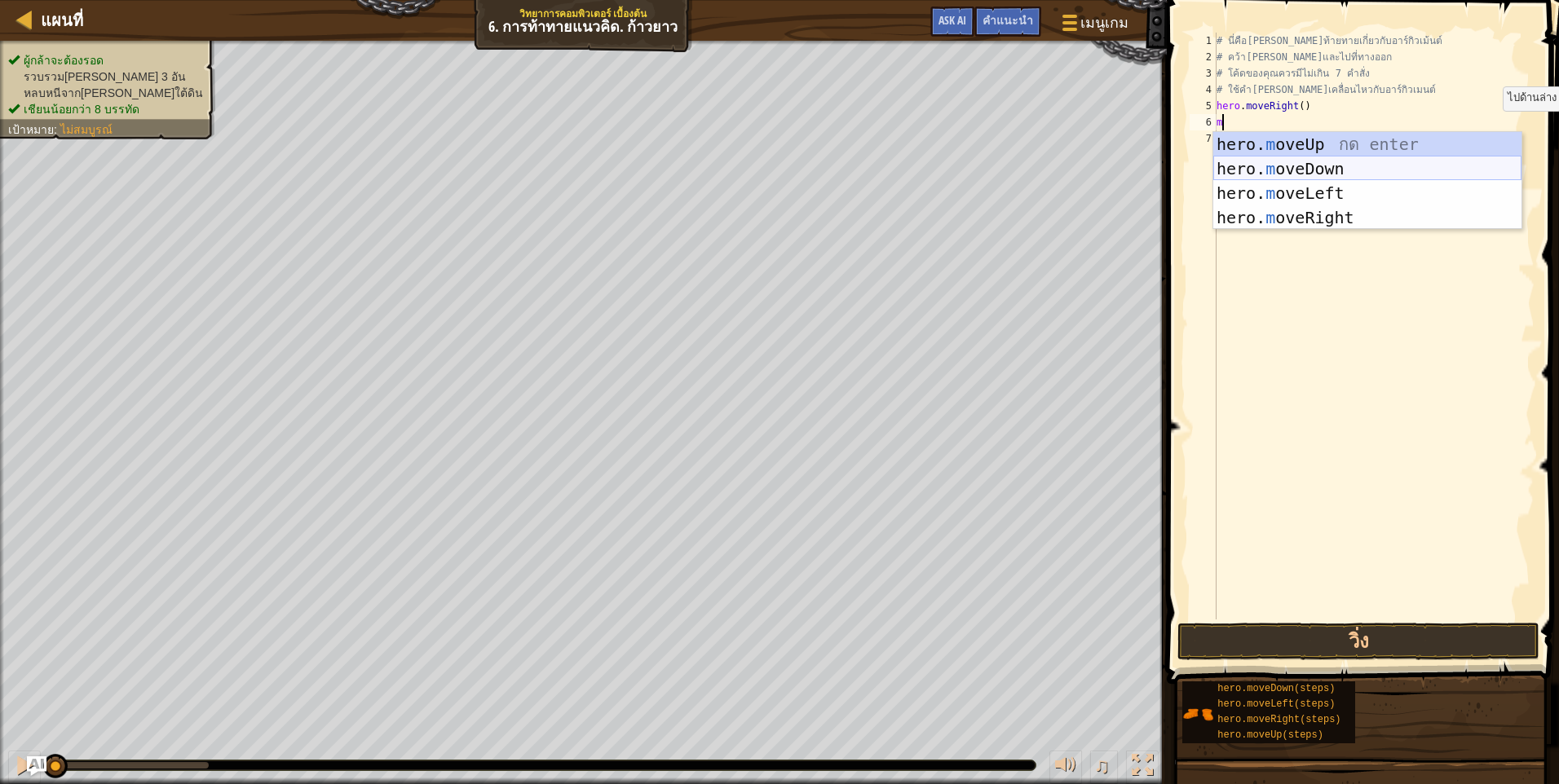
click at [1409, 172] on div "hero. m oveUp กด enter hero. m oveDown กด enter hero. m oveLeft กด enter hero. …" at bounding box center [1367, 205] width 308 height 147
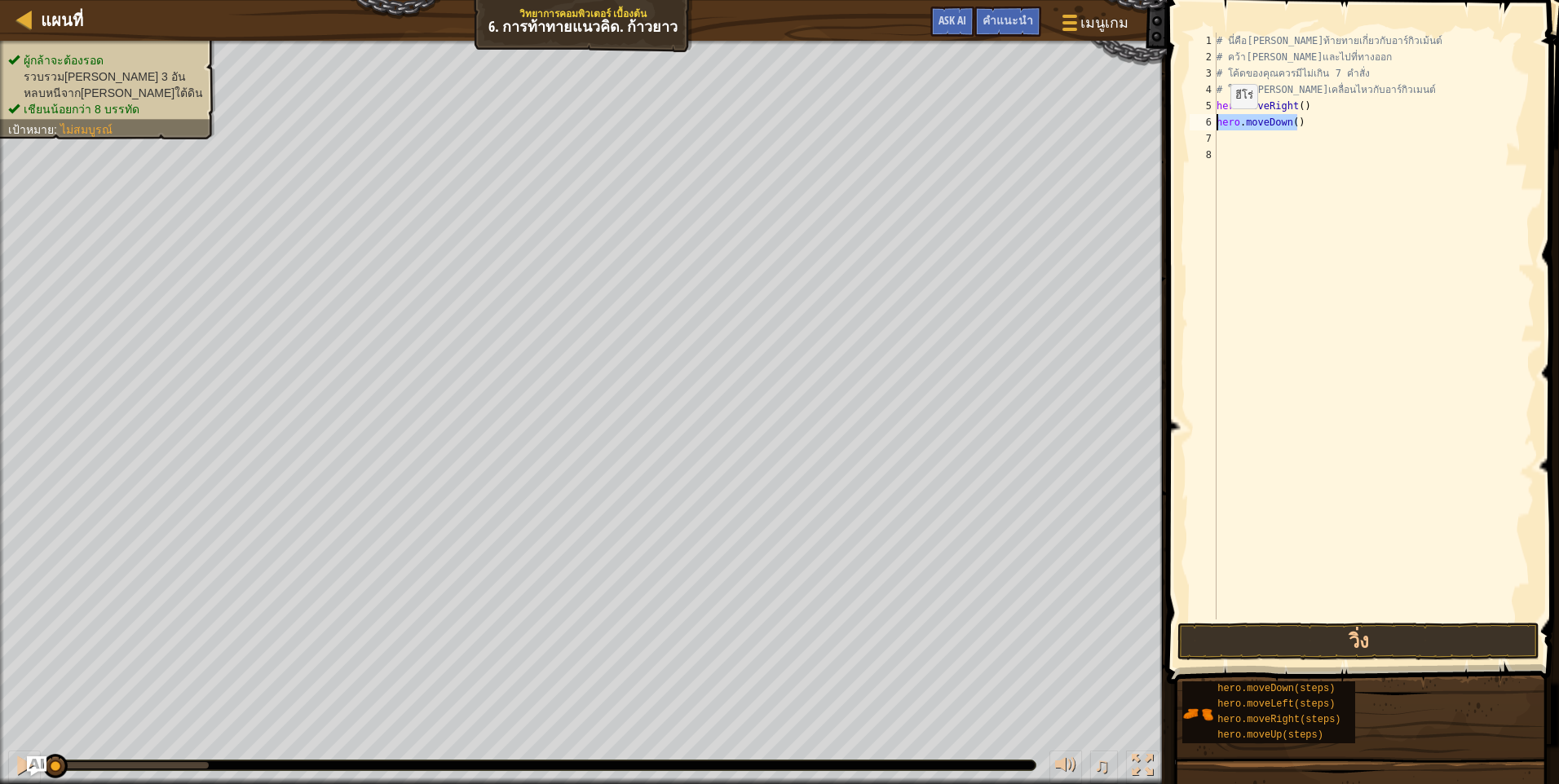
drag, startPoint x: 1309, startPoint y: 114, endPoint x: 1216, endPoint y: 124, distance: 93.5
click at [1216, 124] on div "1 2 3 4 5 6 7 8 # นี่คือเลเวลท้ายทายเกี่ยวกับอาร์กิวเม้นต์ # คว้าอัญมณีและไปที่…" at bounding box center [1360, 325] width 348 height 587
type textarea "hero.moveDown()"
type textarea "m"
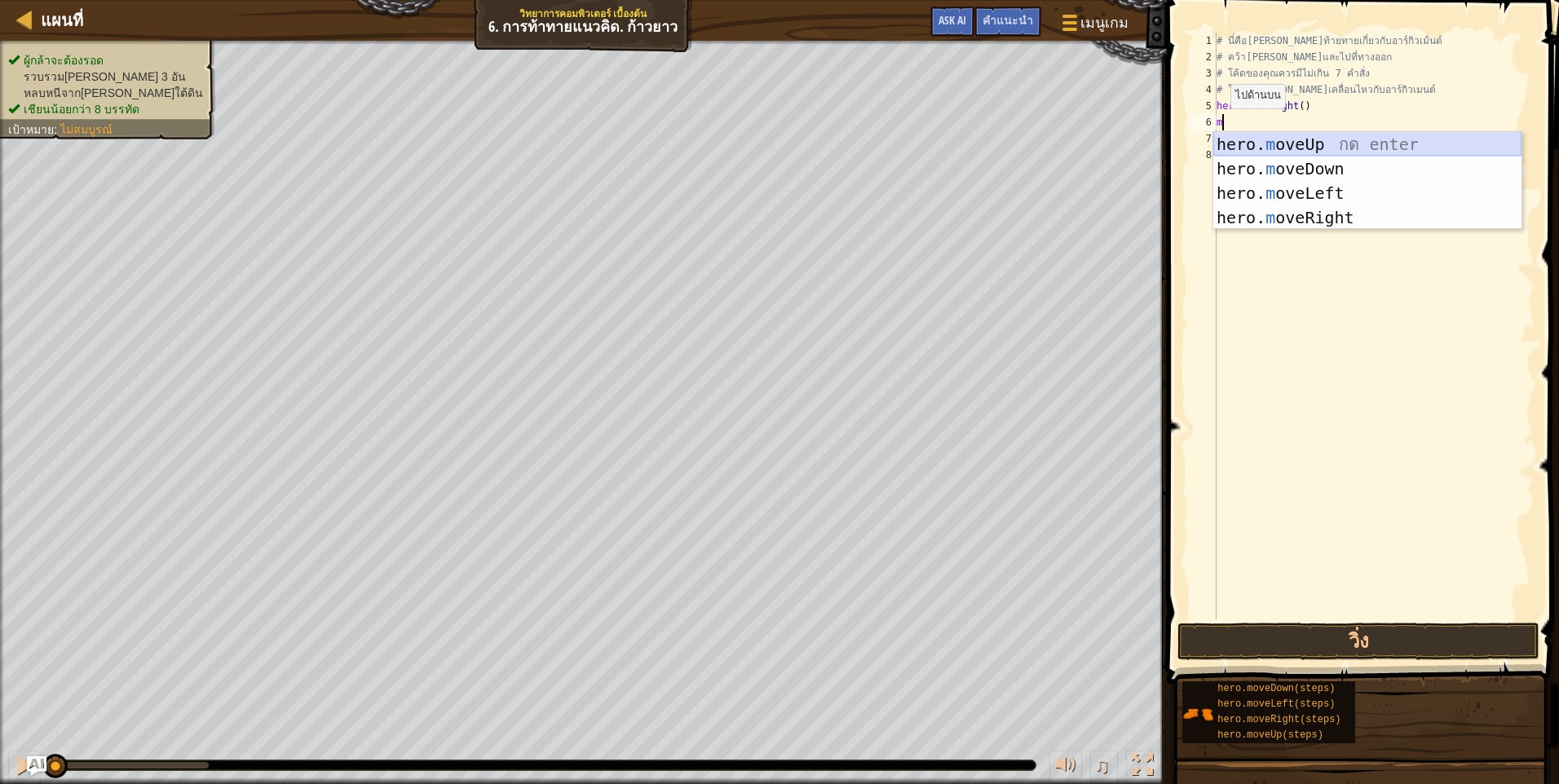
click at [1393, 146] on div "hero. m oveUp กด enter hero. m oveDown กด enter hero. m oveLeft กด enter hero. …" at bounding box center [1367, 205] width 308 height 147
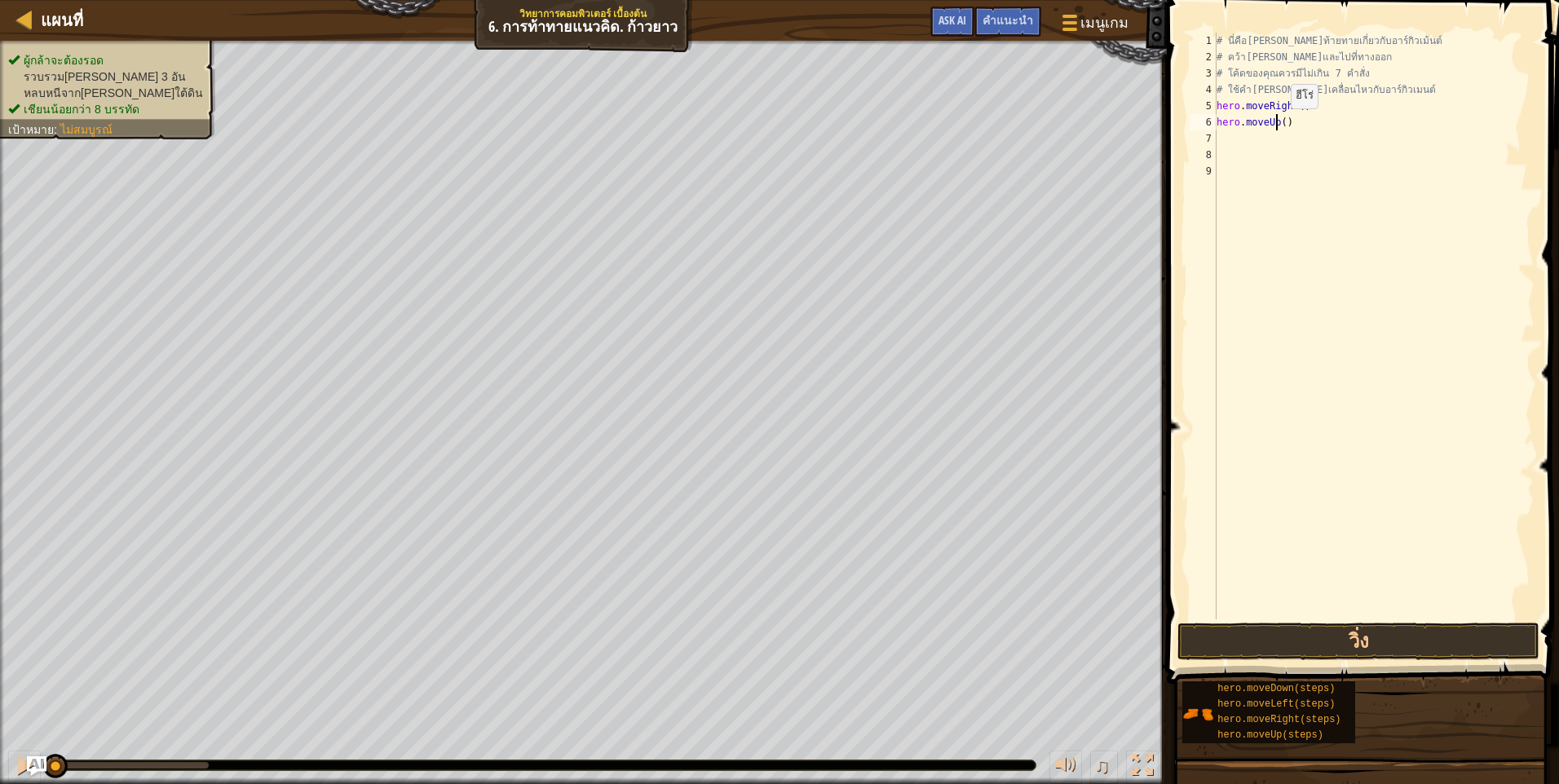
click at [1277, 125] on div "# นี่คือเลเวลท้ายทายเกี่ยวกับอาร์กิวเม้นต์ # คว้าอัญมณีและไปที่ทางออก # โค้ดของ…" at bounding box center [1373, 342] width 321 height 619
click at [1280, 123] on div "# นี่คือเลเวลท้ายทายเกี่ยวกับอาร์กิวเม้นต์ # คว้าอัญมณีและไปที่ทางออก # โค้ดของ…" at bounding box center [1373, 342] width 321 height 619
type textarea "hero.moveUp(3)"
click at [1331, 640] on button "วิ่ง" at bounding box center [1357, 642] width 362 height 38
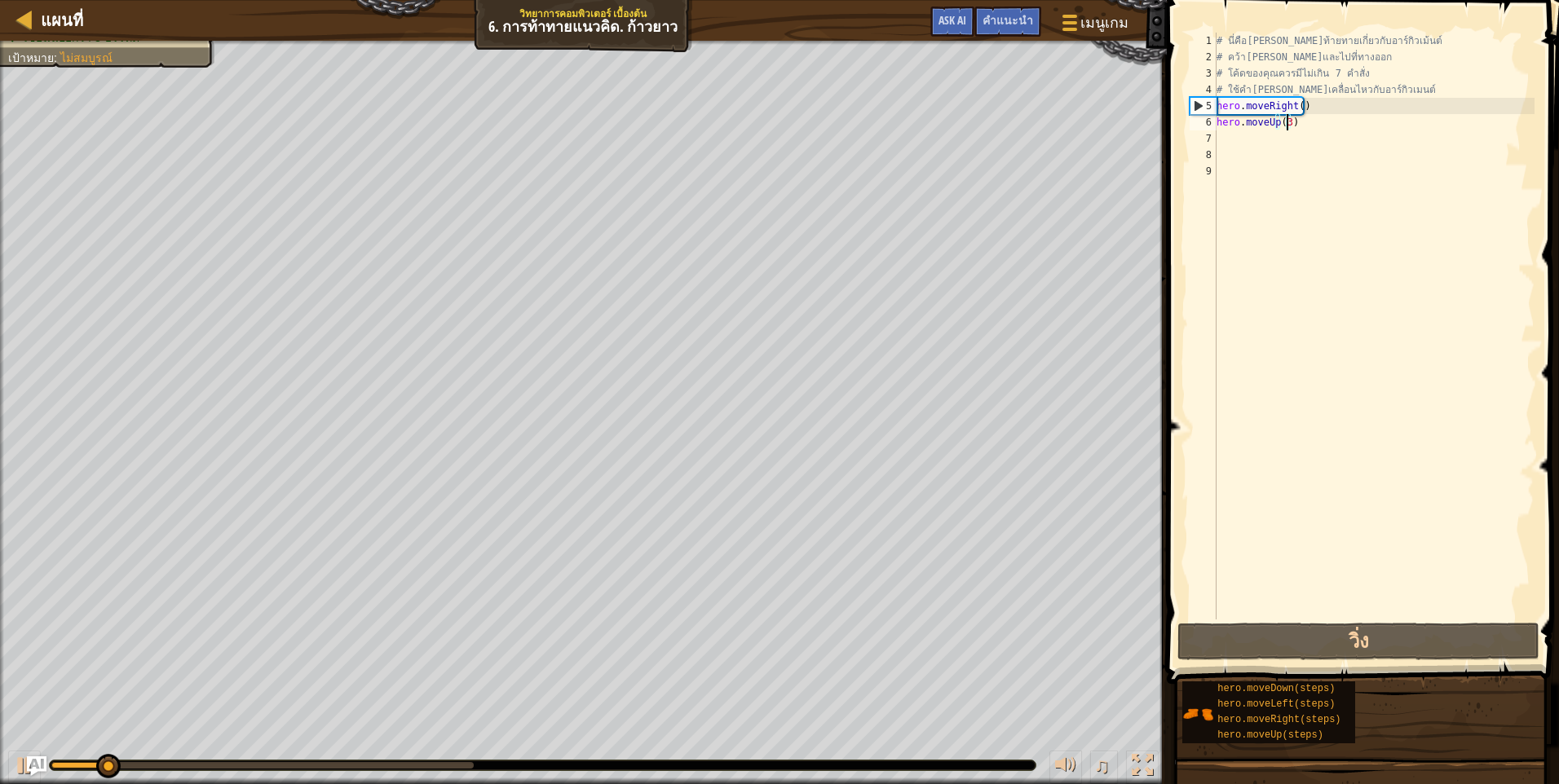
click at [1312, 154] on div "# นี่คือเลเวลท้ายทายเกี่ยวกับอาร์กิวเม้นต์ # คว้าอัญมณีและไปที่ทางออก # โค้ดของ…" at bounding box center [1373, 342] width 321 height 619
click at [1313, 143] on div "# นี่คือเลเวลท้ายทายเกี่ยวกับอาร์กิวเม้นต์ # คว้าอัญมณีและไปที่ทางออก # โค้ดของ…" at bounding box center [1373, 342] width 321 height 619
type textarea "m"
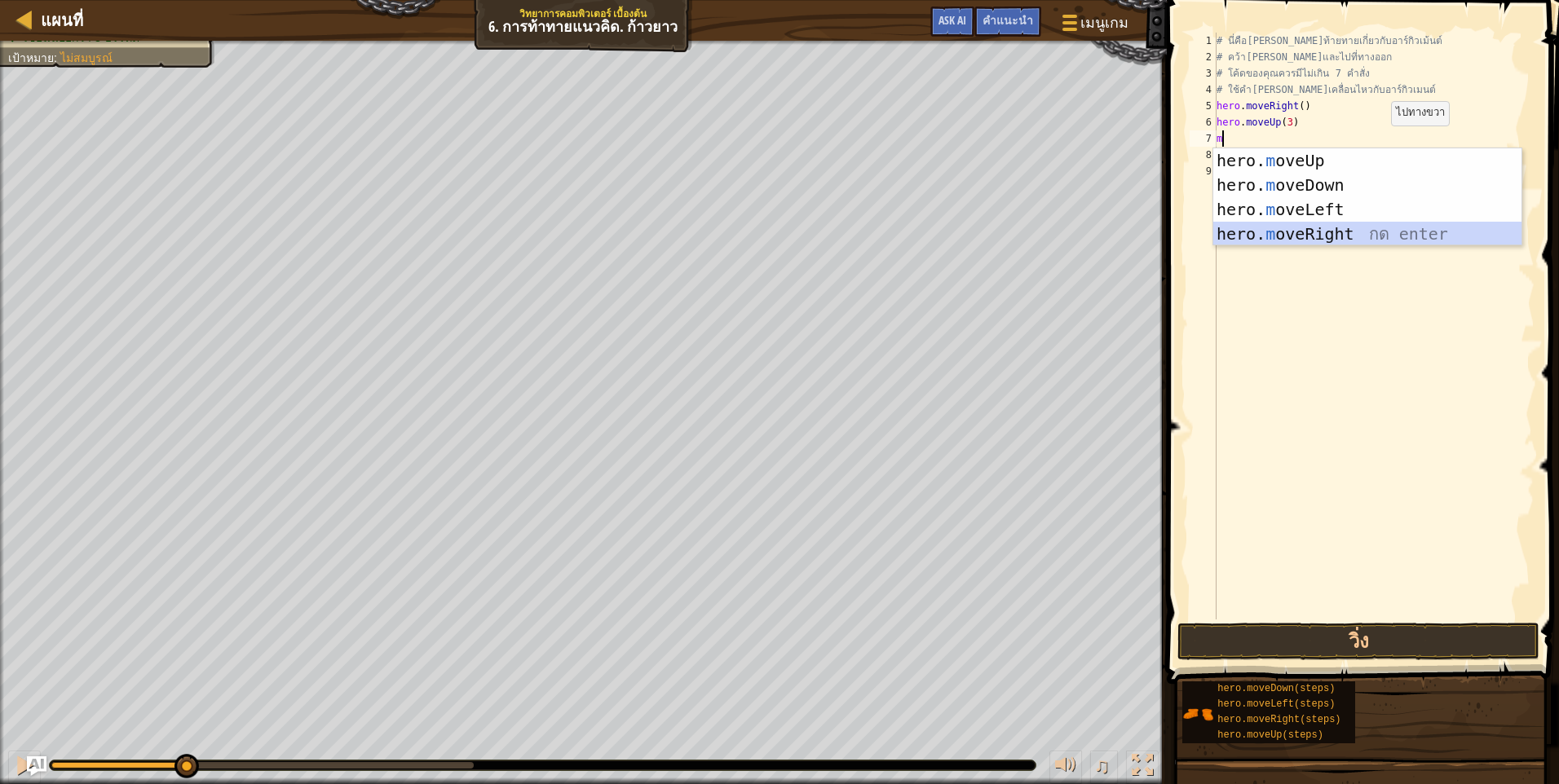
click at [1333, 238] on div "hero. m oveUp กด enter hero. m oveDown กด enter hero. m oveLeft กด enter hero. …" at bounding box center [1367, 221] width 308 height 147
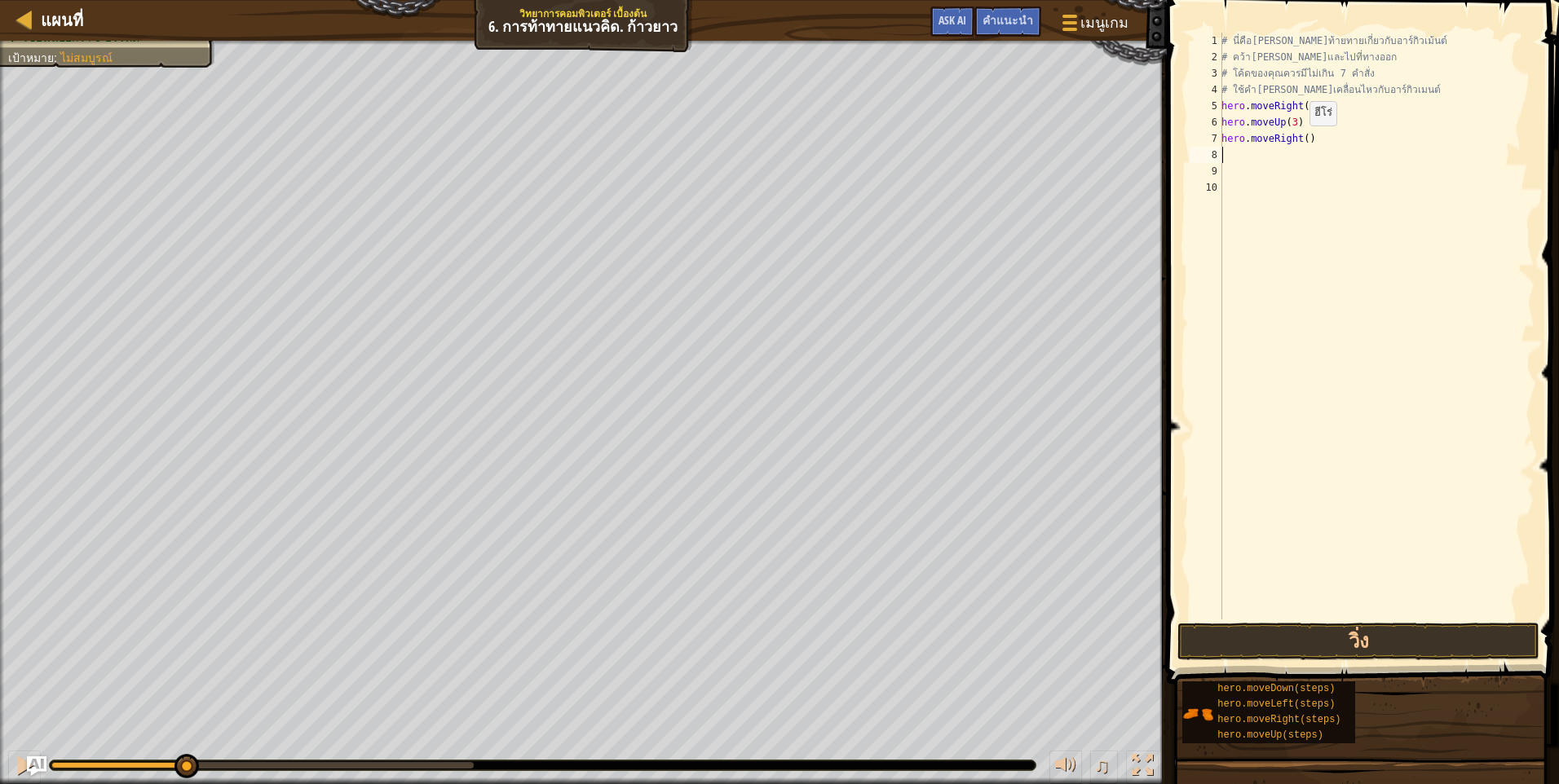
click at [1300, 141] on div "# นี่คือเลเวลท้ายทายเกี่ยวกับอาร์กิวเม้นต์ # คว้าอัญมณีและไปที่ทางออก # โค้ดของ…" at bounding box center [1376, 342] width 316 height 619
type textarea "hero.moveRight(2)"
click at [1291, 155] on div "# นี่คือเลเวลท้ายทายเกี่ยวกับอาร์กิวเม้นต์ # คว้าอัญมณีและไปที่ทางออก # โค้ดของ…" at bounding box center [1376, 342] width 316 height 619
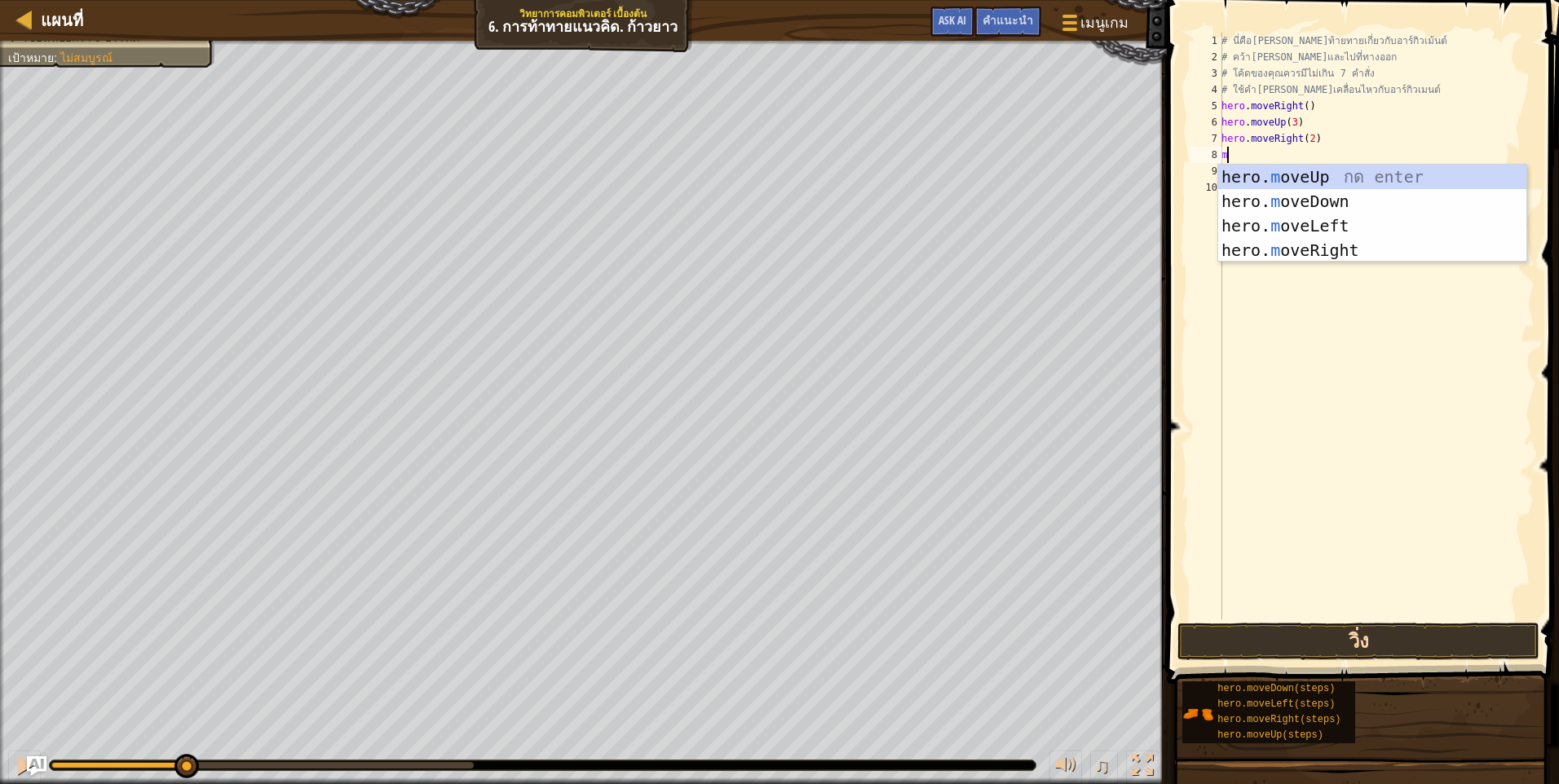
type textarea "m"
click at [1405, 639] on button "วิ่ง" at bounding box center [1357, 642] width 362 height 38
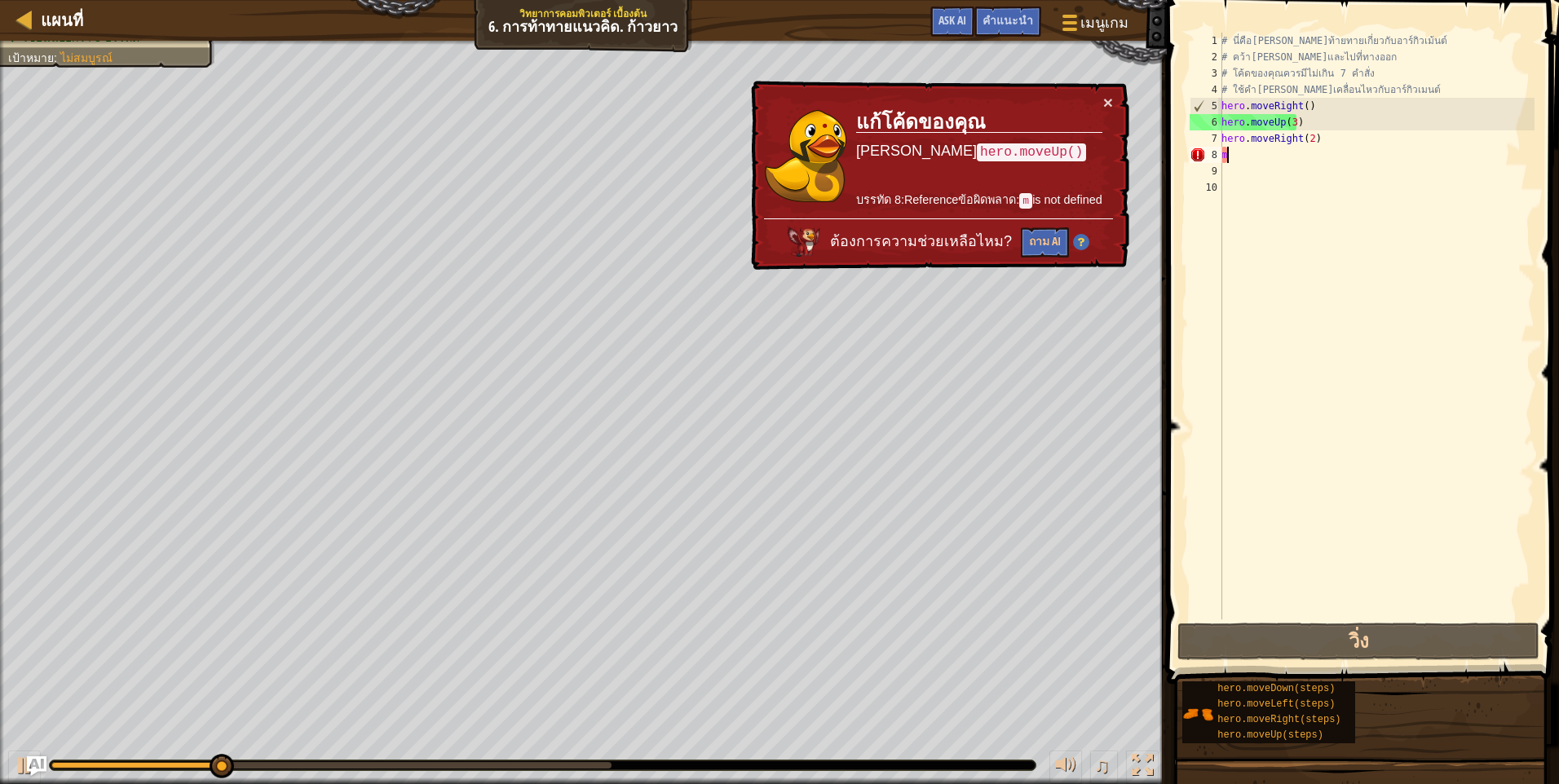
click at [1306, 156] on div "# นี่คือเลเวลท้ายทายเกี่ยวกับอาร์กิวเม้นต์ # คว้าอัญมณีและไปที่ทางออก # โค้ดของ…" at bounding box center [1376, 342] width 316 height 619
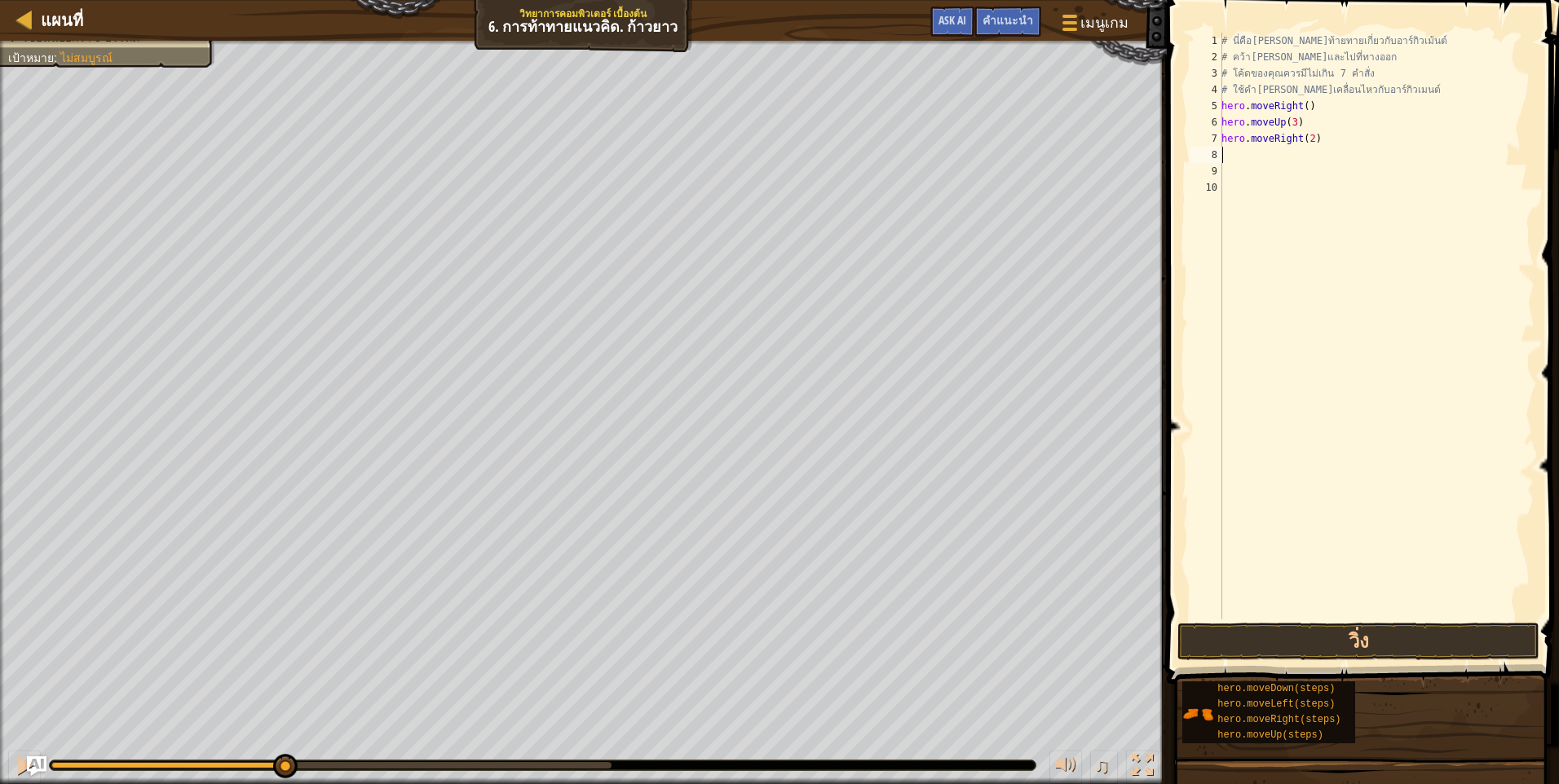
type textarea "m"
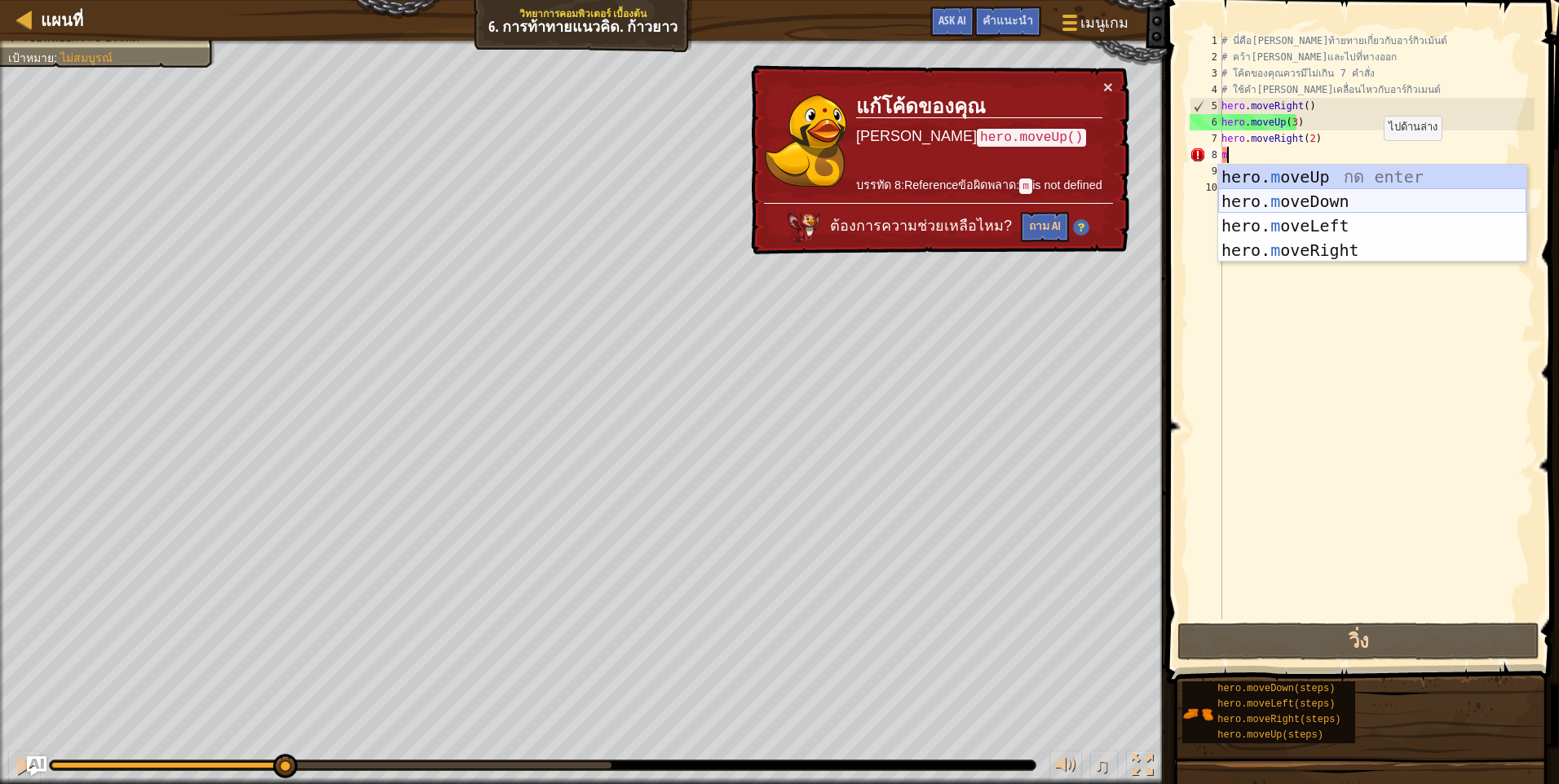
click at [1402, 204] on div "hero. m oveUp กด enter hero. m oveDown กด enter hero. m oveLeft กด enter hero. …" at bounding box center [1371, 238] width 308 height 147
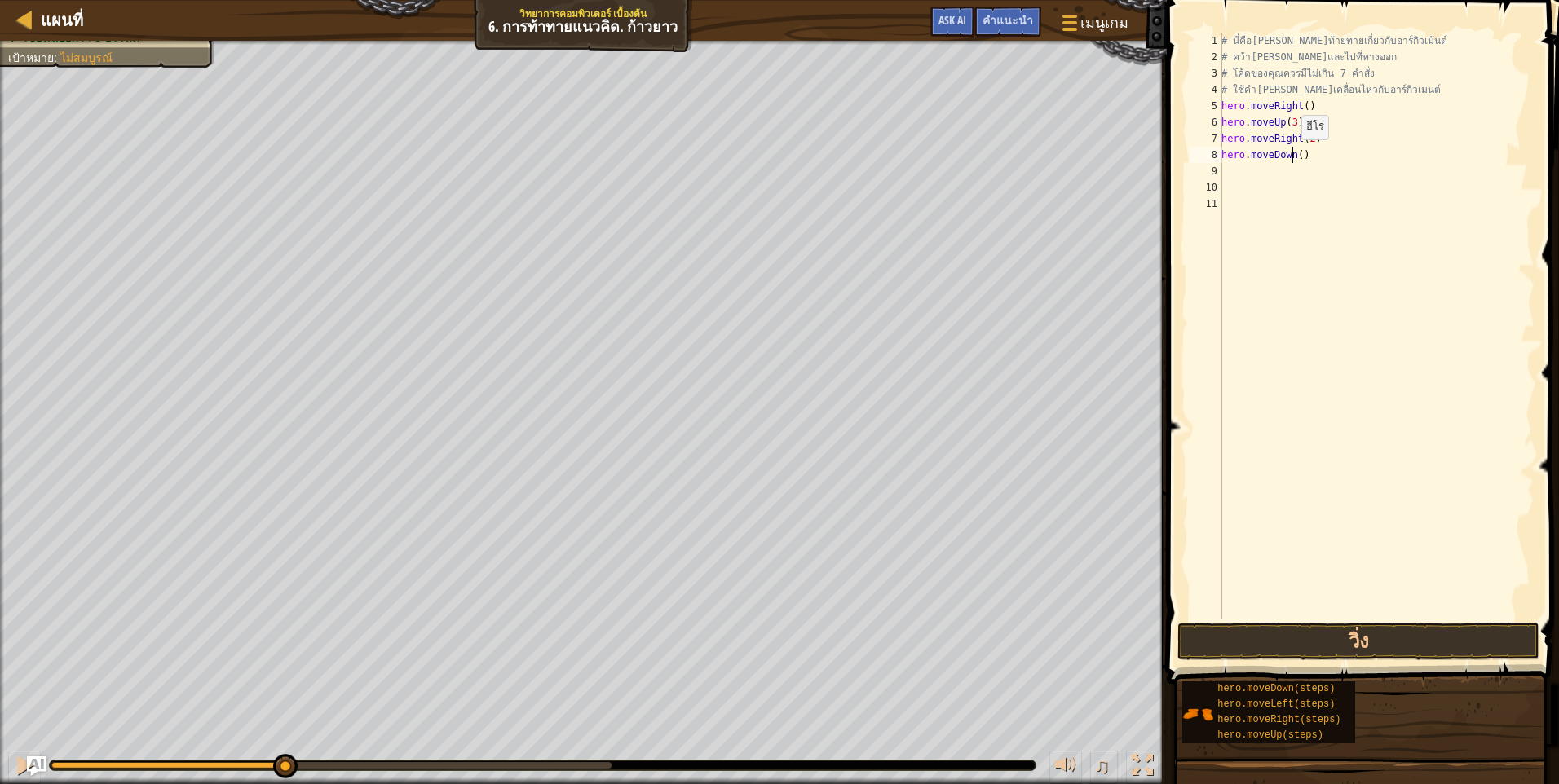
click at [1292, 155] on div "# นี่คือเลเวลท้ายทายเกี่ยวกับอาร์กิวเม้นต์ # คว้าอัญมณีและไปที่ทางออก # โค้ดของ…" at bounding box center [1376, 342] width 316 height 619
click at [1295, 153] on div "# นี่คือเลเวลท้ายทายเกี่ยวกับอาร์กิวเม้นต์ # คว้าอัญมณีและไปที่ทางออก # โค้ดของ…" at bounding box center [1376, 342] width 316 height 619
type textarea "hero.moveDown(3)"
click at [1302, 176] on div "# นี่คือเลเวลท้ายทายเกี่ยวกับอาร์กิวเม้นต์ # คว้าอัญมณีและไปที่ทางออก # โค้ดของ…" at bounding box center [1376, 342] width 316 height 619
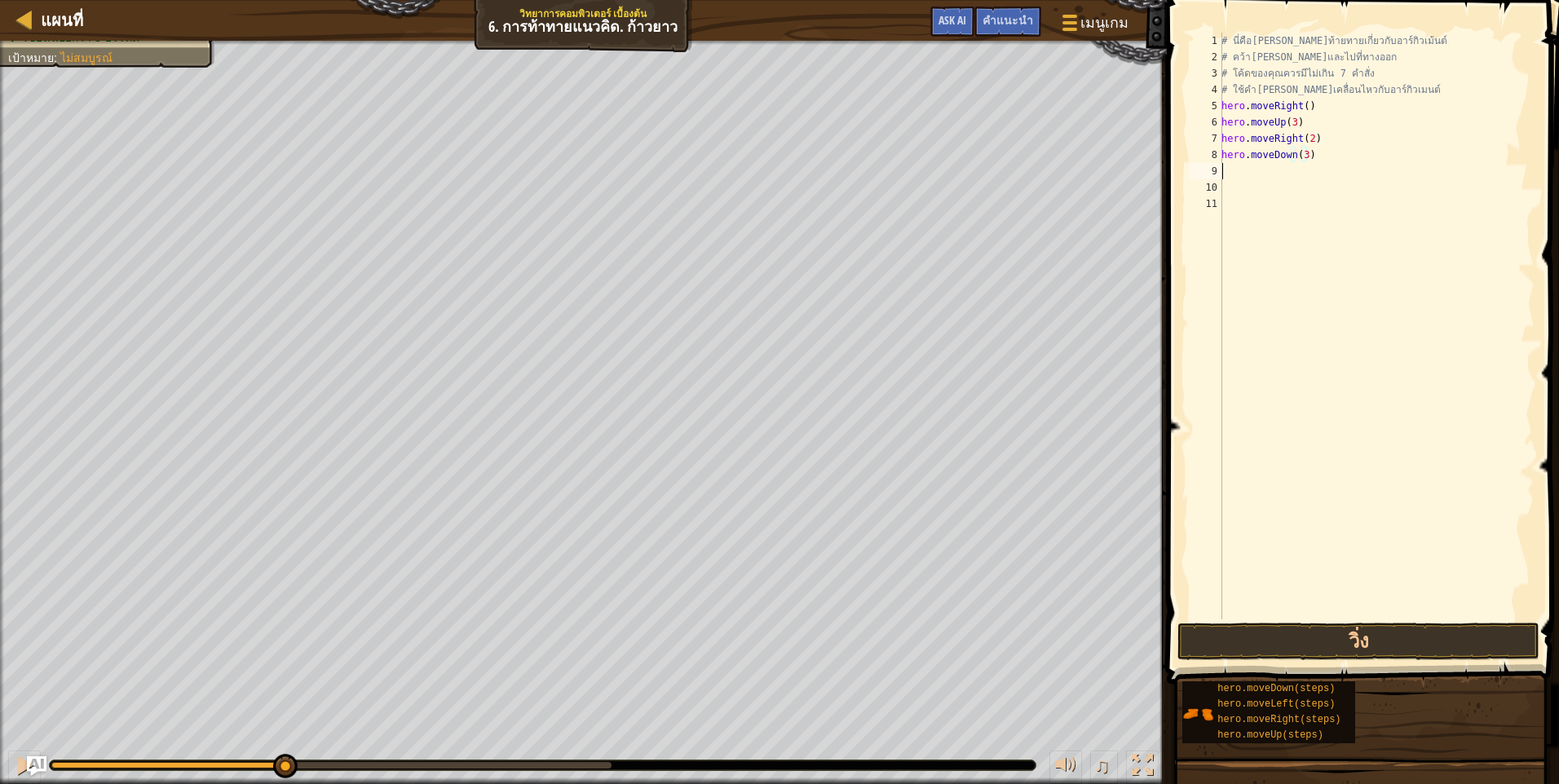
scroll to position [7, 0]
type textarea "m"
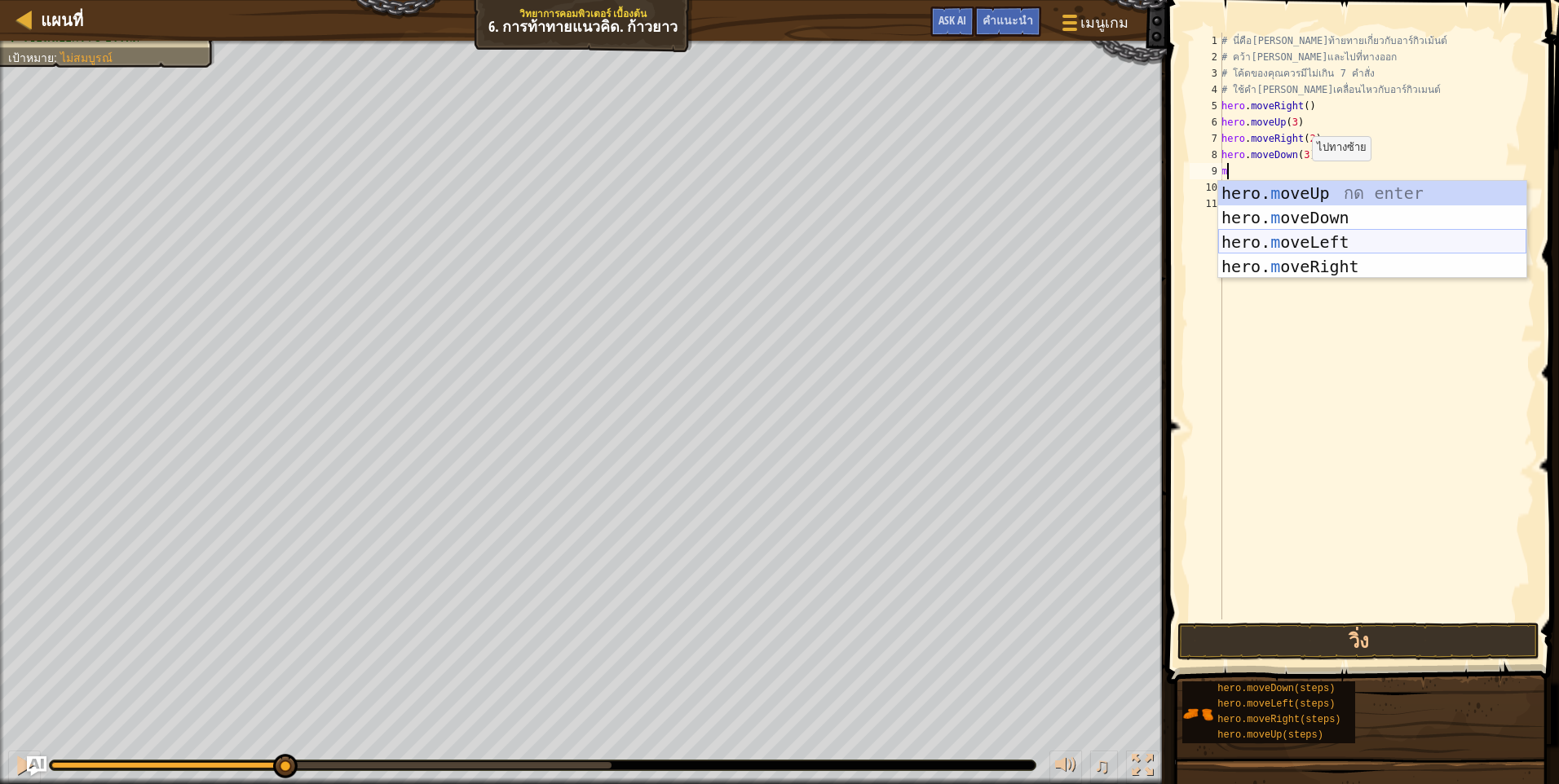
click at [1324, 243] on div "hero. m oveUp กด enter hero. m oveDown กด enter hero. m oveLeft กด enter hero. …" at bounding box center [1371, 254] width 308 height 147
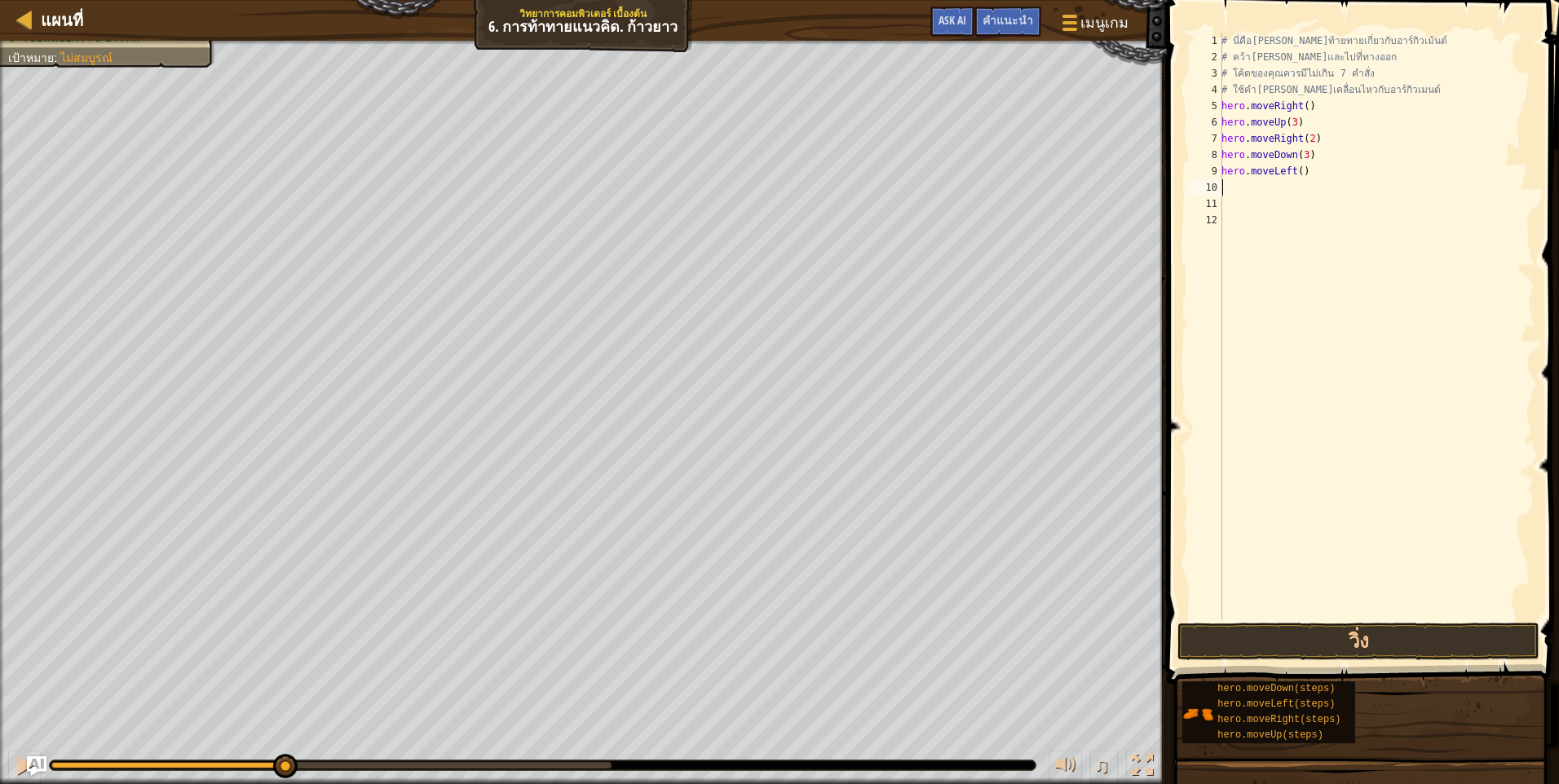
click at [1290, 185] on div "# นี่คือเลเวลท้ายทายเกี่ยวกับอาร์กิวเม้นต์ # คว้าอัญมณีและไปที่ทางออก # โค้ดของ…" at bounding box center [1376, 342] width 316 height 619
type textarea "m"
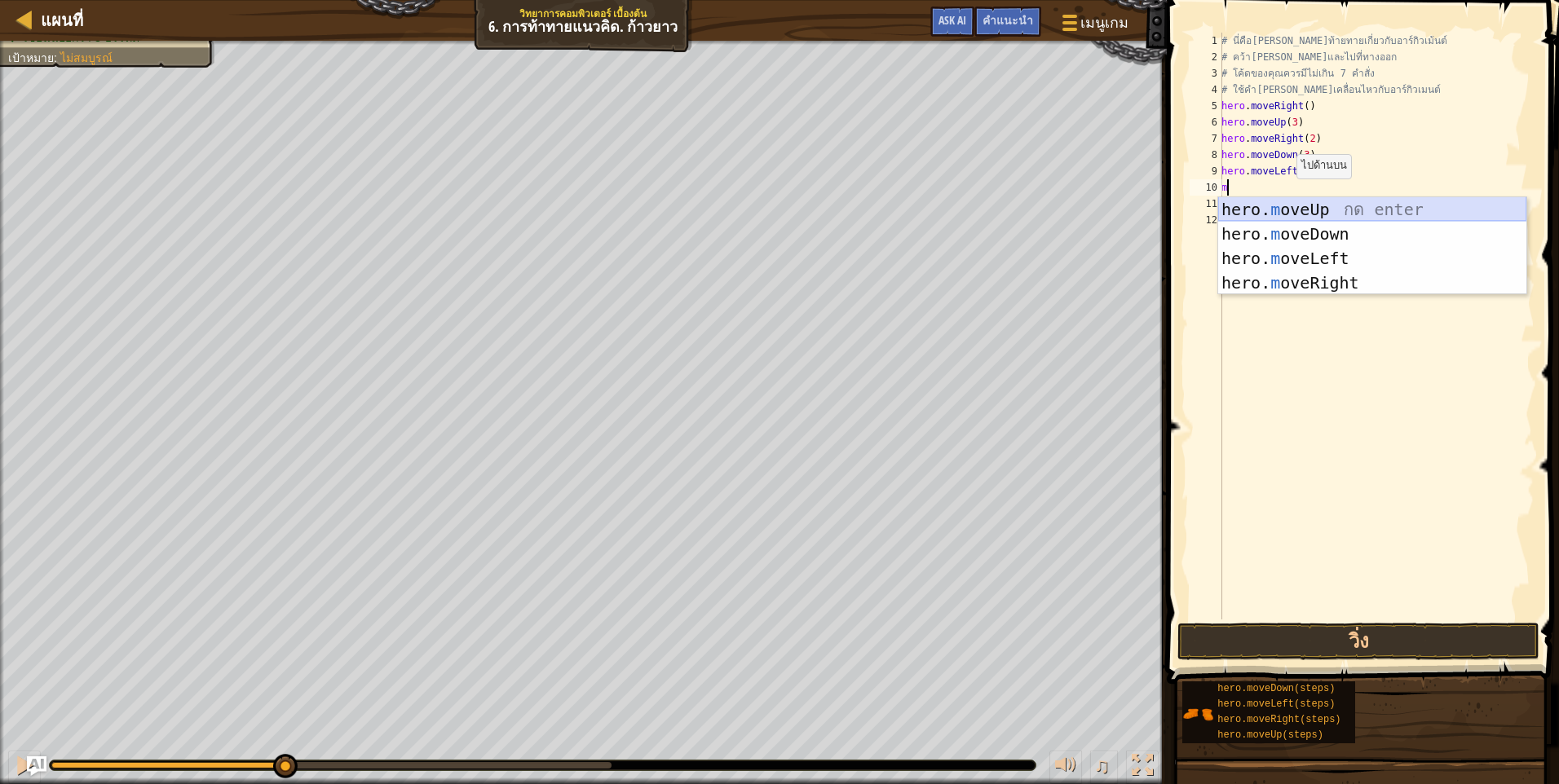
click at [1322, 207] on div "hero. m oveUp กด enter hero. m oveDown กด enter hero. m oveLeft กด enter hero. …" at bounding box center [1371, 270] width 308 height 147
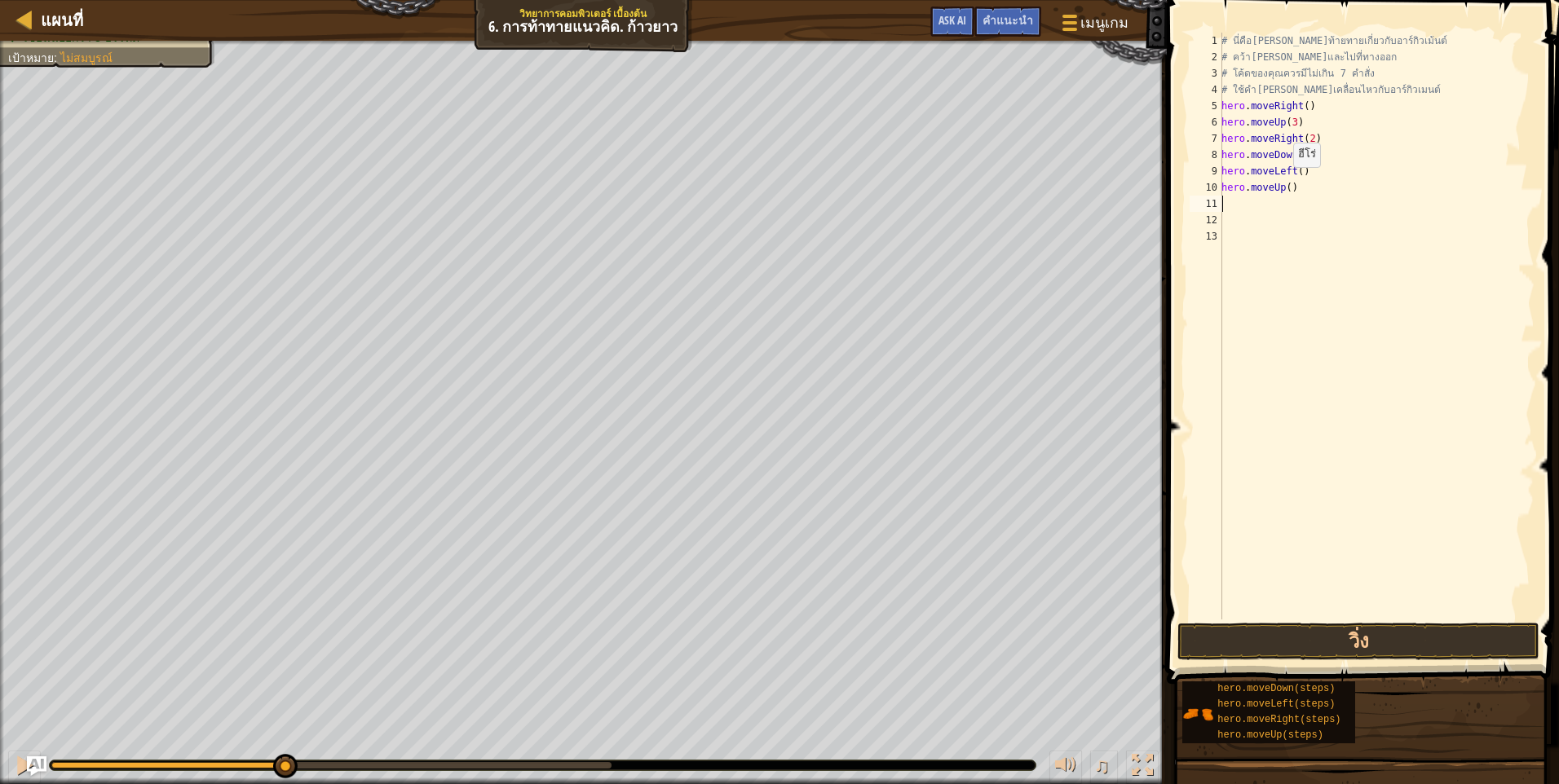
click at [1284, 183] on div "# นี่คือเลเวลท้ายทายเกี่ยวกับอาร์กิวเม้นต์ # คว้าอัญมณีและไปที่ทางออก # โค้ดของ…" at bounding box center [1376, 342] width 316 height 619
type textarea "hero.moveUp(2)"
click at [1315, 203] on div "# นี่คือเลเวลท้ายทายเกี่ยวกับอาร์กิวเม้นต์ # คว้าอัญมณีและไปที่ทางออก # โค้ดของ…" at bounding box center [1376, 342] width 316 height 619
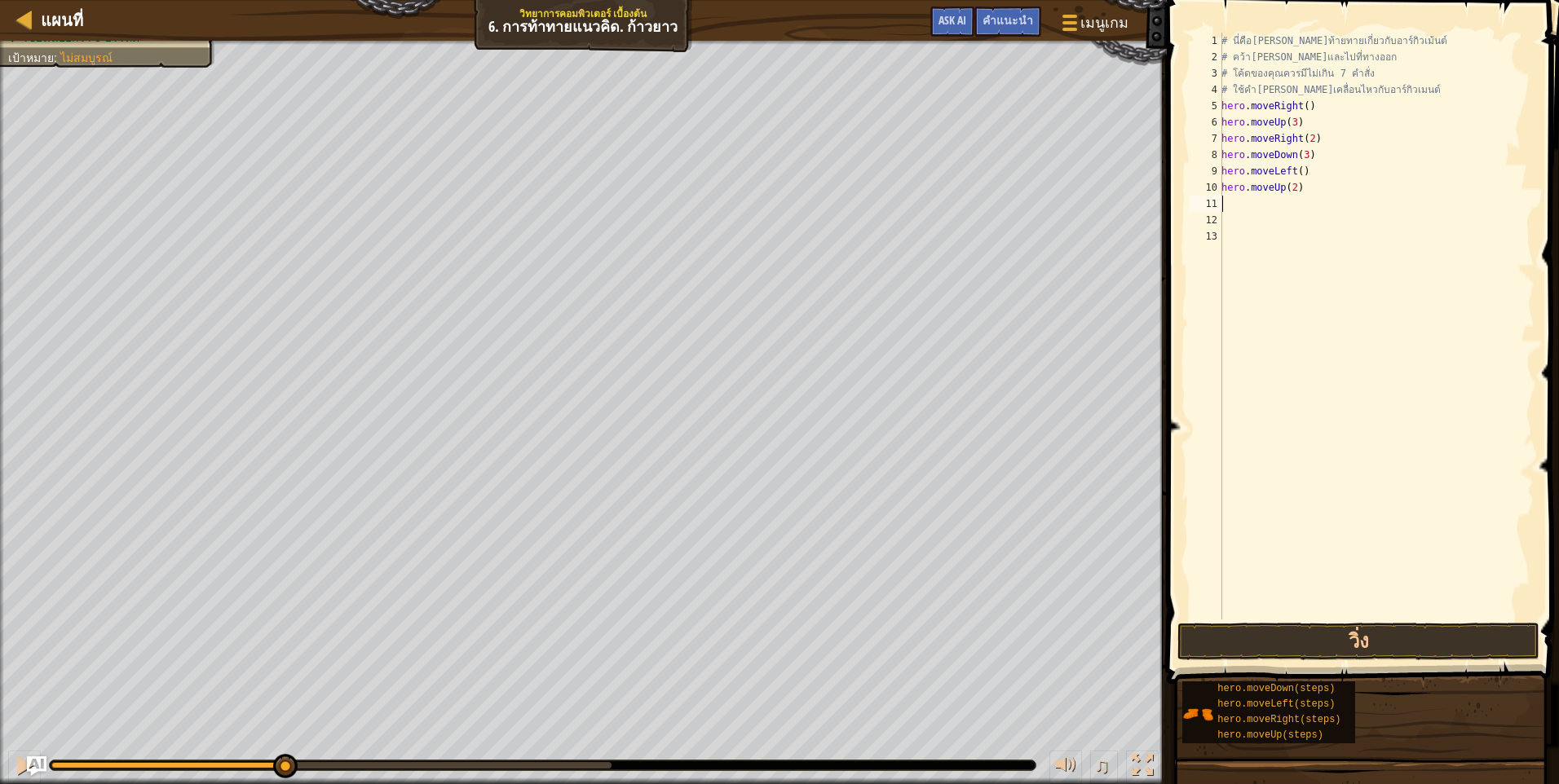
type textarea "m"
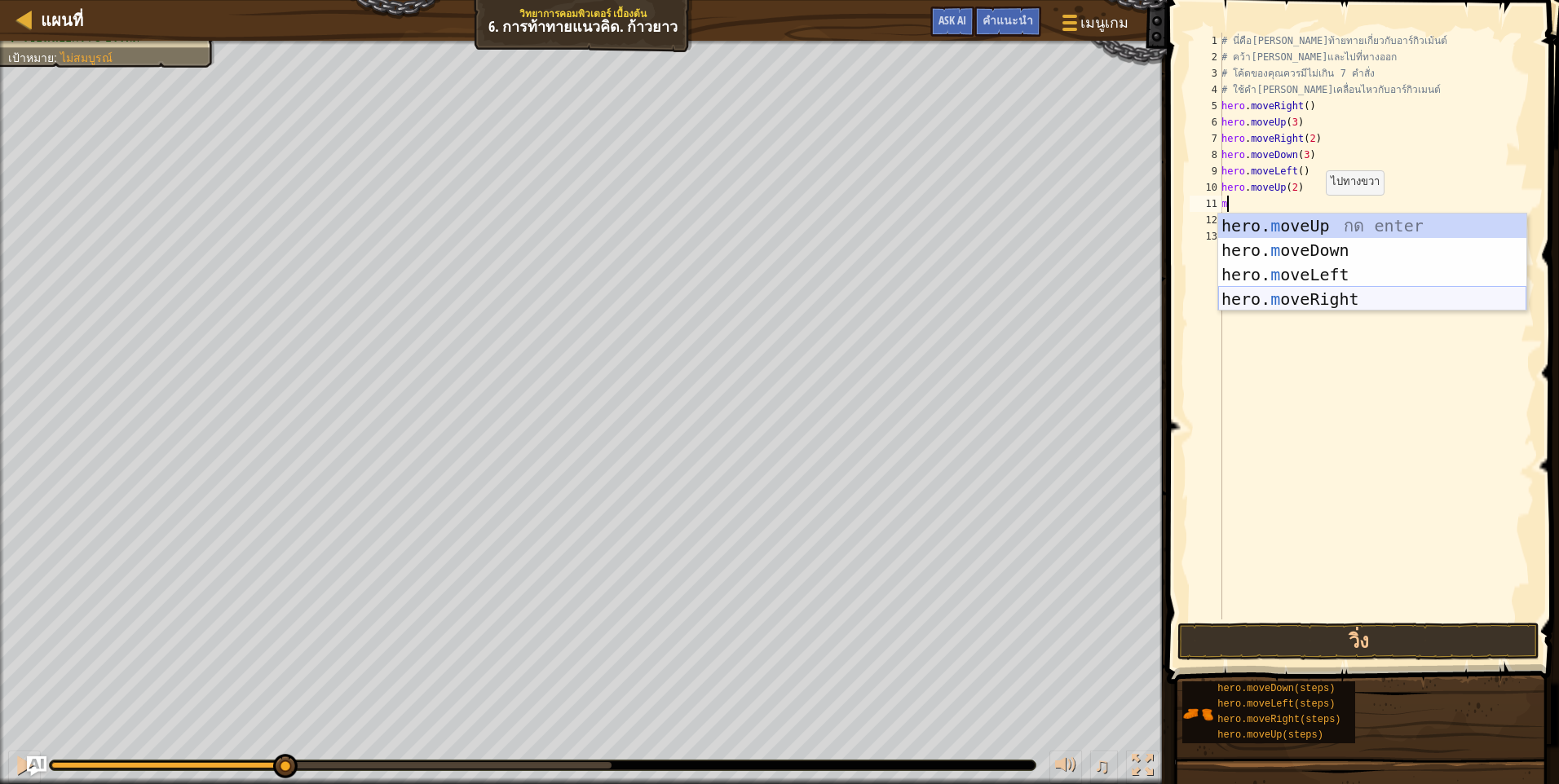
click at [1348, 295] on div "hero. m oveUp กด enter hero. m oveDown กด enter hero. m oveLeft กด enter hero. …" at bounding box center [1371, 287] width 308 height 147
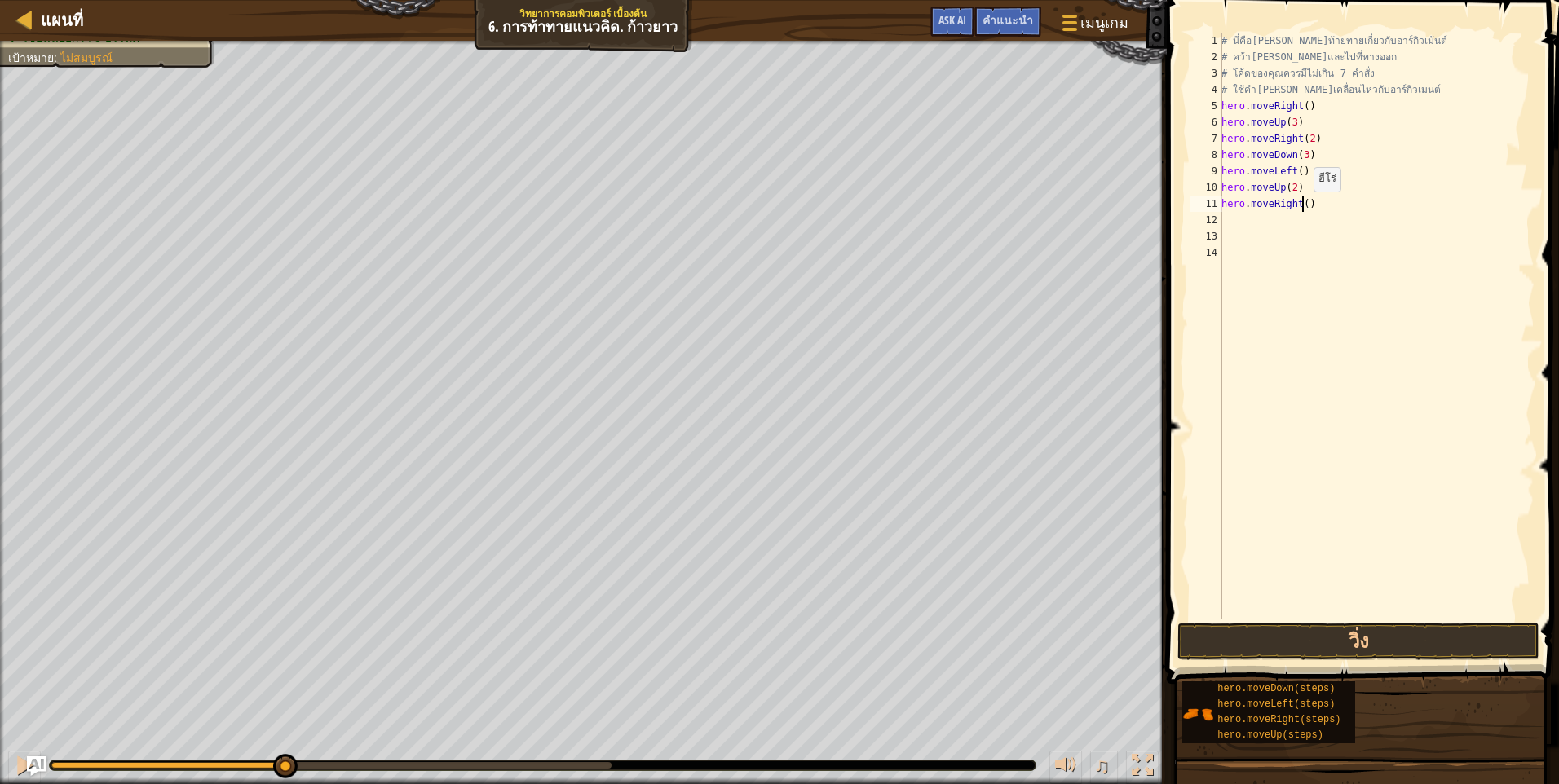
click at [1305, 208] on div "# นี่คือเลเวลท้ายทายเกี่ยวกับอาร์กิวเม้นต์ # คว้าอัญมณีและไปที่ทางออก # โค้ดของ…" at bounding box center [1376, 342] width 316 height 619
type textarea "hero.moveRight(3)"
click at [1394, 619] on span at bounding box center [1364, 319] width 405 height 732
click at [1374, 641] on button "วิ่ง" at bounding box center [1357, 642] width 362 height 38
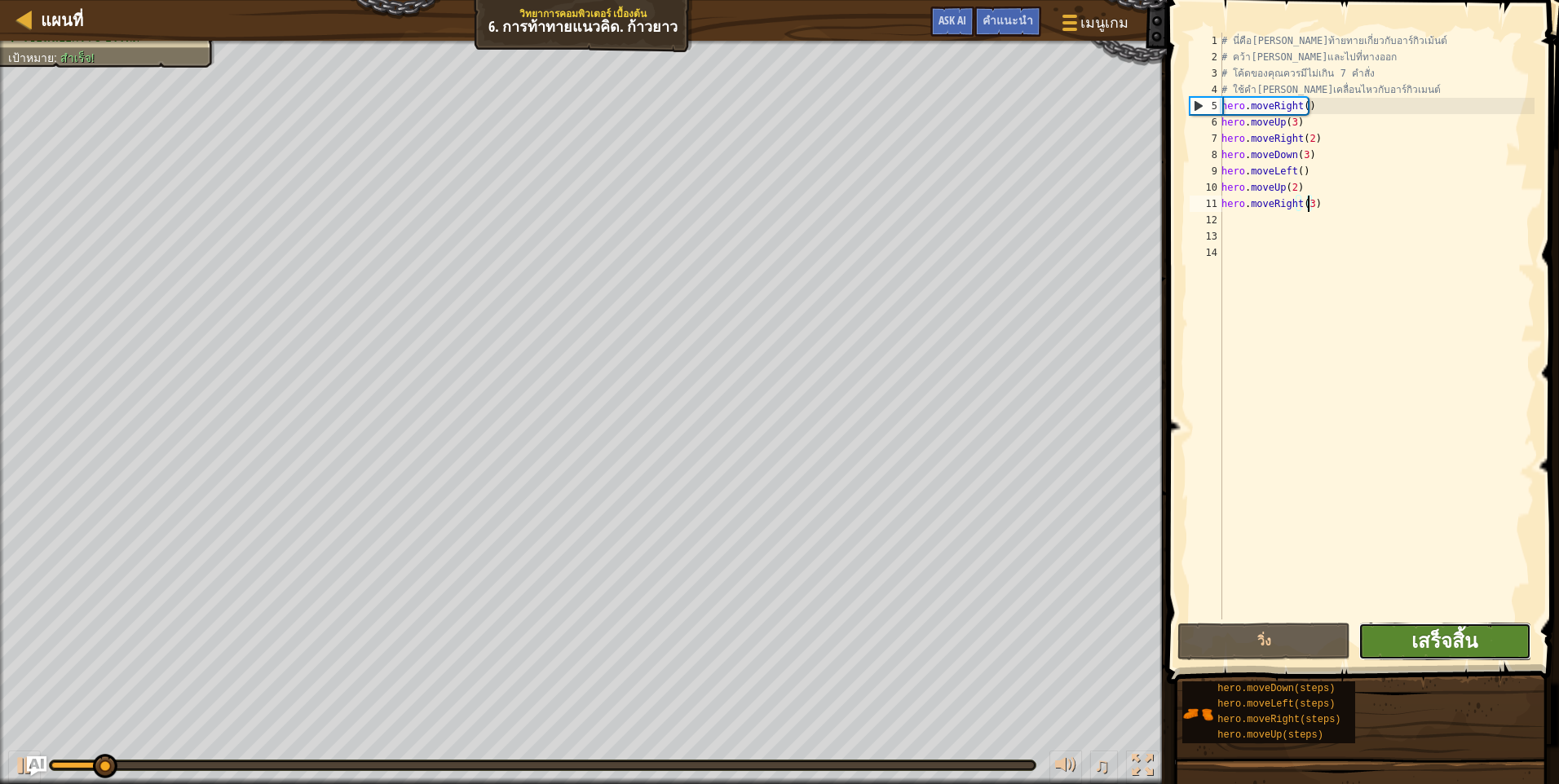
click at [1413, 643] on span "เสร็จสิ้น" at bounding box center [1443, 641] width 66 height 26
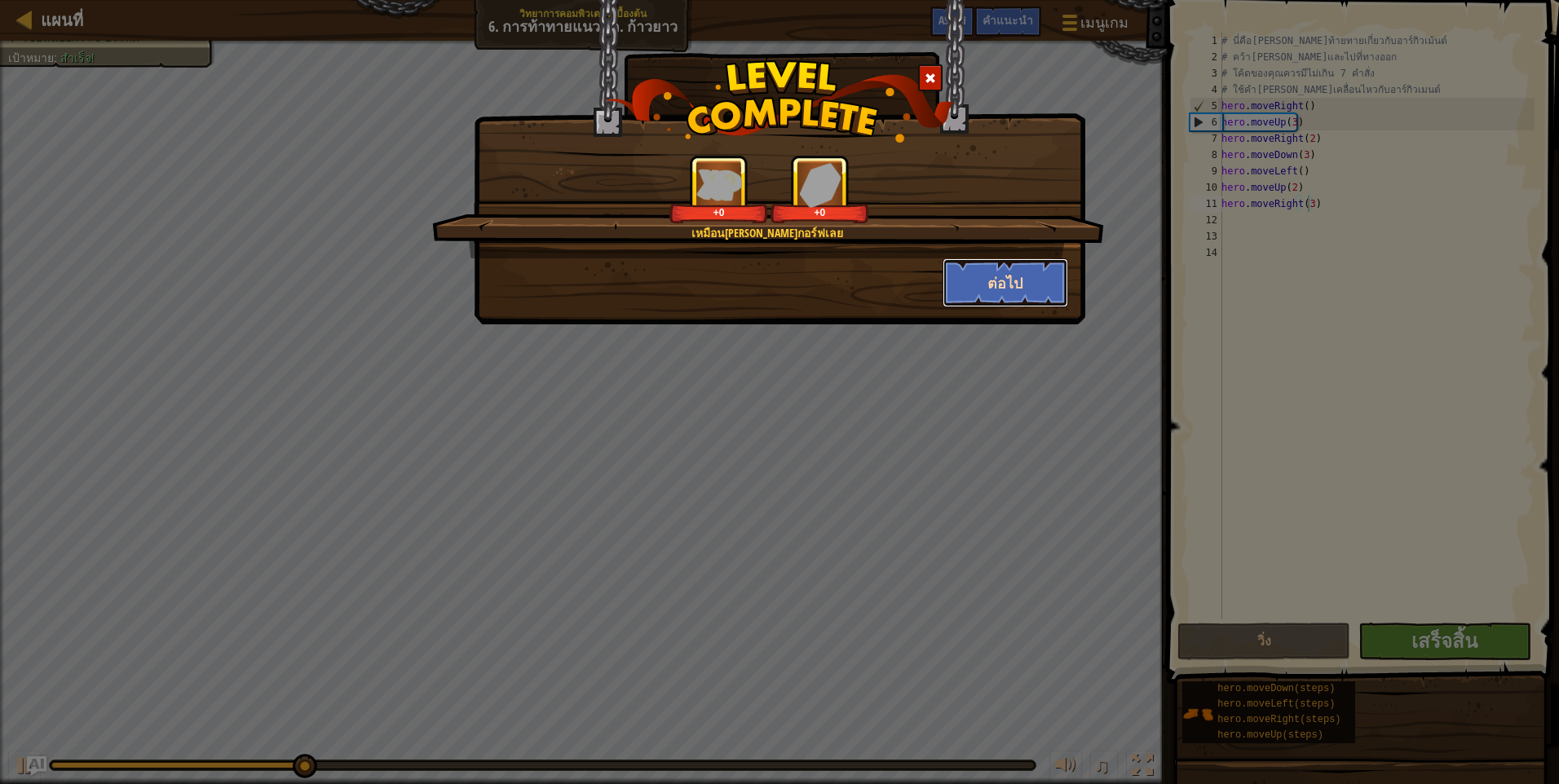
click at [994, 282] on button "ต่อไป" at bounding box center [1005, 282] width 127 height 49
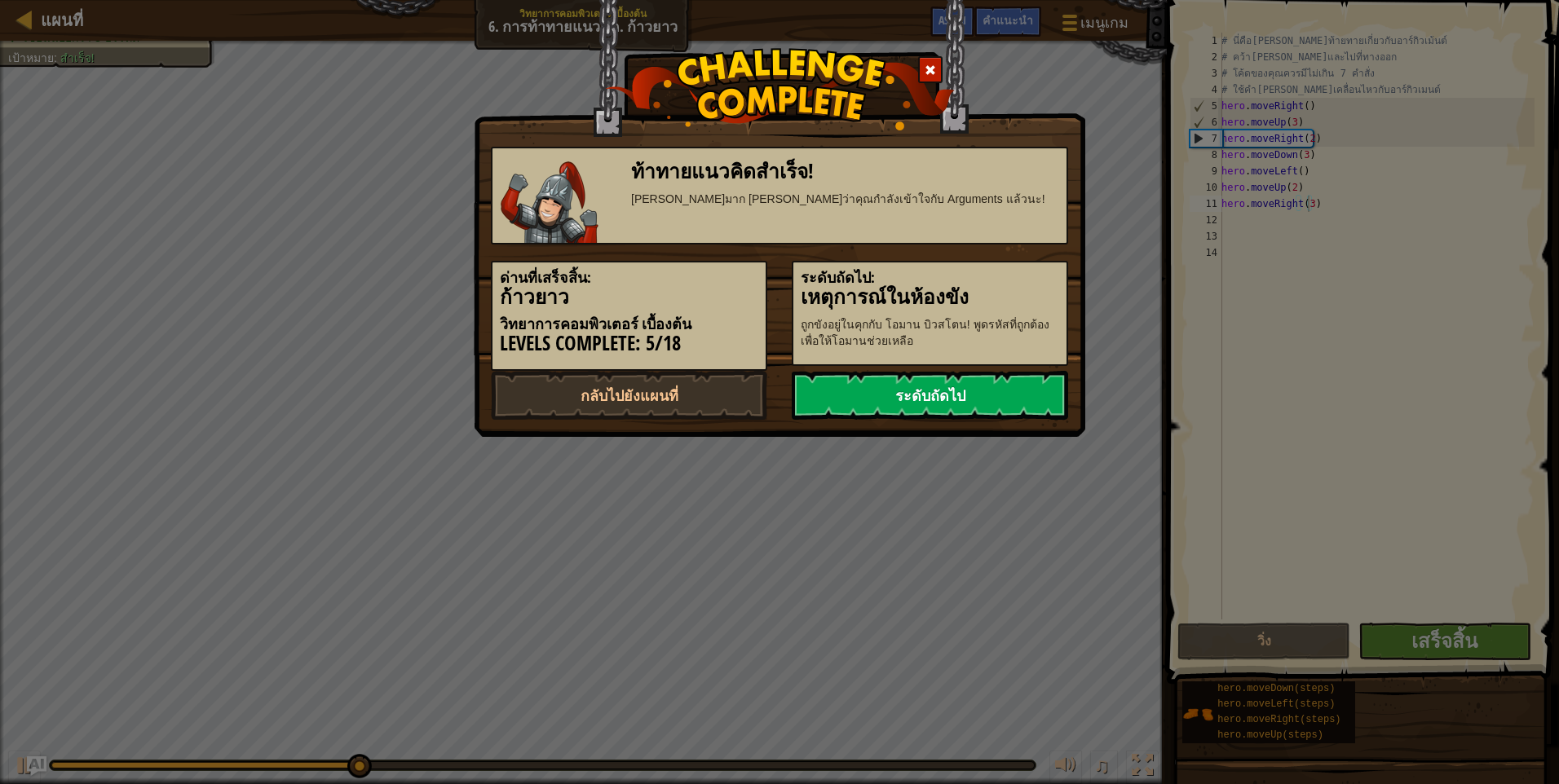
click at [982, 398] on link "ระดับถัดไป" at bounding box center [929, 395] width 276 height 49
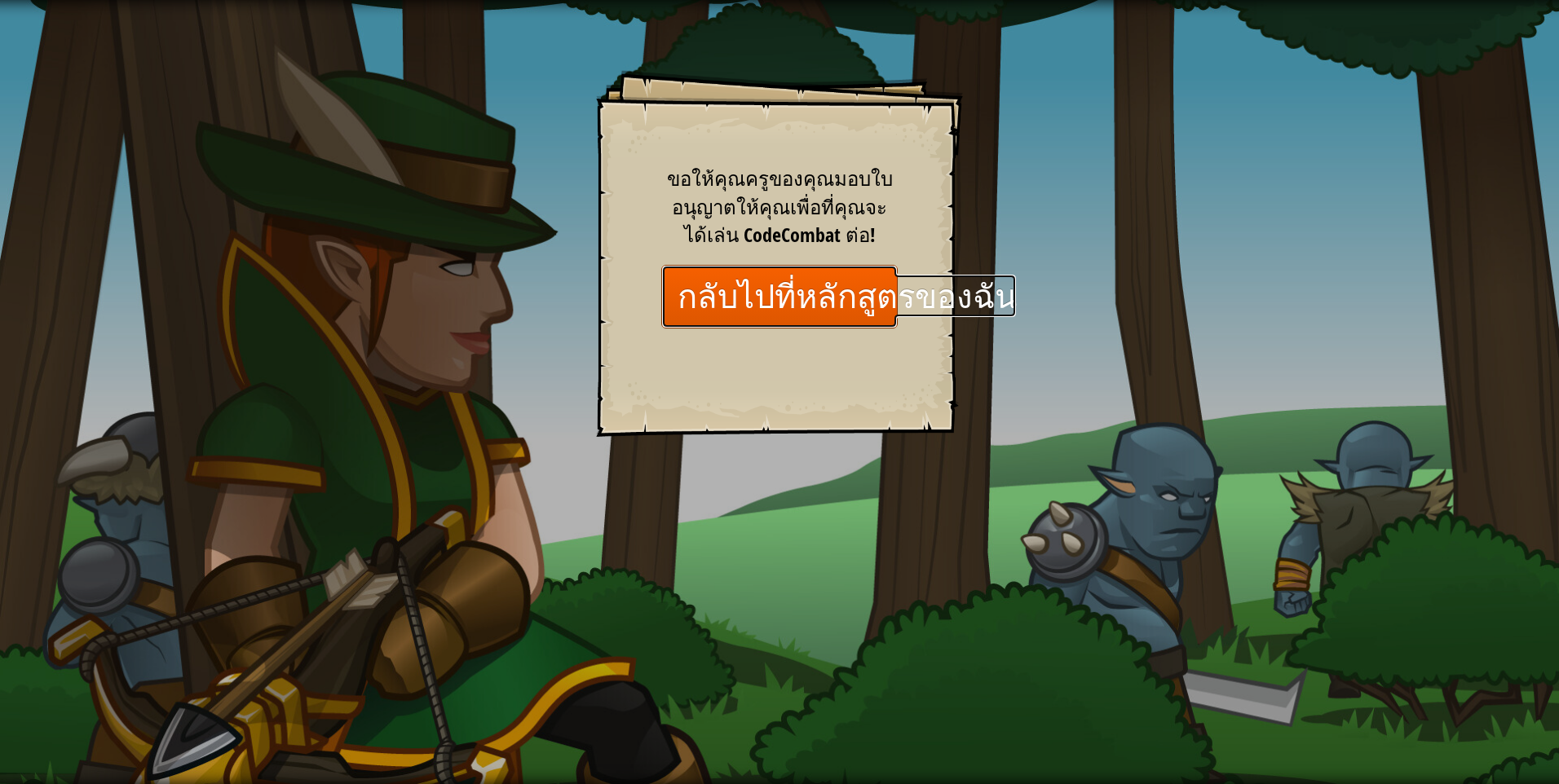
click at [734, 311] on link "กลับไปที่หลักสูตรของฉัน" at bounding box center [780, 297] width 237 height 63
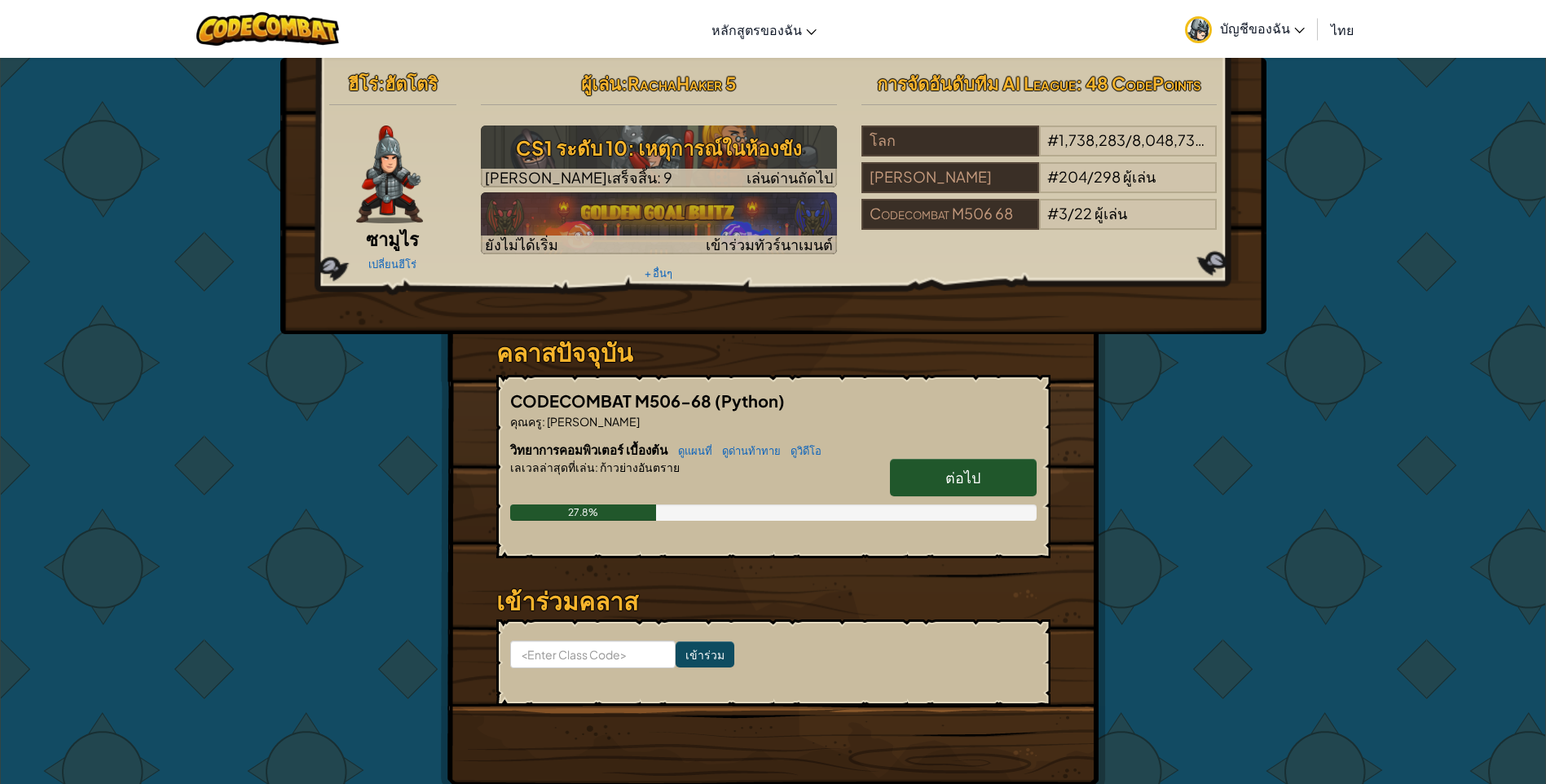
click at [921, 483] on link "ต่อไป" at bounding box center [963, 477] width 147 height 38
select select "th"
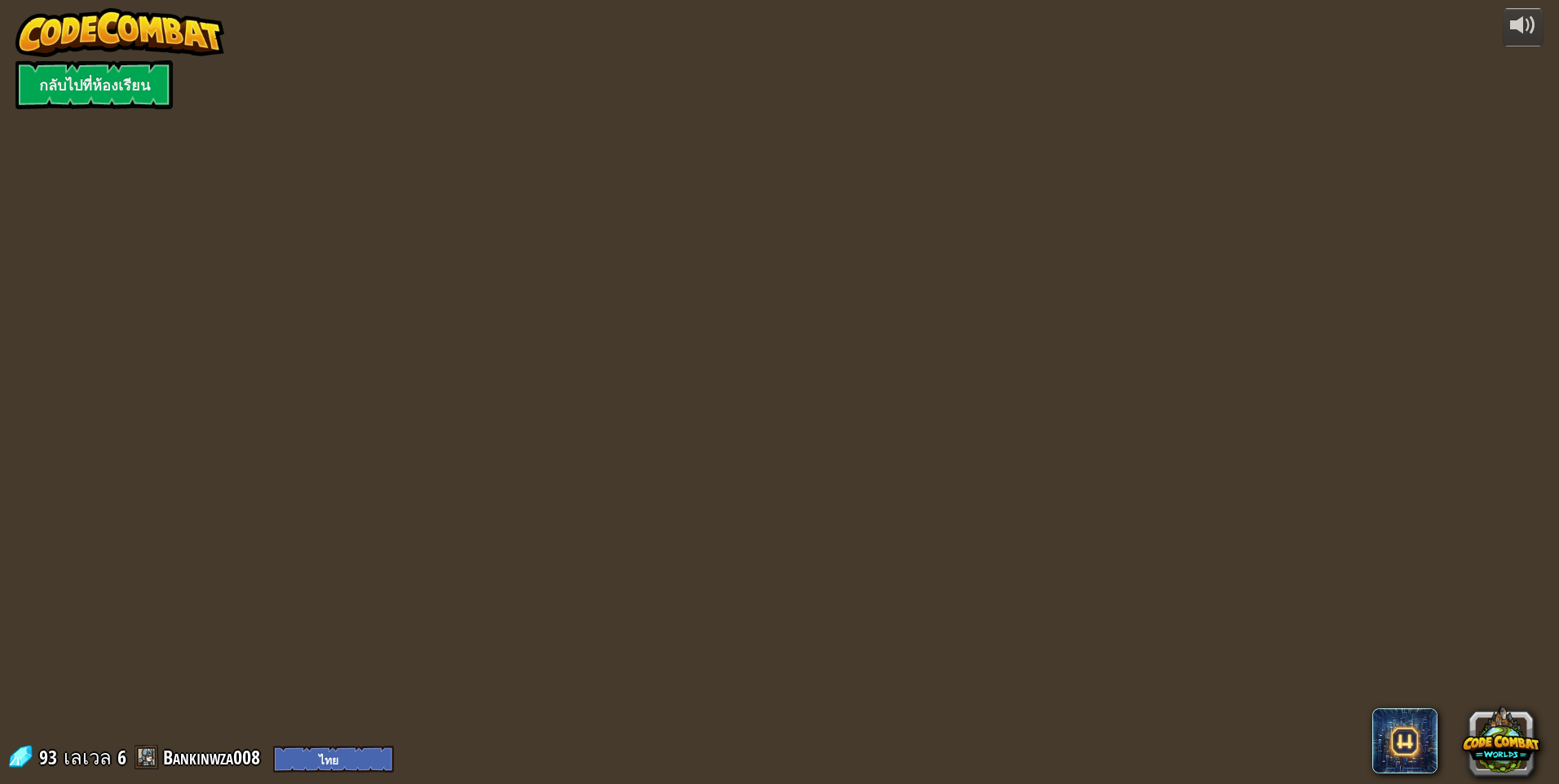
select select "th"
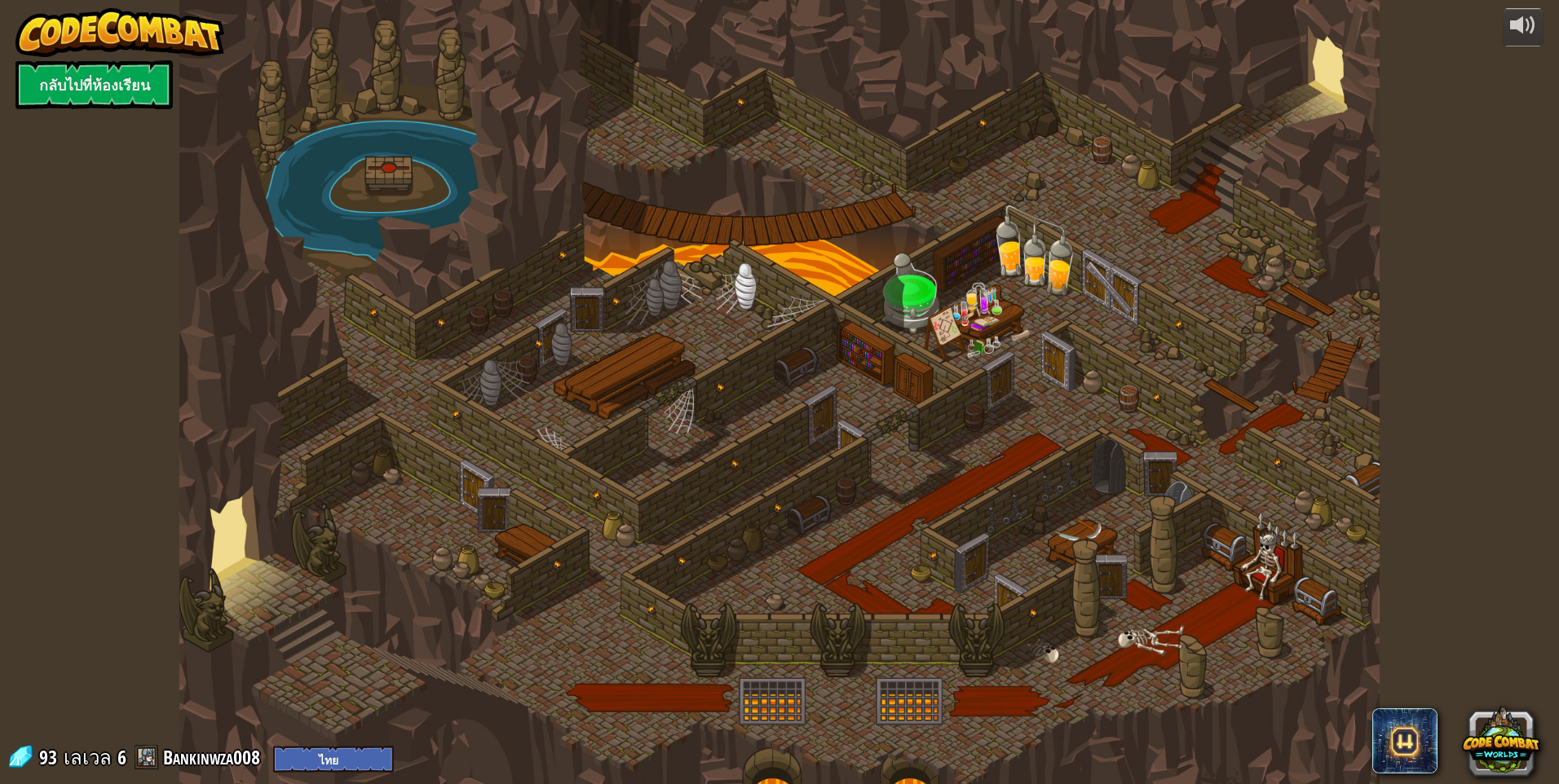
select select "th"
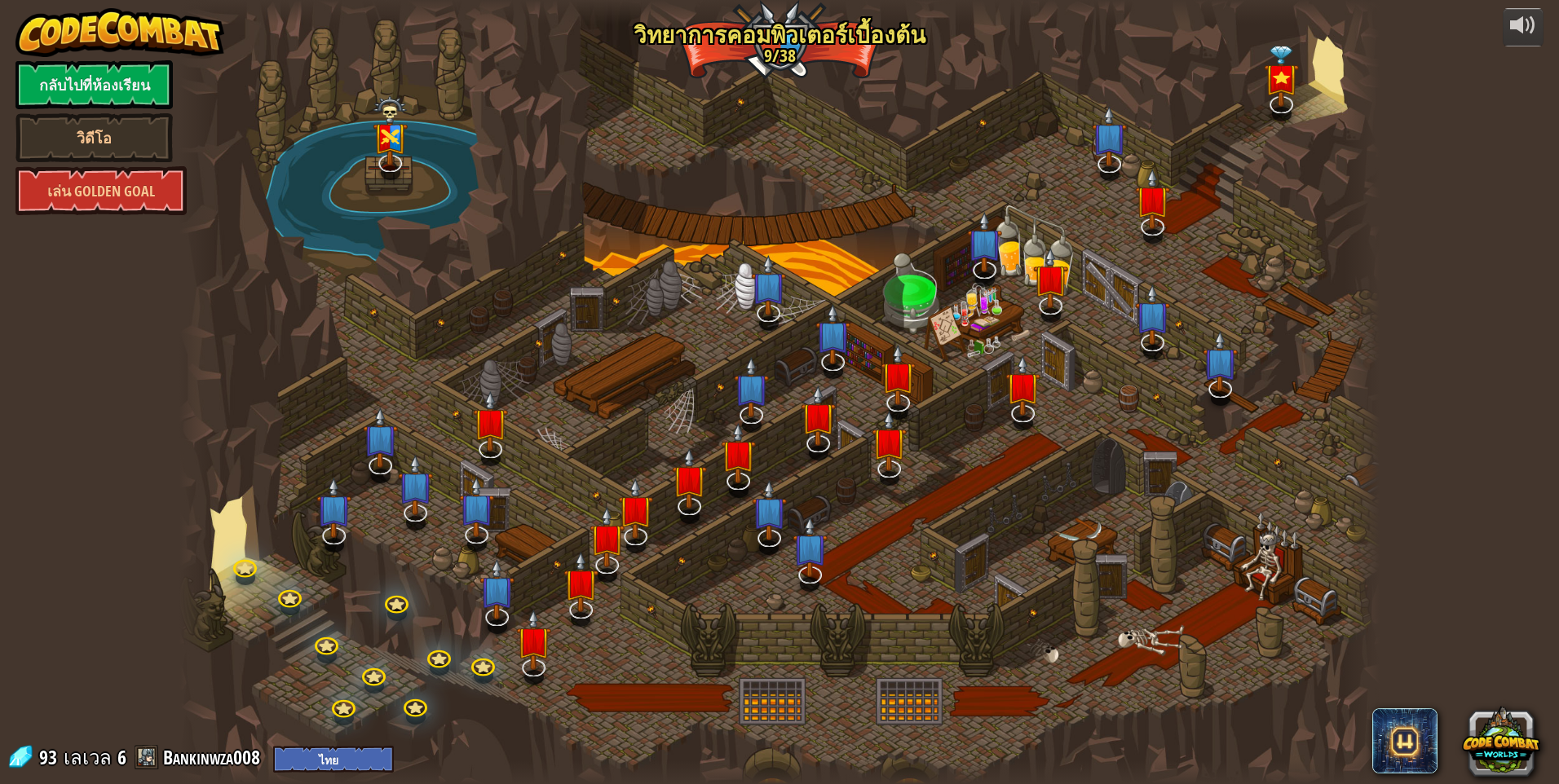
select select "th"
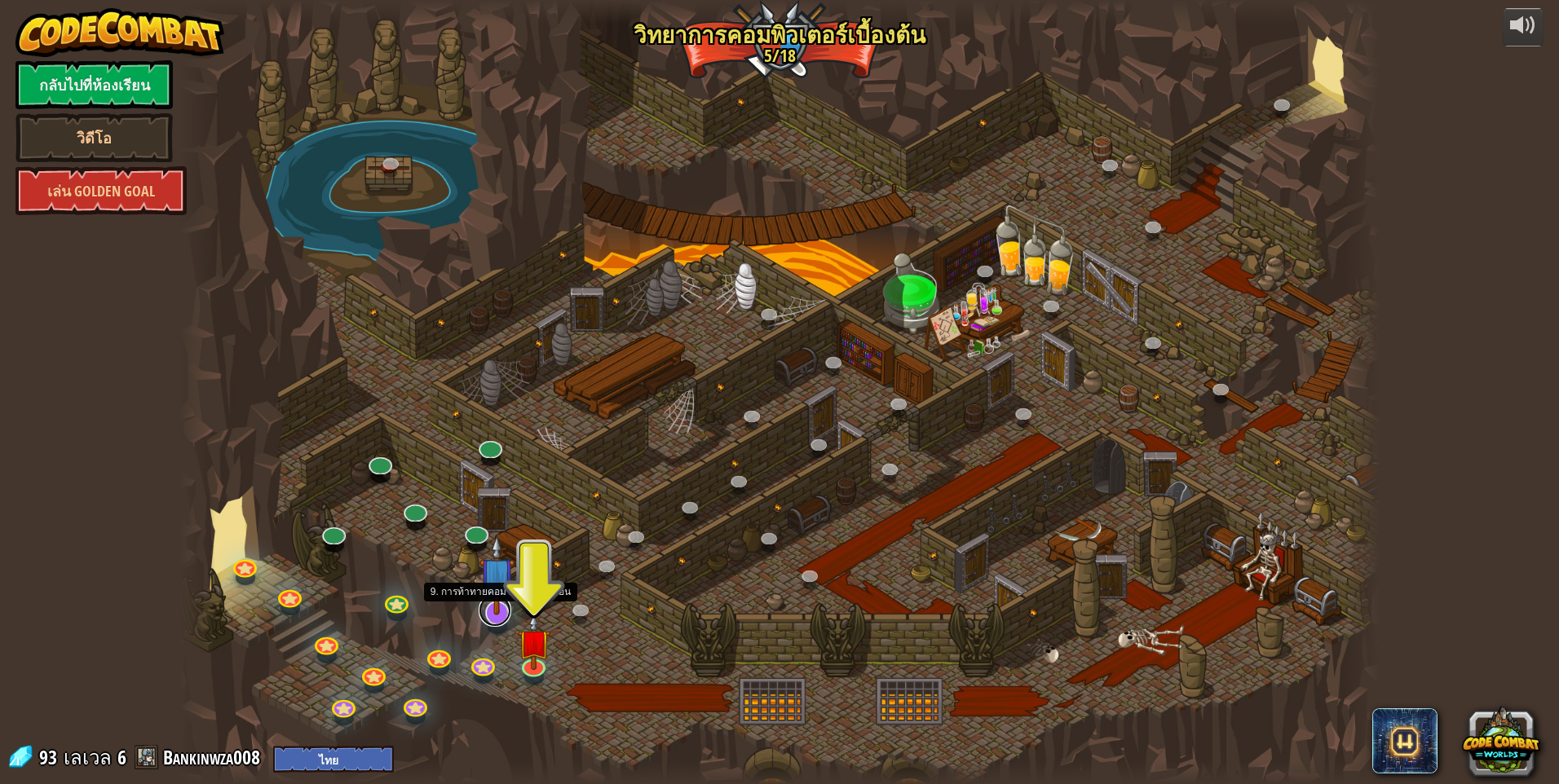
click at [501, 616] on link at bounding box center [495, 610] width 32 height 32
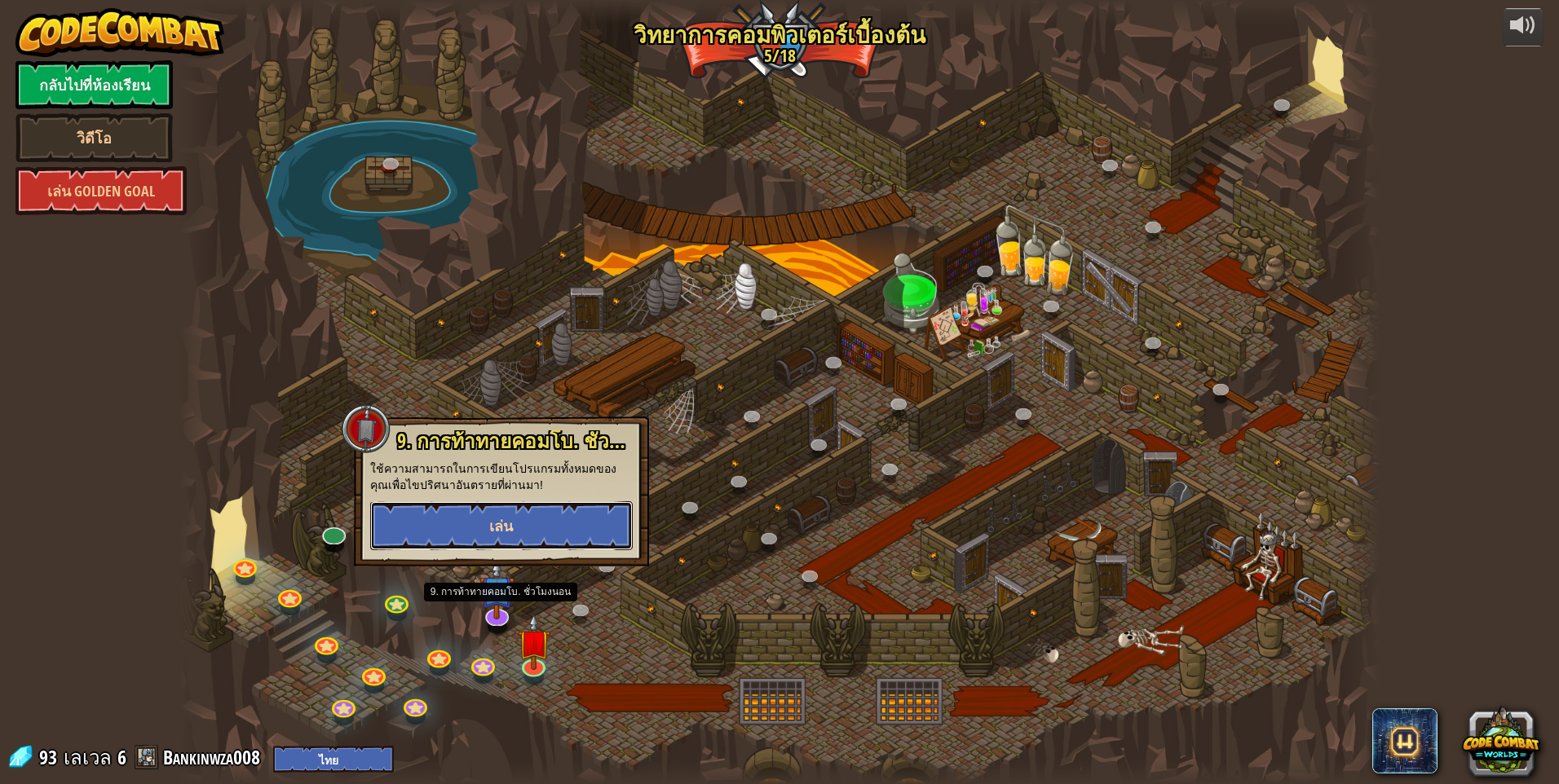
click at [549, 533] on button "เล่น" at bounding box center [501, 525] width 263 height 49
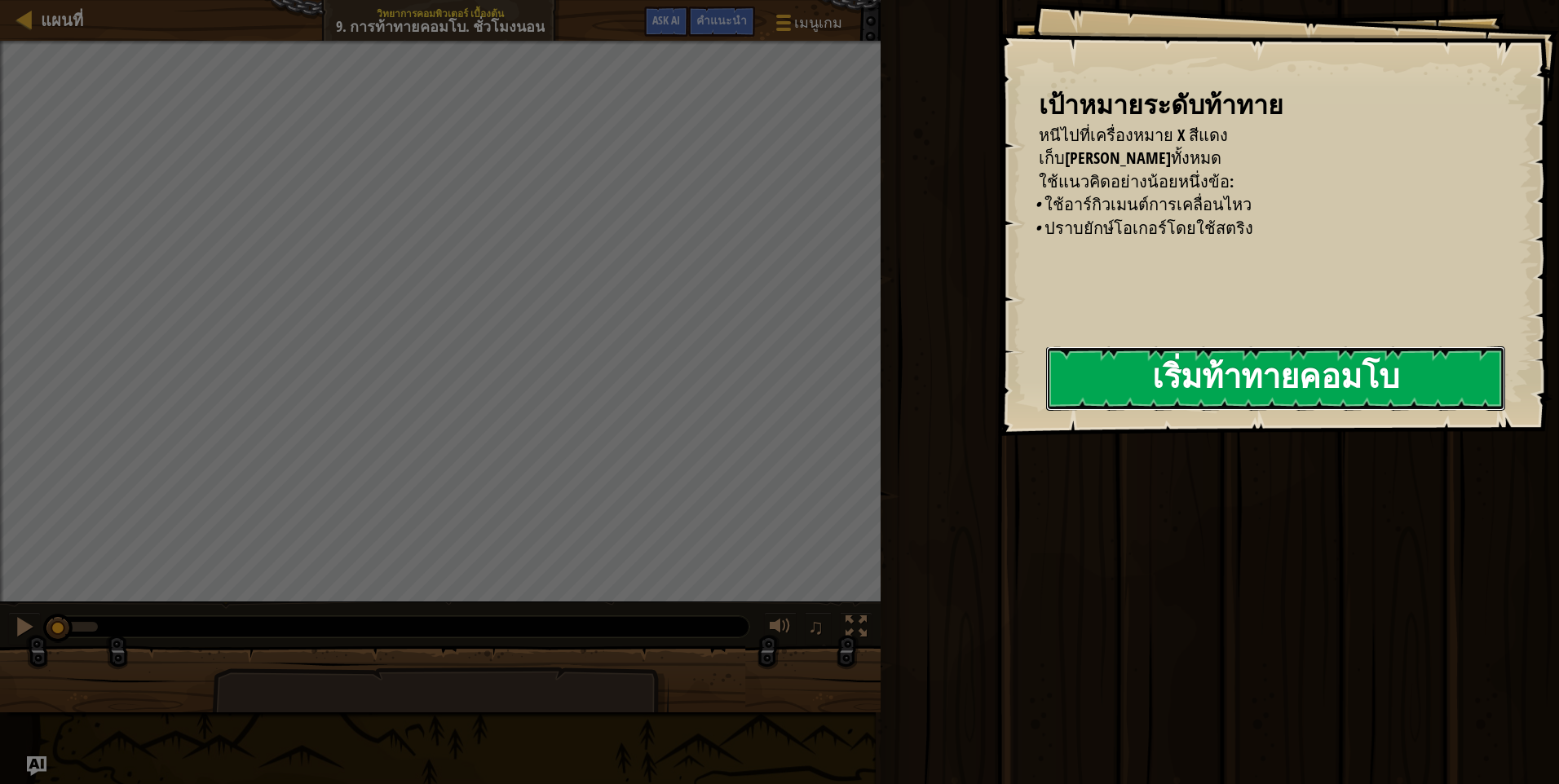
click at [1142, 377] on button "เริ่มท้าทายคอมโบ" at bounding box center [1275, 379] width 459 height 65
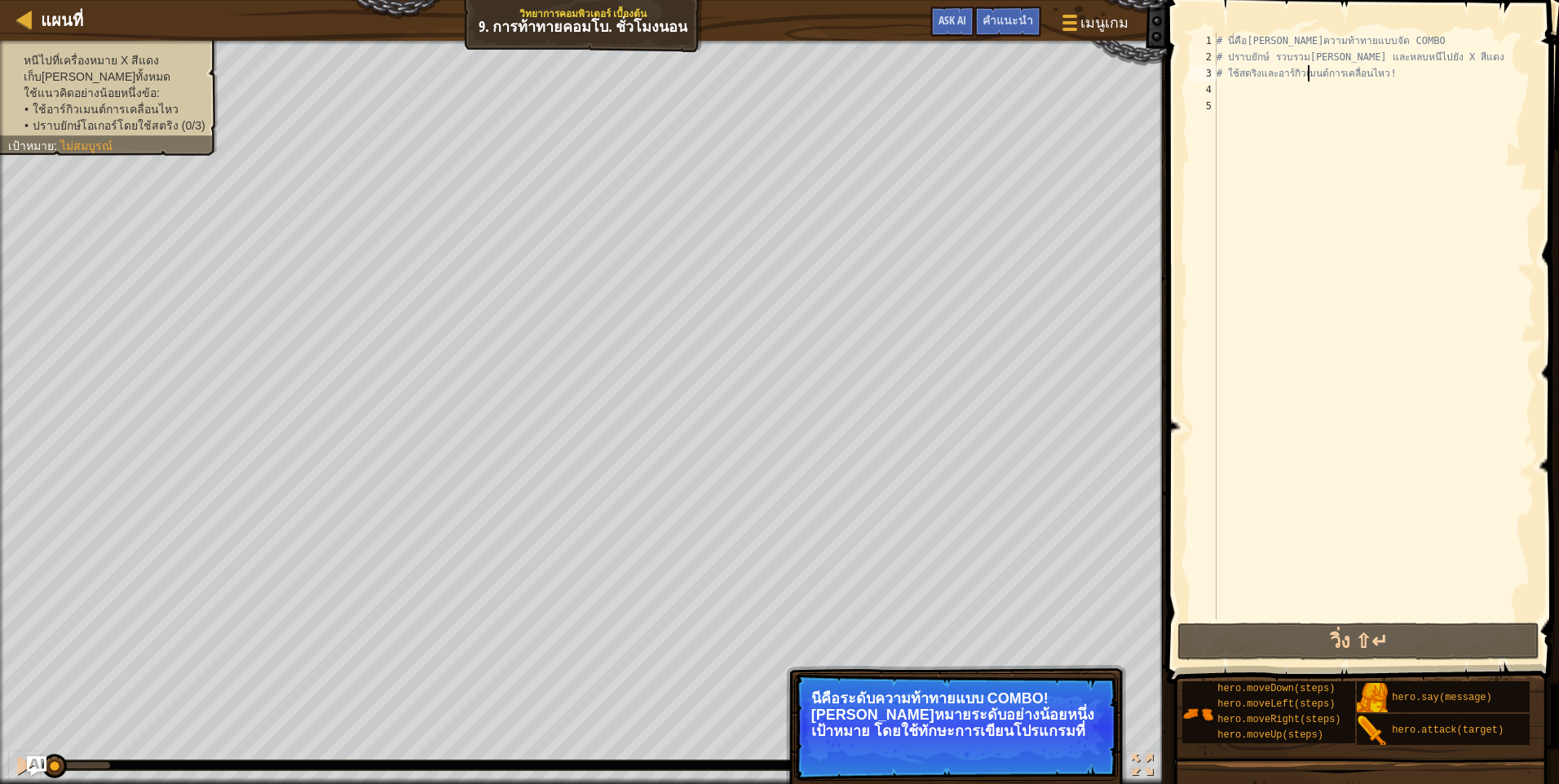
click at [1308, 79] on div "# นี่คือเลเวลความท้าทายแบบจัด COMBO # ปราบยักษ์ รวบรวมอัญมณี และหลบหนีไปยัง X ส…" at bounding box center [1373, 342] width 321 height 619
type textarea "# ใช้สตริงและอาร์กิวเมนต์การเคลื่อนไหว!"
click at [1306, 83] on div "# นี่คือเลเวลความท้าทายแบบจัด COMBO # ปราบยักษ์ รวบรวมอัญมณี และหลบหนีไปยัง X ส…" at bounding box center [1373, 342] width 321 height 619
click at [1086, 741] on p "ข้าม (esc) ต่อไป นี่คือระดับความท้าทายแบบ COMBO! เอาชนะหมายระดับอย่างน้อยหนึ่งเ…" at bounding box center [956, 727] width 324 height 107
click at [1086, 750] on button "ต่อไป" at bounding box center [1080, 753] width 49 height 21
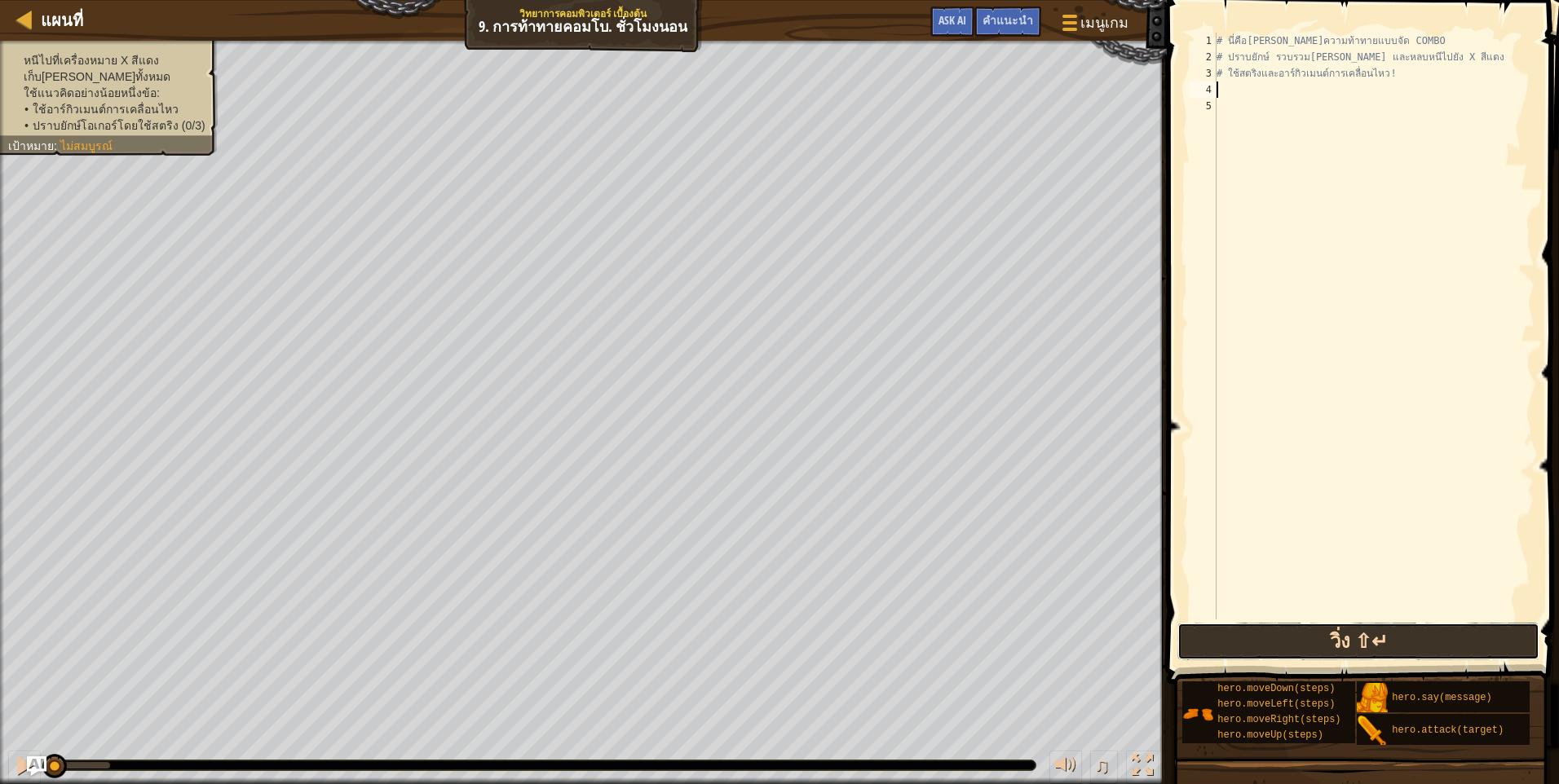
click at [1318, 655] on button "วิ่ง ⇧↵" at bounding box center [1357, 642] width 362 height 38
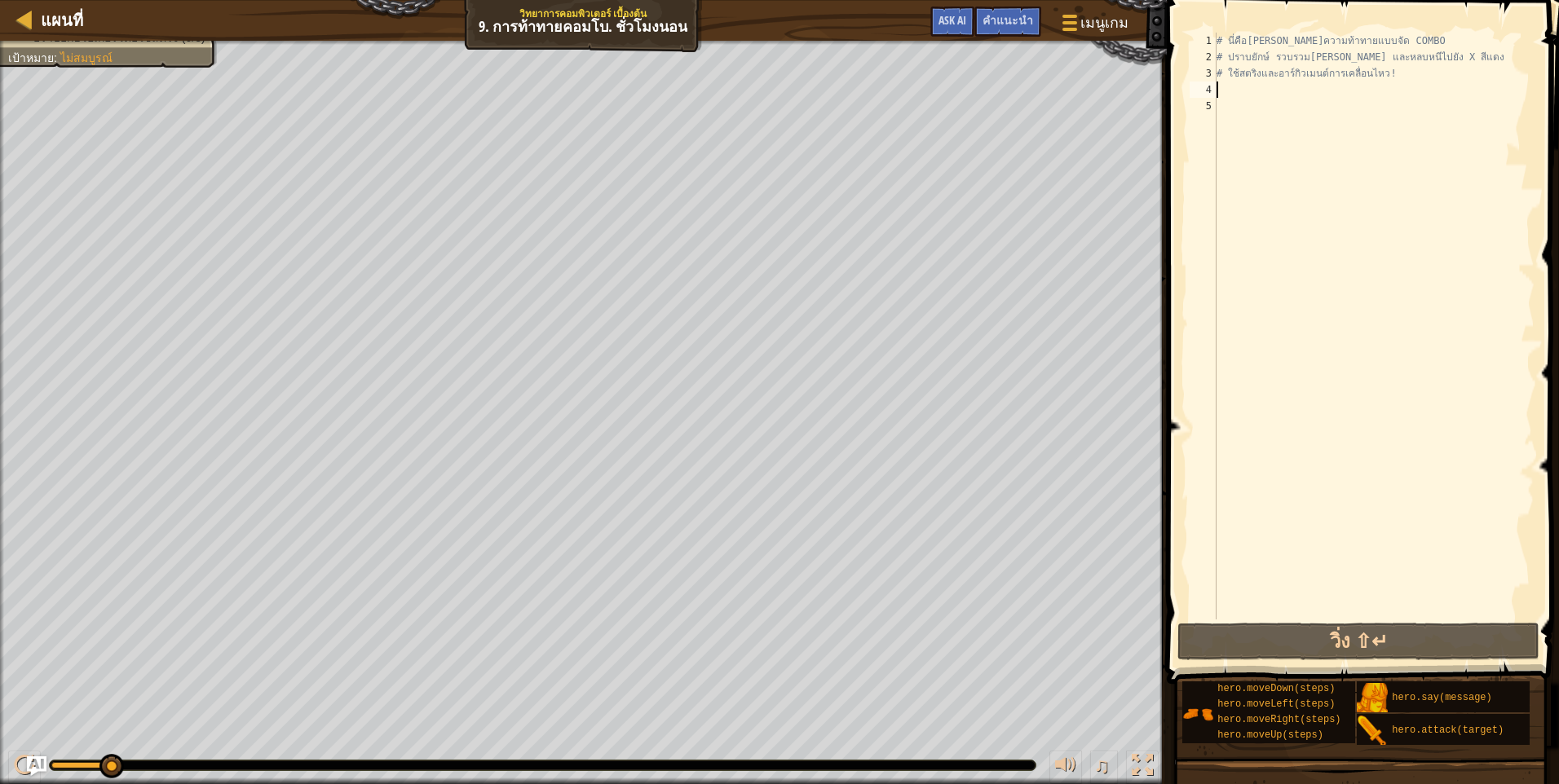
type textarea "a"
type textarea "m"
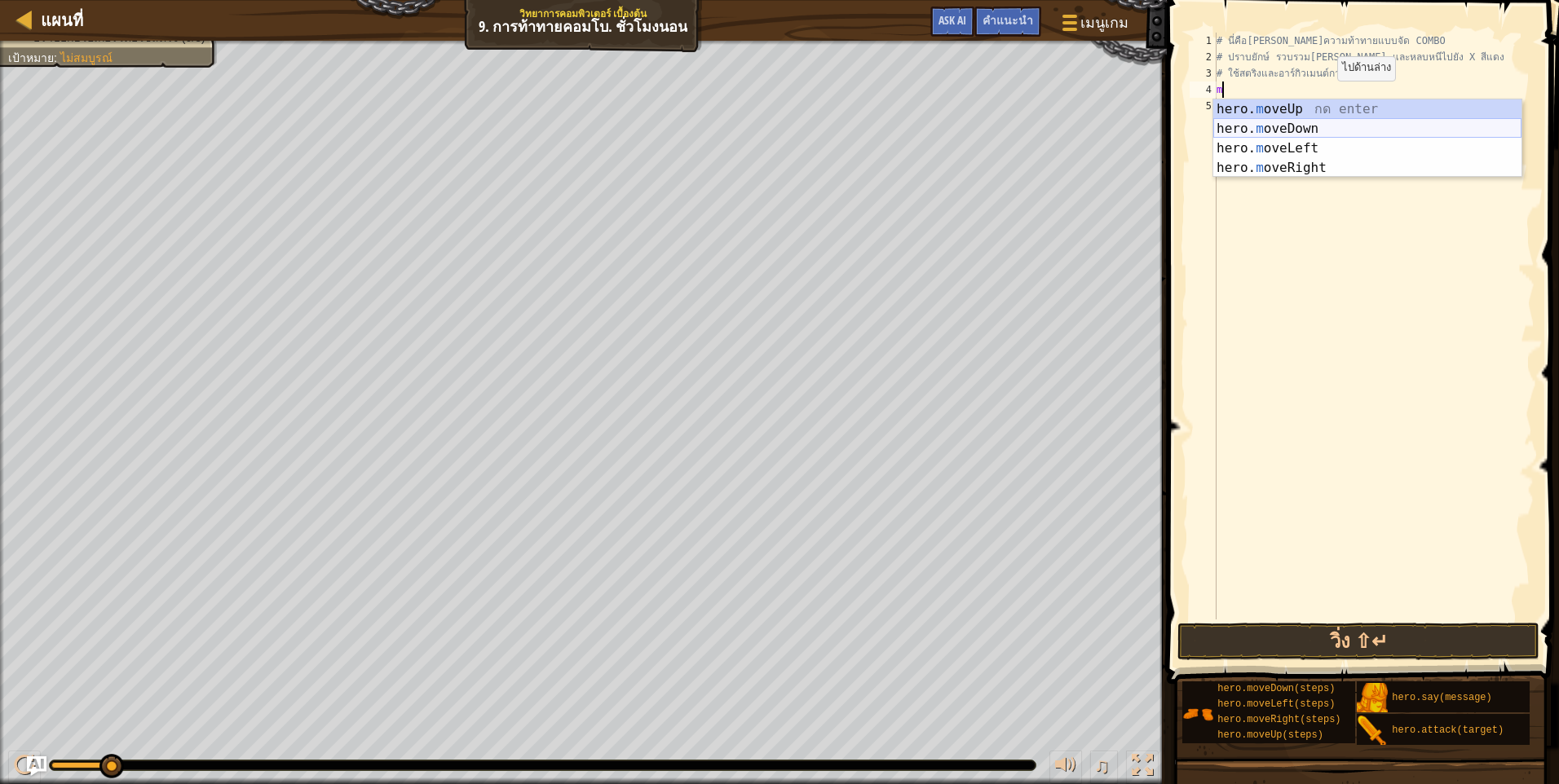
click at [1316, 133] on div "hero. m oveUp กด enter hero. m oveDown กด enter hero. m oveLeft กด enter hero. …" at bounding box center [1367, 158] width 308 height 117
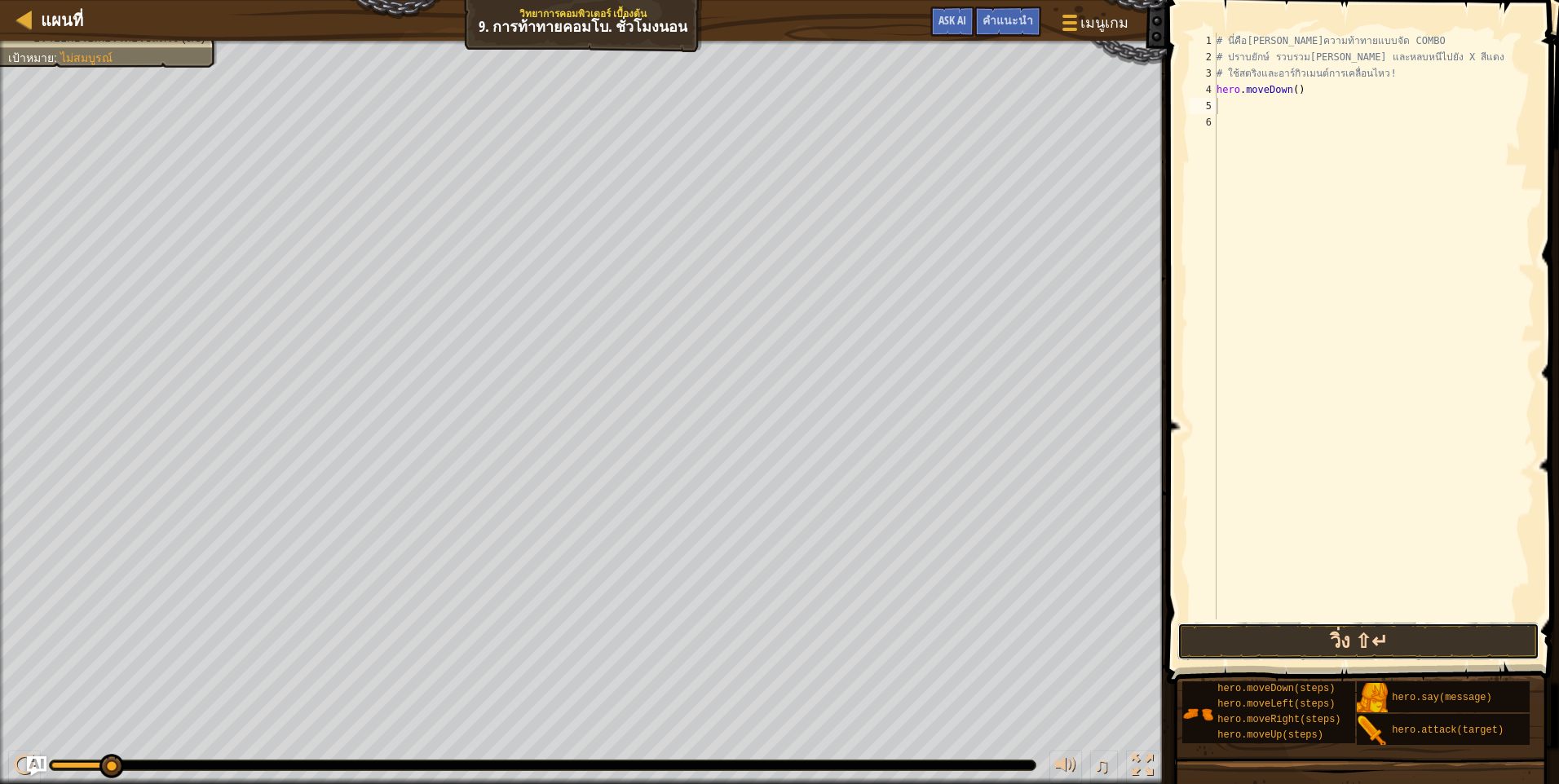
click at [1295, 646] on button "วิ่ง ⇧↵" at bounding box center [1357, 642] width 362 height 38
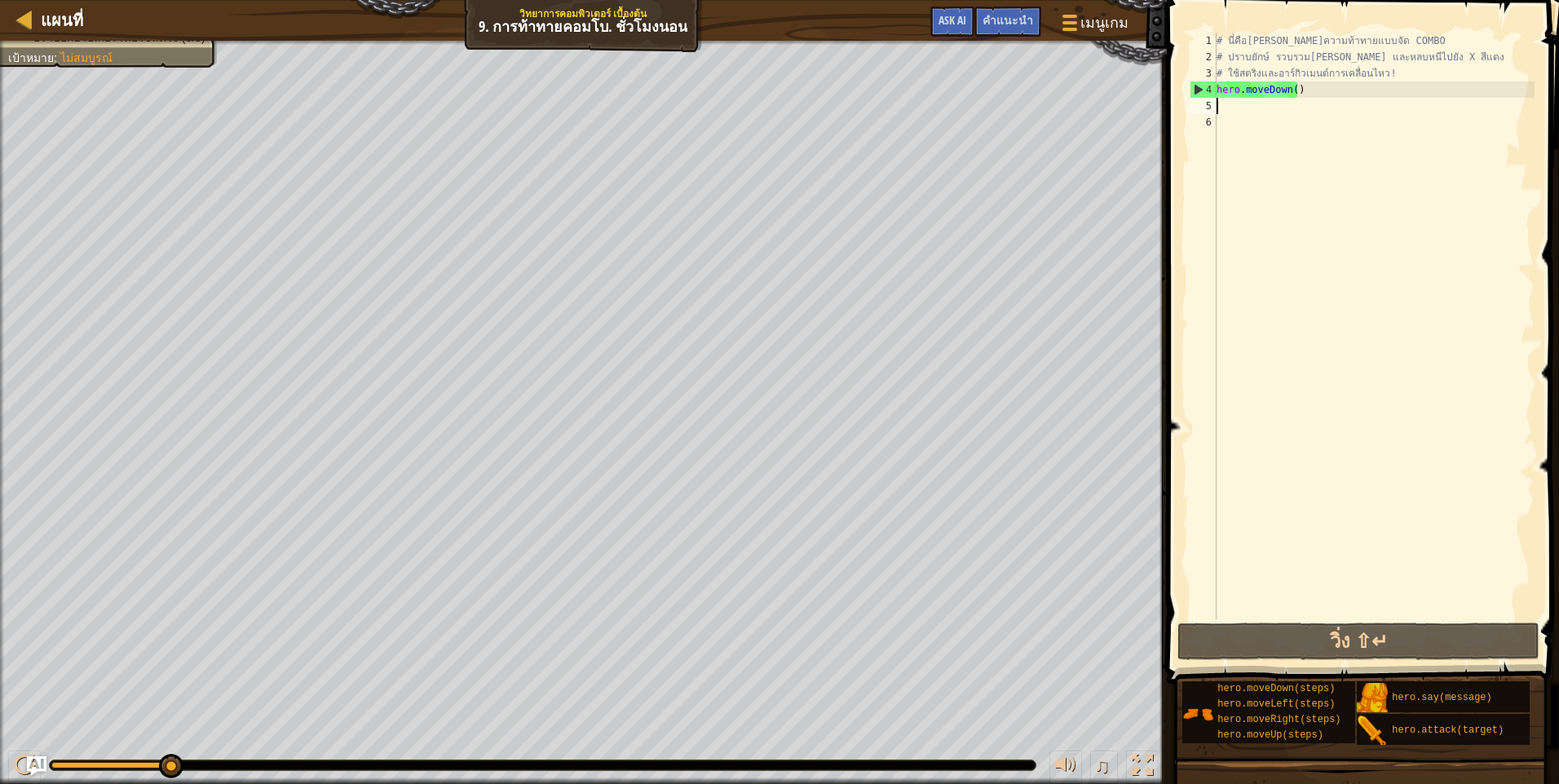
type textarea "m"
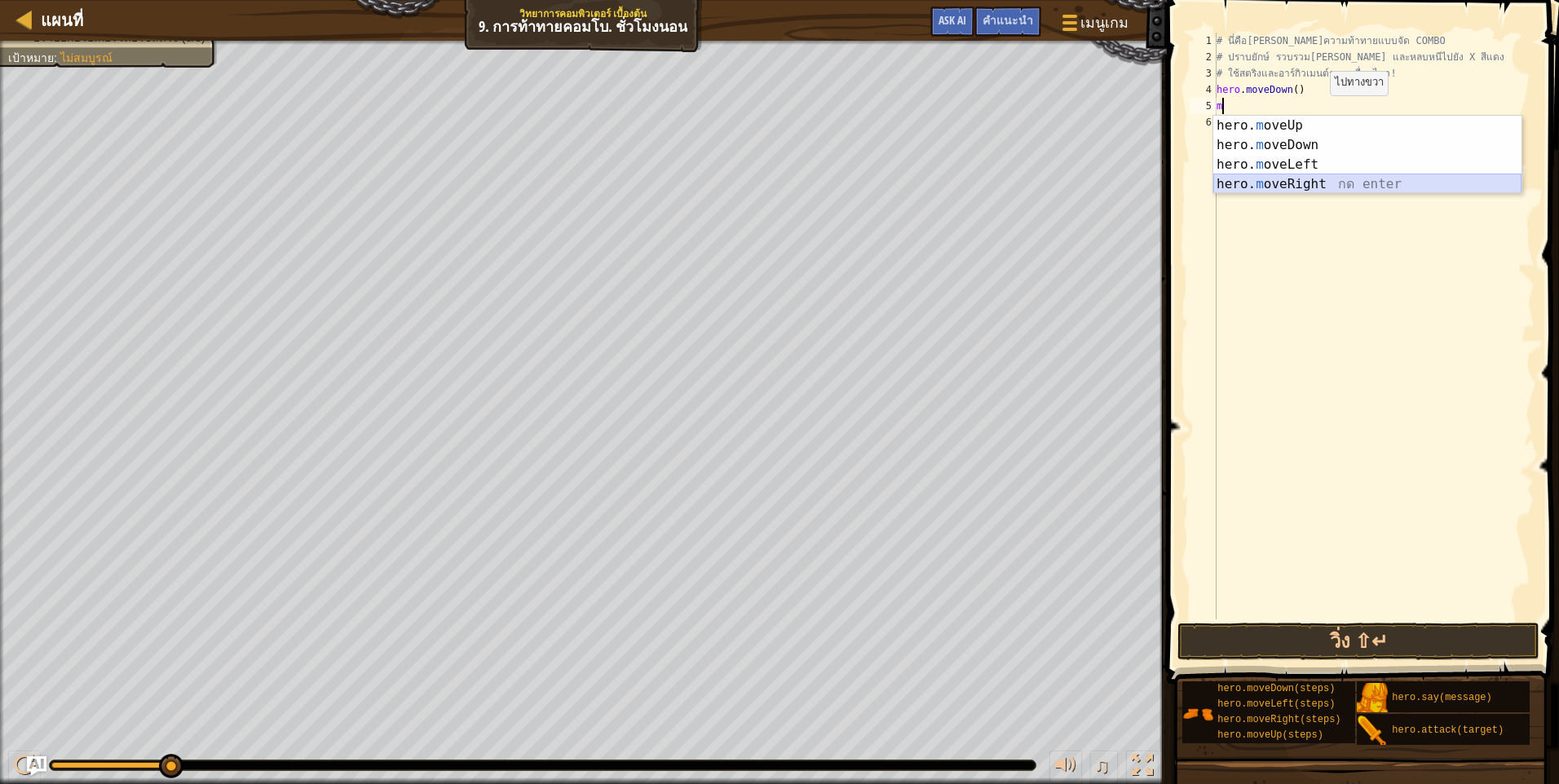
click at [1324, 183] on div "hero. m oveUp กด enter hero. m oveDown กด enter hero. m oveLeft กด enter hero. …" at bounding box center [1367, 174] width 308 height 117
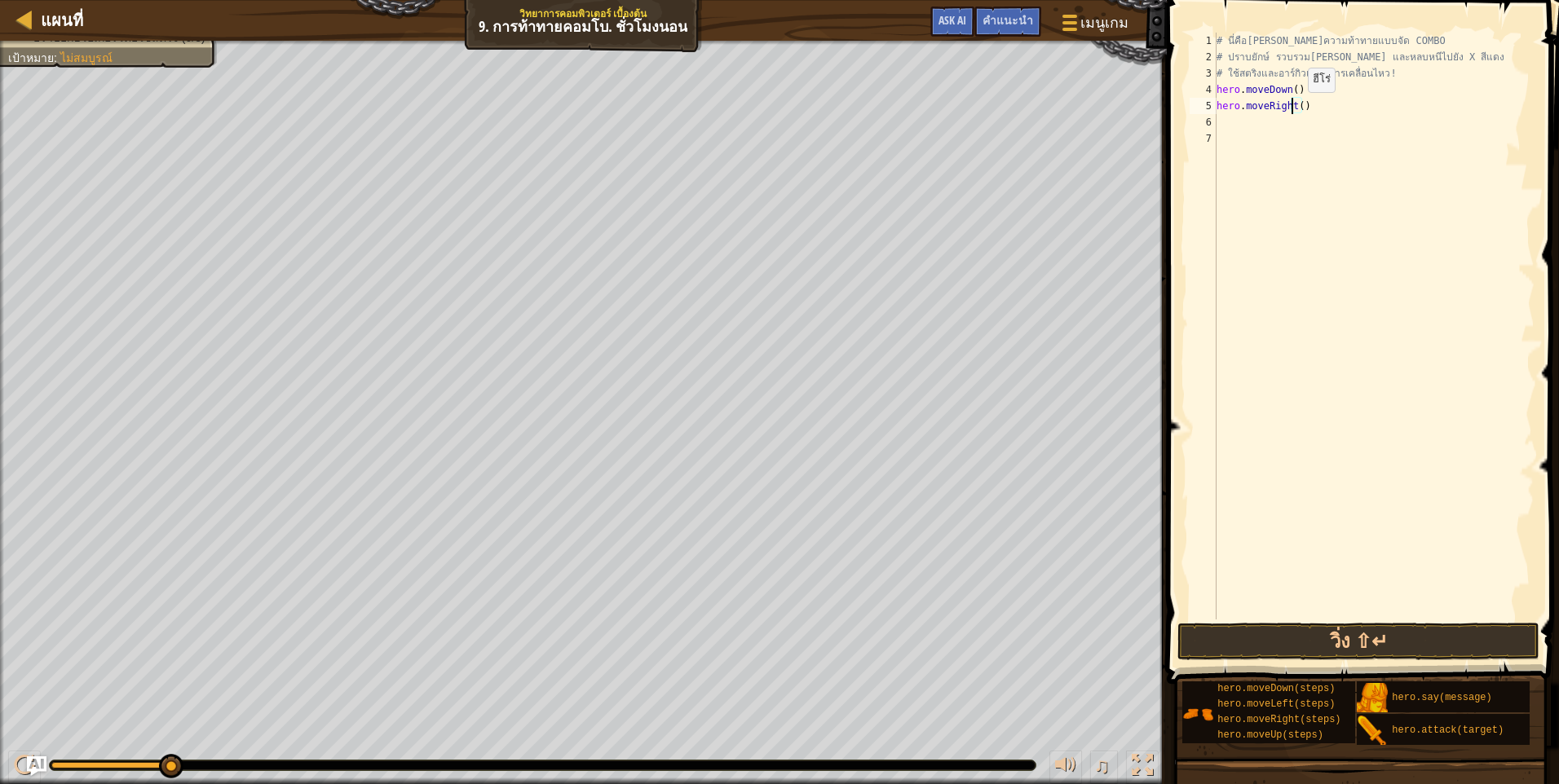
click at [1294, 108] on div "# นี่คือเลเวลความท้าทายแบบจัด COMBO # ปราบยักษ์ รวบรวมอัญมณี และหลบหนีไปยัง X ส…" at bounding box center [1373, 342] width 321 height 619
click at [1297, 106] on div "# นี่คือเลเวลความท้าทายแบบจัด COMBO # ปราบยักษ์ รวบรวมอัญมณี และหลบหนีไปยัง X ส…" at bounding box center [1373, 342] width 321 height 619
type textarea "hero.moveRight(2)"
click at [1295, 118] on div "# นี่คือเลเวลความท้าทายแบบจัด COMBO # ปราบยักษ์ รวบรวมอัญมณี และหลบหนีไปยัง X ส…" at bounding box center [1373, 342] width 321 height 619
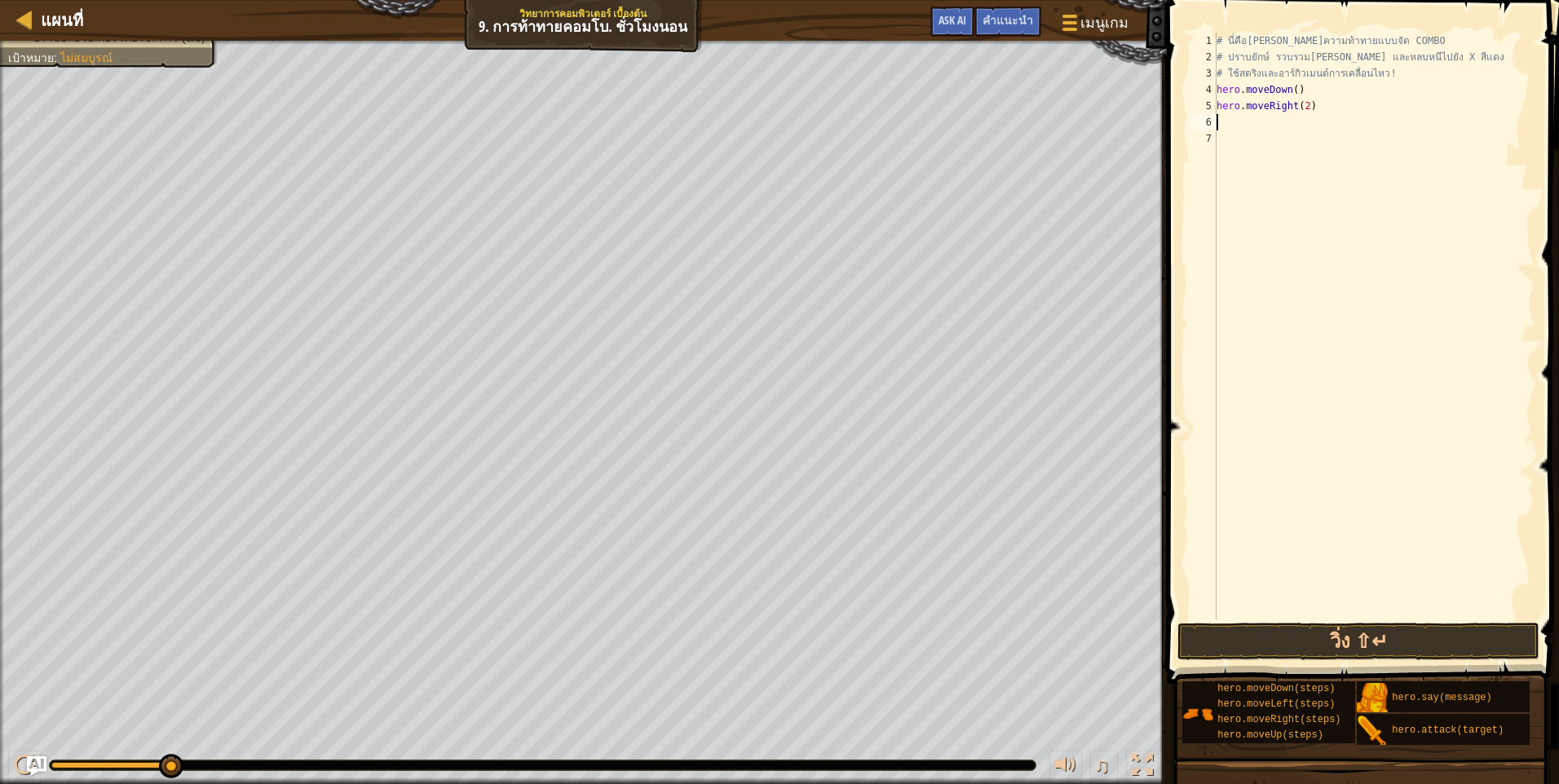
scroll to position [7, 0]
type textarea "m"
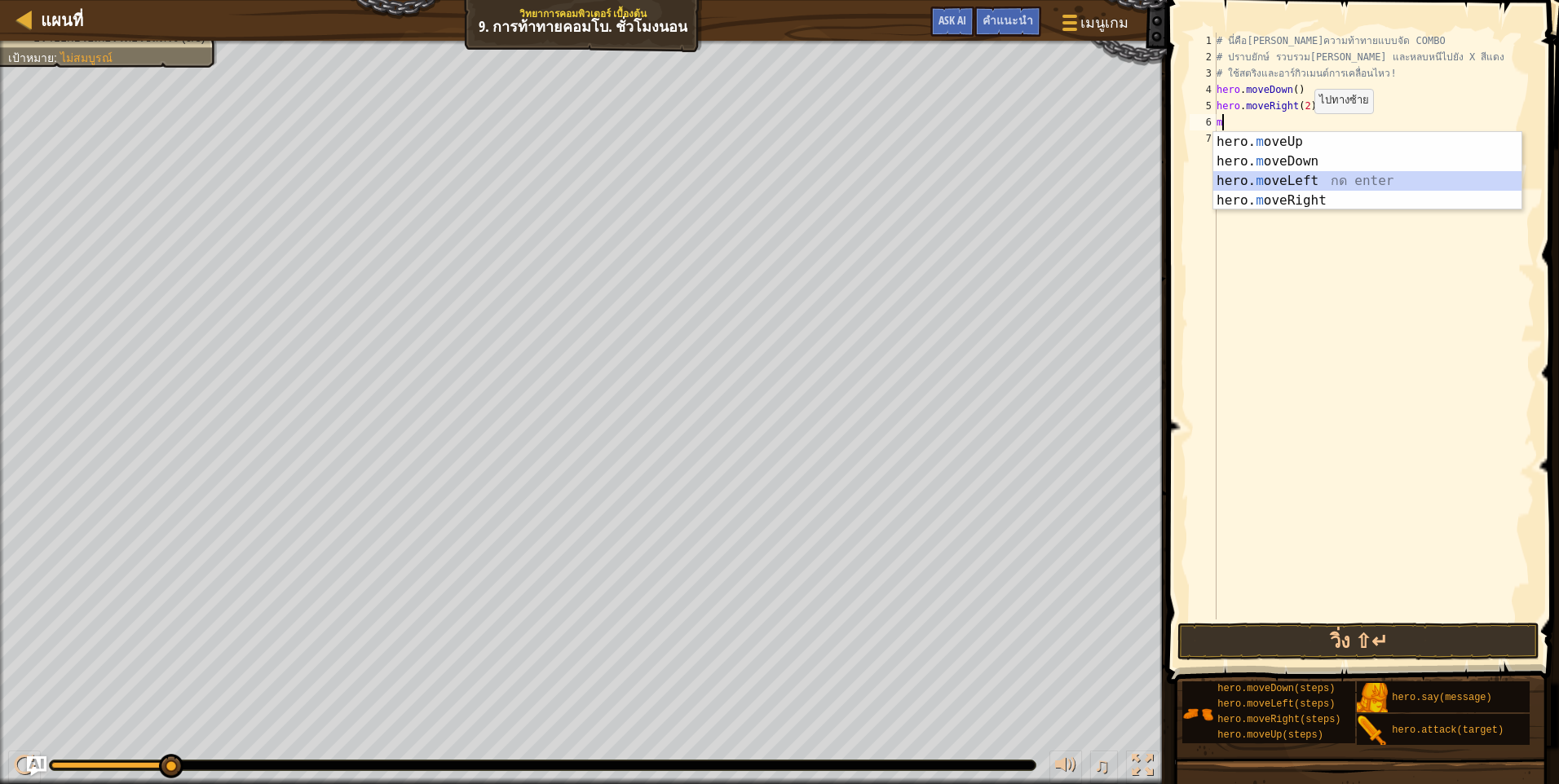
drag, startPoint x: 1339, startPoint y: 179, endPoint x: 1318, endPoint y: 165, distance: 25.2
click at [1338, 179] on div "hero. m oveUp กด enter hero. m oveDown กด enter hero. m oveLeft กด enter hero. …" at bounding box center [1367, 190] width 308 height 117
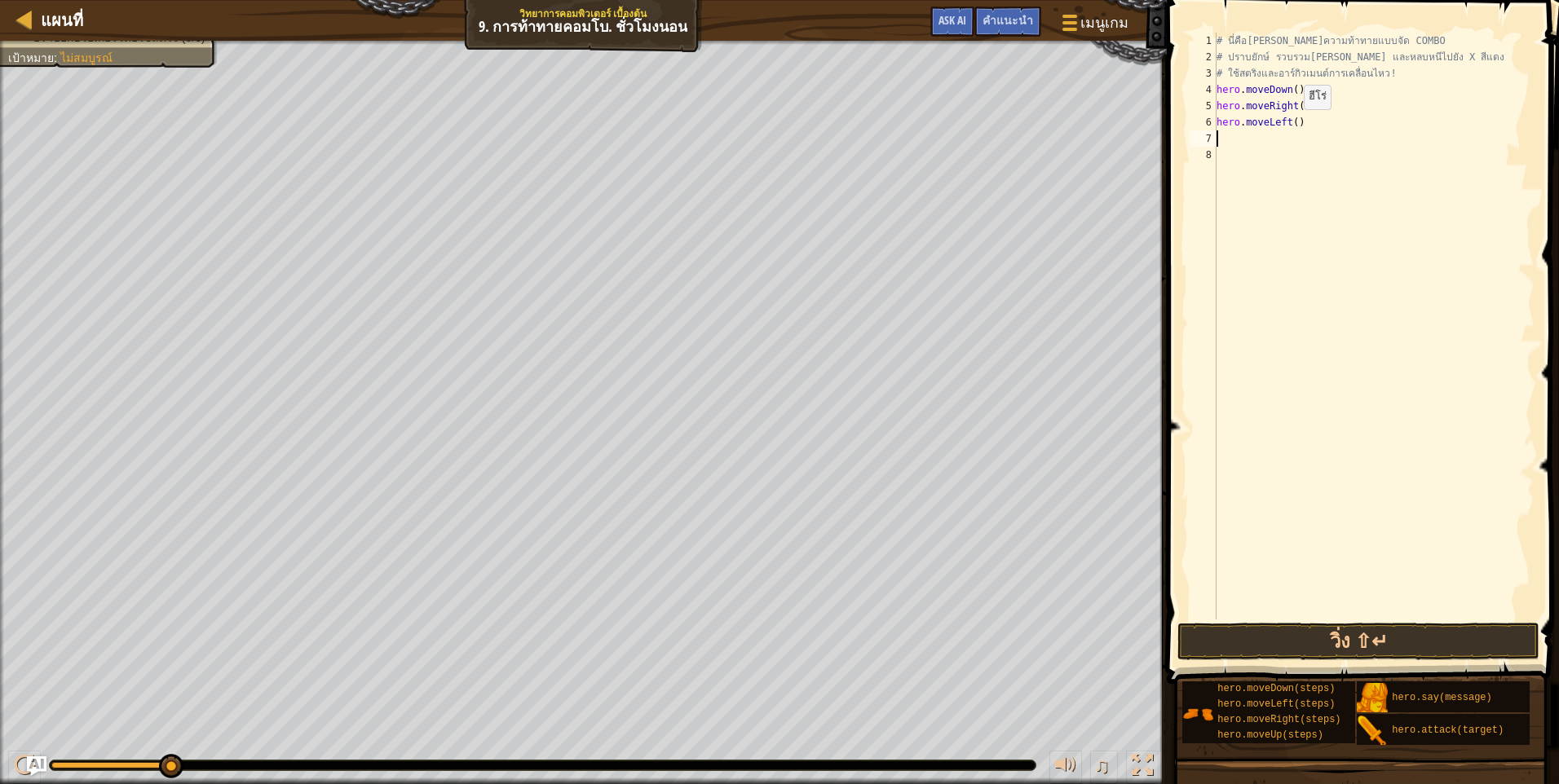
click at [1290, 126] on div "# นี่คือเลเวลความท้าทายแบบจัด COMBO # ปราบยักษ์ รวบรวมอัญมณี และหลบหนีไปยัง X ส…" at bounding box center [1373, 342] width 321 height 619
type textarea "hero.moveLeft(2)"
click at [1280, 144] on div "# นี่คือเลเวลความท้าทายแบบจัด COMBO # ปราบยักษ์ รวบรวมอัญมณี และหลบหนีไปยัง X ส…" at bounding box center [1373, 342] width 321 height 619
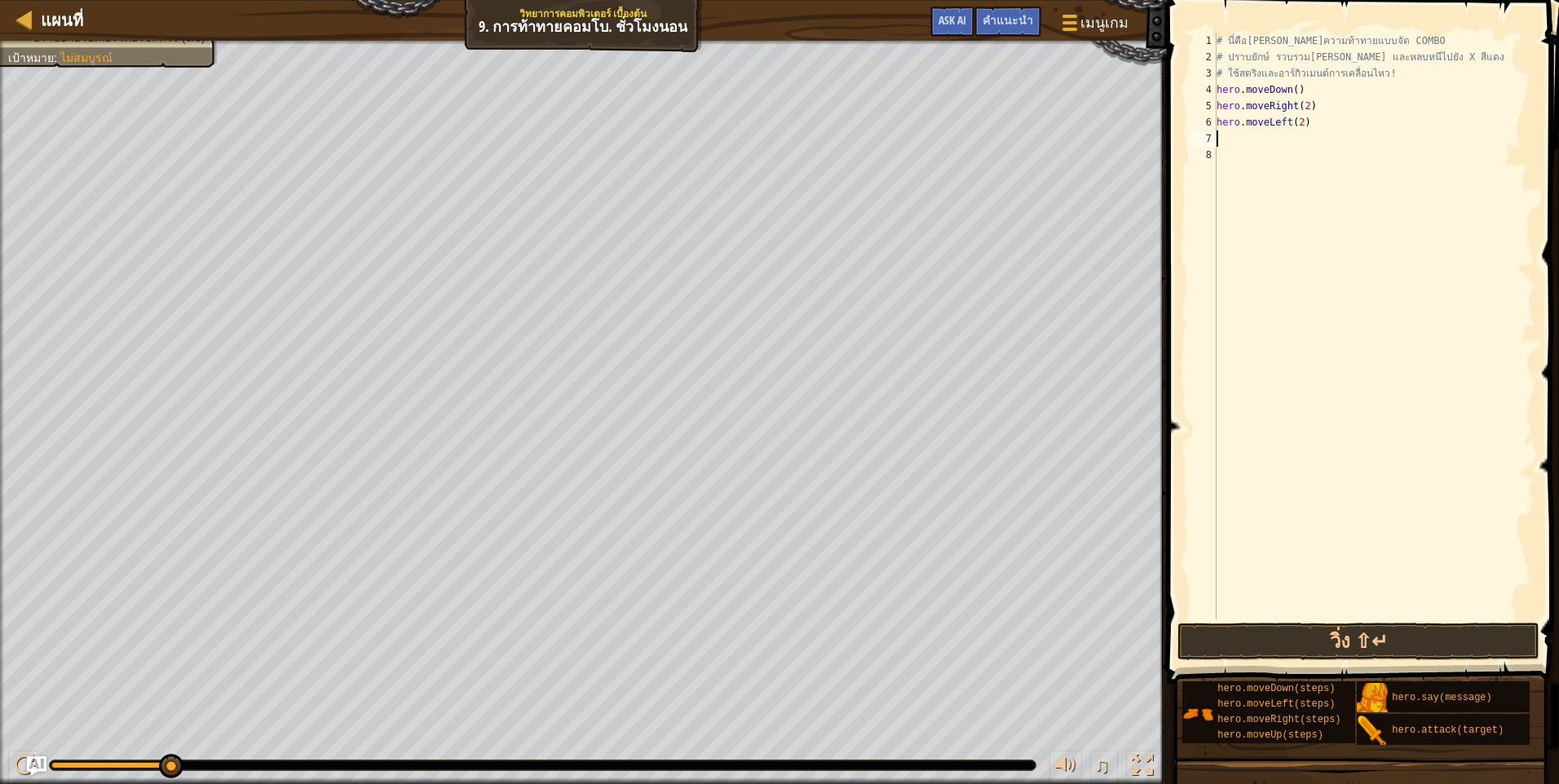
type textarea "m"
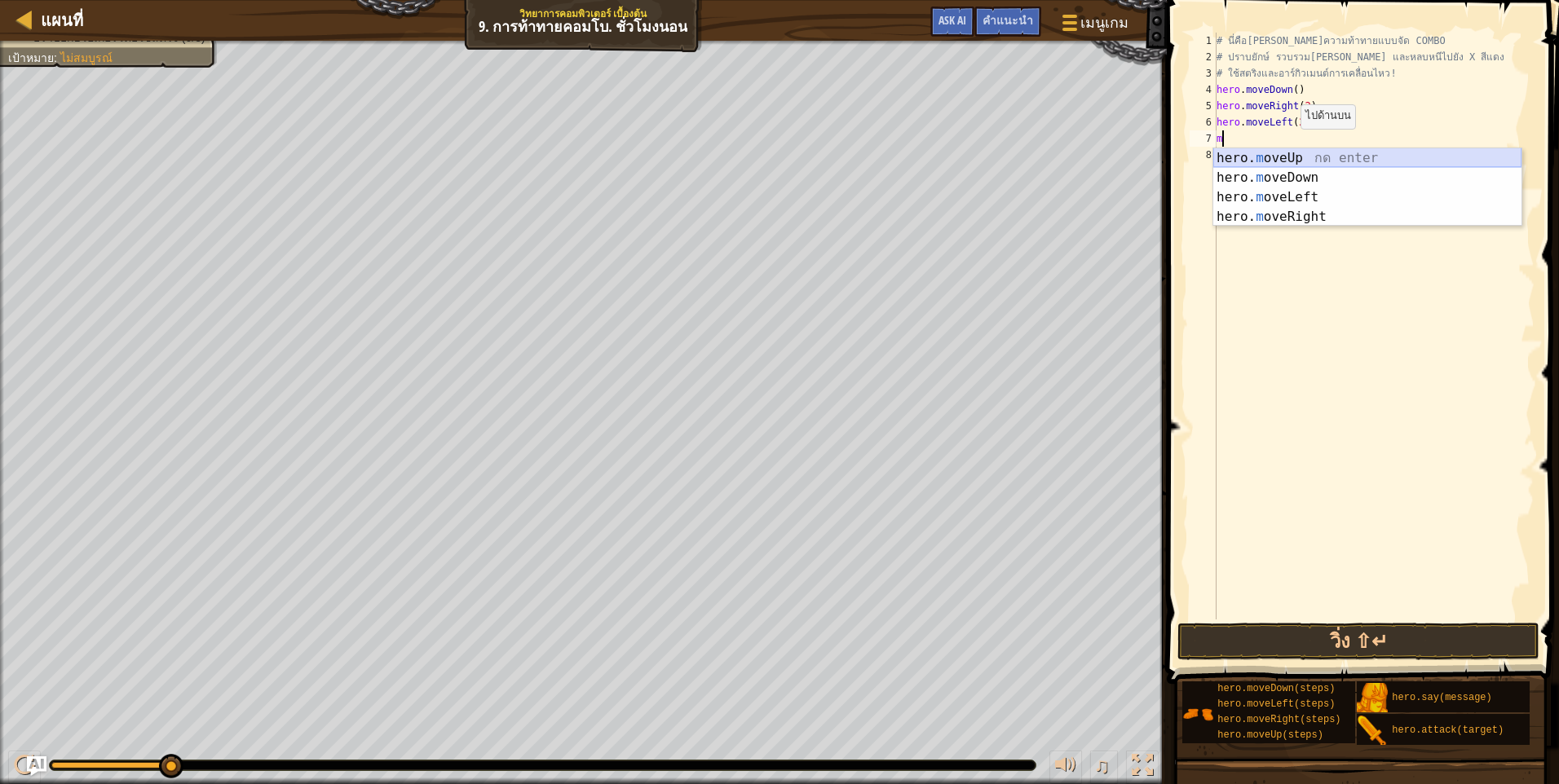
click at [1323, 163] on div "hero. m oveUp กด enter hero. m oveDown กด enter hero. m oveLeft กด enter hero. …" at bounding box center [1367, 206] width 308 height 117
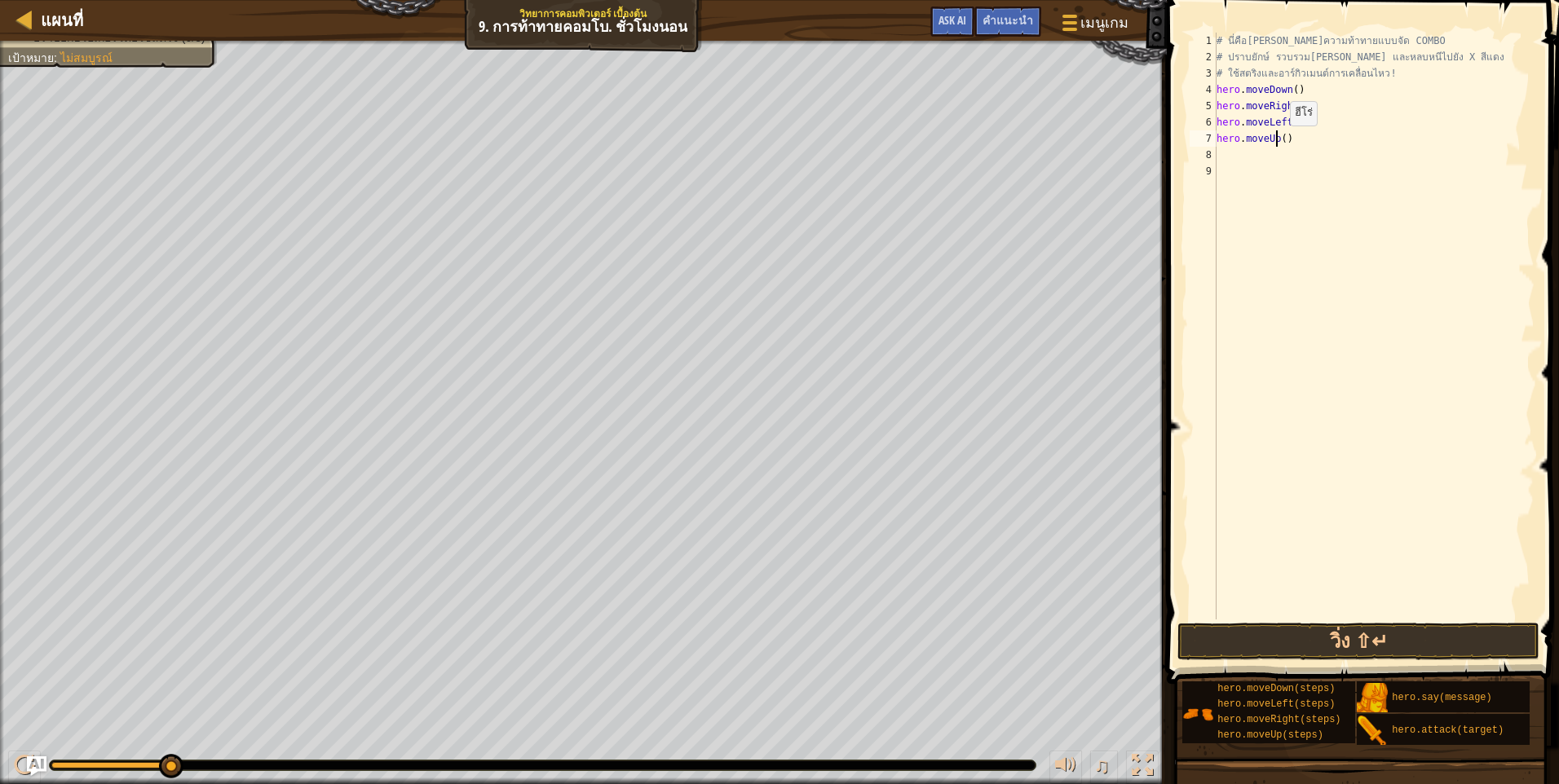
click at [1276, 141] on div "# นี่คือเลเวลความท้าทายแบบจัด COMBO # ปราบยักษ์ รวบรวมอัญมณี และหลบหนีไปยัง X ส…" at bounding box center [1373, 342] width 321 height 619
click at [1280, 141] on div "# นี่คือเลเวลความท้าทายแบบจัด COMBO # ปราบยักษ์ รวบรวมอัญมณี และหลบหนีไปยัง X ส…" at bounding box center [1373, 342] width 321 height 619
type textarea "hero.moveUp(3)"
click at [1266, 630] on button "วิ่ง ⇧↵" at bounding box center [1357, 642] width 362 height 38
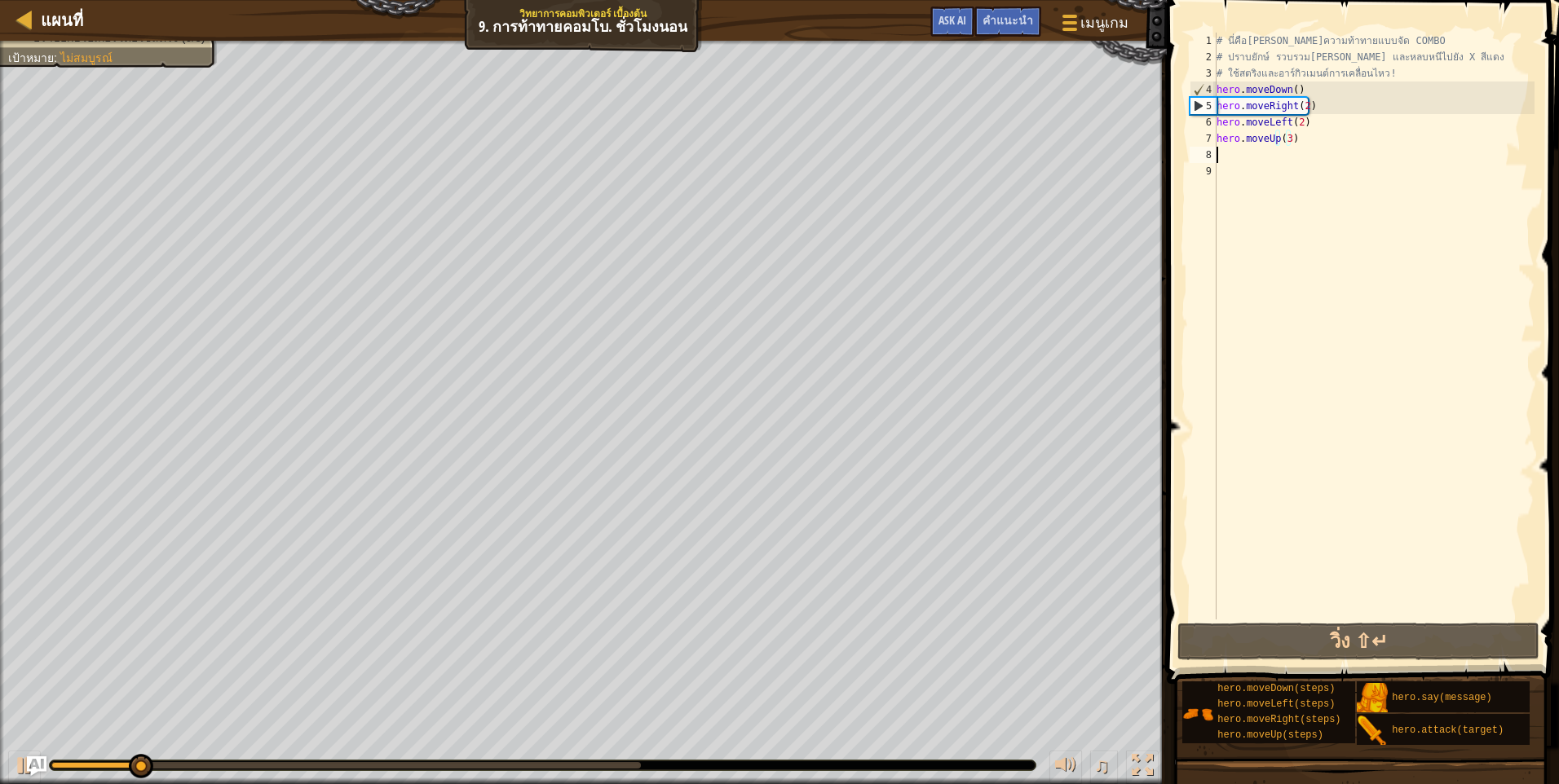
click at [1283, 152] on div "# นี่คือเลเวลความท้าทายแบบจัด COMBO # ปราบยักษ์ รวบรวมอัญมณี และหลบหนีไปยัง X ส…" at bounding box center [1373, 342] width 321 height 619
type textarea "s"
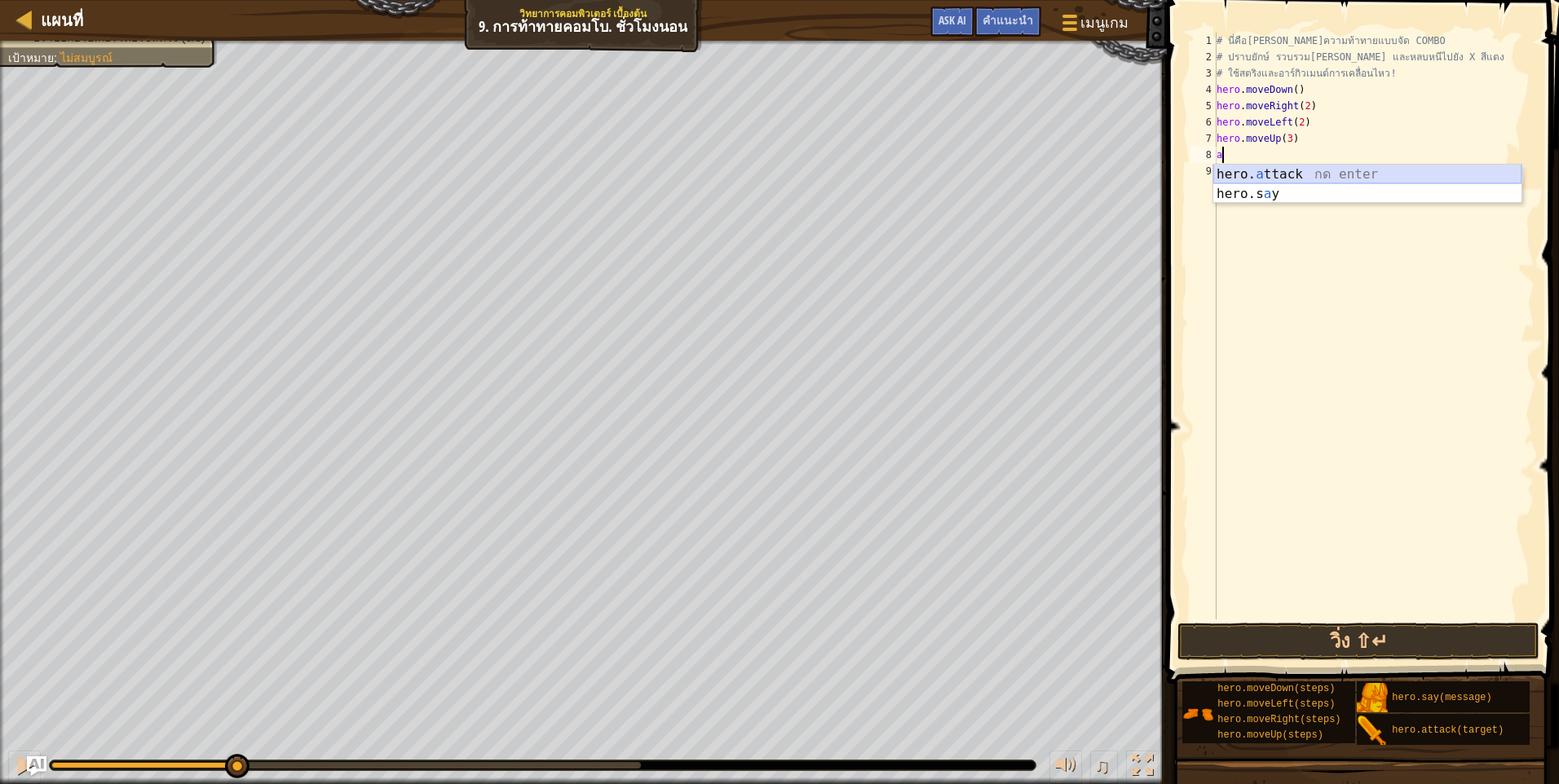
click at [1313, 180] on div "hero. a ttack กด enter hero.s a y กด enter" at bounding box center [1367, 203] width 308 height 79
type textarea "hero.attack("Rexxar")"
click at [1332, 169] on div "# นี่คือเลเวลความท้าทายแบบจัด COMBO # ปราบยักษ์ รวบรวมอัญมณี และหลบหนีไปยัง X ส…" at bounding box center [1373, 342] width 321 height 619
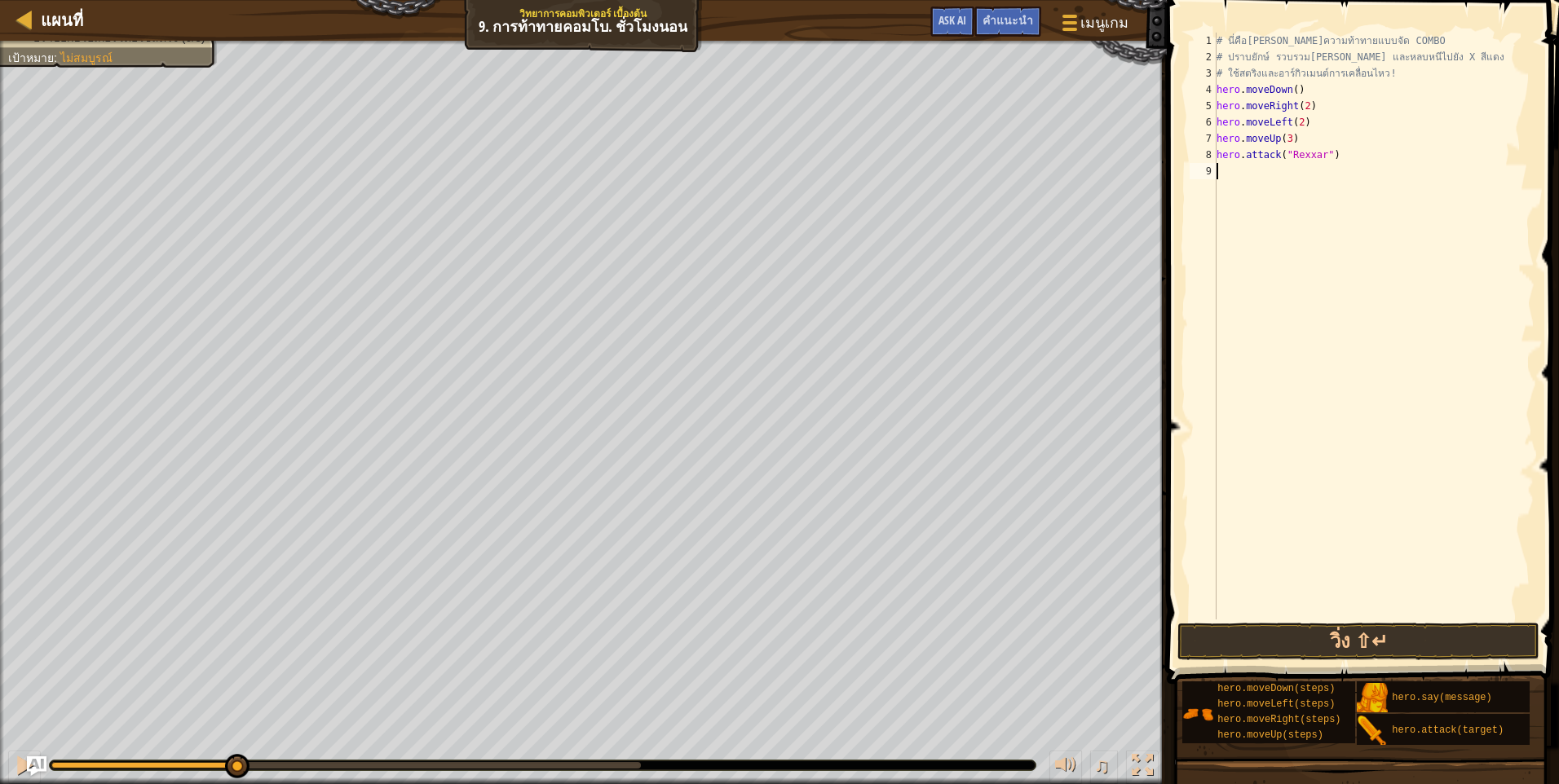
scroll to position [7, 0]
click at [1332, 191] on div "hero. a ttack กด enter hero.s a y กด enter" at bounding box center [1367, 220] width 308 height 79
click at [1294, 638] on button "วิ่ง ⇧↵" at bounding box center [1357, 642] width 362 height 38
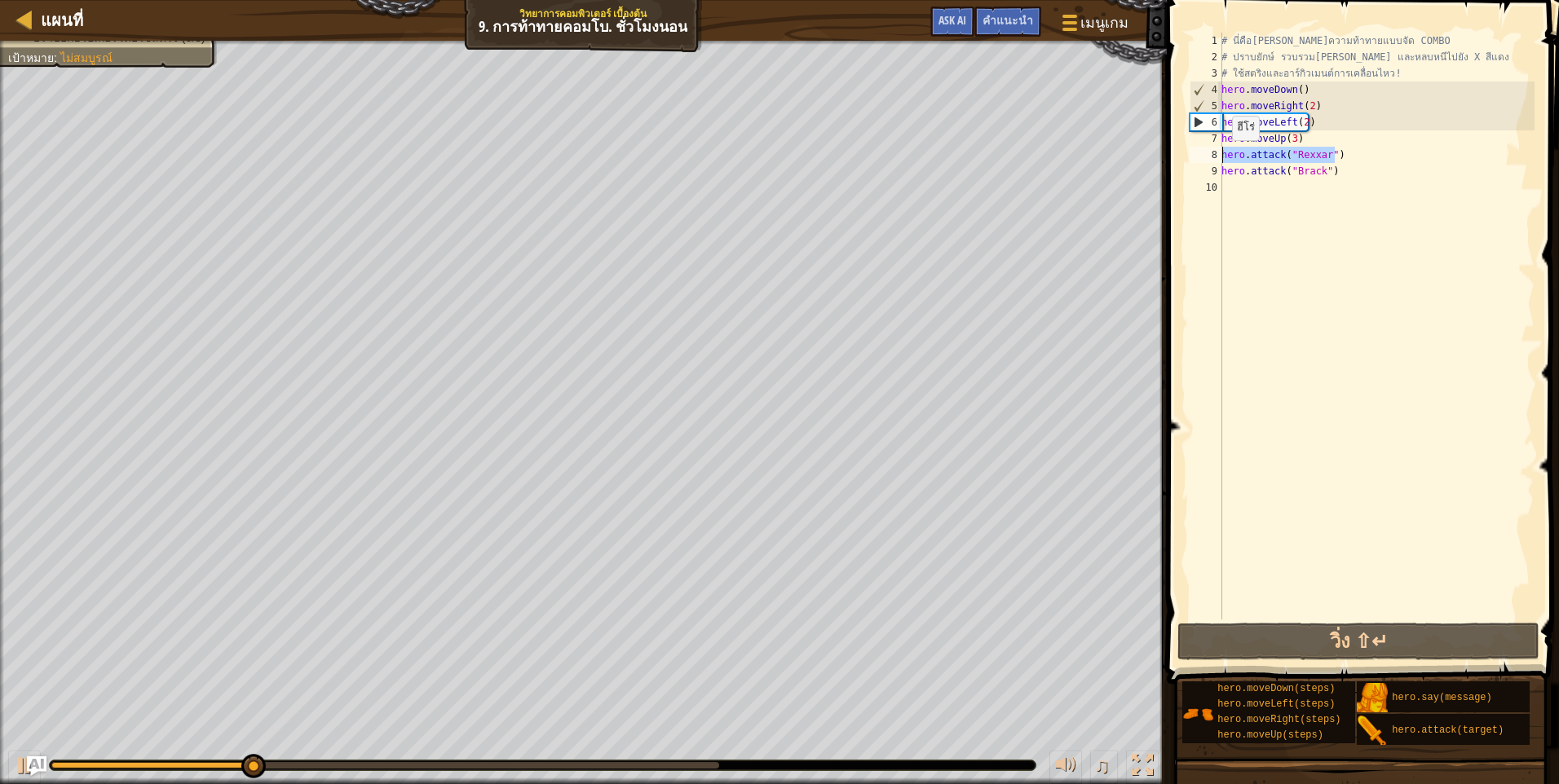
drag, startPoint x: 1341, startPoint y: 149, endPoint x: 1222, endPoint y: 156, distance: 119.2
click at [1222, 156] on div "# นี่คือเลเวลความท้าทายแบบจัด COMBO # ปราบยักษ์ รวบรวมอัญมณี และหลบหนีไปยัง X ส…" at bounding box center [1376, 342] width 316 height 619
type textarea "hero.attack("Rexxar")"
click at [1354, 153] on div "# นี่คือเลเวลความท้าทายแบบจัด COMBO # ปราบยักษ์ รวบรวมอัญมณี และหลบหนีไปยัง X ส…" at bounding box center [1376, 325] width 316 height 587
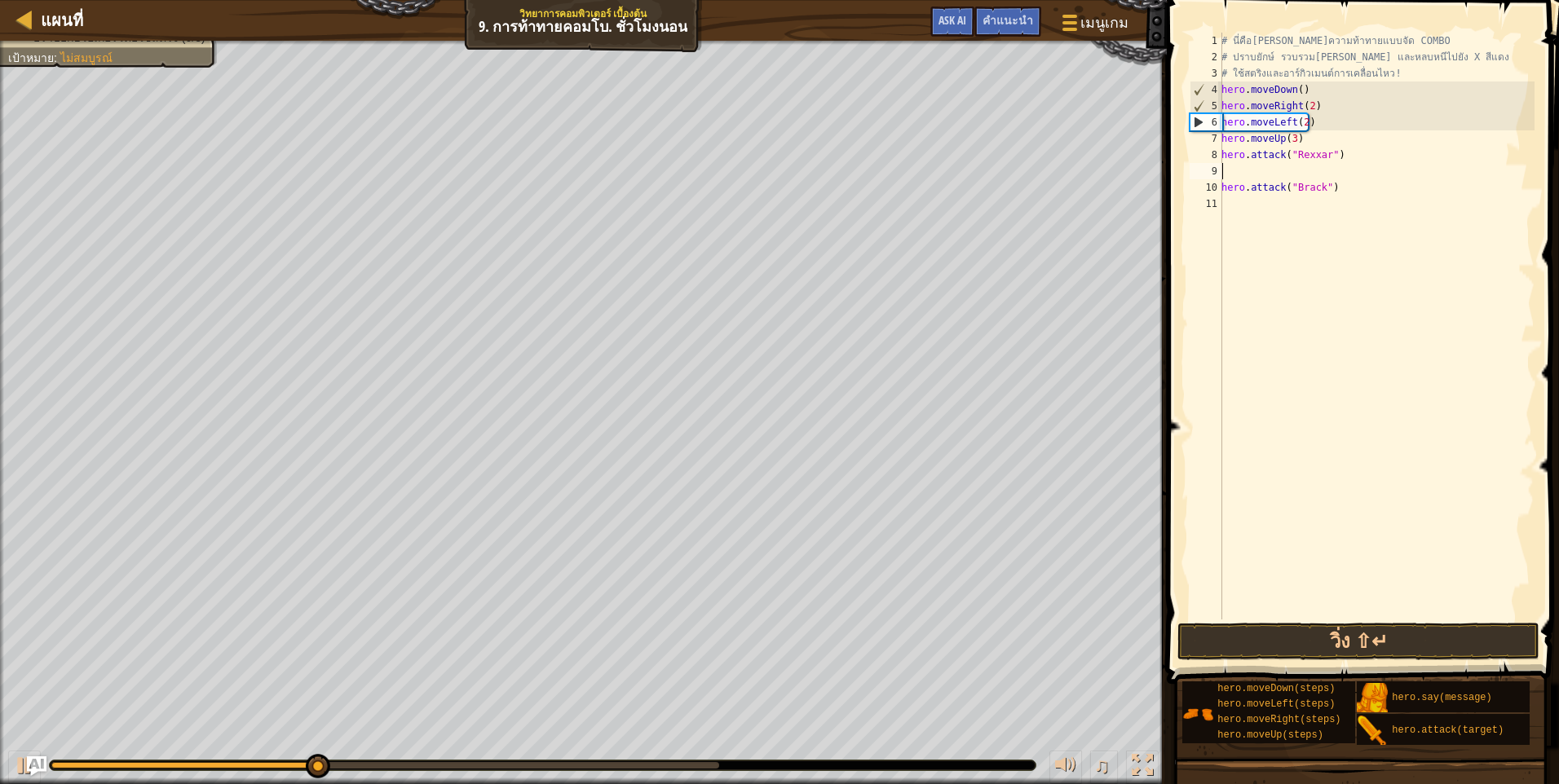
scroll to position [7, 0]
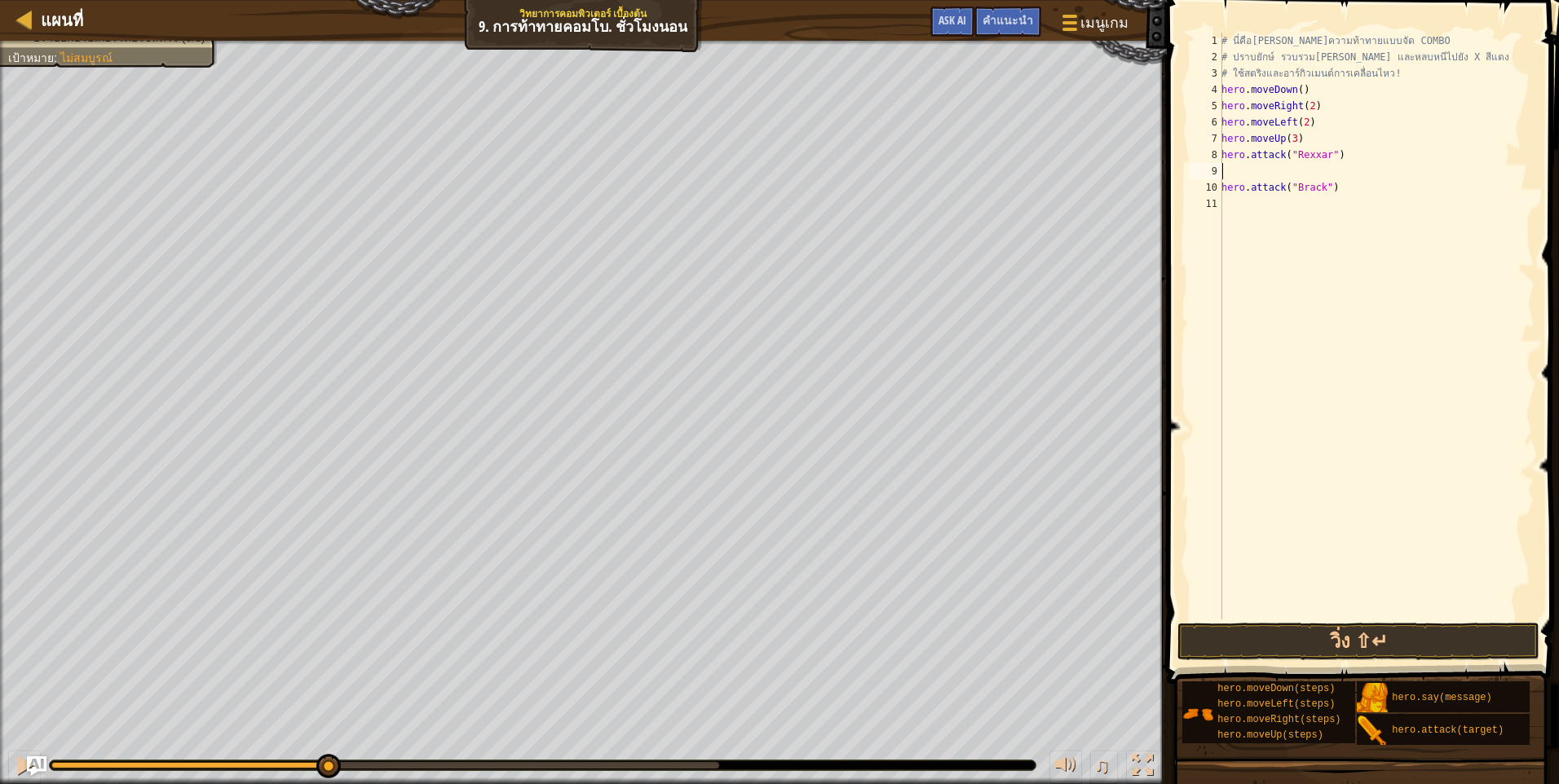
click at [1341, 166] on div "# นี่คือเลเวลความท้าทายแบบจัด COMBO # ปราบยักษ์ รวบรวมอัญมณี และหลบหนีไปยัง X ส…" at bounding box center [1376, 342] width 316 height 619
click at [1336, 171] on div "# นี่คือเลเวลความท้าทายแบบจัด COMBO # ปราบยักษ์ รวบรวมอัญมณี และหลบหนีไปยัง X ส…" at bounding box center [1376, 342] width 316 height 619
paste textarea "hero.attack("Rexxar")"
drag, startPoint x: 1359, startPoint y: 186, endPoint x: 1215, endPoint y: 190, distance: 144.1
click at [1215, 190] on div "hero.attack("Rexxar") 1 2 3 4 5 6 7 8 9 10 11 # นี่คือเลเวลความท้าทายแบบจัด COM…" at bounding box center [1360, 325] width 348 height 587
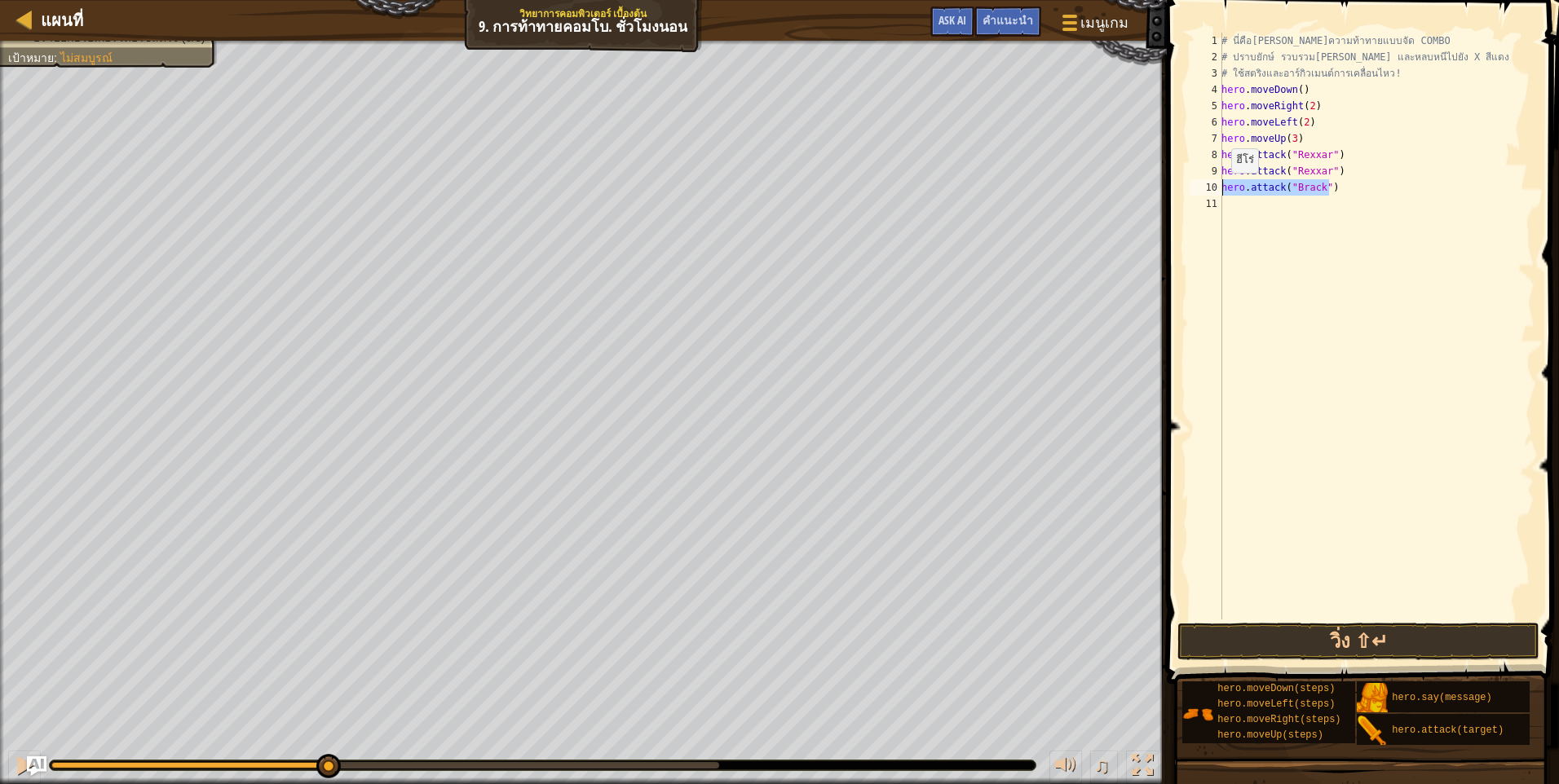
type textarea "hero.attack("Brack")"
click at [1286, 203] on div "# นี่คือเลเวลความท้าทายแบบจัด COMBO # ปราบยักษ์ รวบรวมอัญมณี และหลบหนีไปยัง X ส…" at bounding box center [1376, 342] width 316 height 619
paste textarea "hero.attack("Brack")"
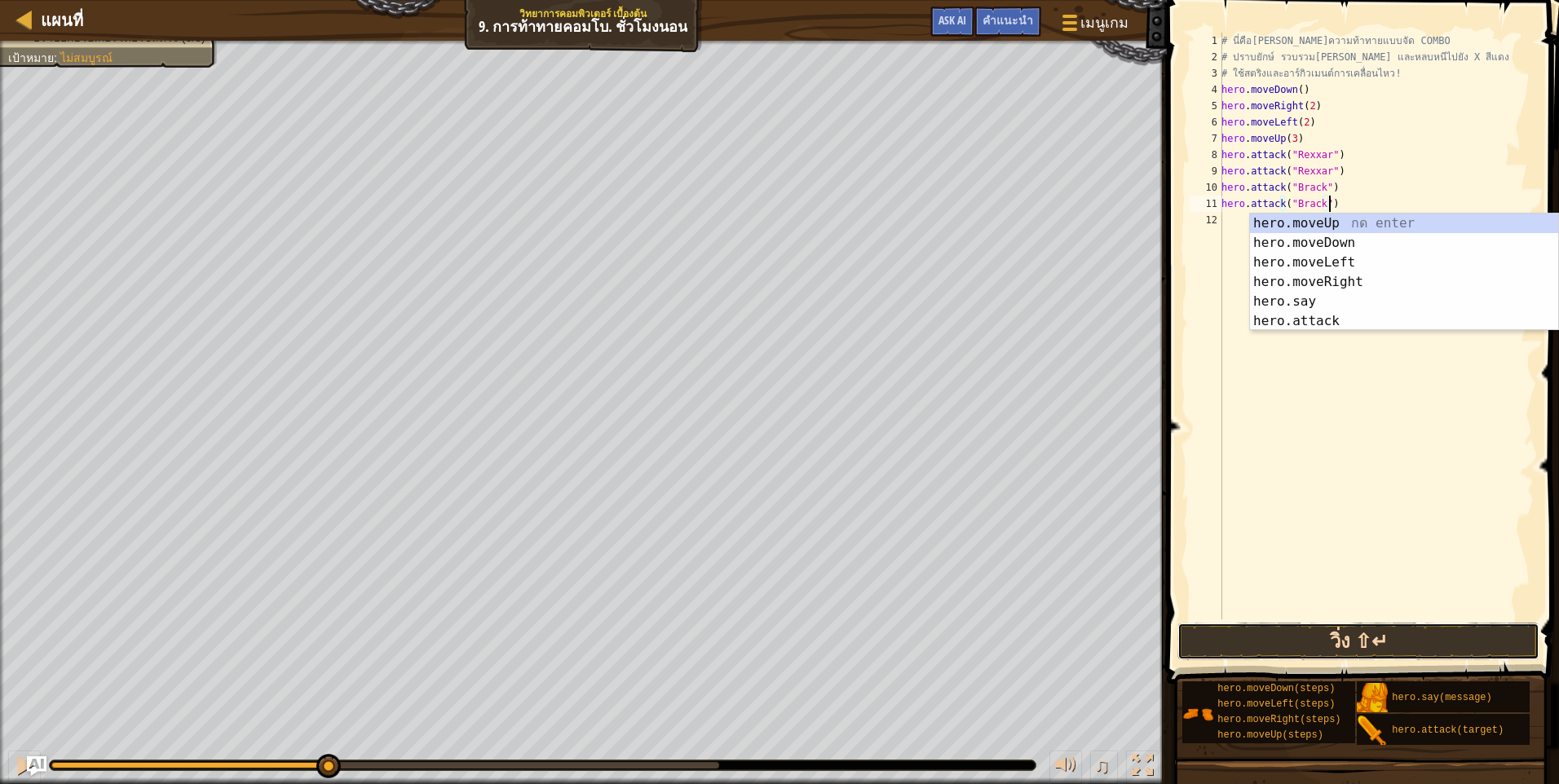
click at [1414, 630] on button "วิ่ง ⇧↵" at bounding box center [1357, 642] width 362 height 38
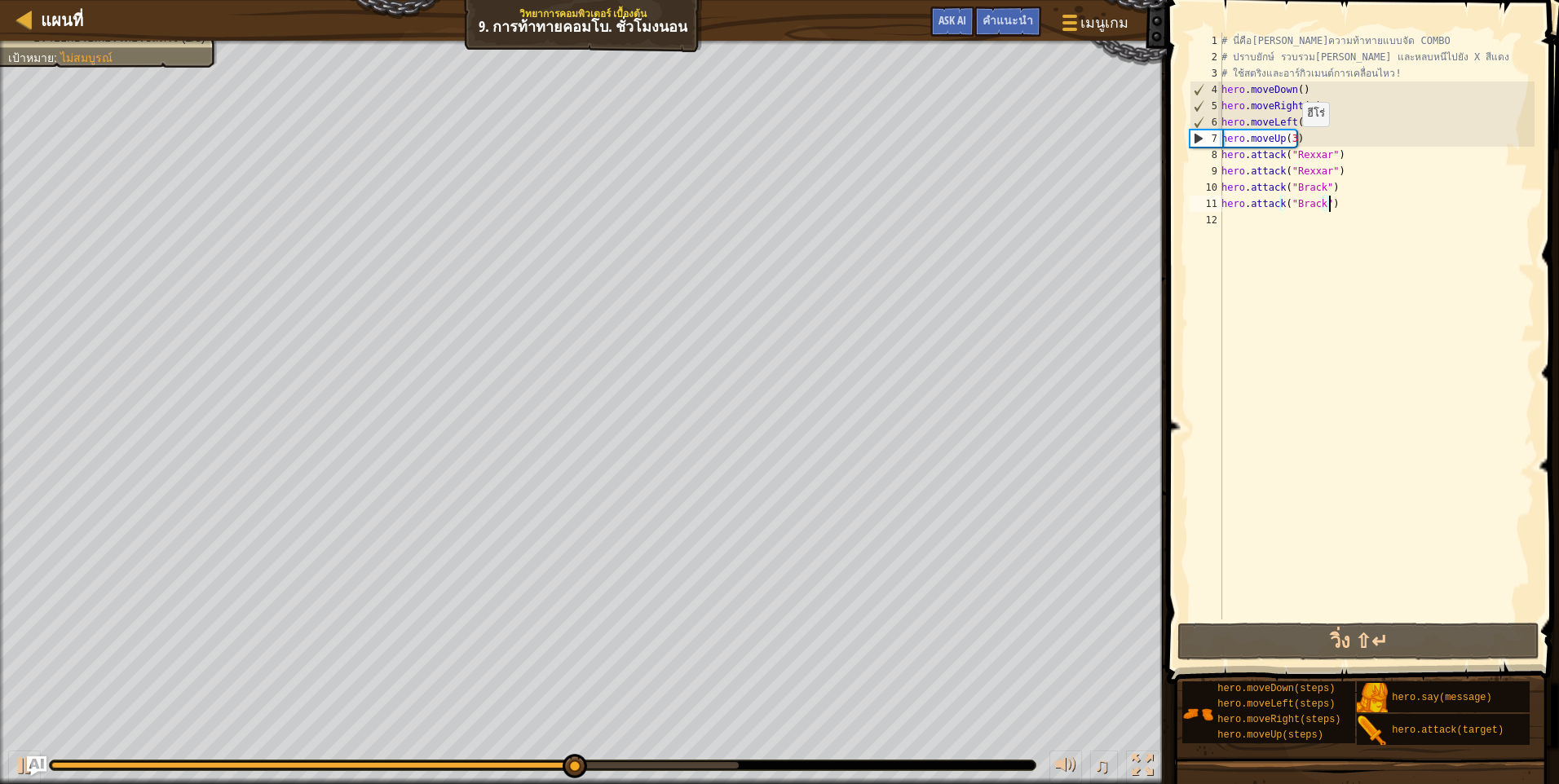
click at [1292, 142] on div "# นี่คือเลเวลความท้าทายแบบจัด COMBO # ปราบยักษ์ รวบรวมอัญมณี และหลบหนีไปยัง X ส…" at bounding box center [1376, 342] width 316 height 619
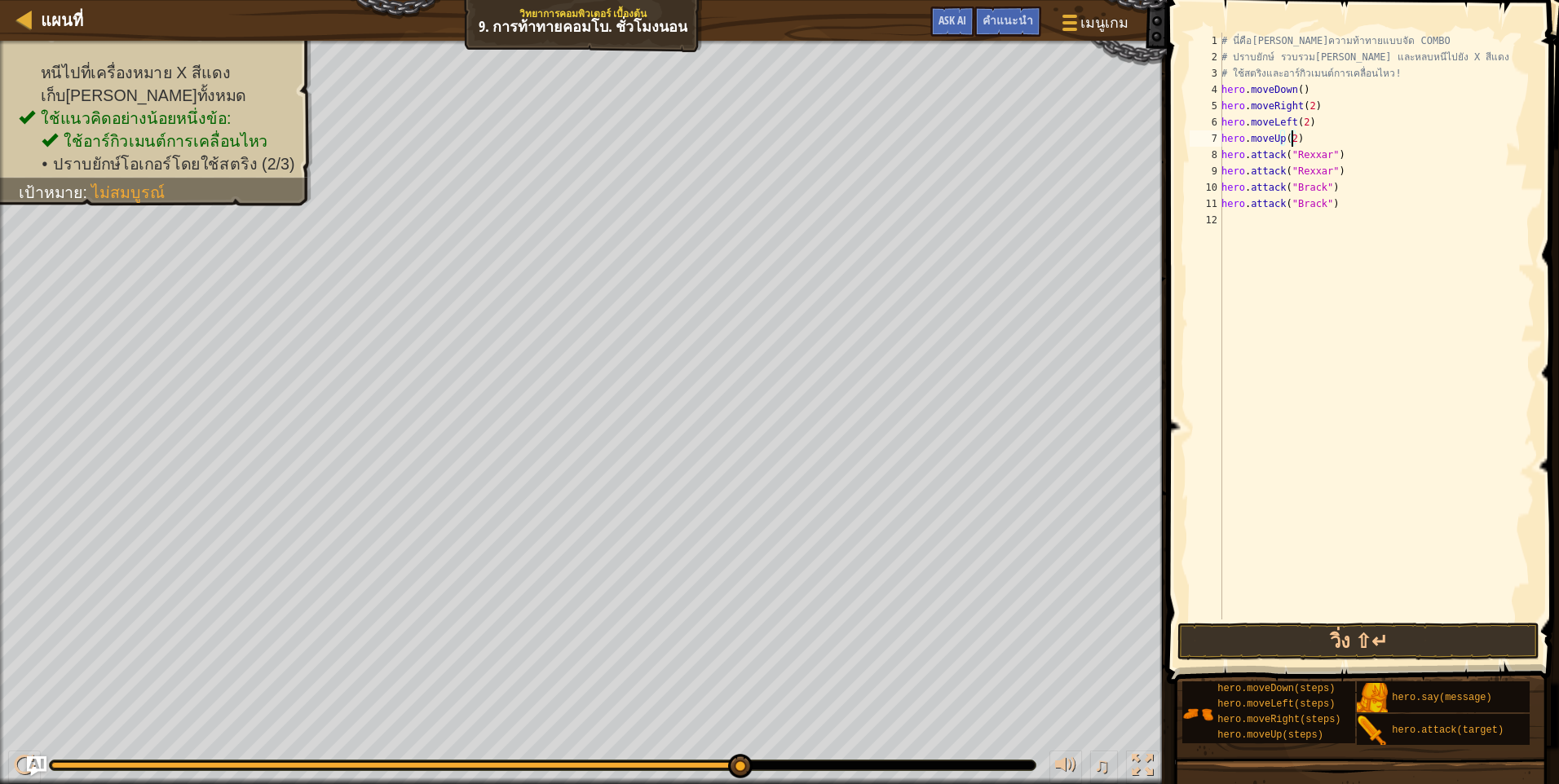
scroll to position [7, 5]
drag, startPoint x: 1361, startPoint y: 209, endPoint x: 1212, endPoint y: 202, distance: 149.2
click at [1212, 202] on div "hero.moveUp(2) 1 2 3 4 5 6 7 8 9 10 11 12 # นี่คือเลเวลความท้าทายแบบจัด COMBO #…" at bounding box center [1360, 325] width 348 height 587
type textarea "hero.attack("Brack")"
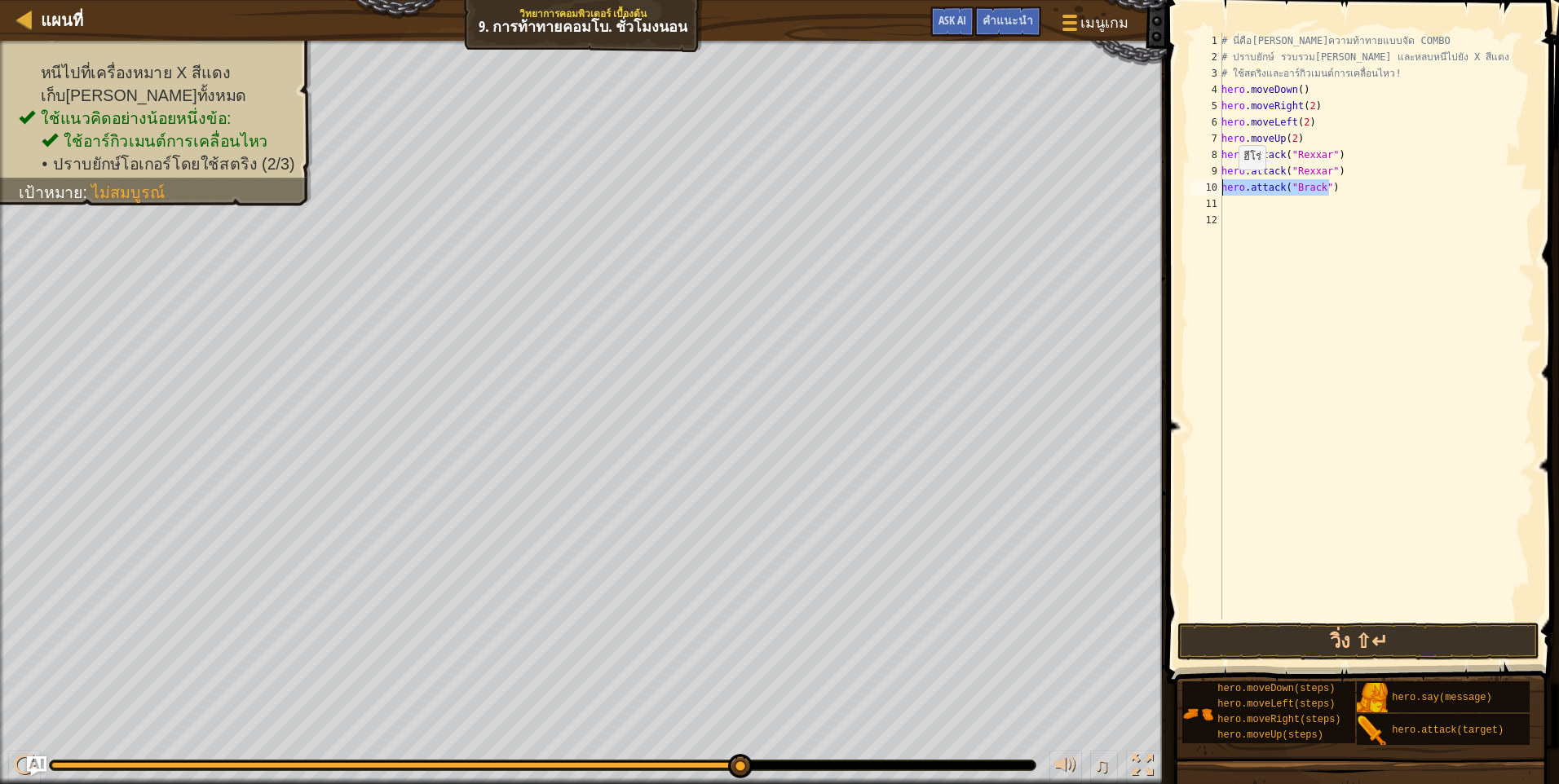
drag, startPoint x: 1352, startPoint y: 186, endPoint x: 1167, endPoint y: 186, distance: 185.0
click at [1165, 186] on div "1 2 3 4 5 6 7 8 9 10 11 12 # นี่คือเลเวลความท้าทายแบบจัด COMBO # ปราบยักษ์ รวบร…" at bounding box center [1359, 374] width 397 height 732
type textarea "hero.attack("Brack")"
click at [1113, 168] on div "แผนที่ วิทยาการคอมพิวเตอร์ เบื้องต้น 9. การท้าทายคอมโบ. ชั่วโมงนอน เมนูเกม เสร็…" at bounding box center [780, 392] width 1559 height 784
click at [1122, 154] on div "แผนที่ วิทยาการคอมพิวเตอร์ เบื้องต้น 9. การท้าทายคอมโบ. ชั่วโมงนอน เมนูเกม เสร็…" at bounding box center [780, 392] width 1559 height 784
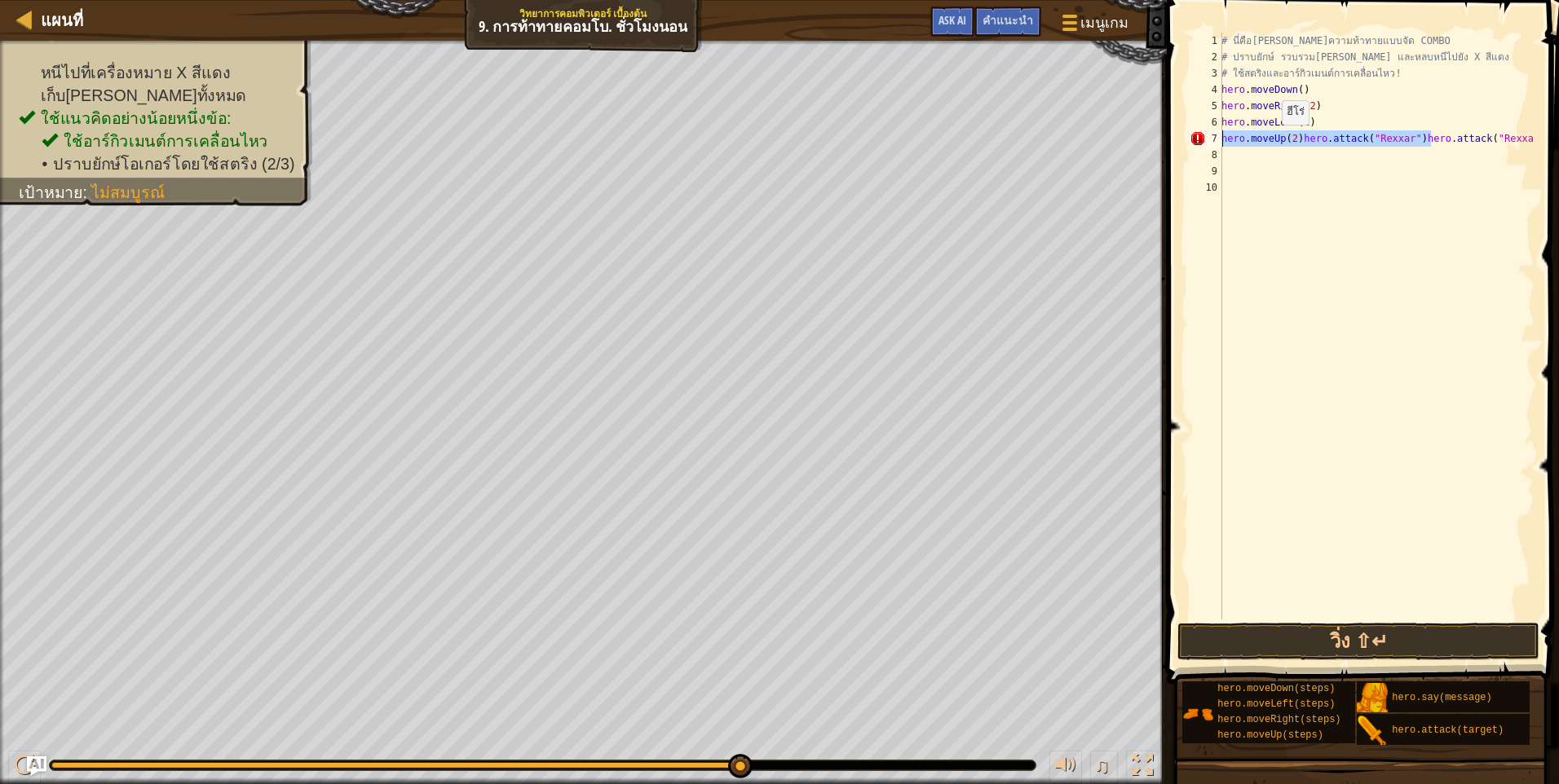
click at [1090, 145] on div "แผนที่ วิทยาการคอมพิวเตอร์ เบื้องต้น 9. การท้าทายคอมโบ. ชั่วโมงนอน เมนูเกม เสร็…" at bounding box center [780, 392] width 1559 height 784
type textarea ".attack("Rexxar")"
click at [1026, 142] on div "แผนที่ วิทยาการคอมพิวเตอร์ เบื้องต้น 9. การท้าทายคอมโบ. ชั่วโมงนอน เมนูเกม เสร็…" at bounding box center [780, 392] width 1559 height 784
click at [1319, 637] on button "วิ่ง ⇧↵" at bounding box center [1357, 642] width 362 height 38
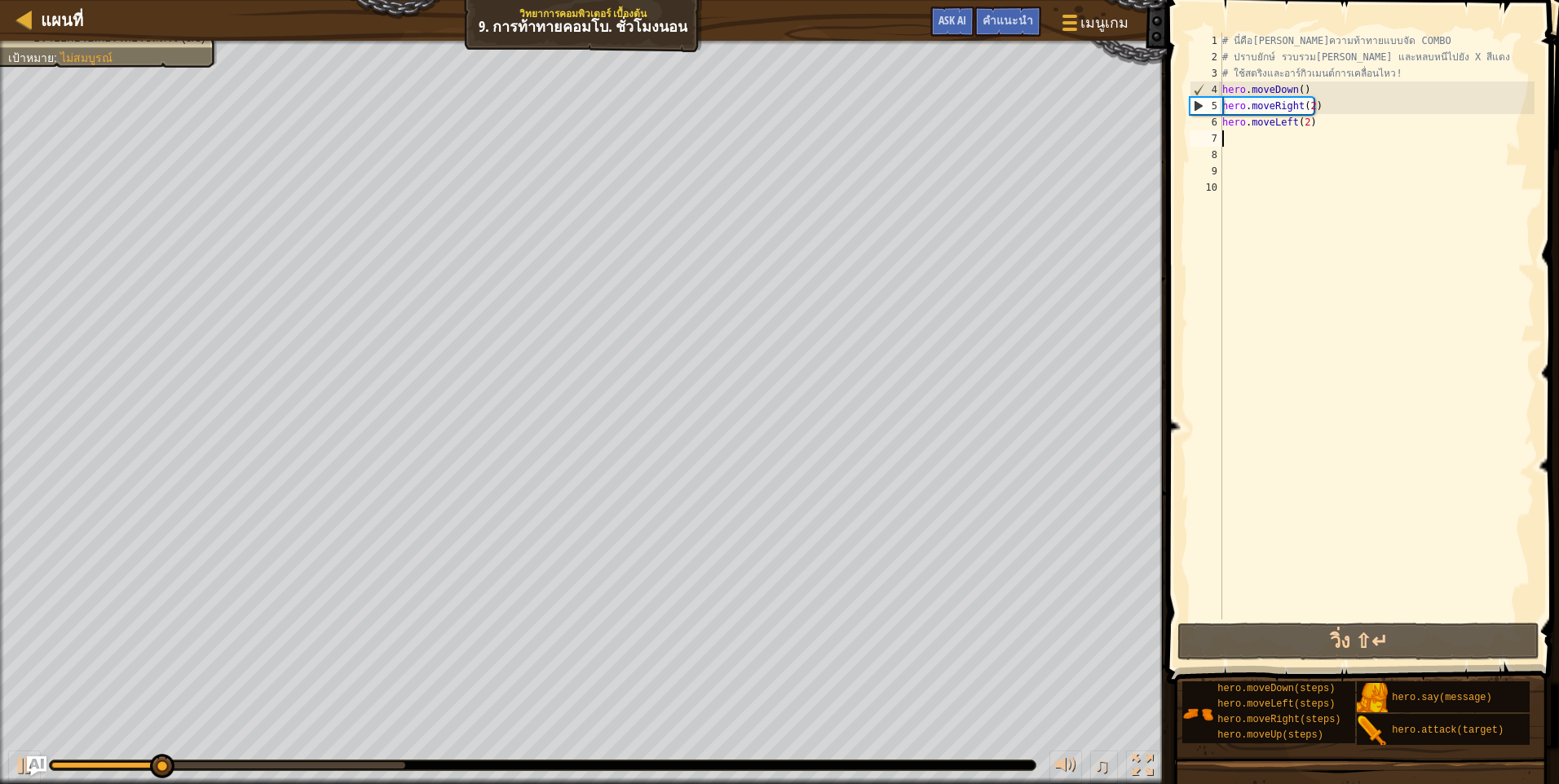
click at [1270, 137] on div "# นี่คือเลเวลความท้าทายแบบจัด COMBO # ปราบยักษ์ รวบรวมอัญมณี และหลบหนีไปยัง X ส…" at bounding box center [1376, 342] width 315 height 619
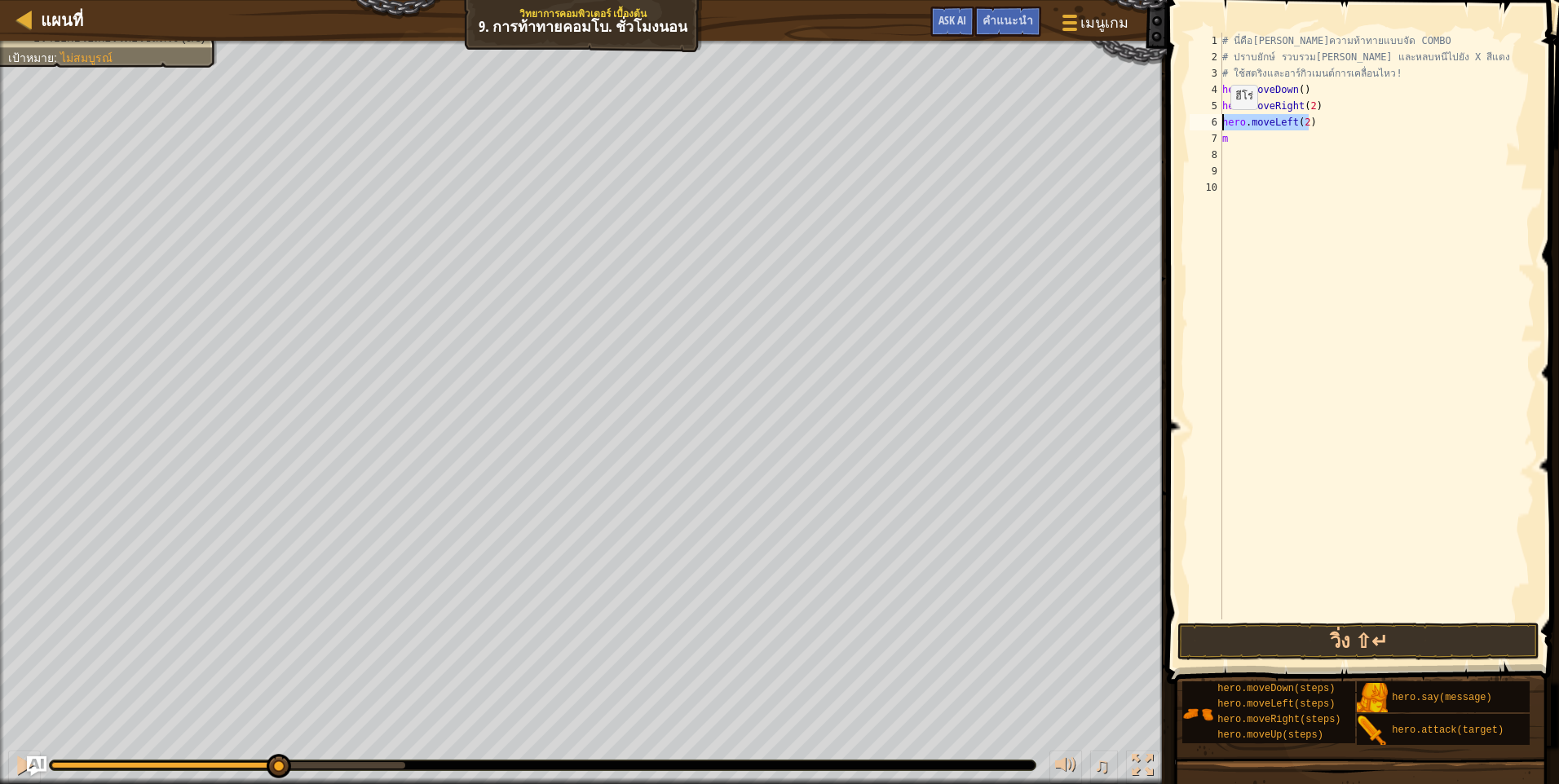
drag, startPoint x: 1355, startPoint y: 120, endPoint x: 1220, endPoint y: 123, distance: 135.0
click at [1220, 123] on div "m 1 2 3 4 5 6 7 8 9 10 # นี่คือเลเวลความท้าทายแบบจัด COMBO # ปราบยักษ์ รวบรวมอั…" at bounding box center [1360, 325] width 348 height 587
type textarea "hero.moveLeft(2)"
click at [1281, 147] on div "# นี่คือเลเวลความท้าทายแบบจัด COMBO # ปราบยักษ์ รวบรวมอัญมณี และหลบหนีไปยัง X ส…" at bounding box center [1376, 342] width 315 height 619
click at [1277, 134] on div "# นี่คือเลเวลความท้าทายแบบจัด COMBO # ปราบยักษ์ รวบรวมอัญมณี และหลบหนีไปยัง X ส…" at bounding box center [1376, 342] width 315 height 619
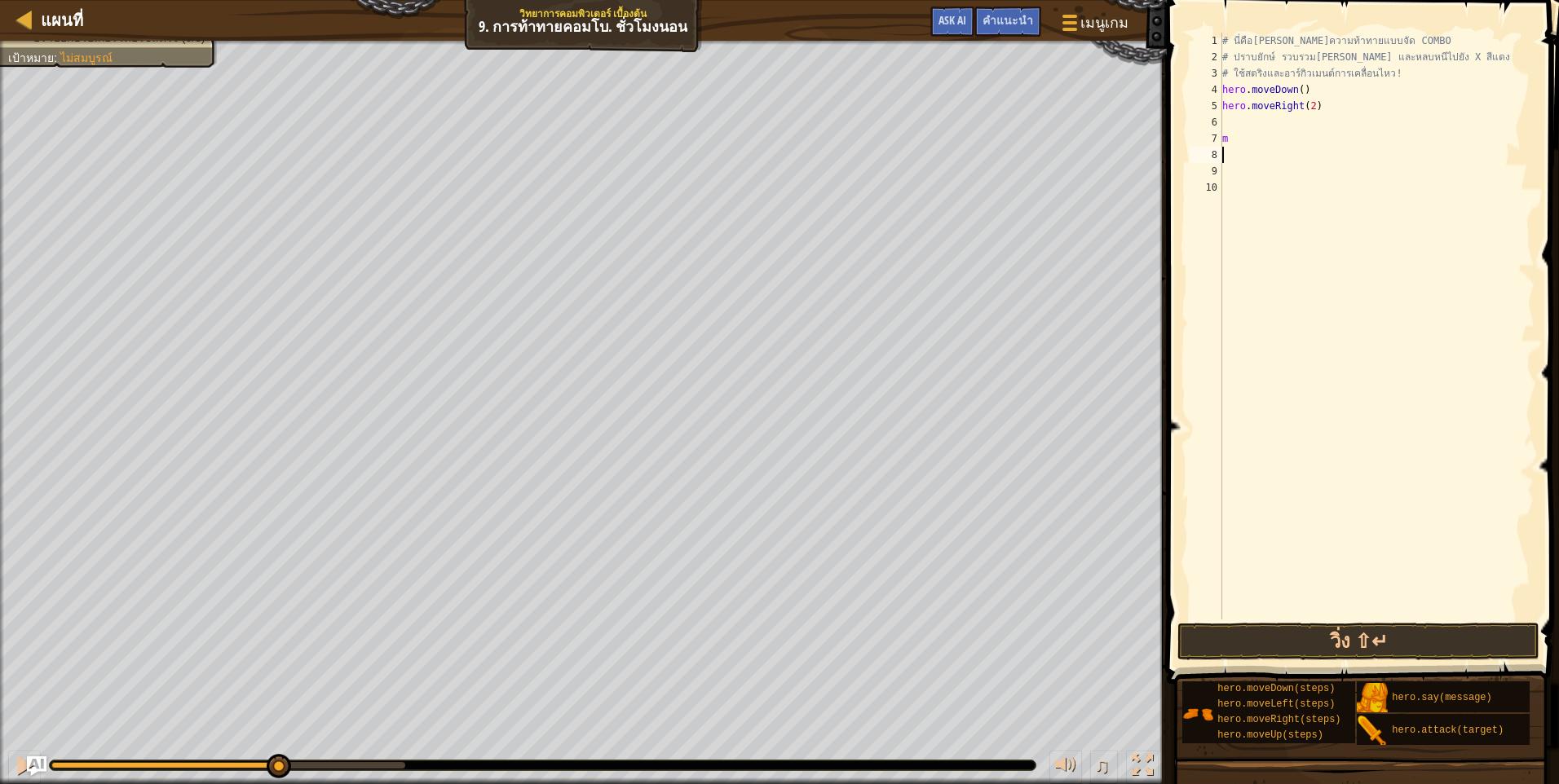
type textarea "m"
click at [1276, 124] on div "# นี่คือเลเวลความท้าทายแบบจัด COMBO # ปราบยักษ์ รวบรวมอัญมณี และหลบหนีไปยัง X ส…" at bounding box center [1373, 342] width 322 height 619
type textarea "m"
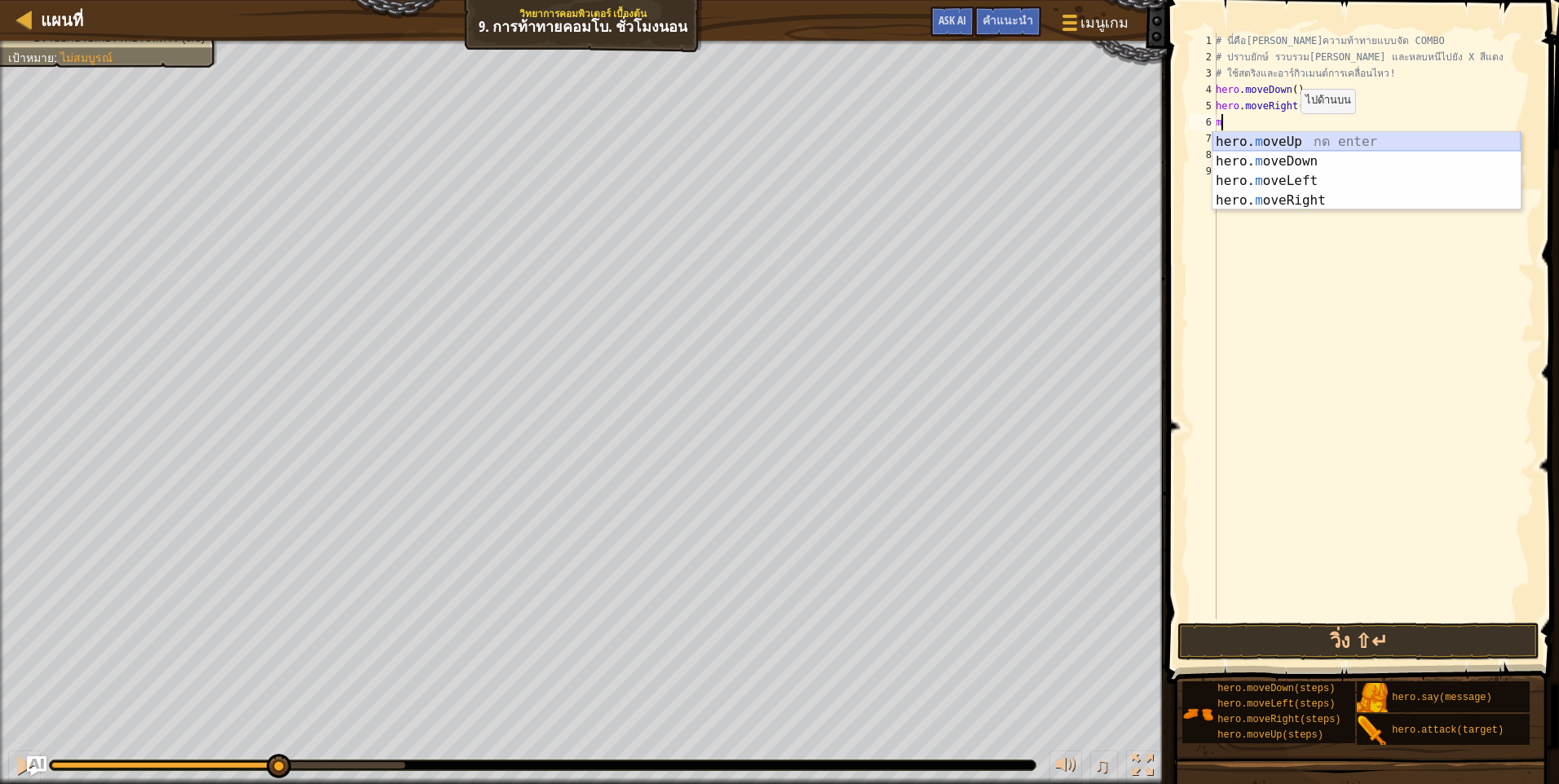
drag, startPoint x: 1328, startPoint y: 143, endPoint x: 1321, endPoint y: 138, distance: 8.6
click at [1328, 142] on div "hero. m oveUp กด enter hero. m oveDown กด enter hero. m oveLeft กด enter hero. …" at bounding box center [1366, 190] width 308 height 117
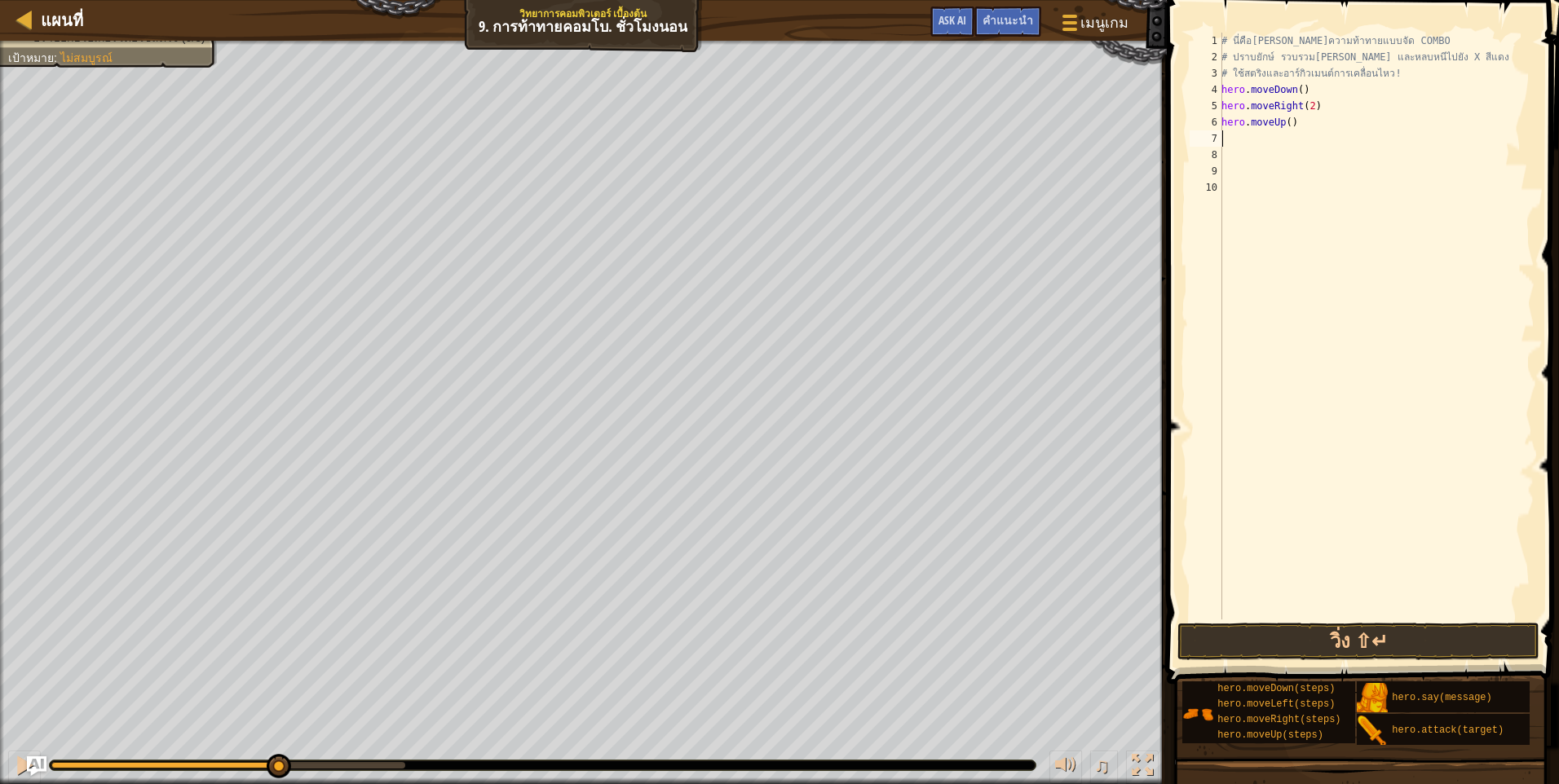
click at [1301, 133] on div "# นี่คือเลเวลความท้าทายแบบจัด COMBO # ปราบยักษ์ รวบรวมอัญมณี และหลบหนีไปยัง X ส…" at bounding box center [1376, 342] width 316 height 619
click at [1296, 142] on div "# นี่คือเลเวลความท้าทายแบบจัด COMBO # ปราบยักษ์ รวบรวมอัญมณี และหลบหนีไปยัง X ส…" at bounding box center [1376, 342] width 316 height 619
click at [1347, 153] on div "hero. a ttack กด enter hero.s a y กด enter" at bounding box center [1371, 187] width 308 height 79
type textarea "hero.attack("Ursa")"
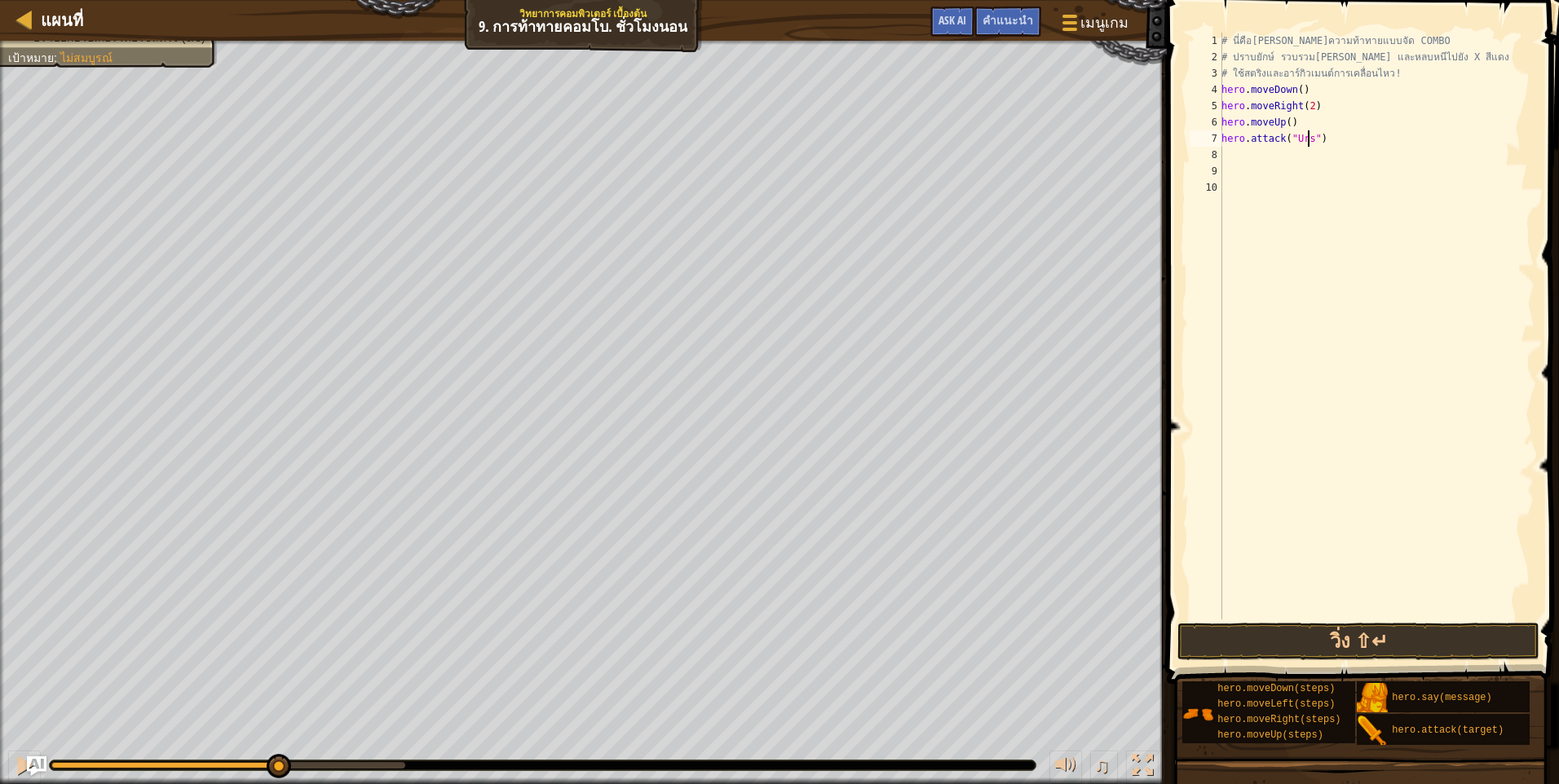
scroll to position [7, 7]
drag, startPoint x: 1253, startPoint y: 128, endPoint x: 1216, endPoint y: 141, distance: 39.2
click at [1216, 141] on div "hero.attack("Ursa") 1 2 3 4 5 6 7 8 9 10 # นี่คือเลเวลความท้าทายแบบจัด COMBO # …" at bounding box center [1360, 325] width 348 height 587
click at [1281, 166] on div "# นี่คือเลเวลความท้าทายแบบจัด COMBO # ปราบยักษ์ รวบรวมอัญมณี และหลบหนีไปยัง X ส…" at bounding box center [1376, 342] width 316 height 619
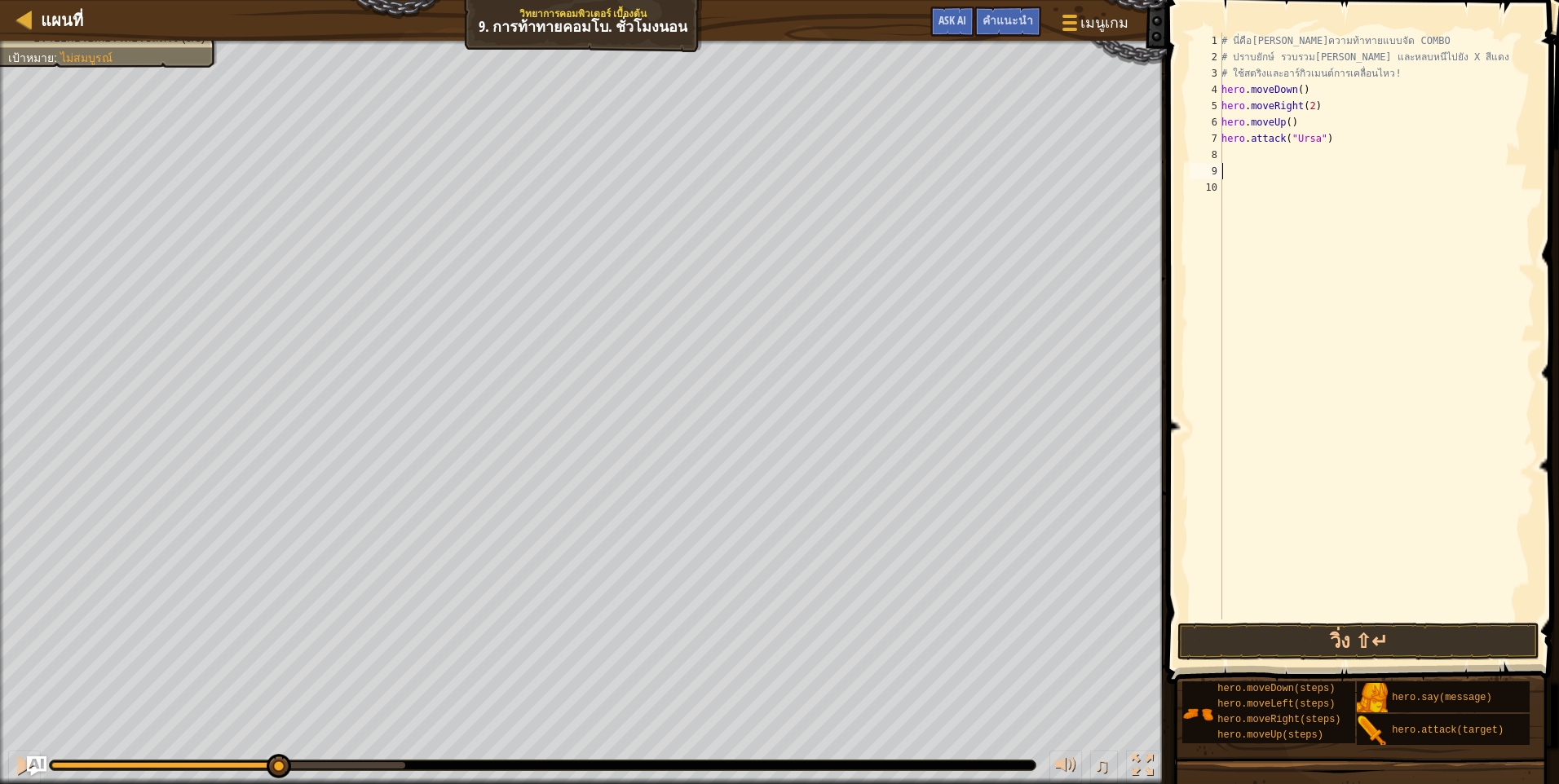
click at [1278, 153] on div "# นี่คือเลเวลความท้าทายแบบจัด COMBO # ปราบยักษ์ รวบรวมอัญมณี และหลบหนีไปยัง X ส…" at bounding box center [1376, 342] width 316 height 619
paste textarea "hero.attack("Ursa")"
type textarea "hero.attack("Ursa")"
click at [1262, 170] on div "# นี่คือเลเวลความท้าทายแบบจัด COMBO # ปราบยักษ์ รวบรวมอัญมณี และหลบหนีไปยัง X ส…" at bounding box center [1376, 342] width 316 height 619
type textarea "m"
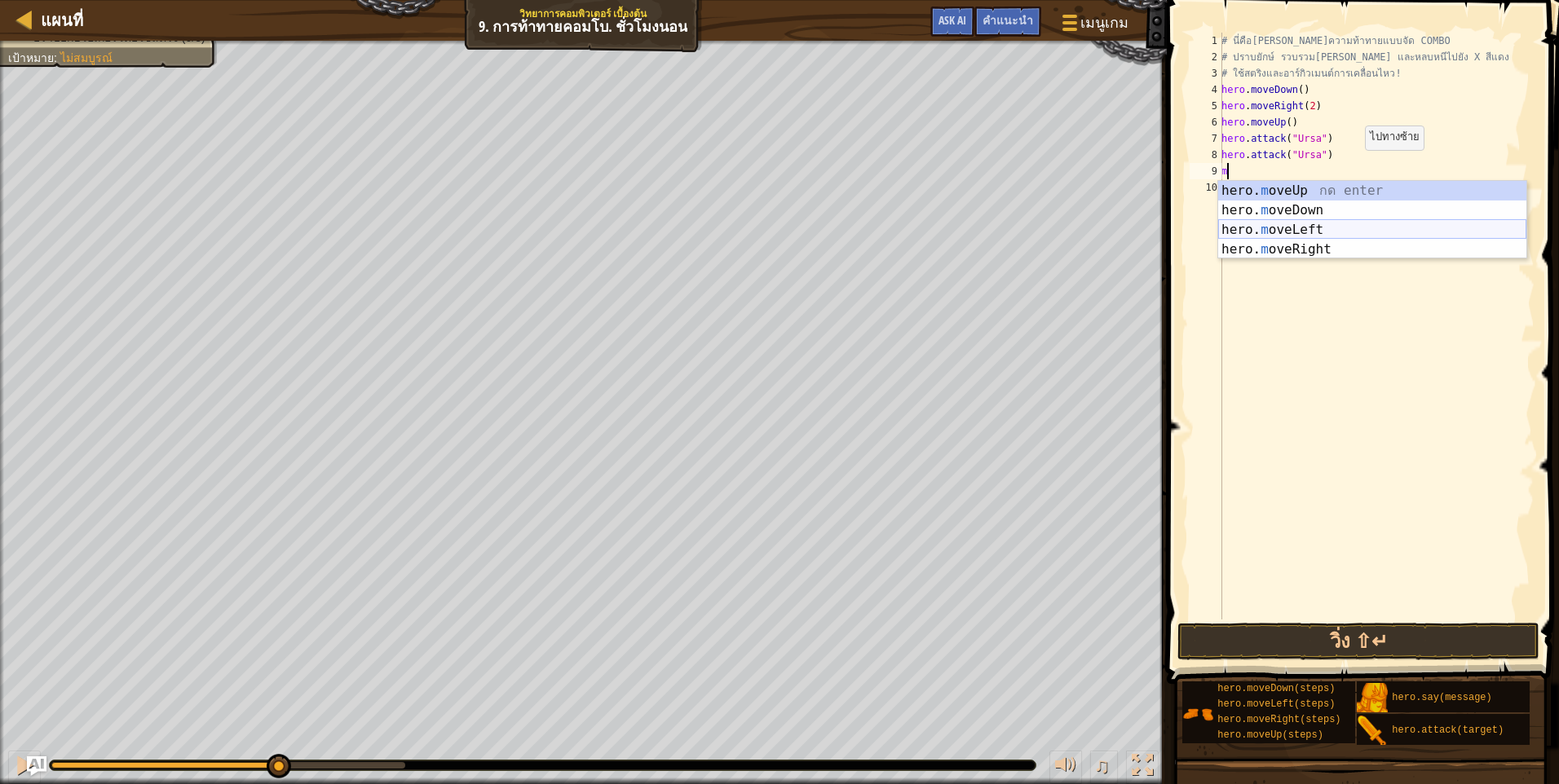
click at [1320, 230] on div "hero. m oveUp กด enter hero. m oveDown กด enter hero. m oveLeft กด enter hero. …" at bounding box center [1371, 239] width 308 height 117
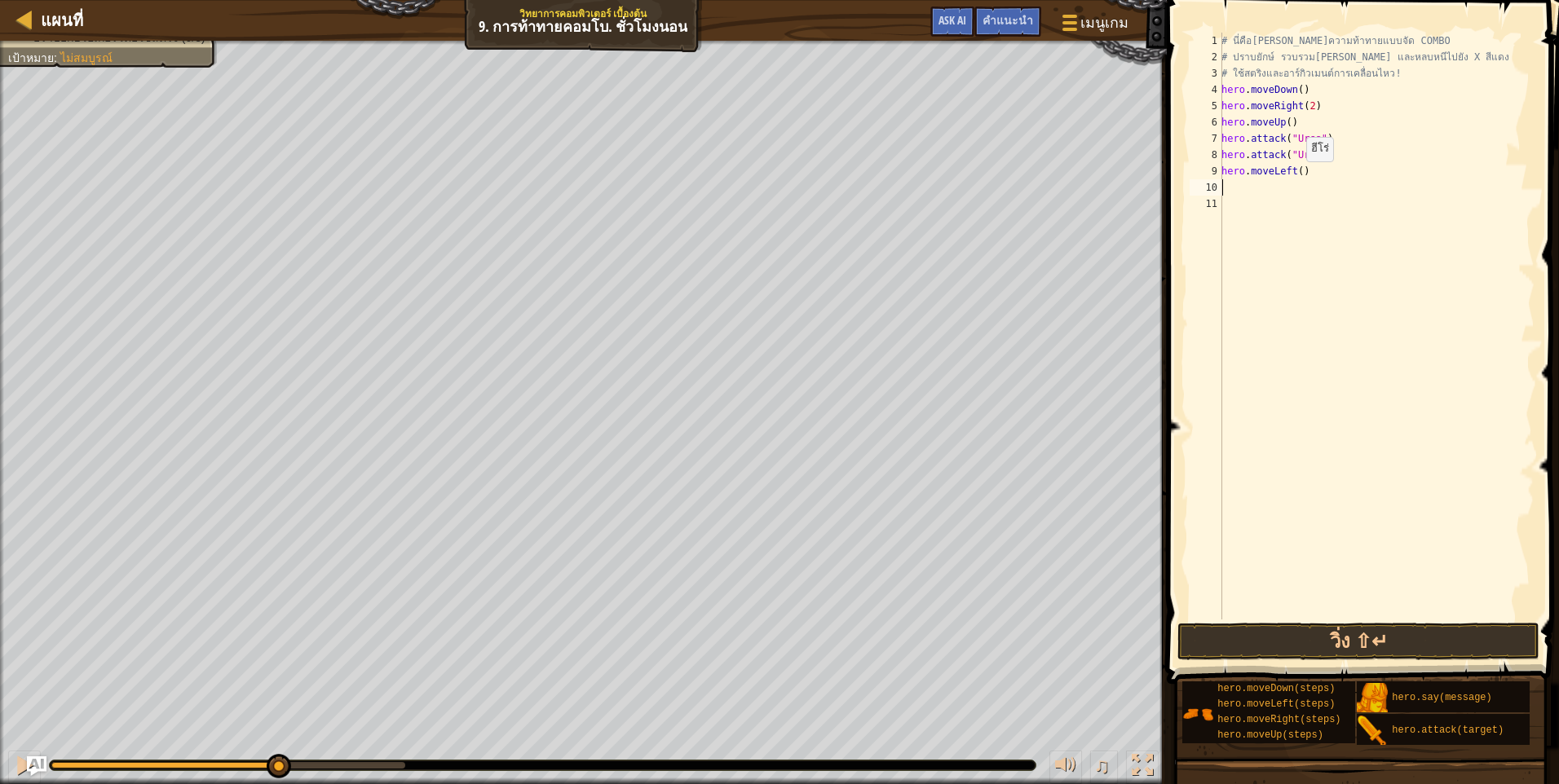
click at [1297, 178] on div "# นี่คือเลเวลความท้าทายแบบจัด COMBO # ปราบยักษ์ รวบรวมอัญมณี และหลบหนีไปยัง X ส…" at bounding box center [1376, 342] width 316 height 619
type textarea "hero.moveLeft(2)"
click at [1284, 182] on div "# นี่คือเลเวลความท้าทายแบบจัด COMBO # ปราบยักษ์ รวบรวมอัญมณี และหลบหนีไปยัง X ส…" at bounding box center [1376, 342] width 316 height 619
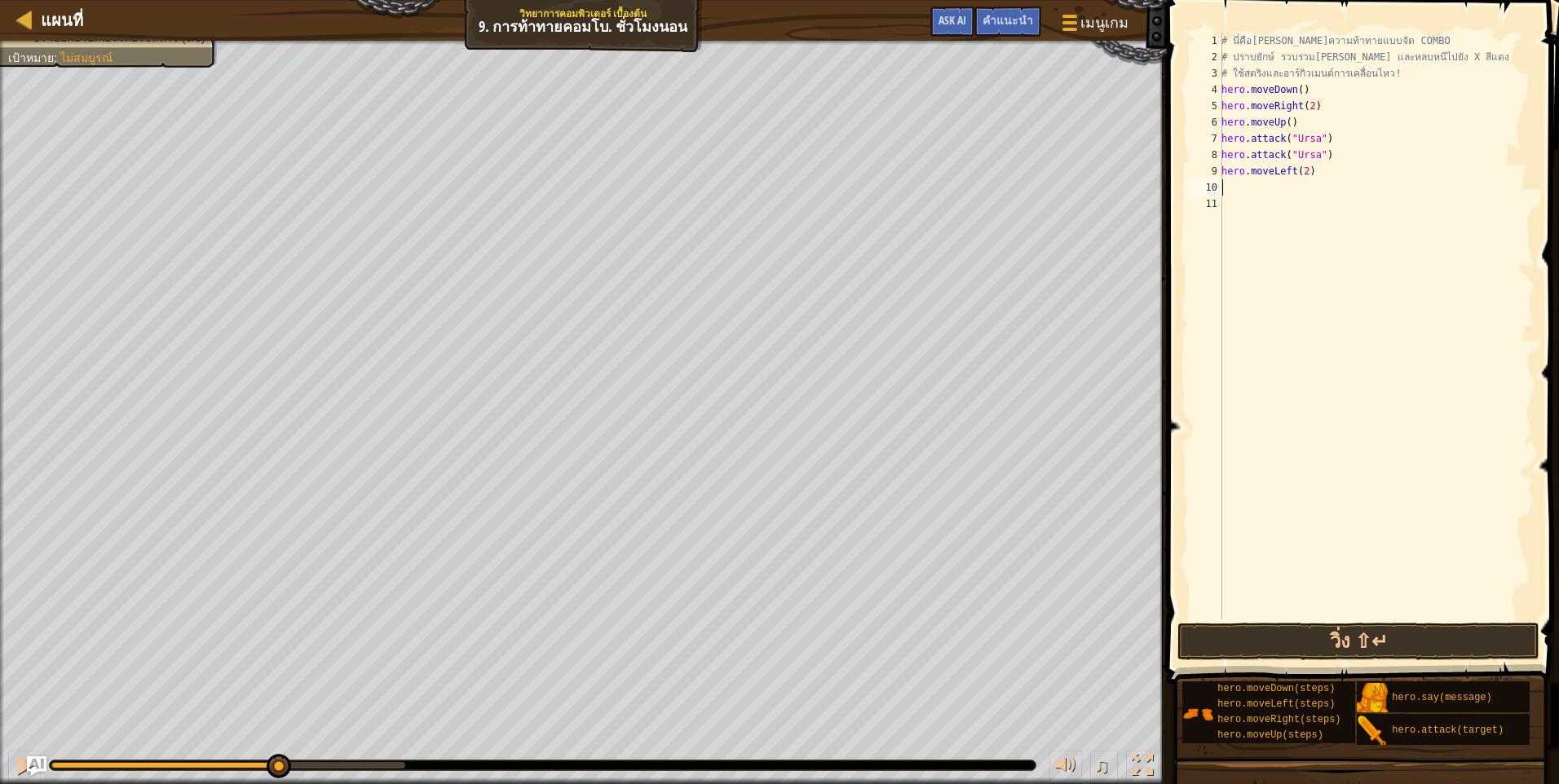
type textarea "m"
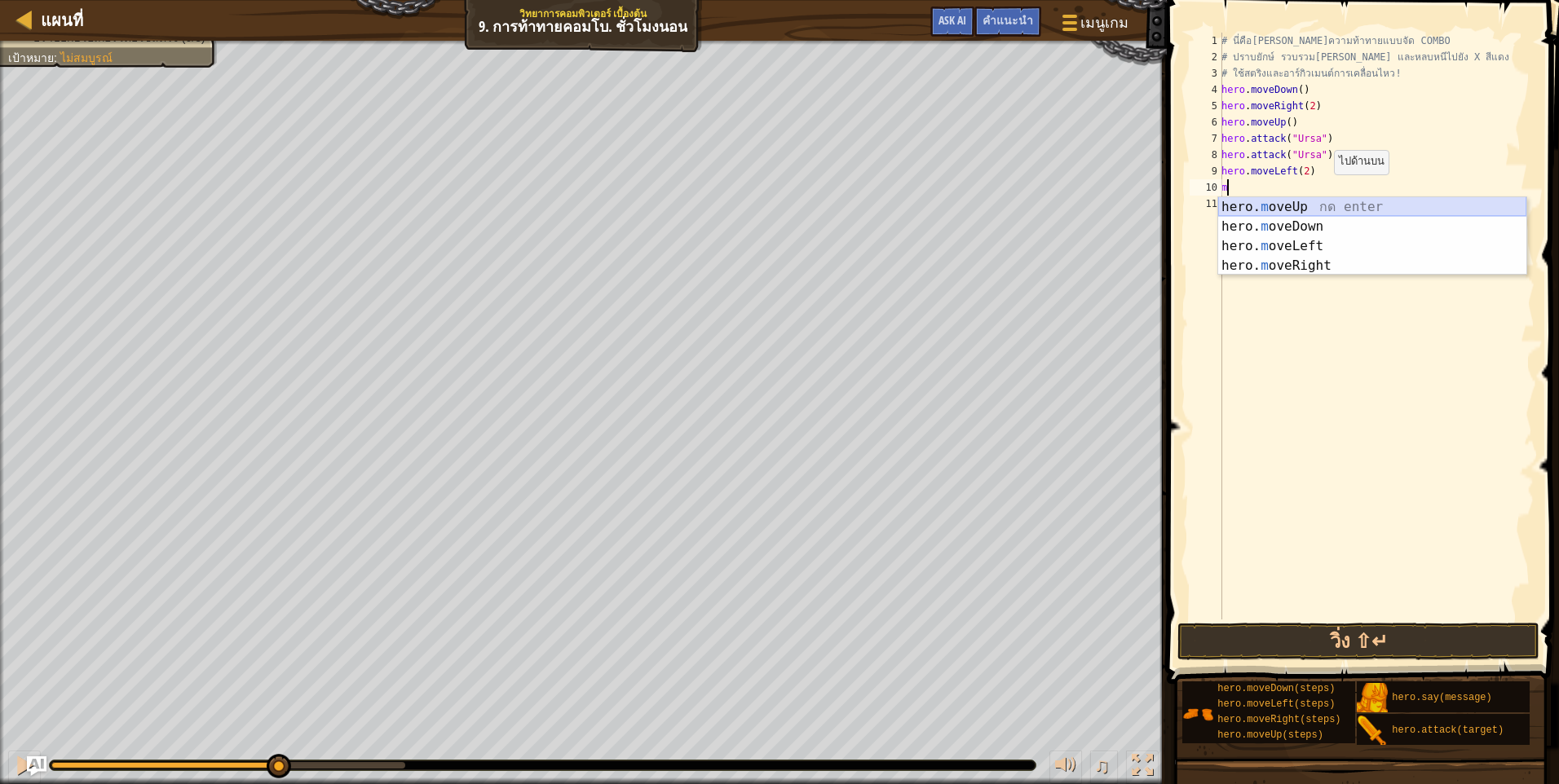
click at [1350, 203] on div "hero. m oveUp กด enter hero. m oveDown กด enter hero. m oveLeft กด enter hero. …" at bounding box center [1371, 255] width 308 height 117
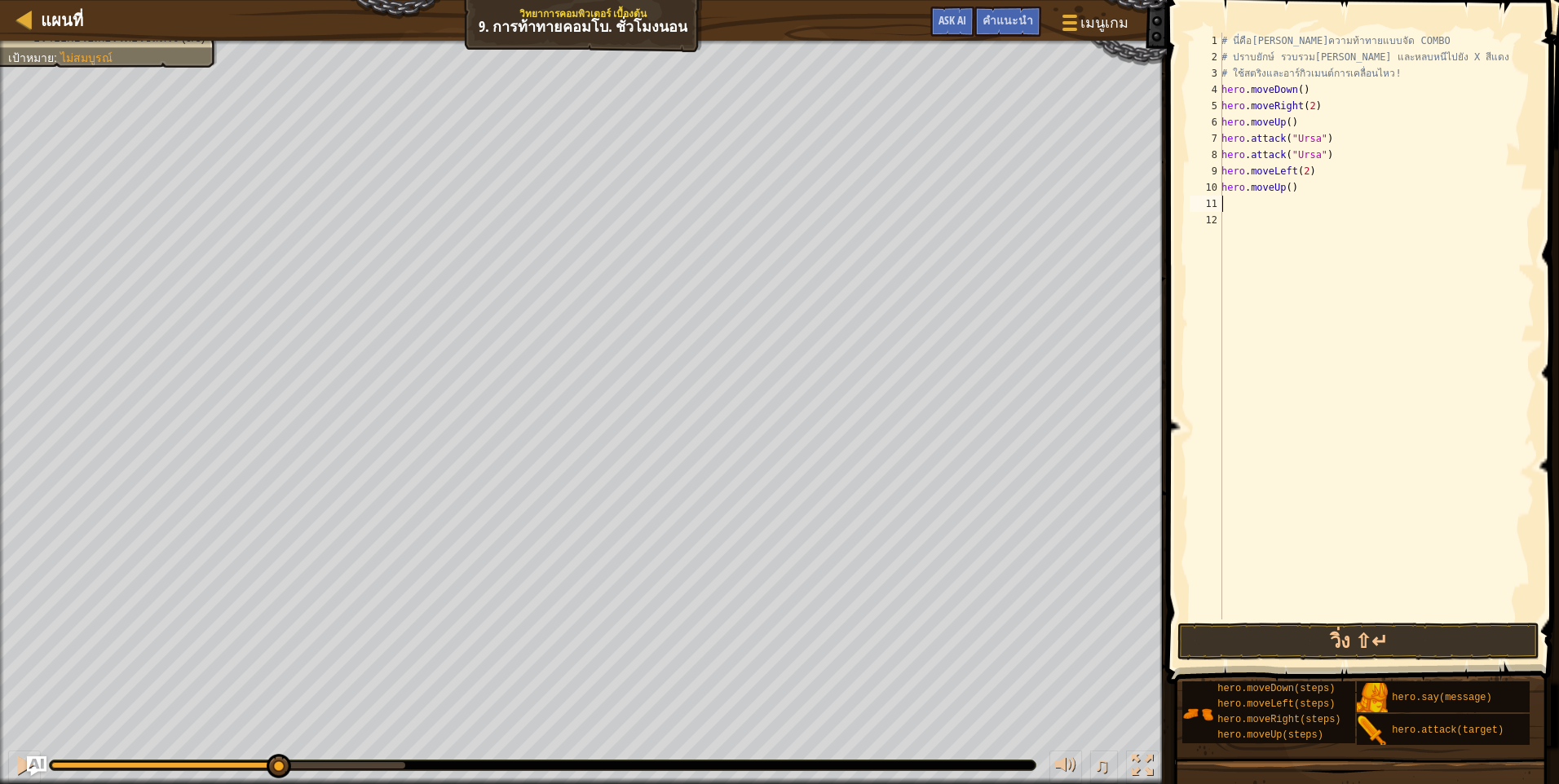
click at [1321, 202] on div "# นี่คือเลเวลความท้าทายแบบจัด COMBO # ปราบยักษ์ รวบรวมอัญมณี และหลบหนีไปยัง X ส…" at bounding box center [1376, 342] width 316 height 619
click at [1338, 220] on div "hero. a ttack กด enter hero.s a y กด enter" at bounding box center [1371, 252] width 308 height 79
drag, startPoint x: 1317, startPoint y: 205, endPoint x: 1216, endPoint y: 204, distance: 101.0
click at [1216, 204] on div "hero.attack("Rexxar") 1 2 3 4 5 6 7 8 9 10 11 12 # นี่คือเลเวลความท้าทายแบบจัด …" at bounding box center [1360, 325] width 348 height 587
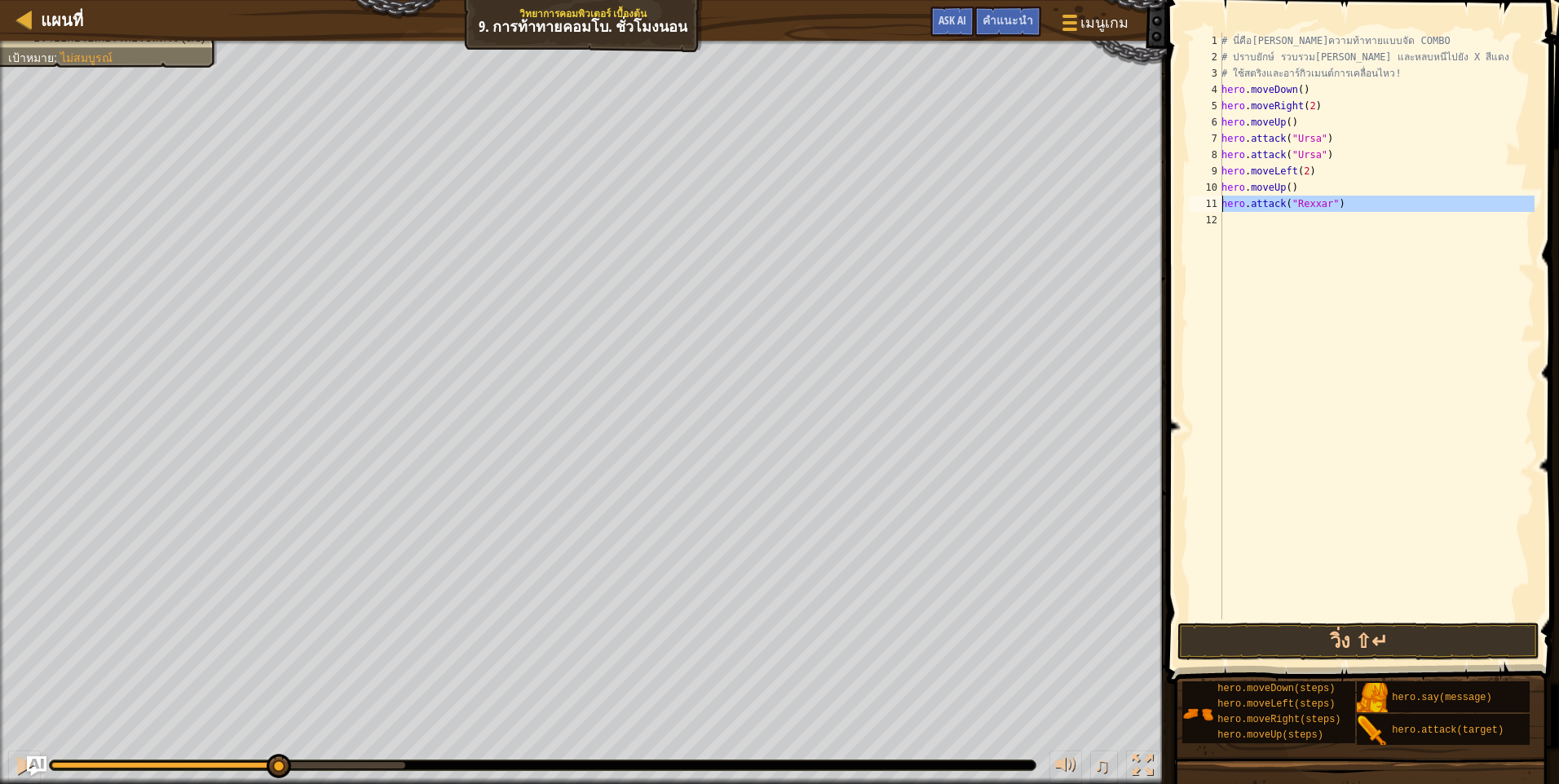
type textarea "hero.attack("Rexxar")"
click at [1312, 219] on div "# นี่คือเลเวลความท้าทายแบบจัด COMBO # ปราบยักษ์ รวบรวมอัญมณี และหลบหนีไปยัง X ส…" at bounding box center [1376, 325] width 316 height 587
type textarea "V"
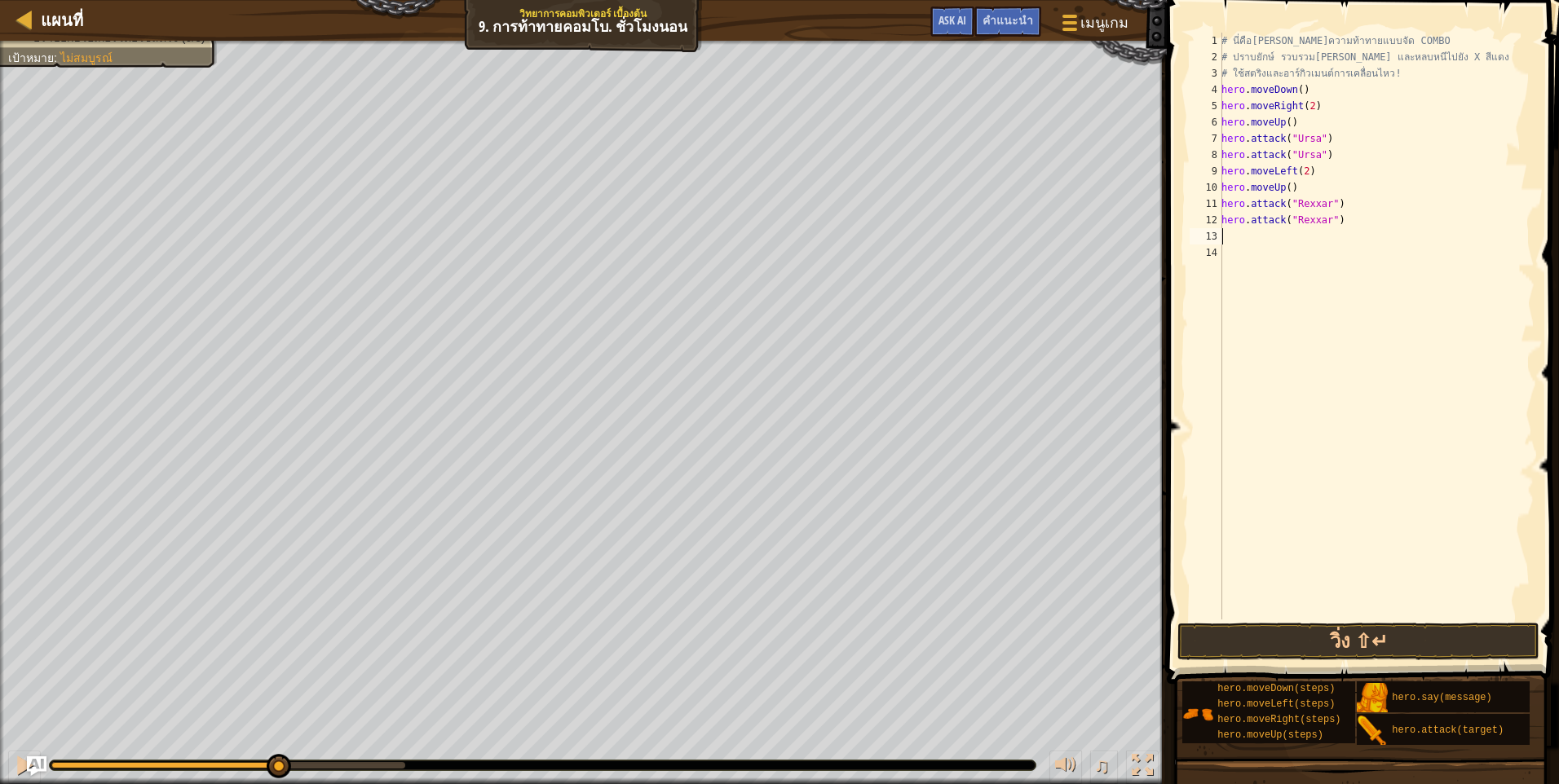
click at [1327, 241] on div "# นี่คือเลเวลความท้าทายแบบจัด COMBO # ปราบยักษ์ รวบรวมอัญมณี และหลบหนีไปยัง X ส…" at bounding box center [1376, 342] width 316 height 619
paste textarea "hero.attack("Rexxar")"
drag, startPoint x: 1319, startPoint y: 239, endPoint x: 1291, endPoint y: 238, distance: 28.0
click at [1291, 238] on div "# นี่คือเลเวลความท้าทายแบบจัด COMBO # ปราบยักษ์ รวบรวมอัญมณี และหลบหนีไปยัง X ส…" at bounding box center [1376, 342] width 316 height 619
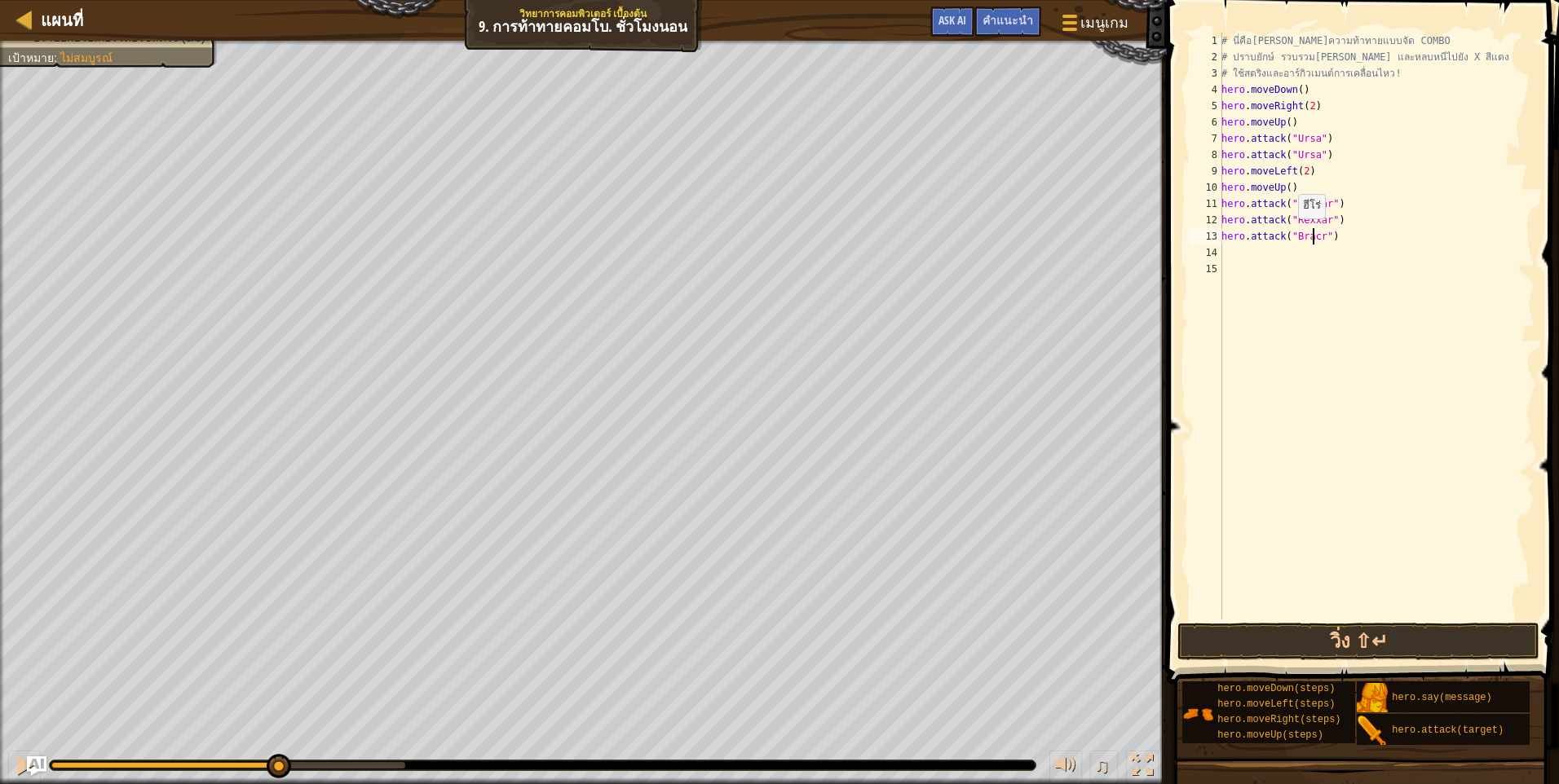
type textarea "hero.attack("Brackr")"
drag, startPoint x: 1326, startPoint y: 233, endPoint x: 1206, endPoint y: 231, distance: 120.0
click at [1206, 231] on div "hero.attack("Brackr") 1 2 3 4 5 6 7 8 9 10 11 12 13 14 15 # นี่คือเลเวลความท้าท…" at bounding box center [1360, 325] width 348 height 587
click at [1265, 255] on div "# นี่คือเลเวลความท้าทายแบบจัด COMBO # ปราบยักษ์ รวบรวมอัญมณี และหลบหนีไปยัง X ส…" at bounding box center [1376, 342] width 316 height 619
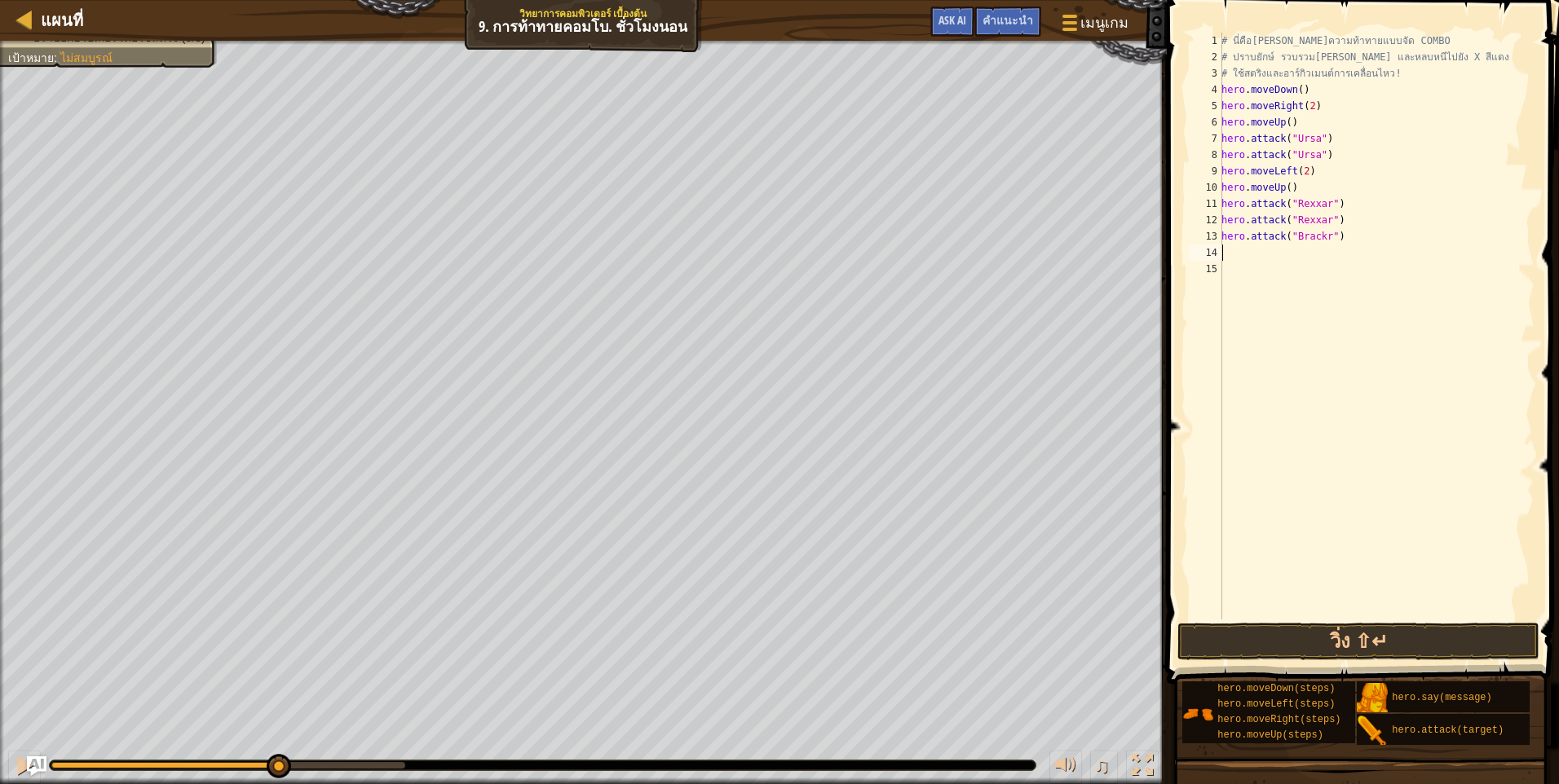
type textarea "V"
paste textarea "hero.attack("Brackr")"
type textarea "hero.attack("Brackr")"
click at [1264, 270] on div "# นี่คือเลเวลความท้าทายแบบจัด COMBO # ปราบยักษ์ รวบรวมอัญมณี และหลบหนีไปยัง X ส…" at bounding box center [1376, 342] width 316 height 619
type textarea "m"
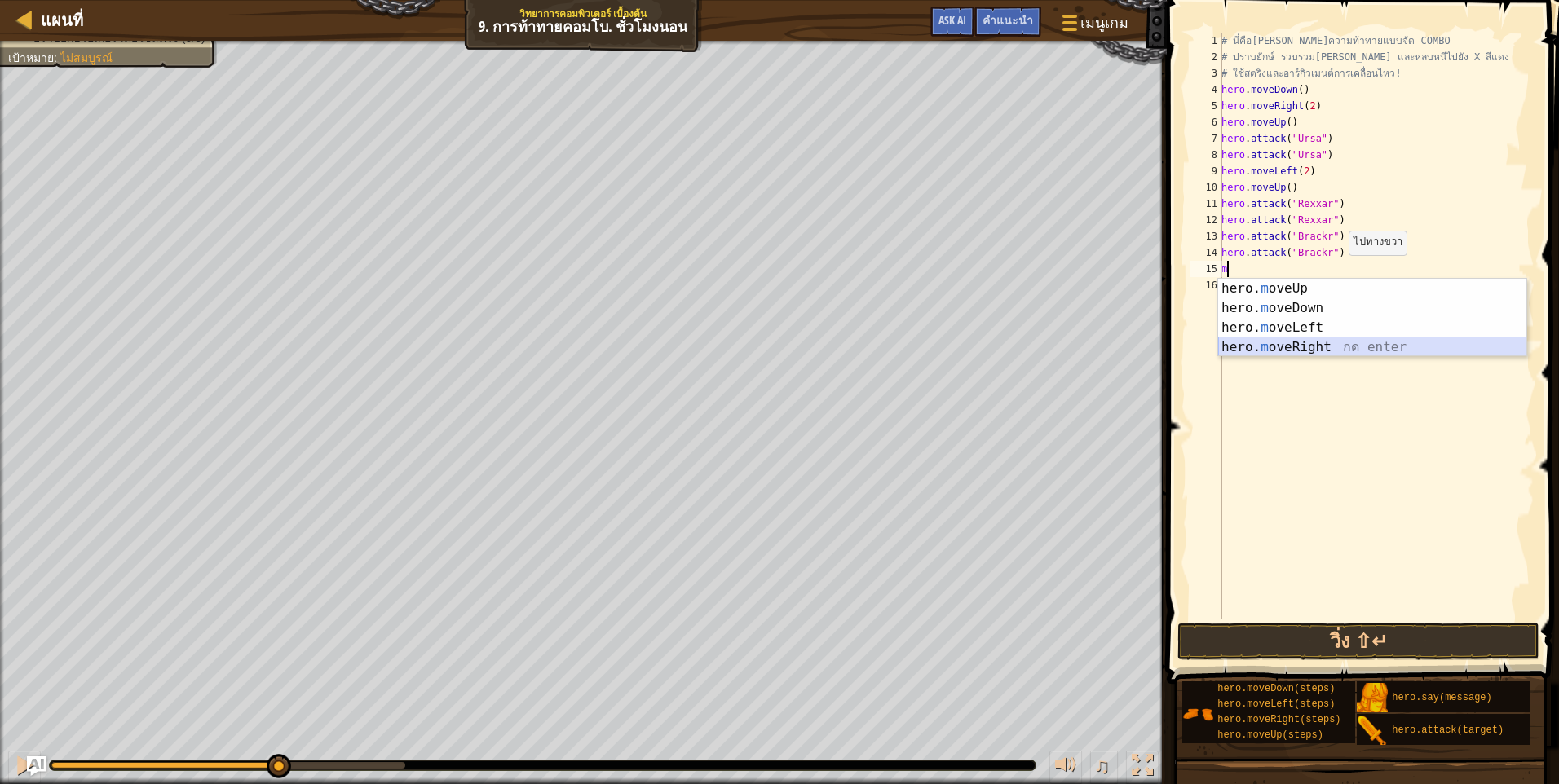
click at [1311, 348] on div "hero. m oveUp กด enter hero. m oveDown กด enter hero. m oveLeft กด enter hero. …" at bounding box center [1371, 337] width 308 height 117
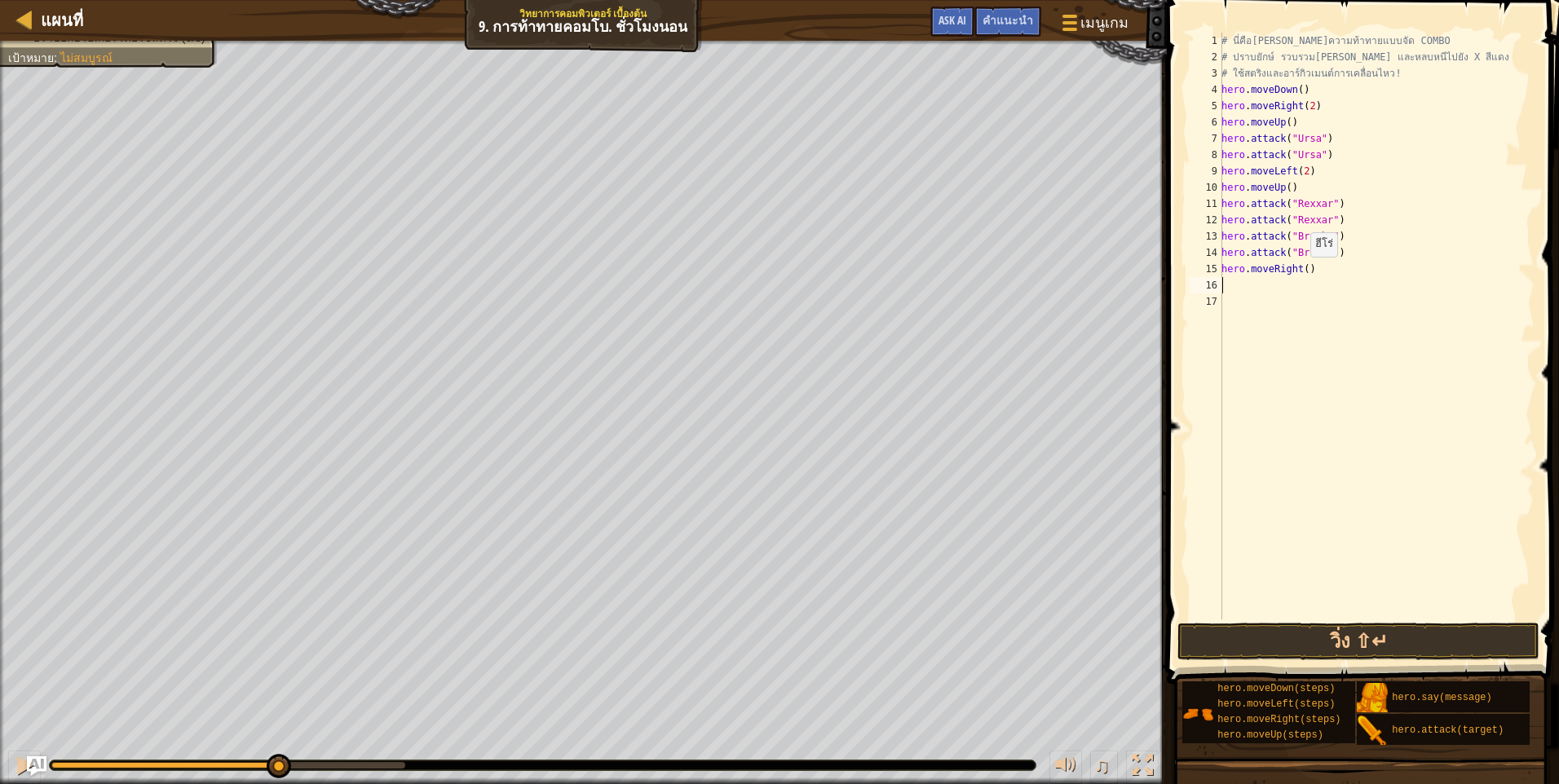
click at [1300, 273] on div "# นี่คือเลเวลความท้าทายแบบจัด COMBO # ปราบยักษ์ รวบรวมอัญมณี และหลบหนีไปยัง X ส…" at bounding box center [1376, 342] width 316 height 619
click at [1407, 649] on button "วิ่ง ⇧↵" at bounding box center [1357, 642] width 362 height 38
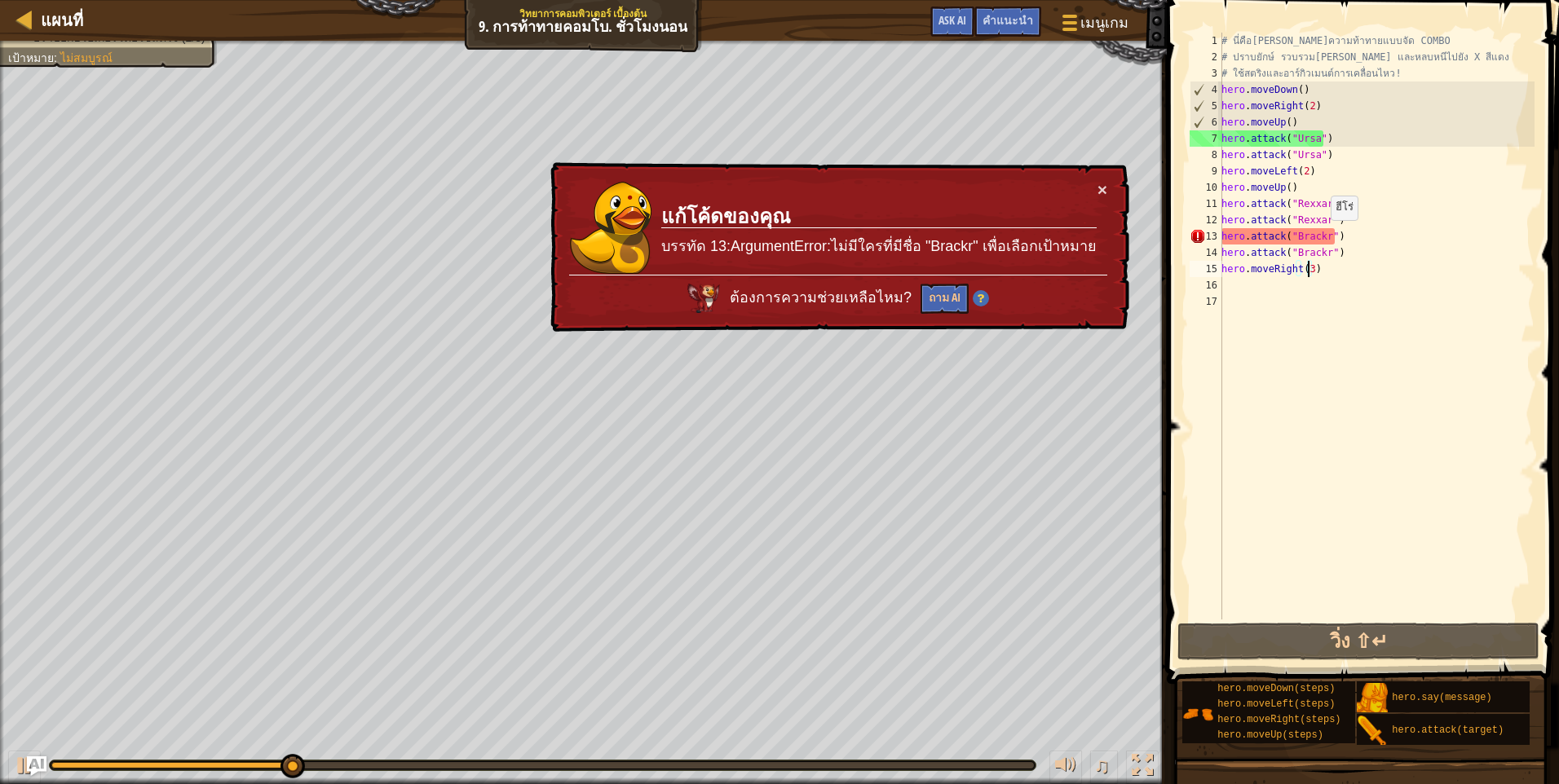
click at [1321, 237] on div "# นี่คือเลเวลความท้าทายแบบจัด COMBO # ปราบยักษ์ รวบรวมอัญมณี และหลบหนีไปยัง X ส…" at bounding box center [1376, 342] width 316 height 619
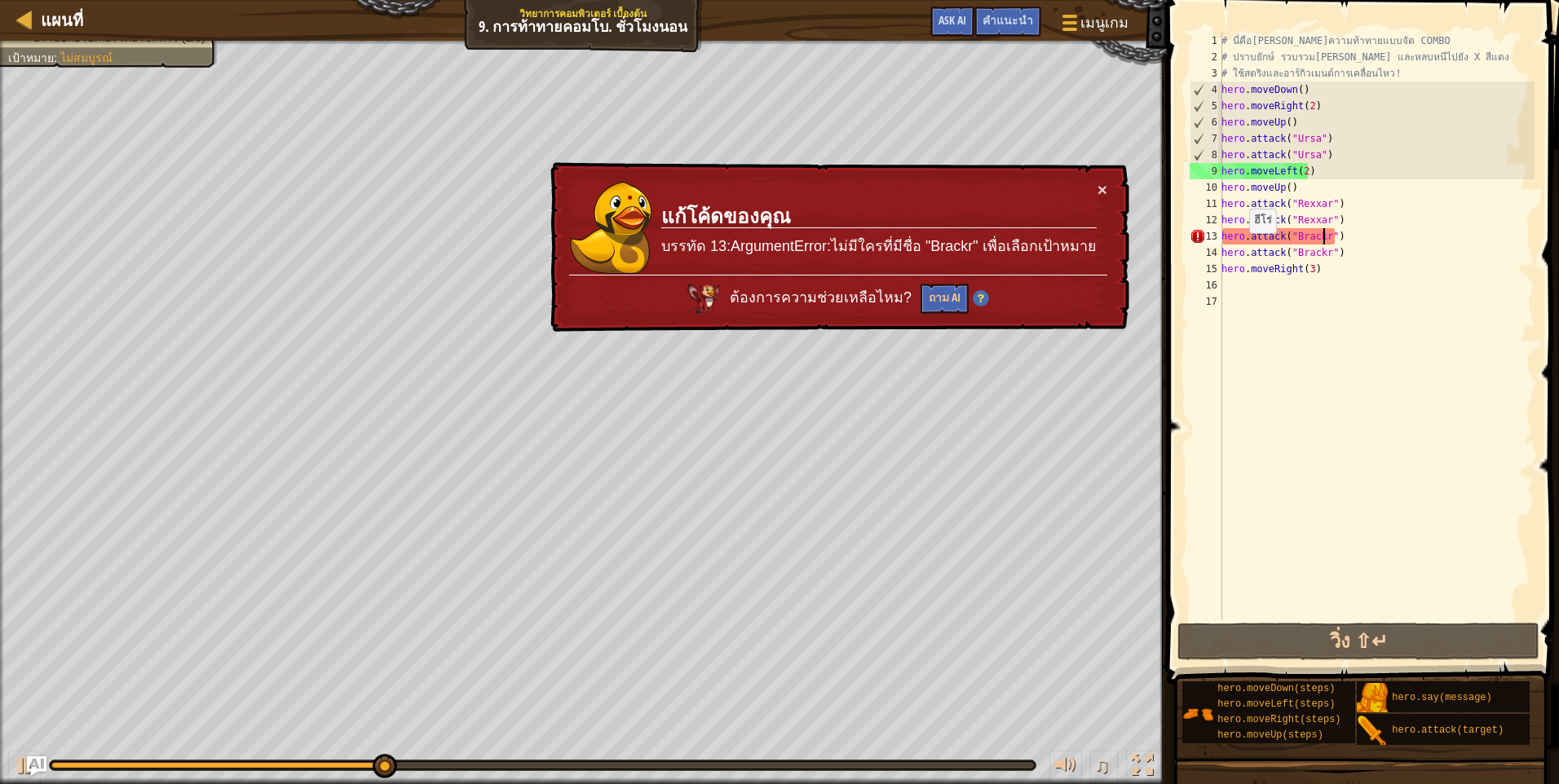
click at [1109, 190] on div "× แก้โค้ดของคุณ บรรทัด 13:ArgumentError:ไม่มีใครที่มีชื่อ "Brackr" เพื่อเลือกเป…" at bounding box center [838, 247] width 582 height 170
click at [1100, 187] on button "×" at bounding box center [1102, 190] width 10 height 18
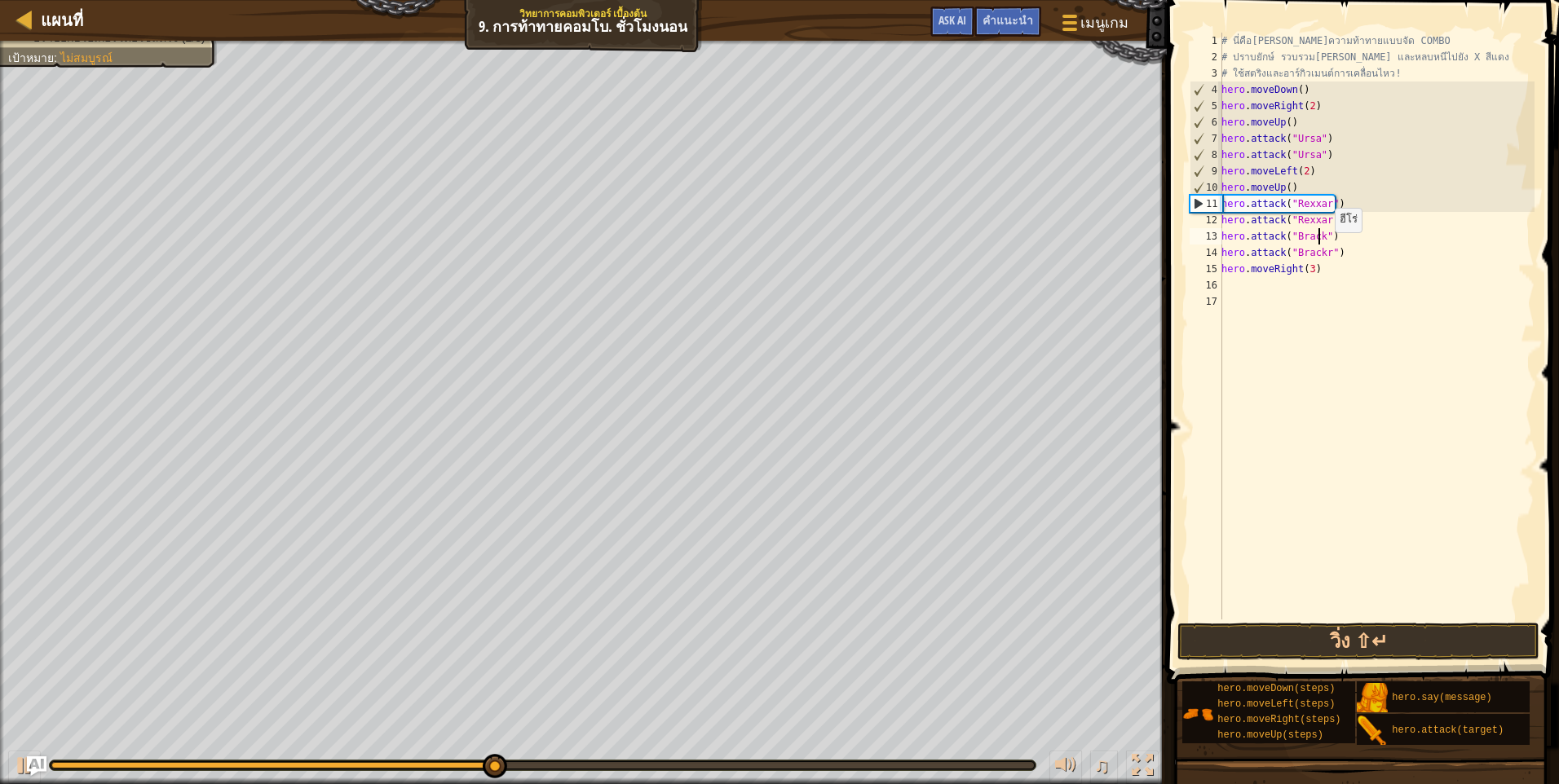
click at [1326, 249] on div "# นี่คือเลเวลความท้าทายแบบจัด COMBO # ปราบยักษ์ รวบรวมอัญมณี และหลบหนีไปยัง X ส…" at bounding box center [1376, 342] width 316 height 619
click at [1321, 251] on div "# นี่คือเลเวลความท้าทายแบบจัด COMBO # ปราบยักษ์ รวบรวมอัญมณี และหลบหนีไปยัง X ส…" at bounding box center [1376, 342] width 316 height 619
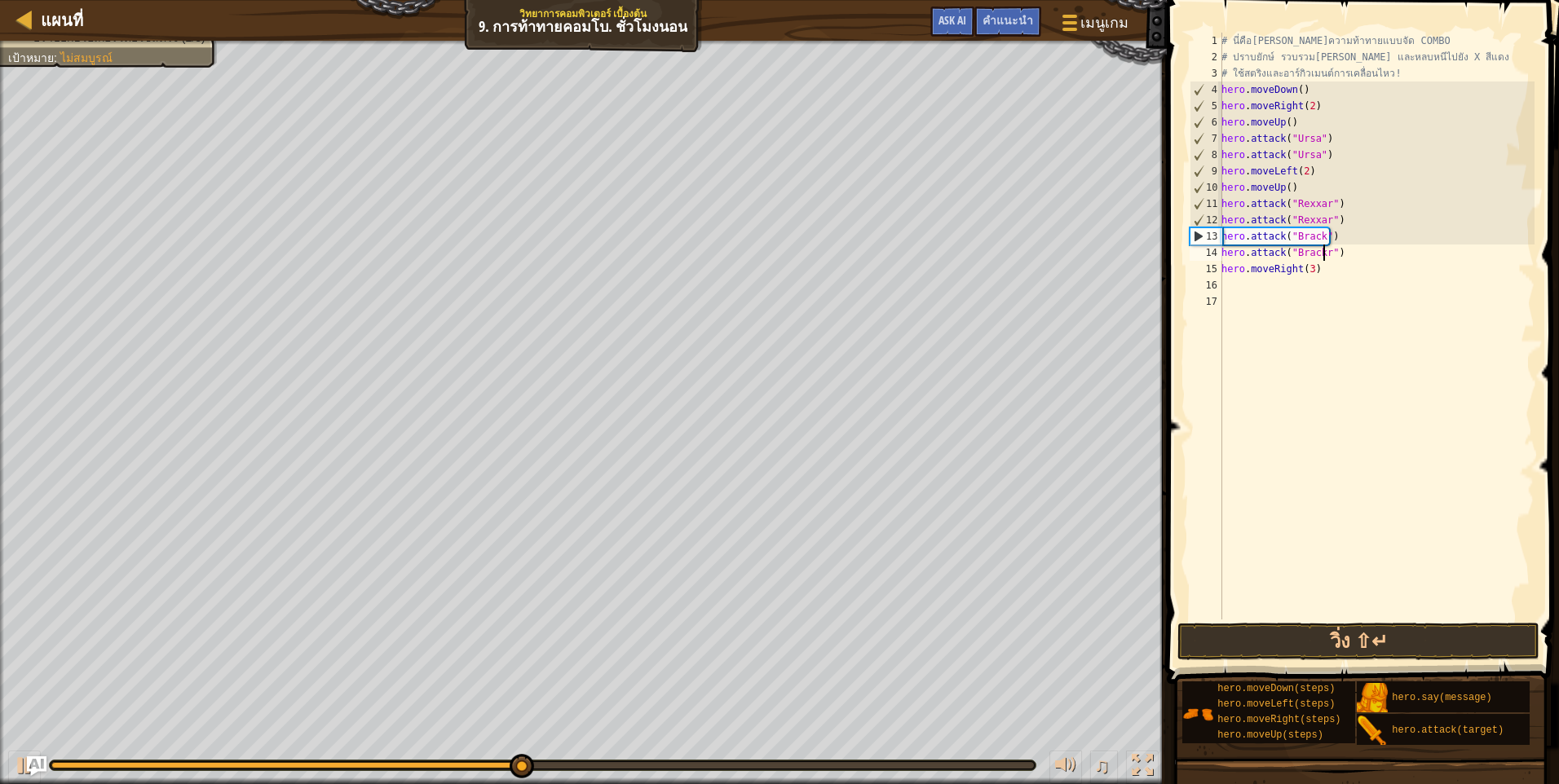
type textarea "hero.attack("Brack")"
click at [1386, 649] on button "วิ่ง ⇧↵" at bounding box center [1357, 642] width 362 height 38
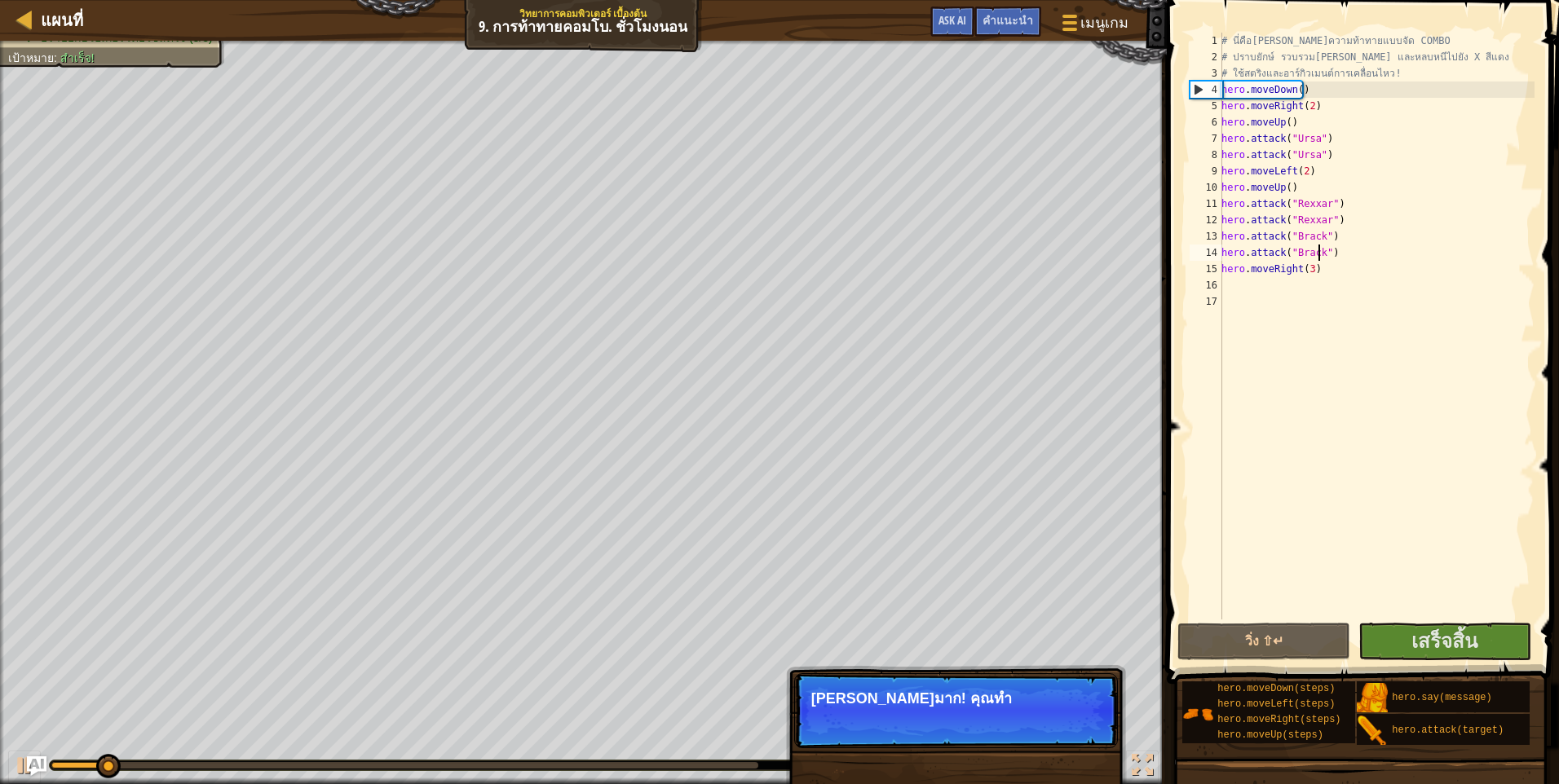
scroll to position [7, 6]
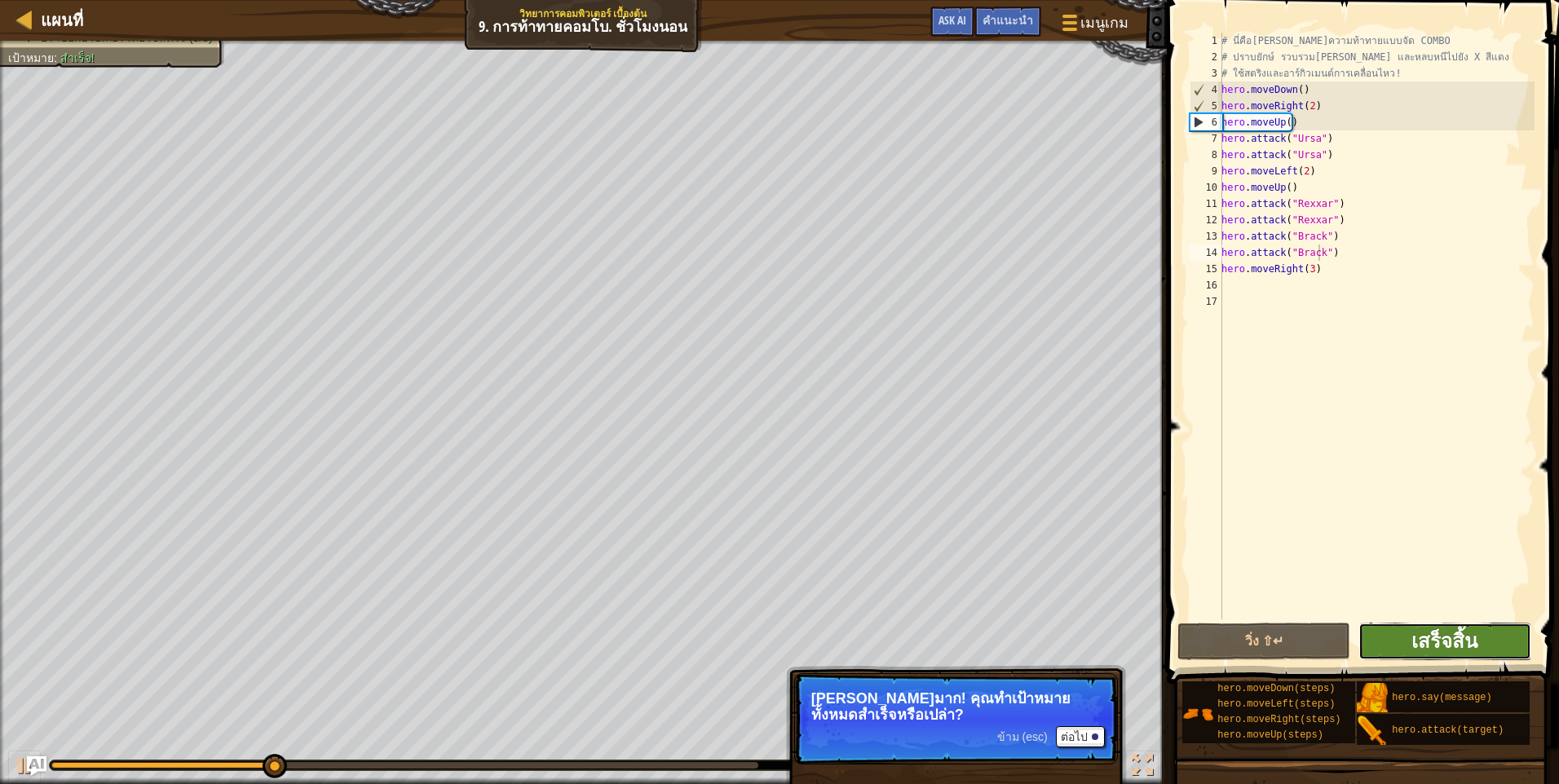
click at [1429, 633] on span "เสร็จสิ้น" at bounding box center [1443, 641] width 66 height 26
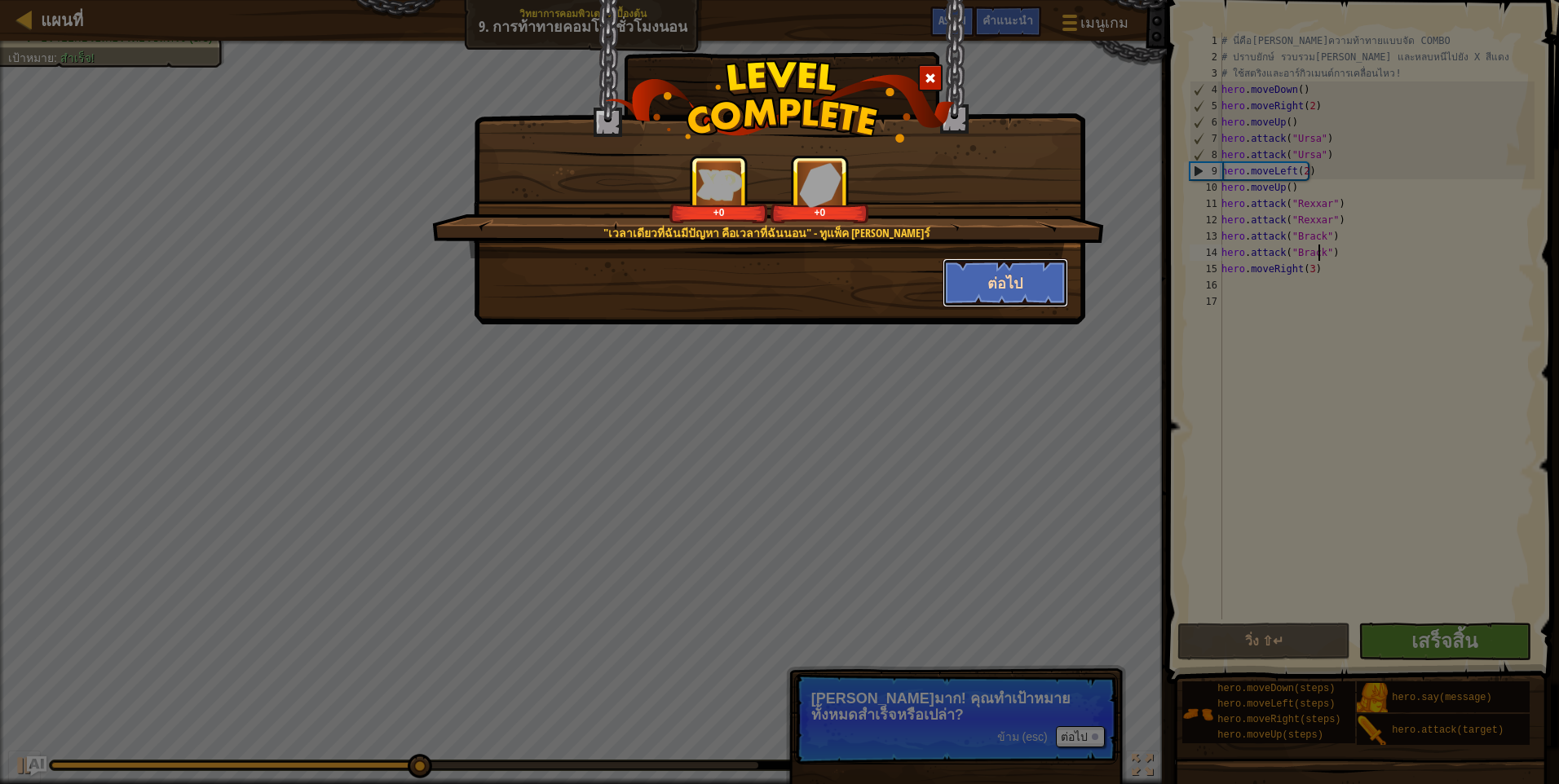
click at [959, 301] on button "ต่อไป" at bounding box center [1005, 282] width 127 height 49
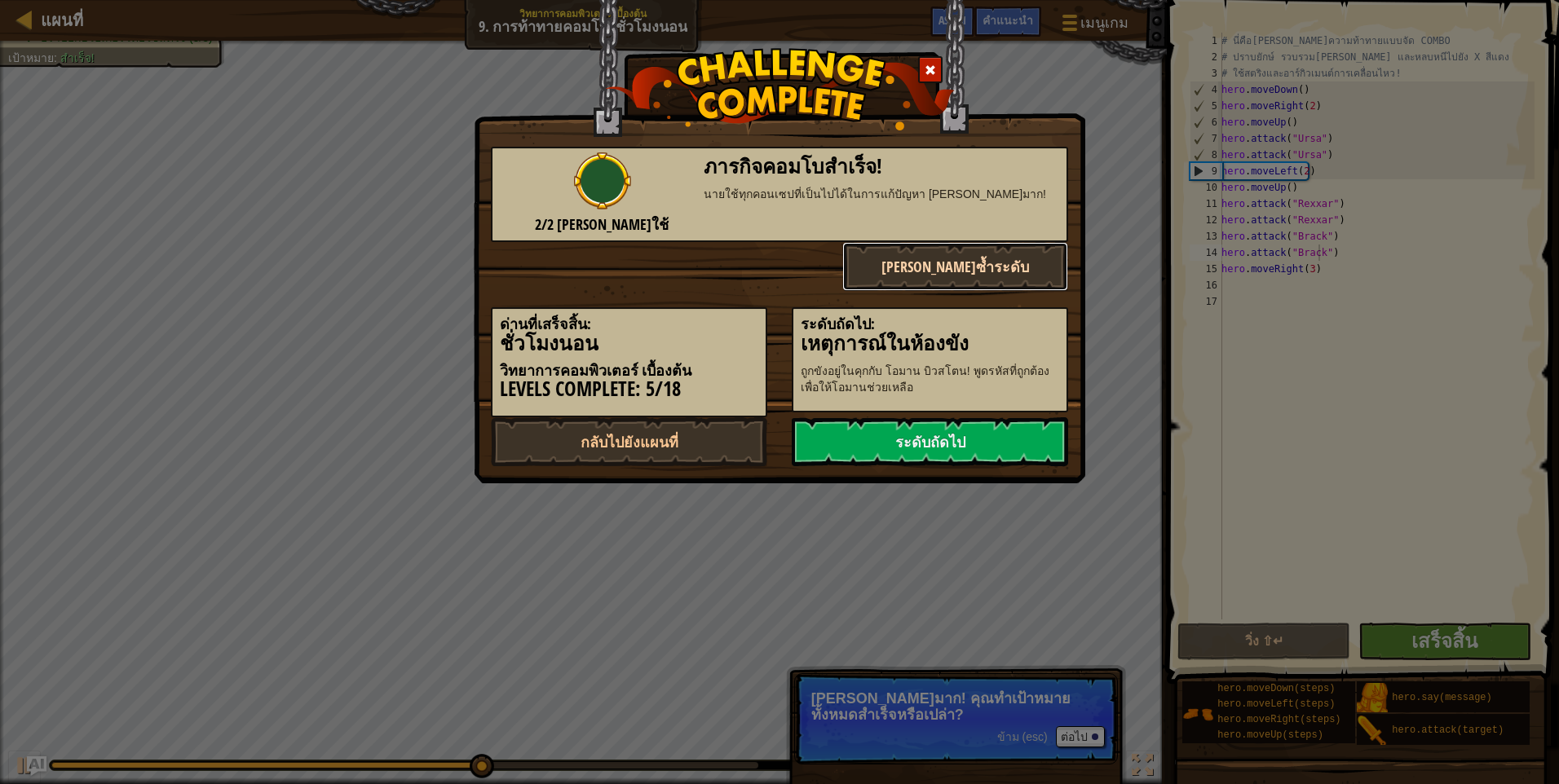
click at [980, 288] on button "เล่นซ้ำระดับ" at bounding box center [955, 266] width 227 height 49
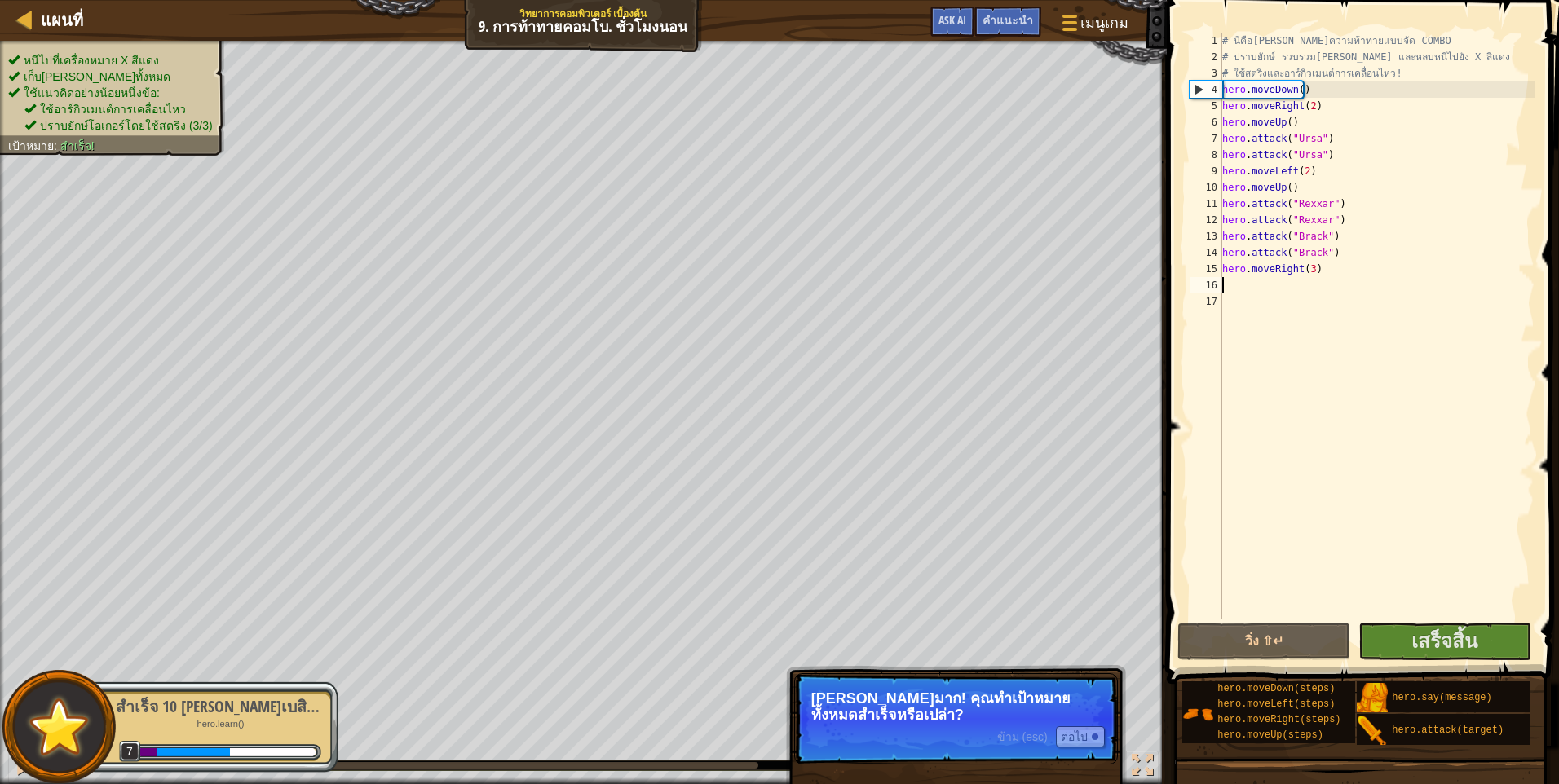
click at [1327, 280] on div "# นี่คือเลเวลความท้าทายแบบจัด COMBO # ปราบยักษ์ รวบรวมอัญมณี และหลบหนีไปยัง X ส…" at bounding box center [1376, 342] width 315 height 619
click at [1072, 752] on p "ข้าม (esc) ต่อไป ทำได้ดีมาก! คุณทำเป้าหมายทั้งหมดสำเร็จหรือเปล่า?" at bounding box center [956, 718] width 324 height 92
click at [1455, 630] on span "เสร็จสิ้น" at bounding box center [1443, 641] width 66 height 26
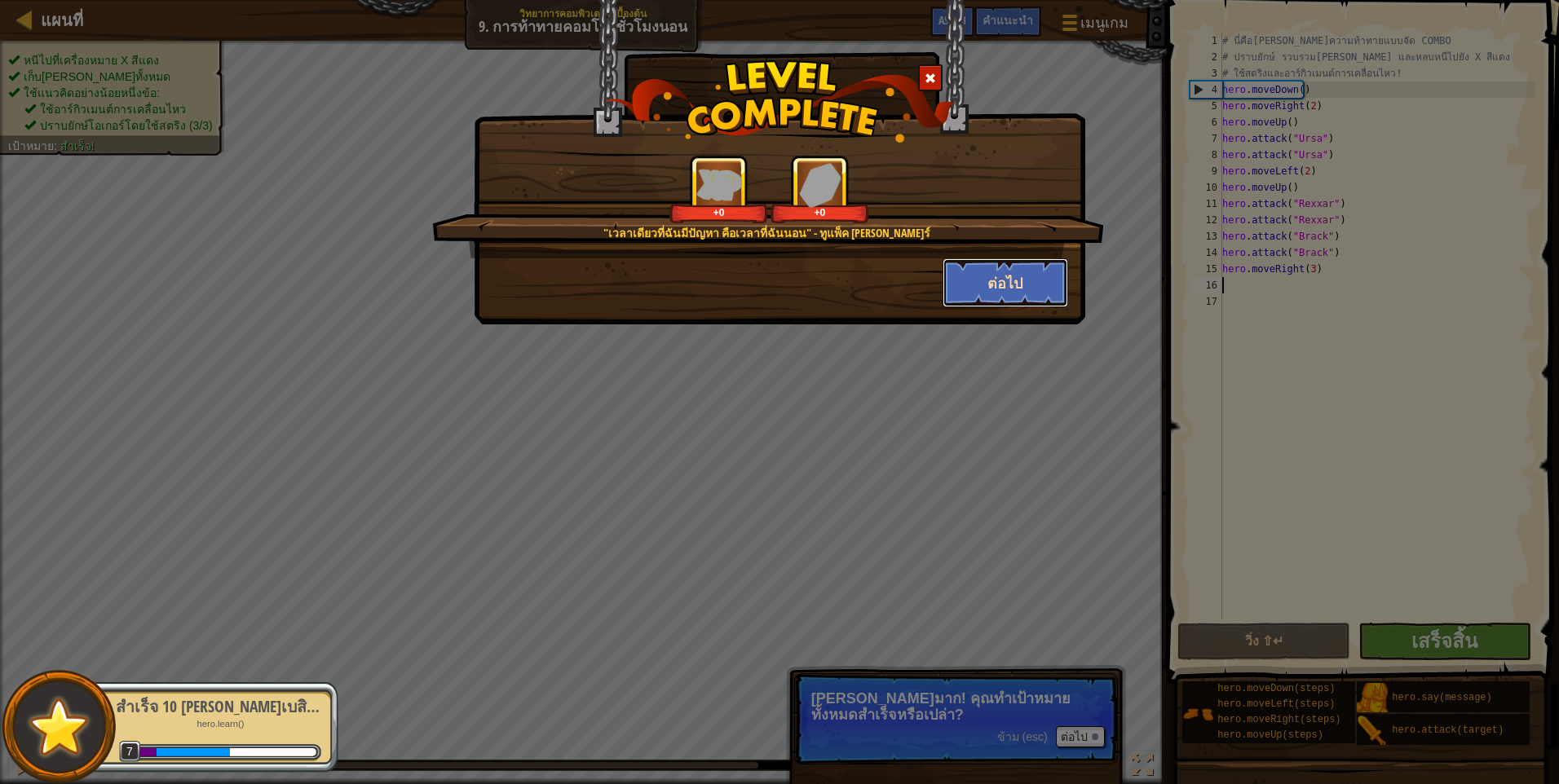
click at [1003, 270] on button "ต่อไป" at bounding box center [1005, 282] width 127 height 49
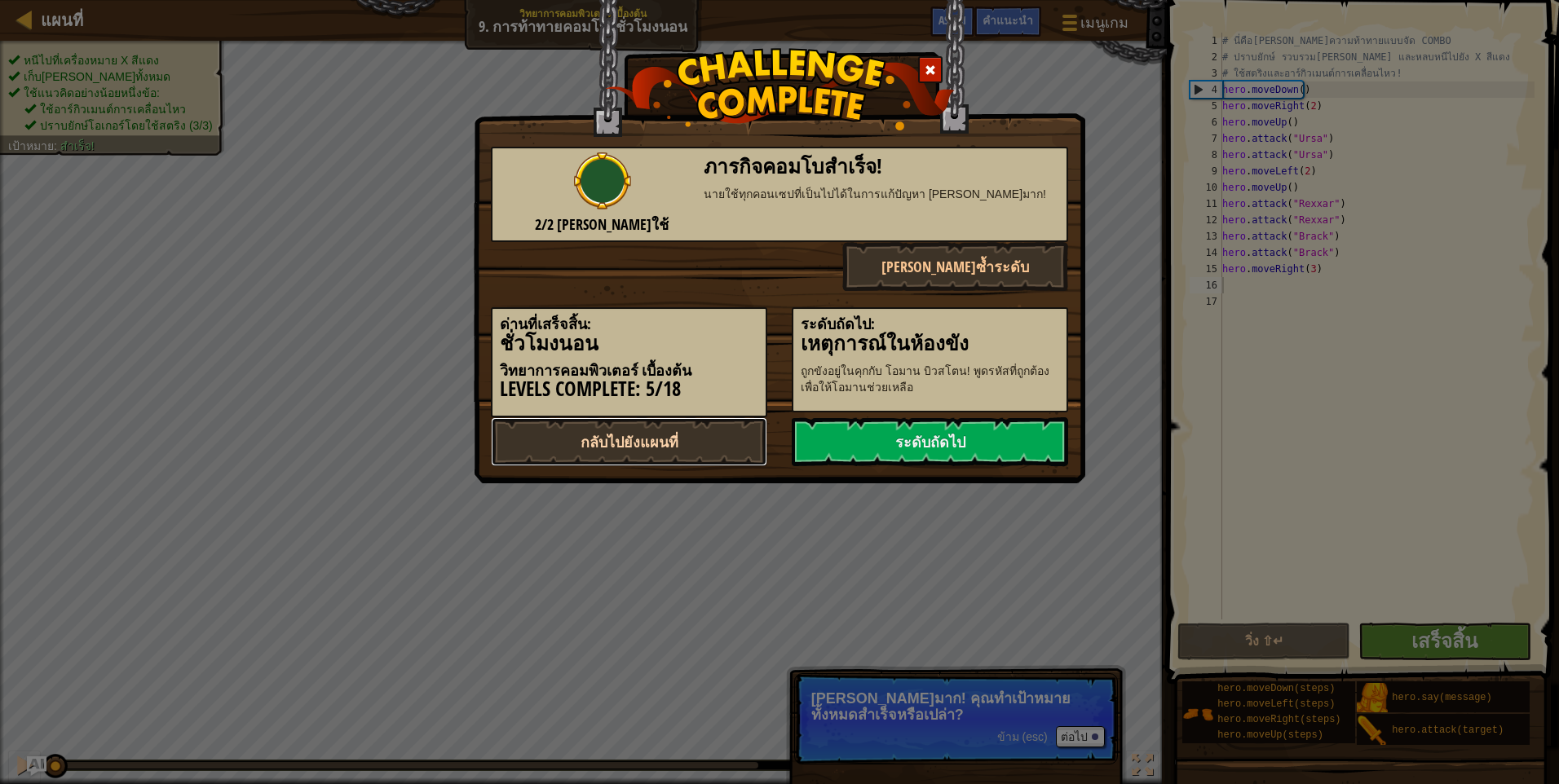
click at [713, 458] on link "กลับไปยังแผนที่" at bounding box center [629, 441] width 276 height 49
select select "th"
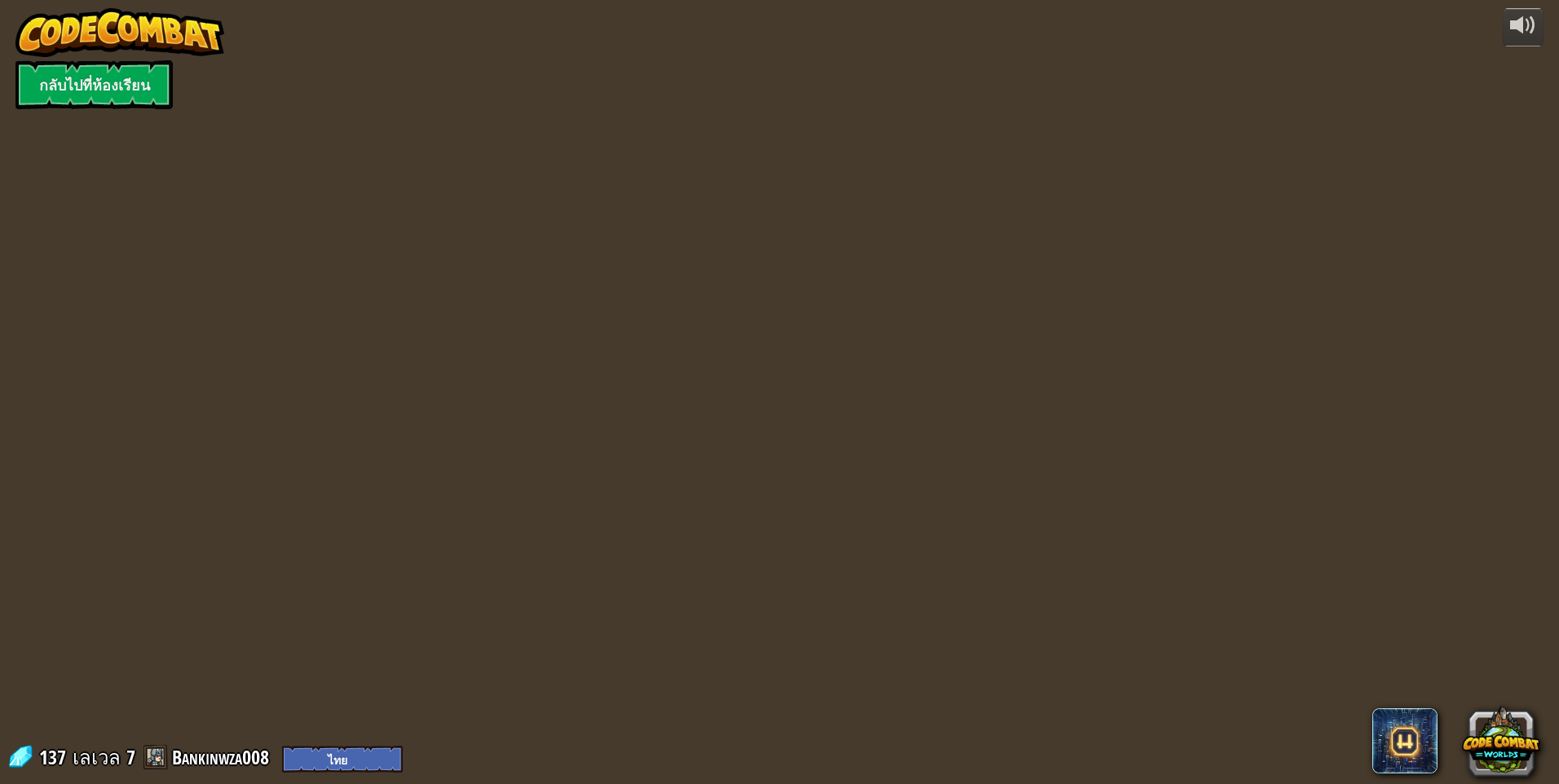
select select "th"
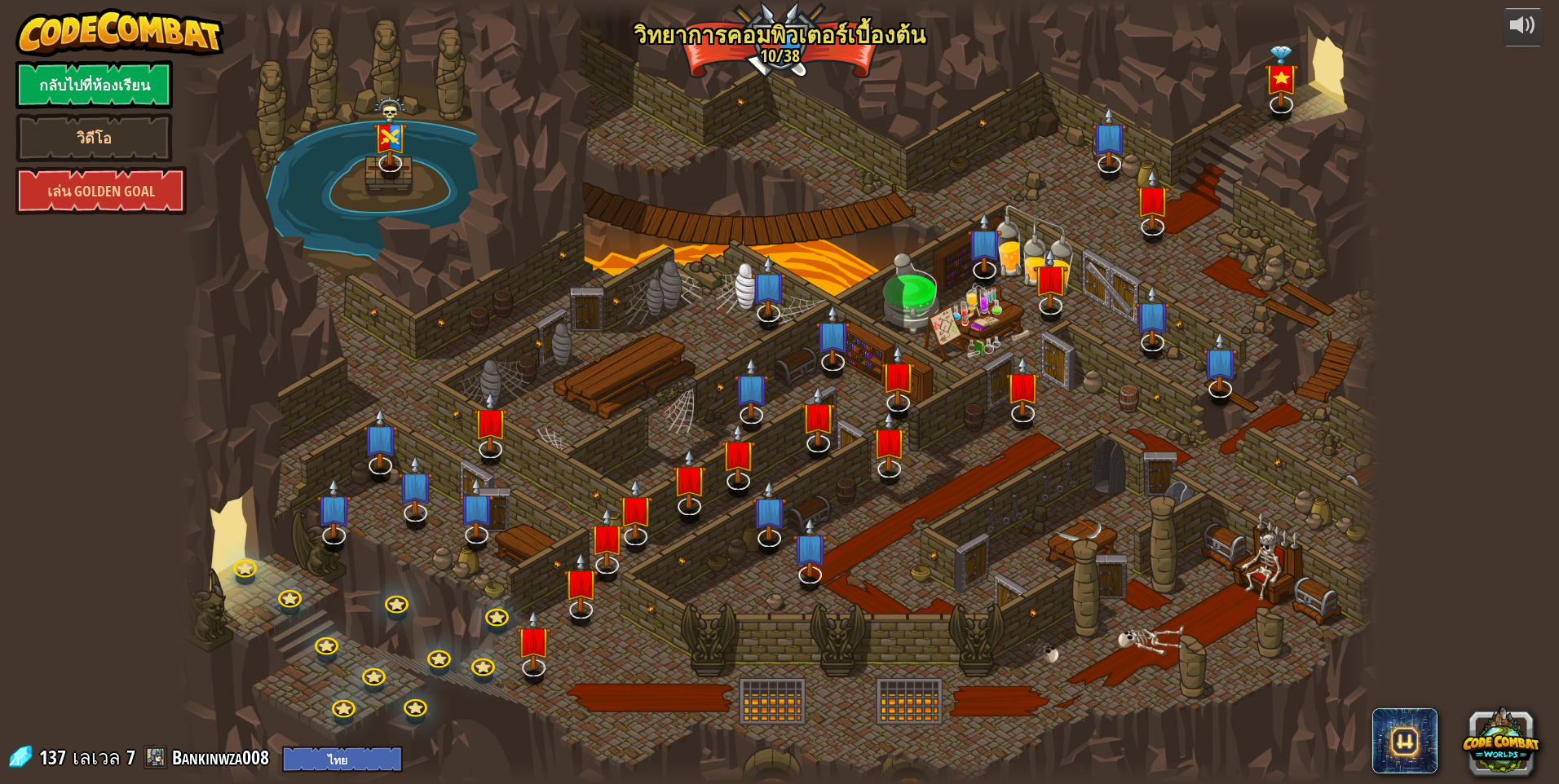
select select "th"
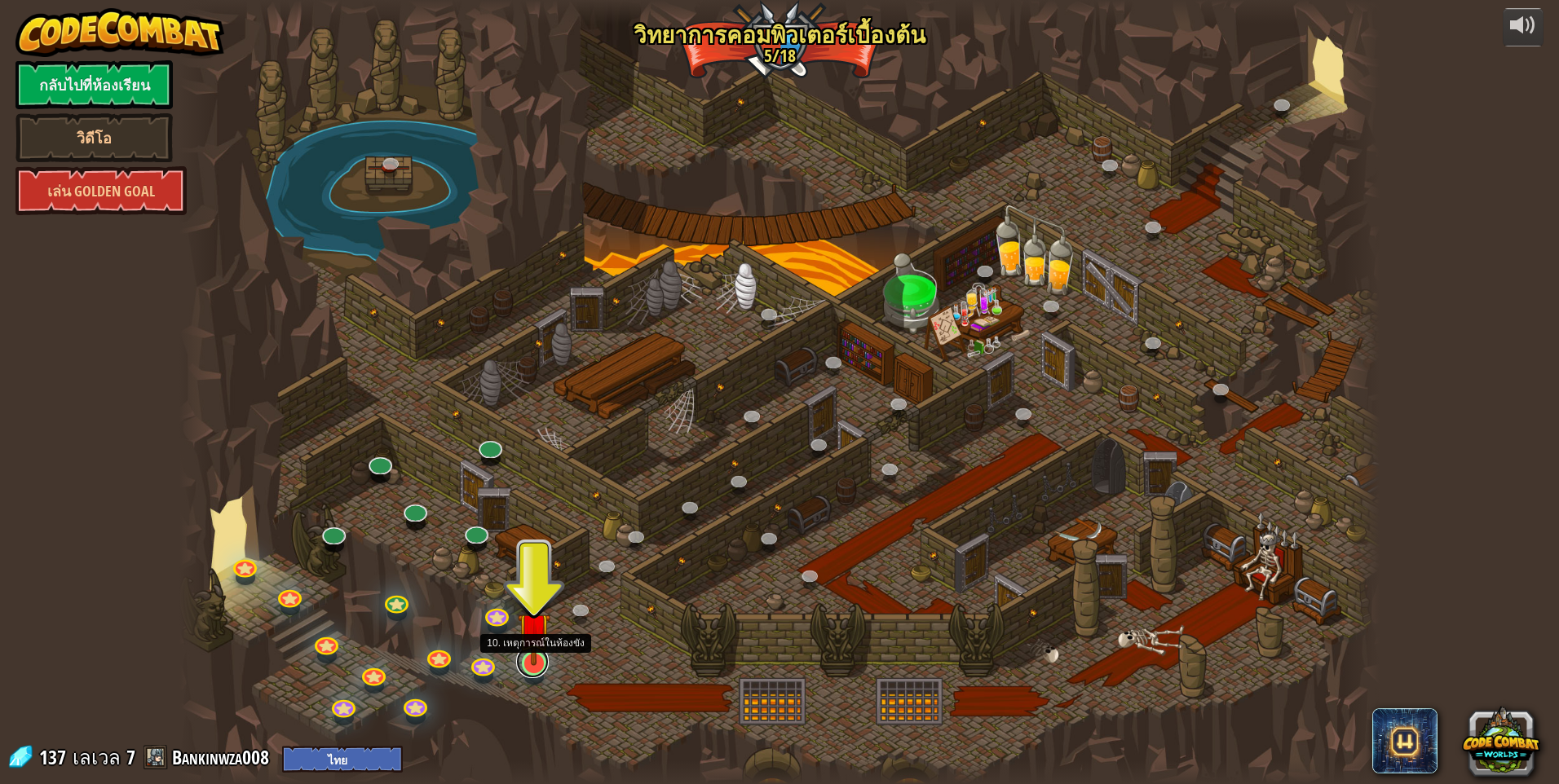
click at [518, 672] on div "25. Kithgard ประตู (ล็อค) หนีออกจากคุกคิธการ์ด และอย่าให้ยามจับได้ 26. Wakka Ma…" at bounding box center [780, 392] width 1200 height 784
click at [527, 658] on img at bounding box center [534, 629] width 32 height 74
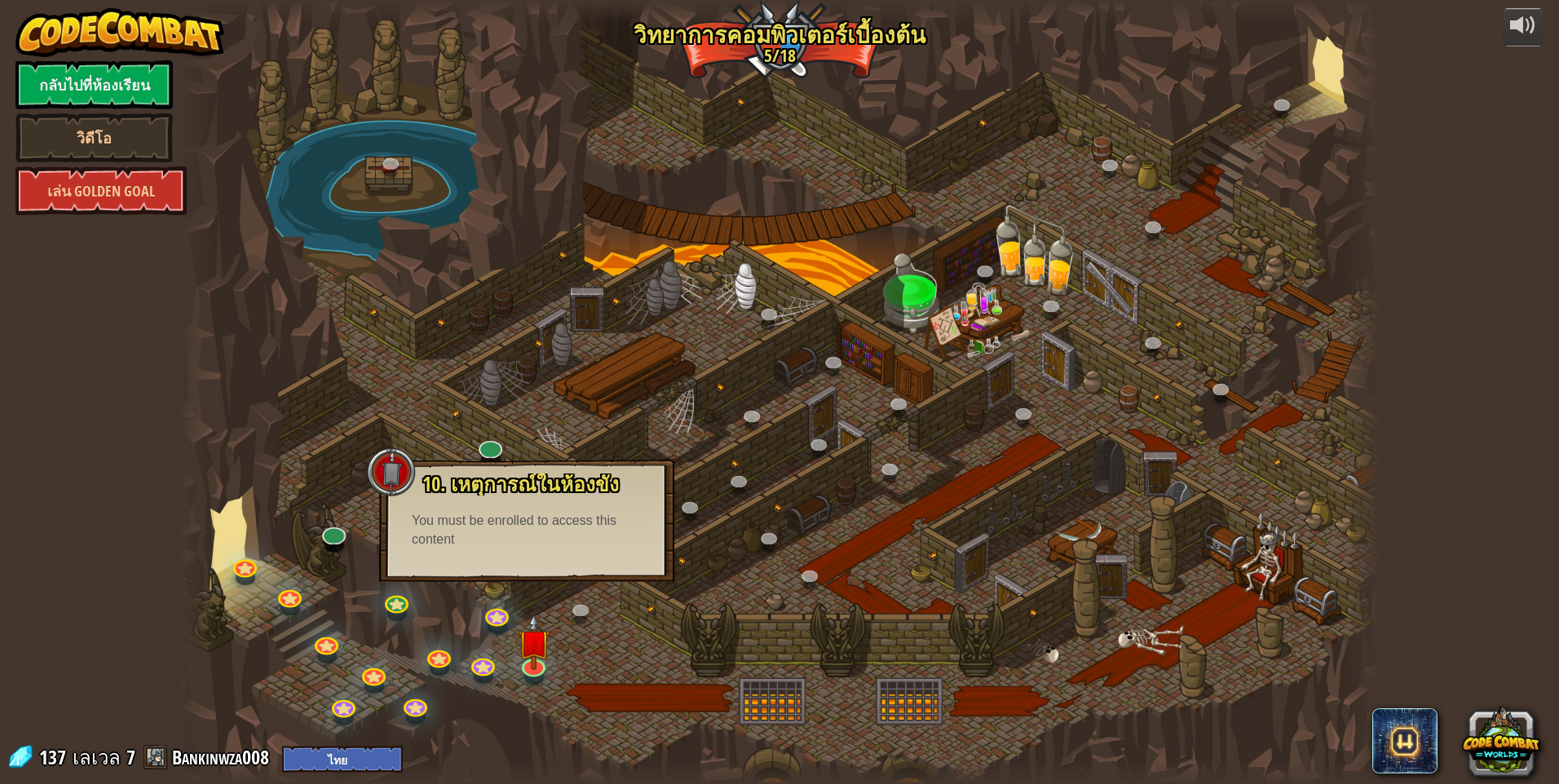
click at [570, 568] on div "10. เหตุการณ์ในห้องขัง ถูกขังอยู่ในคุกกับ โอมาน บิวสโตน! พูดรหัสที่ถูกต้องเพื่อ…" at bounding box center [526, 521] width 295 height 122
click at [522, 656] on img at bounding box center [534, 629] width 32 height 74
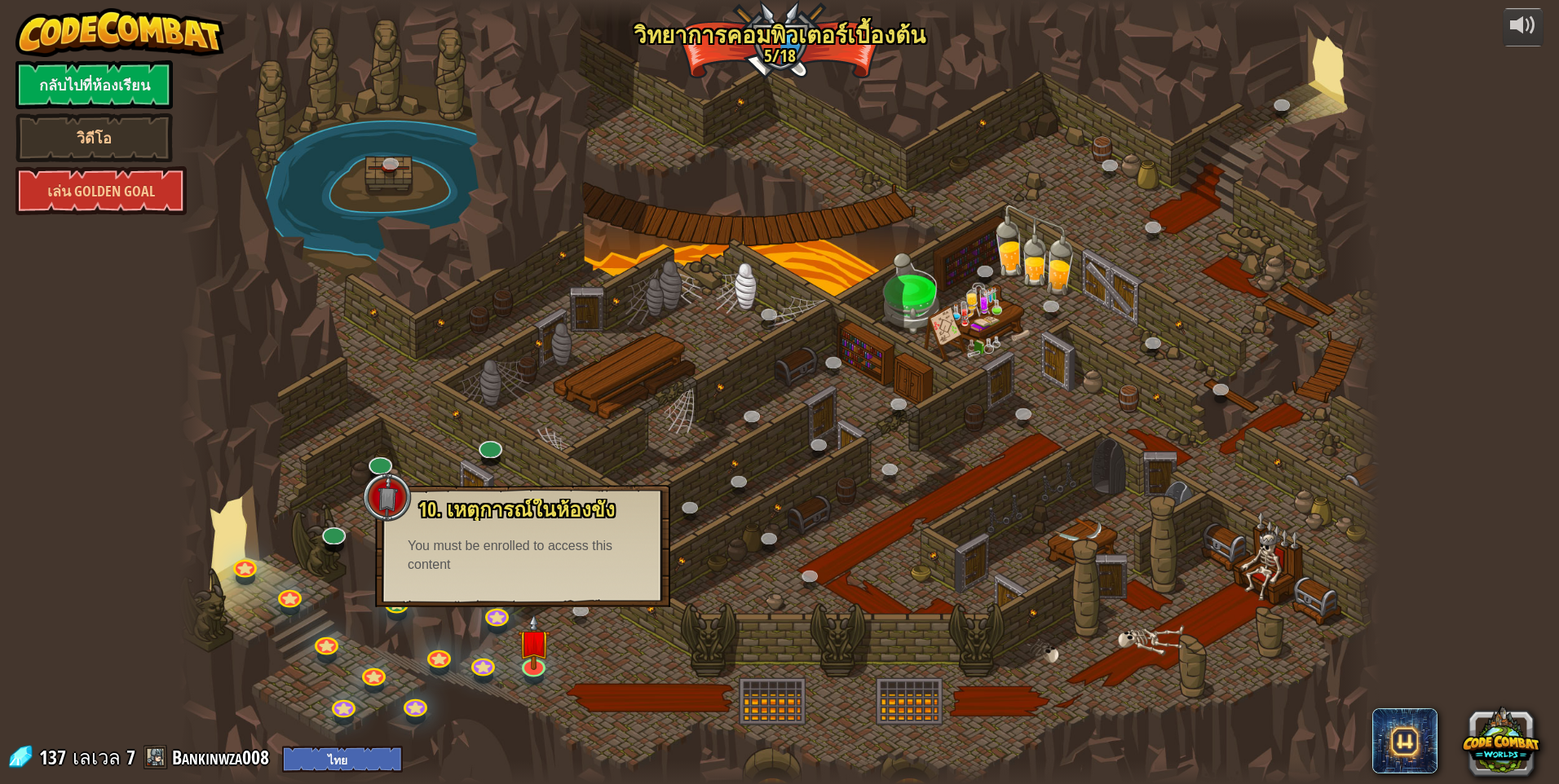
click at [562, 577] on div "10. เหตุการณ์ในห้องขัง ถูกขังอยู่ในคุกกับ โอมาน บิวสโตน! พูดรหัสที่ถูกต้องเพื่อ…" at bounding box center [522, 546] width 295 height 122
click at [906, 479] on div at bounding box center [780, 392] width 1200 height 784
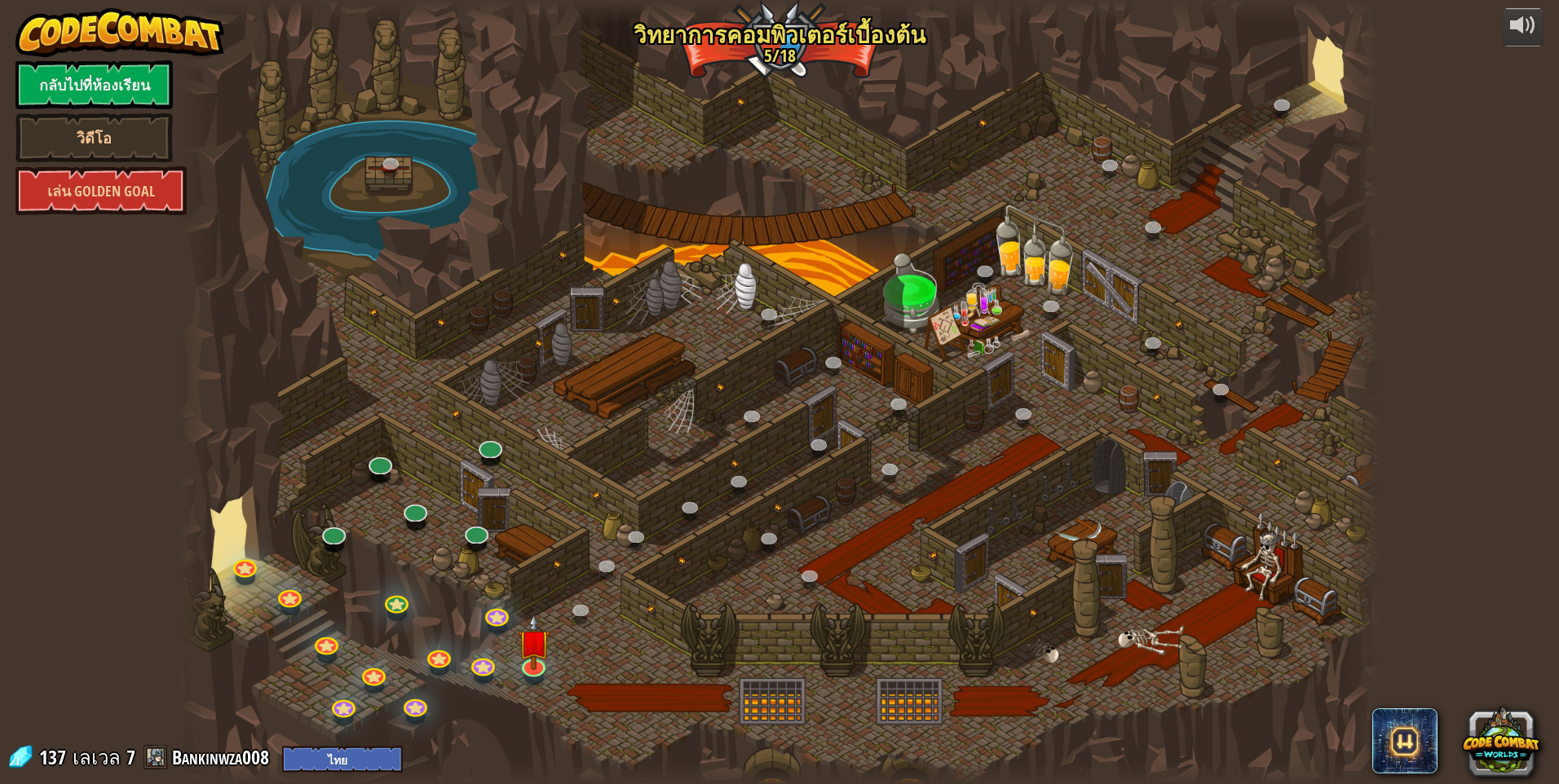
click at [494, 461] on div at bounding box center [490, 459] width 19 height 15
click at [493, 449] on link at bounding box center [487, 442] width 32 height 32
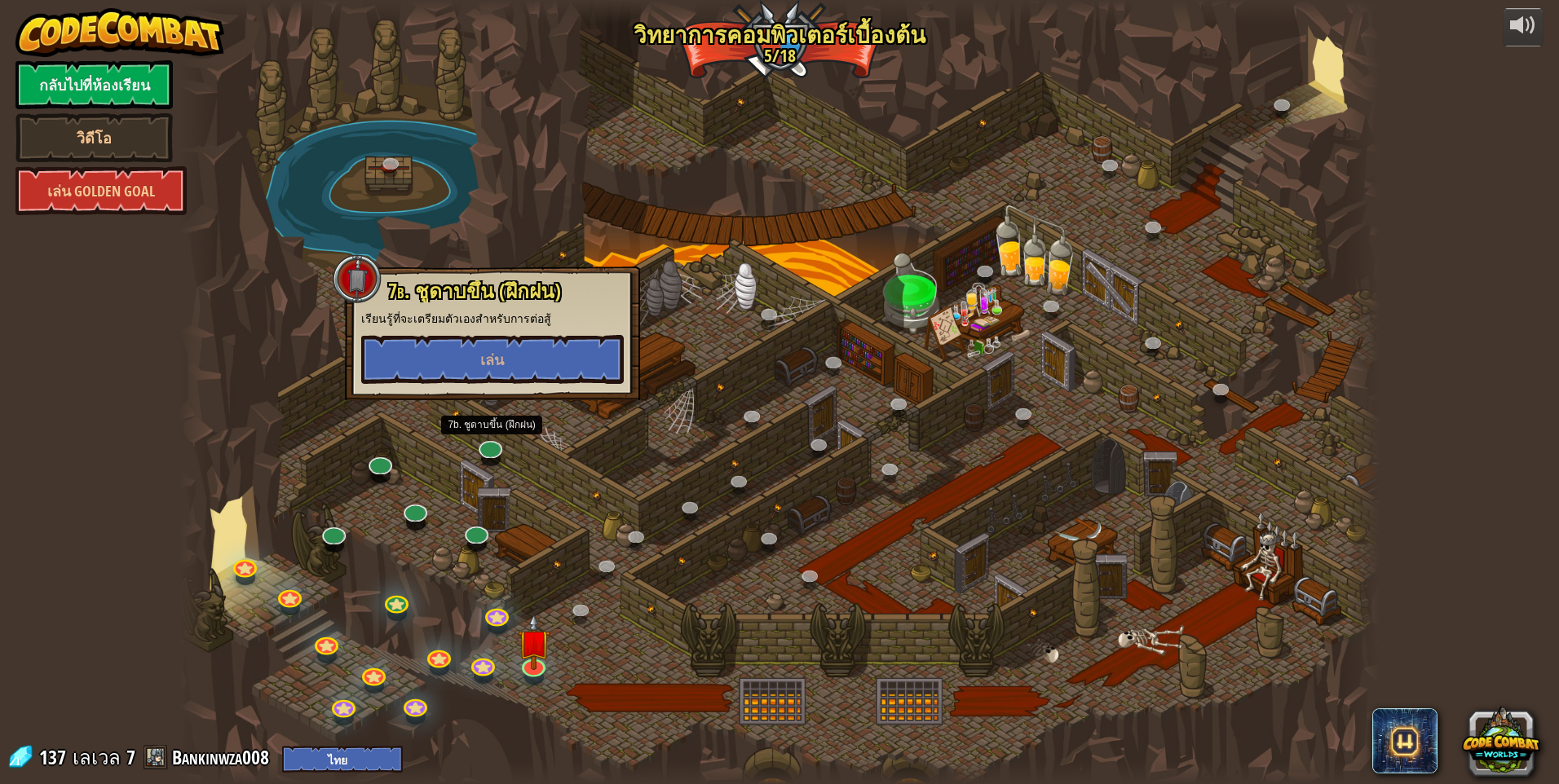
click at [396, 653] on div at bounding box center [780, 392] width 1200 height 784
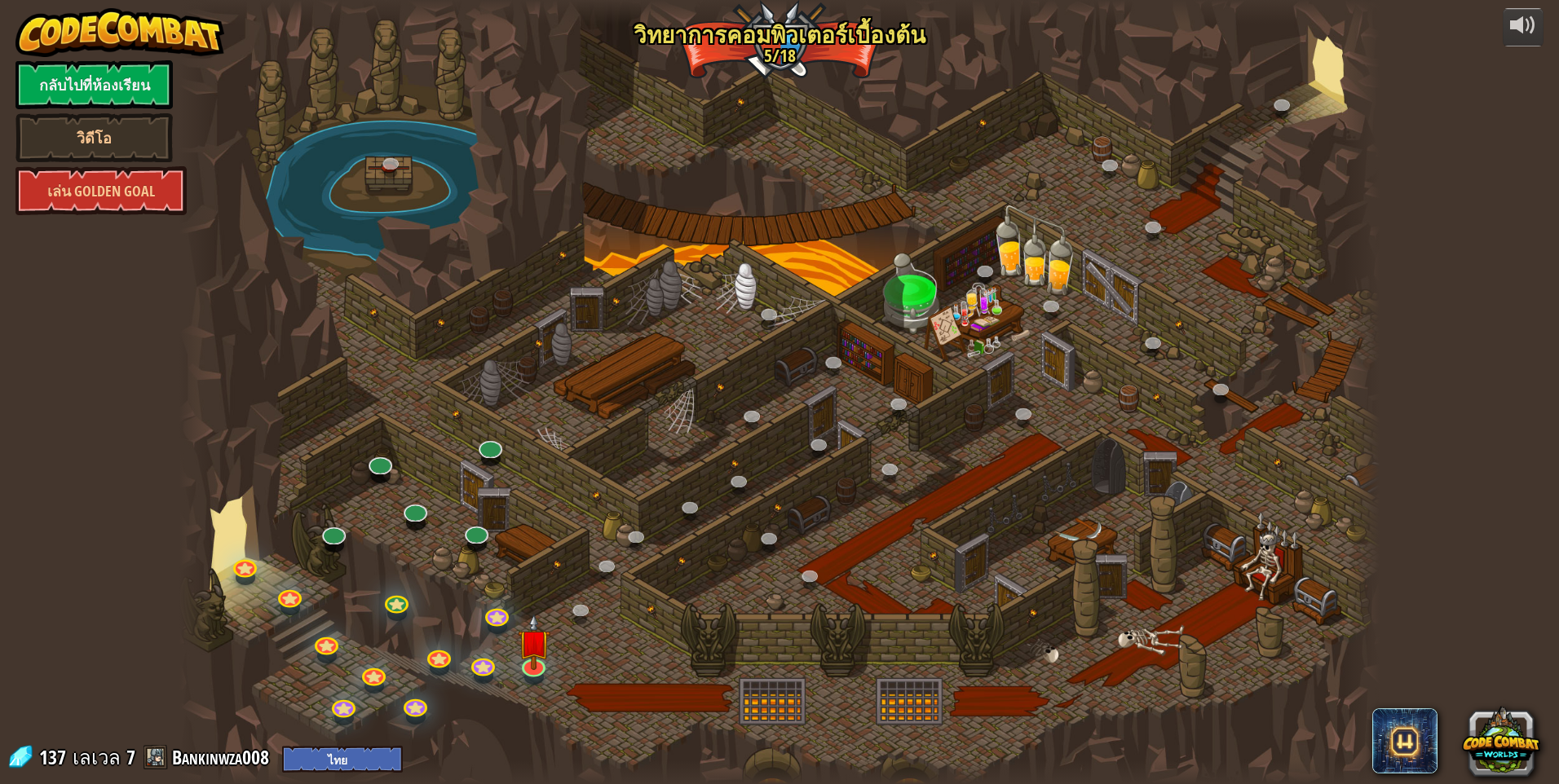
click at [421, 654] on div at bounding box center [780, 392] width 1200 height 784
click at [471, 656] on div at bounding box center [780, 392] width 1200 height 784
click at [474, 663] on link at bounding box center [481, 660] width 32 height 32
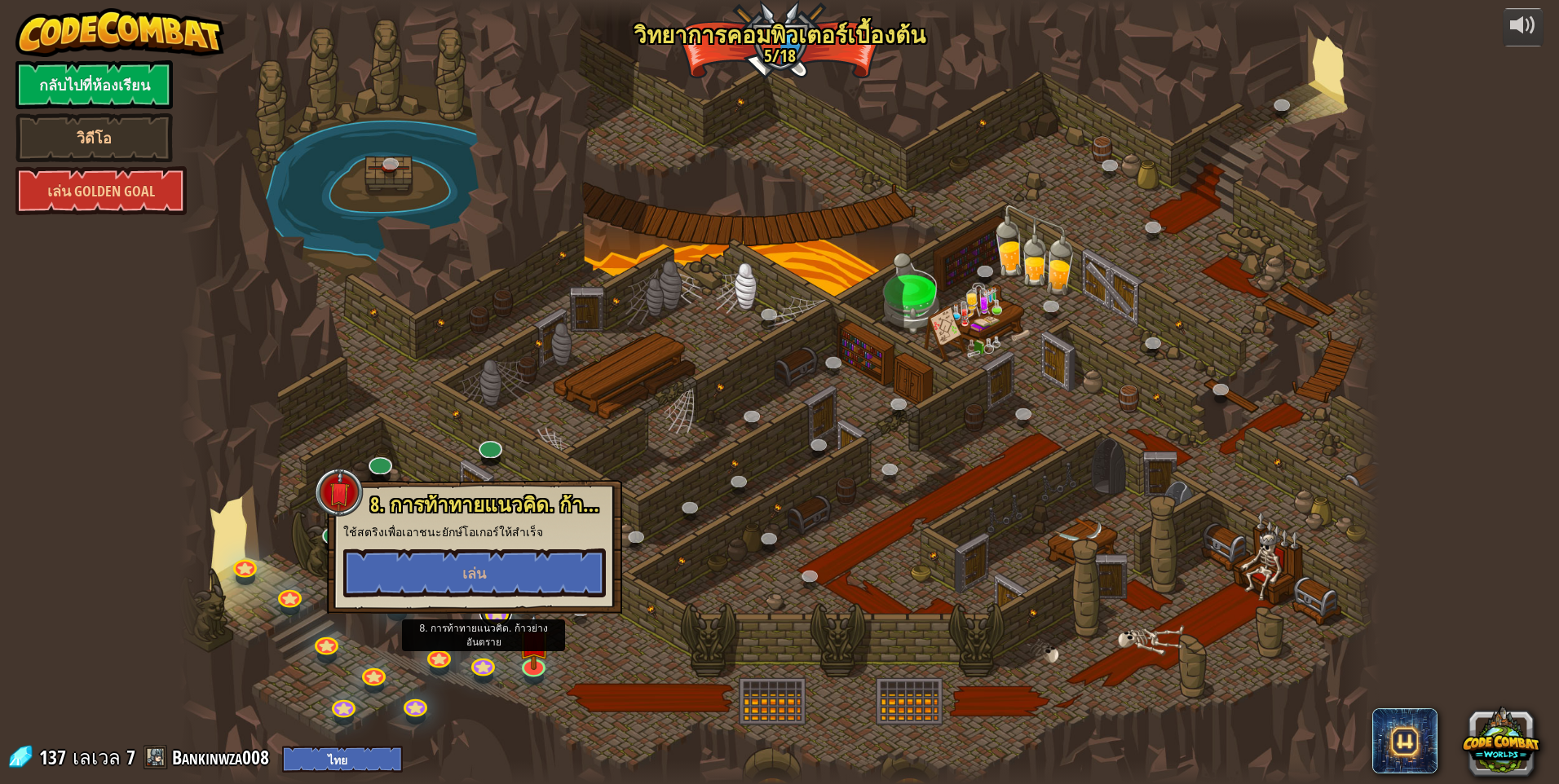
click at [493, 615] on link at bounding box center [495, 611] width 32 height 32
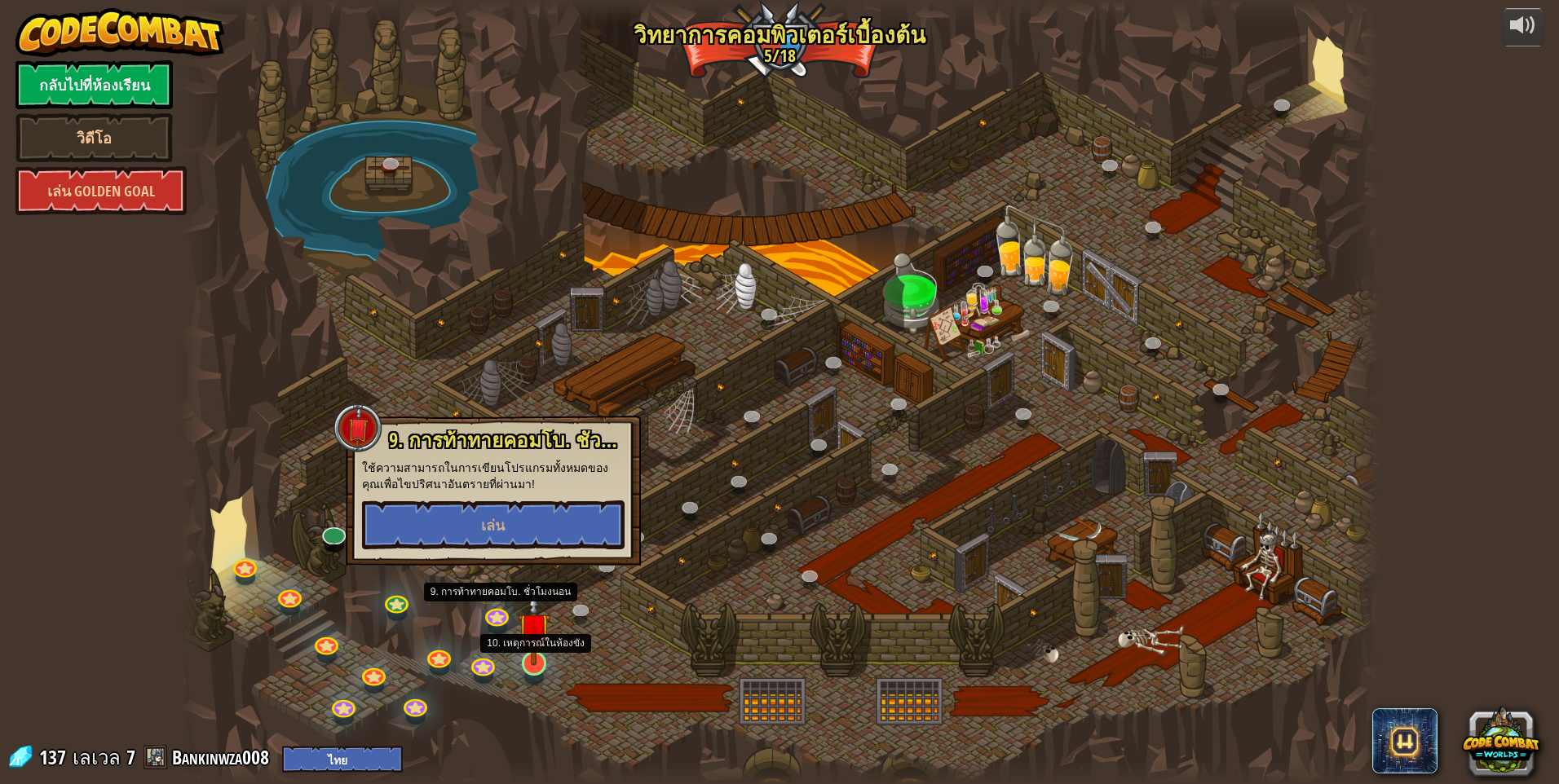
click at [527, 667] on div at bounding box center [534, 663] width 24 height 24
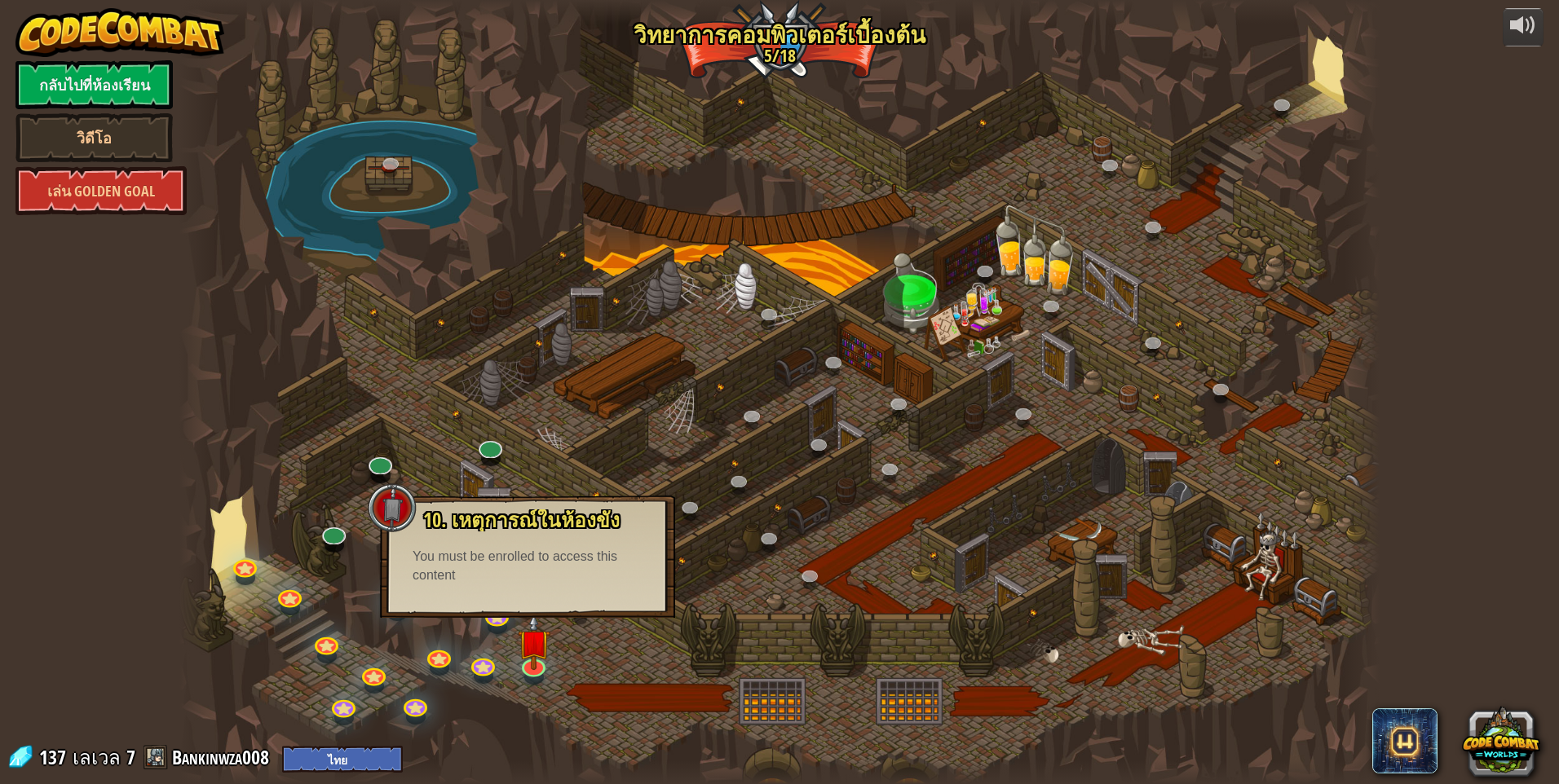
click at [553, 576] on div "You must be enrolled to access this content" at bounding box center [527, 566] width 230 height 38
click at [871, 527] on div at bounding box center [780, 392] width 1200 height 784
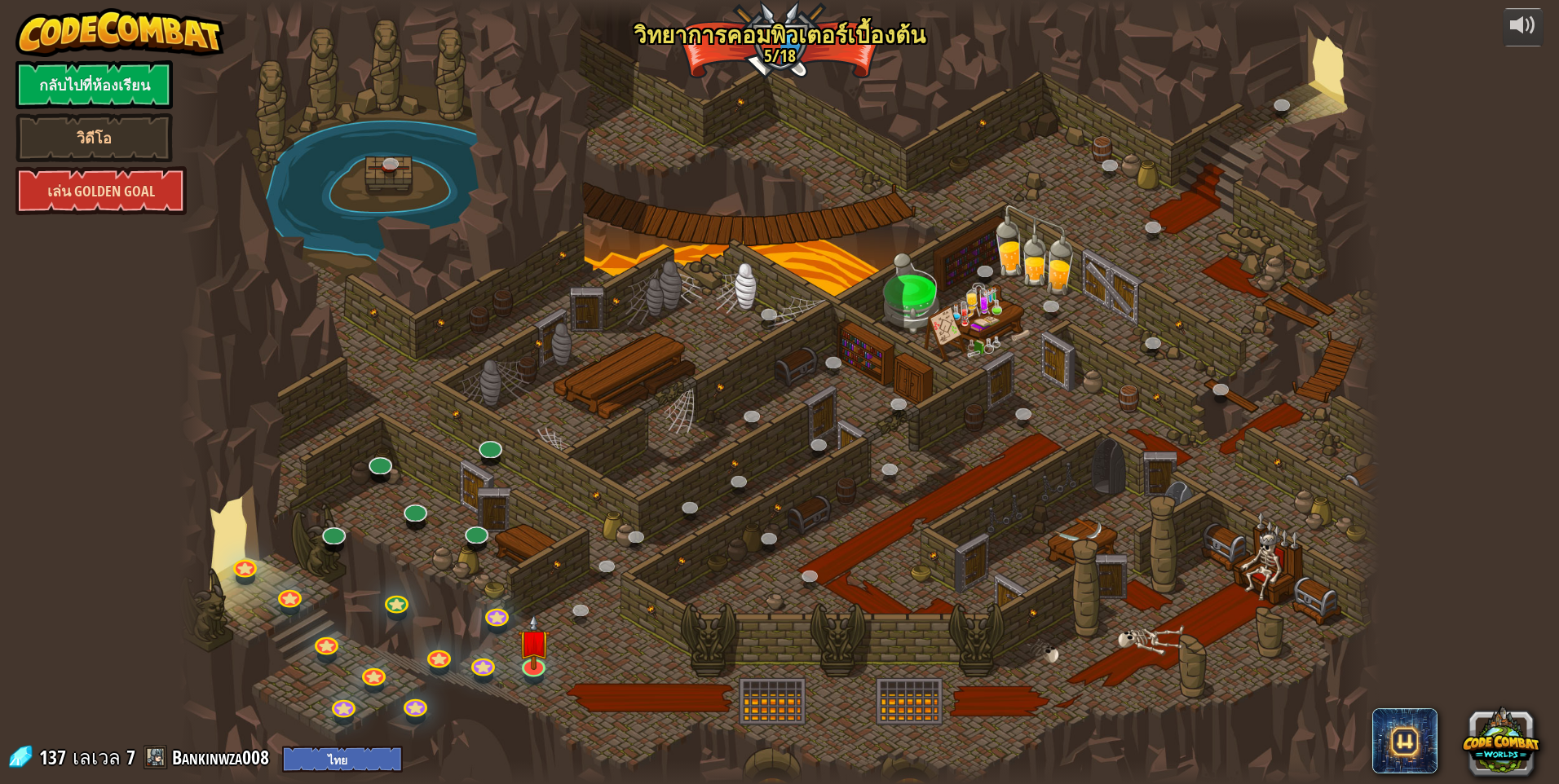
click at [126, 205] on link "เล่น Golden Goal" at bounding box center [101, 190] width 171 height 49
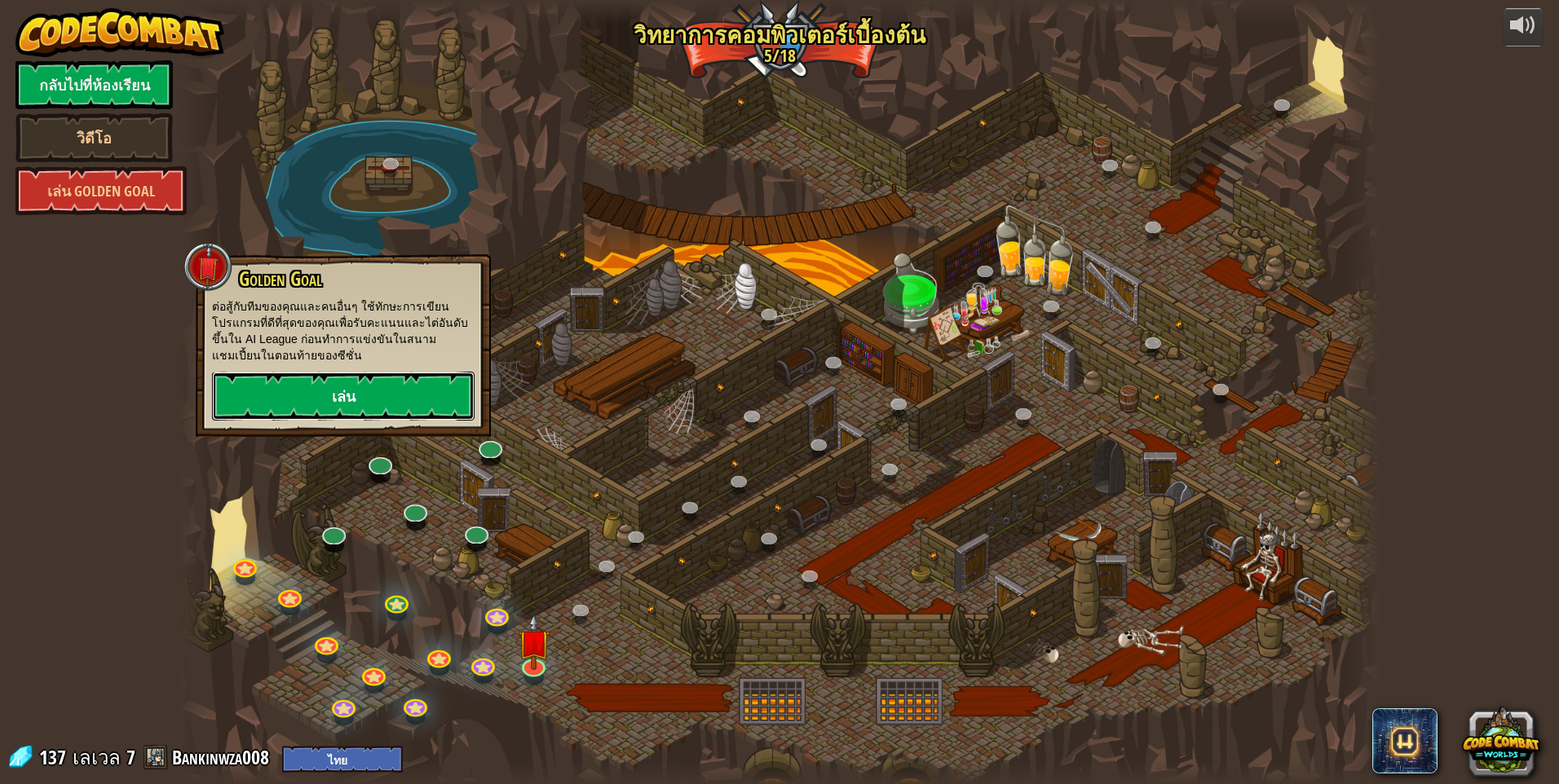
click at [402, 408] on link "เล่น" at bounding box center [343, 396] width 263 height 49
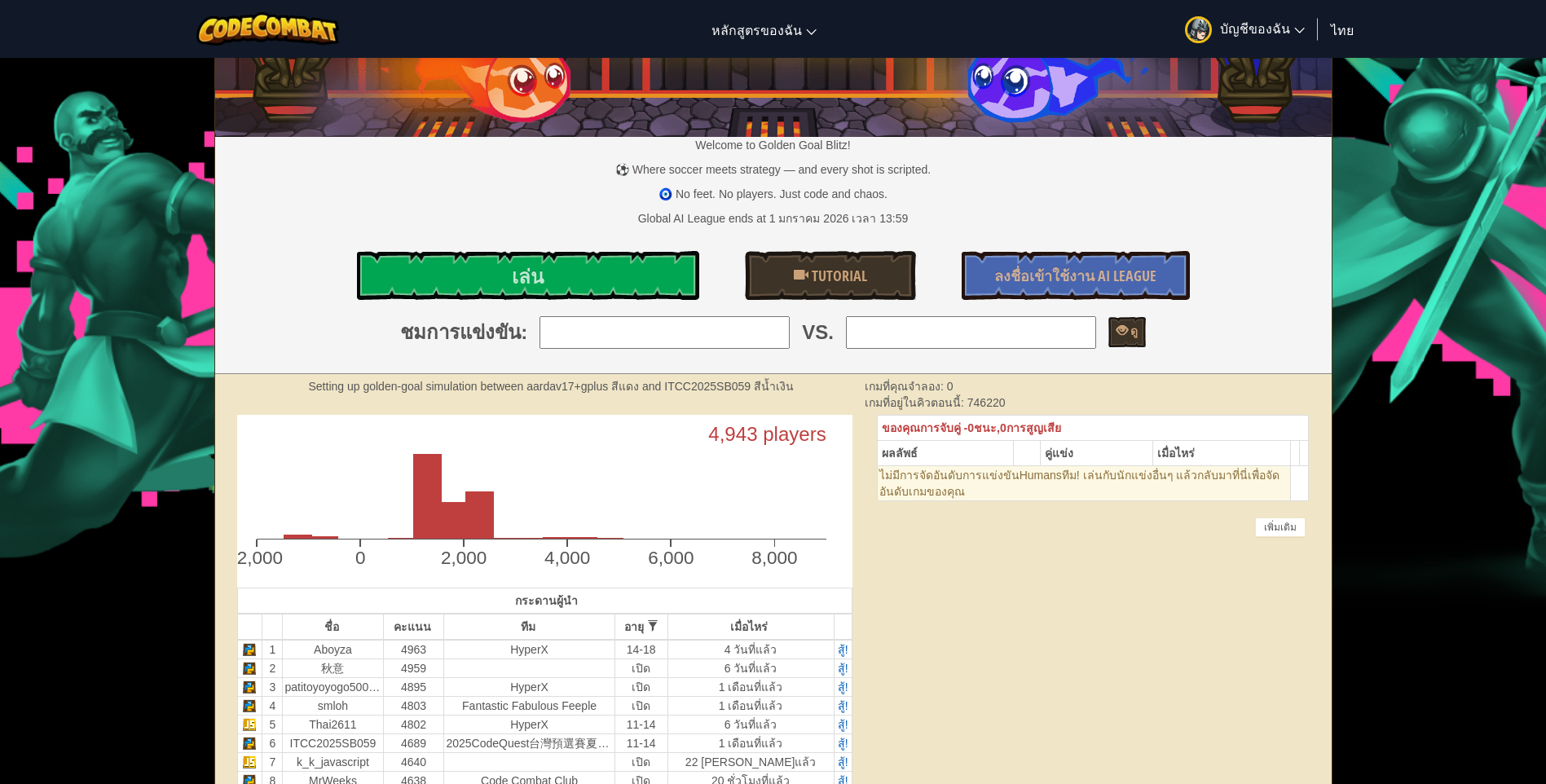
scroll to position [81, 0]
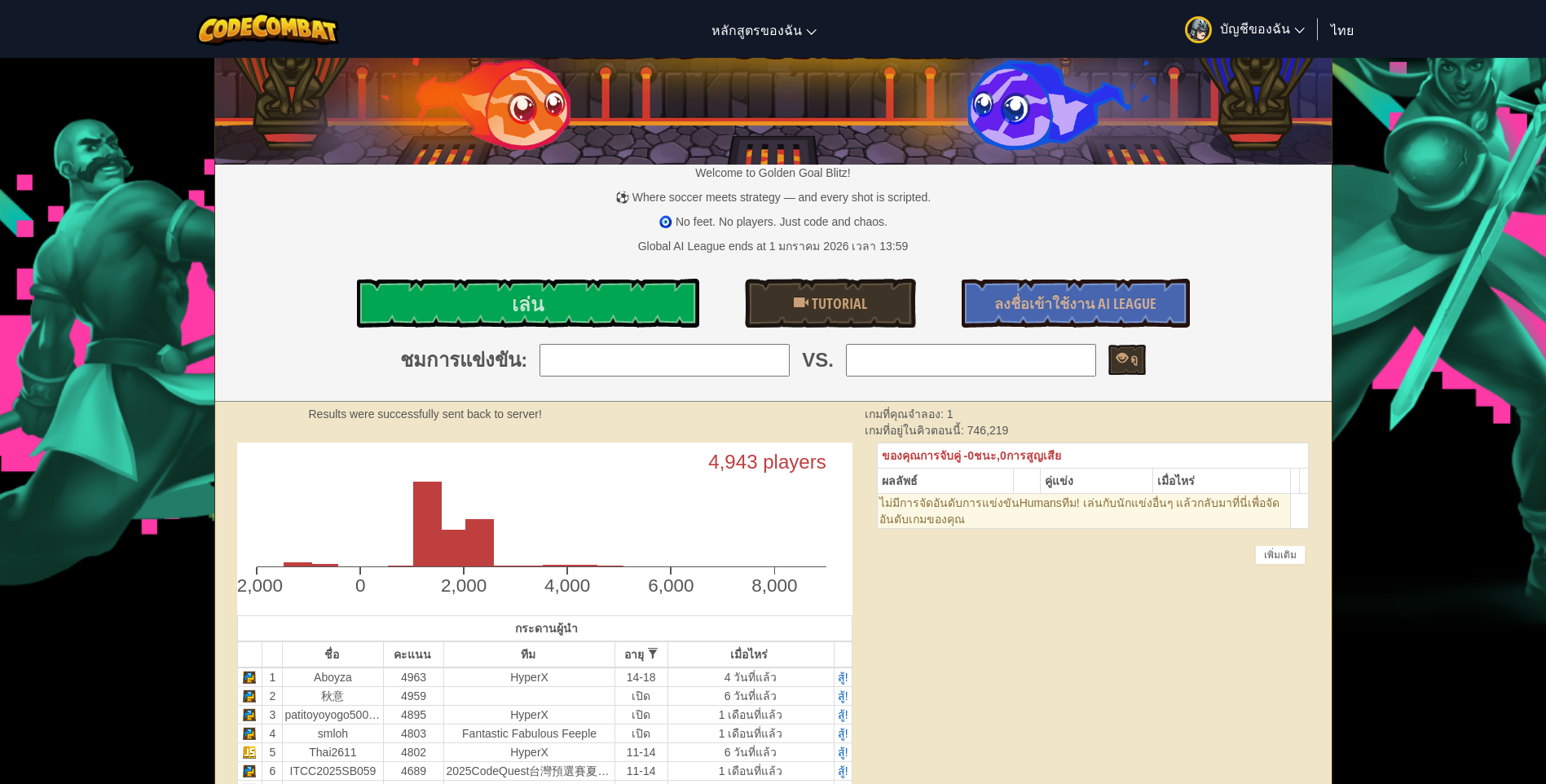
click at [727, 365] on input "search" at bounding box center [665, 360] width 251 height 32
drag, startPoint x: 418, startPoint y: 421, endPoint x: 473, endPoint y: 350, distance: 89.8
click at [417, 421] on strong "Results were successfully sent back to server!" at bounding box center [425, 414] width 233 height 13
click at [506, 305] on link "เล่น" at bounding box center [528, 303] width 342 height 49
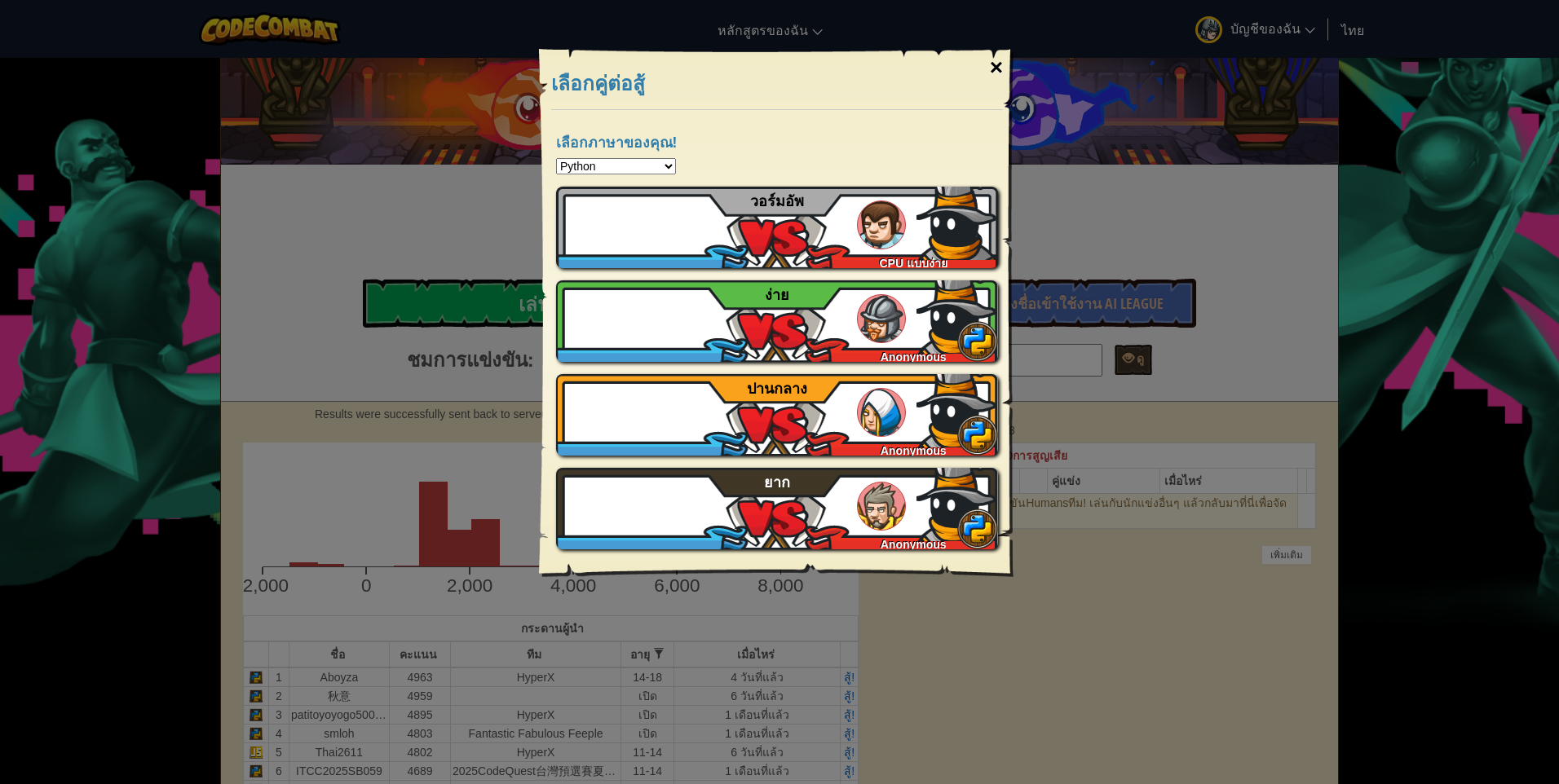
click at [994, 69] on div "×" at bounding box center [996, 67] width 38 height 47
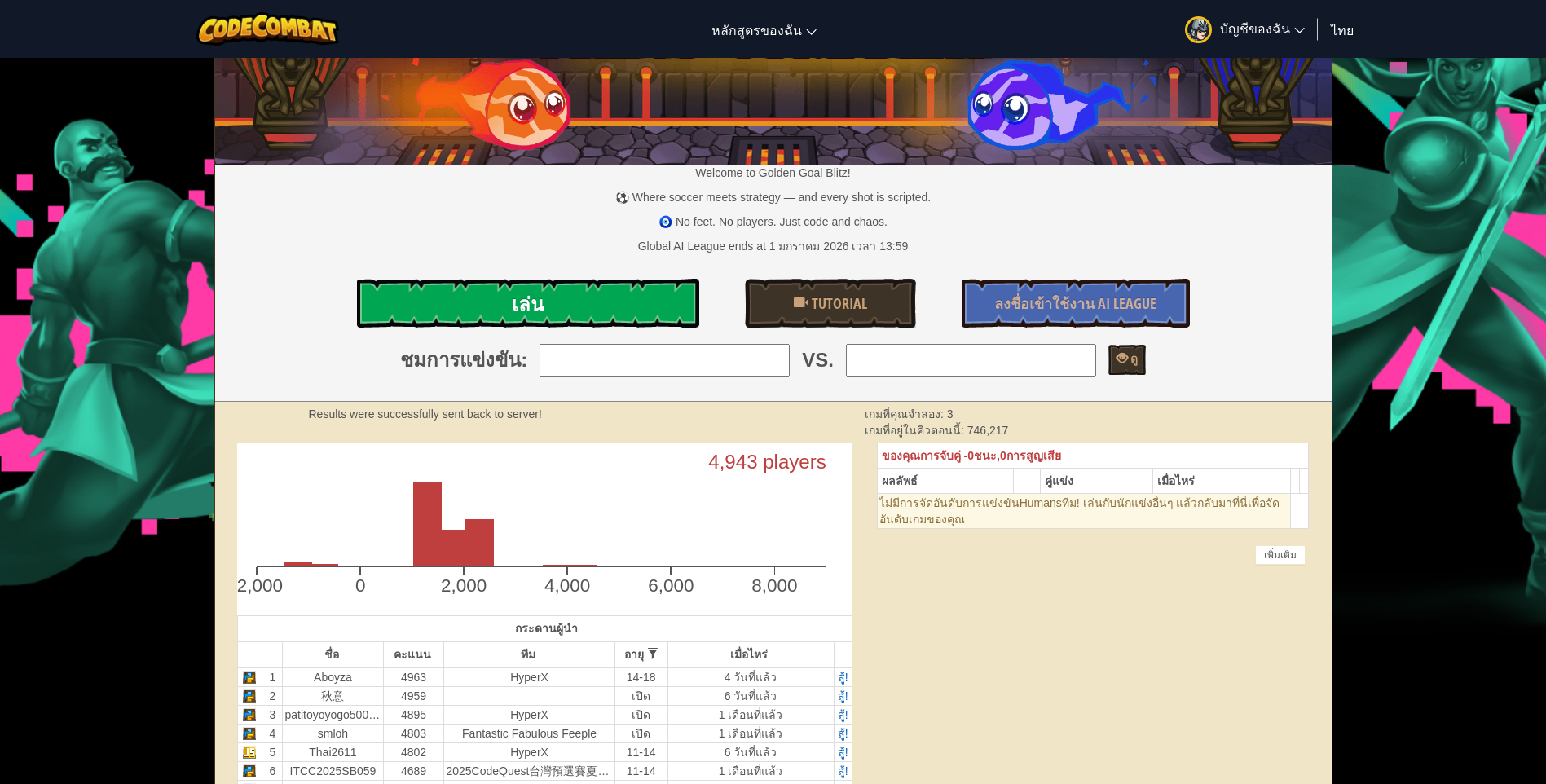
click at [611, 306] on link "เล่น" at bounding box center [528, 303] width 342 height 49
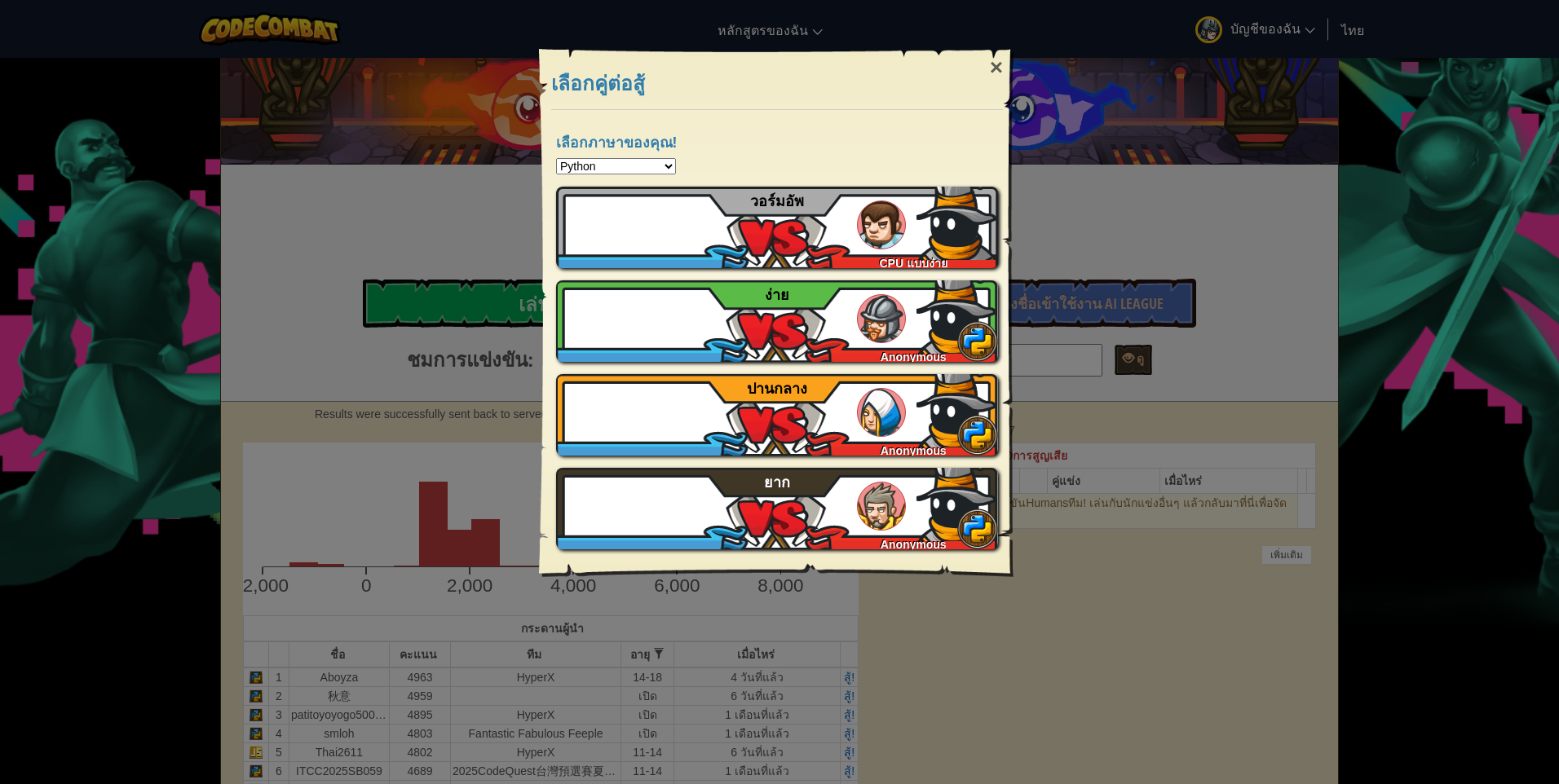
click at [603, 161] on select "Python JavaScript CoffeeScript Lua C++ Java (Experimental)" at bounding box center [616, 166] width 120 height 17
click at [606, 162] on select "Python JavaScript CoffeeScript Lua C++ Java (Experimental)" at bounding box center [616, 166] width 120 height 17
click at [1004, 51] on div "×" at bounding box center [996, 67] width 38 height 47
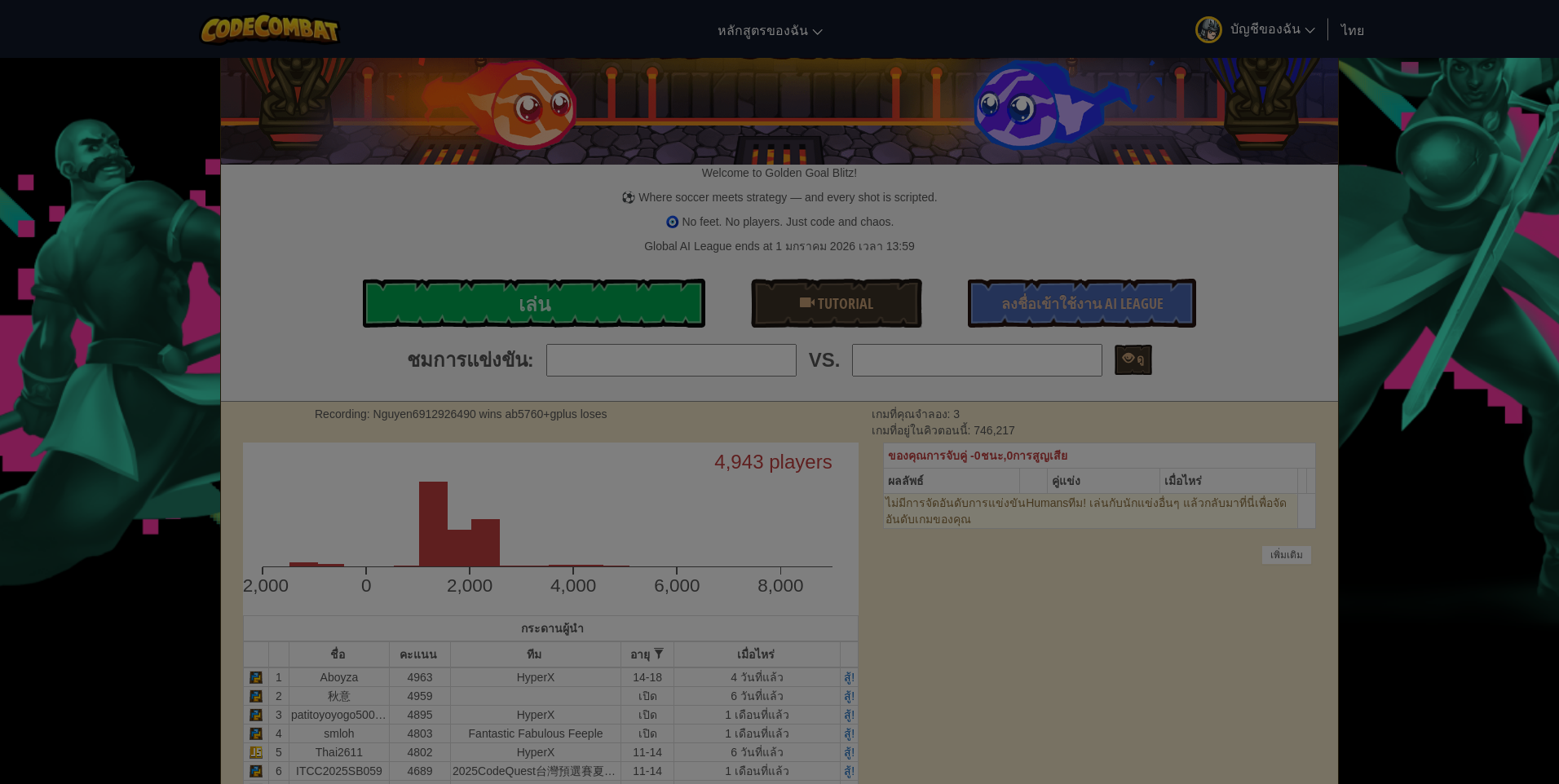
click at [1002, 61] on div at bounding box center [780, 392] width 1559 height 784
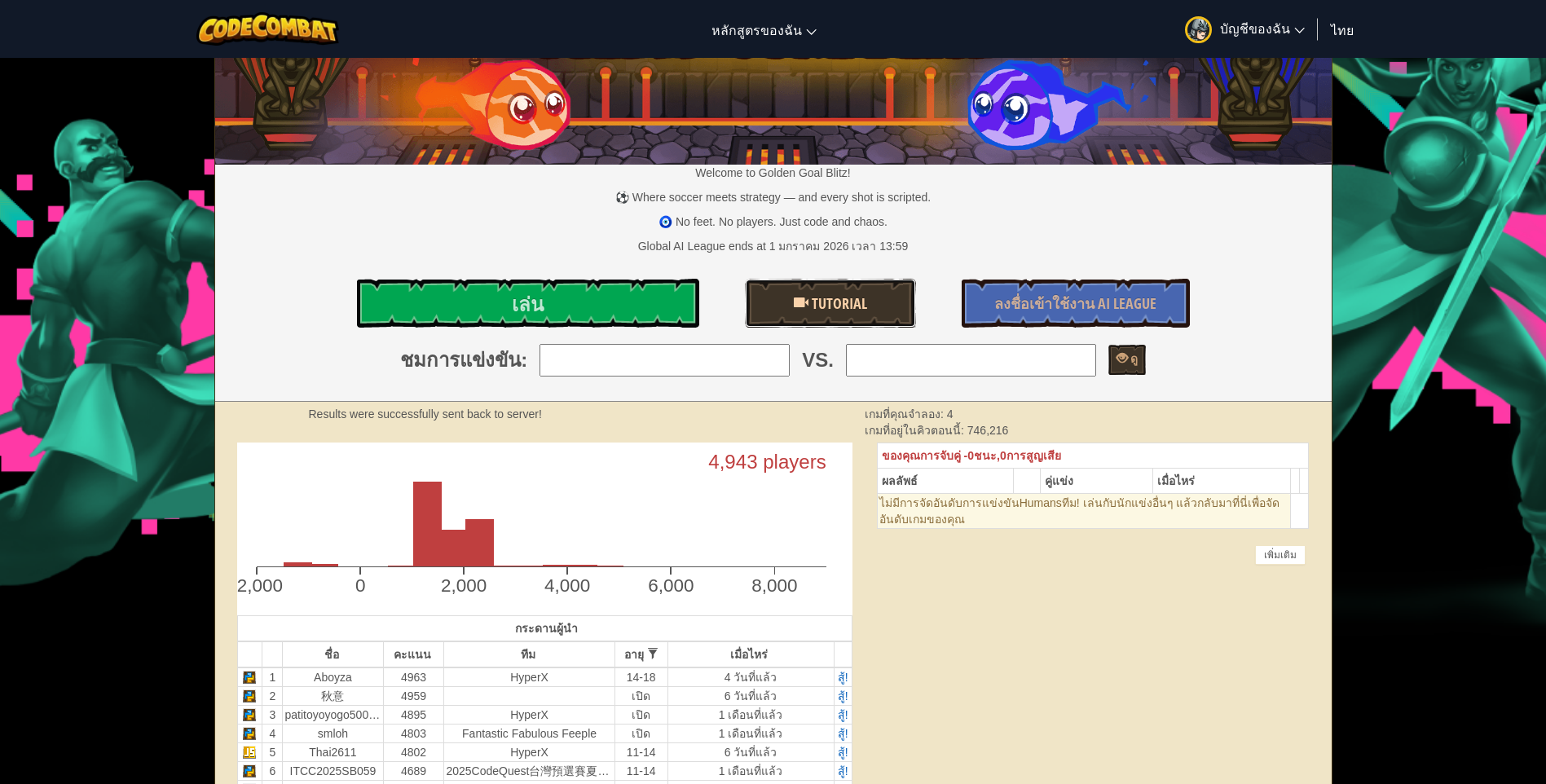
click at [906, 312] on link "Tutorial" at bounding box center [830, 303] width 171 height 49
click at [1019, 474] on th at bounding box center [1026, 481] width 27 height 25
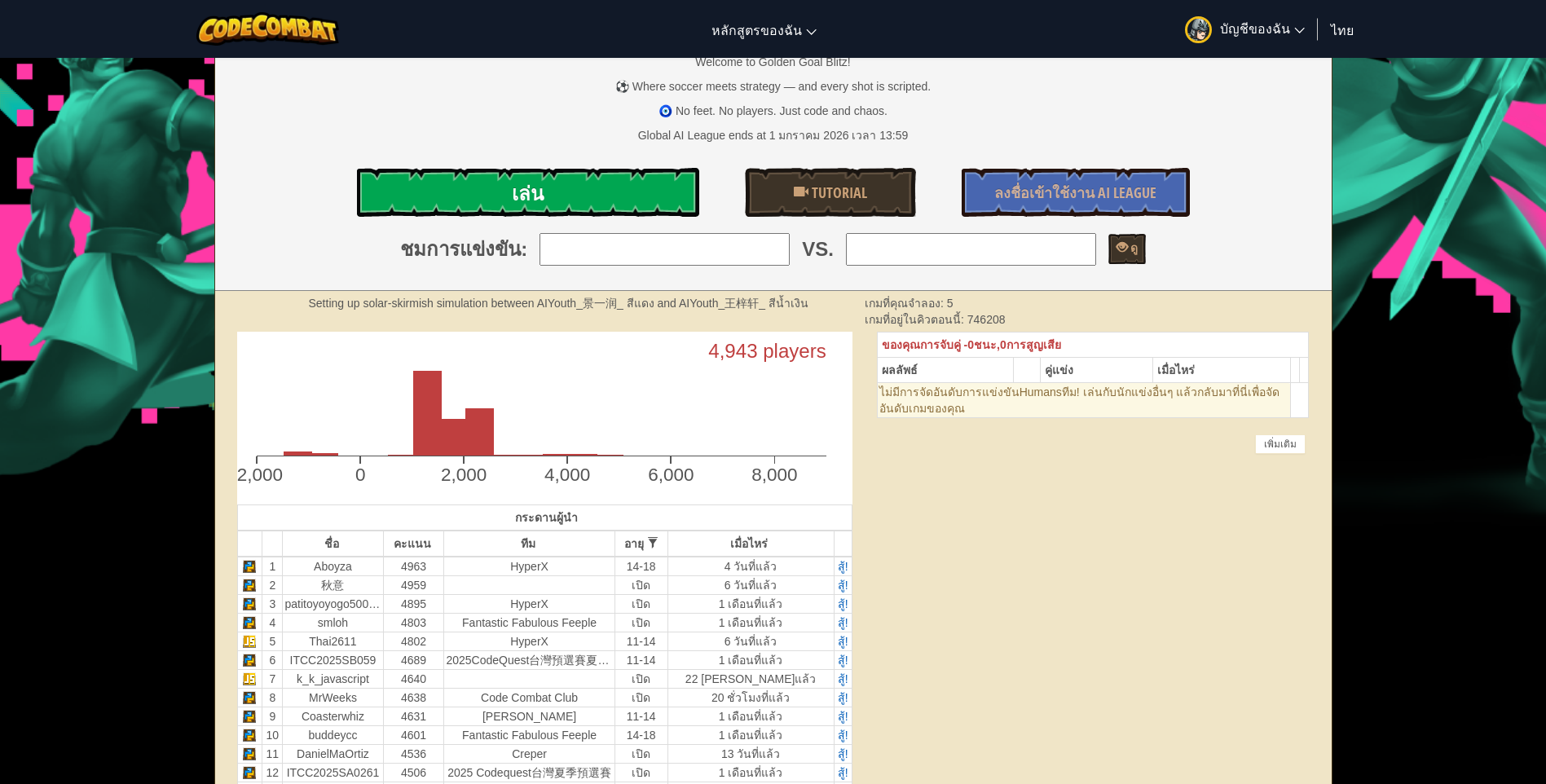
scroll to position [163, 0]
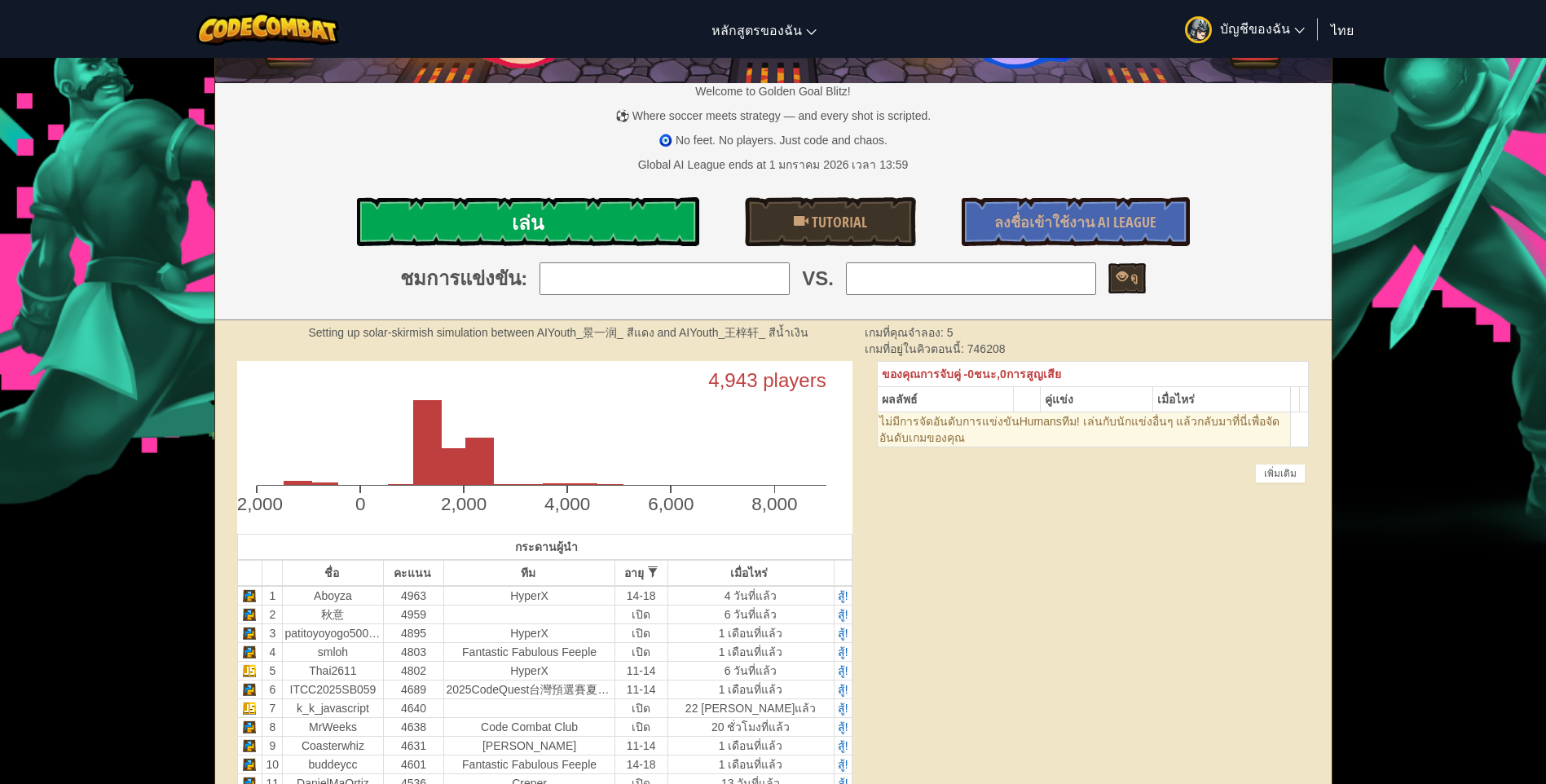
click at [506, 201] on link "เล่น" at bounding box center [528, 221] width 342 height 49
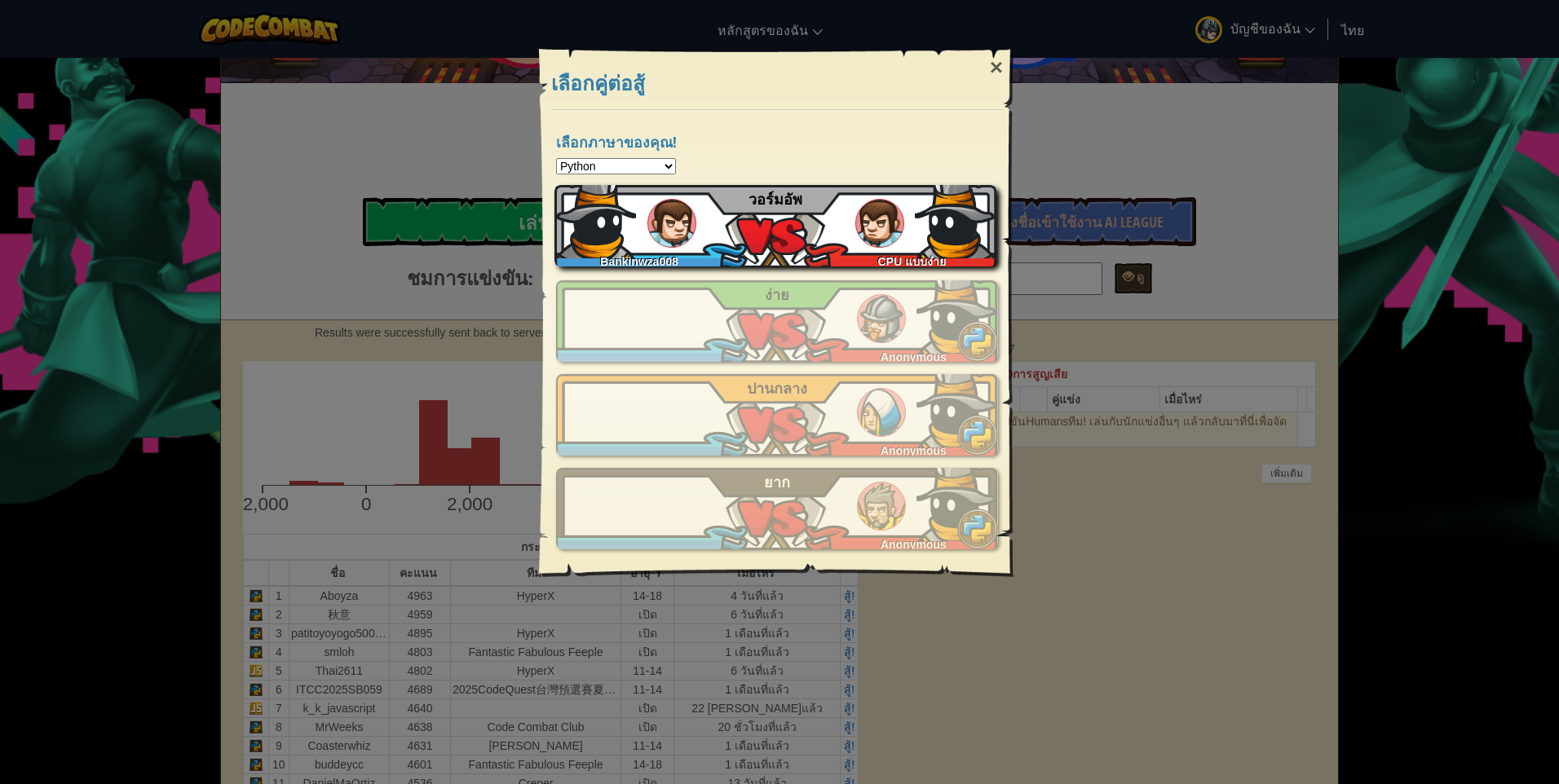
click at [988, 246] on img at bounding box center [955, 217] width 81 height 81
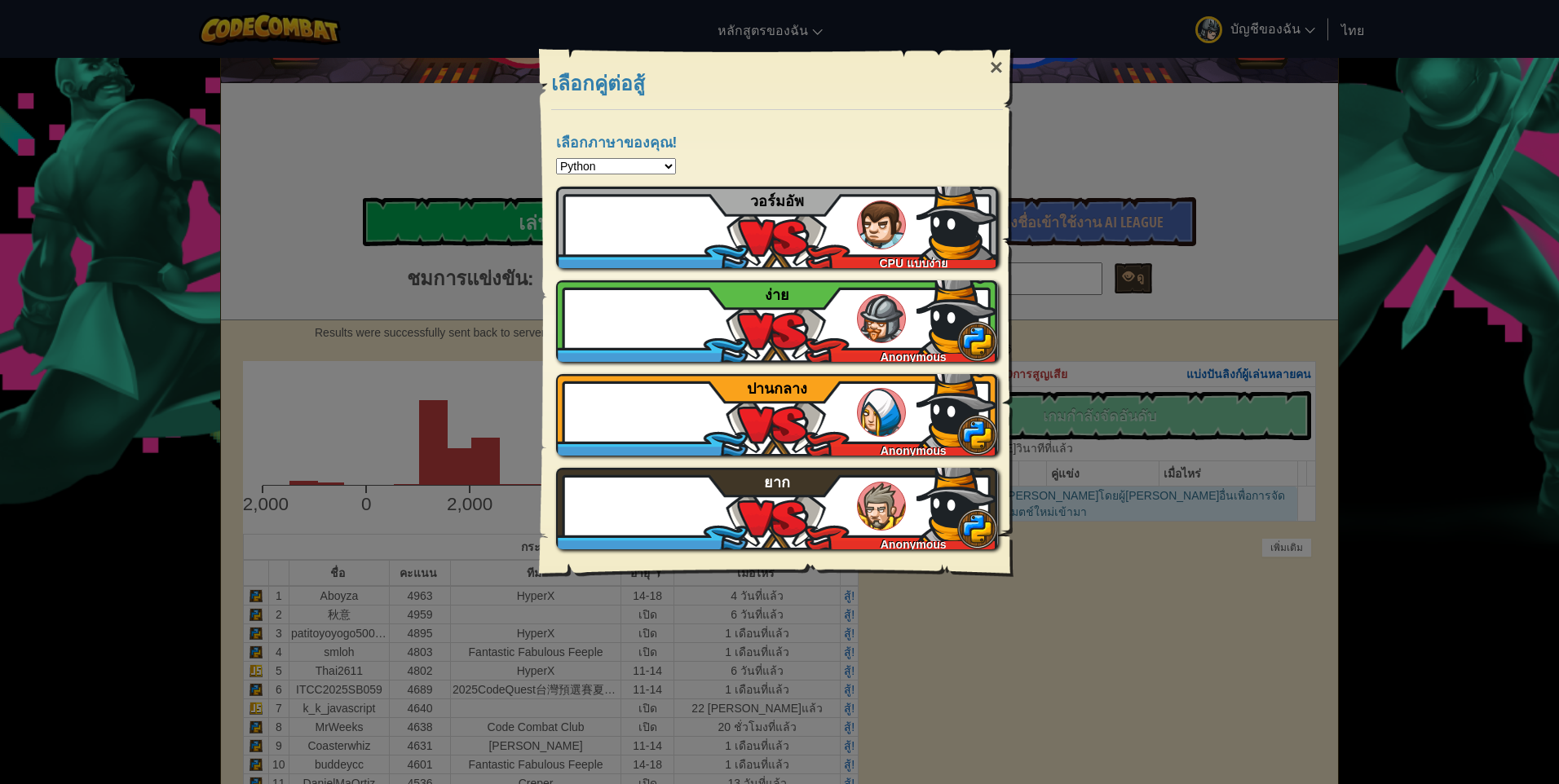
click at [1288, 353] on div "× เลือกคู่ต่อสู้ เลือกภาษาของคุณ! Python JavaScript CoffeeScript Lua C++ Java (…" at bounding box center [780, 392] width 1559 height 784
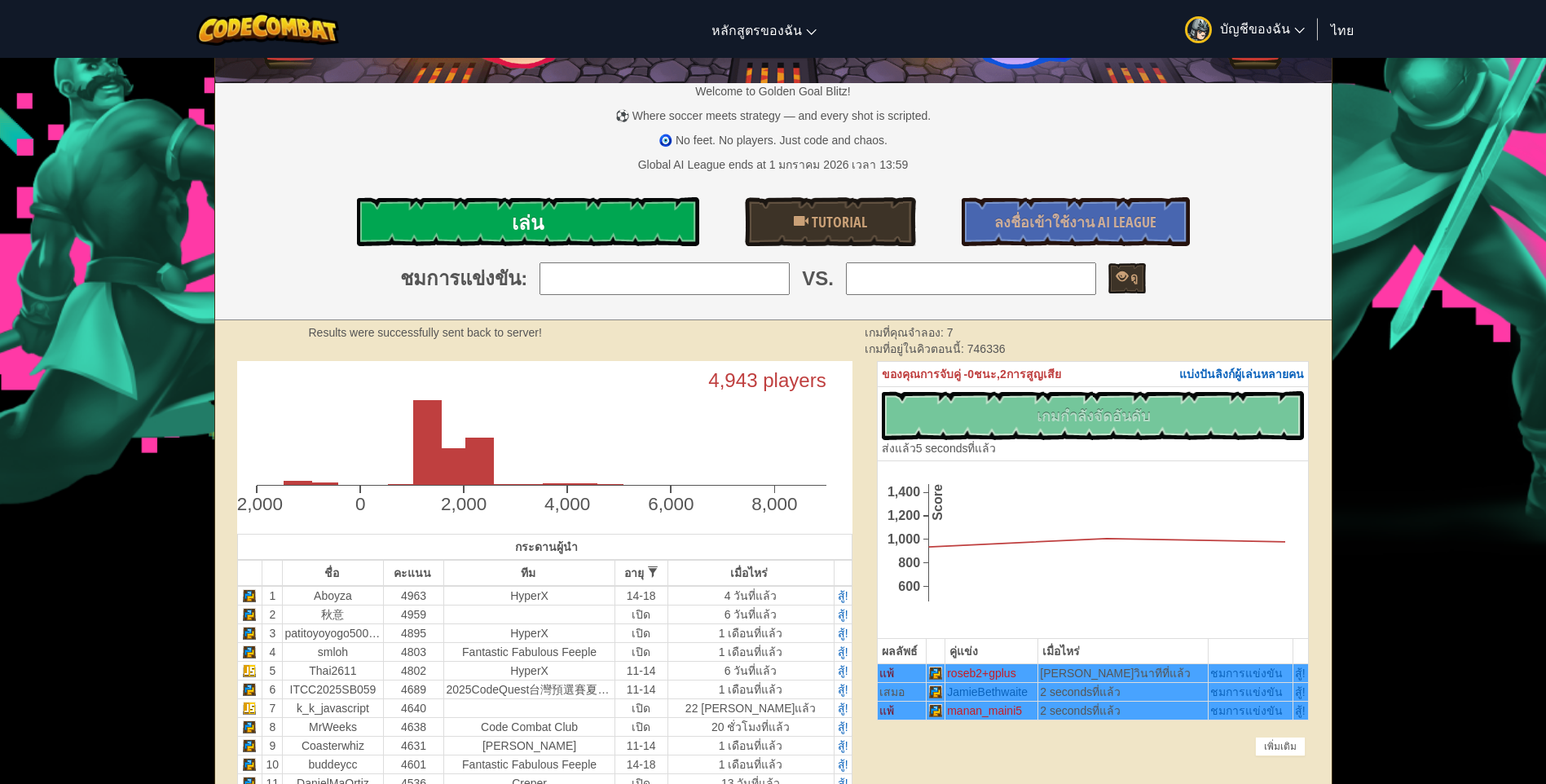
click at [530, 235] on span "เล่น" at bounding box center [528, 223] width 31 height 26
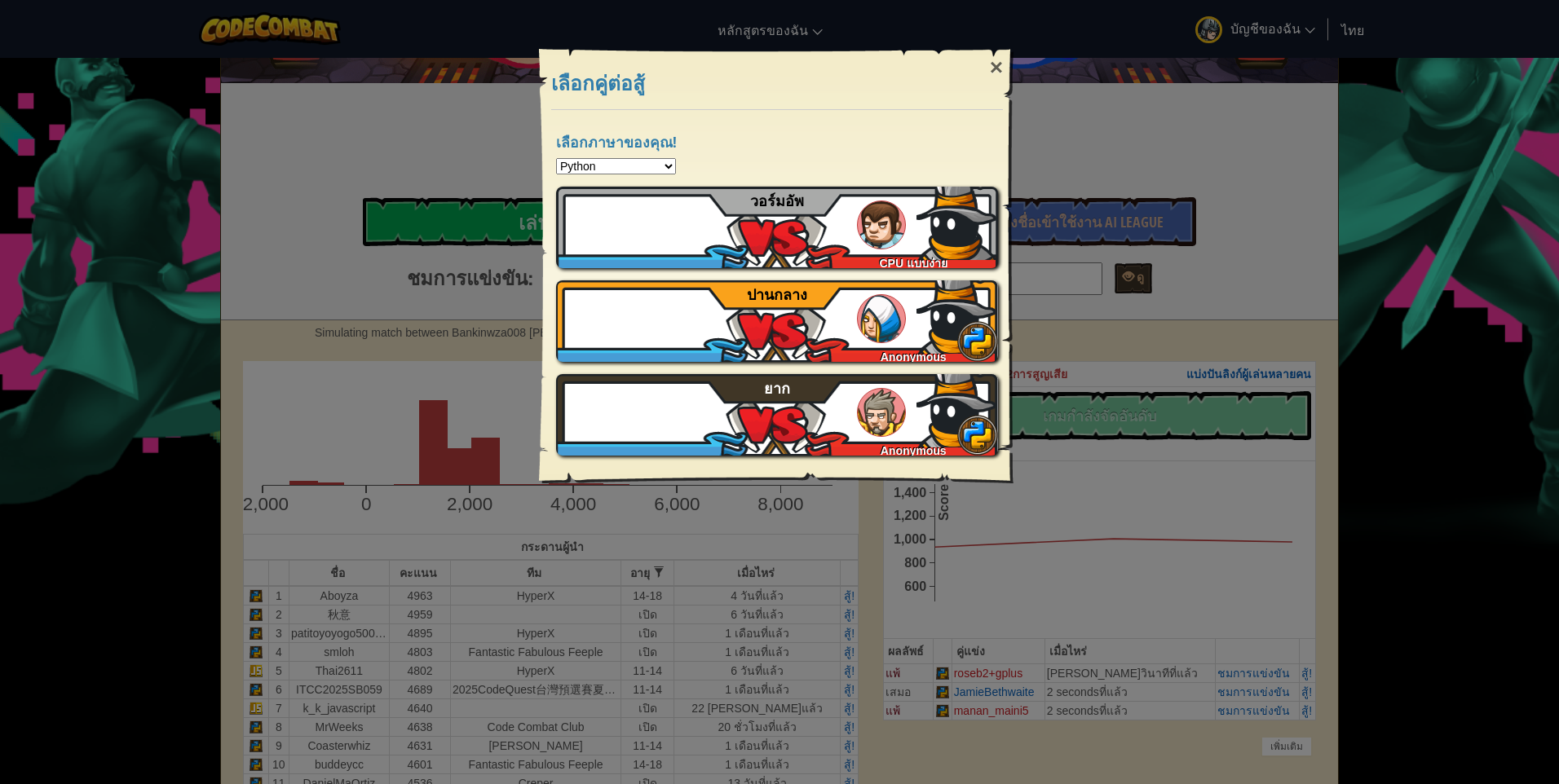
click at [1147, 176] on div "× เลือกคู่ต่อสู้ เลือกภาษาของคุณ! Python JavaScript CoffeeScript Lua C++ Java (…" at bounding box center [780, 392] width 1559 height 784
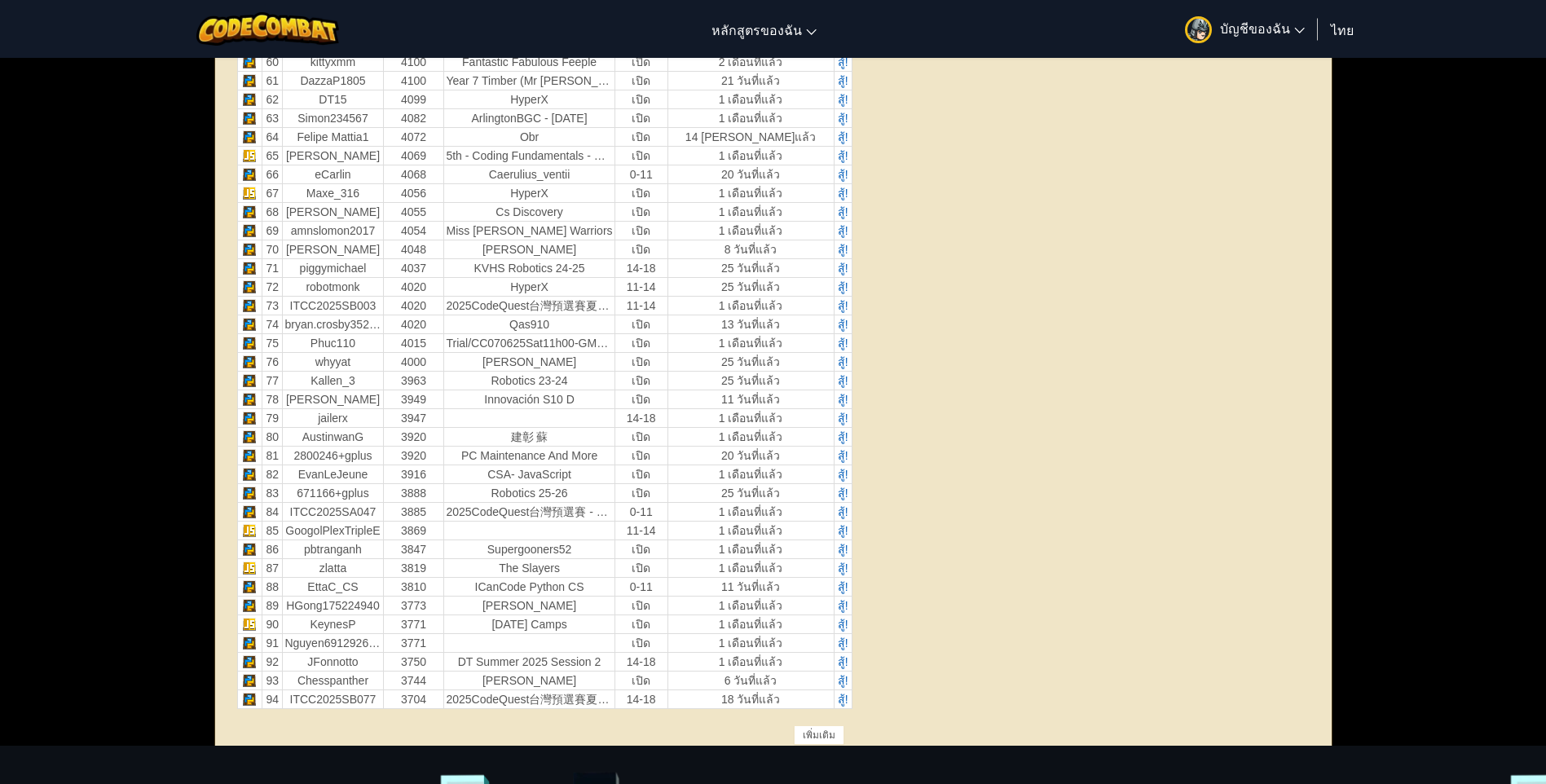
scroll to position [2038, 0]
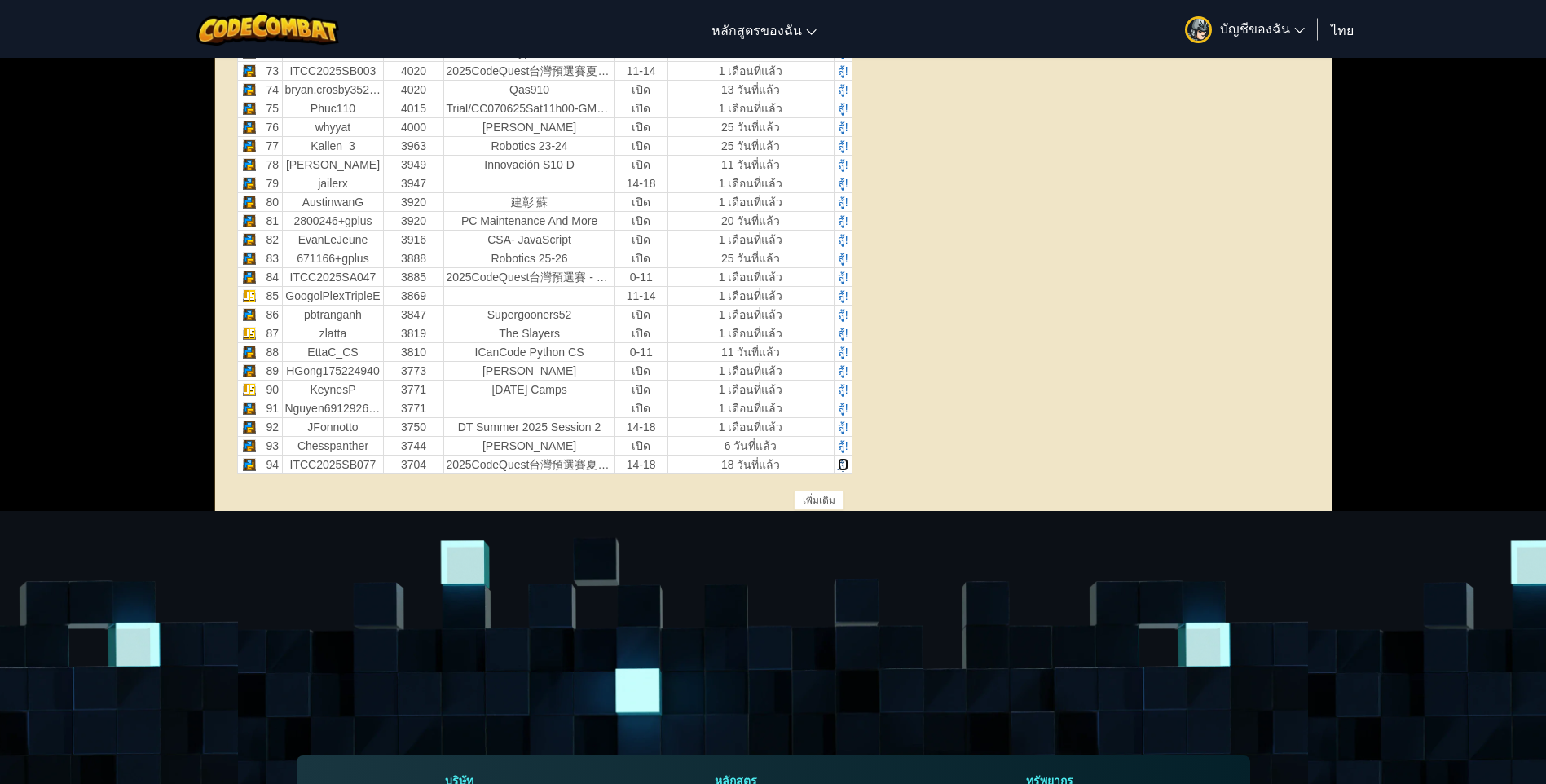
click at [843, 462] on span "สู้!" at bounding box center [842, 464] width 10 height 13
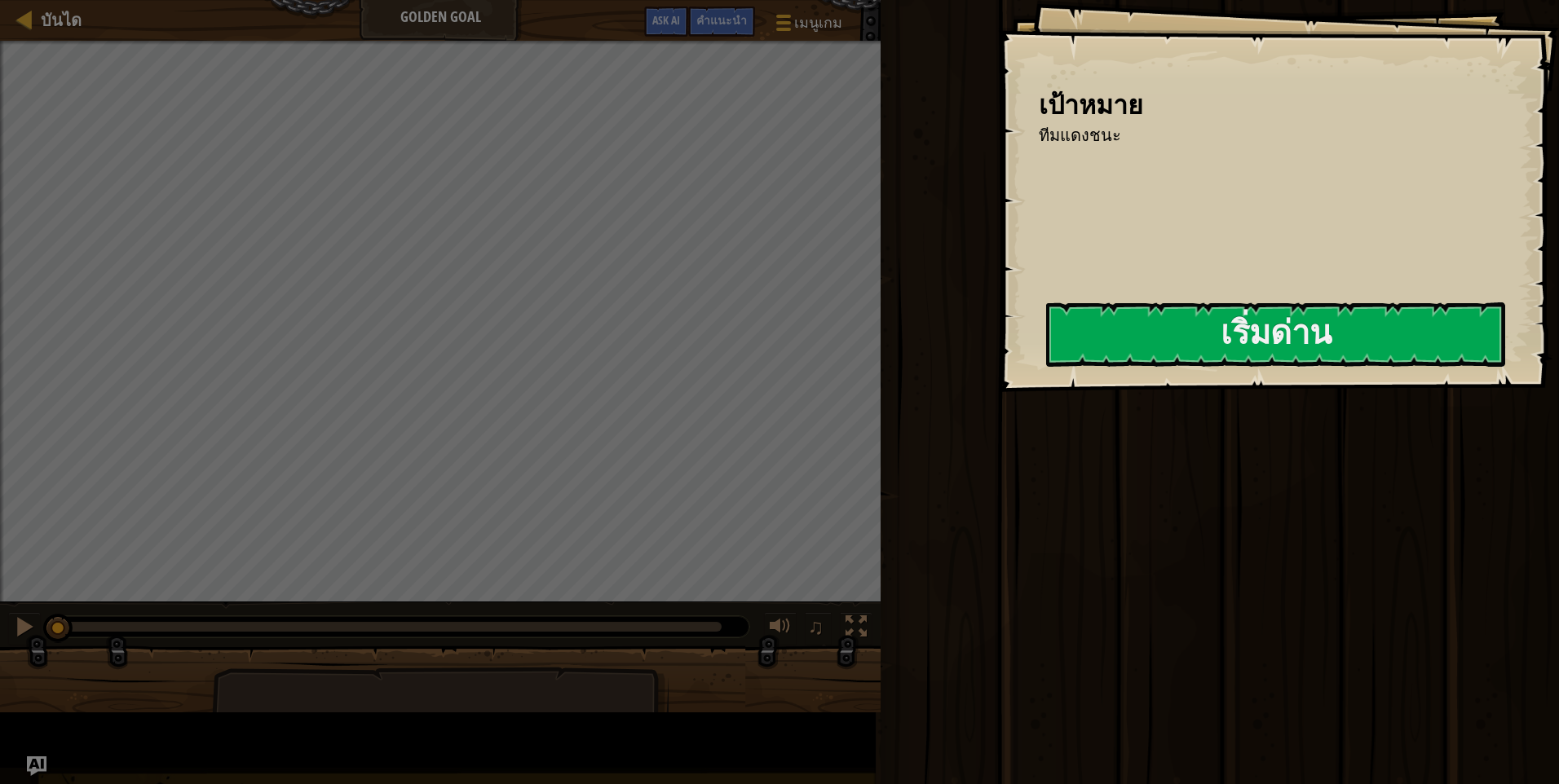
click at [998, 392] on div "เป้าหมาย ทีมแดงชนะ เริ่มด่าน เกิดข้อผิดพลาดในการโหลดจากเซิร์ฟเวอร์ ลองรีเฟรชหน้…" at bounding box center [1278, 196] width 561 height 392
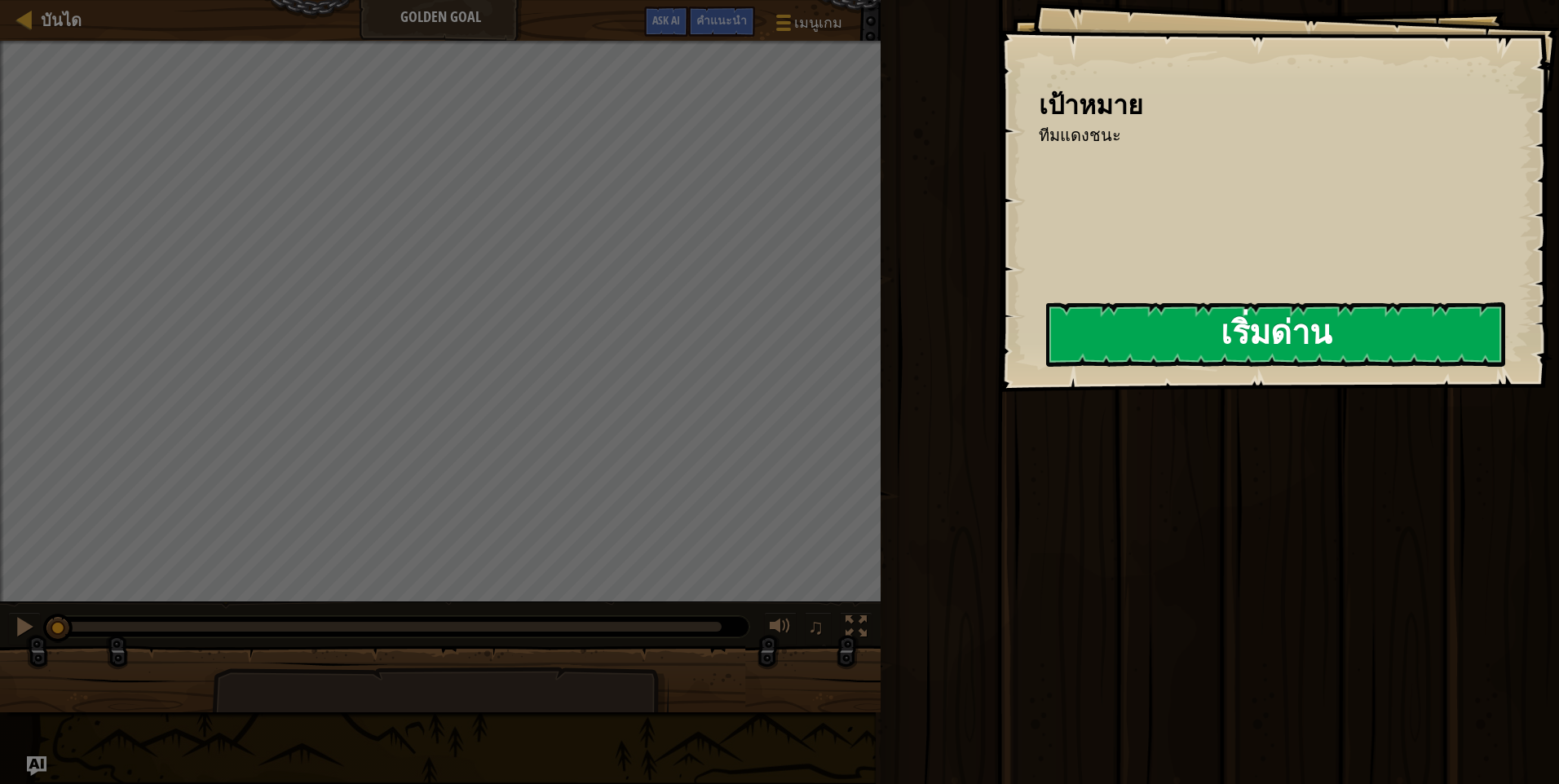
click at [1238, 347] on button "เริ่มด่าน" at bounding box center [1275, 335] width 459 height 65
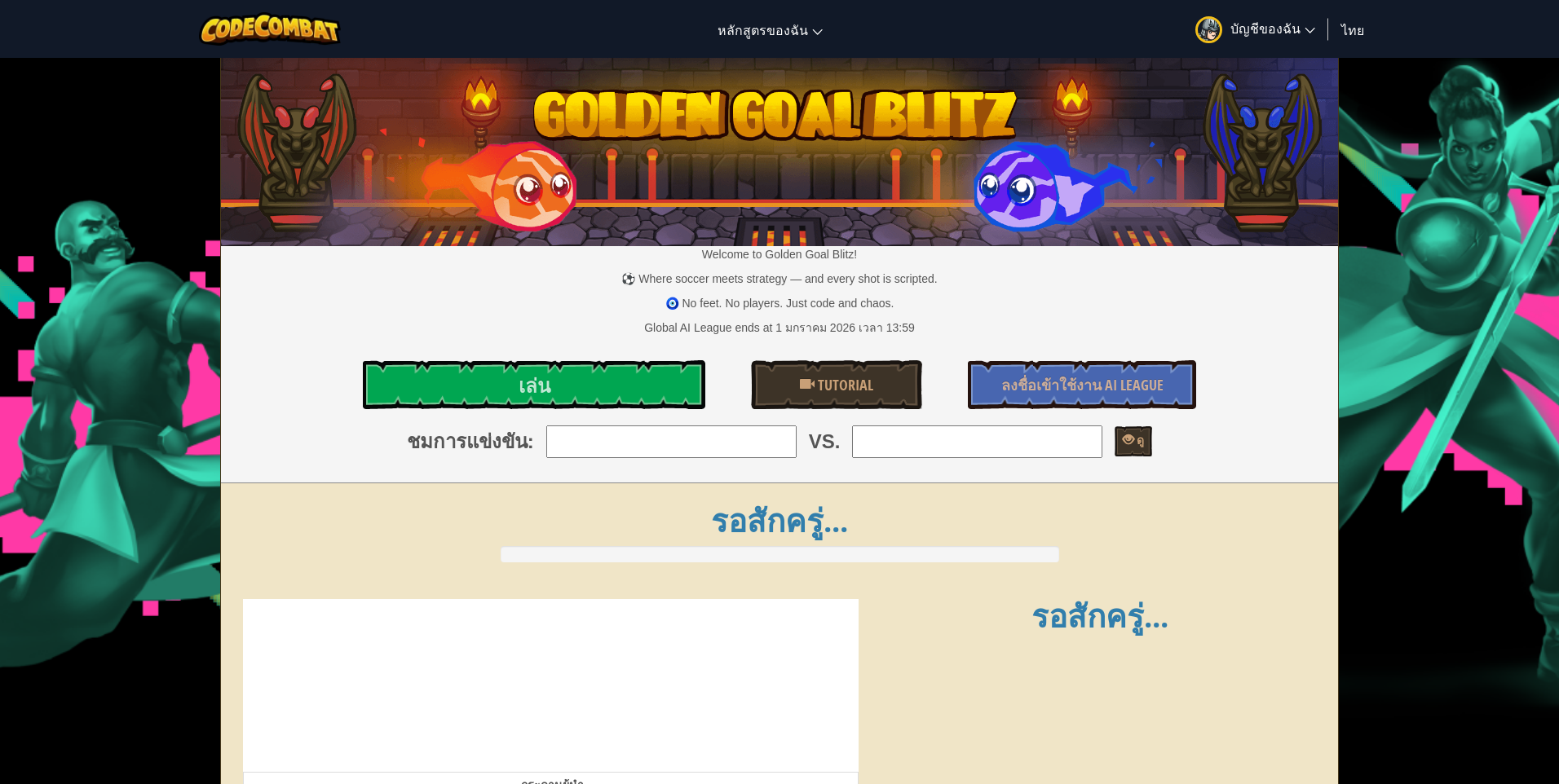
select select "th"
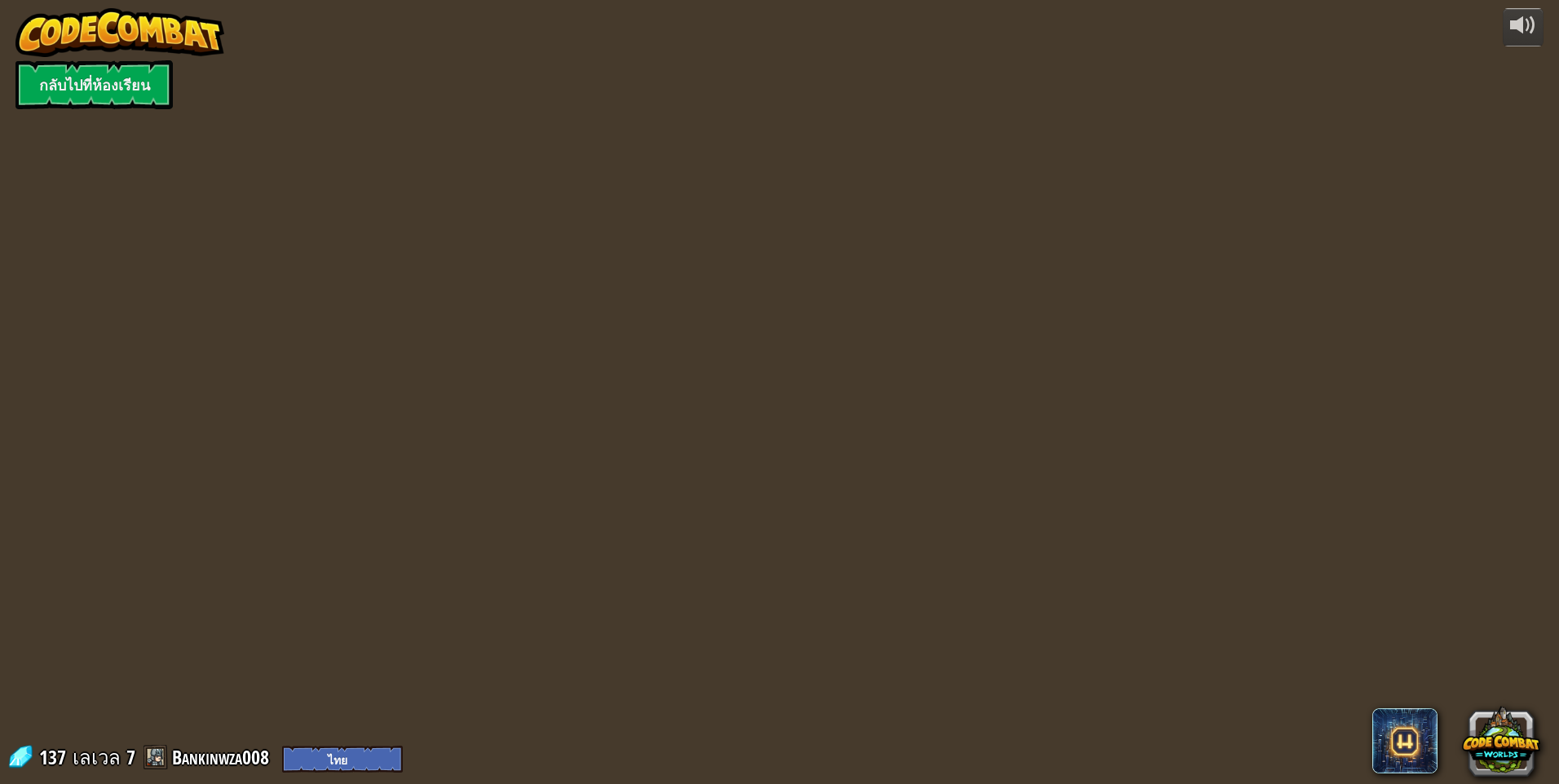
select select "th"
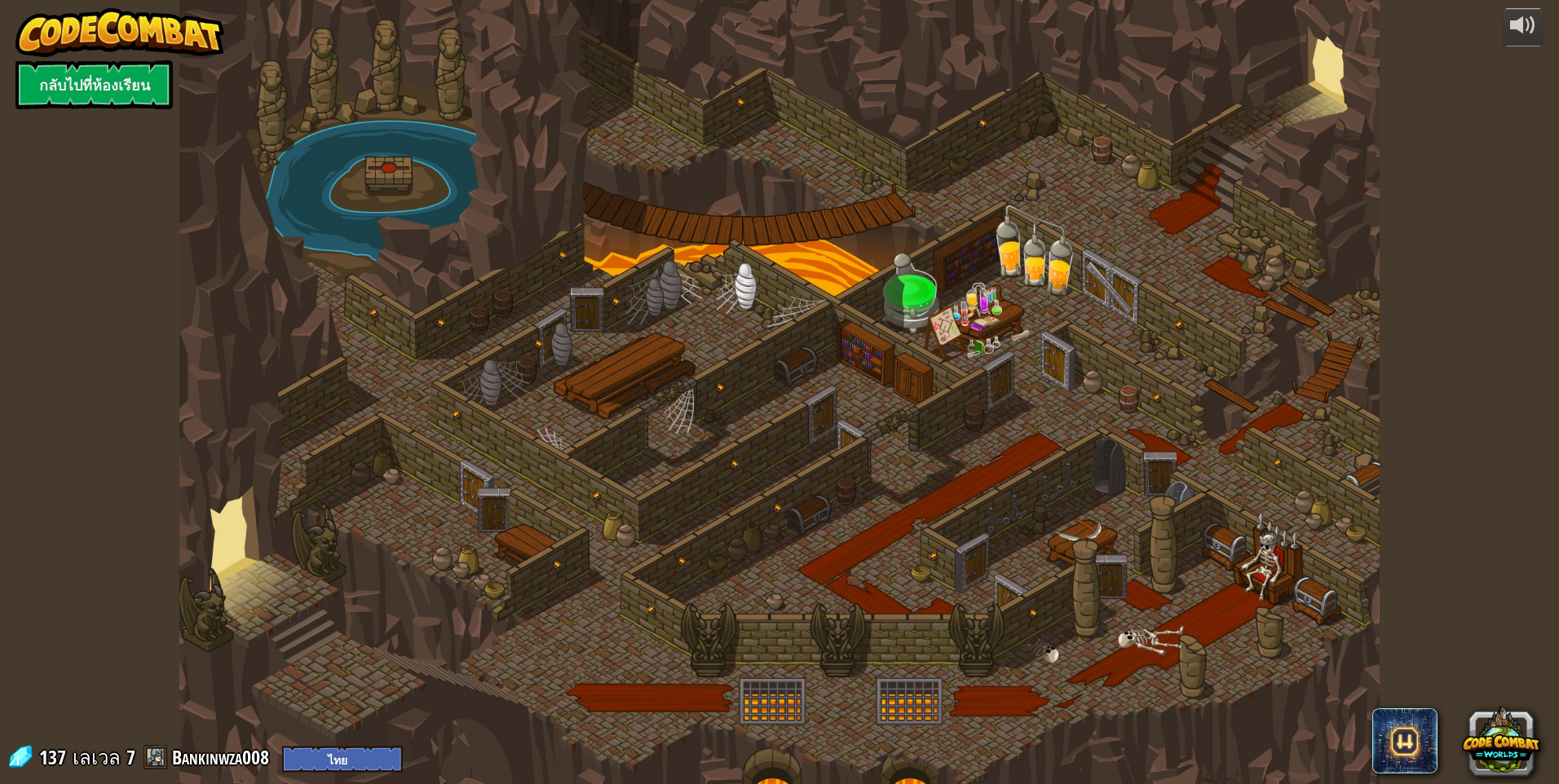
select select "th"
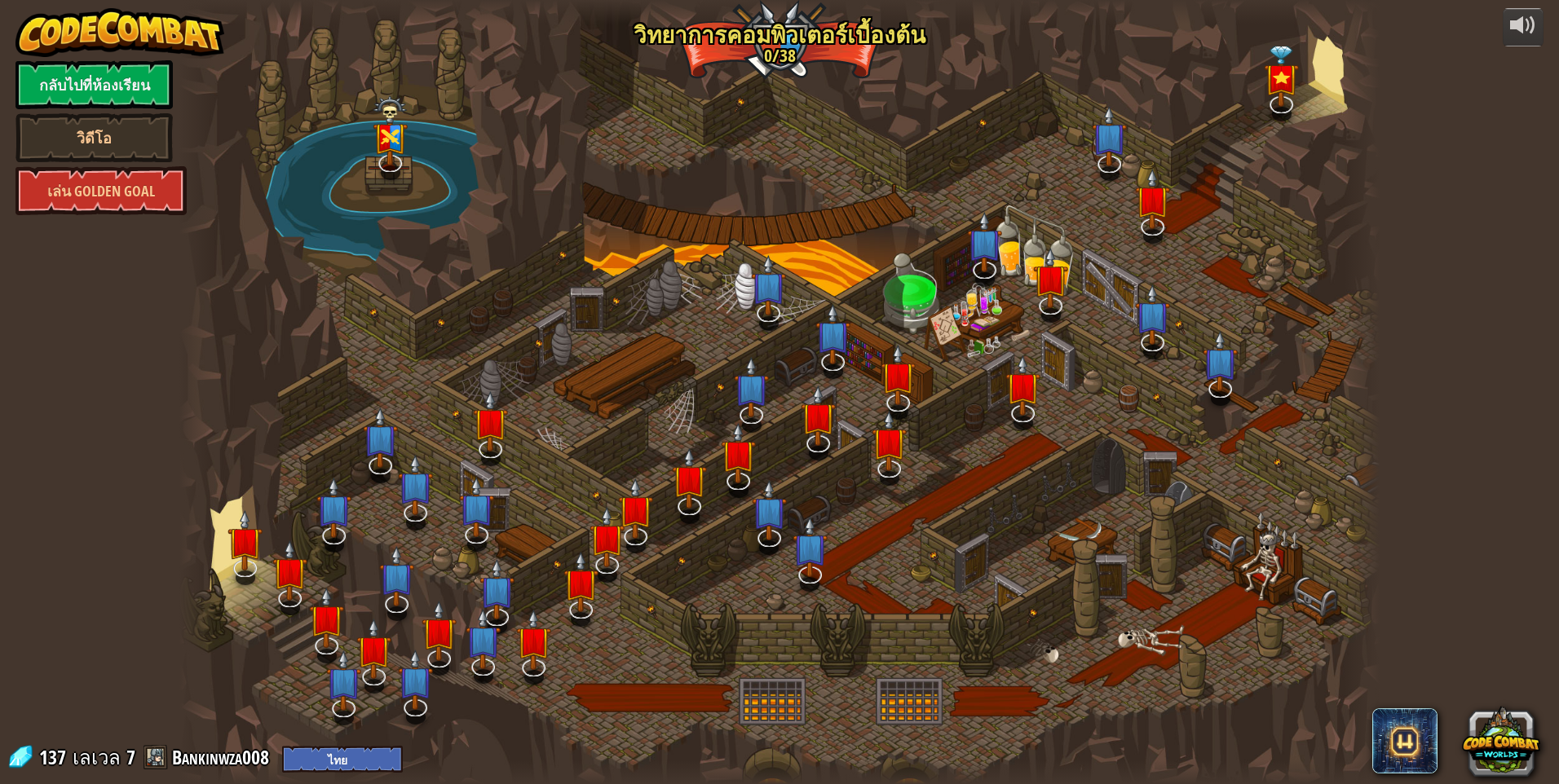
select select "th"
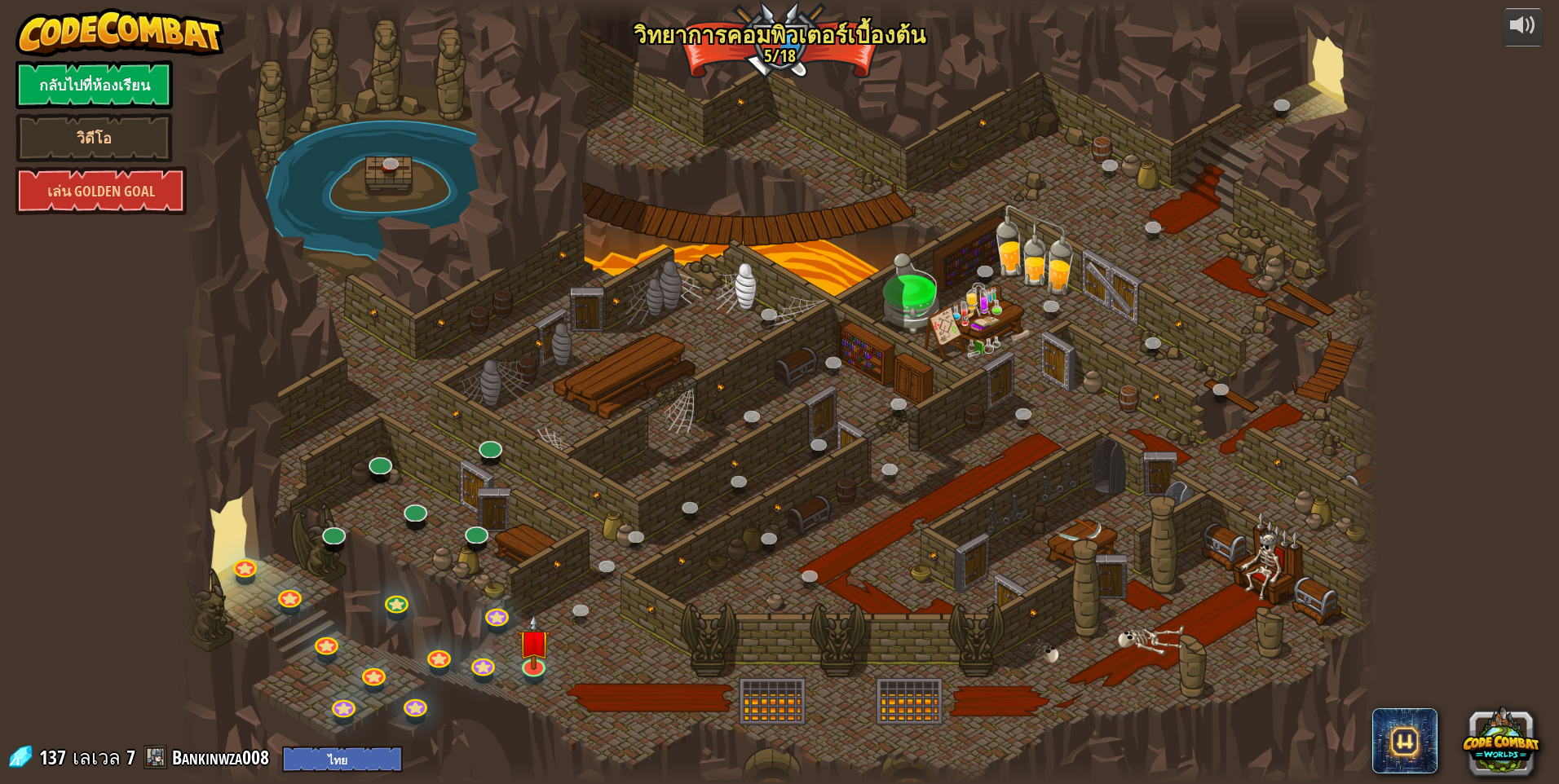
select select "th"
click at [135, 92] on link "กลับไปที่ห้องเรียน" at bounding box center [94, 84] width 157 height 49
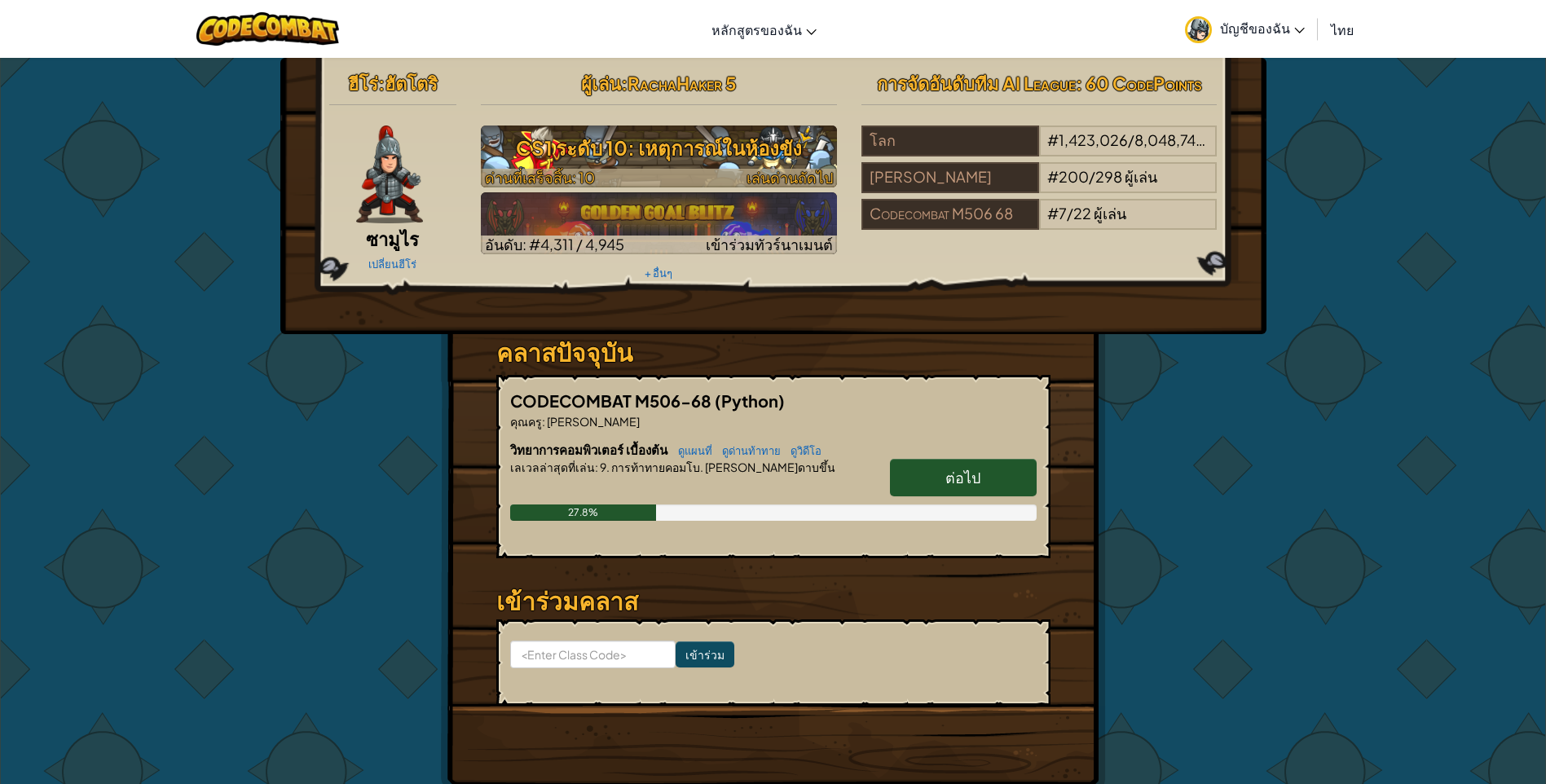
click at [713, 172] on div at bounding box center [658, 178] width 356 height 18
select select "th"
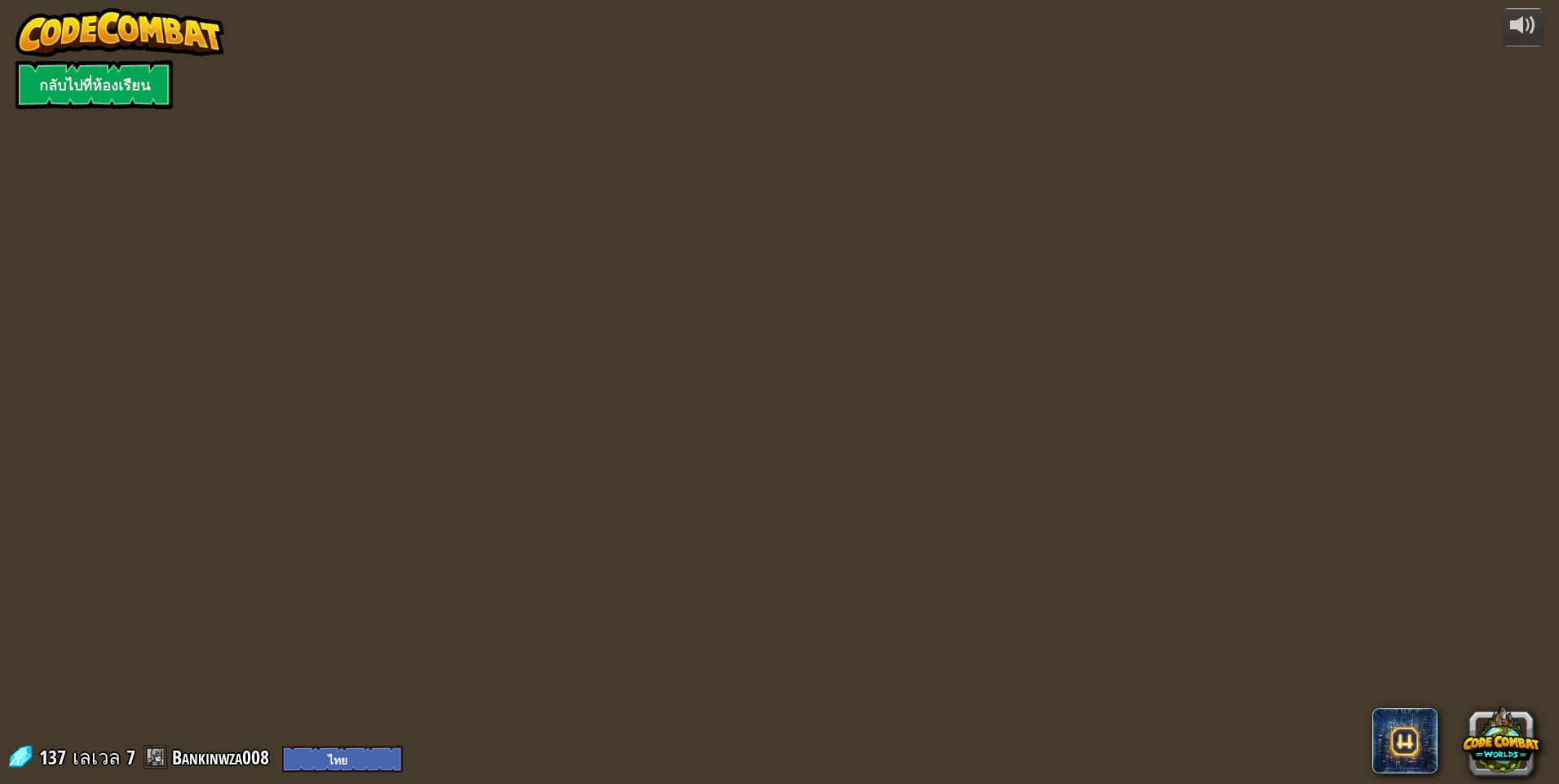
select select "th"
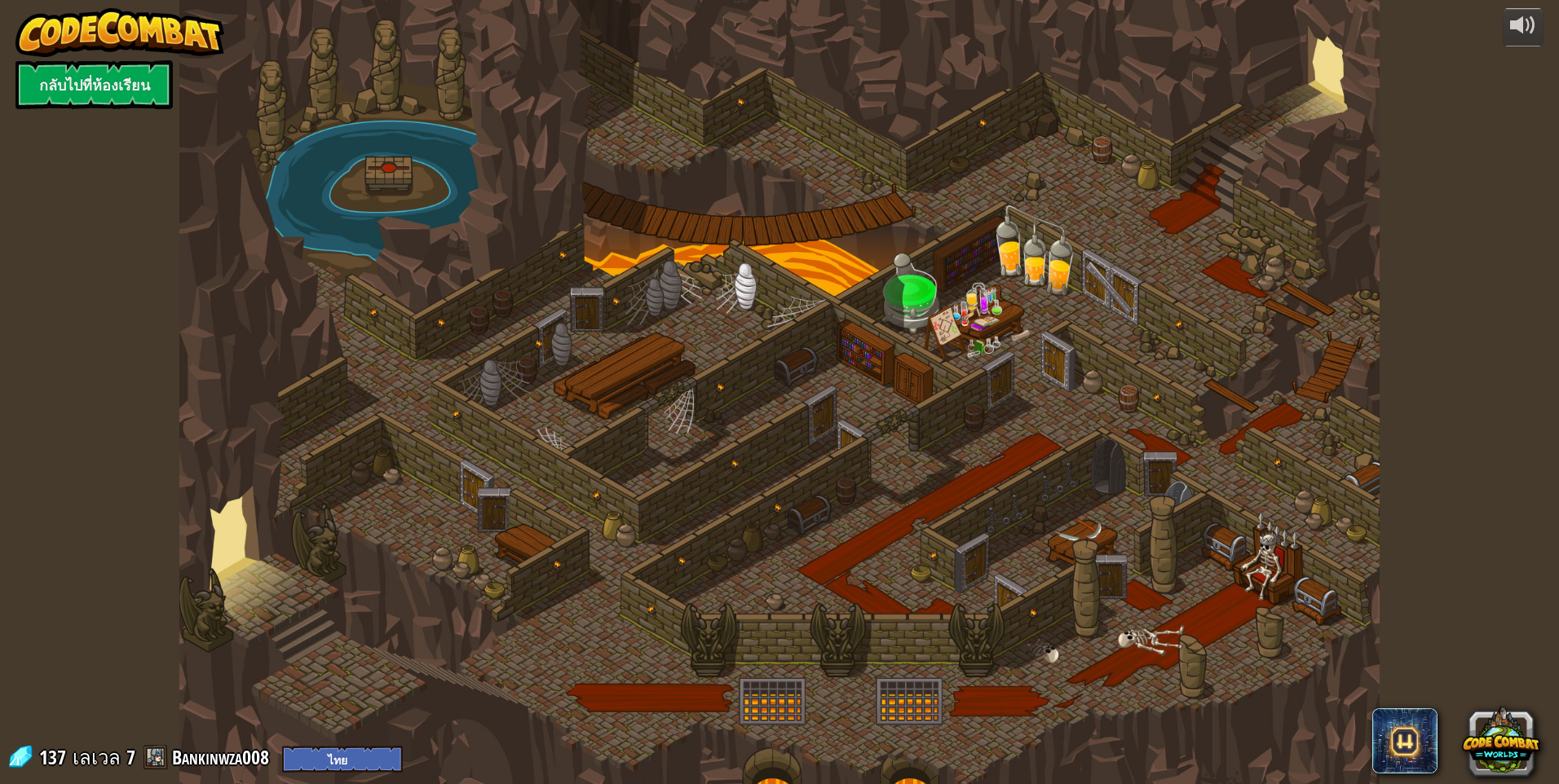
select select "th"
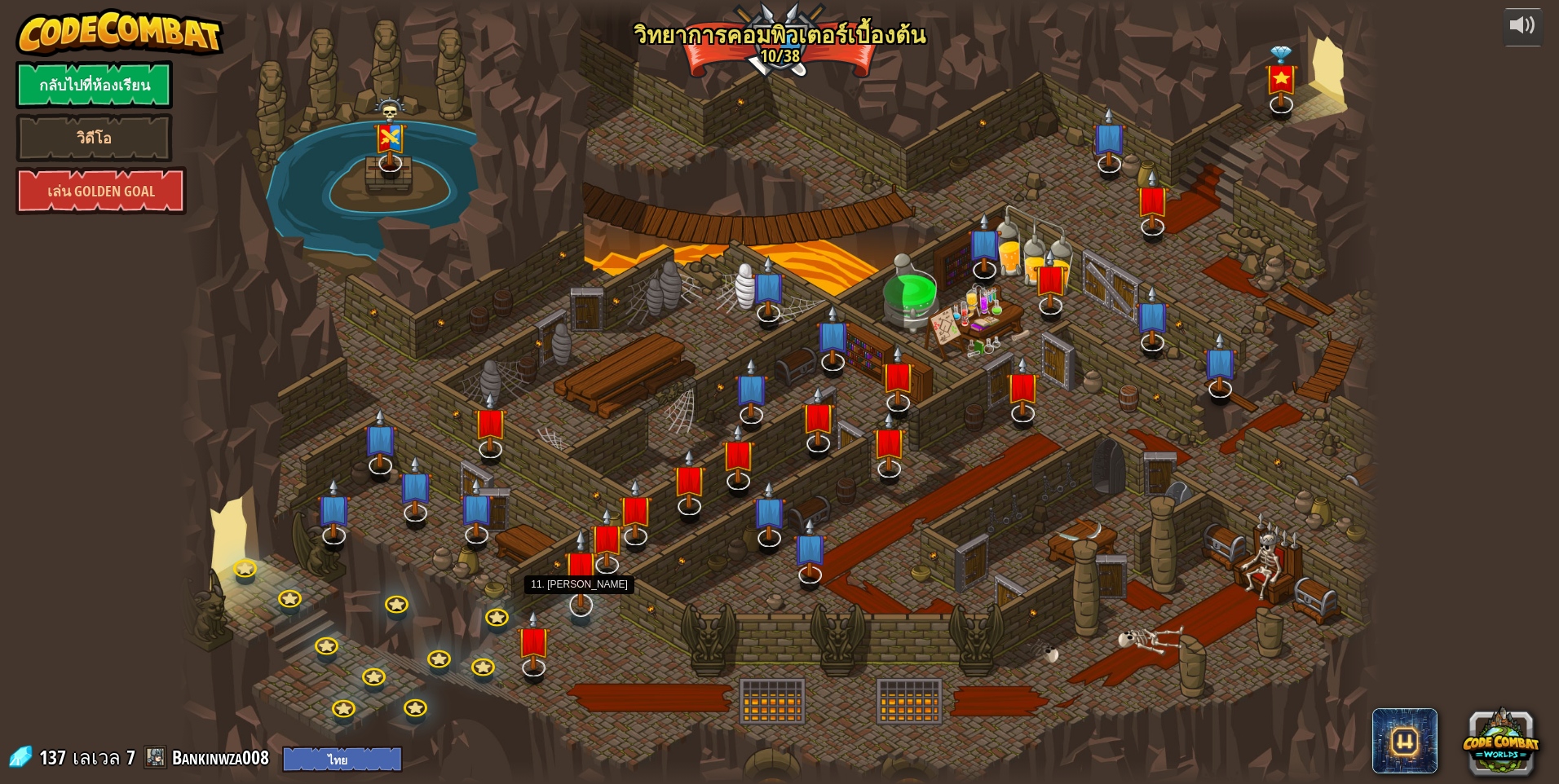
select select "th"
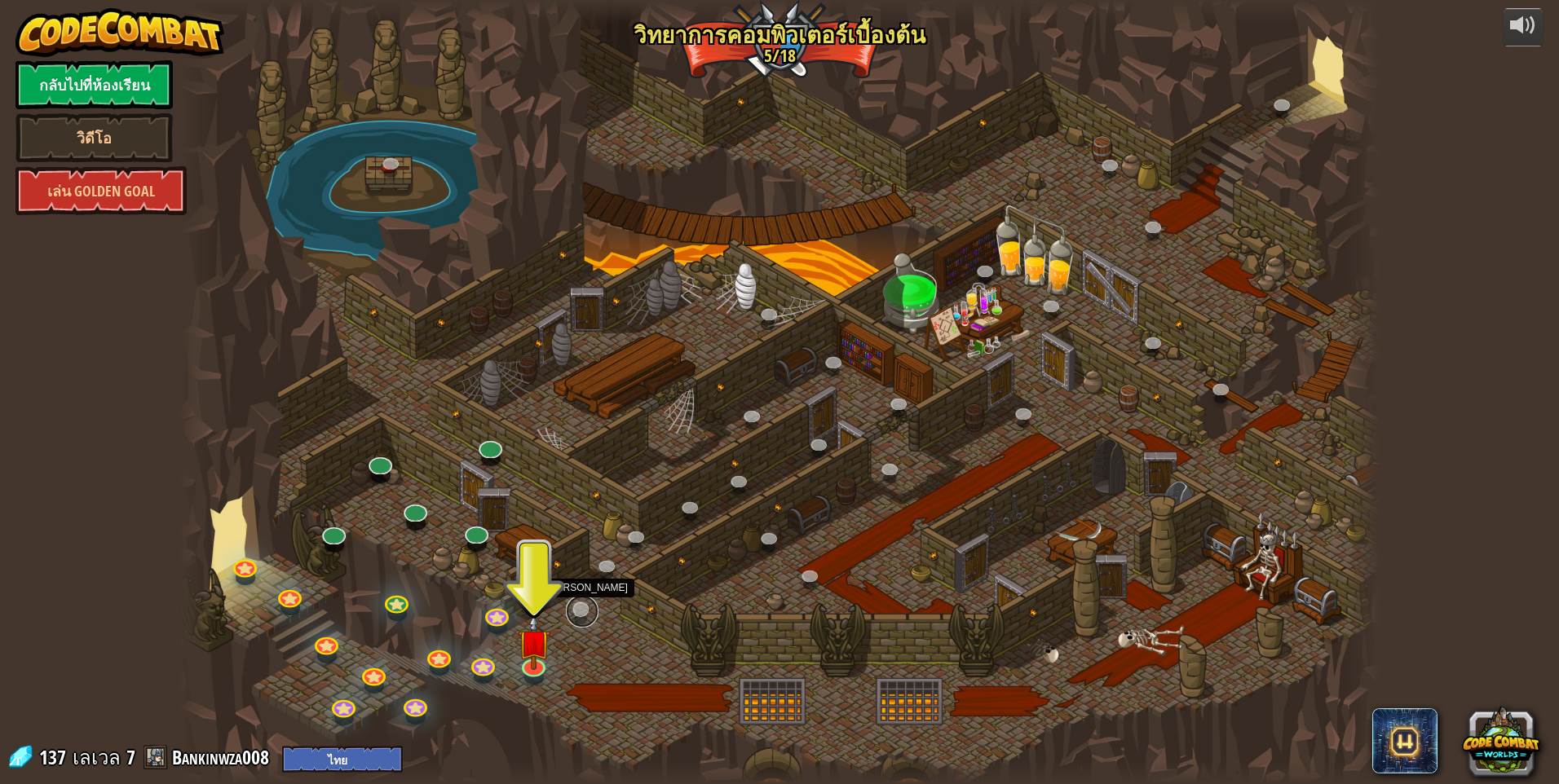
click at [575, 619] on link at bounding box center [582, 611] width 32 height 32
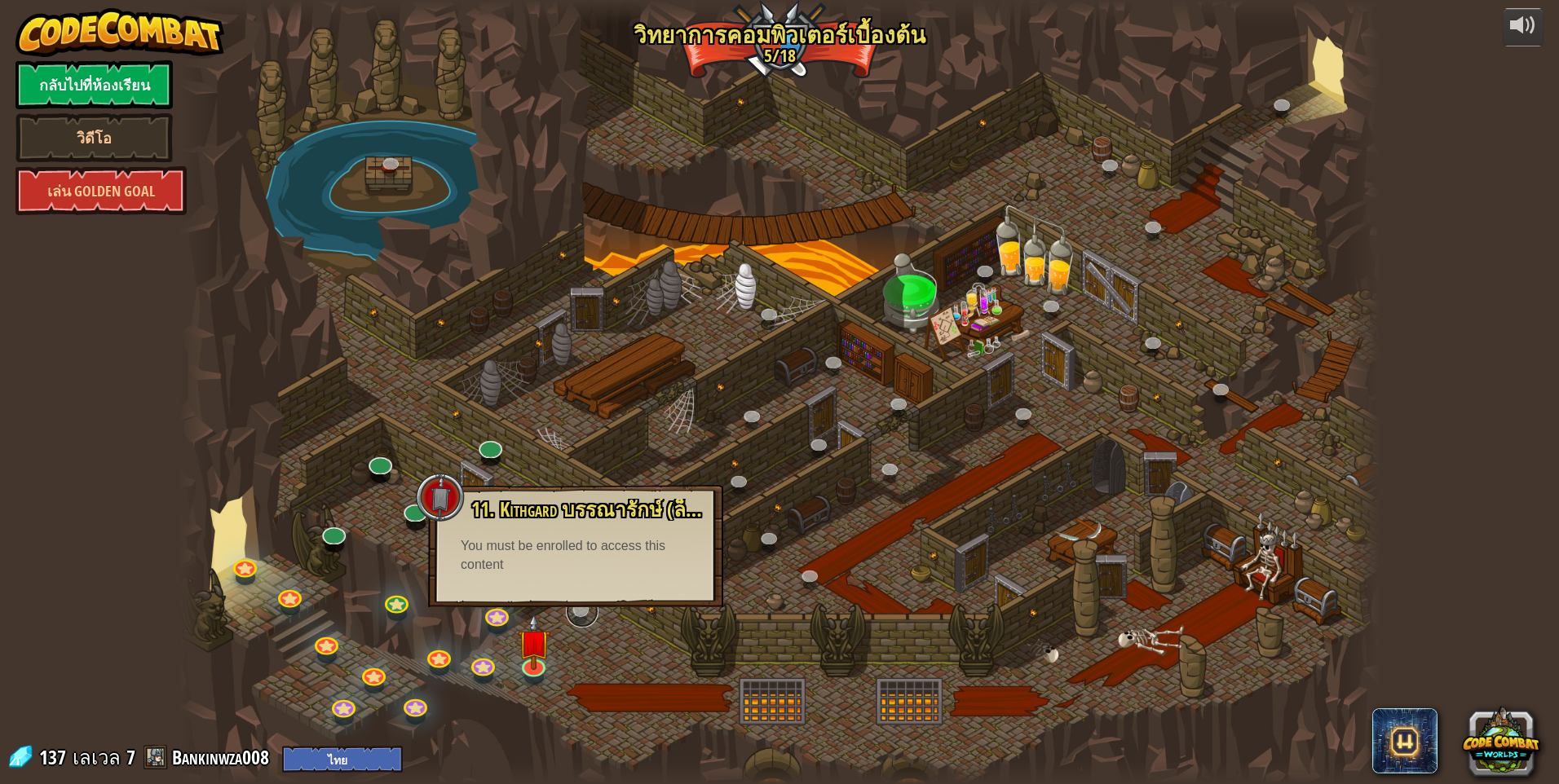
click at [575, 619] on link at bounding box center [582, 611] width 32 height 32
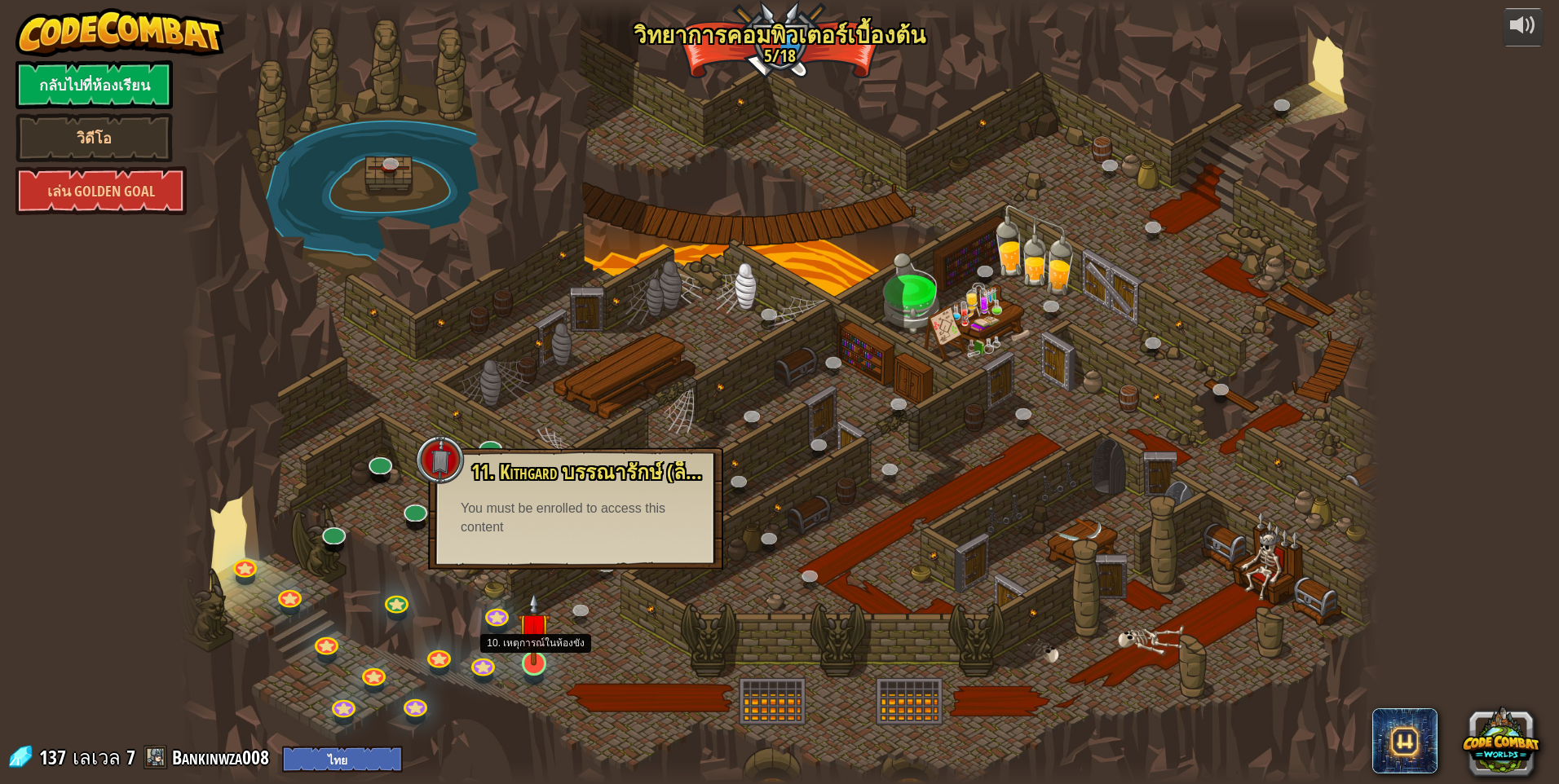
click at [546, 655] on img at bounding box center [534, 629] width 32 height 74
click at [545, 657] on img at bounding box center [534, 629] width 32 height 74
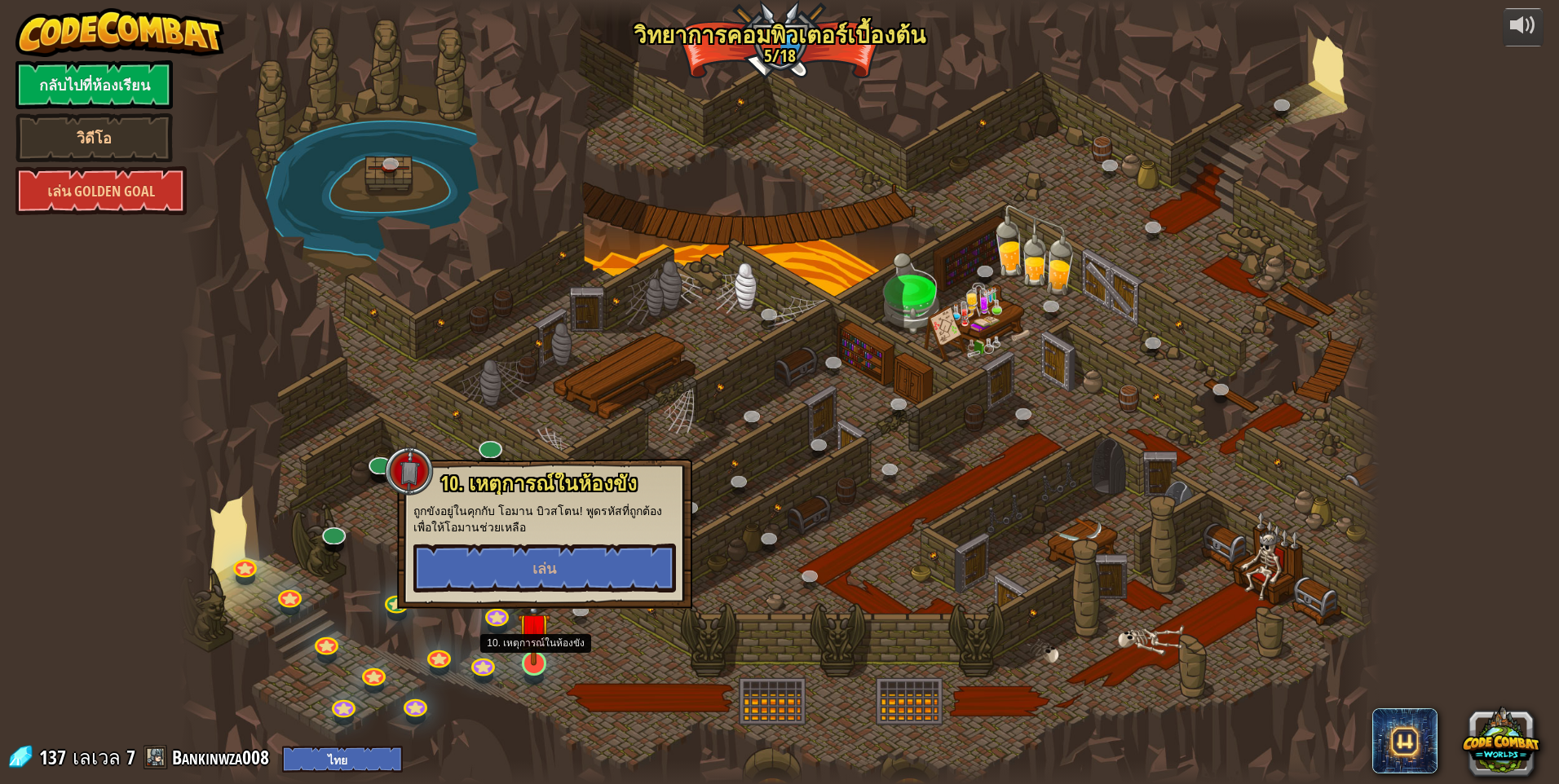
click at [545, 657] on img at bounding box center [534, 629] width 32 height 74
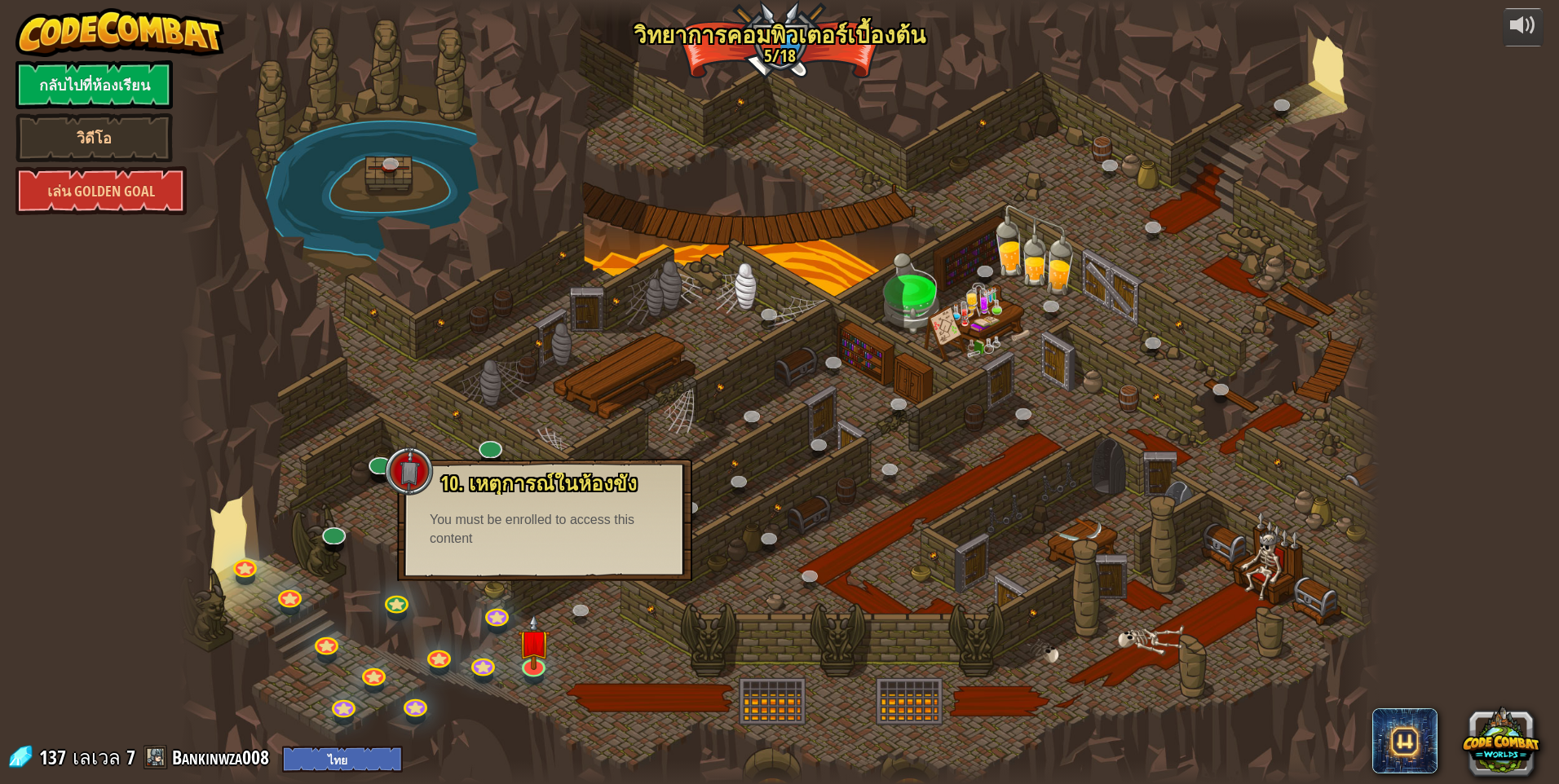
click at [605, 571] on div "10. เหตุการณ์ในห้องขัง ถูกขังอยู่ในคุกกับ โอมาน บิวสโตน! พูดรหัสที่ถูกต้องเพื่อ…" at bounding box center [544, 520] width 295 height 122
click at [539, 659] on img at bounding box center [534, 629] width 32 height 74
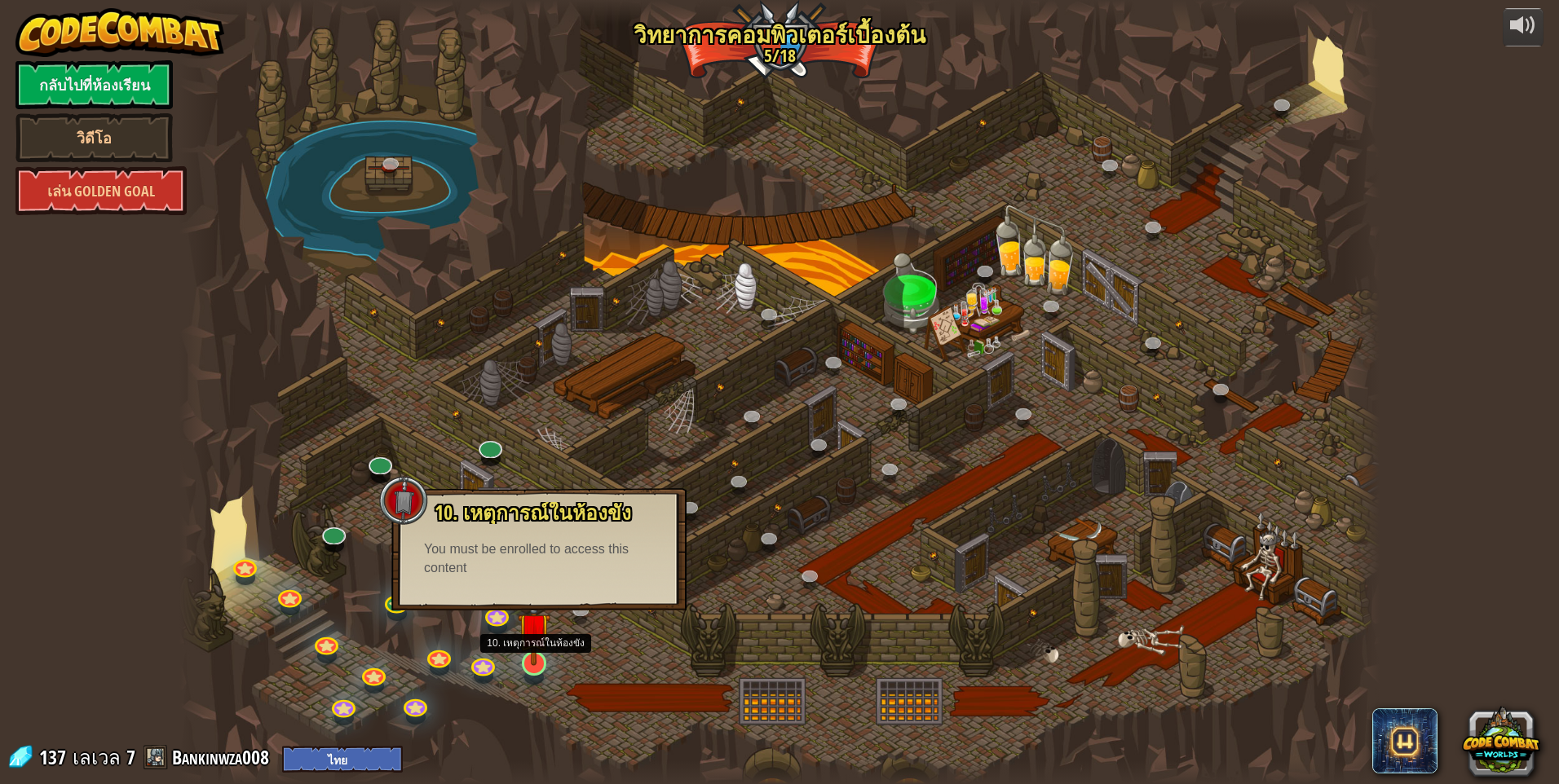
click at [534, 659] on img at bounding box center [534, 629] width 32 height 74
click at [590, 609] on div "10. เหตุการณ์ในห้องขัง ถูกขังอยู่ในคุกกับ โอมาน บิวสโตน! พูดรหัสที่ถูกต้องเพื่อ…" at bounding box center [534, 549] width 295 height 122
click at [592, 609] on div "10. เหตุการณ์ในห้องขัง ถูกขังอยู่ในคุกกับ โอมาน บิวสโตน! พูดรหัสที่ถูกต้องเพื่อ…" at bounding box center [534, 549] width 295 height 122
click at [582, 614] on link at bounding box center [582, 611] width 32 height 32
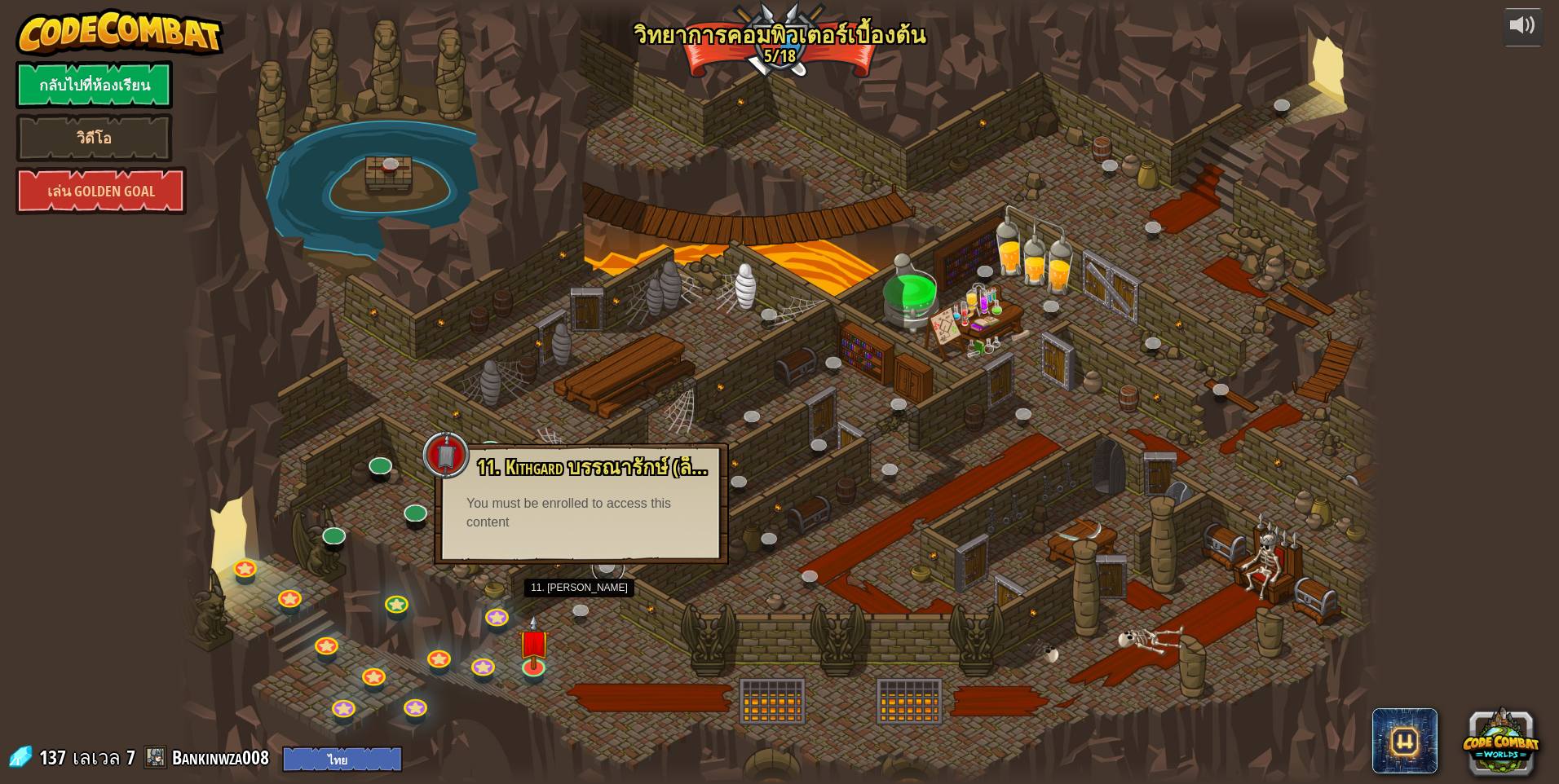
click at [608, 571] on link at bounding box center [608, 567] width 32 height 32
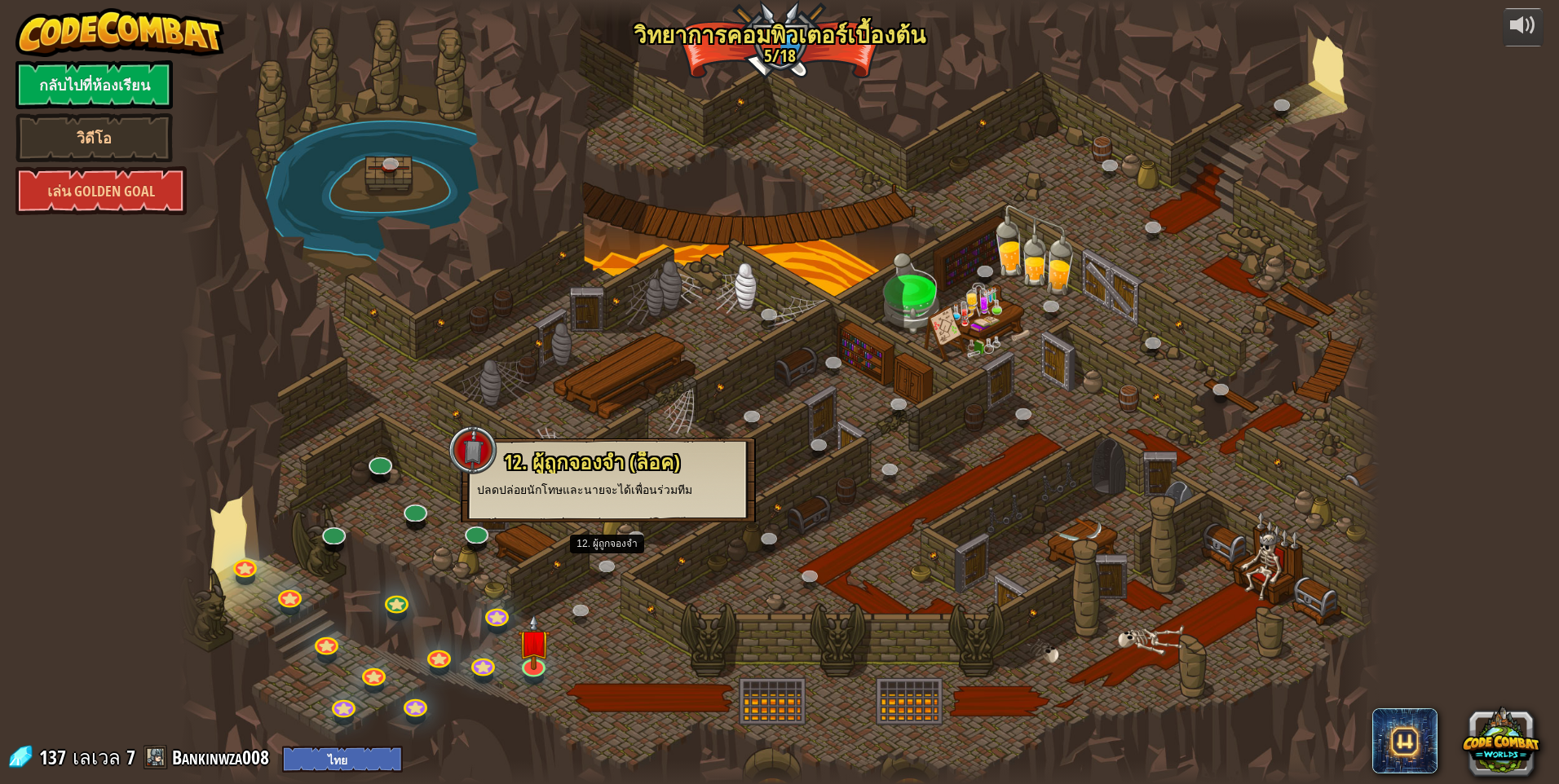
click at [615, 545] on div at bounding box center [780, 392] width 1200 height 784
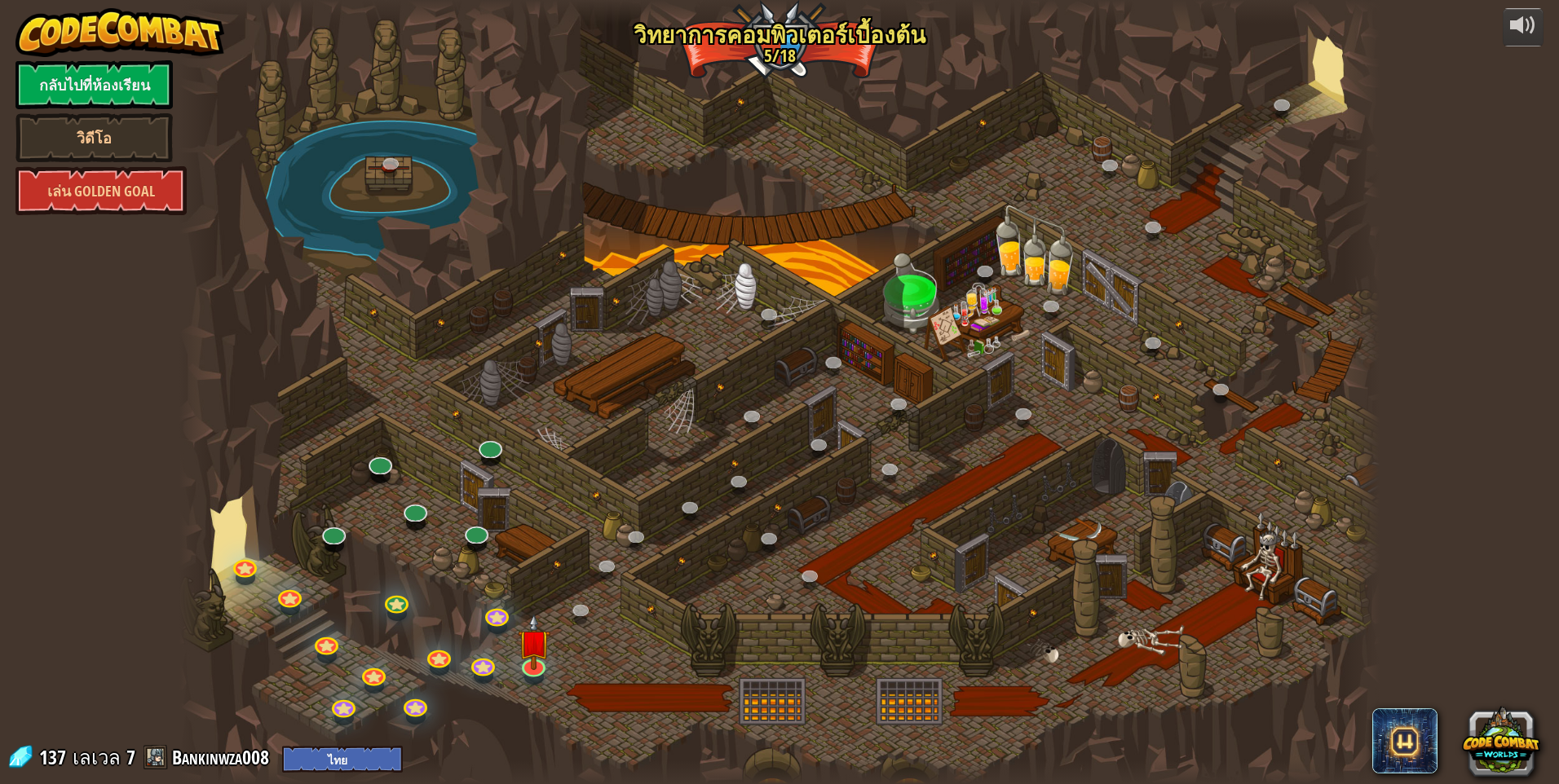
click at [615, 543] on div at bounding box center [780, 392] width 1200 height 784
click at [544, 634] on img at bounding box center [534, 629] width 32 height 74
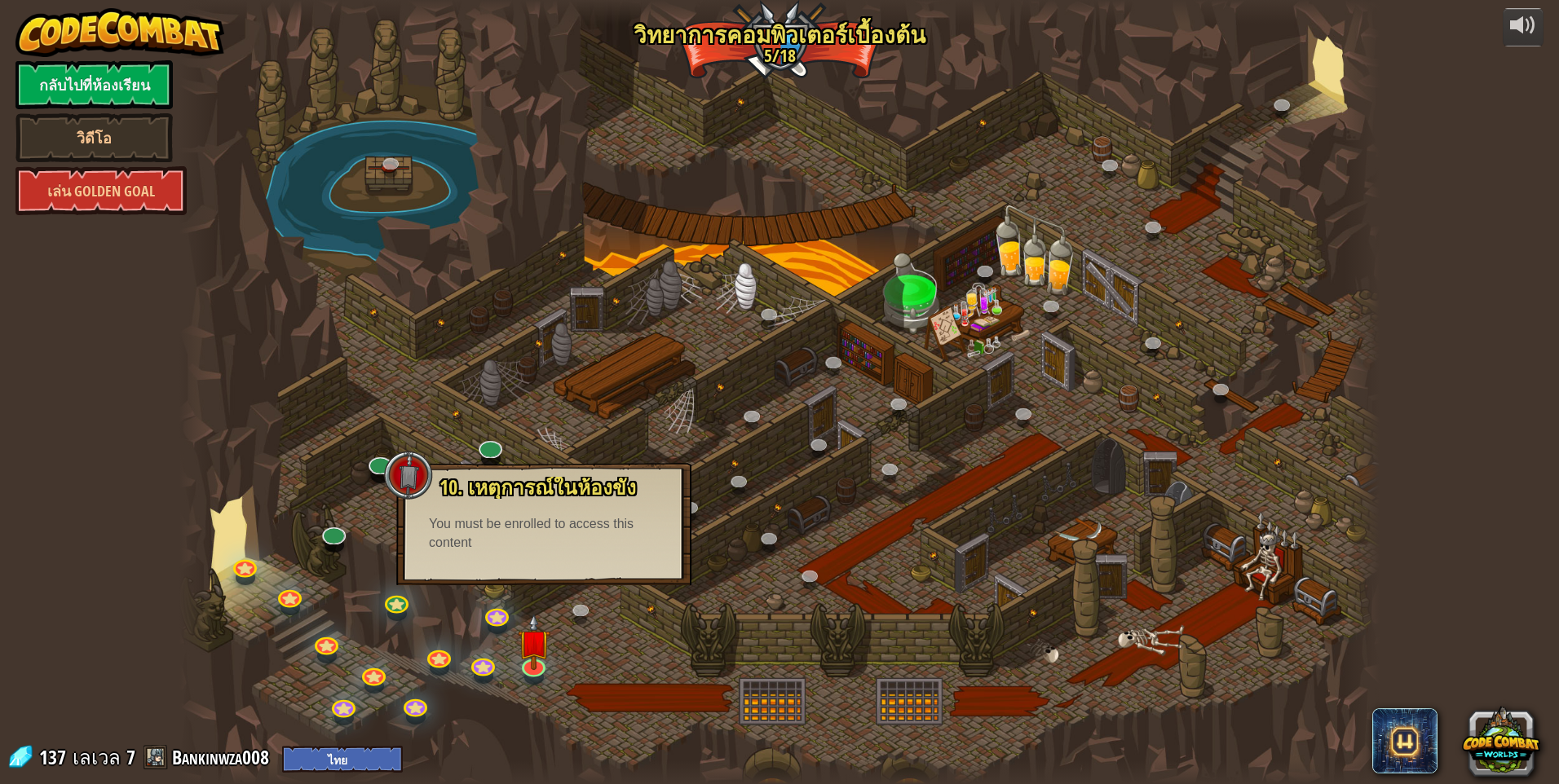
click at [645, 542] on div "You must be enrolled to access this content" at bounding box center [544, 533] width 230 height 38
drag, startPoint x: 645, startPoint y: 542, endPoint x: 542, endPoint y: 506, distance: 109.1
click at [644, 542] on div "You must be enrolled to access this content" at bounding box center [544, 533] width 230 height 38
click at [148, 181] on link "เล่น Golden Goal" at bounding box center [101, 190] width 171 height 49
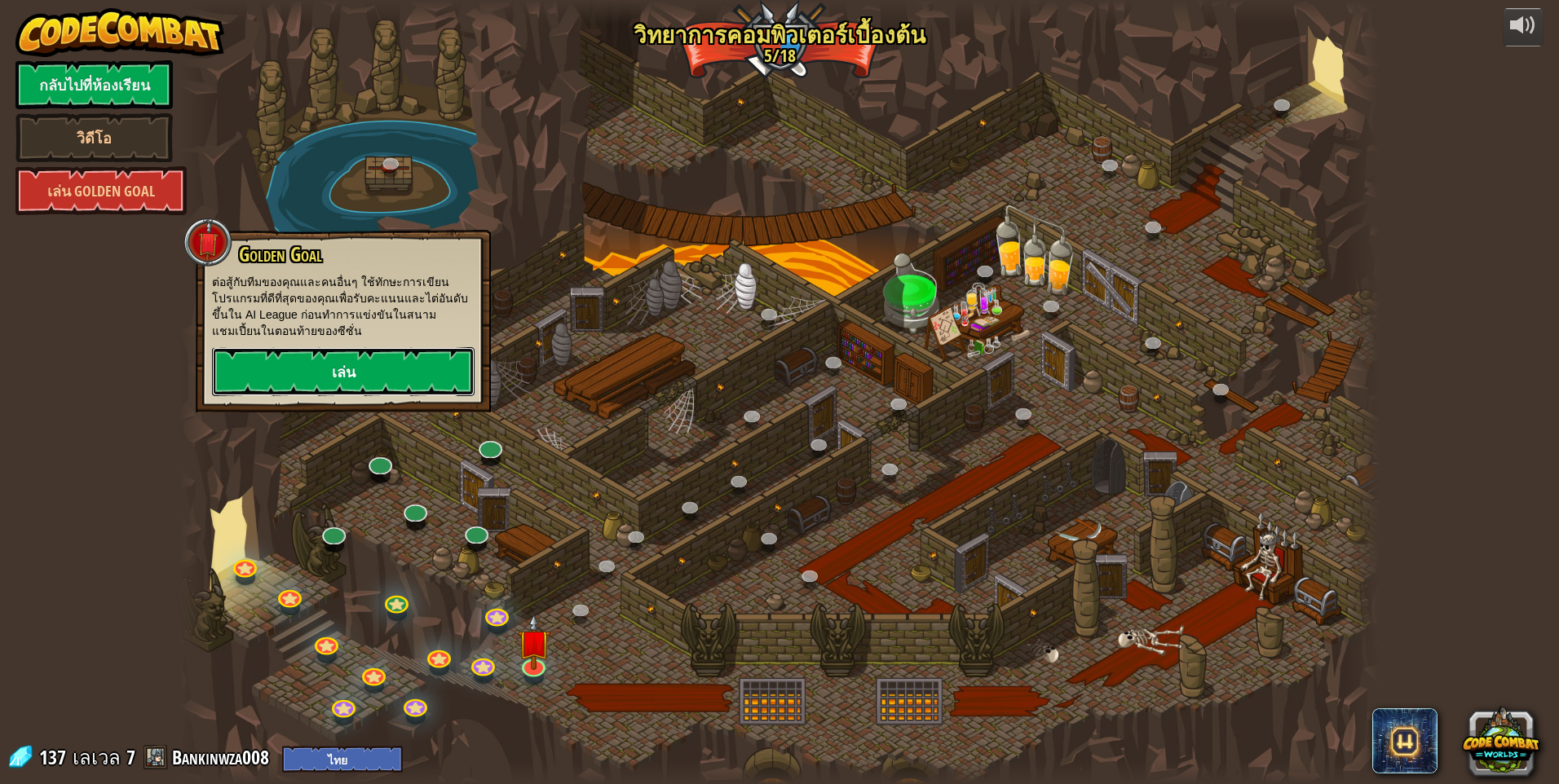
click at [357, 361] on link "เล่น" at bounding box center [343, 372] width 263 height 49
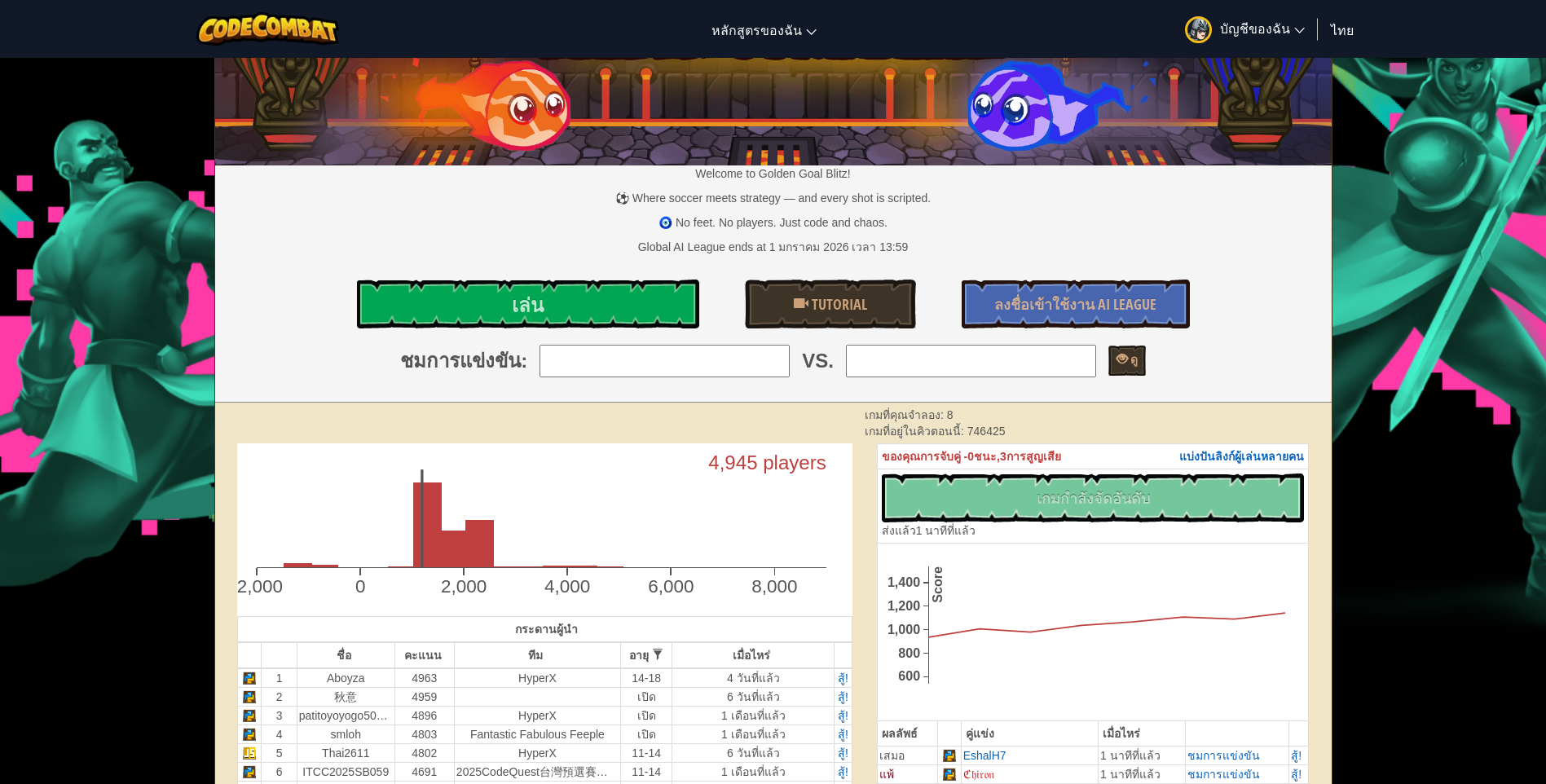
scroll to position [81, 0]
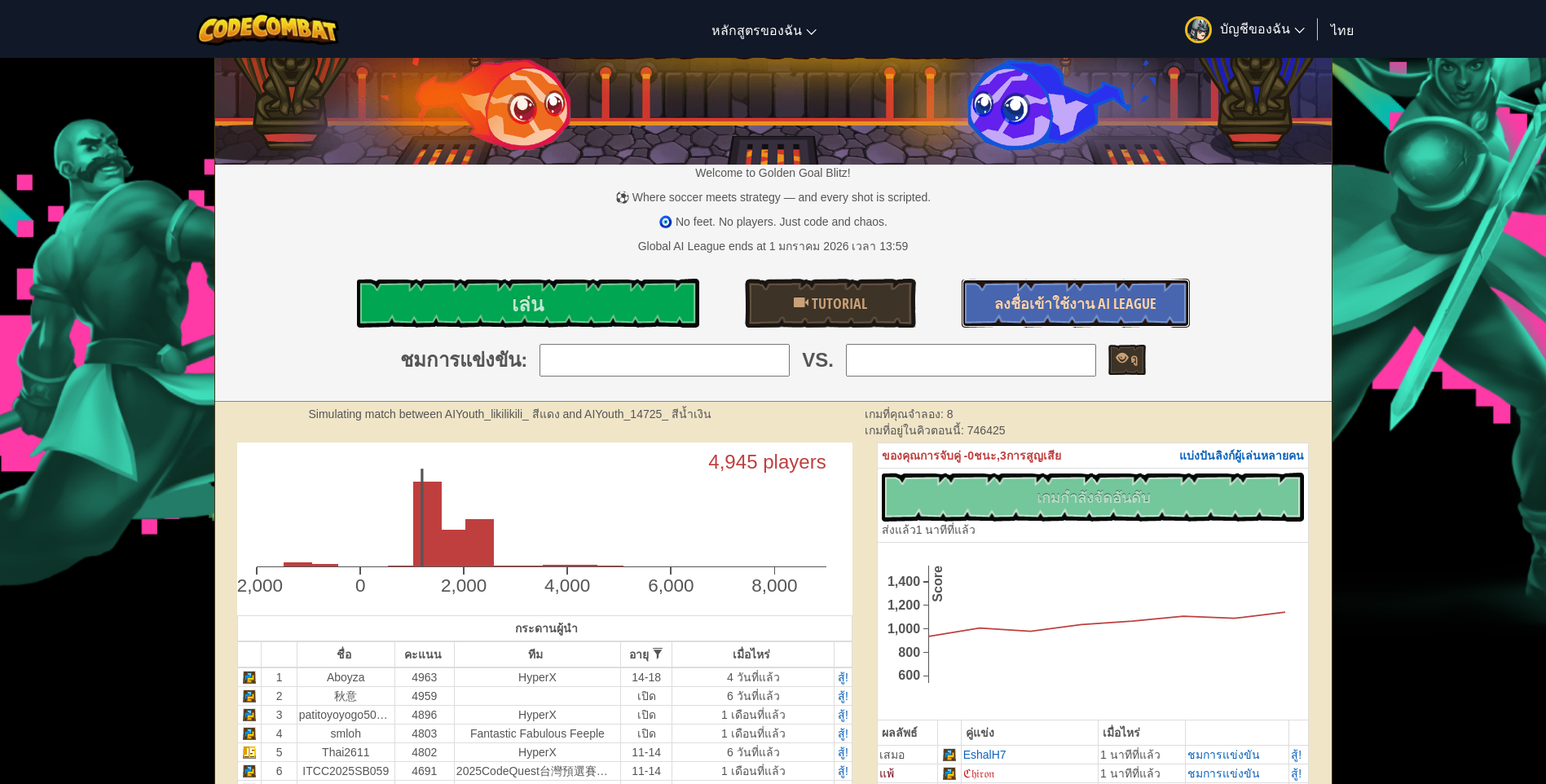
click at [1062, 292] on link "ลงชื่อเข้าใช้งาน AI League" at bounding box center [1075, 303] width 228 height 49
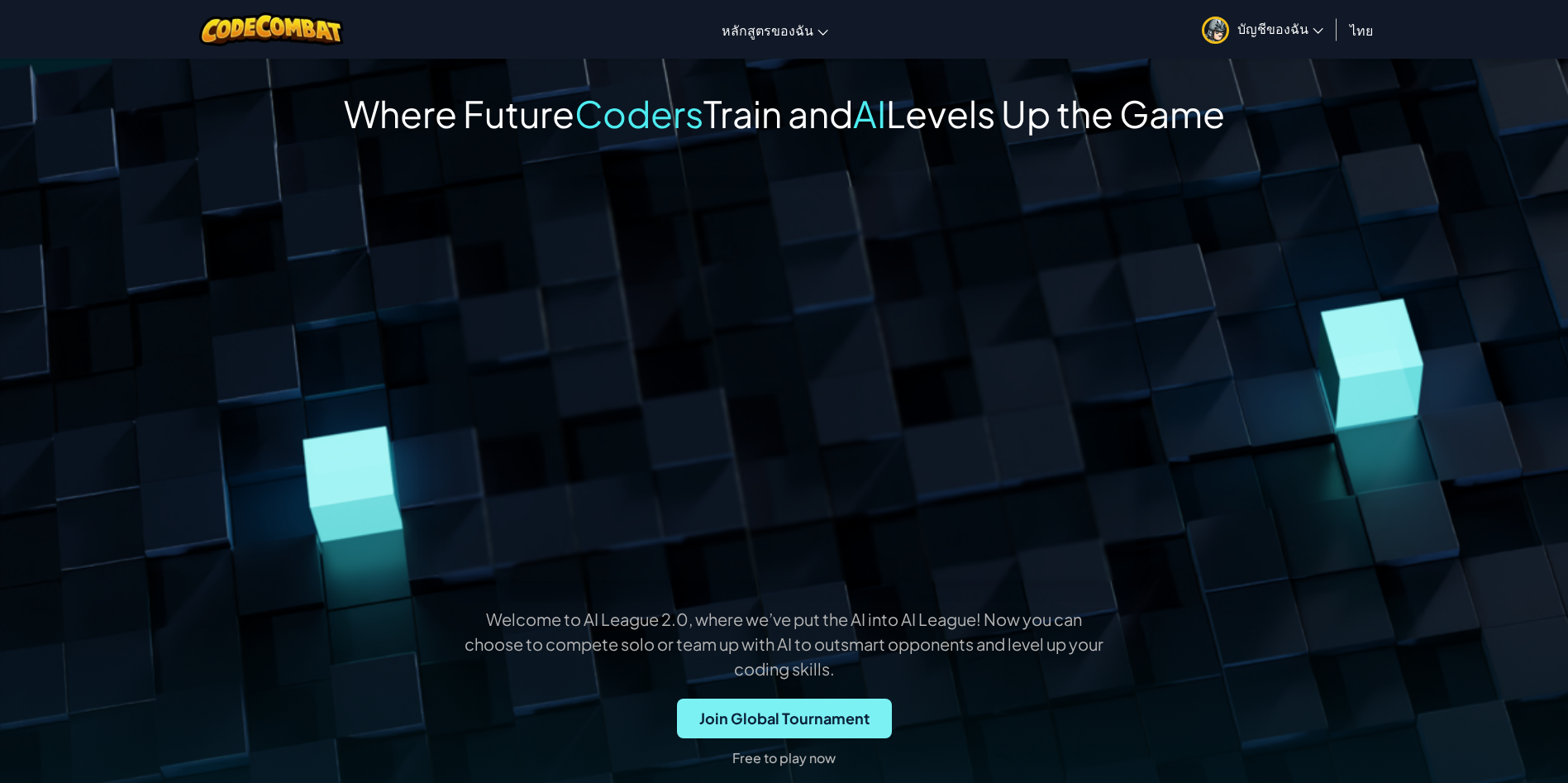
click at [717, 725] on span "Join Global Tournament" at bounding box center [784, 718] width 215 height 39
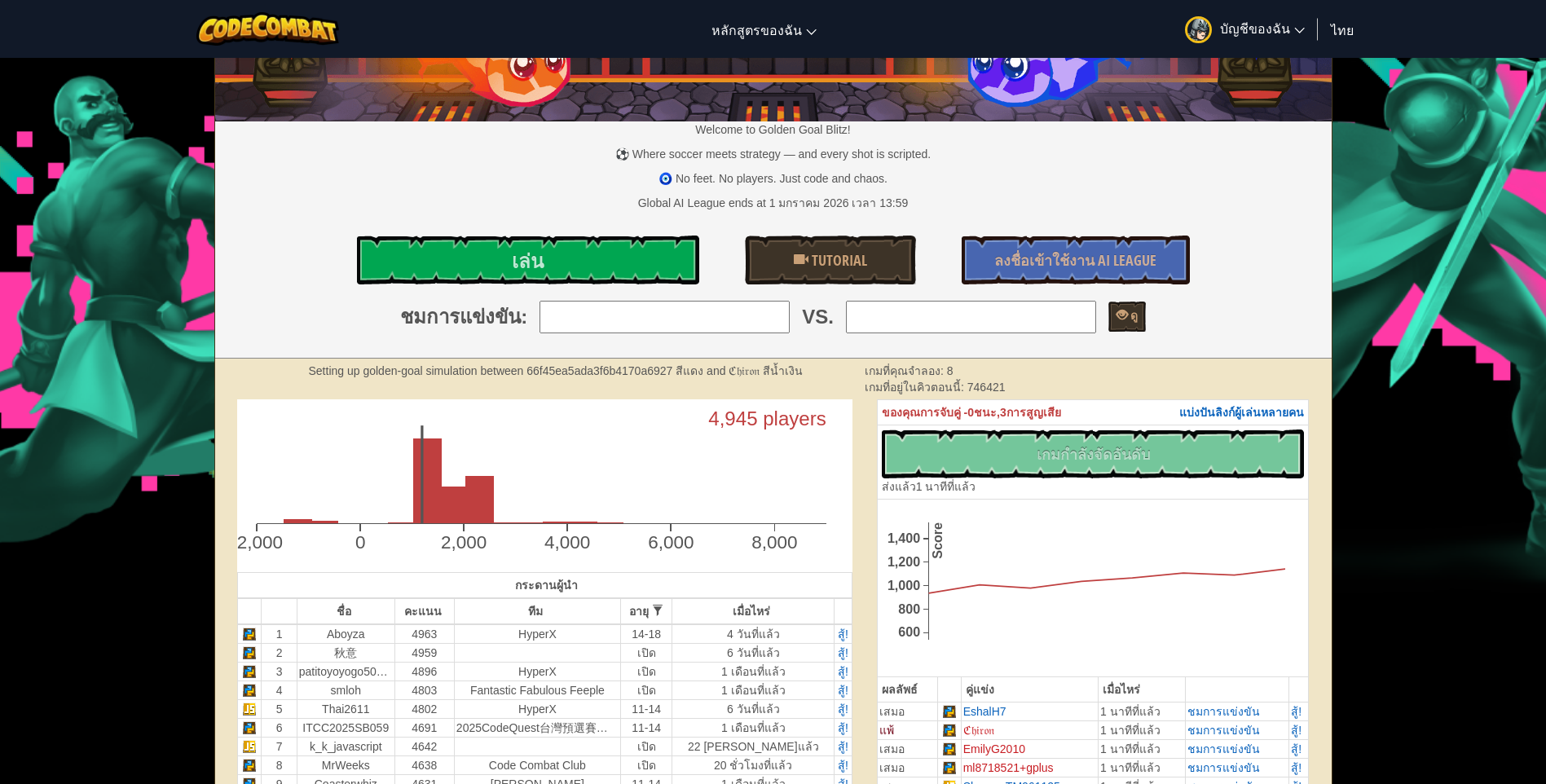
scroll to position [244, 0]
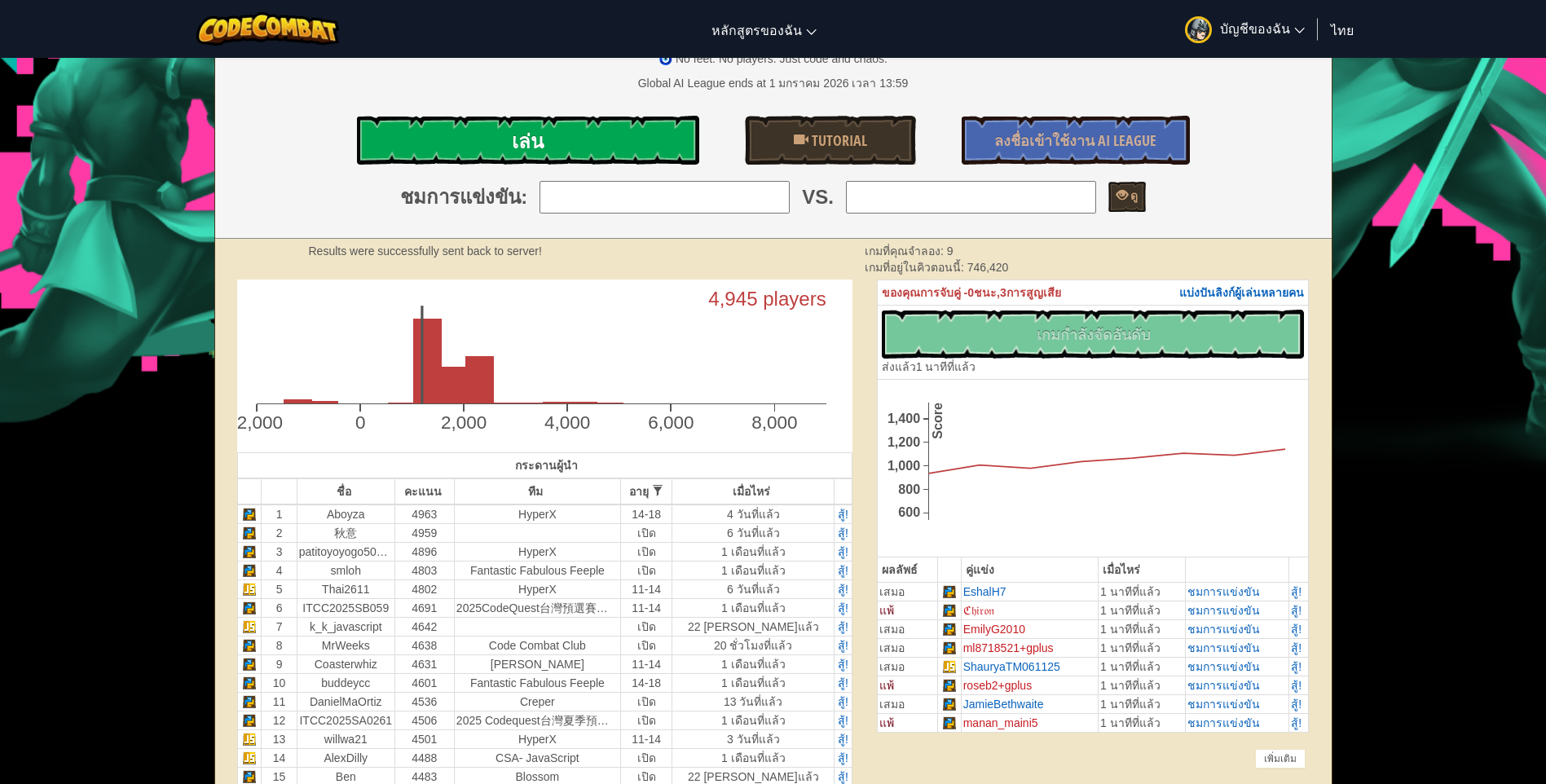
click at [628, 143] on link "เล่น" at bounding box center [528, 140] width 342 height 49
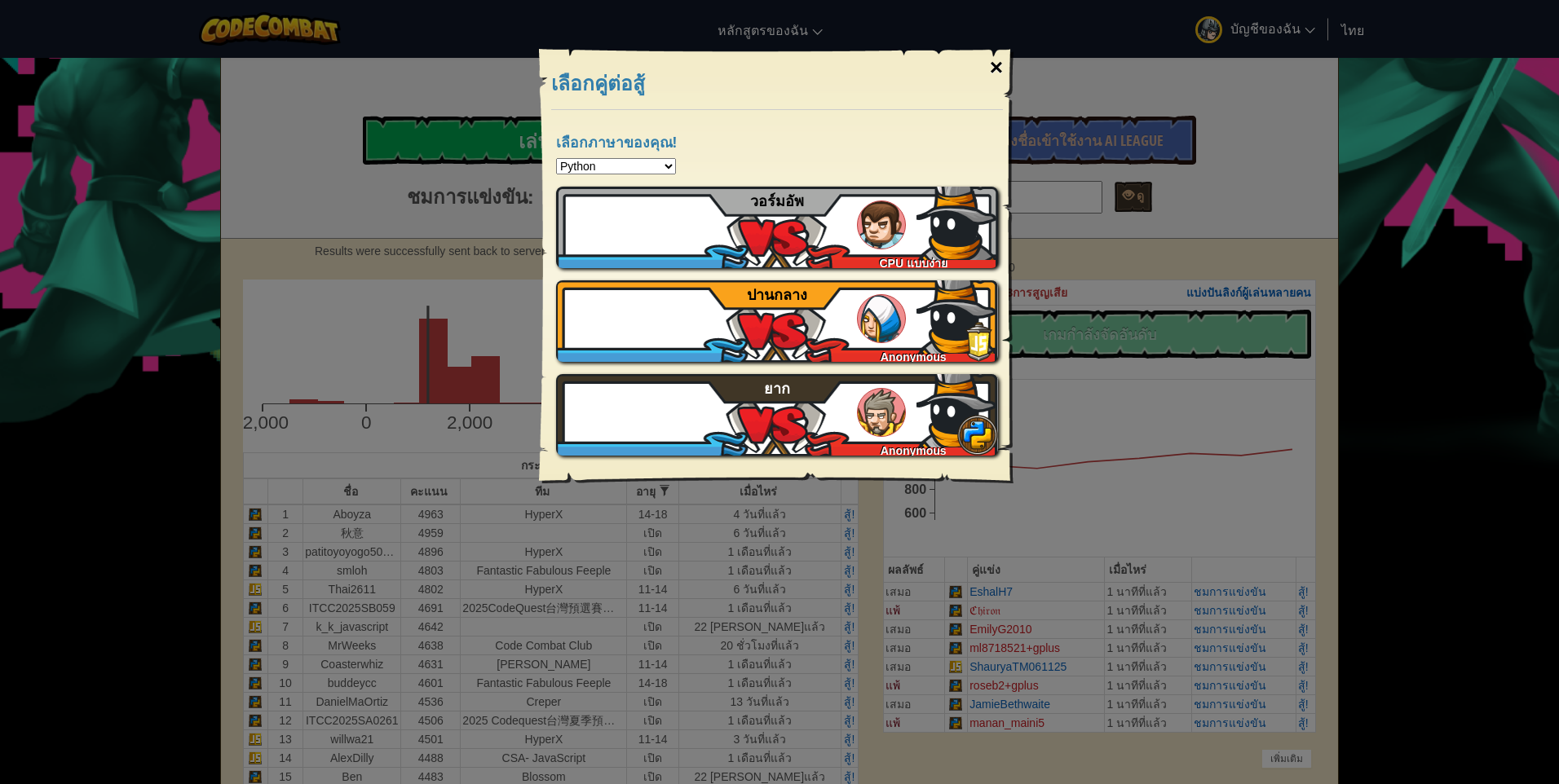
click at [988, 65] on div "×" at bounding box center [996, 67] width 38 height 47
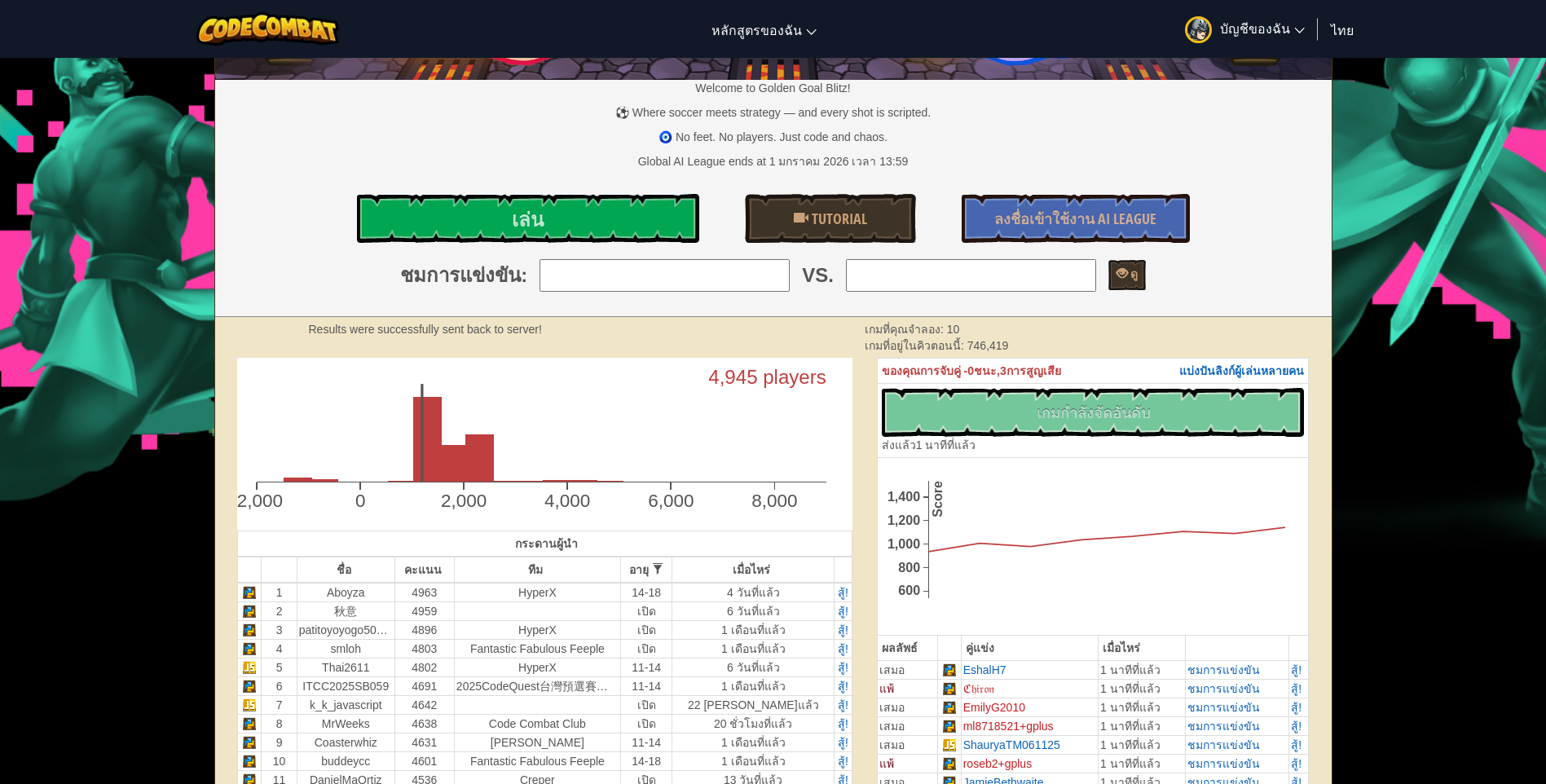
scroll to position [163, 0]
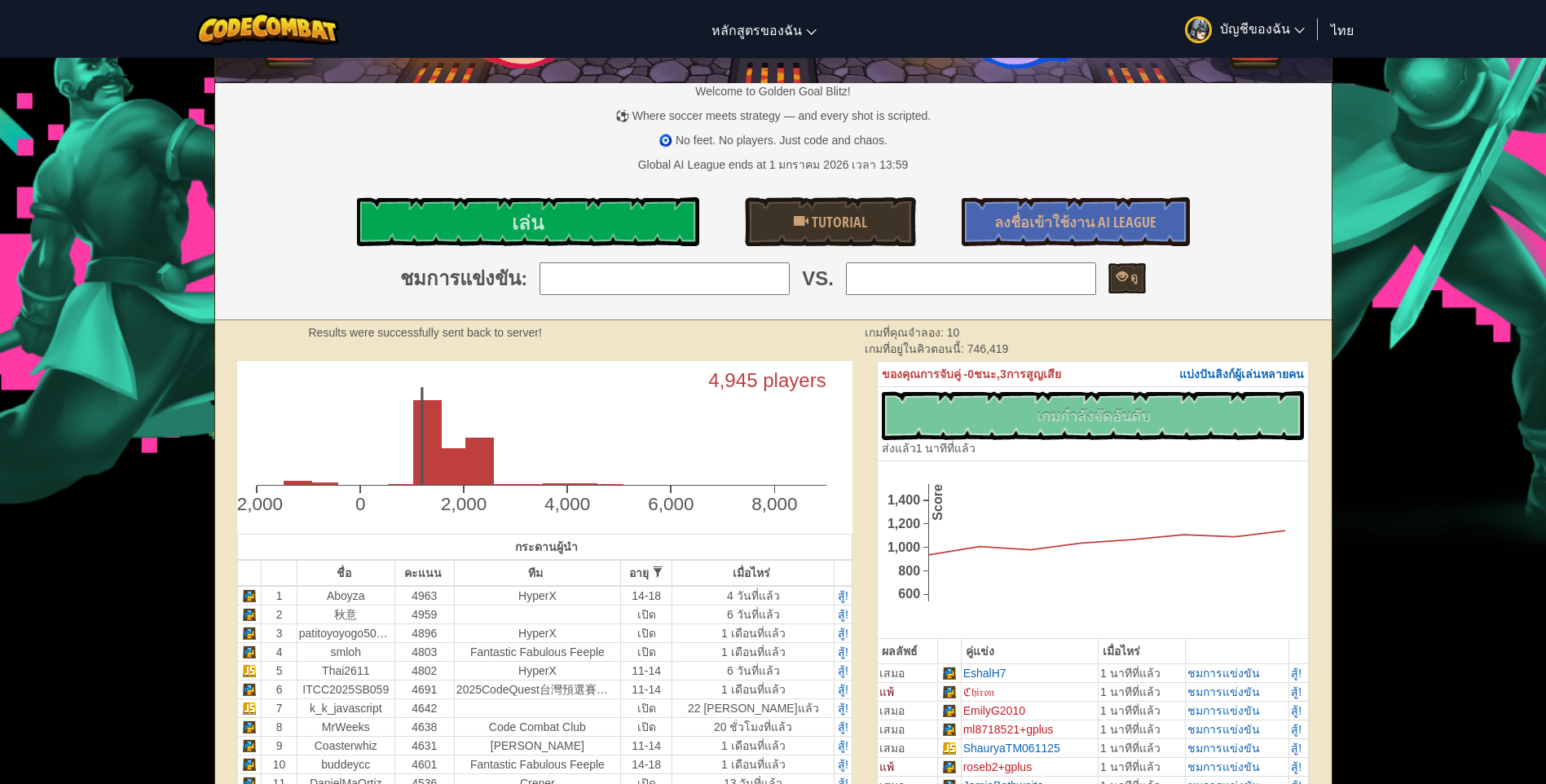
click at [695, 261] on div "Welcome to Golden Goal Blitz! ⚽ Where soccer meets strategy — and every shot is…" at bounding box center [774, 107] width 1117 height 424
click at [690, 272] on input "search" at bounding box center [665, 278] width 251 height 32
drag, startPoint x: 462, startPoint y: 326, endPoint x: 482, endPoint y: 316, distance: 22.4
click at [462, 326] on strong "Results were successfully sent back to server!" at bounding box center [425, 333] width 233 height 13
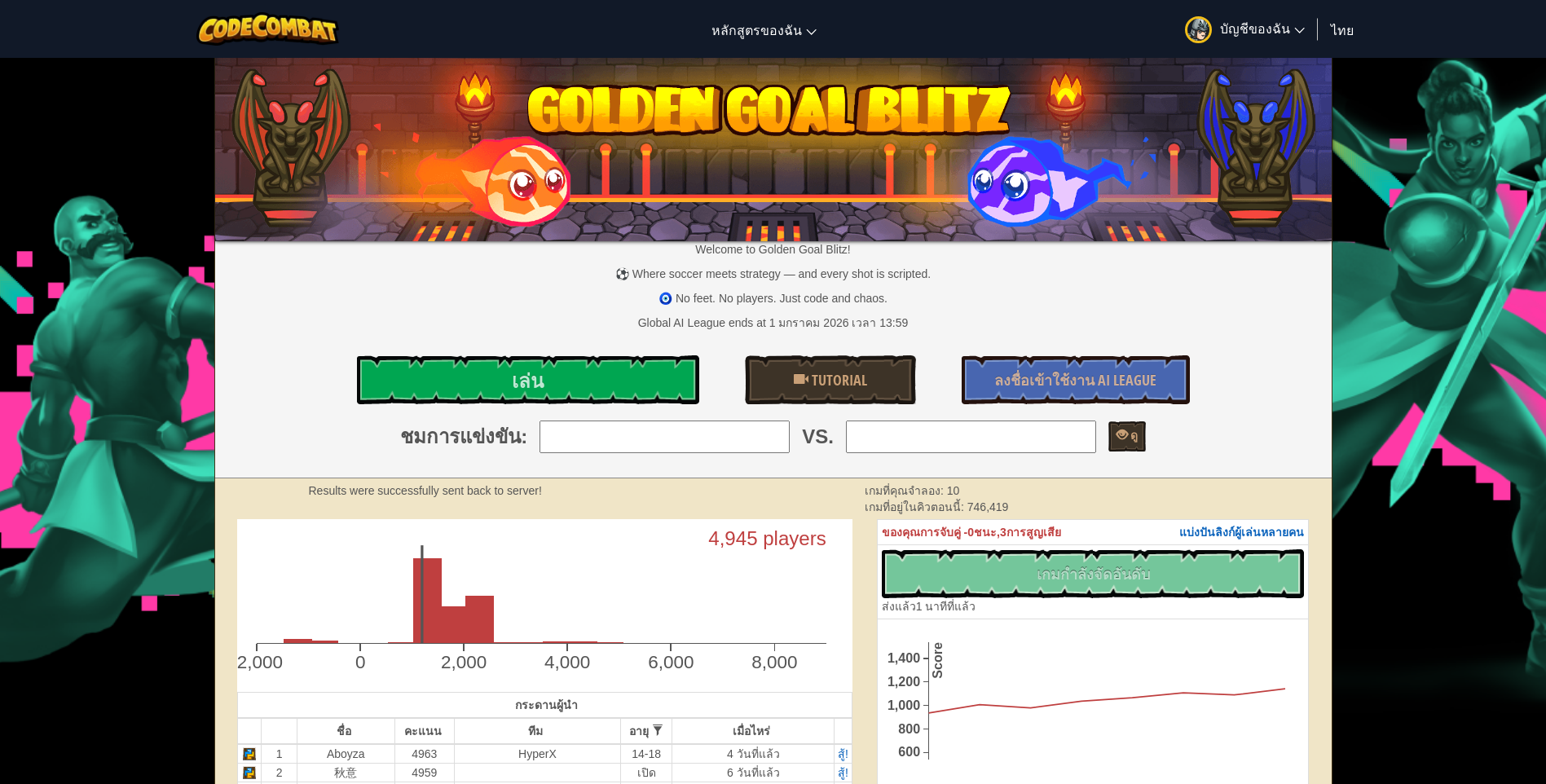
scroll to position [0, 0]
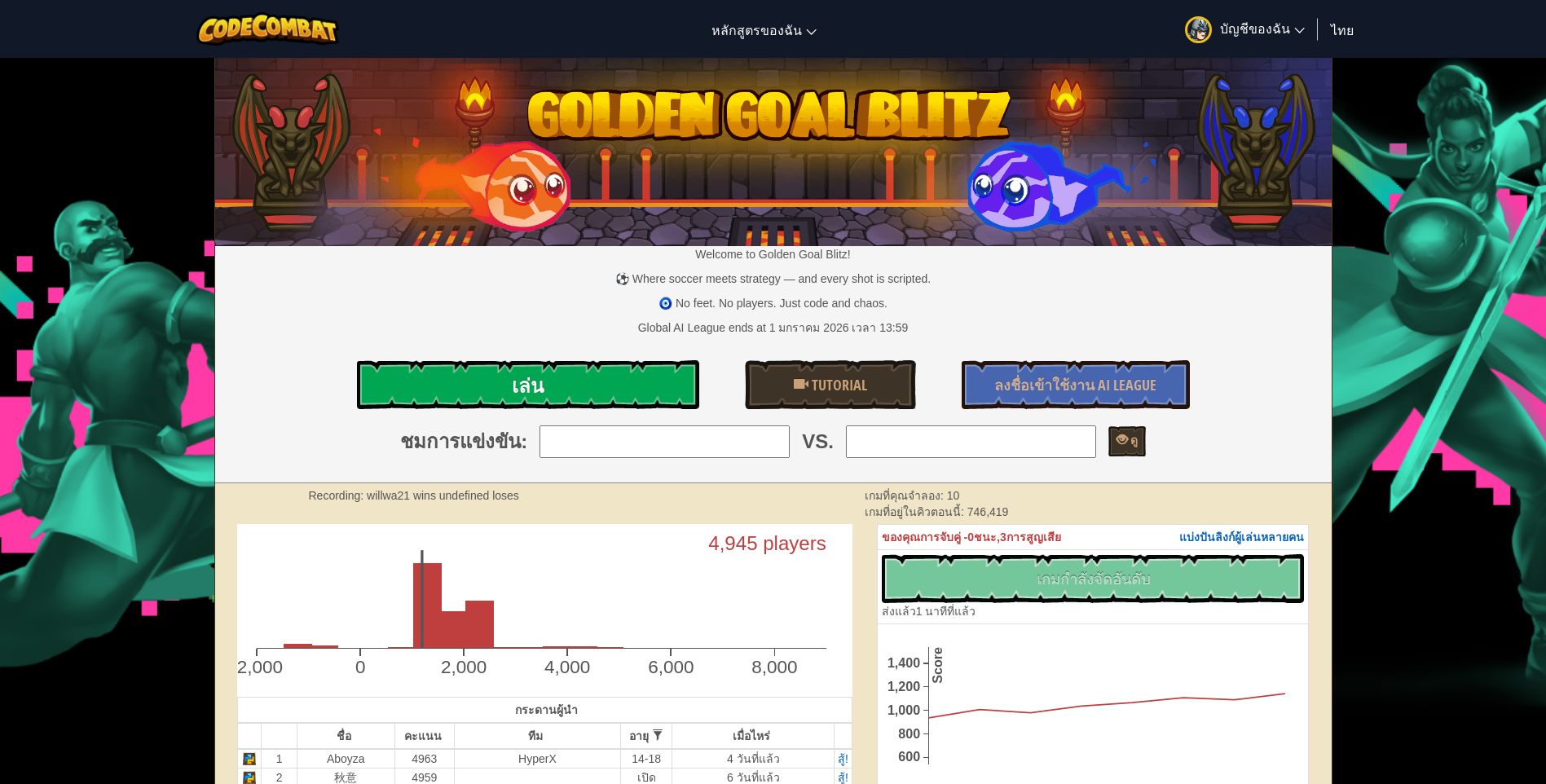
click at [542, 363] on link "เล่น" at bounding box center [528, 385] width 342 height 49
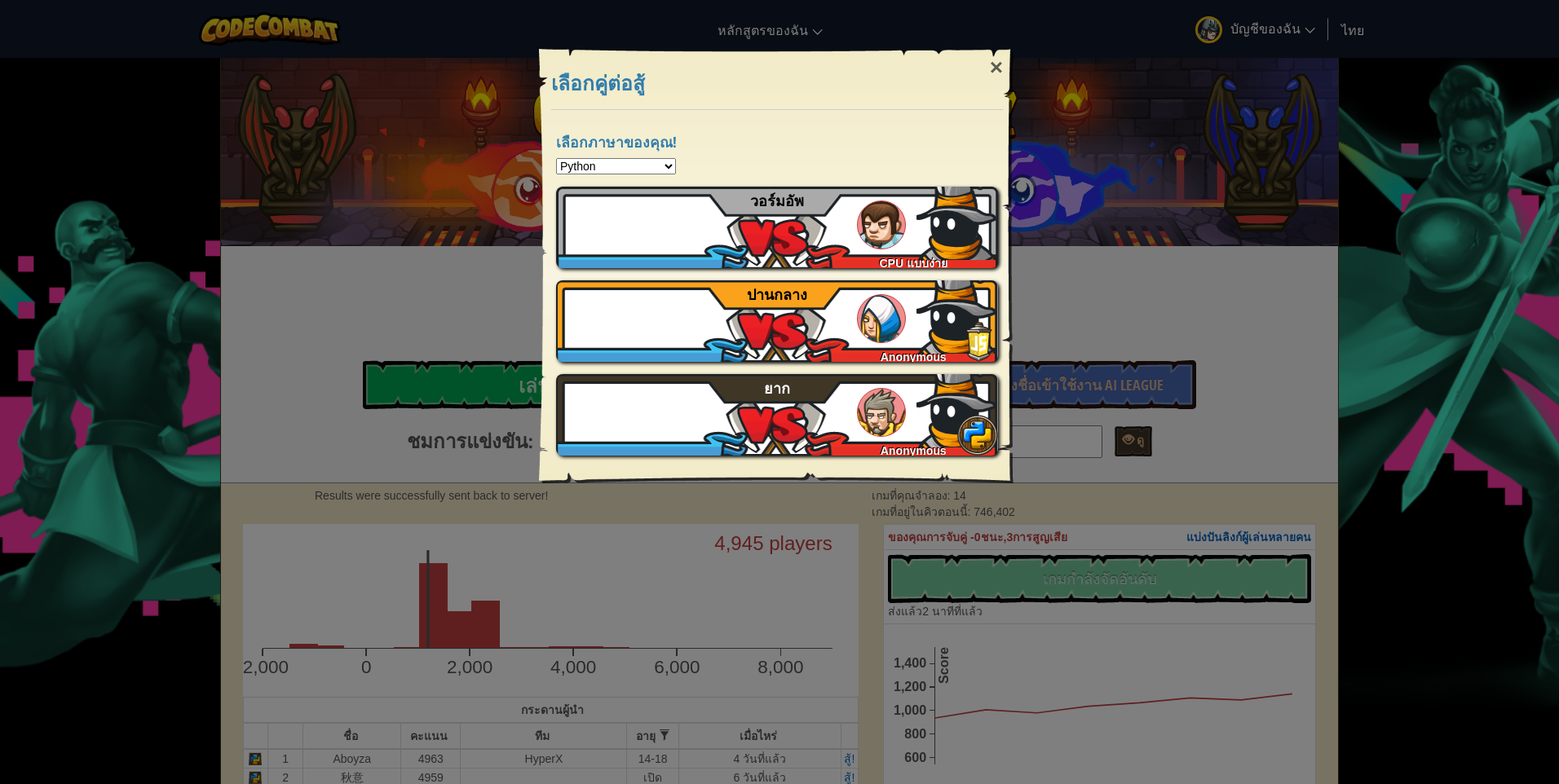
click at [486, 67] on div "× เลือกคู่ต่อสู้ เลือกภาษาของคุณ! Python JavaScript CoffeeScript Lua C++ Java (…" at bounding box center [780, 392] width 1559 height 784
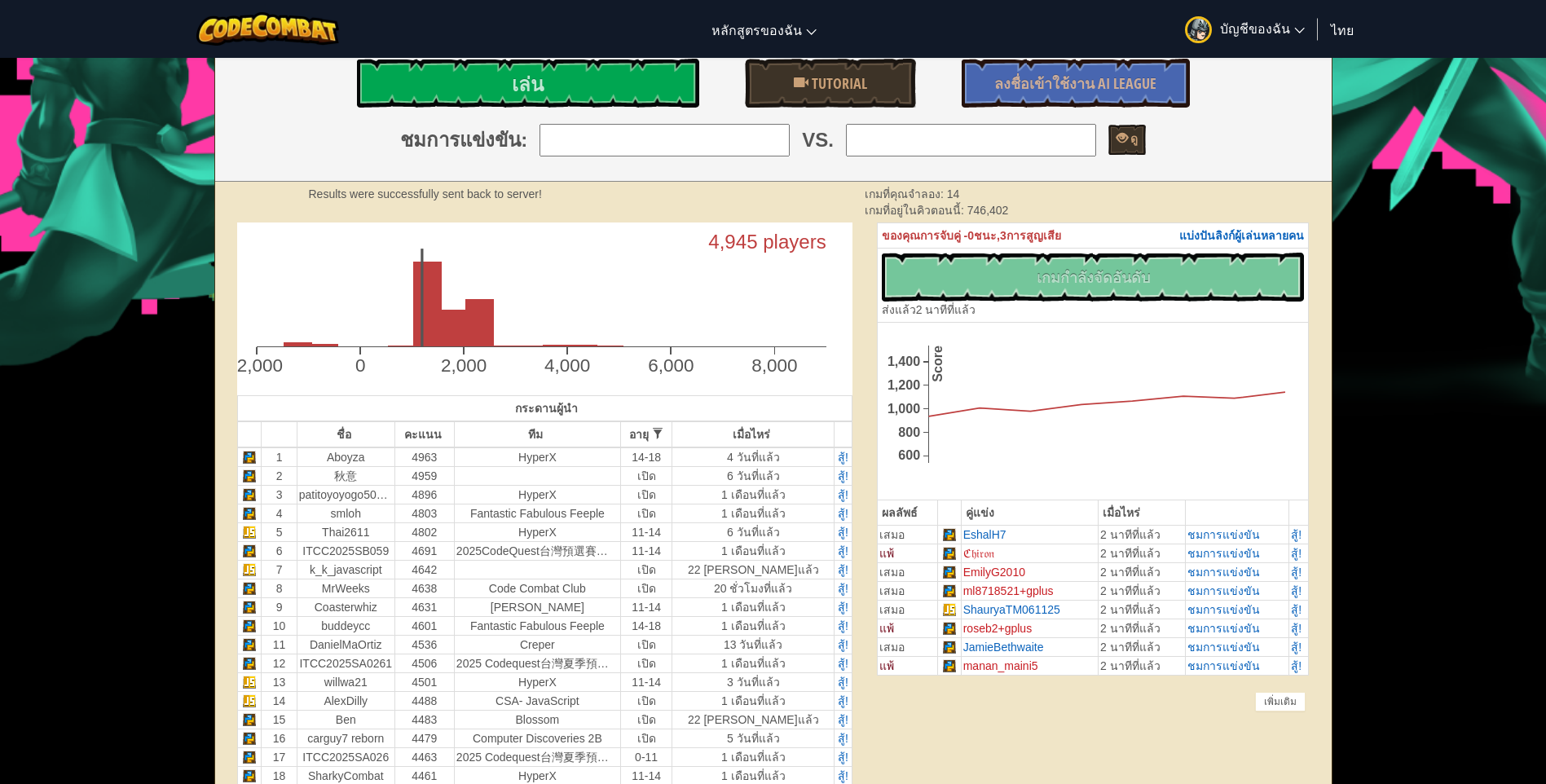
scroll to position [408, 0]
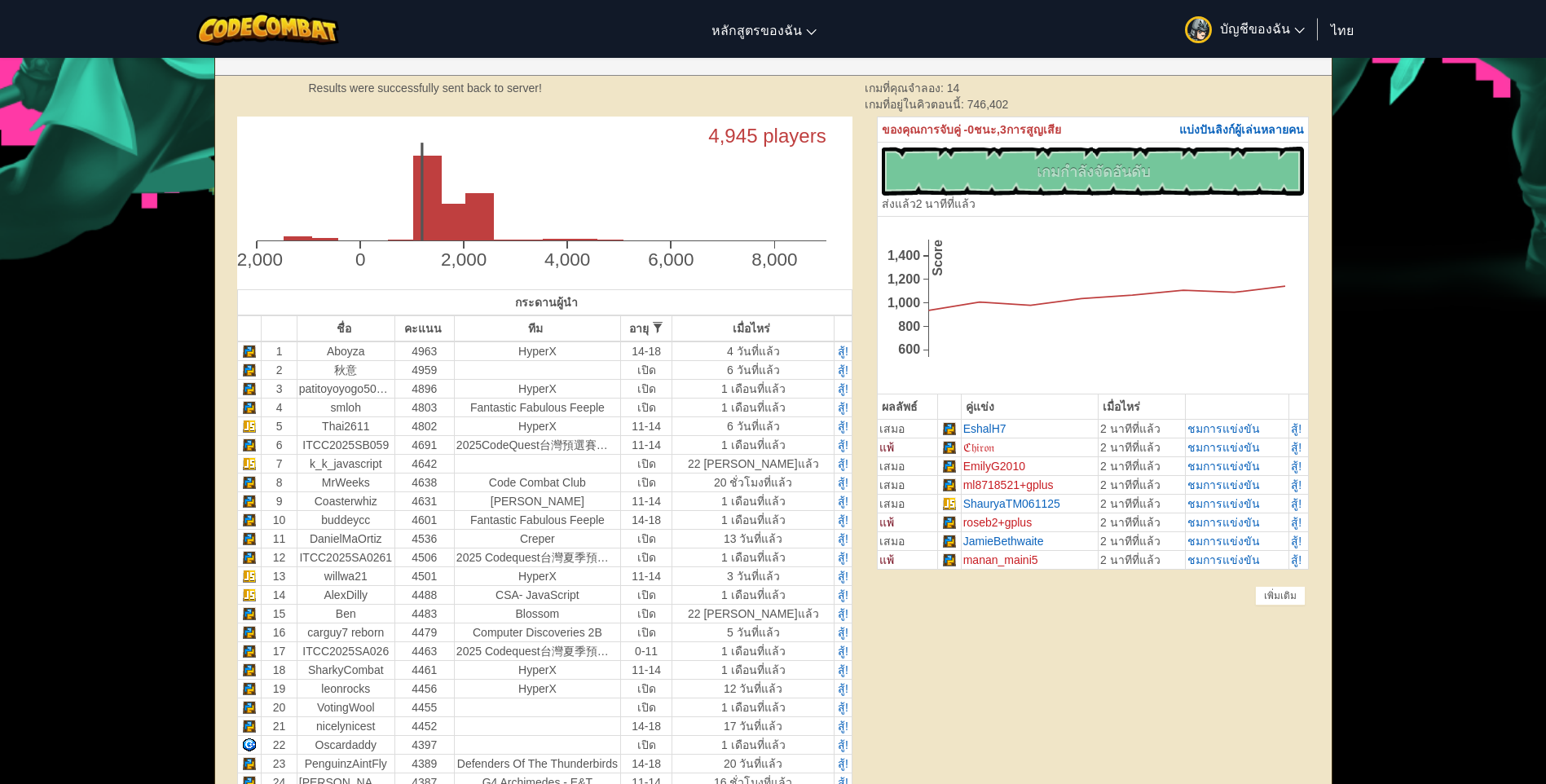
click at [1113, 180] on div "ไม่มีโค้ดใหม่ที่จะจัดอันดับ จัดอันดับเกมของฉัน! กำลังส่ง... ส่งเพื่อจัดอันดับ ล…" at bounding box center [1094, 179] width 423 height 66
click at [1276, 133] on span "แบ่งปันลิงก์ผู้เล่นหลายคน" at bounding box center [1242, 129] width 125 height 13
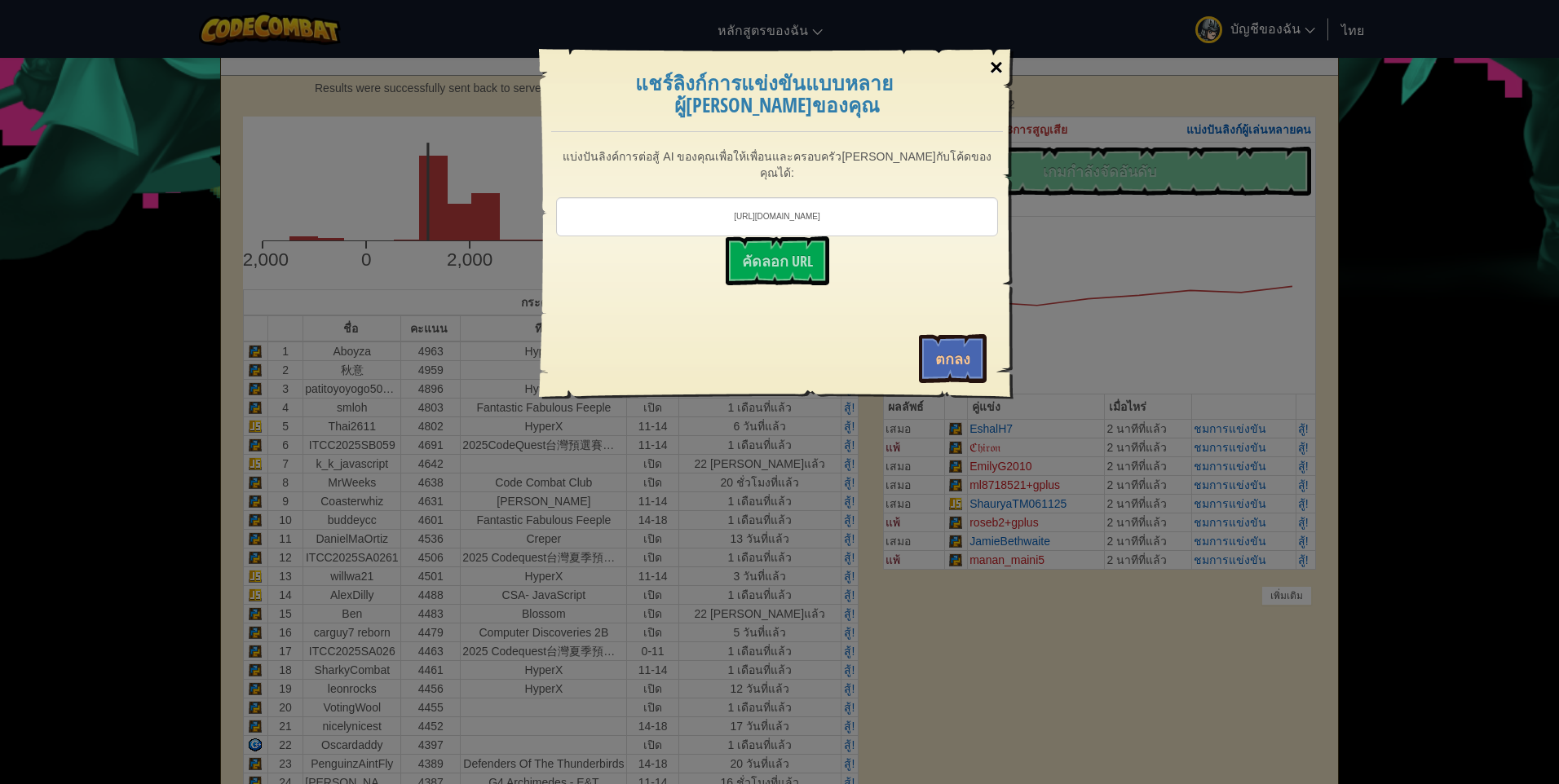
click at [996, 63] on div "×" at bounding box center [996, 67] width 38 height 47
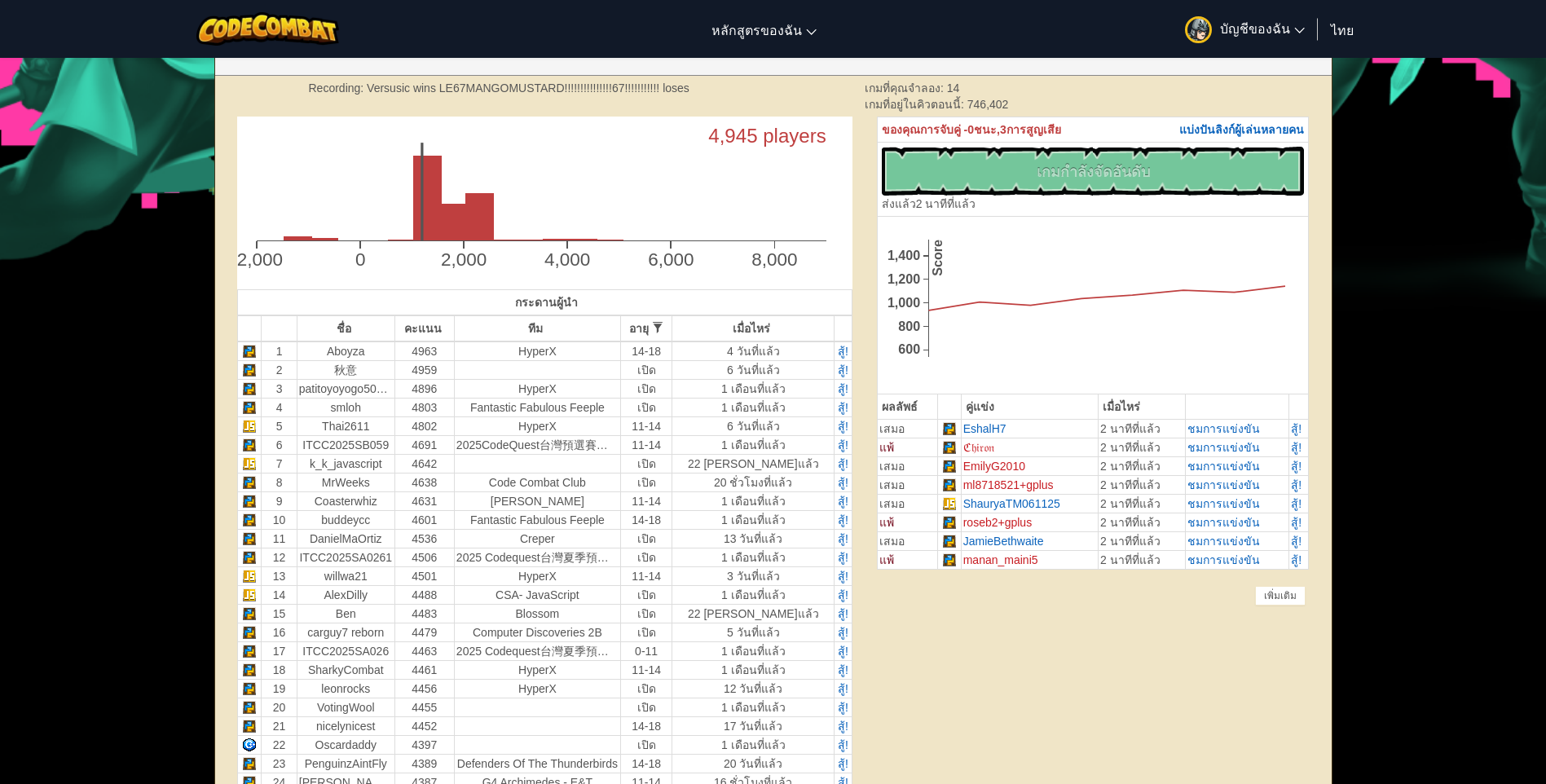
click at [998, 125] on span "ชนะ," at bounding box center [988, 129] width 26 height 13
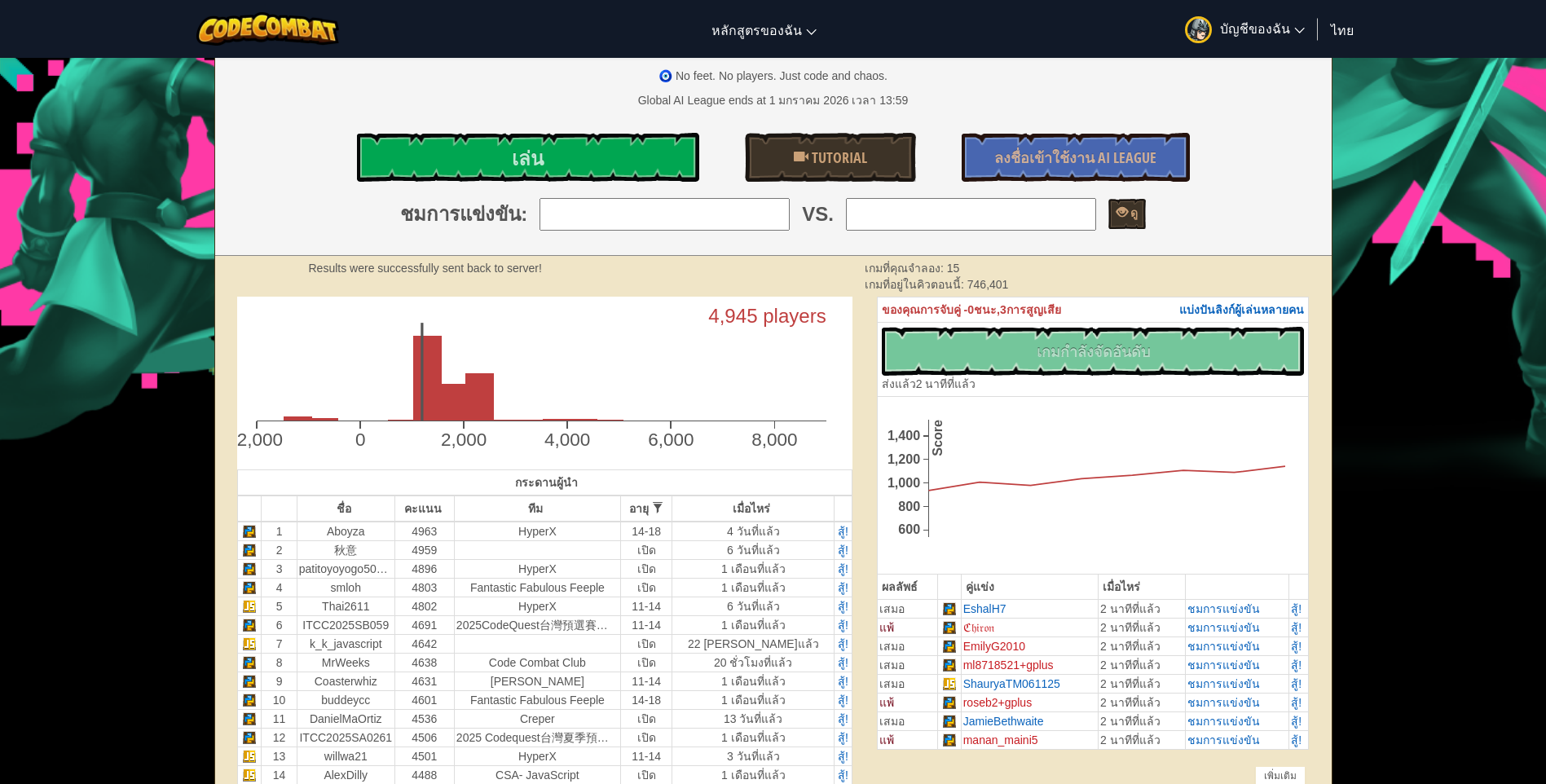
scroll to position [0, 0]
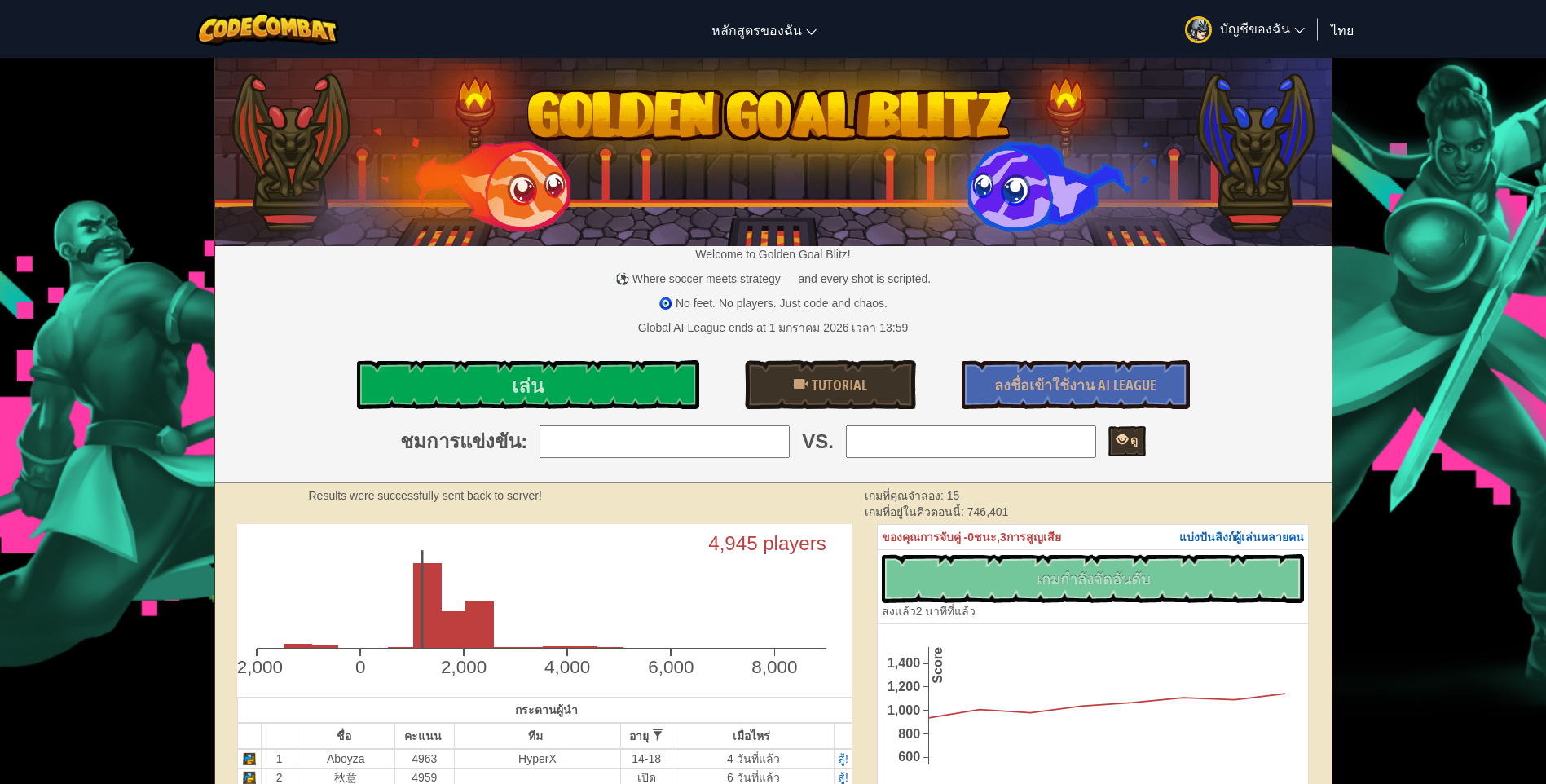
click at [1112, 448] on link "ดู" at bounding box center [1127, 441] width 38 height 31
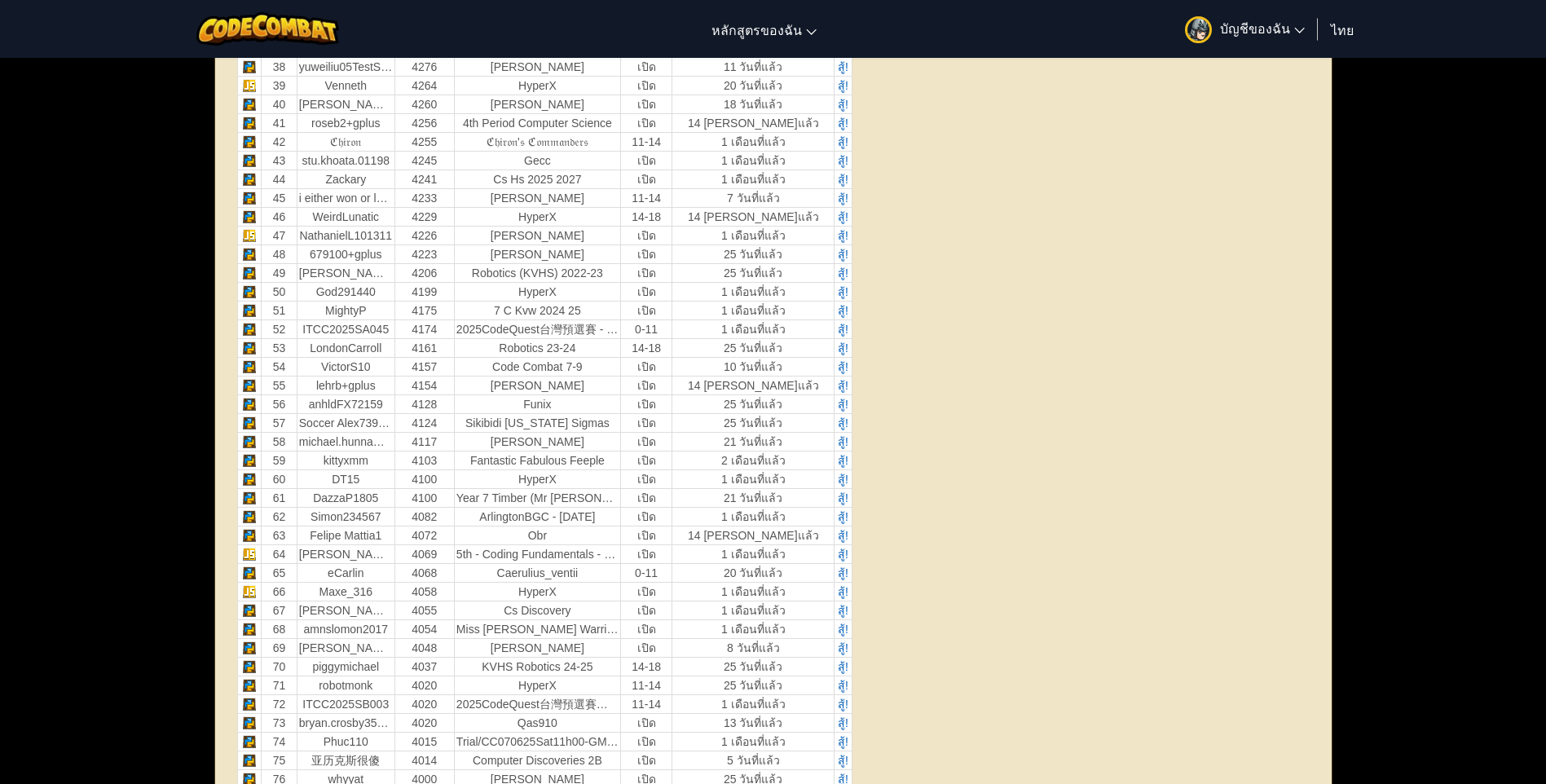
scroll to position [1956, 0]
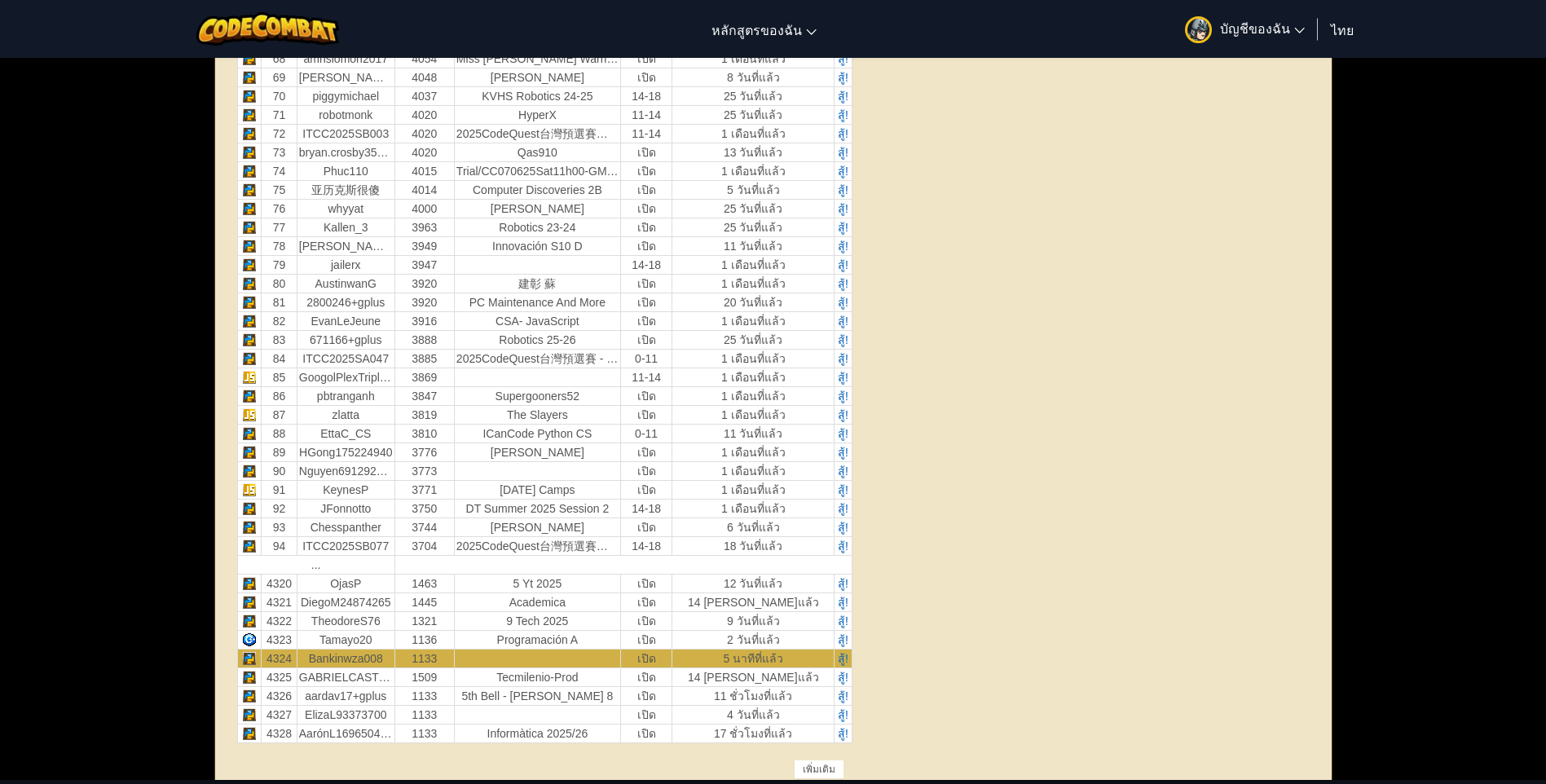
select select "th"
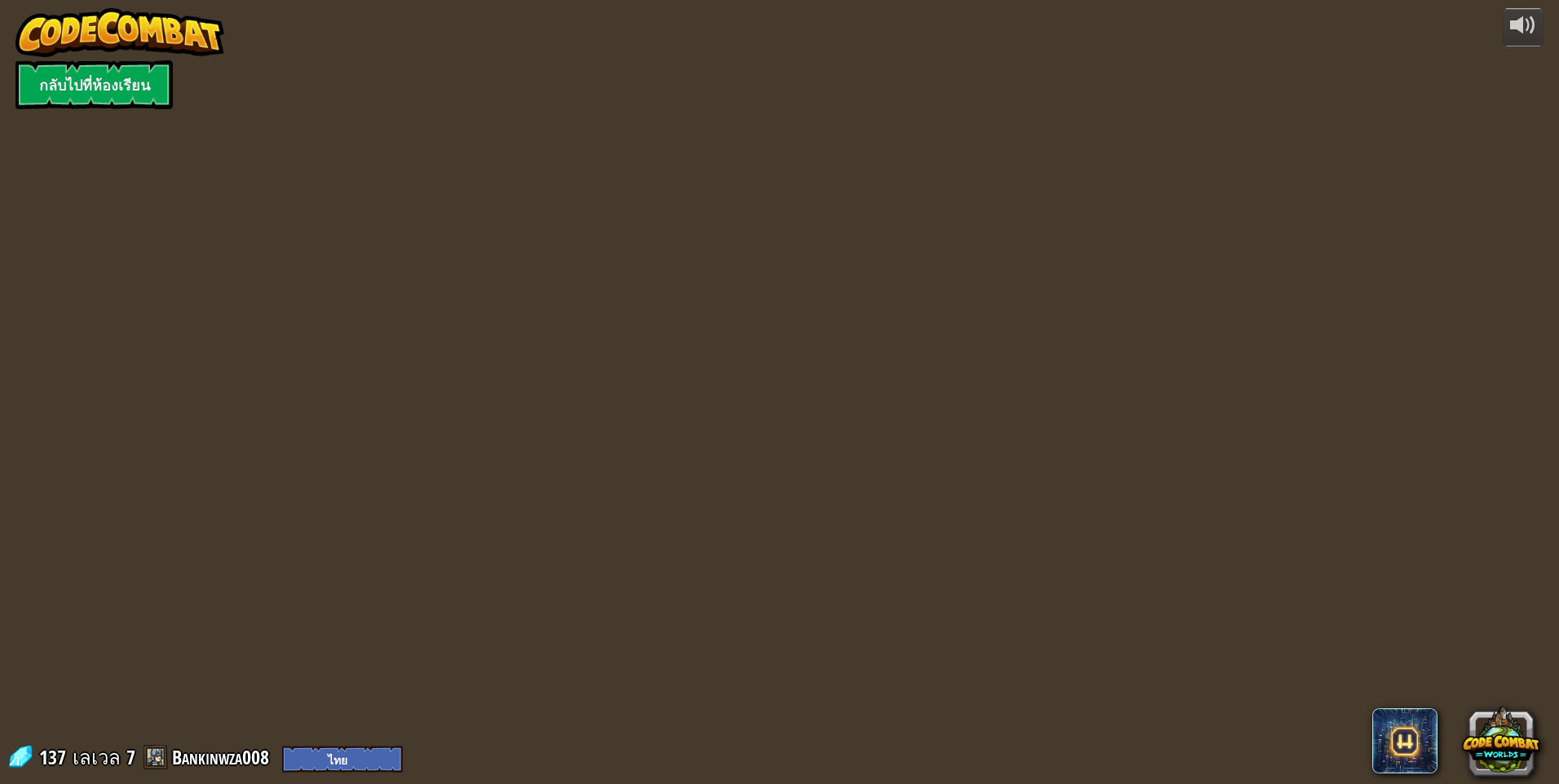
select select "th"
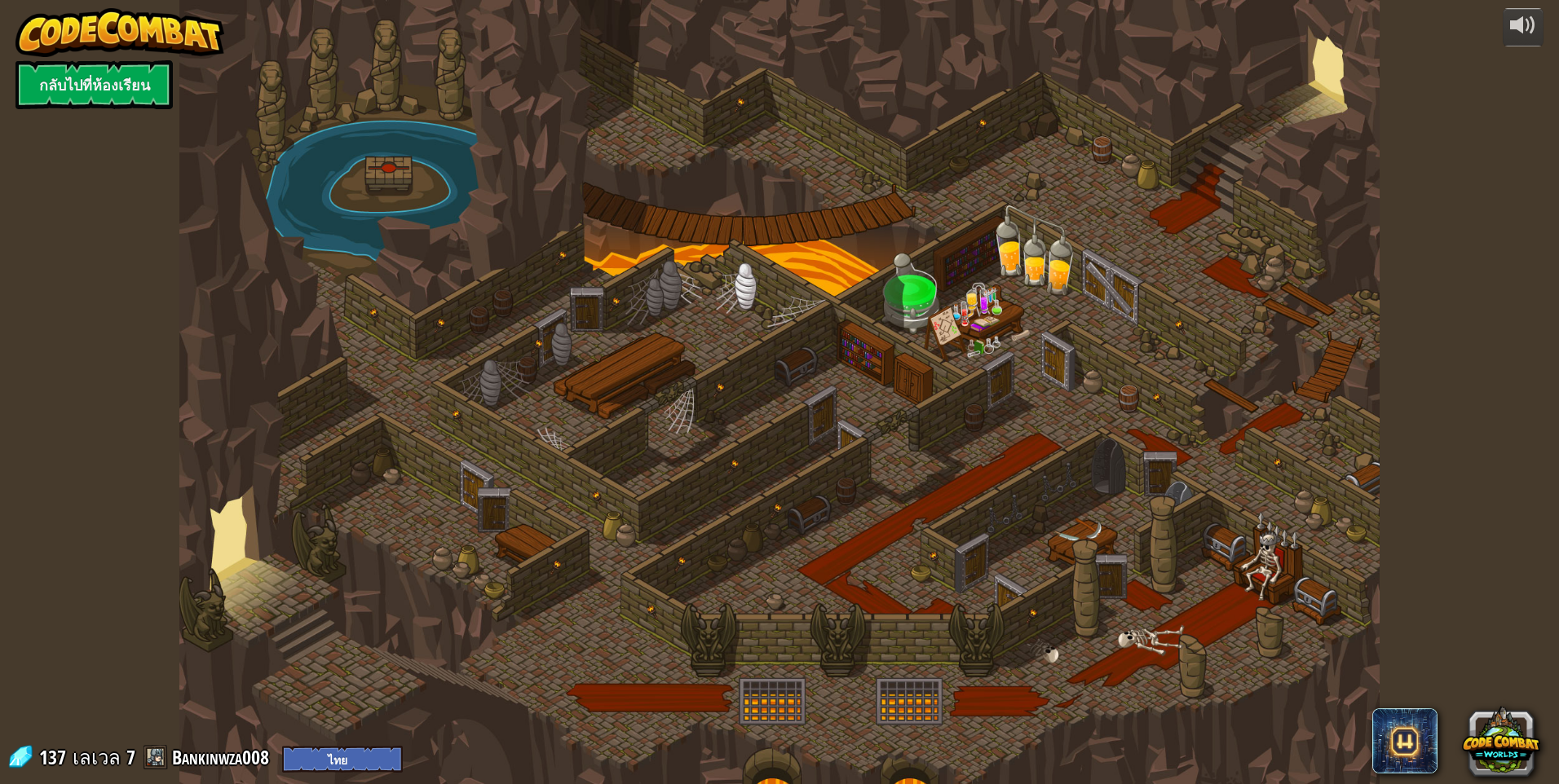
select select "th"
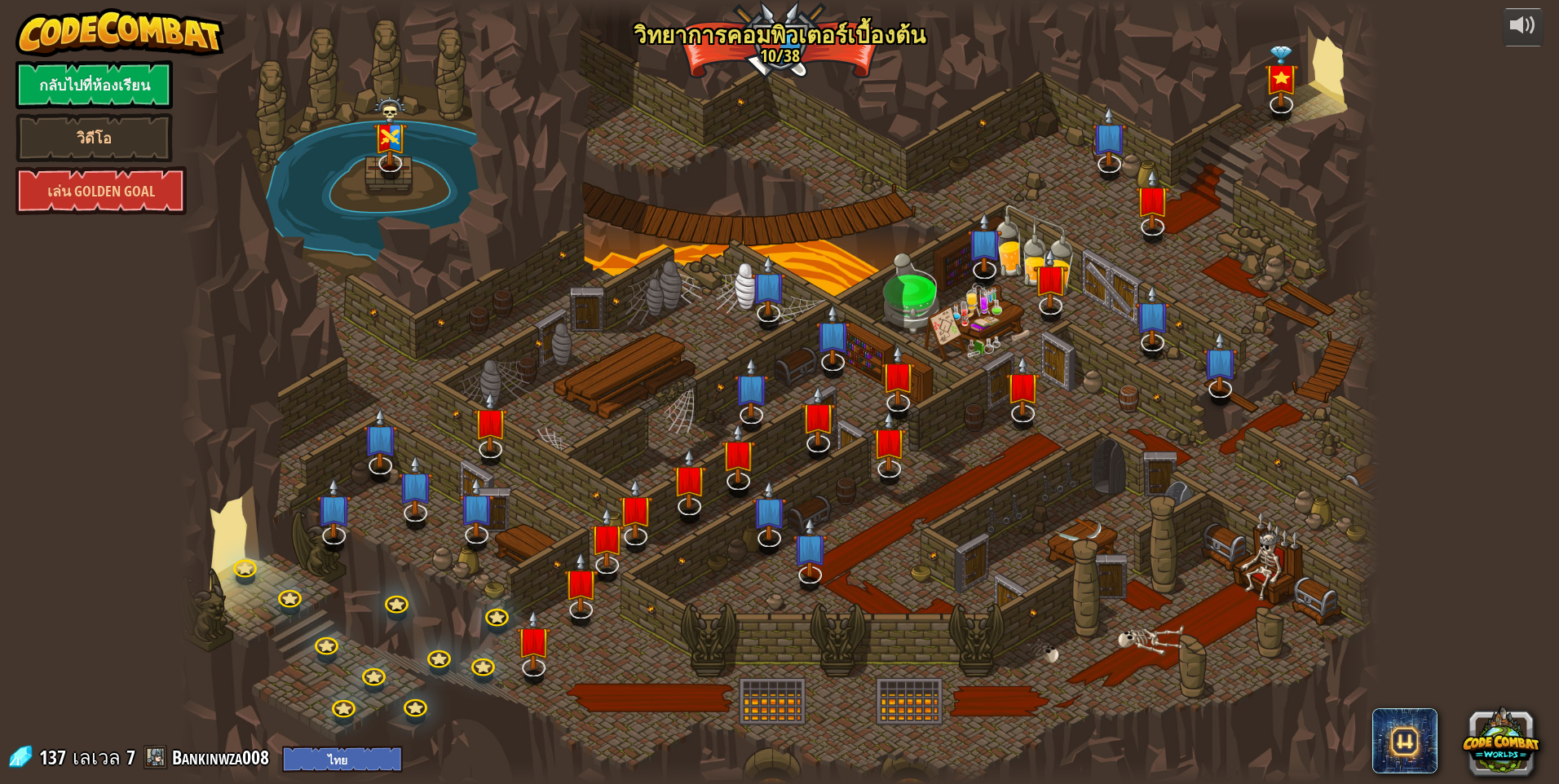
select select "th"
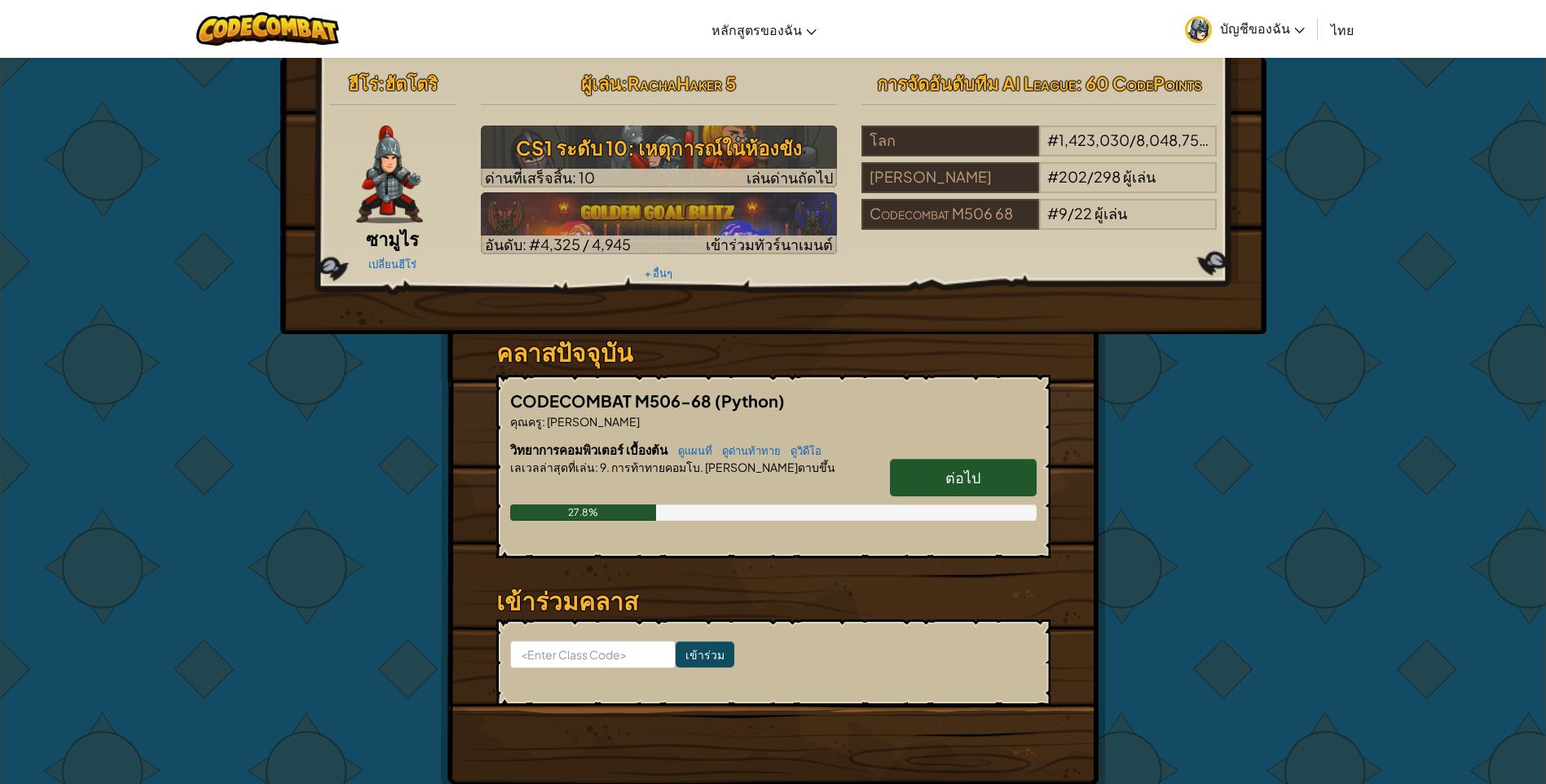
click at [957, 483] on span "ต่อไป" at bounding box center [963, 477] width 35 height 18
select select "th"
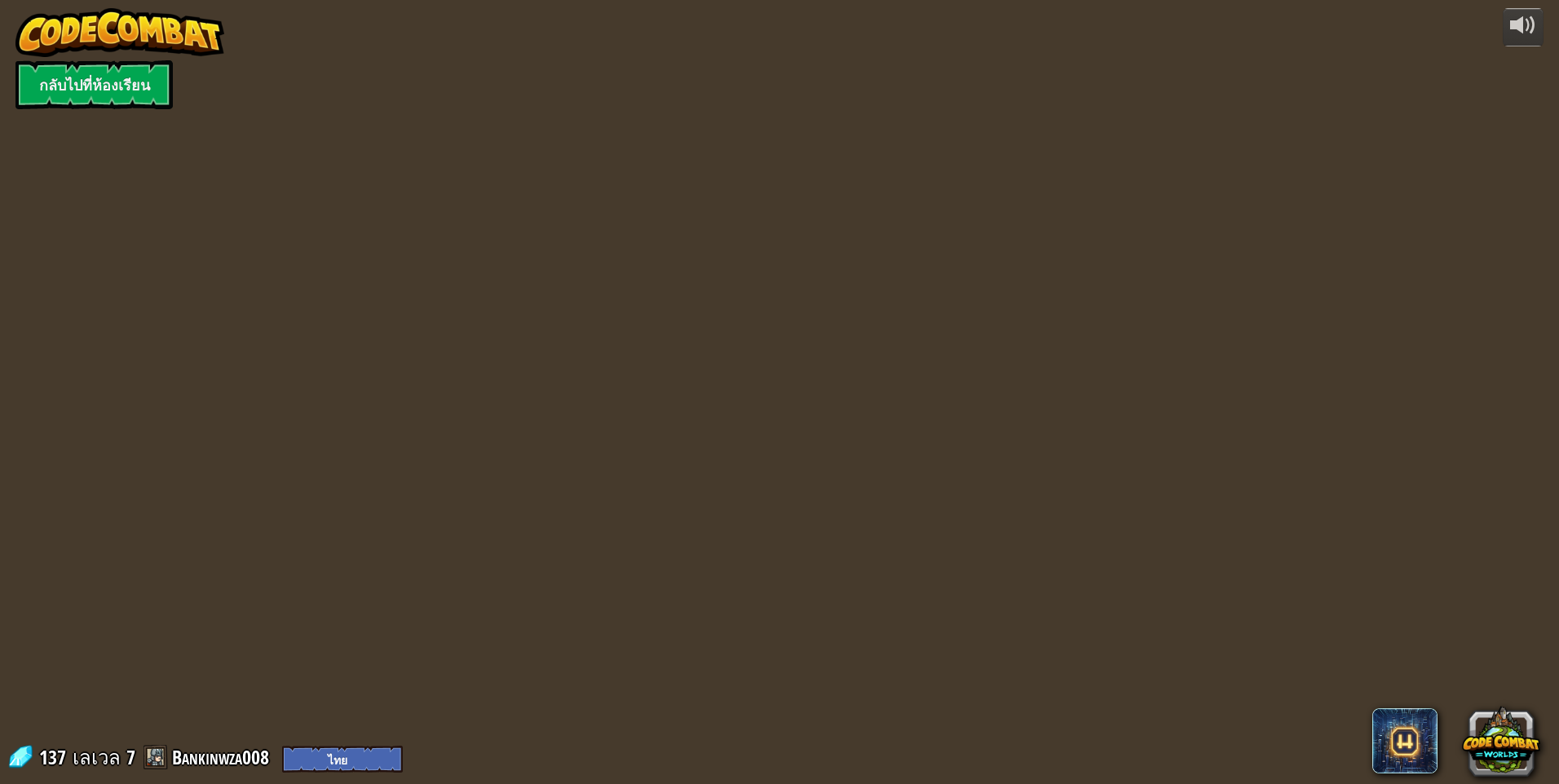
select select "th"
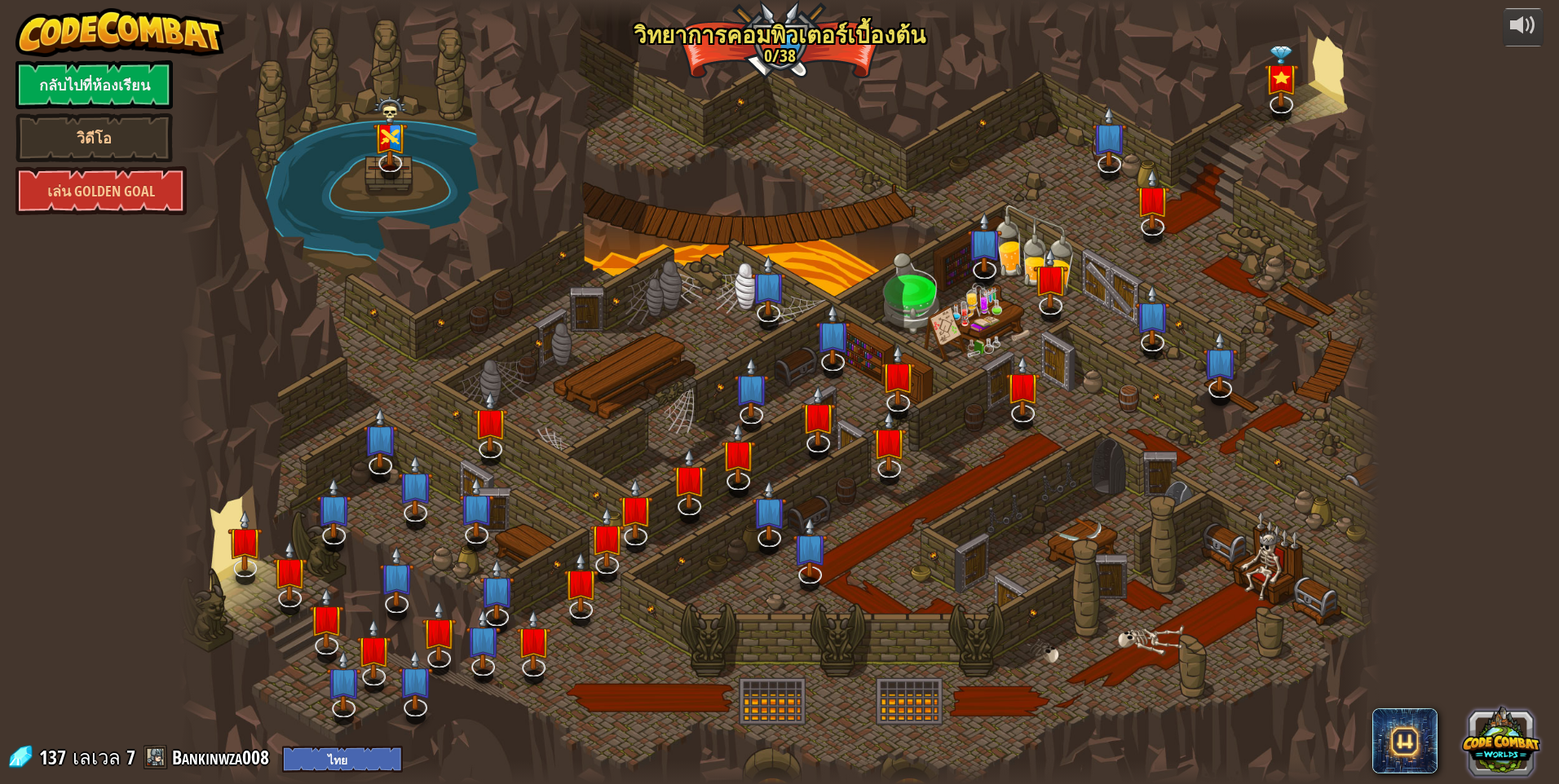
select select "th"
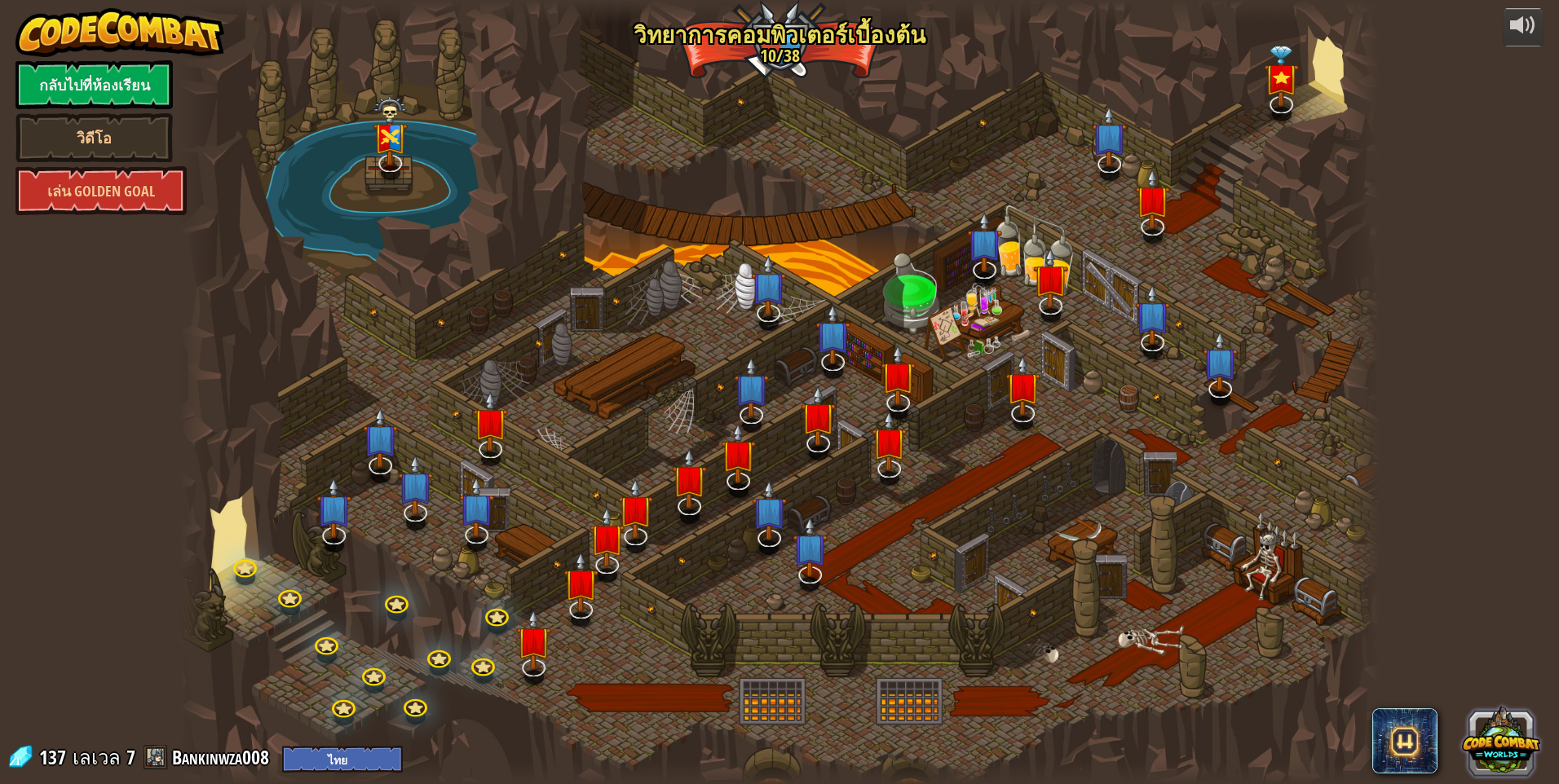
select select "th"
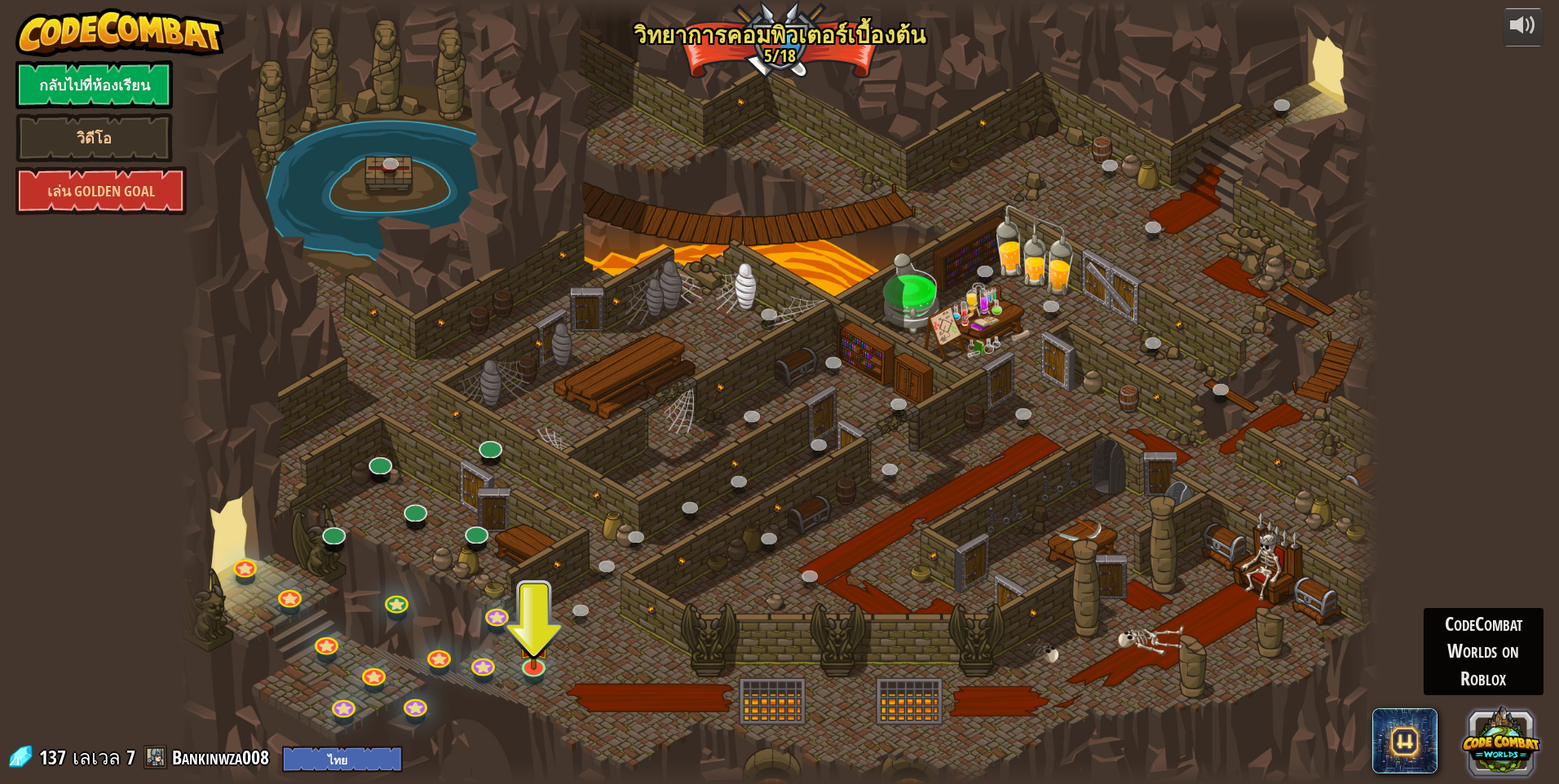
click at [1517, 744] on button at bounding box center [1501, 741] width 79 height 79
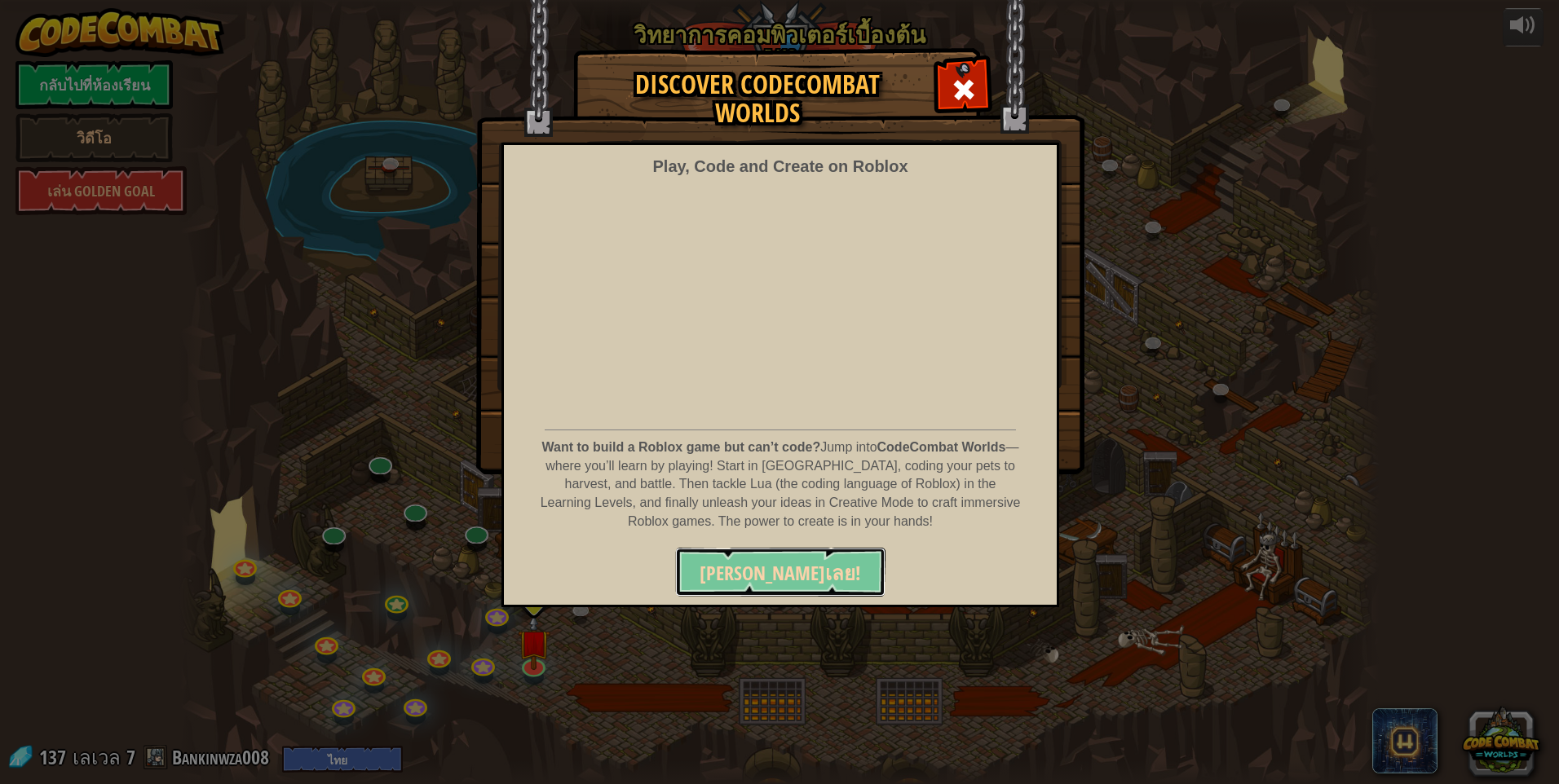
click at [795, 575] on span "เล่นเลย!" at bounding box center [780, 573] width 162 height 26
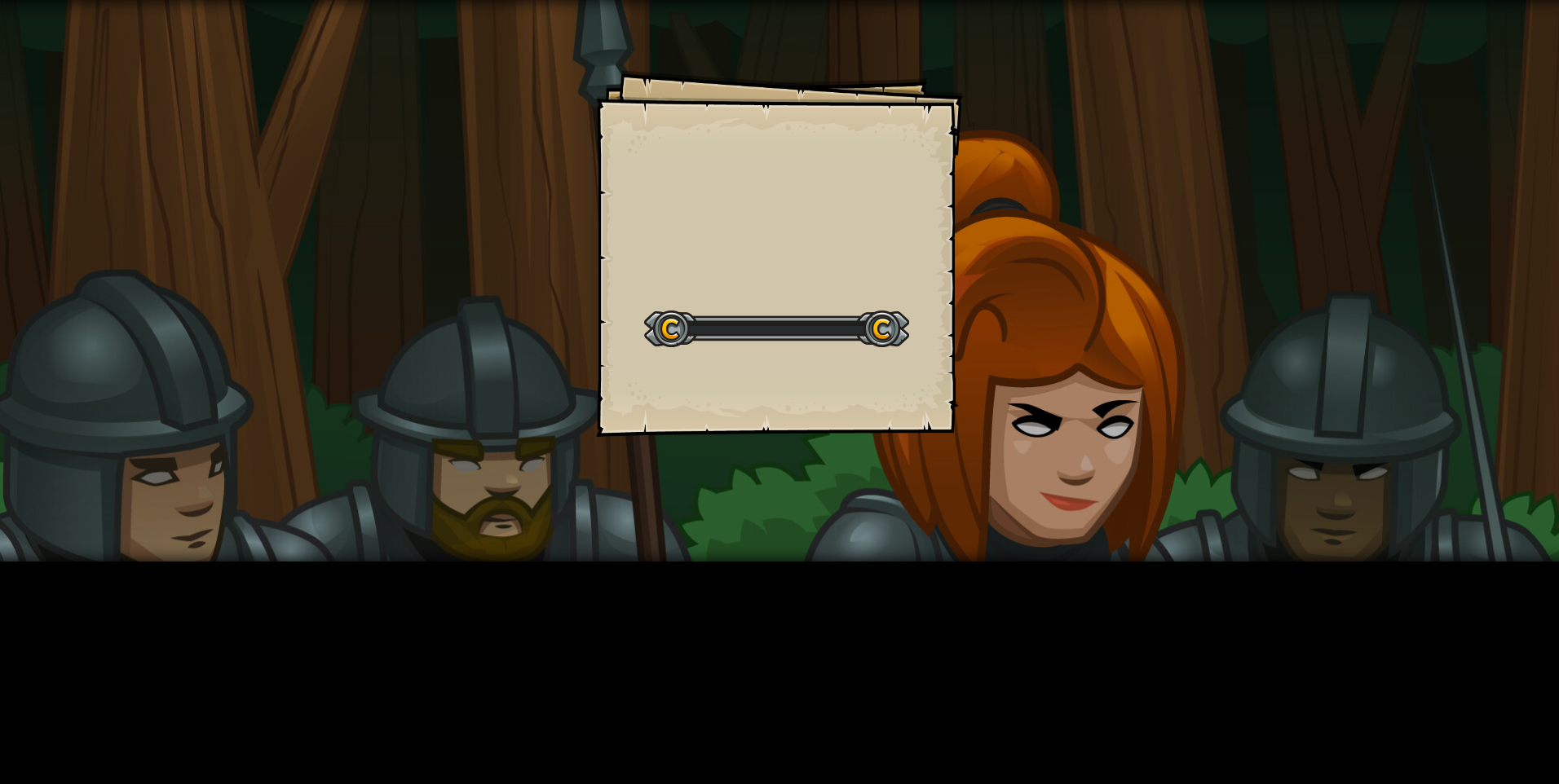
click at [878, 332] on div at bounding box center [776, 329] width 265 height 37
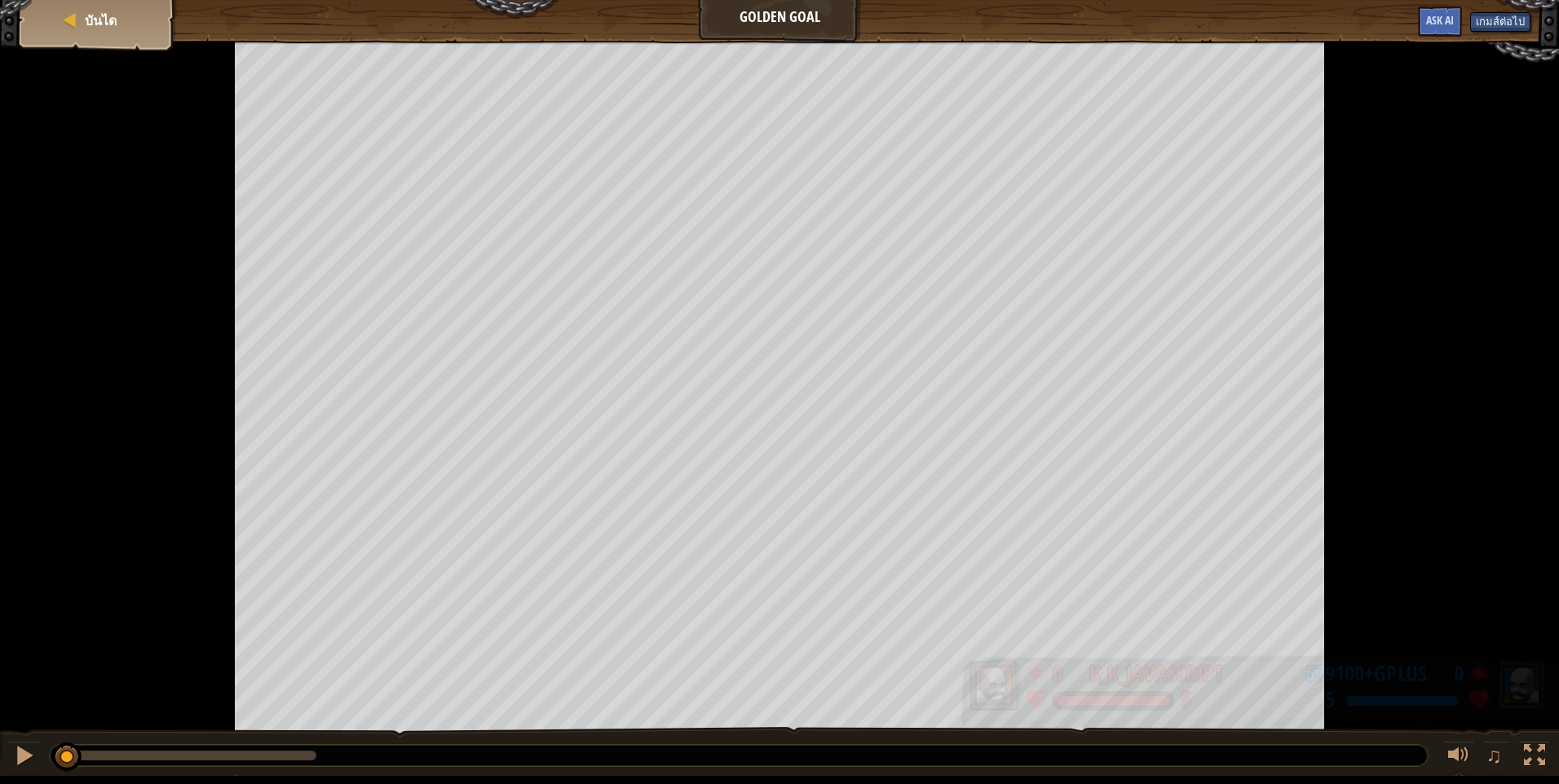
click at [1282, 708] on div "0 679100+gplus 5" at bounding box center [1406, 685] width 298 height 61
click at [1356, 678] on div "679100+gplus" at bounding box center [1365, 674] width 121 height 31
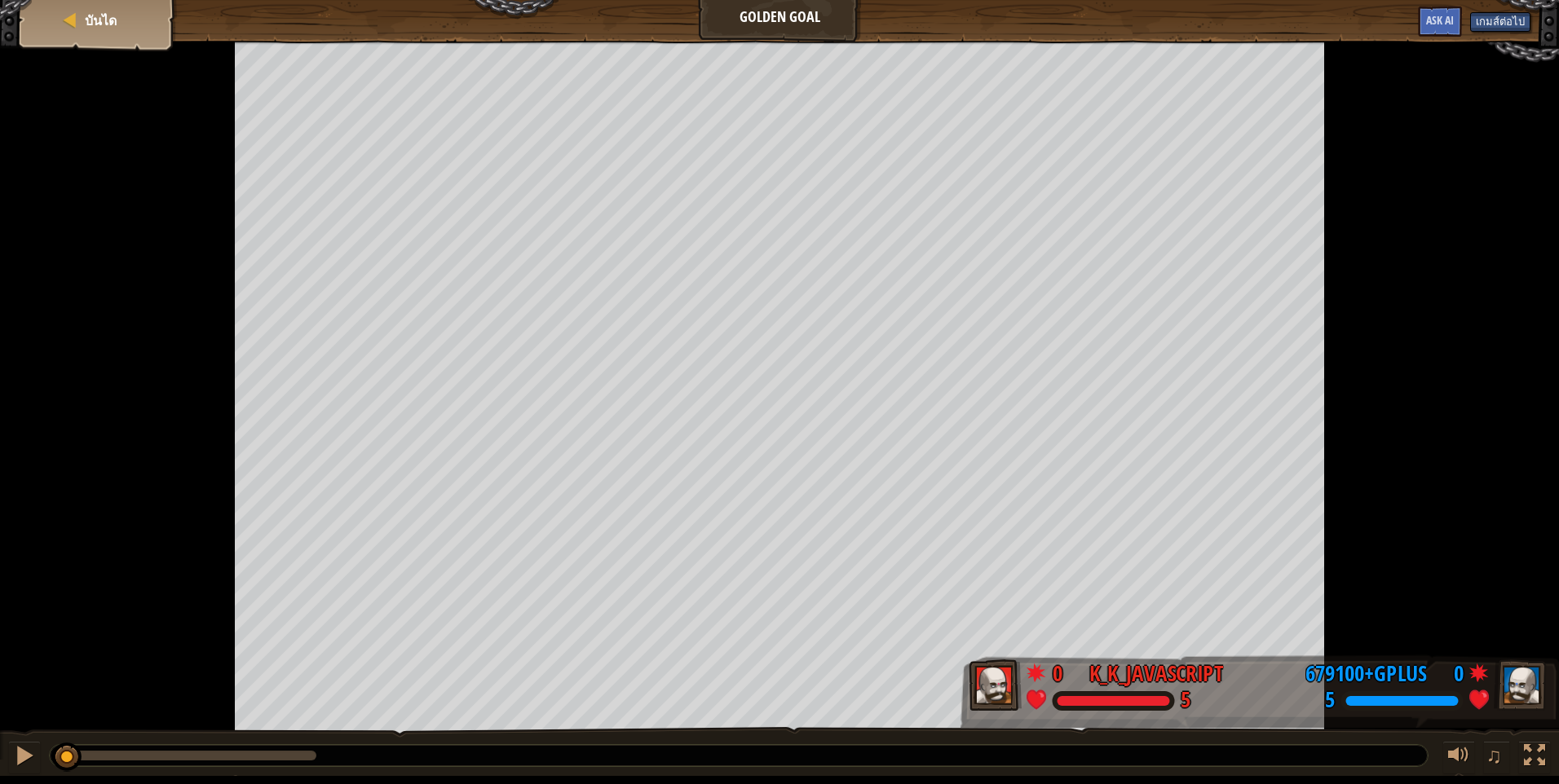
click at [22, 54] on div at bounding box center [780, 387] width 1559 height 694
drag, startPoint x: 47, startPoint y: 14, endPoint x: 43, endPoint y: 30, distance: 16.5
click at [43, 30] on div "บันได" at bounding box center [97, 20] width 130 height 41
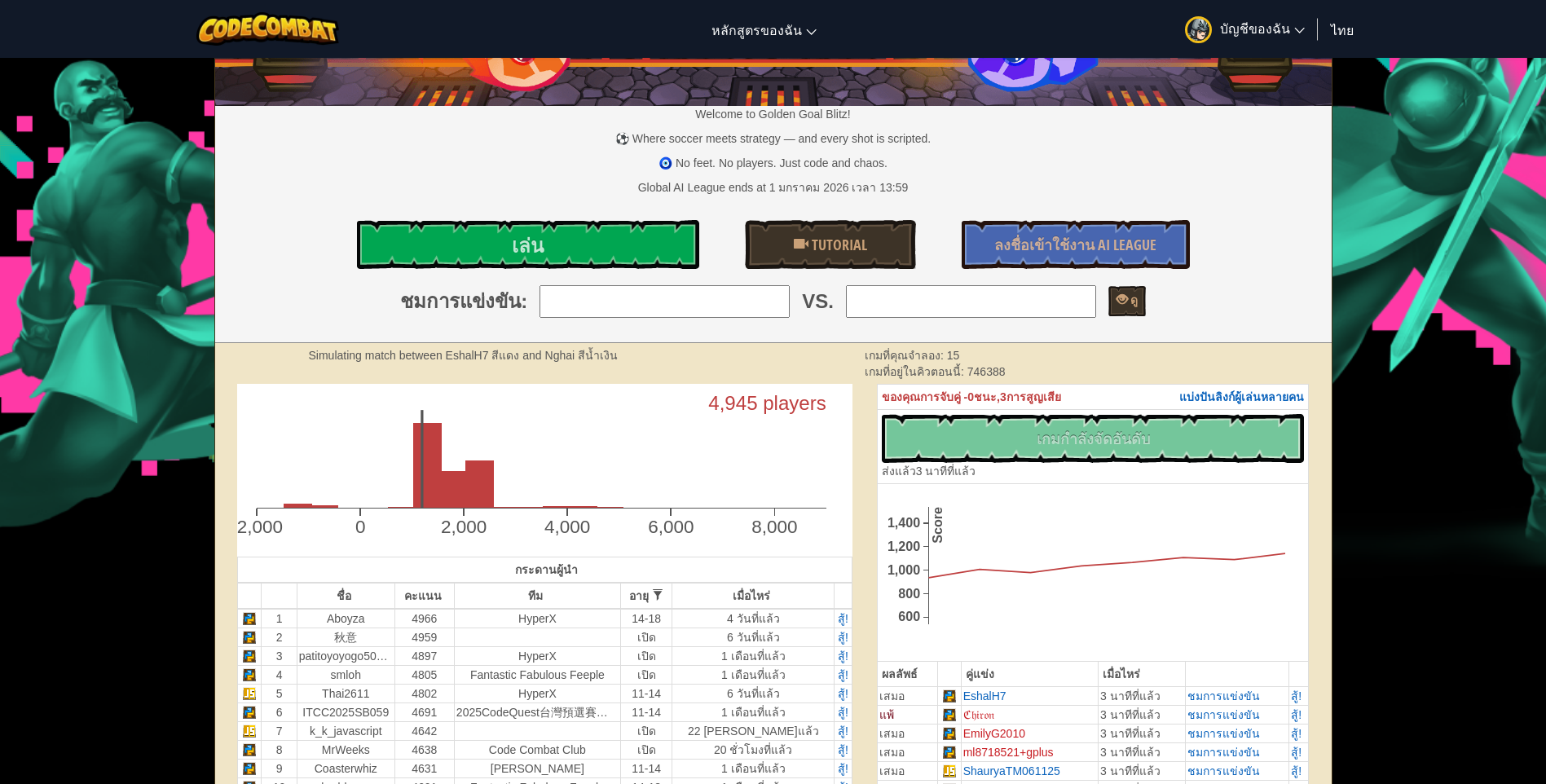
scroll to position [81, 0]
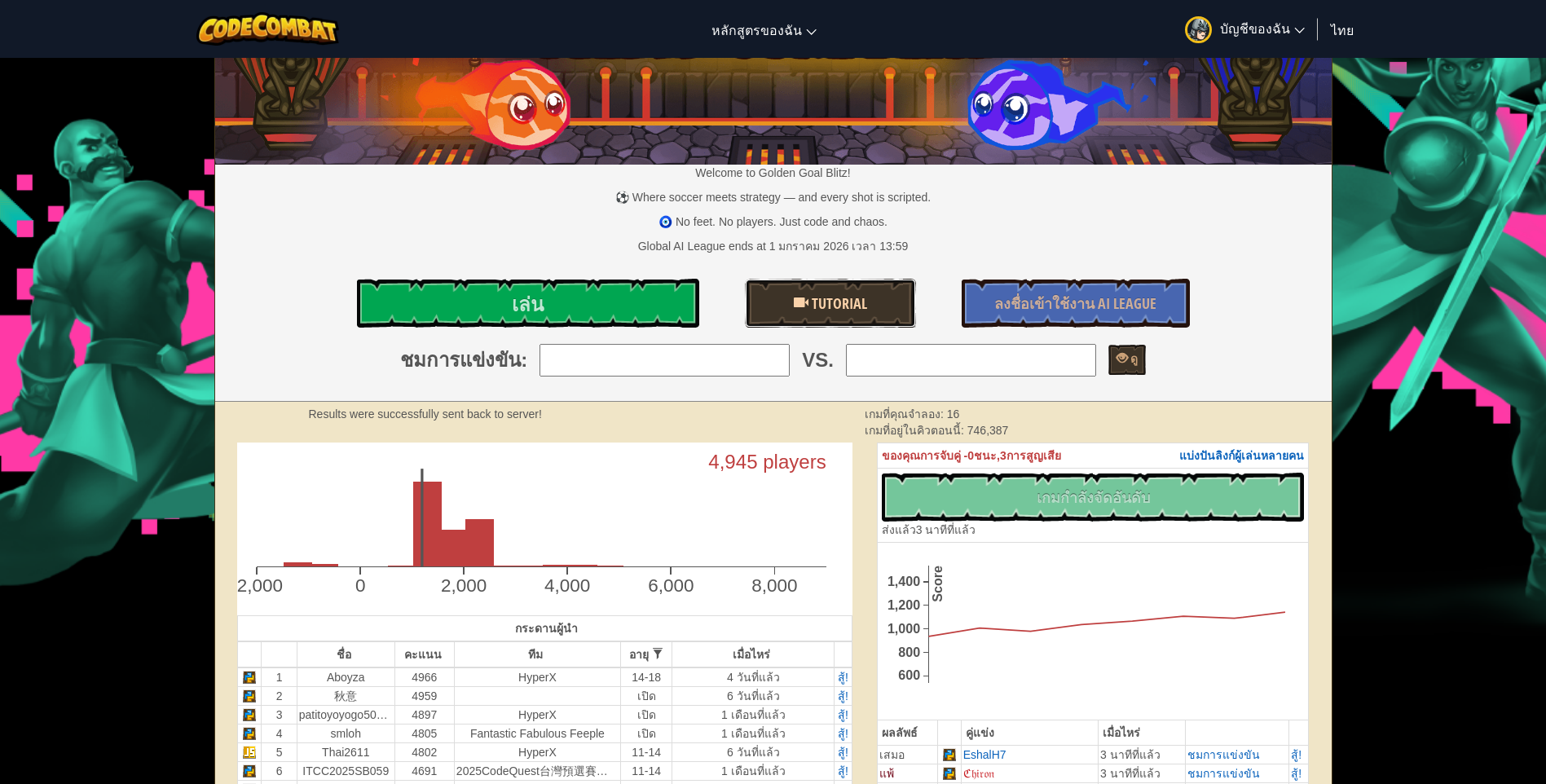
click at [848, 312] on span "Tutorial" at bounding box center [838, 303] width 58 height 20
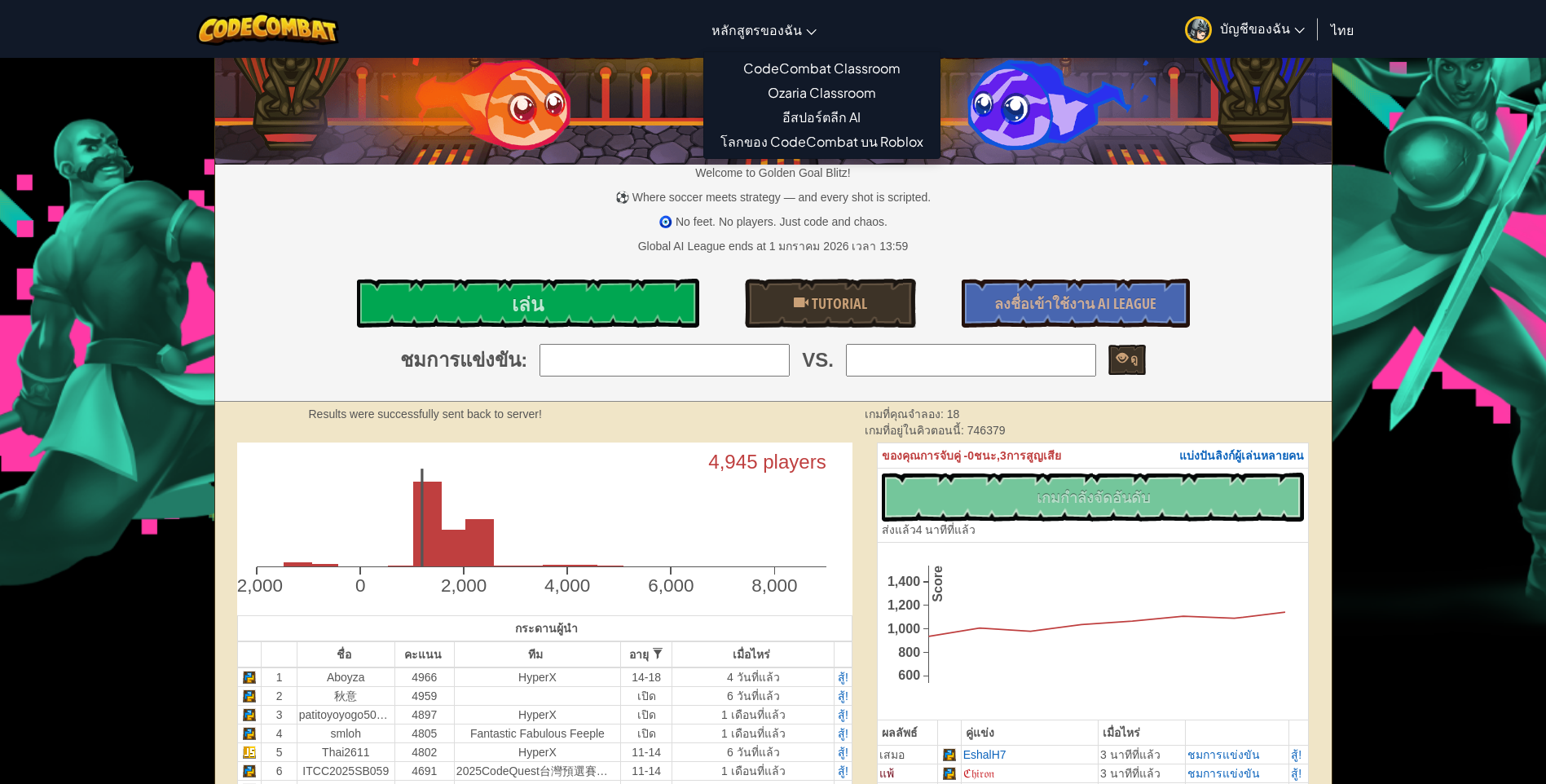
click at [773, 52] on ul "CodeCombat Classroom Ozaria Classroom อีสปอร์ตลีก AI โลกของ CodeCombat บน Roblox" at bounding box center [822, 105] width 238 height 107
click at [776, 38] on link "หลักสูตรของฉัน" at bounding box center [764, 30] width 121 height 44
click at [794, 120] on link "อีสปอร์ตลีก AI" at bounding box center [822, 117] width 236 height 24
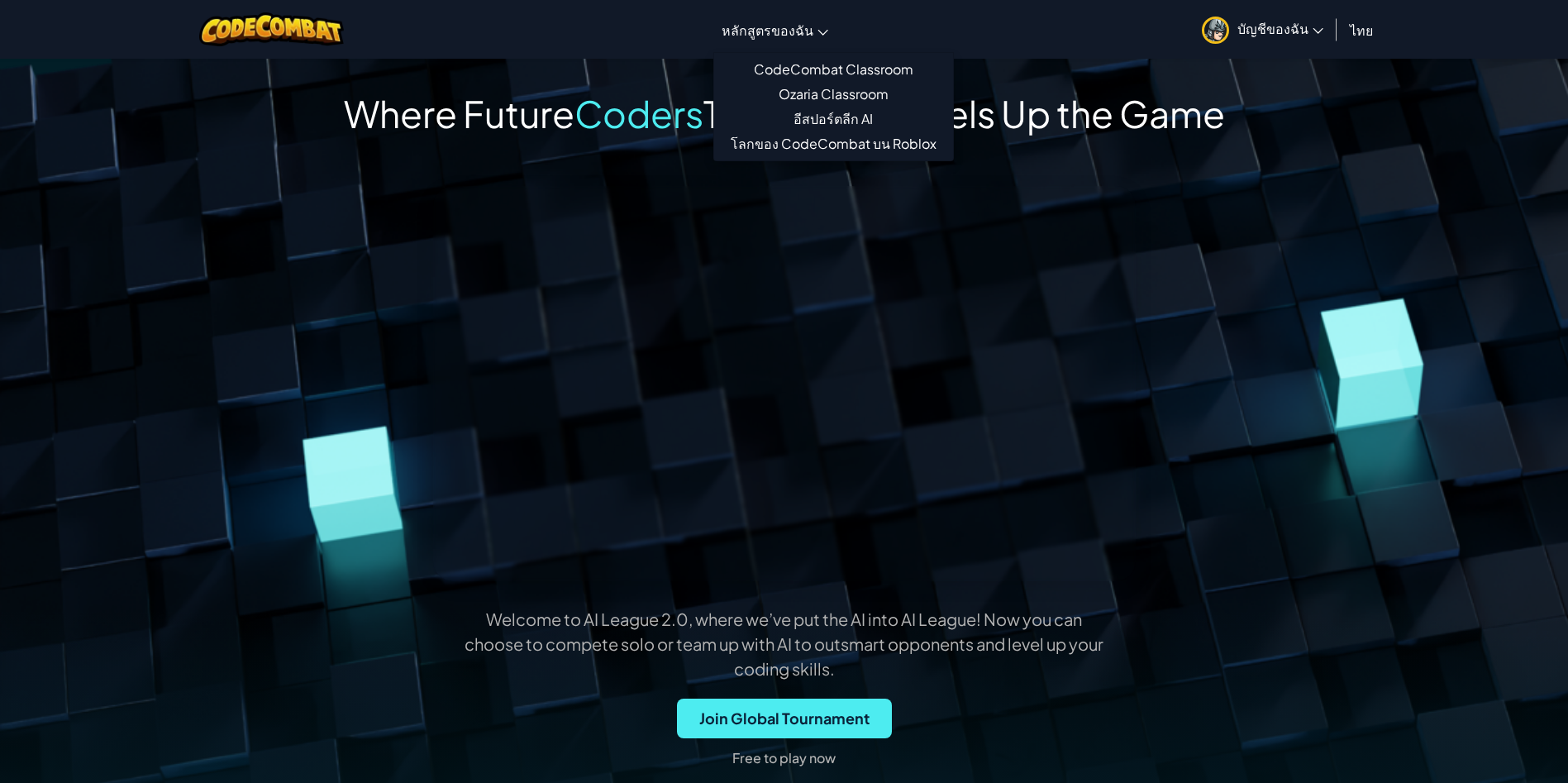
click at [789, 49] on link "หลักสูตรของฉัน" at bounding box center [775, 30] width 123 height 45
click at [796, 68] on link "CodeCombat Classroom" at bounding box center [834, 69] width 239 height 24
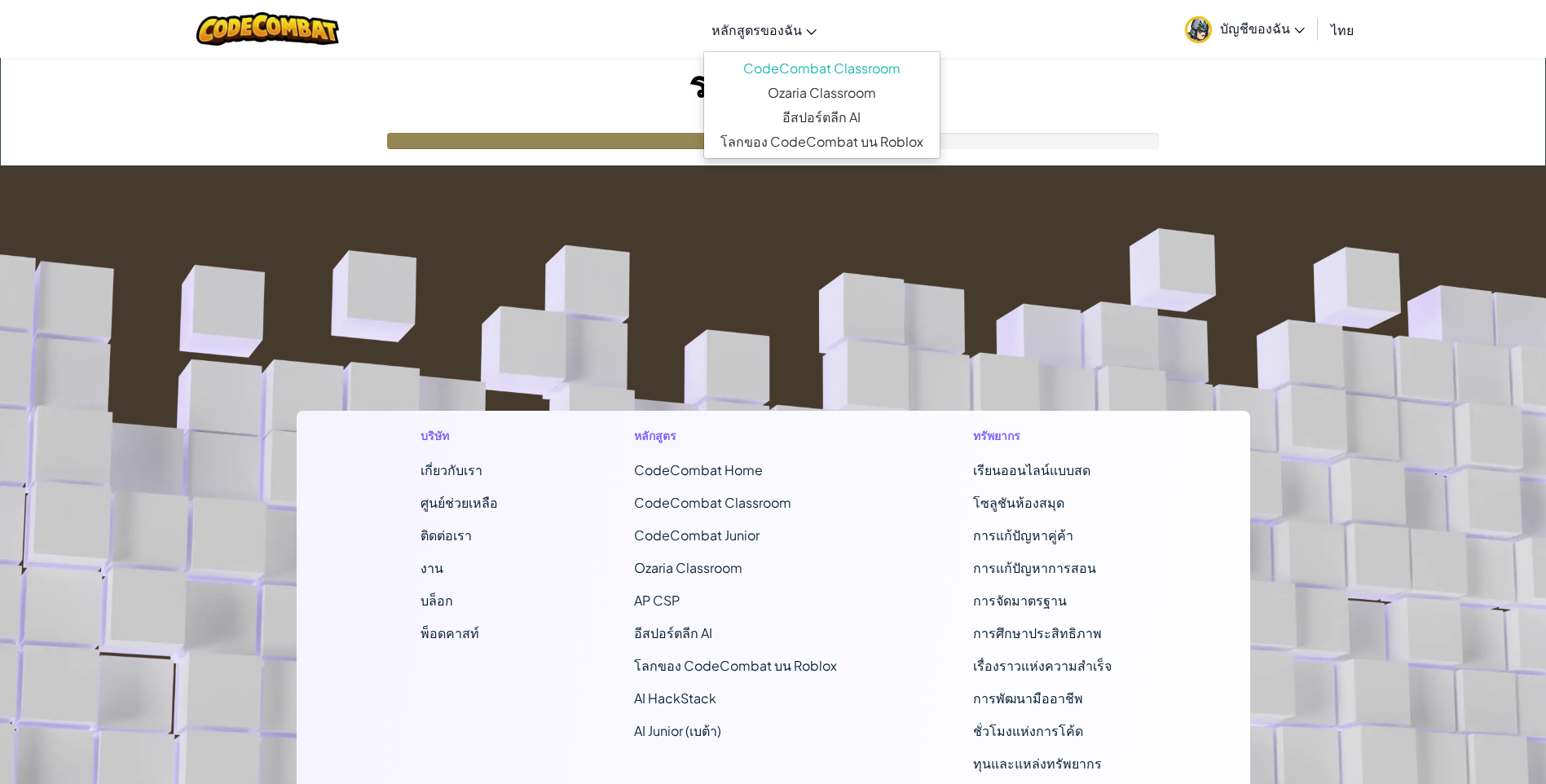
click at [788, 43] on link "หลักสูตรของฉัน" at bounding box center [764, 30] width 121 height 44
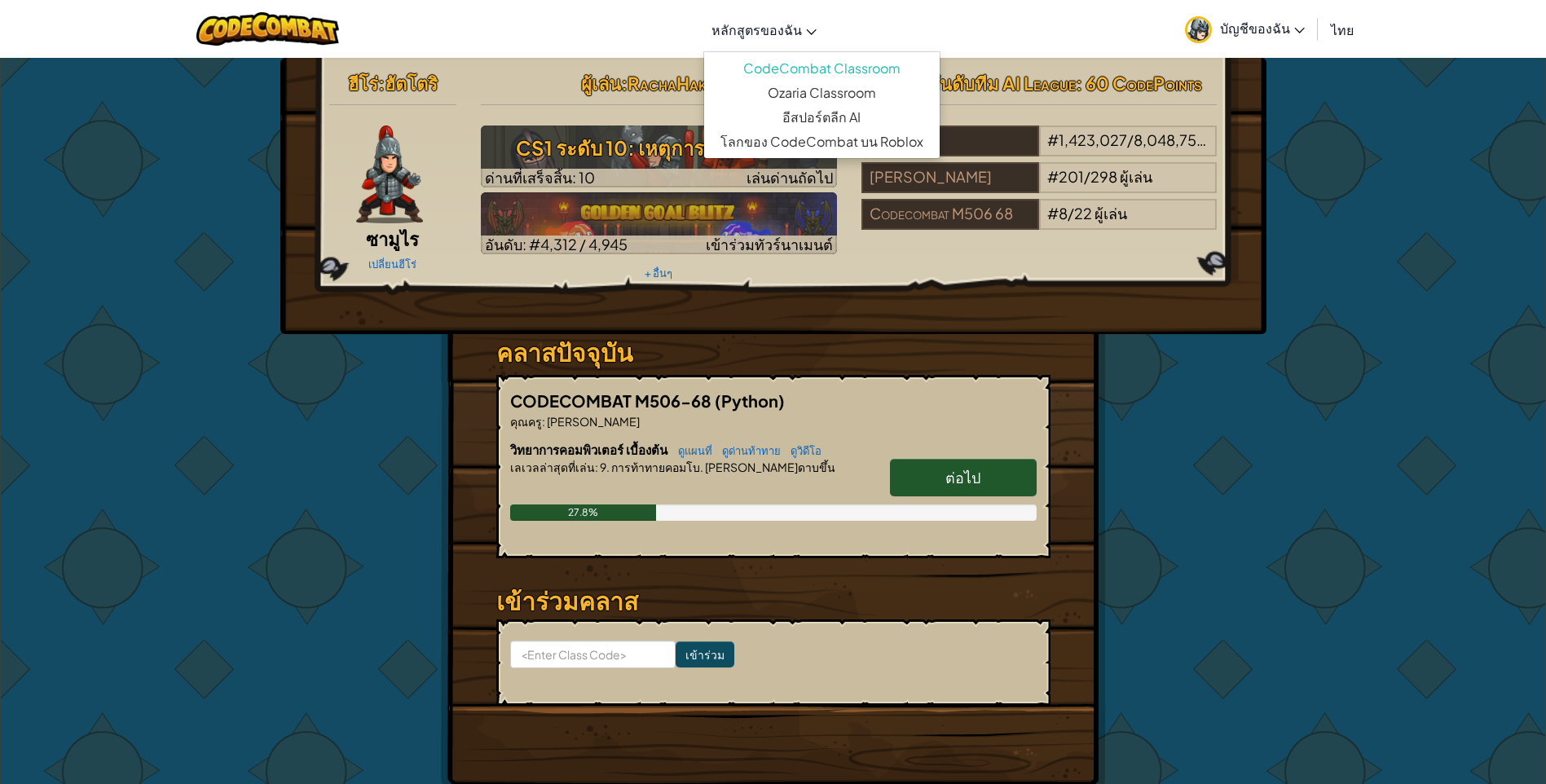
click at [1042, 302] on div "ฮีโร่ : [PERSON_NAME] ซามูไร เปลี่ยนฮีโร่ ผู้[PERSON_NAME] : RachaHaker 5 CS1 ร…" at bounding box center [773, 196] width 987 height 276
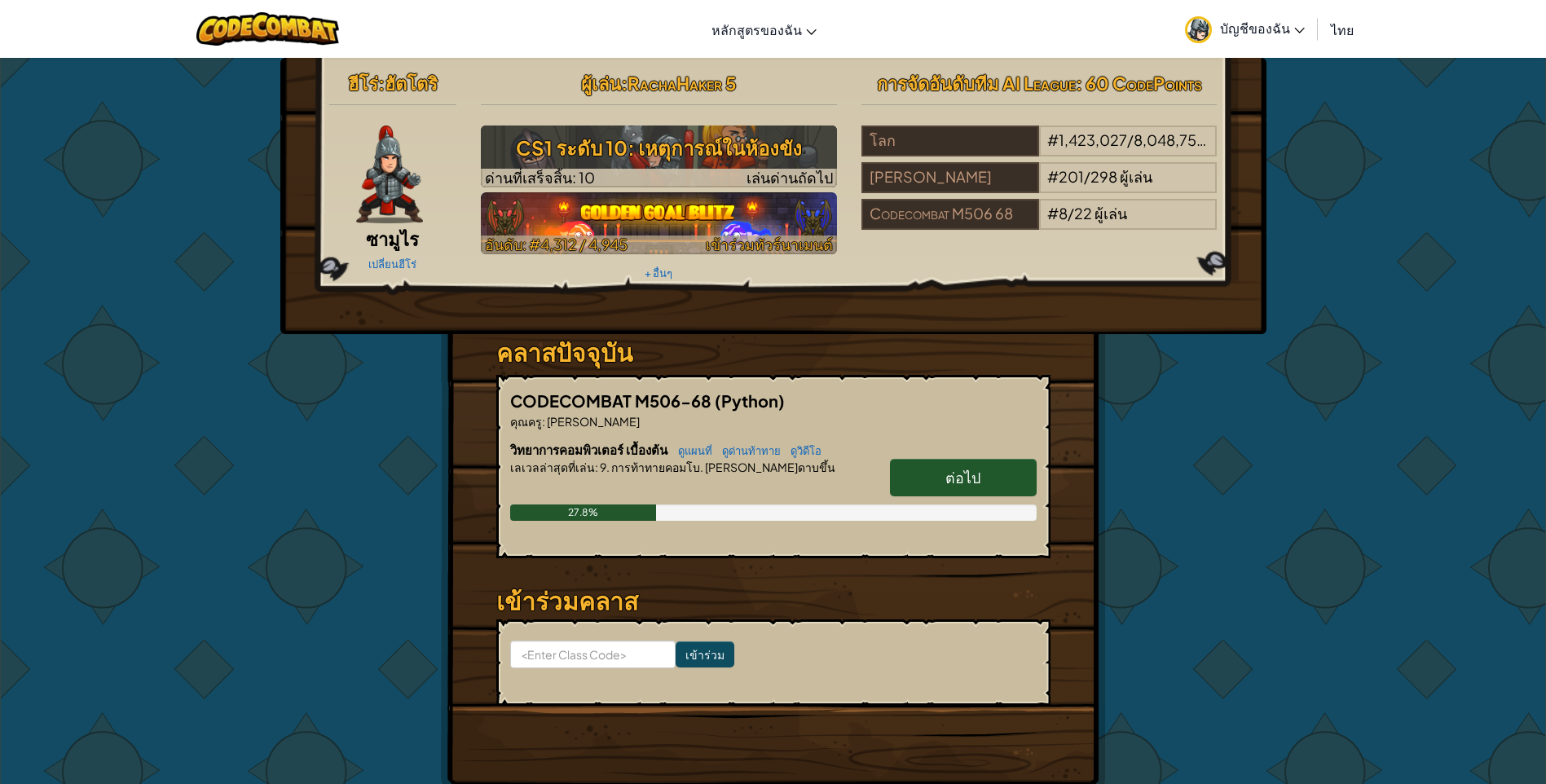
click at [612, 244] on span "อันดับ: #4,312 / 4,945" at bounding box center [557, 244] width 142 height 18
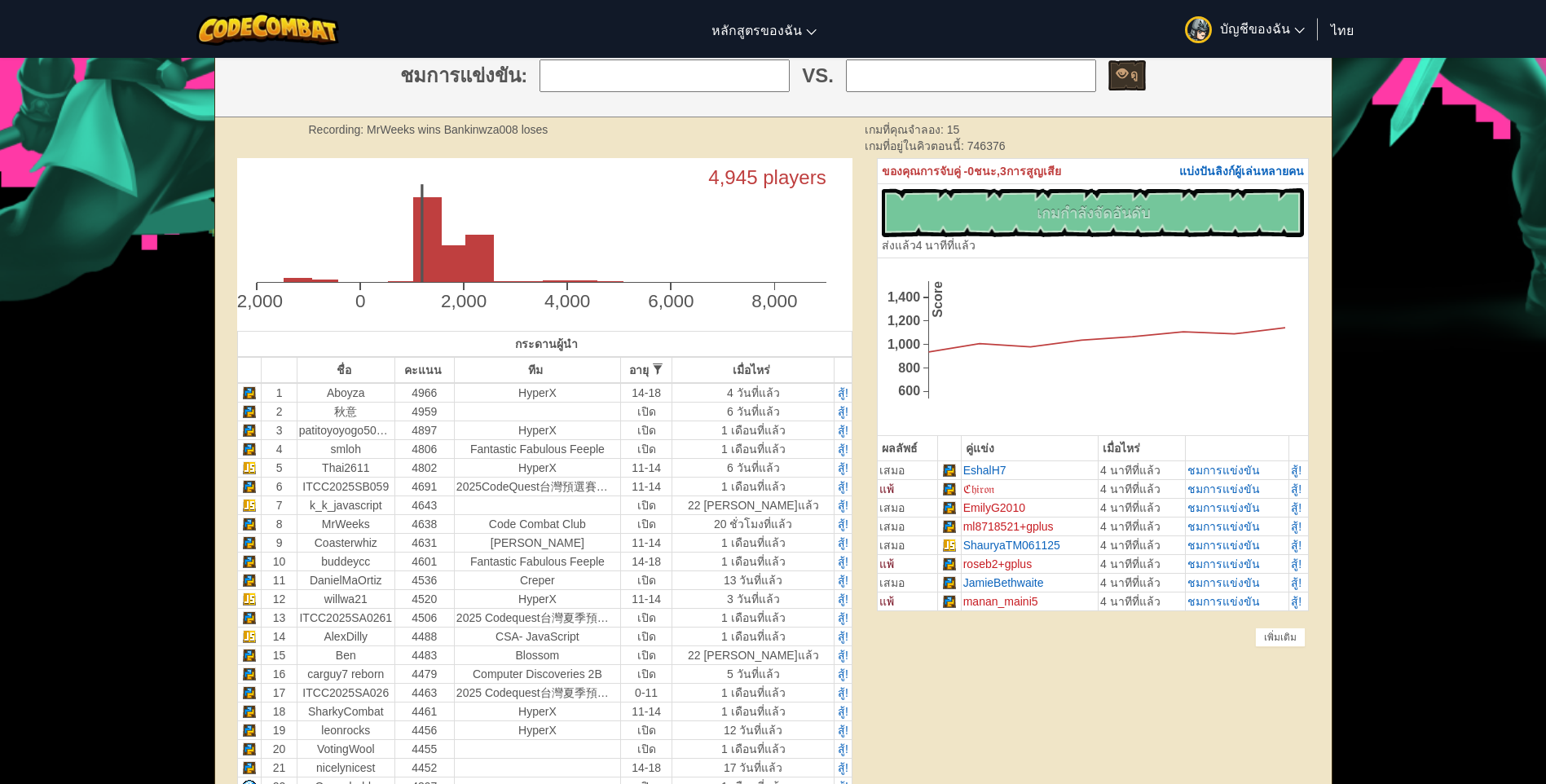
scroll to position [326, 0]
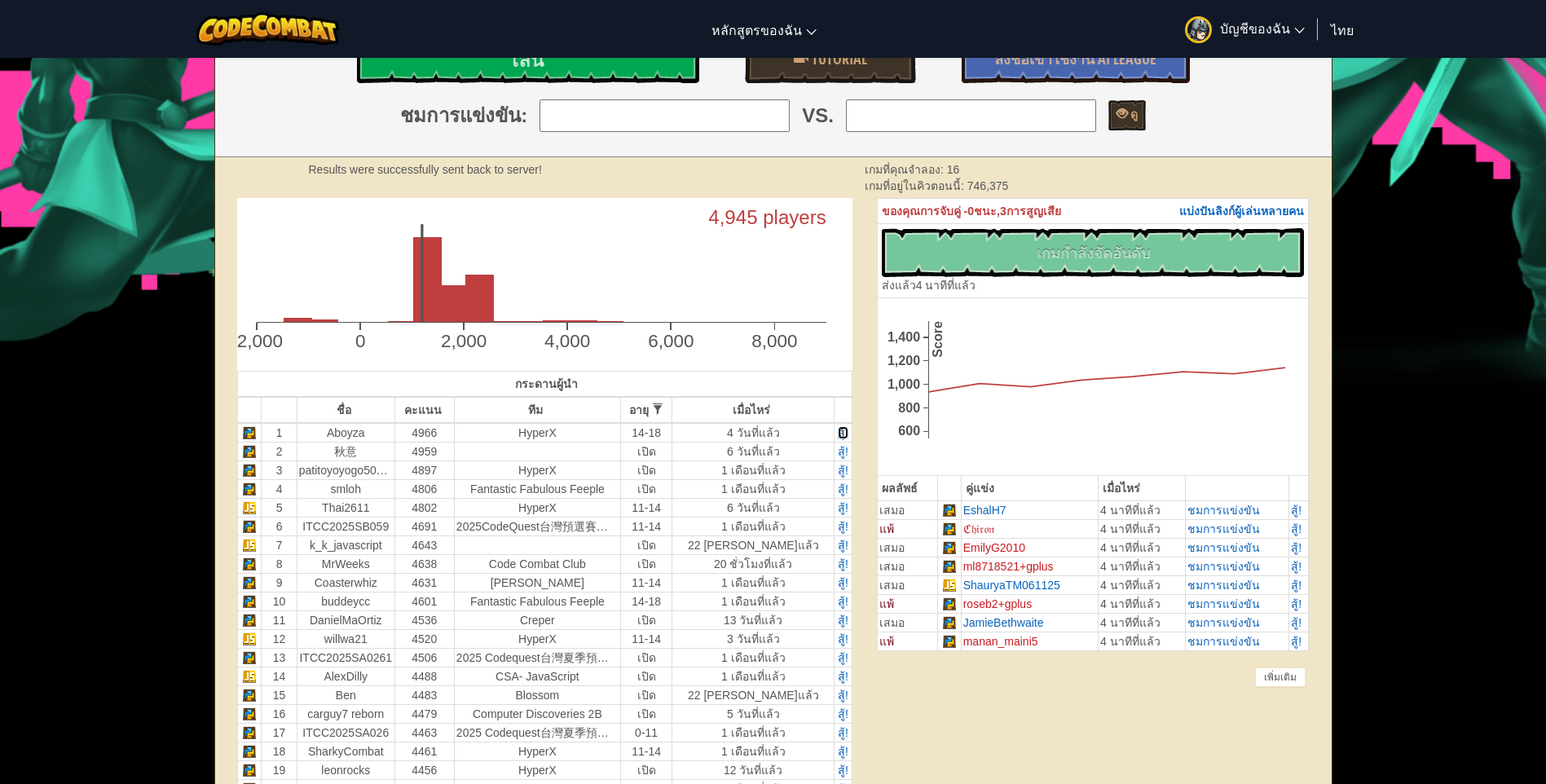
click at [840, 431] on span "สู้!" at bounding box center [842, 433] width 10 height 13
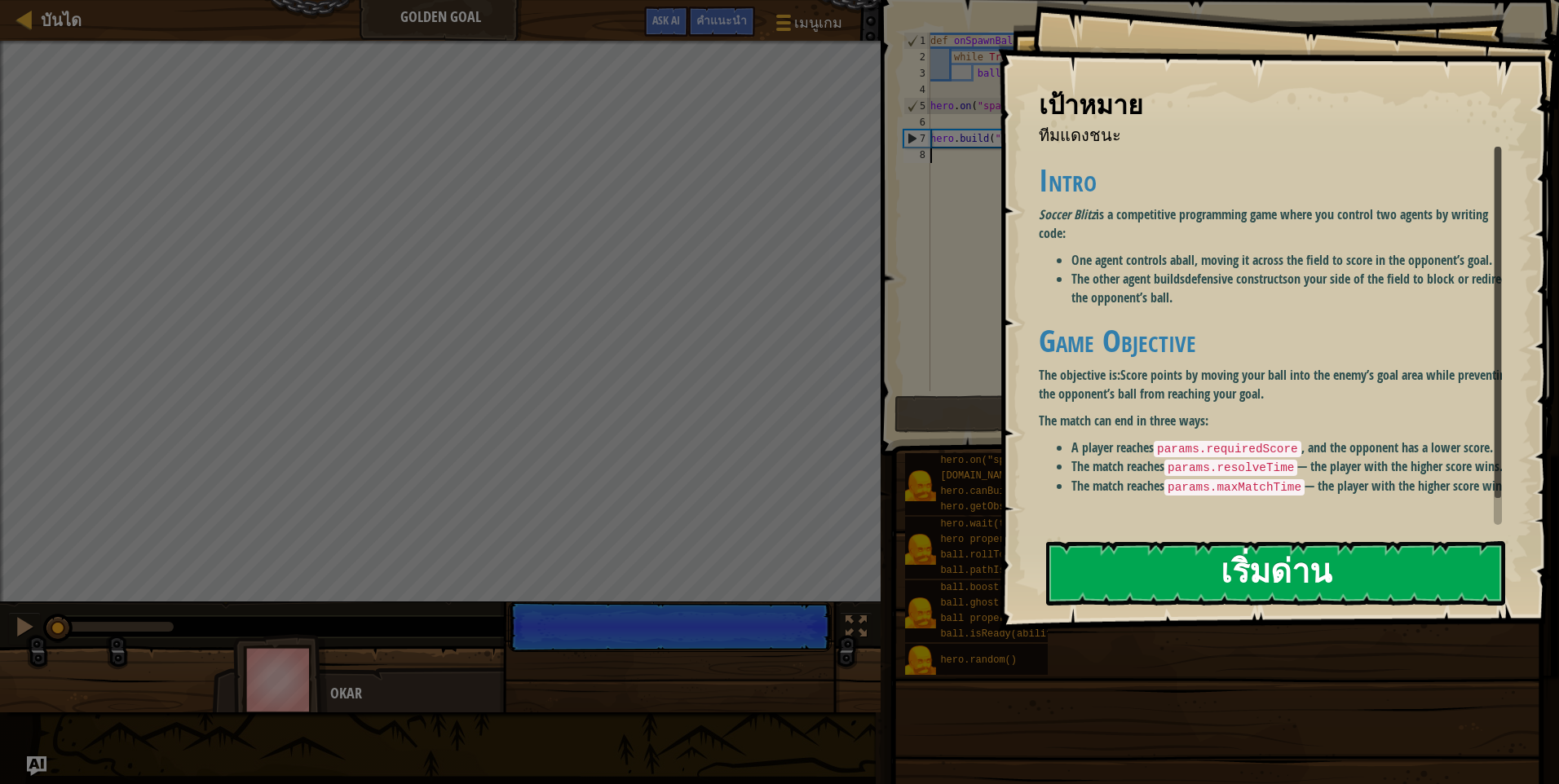
click at [1115, 541] on button "เริ่มด่าน" at bounding box center [1275, 573] width 459 height 65
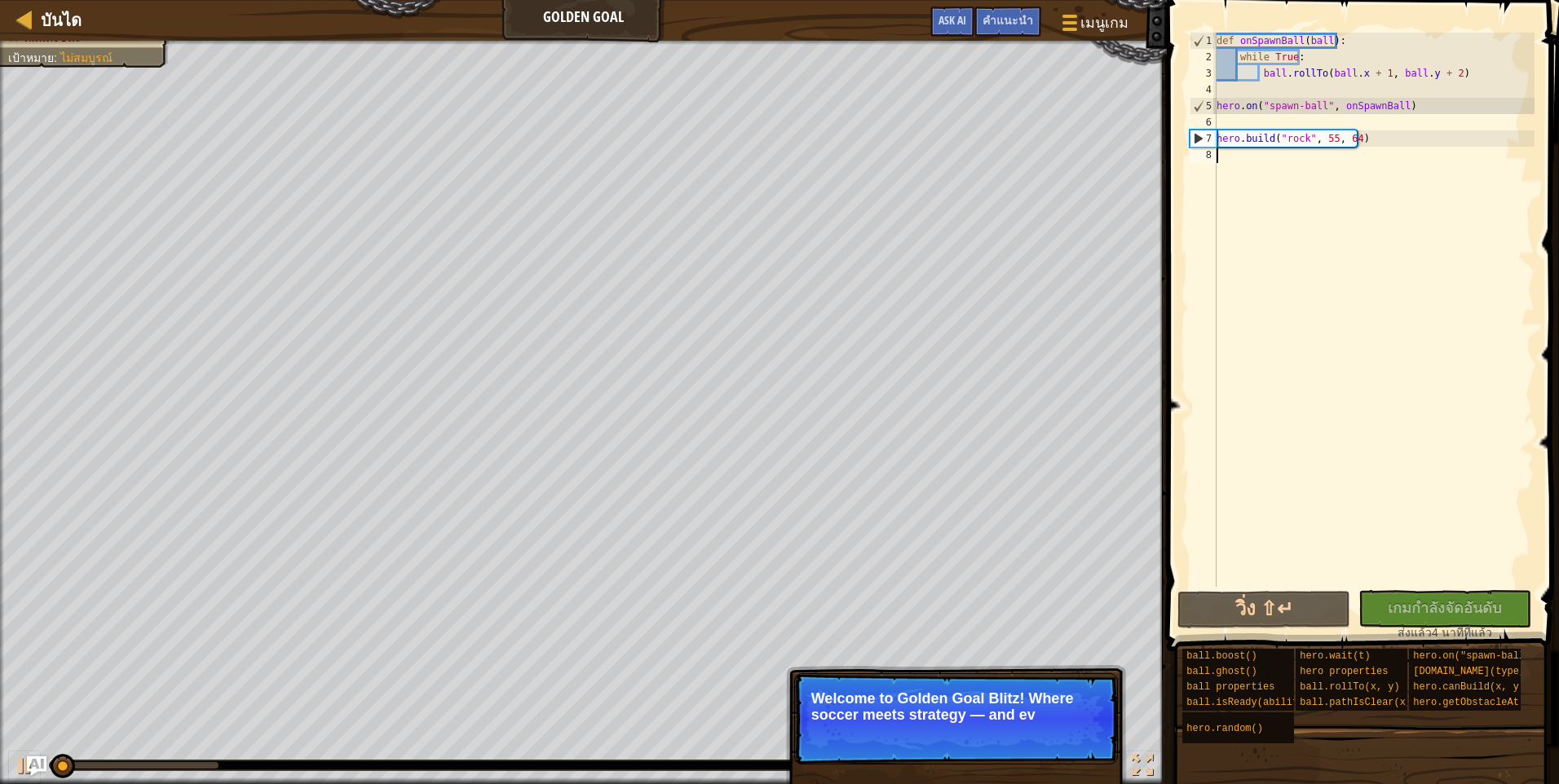
click at [1257, 164] on div "def onSpawnBall ( ball ) : while True : ball . rollTo ( ball . x + 1 , ball . y…" at bounding box center [1373, 325] width 321 height 587
